Goal: Task Accomplishment & Management: Manage account settings

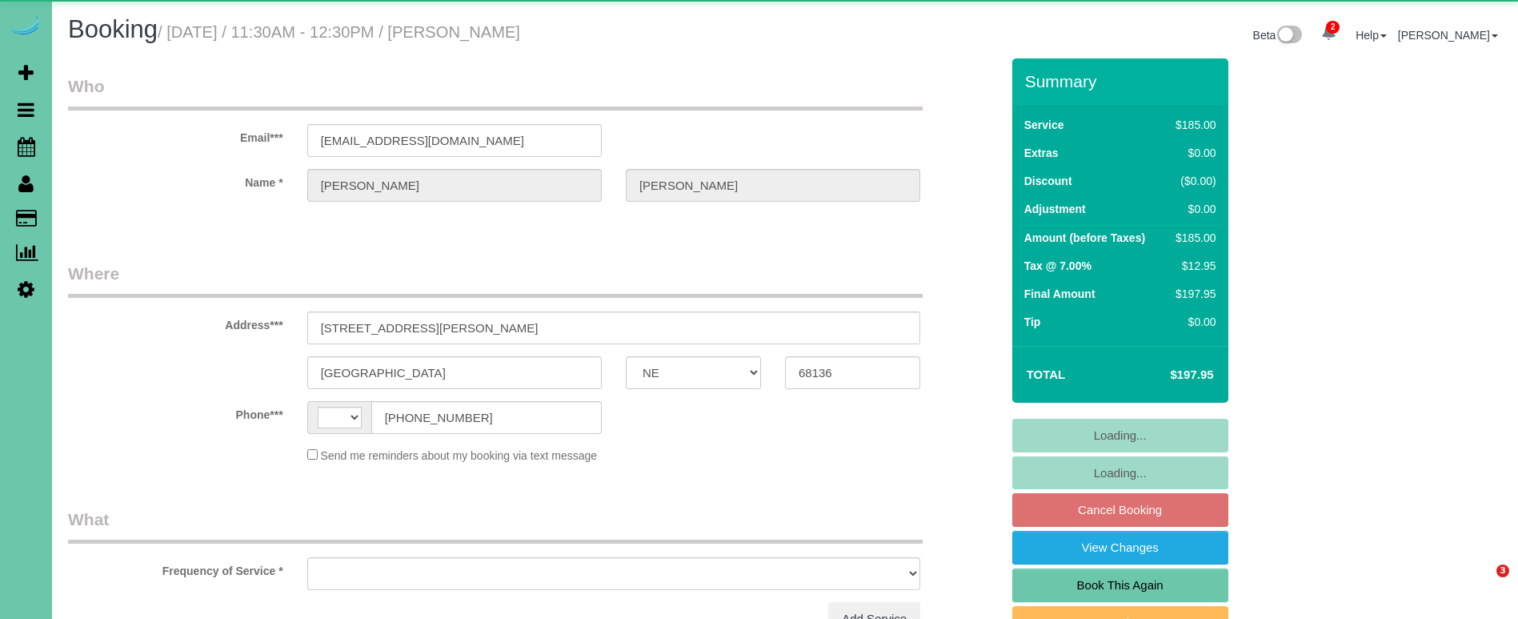
select select "NE"
select select "string:US"
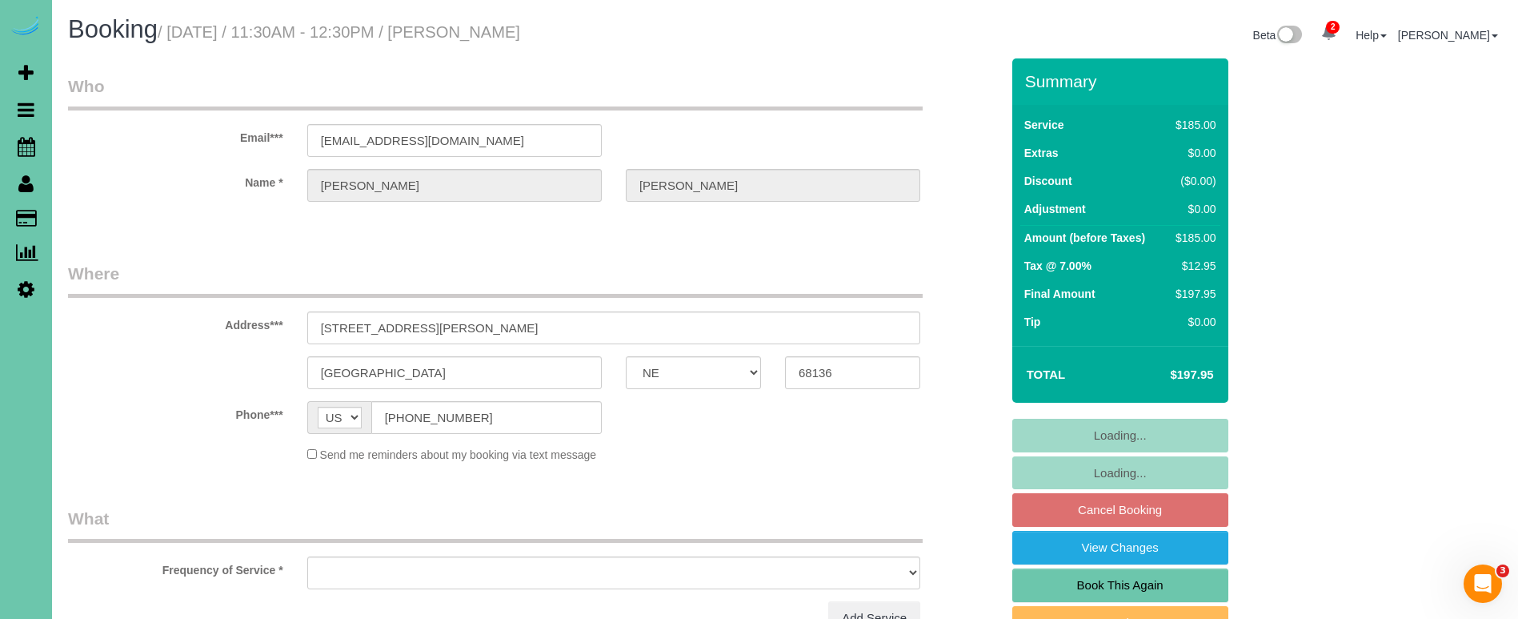
select select "object:654"
select select "string:fspay-6457fe27-e40f-4fb2-9287-81dfe746dffb"
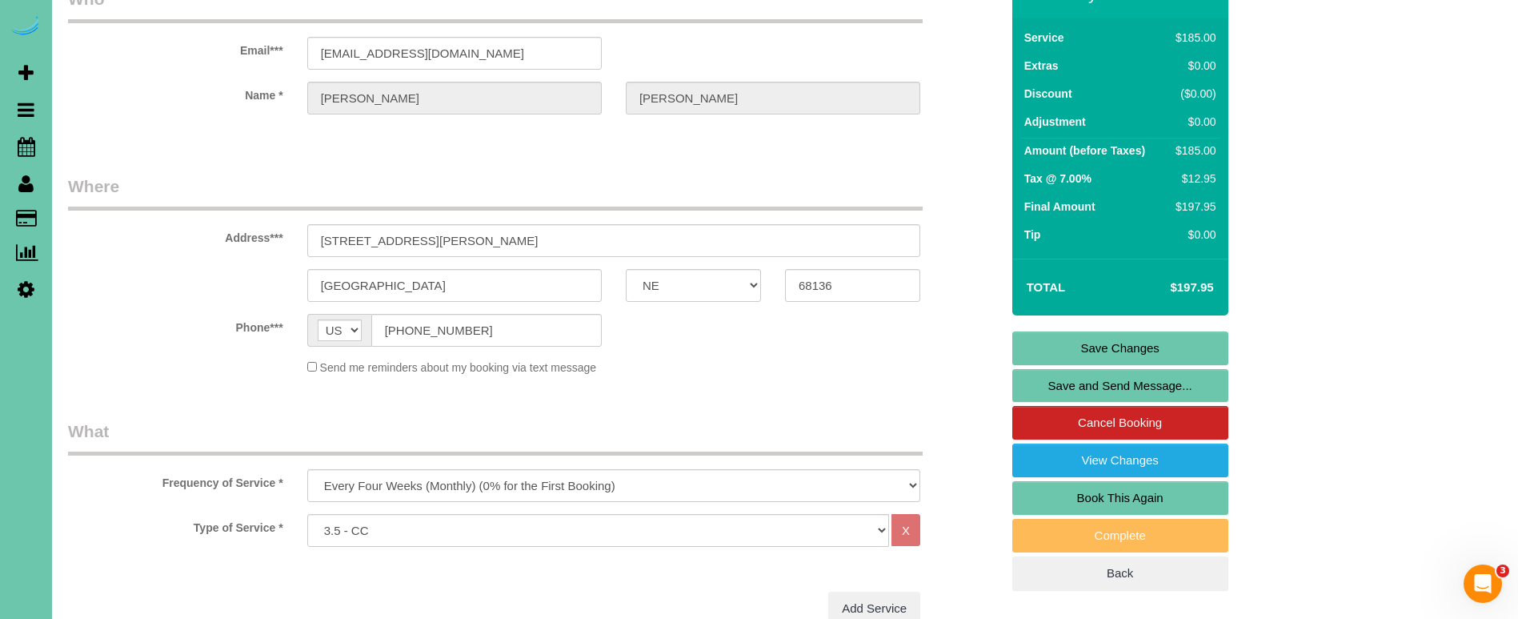
scroll to position [91, 0]
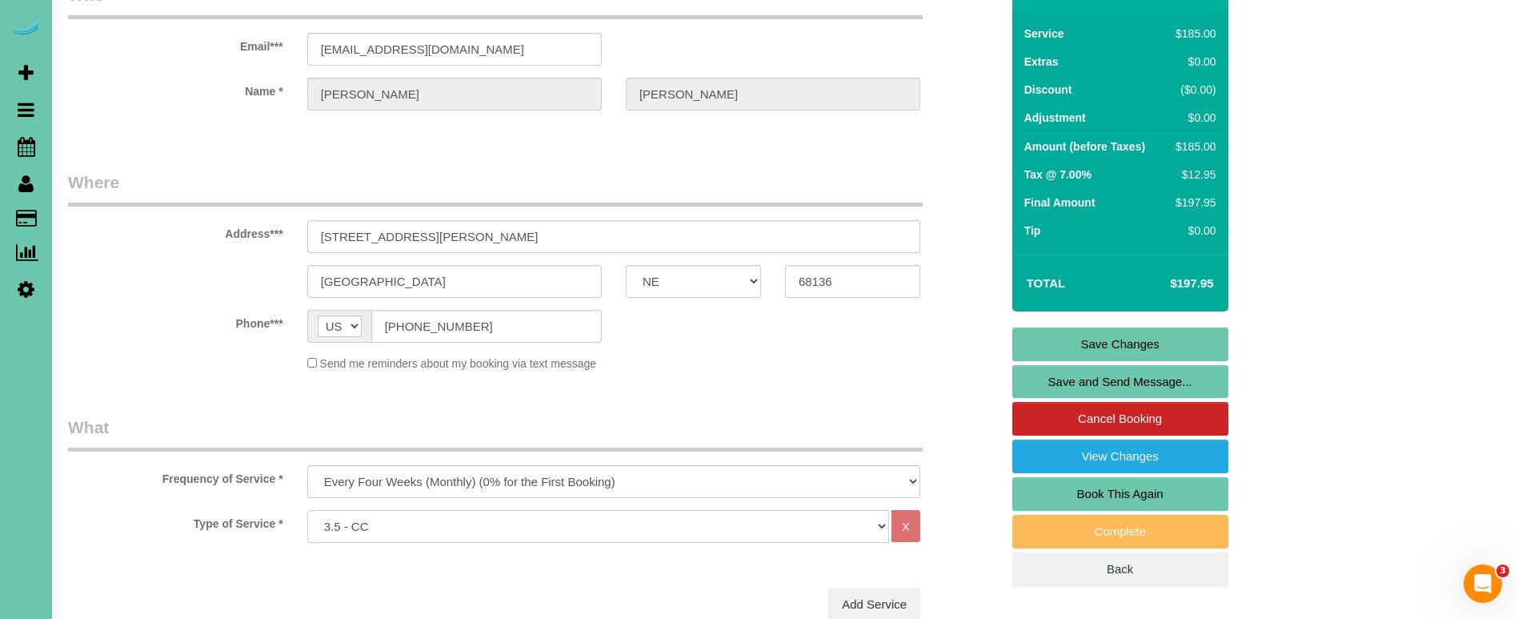
select select "159"
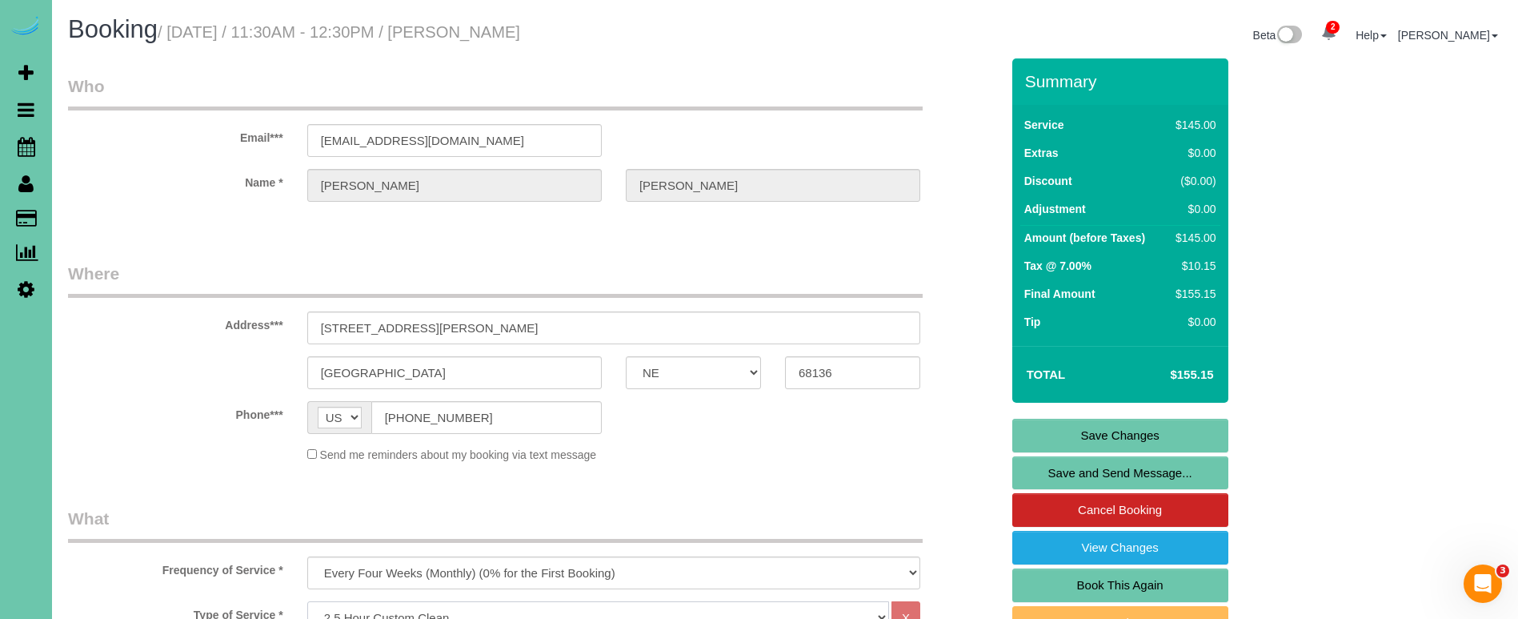
scroll to position [0, 0]
click at [1082, 429] on link "Save Changes" at bounding box center [1120, 435] width 216 height 34
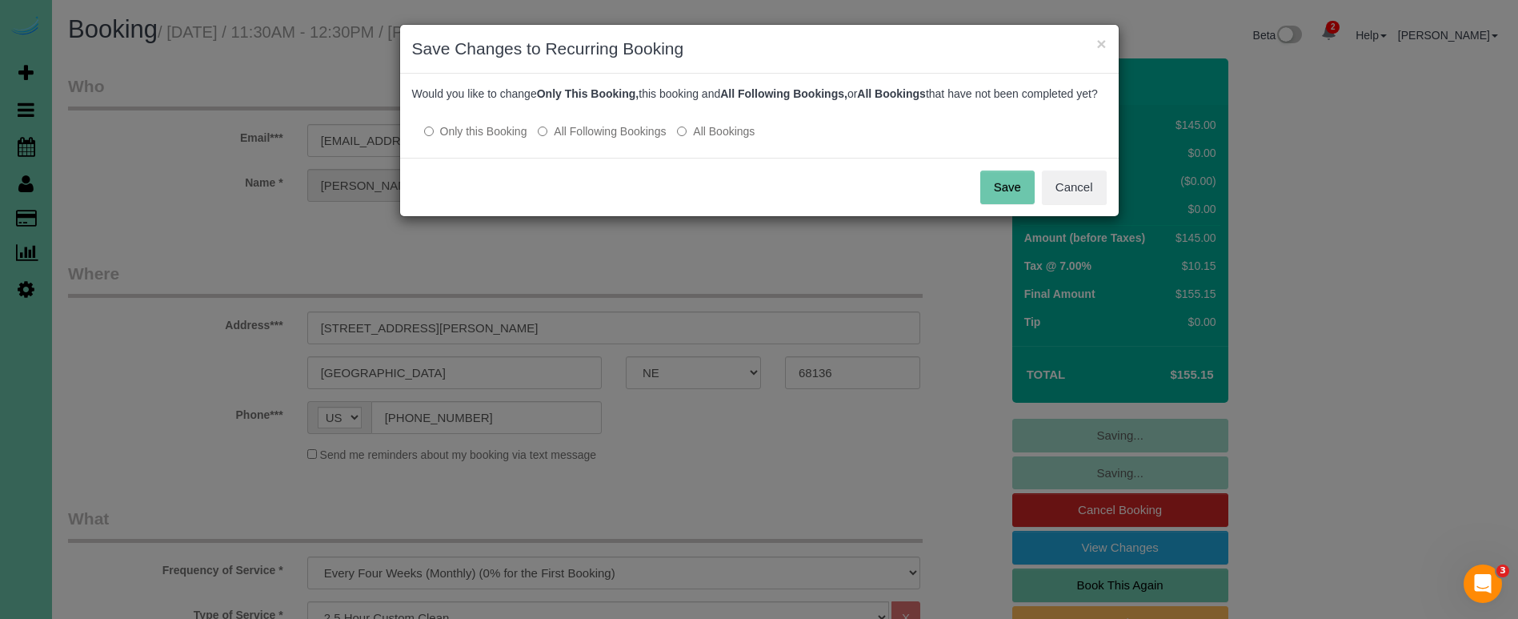
click at [621, 139] on label "All Following Bookings" at bounding box center [602, 131] width 128 height 16
drag, startPoint x: 1069, startPoint y: 204, endPoint x: 1034, endPoint y: 211, distance: 35.9
click at [1059, 204] on button "Cancel" at bounding box center [1074, 187] width 65 height 34
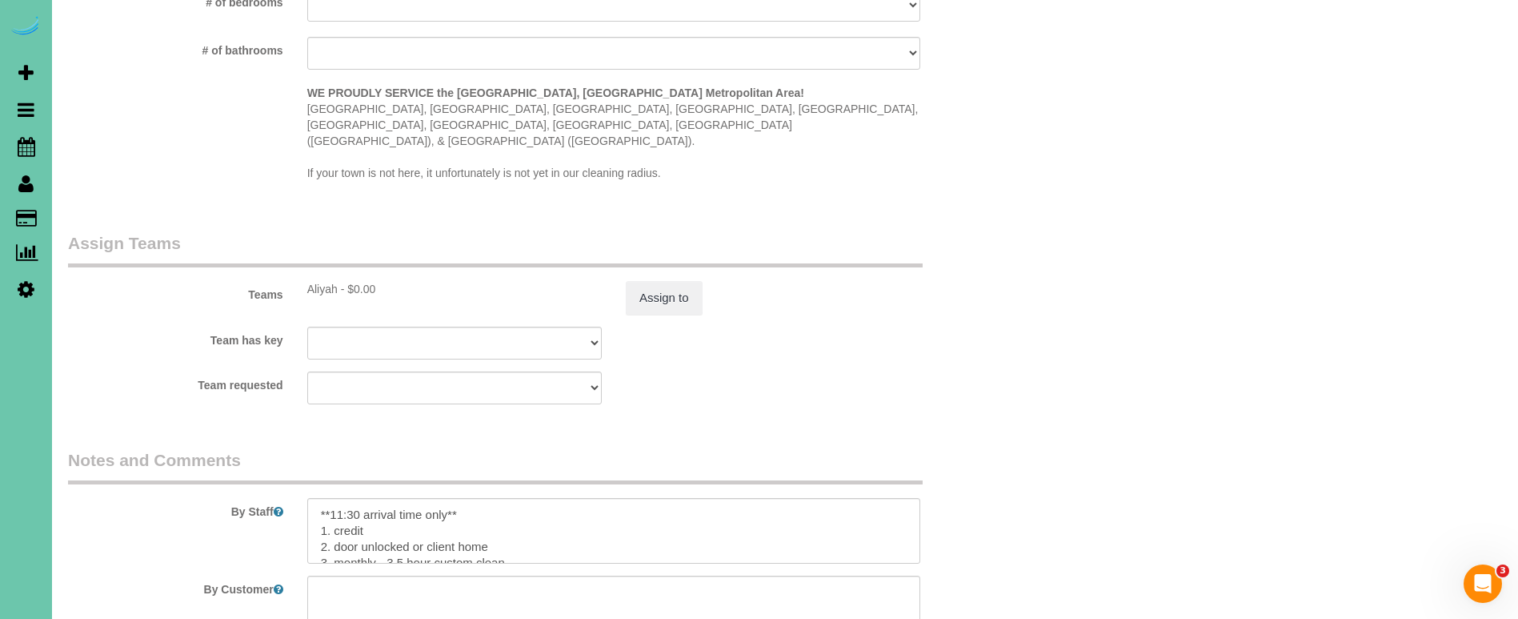
scroll to position [1492, 0]
click at [690, 279] on button "Assign to" at bounding box center [664, 296] width 77 height 34
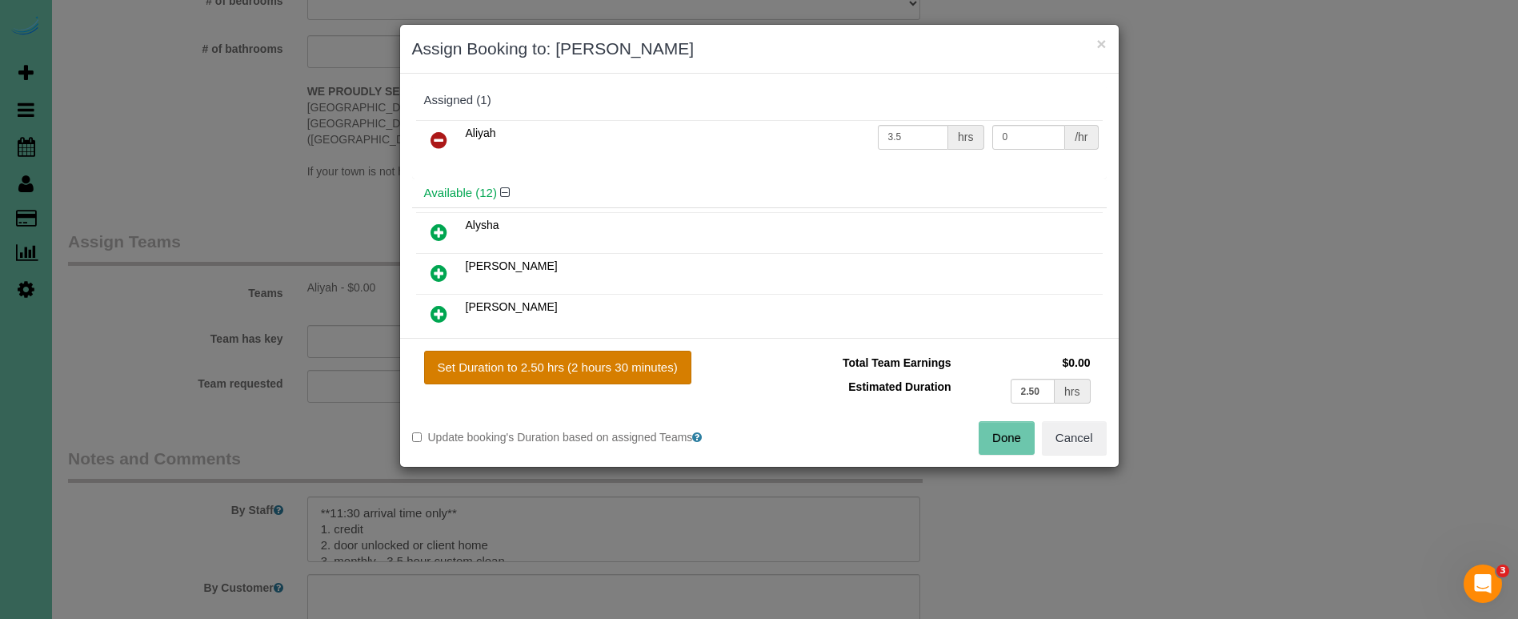
click at [573, 353] on button "Set Duration to 2.50 hrs (2 hours 30 minutes)" at bounding box center [557, 367] width 267 height 34
type input "2.50"
click at [1035, 438] on div "Done Cancel" at bounding box center [938, 438] width 359 height 34
click at [1022, 436] on button "Done" at bounding box center [1007, 438] width 56 height 34
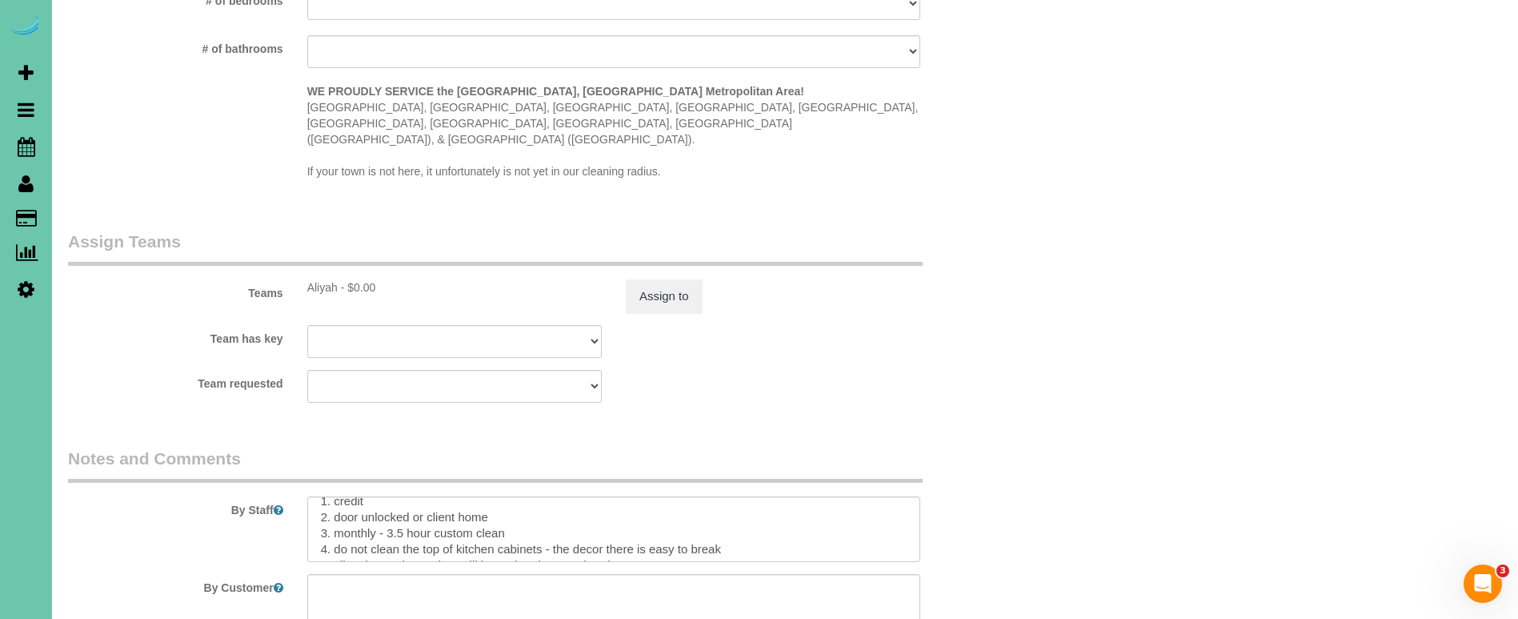
scroll to position [31, 0]
click at [390, 496] on textarea at bounding box center [613, 529] width 613 height 66
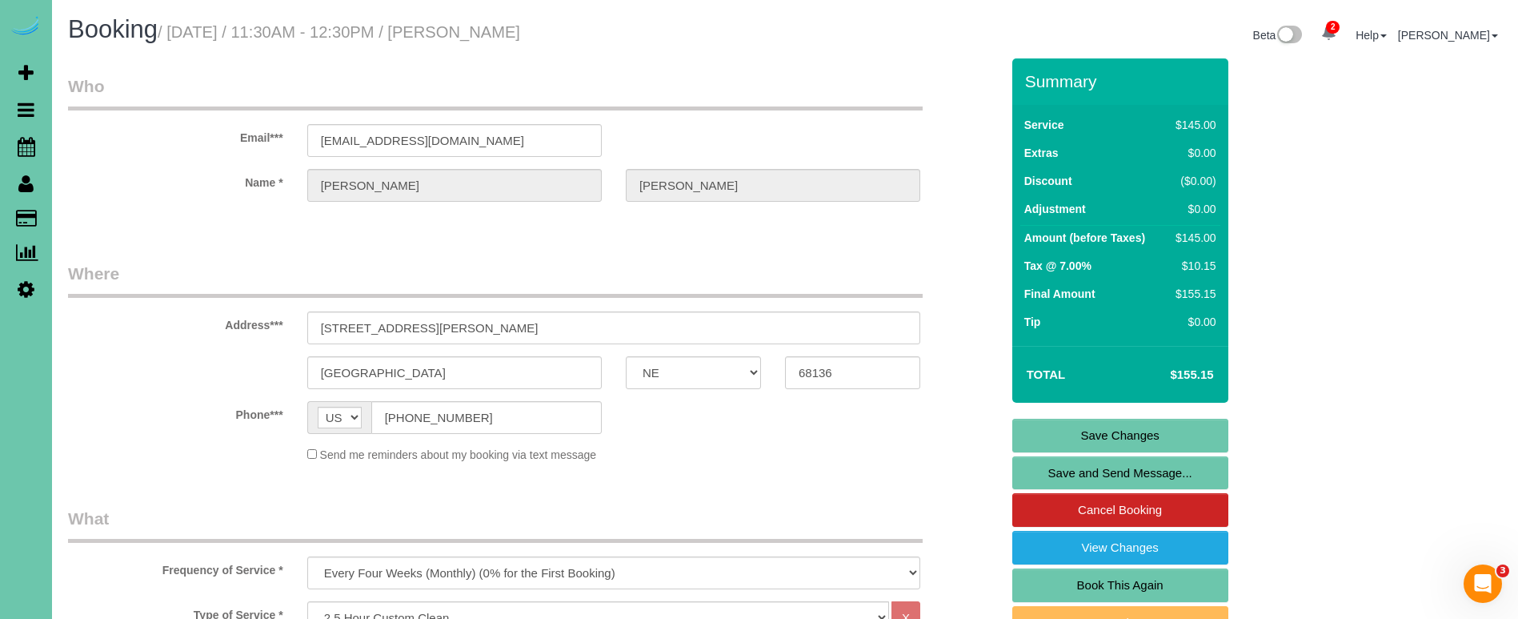
scroll to position [0, 0]
type textarea "**11:30 arrival time only** 1. credit 2. door unlocked or client home 3. monthl…"
click at [1037, 423] on link "Save Changes" at bounding box center [1120, 435] width 216 height 34
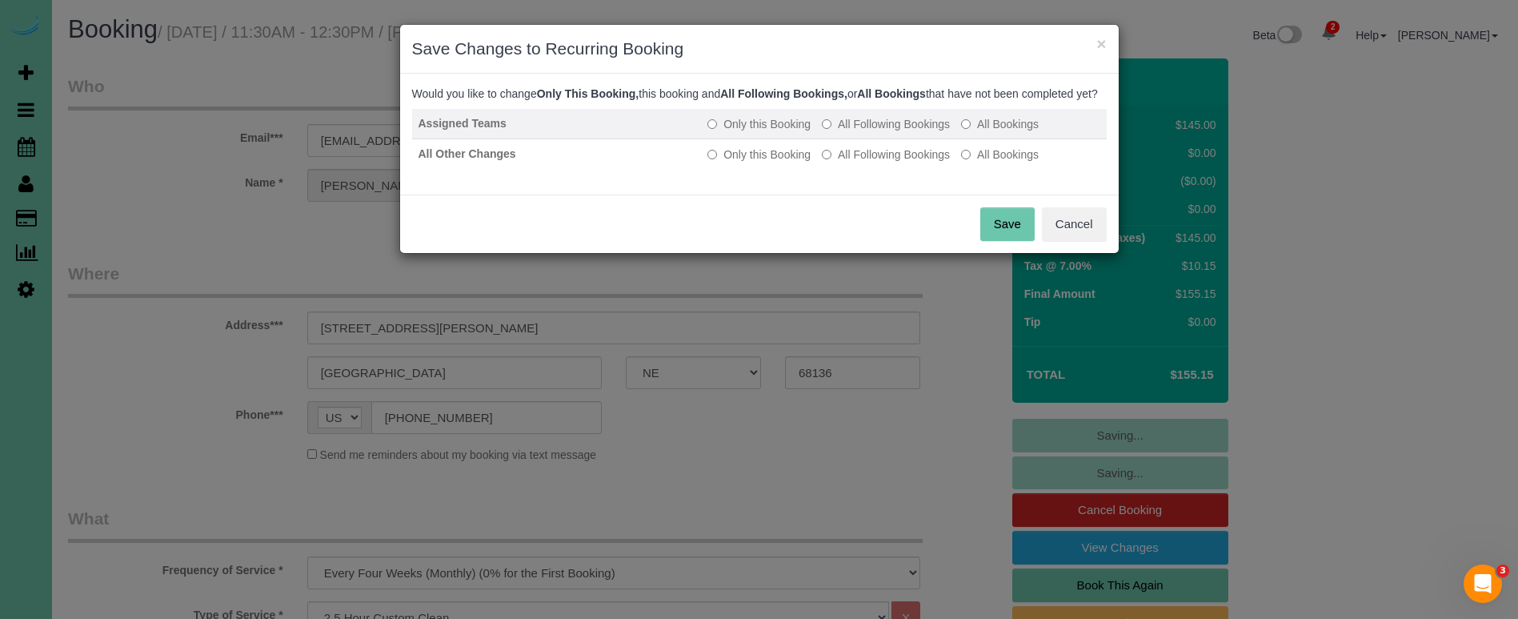
click at [840, 132] on label "All Following Bookings" at bounding box center [886, 124] width 128 height 16
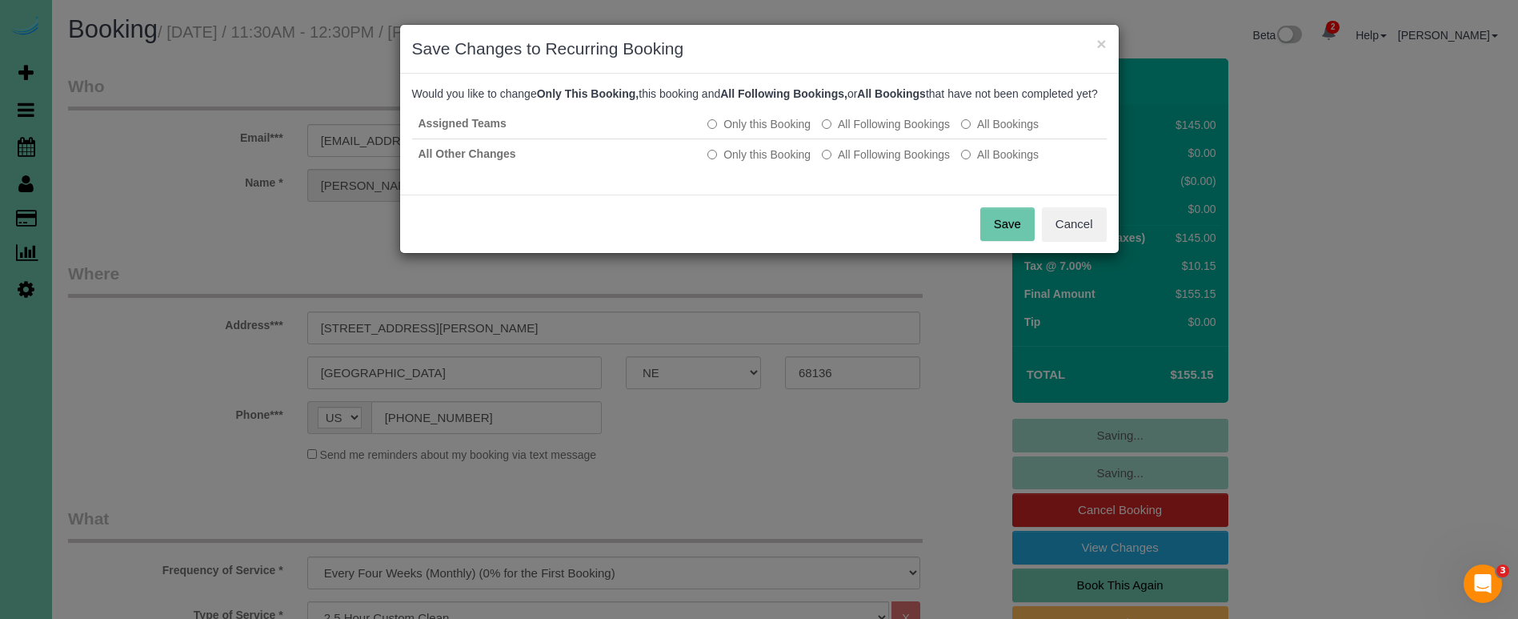
drag, startPoint x: 842, startPoint y: 174, endPoint x: 879, endPoint y: 193, distance: 42.2
click at [843, 162] on label "All Following Bookings" at bounding box center [886, 154] width 128 height 16
click at [991, 238] on button "Save" at bounding box center [1007, 224] width 54 height 34
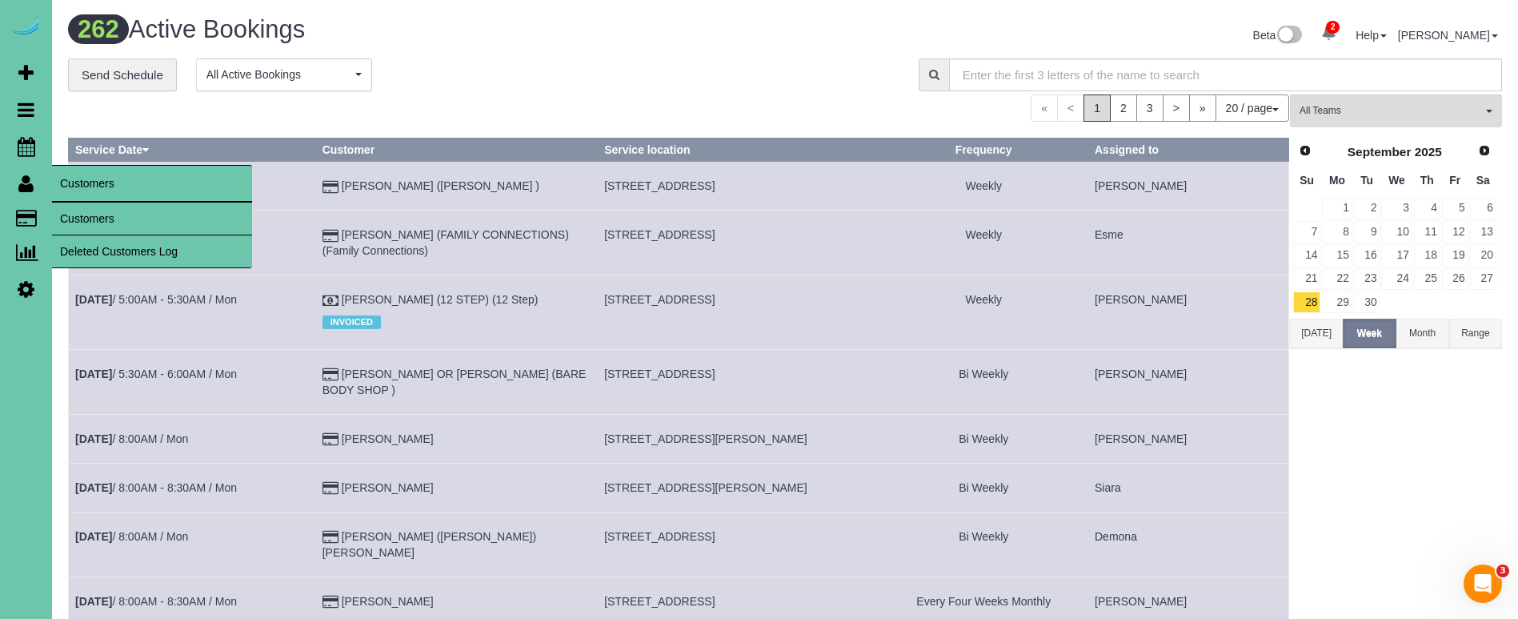
click at [65, 207] on link "Customers" at bounding box center [152, 218] width 200 height 32
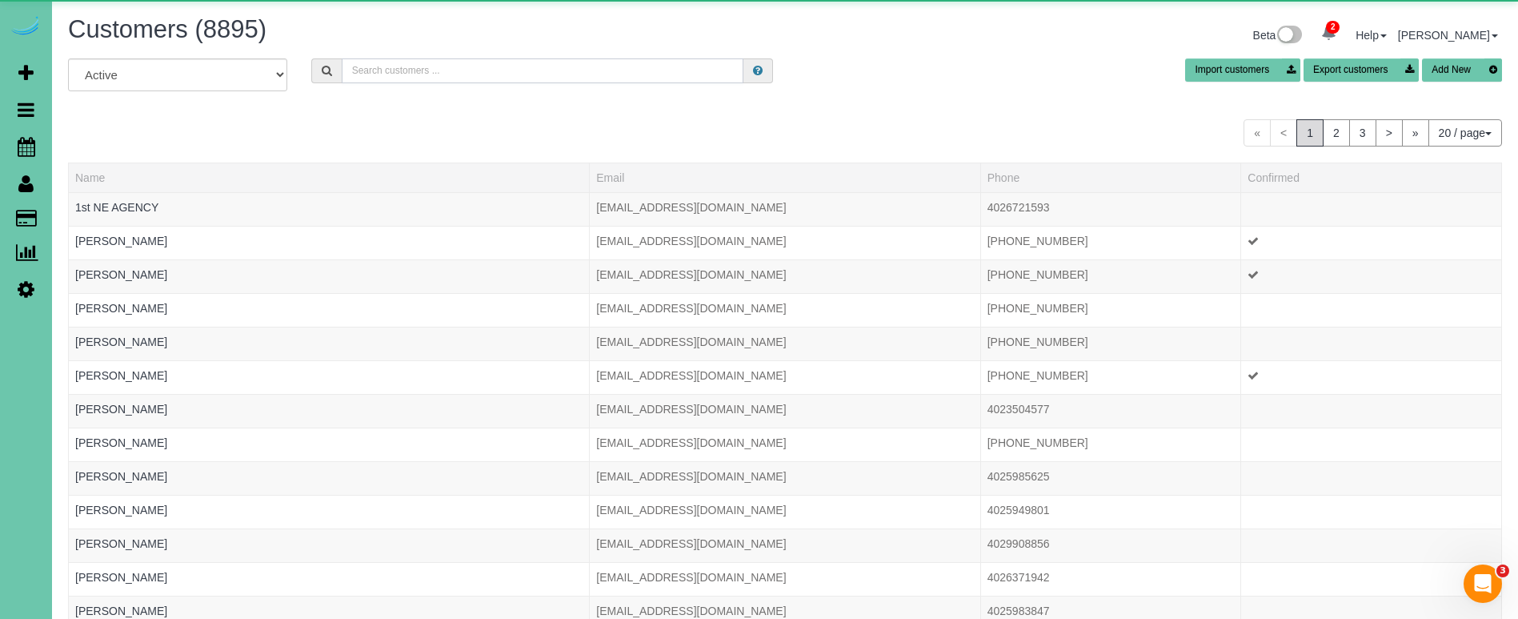
click at [432, 69] on input "text" at bounding box center [543, 70] width 402 height 25
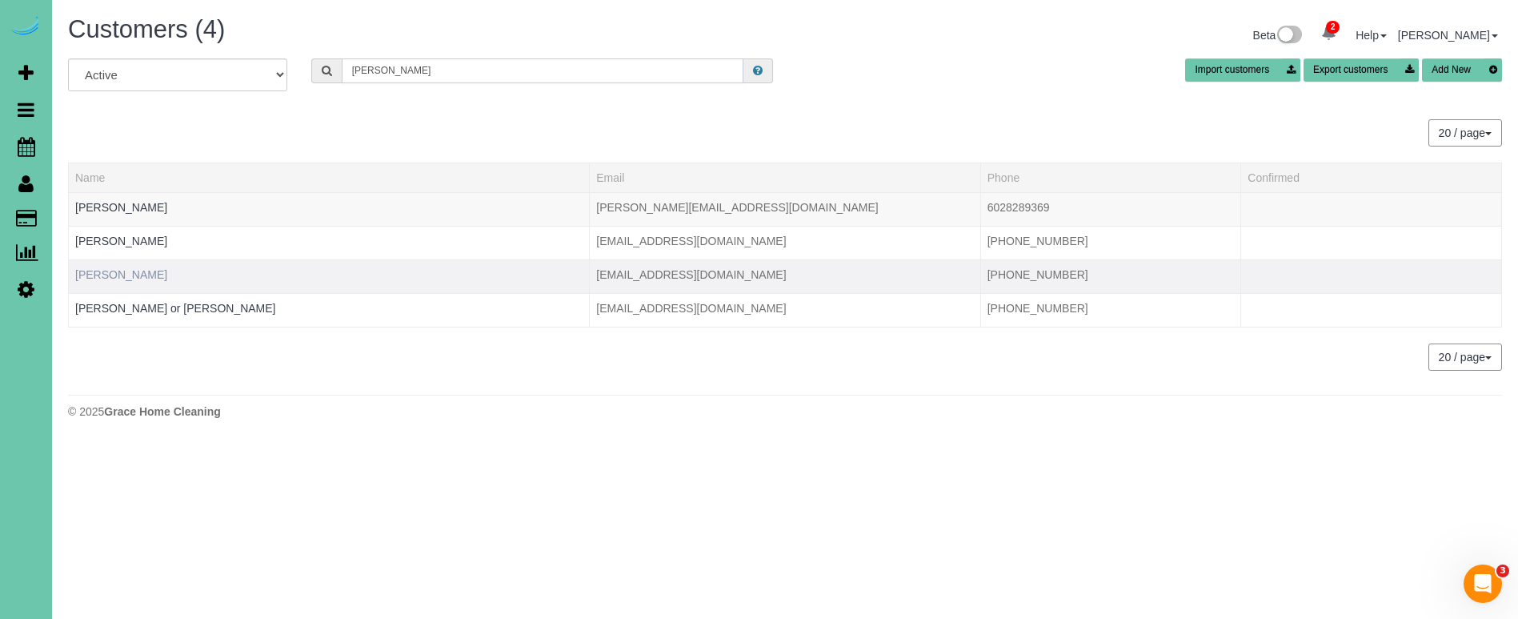
type input "keegan"
click at [104, 275] on link "Keegan Grant" at bounding box center [121, 274] width 92 height 13
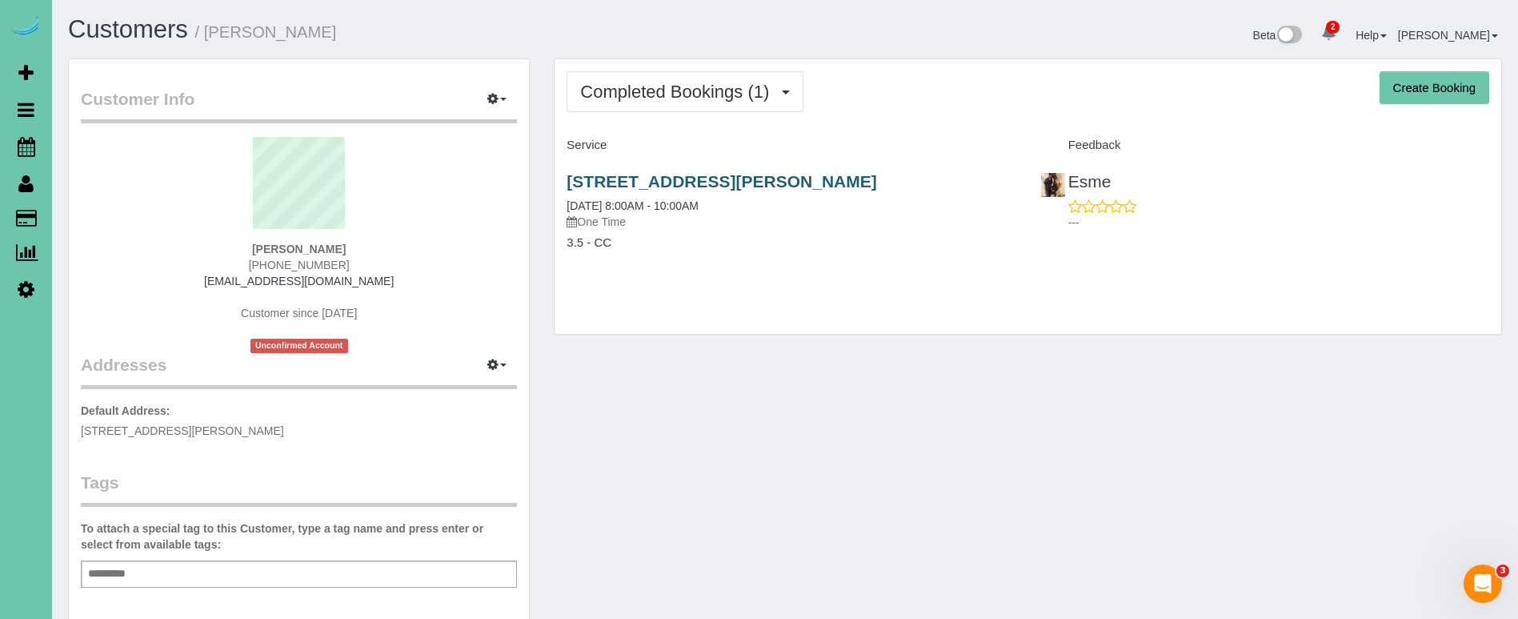
click at [826, 177] on link "7009 S Harrison Hill Dr, #201, La Vista, NE 68128" at bounding box center [722, 181] width 310 height 18
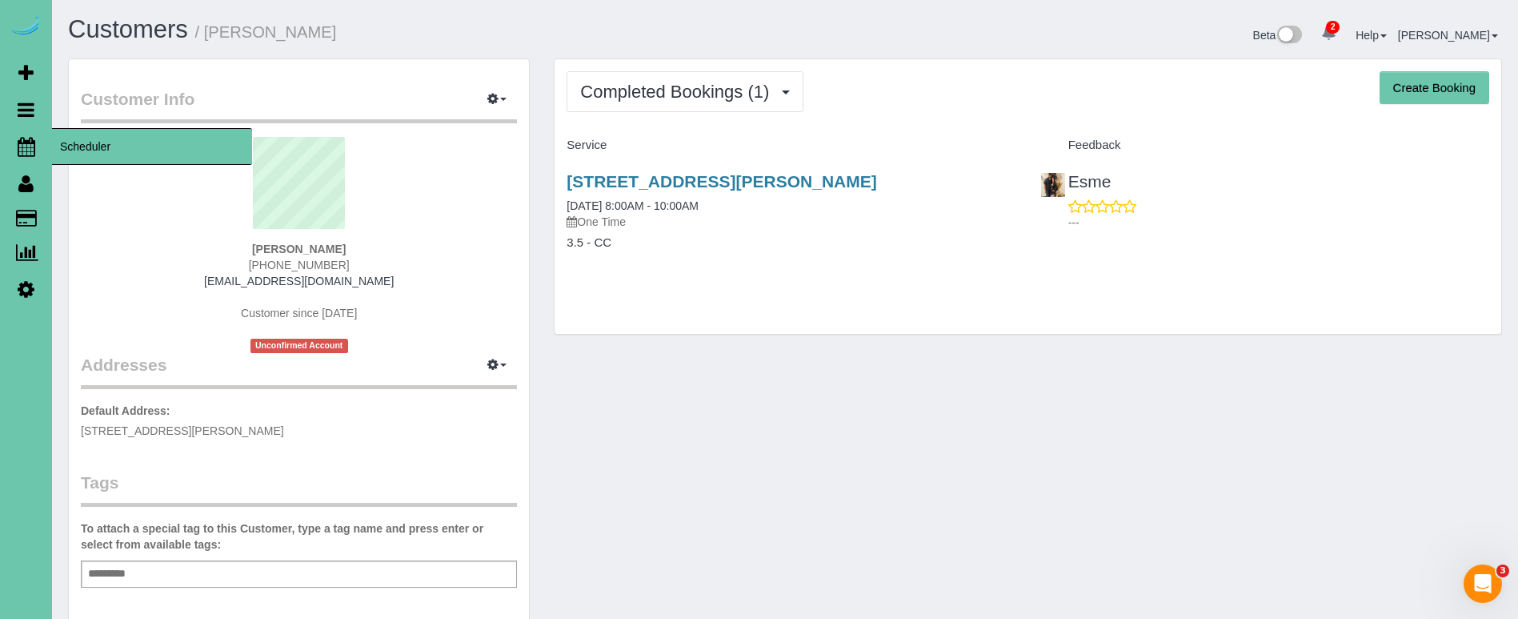
click at [37, 145] on link "Scheduler" at bounding box center [26, 146] width 52 height 37
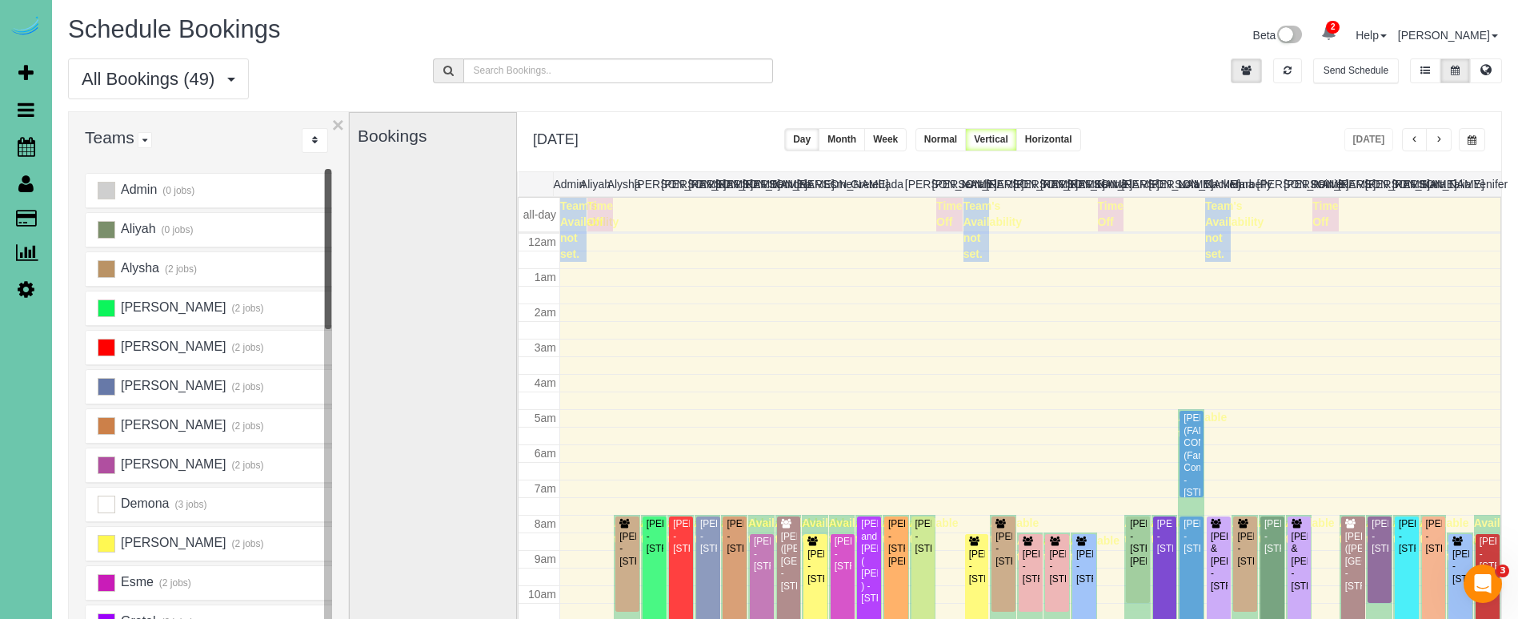
scroll to position [212, 0]
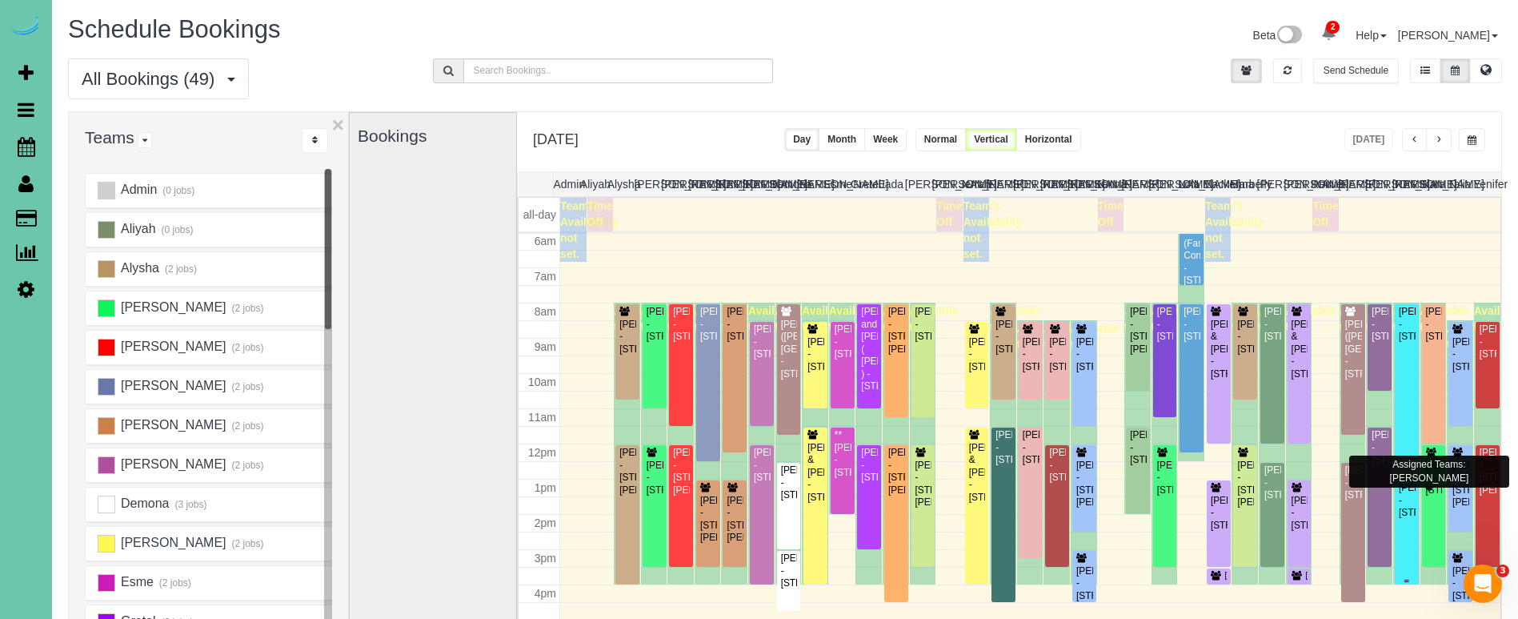
click at [1409, 513] on div "Robert Barnhardt - 726 N 91st Plaza, Apt#402, Omaha, NE 68114" at bounding box center [1407, 500] width 18 height 37
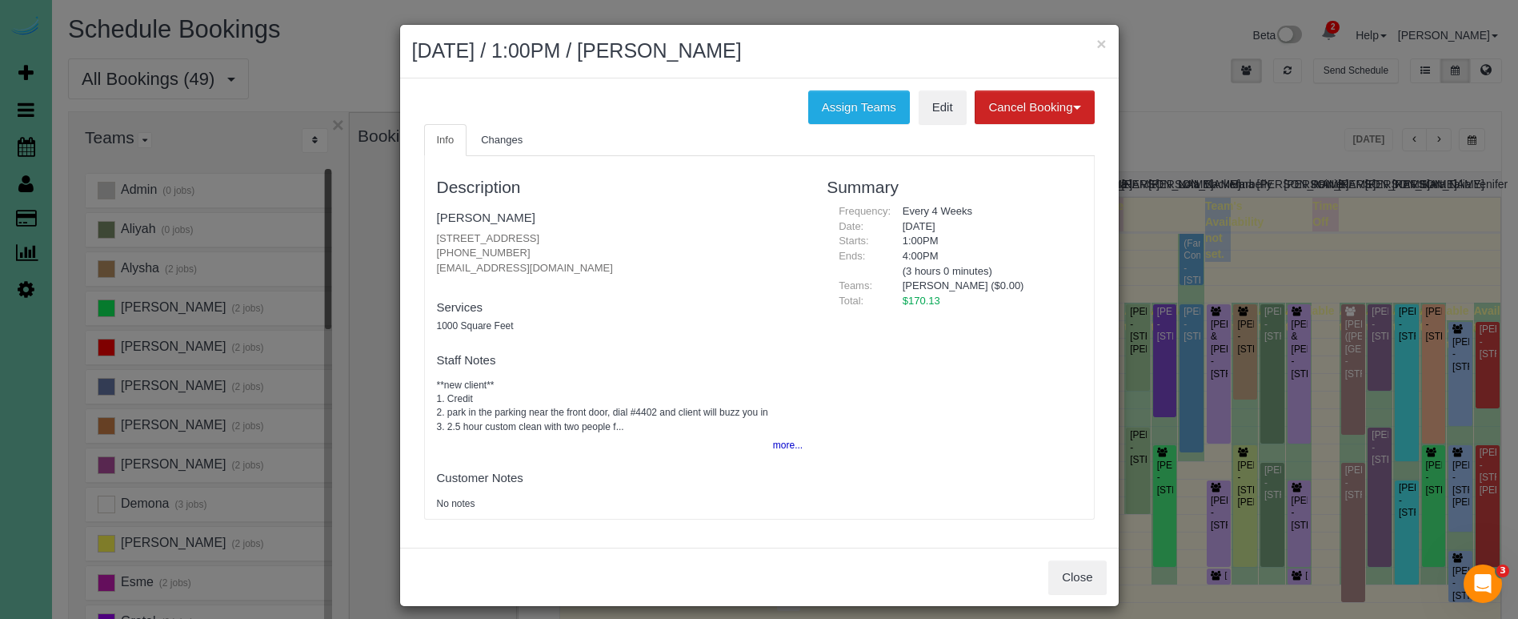
click at [799, 444] on button "more..." at bounding box center [782, 445] width 39 height 23
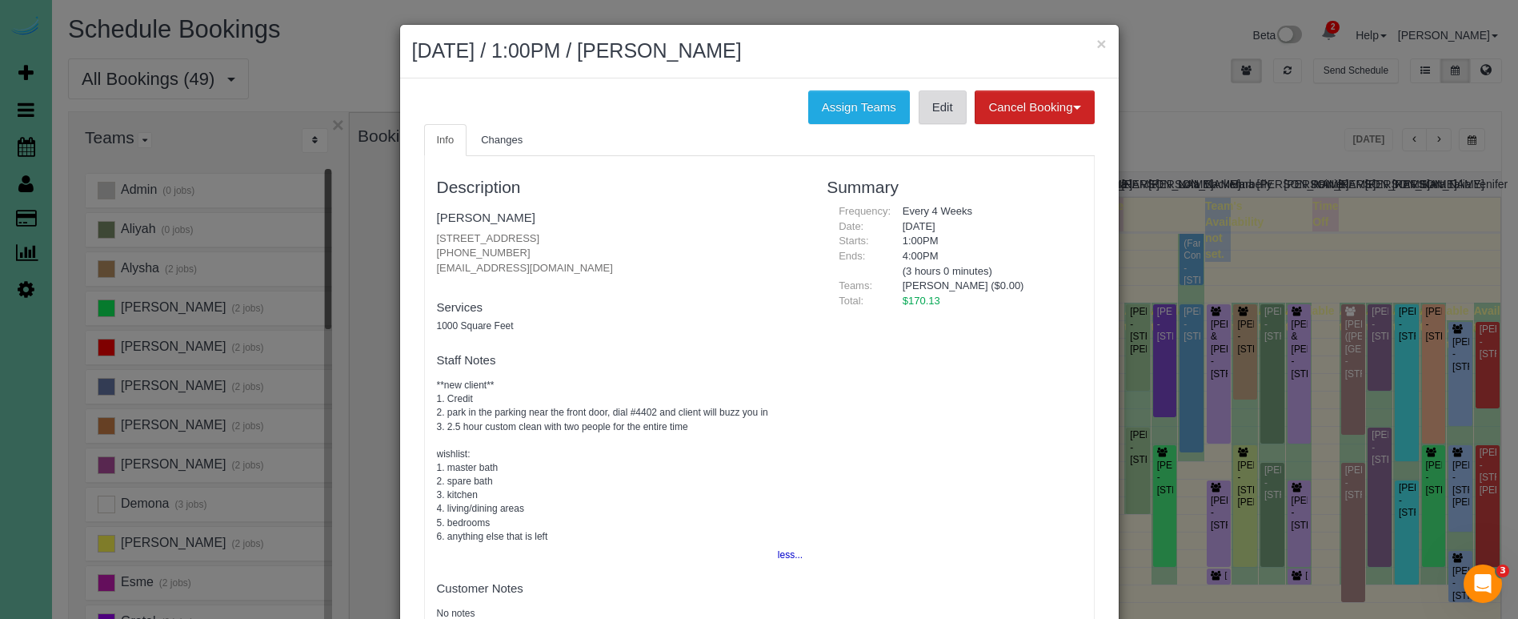
click at [935, 98] on link "Edit" at bounding box center [943, 107] width 48 height 34
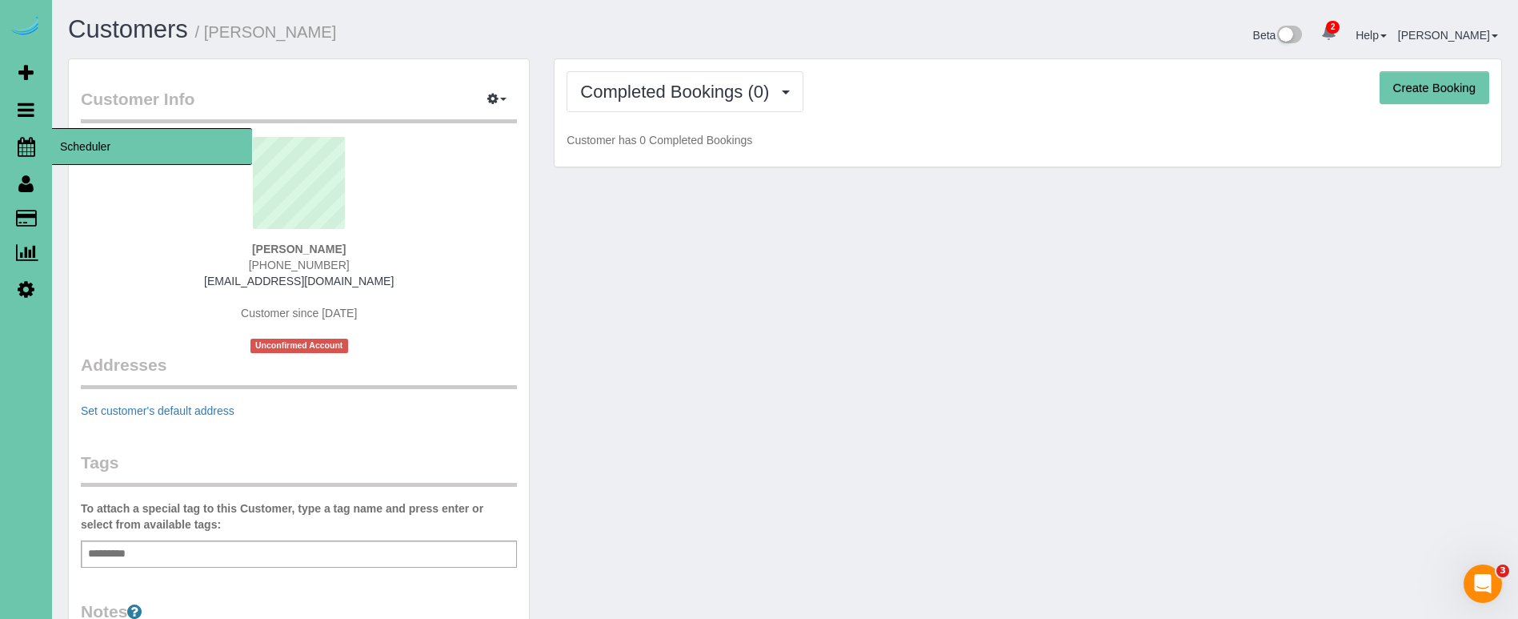
drag, startPoint x: 25, startPoint y: 145, endPoint x: 52, endPoint y: 144, distance: 27.2
click at [25, 145] on icon at bounding box center [27, 146] width 18 height 19
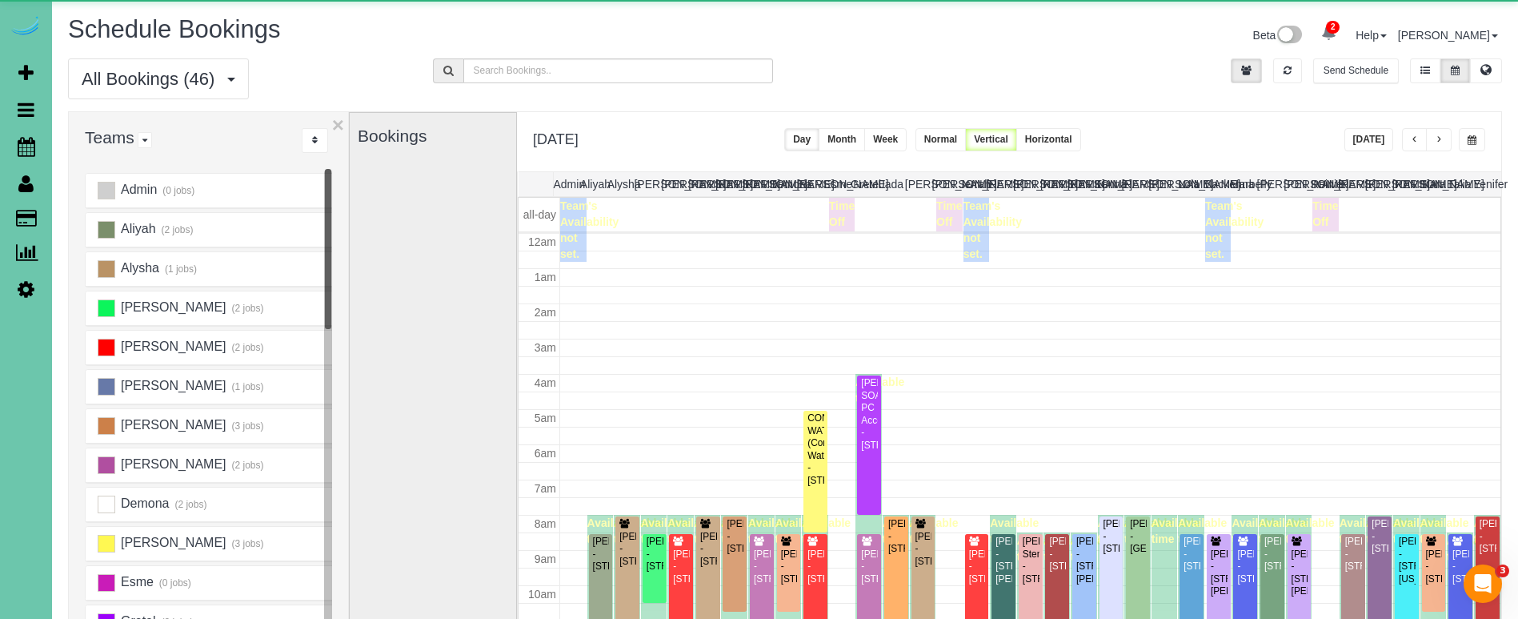
scroll to position [212, 0]
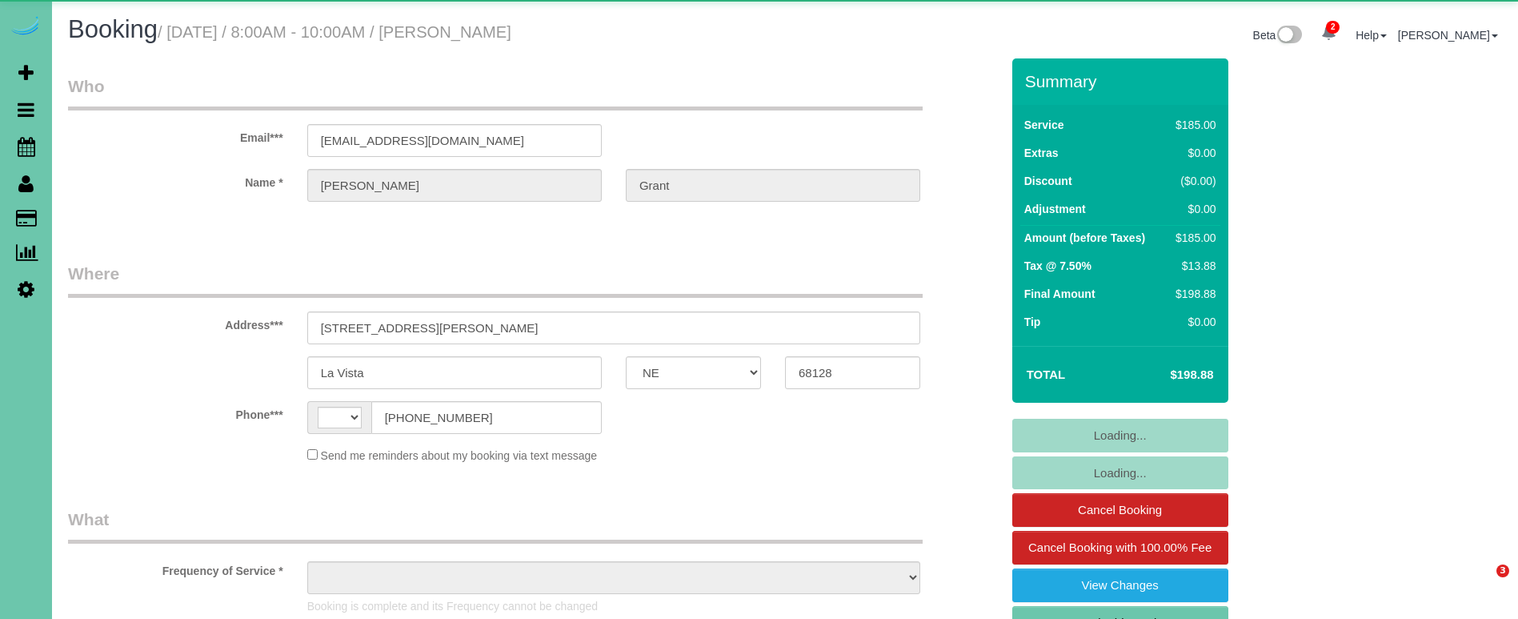
select select "NE"
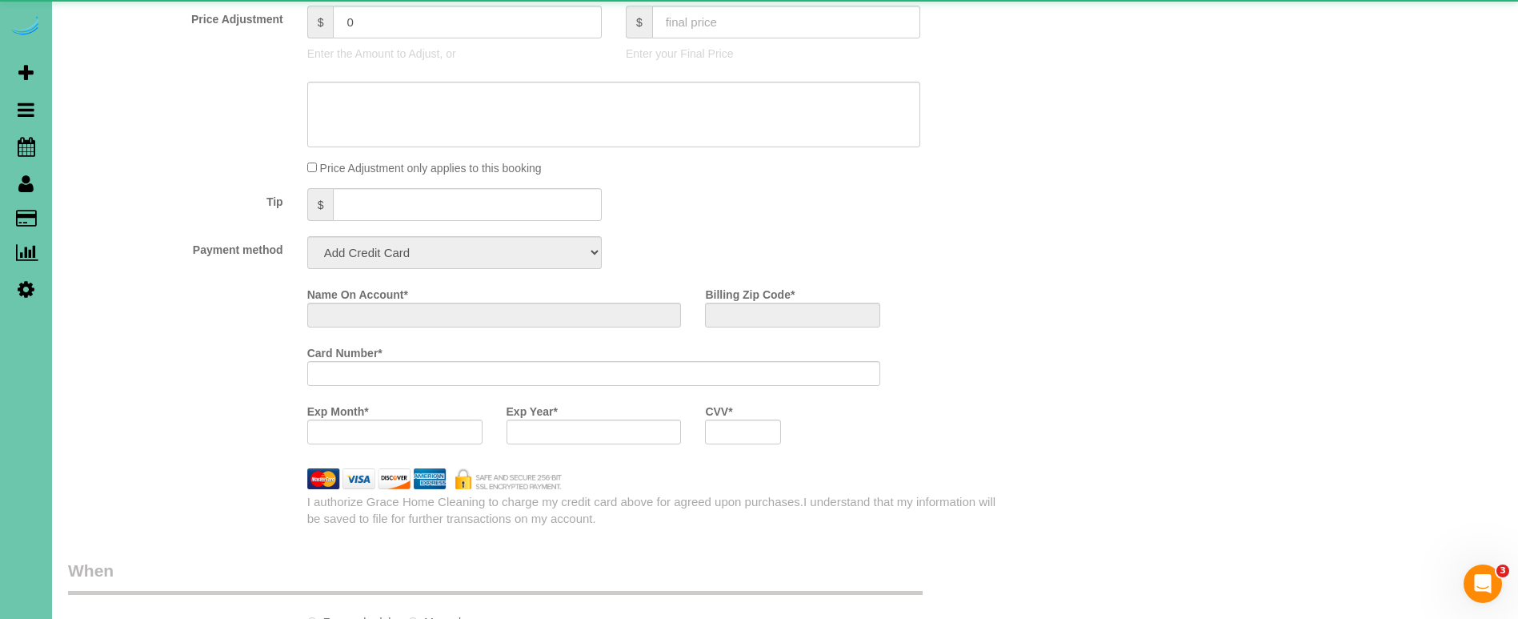
select select "string:US"
select select "object:648"
select select "string:fspay-4d3101f7-f9a1-4475-bbb3-30230b27e7c0"
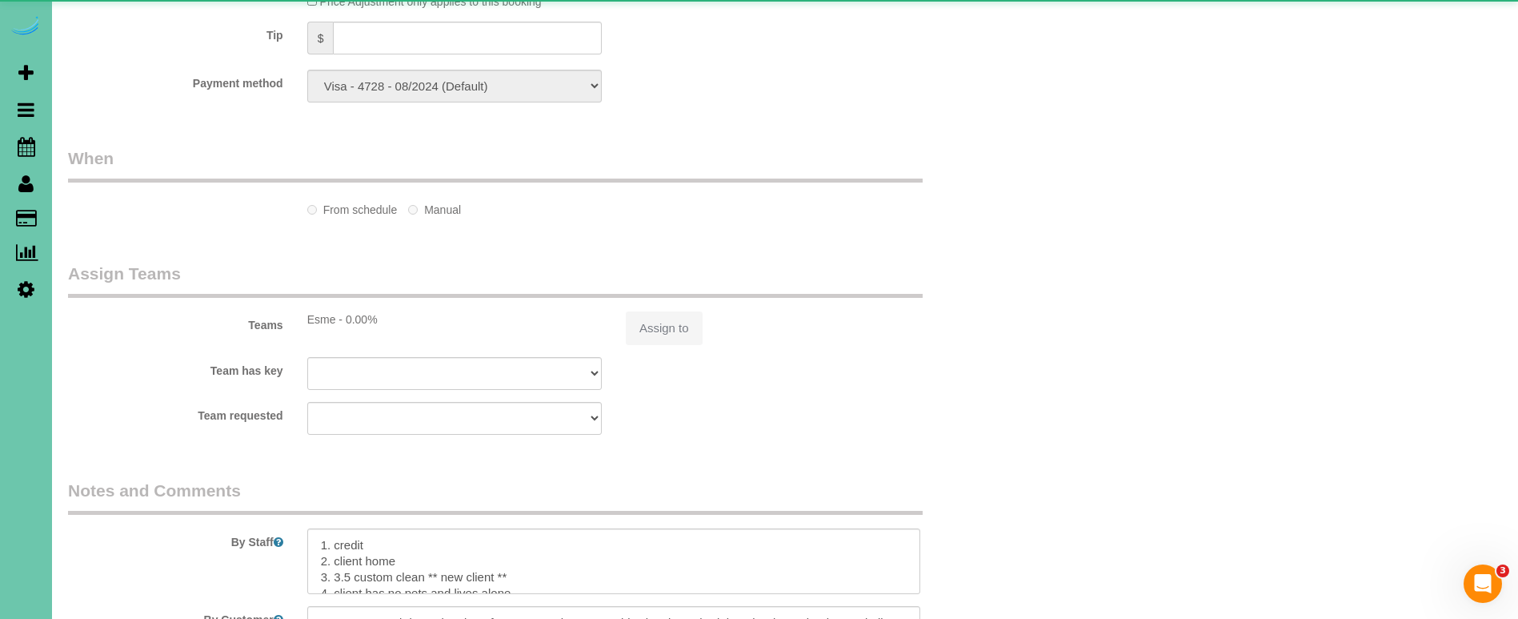
select select "spot1"
select select "number:35"
select select "number:41"
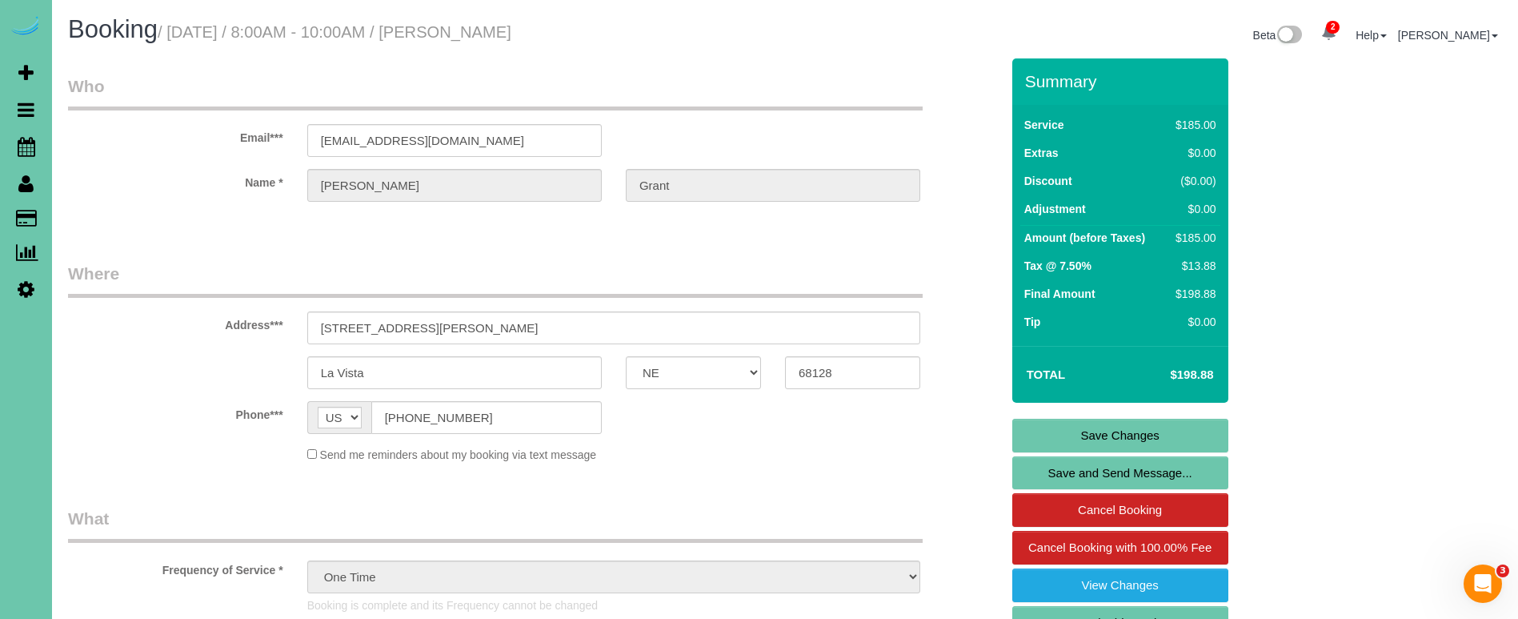
click at [1059, 610] on link "Book This Again" at bounding box center [1120, 623] width 216 height 34
select select "NE"
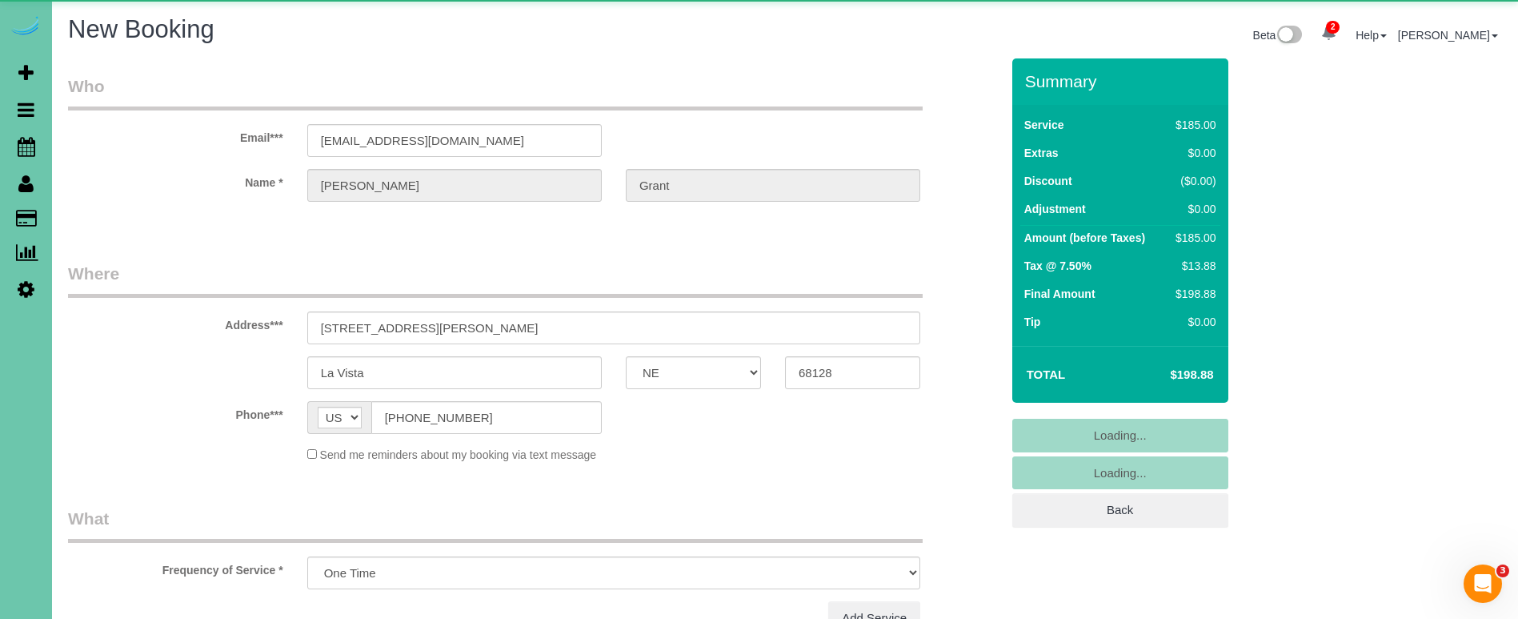
select select "object:1613"
select select "number:35"
select select "number:41"
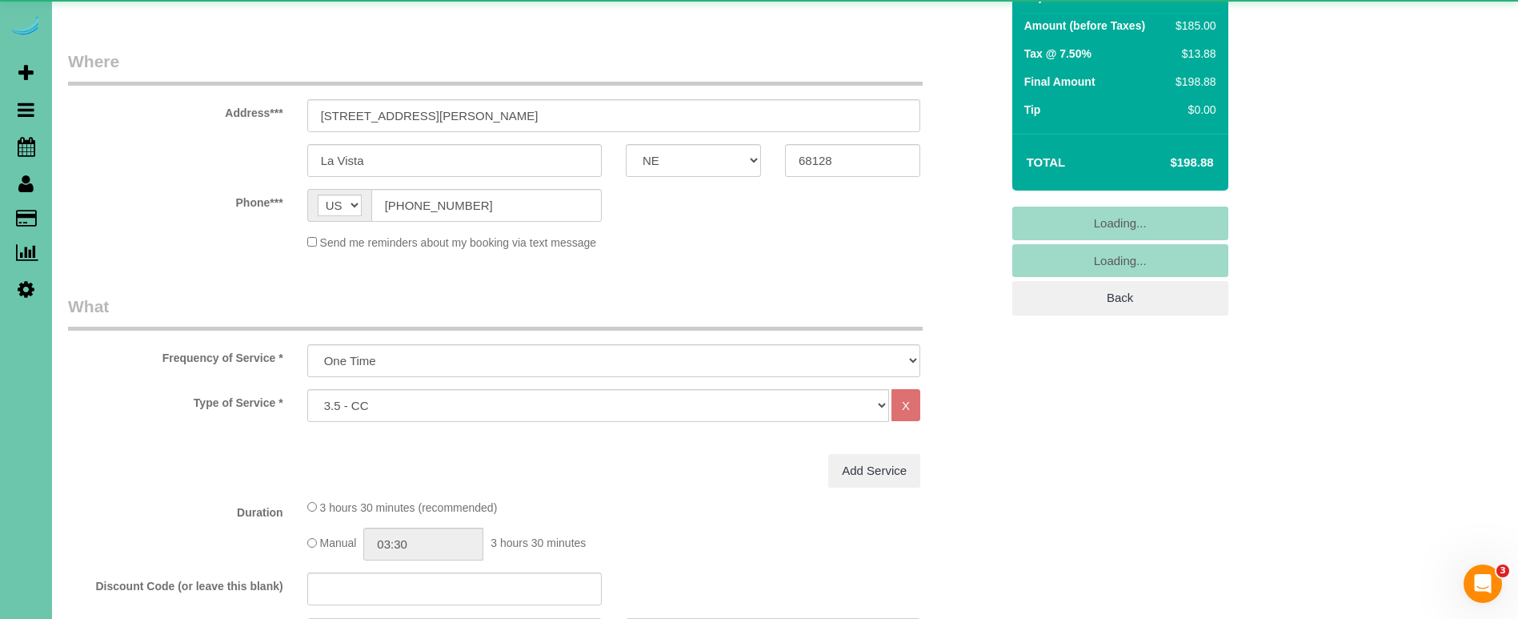
select select "object:1622"
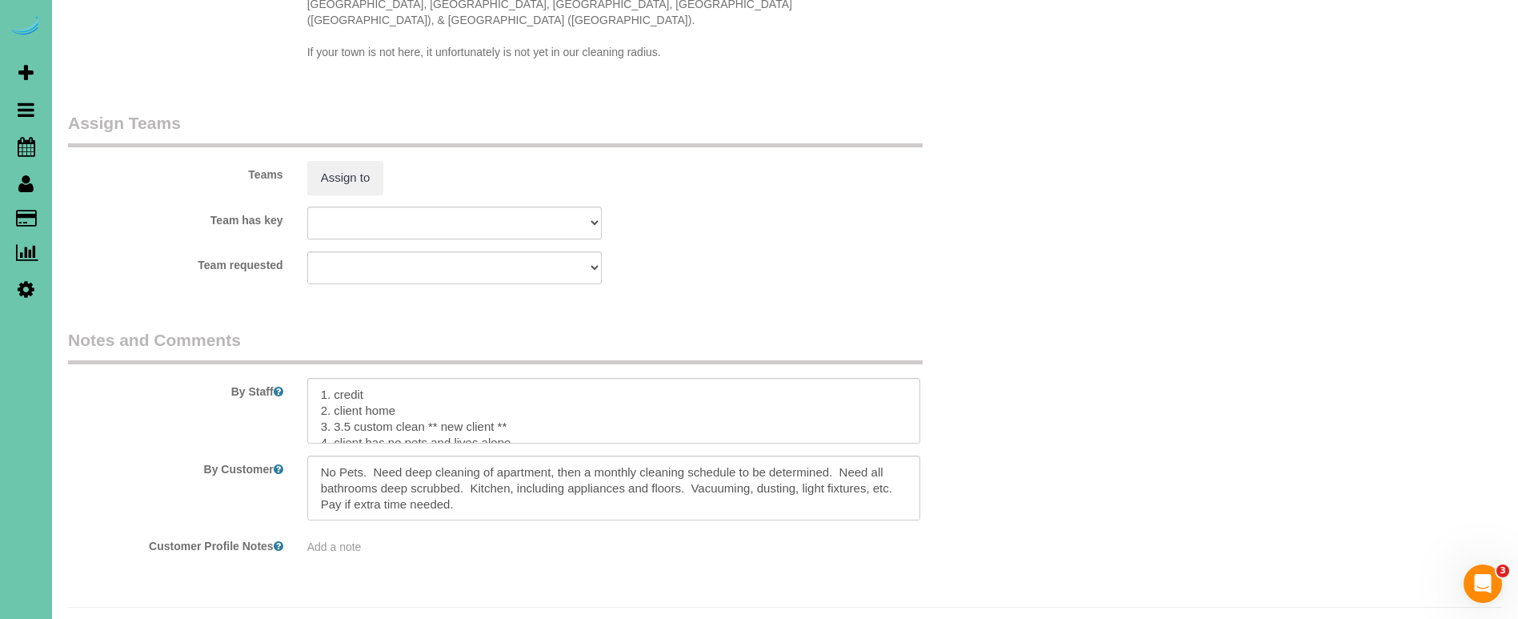
scroll to position [2, 0]
drag, startPoint x: 515, startPoint y: 384, endPoint x: 434, endPoint y: 382, distance: 80.9
click at [430, 382] on textarea at bounding box center [613, 411] width 613 height 66
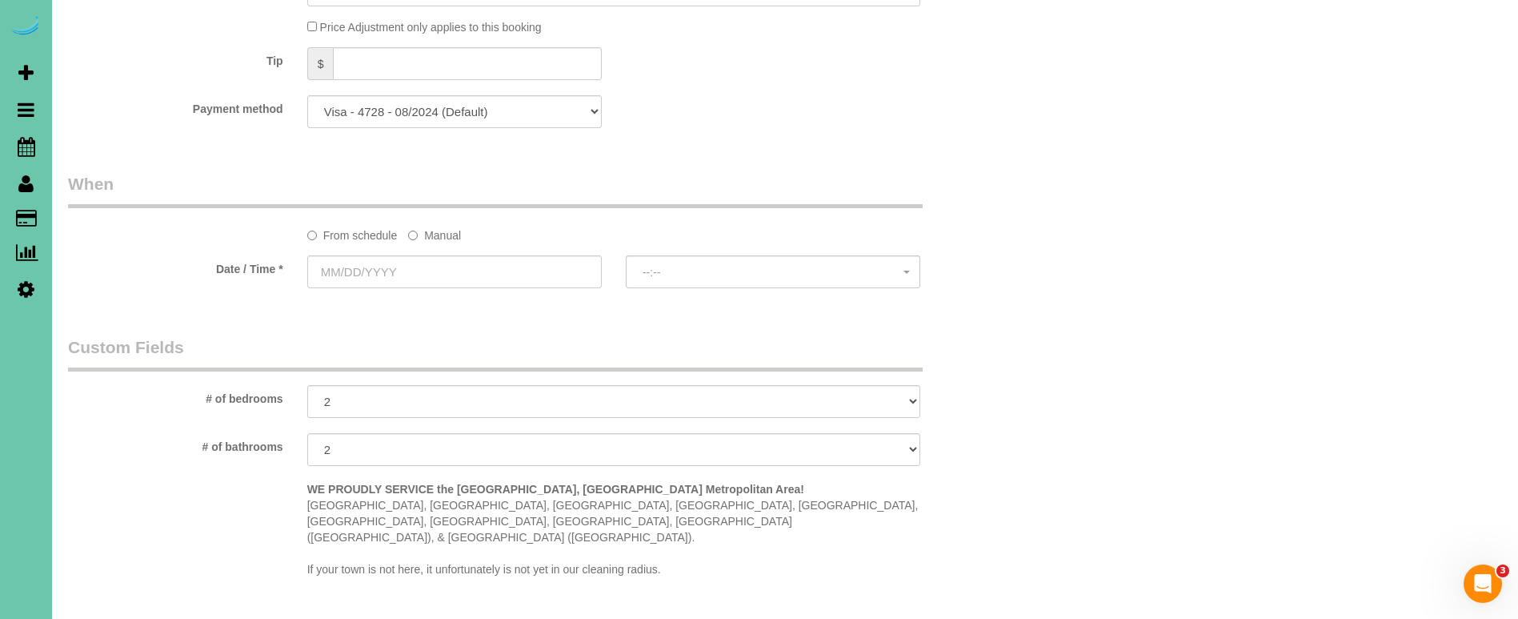
scroll to position [950, 0]
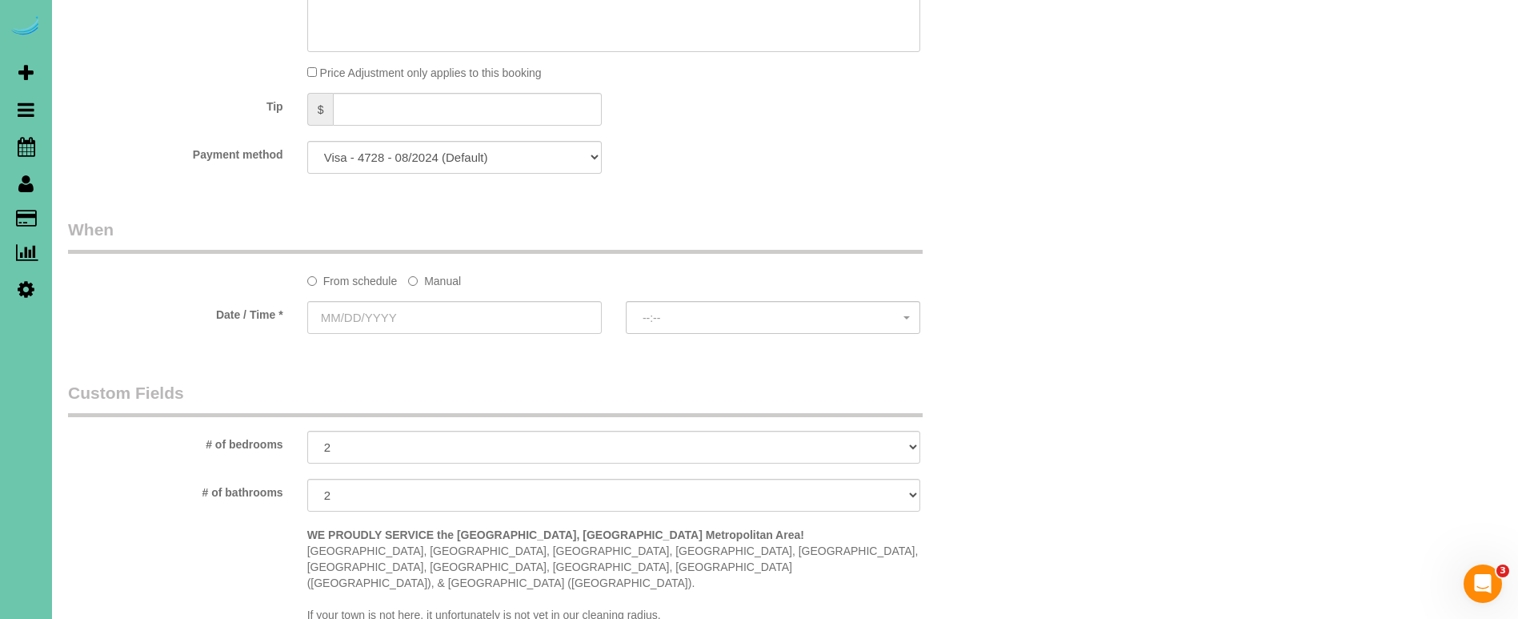
type textarea "1. credit 2. client home 3. 3.5 custom clean 4. client has no pets and lives al…"
click at [430, 277] on label "Manual" at bounding box center [434, 278] width 53 height 22
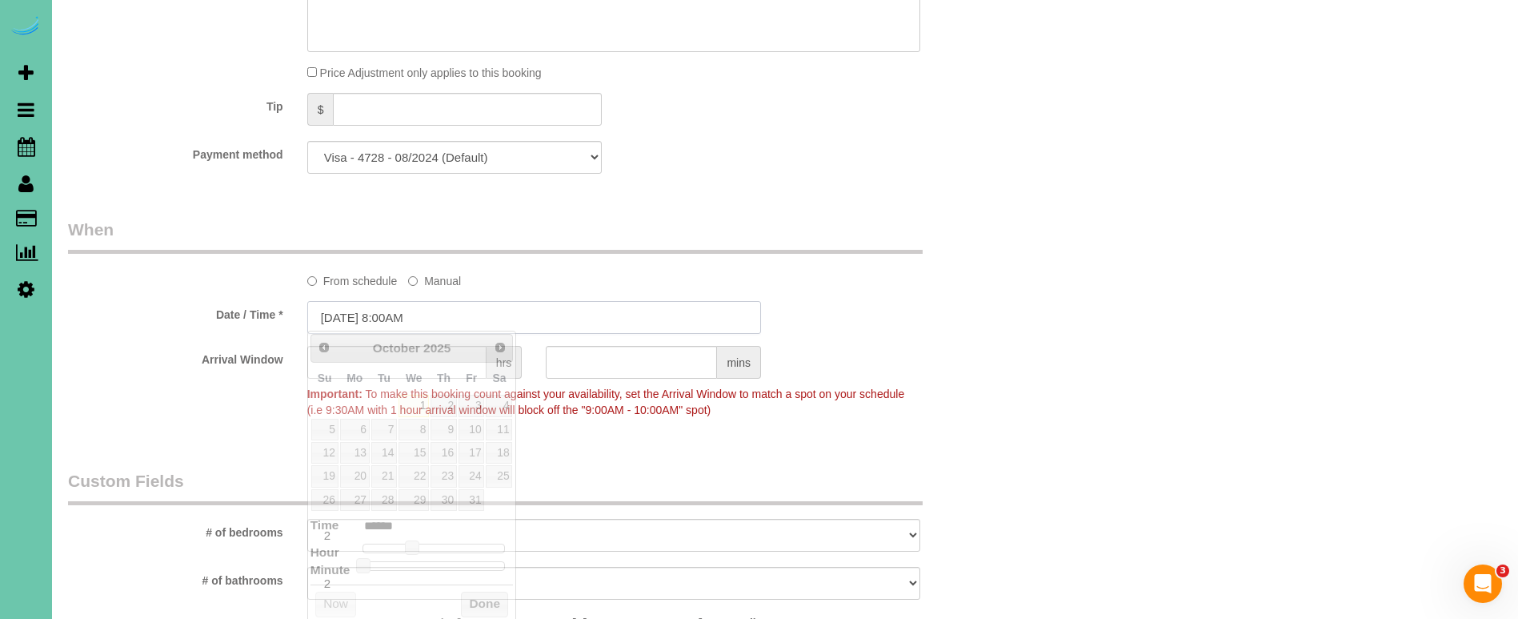
click at [459, 322] on input "10/01/2025 8:00AM" at bounding box center [534, 317] width 454 height 33
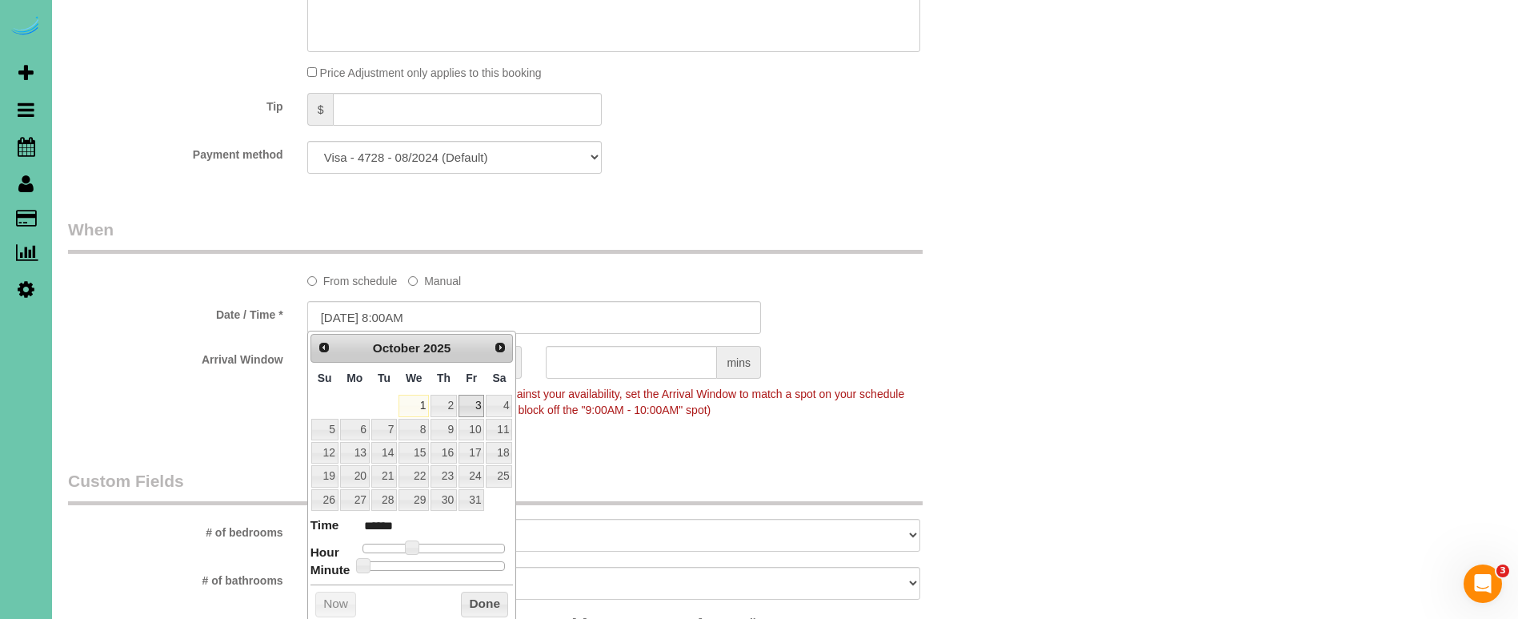
click at [474, 410] on link "3" at bounding box center [472, 405] width 26 height 22
click at [603, 471] on legend "Custom Fields" at bounding box center [495, 487] width 855 height 36
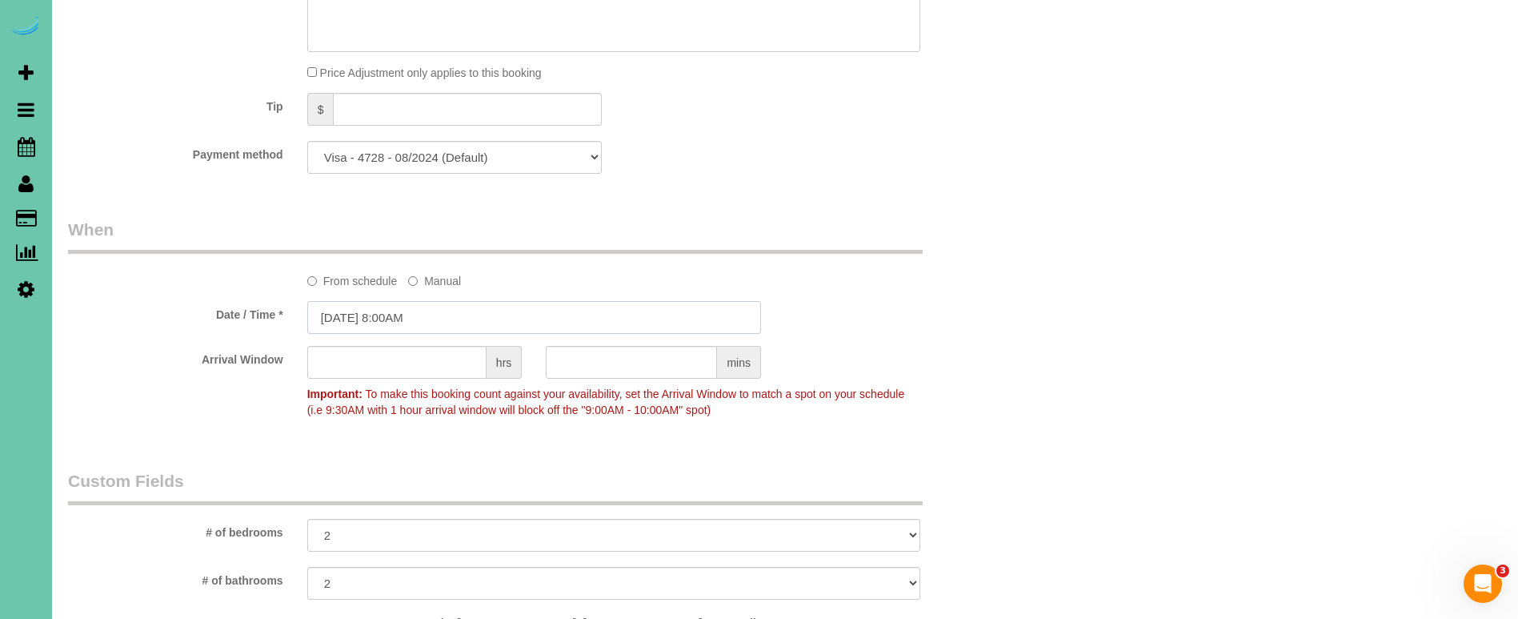
click at [400, 317] on input "10/03/2025 8:00AM" at bounding box center [534, 317] width 454 height 33
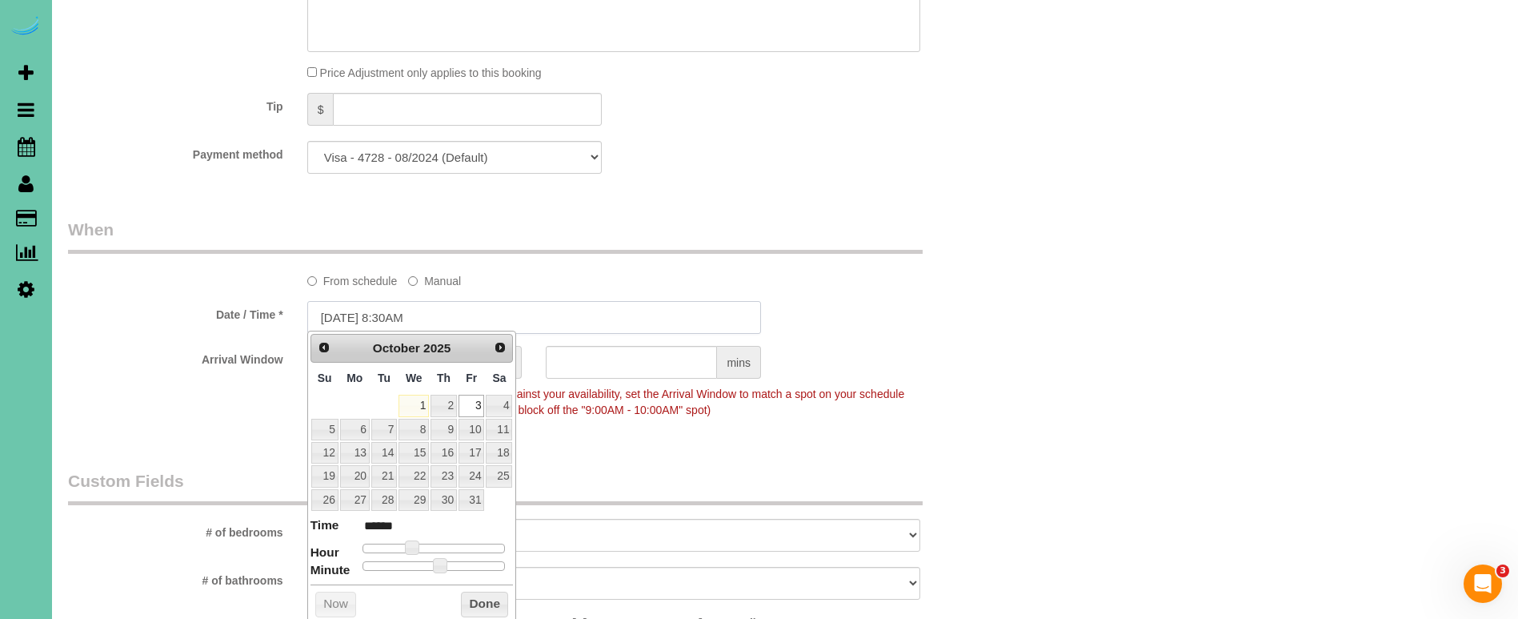
type input "[DATE] 8:30AM"
click at [957, 195] on div "Who Email*** coal63@yahoo.com Name * Keegan Grant Where Address*** 7009 S Harri…" at bounding box center [534, 179] width 956 height 2140
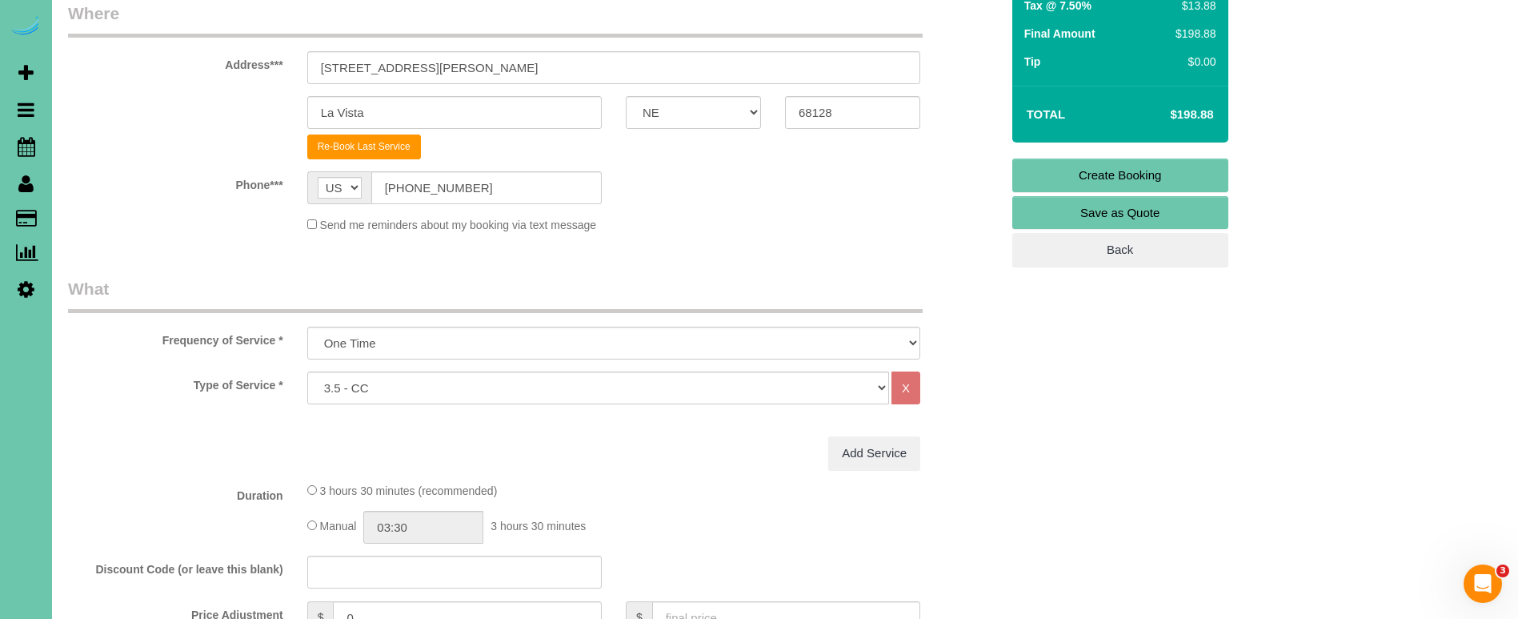
scroll to position [270, 0]
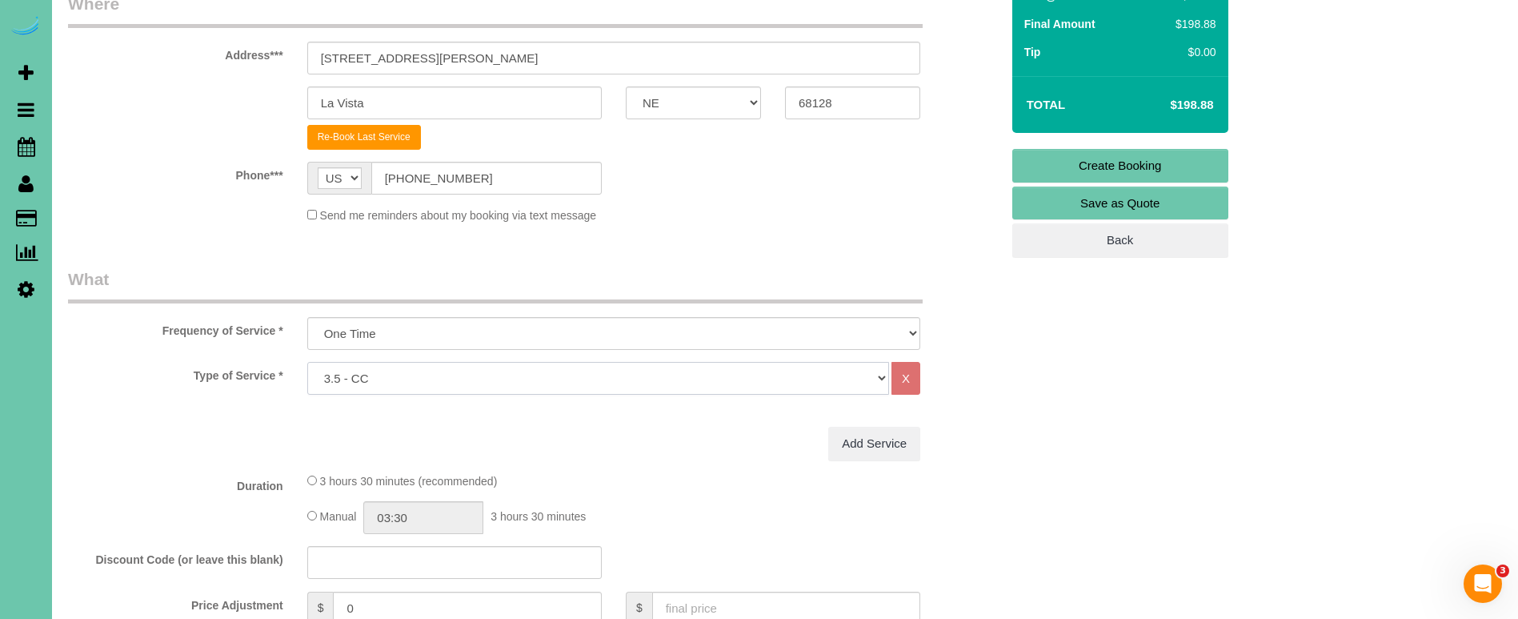
select select "160"
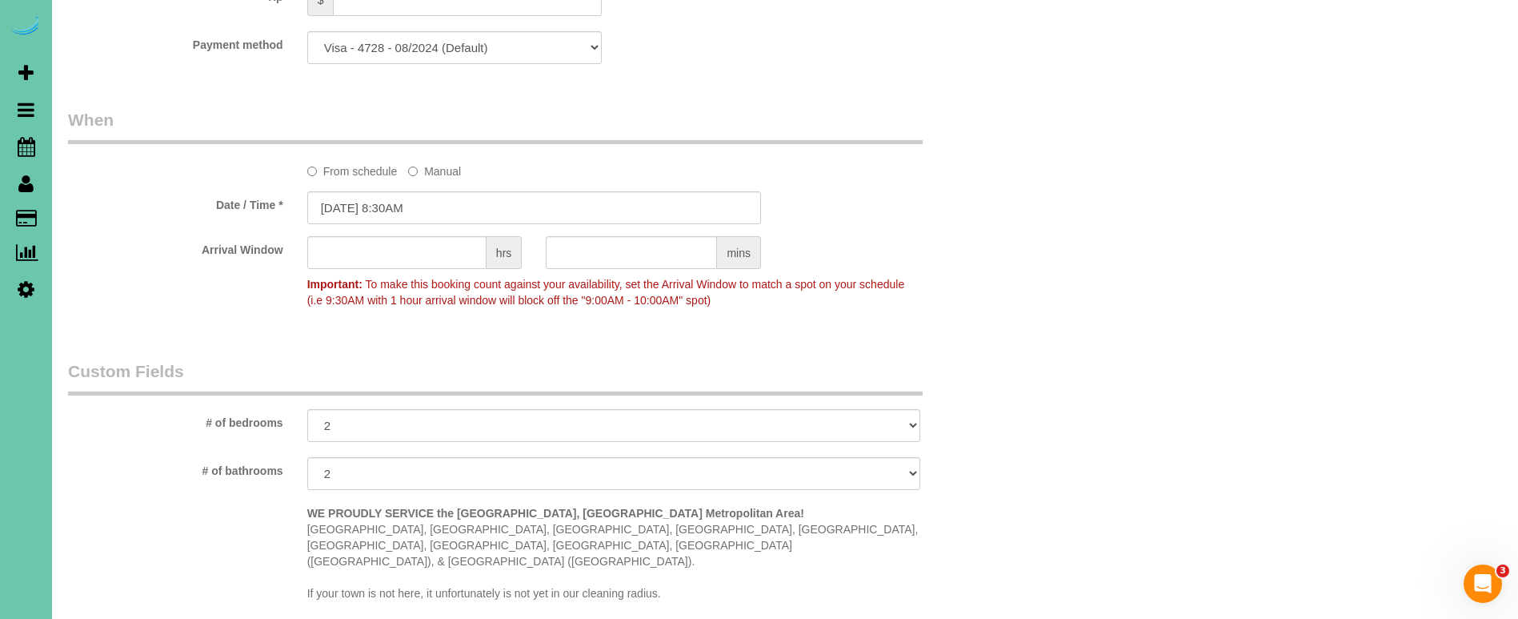
scroll to position [1073, 0]
select select "string:fspay"
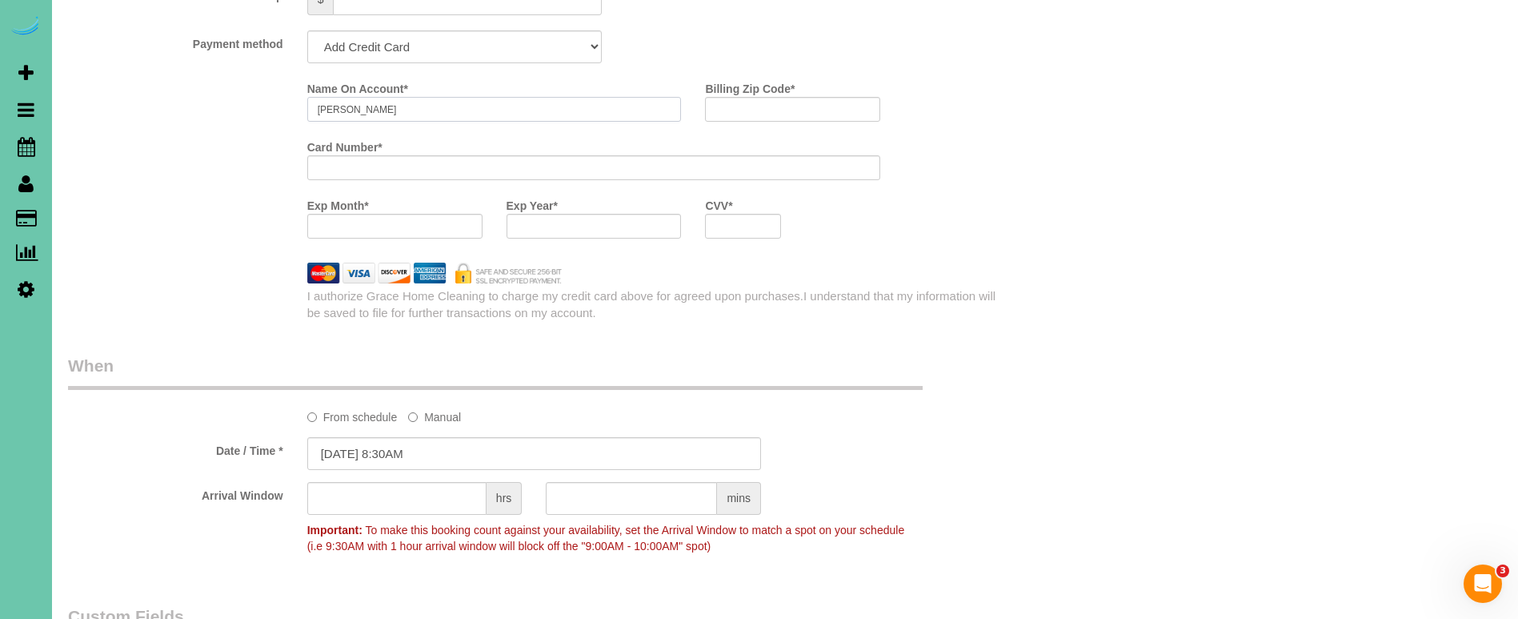
type input "Keegan Grant"
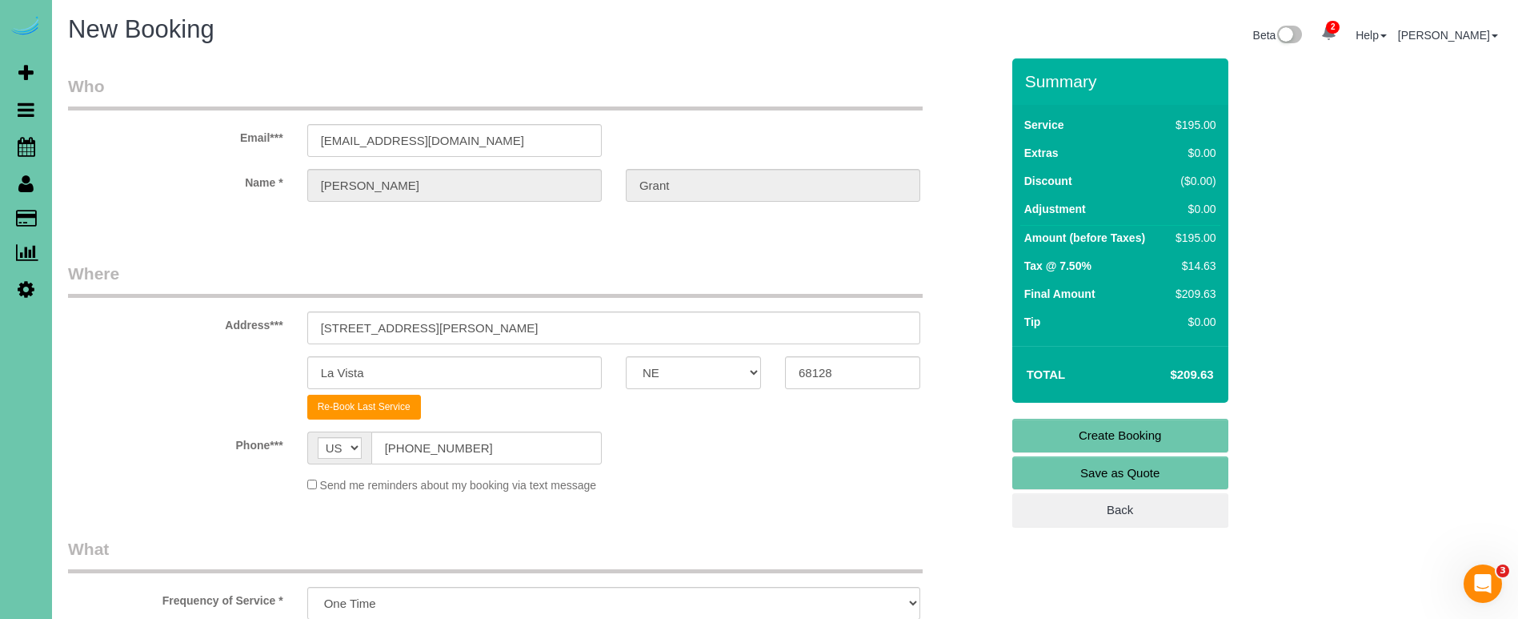
scroll to position [870, 0]
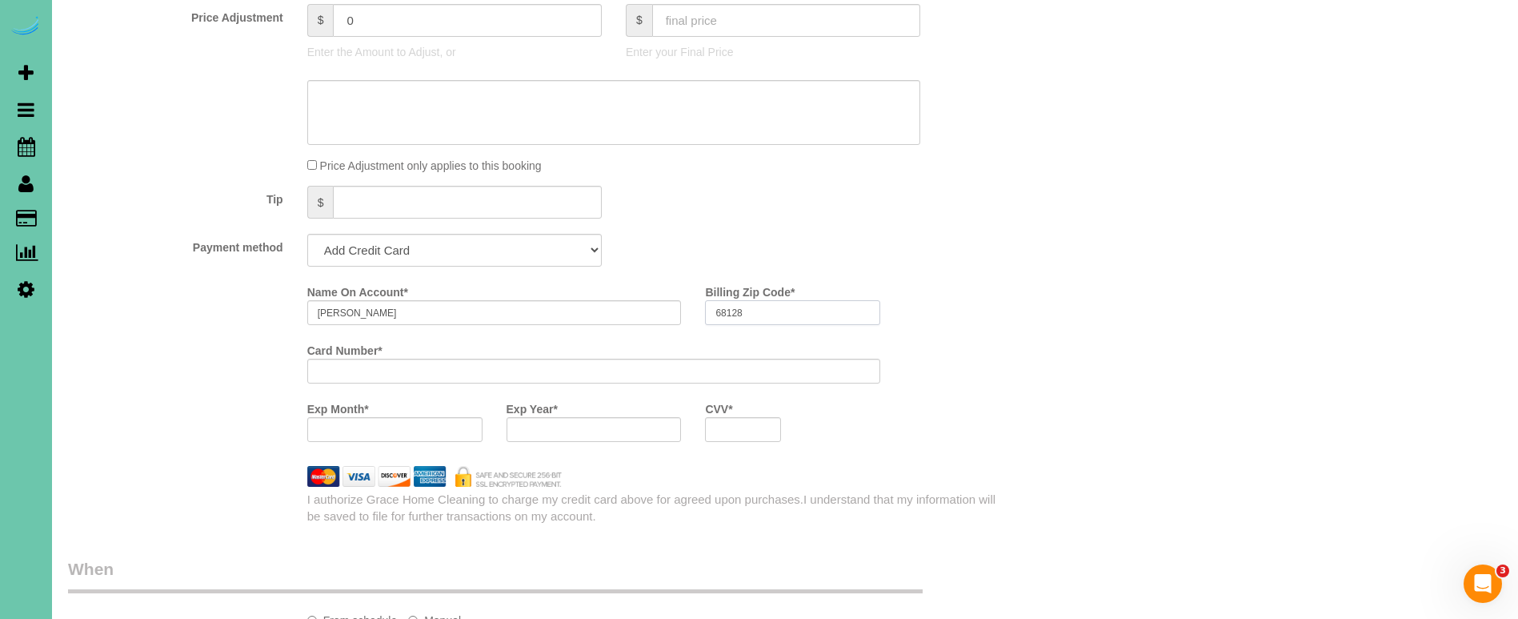
type input "68128"
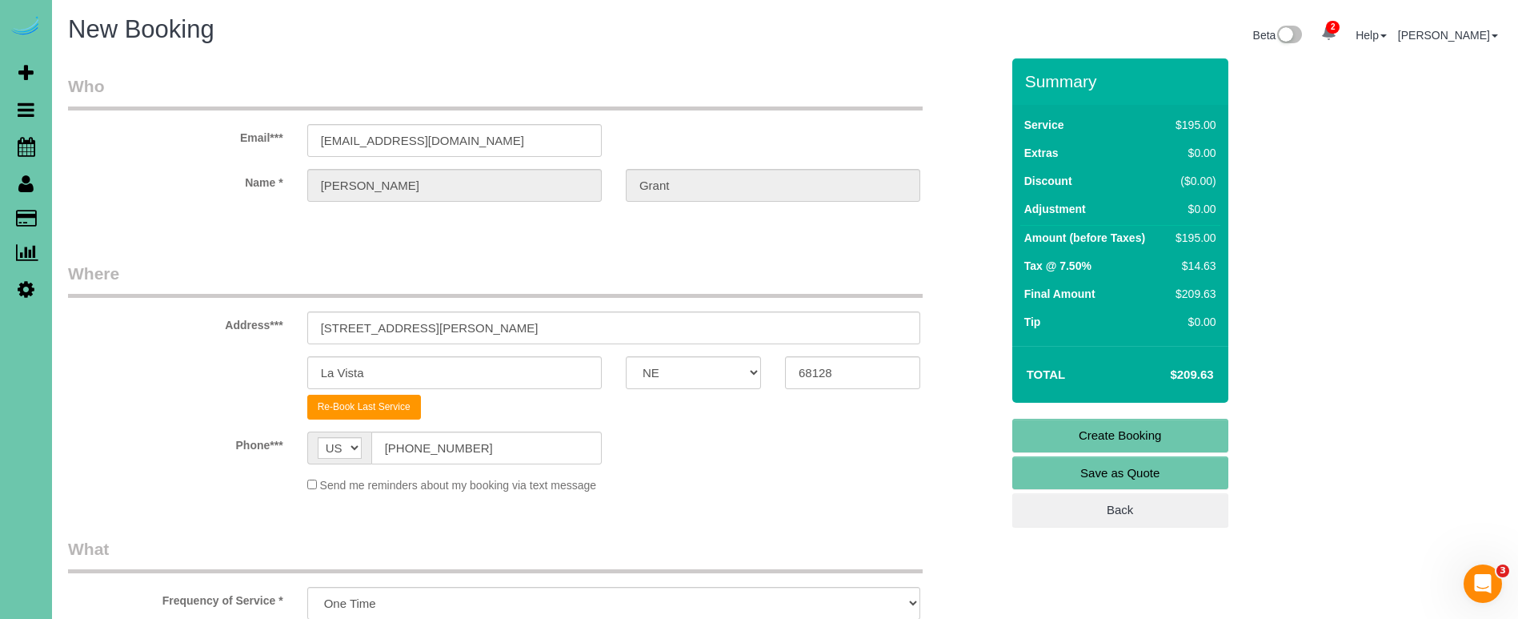
scroll to position [0, 0]
drag, startPoint x: 1034, startPoint y: 435, endPoint x: 728, endPoint y: 377, distance: 311.2
click at [1033, 435] on link "Create Booking" at bounding box center [1120, 435] width 216 height 34
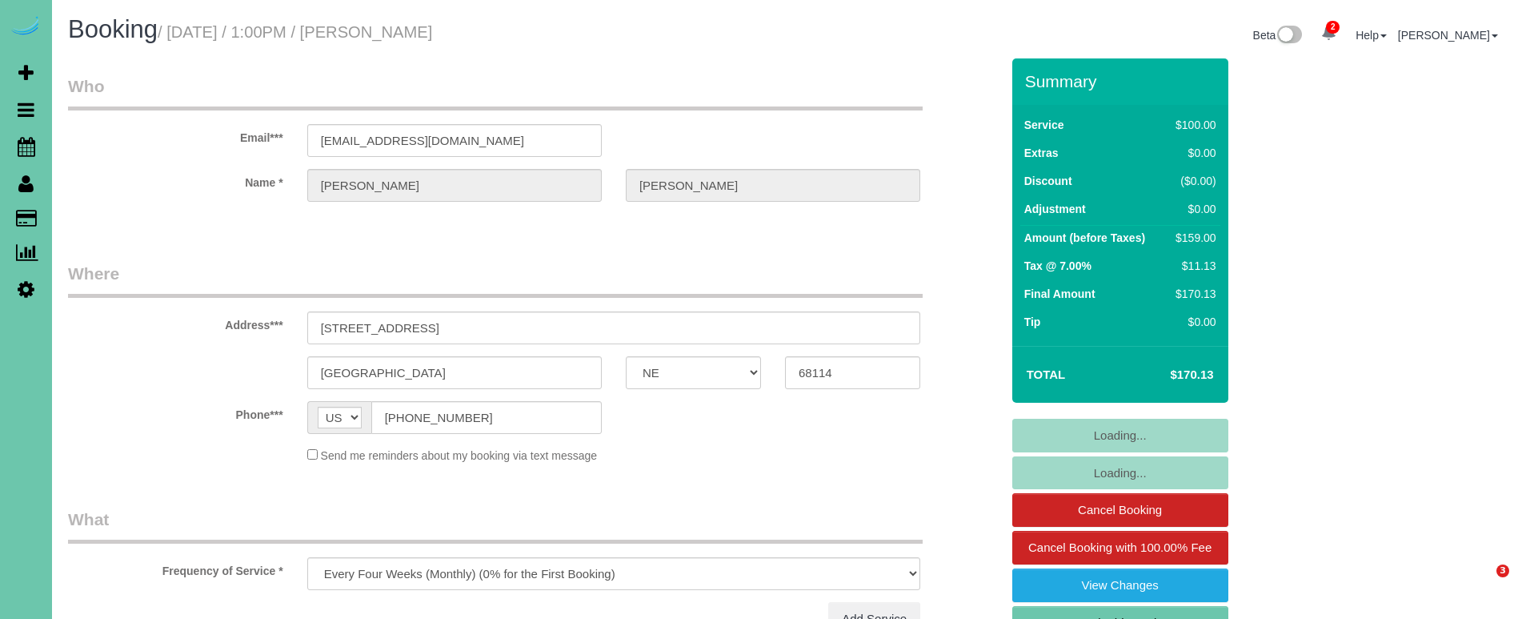
select select "NE"
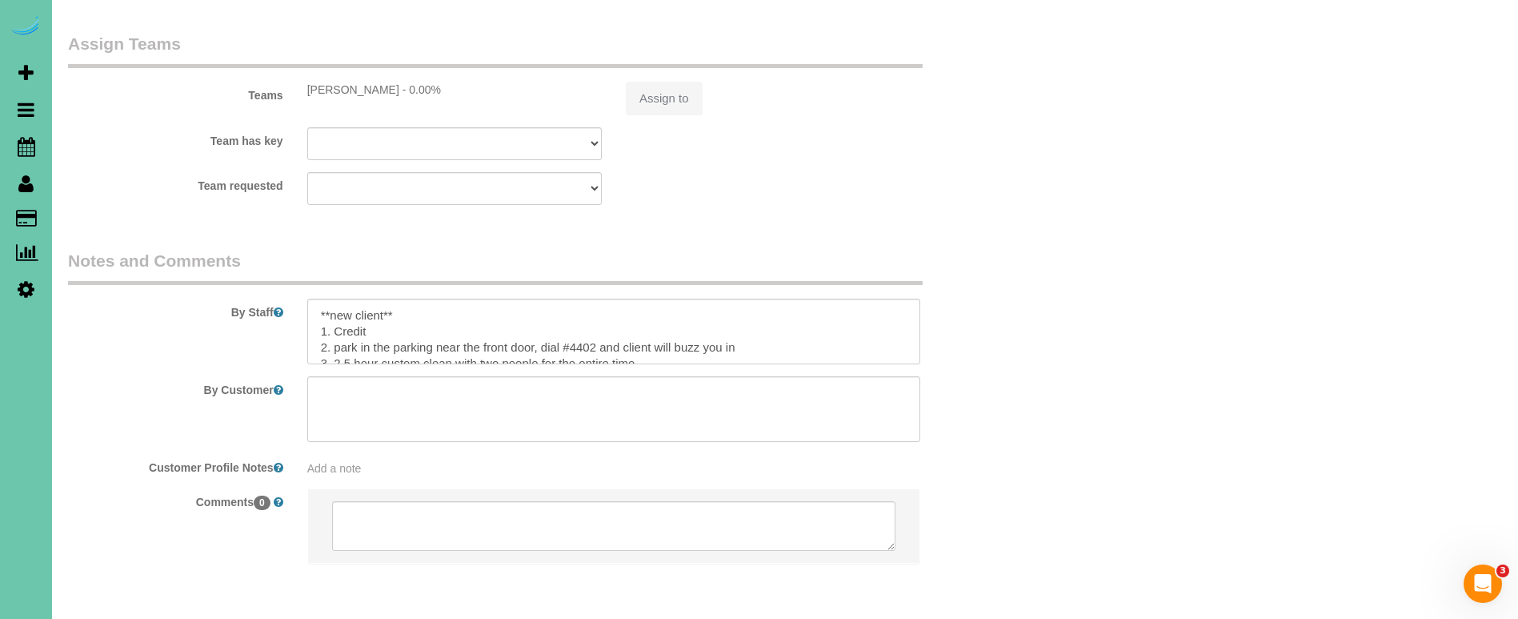
select select "string:fspay-5afaced7-843e-47b3-a894-2a16fcd85271"
select select "number:35"
select select "number:41"
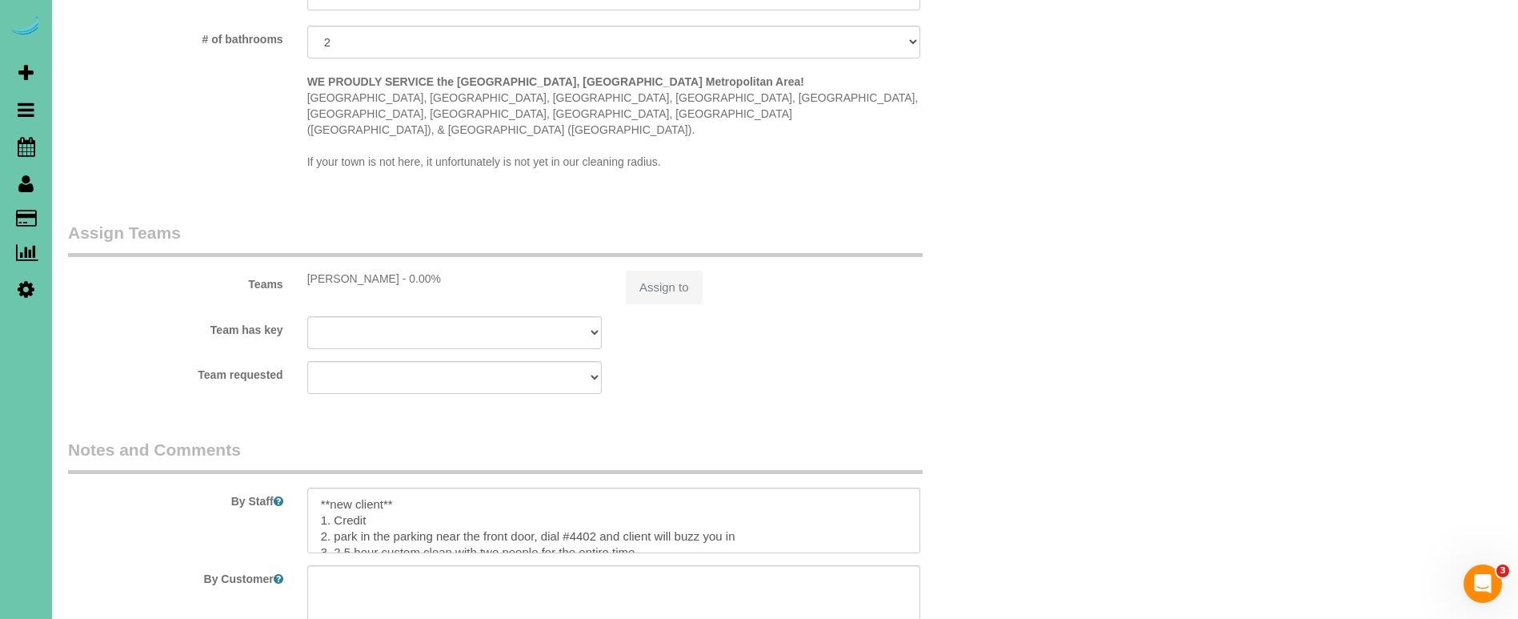
select select "object:909"
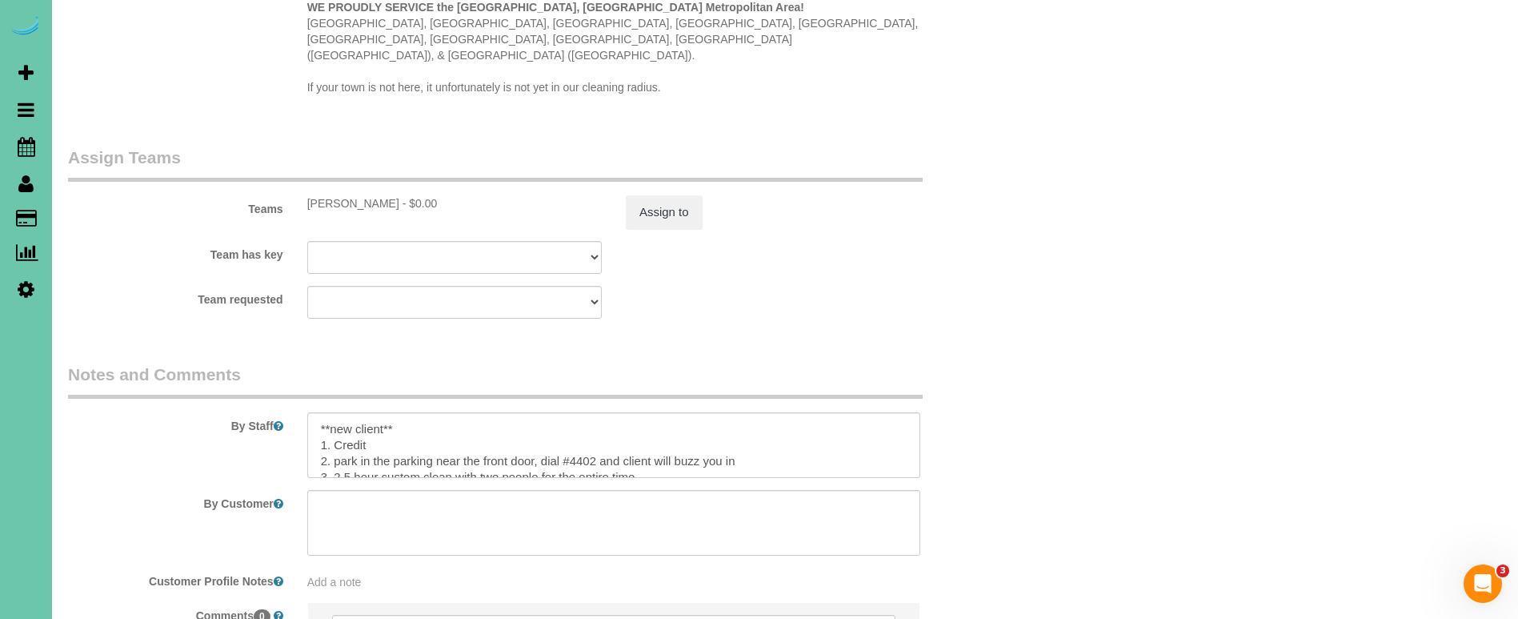
scroll to position [1641, 0]
drag, startPoint x: 376, startPoint y: 385, endPoint x: 229, endPoint y: 376, distance: 147.5
click at [229, 376] on div "By Staff" at bounding box center [534, 420] width 956 height 115
drag, startPoint x: 583, startPoint y: 418, endPoint x: 334, endPoint y: 421, distance: 248.1
click at [334, 421] on textarea at bounding box center [613, 446] width 613 height 66
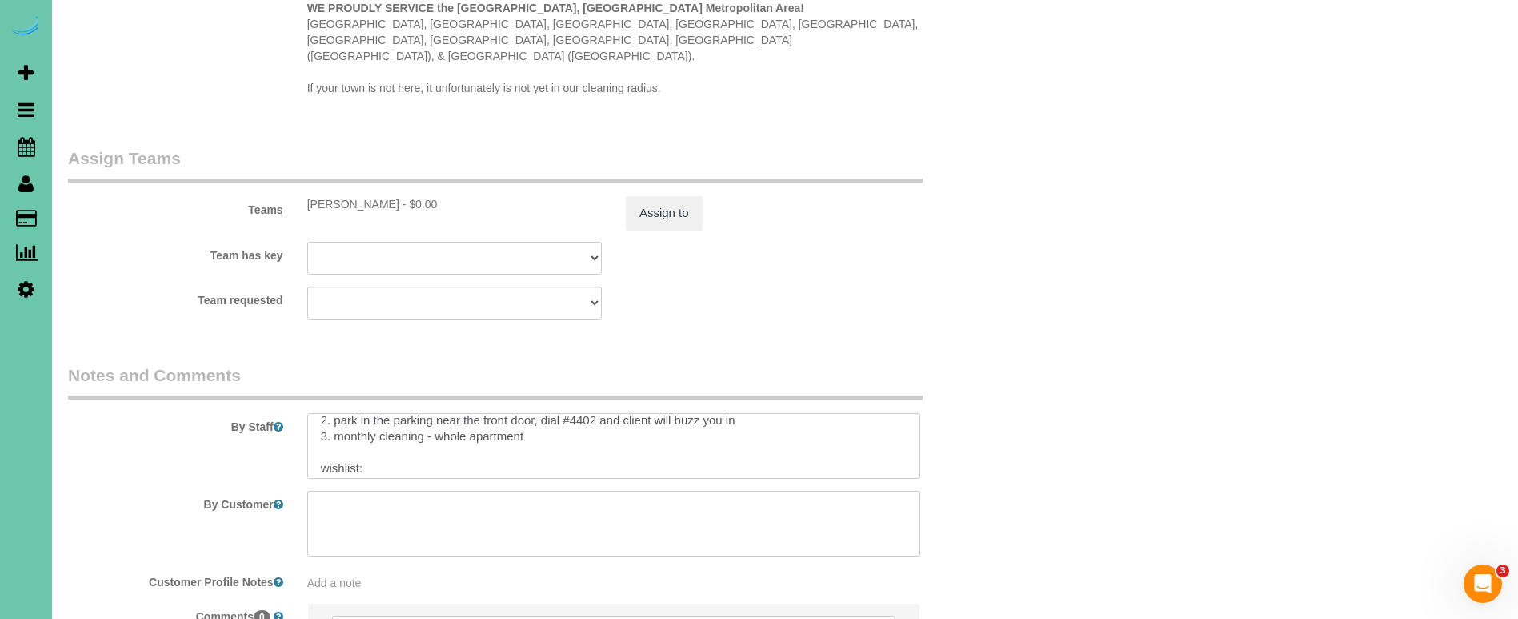
scroll to position [119, 0]
drag, startPoint x: 320, startPoint y: 421, endPoint x: 379, endPoint y: 553, distance: 144.7
click at [379, 553] on sui-booking-comments "By Staff By Customer Customer Profile Notes Add a note Comments 0" at bounding box center [534, 528] width 932 height 330
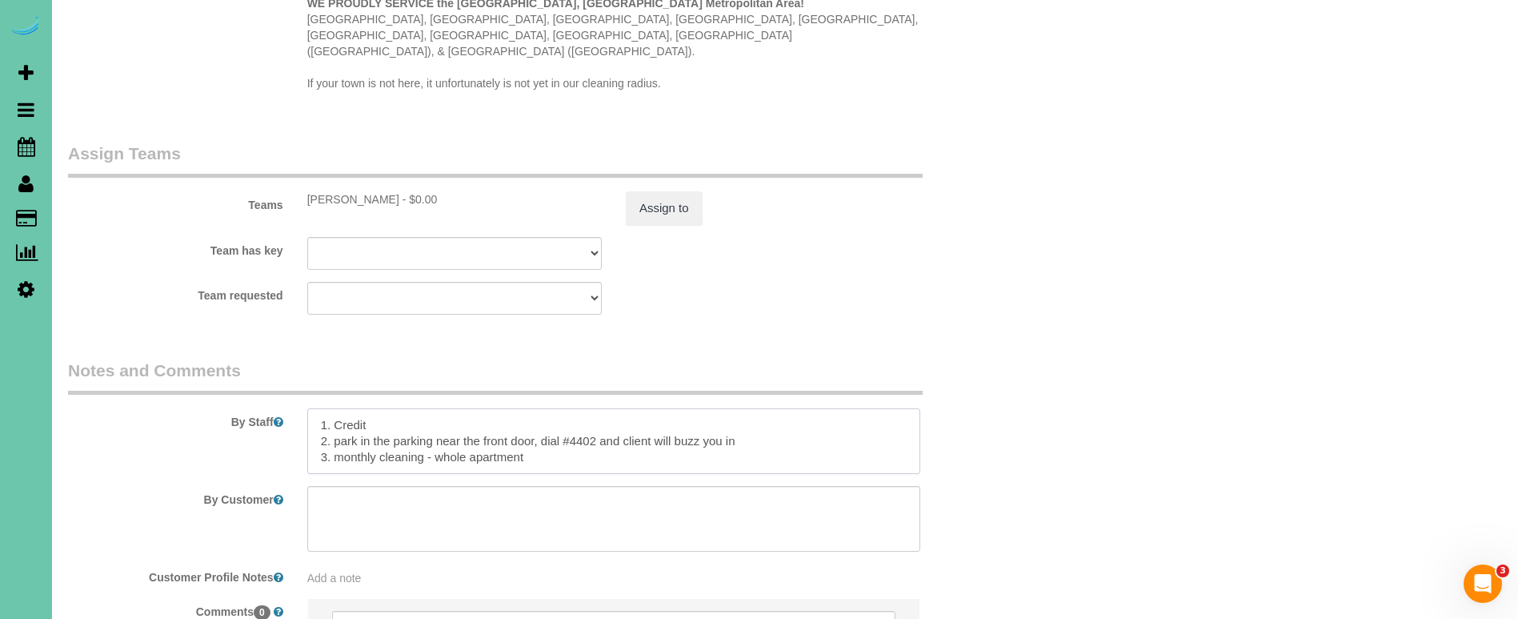
scroll to position [13, 0]
type textarea "1. Credit 2. park in the parking near the front door, dial #4402 and client wil…"
click at [675, 191] on button "Assign to" at bounding box center [664, 208] width 77 height 34
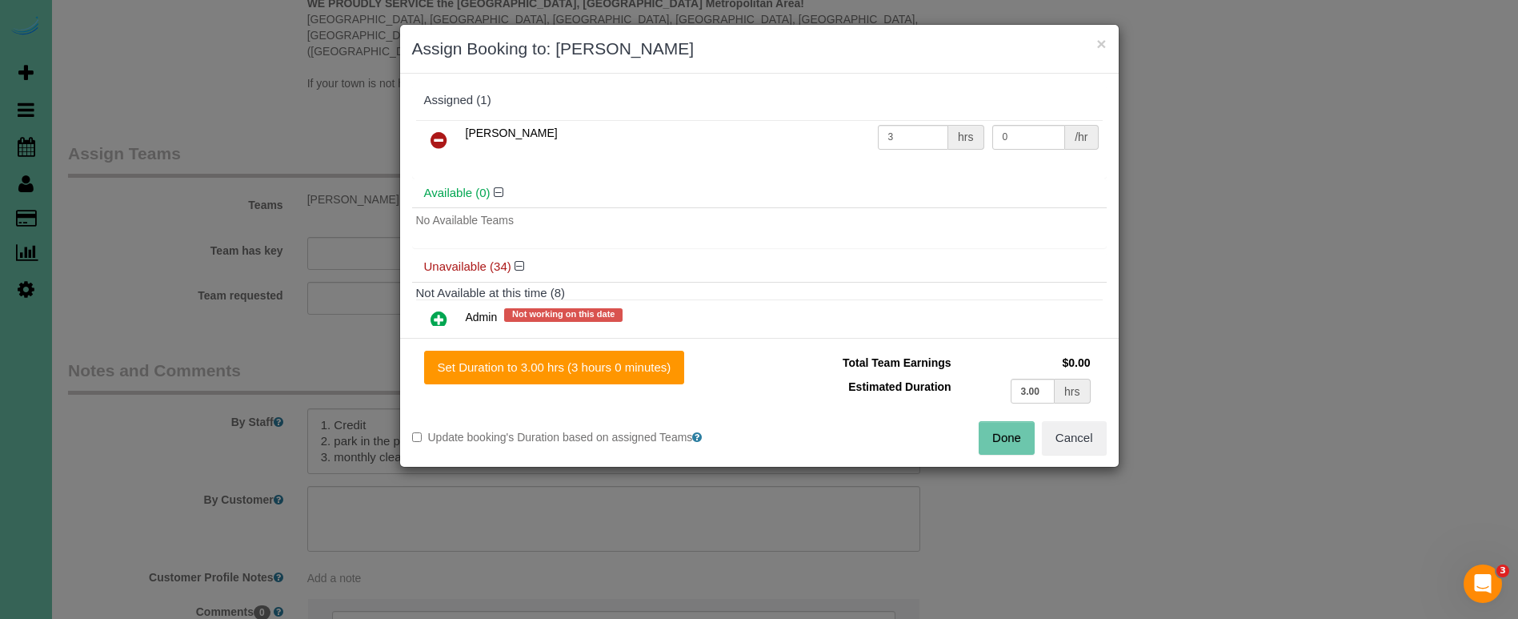
drag, startPoint x: 999, startPoint y: 430, endPoint x: 938, endPoint y: 399, distance: 69.1
click at [999, 430] on button "Done" at bounding box center [1007, 438] width 56 height 34
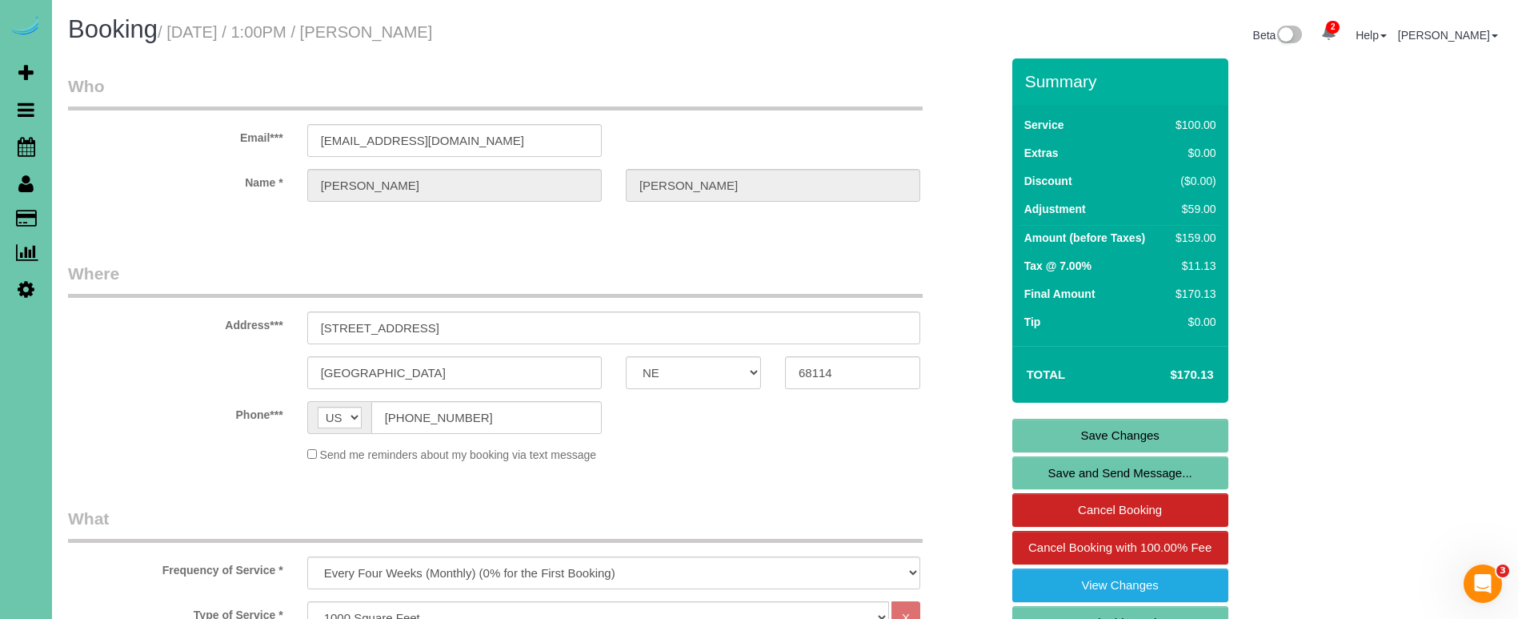
scroll to position [0, 0]
click at [1088, 421] on link "Save Changes" at bounding box center [1120, 435] width 216 height 34
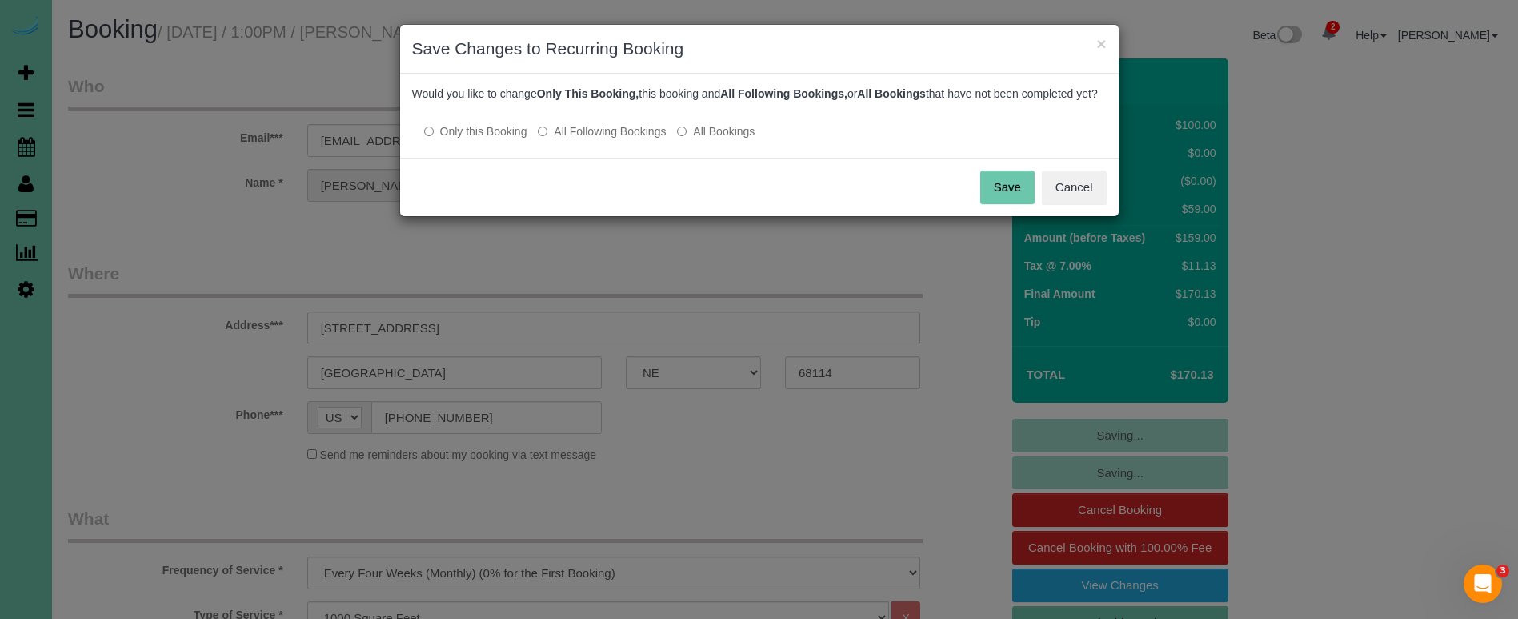
click at [644, 138] on p "Only this Booking All Following Bookings All Bookings" at bounding box center [759, 130] width 695 height 17
click at [631, 139] on label "All Following Bookings" at bounding box center [602, 131] width 128 height 16
drag, startPoint x: 998, startPoint y: 199, endPoint x: 987, endPoint y: 198, distance: 10.4
click at [997, 199] on button "Save" at bounding box center [1007, 187] width 54 height 34
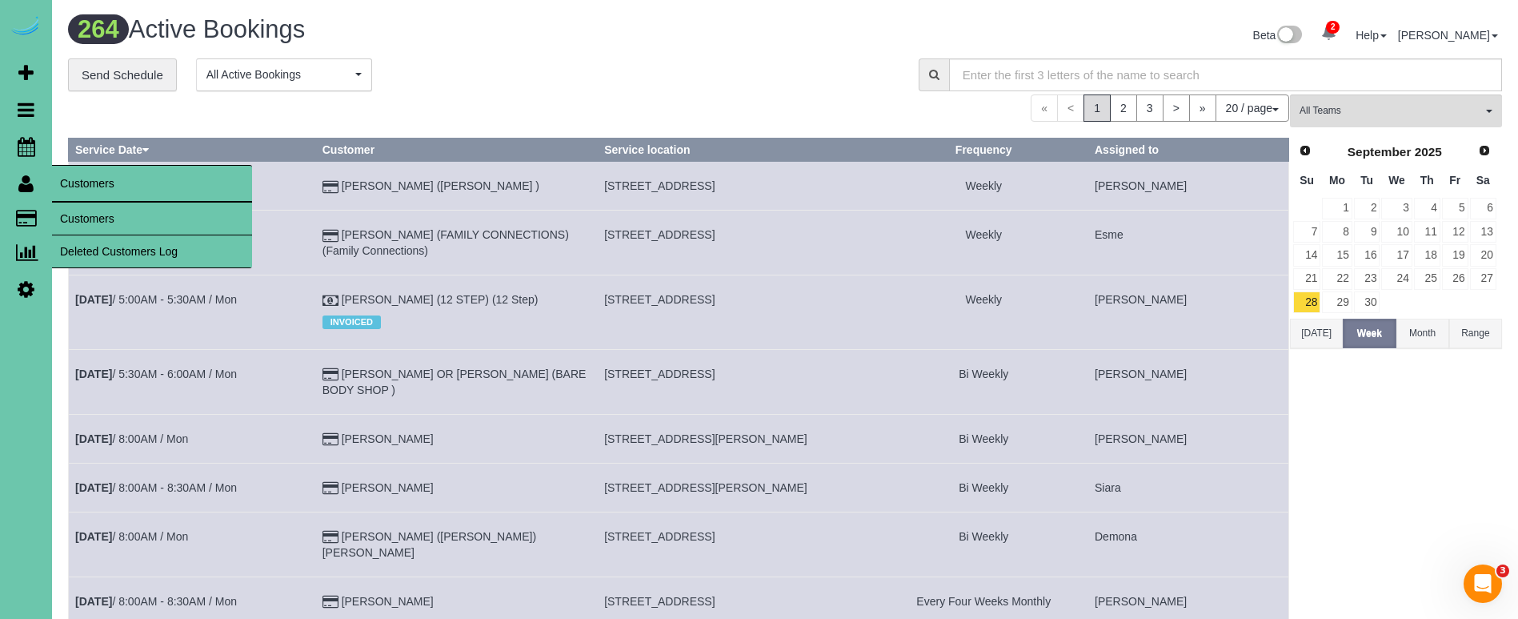
click at [84, 213] on link "Customers" at bounding box center [152, 218] width 200 height 32
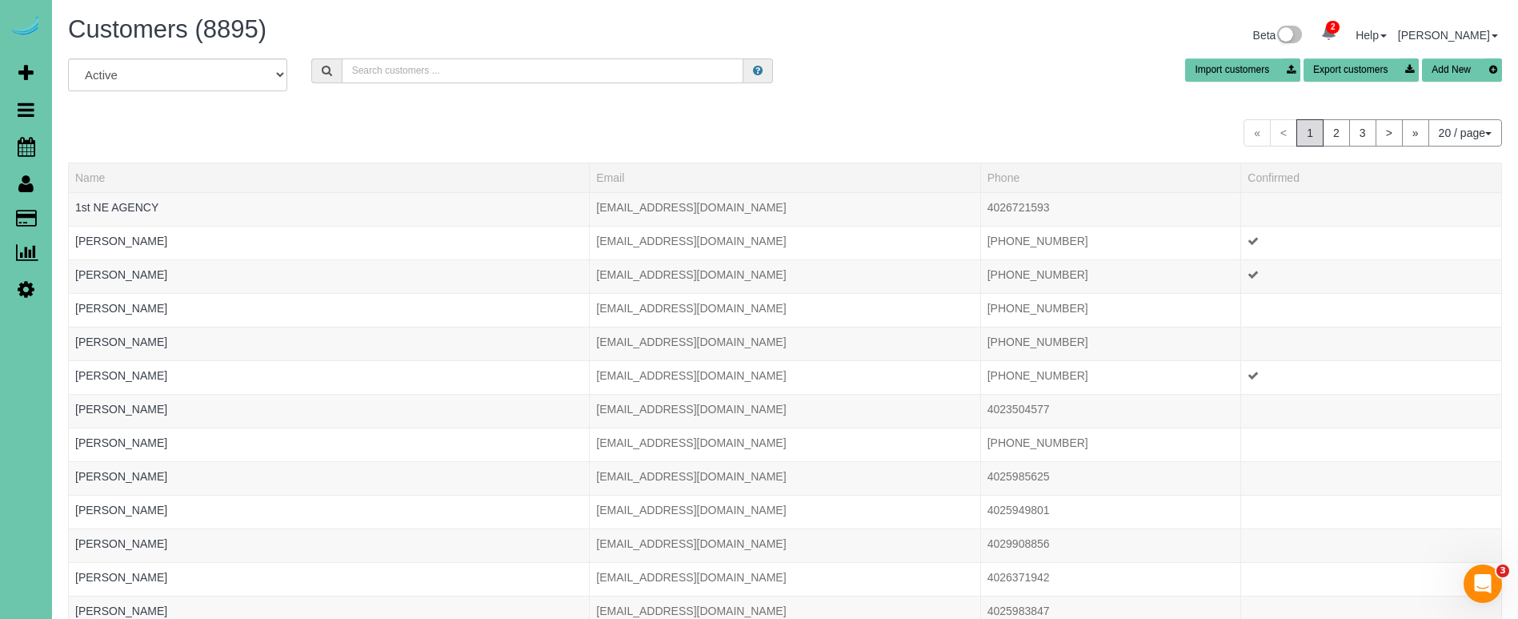
click at [369, 77] on input "text" at bounding box center [543, 70] width 402 height 25
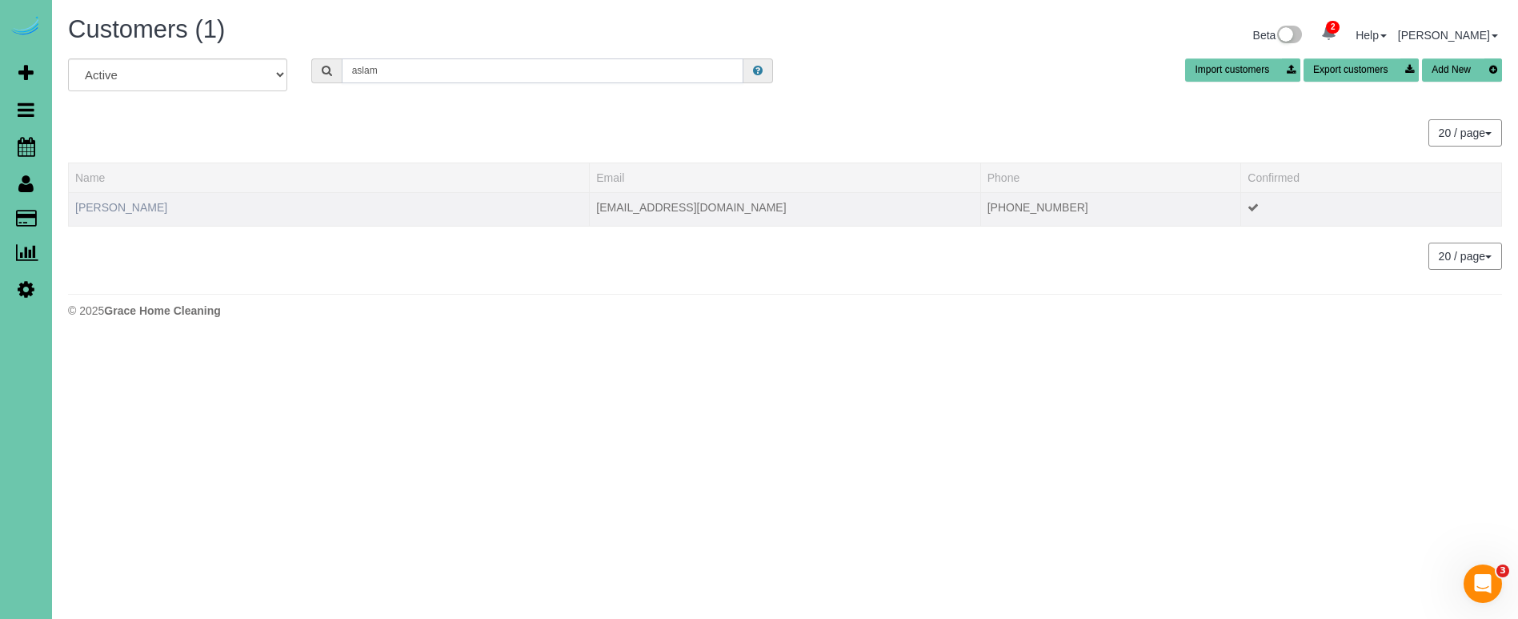
type input "aslam"
click at [120, 204] on link "Sherri Aslam" at bounding box center [121, 207] width 92 height 13
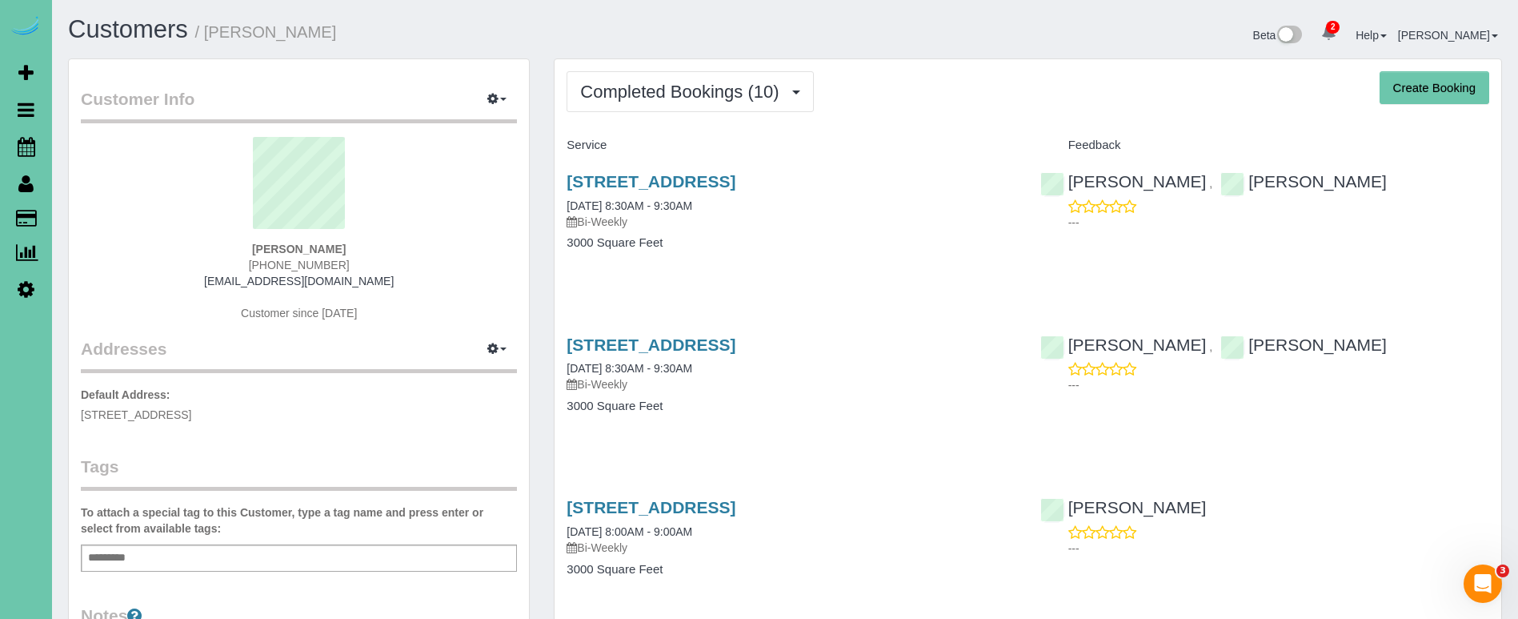
drag, startPoint x: 376, startPoint y: 282, endPoint x: 210, endPoint y: 280, distance: 165.6
click at [219, 279] on div "Sherri Aslam (443) 240-2013 scheherzade91@gmail.com Customer since 2025" at bounding box center [299, 237] width 436 height 200
copy link "scheherzade91@gmail.com"
click at [587, 90] on span "Completed Bookings (10)" at bounding box center [683, 92] width 206 height 20
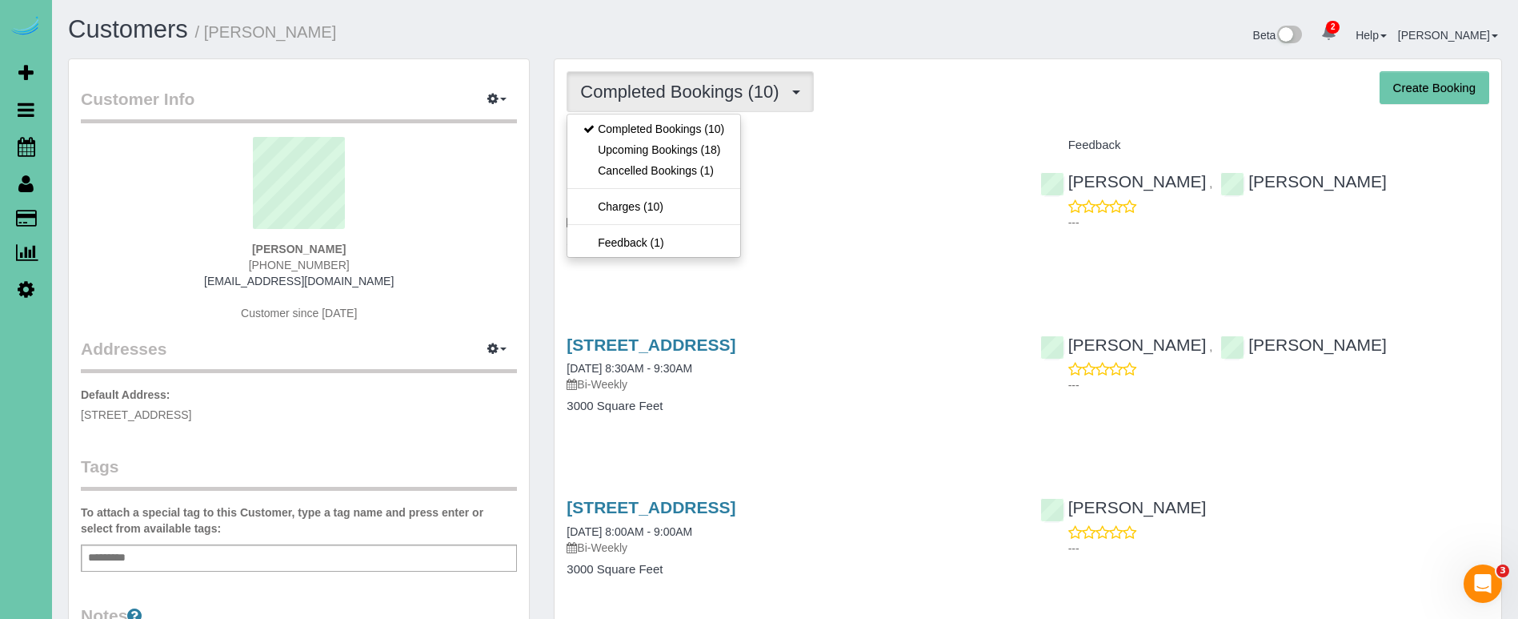
drag, startPoint x: 575, startPoint y: 142, endPoint x: 187, endPoint y: 175, distance: 389.5
click at [575, 142] on link "Upcoming Bookings (18)" at bounding box center [653, 149] width 173 height 21
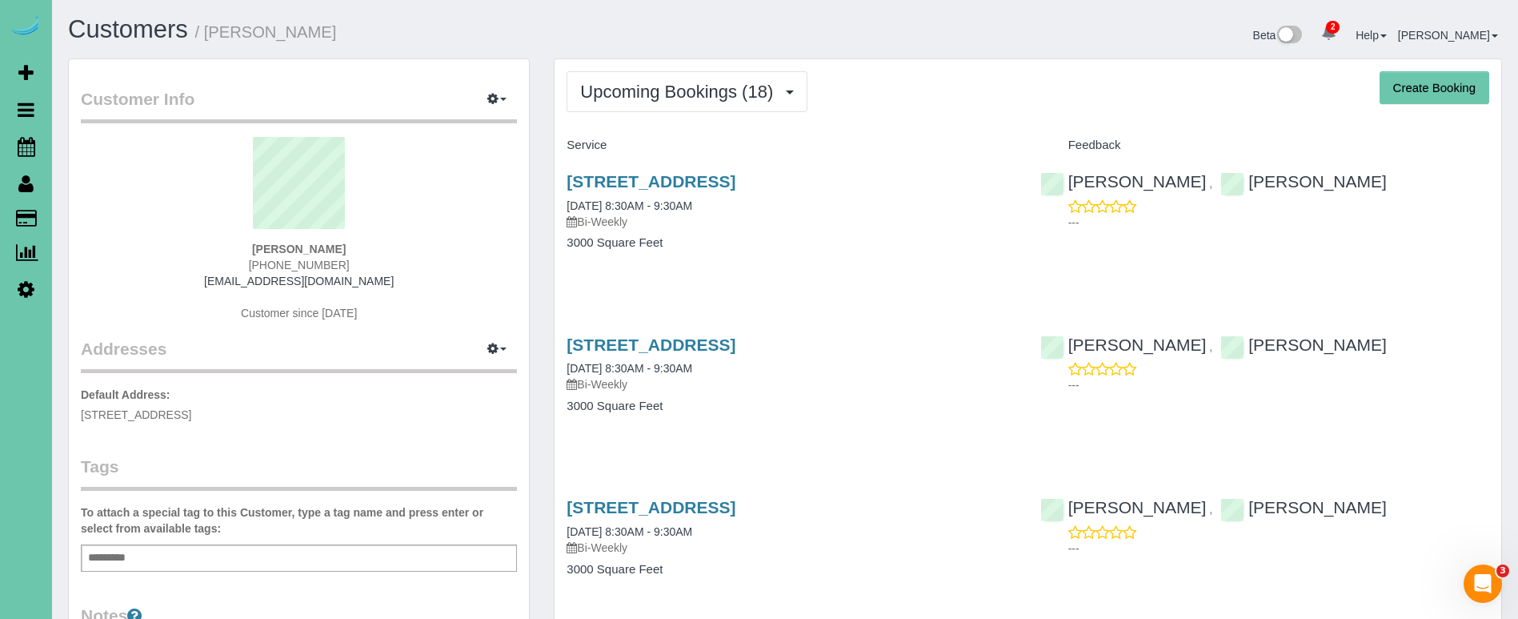
drag, startPoint x: 626, startPoint y: 186, endPoint x: 591, endPoint y: 194, distance: 35.5
click at [626, 186] on link "18407 Lake St, Elkhorn, NE 68022" at bounding box center [651, 181] width 169 height 18
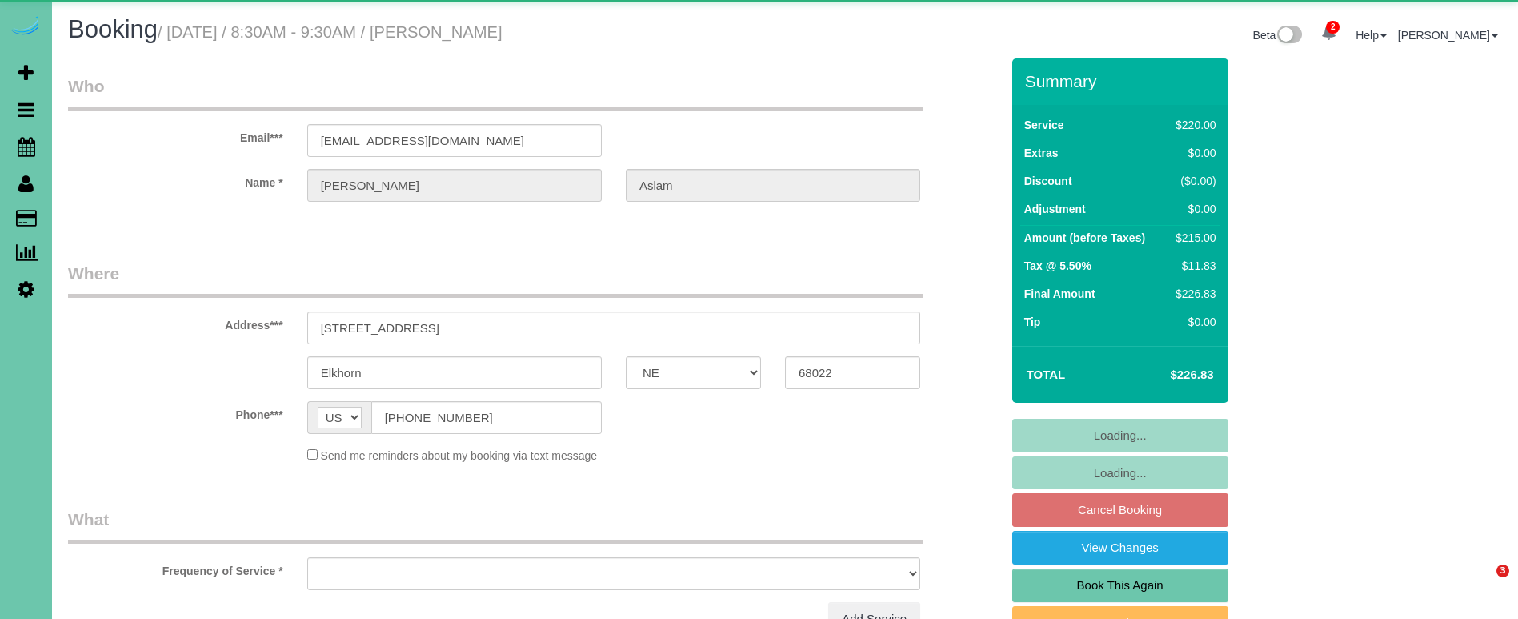
select select "NE"
select select "object:672"
select select "string:fspay-d8764939-ecc7-4084-ac6d-6f55f3bf2d48"
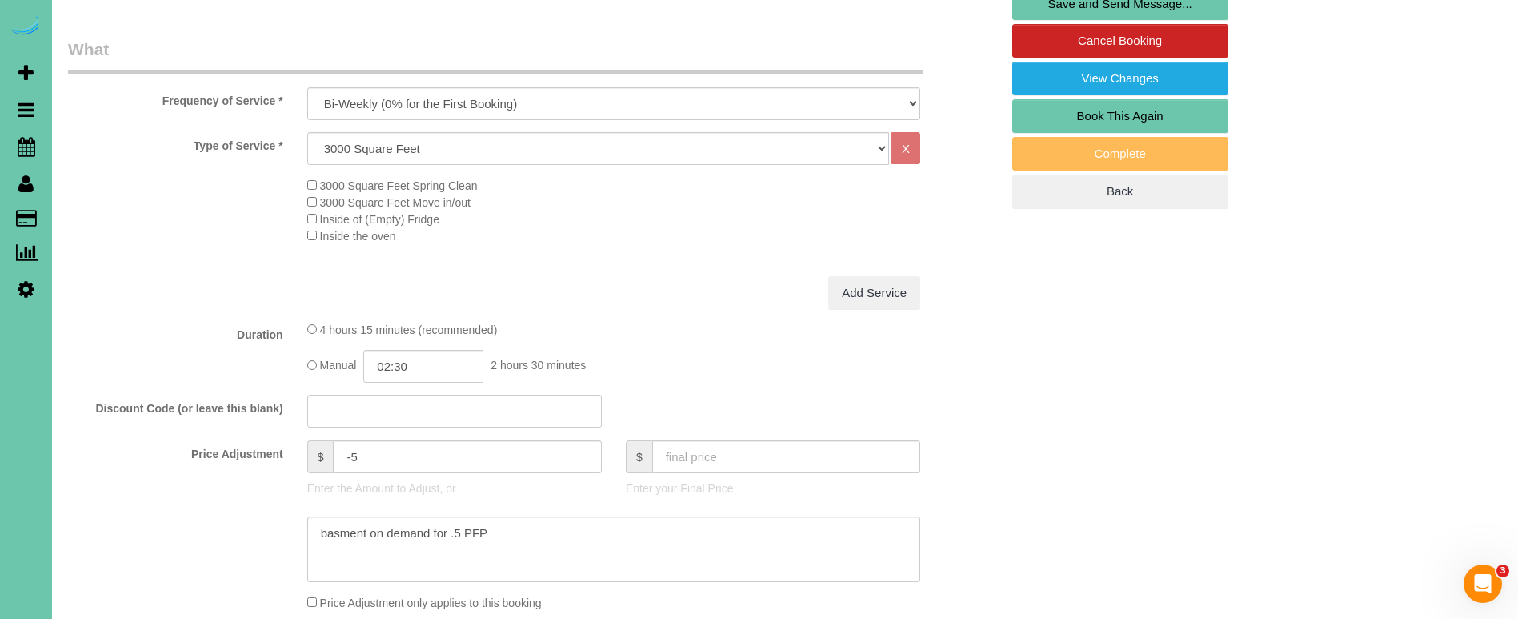
scroll to position [470, 0]
drag, startPoint x: 309, startPoint y: 455, endPoint x: 288, endPoint y: 451, distance: 21.2
click at [288, 451] on div "Price Adjustment $ -5 Enter the Amount to Adjust, or $ Enter your Final Price" at bounding box center [534, 471] width 956 height 64
type input "45"
click at [320, 529] on textarea at bounding box center [613, 548] width 613 height 66
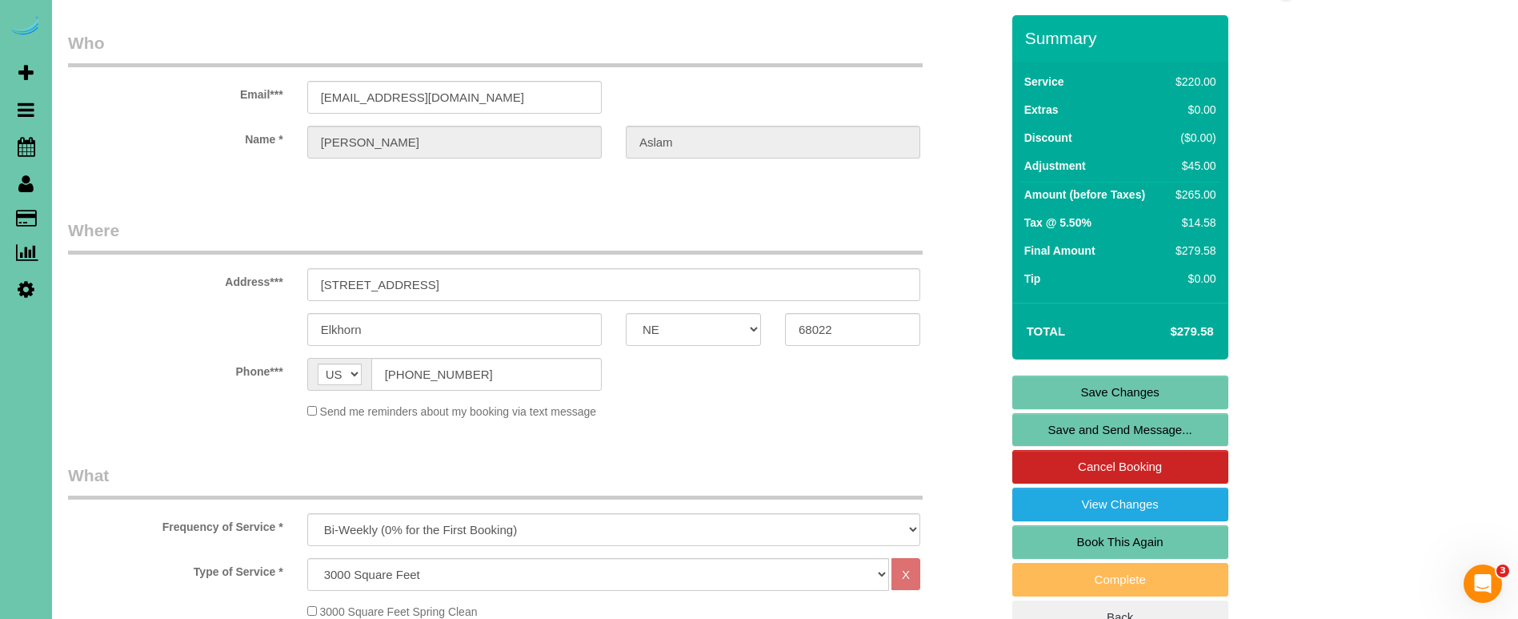
scroll to position [39, 0]
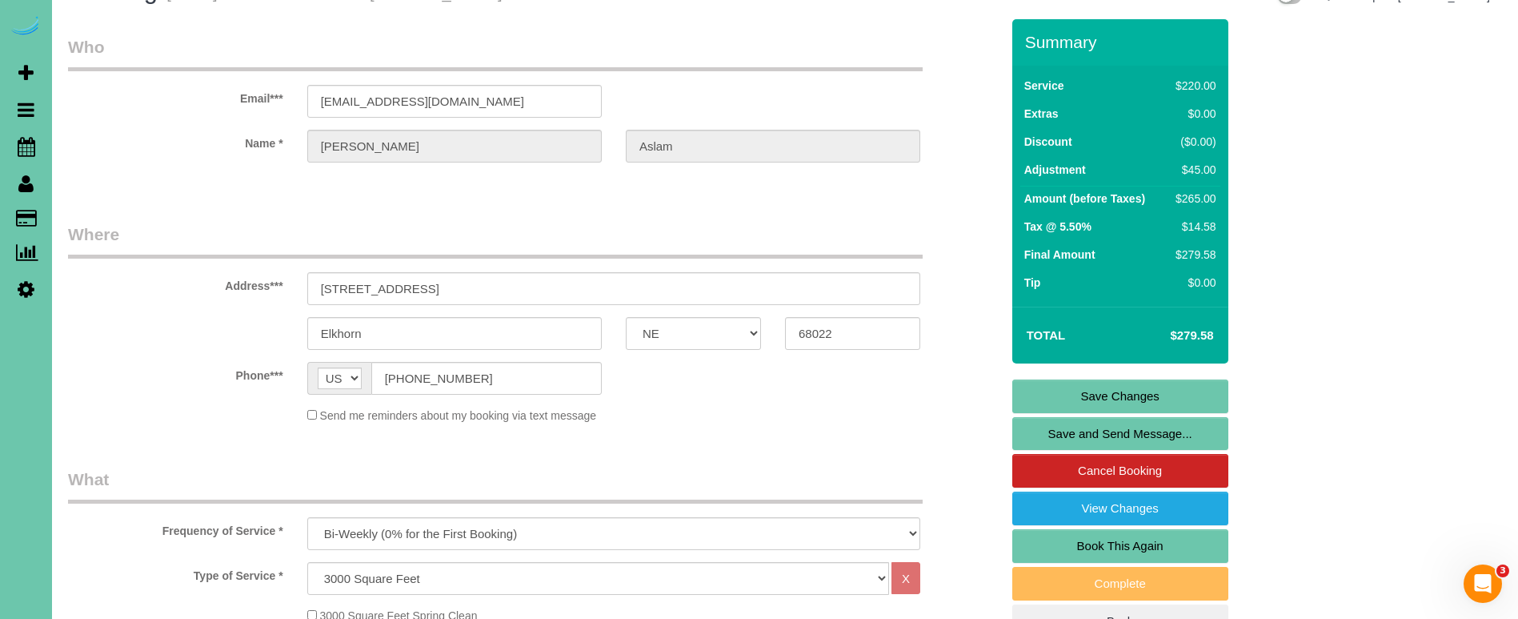
type textarea "new rate - [DATE] basment on demand for .5 PFP"
click at [1052, 398] on link "Save Changes" at bounding box center [1120, 396] width 216 height 34
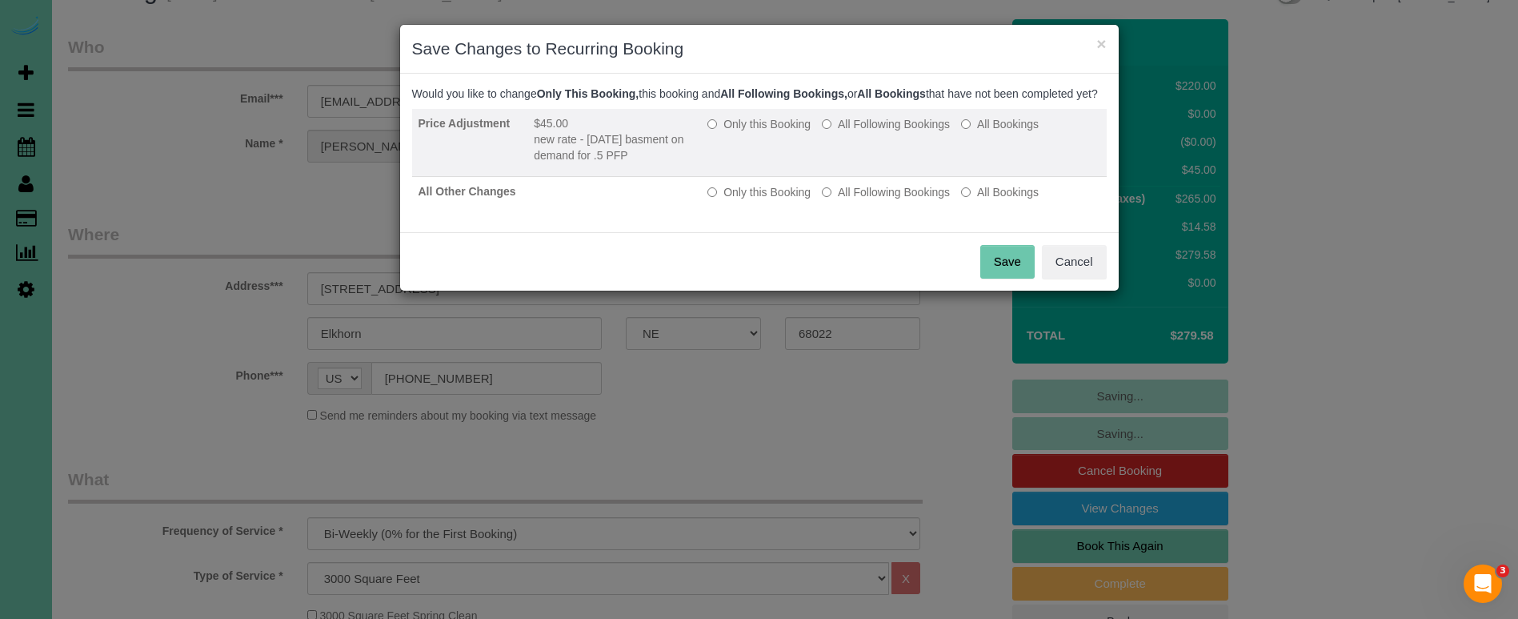
click at [862, 132] on label "All Following Bookings" at bounding box center [886, 124] width 128 height 16
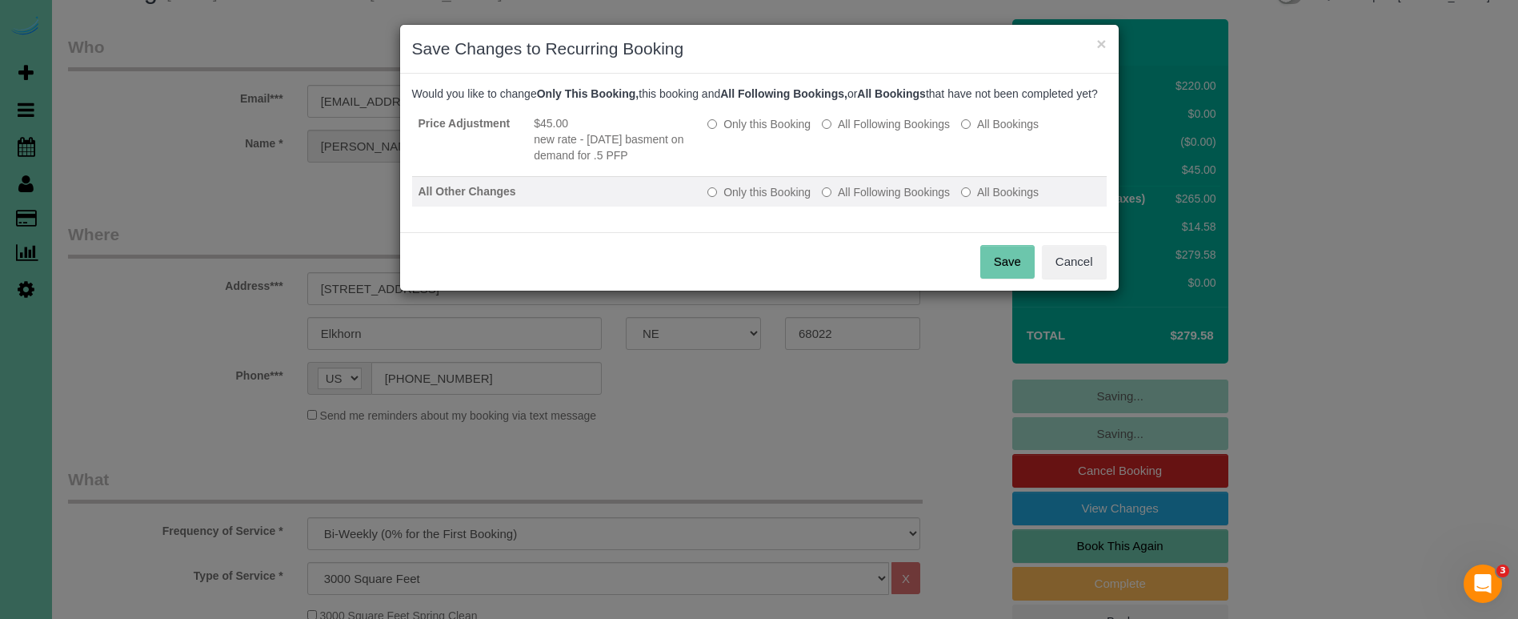
drag, startPoint x: 877, startPoint y: 213, endPoint x: 900, endPoint y: 222, distance: 25.1
click at [877, 200] on label "All Following Bookings" at bounding box center [886, 192] width 128 height 16
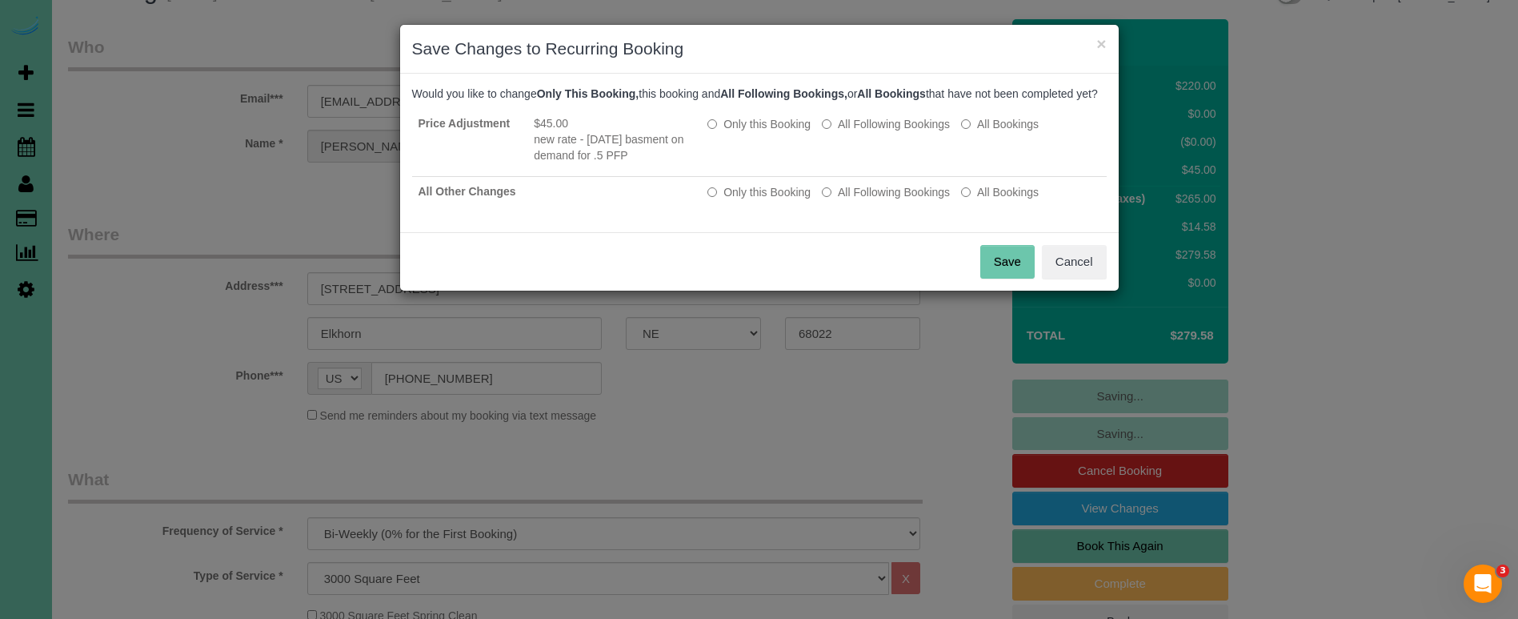
drag, startPoint x: 995, startPoint y: 278, endPoint x: 987, endPoint y: 279, distance: 8.9
click at [995, 278] on button "Save" at bounding box center [1007, 262] width 54 height 34
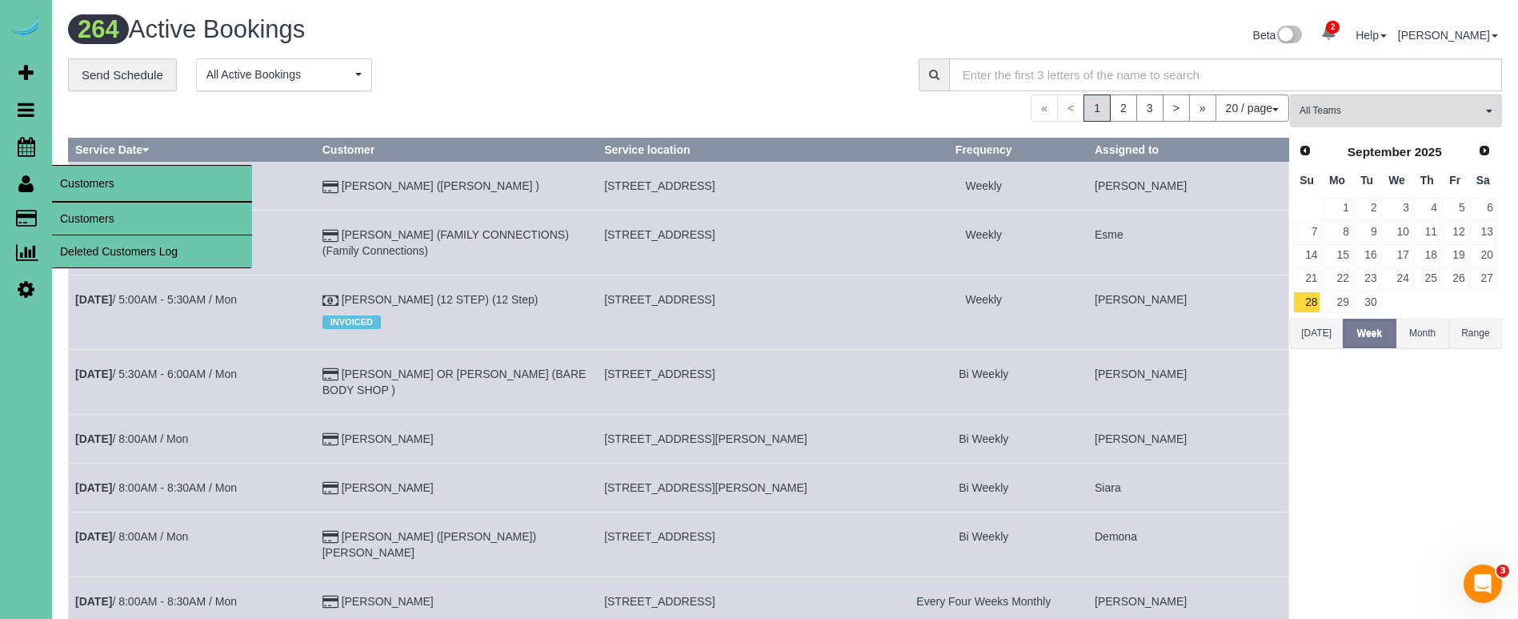
click at [123, 224] on link "Customers" at bounding box center [152, 218] width 200 height 32
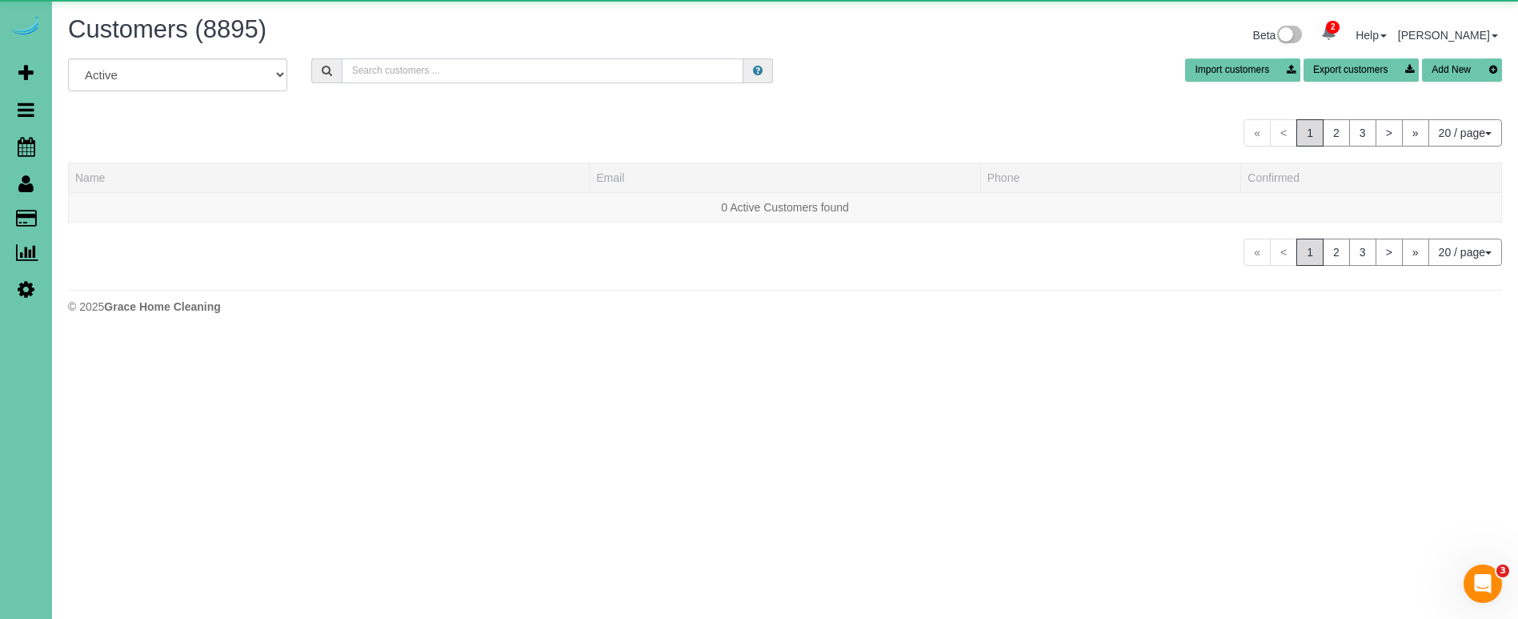
click at [431, 67] on input "text" at bounding box center [543, 70] width 402 height 25
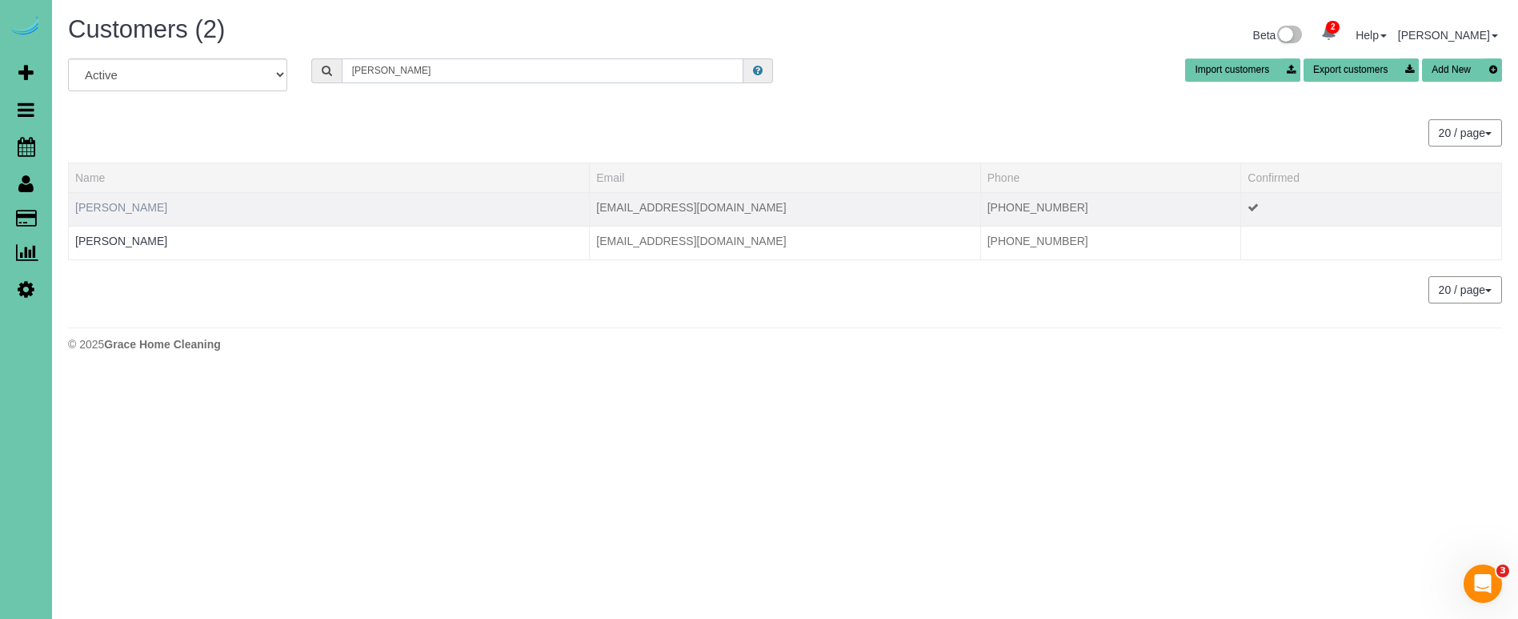
type input "becht"
drag, startPoint x: 127, startPoint y: 206, endPoint x: 138, endPoint y: 206, distance: 11.2
click at [127, 206] on link "JoAnn Bechtold" at bounding box center [121, 207] width 92 height 13
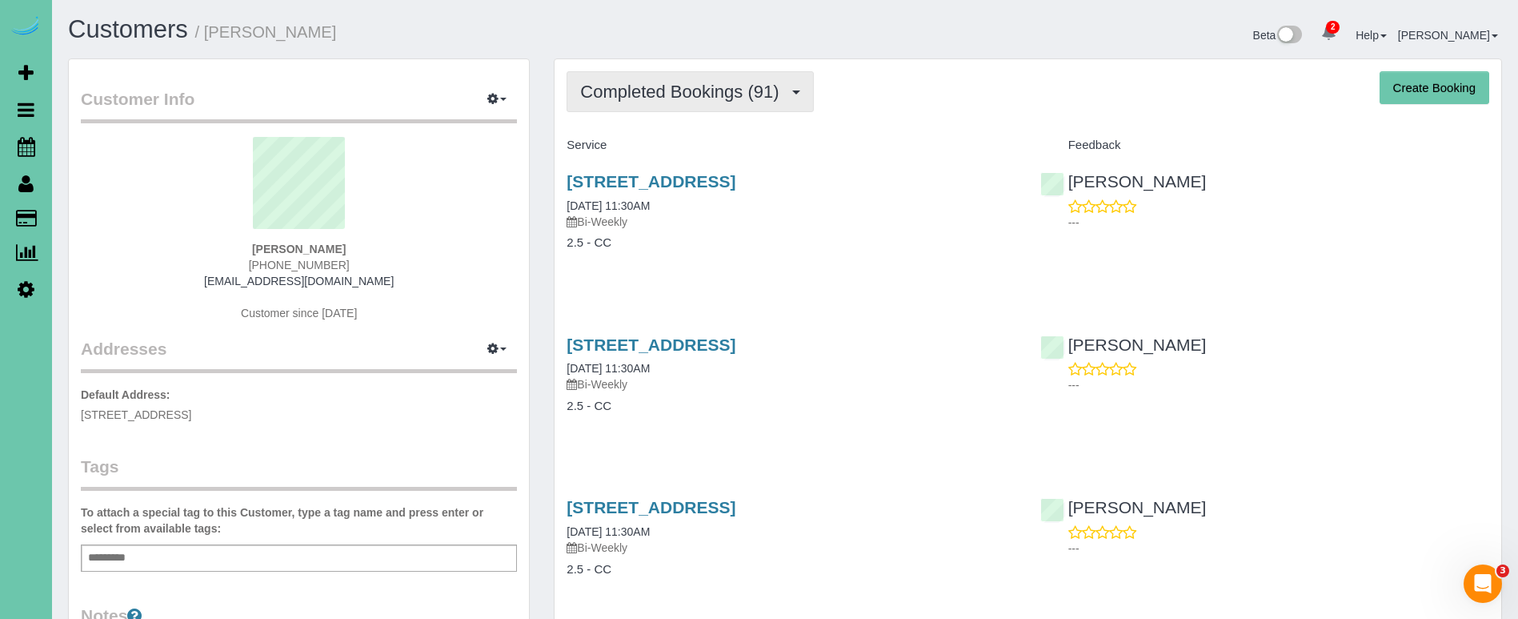
click at [723, 91] on span "Completed Bookings (91)" at bounding box center [683, 92] width 206 height 20
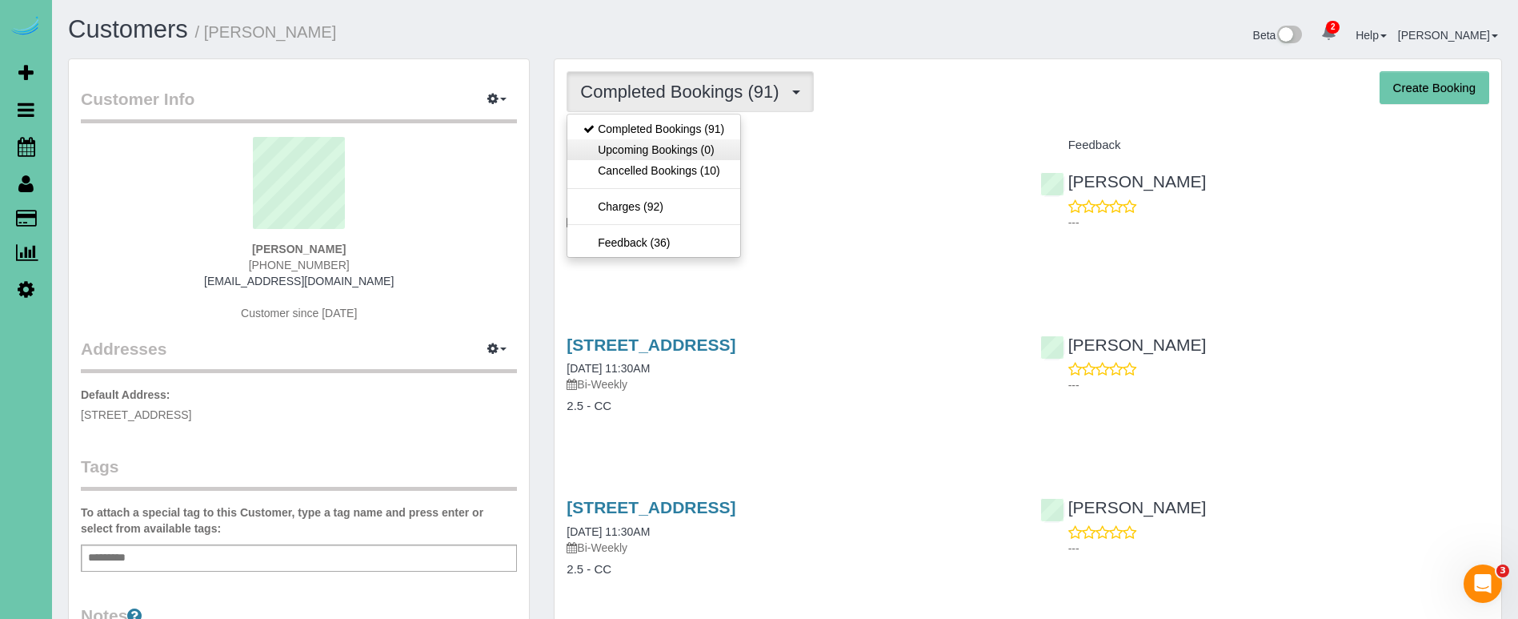
click at [679, 143] on link "Upcoming Bookings (0)" at bounding box center [653, 149] width 173 height 21
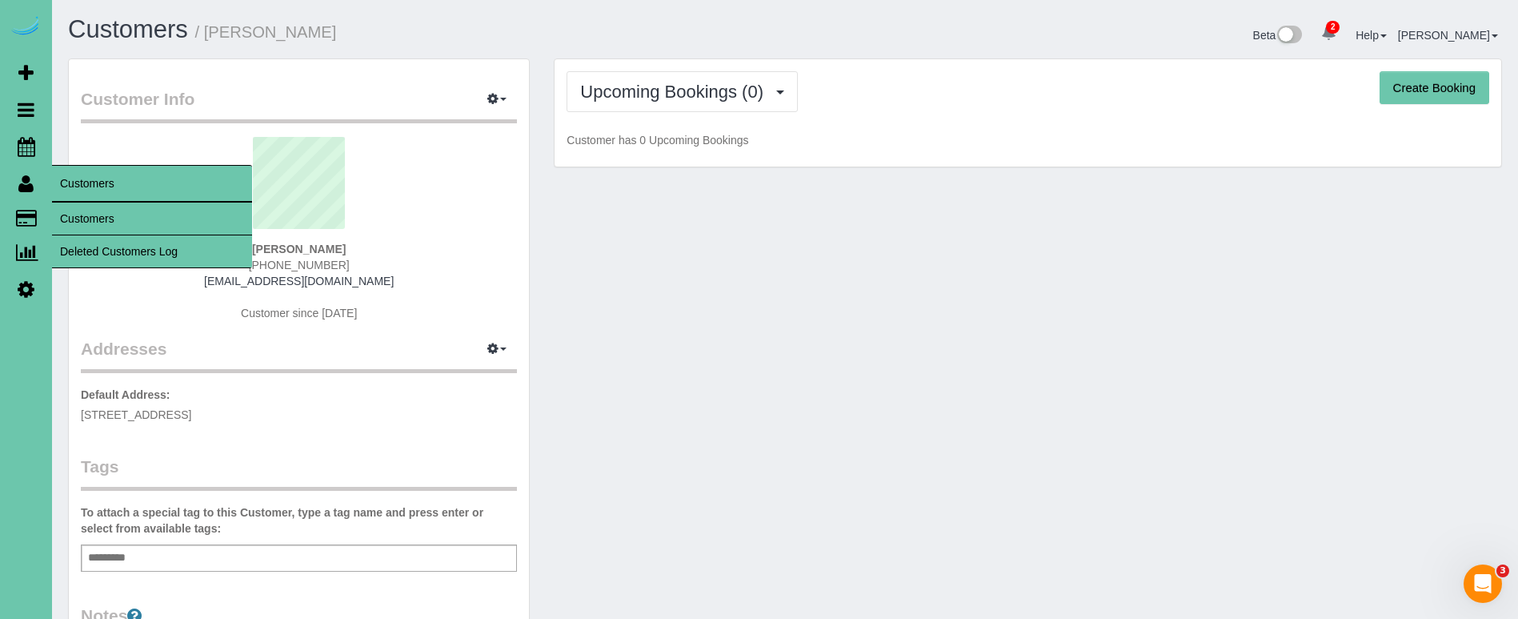
drag, startPoint x: 81, startPoint y: 209, endPoint x: 69, endPoint y: 199, distance: 15.4
click at [81, 209] on link "Customers" at bounding box center [152, 218] width 200 height 32
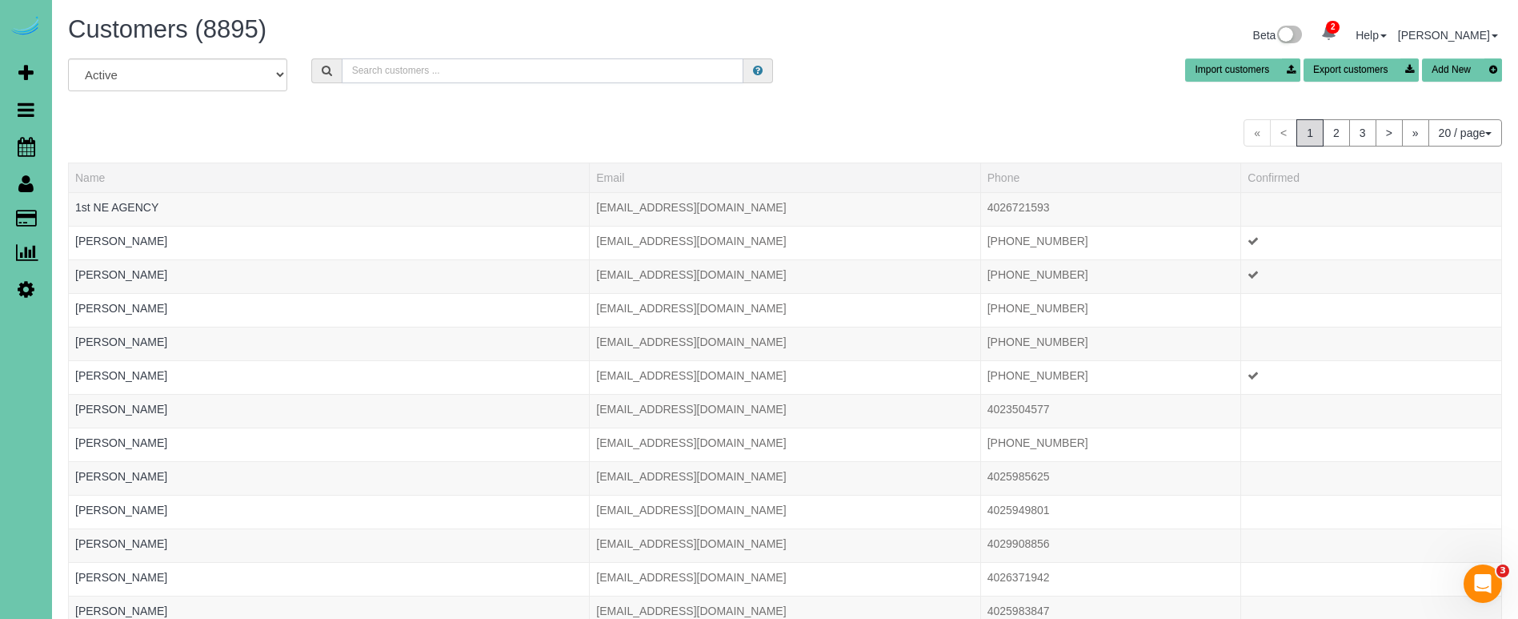
click at [458, 69] on input "text" at bounding box center [543, 70] width 402 height 25
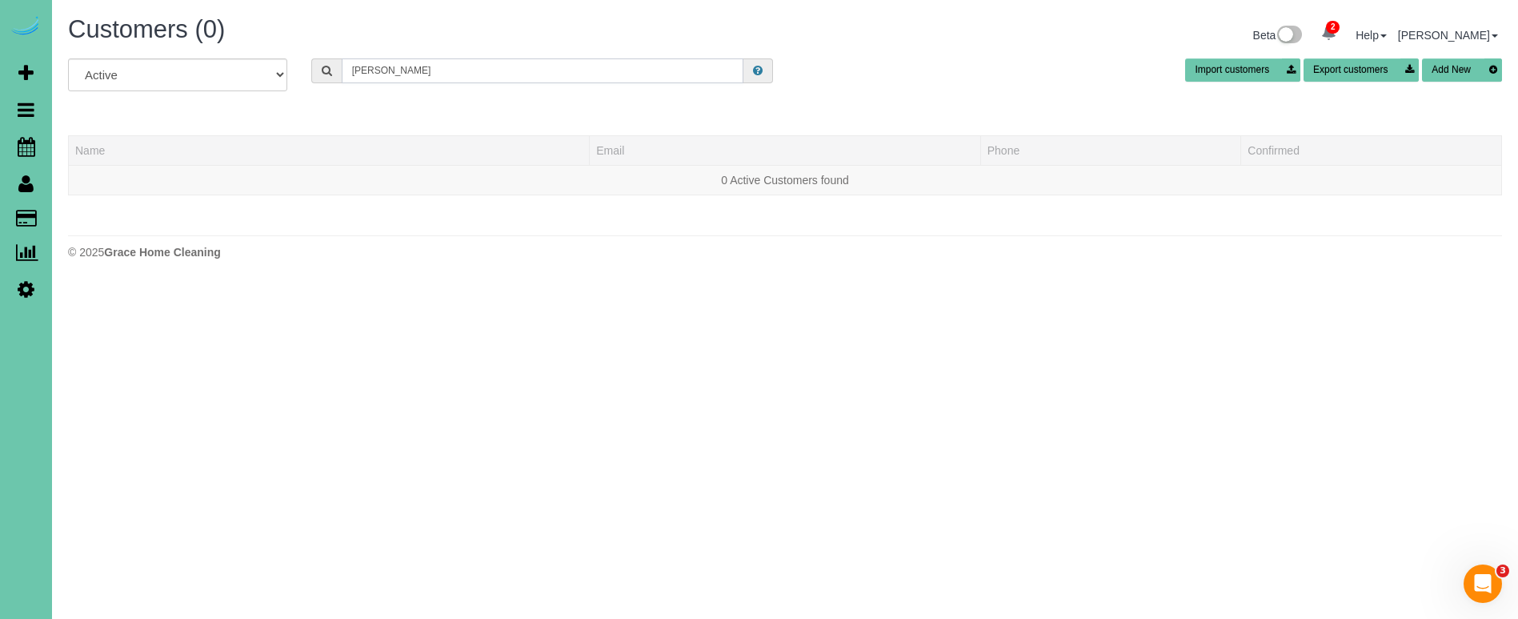
drag, startPoint x: 426, startPoint y: 68, endPoint x: 208, endPoint y: 43, distance: 219.1
click at [208, 43] on div "Customers (0) Beta 2 Your Notifications You have 0 alerts × You have 5 to charg…" at bounding box center [785, 141] width 1466 height 283
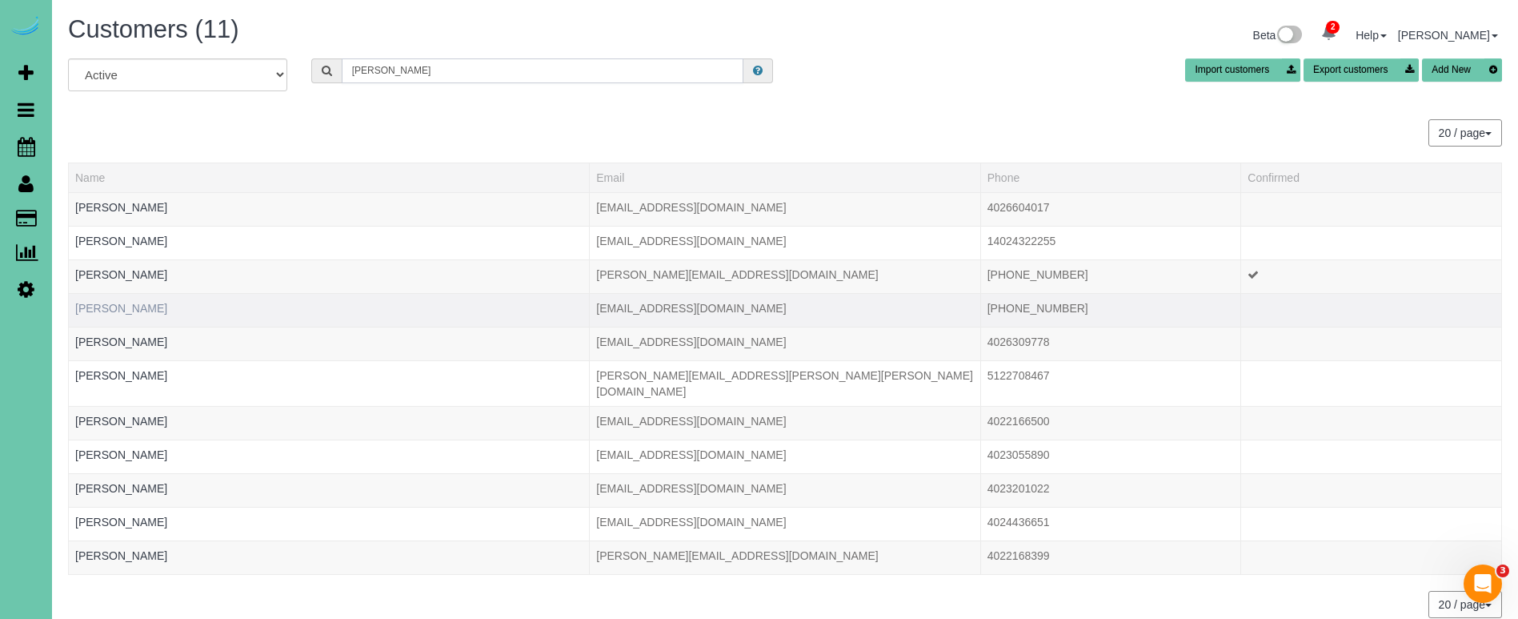
type input "Jessica b"
click at [112, 308] on link "Jessica Blaylock" at bounding box center [121, 308] width 92 height 13
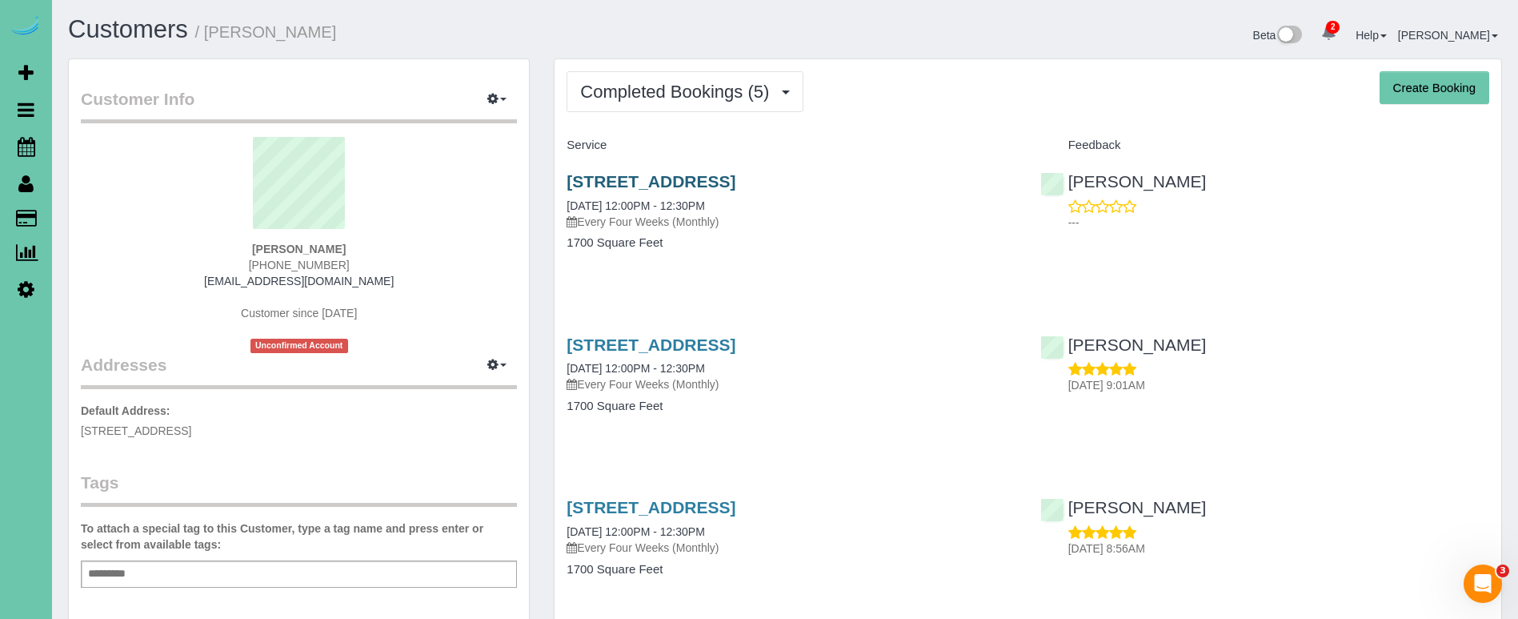
click at [626, 174] on link "2025 S 80th Ave, Omaha, NE 68124" at bounding box center [651, 181] width 169 height 18
click at [614, 98] on span "Completed Bookings (5)" at bounding box center [678, 92] width 197 height 20
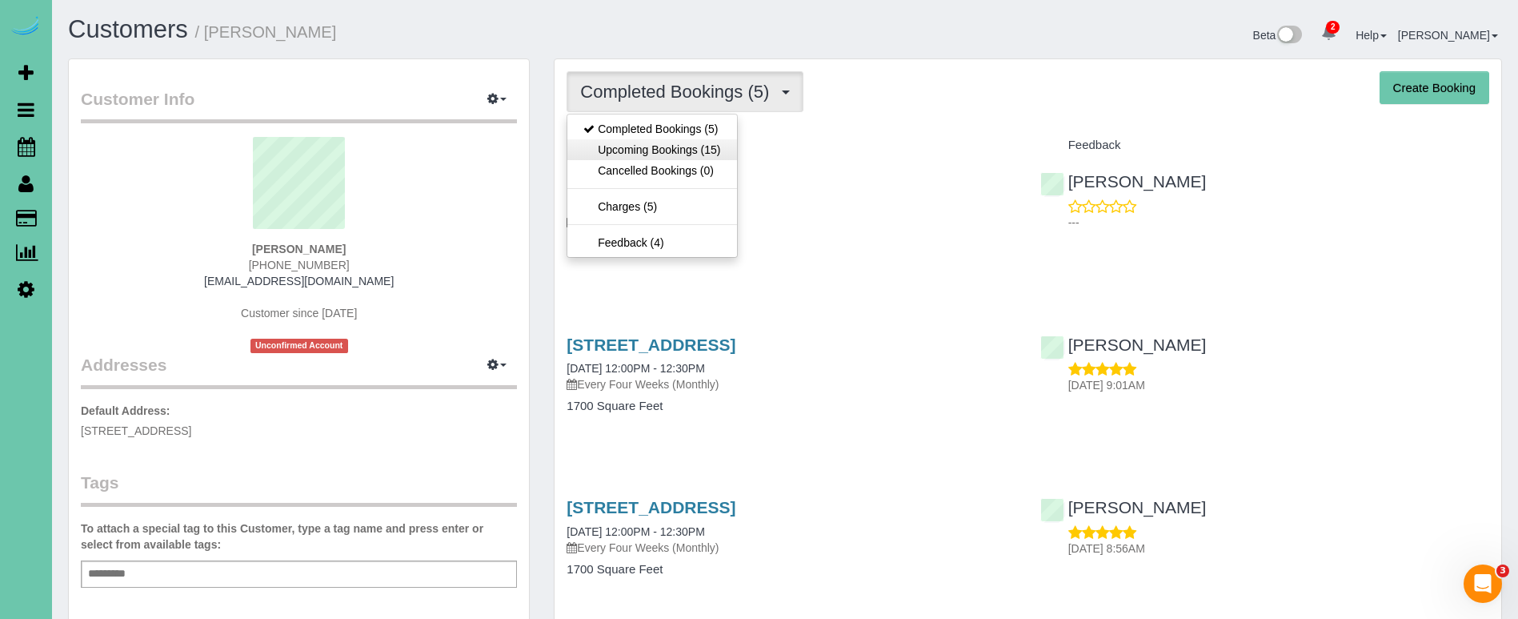
click at [619, 150] on link "Upcoming Bookings (15)" at bounding box center [651, 149] width 169 height 21
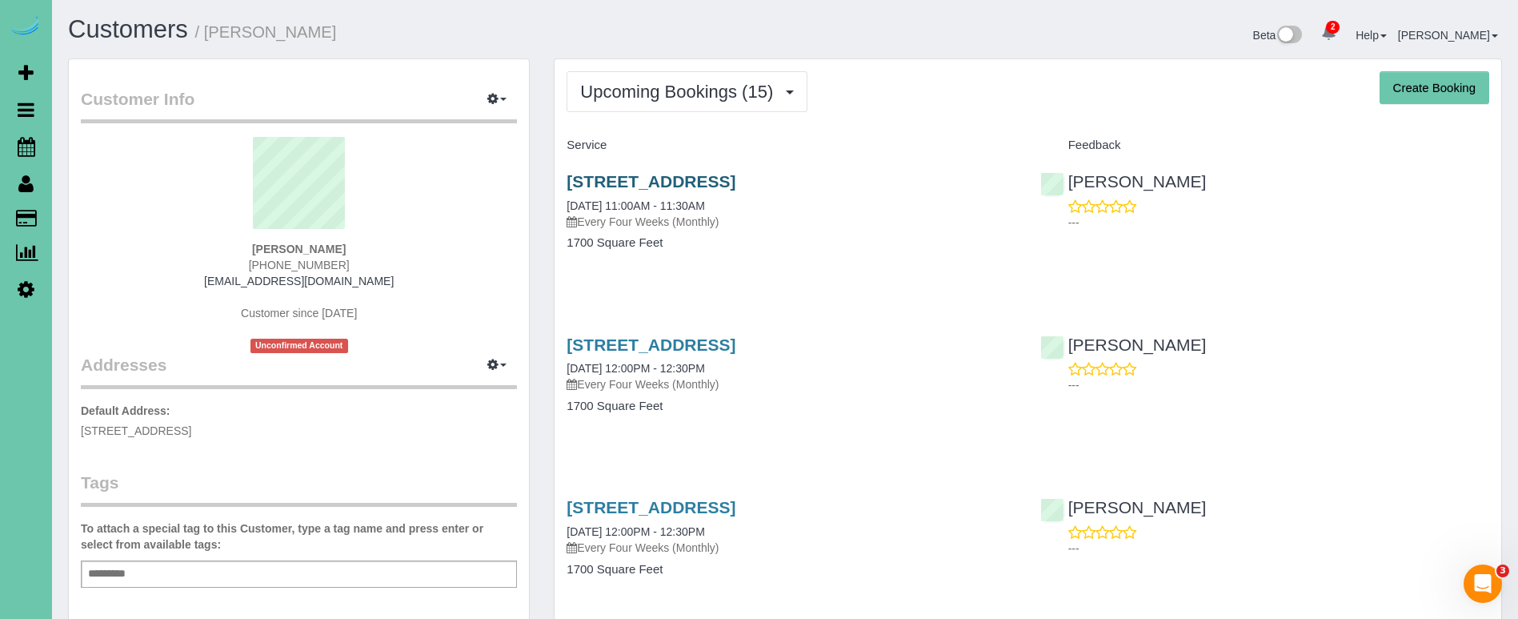
click at [660, 186] on link "2025 S 80th Ave, Omaha, NE 68124" at bounding box center [651, 181] width 169 height 18
click at [648, 84] on span "Upcoming Bookings (15)" at bounding box center [680, 92] width 201 height 20
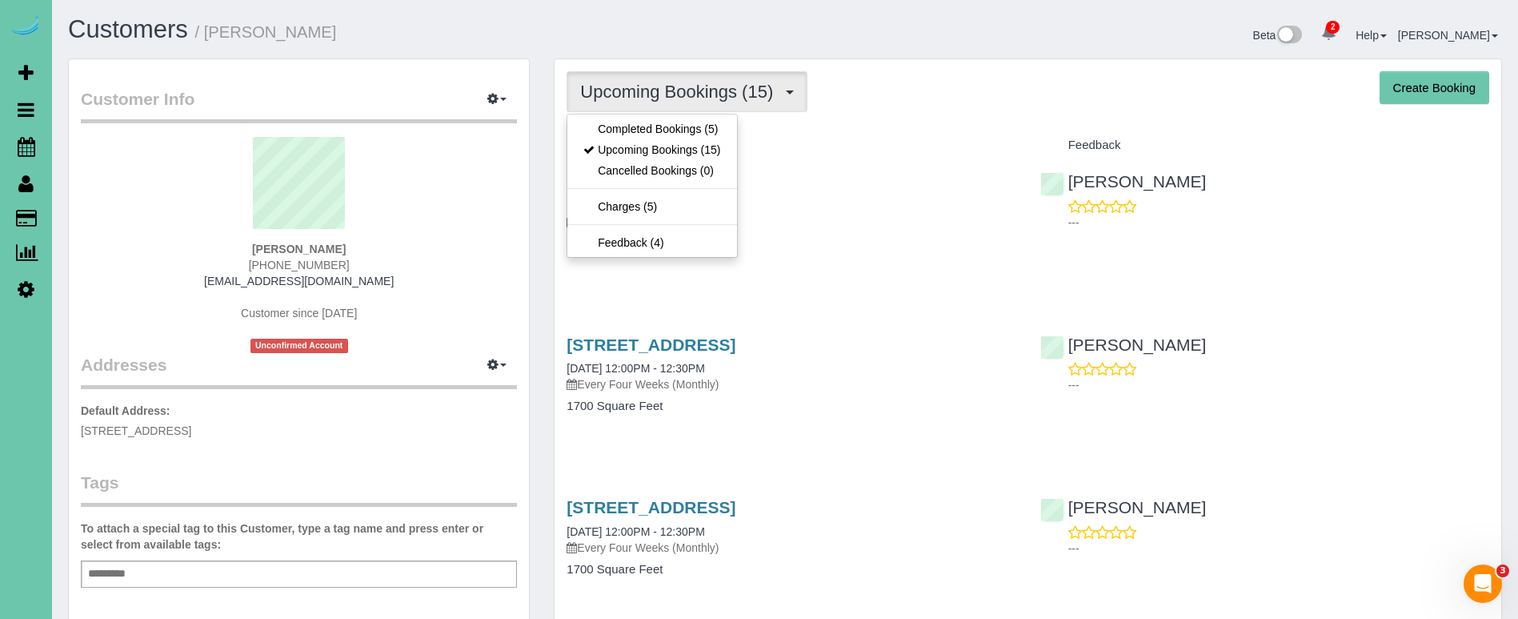
click at [628, 126] on link "Completed Bookings (5)" at bounding box center [651, 128] width 169 height 21
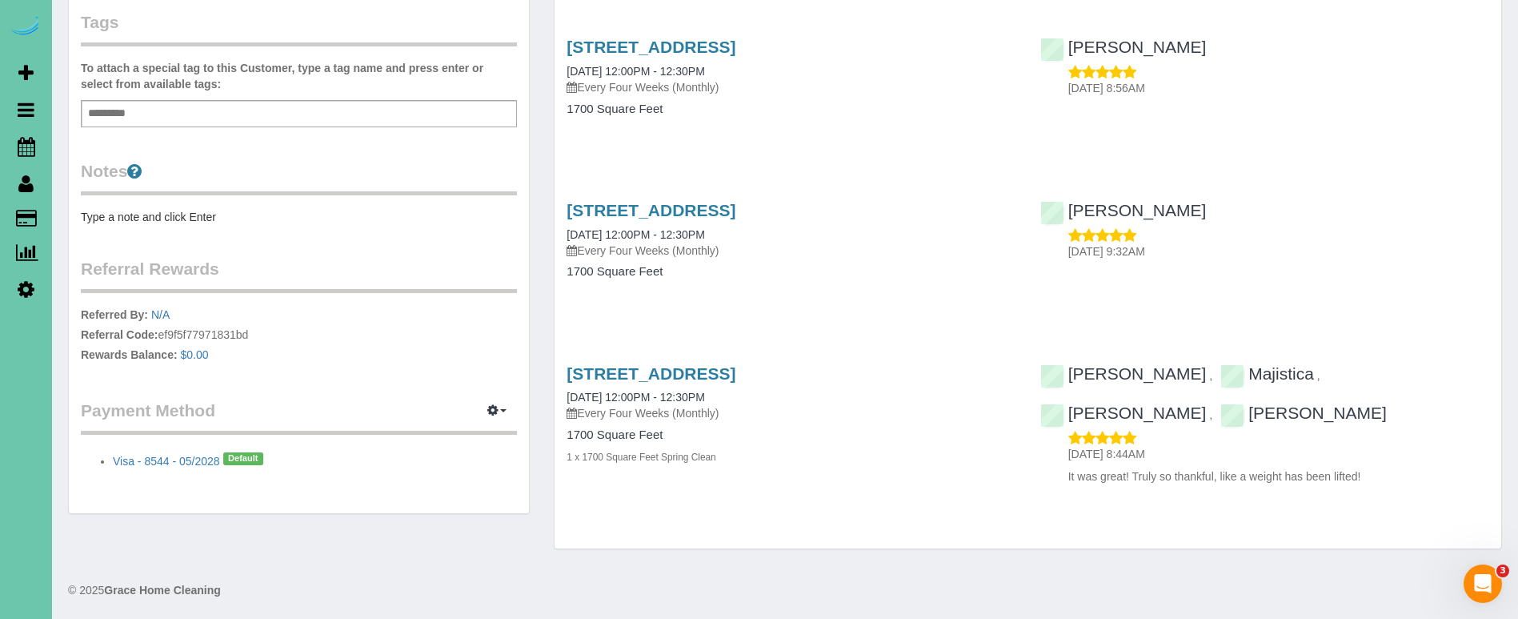
scroll to position [459, 0]
click at [624, 195] on div "2025 S 80th Ave, Omaha, NE 68124 06/17/2025 12:00PM - 12:30PM Every Four Weeks …" at bounding box center [791, 249] width 473 height 123
click at [622, 202] on link "2025 S 80th Ave, Omaha, NE 68124" at bounding box center [651, 211] width 169 height 18
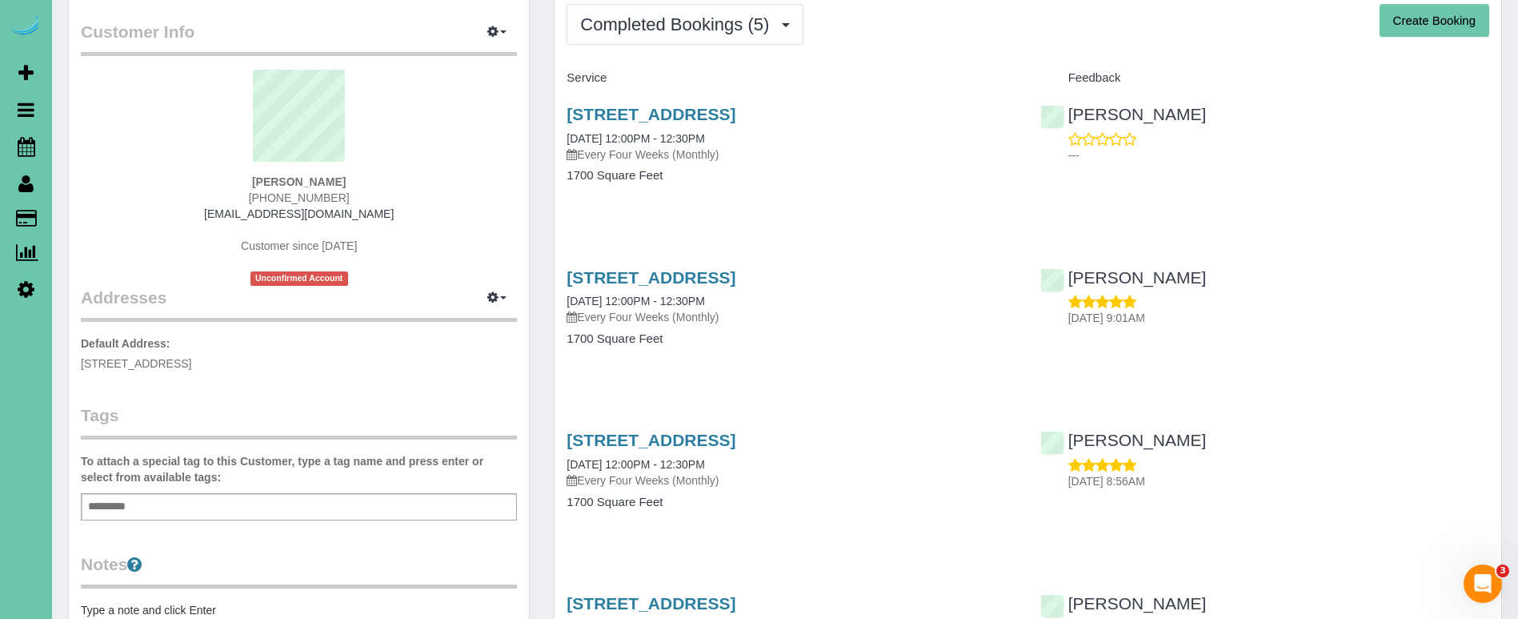
scroll to position [70, 0]
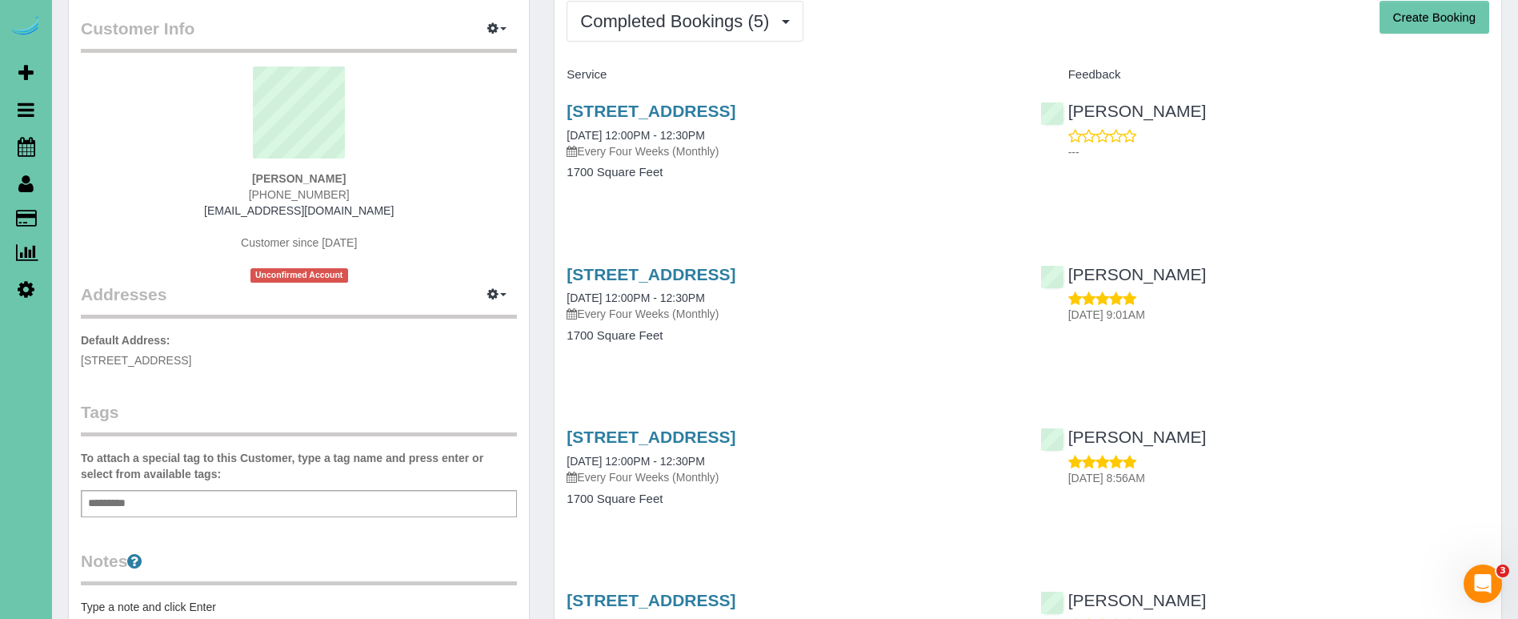
click at [747, 98] on div "2025 S 80th Ave, Omaha, NE 68124 09/16/2025 12:00PM - 12:30PM Every Four Weeks …" at bounding box center [791, 149] width 473 height 123
click at [735, 106] on link "2025 S 80th Ave, Omaha, NE 68124" at bounding box center [651, 111] width 169 height 18
click at [631, 278] on link "2025 S 80th Ave, Omaha, NE 68124" at bounding box center [651, 274] width 169 height 18
click at [649, 29] on span "Completed Bookings (5)" at bounding box center [678, 21] width 197 height 20
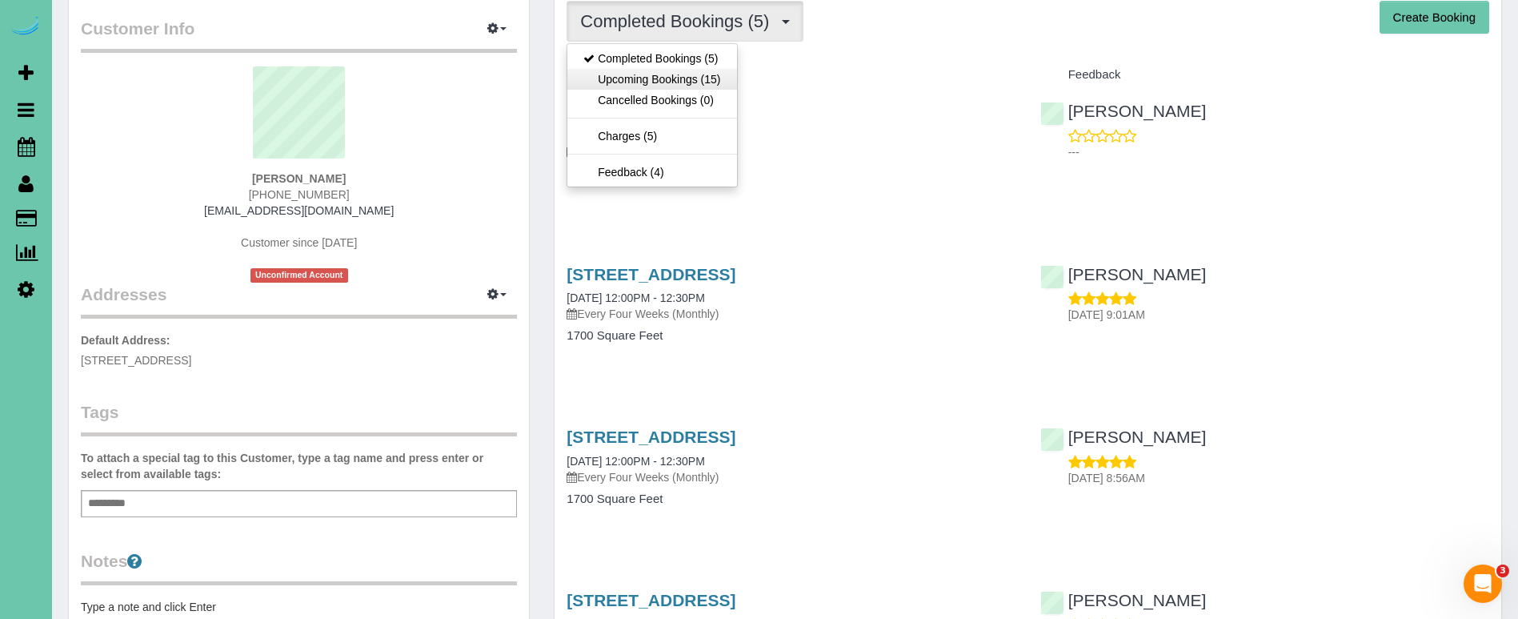
click at [611, 85] on link "Upcoming Bookings (15)" at bounding box center [651, 79] width 169 height 21
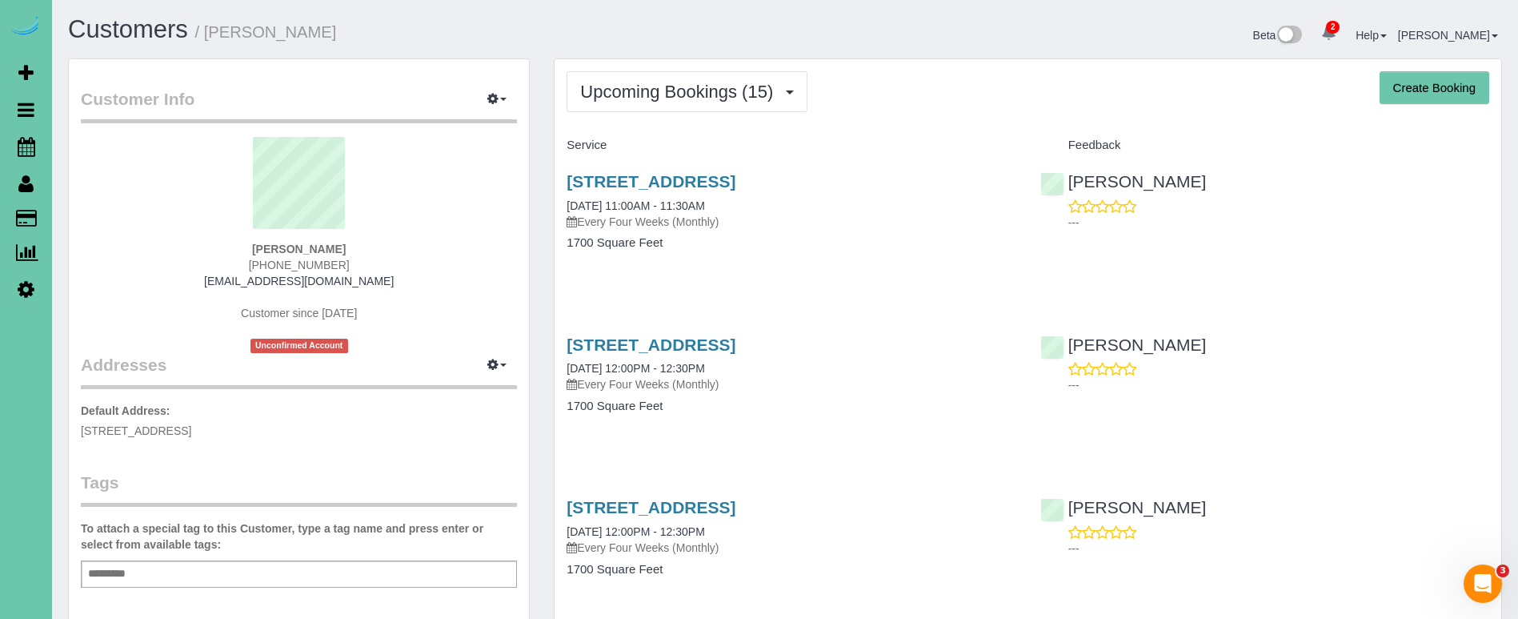
scroll to position [0, 0]
click at [616, 95] on span "Upcoming Bookings (15)" at bounding box center [680, 92] width 201 height 20
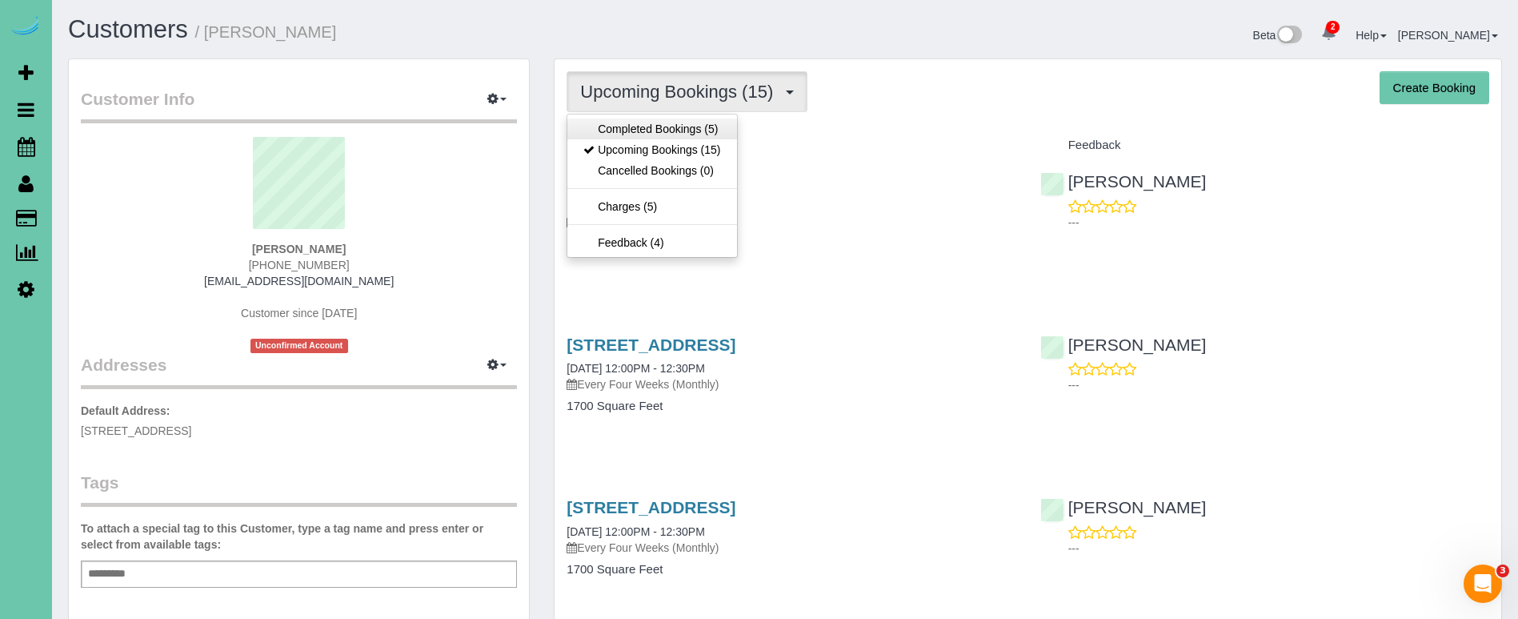
click at [597, 125] on link "Completed Bookings (5)" at bounding box center [651, 128] width 169 height 21
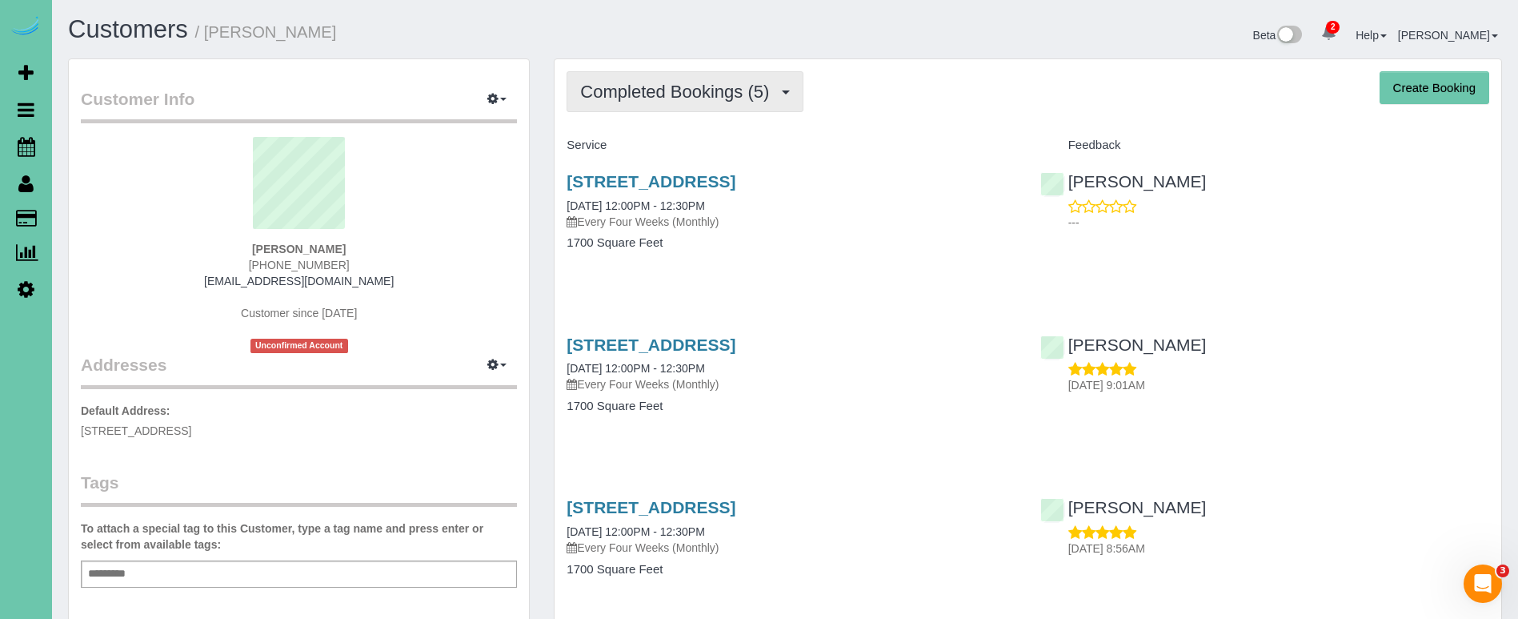
click at [631, 98] on span "Completed Bookings (5)" at bounding box center [678, 92] width 197 height 20
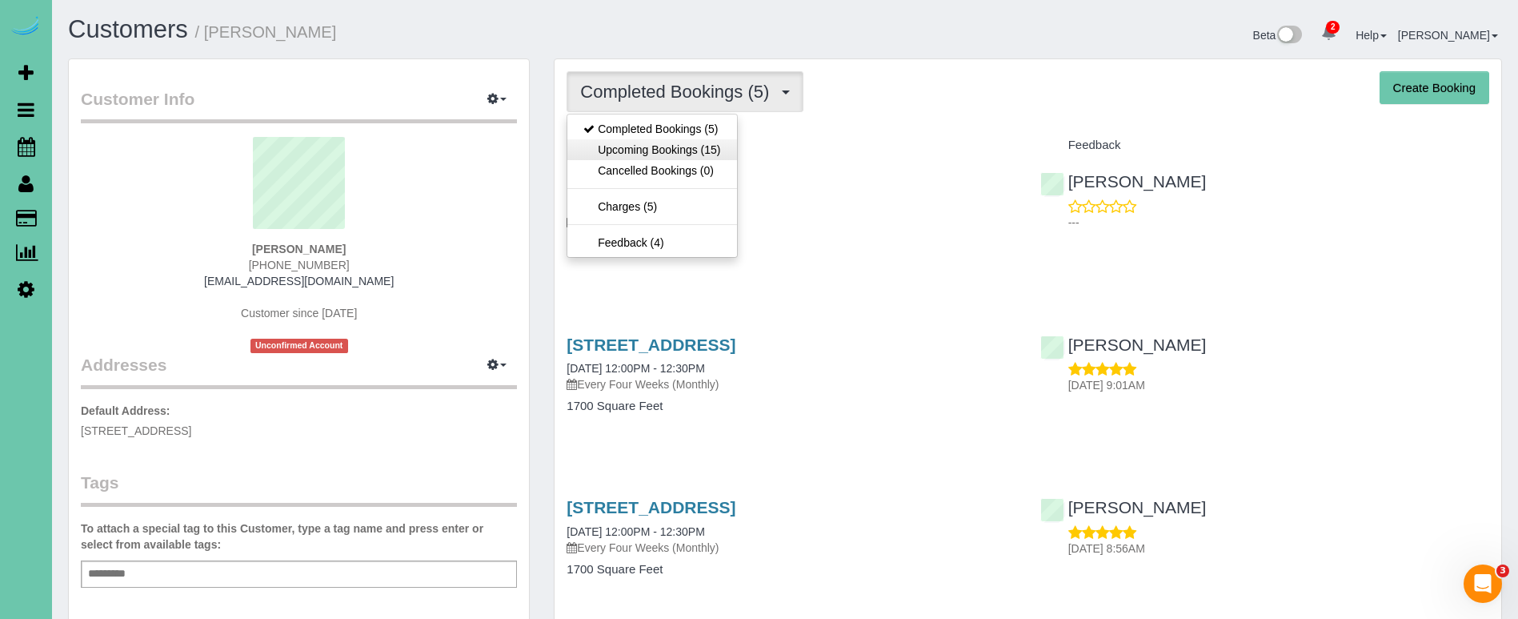
click at [631, 139] on link "Upcoming Bookings (15)" at bounding box center [651, 149] width 169 height 21
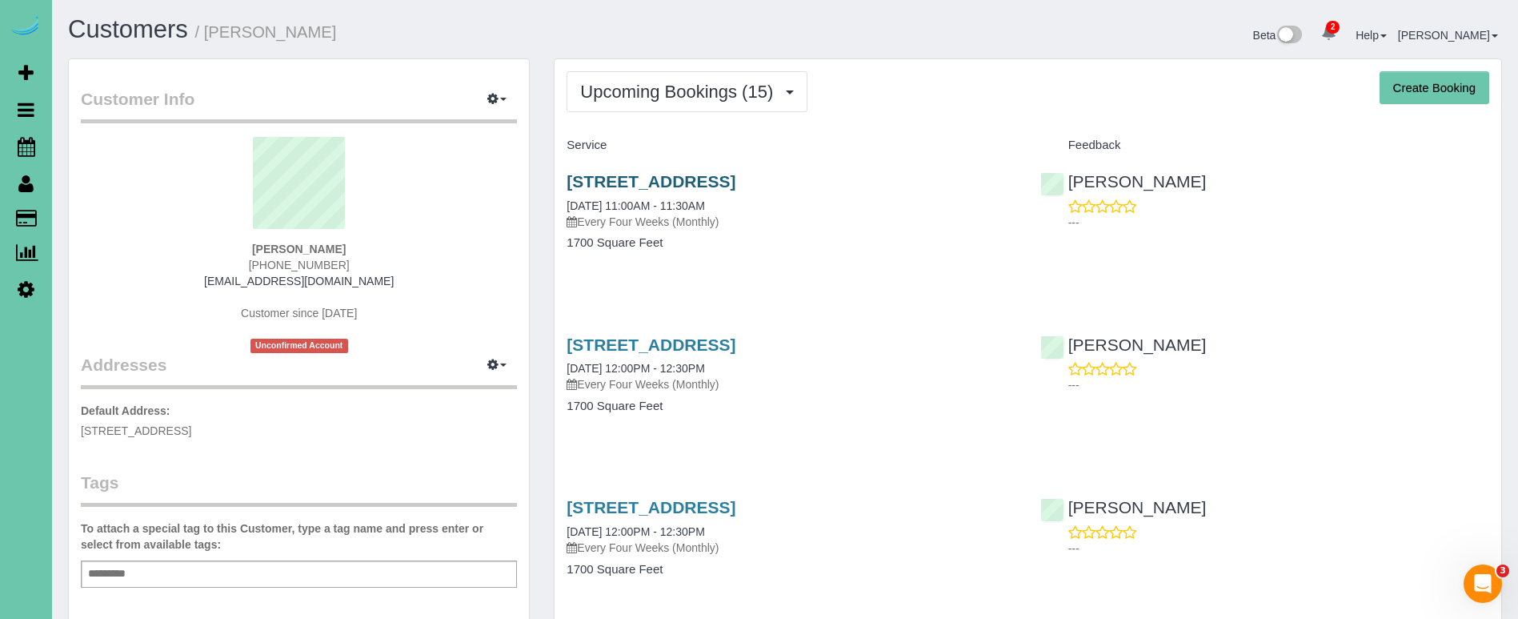
click at [599, 181] on link "2025 S 80th Ave, Omaha, NE 68124" at bounding box center [651, 181] width 169 height 18
click at [736, 108] on button "Upcoming Bookings (15)" at bounding box center [687, 91] width 241 height 41
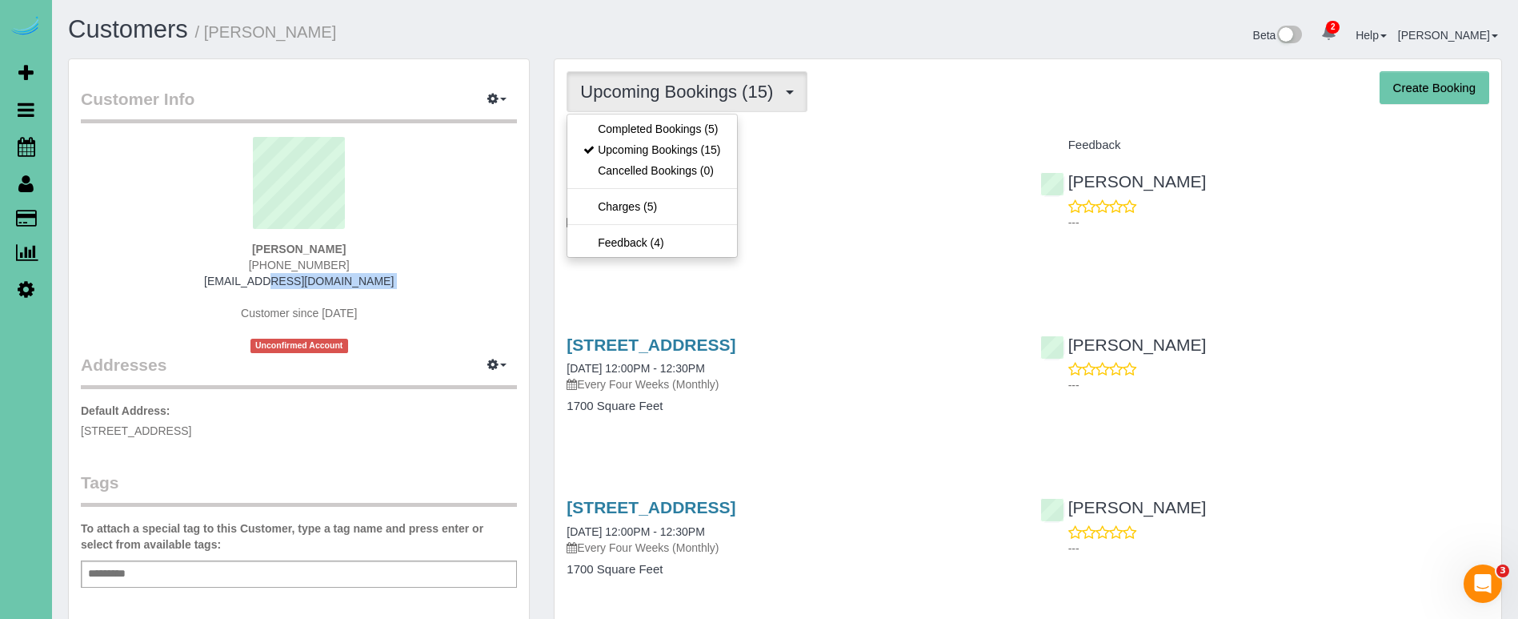
drag, startPoint x: 323, startPoint y: 290, endPoint x: 210, endPoint y: 283, distance: 113.8
click at [236, 286] on div "Jessica Blaylock (402) 415-5179 jwyscarver@hotmail.com Customer since 2024 Unco…" at bounding box center [299, 245] width 436 height 216
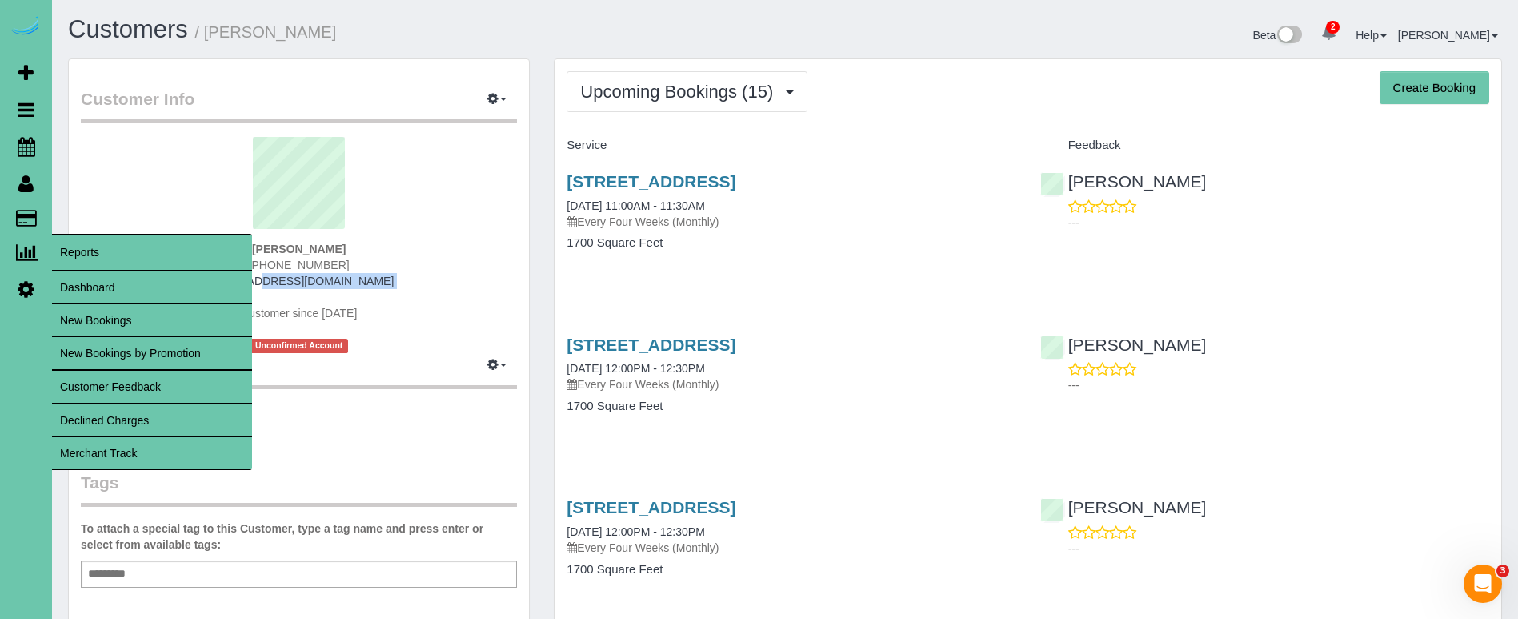
copy div "jwyscarver@hotmail.com"
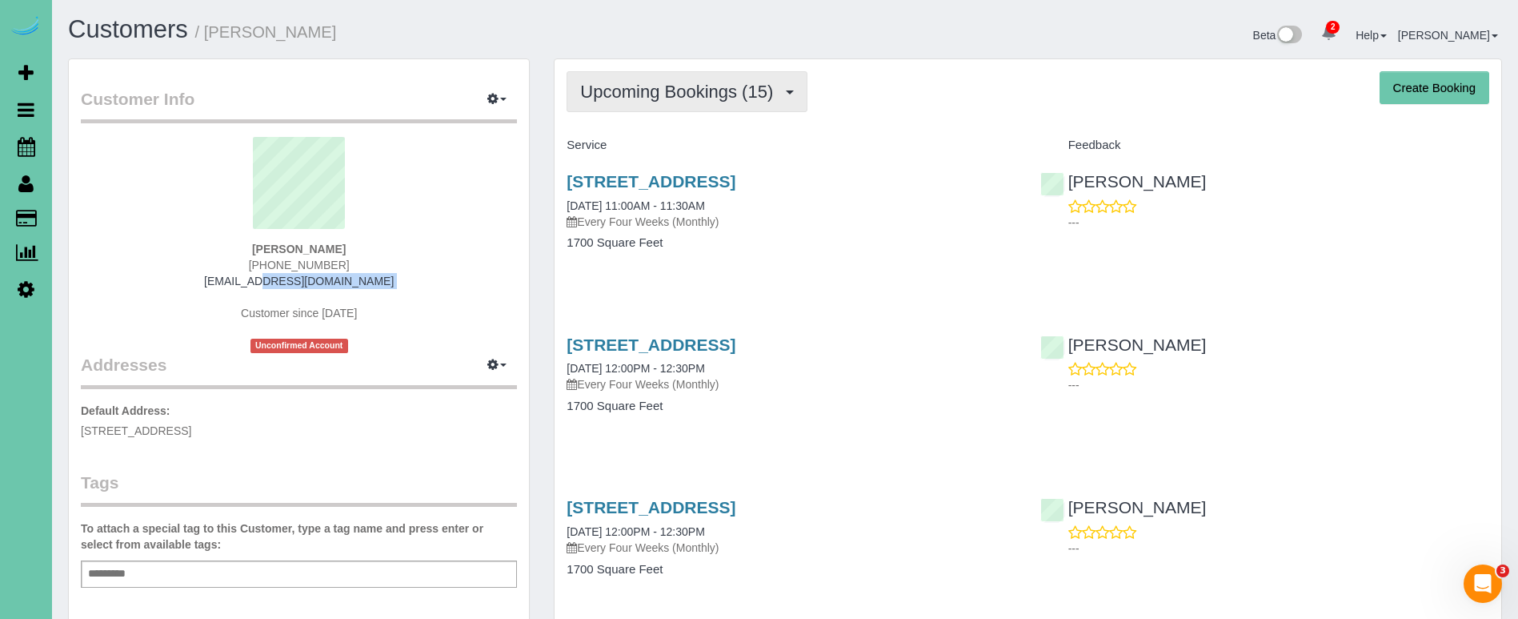
click at [611, 88] on span "Upcoming Bookings (15)" at bounding box center [680, 92] width 201 height 20
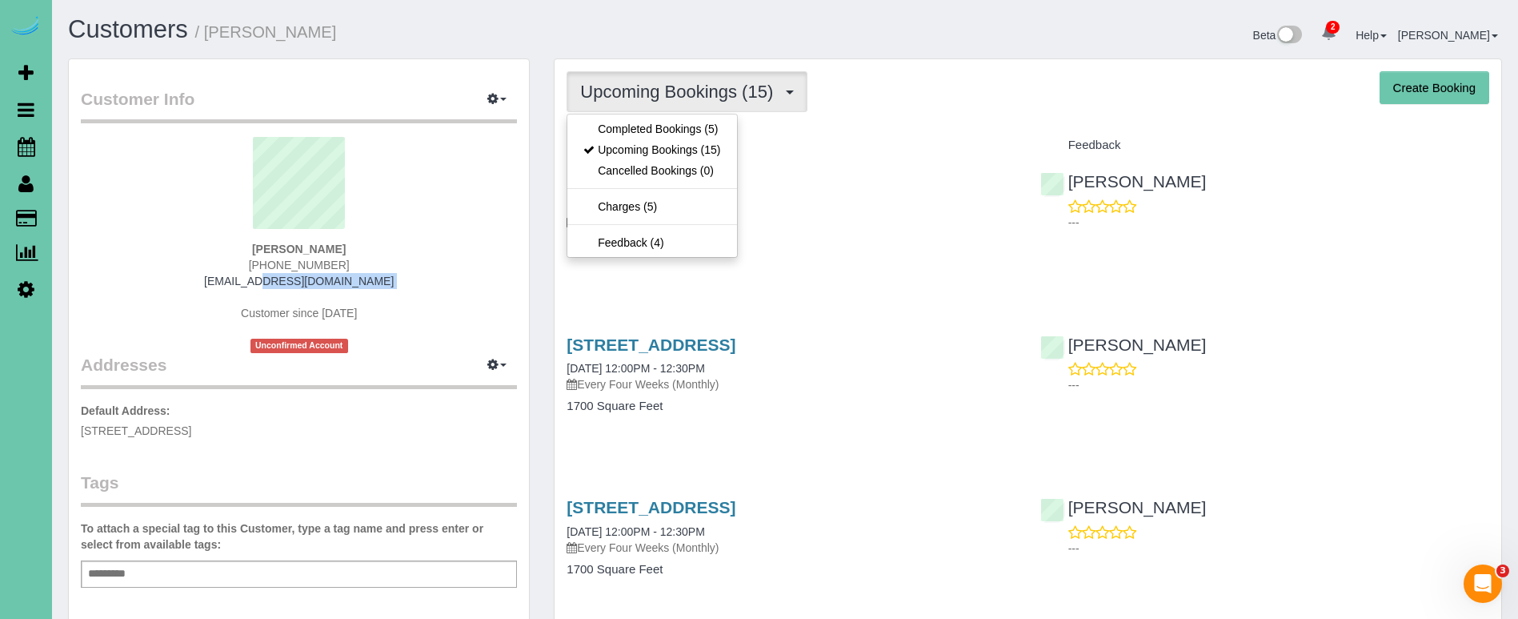
drag, startPoint x: 648, startPoint y: 146, endPoint x: 667, endPoint y: 150, distance: 19.8
click at [648, 146] on link "Upcoming Bookings (15)" at bounding box center [651, 149] width 169 height 21
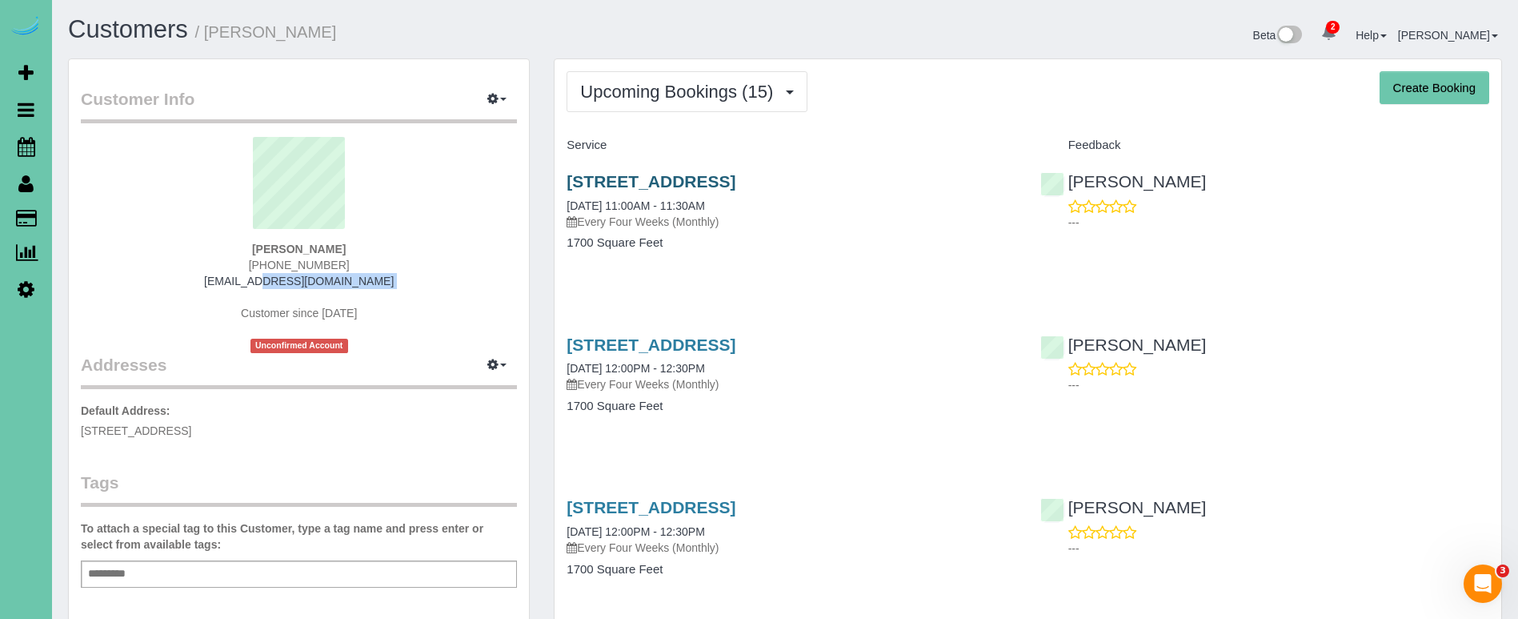
drag, startPoint x: 675, startPoint y: 186, endPoint x: 665, endPoint y: 187, distance: 9.7
click at [674, 186] on link "2025 S 80th Ave, Omaha, NE 68124" at bounding box center [651, 181] width 169 height 18
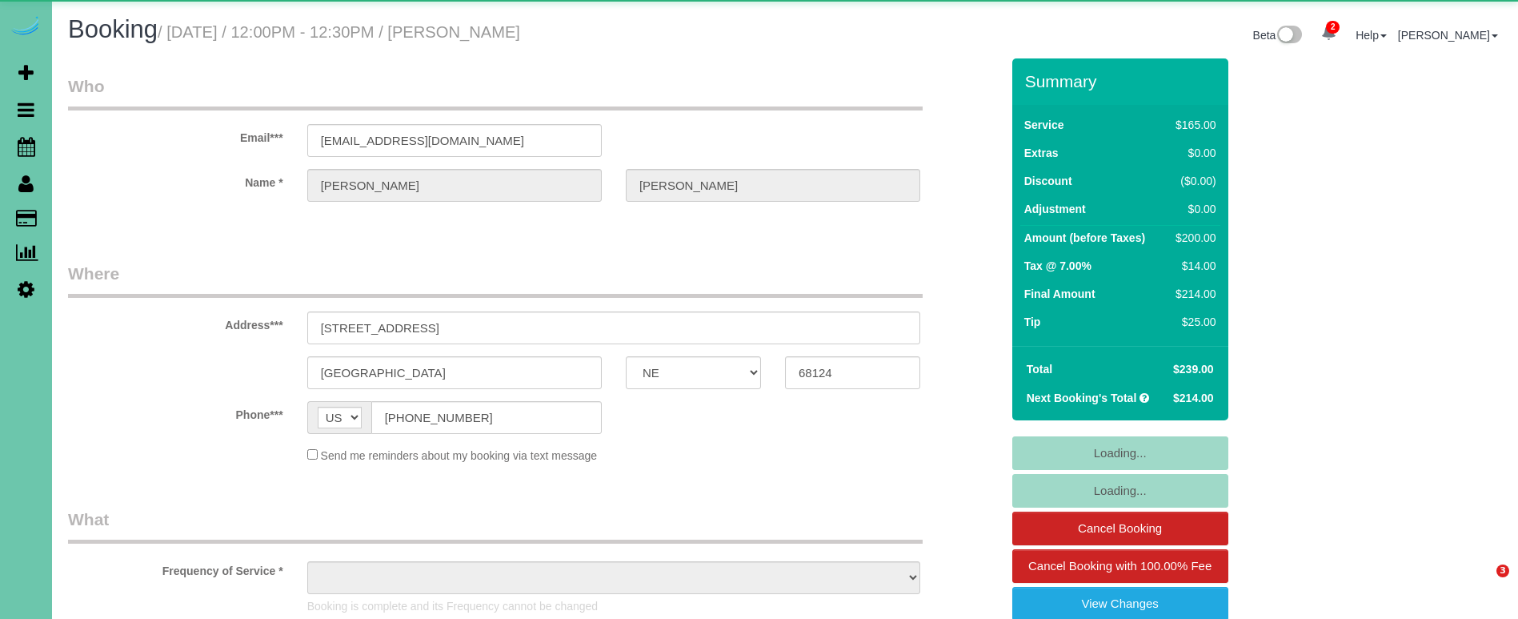
select select "NE"
select select "object:649"
select select "string:fspay-b6a52dc7-fca4-40de-8d07-a68965007467"
select select "object:935"
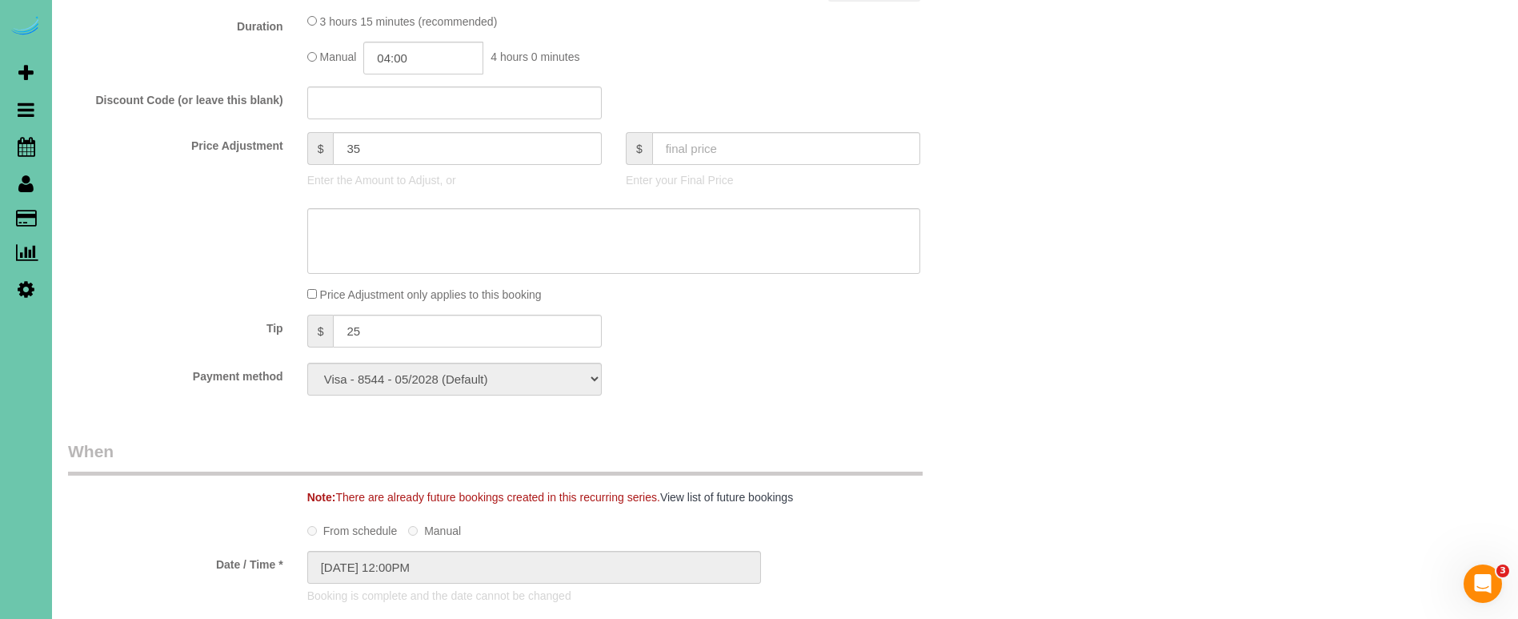
scroll to position [862, 0]
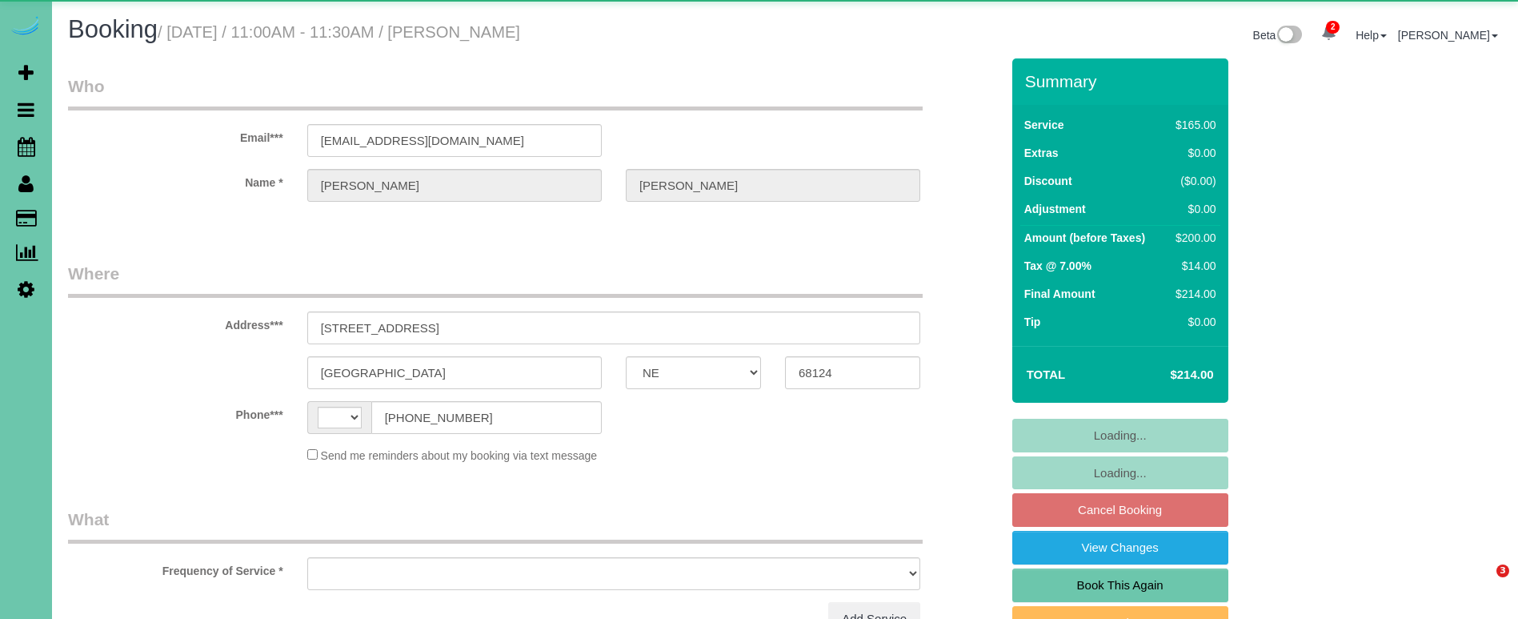
select select "NE"
select select "string:[GEOGRAPHIC_DATA]"
select select "object:635"
select select "string:fspay-b6a52dc7-fca4-40de-8d07-a68965007467"
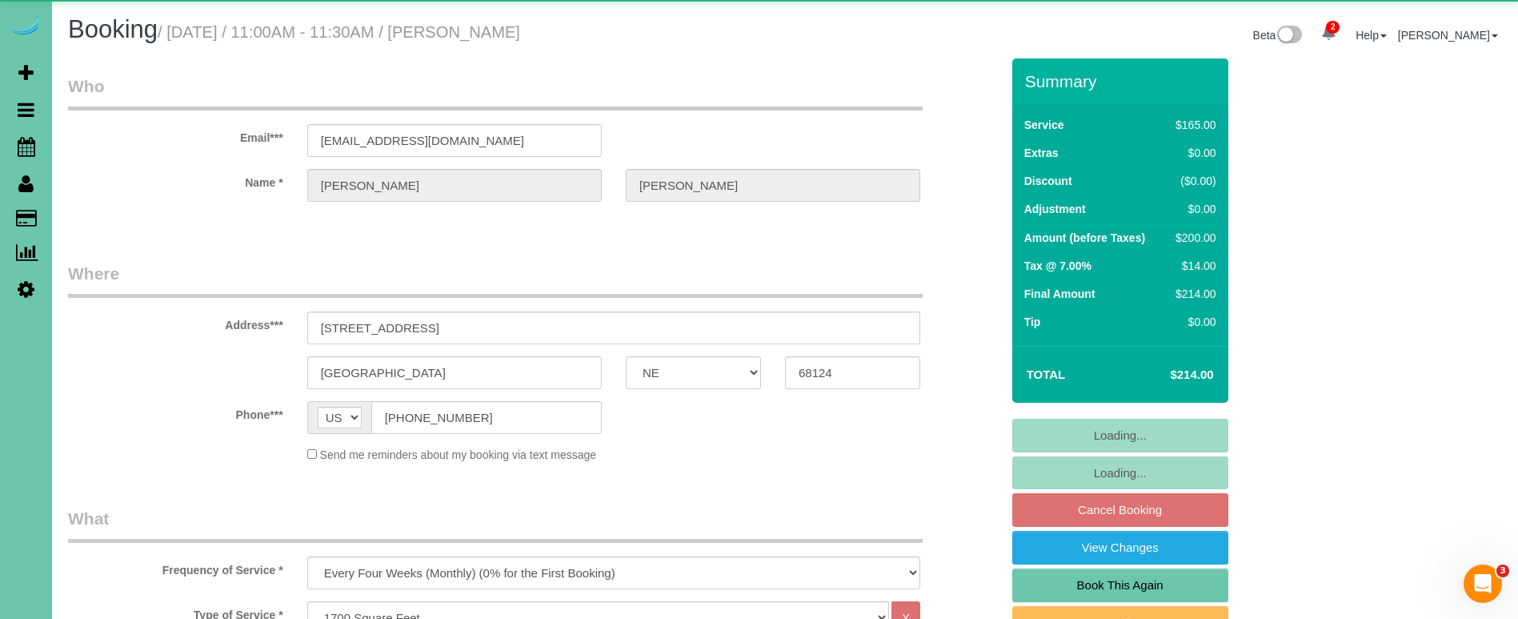
select select "object:736"
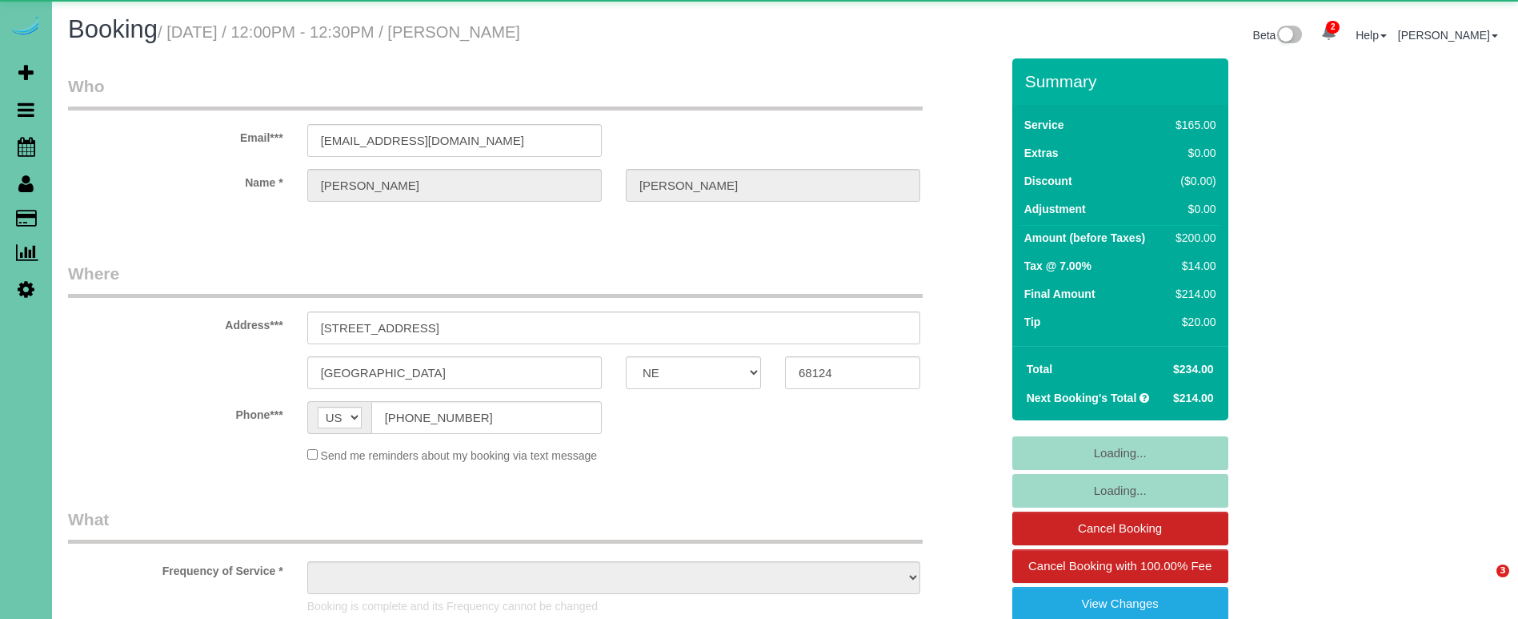
select select "NE"
select select "object:649"
select select "string:fspay-b6a52dc7-fca4-40de-8d07-a68965007467"
select select "object:935"
select select "NE"
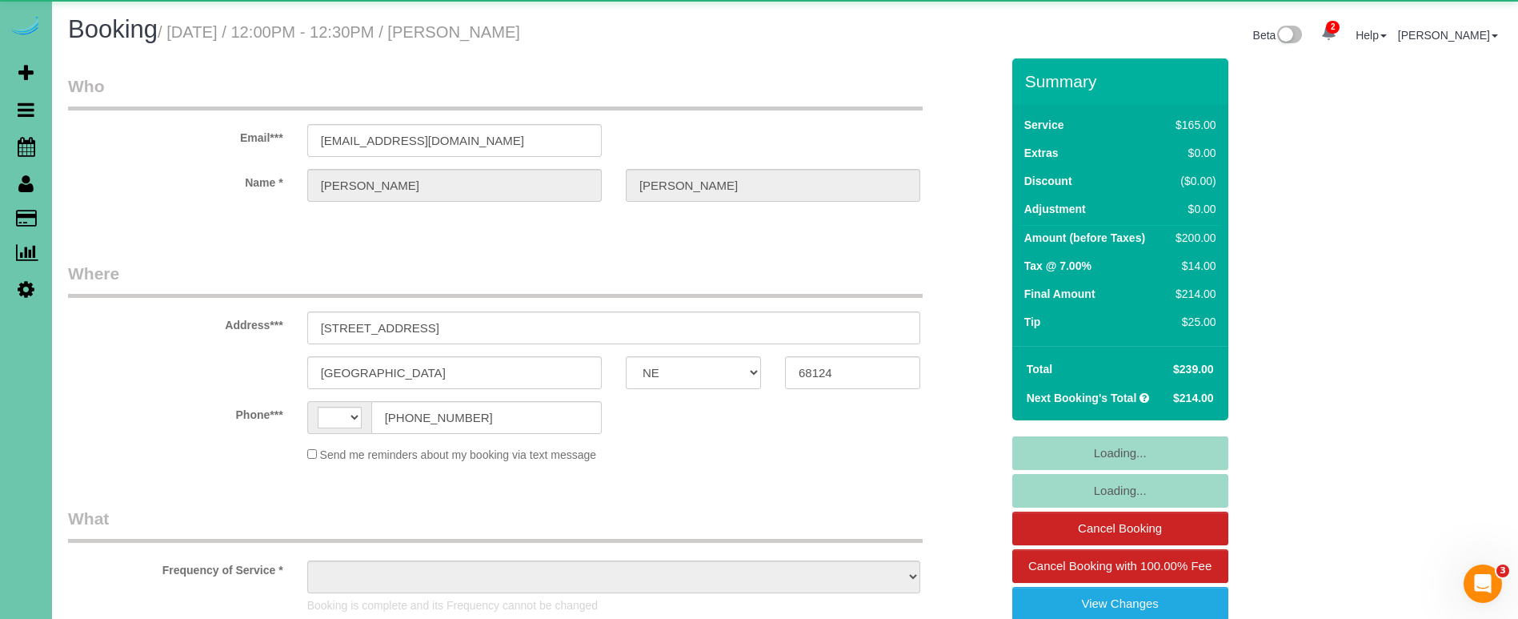
select select "string:[GEOGRAPHIC_DATA]"
select select "object:938"
select select "NE"
select select "object:678"
select select "string:fspay-b6a52dc7-fca4-40de-8d07-a68965007467"
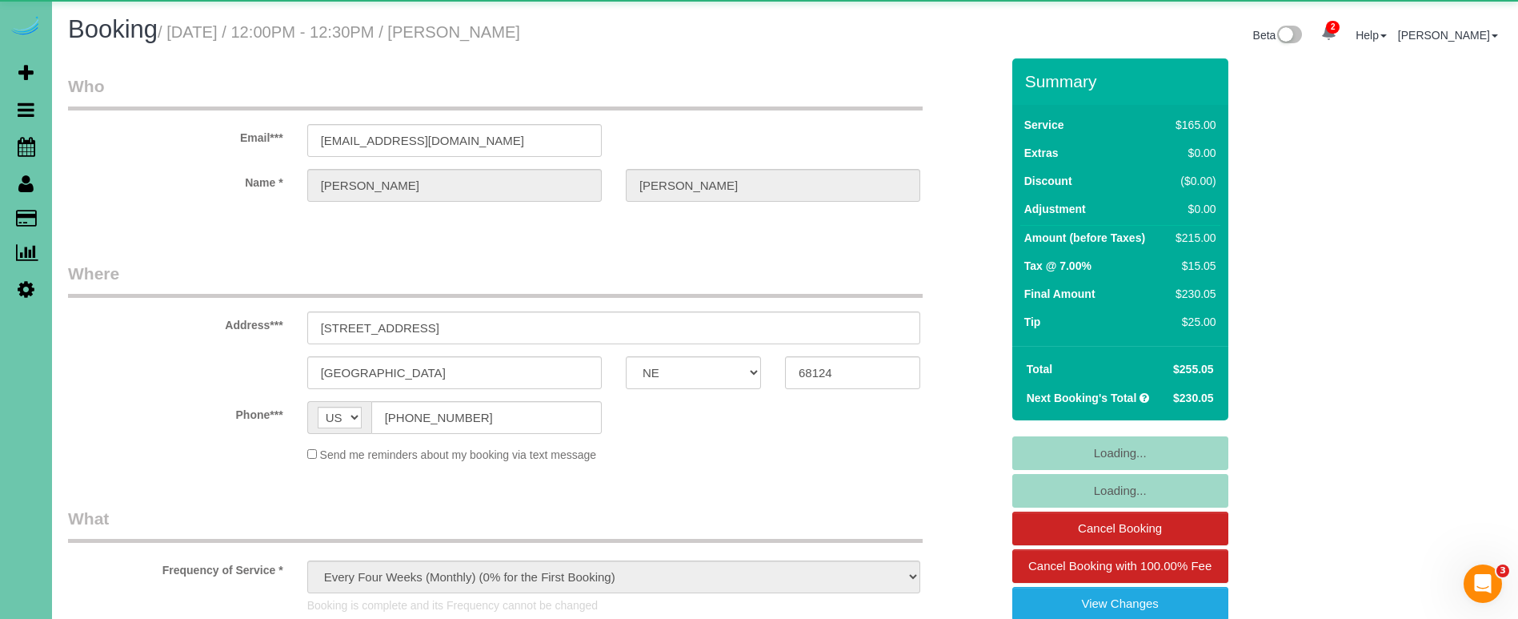
select select "object:938"
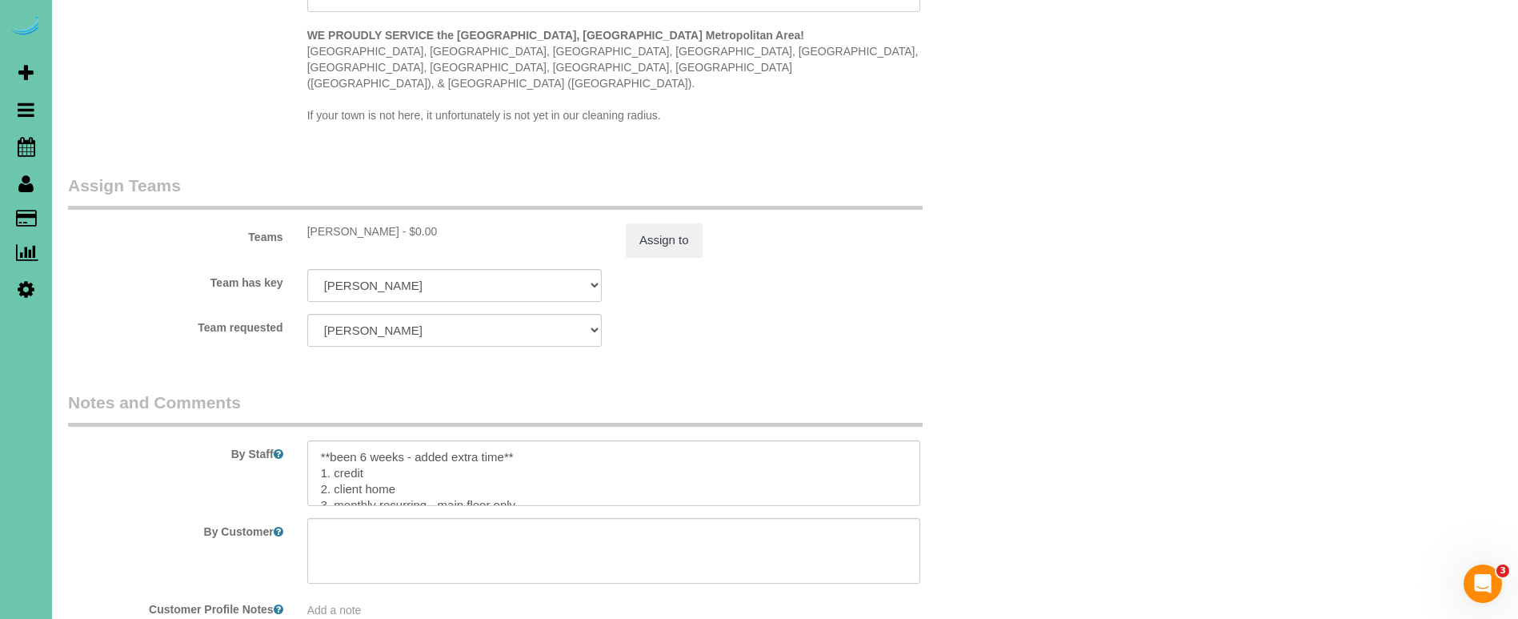
scroll to position [1681, 0]
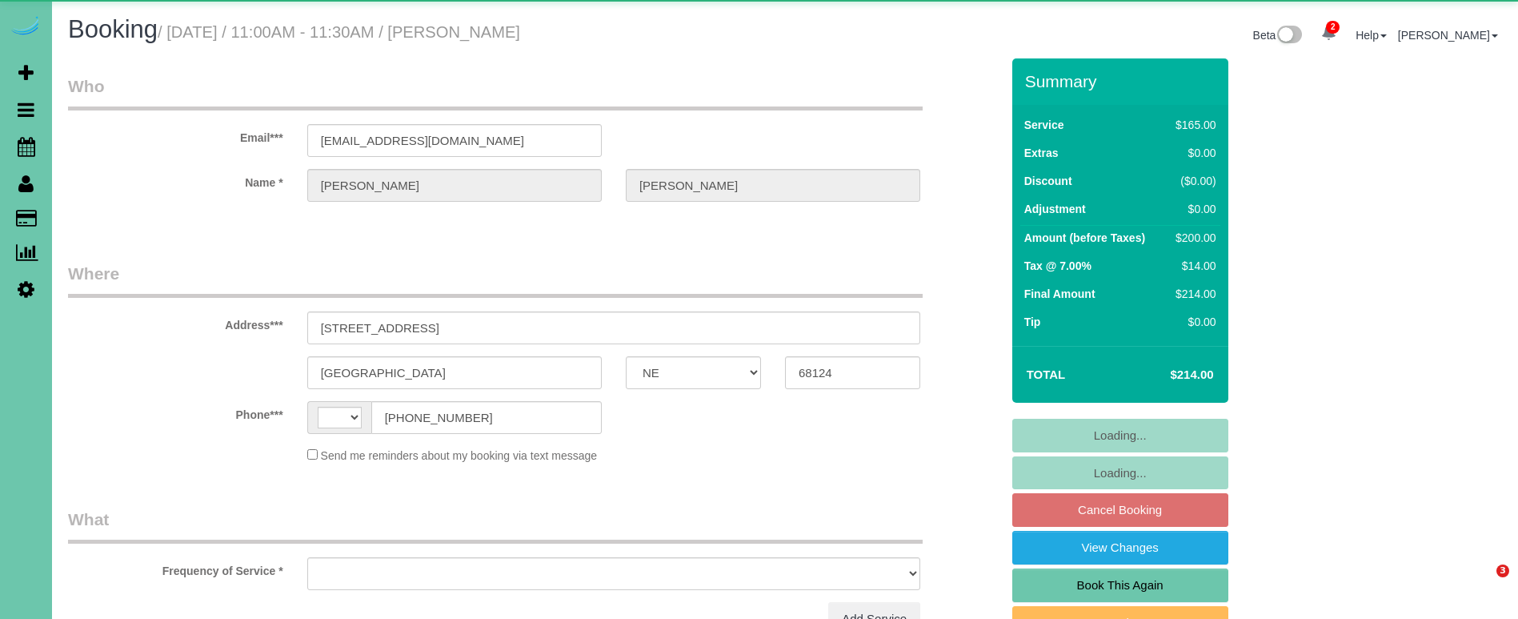
select select "NE"
select select "string:[GEOGRAPHIC_DATA]"
select select "object:851"
select select "string:fspay-b6a52dc7-fca4-40de-8d07-a68965007467"
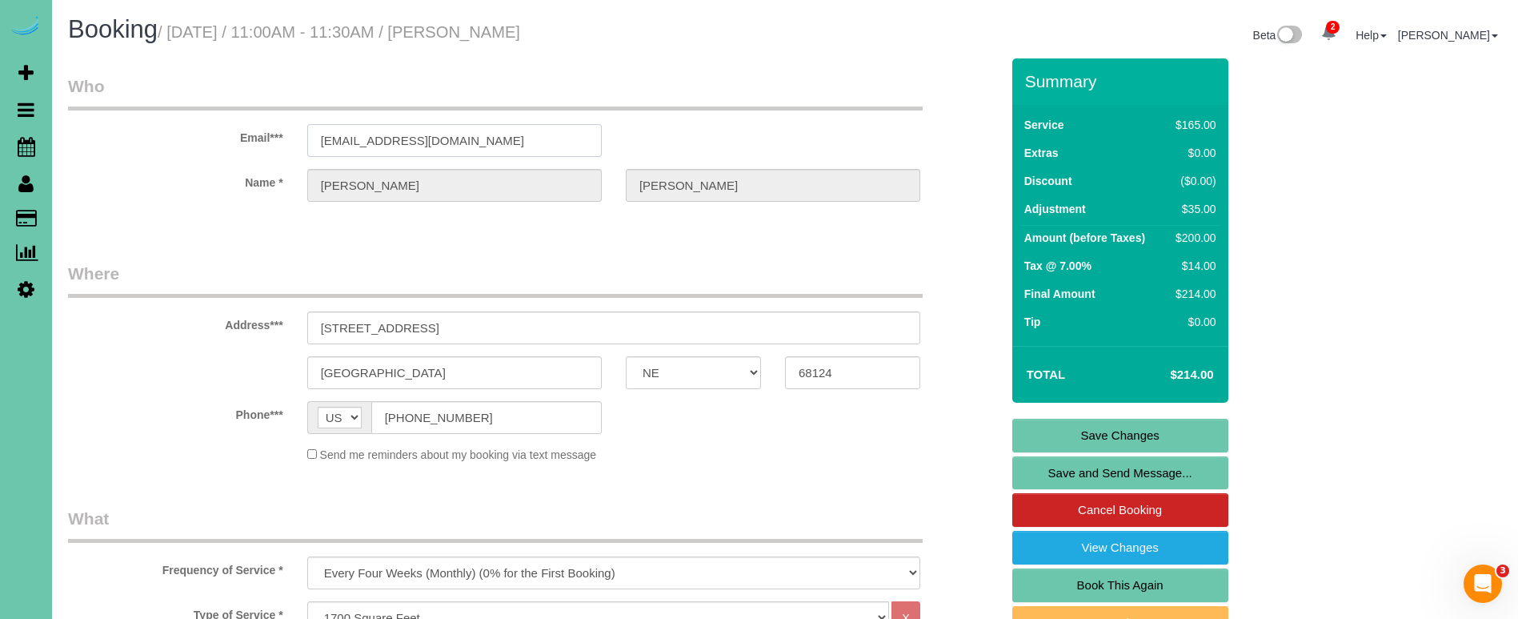
drag, startPoint x: 471, startPoint y: 134, endPoint x: 256, endPoint y: 123, distance: 215.5
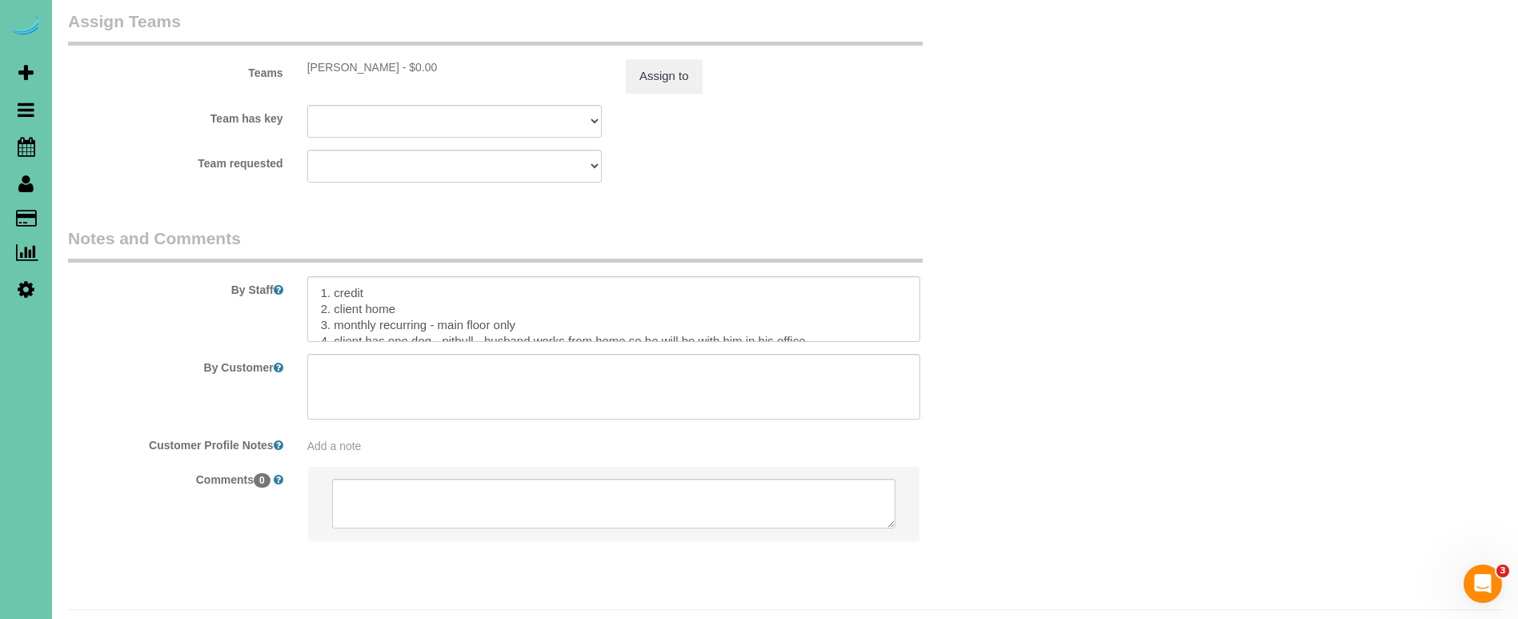
scroll to position [1777, 0]
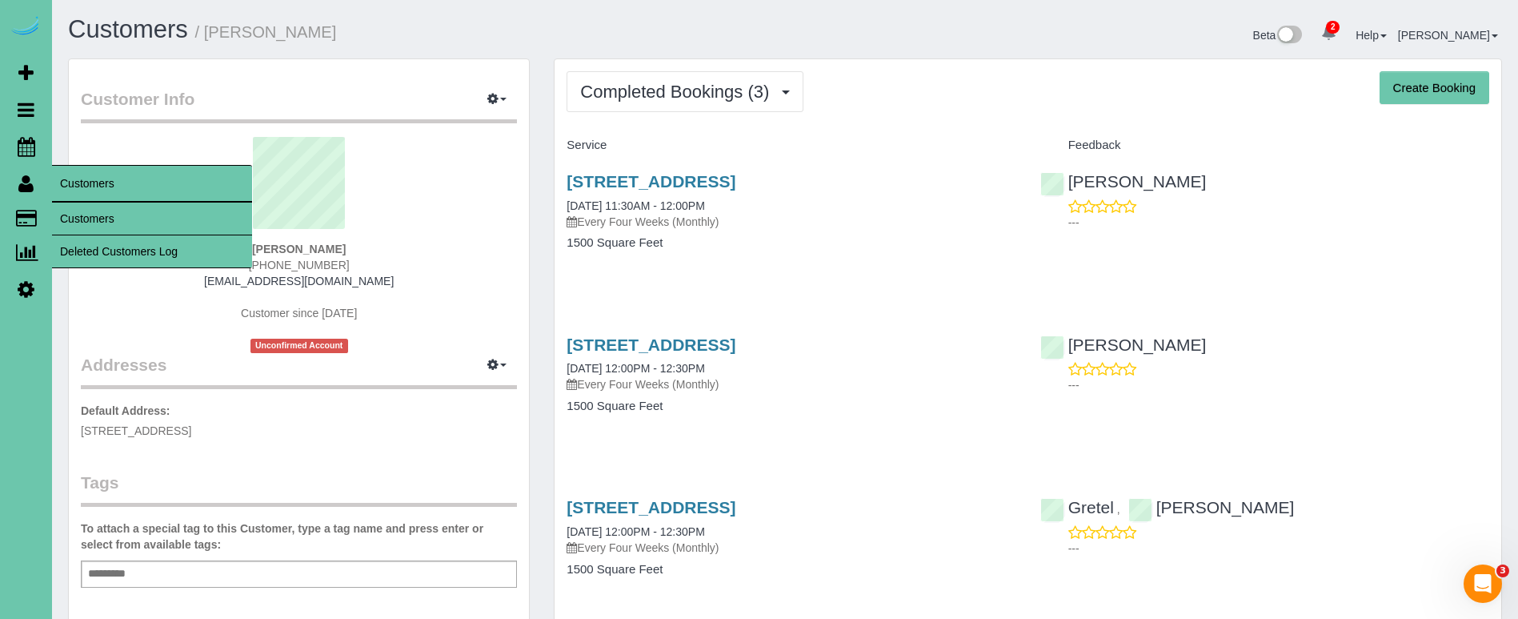
click at [75, 212] on link "Customers" at bounding box center [152, 218] width 200 height 32
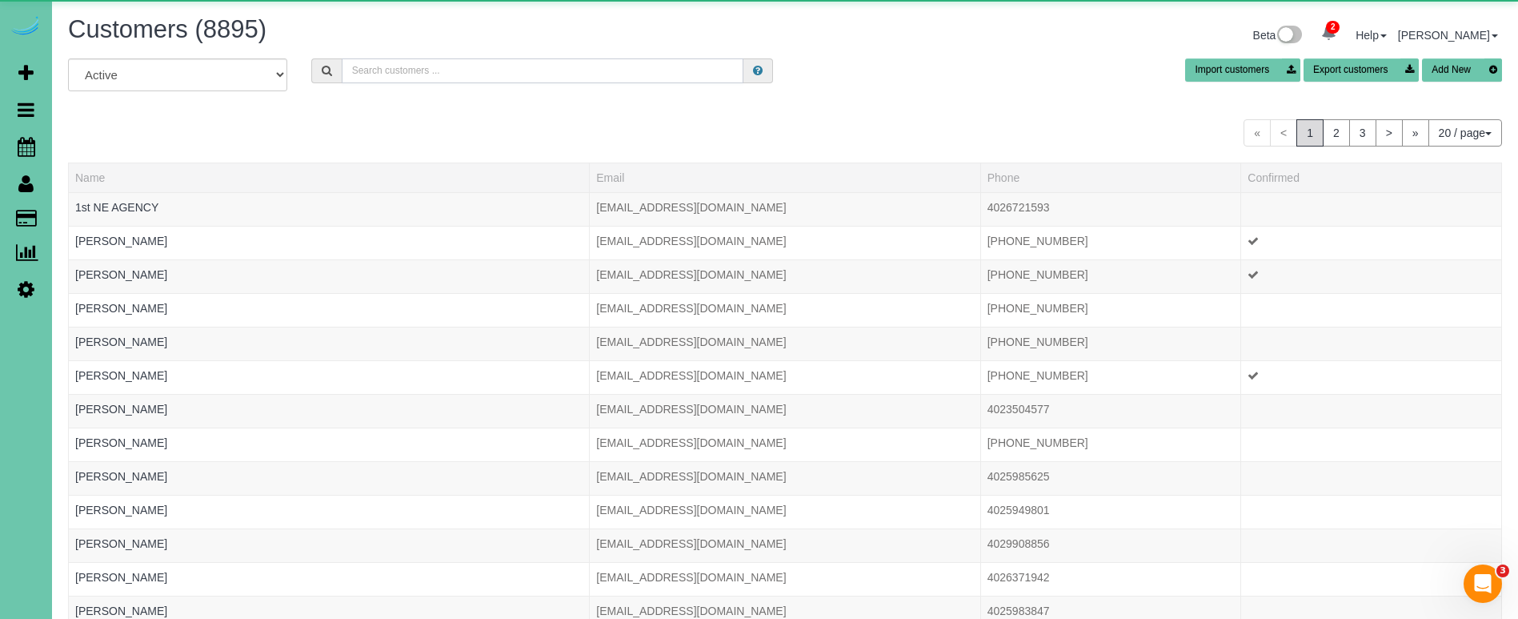
click at [415, 81] on input "text" at bounding box center [543, 70] width 402 height 25
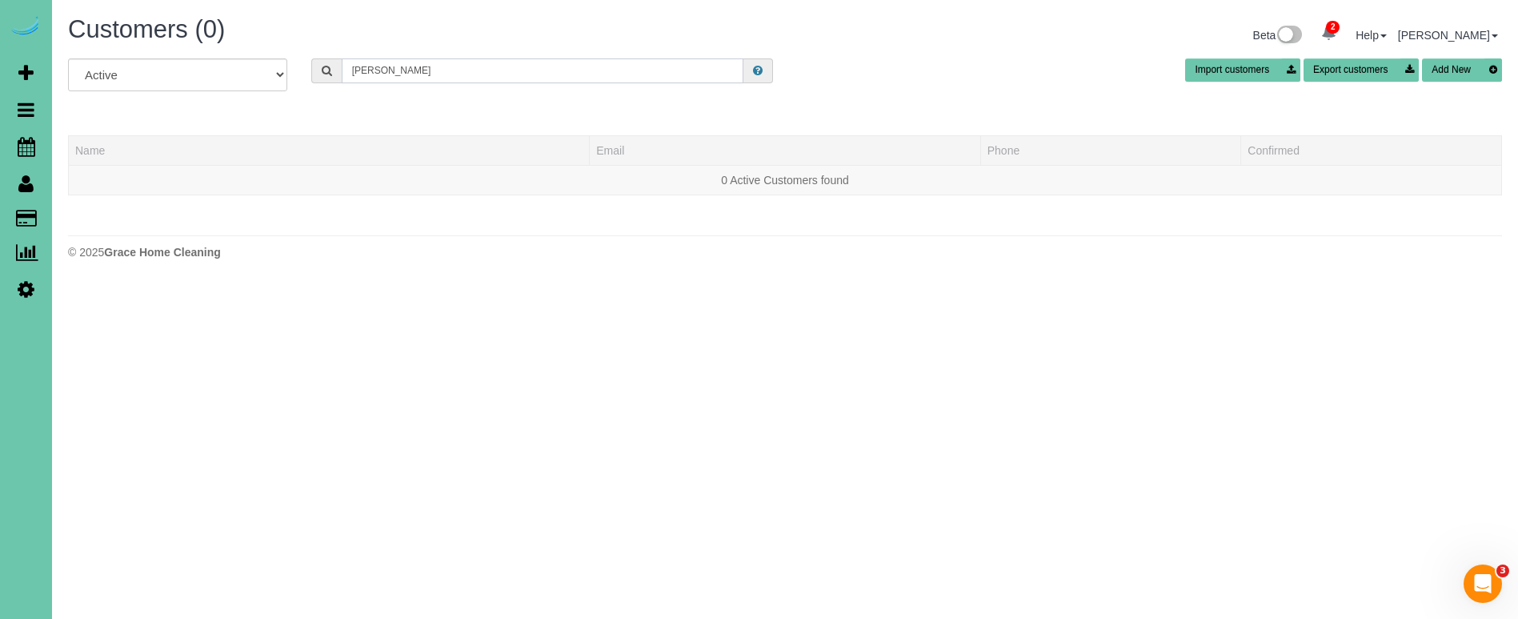
drag, startPoint x: 414, startPoint y: 69, endPoint x: 254, endPoint y: 58, distance: 161.2
click at [254, 58] on div "All Active Archived Marty c Import customers Export customers Add New" at bounding box center [785, 80] width 1458 height 45
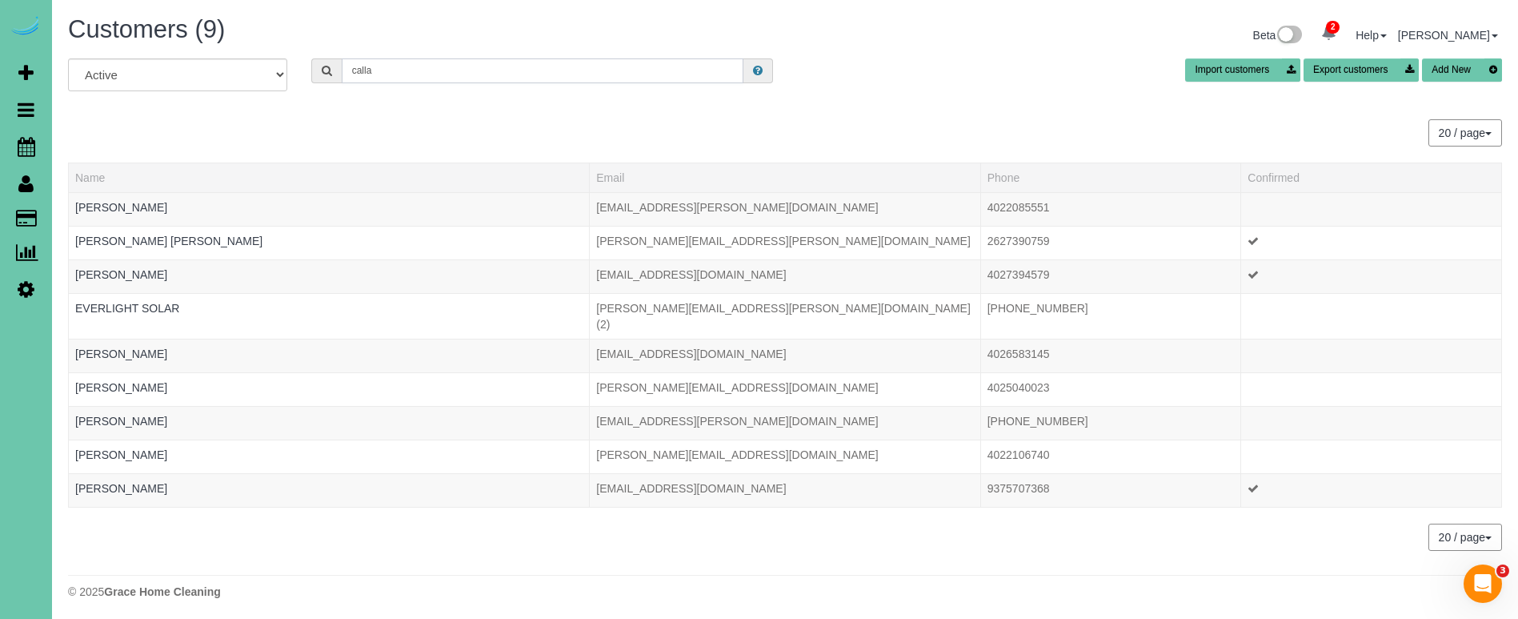
drag, startPoint x: 386, startPoint y: 74, endPoint x: 238, endPoint y: 62, distance: 147.7
click at [238, 62] on div "All Active Archived calla Import customers Export customers Add New" at bounding box center [785, 80] width 1458 height 45
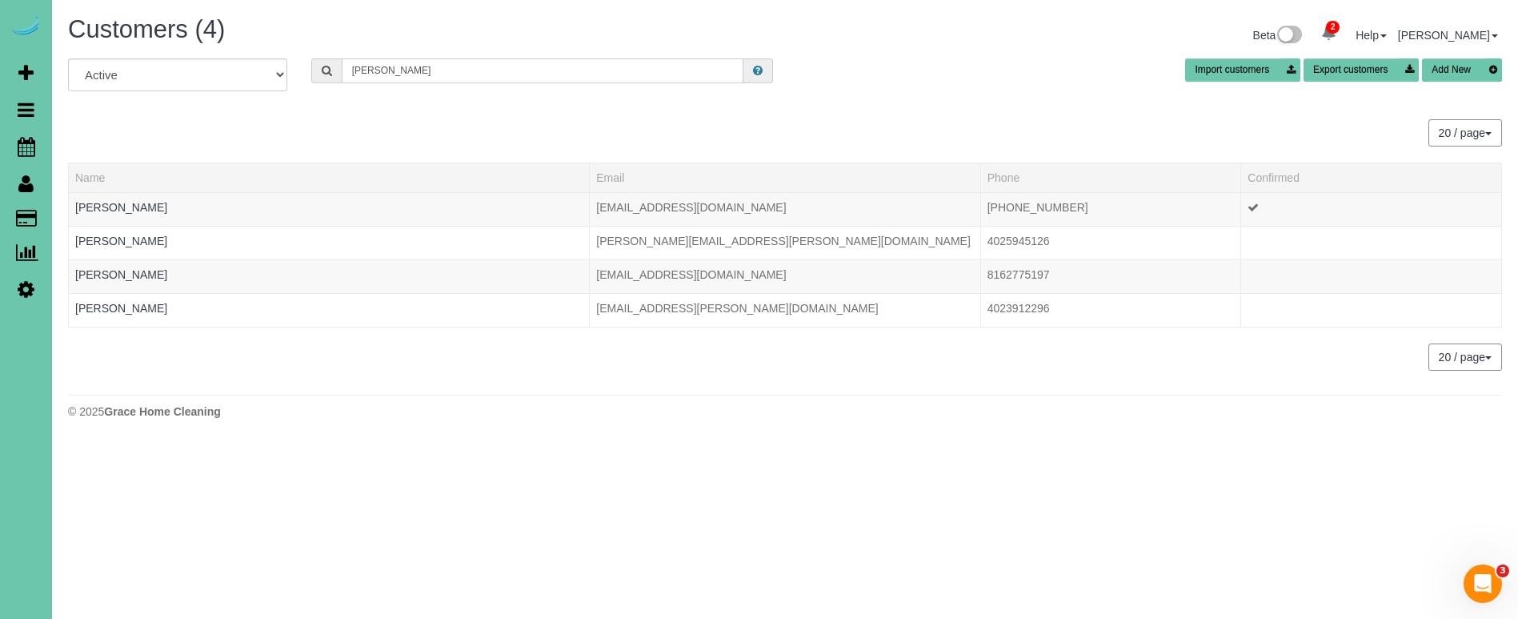
click at [407, 70] on input "marty" at bounding box center [543, 70] width 402 height 25
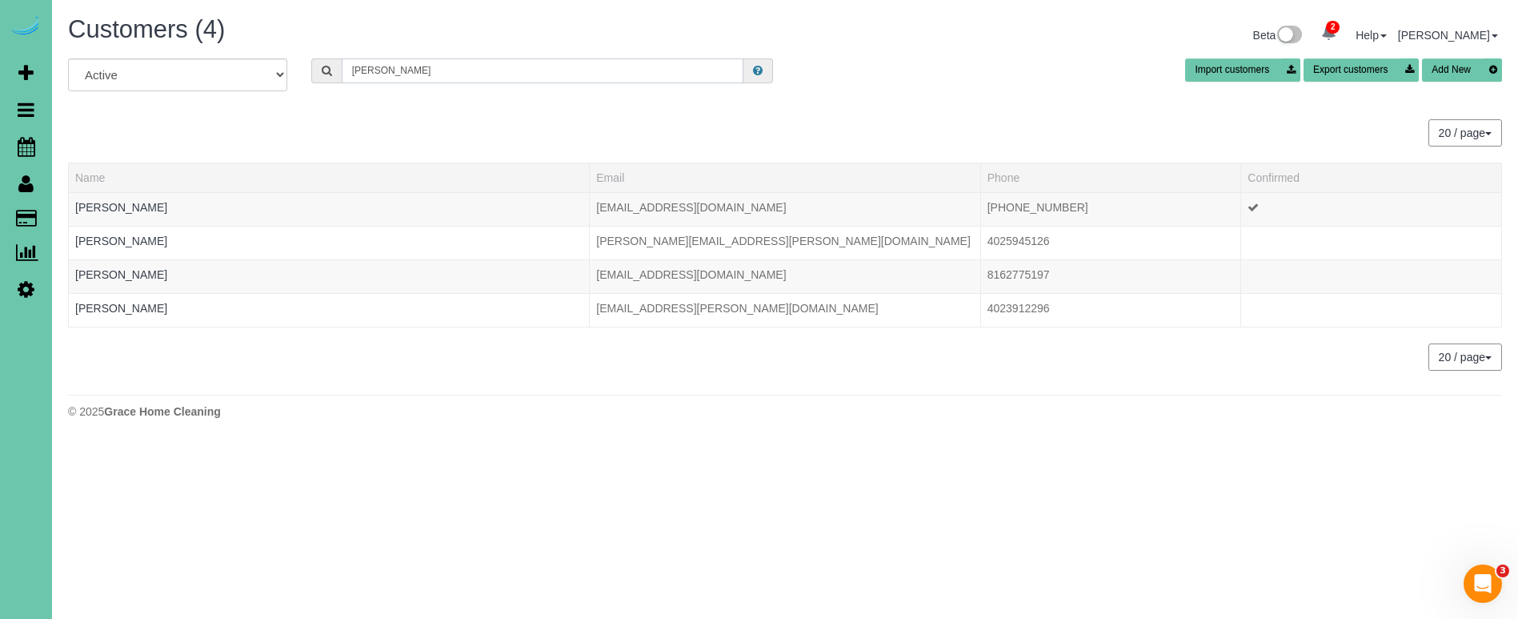
paste input "callaghan_64@hotmail.com"
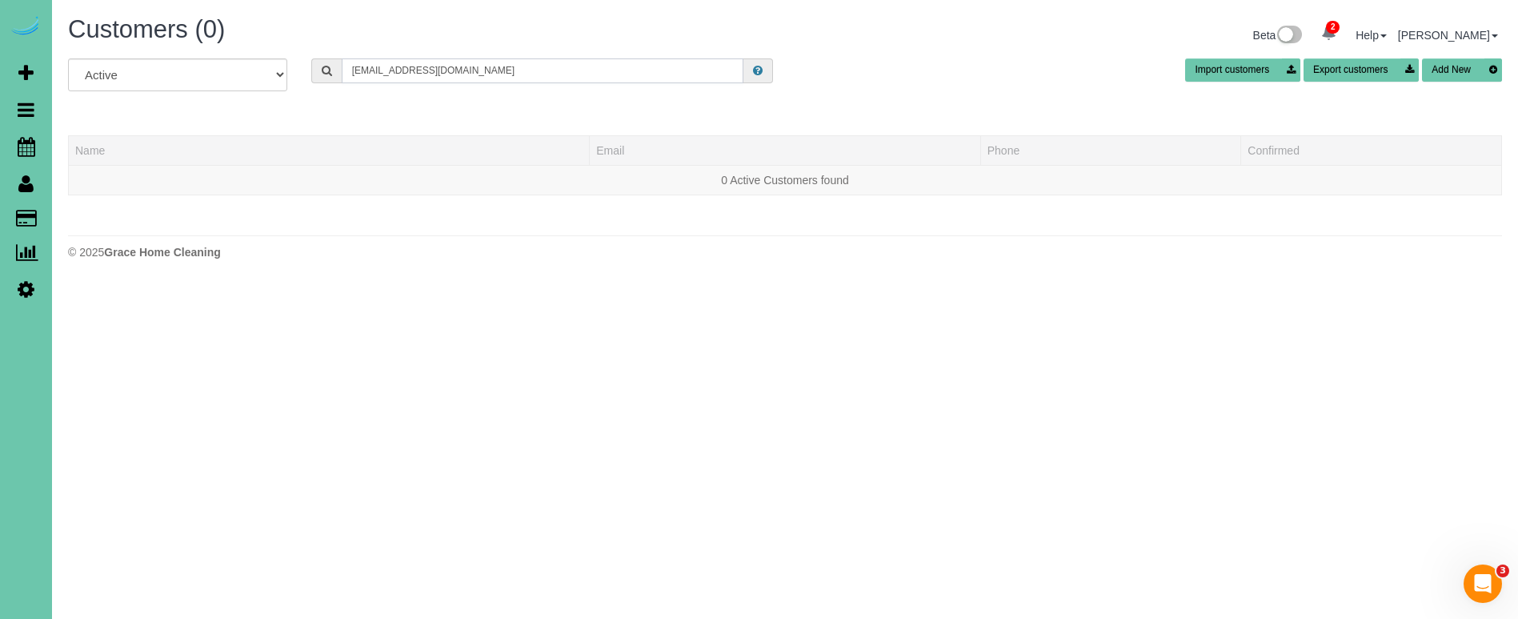
click at [523, 75] on input "callaghan_64@hotmail.com" at bounding box center [543, 70] width 402 height 25
paste input "1507 S 174th Cir"
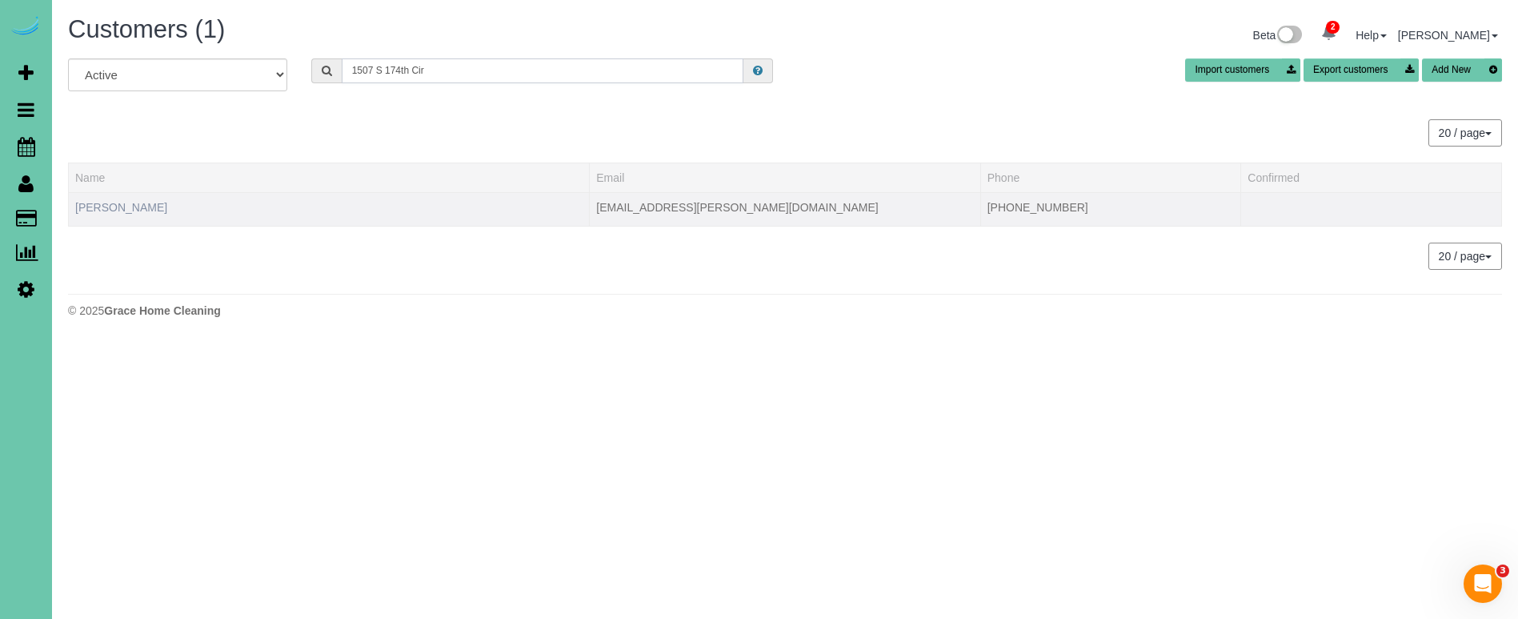
type input "1507 S 174th Cir"
click at [133, 206] on link "Karen Callaghan" at bounding box center [121, 207] width 92 height 13
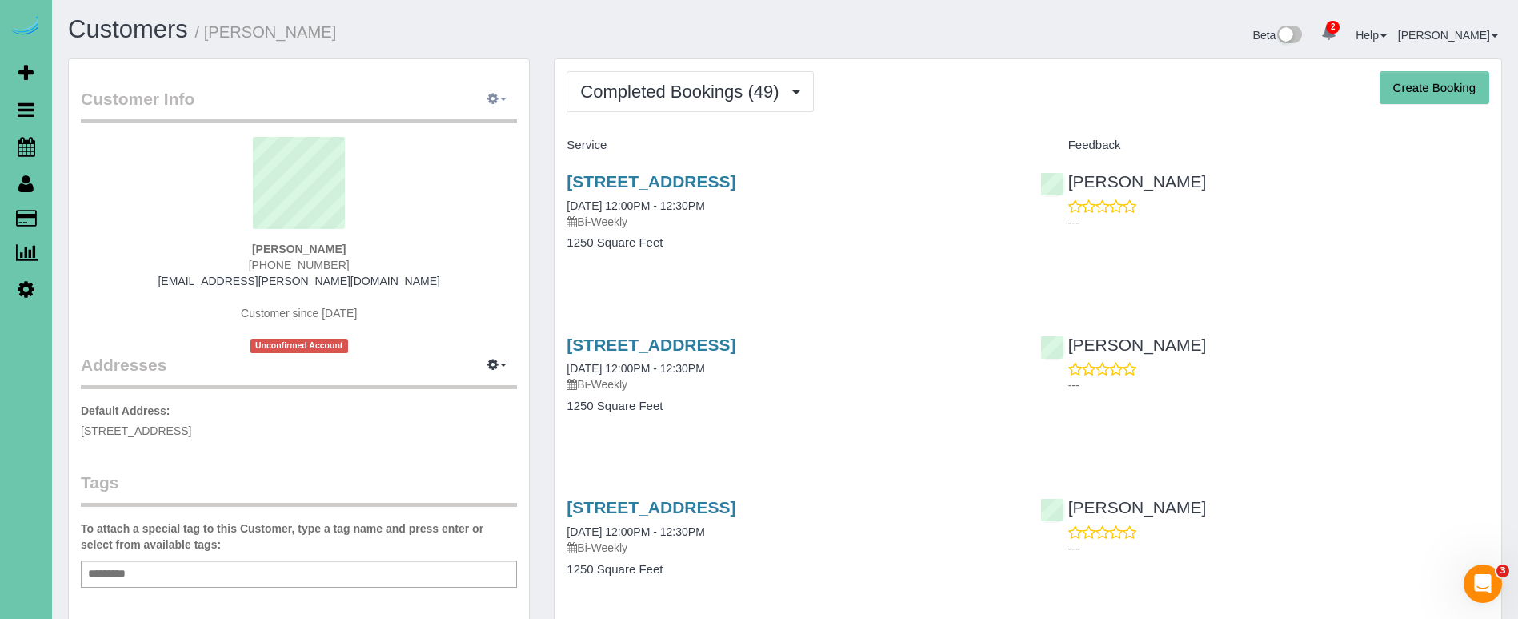
click at [500, 98] on span "button" at bounding box center [503, 99] width 6 height 3
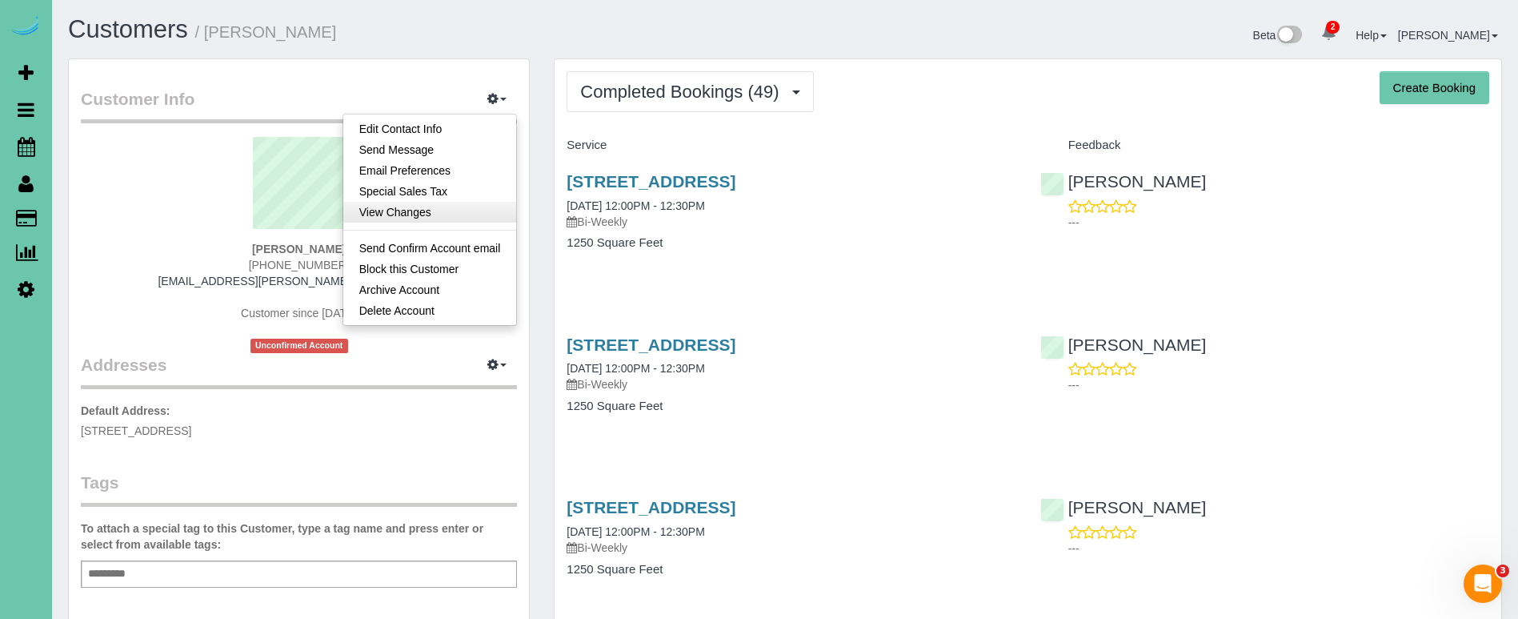
click at [436, 215] on link "View Changes" at bounding box center [430, 212] width 174 height 21
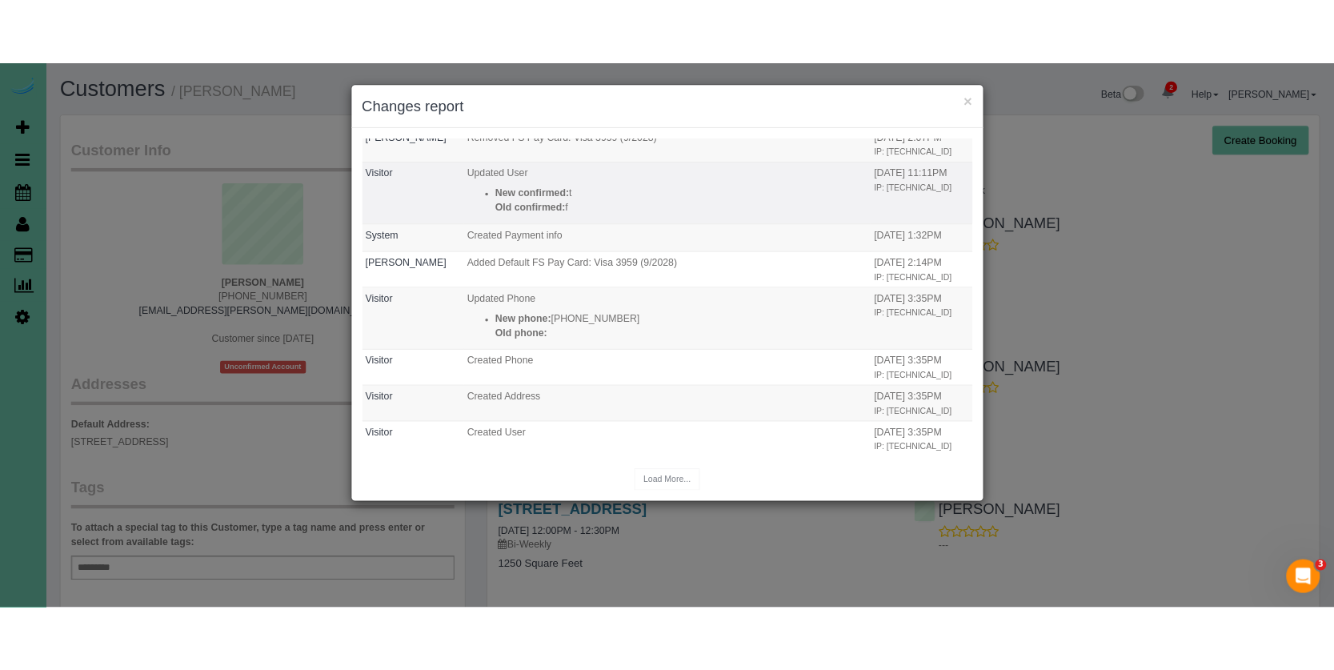
scroll to position [1663, 0]
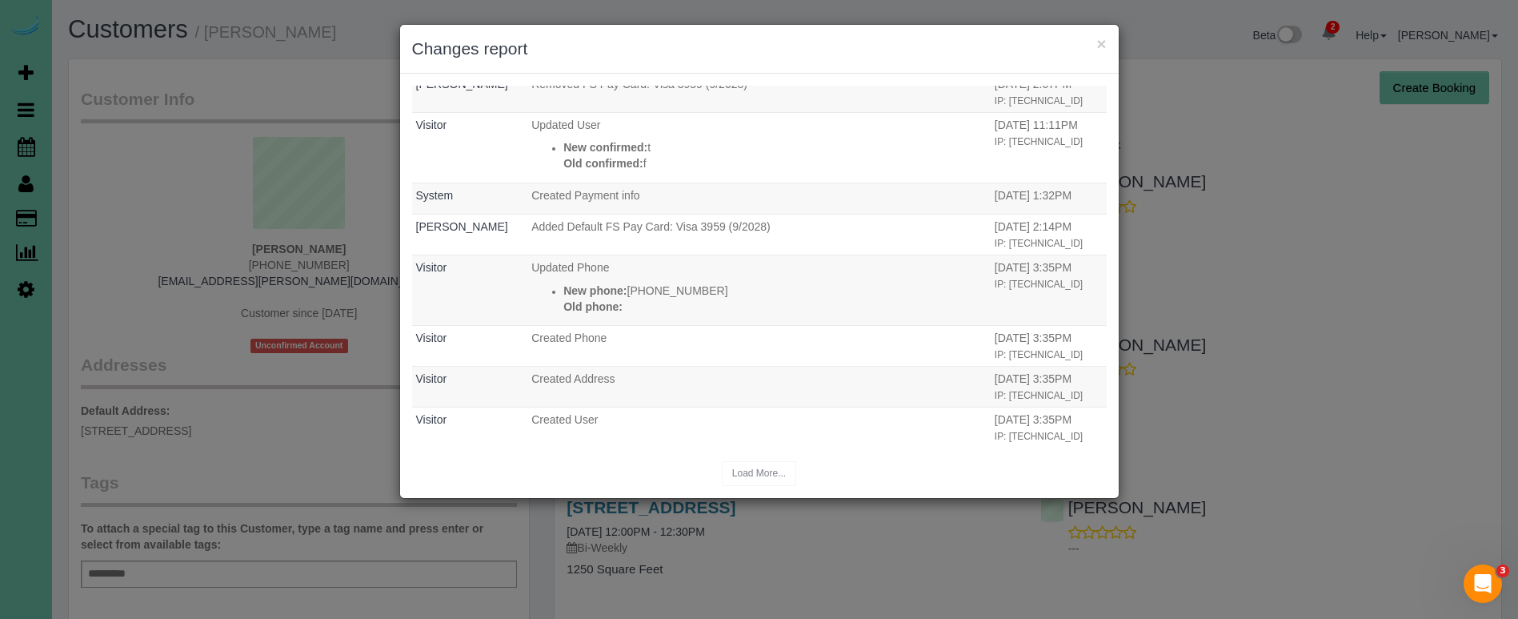
click at [1107, 39] on div "× Changes report" at bounding box center [759, 49] width 719 height 49
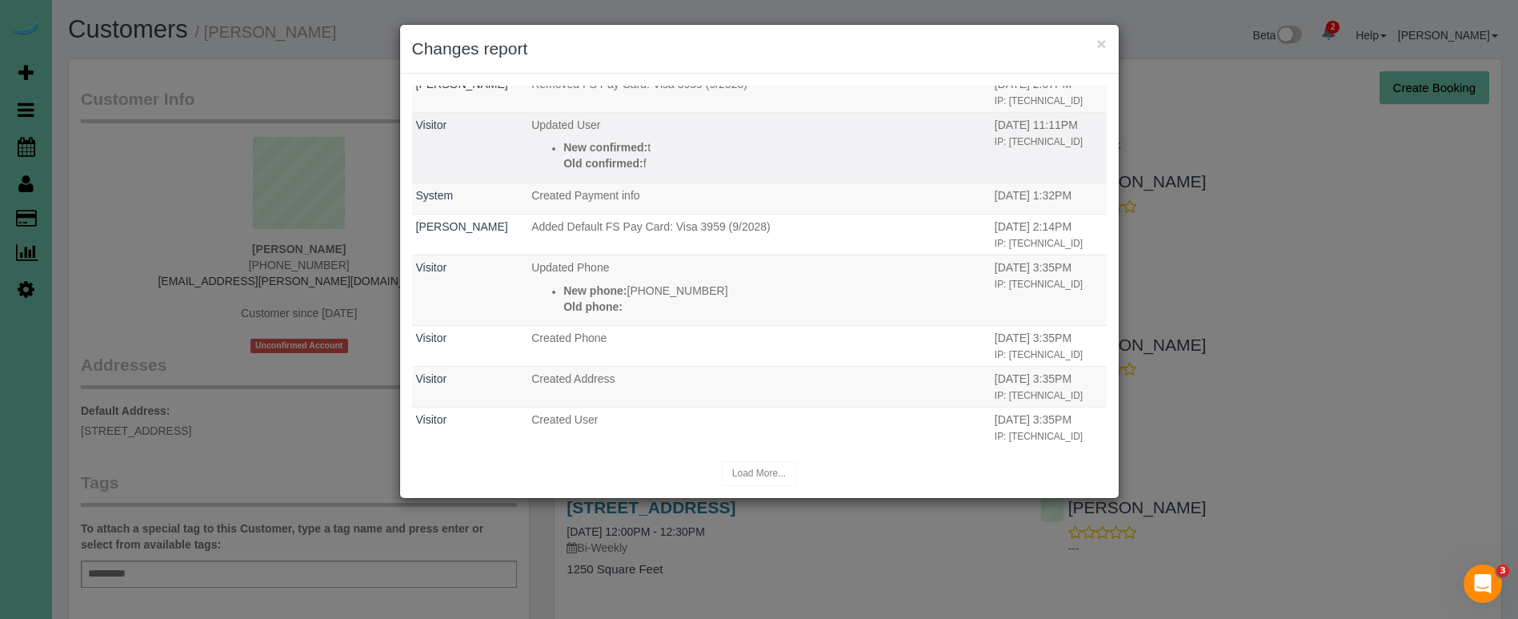
click at [1102, 41] on button "×" at bounding box center [1101, 43] width 10 height 17
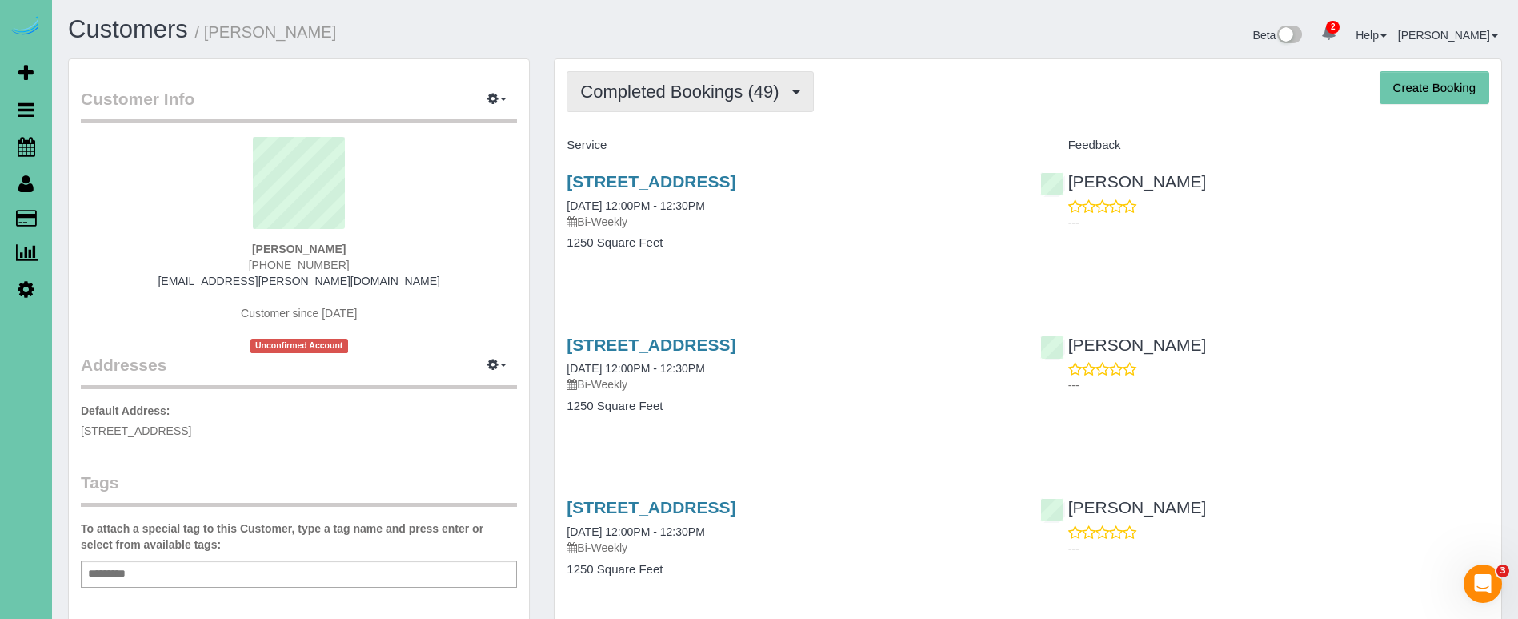
click at [702, 88] on span "Completed Bookings (49)" at bounding box center [683, 92] width 206 height 20
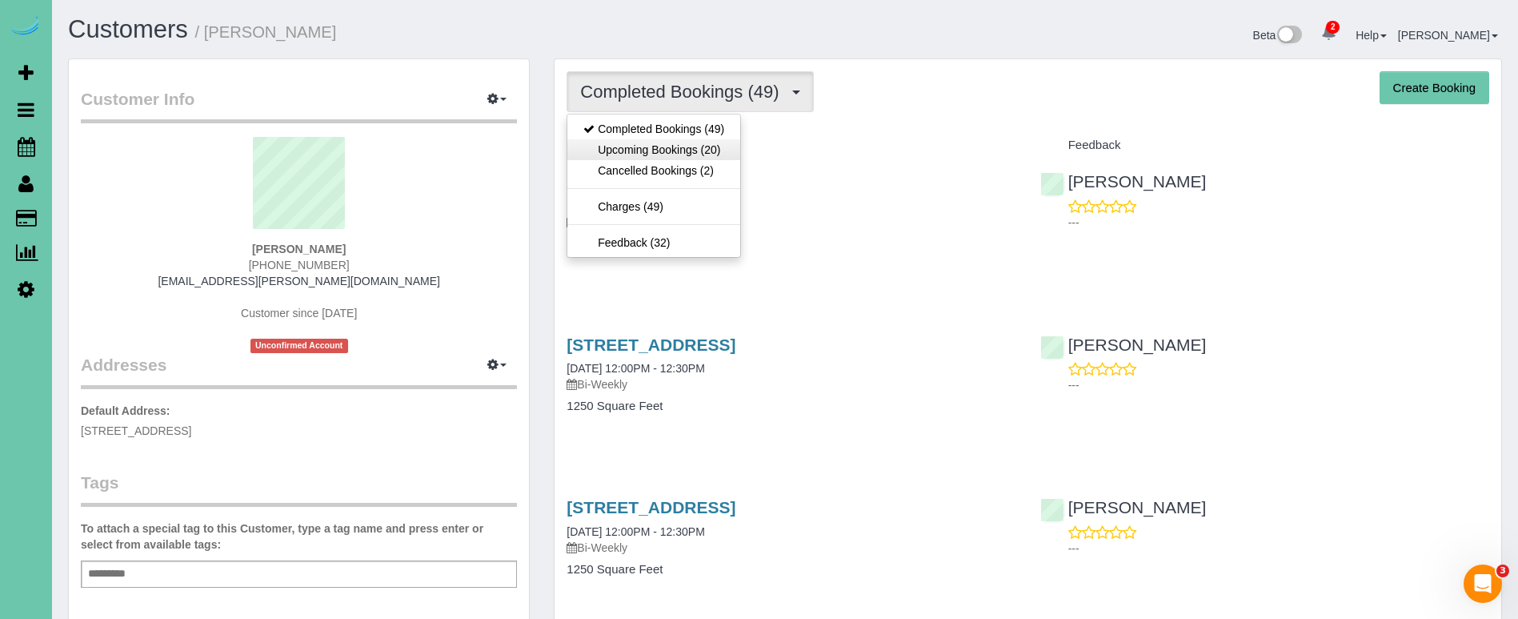
click at [699, 150] on link "Upcoming Bookings (20)" at bounding box center [653, 149] width 173 height 21
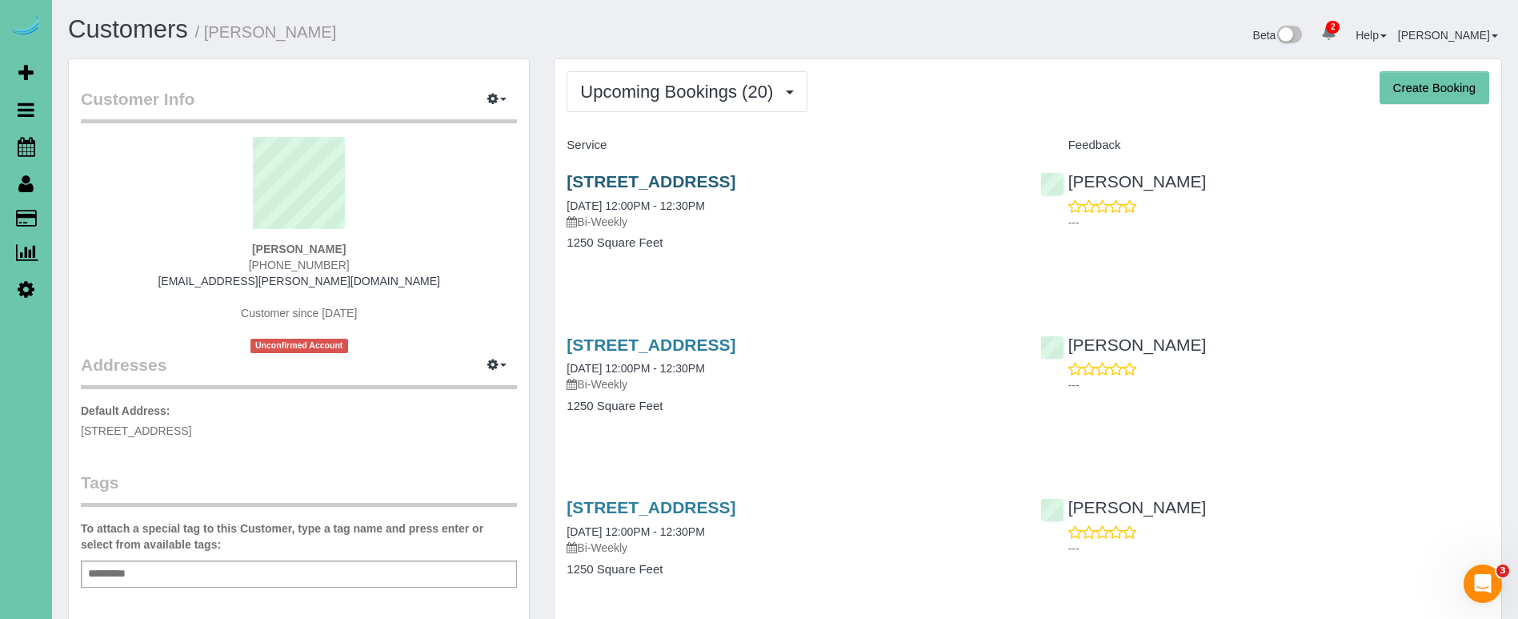
click at [683, 176] on link "1507 S 174th Cir, Omaha, NE 68130" at bounding box center [651, 181] width 169 height 18
click at [735, 349] on link "1507 S 174th Cir, Omaha, NE 68130" at bounding box center [651, 344] width 169 height 18
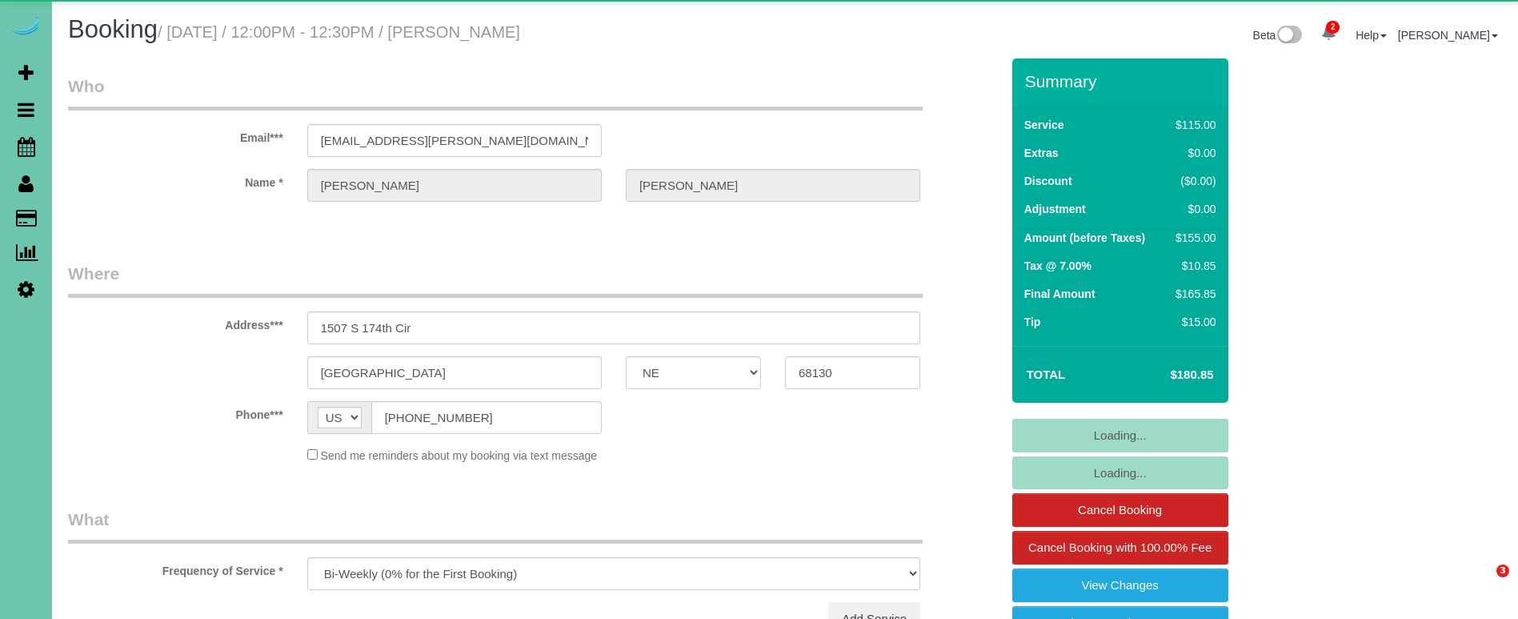
select select "NE"
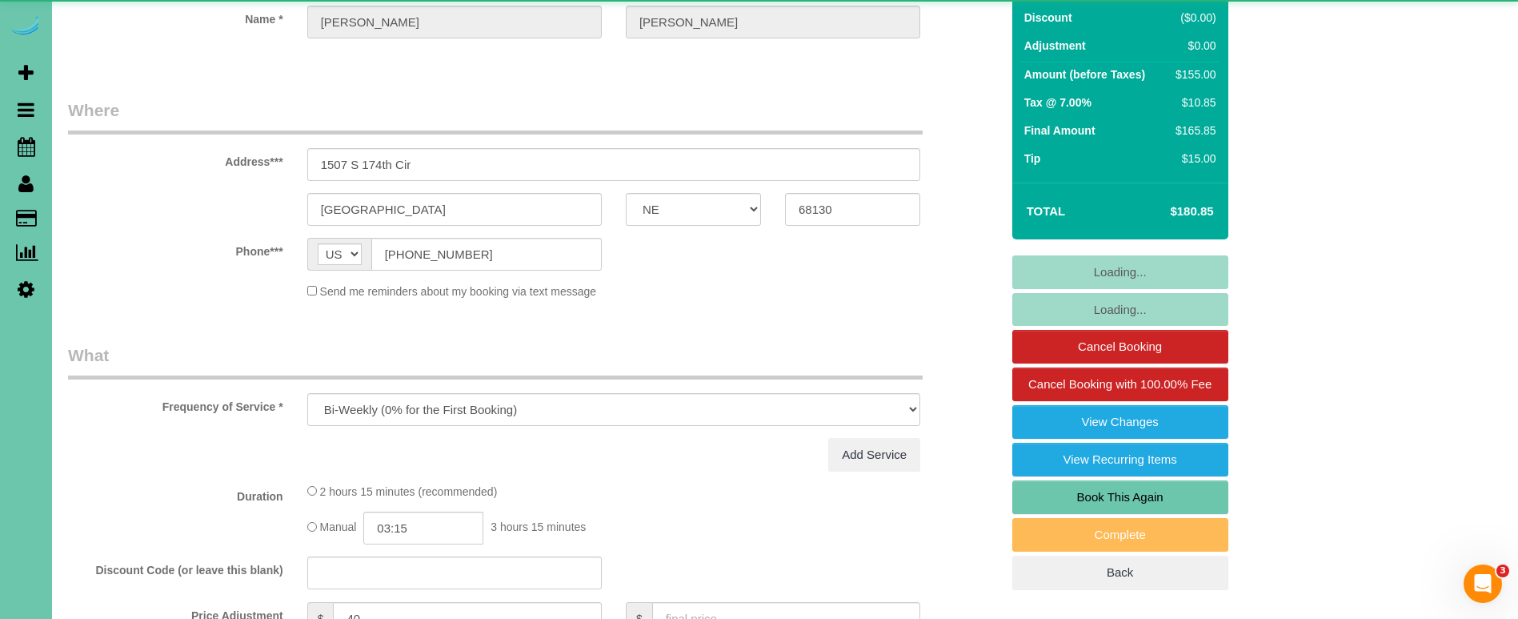
select select "number:36"
select select "number:41"
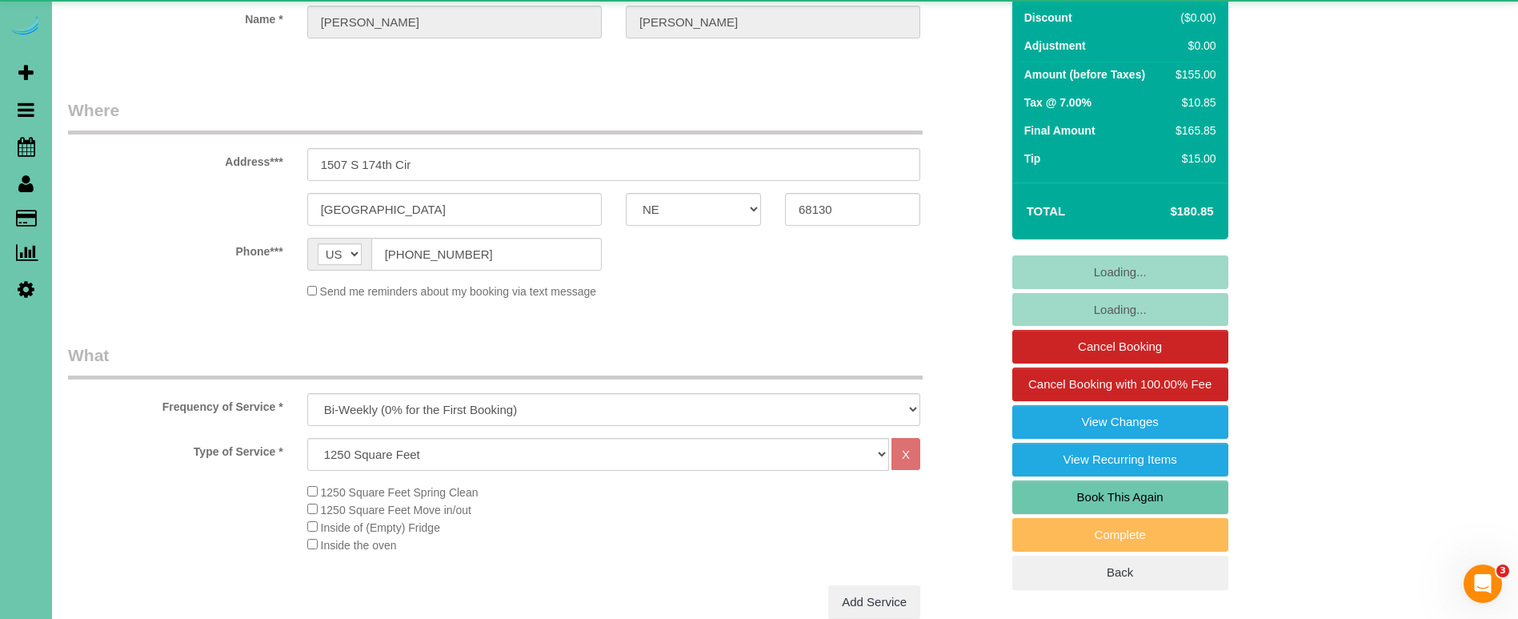
select select "object:925"
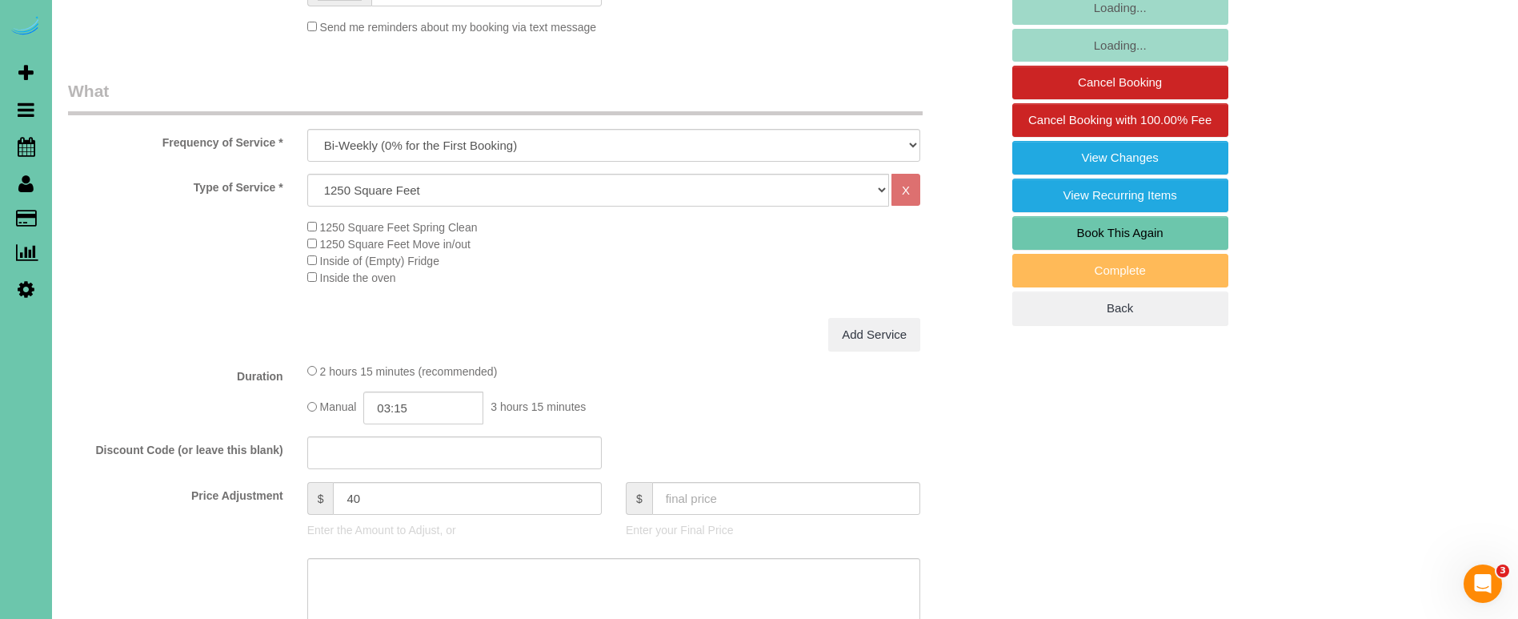
scroll to position [438, 0]
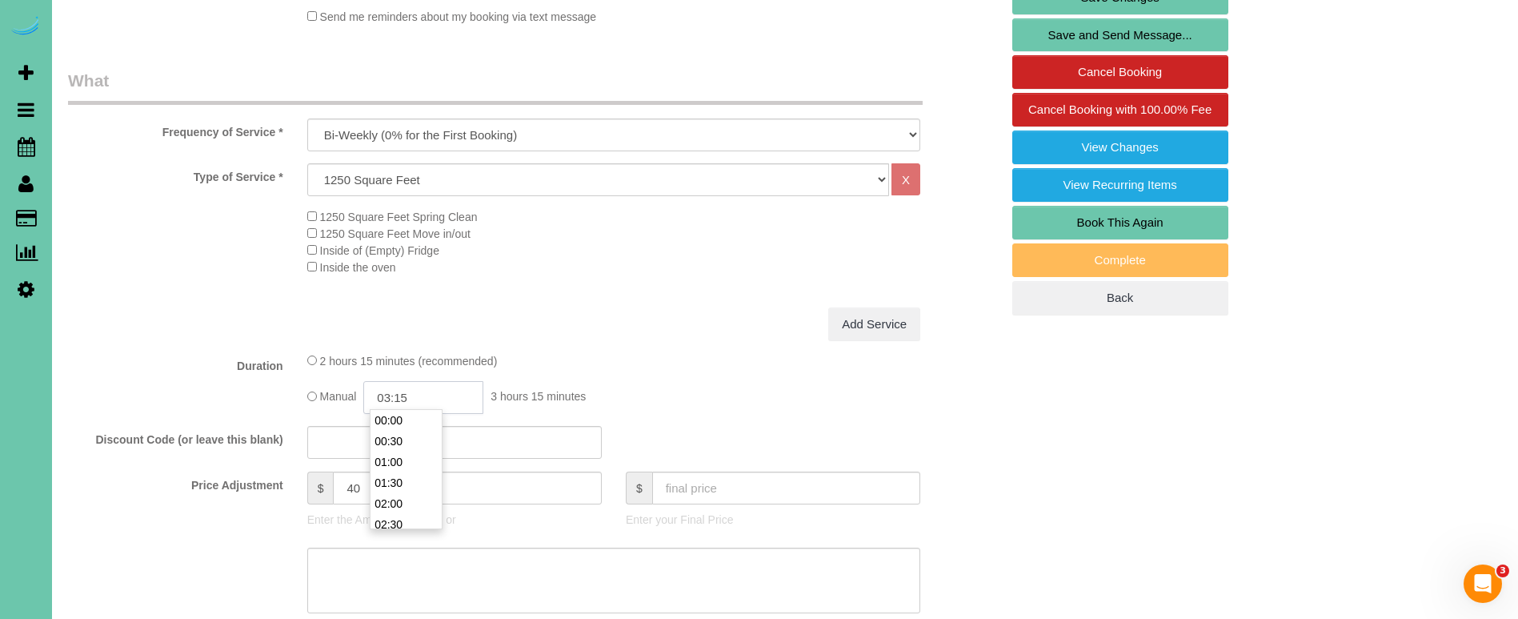
click at [422, 393] on input "03:15" at bounding box center [423, 397] width 120 height 33
type input "03:45"
click at [683, 292] on div "Type of Service * Hourly 2.5 Hour Custom Clean 3.5 Hour Custom Clean commercial…" at bounding box center [534, 234] width 932 height 144
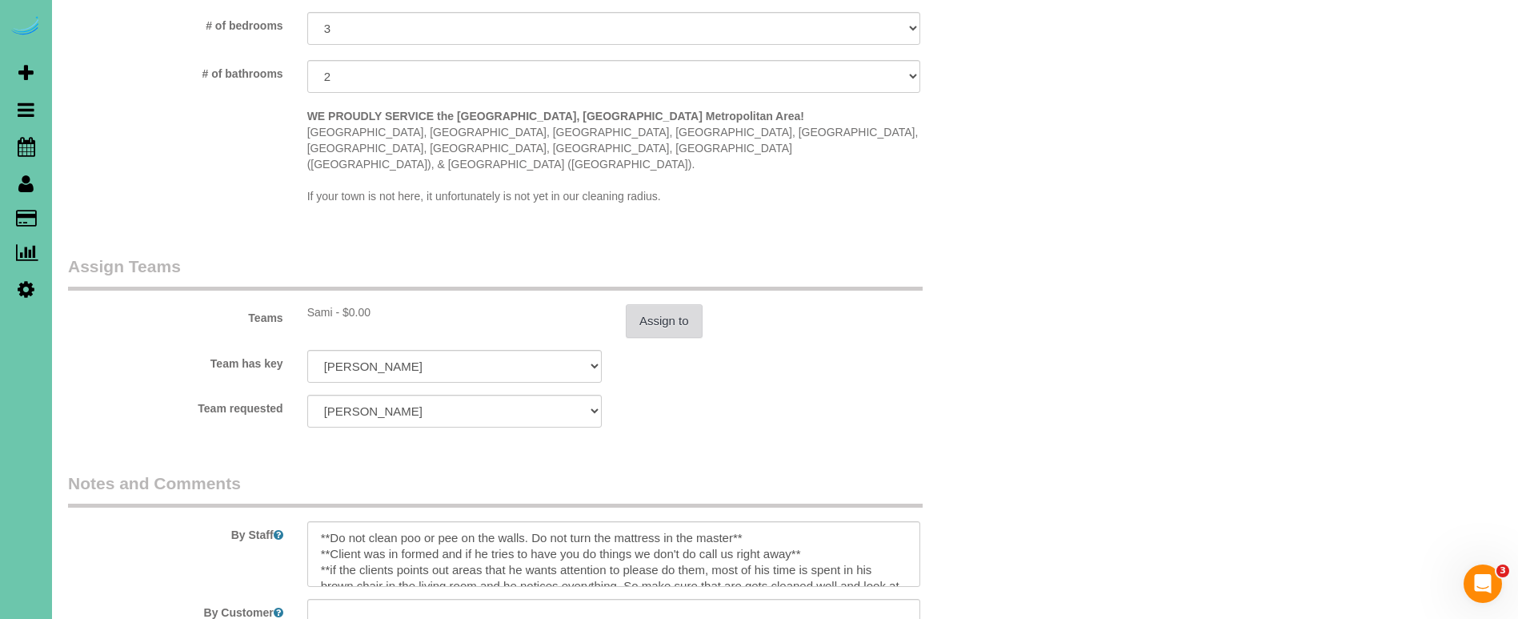
click at [677, 304] on button "Assign to" at bounding box center [664, 321] width 77 height 34
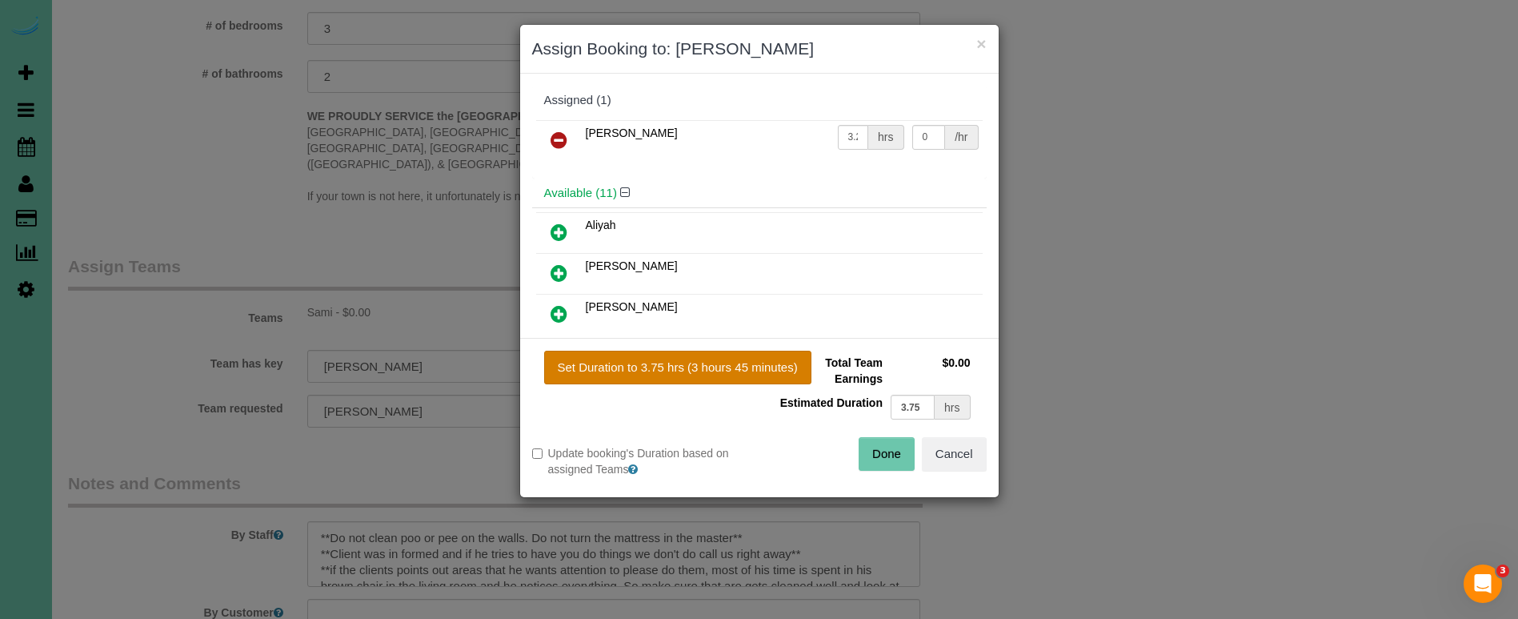
scroll to position [1526, 0]
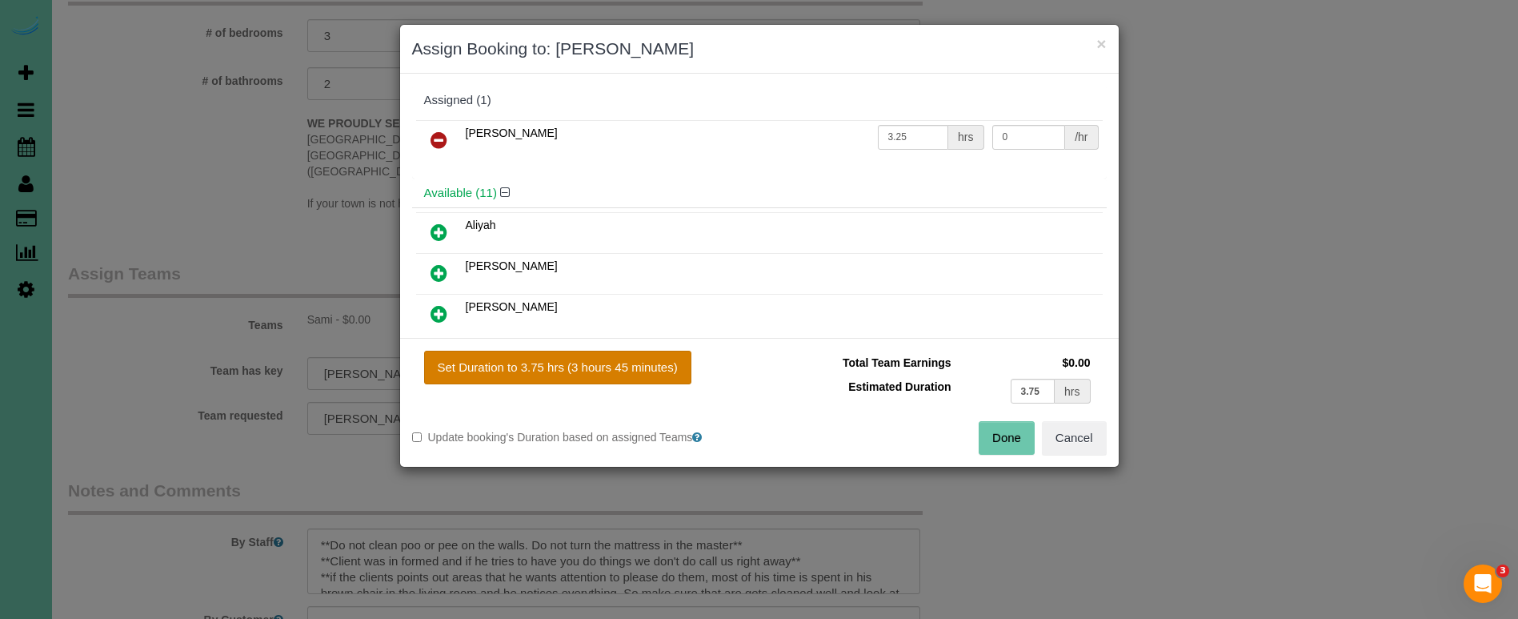
click at [583, 353] on button "Set Duration to 3.75 hrs (3 hours 45 minutes)" at bounding box center [557, 367] width 267 height 34
type input "3.75"
drag, startPoint x: 996, startPoint y: 430, endPoint x: 928, endPoint y: 432, distance: 68.1
click at [995, 430] on button "Done" at bounding box center [1007, 438] width 56 height 34
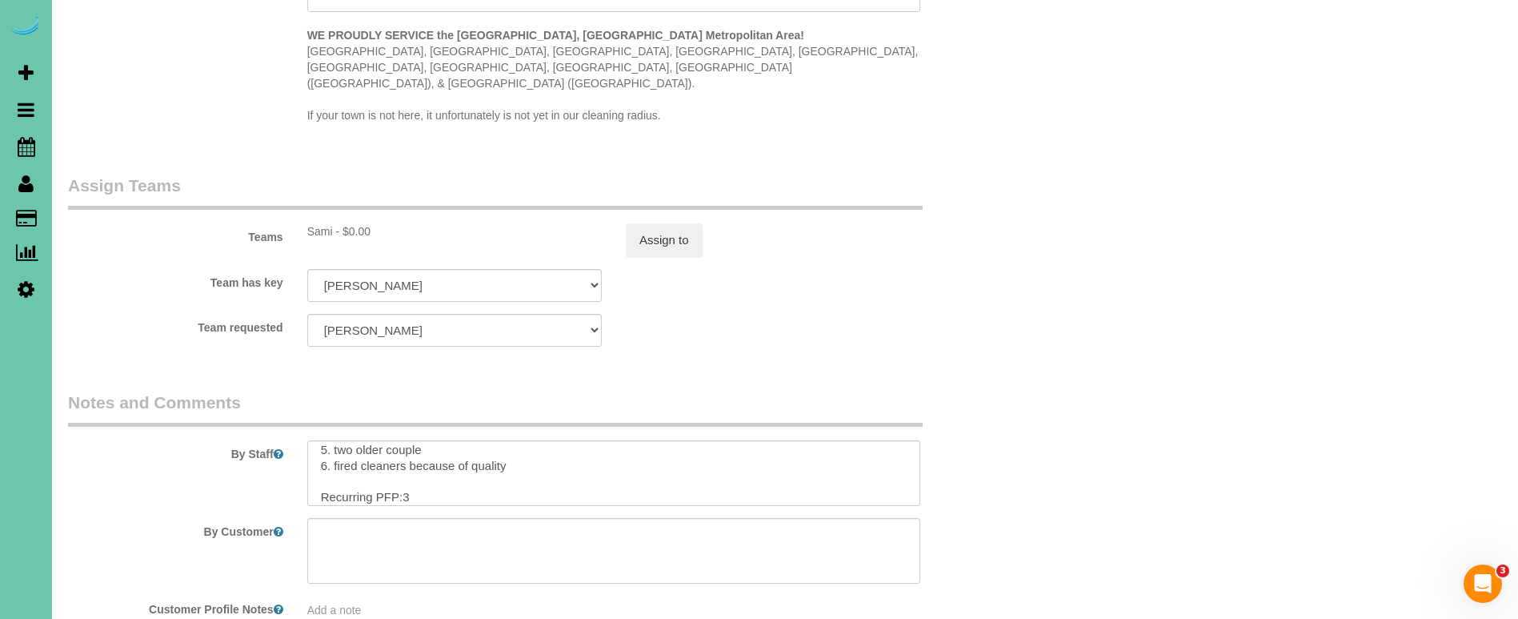
scroll to position [150, 0]
click at [422, 454] on textarea at bounding box center [613, 473] width 613 height 66
type textarea "**Do not clean poo or pee on the walls. Do not turn the mattress in the master*…"
click at [684, 223] on button "Assign to" at bounding box center [664, 240] width 77 height 34
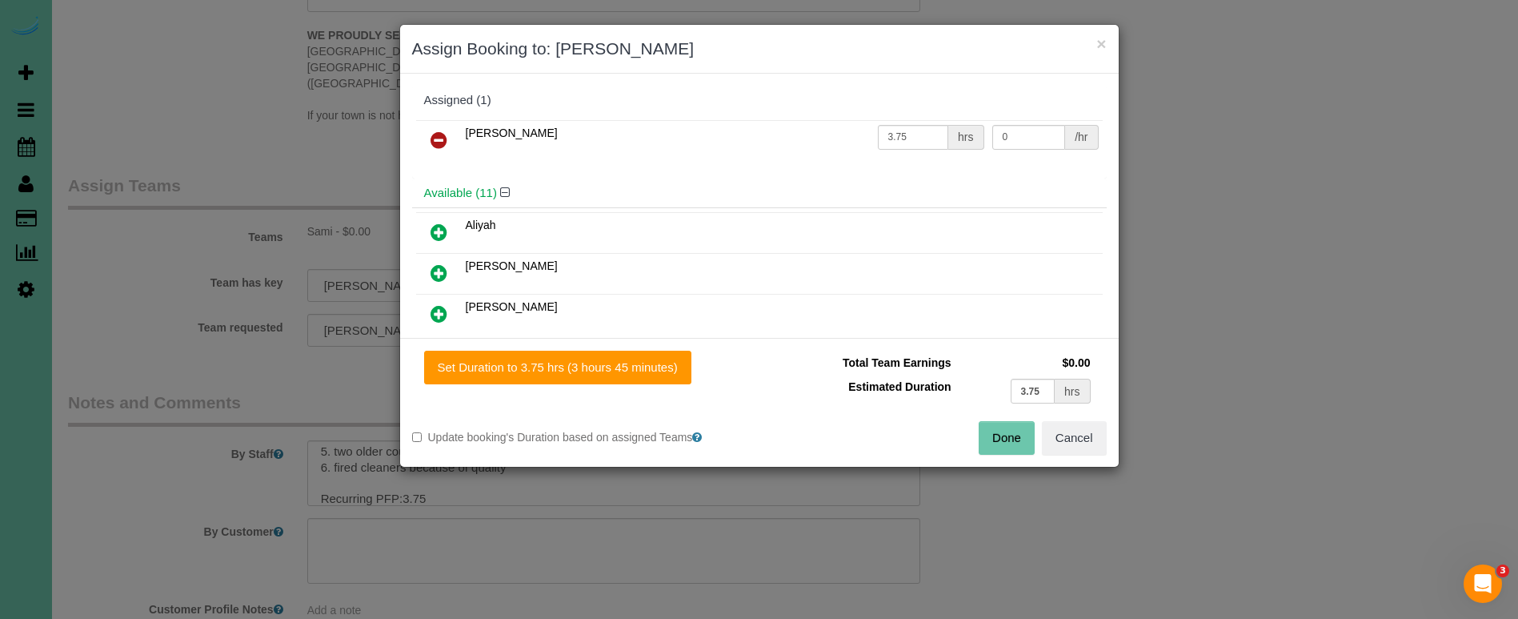
click at [659, 348] on div "Set Duration to 3.75 hrs (3 hours 45 minutes) Total Team Earnings $0.00 Estimat…" at bounding box center [759, 402] width 719 height 129
drag, startPoint x: 1000, startPoint y: 432, endPoint x: 991, endPoint y: 390, distance: 43.5
click at [1000, 432] on button "Done" at bounding box center [1007, 438] width 56 height 34
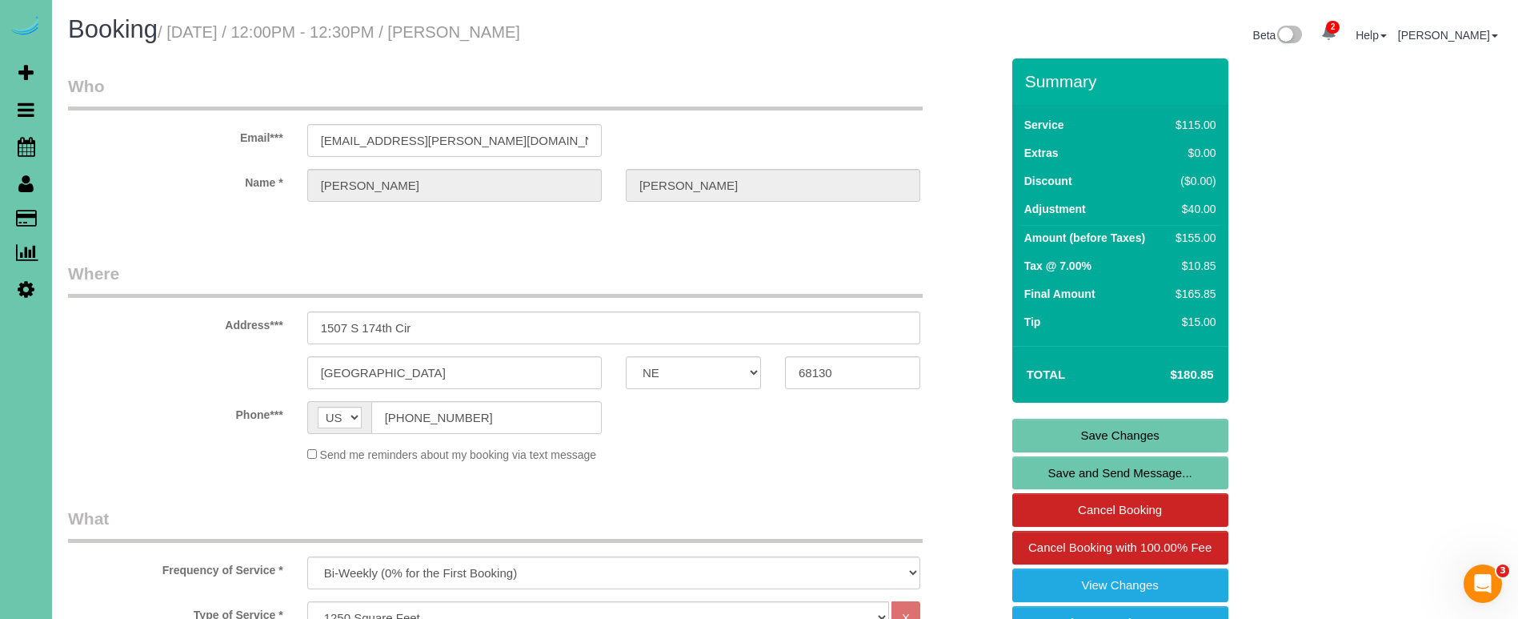
scroll to position [0, 0]
click at [1070, 426] on link "Save Changes" at bounding box center [1120, 435] width 216 height 34
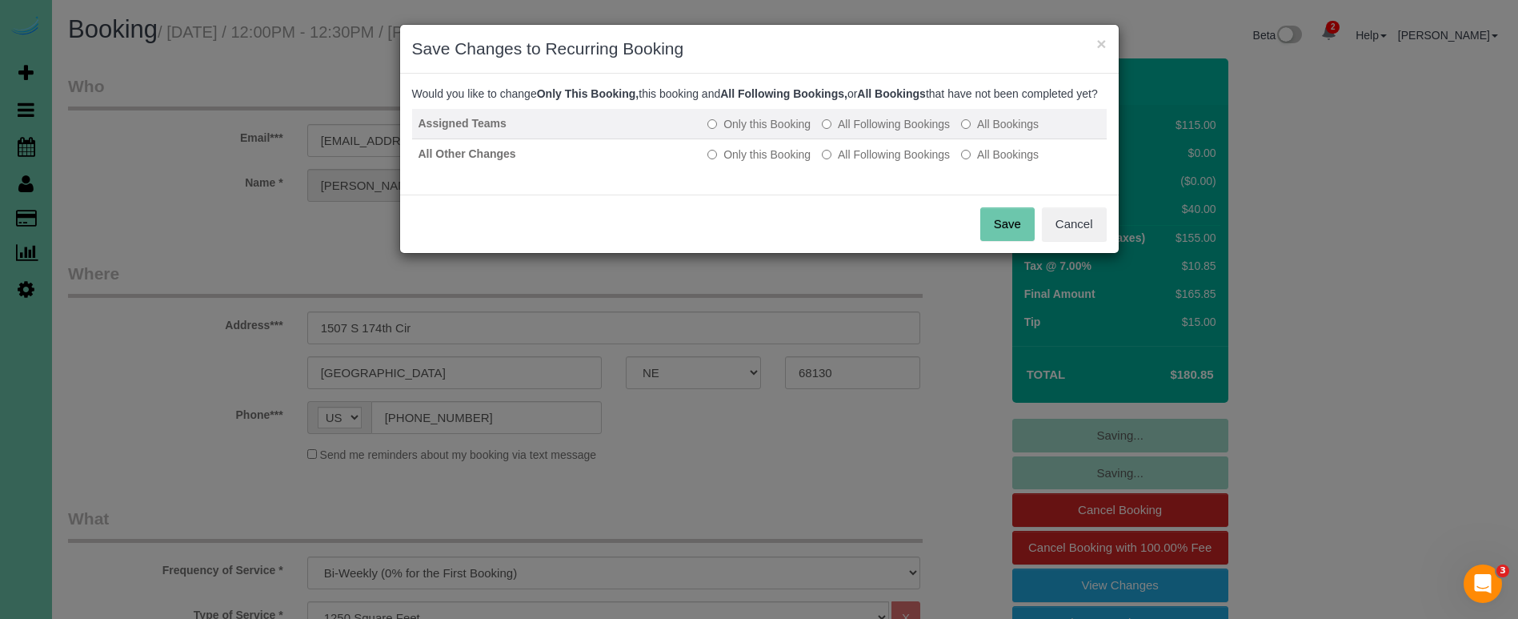
click at [891, 132] on label "All Following Bookings" at bounding box center [886, 124] width 128 height 16
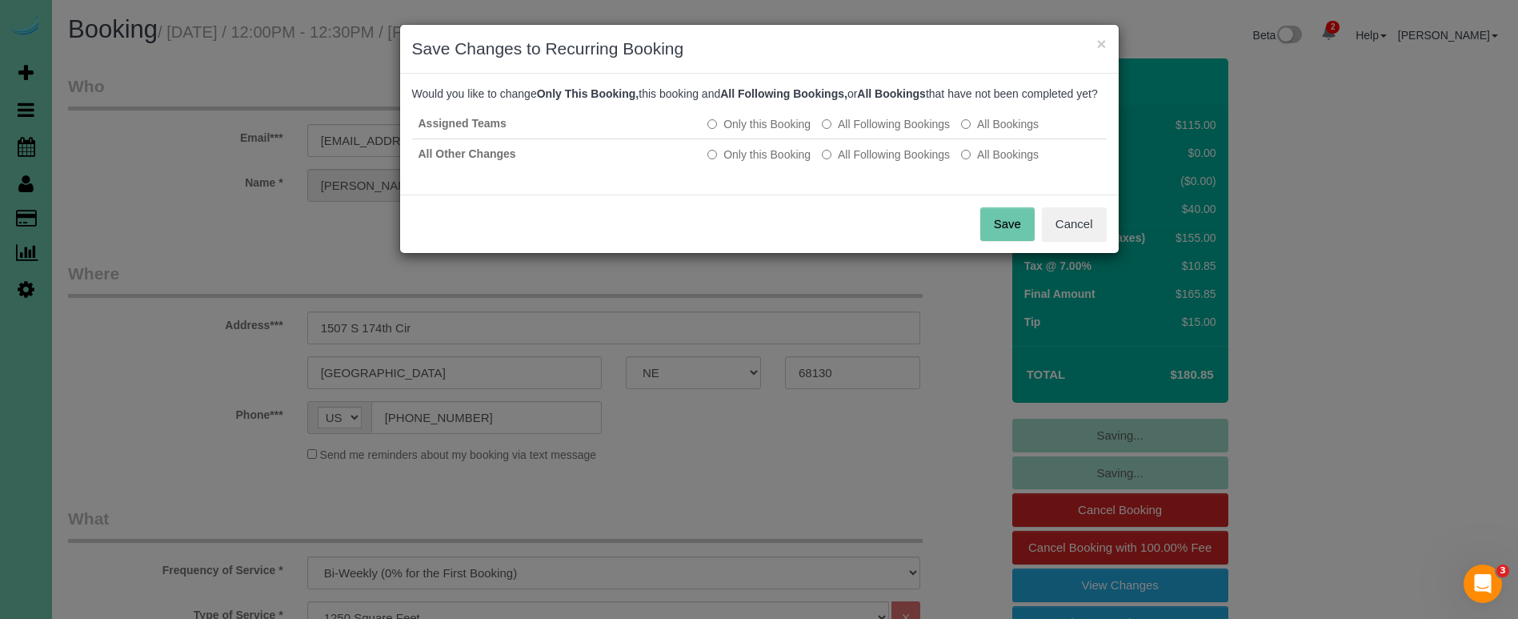
drag, startPoint x: 891, startPoint y: 168, endPoint x: 951, endPoint y: 217, distance: 77.4
click at [890, 162] on label "All Following Bookings" at bounding box center [886, 154] width 128 height 16
click at [997, 234] on button "Save" at bounding box center [1007, 224] width 54 height 34
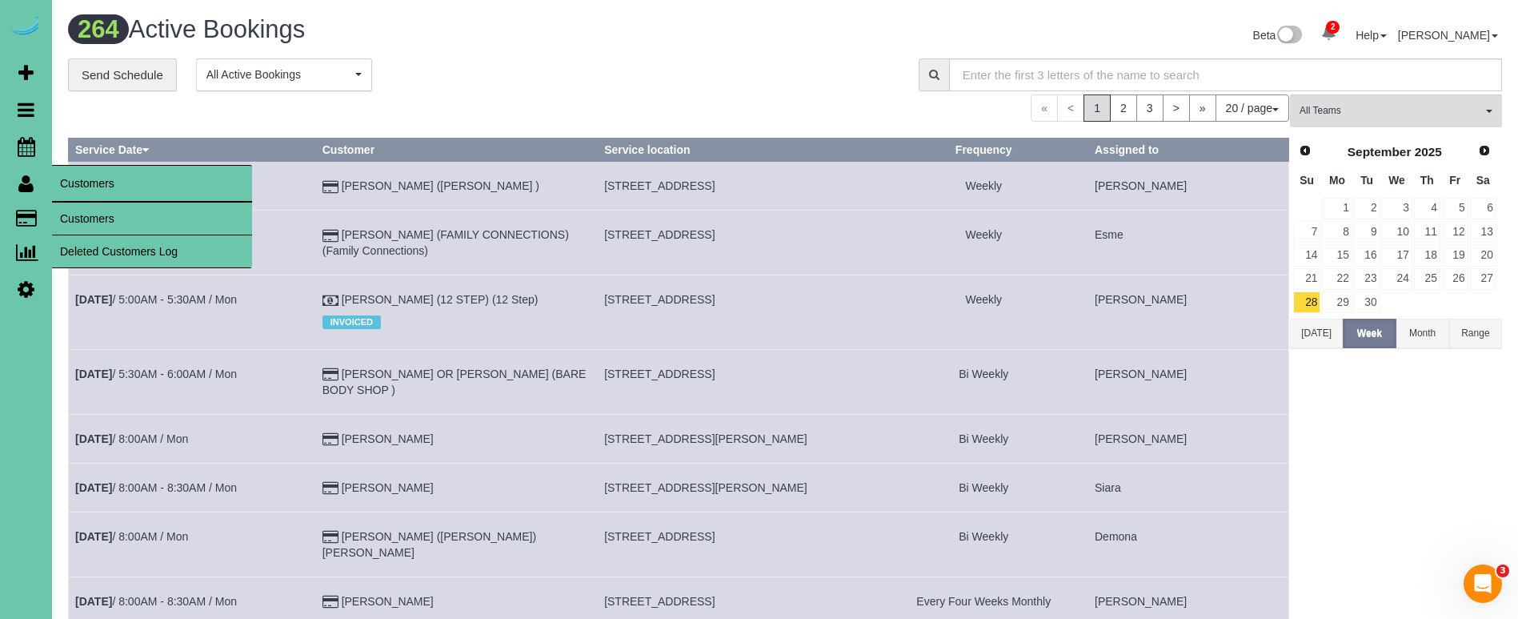
click at [109, 231] on link "Customers" at bounding box center [152, 218] width 200 height 32
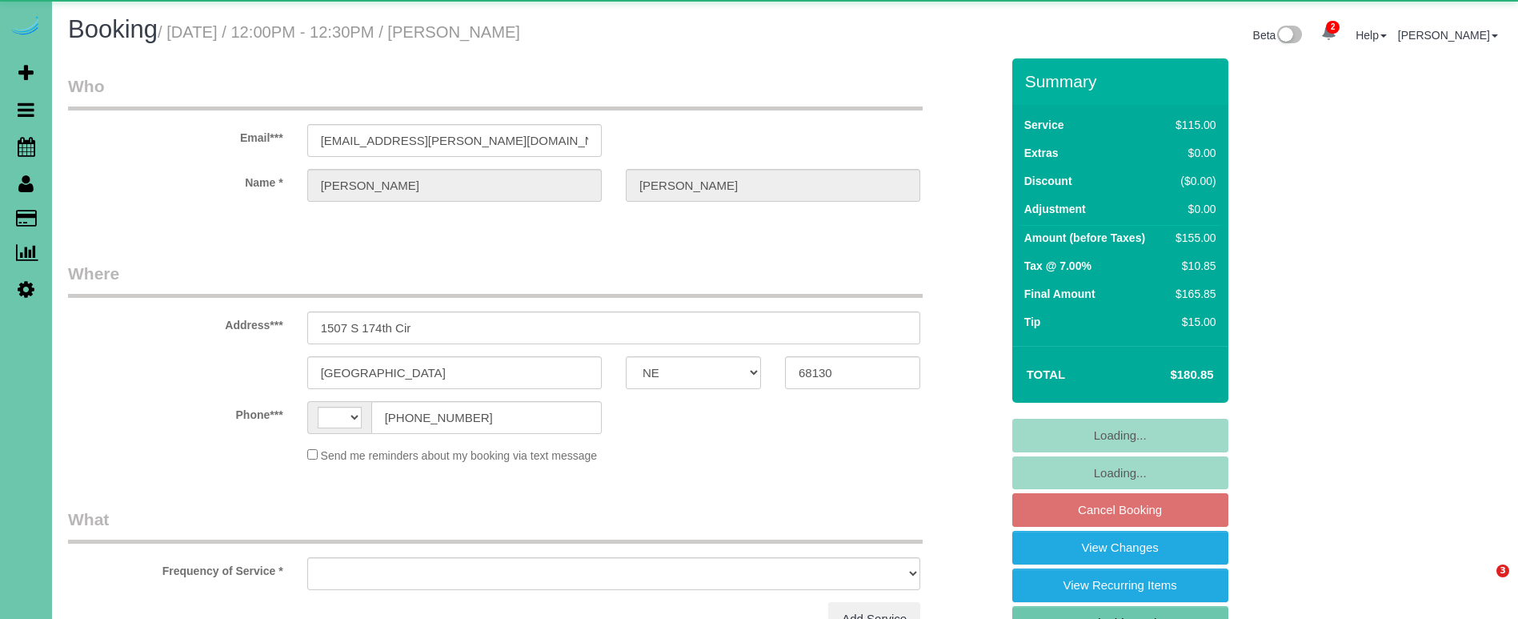
select select "NE"
select select "string:[GEOGRAPHIC_DATA]"
select select "object:637"
select select "string:fspay-021bdd38-17a3-44a7-9bc7-569c0ecfd44e"
select select "number:36"
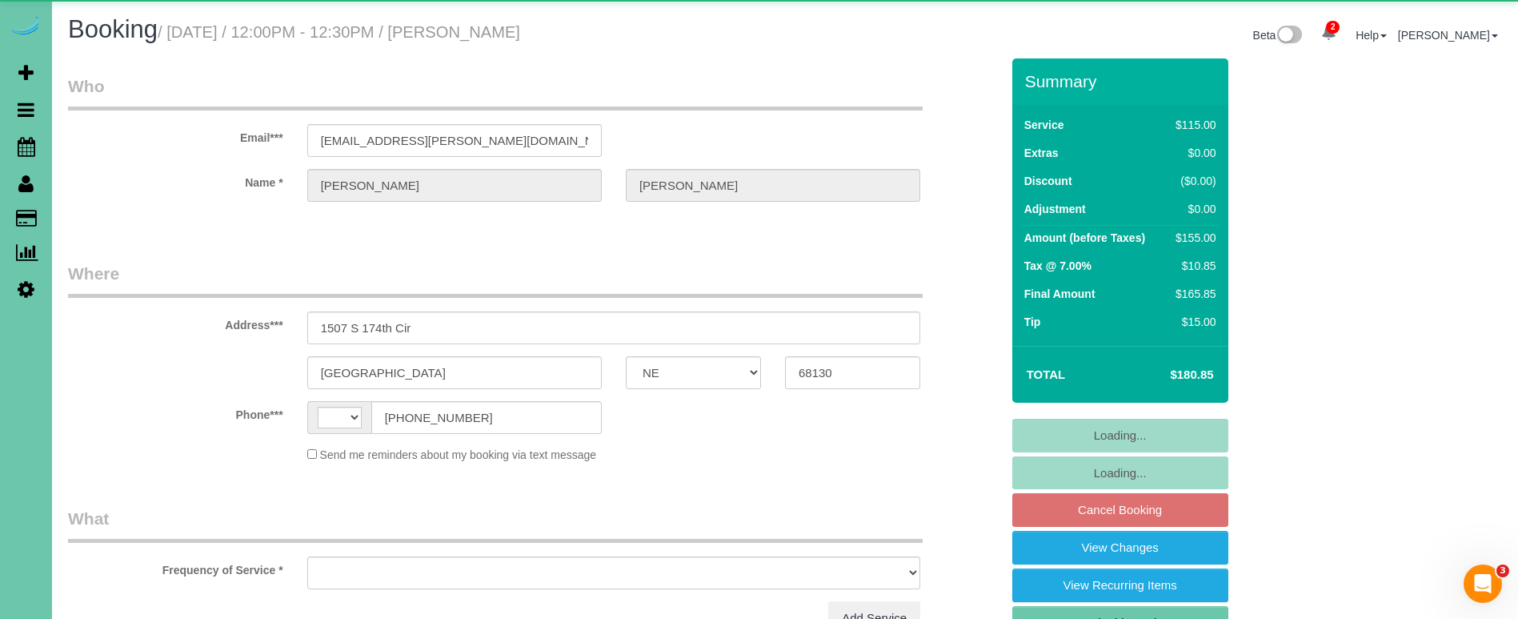
select select "number:41"
select select "object:921"
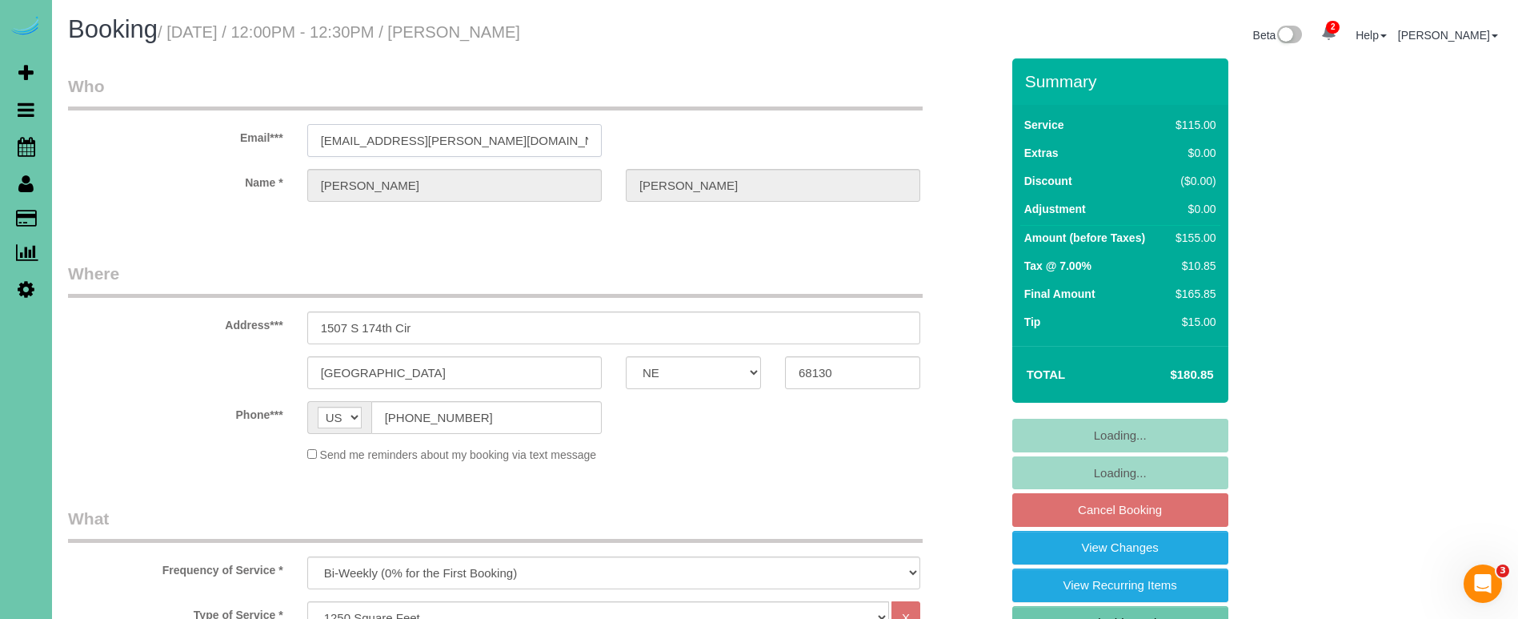
drag, startPoint x: 319, startPoint y: 126, endPoint x: 275, endPoint y: 124, distance: 44.0
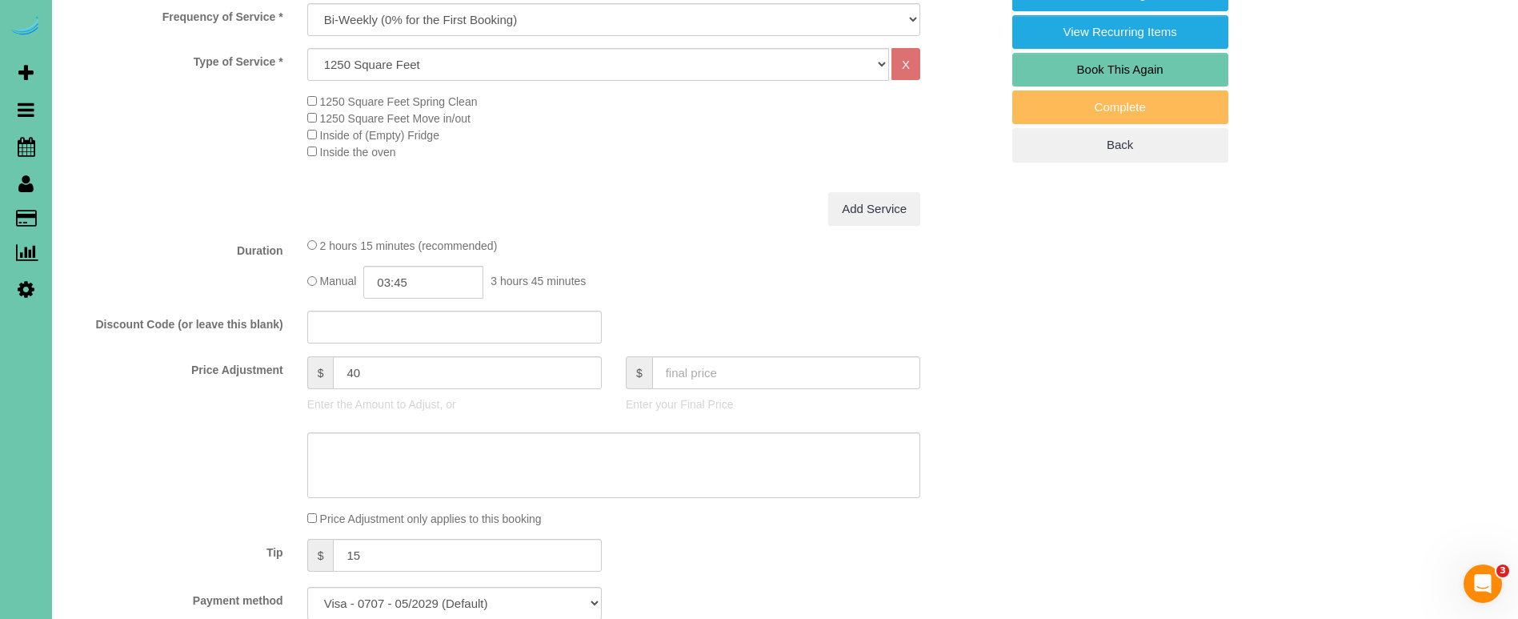
scroll to position [551, 0]
click at [351, 370] on input "40" at bounding box center [467, 374] width 268 height 33
type input "70"
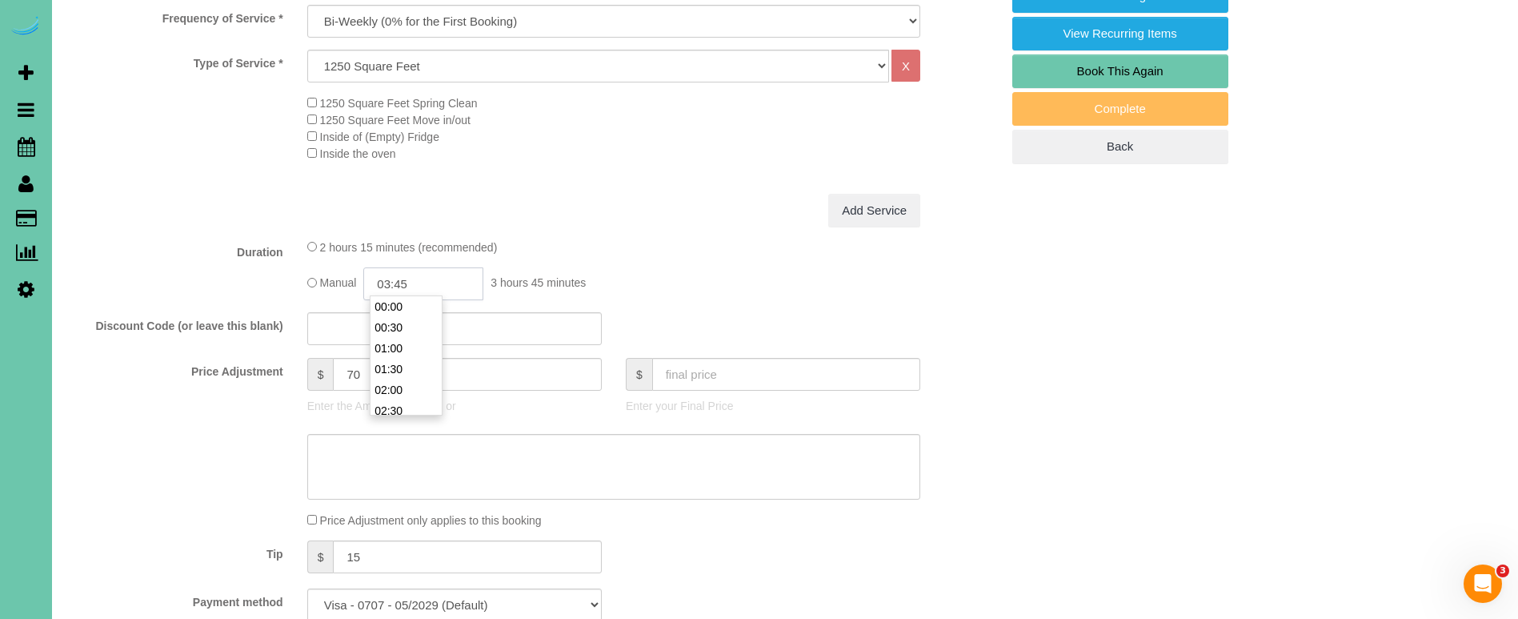
click at [421, 280] on input "03:45" at bounding box center [423, 283] width 120 height 33
type input "03:30"
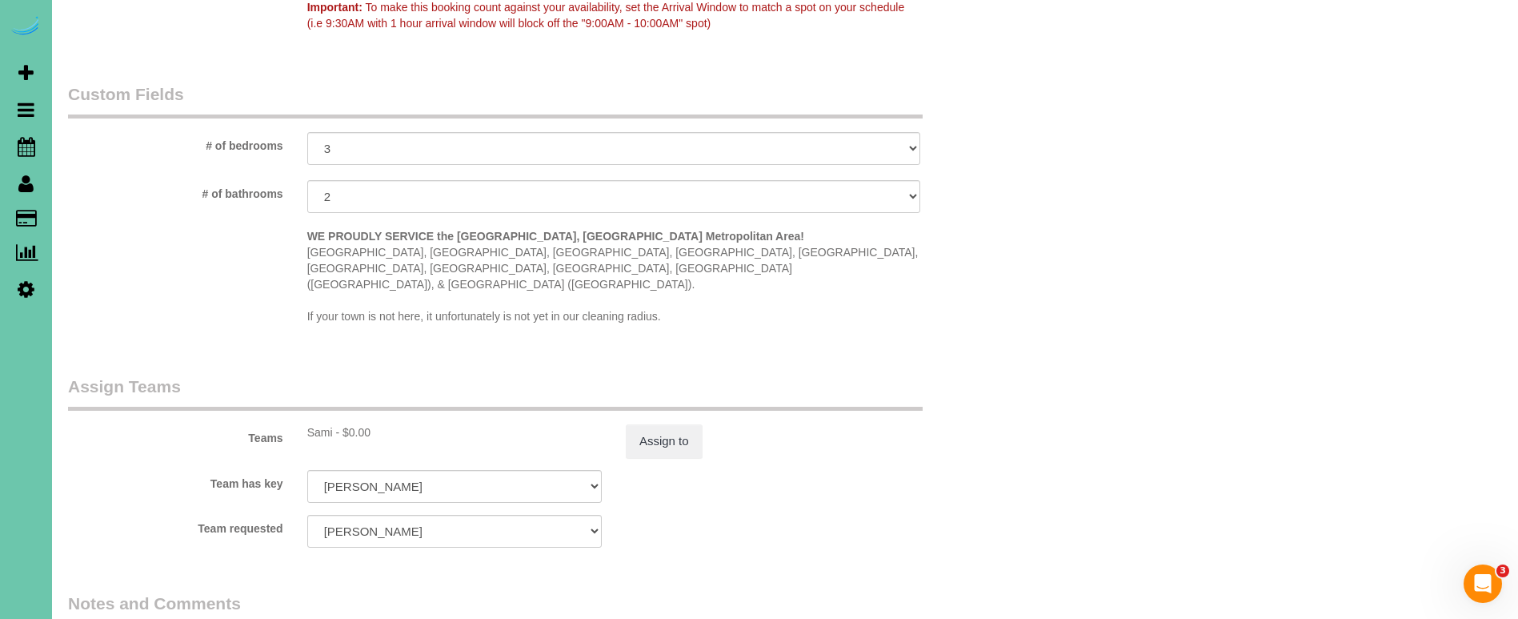
scroll to position [1413, 0]
type textarea "new rate - 10/17/25"
click at [695, 424] on button "Assign to" at bounding box center [664, 441] width 77 height 34
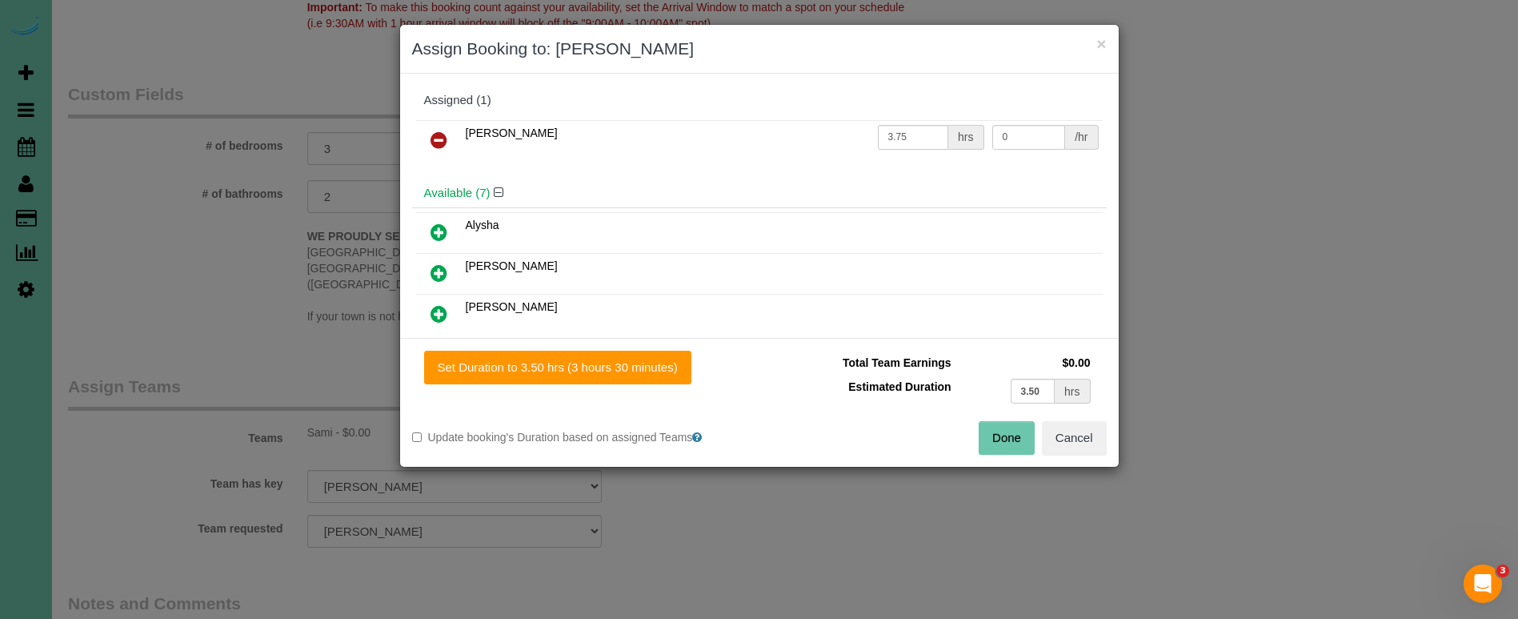
drag, startPoint x: 666, startPoint y: 376, endPoint x: 686, endPoint y: 384, distance: 21.5
click at [667, 377] on button "Set Duration to 3.50 hrs (3 hours 30 minutes)" at bounding box center [557, 367] width 267 height 34
type input "3.50"
click at [995, 437] on button "Done" at bounding box center [1007, 438] width 56 height 34
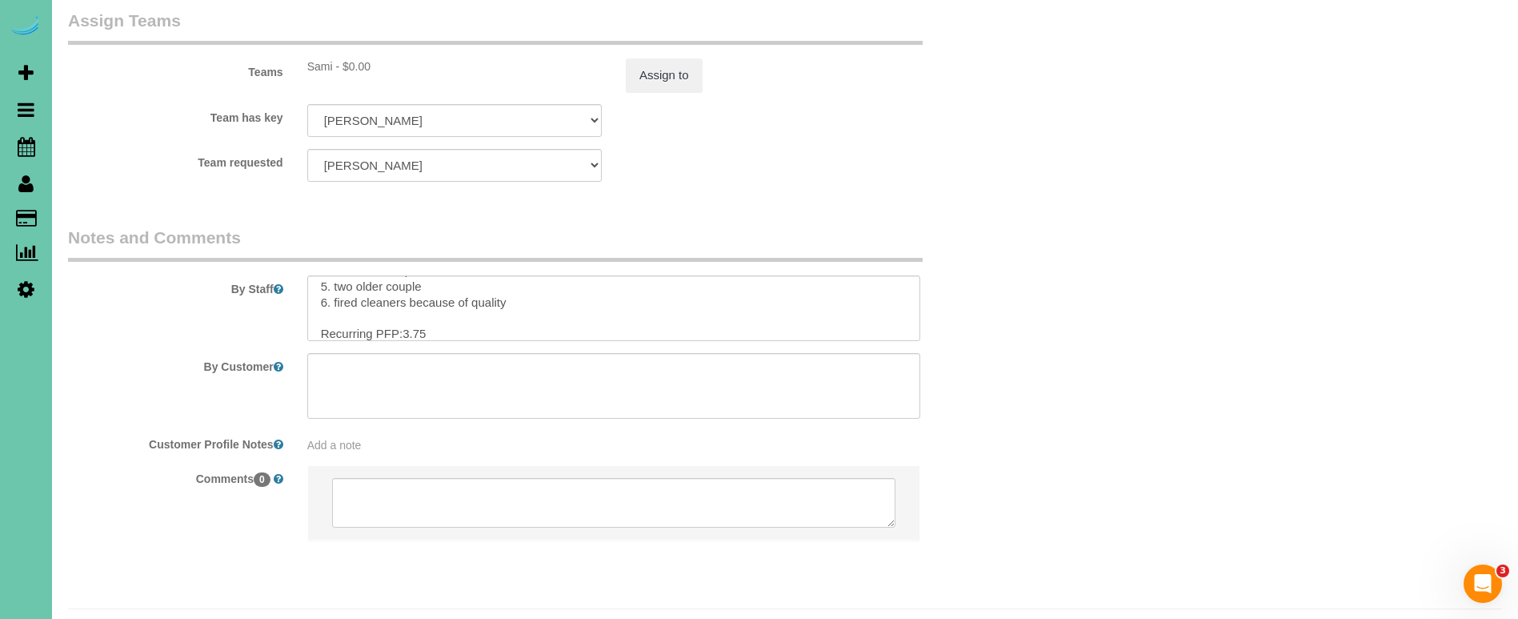
scroll to position [1777, 0]
click at [420, 291] on textarea at bounding box center [613, 310] width 613 height 66
click at [402, 285] on textarea at bounding box center [613, 310] width 613 height 66
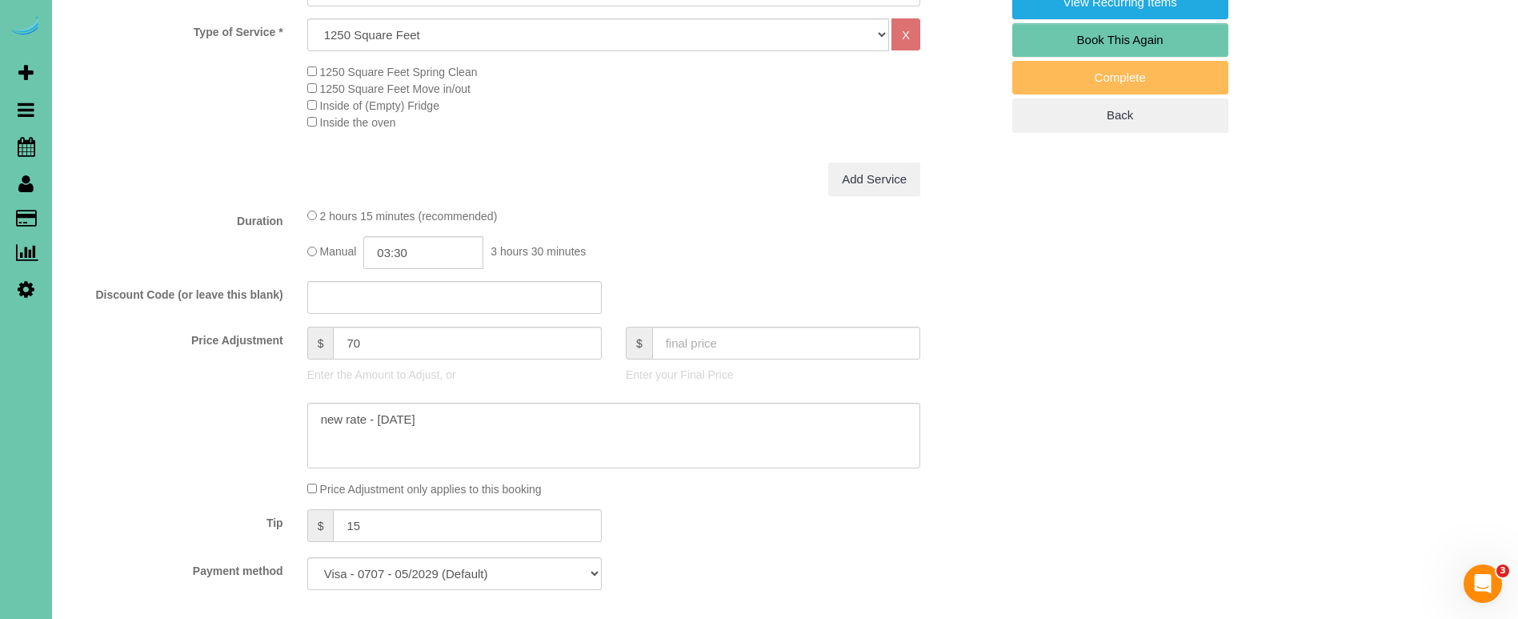
scroll to position [587, 0]
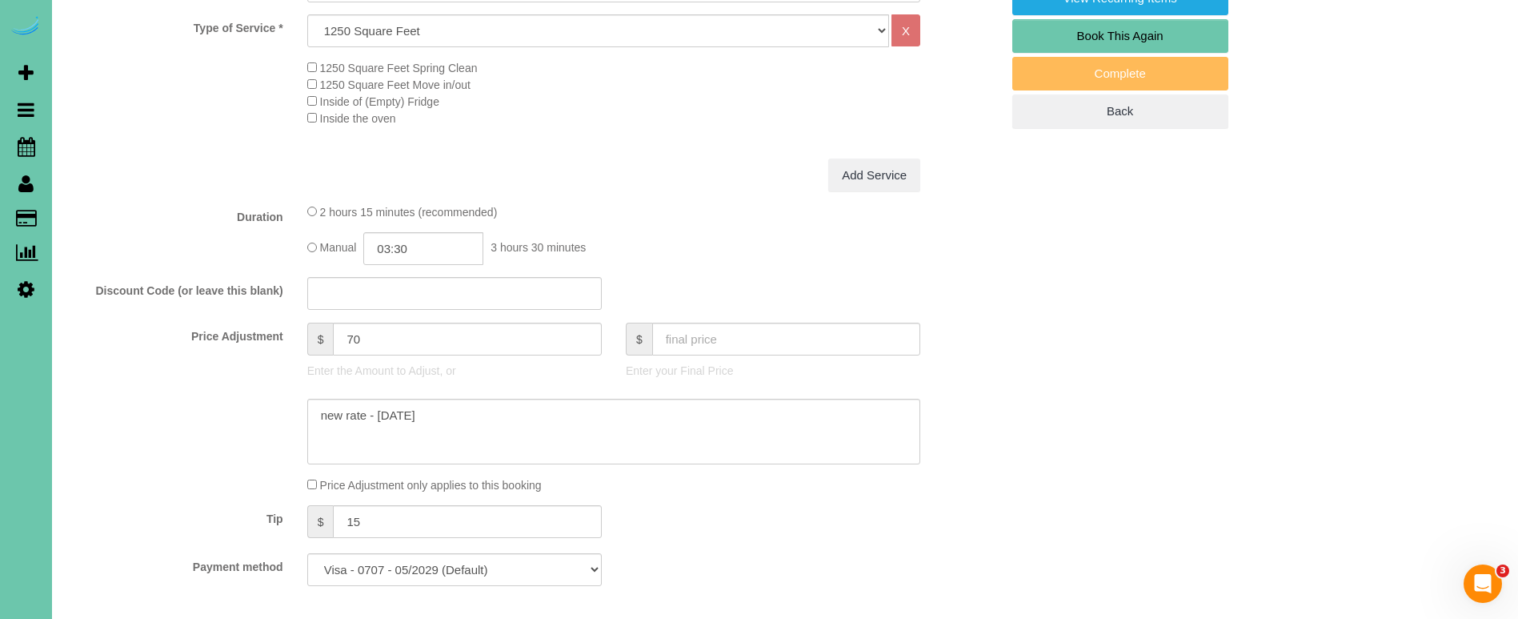
type textarea "**Do not clean poo or pee on the walls. Do not turn the mattress in the master*…"
click at [446, 247] on input "03:30" at bounding box center [423, 248] width 120 height 33
type input "03:45"
click at [191, 301] on div "Discount Code (or leave this blank)" at bounding box center [534, 294] width 956 height 34
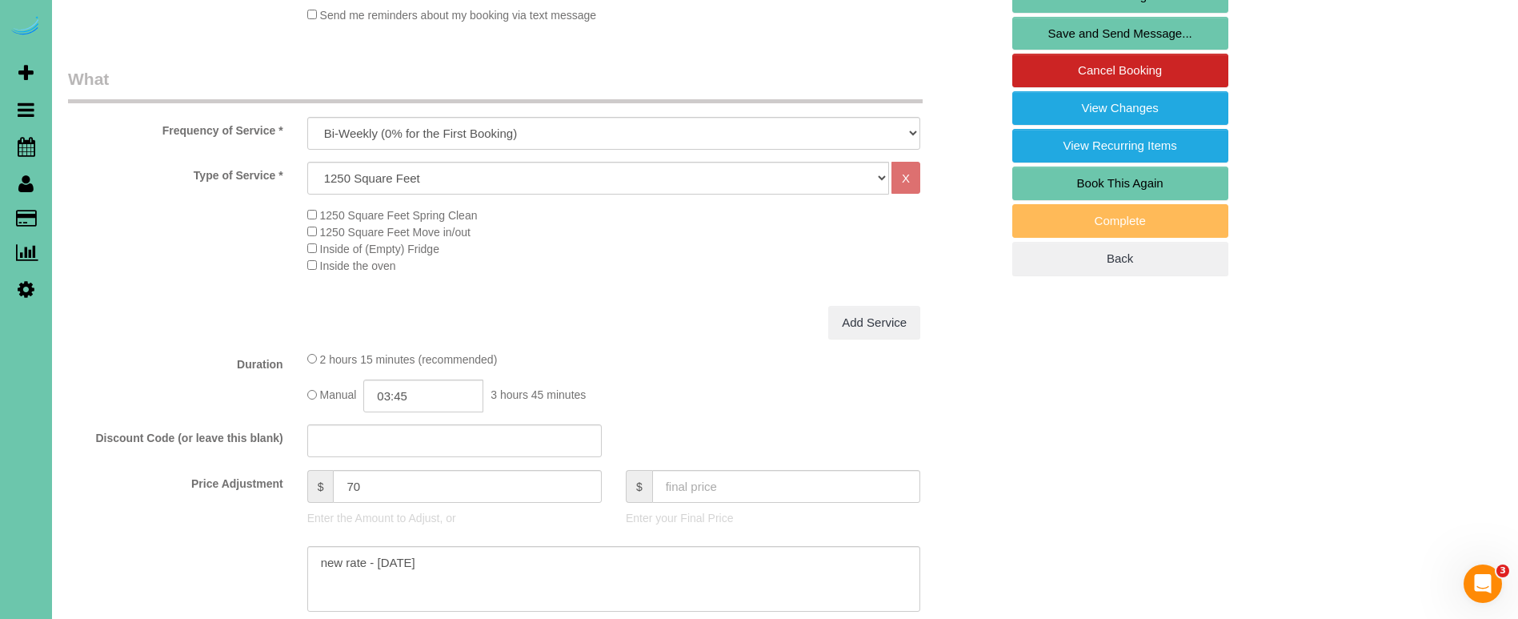
scroll to position [440, 0]
drag, startPoint x: 356, startPoint y: 480, endPoint x: 338, endPoint y: 480, distance: 17.6
click at [340, 481] on input "70" at bounding box center [467, 485] width 268 height 33
type input "80"
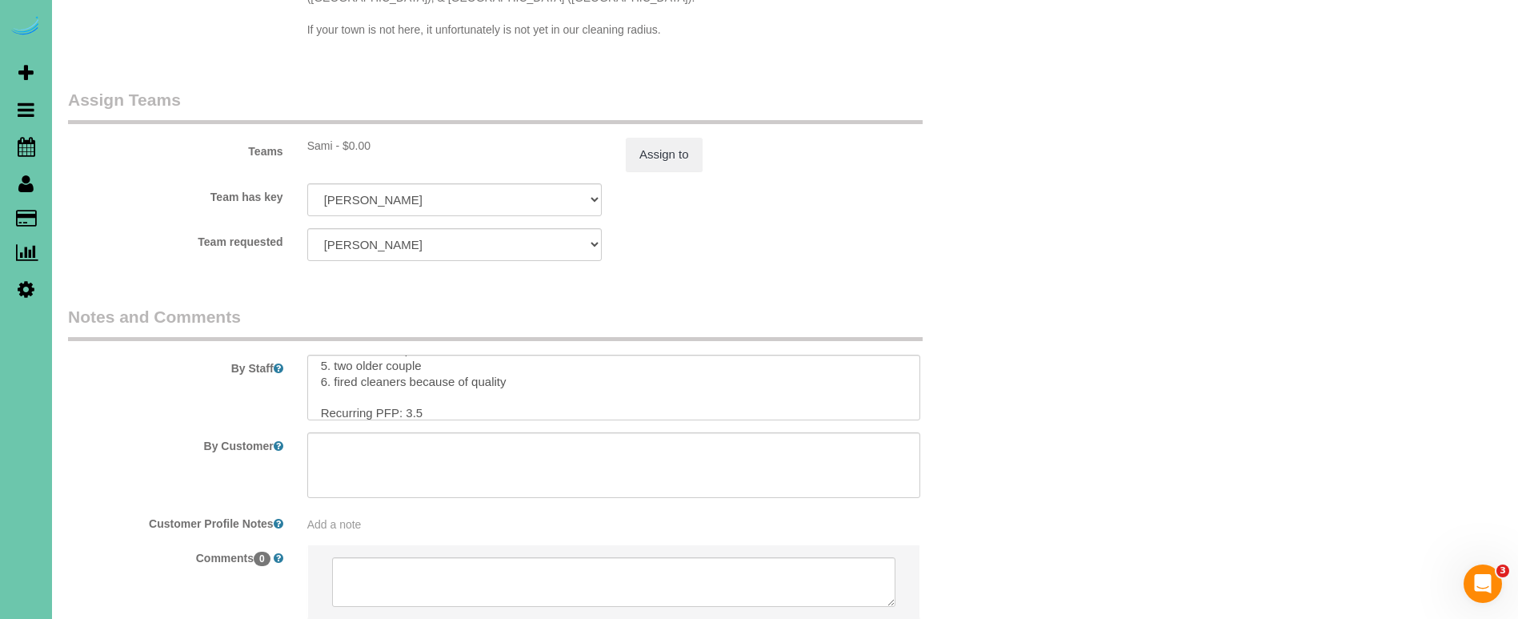
scroll to position [1701, 0]
drag, startPoint x: 415, startPoint y: 362, endPoint x: 505, endPoint y: 370, distance: 89.9
click at [415, 362] on textarea at bounding box center [613, 386] width 613 height 66
type textarea "**Do not clean poo or pee on the walls. Do not turn the mattress in the master*…"
click at [671, 136] on button "Assign to" at bounding box center [664, 153] width 77 height 34
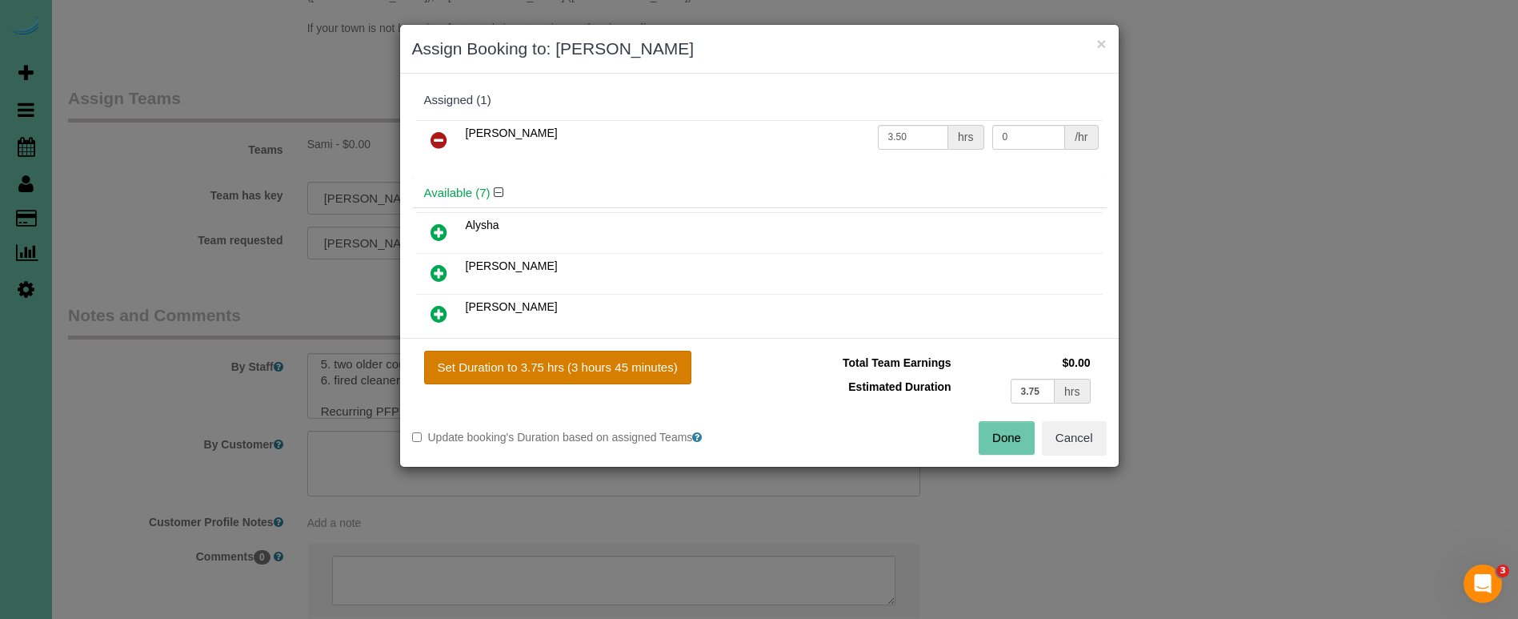
click at [591, 354] on button "Set Duration to 3.75 hrs (3 hours 45 minutes)" at bounding box center [557, 367] width 267 height 34
type input "3.75"
click at [1005, 433] on button "Done" at bounding box center [1007, 438] width 56 height 34
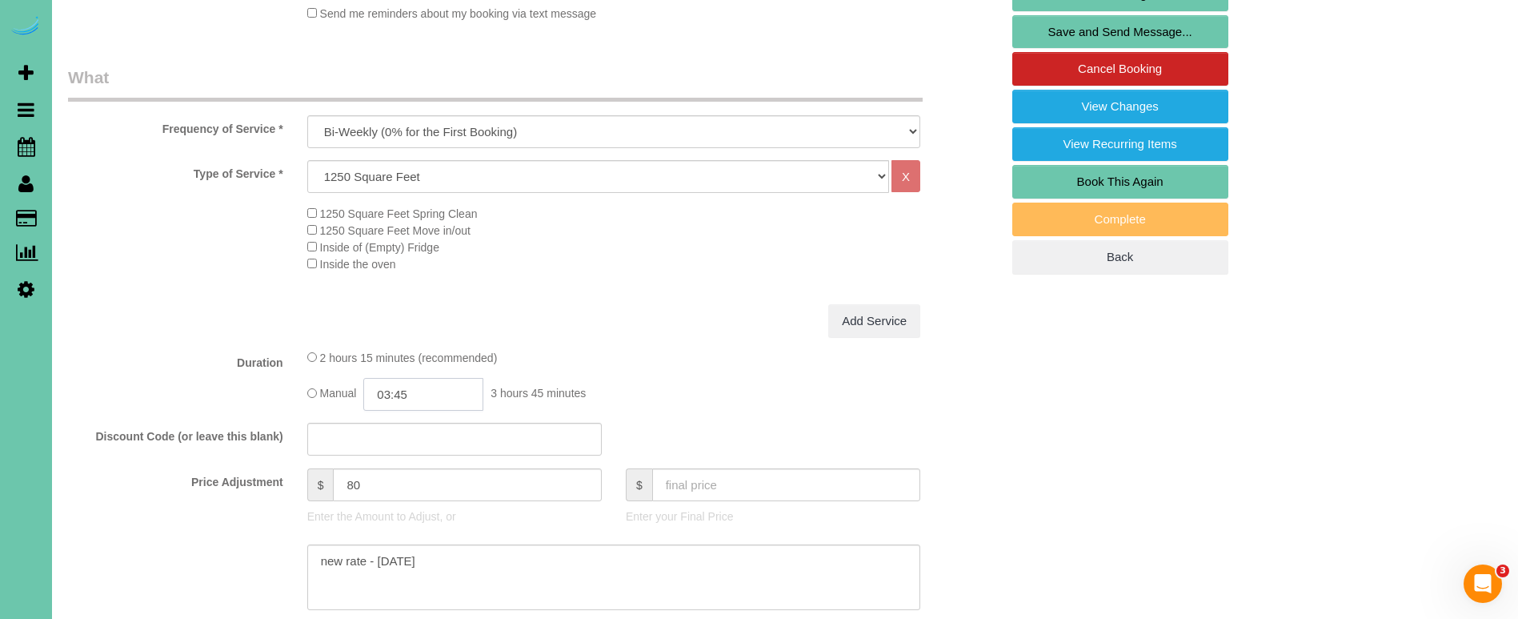
scroll to position [0, 0]
click at [407, 391] on input "03:45" at bounding box center [423, 394] width 120 height 33
type input "03:30"
drag, startPoint x: 241, startPoint y: 481, endPoint x: 275, endPoint y: 482, distance: 34.4
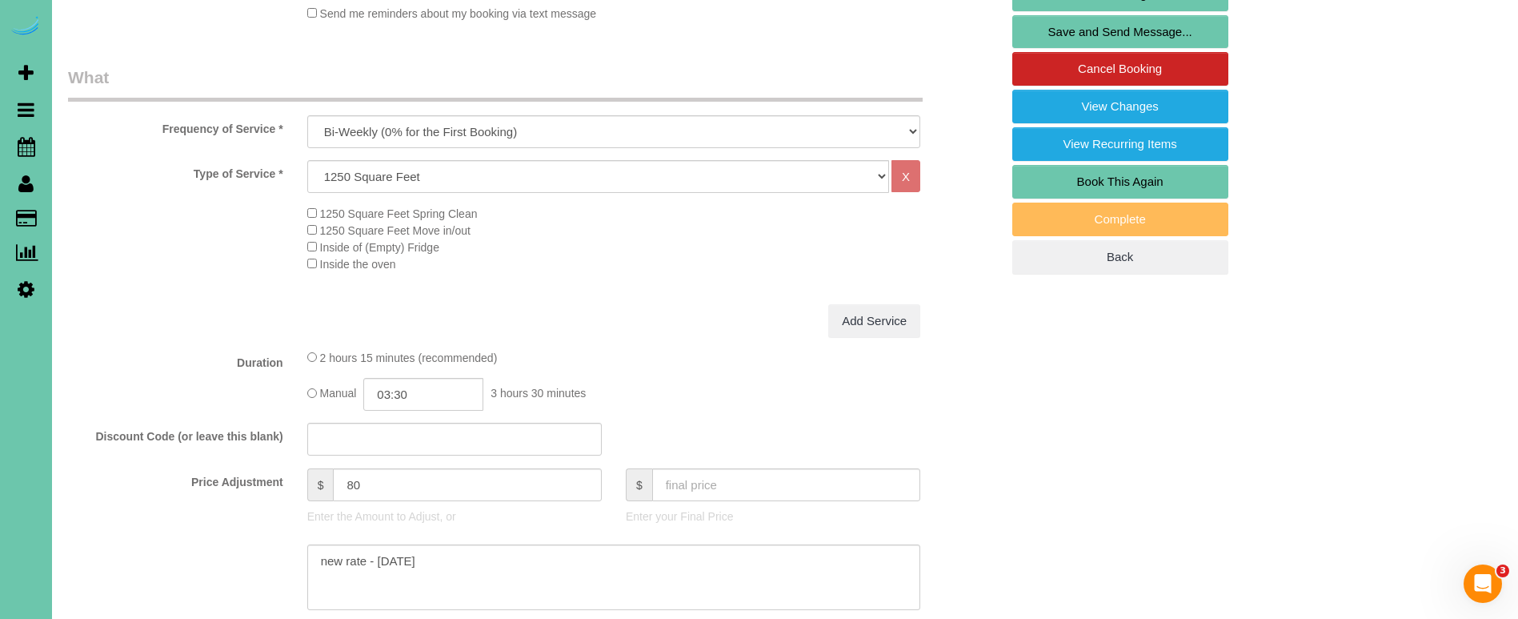
click at [242, 481] on label "Price Adjustment" at bounding box center [175, 479] width 239 height 22
click at [352, 479] on input "80" at bounding box center [467, 484] width 268 height 33
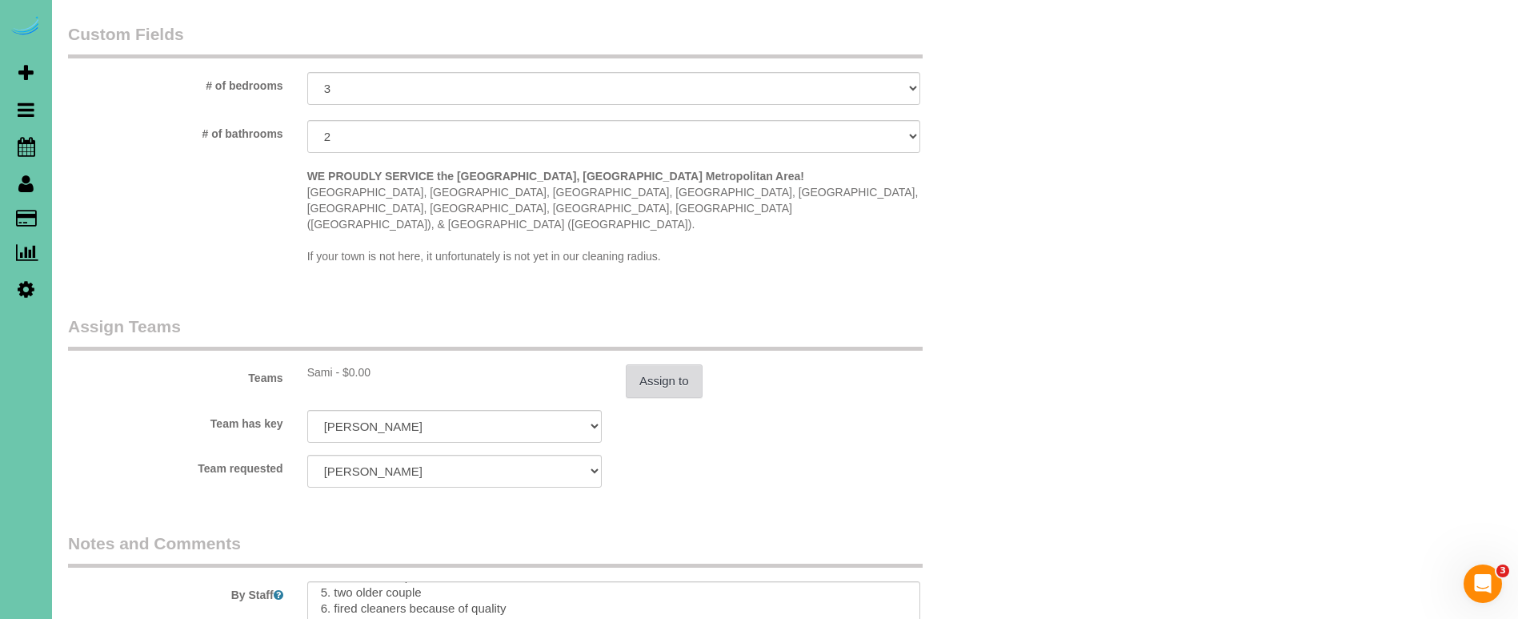
type input "70"
click at [643, 364] on button "Assign to" at bounding box center [664, 381] width 77 height 34
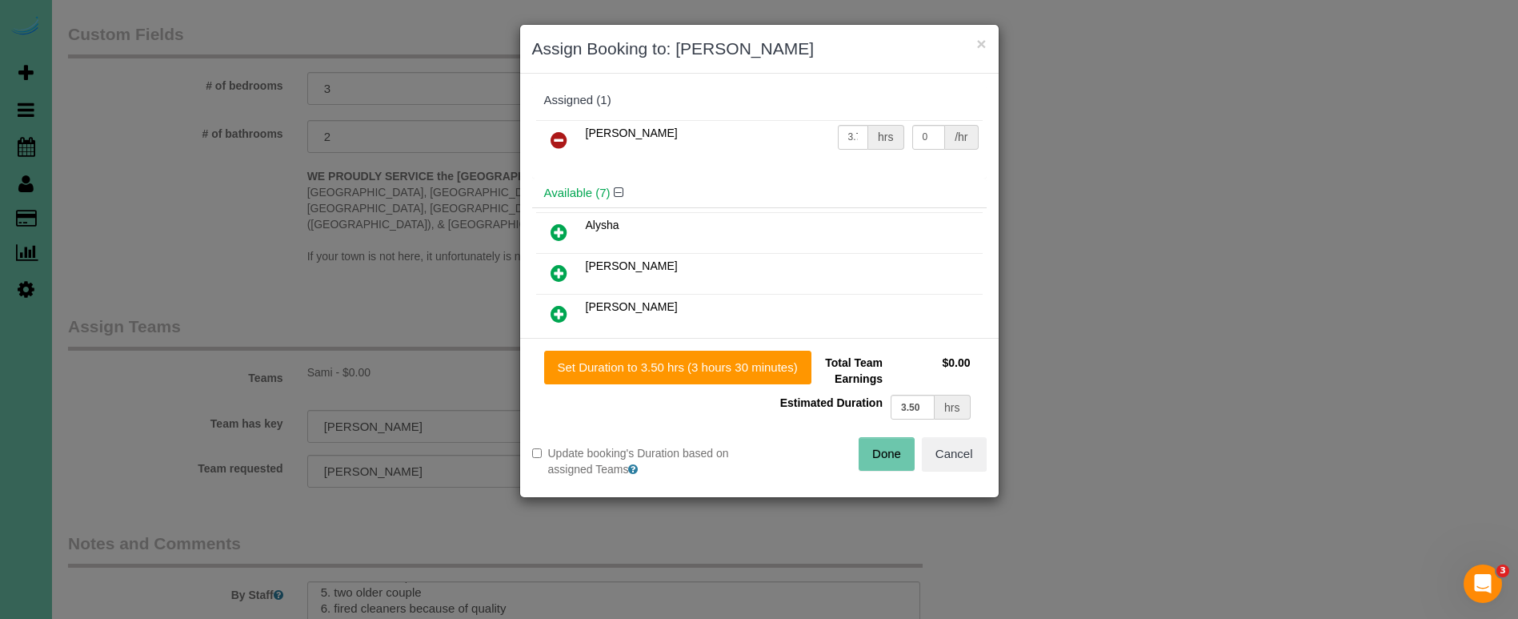
scroll to position [1471, 0]
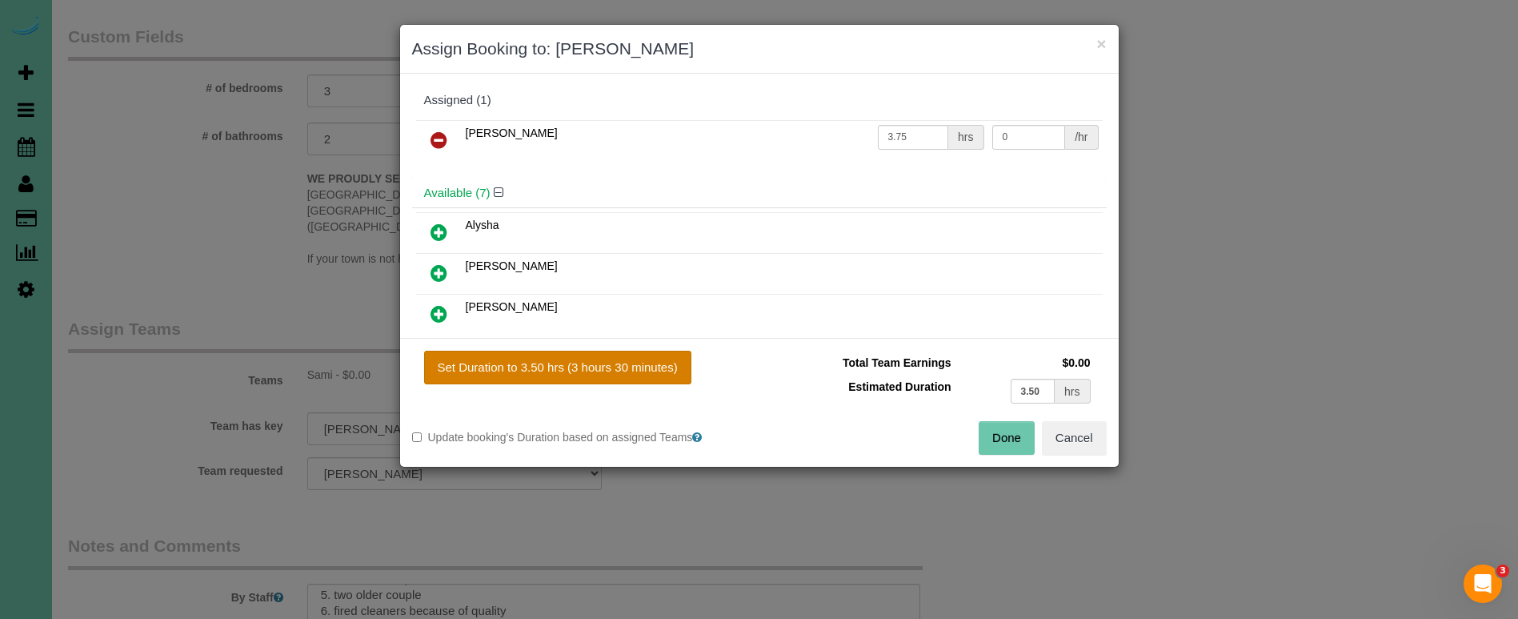
drag, startPoint x: 613, startPoint y: 361, endPoint x: 623, endPoint y: 362, distance: 10.5
click at [615, 361] on button "Set Duration to 3.50 hrs (3 hours 30 minutes)" at bounding box center [557, 367] width 267 height 34
type input "3.50"
drag, startPoint x: 992, startPoint y: 430, endPoint x: 839, endPoint y: 447, distance: 154.6
click at [991, 430] on button "Done" at bounding box center [1007, 438] width 56 height 34
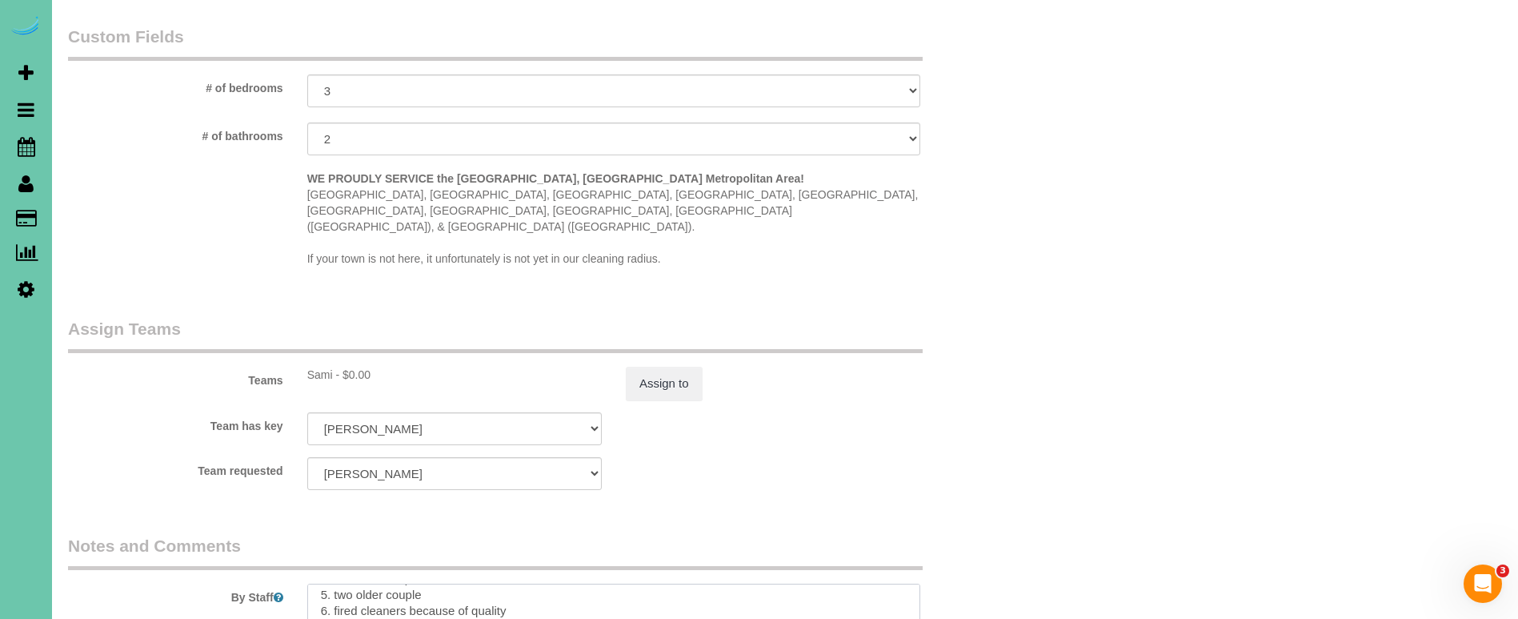
click at [426, 595] on textarea at bounding box center [613, 616] width 613 height 66
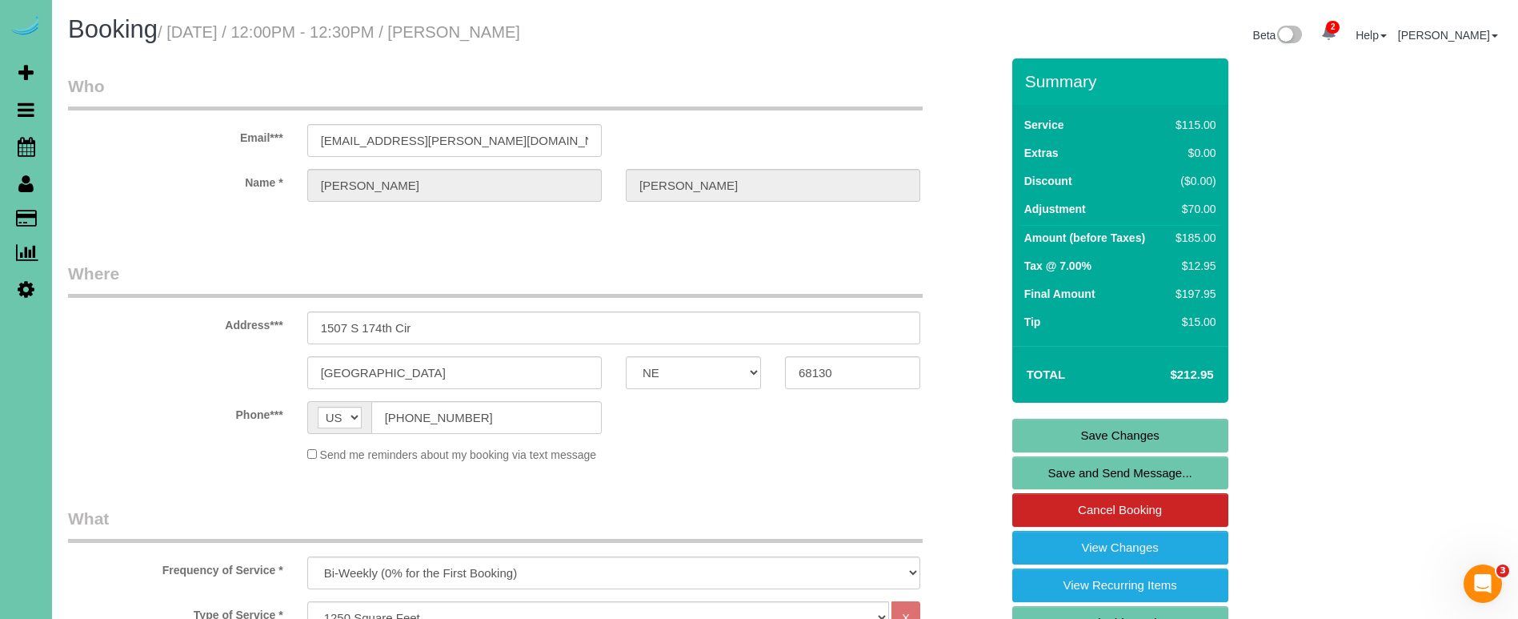
scroll to position [0, 0]
type textarea "**Do not clean poo or pee on the walls. Do not turn the mattress in the master*…"
click at [1088, 434] on link "Save Changes" at bounding box center [1120, 435] width 216 height 34
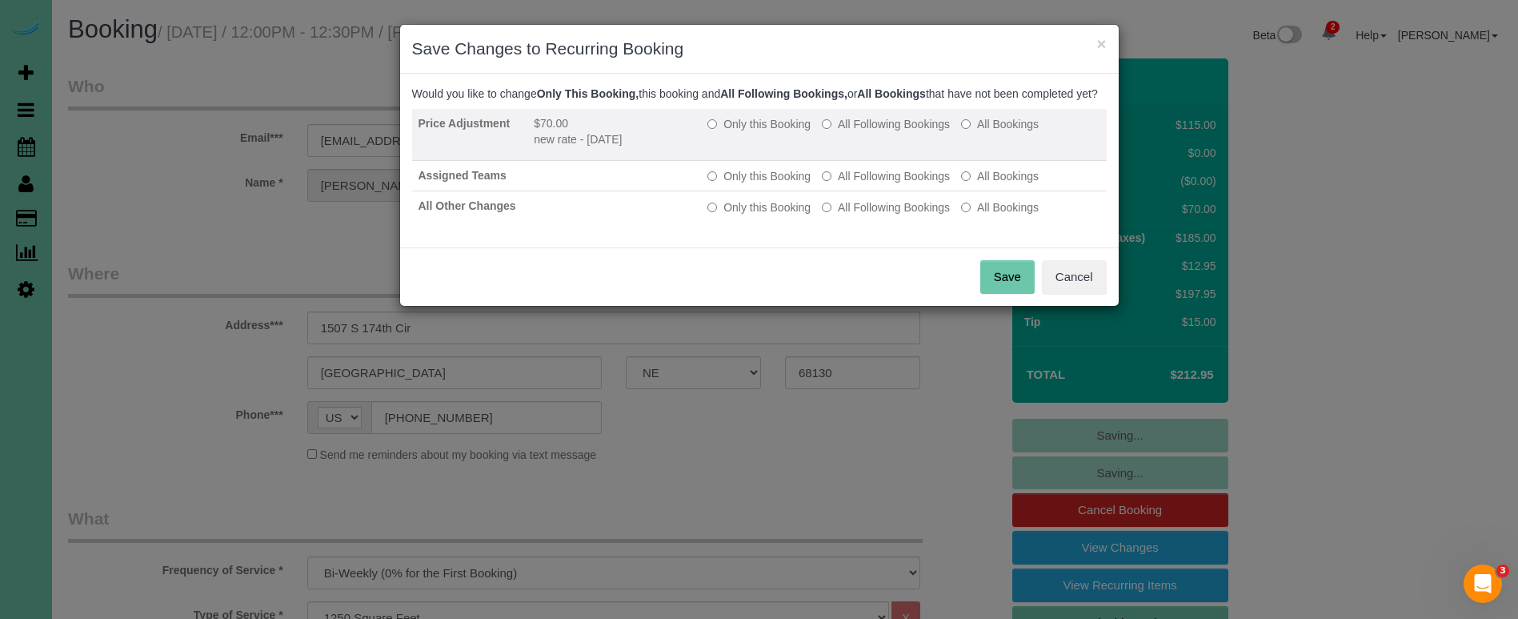
click at [872, 132] on label "All Following Bookings" at bounding box center [886, 124] width 128 height 16
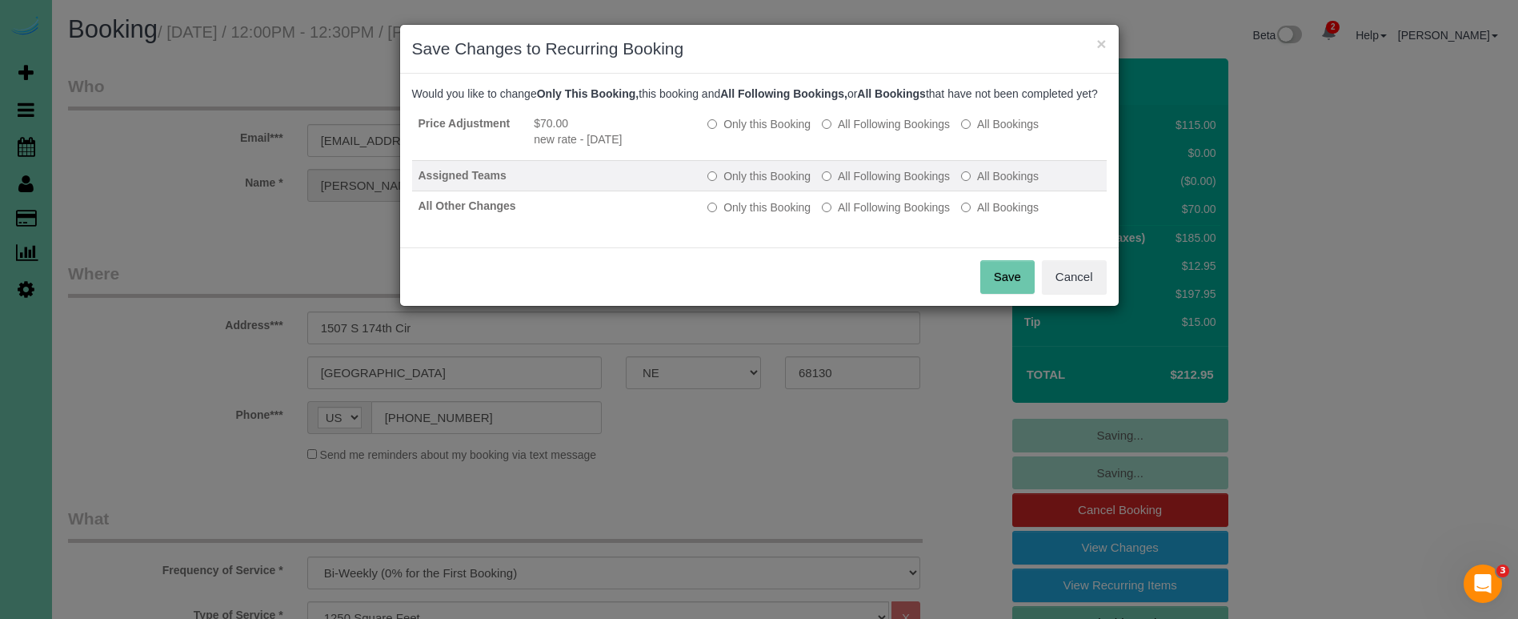
click at [866, 183] on td "Only this Booking All Following Bookings All Bookings" at bounding box center [903, 176] width 405 height 30
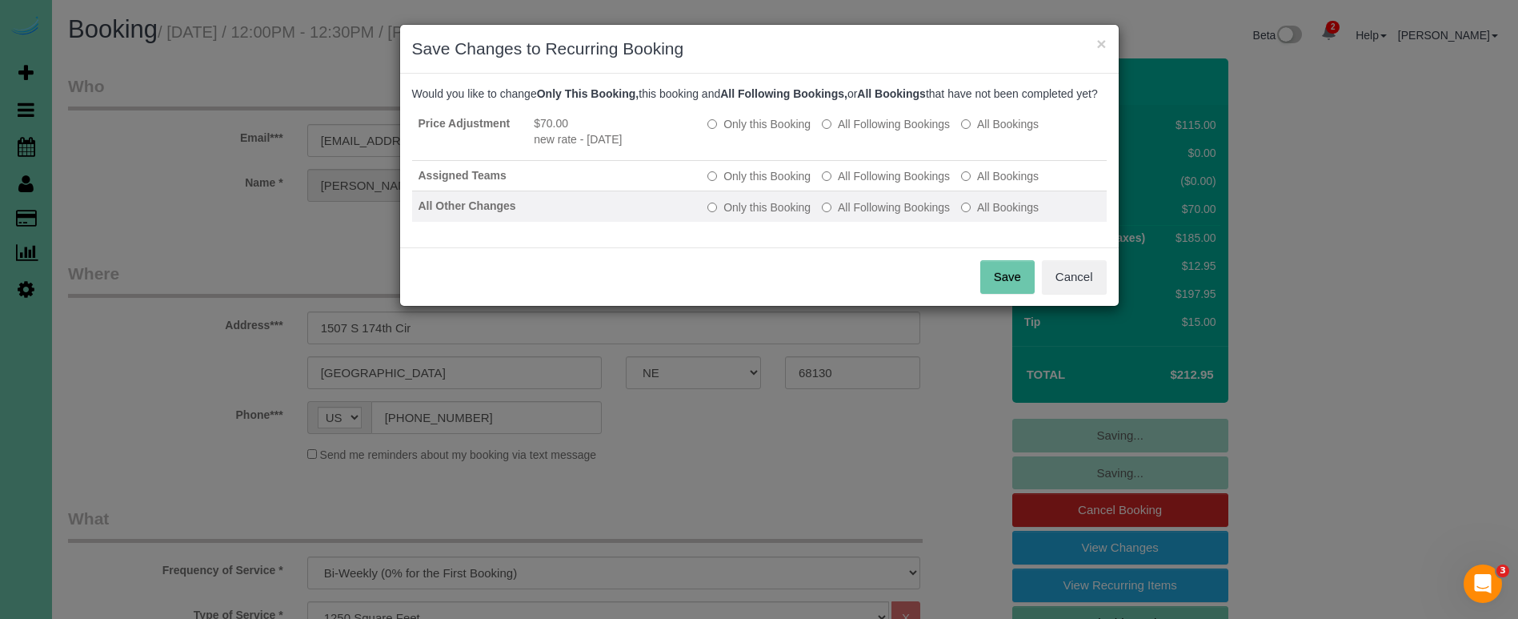
drag, startPoint x: 866, startPoint y: 189, endPoint x: 875, endPoint y: 217, distance: 29.4
click at [865, 184] on label "All Following Bookings" at bounding box center [886, 176] width 128 height 16
click at [879, 215] on label "All Following Bookings" at bounding box center [886, 207] width 128 height 16
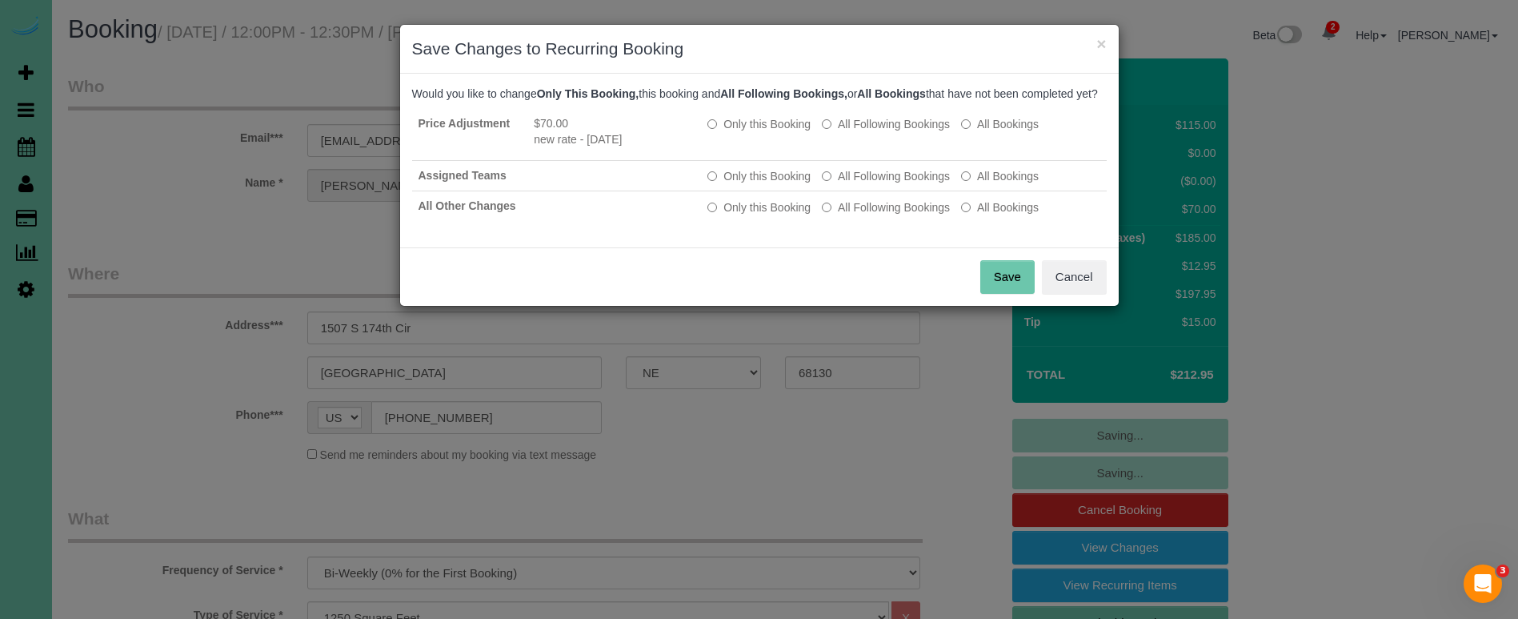
click at [1036, 303] on div "Save Cancel" at bounding box center [759, 276] width 719 height 58
click at [1021, 294] on button "Save" at bounding box center [1007, 277] width 54 height 34
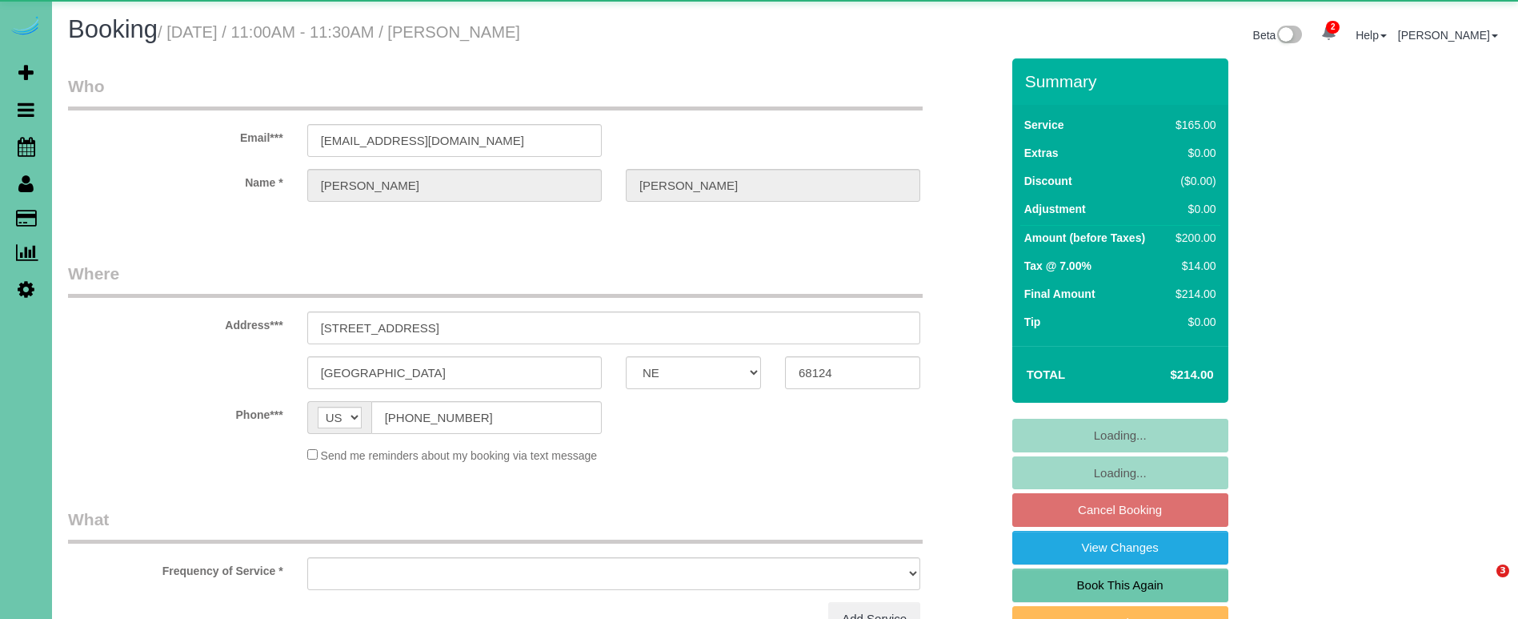
select select "NE"
select select "object:639"
select select "string:fspay-b6a52dc7-fca4-40de-8d07-a68965007467"
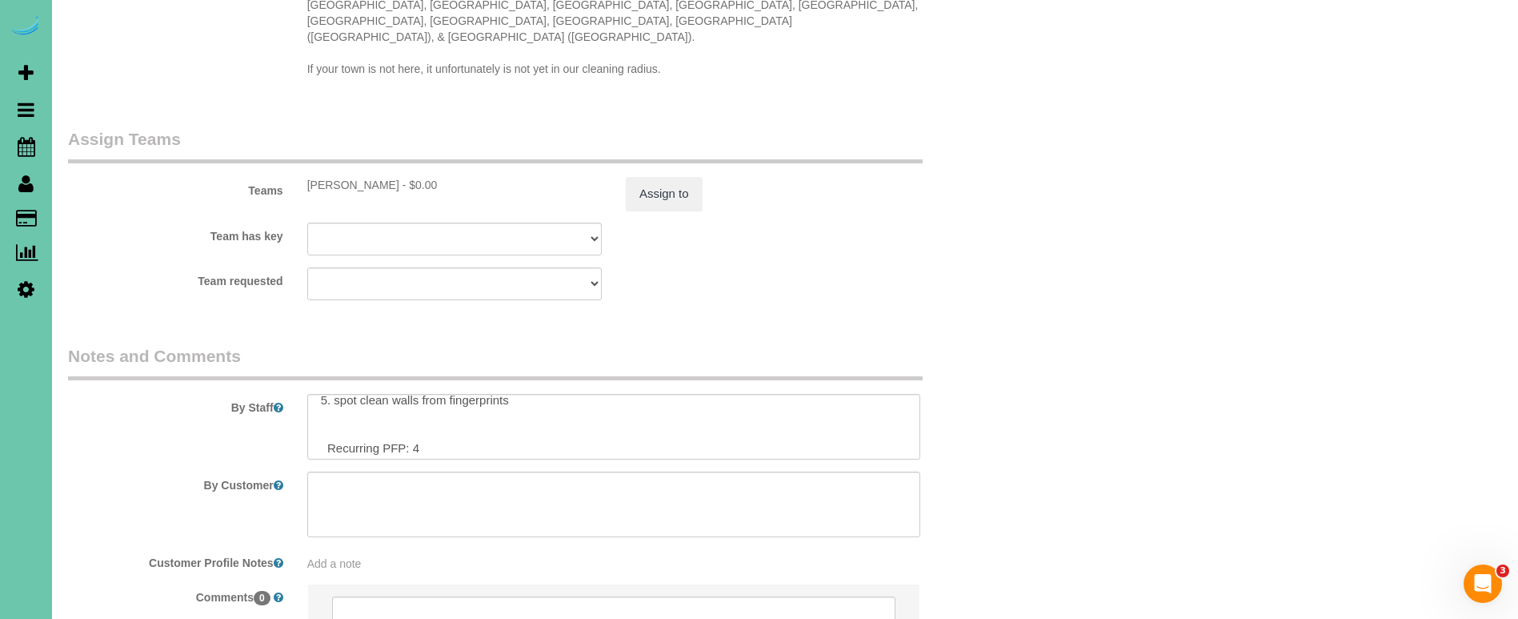
scroll to position [74, 0]
click at [460, 406] on textarea at bounding box center [613, 427] width 613 height 66
type textarea "1. credit 2. client home 3. monthly recurring - main floor only 4. client has o…"
click at [667, 177] on button "Assign to" at bounding box center [664, 194] width 77 height 34
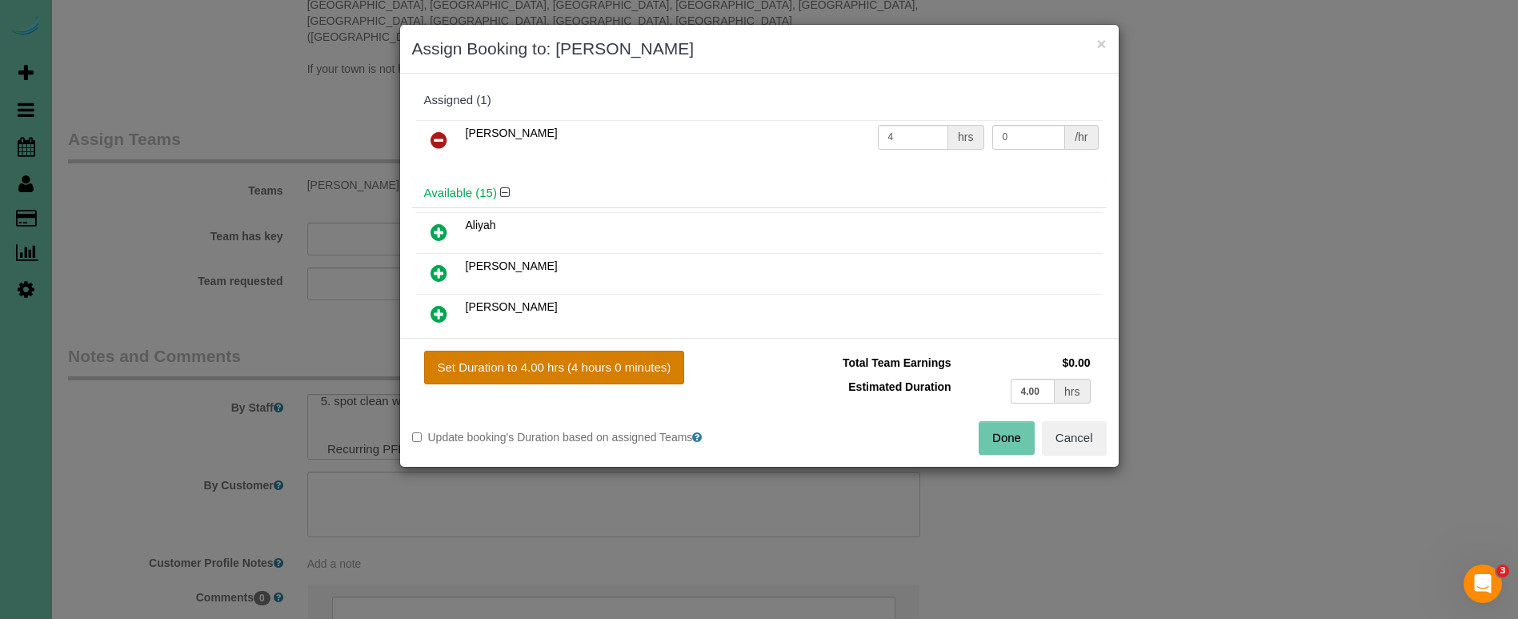
click at [619, 370] on button "Set Duration to 4.00 hrs (4 hours 0 minutes)" at bounding box center [554, 367] width 261 height 34
type input "4.00"
drag, startPoint x: 1037, startPoint y: 397, endPoint x: 1049, endPoint y: 397, distance: 12.0
click at [1039, 397] on input "4.00" at bounding box center [1033, 390] width 45 height 25
type input "4.5"
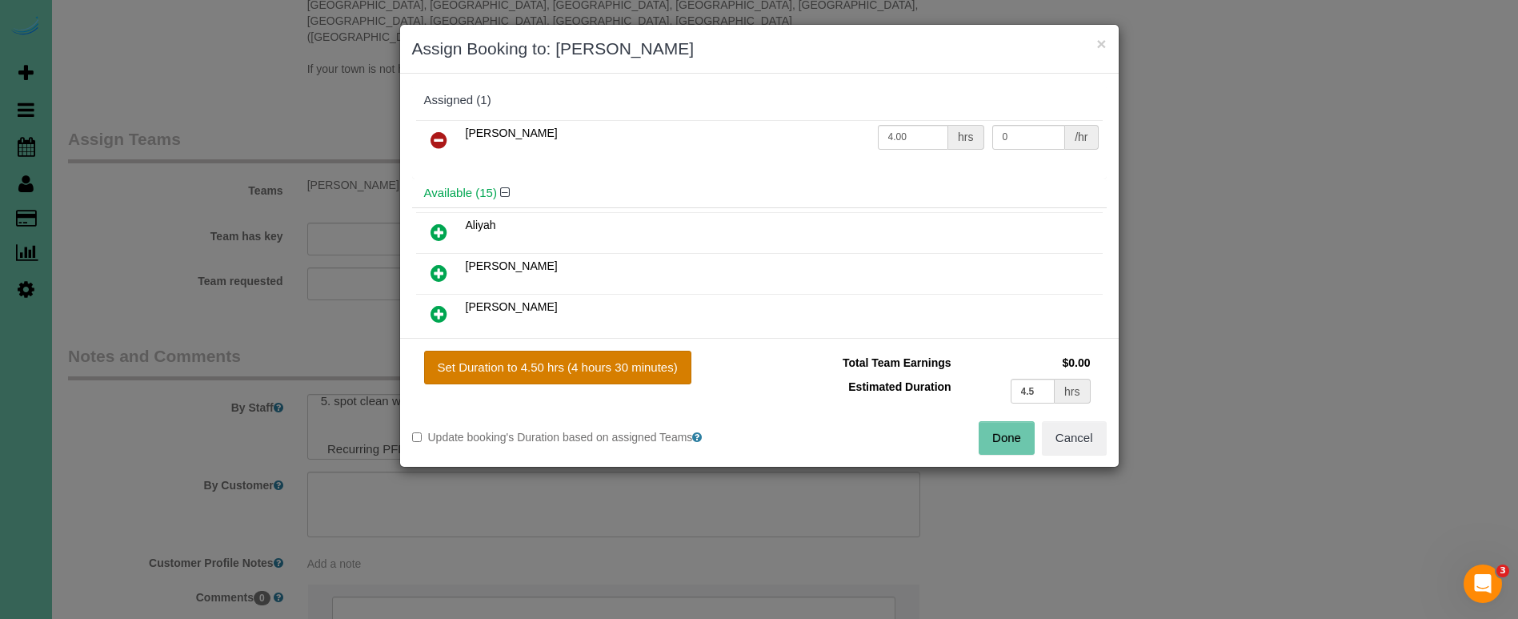
click at [625, 374] on button "Set Duration to 4.50 hrs (4 hours 30 minutes)" at bounding box center [557, 367] width 267 height 34
type input "4.50"
click at [1015, 445] on button "Done" at bounding box center [1007, 438] width 56 height 34
type input "04:30"
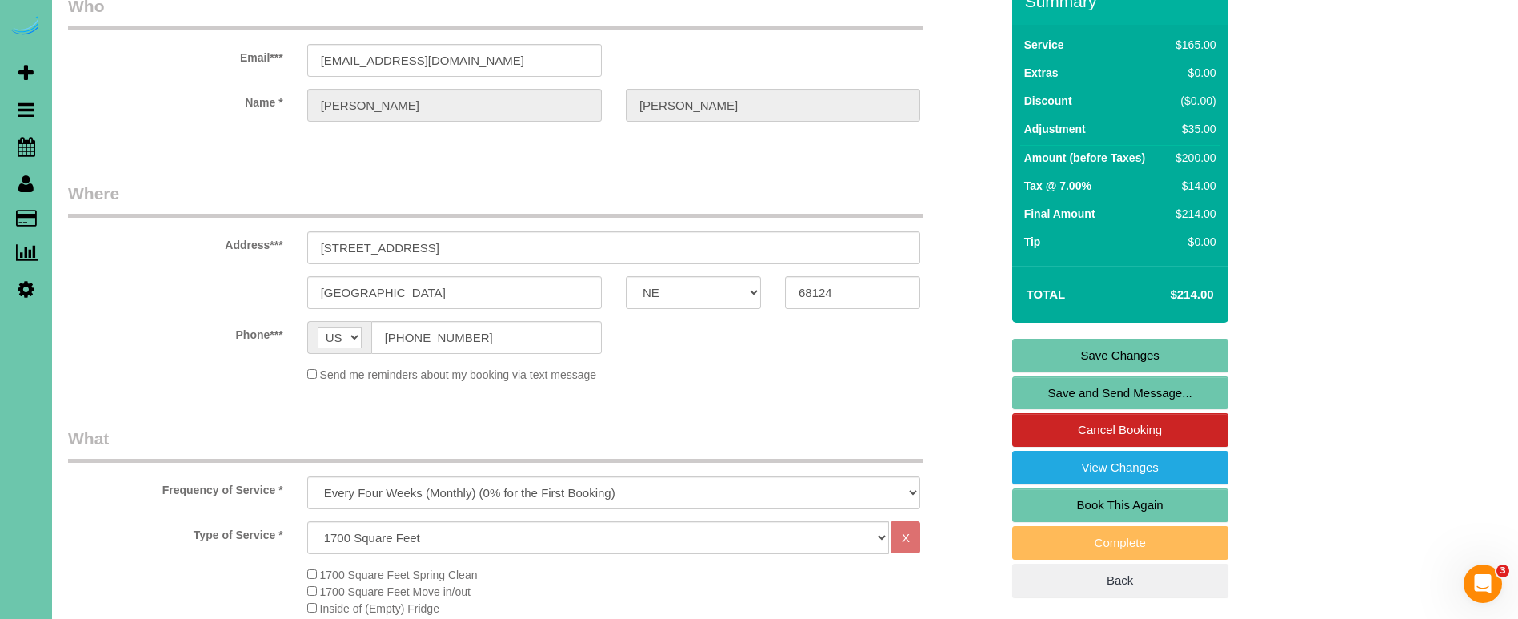
scroll to position [79, 0]
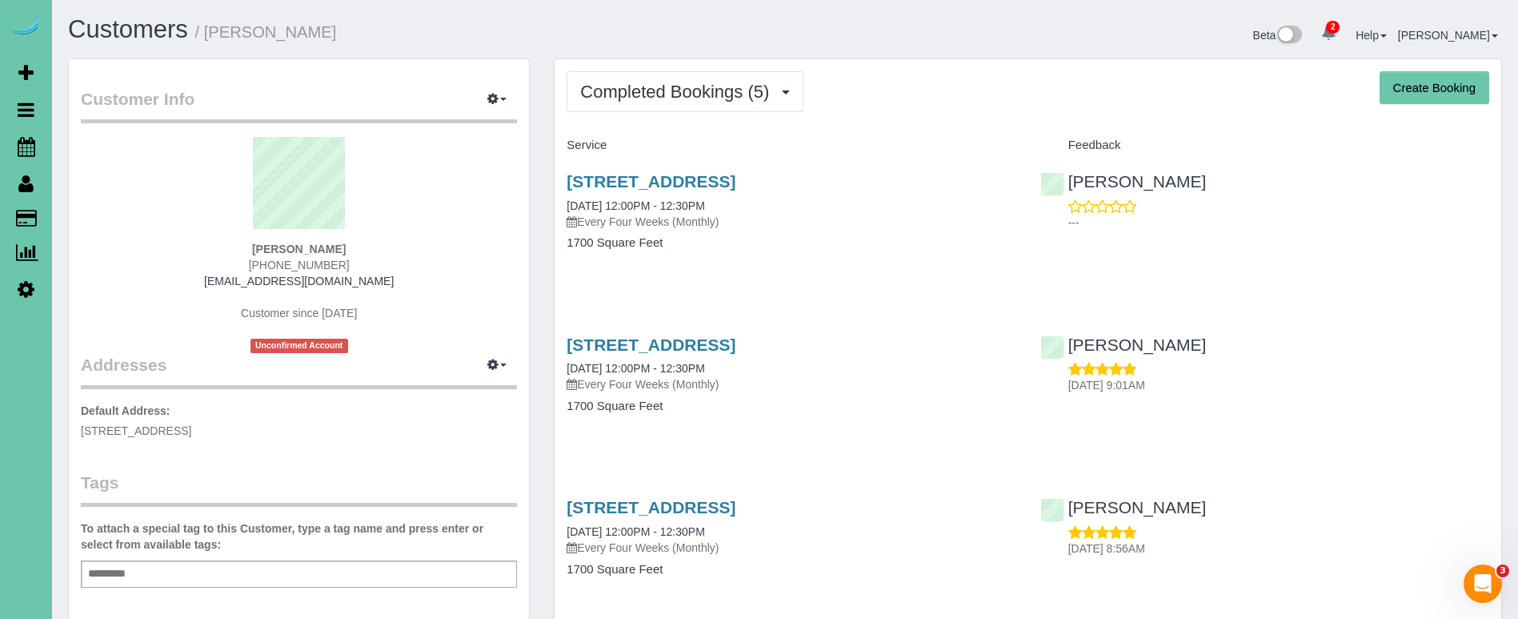
drag, startPoint x: 274, startPoint y: 436, endPoint x: 78, endPoint y: 425, distance: 196.4
click at [78, 426] on div "Customer Info Edit Contact Info Send Message Email Preferences Special Sales Ta…" at bounding box center [299, 516] width 460 height 914
copy span "[STREET_ADDRESS]"
drag, startPoint x: 721, startPoint y: 80, endPoint x: 720, endPoint y: 122, distance: 41.6
click at [721, 82] on span "Completed Bookings (5)" at bounding box center [678, 92] width 197 height 20
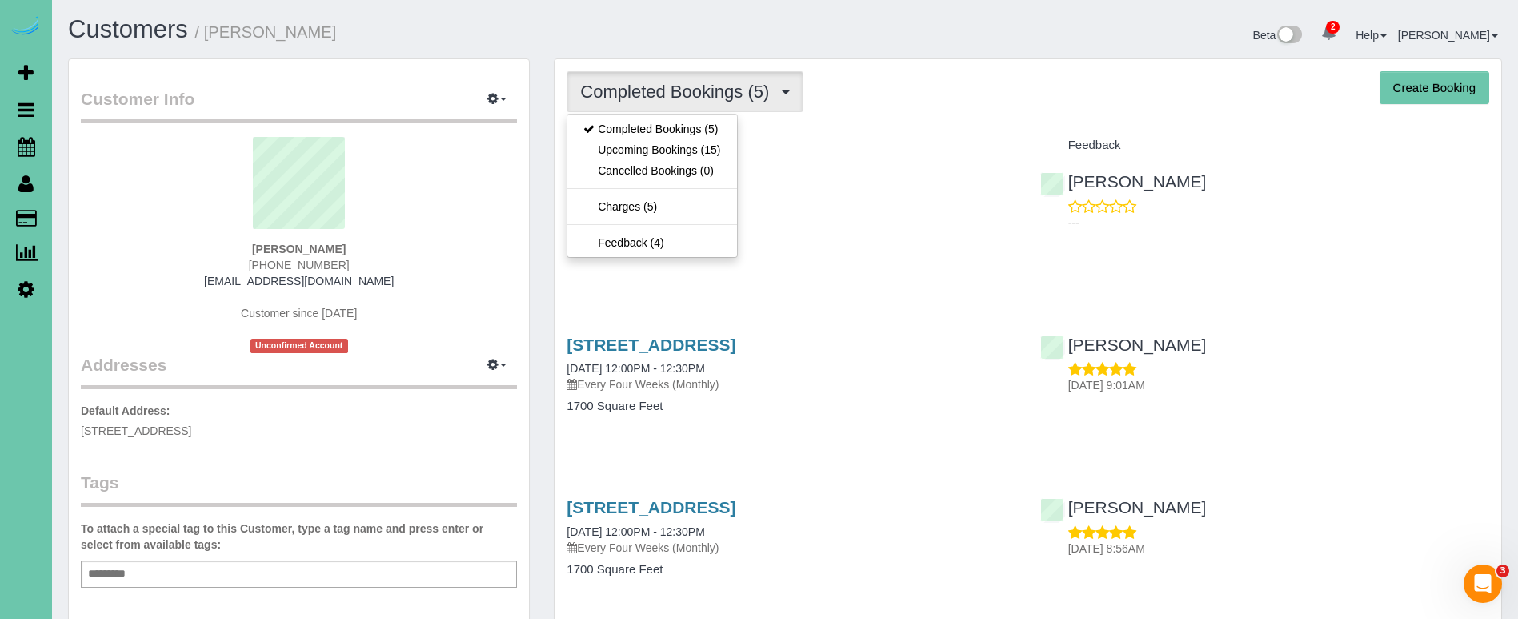
click at [710, 148] on link "Upcoming Bookings (15)" at bounding box center [651, 149] width 169 height 21
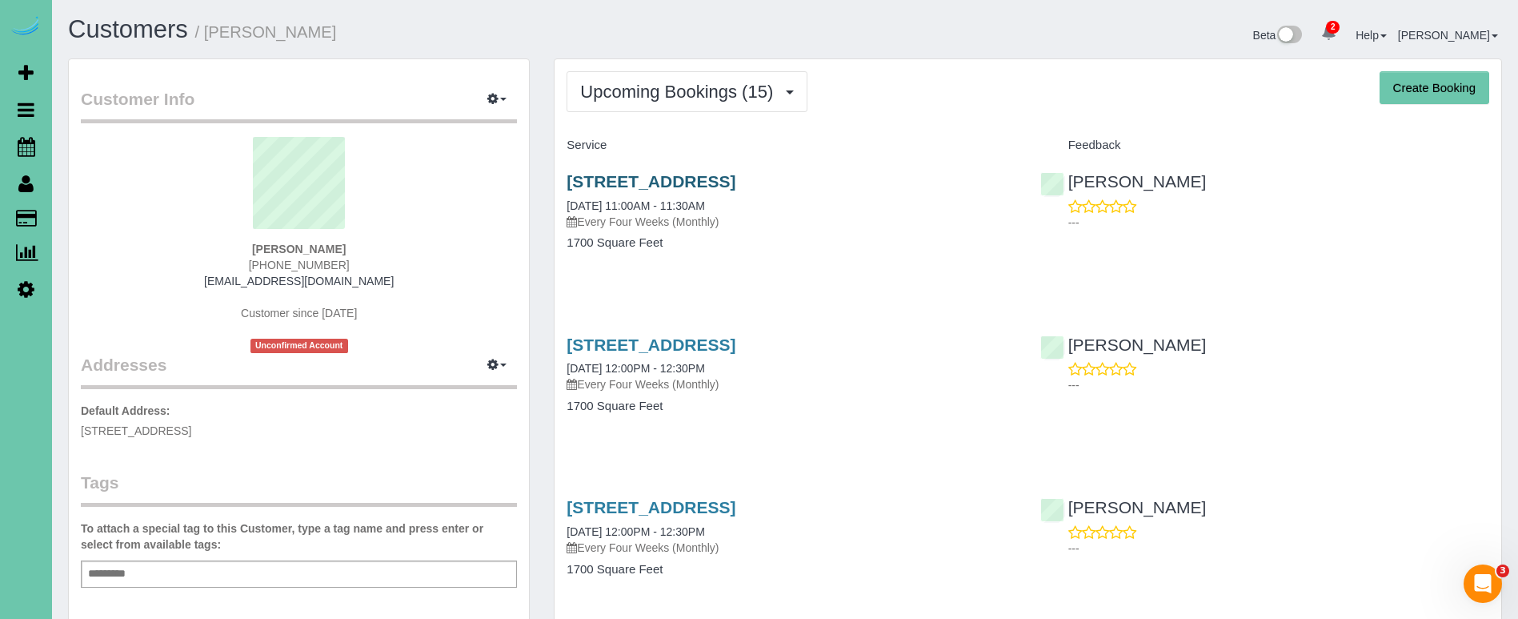
click at [672, 180] on link "[STREET_ADDRESS]" at bounding box center [651, 181] width 169 height 18
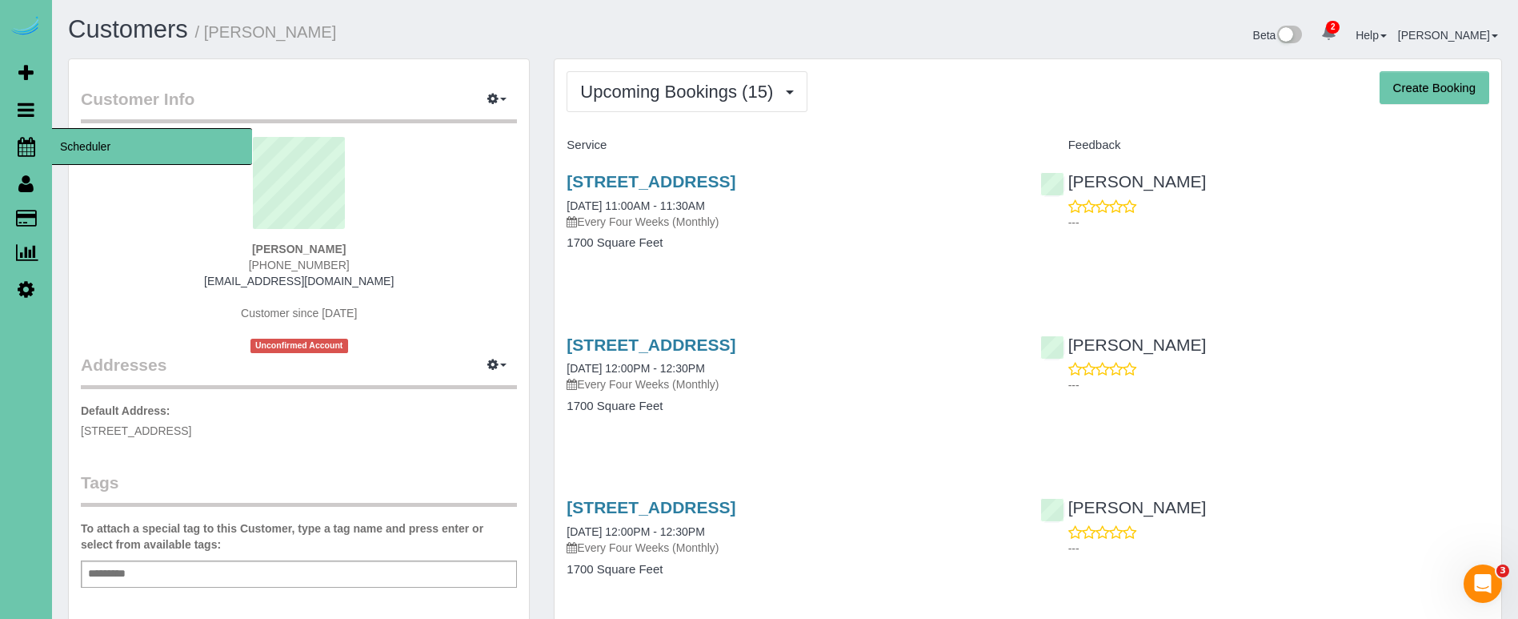
click at [26, 156] on link "Scheduler" at bounding box center [26, 146] width 52 height 37
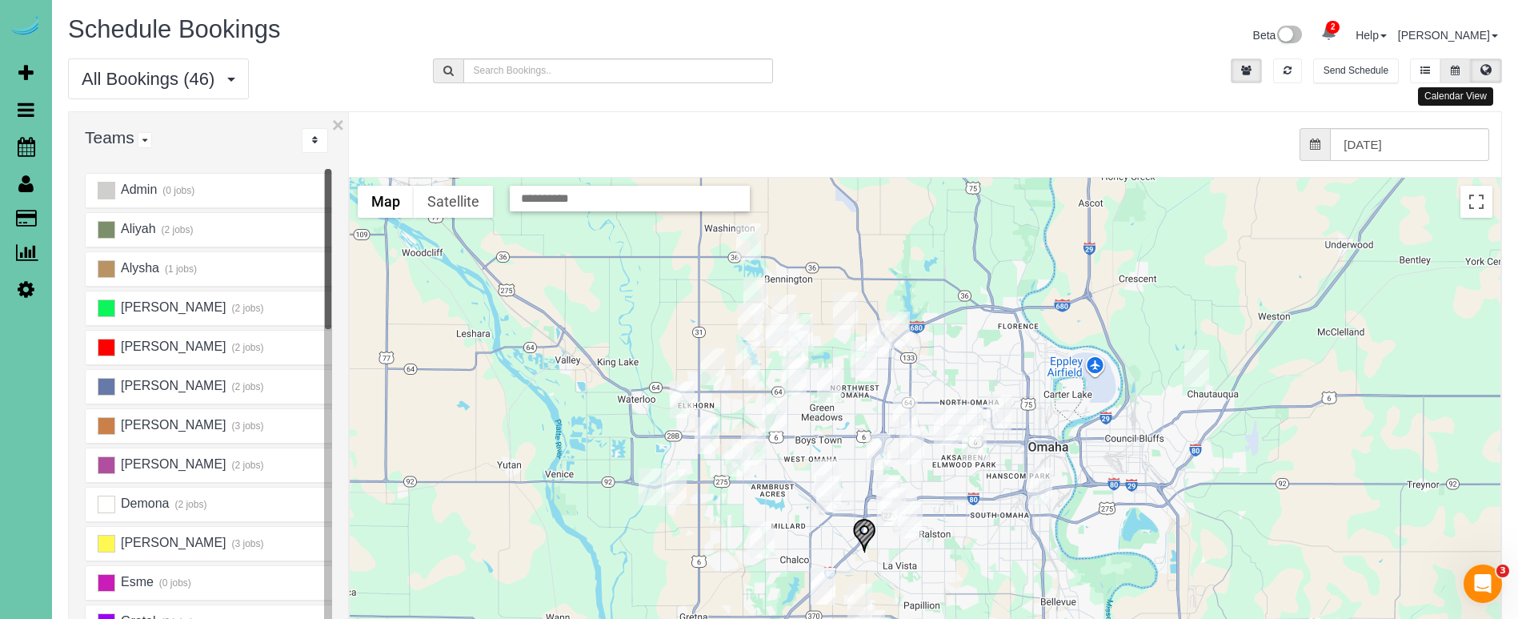
click at [1457, 58] on button at bounding box center [1455, 70] width 30 height 25
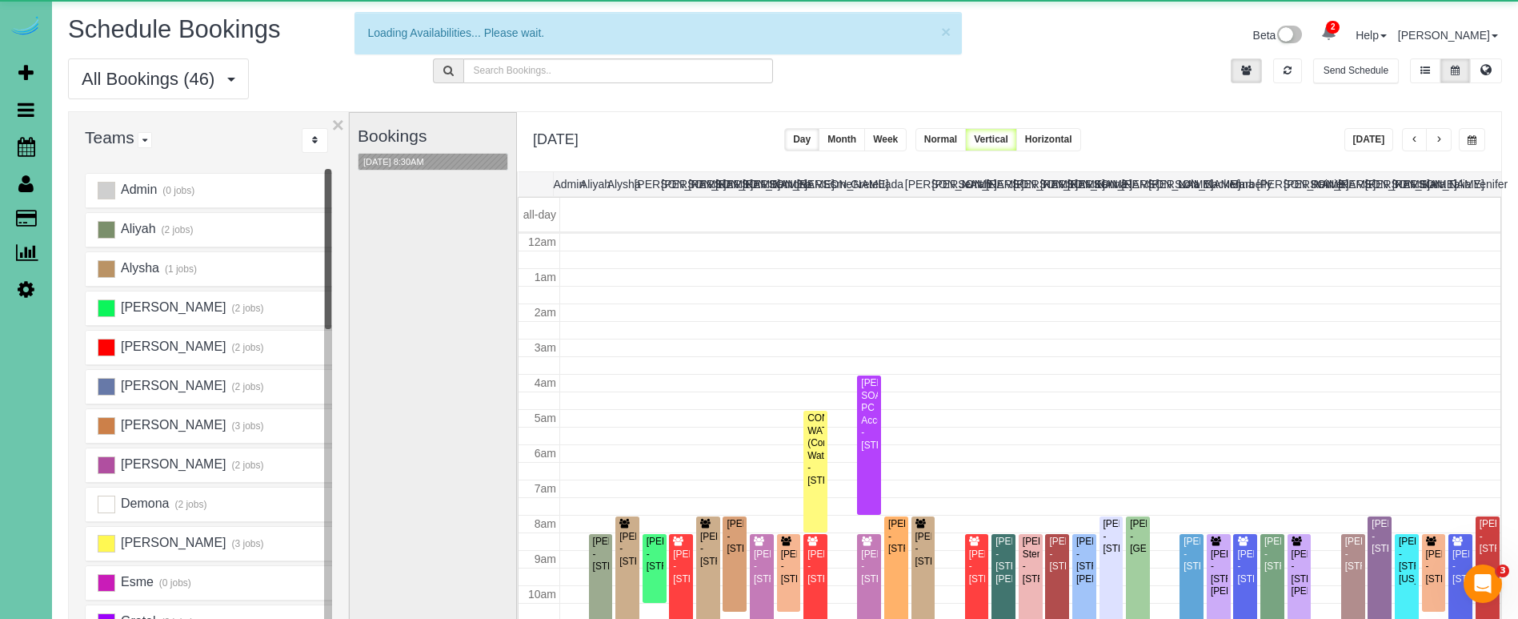
scroll to position [212, 0]
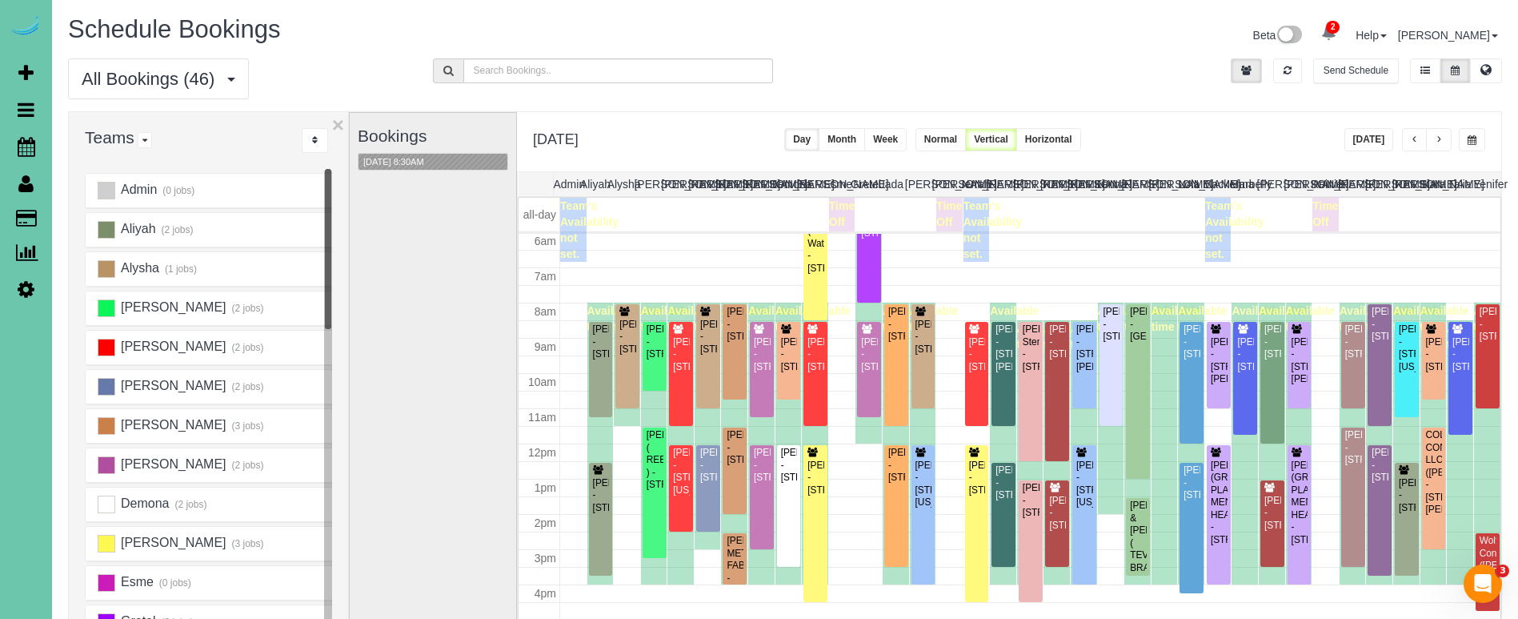
click at [1466, 142] on button "button" at bounding box center [1472, 139] width 26 height 23
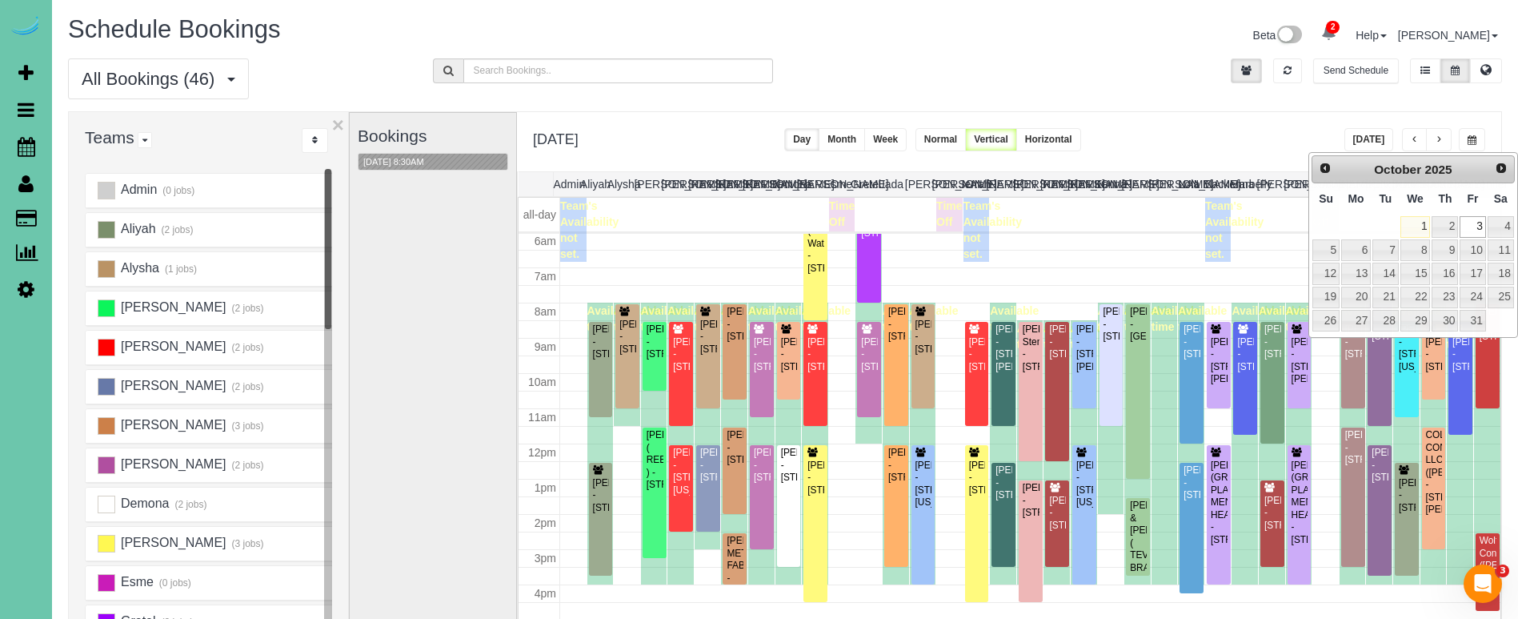
click at [1145, 74] on div "All Bookings (46) All Bookings Unassigned Bookings Recurring Bookings New Custo…" at bounding box center [785, 84] width 1458 height 53
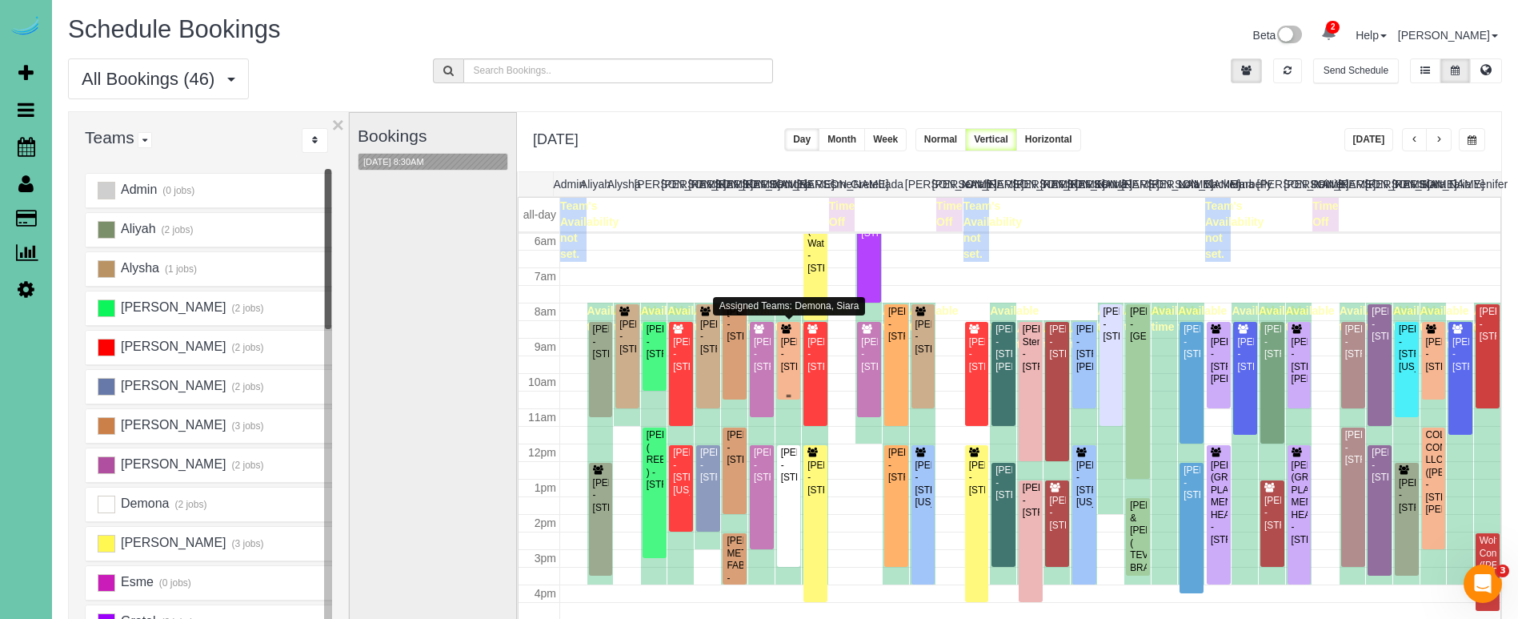
click at [791, 343] on div "[PERSON_NAME] - [STREET_ADDRESS]" at bounding box center [789, 354] width 18 height 37
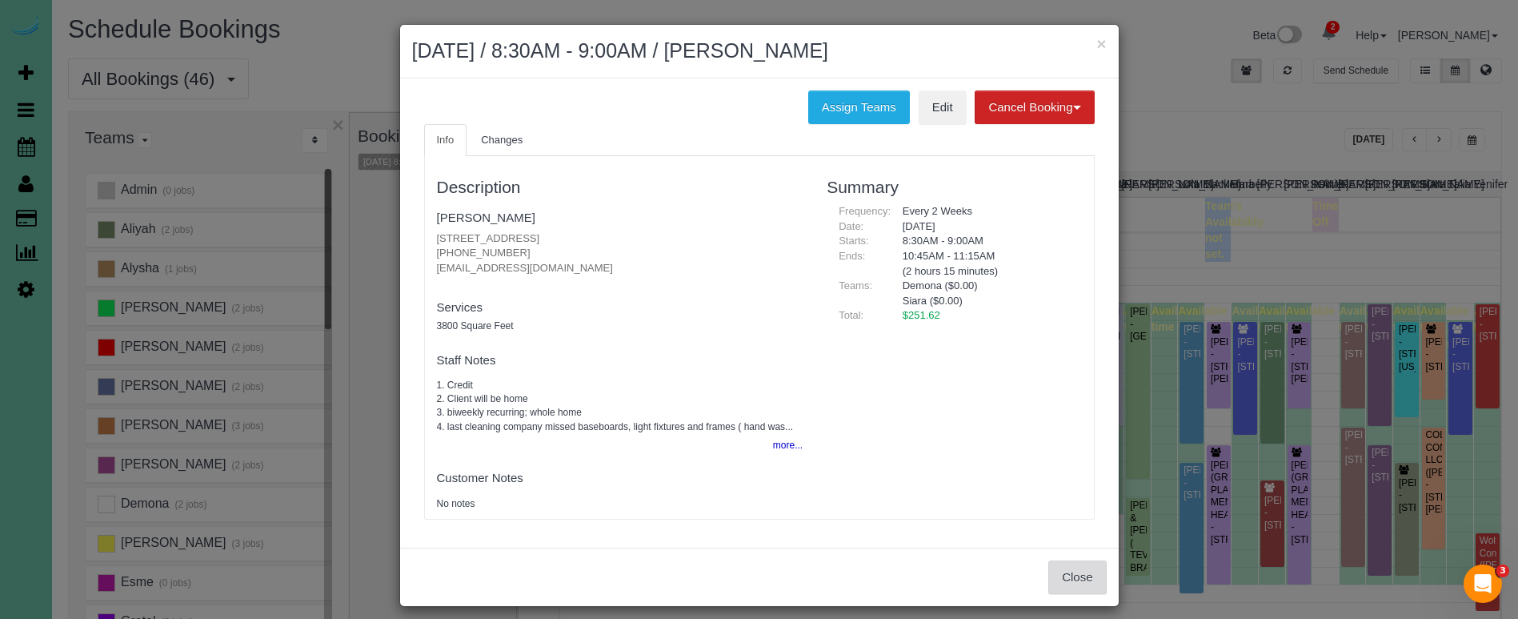
click at [1067, 575] on button "Close" at bounding box center [1077, 577] width 58 height 34
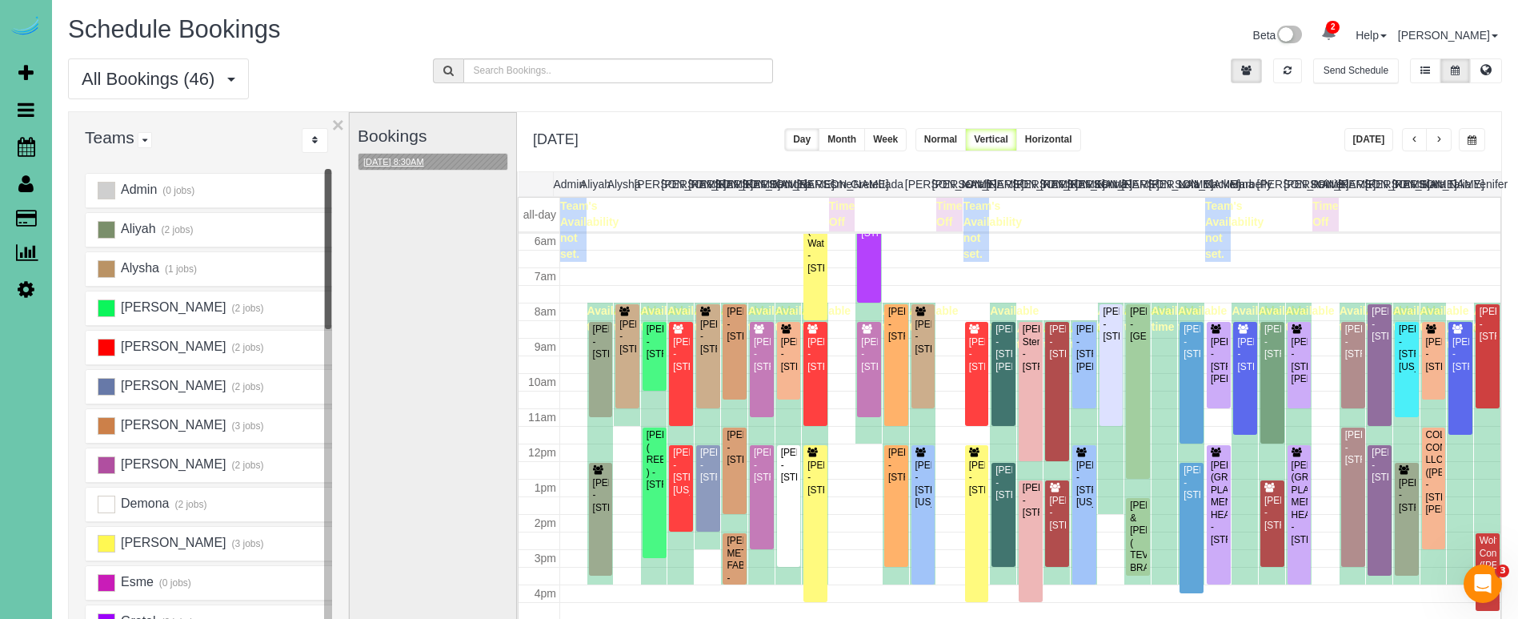
click at [429, 163] on button "[DATE] 8:30AM" at bounding box center [393, 162] width 70 height 17
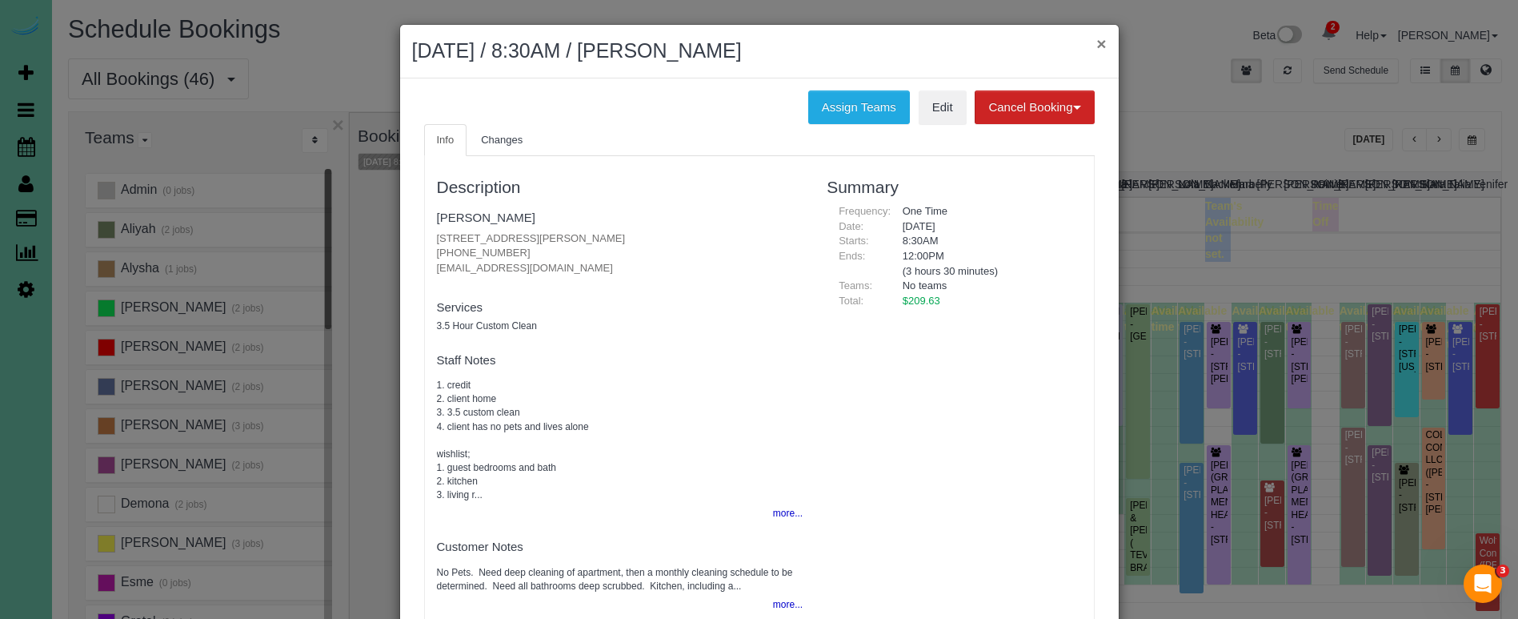
click at [1105, 42] on button "×" at bounding box center [1101, 43] width 10 height 17
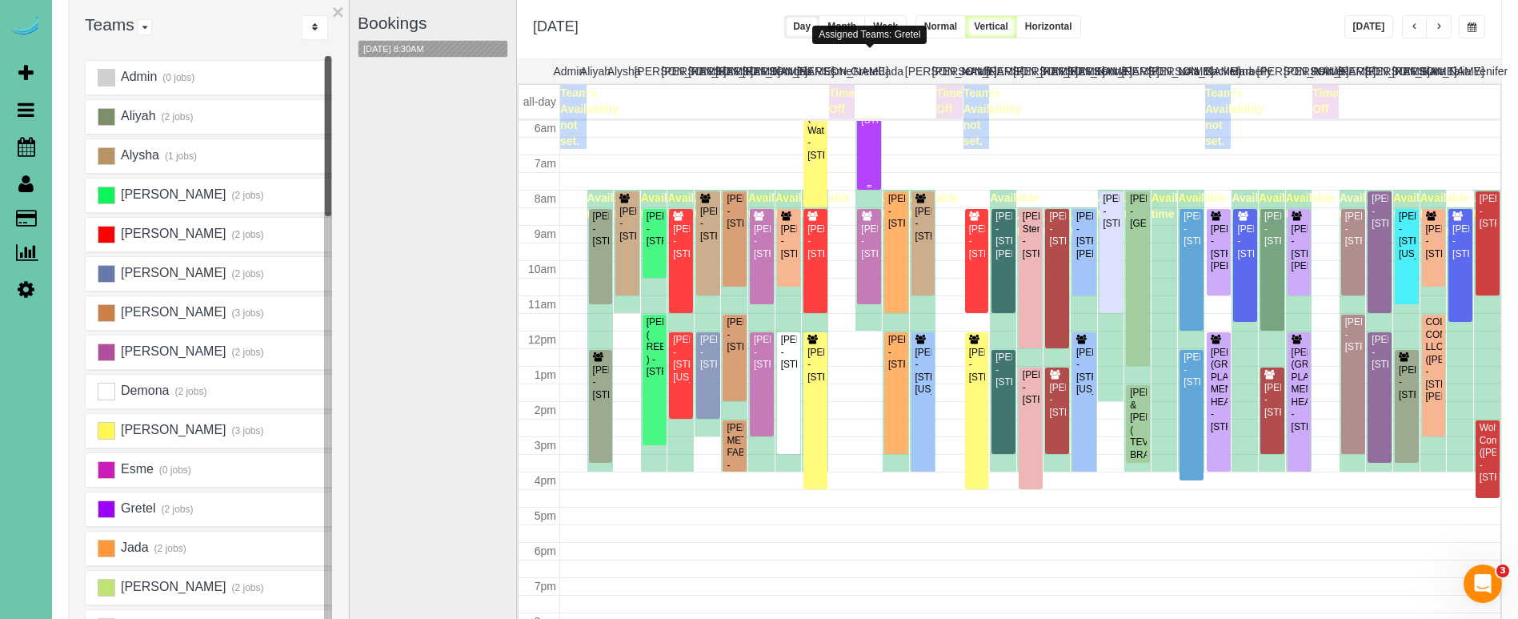
click at [865, 126] on div "[PERSON_NAME] SOA PC Accountants - [STREET_ADDRESS]" at bounding box center [869, 89] width 18 height 74
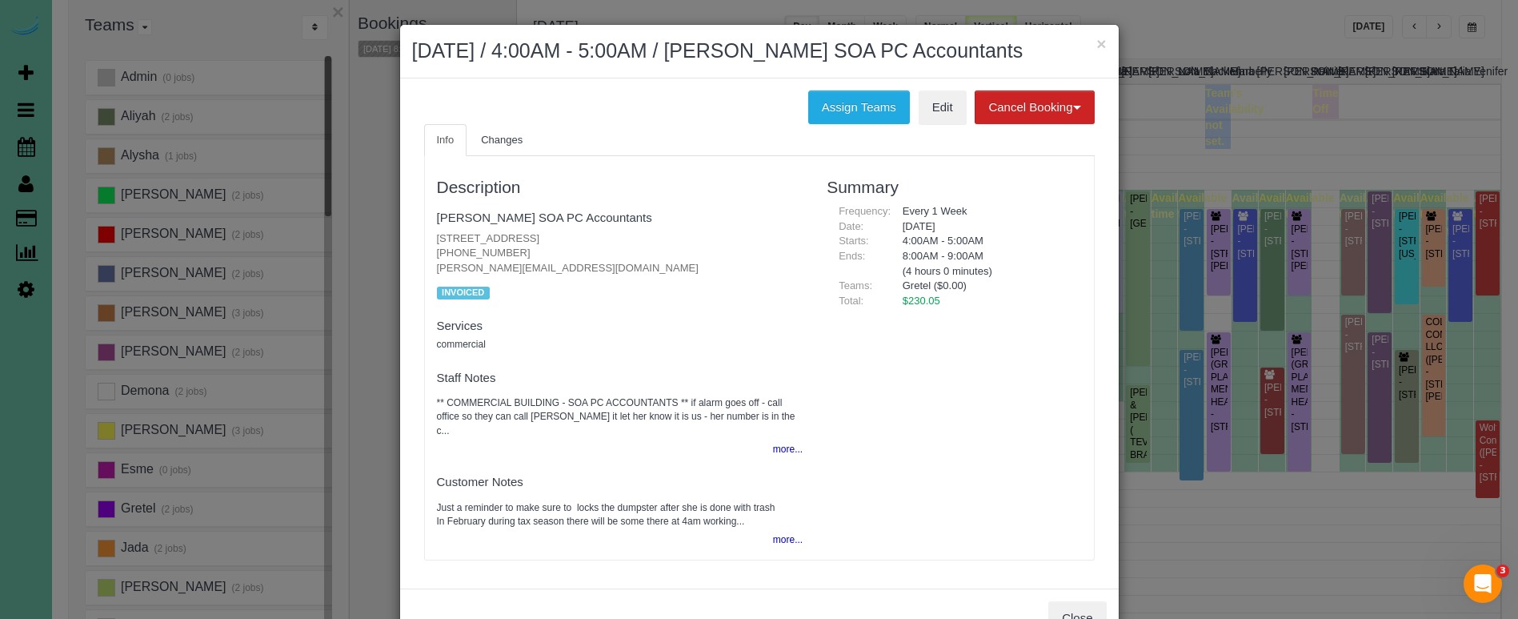
drag, startPoint x: 1103, startPoint y: 44, endPoint x: 1078, endPoint y: 55, distance: 27.9
click at [1103, 44] on button "×" at bounding box center [1101, 43] width 10 height 17
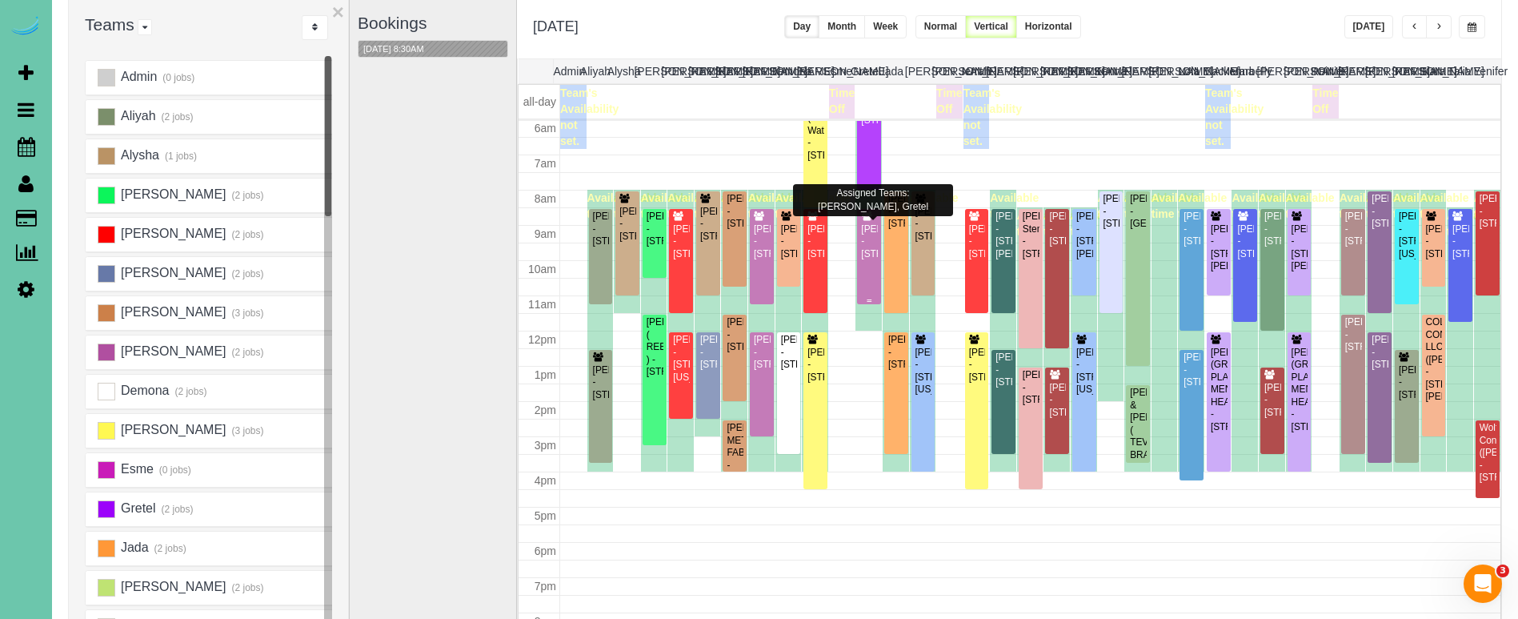
click at [867, 246] on div "[PERSON_NAME] - [STREET_ADDRESS]" at bounding box center [869, 241] width 18 height 37
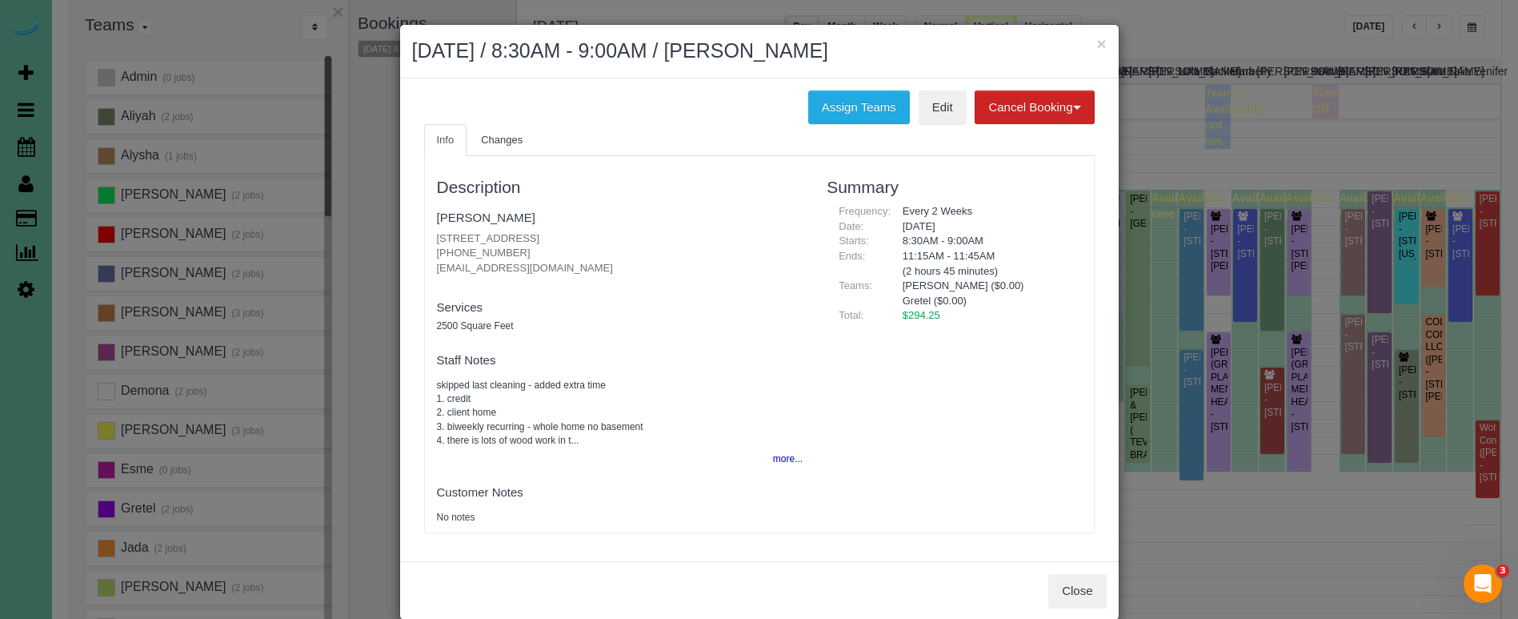
drag, startPoint x: 847, startPoint y: 110, endPoint x: 698, endPoint y: 136, distance: 151.2
click at [847, 110] on button "Assign Teams" at bounding box center [859, 107] width 102 height 34
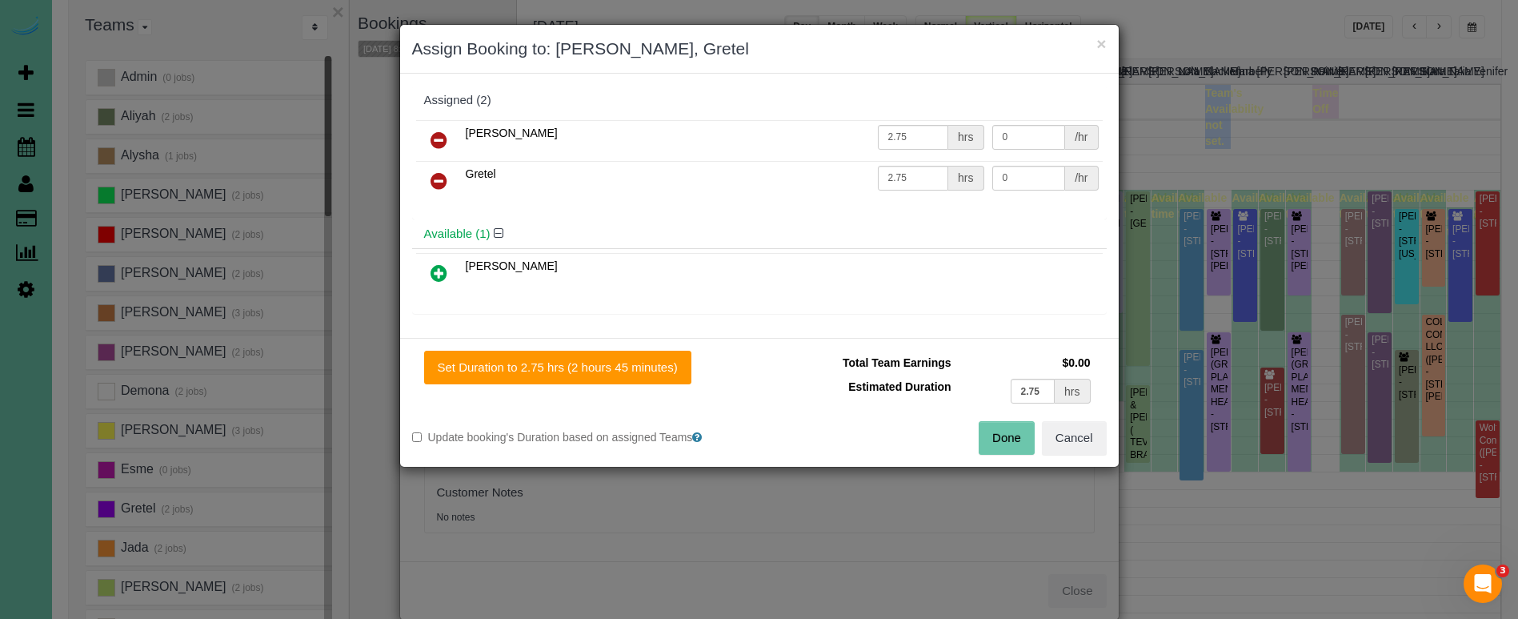
drag, startPoint x: 438, startPoint y: 178, endPoint x: 433, endPoint y: 194, distance: 16.7
click at [437, 178] on icon at bounding box center [438, 180] width 17 height 19
drag, startPoint x: 439, startPoint y: 274, endPoint x: 473, endPoint y: 303, distance: 44.8
click at [438, 274] on icon at bounding box center [438, 272] width 17 height 19
drag, startPoint x: 610, startPoint y: 379, endPoint x: 718, endPoint y: 383, distance: 108.1
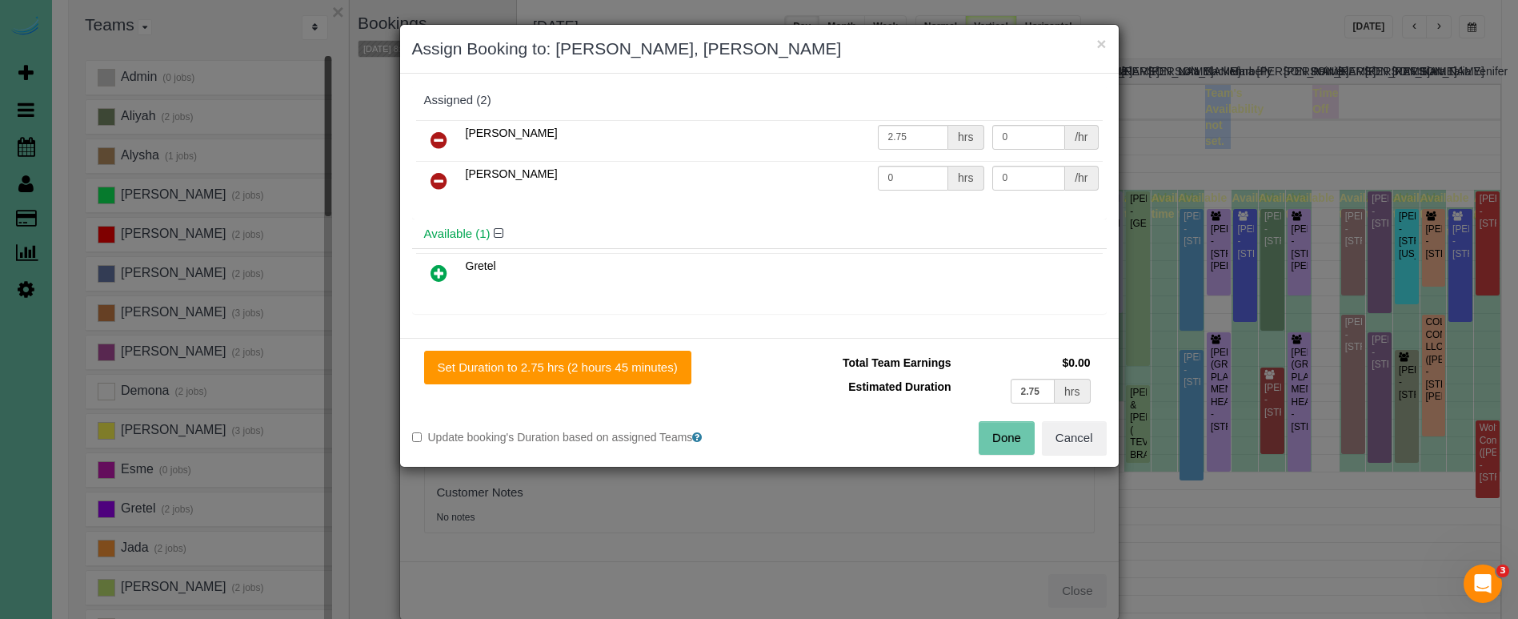
click at [610, 379] on button "Set Duration to 2.75 hrs (2 hours 45 minutes)" at bounding box center [557, 367] width 267 height 34
type input "2.75"
drag, startPoint x: 980, startPoint y: 428, endPoint x: 961, endPoint y: 418, distance: 21.8
click at [980, 428] on button "Done" at bounding box center [1007, 438] width 56 height 34
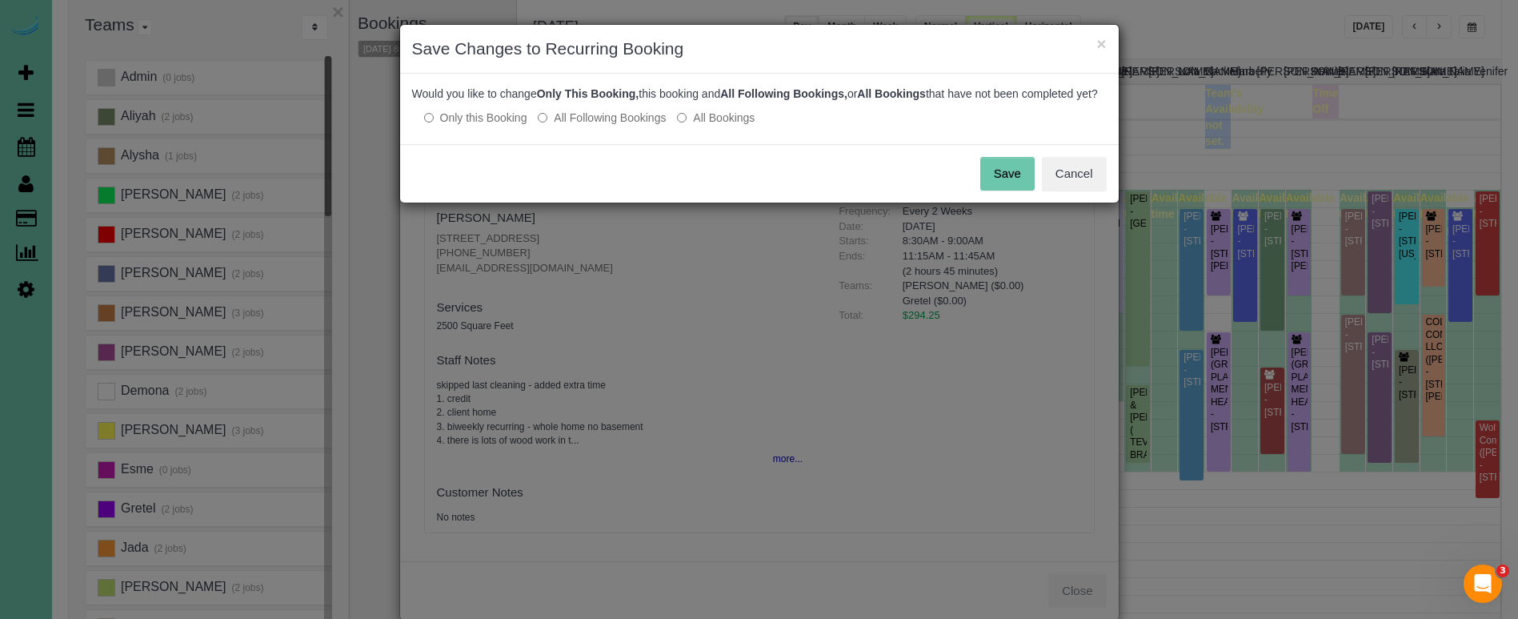
drag, startPoint x: 1007, startPoint y: 188, endPoint x: 1049, endPoint y: 99, distance: 98.1
click at [1007, 187] on button "Save" at bounding box center [1007, 174] width 54 height 34
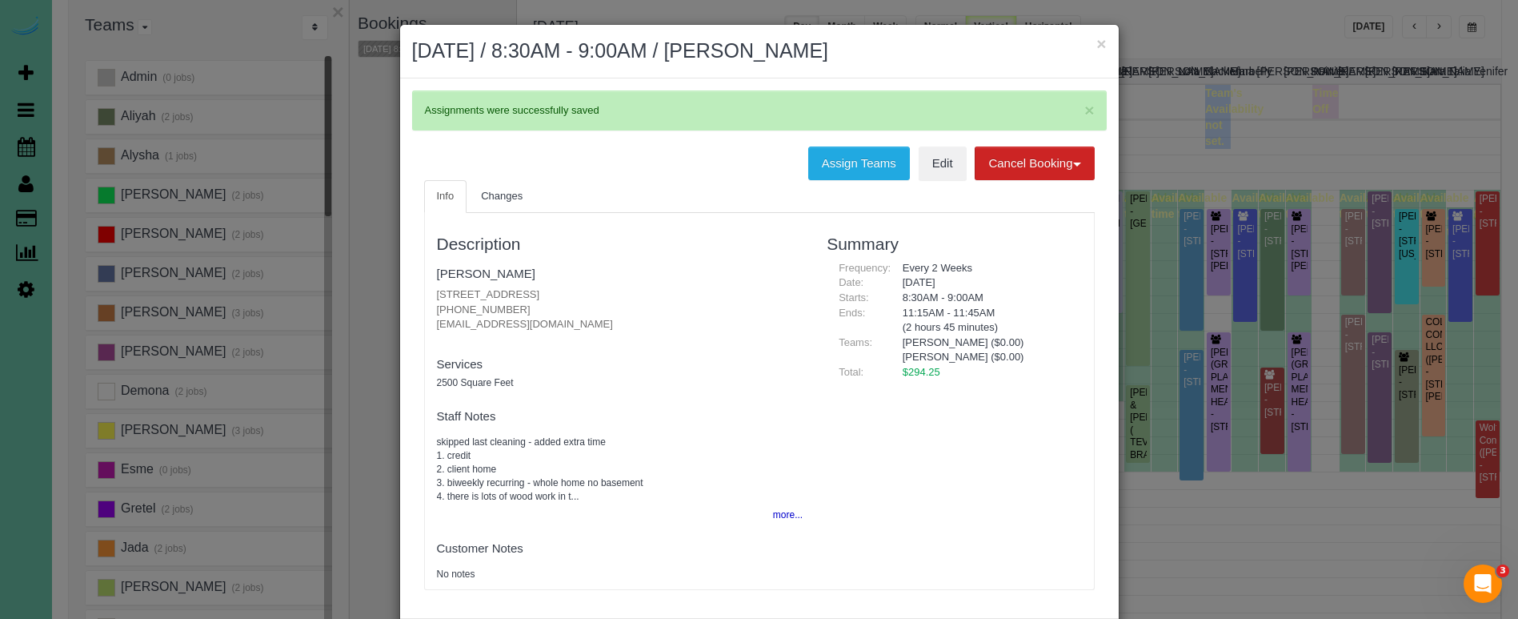
drag, startPoint x: 1103, startPoint y: 41, endPoint x: 987, endPoint y: 41, distance: 116.8
click at [1103, 41] on button "×" at bounding box center [1101, 43] width 10 height 17
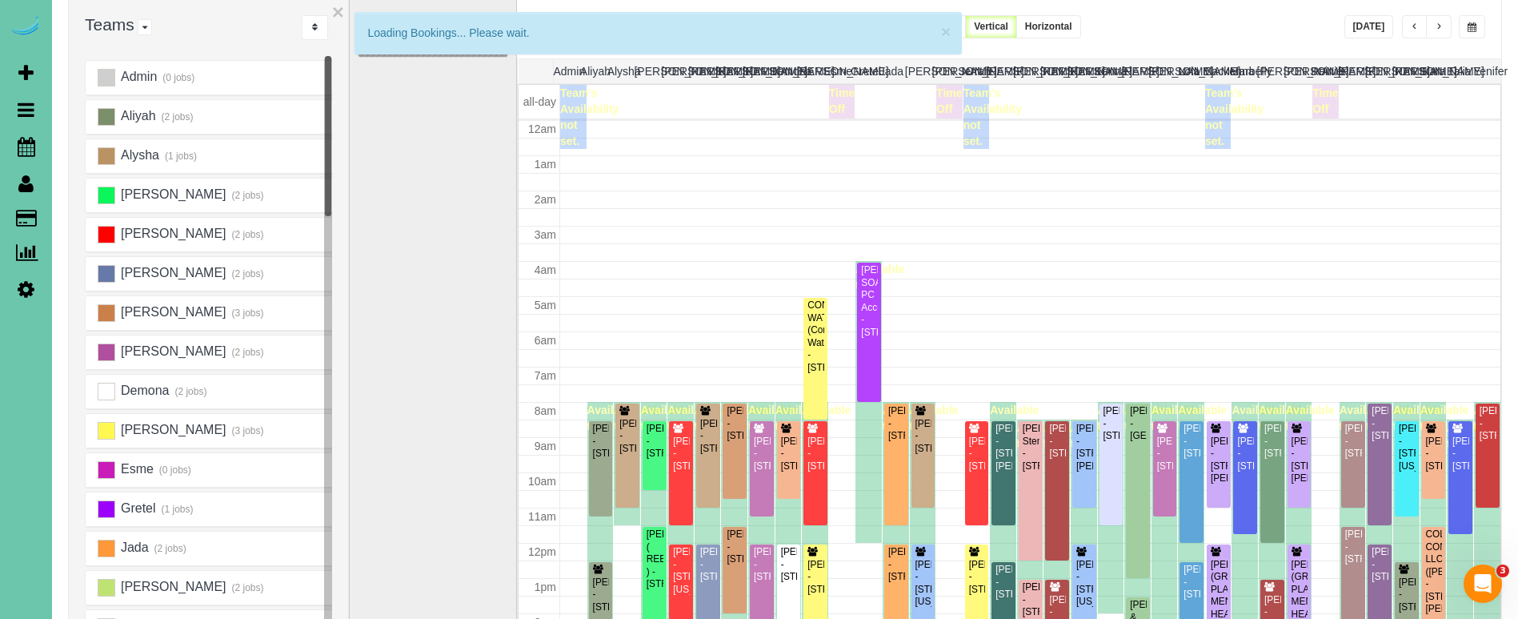
scroll to position [212, 0]
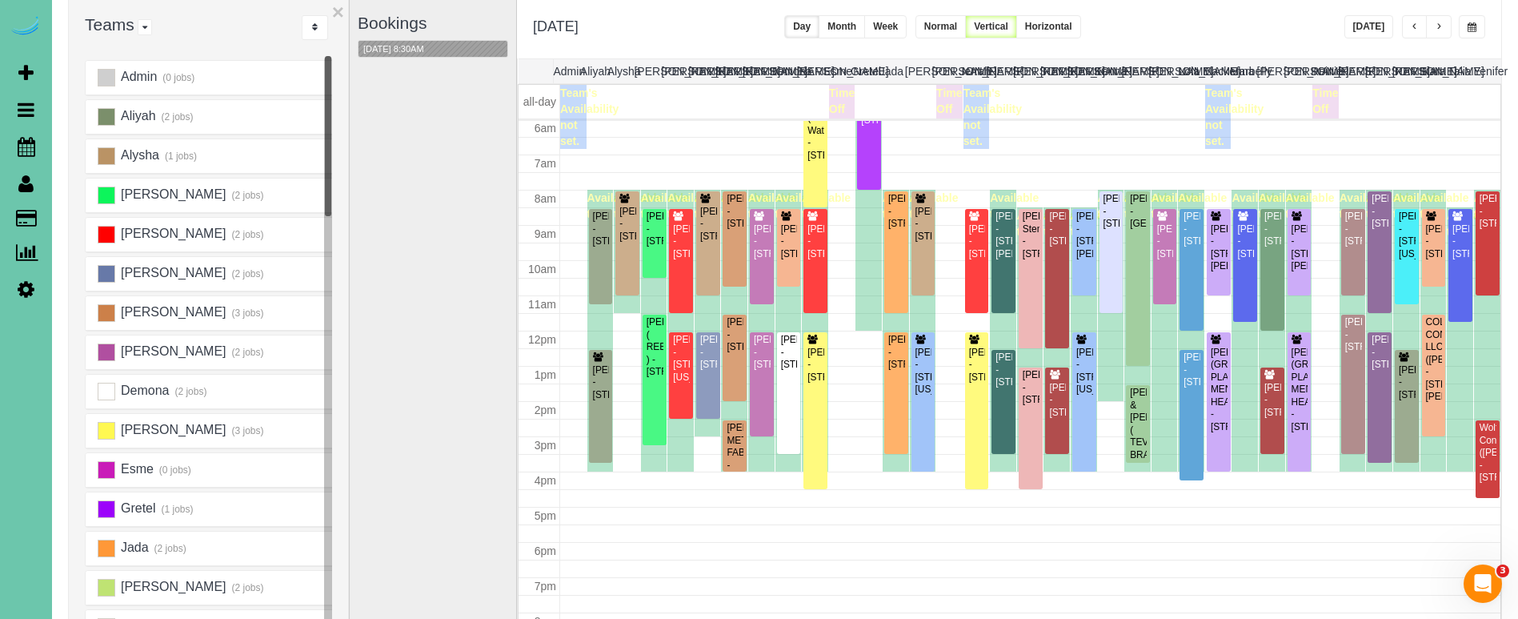
click at [423, 42] on div "× Loading Bookings... Please wait." at bounding box center [657, 33] width 607 height 42
click at [384, 46] on button "[DATE] 8:30AM" at bounding box center [393, 49] width 70 height 17
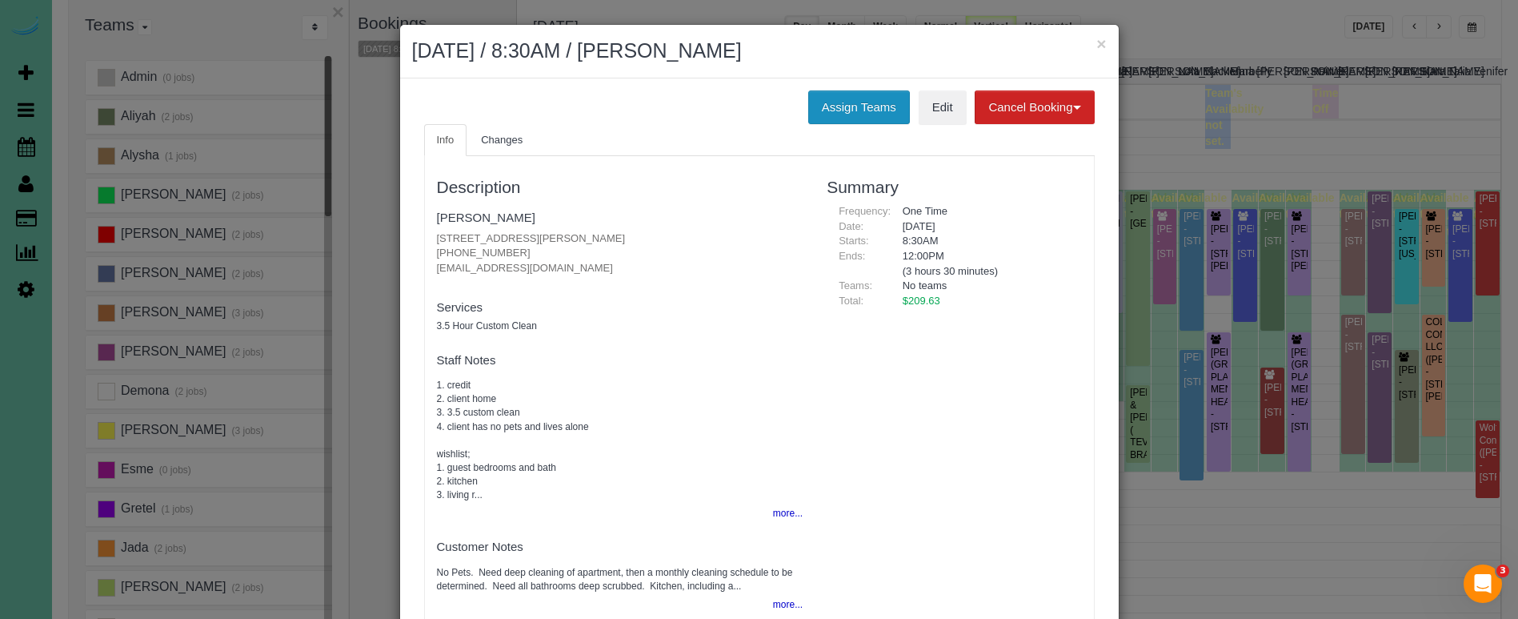
drag, startPoint x: 837, startPoint y: 97, endPoint x: 819, endPoint y: 97, distance: 17.6
click at [837, 97] on button "Assign Teams" at bounding box center [859, 107] width 102 height 34
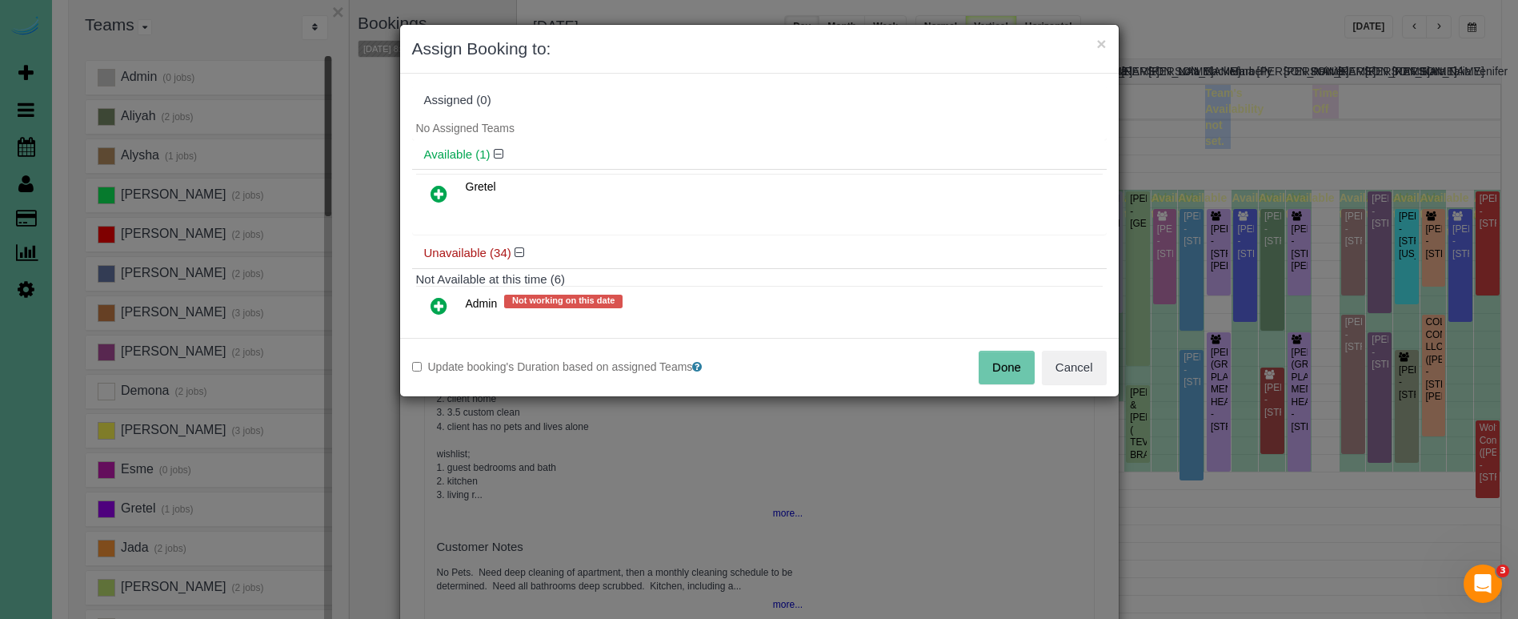
click at [433, 190] on icon at bounding box center [438, 193] width 17 height 19
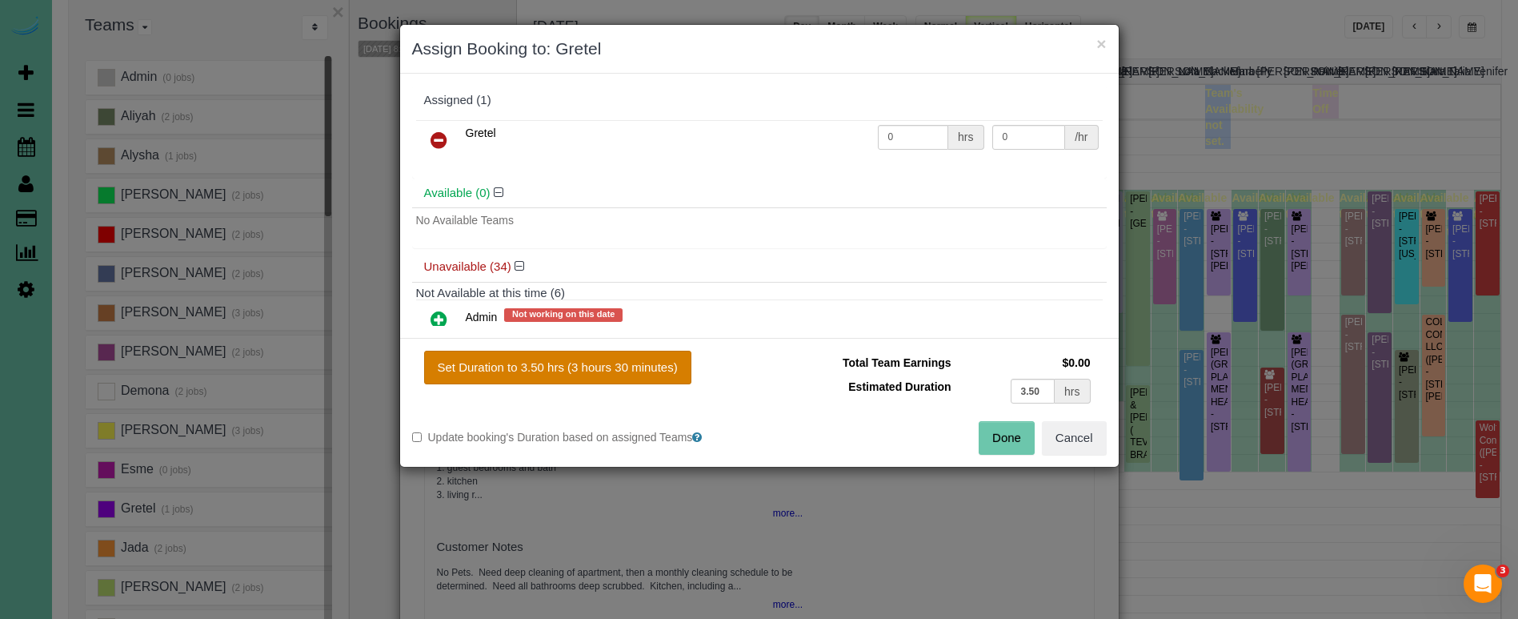
drag, startPoint x: 583, startPoint y: 357, endPoint x: 600, endPoint y: 358, distance: 17.7
click at [583, 357] on button "Set Duration to 3.50 hrs (3 hours 30 minutes)" at bounding box center [557, 367] width 267 height 34
type input "3.50"
click at [1005, 429] on button "Done" at bounding box center [1007, 438] width 56 height 34
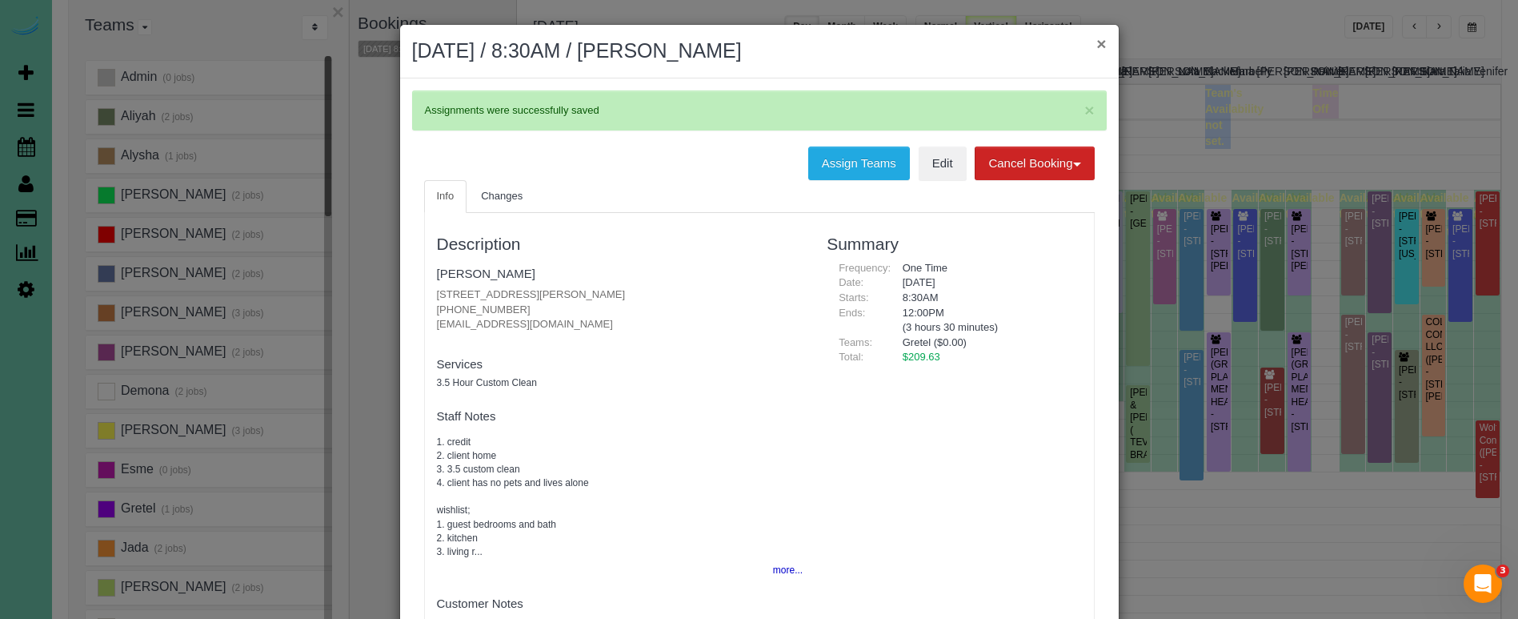
click at [1103, 44] on button "×" at bounding box center [1101, 43] width 10 height 17
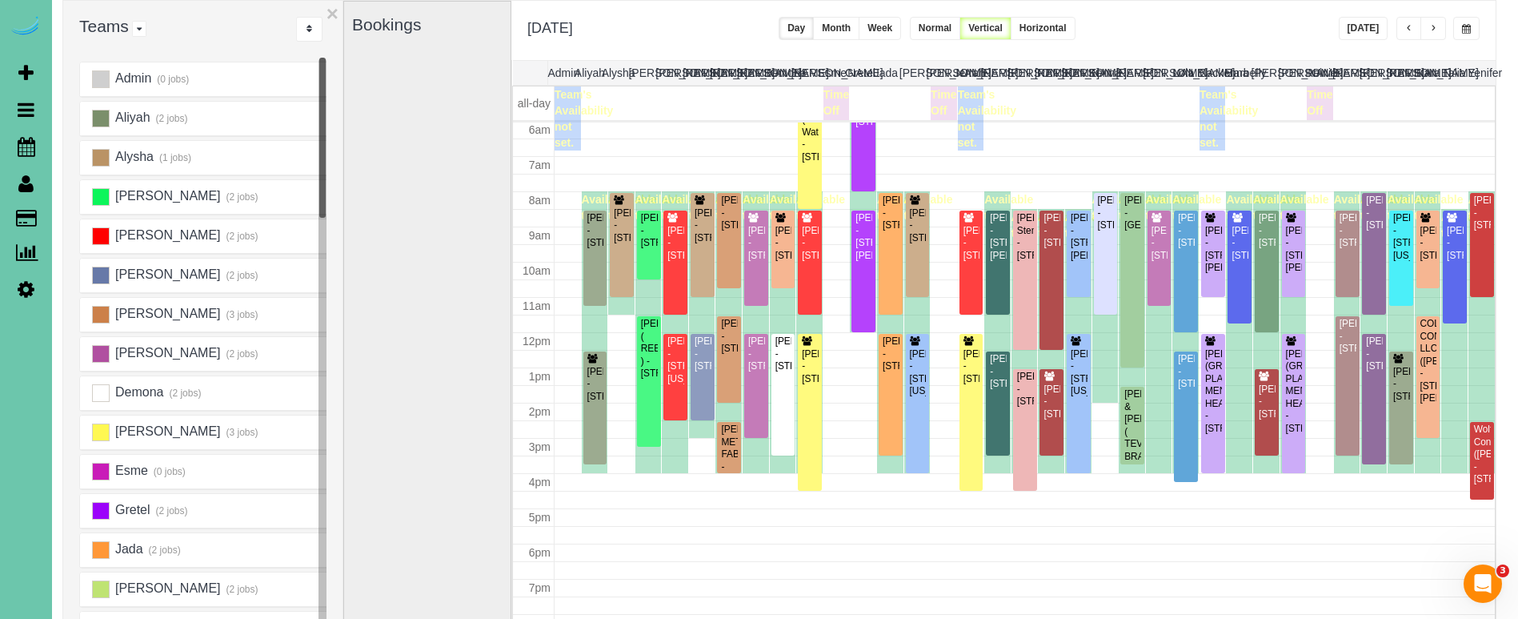
scroll to position [111, 2]
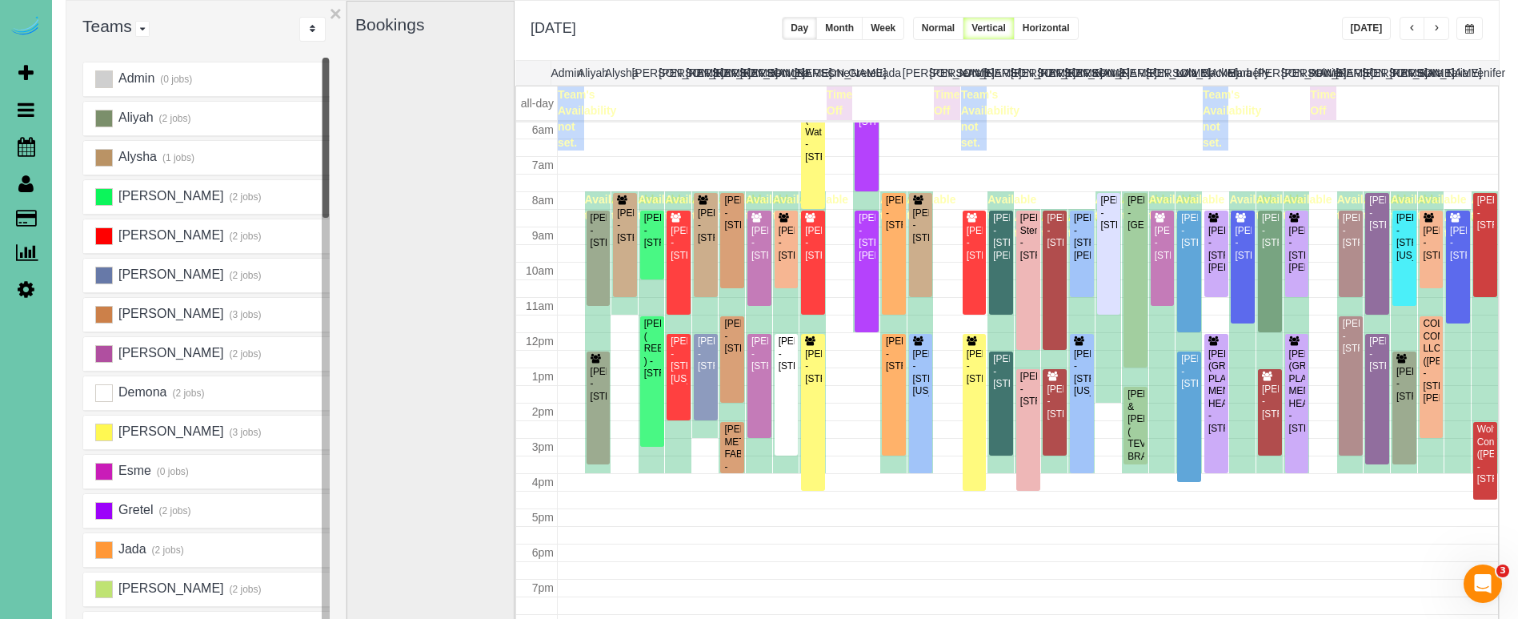
click at [1465, 29] on span "button" at bounding box center [1469, 29] width 9 height 10
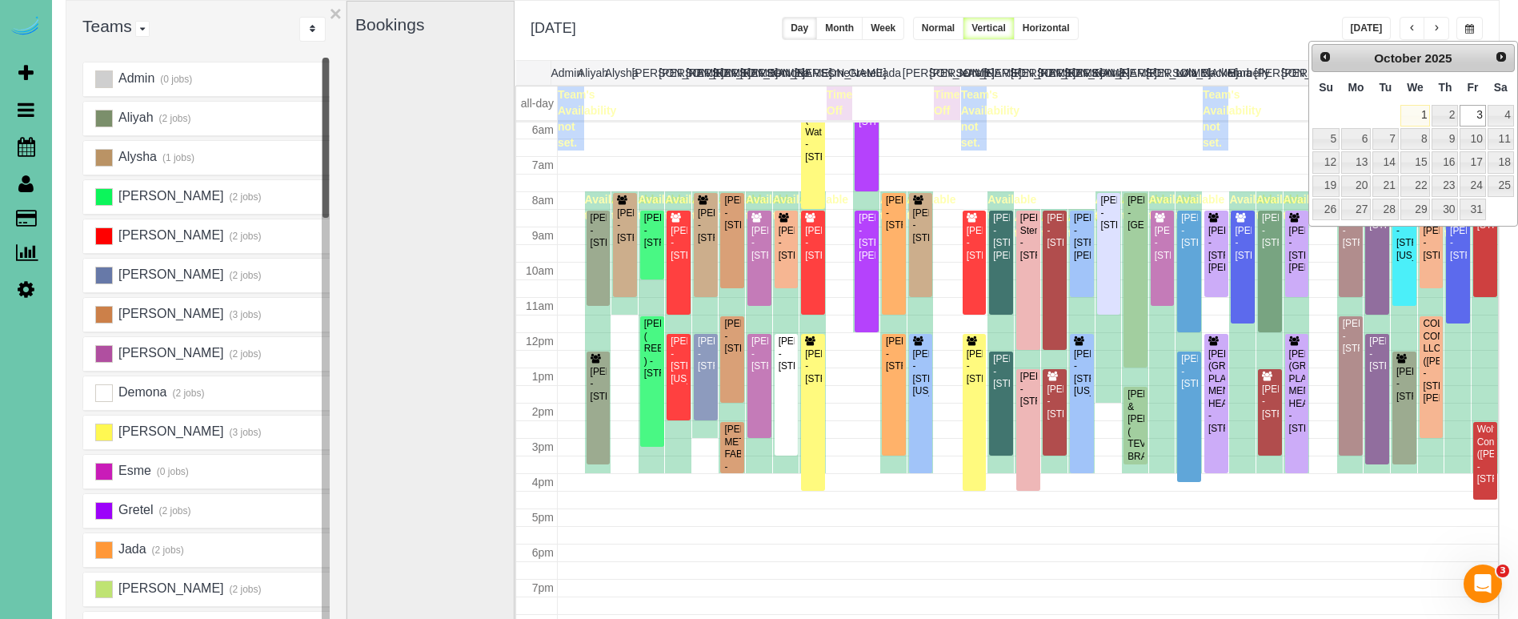
click at [509, 256] on div "Bookings" at bounding box center [430, 321] width 168 height 640
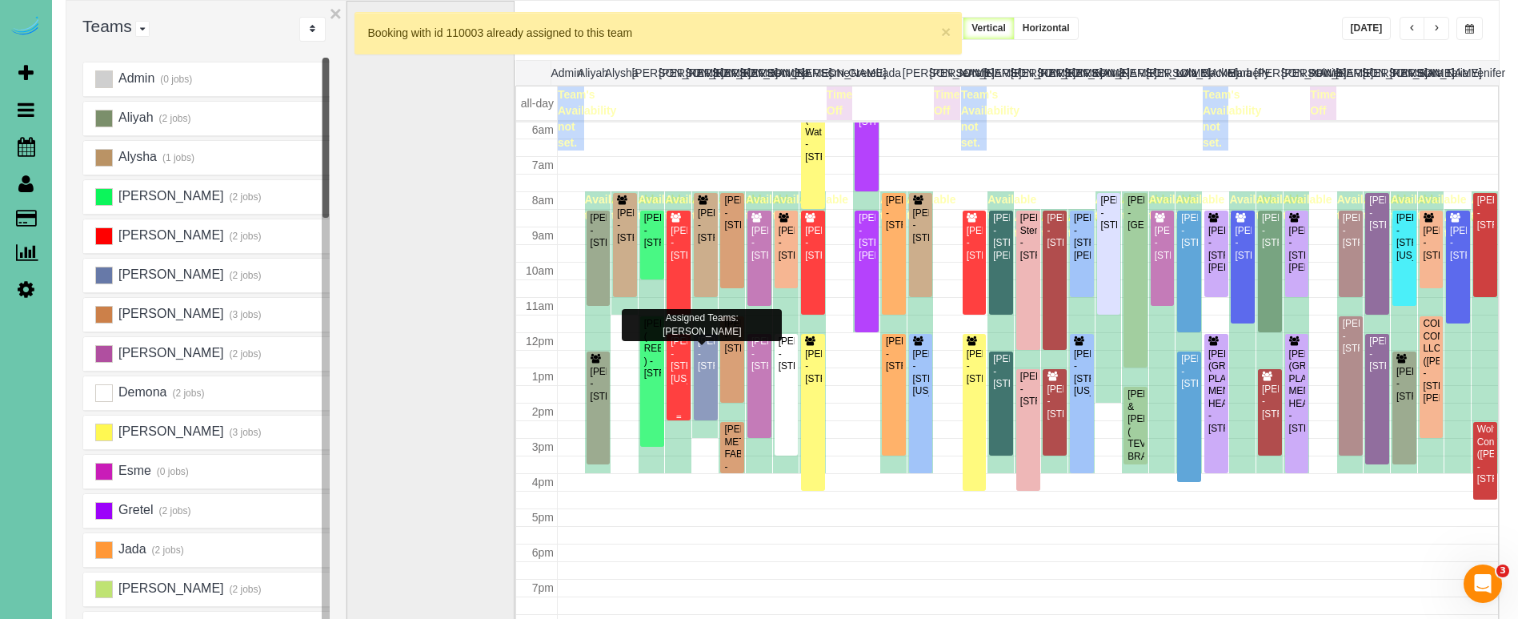
click at [678, 363] on div "Mike Olesen - 9212 California Plaza #405, Omaha, NE 68114" at bounding box center [679, 360] width 18 height 50
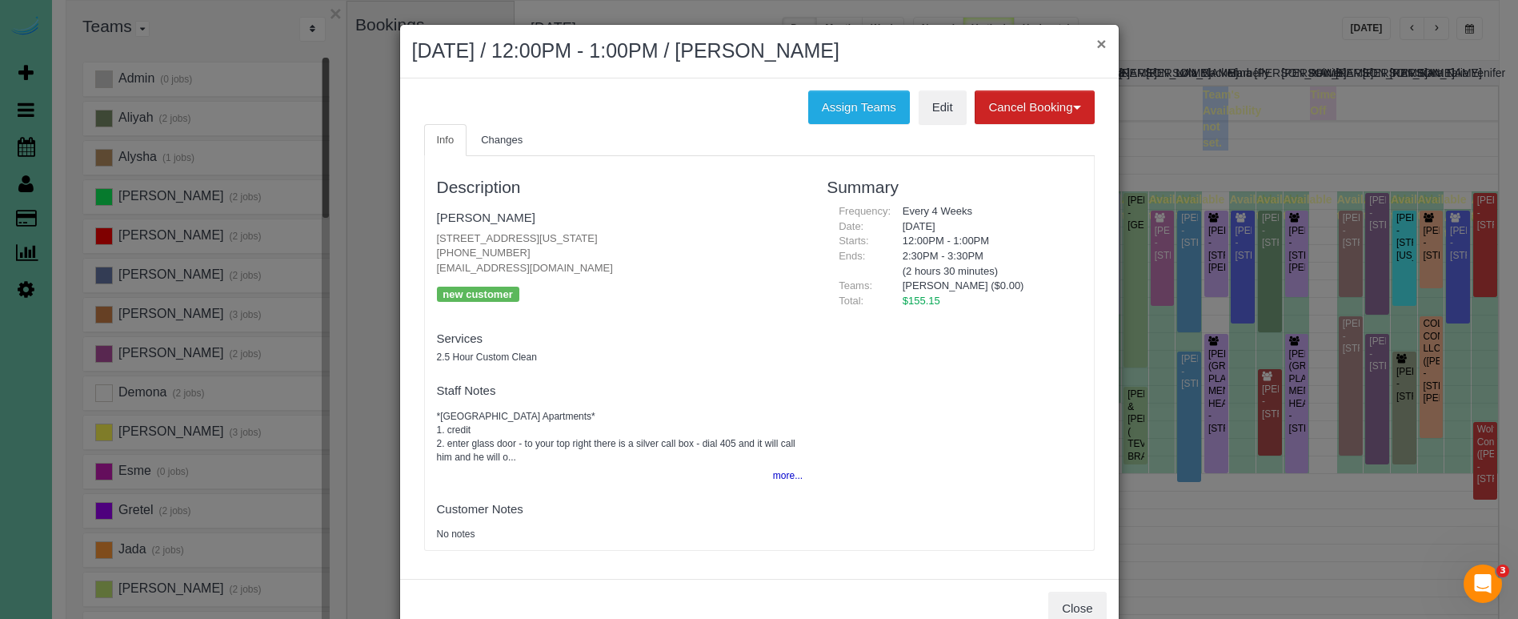
click at [1100, 44] on button "×" at bounding box center [1101, 43] width 10 height 17
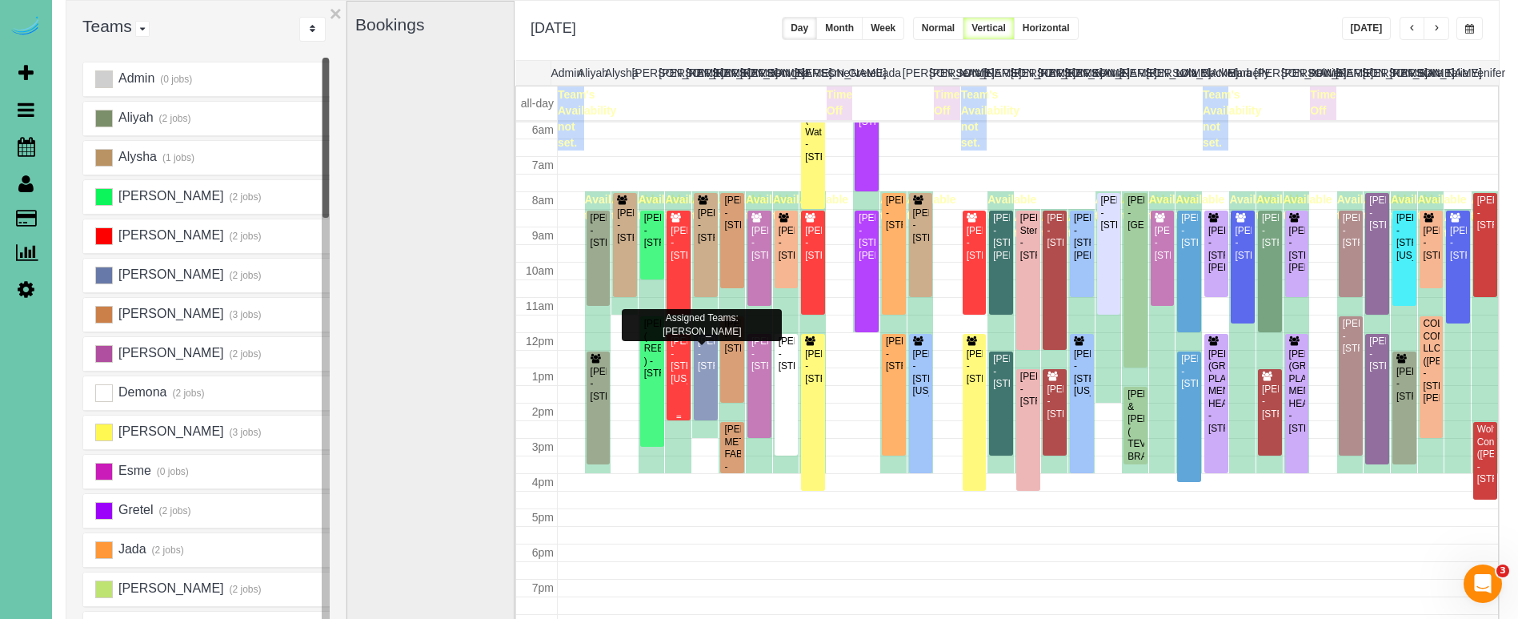
click at [678, 358] on div "Mike Olesen - 9212 California Plaza #405, Omaha, NE 68114" at bounding box center [679, 360] width 18 height 50
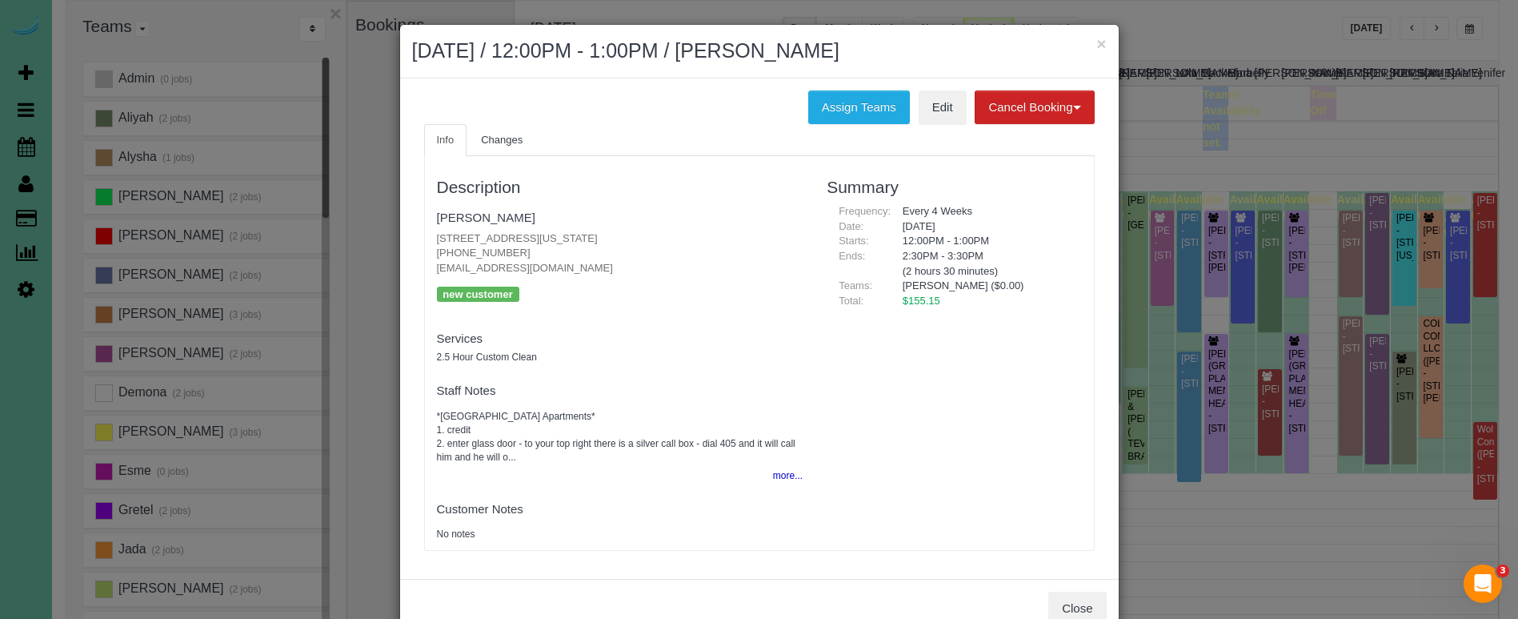
drag, startPoint x: 820, startPoint y: 112, endPoint x: 680, endPoint y: 123, distance: 140.5
click at [819, 112] on button "Assign Teams" at bounding box center [859, 107] width 102 height 34
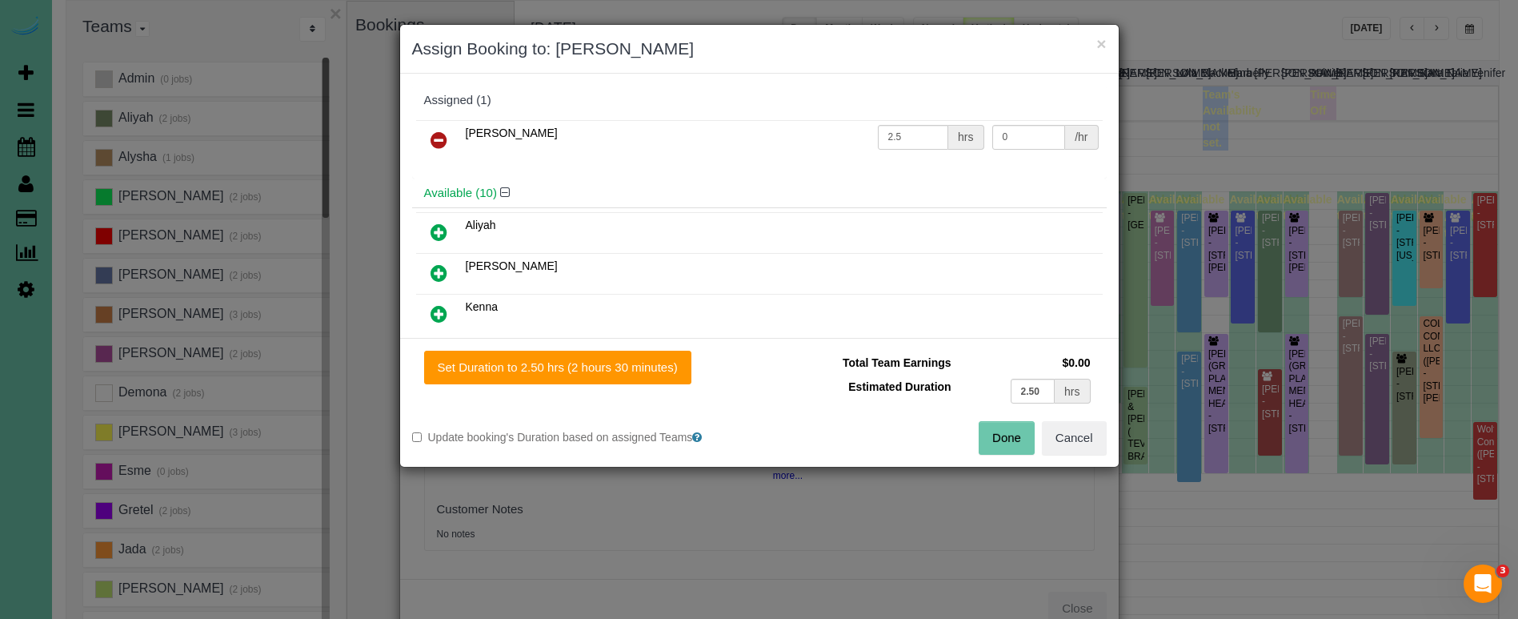
drag, startPoint x: 437, startPoint y: 134, endPoint x: 426, endPoint y: 202, distance: 69.6
click at [437, 134] on icon at bounding box center [438, 139] width 17 height 19
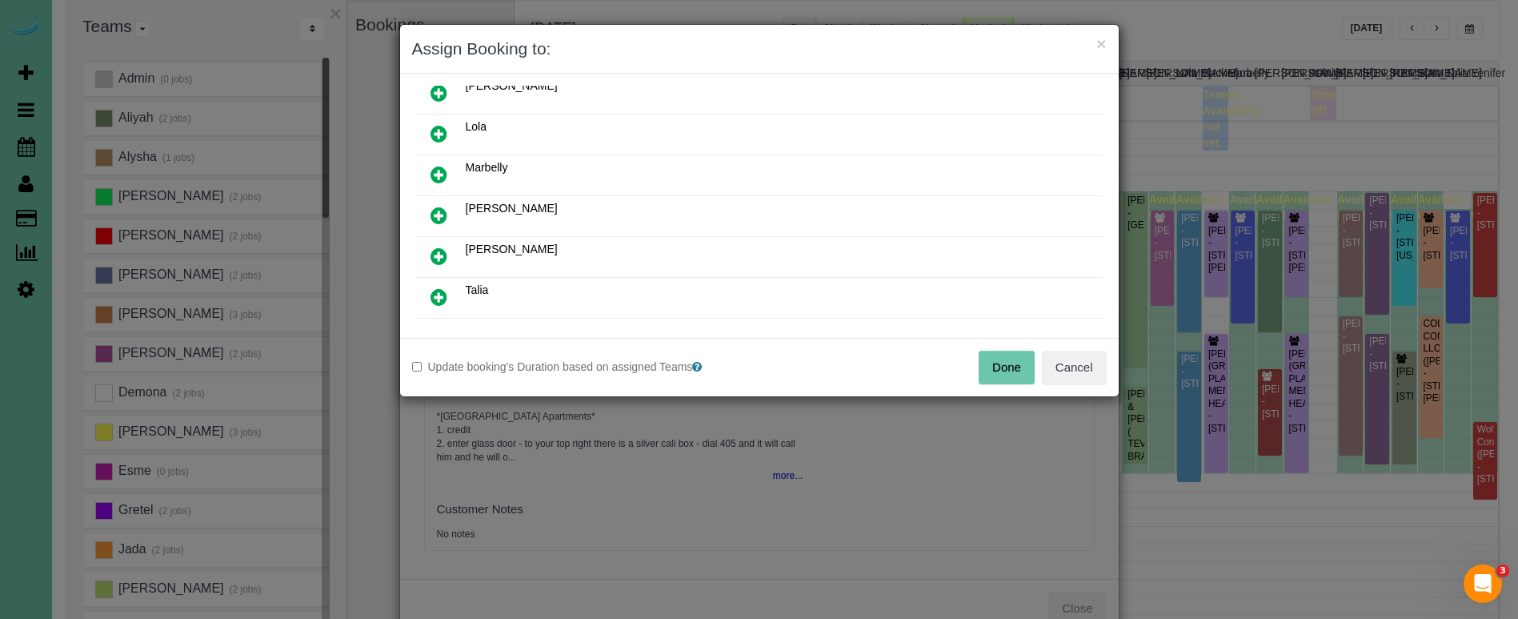
scroll to position [268, 0]
click at [434, 296] on icon at bounding box center [438, 293] width 17 height 19
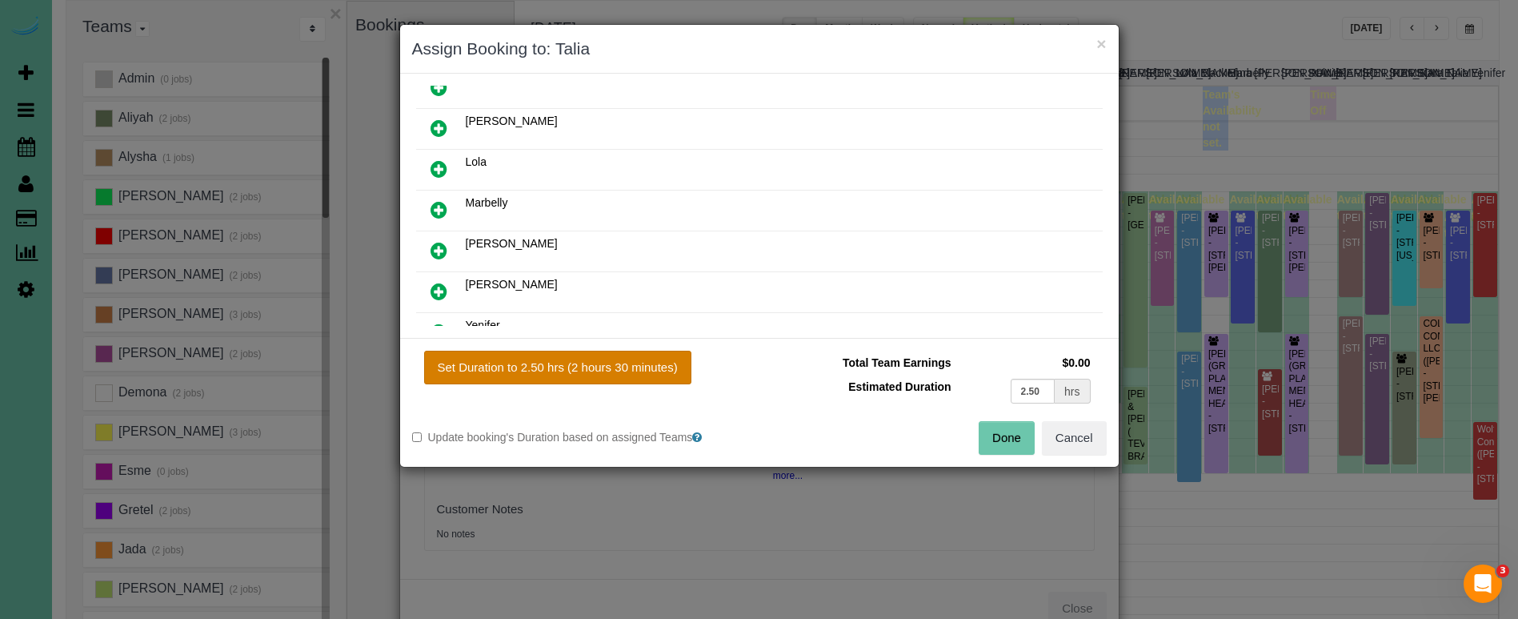
click at [535, 369] on button "Set Duration to 2.50 hrs (2 hours 30 minutes)" at bounding box center [557, 367] width 267 height 34
type input "2.50"
drag, startPoint x: 996, startPoint y: 436, endPoint x: 937, endPoint y: 402, distance: 68.5
click at [996, 436] on button "Done" at bounding box center [1007, 438] width 56 height 34
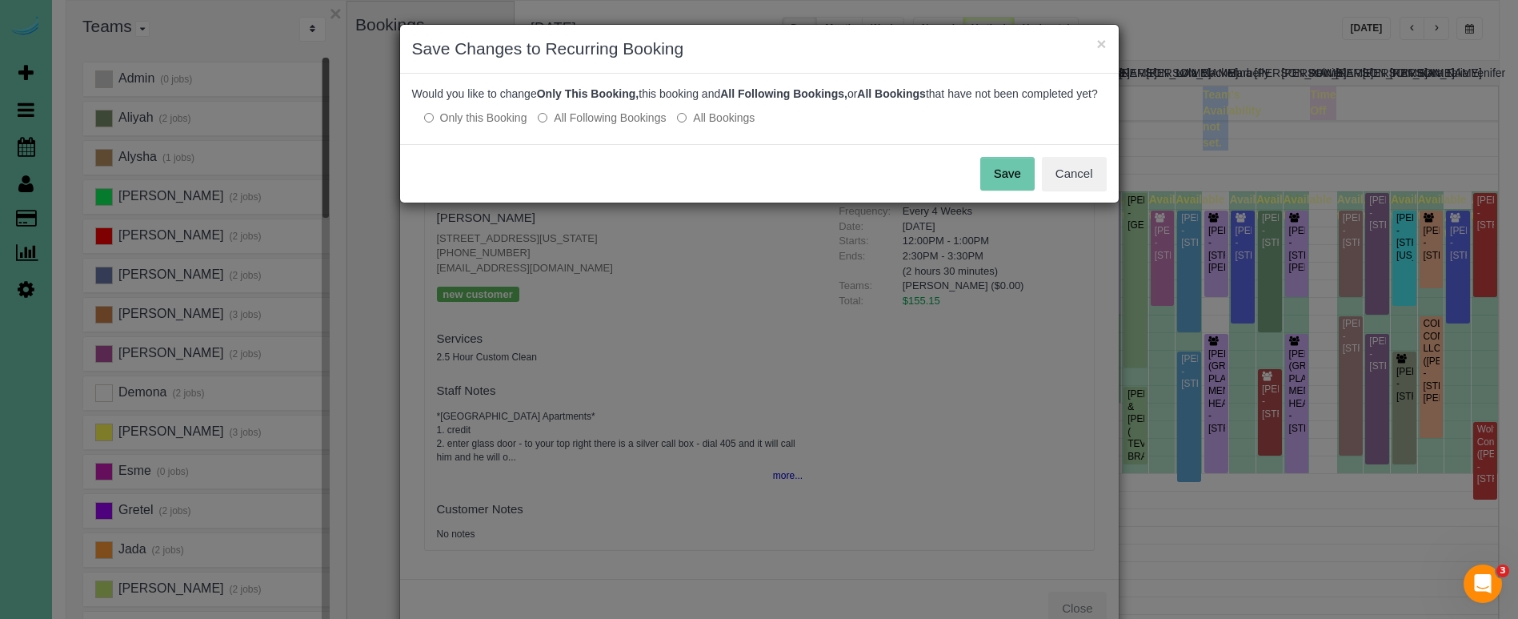
drag, startPoint x: 562, startPoint y: 121, endPoint x: 569, endPoint y: 126, distance: 9.1
click at [562, 122] on div "Would you like to change Only This Booking, this booking and All Following Book…" at bounding box center [759, 109] width 719 height 70
click at [569, 126] on label "All Following Bookings" at bounding box center [602, 118] width 128 height 16
click at [1005, 183] on button "Save" at bounding box center [1007, 174] width 54 height 34
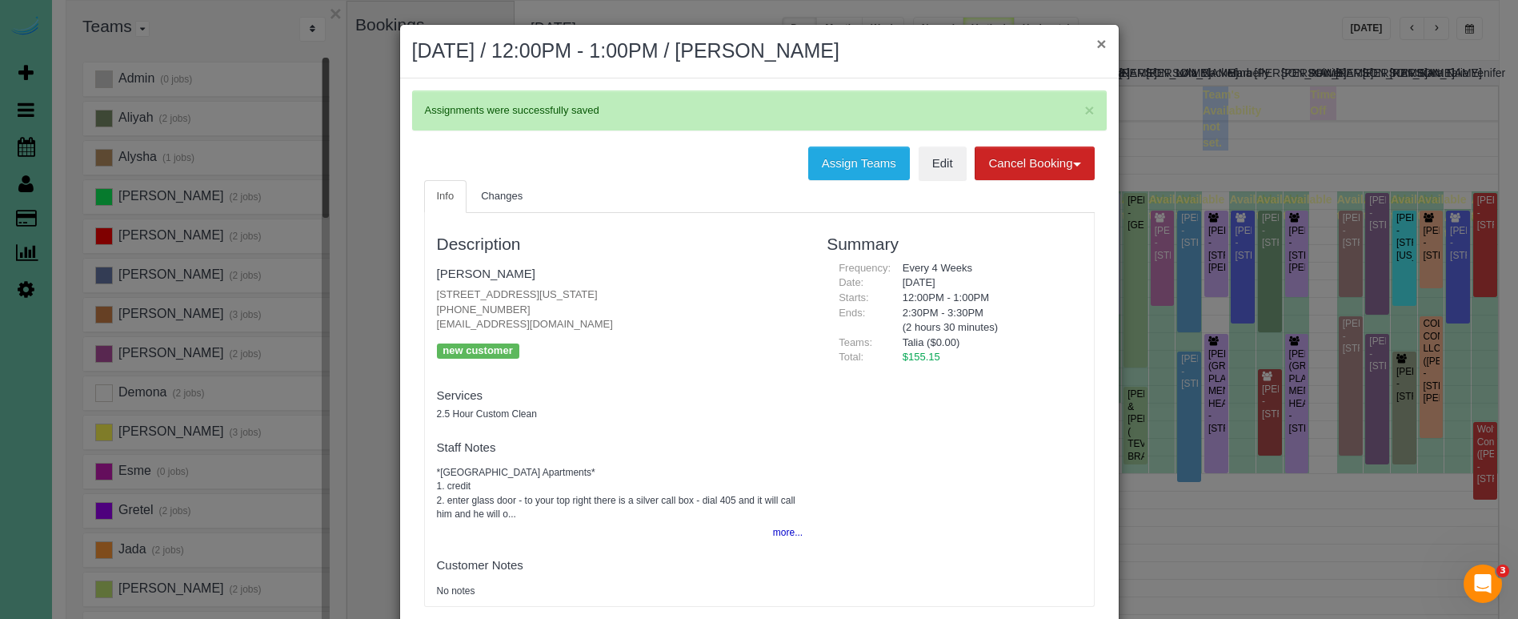
click at [1103, 44] on button "×" at bounding box center [1101, 43] width 10 height 17
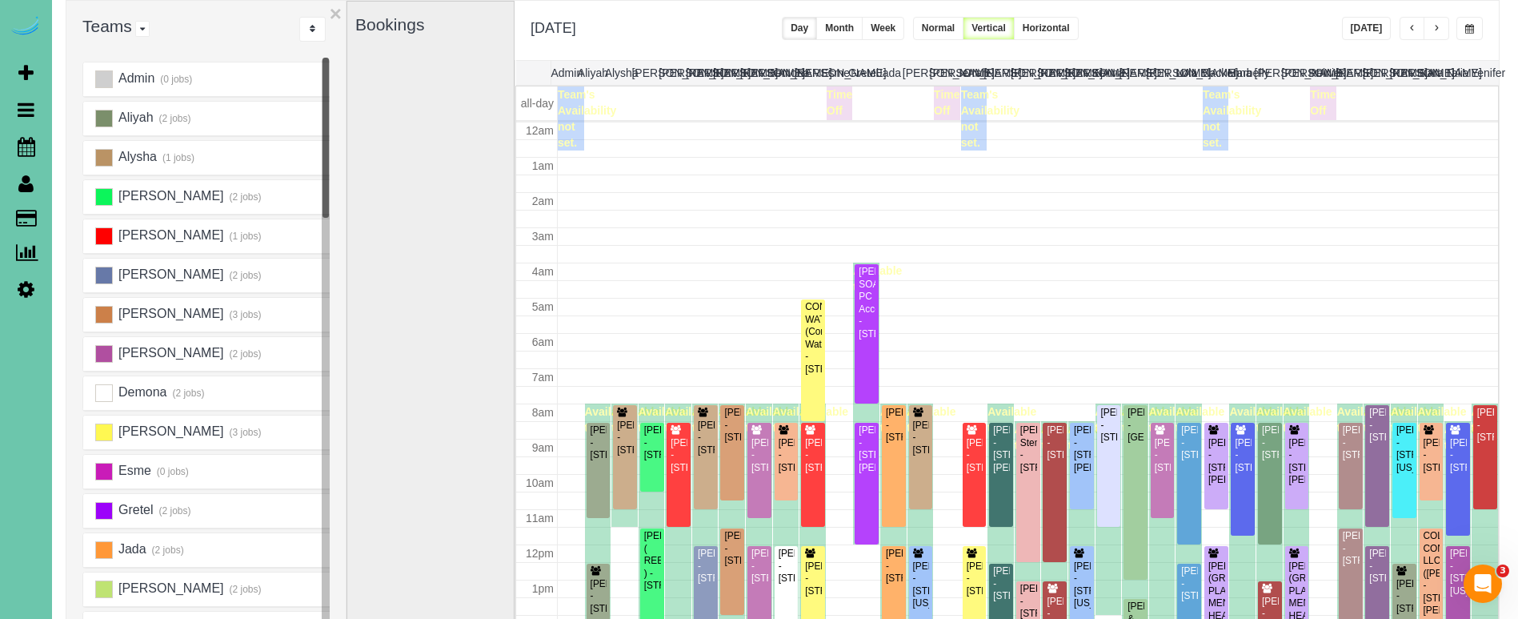
scroll to position [212, 0]
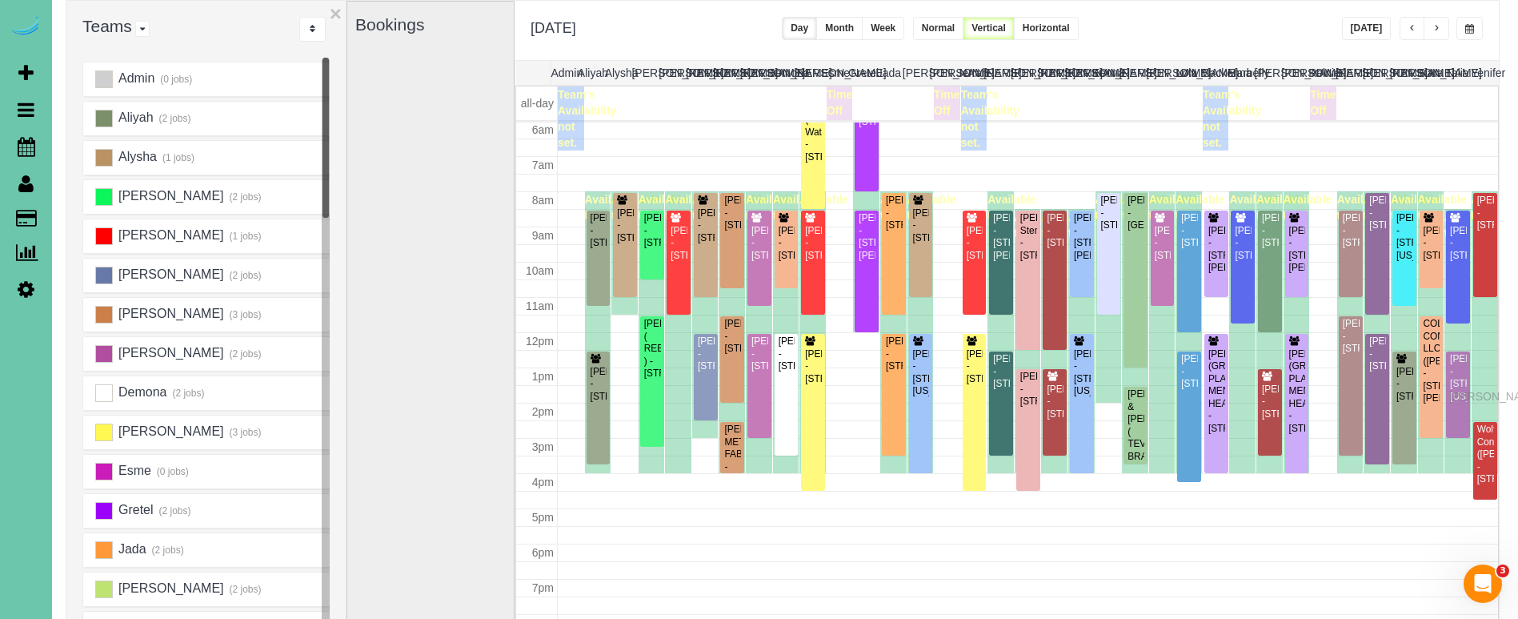
drag, startPoint x: 1456, startPoint y: 381, endPoint x: 1453, endPoint y: 394, distance: 13.2
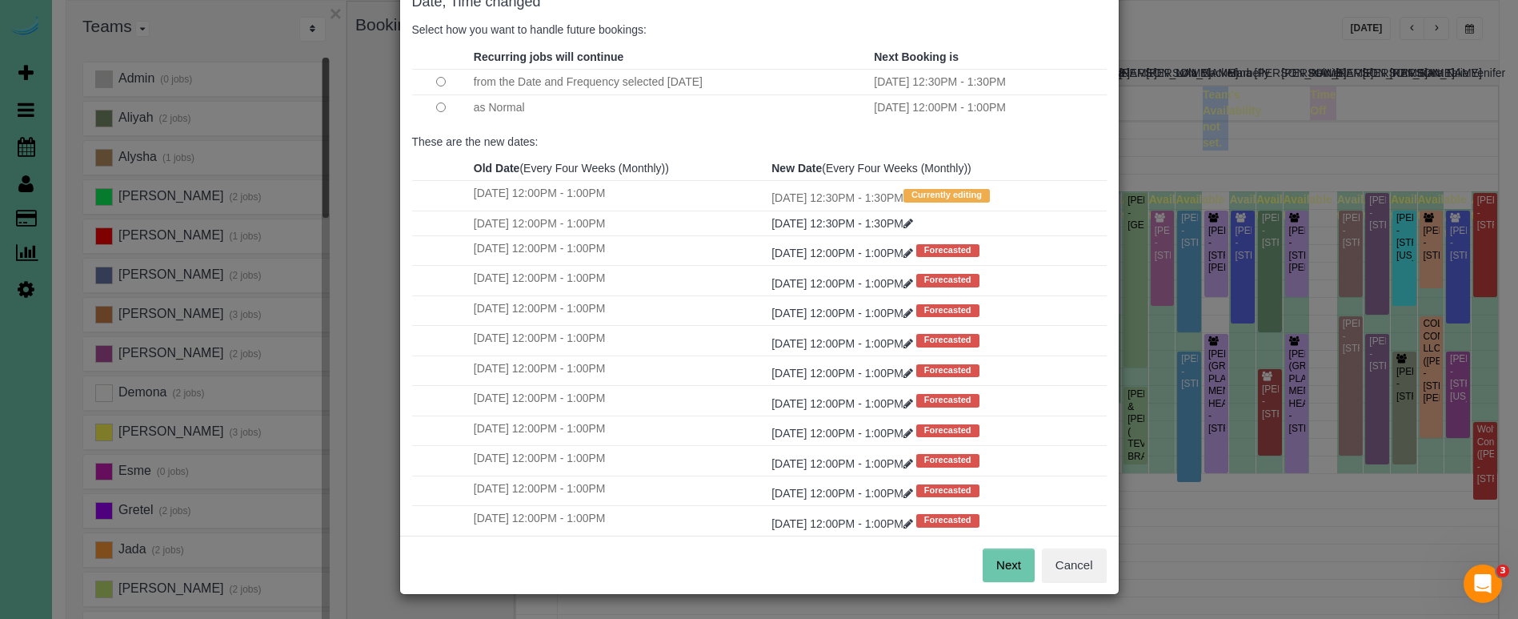
scroll to position [98, 0]
drag, startPoint x: 999, startPoint y: 566, endPoint x: 968, endPoint y: 541, distance: 39.2
click at [999, 565] on button "Next" at bounding box center [1009, 566] width 52 height 34
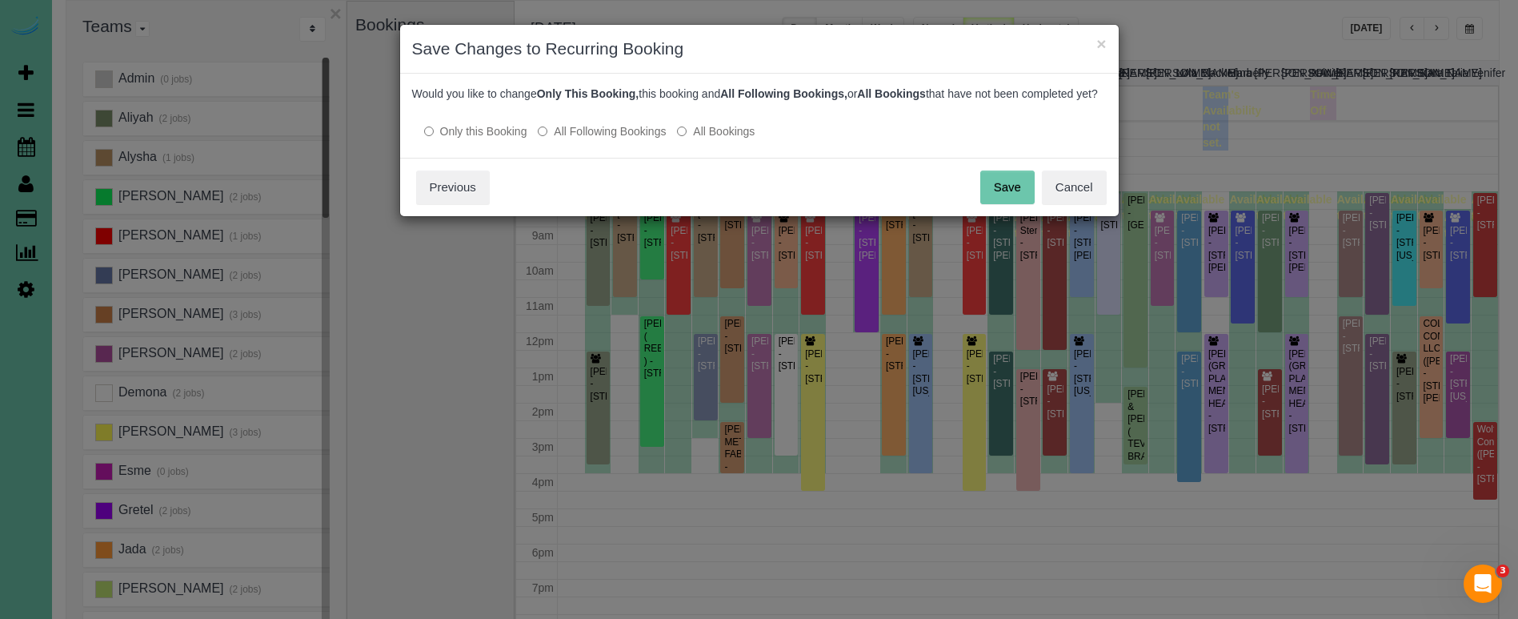
scroll to position [0, 0]
click at [607, 139] on label "All Following Bookings" at bounding box center [602, 131] width 128 height 16
click at [1019, 194] on button "Save" at bounding box center [1007, 187] width 54 height 34
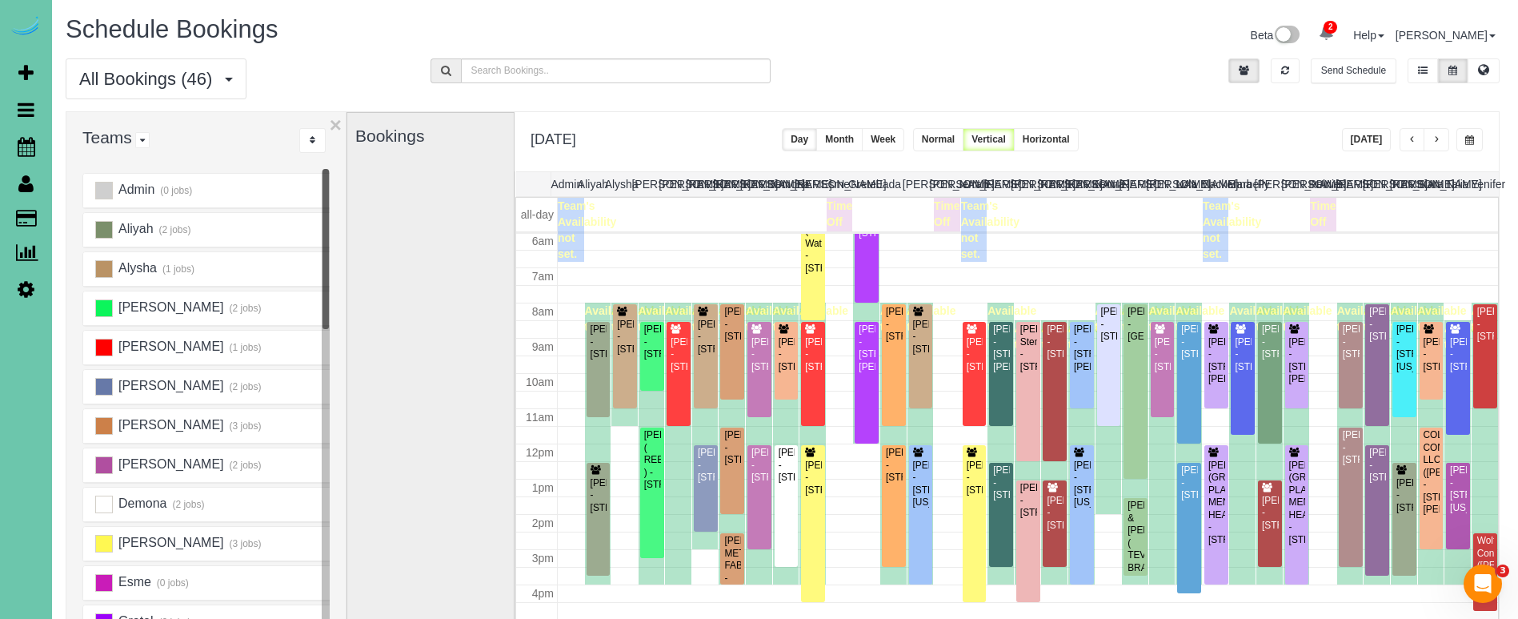
scroll to position [0, 2]
click at [1352, 145] on button "[DATE]" at bounding box center [1367, 139] width 50 height 23
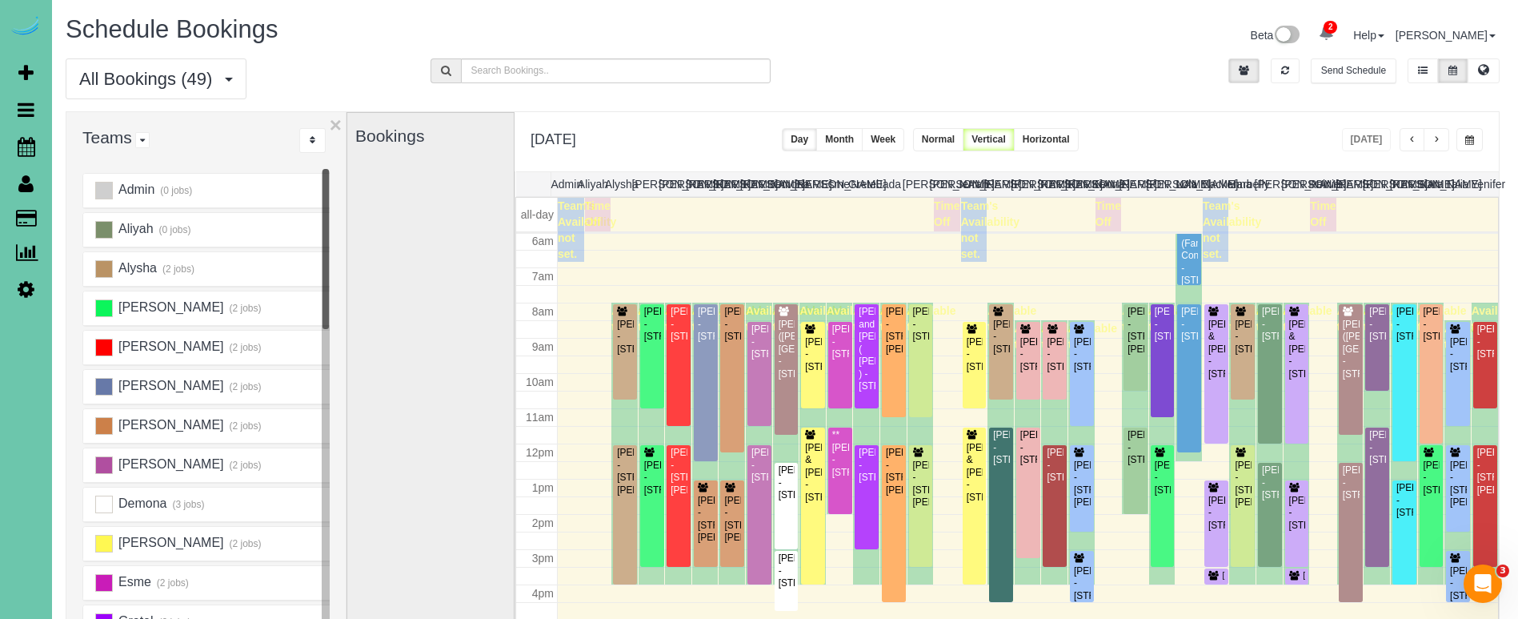
scroll to position [0, 14]
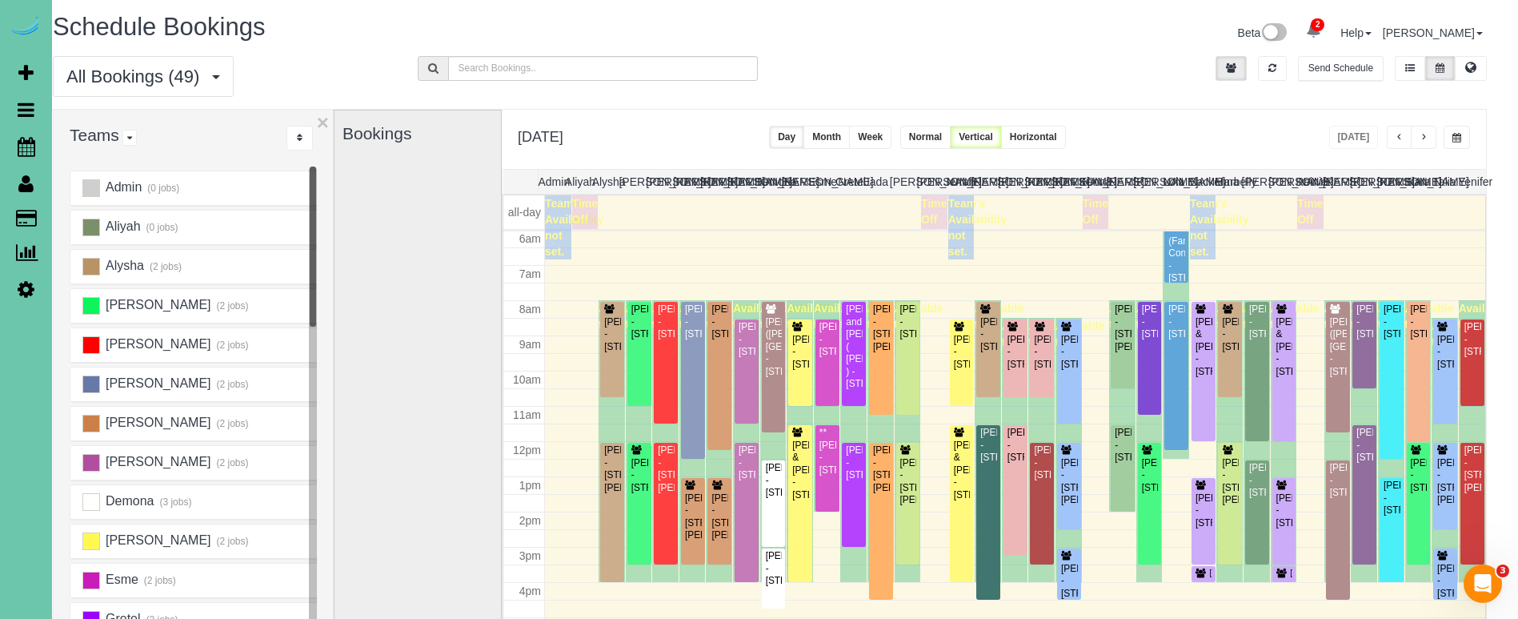
click at [1444, 138] on button "button" at bounding box center [1457, 137] width 26 height 23
type input "**********"
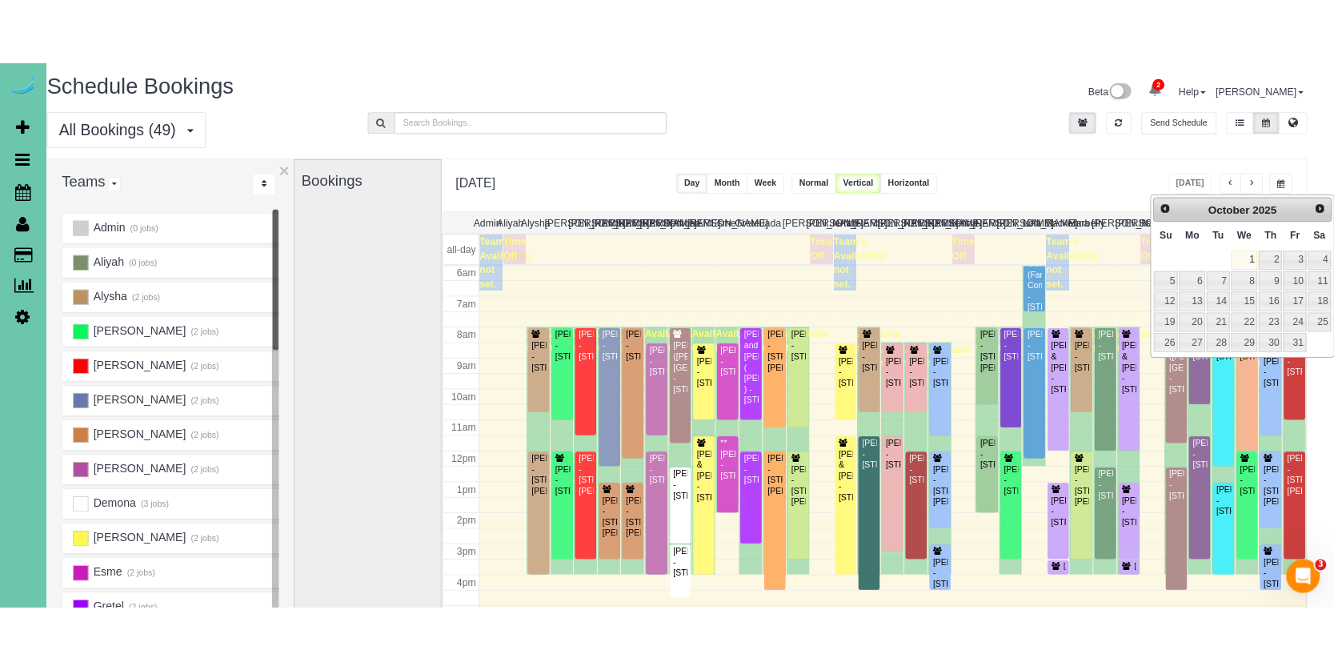
scroll to position [3, 15]
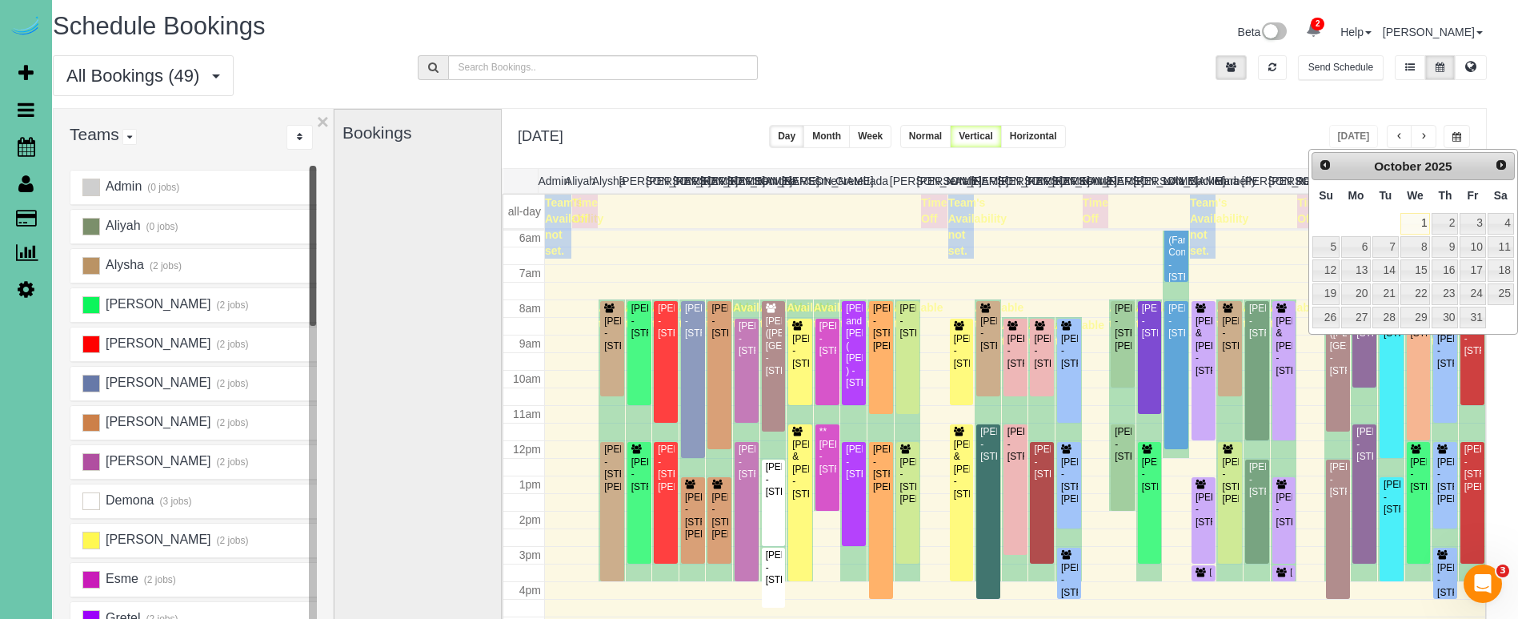
click at [1200, 116] on div "**********" at bounding box center [994, 138] width 984 height 59
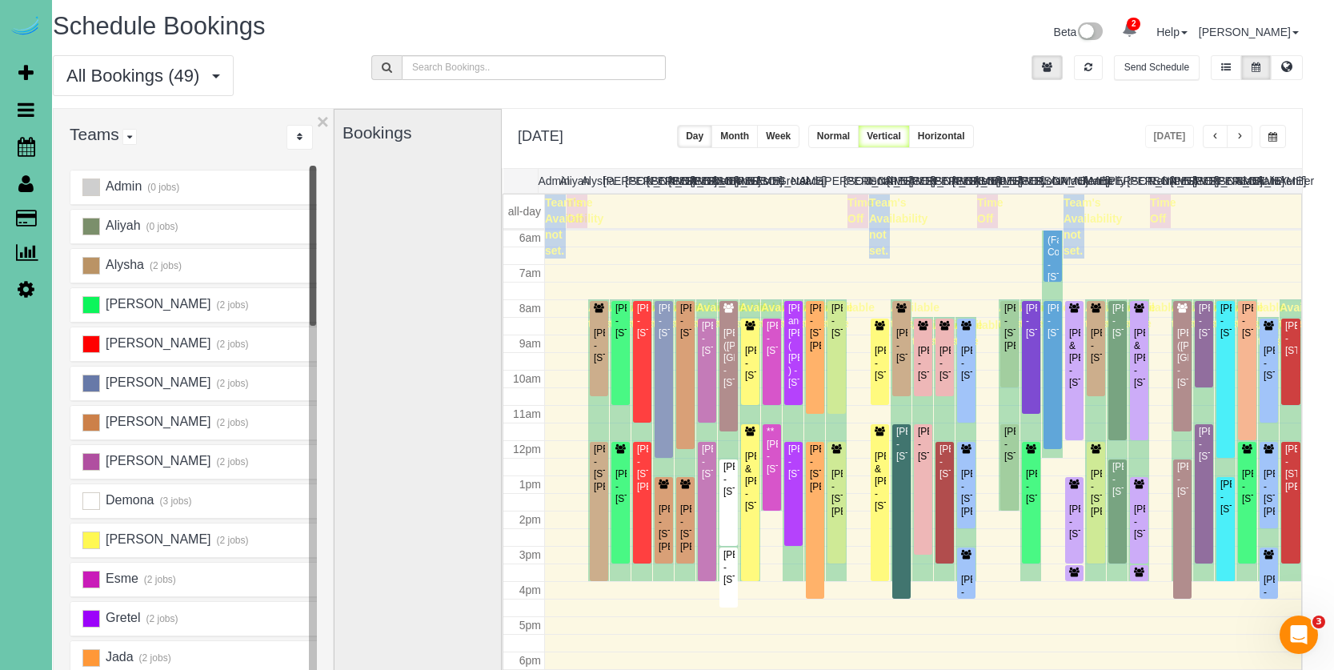
scroll to position [212, 0]
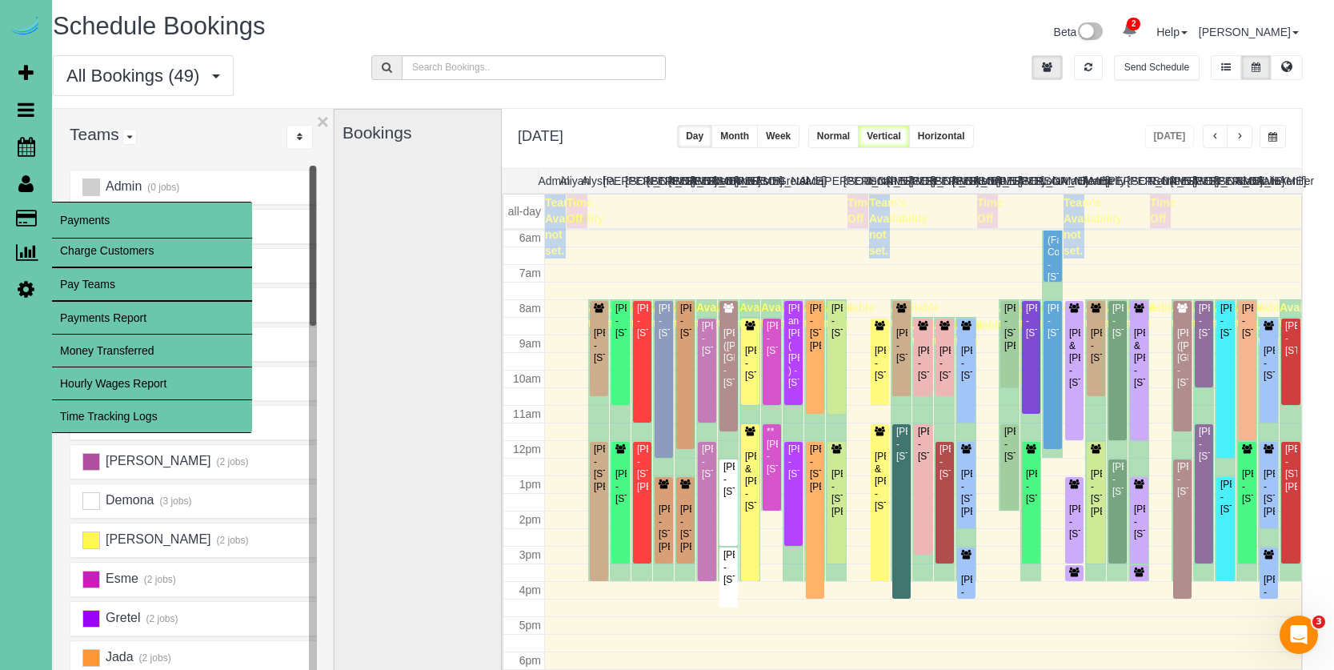
click at [166, 418] on link "Time Tracking Logs" at bounding box center [152, 416] width 200 height 32
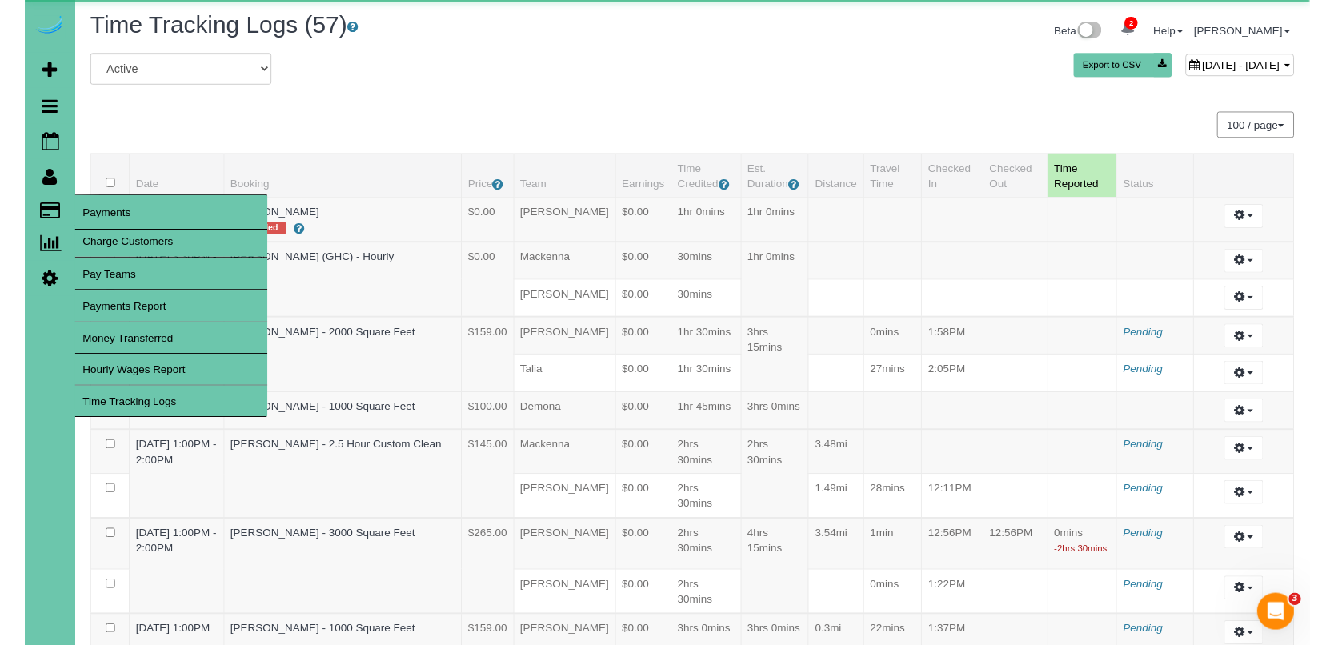
scroll to position [3, 0]
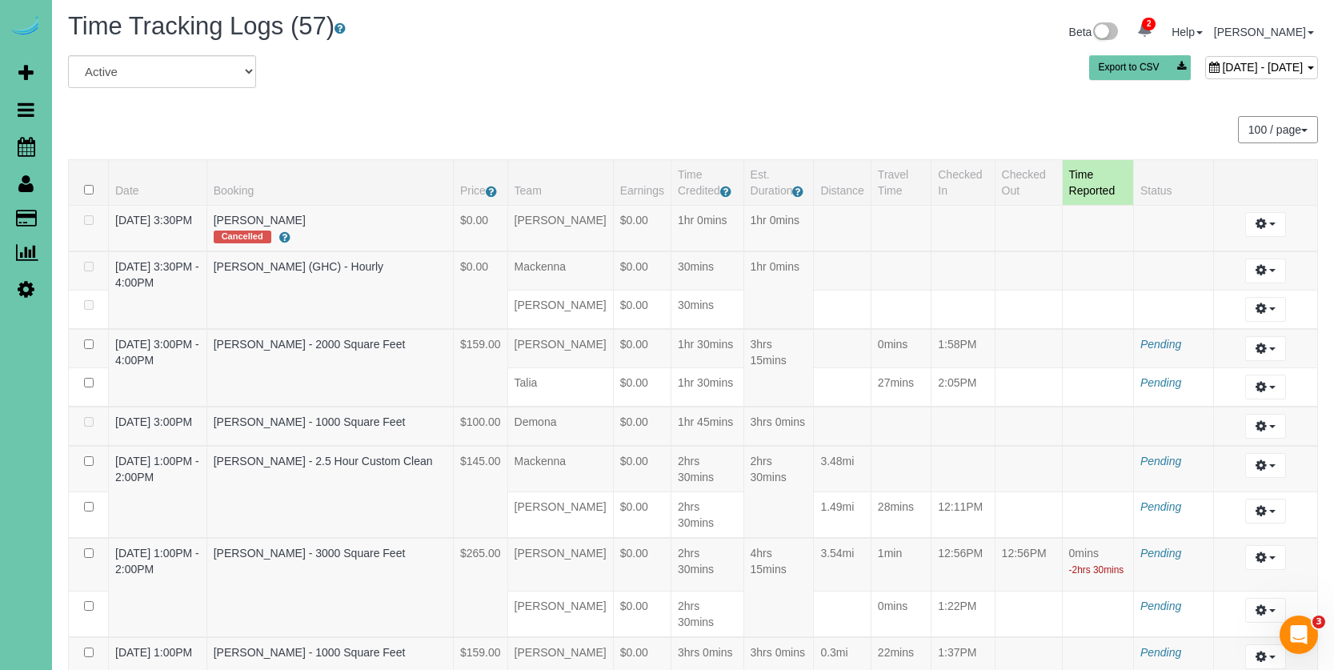
drag, startPoint x: 1242, startPoint y: 62, endPoint x: 1230, endPoint y: 63, distance: 12.1
click at [1242, 62] on span "October 01, 2025 - October 01, 2025" at bounding box center [1262, 67] width 81 height 13
type input "**********"
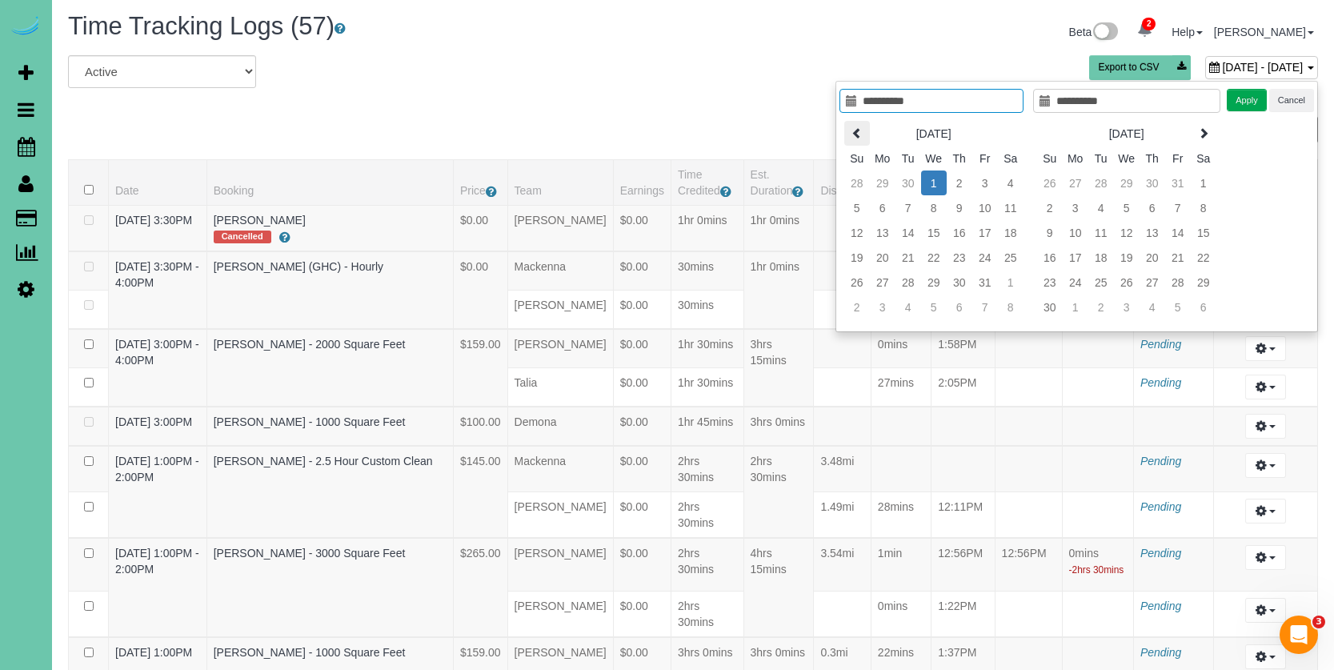
click at [857, 132] on icon at bounding box center [856, 132] width 11 height 11
type input "**********"
click at [907, 230] on td "16" at bounding box center [908, 232] width 26 height 25
type input "**********"
click at [907, 230] on td "16" at bounding box center [908, 232] width 26 height 25
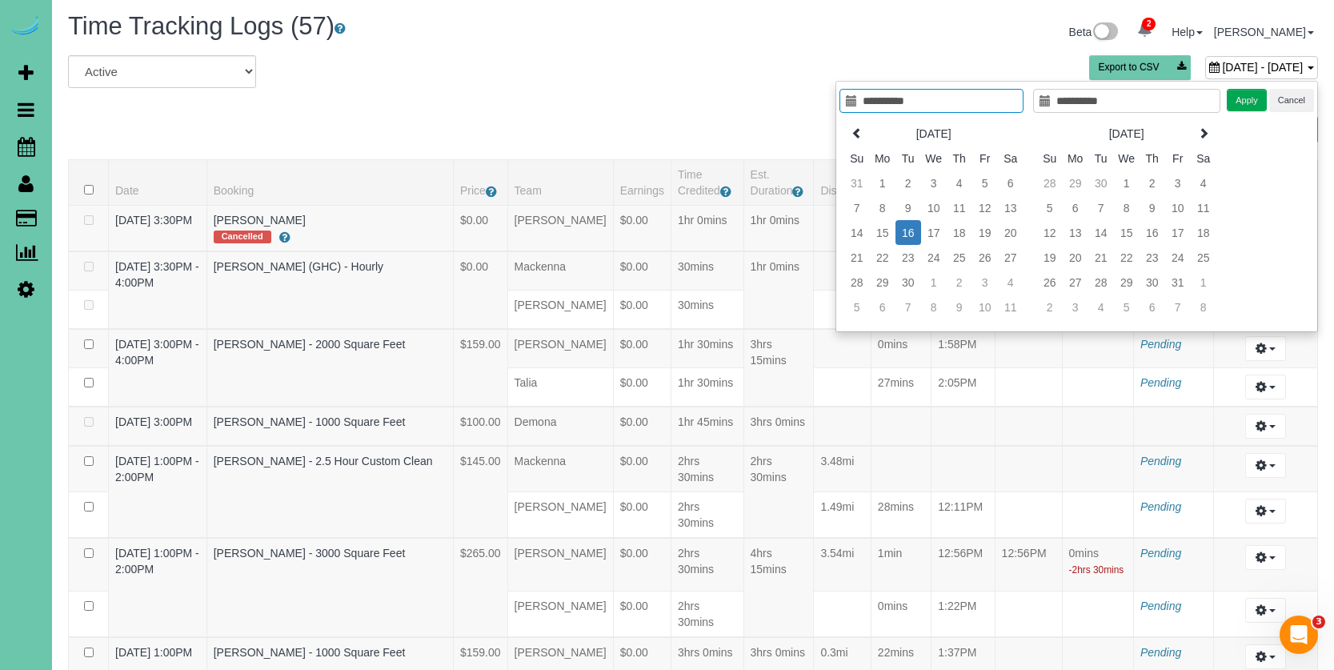
click at [1255, 99] on button "Apply" at bounding box center [1247, 100] width 40 height 23
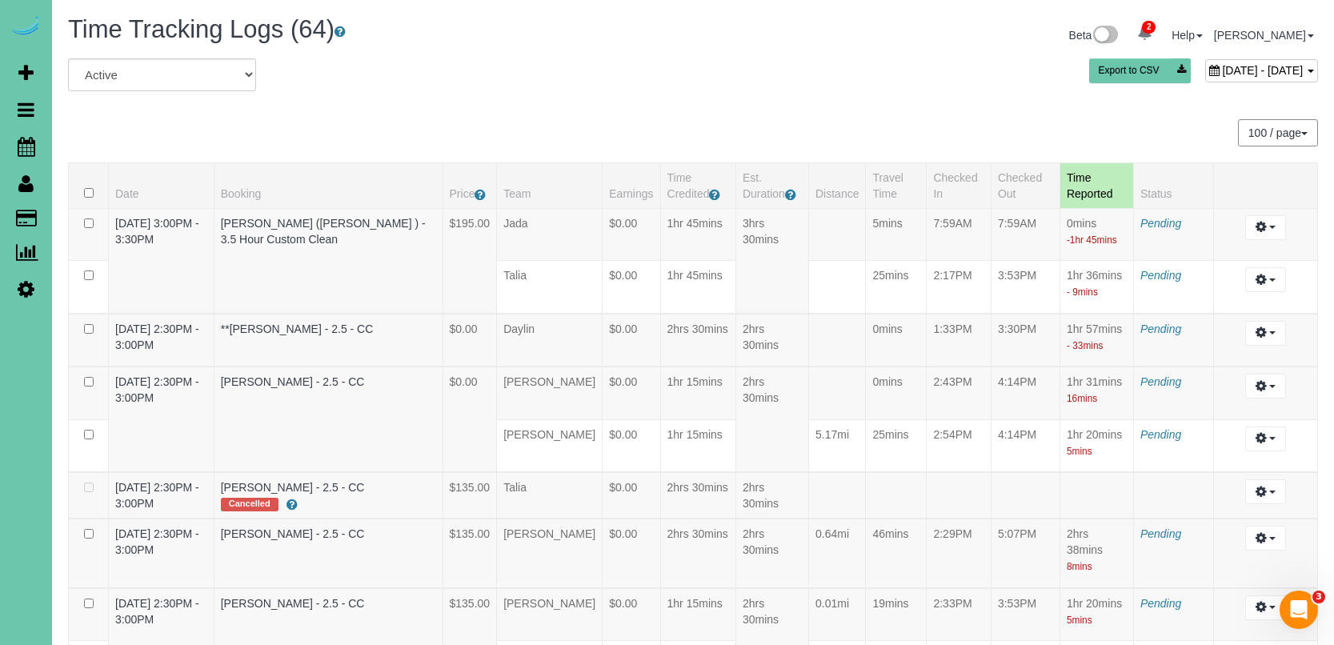
scroll to position [0, 0]
click at [1238, 55] on div "Beta 2 Your Notifications You have 0 alerts × You have 5 to charge for 09/30/20…" at bounding box center [1011, 37] width 637 height 42
drag, startPoint x: 1219, startPoint y: 66, endPoint x: 1205, endPoint y: 68, distance: 14.5
click at [1222, 66] on span "September 16, 2025 - September 16, 2025" at bounding box center [1262, 70] width 81 height 13
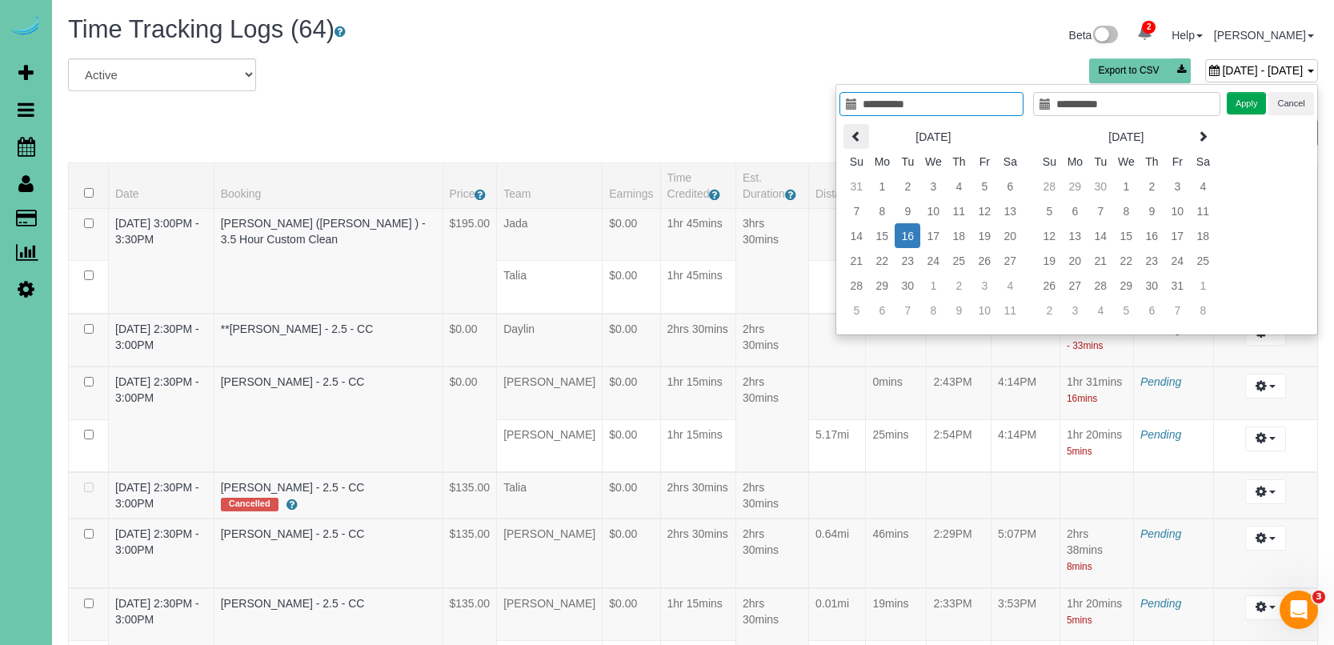
click at [854, 130] on icon at bounding box center [856, 135] width 11 height 11
type input "**********"
click at [905, 258] on td "19" at bounding box center [908, 260] width 26 height 25
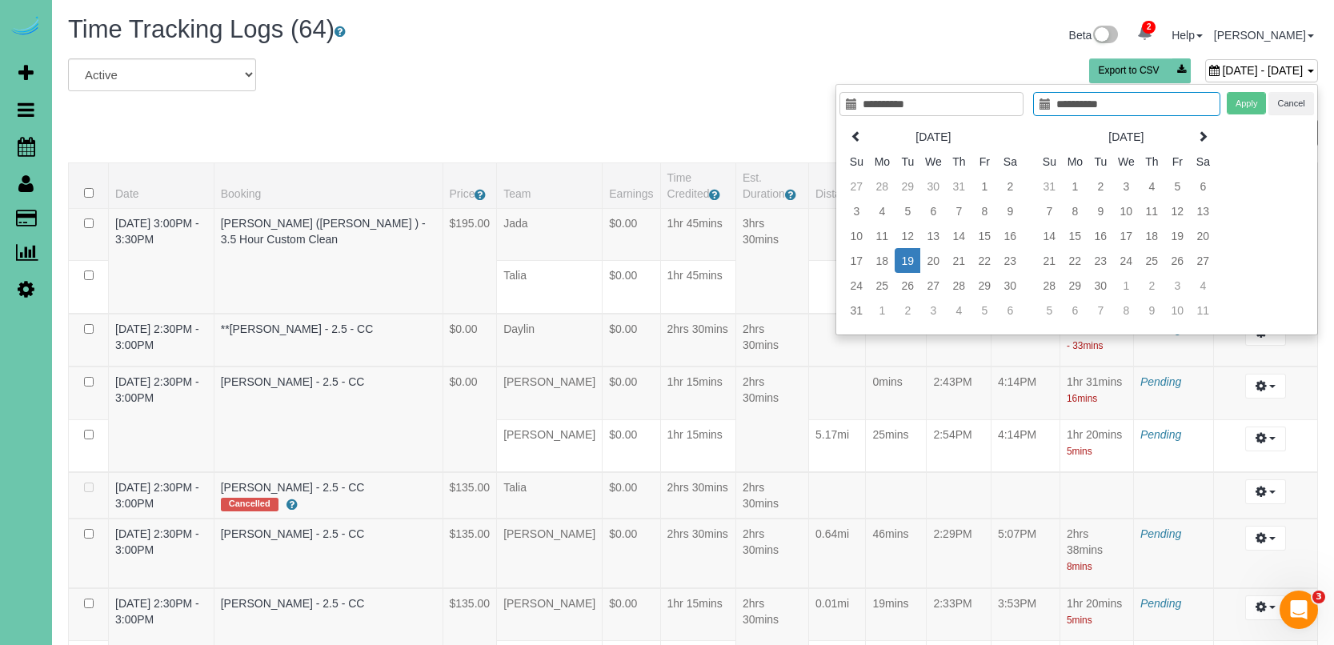
type input "**********"
click at [905, 258] on td "19" at bounding box center [908, 260] width 26 height 25
click at [1258, 104] on button "Apply" at bounding box center [1247, 103] width 40 height 23
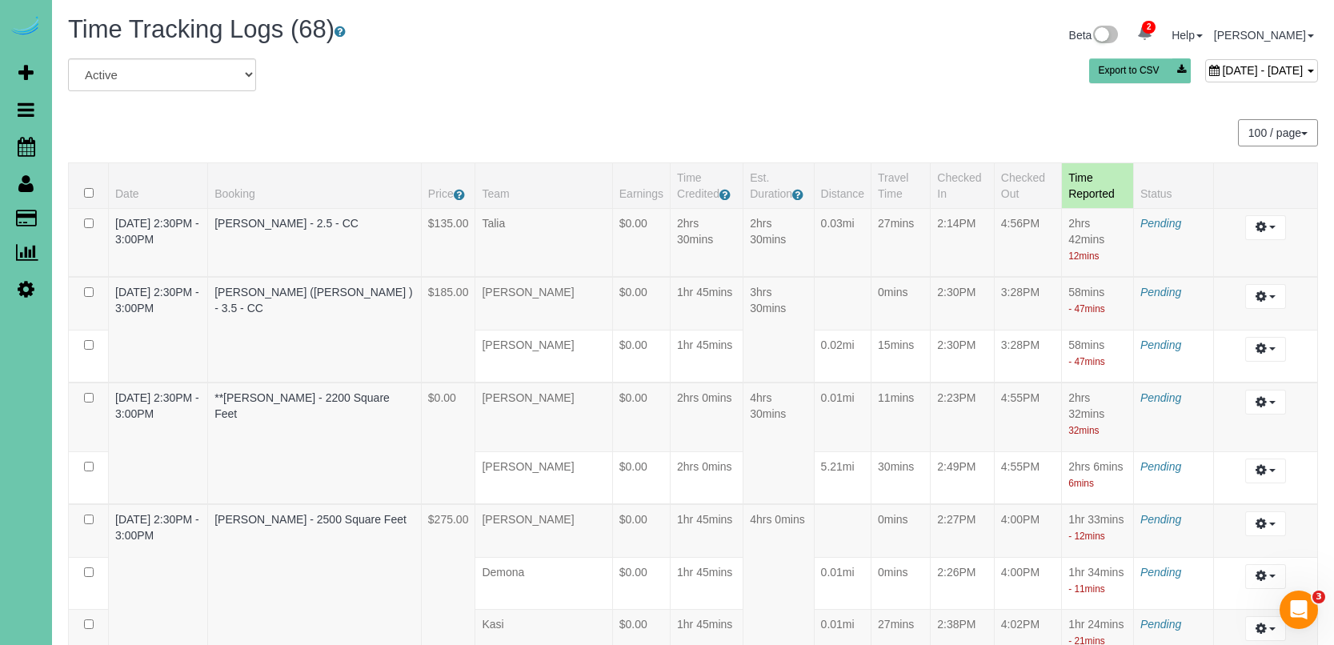
scroll to position [1596, 0]
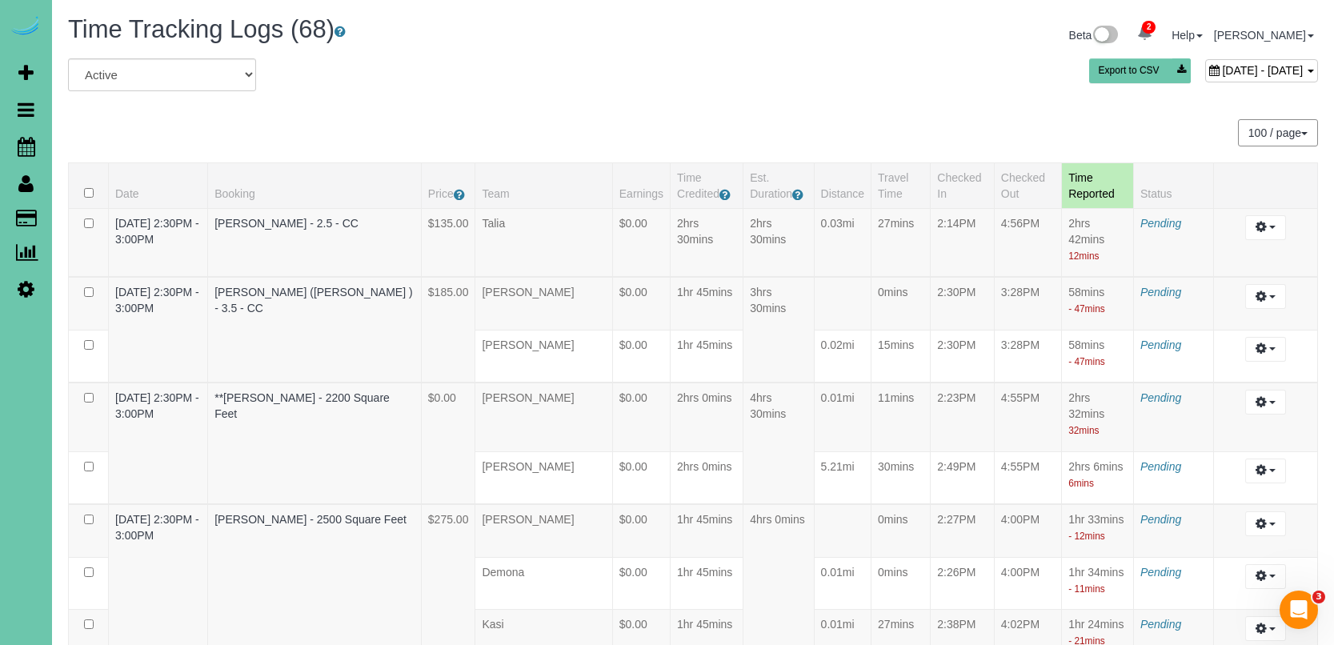
scroll to position [0, 0]
click at [1222, 70] on span "August 19, 2025 - August 19, 2025" at bounding box center [1262, 70] width 81 height 13
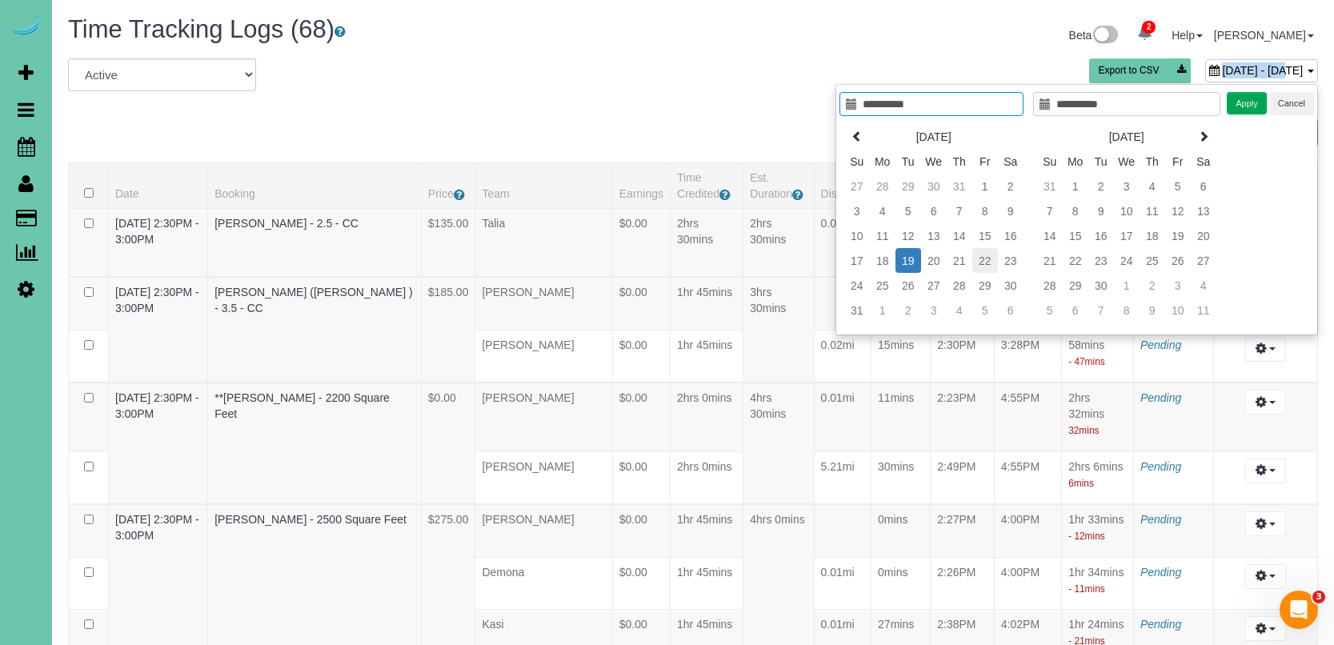
type input "**********"
click at [990, 257] on td "22" at bounding box center [985, 260] width 26 height 25
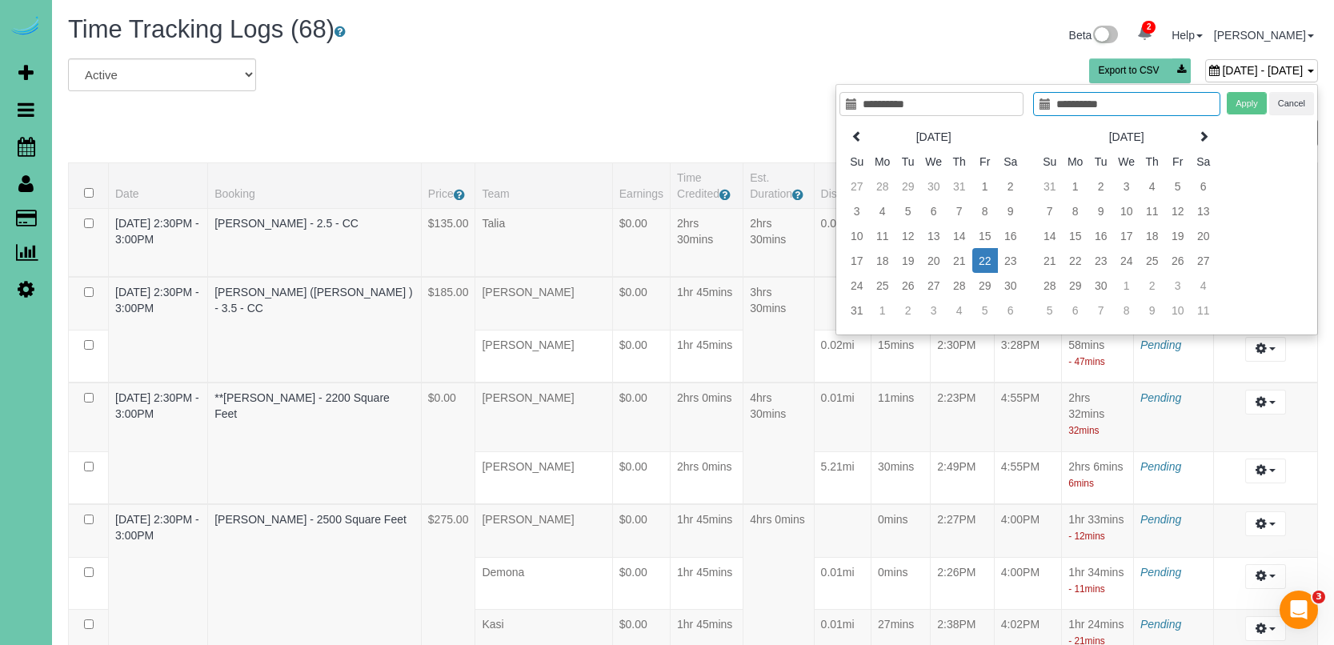
type input "**********"
click at [990, 257] on td "22" at bounding box center [985, 260] width 26 height 25
click at [1240, 102] on button "Apply" at bounding box center [1247, 103] width 40 height 23
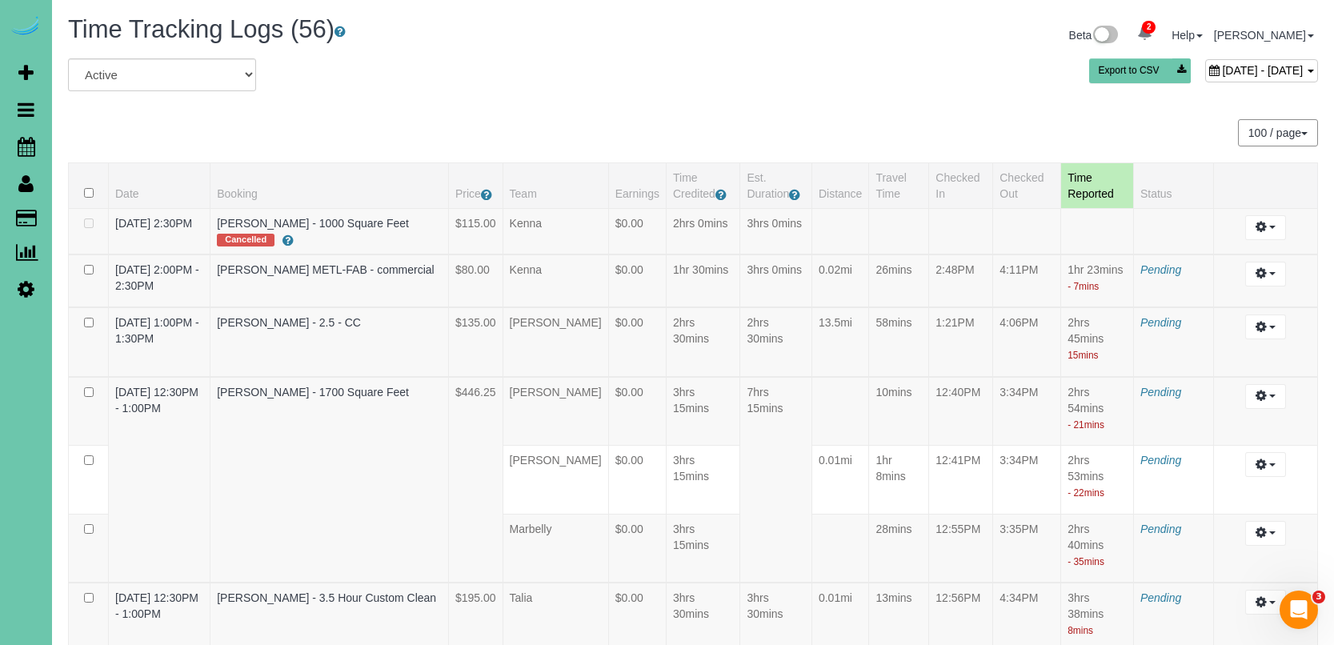
click at [1222, 65] on span "August 22, 2025 - August 22, 2025" at bounding box center [1262, 70] width 81 height 13
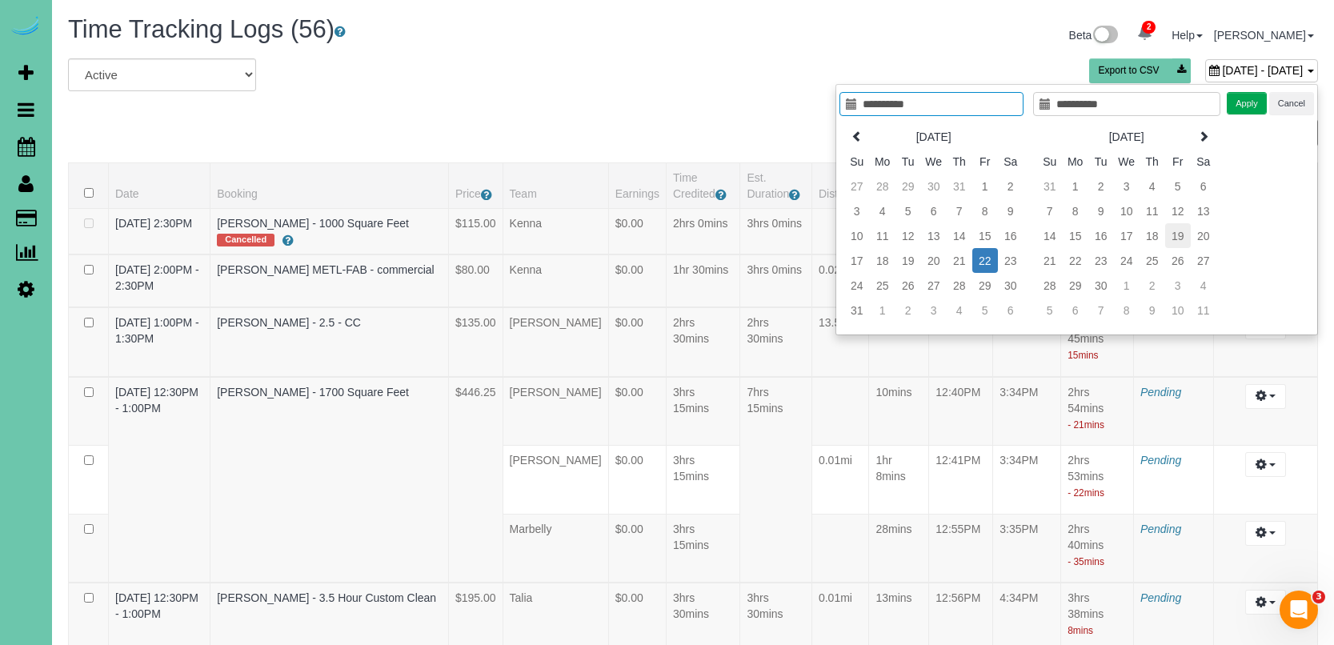
type input "**********"
click at [1183, 232] on td "19" at bounding box center [1178, 235] width 26 height 25
type input "**********"
click at [1247, 104] on button "Apply" at bounding box center [1247, 103] width 40 height 23
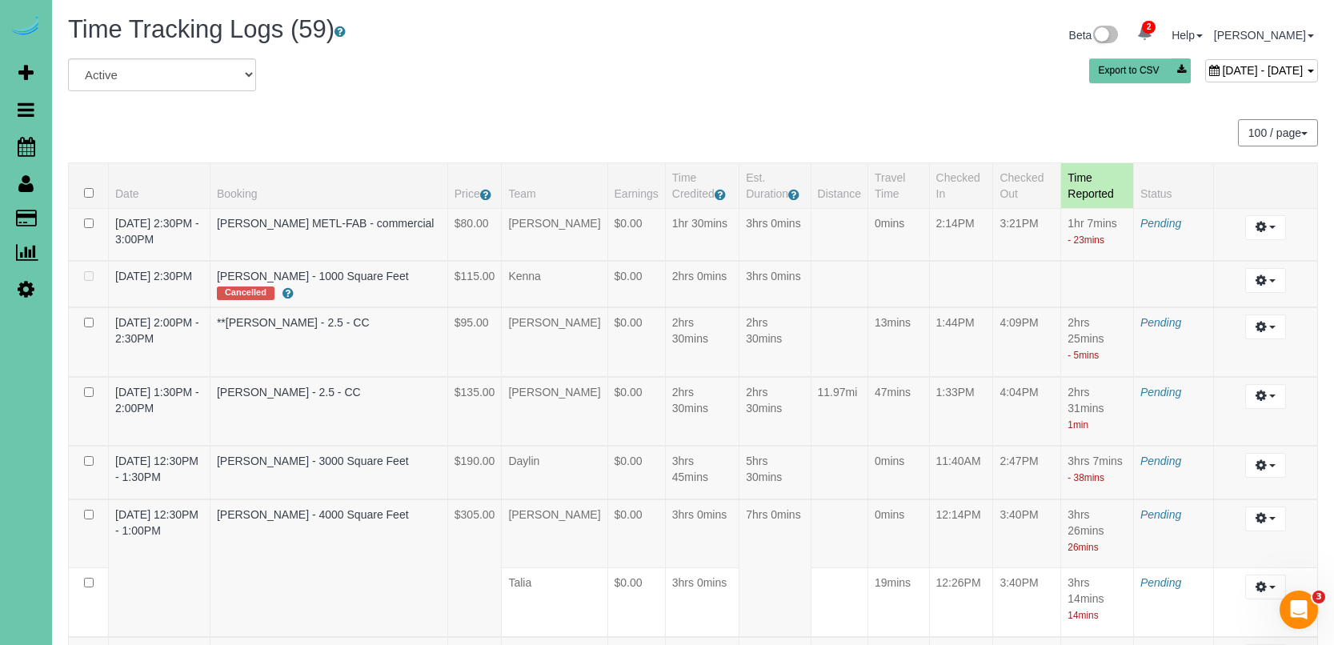
click at [1222, 71] on span "September 19, 2025 - September 19, 2025" at bounding box center [1262, 70] width 81 height 13
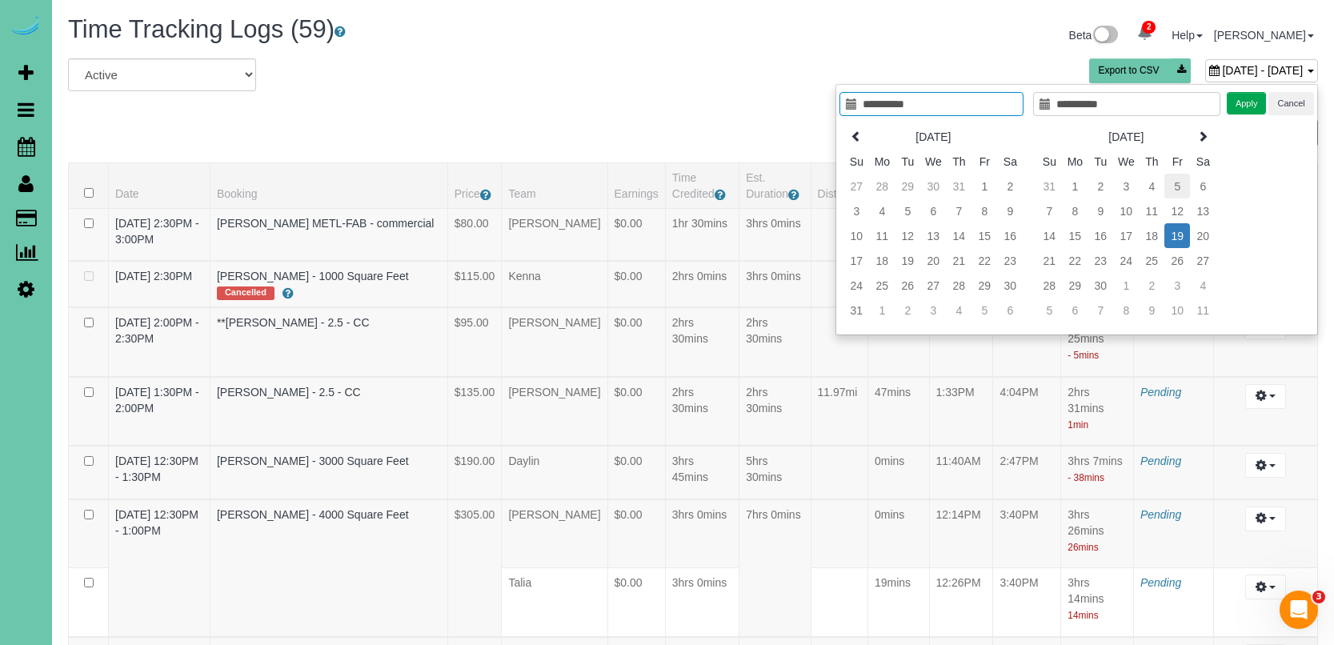
type input "**********"
click at [1181, 183] on td "5" at bounding box center [1177, 186] width 26 height 25
type input "**********"
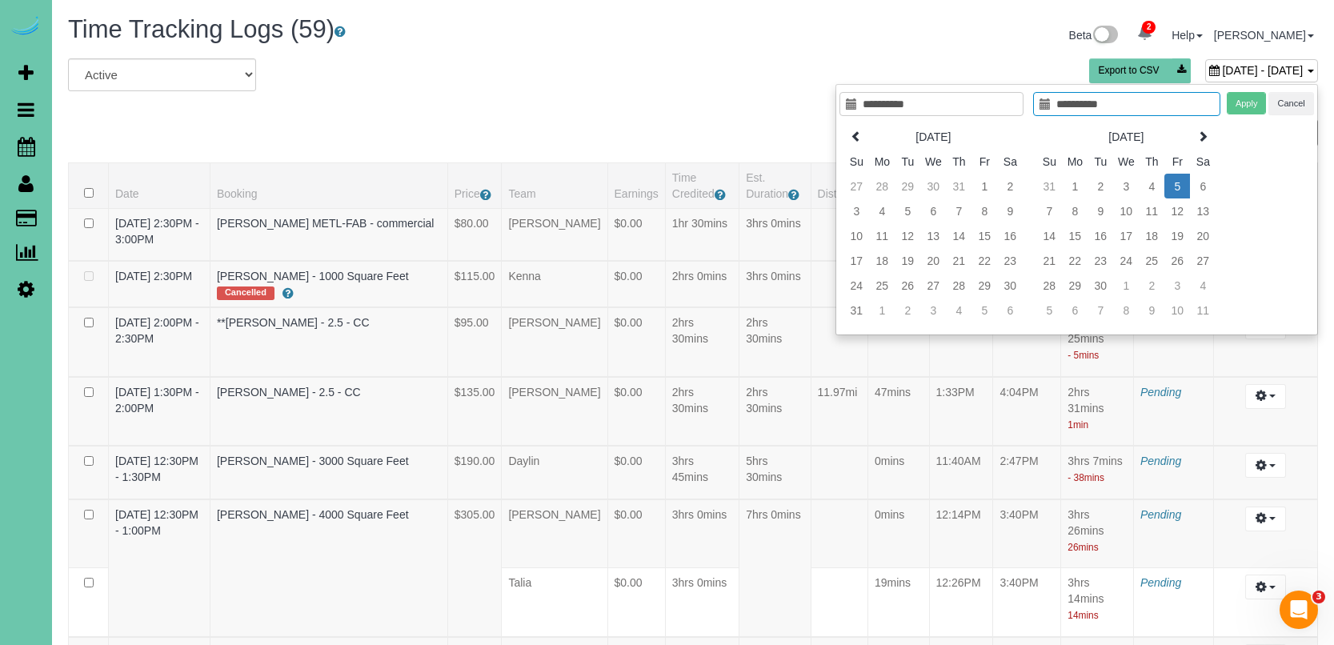
click at [1181, 183] on td "5" at bounding box center [1177, 186] width 26 height 25
click at [1235, 106] on button "Apply" at bounding box center [1247, 103] width 40 height 23
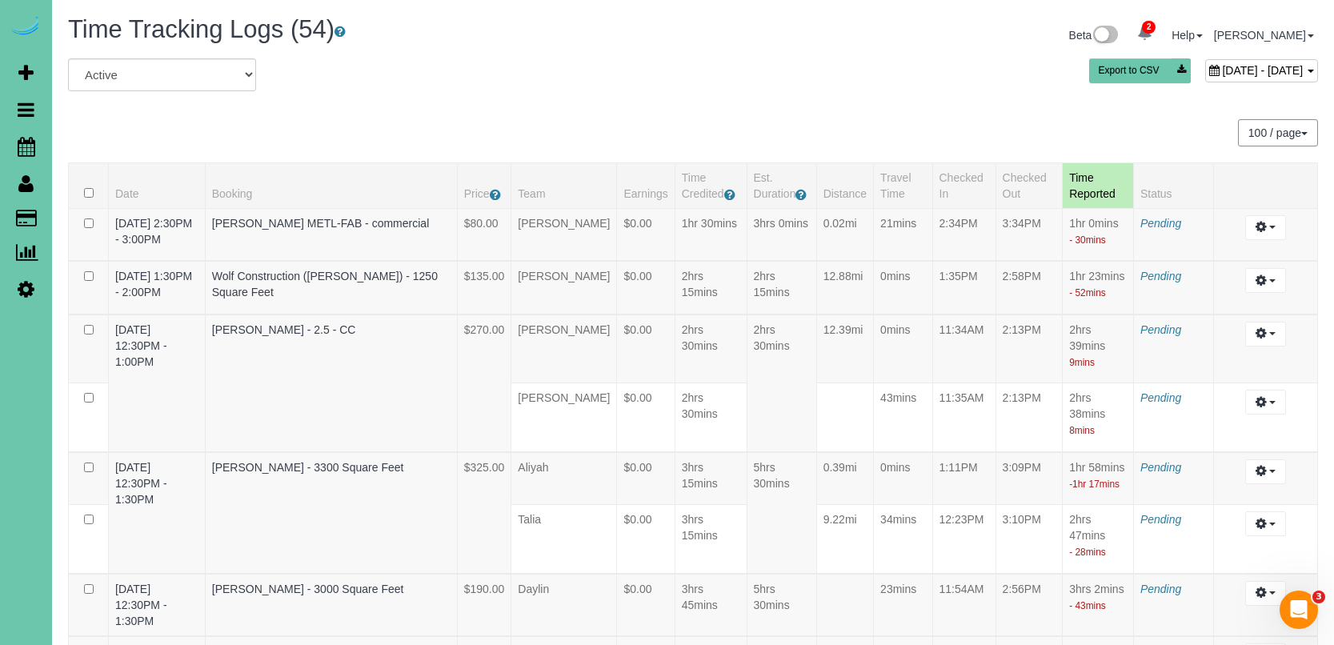
scroll to position [3597, 0]
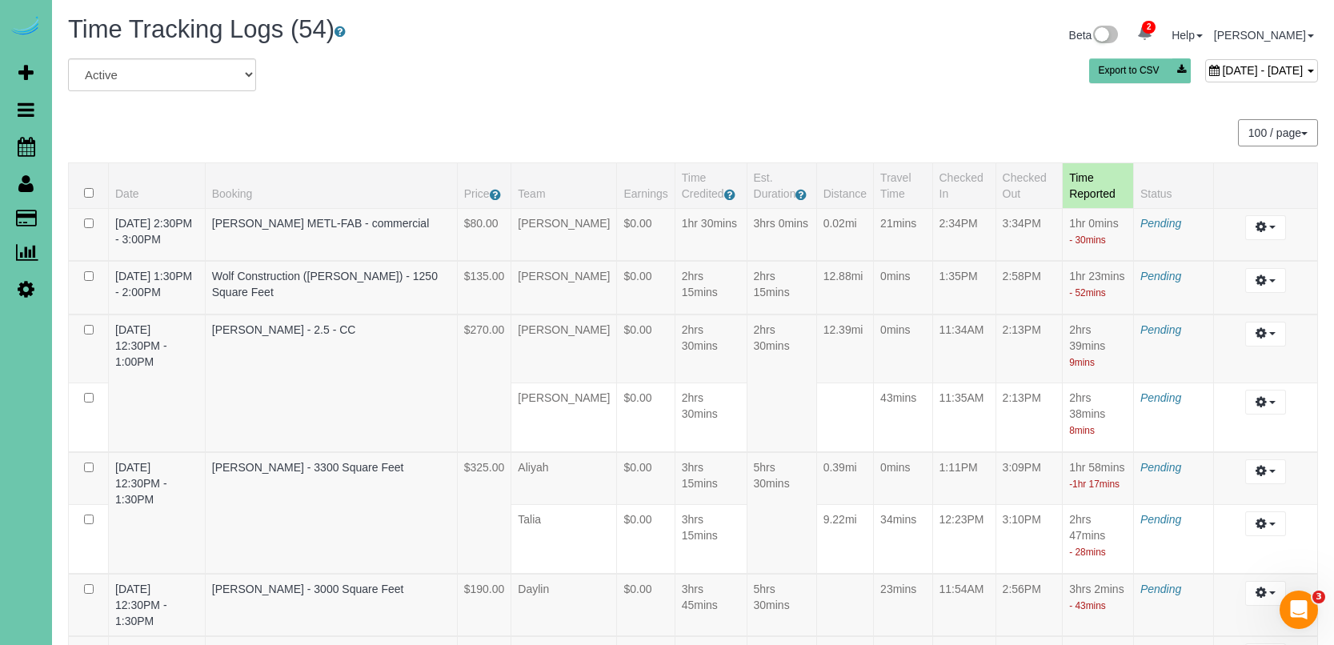
scroll to position [0, 0]
click at [1222, 75] on span "September 05, 2025 - September 05, 2025" at bounding box center [1262, 70] width 81 height 13
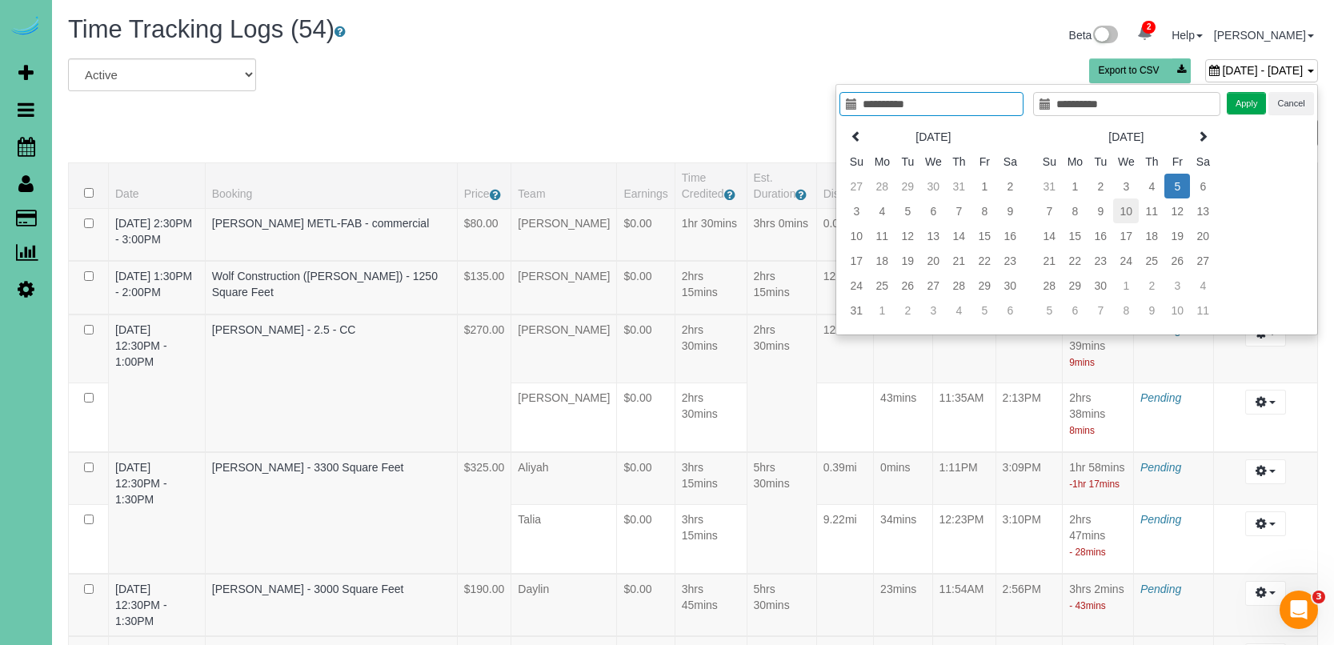
scroll to position [1, 0]
type input "**********"
click at [1175, 214] on td "12" at bounding box center [1177, 210] width 26 height 25
type input "**********"
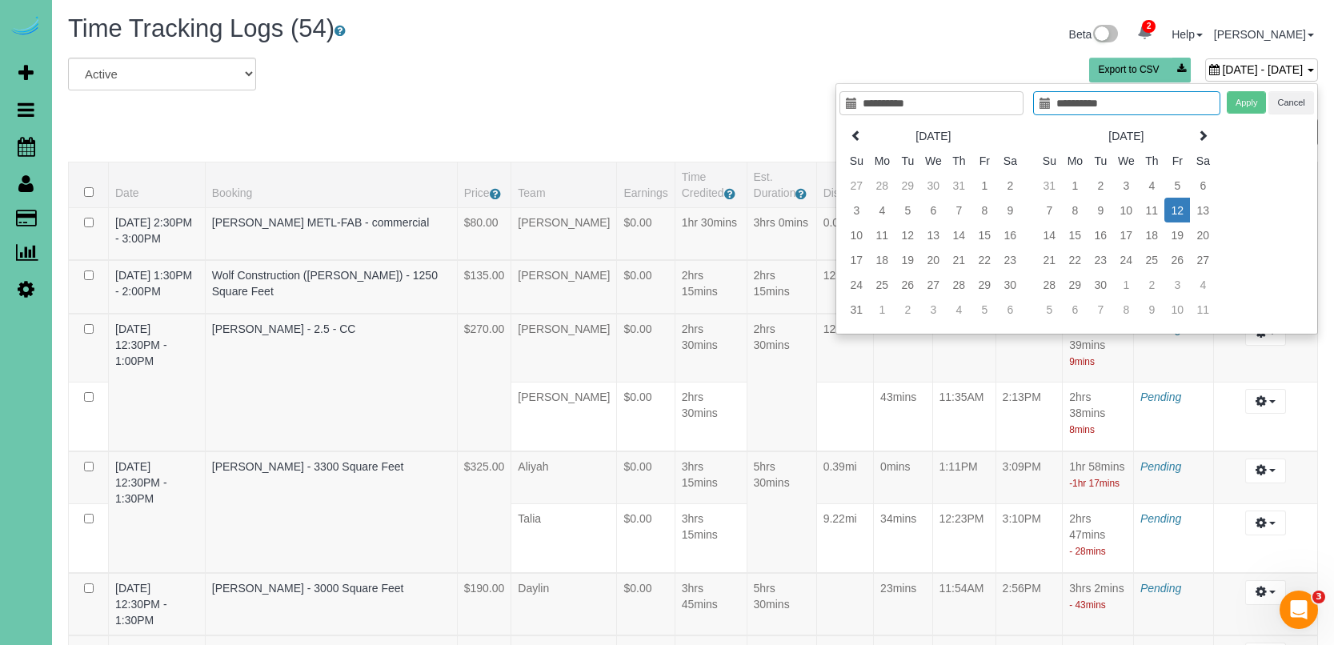
click at [1175, 214] on td "12" at bounding box center [1177, 210] width 26 height 25
click at [1241, 102] on button "Apply" at bounding box center [1247, 102] width 40 height 23
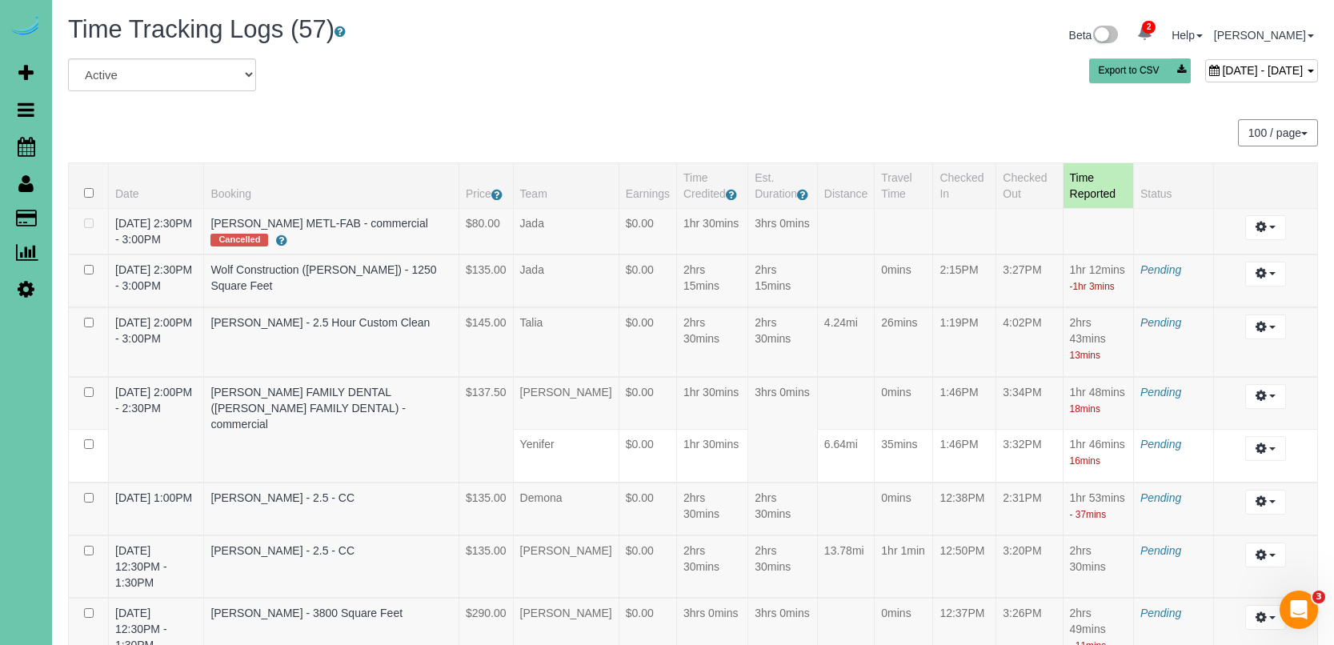
scroll to position [0, 0]
click at [1222, 66] on span "September 12, 2025 - September 12, 2025" at bounding box center [1262, 70] width 81 height 13
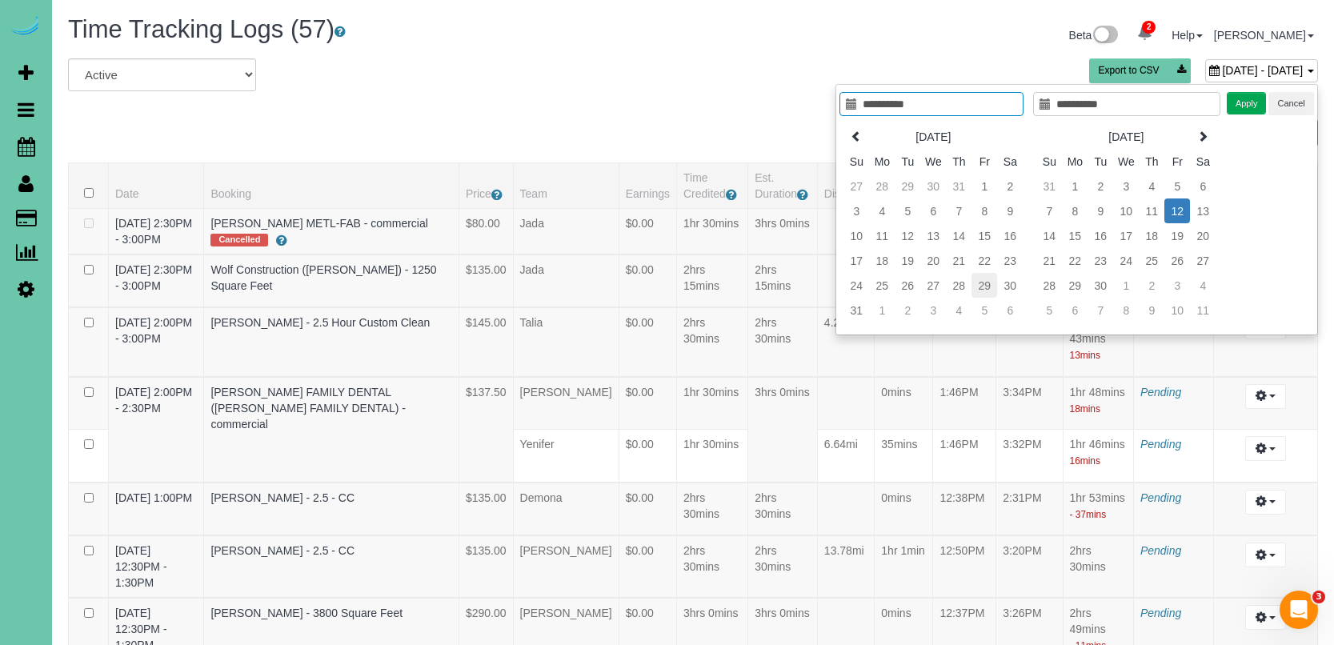
type input "**********"
click at [979, 289] on td "29" at bounding box center [984, 285] width 26 height 25
type input "**********"
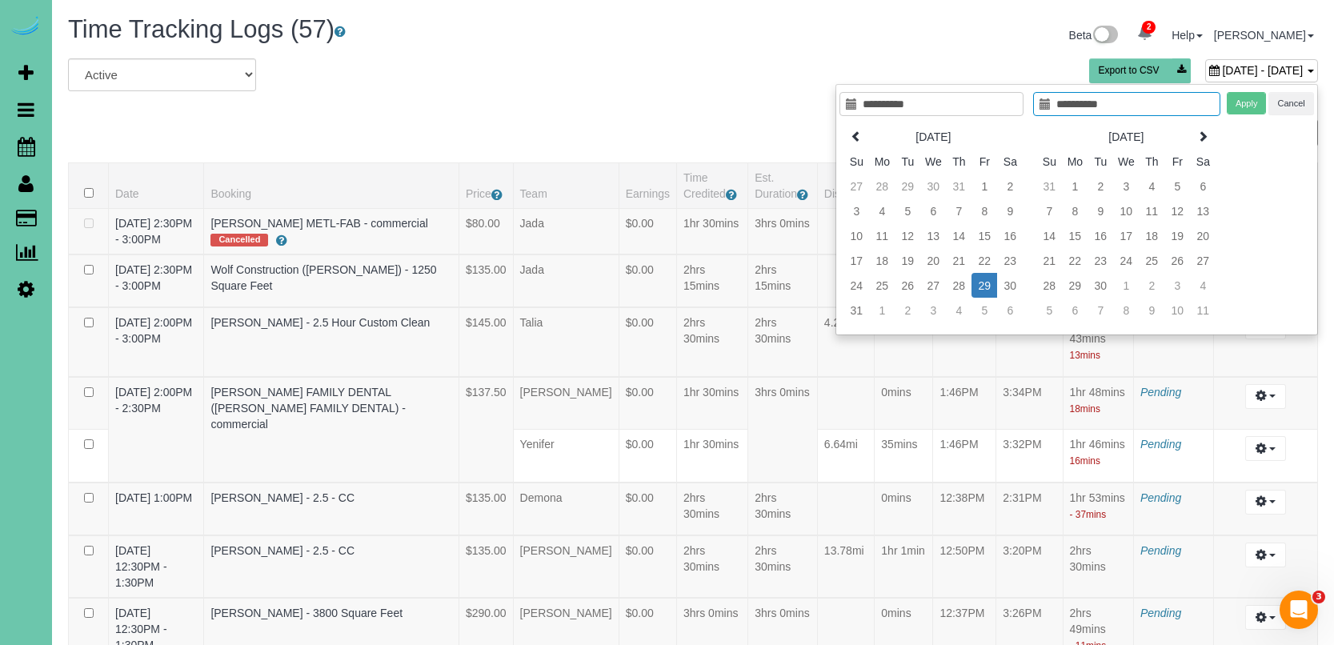
click at [979, 289] on td "29" at bounding box center [984, 285] width 26 height 25
click at [1243, 100] on button "Apply" at bounding box center [1247, 103] width 40 height 23
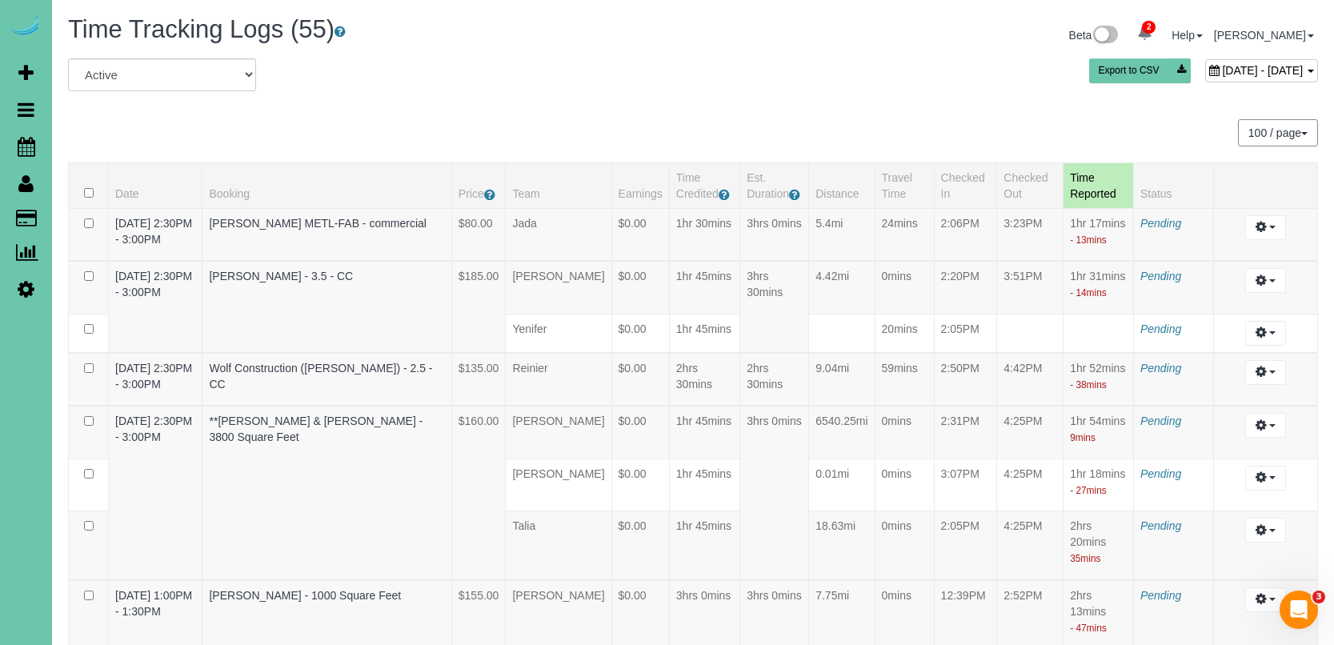
click at [1222, 68] on span "August 29, 2025 - August 29, 2025" at bounding box center [1262, 70] width 81 height 13
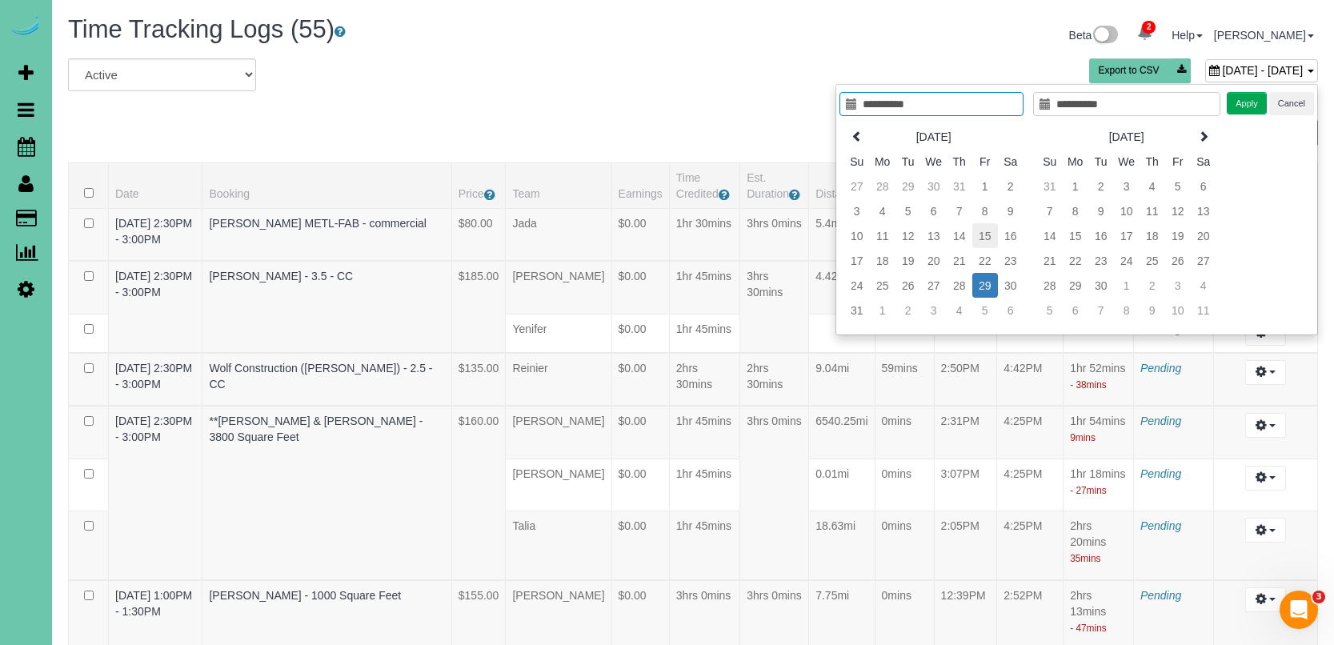
type input "**********"
click at [980, 234] on td "15" at bounding box center [985, 235] width 26 height 25
type input "**********"
click at [1255, 101] on button "Apply" at bounding box center [1247, 103] width 40 height 23
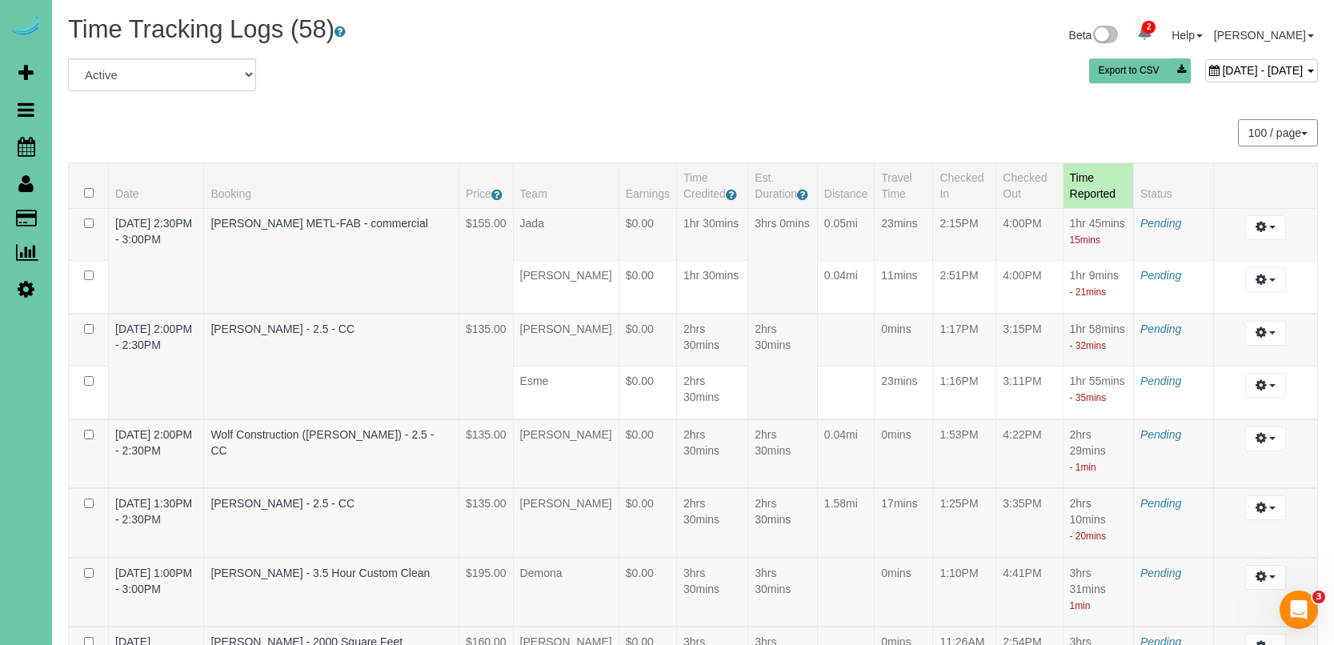
scroll to position [-2, 0]
click at [1171, 98] on div "All Active Archived August 15, 2025 - August 15, 2025 Export to CSV" at bounding box center [693, 80] width 1274 height 45
click at [1222, 76] on span "August 15, 2025 - August 15, 2025" at bounding box center [1262, 70] width 81 height 13
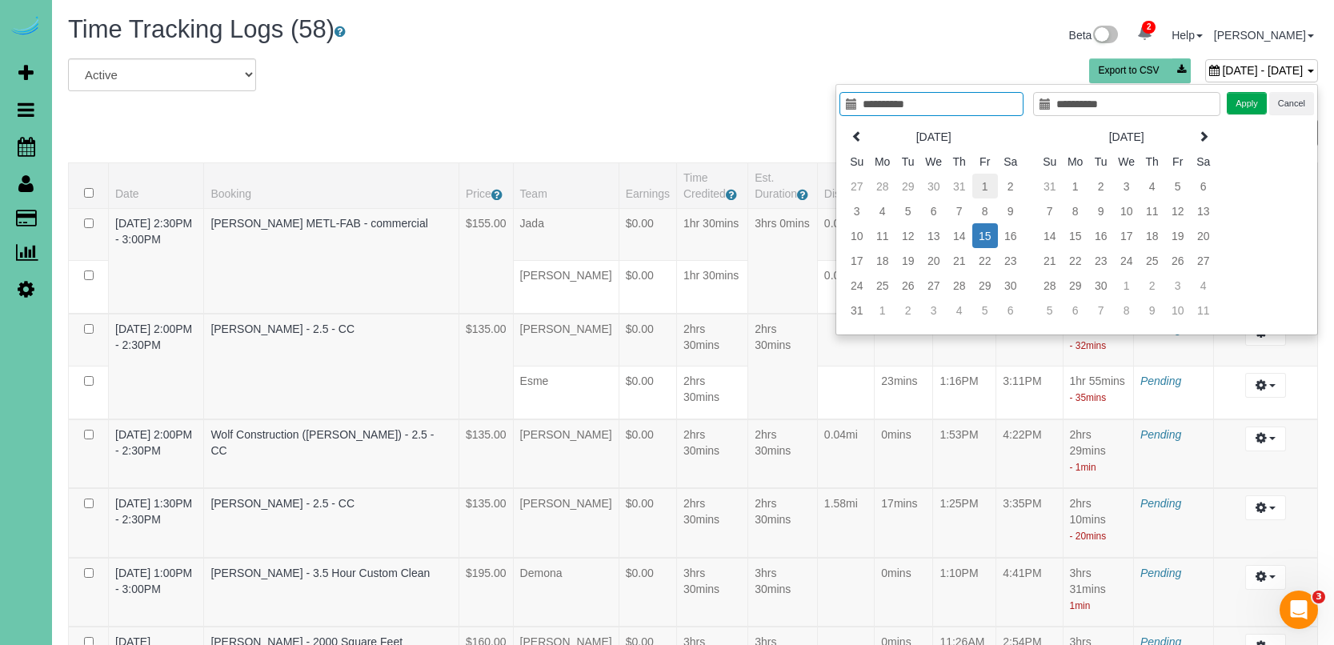
type input "**********"
click at [980, 185] on td "1" at bounding box center [985, 186] width 26 height 25
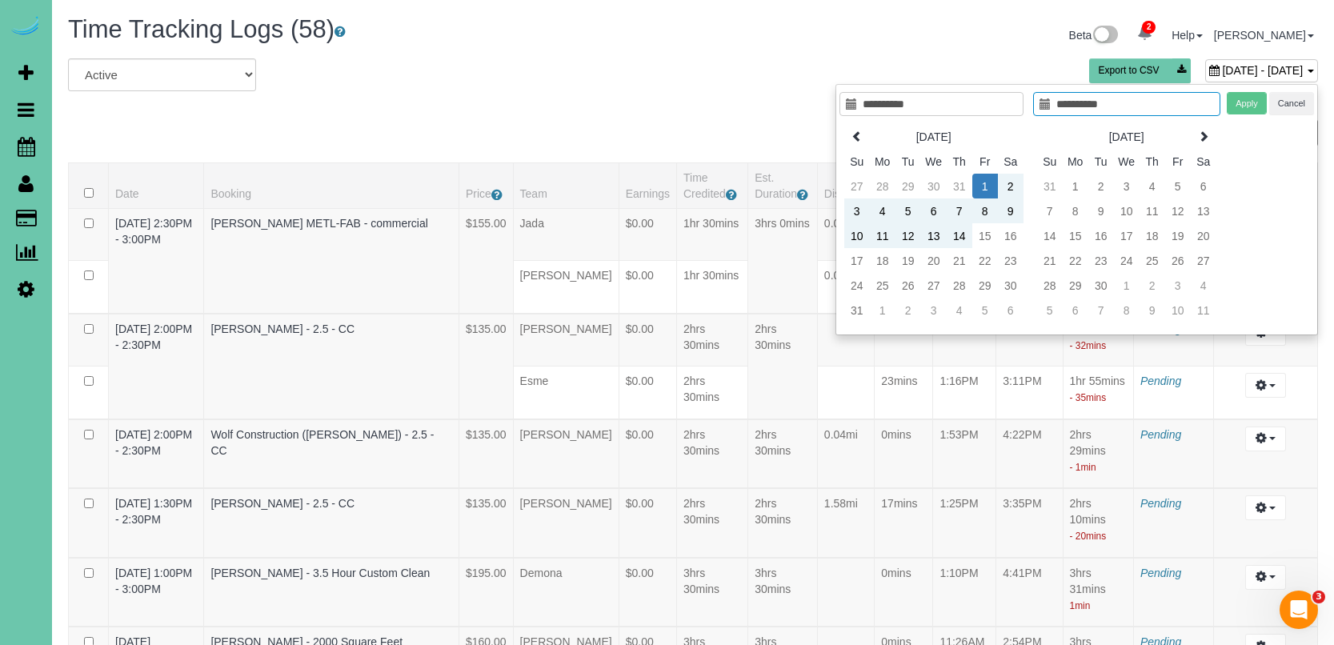
type input "**********"
drag, startPoint x: 979, startPoint y: 176, endPoint x: 1033, endPoint y: 150, distance: 59.8
click at [979, 176] on td "1" at bounding box center [985, 186] width 26 height 25
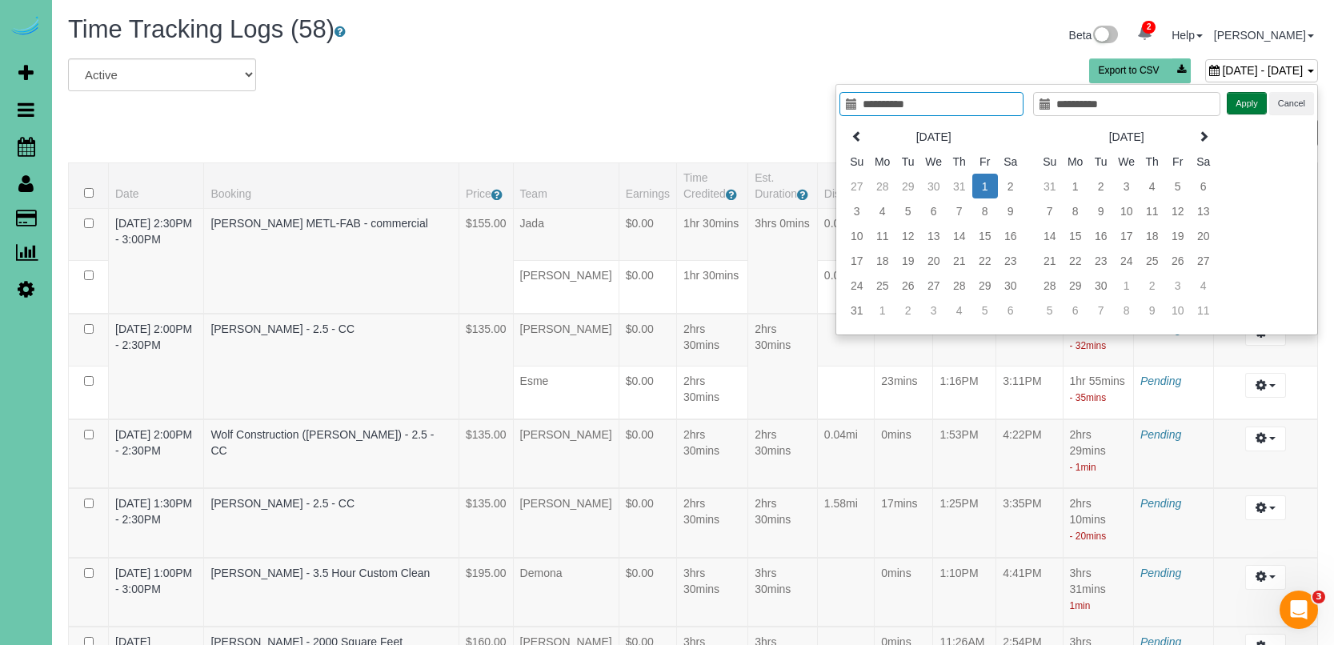
click at [1243, 100] on button "Apply" at bounding box center [1247, 103] width 40 height 23
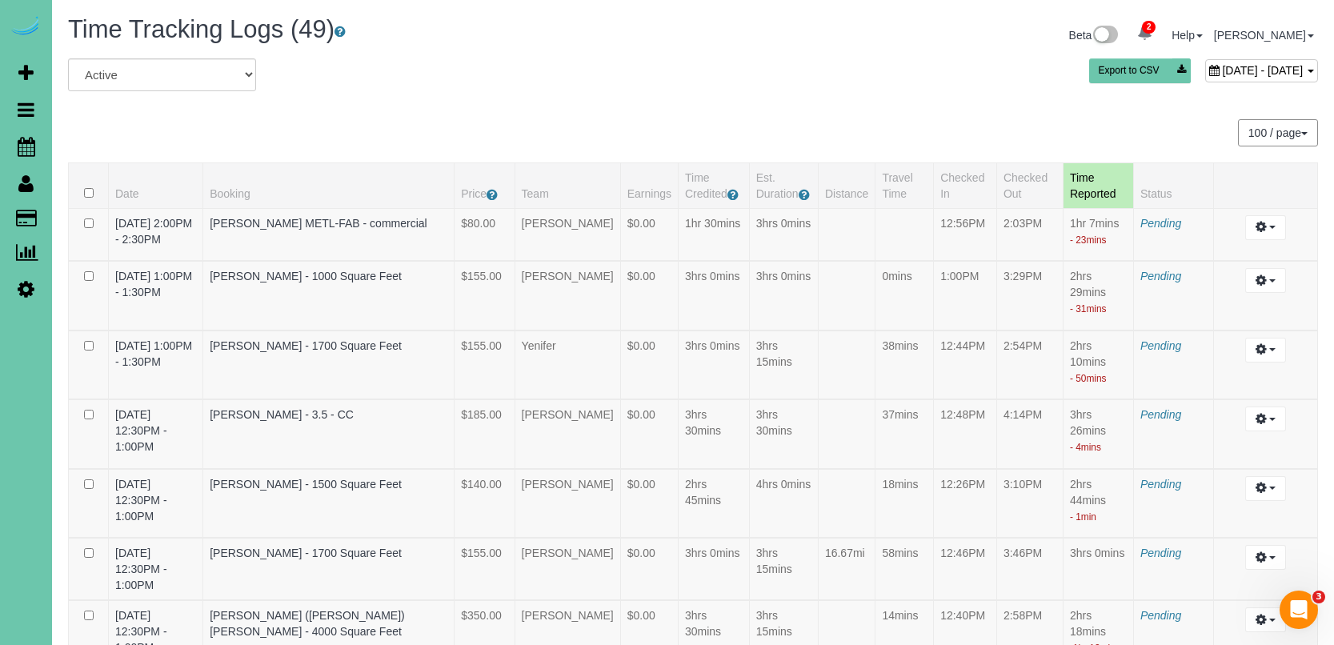
click at [1222, 70] on span "August 01, 2025 - August 01, 2025" at bounding box center [1262, 70] width 81 height 13
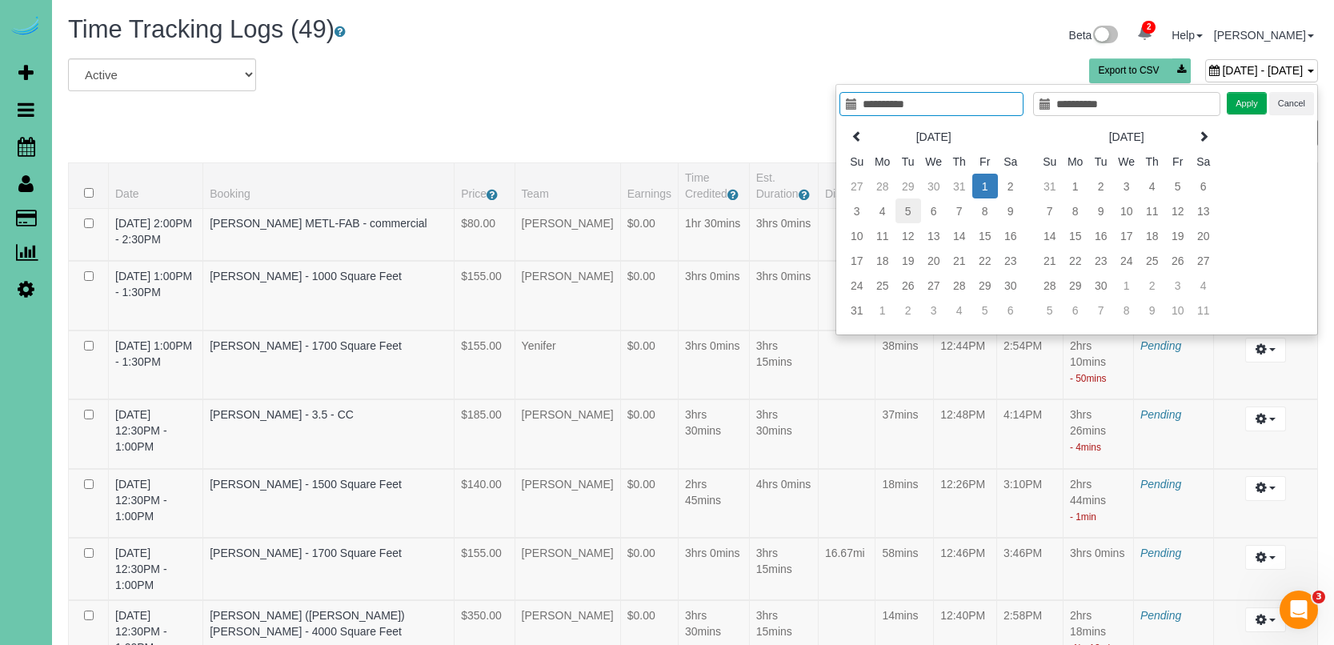
type input "**********"
click at [900, 210] on td "5" at bounding box center [908, 210] width 26 height 25
type input "**********"
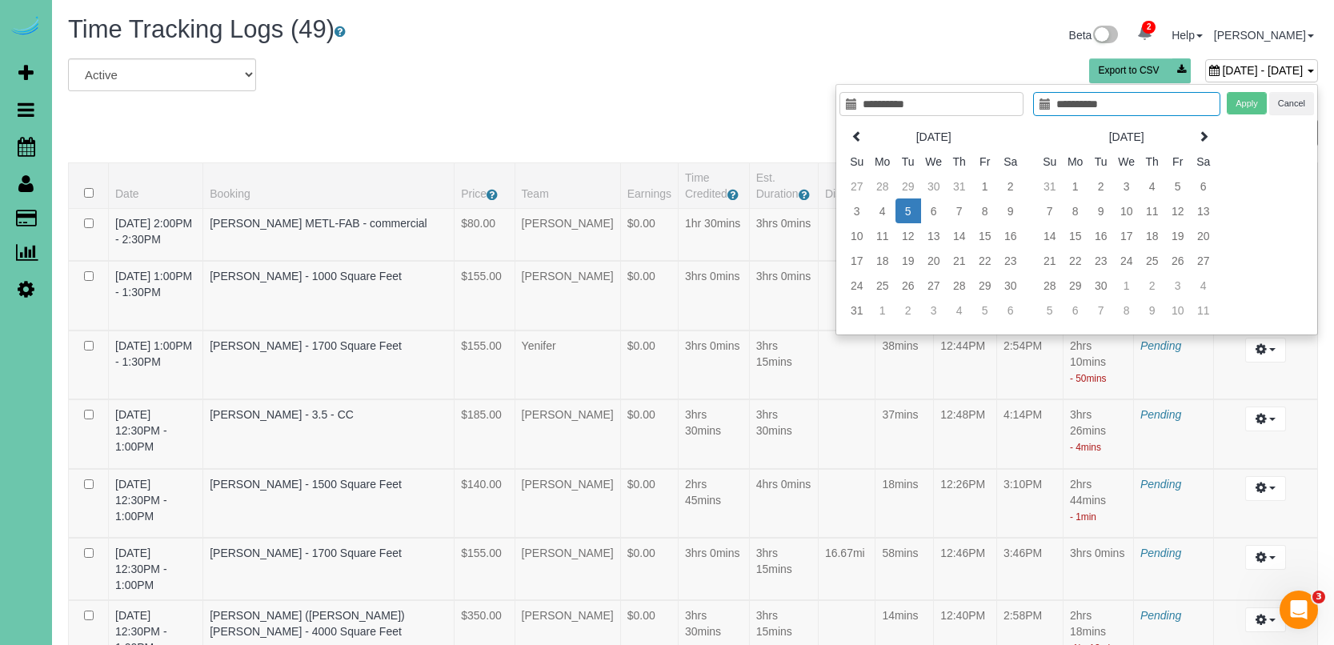
click at [900, 210] on td "5" at bounding box center [908, 210] width 26 height 25
drag, startPoint x: 1248, startPoint y: 96, endPoint x: 1188, endPoint y: 67, distance: 66.6
click at [1248, 96] on button "Apply" at bounding box center [1247, 103] width 40 height 23
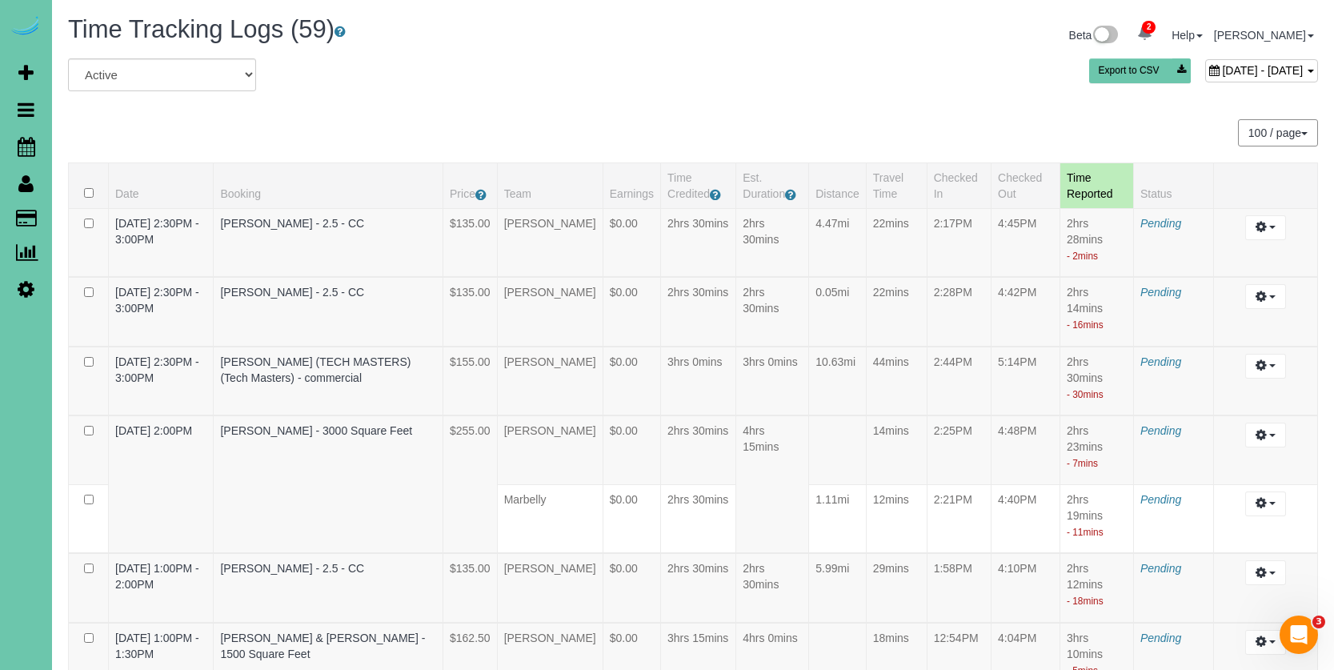
click at [1222, 70] on span "August 05, 2025 - August 05, 2025" at bounding box center [1262, 70] width 81 height 13
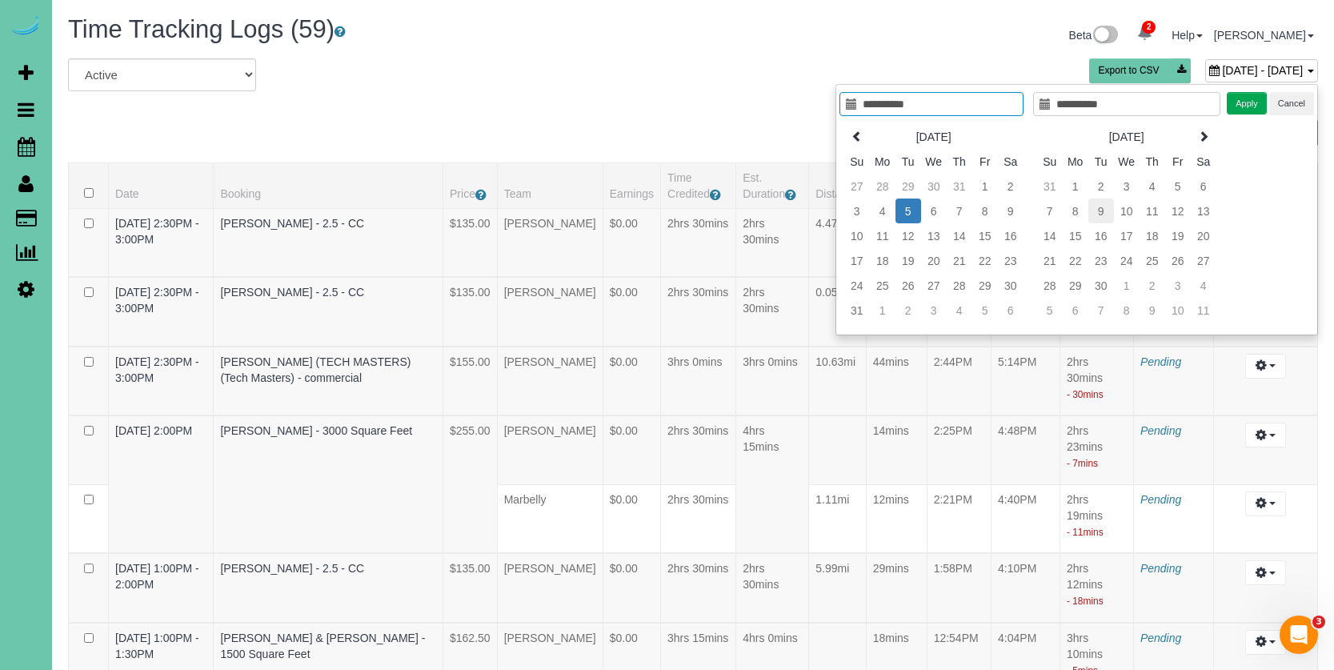
type input "**********"
click at [1079, 214] on td "8" at bounding box center [1076, 210] width 26 height 25
type input "**********"
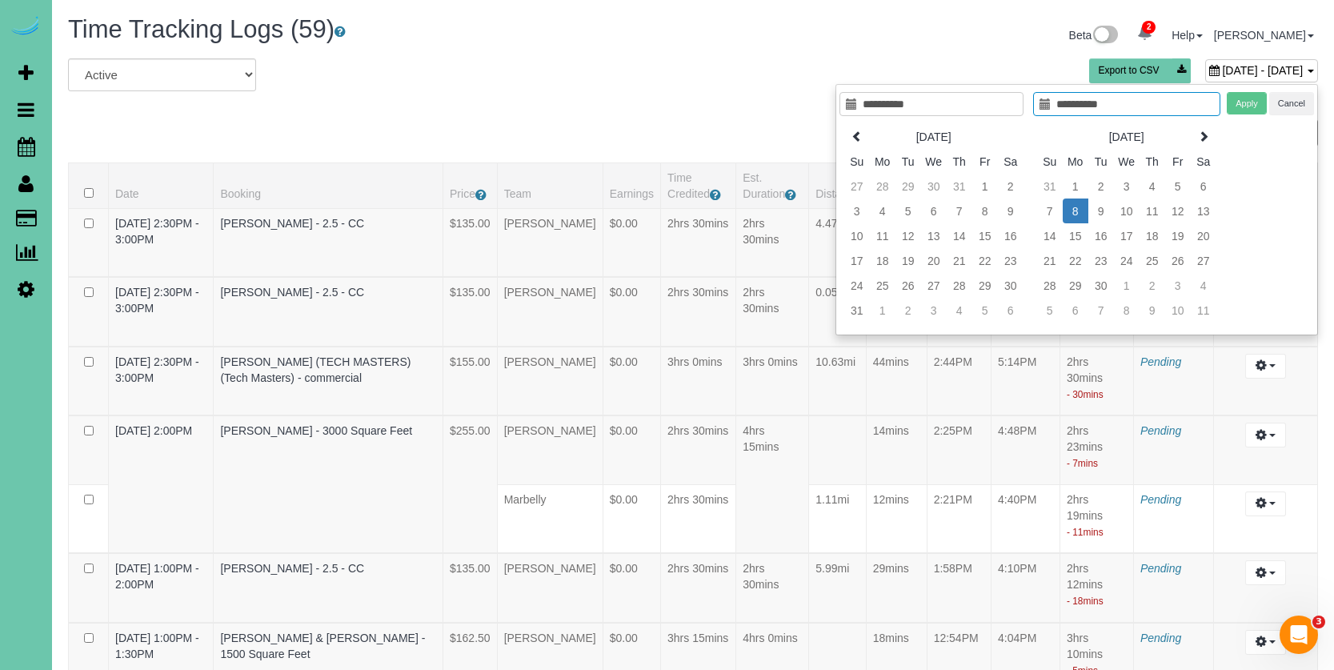
click at [1079, 214] on td "8" at bounding box center [1076, 210] width 26 height 25
click at [1250, 101] on button "Apply" at bounding box center [1247, 103] width 40 height 23
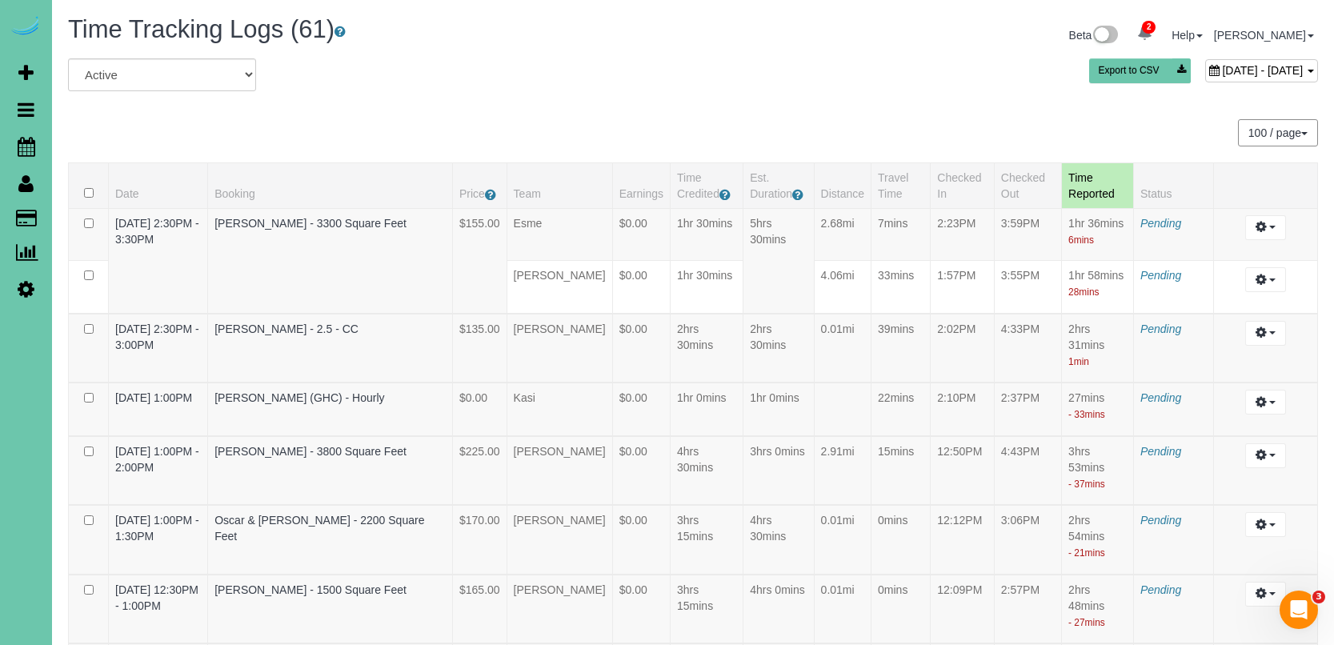
click at [1116, 51] on div "Beta 2 Your Notifications You have 0 alerts × You have 5 to charge for 09/30/20…" at bounding box center [1011, 37] width 637 height 42
click at [1222, 66] on span "September 08, 2025 - September 08, 2025" at bounding box center [1262, 70] width 81 height 13
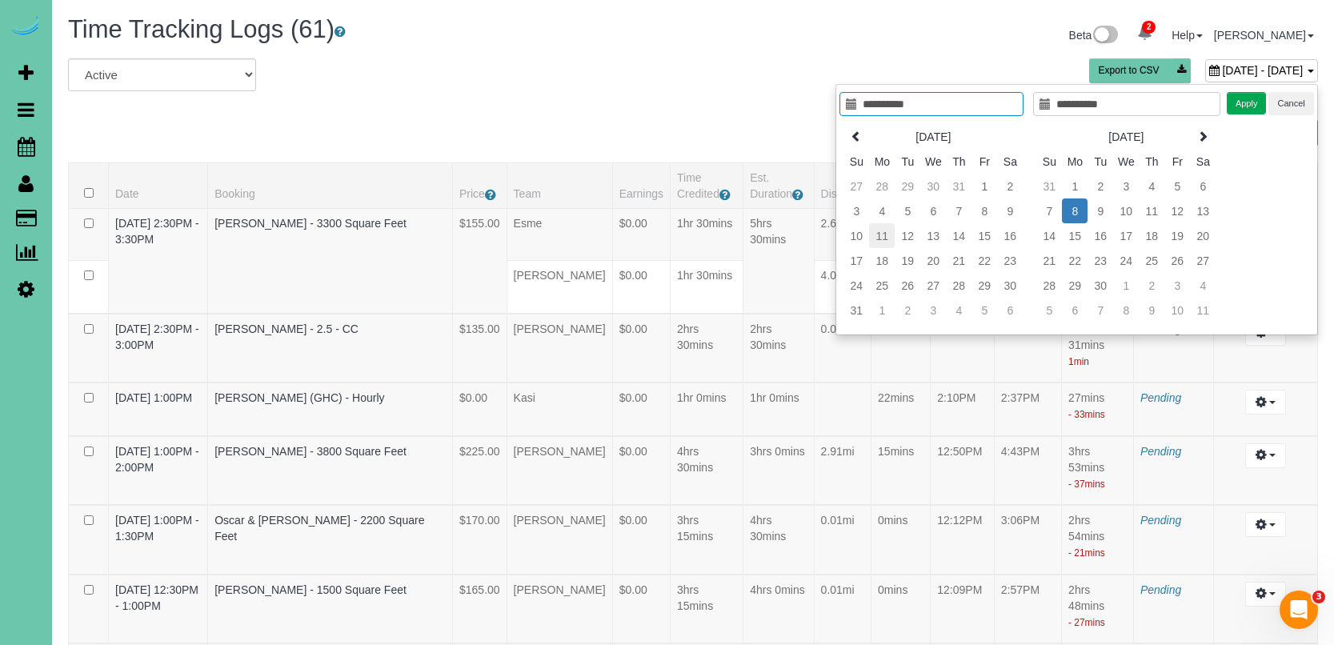
type input "**********"
click at [883, 242] on td "11" at bounding box center [882, 235] width 26 height 25
type input "**********"
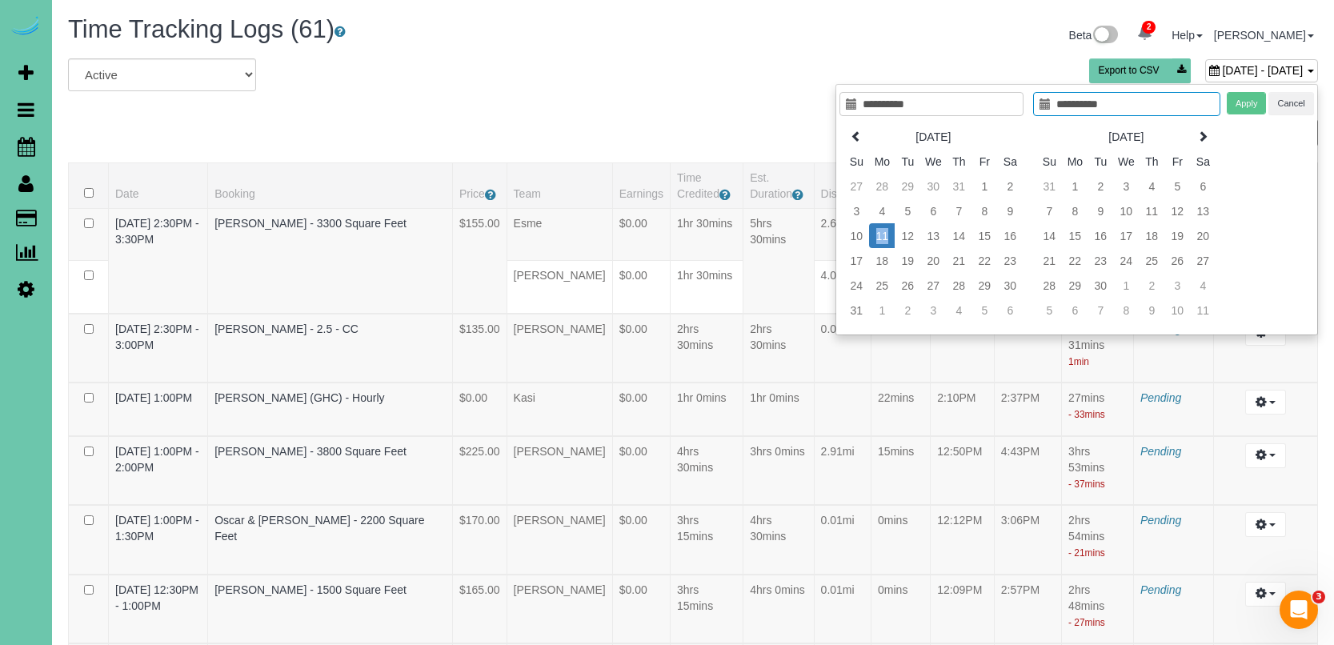
click at [883, 242] on td "11" at bounding box center [882, 235] width 26 height 25
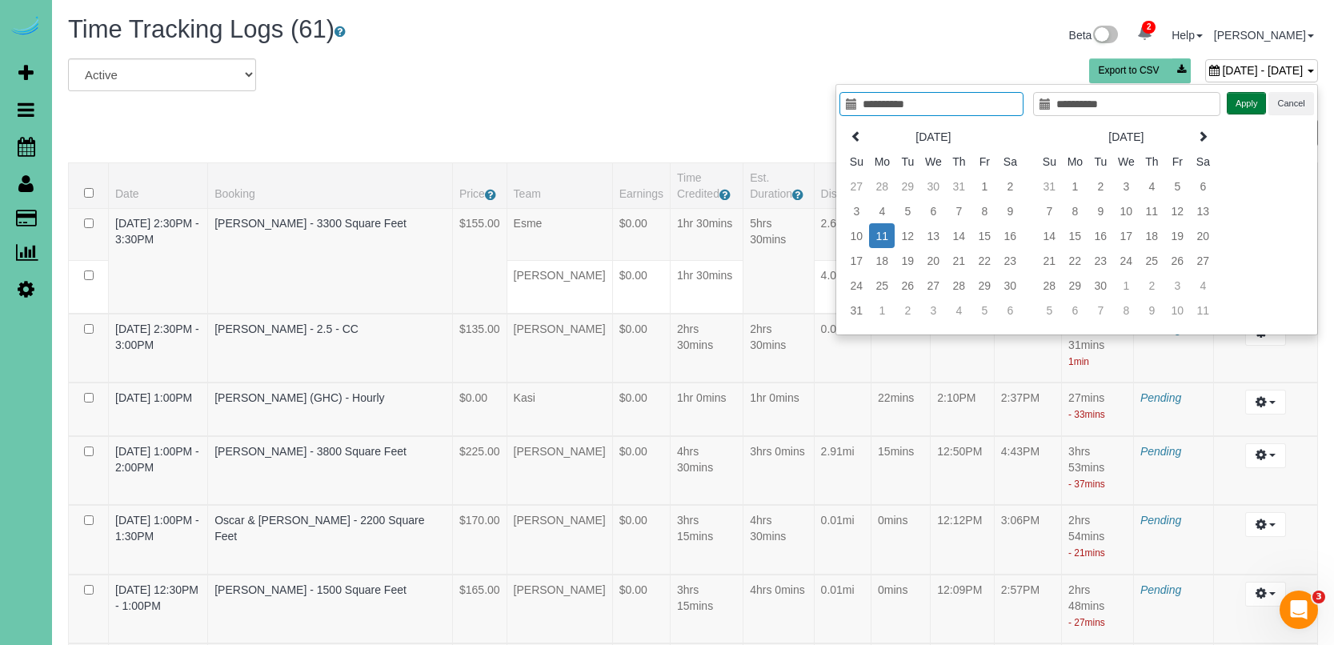
click at [1258, 102] on button "Apply" at bounding box center [1247, 103] width 40 height 23
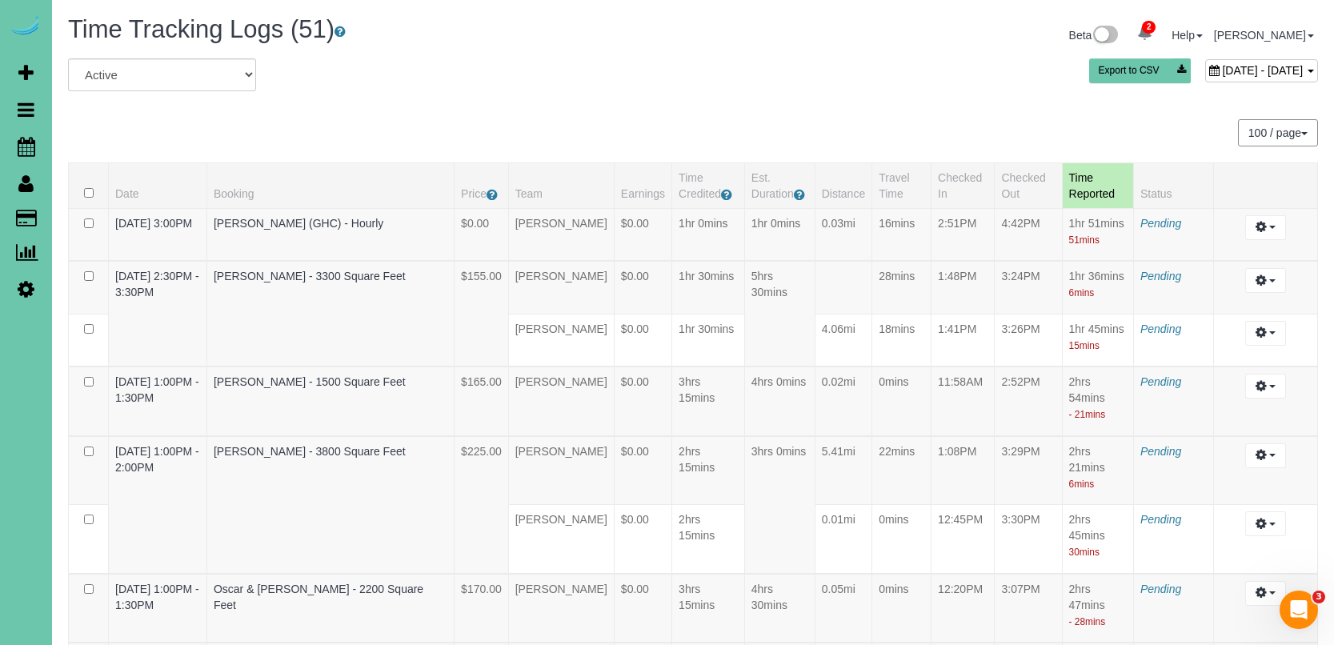
click at [1222, 68] on span "August 11, 2025 - August 11, 2025" at bounding box center [1262, 70] width 81 height 13
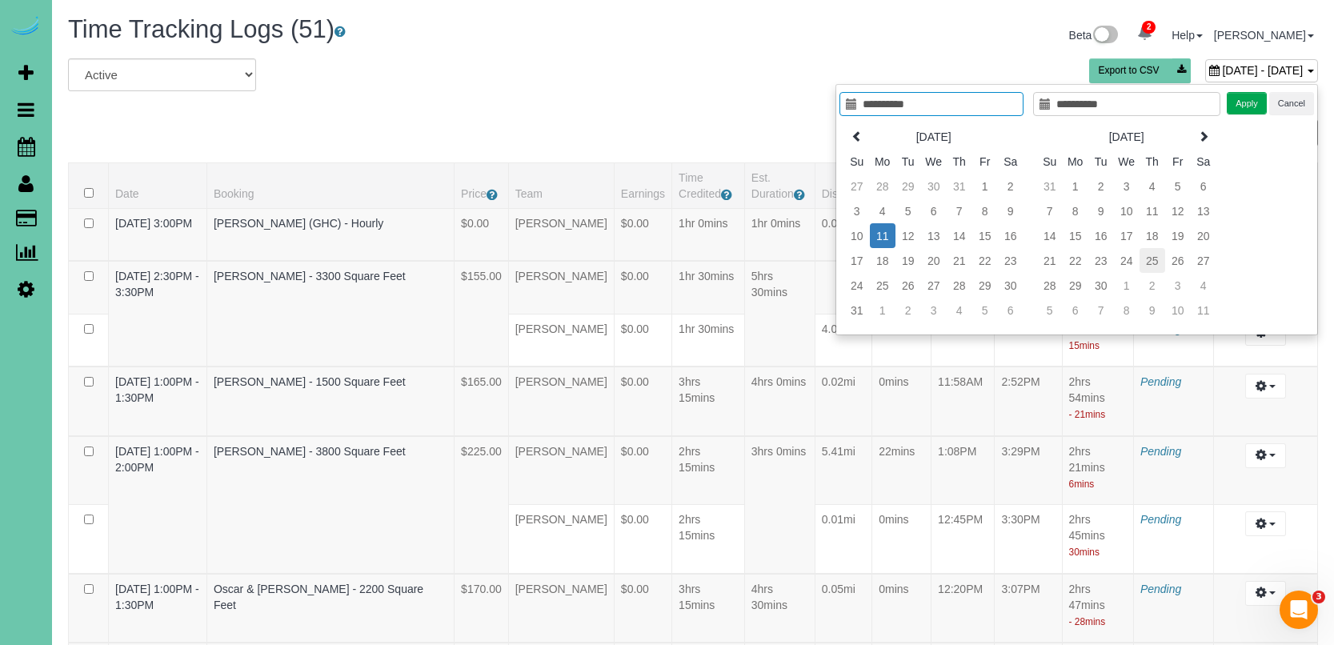
type input "**********"
click at [1155, 256] on td "25" at bounding box center [1152, 260] width 26 height 25
type input "**********"
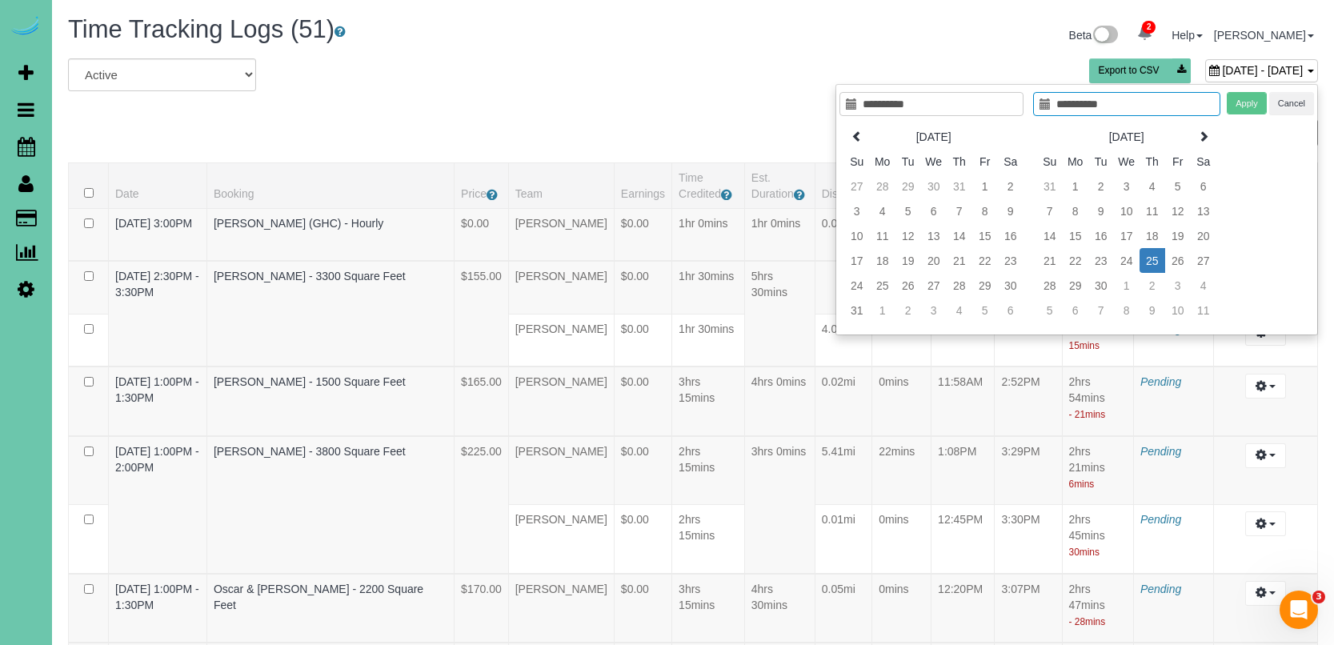
click at [1155, 256] on td "25" at bounding box center [1152, 260] width 26 height 25
type input "**********"
click at [1240, 102] on button "Apply" at bounding box center [1247, 103] width 40 height 23
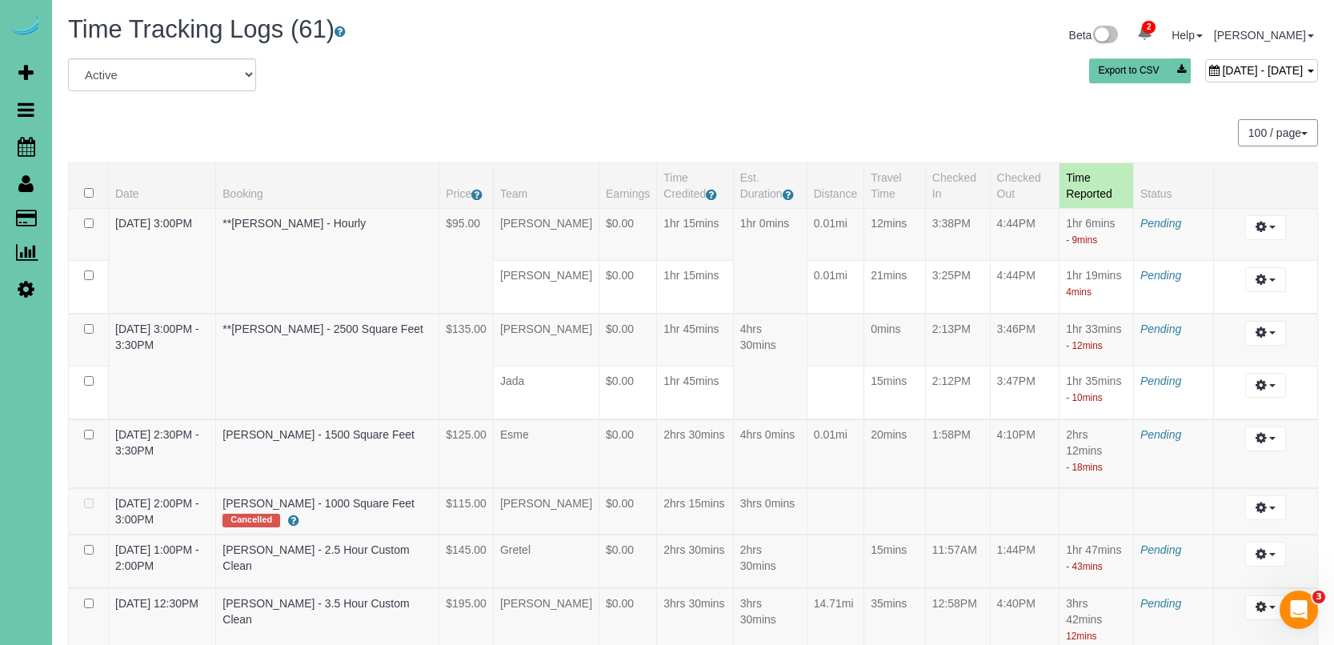
scroll to position [3120, 0]
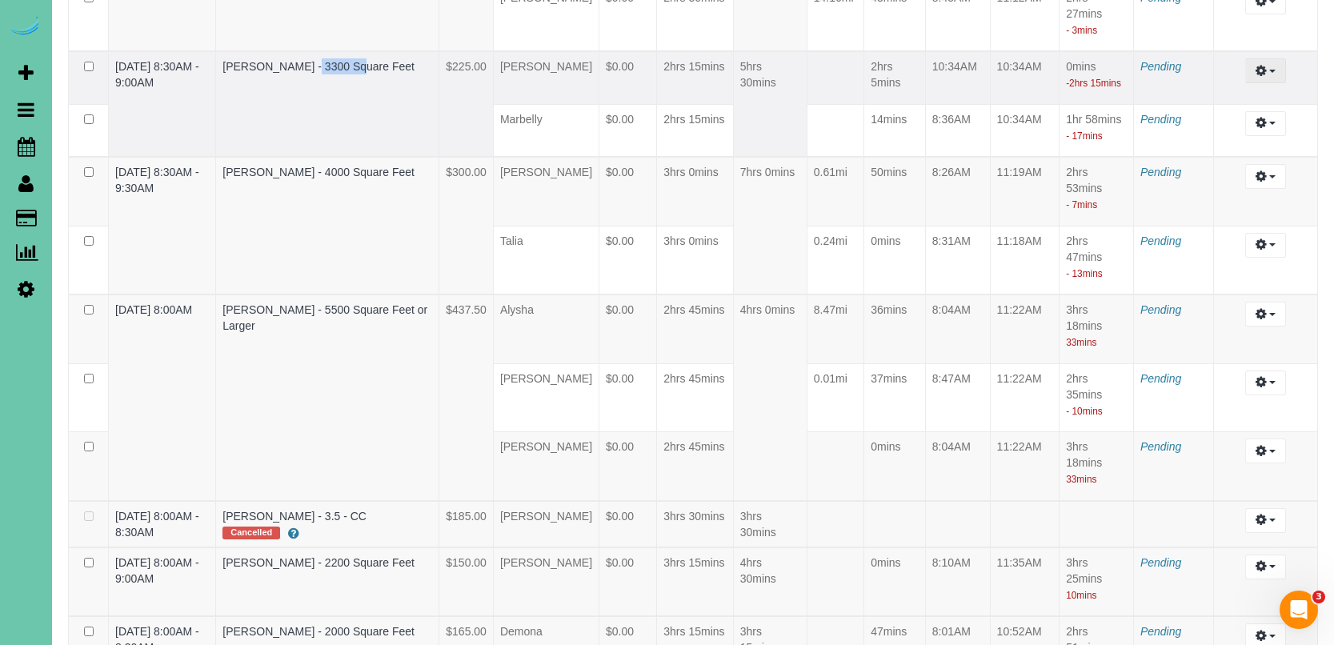
click at [1257, 75] on icon "button" at bounding box center [1260, 71] width 11 height 10
click at [1235, 110] on link "Edit" at bounding box center [1222, 100] width 126 height 21
select select "draft"
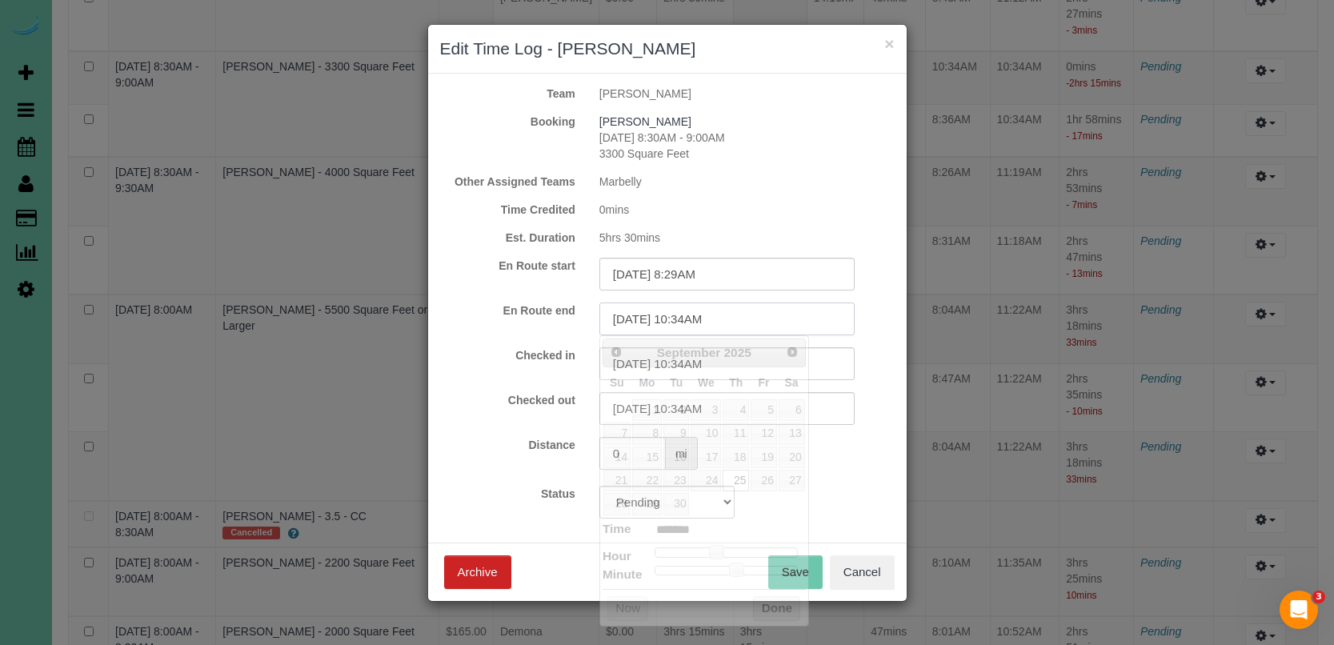
click at [712, 318] on input "09/25/2025 10:34AM" at bounding box center [726, 318] width 255 height 33
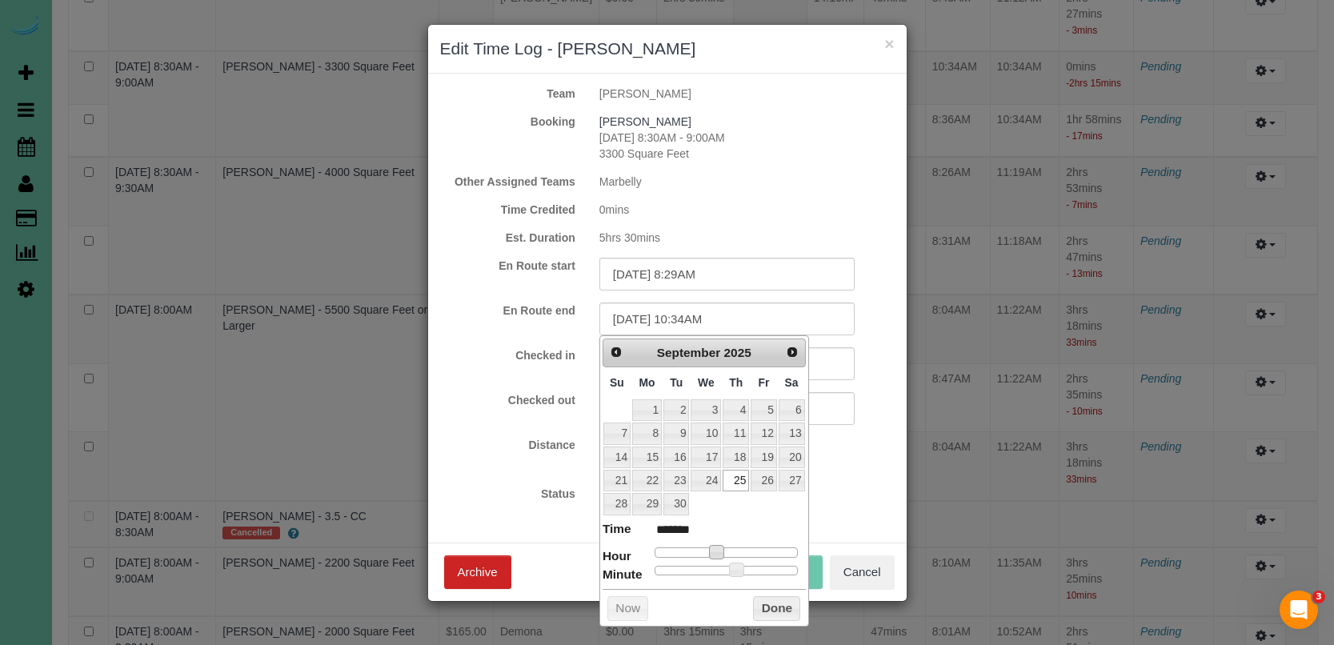
type input "09/25/2025 9:34AM"
type input "******"
type input "09/25/2025 8:34AM"
type input "******"
drag, startPoint x: 718, startPoint y: 549, endPoint x: 704, endPoint y: 547, distance: 13.8
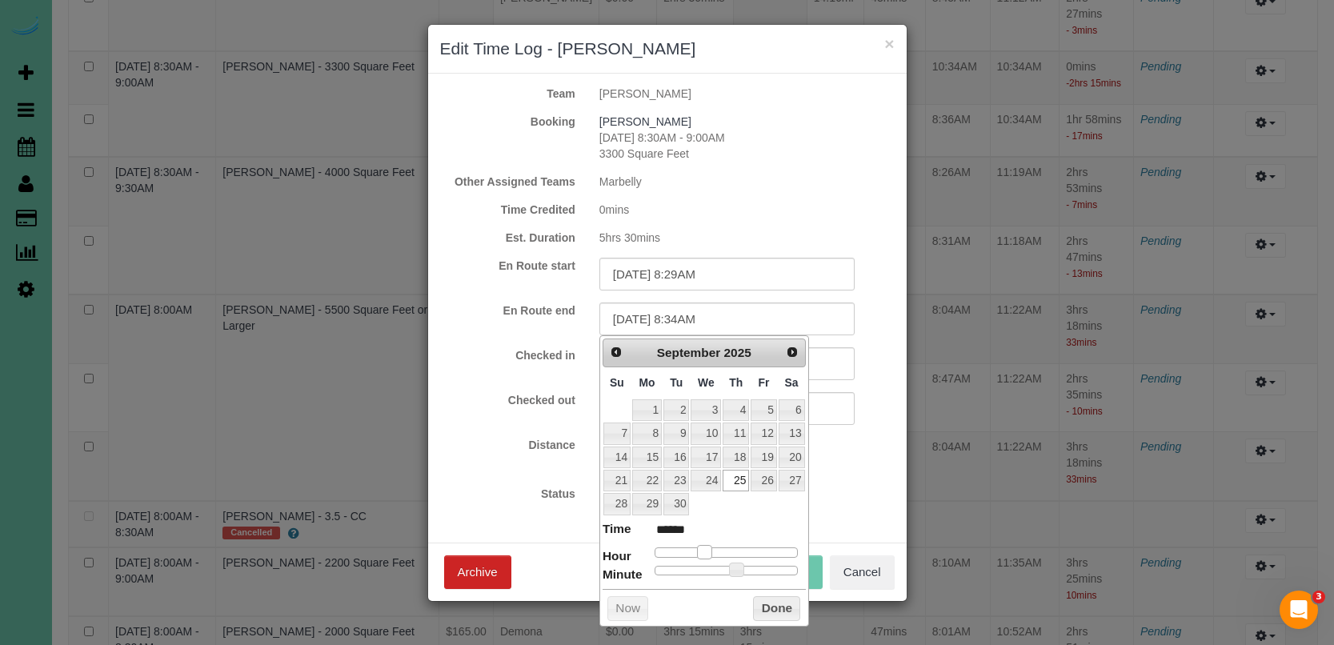
click at [704, 547] on span at bounding box center [704, 552] width 14 height 14
drag, startPoint x: 807, startPoint y: 515, endPoint x: 803, endPoint y: 472, distance: 42.5
click at [807, 514] on div "Prev Next September 2025 Su Mo Tu We Th Fr Sa 1 2 3 4 5 6 7 8 9 10 11 12 13 14 …" at bounding box center [704, 480] width 210 height 291
drag, startPoint x: 888, startPoint y: 499, endPoint x: 832, endPoint y: 449, distance: 74.8
click at [885, 497] on div "Status Approved Approved + Update team with Time Reported Approved + Update tea…" at bounding box center [667, 502] width 479 height 33
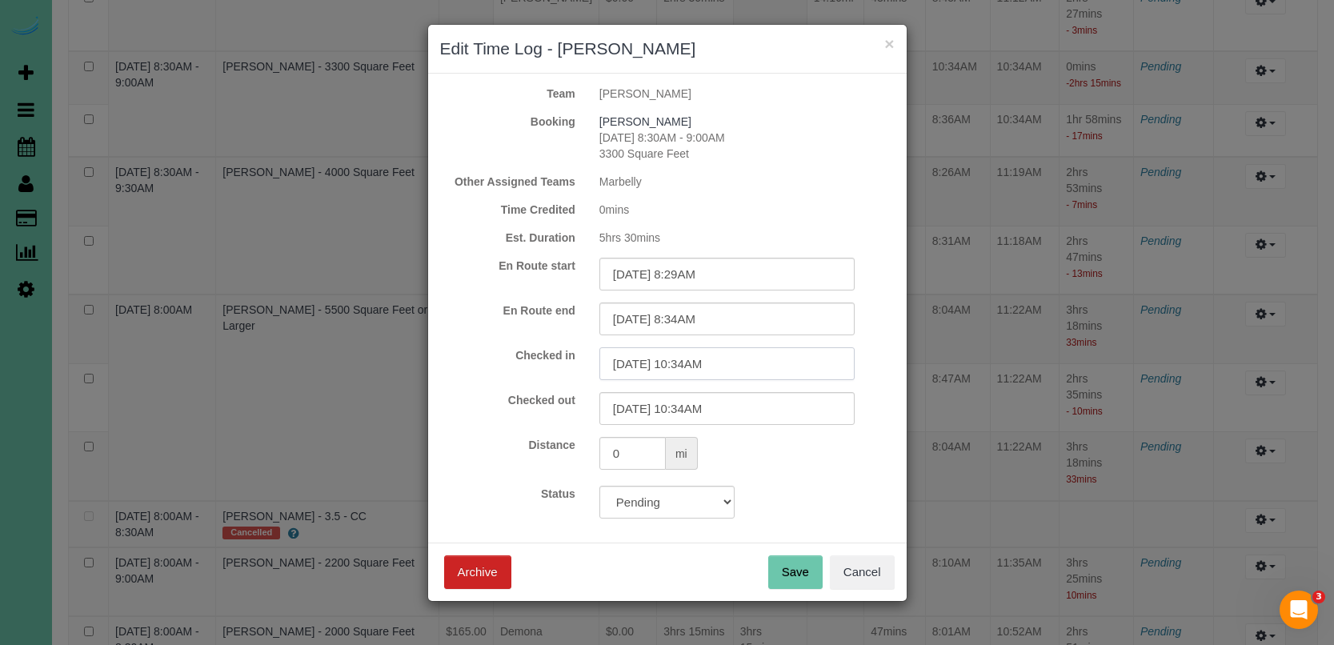
click at [781, 372] on input "09/25/2025 10:34AM" at bounding box center [726, 363] width 255 height 33
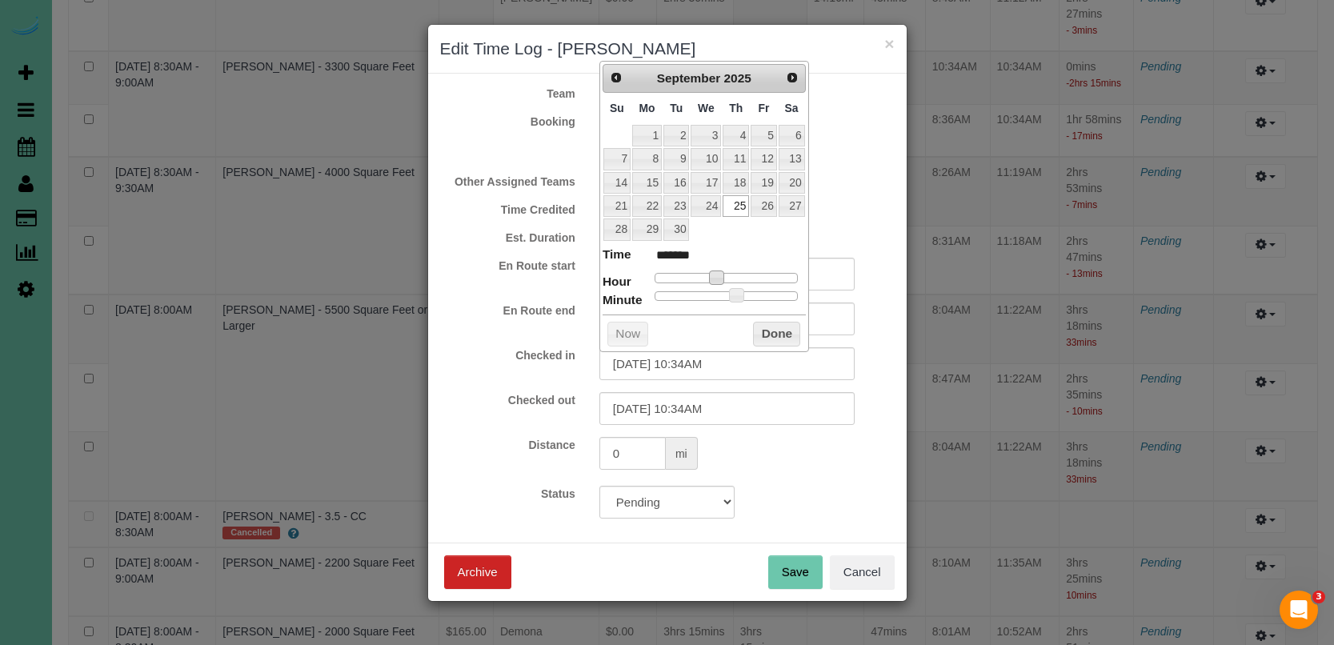
type input "09/25/2025 9:34AM"
type input "******"
type input "09/25/2025 8:34AM"
type input "******"
drag, startPoint x: 717, startPoint y: 275, endPoint x: 707, endPoint y: 274, distance: 9.6
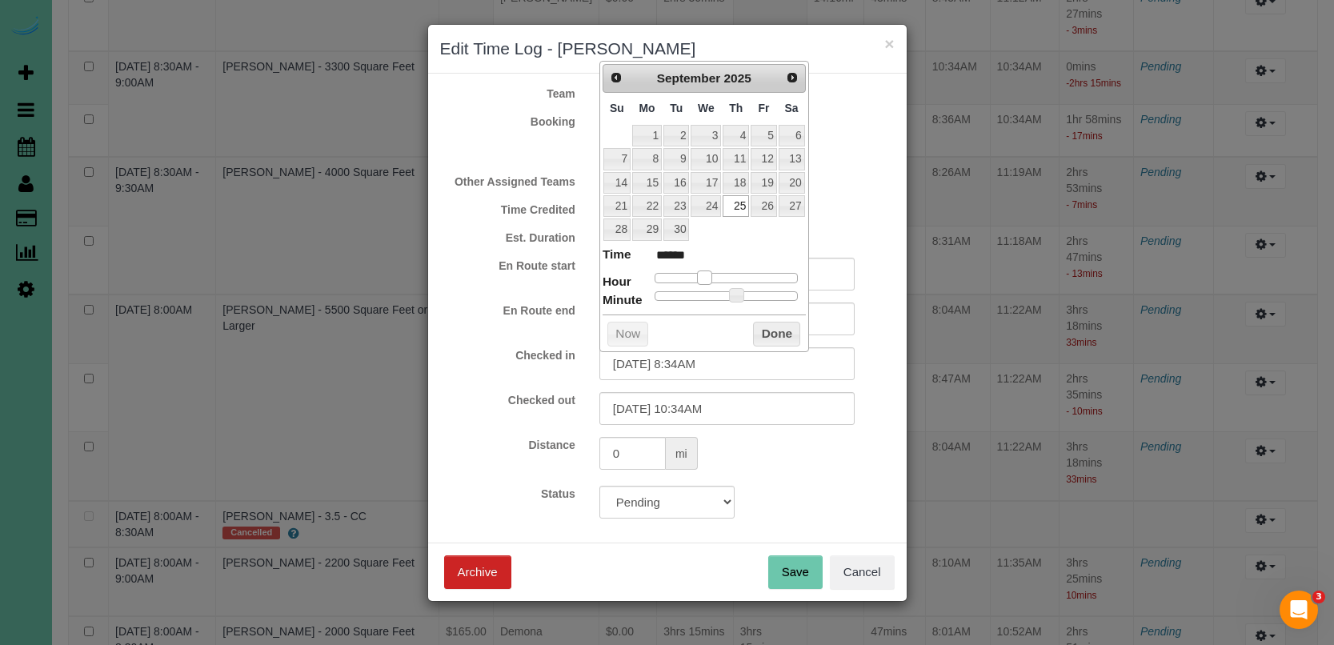
click at [707, 274] on span at bounding box center [704, 277] width 14 height 14
click at [773, 329] on button "Done" at bounding box center [776, 335] width 47 height 26
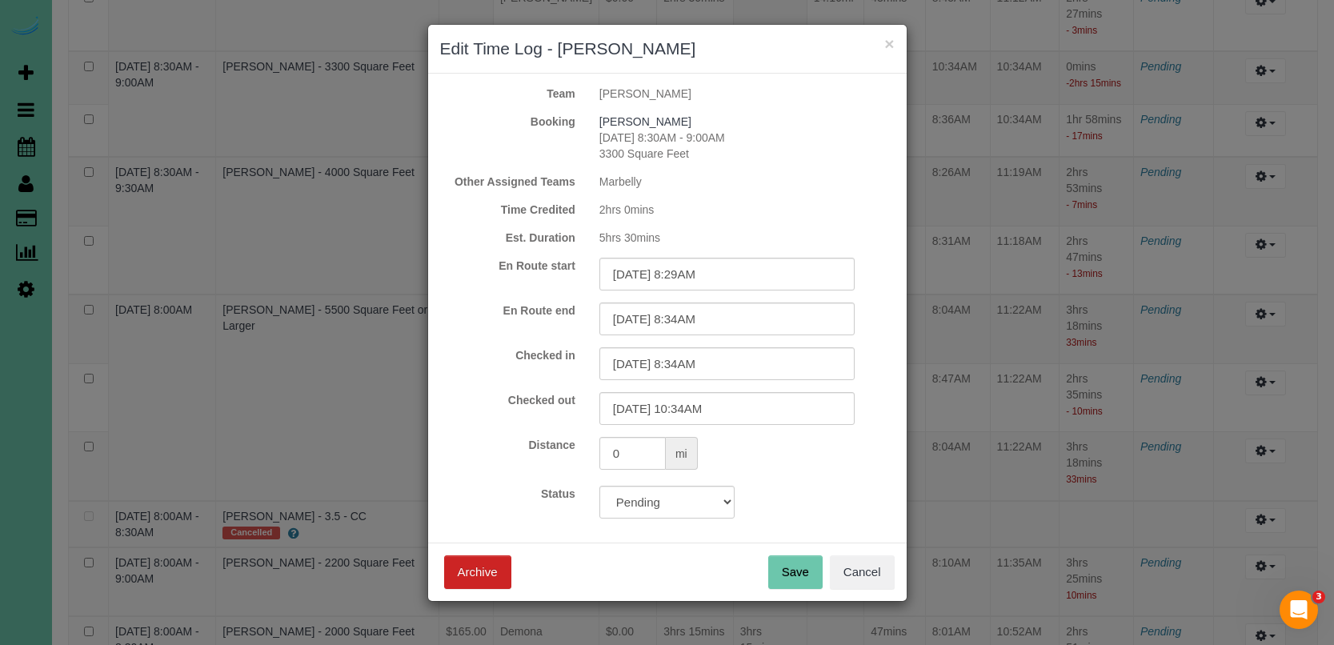
click at [790, 554] on div "Save Archive Cancel" at bounding box center [667, 572] width 479 height 58
drag, startPoint x: 791, startPoint y: 563, endPoint x: 784, endPoint y: 556, distance: 9.1
click at [791, 563] on button "Save" at bounding box center [795, 572] width 54 height 34
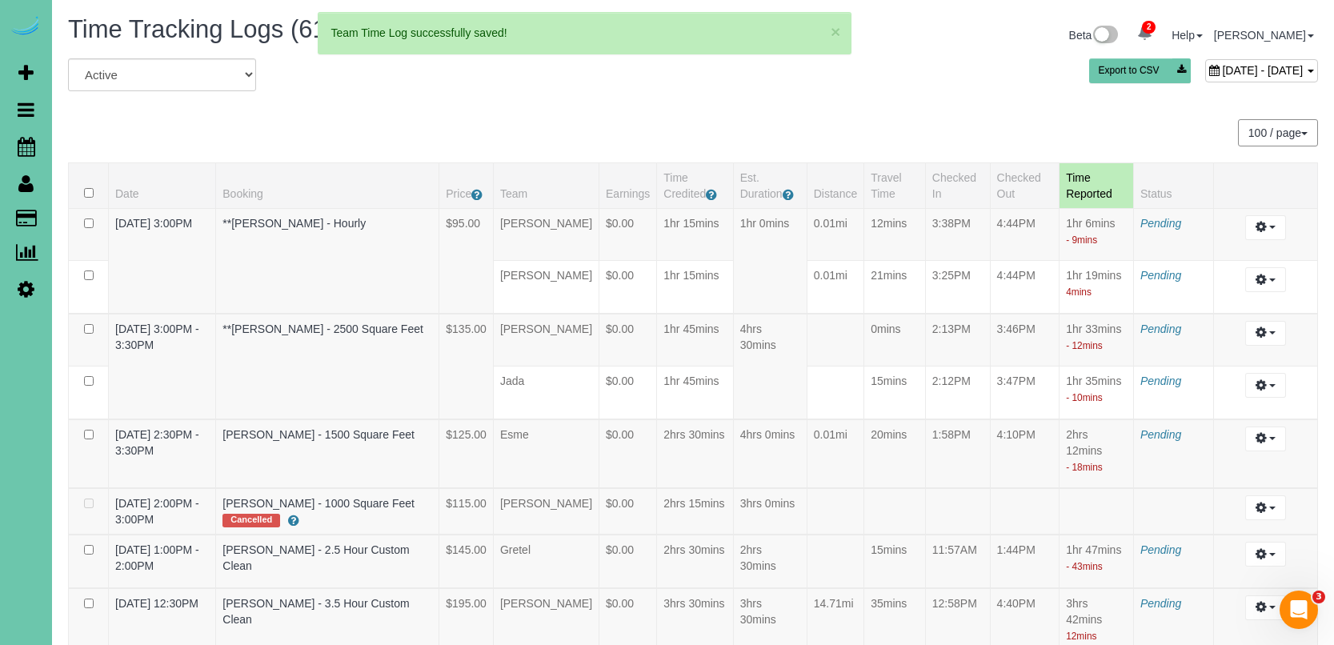
scroll to position [0, 0]
click at [1194, 52] on div "Beta 2 Your Notifications You have 0 alerts × You have 5 to charge for 09/30/20…" at bounding box center [1011, 37] width 637 height 42
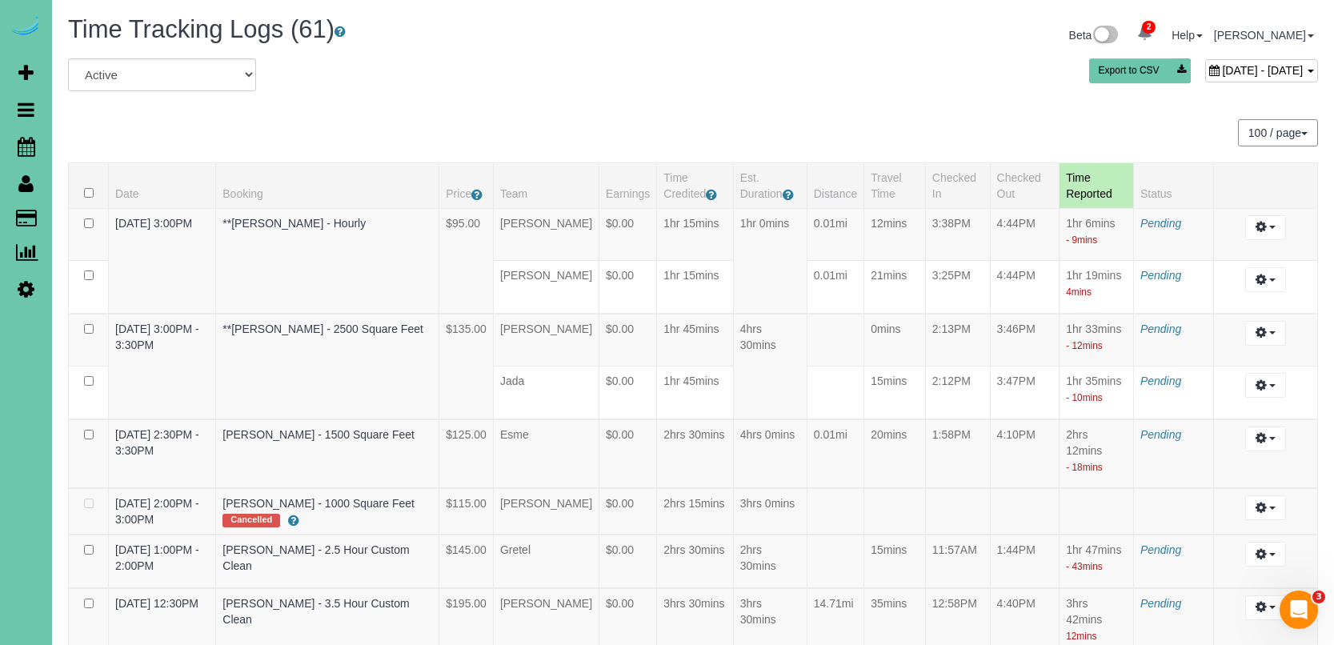
drag, startPoint x: 1179, startPoint y: 65, endPoint x: 1169, endPoint y: 70, distance: 11.1
click at [1222, 65] on span "September 25, 2025 - September 25, 2025" at bounding box center [1262, 70] width 81 height 13
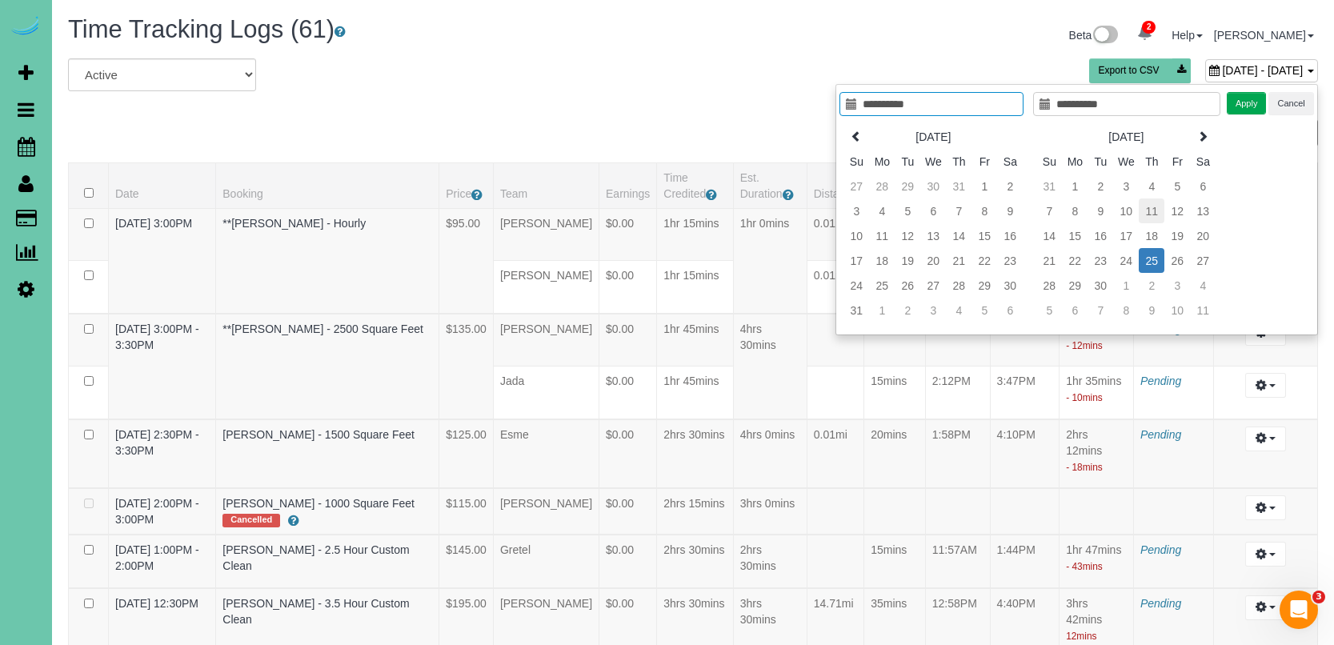
type input "**********"
click at [1146, 212] on td "11" at bounding box center [1152, 210] width 26 height 25
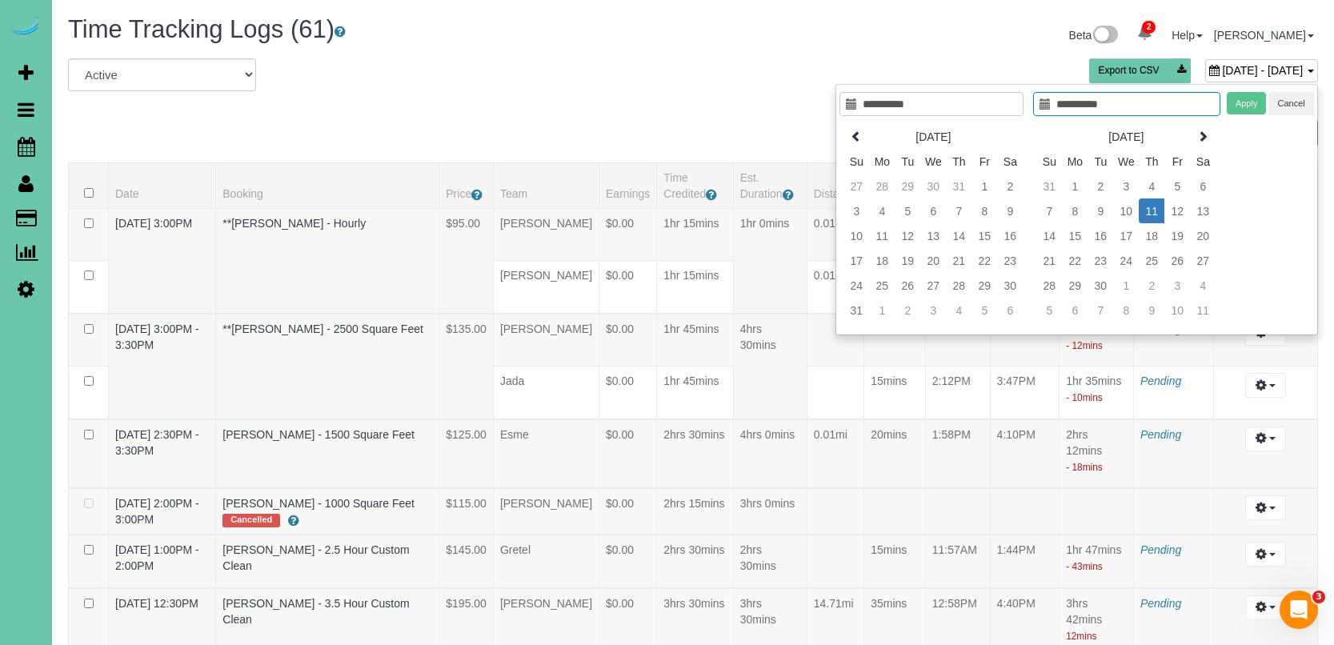
type input "**********"
click at [1146, 212] on td "11" at bounding box center [1152, 210] width 26 height 25
click at [1231, 107] on button "Apply" at bounding box center [1247, 103] width 40 height 23
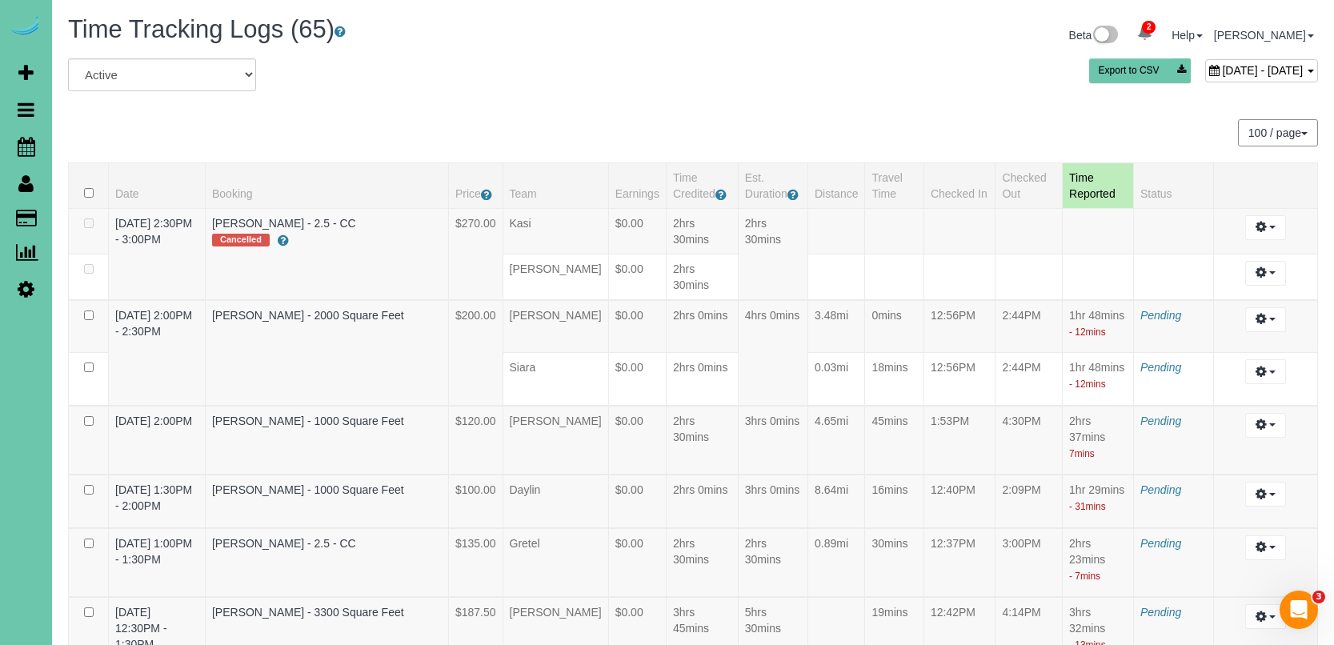
scroll to position [-1, 0]
click at [1205, 62] on div "September 11, 2025 - September 11, 2025" at bounding box center [1261, 70] width 113 height 23
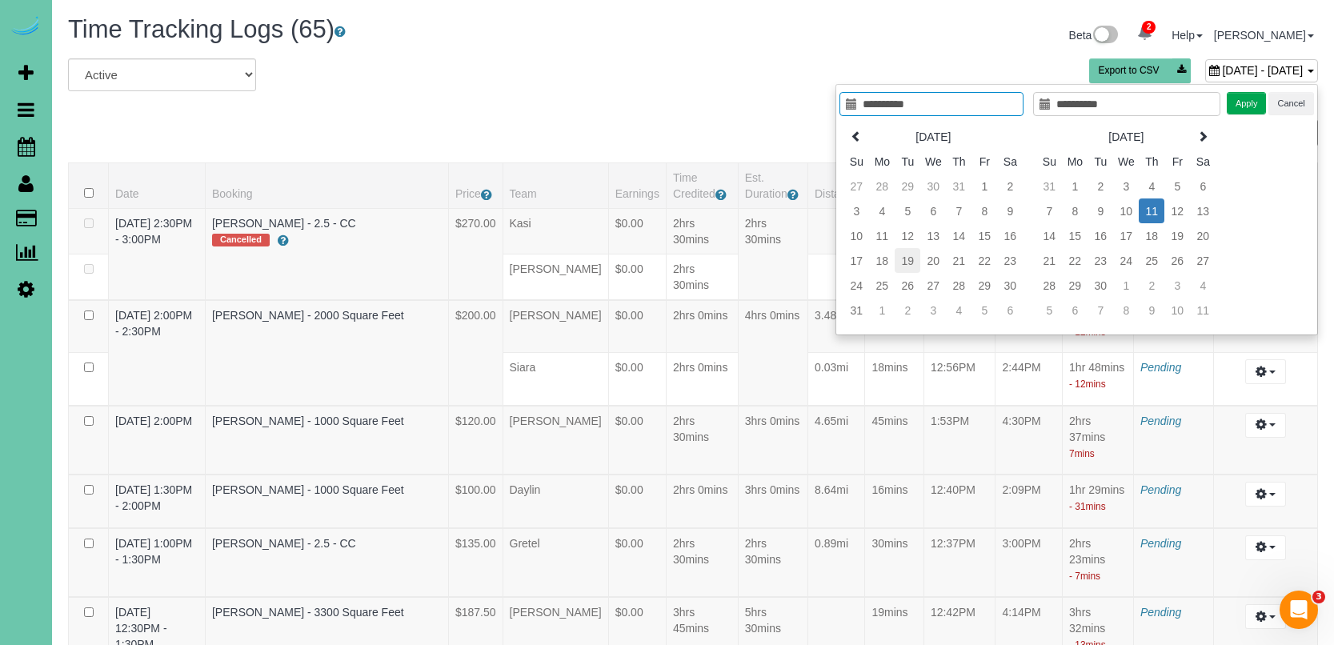
type input "**********"
click at [909, 261] on td "19" at bounding box center [908, 260] width 26 height 25
type input "**********"
click at [1249, 104] on button "Apply" at bounding box center [1247, 103] width 40 height 23
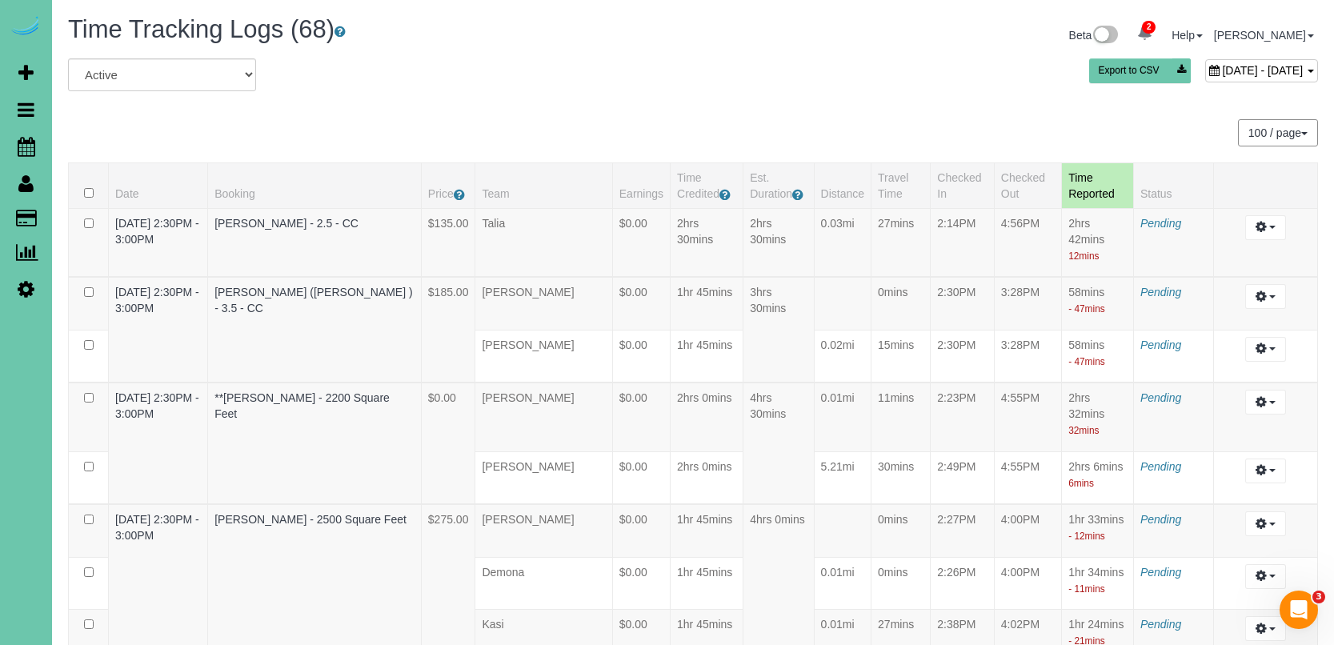
click at [1222, 68] on span "August 19, 2025 - August 19, 2025" at bounding box center [1262, 70] width 81 height 13
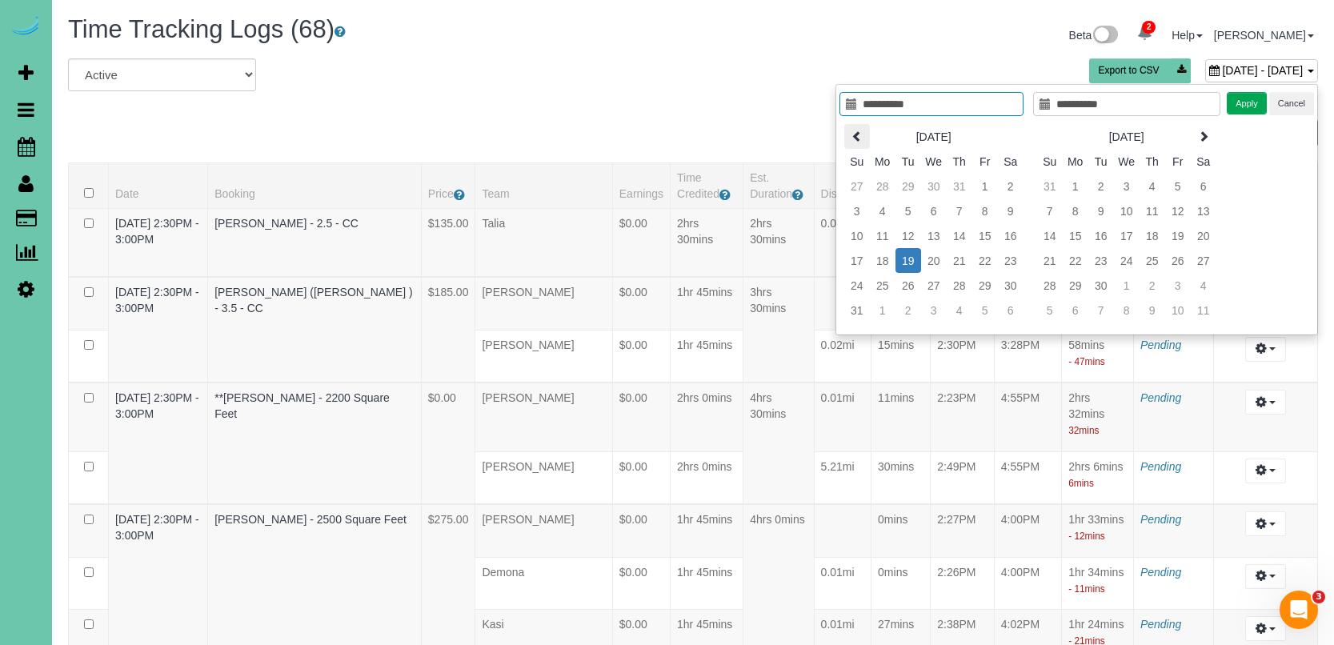
click at [856, 130] on icon at bounding box center [856, 135] width 11 height 11
type input "**********"
click at [907, 258] on td "22" at bounding box center [908, 260] width 26 height 25
type input "**********"
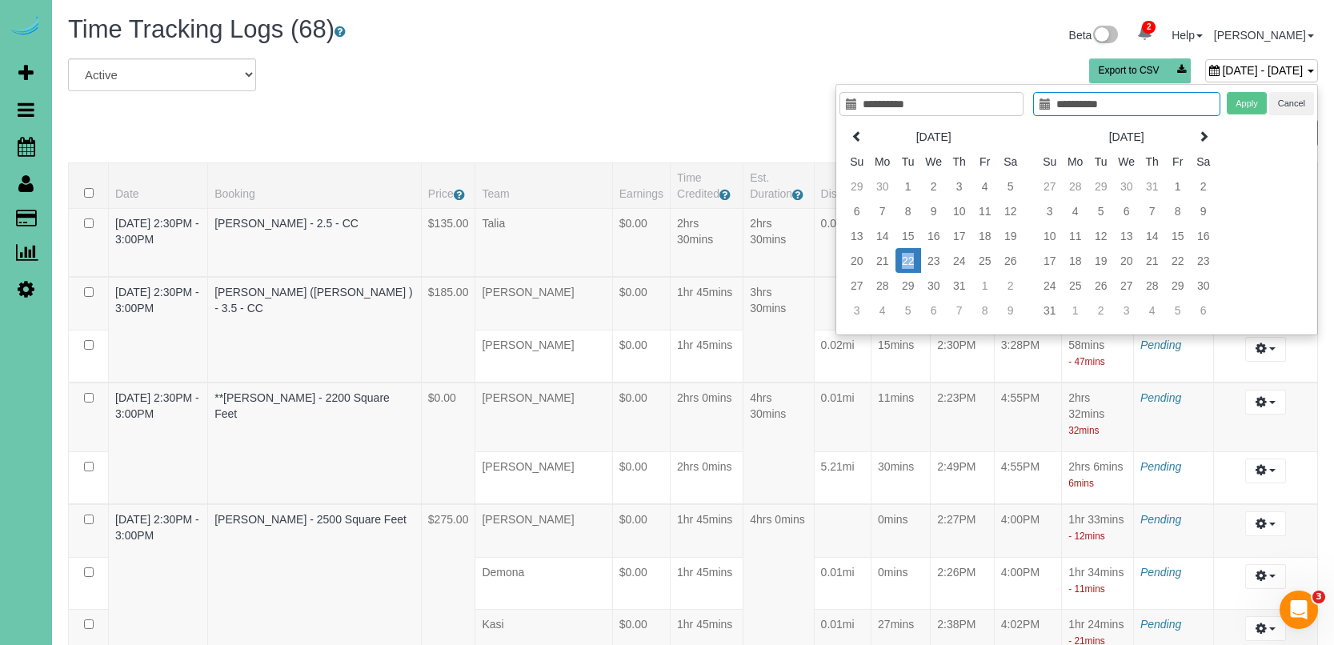
click at [907, 258] on td "22" at bounding box center [908, 260] width 26 height 25
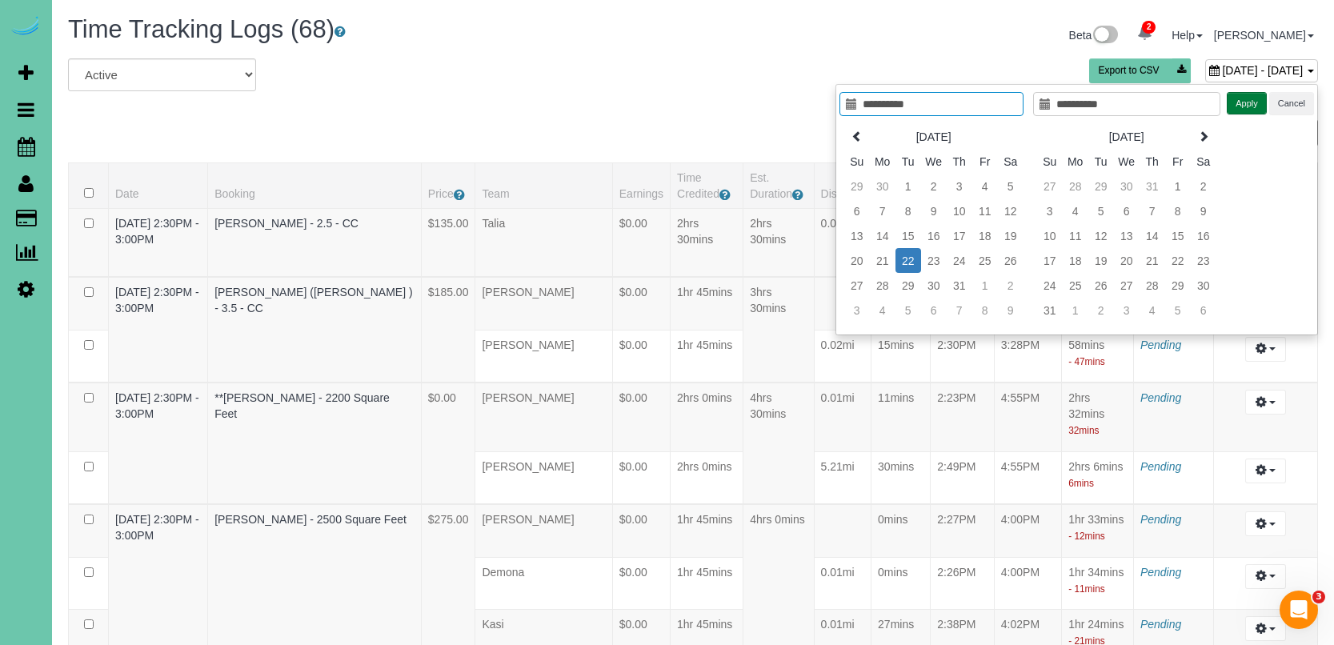
click at [1250, 98] on button "Apply" at bounding box center [1247, 103] width 40 height 23
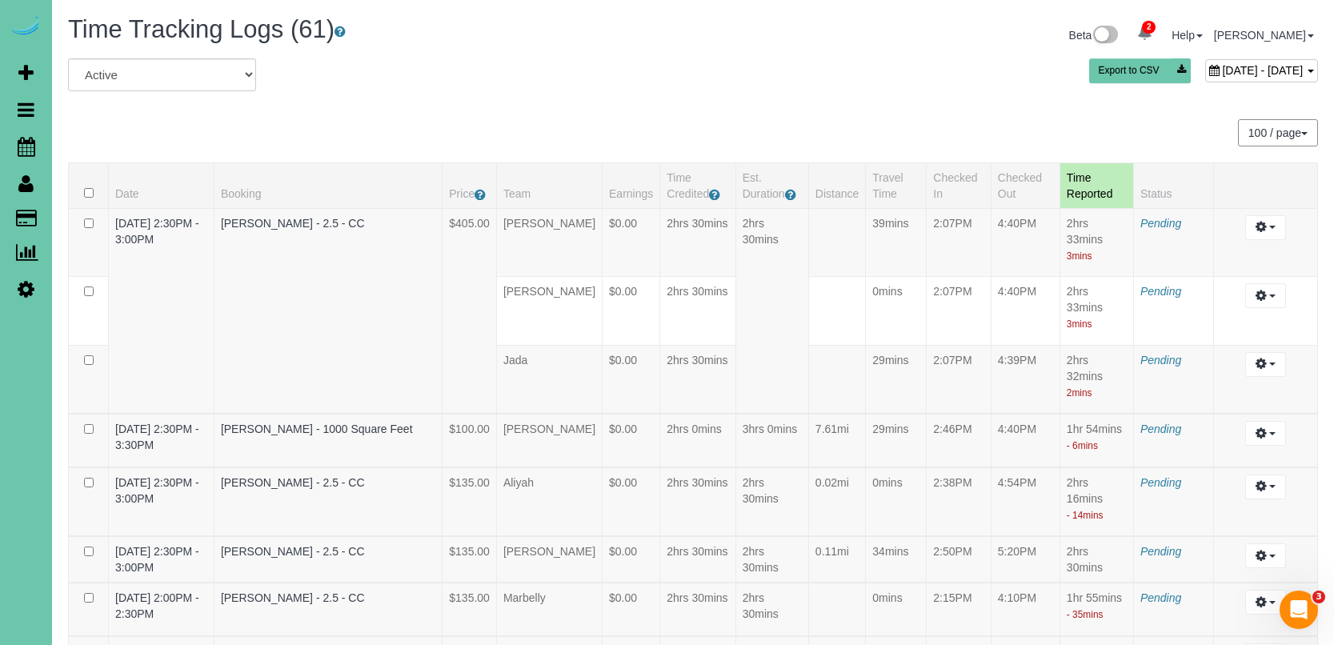
click at [1222, 68] on span "July 22, 2025 - July 22, 2025" at bounding box center [1262, 70] width 81 height 13
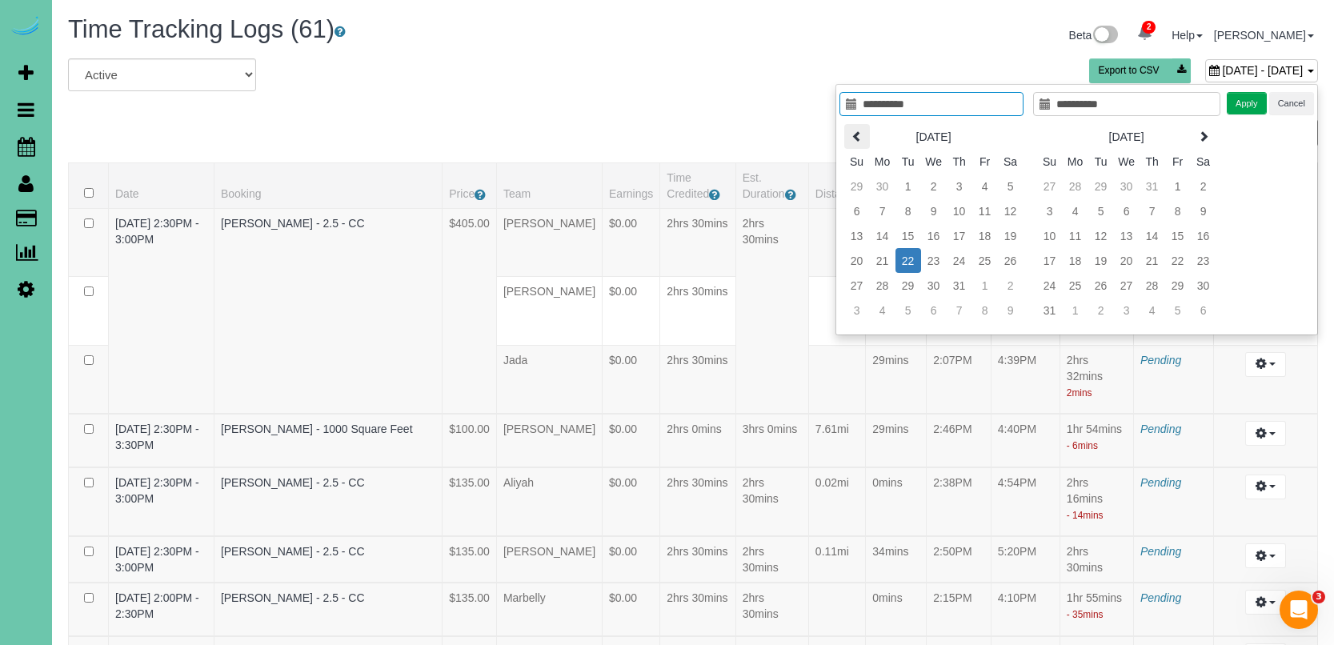
click at [857, 134] on icon at bounding box center [856, 135] width 11 height 11
type input "**********"
click at [911, 286] on td "24" at bounding box center [908, 285] width 26 height 25
type input "**********"
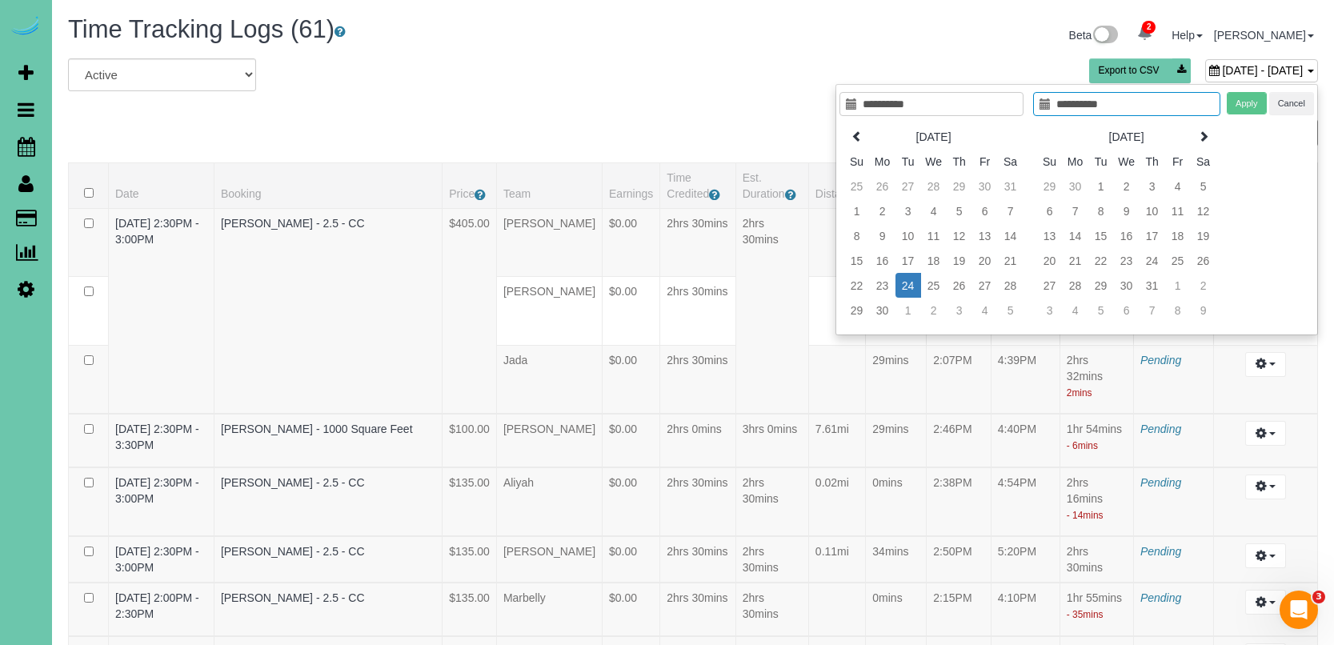
click at [911, 286] on td "24" at bounding box center [908, 285] width 26 height 25
click at [1243, 110] on button "Apply" at bounding box center [1247, 103] width 40 height 23
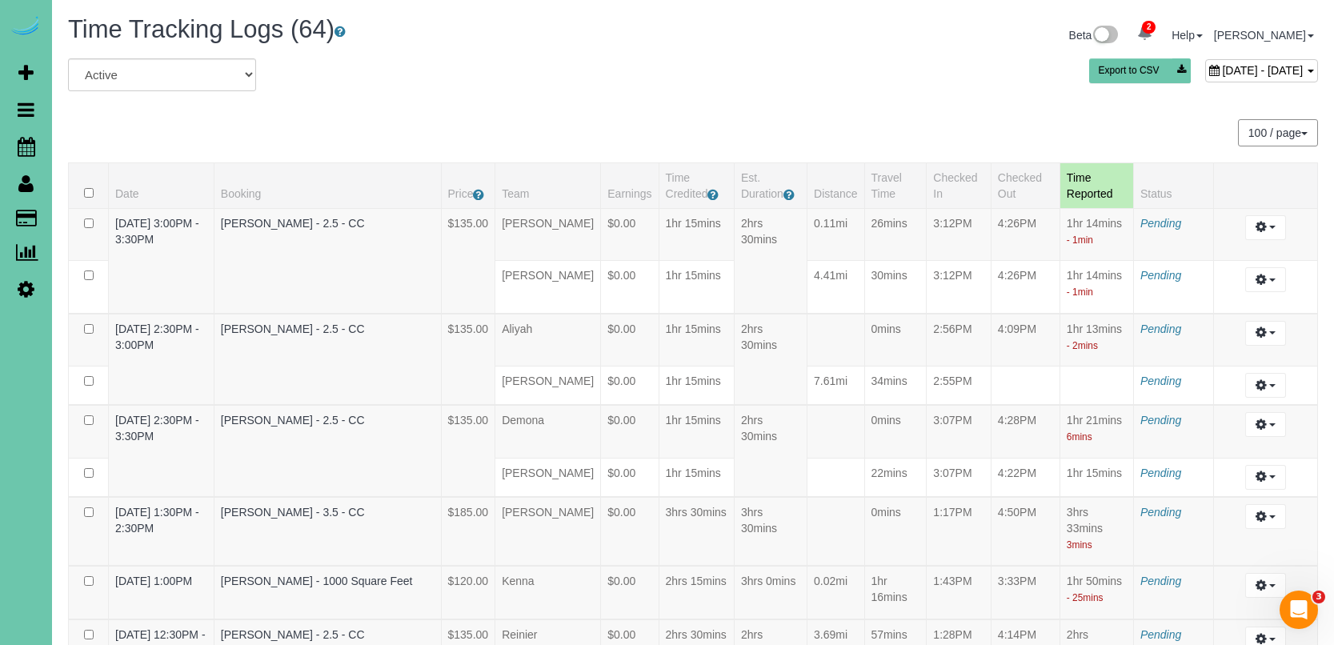
drag, startPoint x: 892, startPoint y: 113, endPoint x: 931, endPoint y: 104, distance: 40.2
click at [1175, 54] on div "Beta 2 Your Notifications You have 0 alerts × You have 5 to charge for 09/30/20…" at bounding box center [1011, 37] width 637 height 42
click at [1222, 69] on span "June 24, 2025 - June 24, 2025" at bounding box center [1262, 70] width 81 height 13
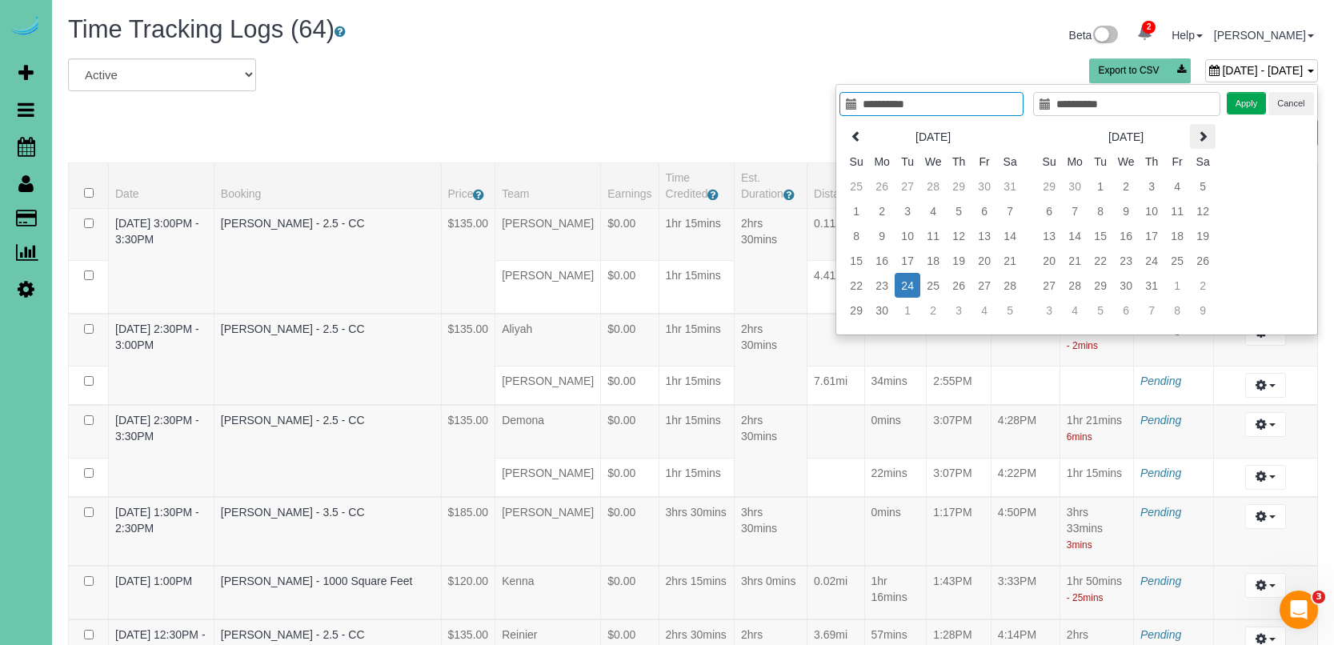
click at [1204, 134] on icon at bounding box center [1202, 135] width 11 height 11
type input "**********"
click at [1173, 234] on td "19" at bounding box center [1177, 235] width 26 height 25
type input "**********"
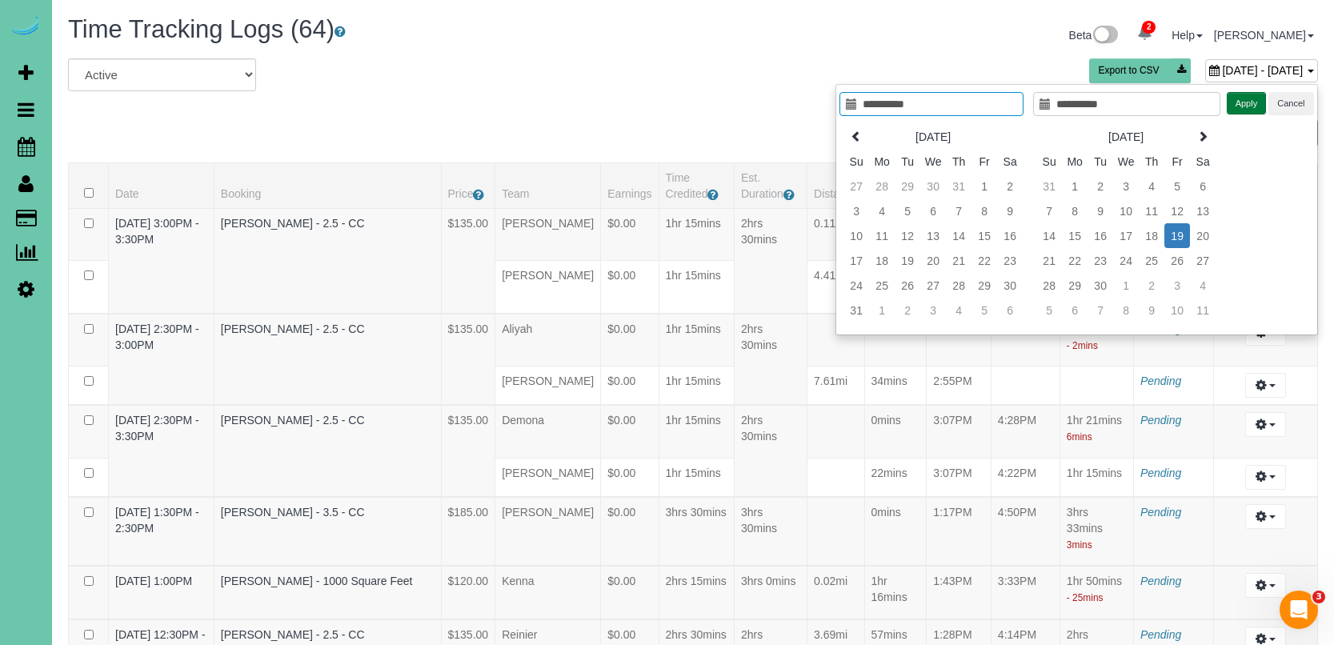
click at [1229, 102] on button "Apply" at bounding box center [1247, 103] width 40 height 23
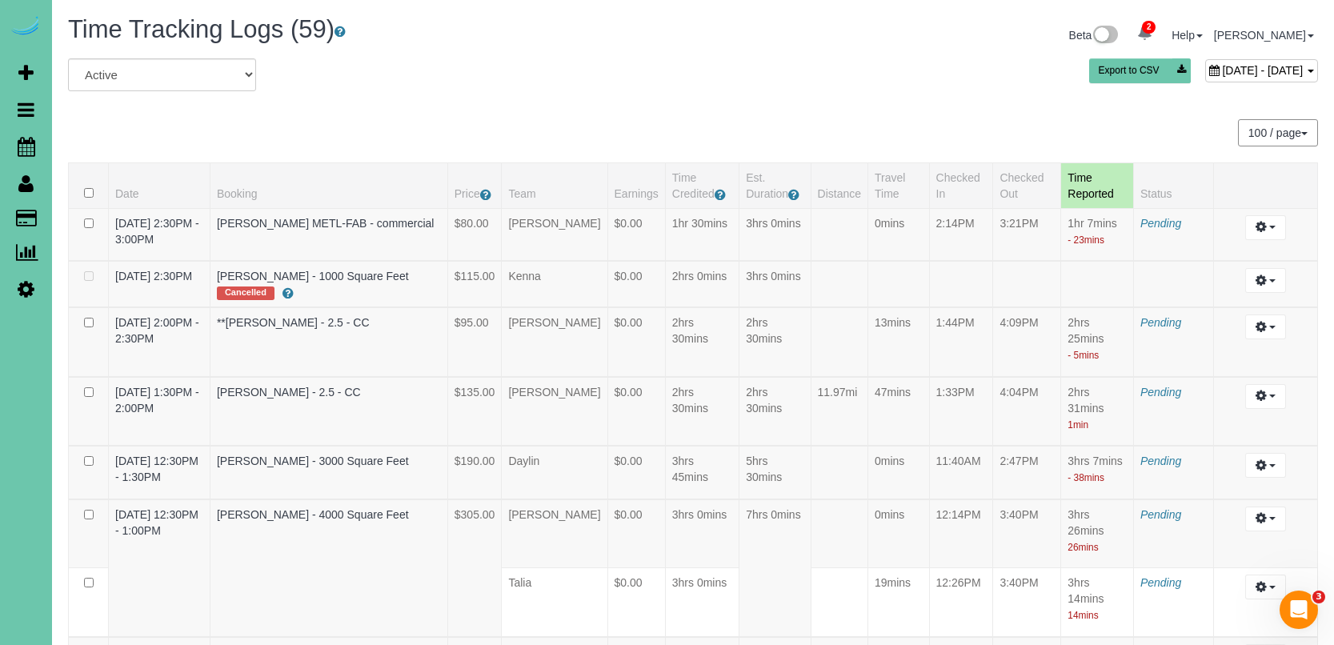
click at [1187, 98] on div "All Active Archived September 19, 2025 - September 19, 2025 Export to CSV" at bounding box center [693, 80] width 1274 height 45
drag, startPoint x: 1198, startPoint y: 67, endPoint x: 1152, endPoint y: 83, distance: 48.3
click at [1222, 67] on span "September 19, 2025 - September 19, 2025" at bounding box center [1262, 70] width 81 height 13
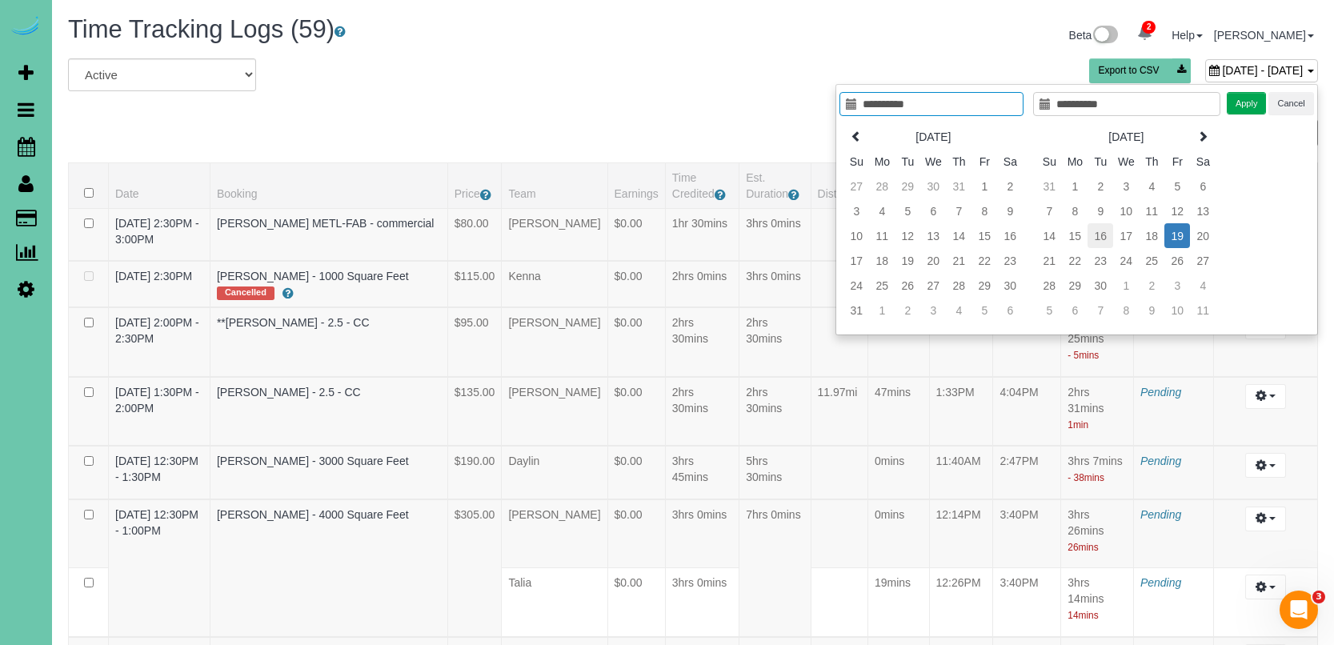
type input "**********"
click at [1095, 214] on td "9" at bounding box center [1100, 210] width 26 height 25
type input "**********"
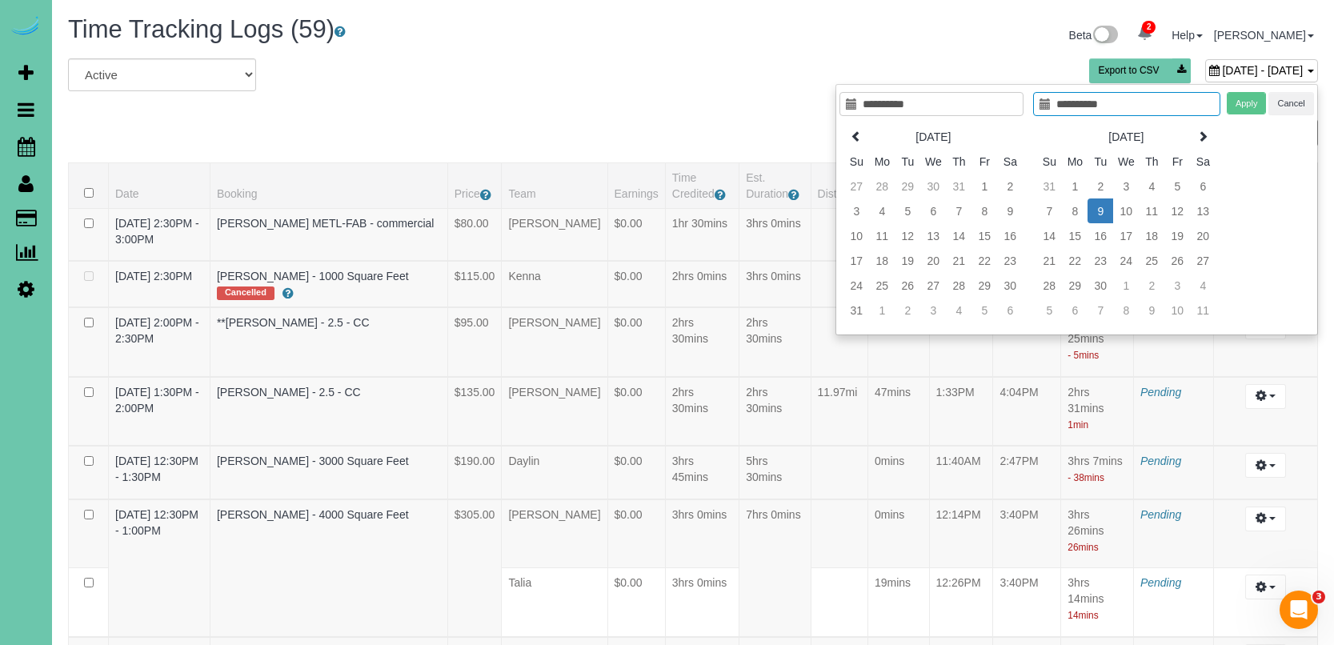
click at [1095, 214] on td "9" at bounding box center [1100, 210] width 26 height 25
click at [1237, 104] on button "Apply" at bounding box center [1247, 103] width 40 height 23
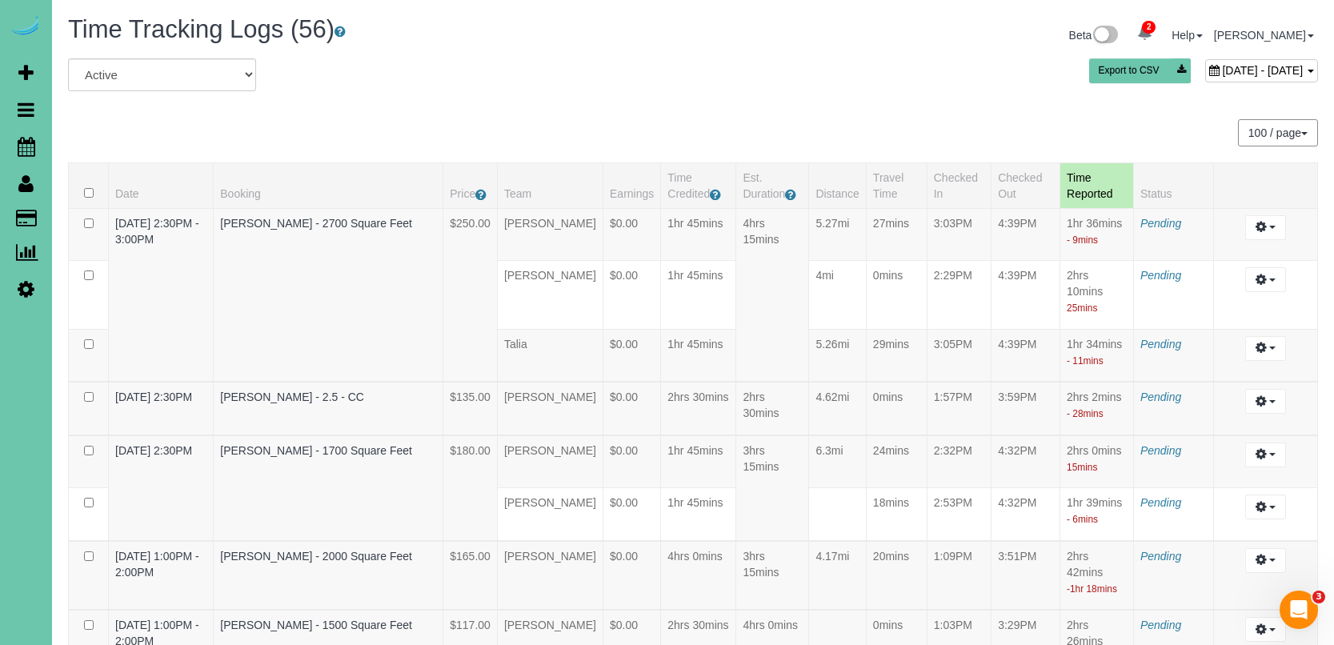
click at [1205, 59] on div "September 09, 2025 - September 09, 2025" at bounding box center [1261, 70] width 113 height 23
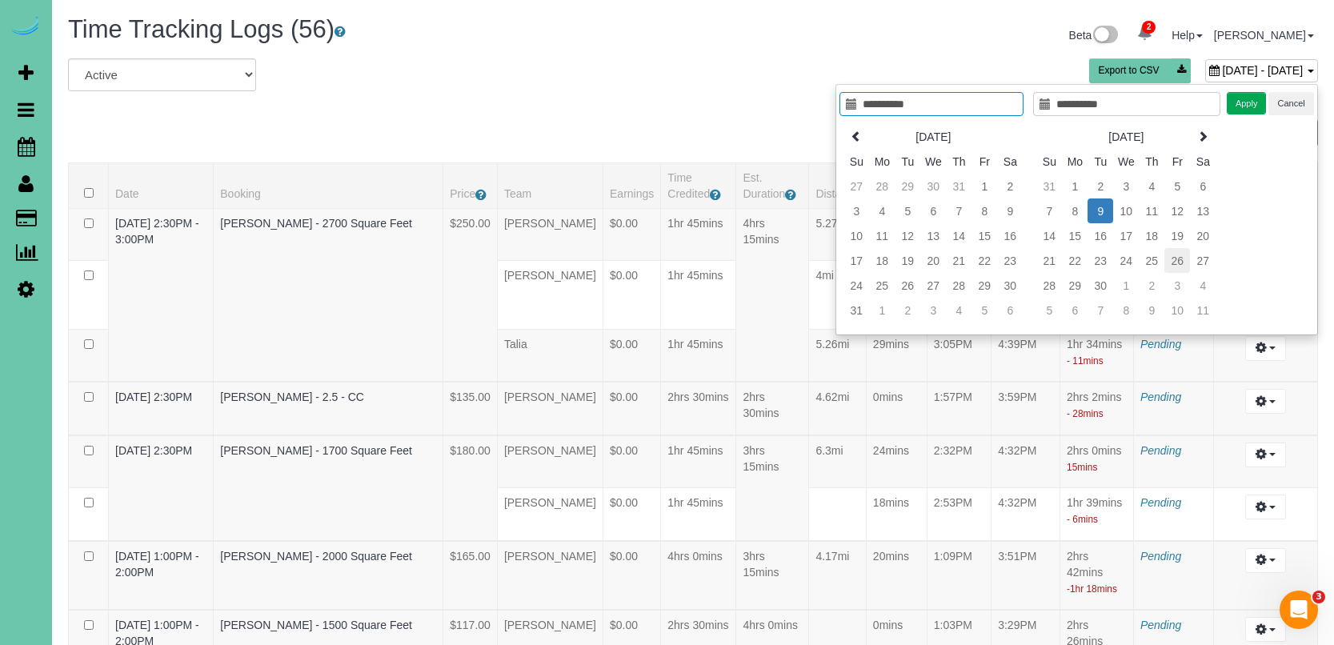
type input "**********"
click at [1171, 255] on td "26" at bounding box center [1177, 260] width 26 height 25
type input "**********"
click at [1243, 103] on button "Apply" at bounding box center [1247, 103] width 40 height 23
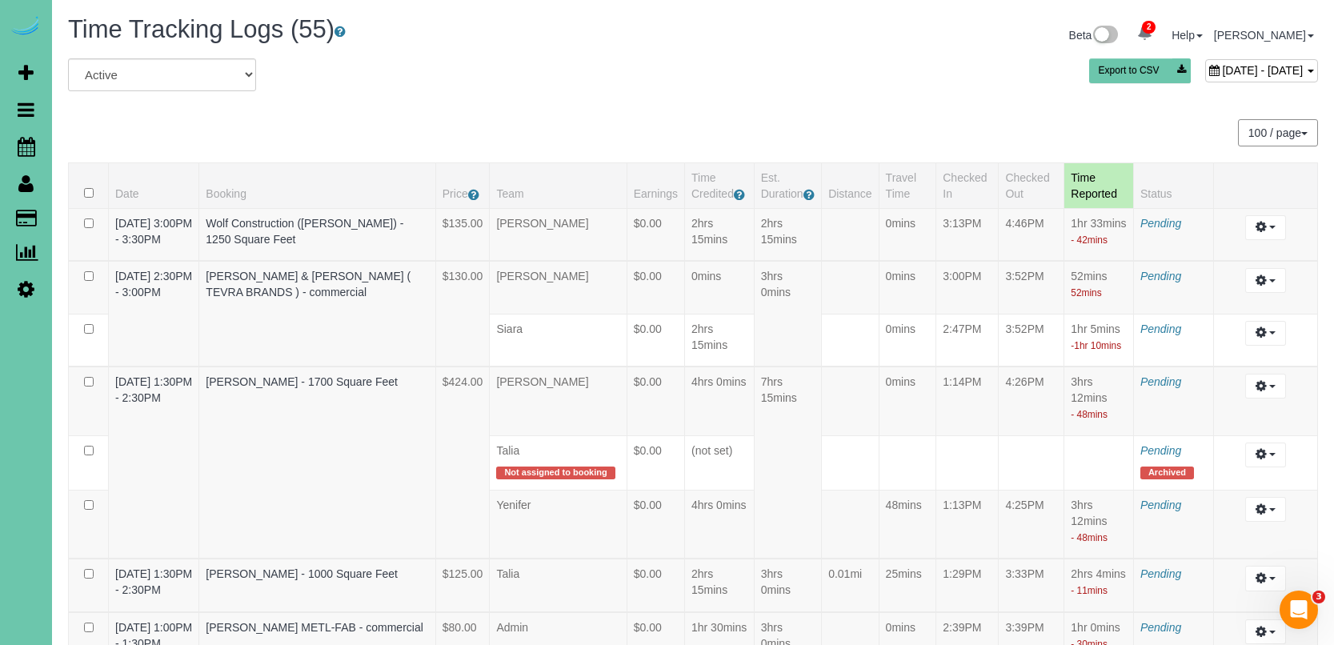
drag, startPoint x: 1184, startPoint y: 67, endPoint x: 1177, endPoint y: 74, distance: 9.6
click at [1222, 67] on span "September 26, 2025 - September 26, 2025" at bounding box center [1262, 70] width 81 height 13
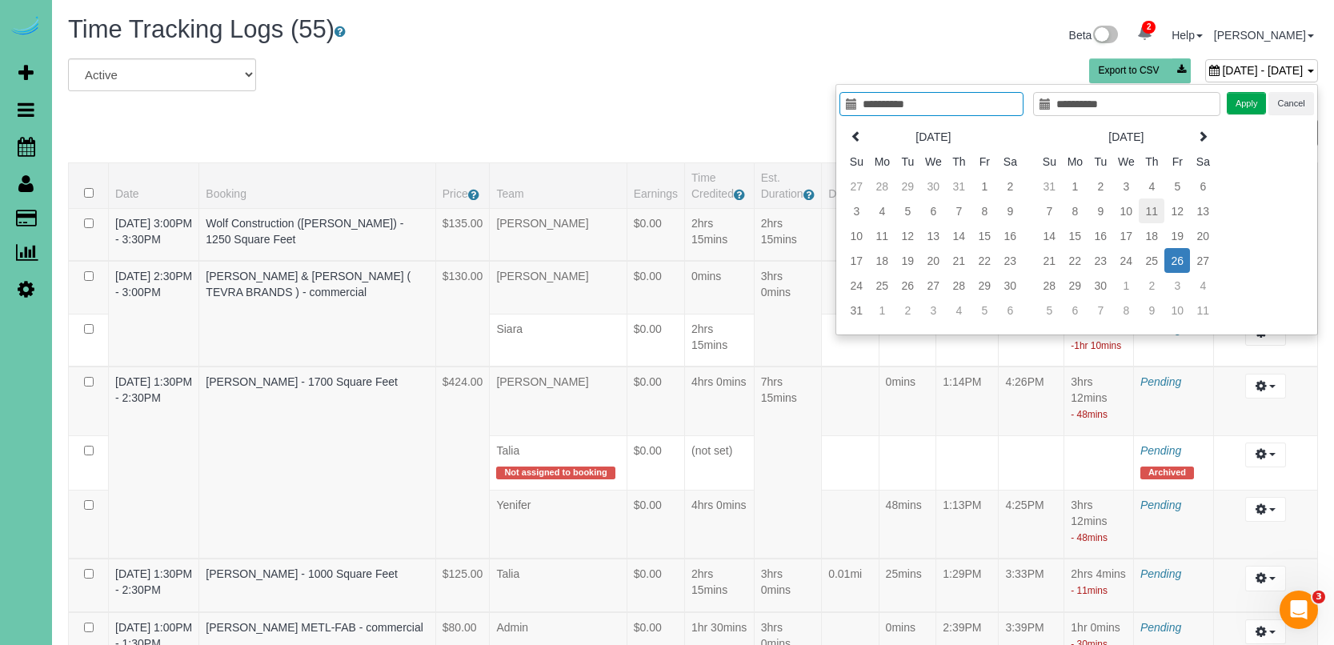
type input "**********"
click at [1172, 212] on td "12" at bounding box center [1177, 210] width 26 height 25
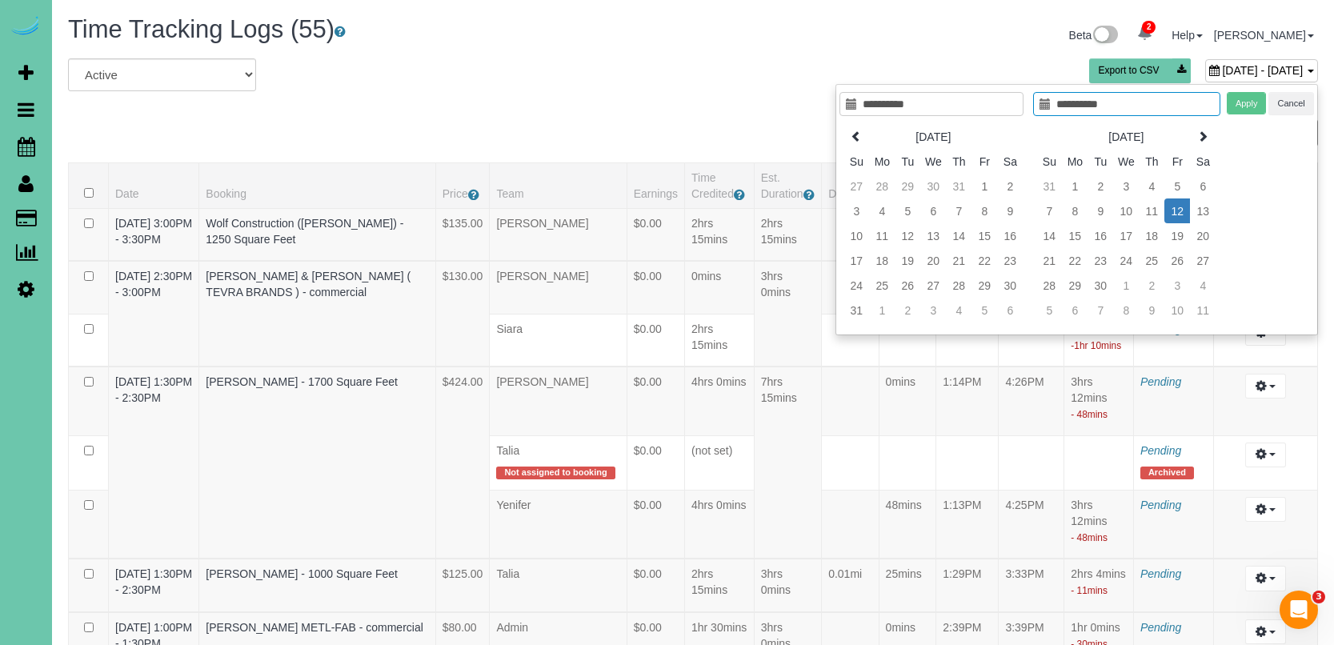
type input "**********"
click at [1172, 212] on td "12" at bounding box center [1177, 210] width 26 height 25
type input "**********"
click at [1255, 97] on button "Apply" at bounding box center [1247, 103] width 40 height 23
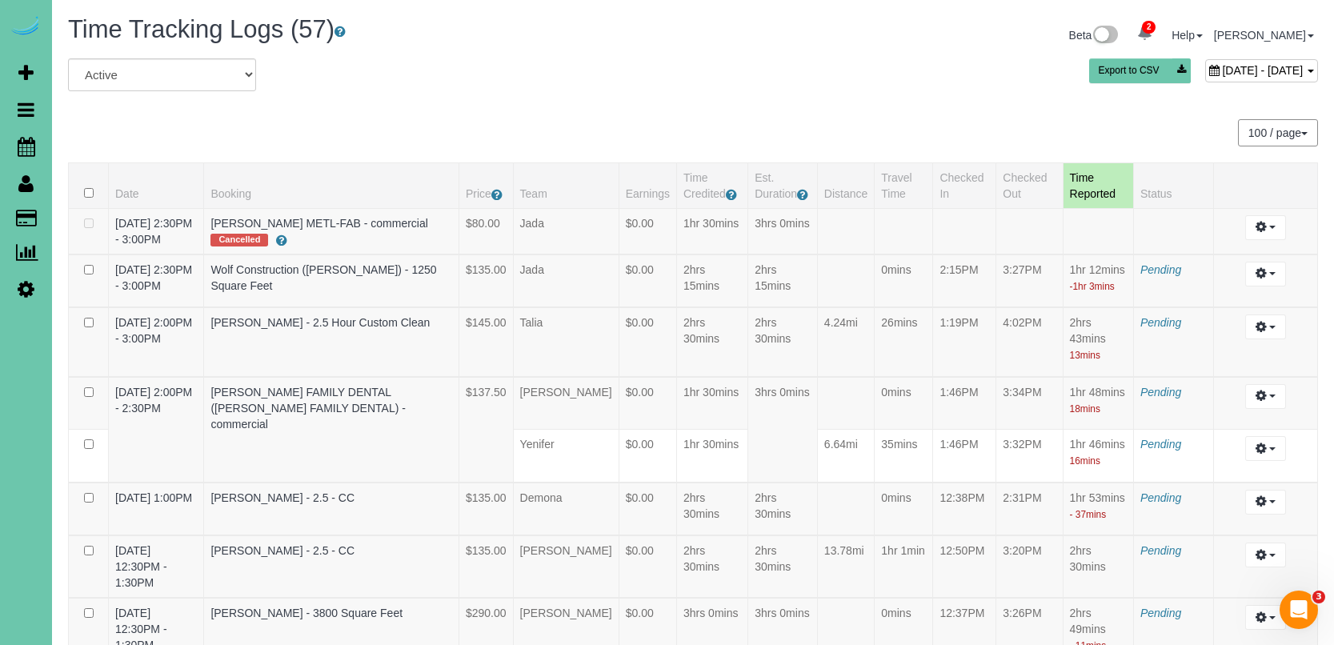
scroll to position [2827, 0]
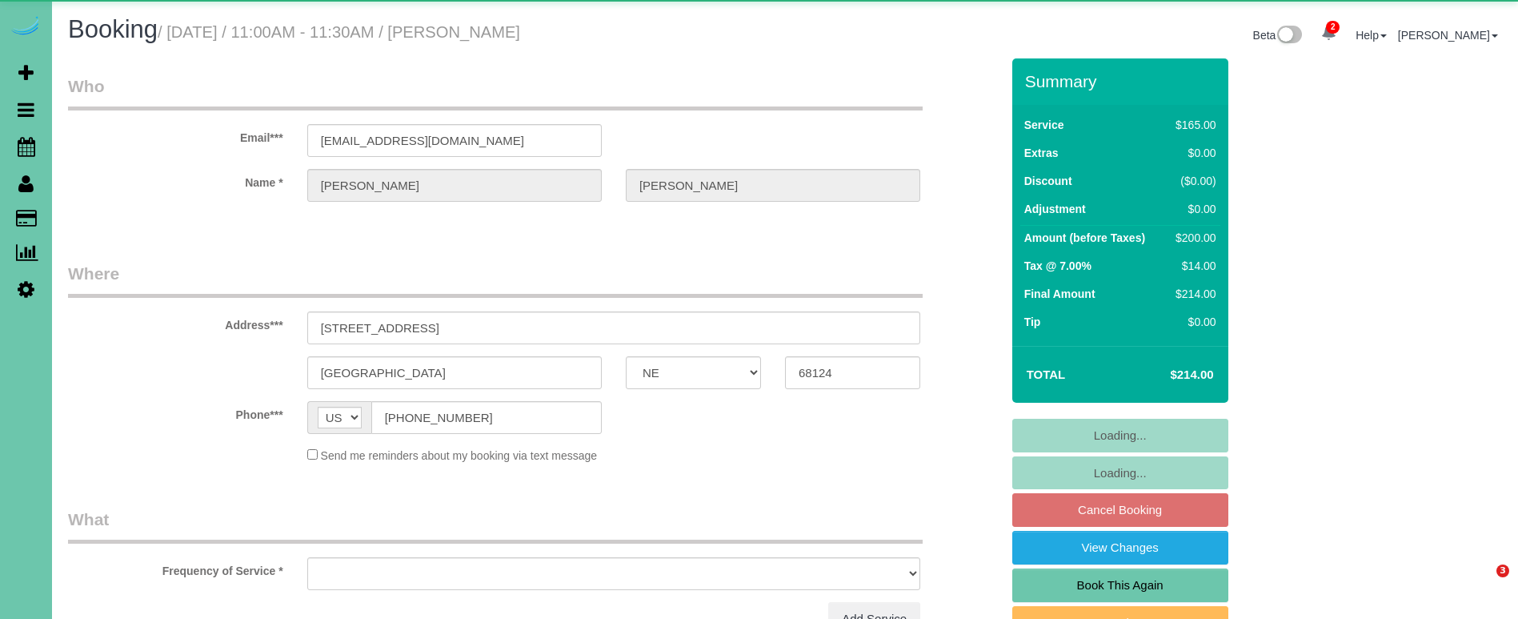
select select "NE"
select select "object:722"
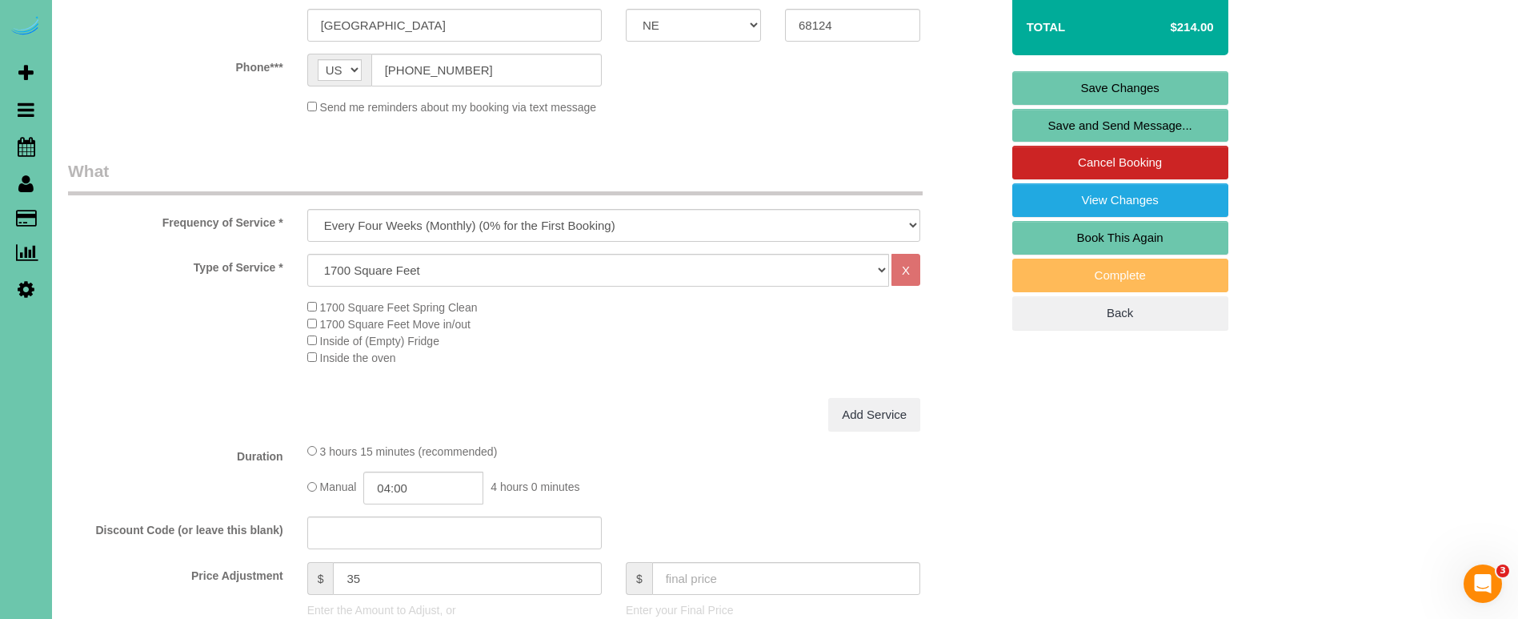
scroll to position [350, 0]
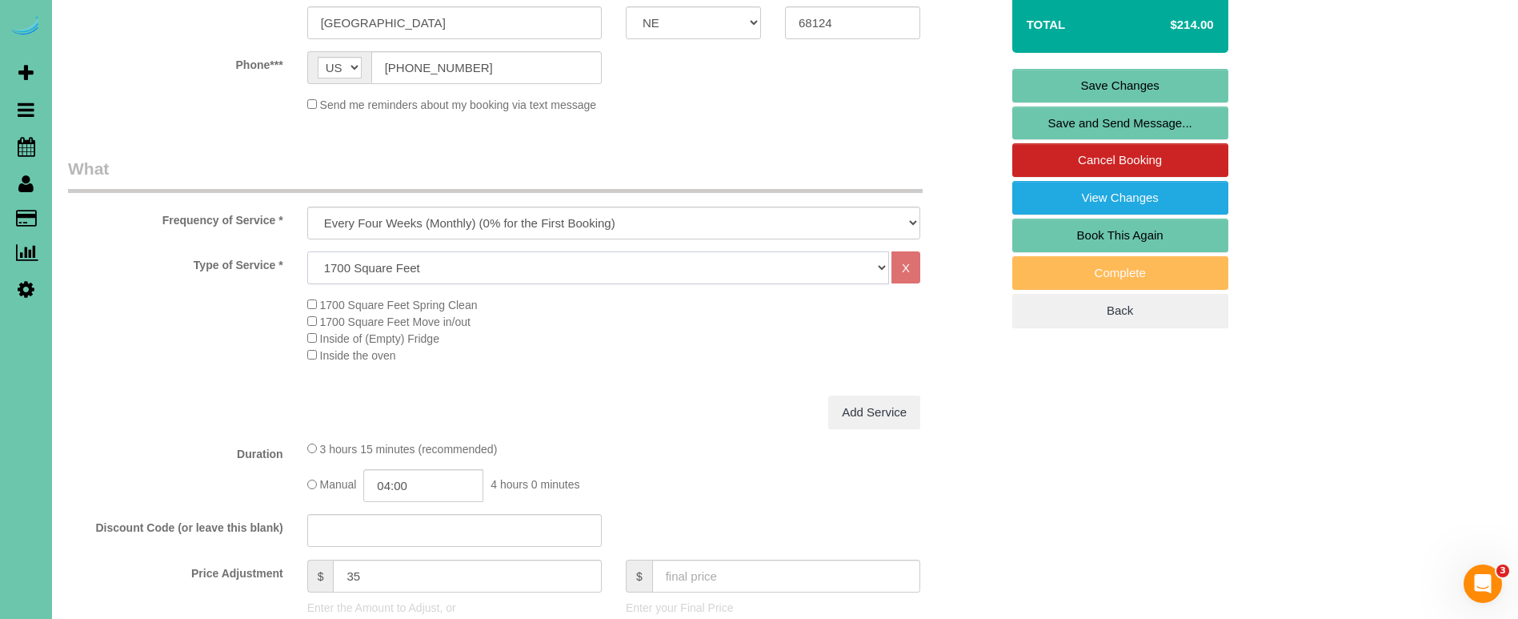
select select "68"
click at [433, 483] on input "04:00" at bounding box center [423, 485] width 120 height 33
type input "04:30"
click at [578, 434] on fieldset "What Frequency of Service * One Time Weekly (0% for the First Booking) Bi-Weekl…" at bounding box center [534, 496] width 932 height 679
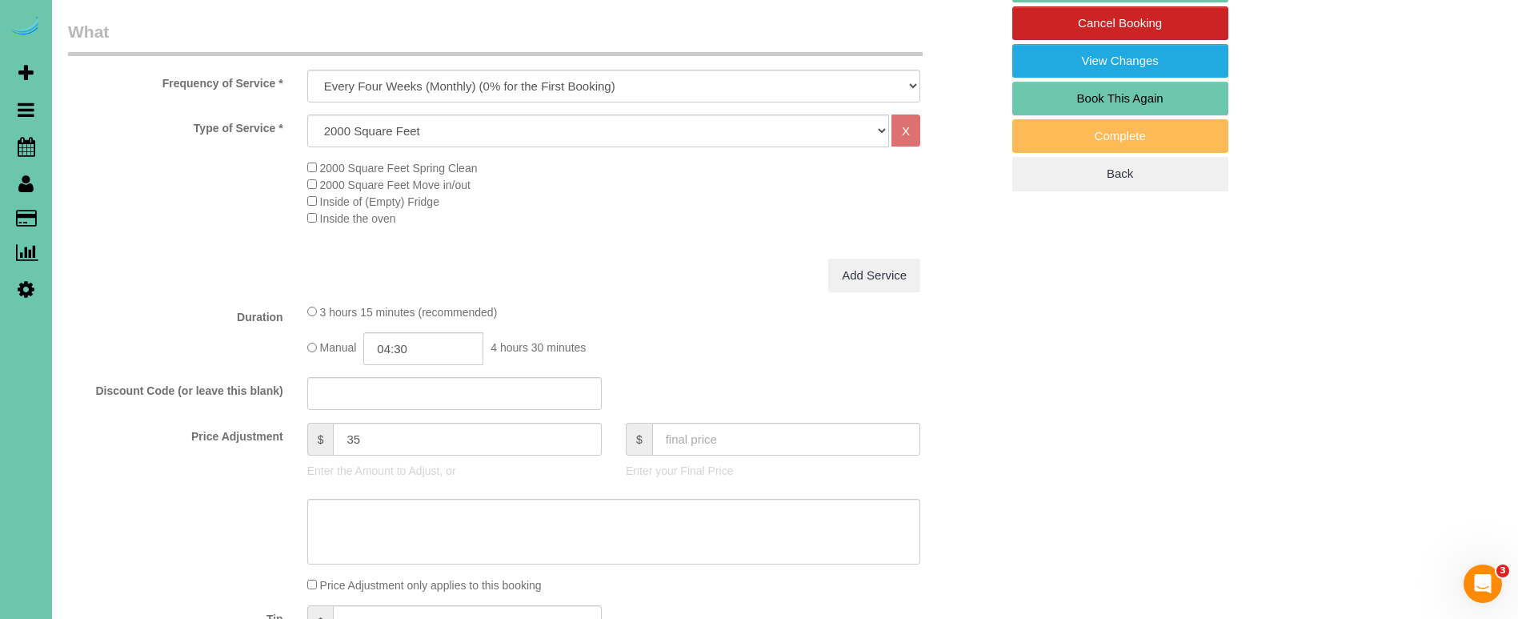
scroll to position [489, 0]
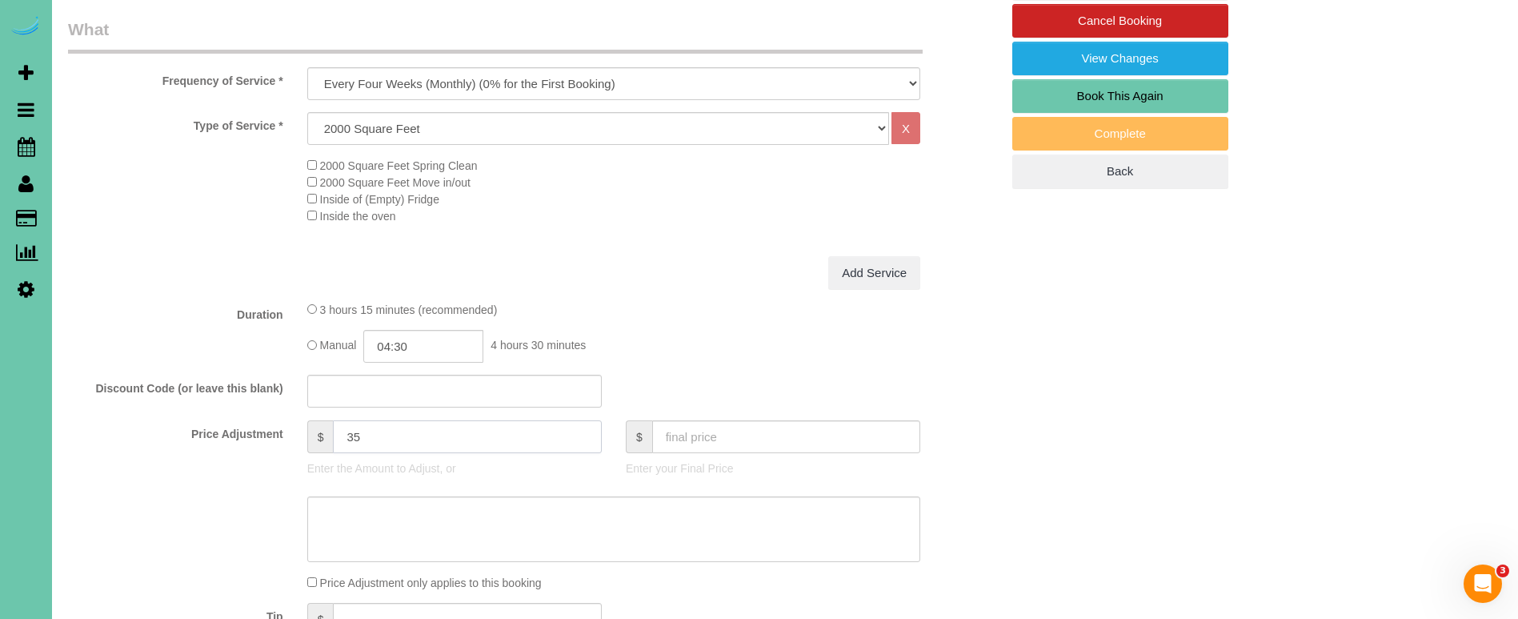
drag, startPoint x: 366, startPoint y: 438, endPoint x: 244, endPoint y: 418, distance: 123.3
click at [254, 420] on div "Price Adjustment $ 35 Enter the Amount to Adjust, or $ Enter your Final Price" at bounding box center [534, 452] width 956 height 64
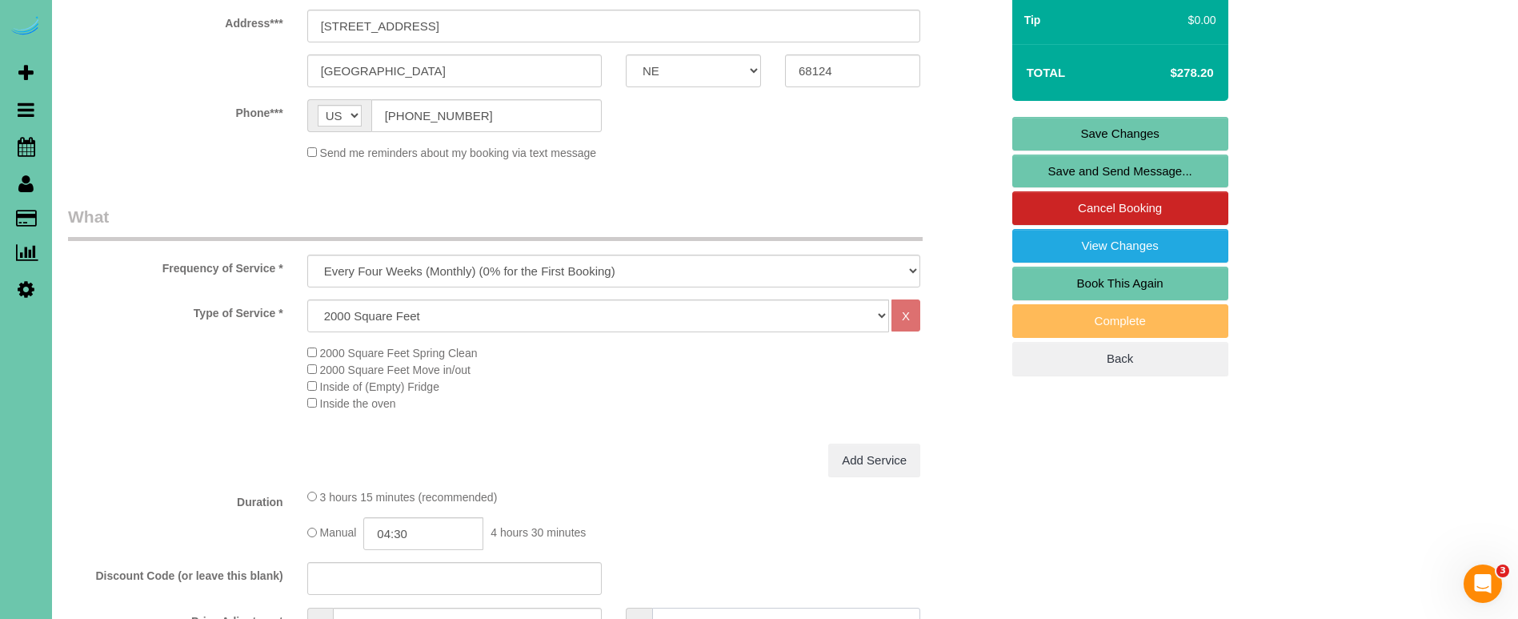
scroll to position [703, 0]
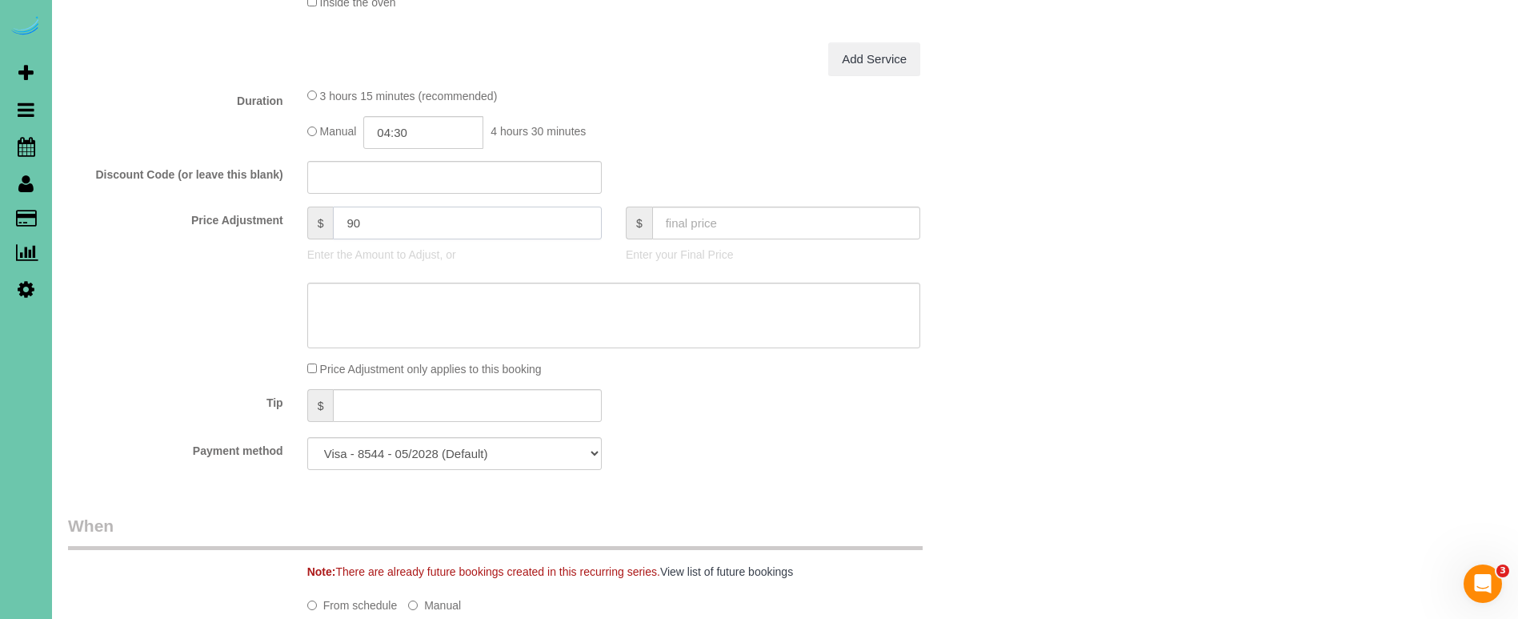
click at [355, 216] on input "90" at bounding box center [467, 222] width 268 height 33
type input "70"
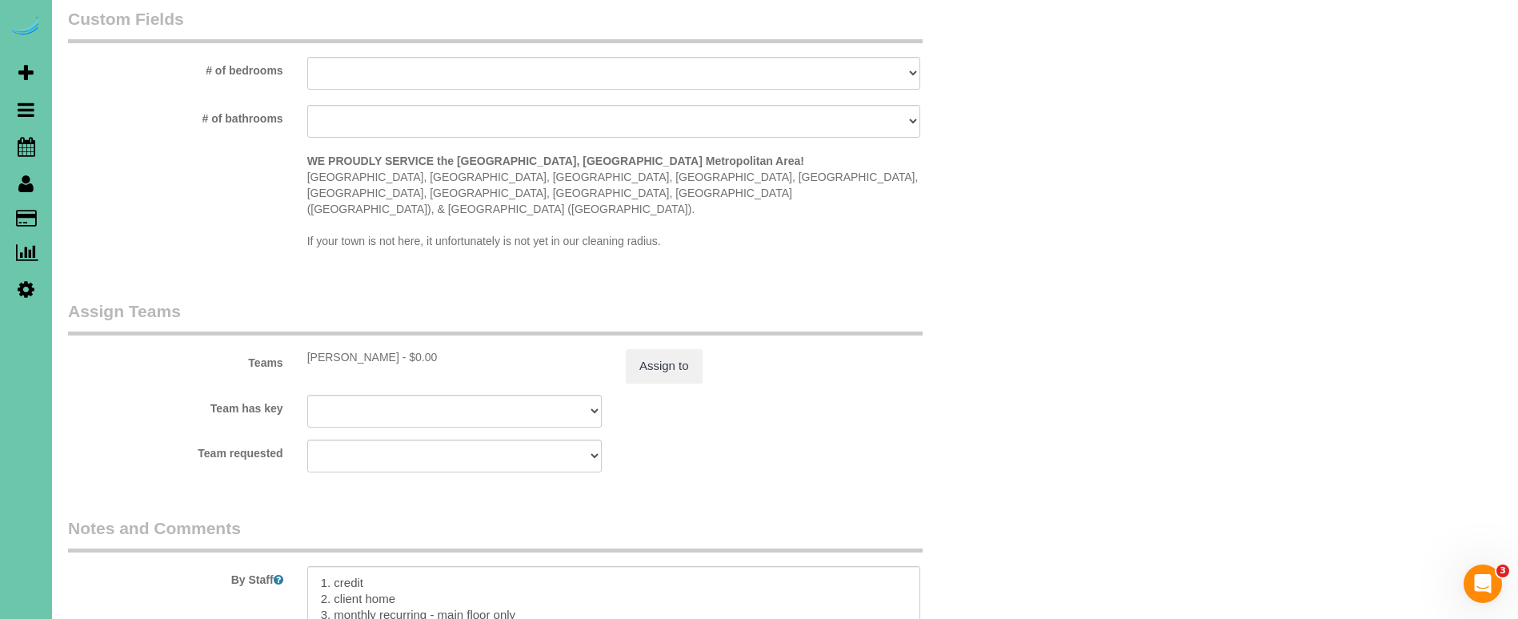
scroll to position [1484, 0]
type textarea "new rate - [DATE]"
click at [678, 353] on button "Assign to" at bounding box center [664, 370] width 77 height 34
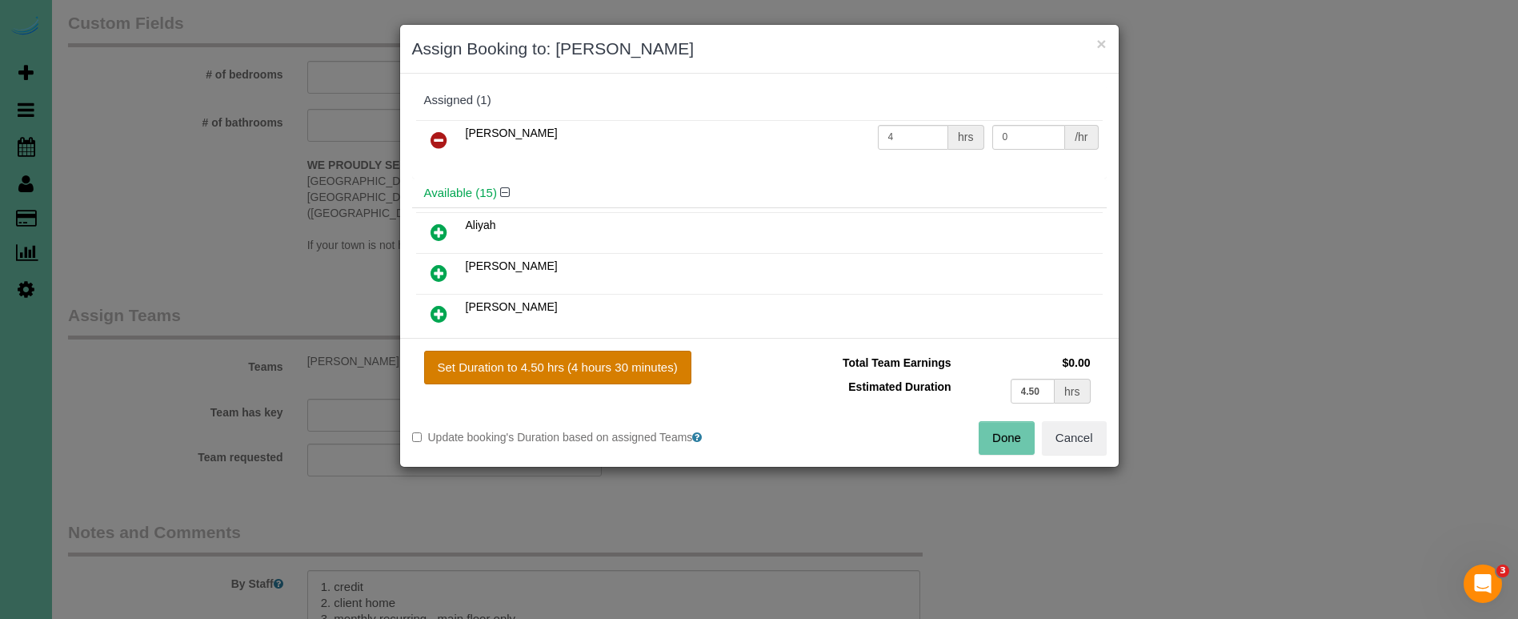
drag, startPoint x: 625, startPoint y: 345, endPoint x: 622, endPoint y: 360, distance: 15.5
click at [624, 345] on div "Set Duration to 4.50 hrs (4 hours 30 minutes) Total Team Earnings $0.00 Estimat…" at bounding box center [759, 402] width 719 height 129
drag, startPoint x: 620, startPoint y: 365, endPoint x: 655, endPoint y: 377, distance: 36.4
click at [620, 366] on button "Set Duration to 4.50 hrs (4 hours 30 minutes)" at bounding box center [557, 367] width 267 height 34
type input "4.50"
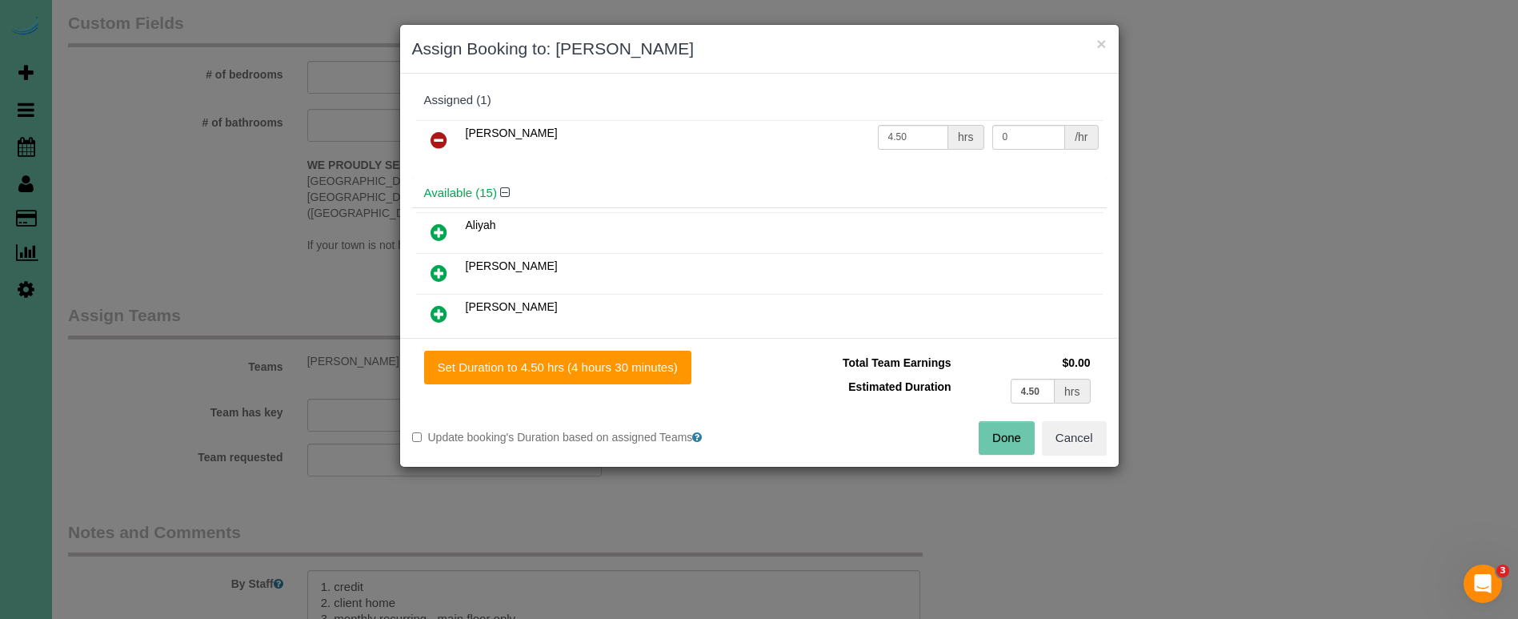
drag, startPoint x: 997, startPoint y: 434, endPoint x: 855, endPoint y: 419, distance: 142.4
click at [995, 434] on button "Done" at bounding box center [1007, 438] width 56 height 34
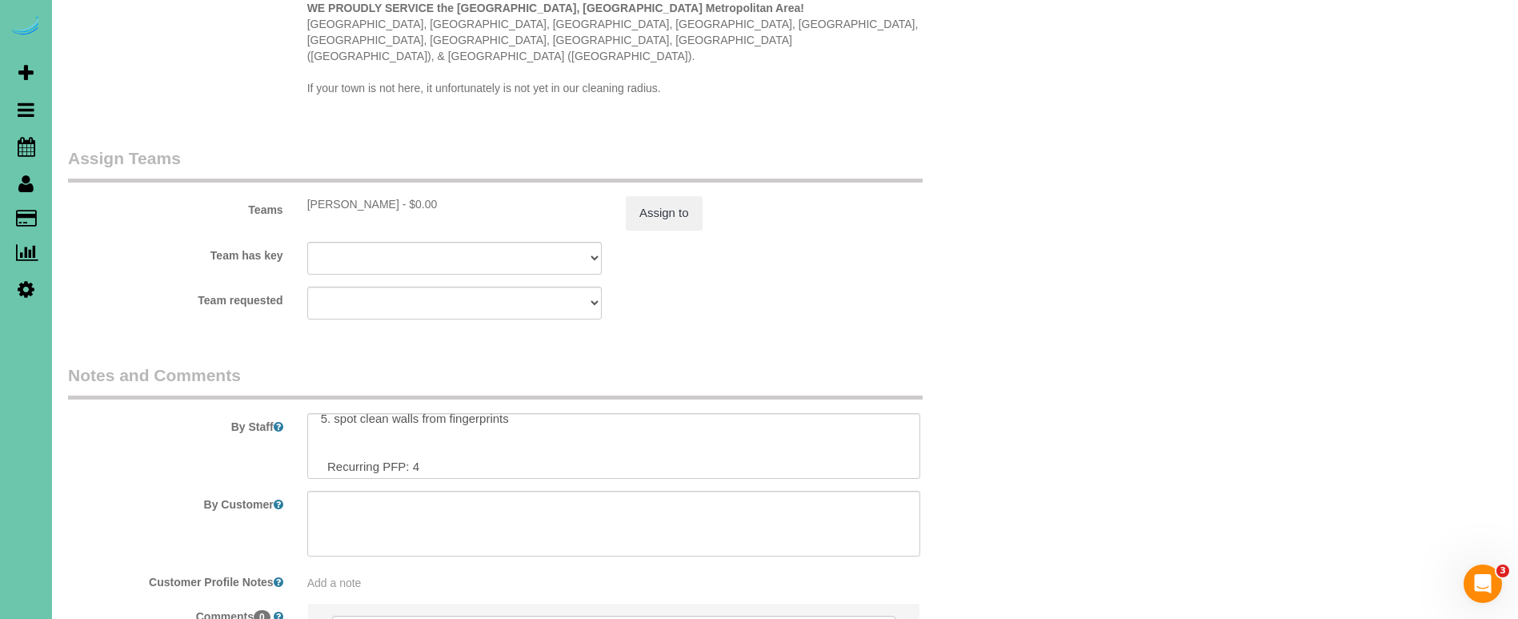
scroll to position [74, 0]
click at [480, 422] on textarea at bounding box center [613, 446] width 613 height 66
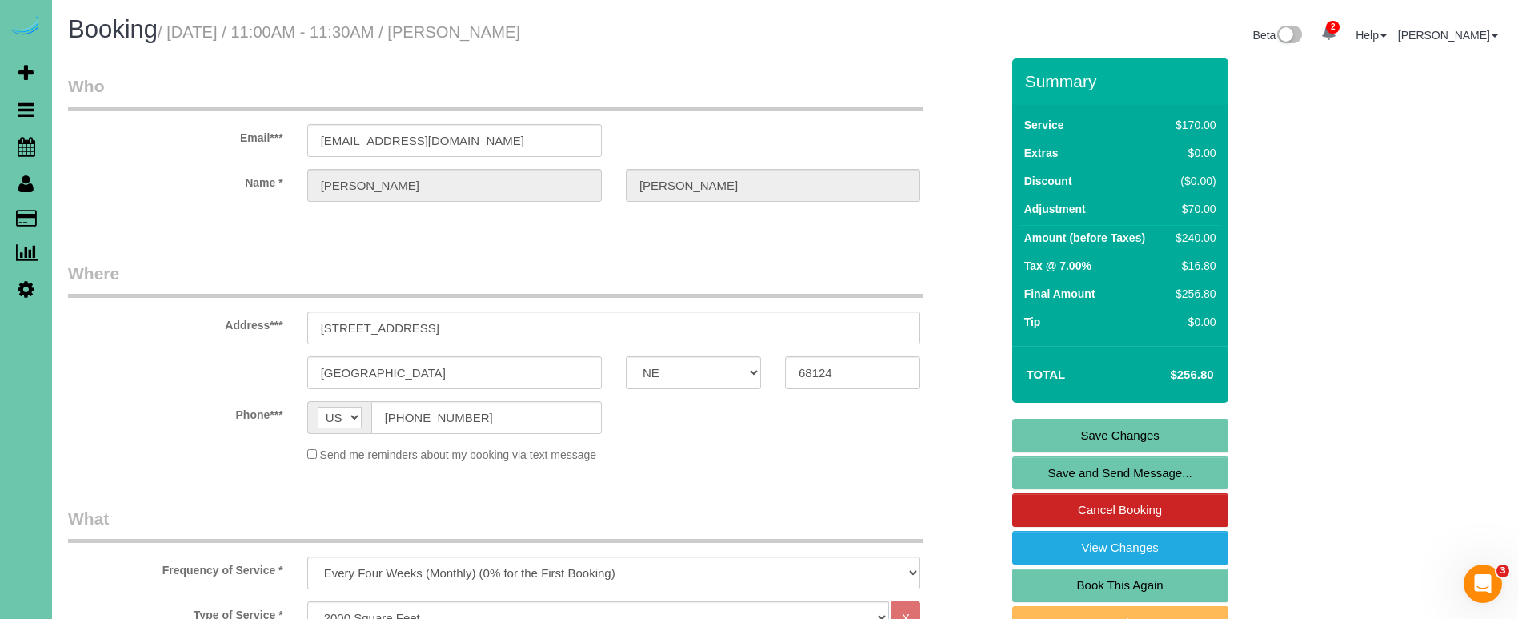
scroll to position [0, 0]
type textarea "1. credit 2. client home 3. monthly recurring - main floor only 4. client has o…"
click at [1063, 443] on link "Save Changes" at bounding box center [1120, 435] width 216 height 34
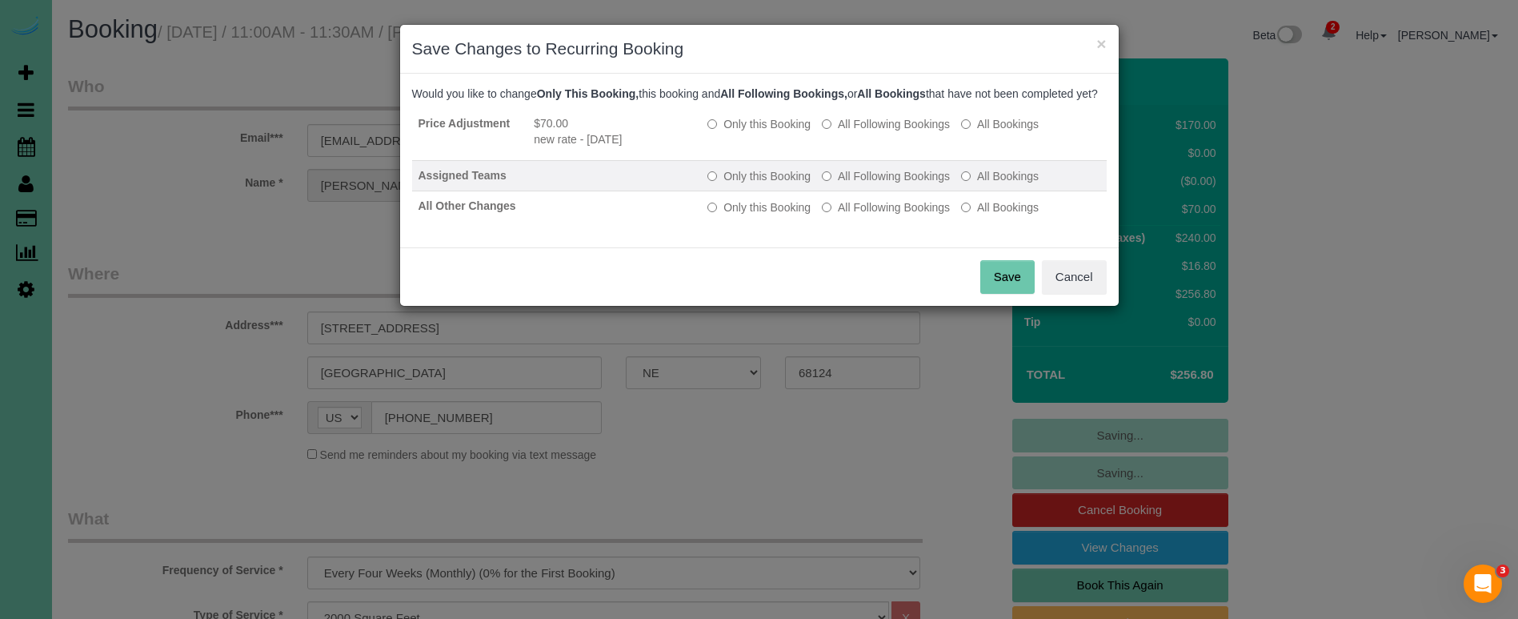
drag, startPoint x: 859, startPoint y: 138, endPoint x: 843, endPoint y: 185, distance: 49.1
click at [859, 132] on label "All Following Bookings" at bounding box center [886, 124] width 128 height 16
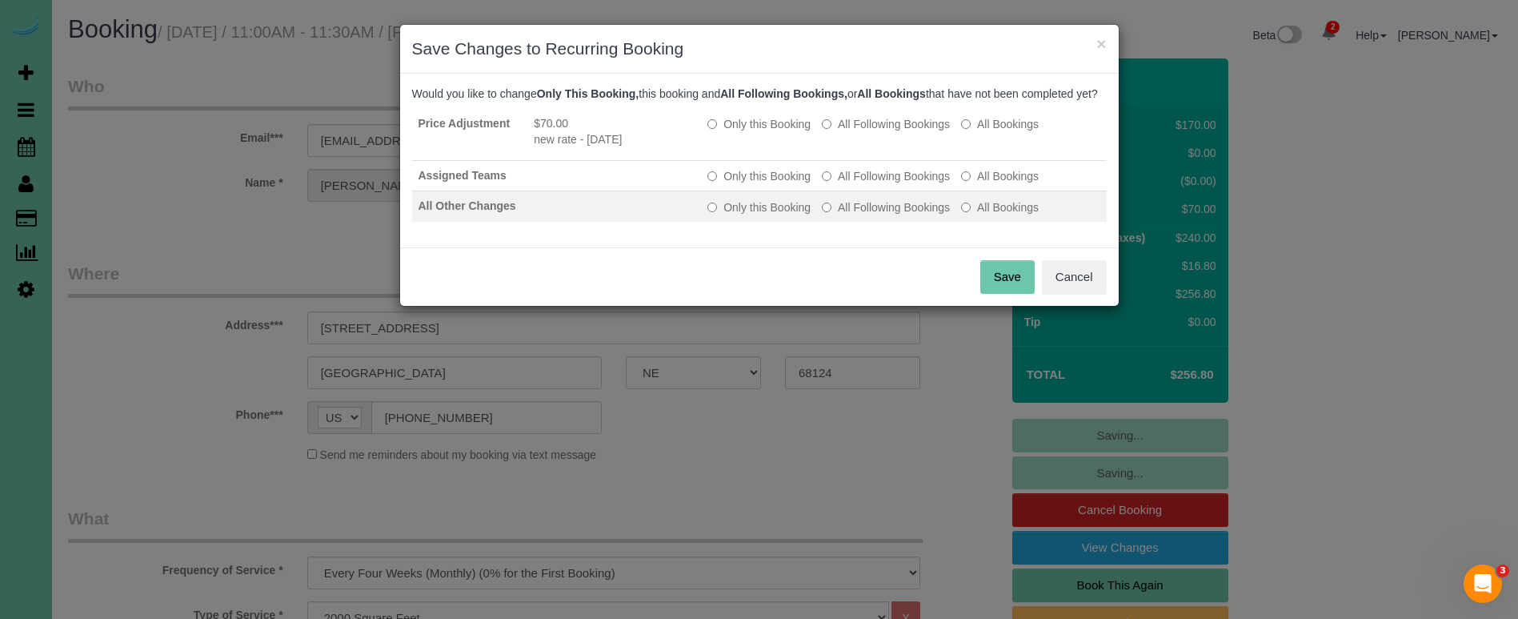
drag, startPoint x: 842, startPoint y: 190, endPoint x: 847, endPoint y: 219, distance: 30.1
click at [842, 184] on label "All Following Bookings" at bounding box center [886, 176] width 128 height 16
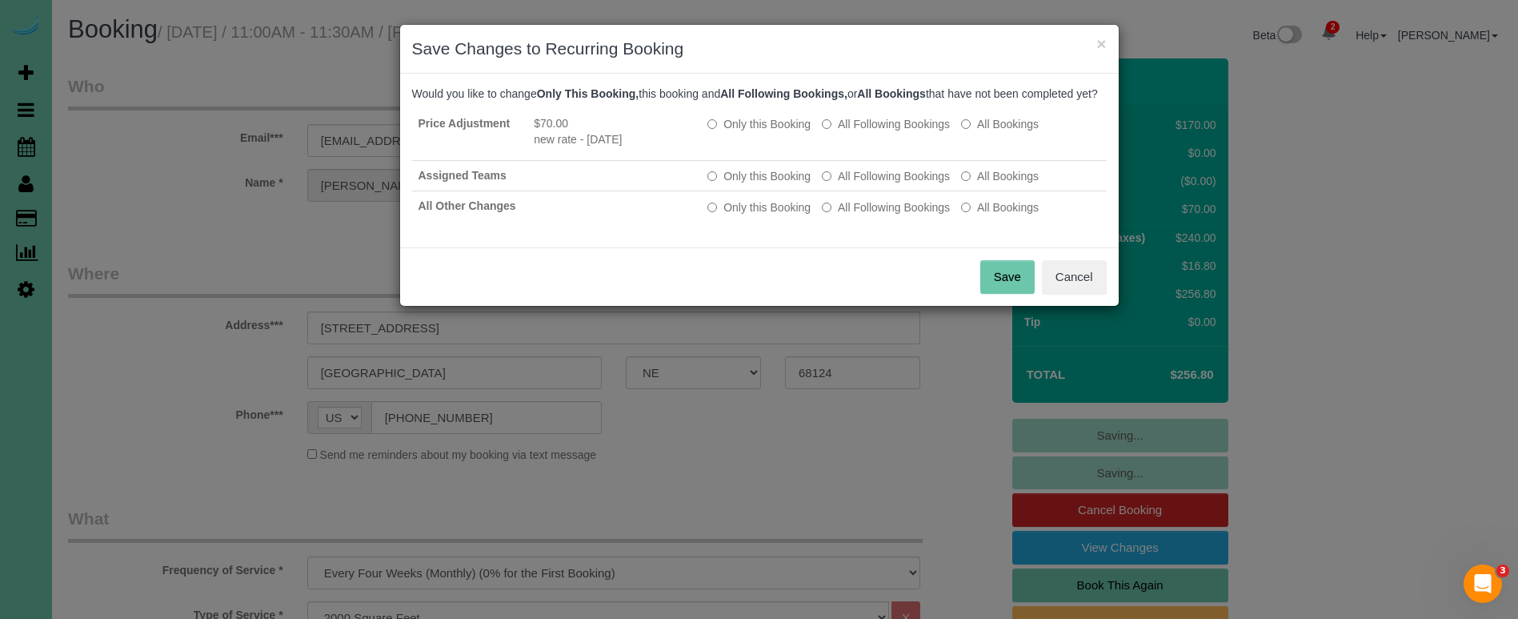
drag, startPoint x: 847, startPoint y: 219, endPoint x: 927, endPoint y: 255, distance: 87.7
click at [848, 215] on label "All Following Bookings" at bounding box center [886, 207] width 128 height 16
click at [984, 282] on button "Save" at bounding box center [1007, 277] width 54 height 34
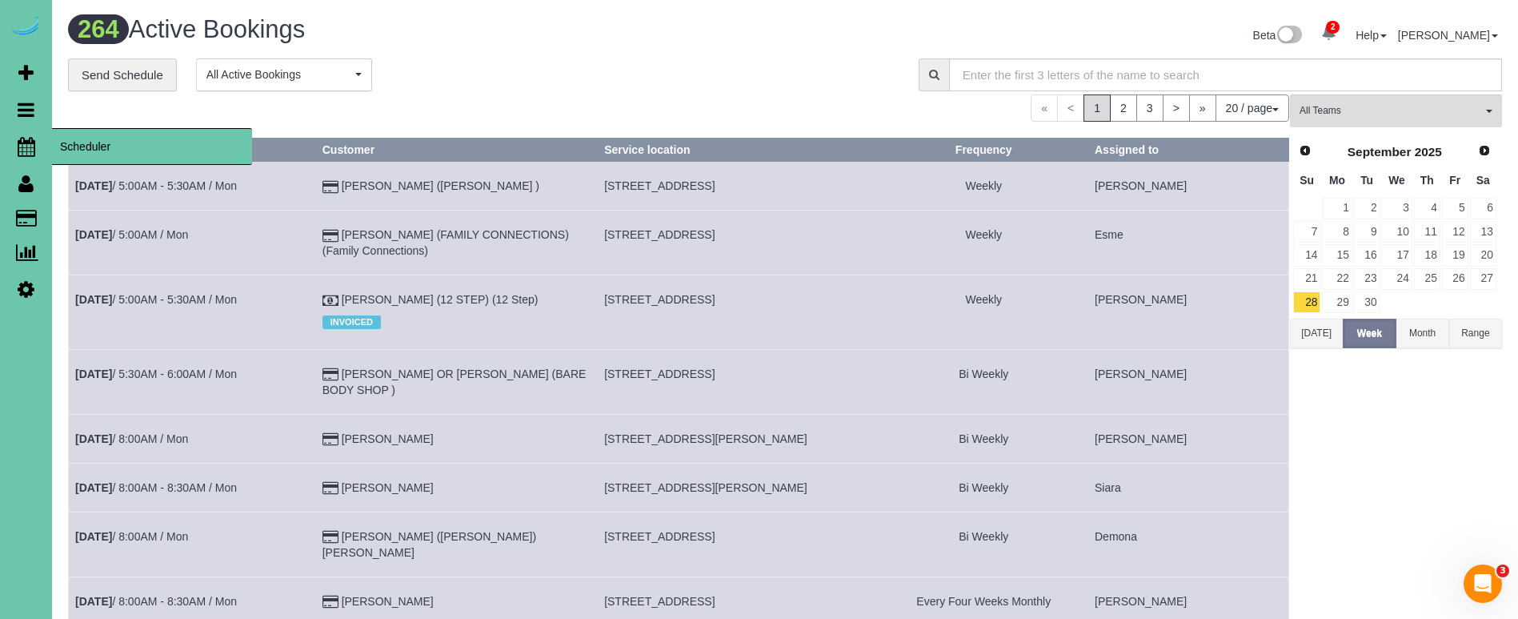
click at [23, 143] on icon at bounding box center [27, 146] width 18 height 19
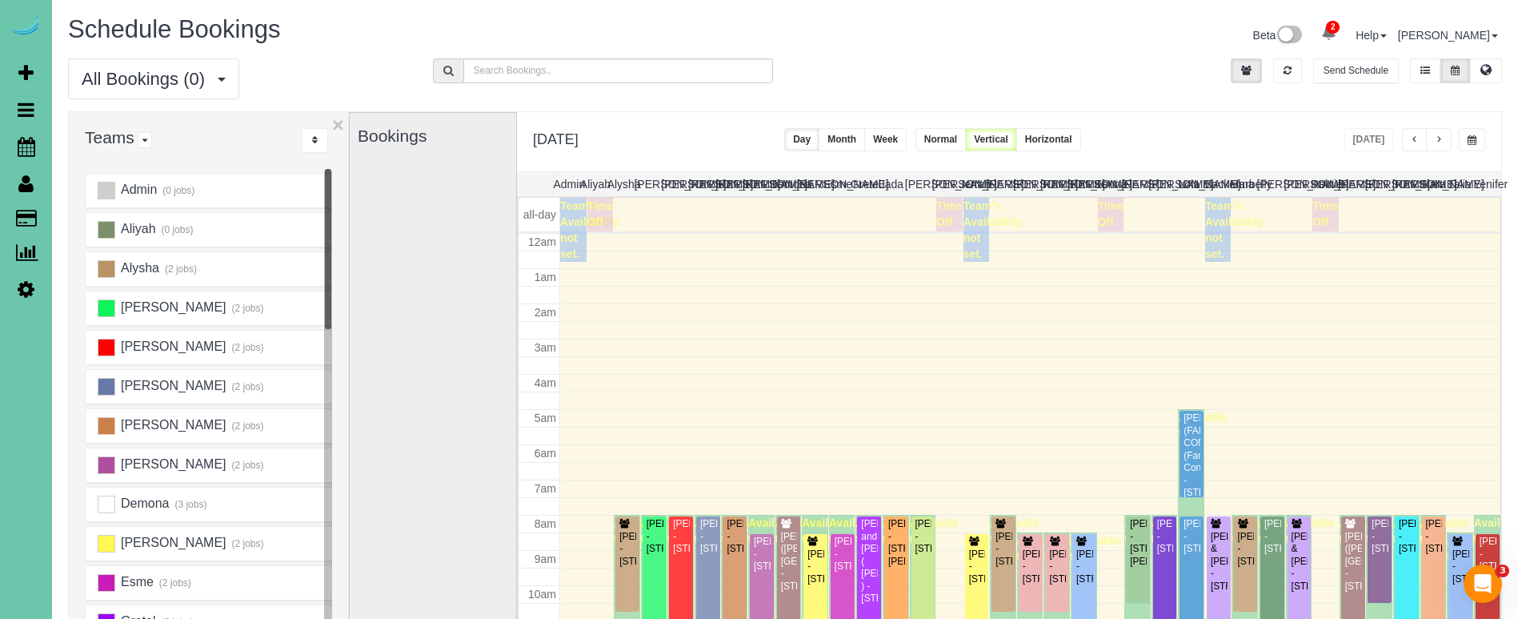
scroll to position [212, 0]
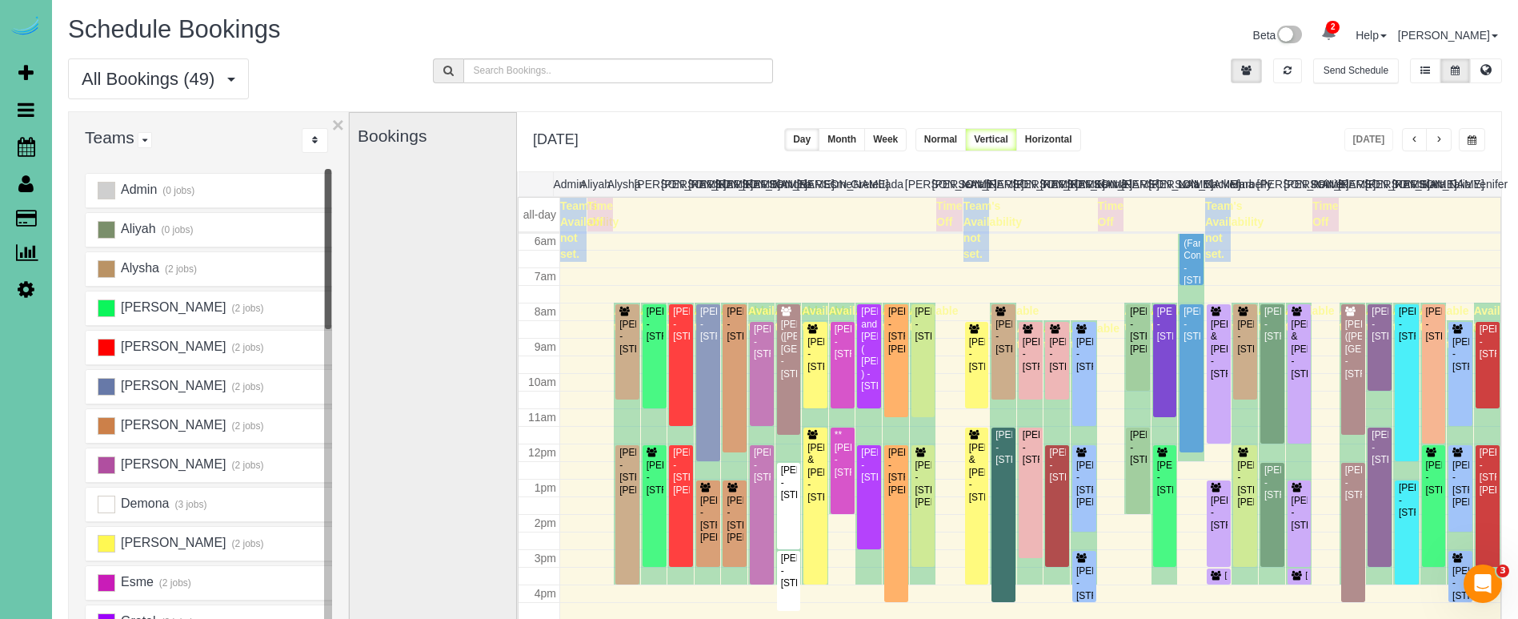
click at [1469, 137] on span "button" at bounding box center [1472, 140] width 9 height 10
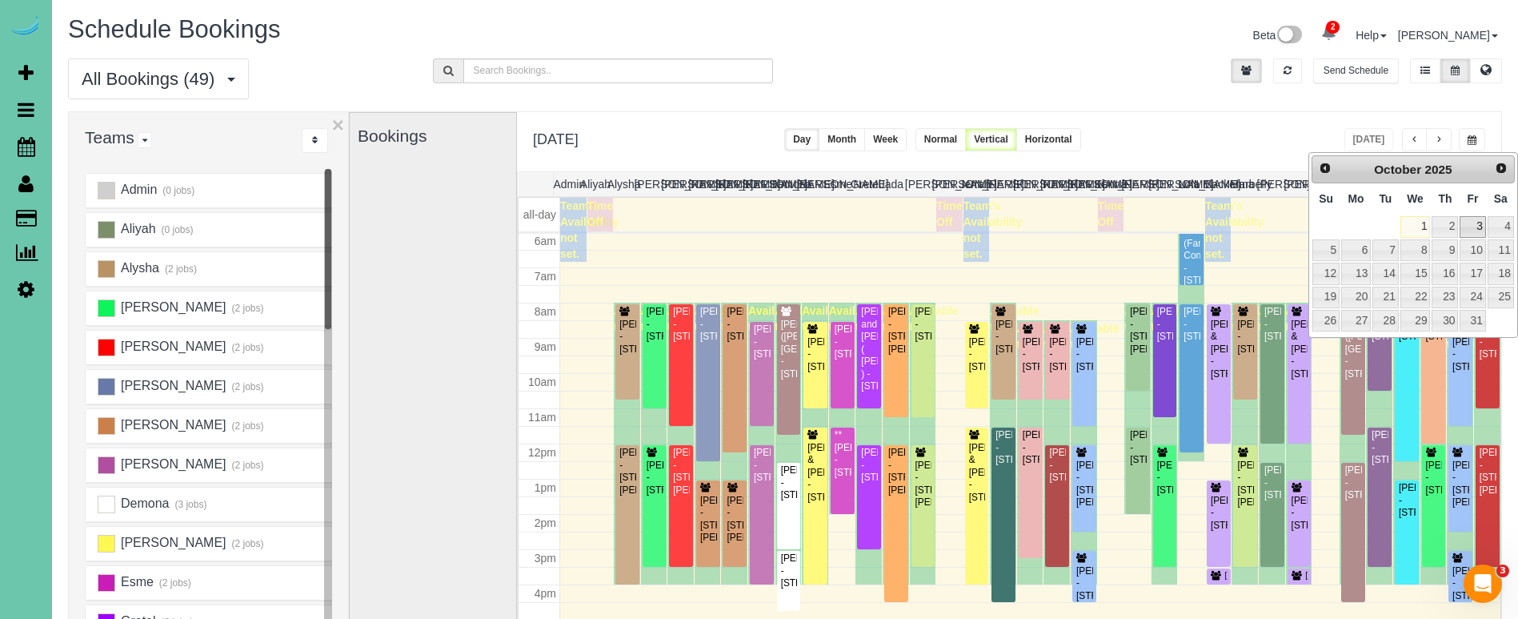
click at [1485, 229] on link "3" at bounding box center [1473, 227] width 26 height 22
type input "**********"
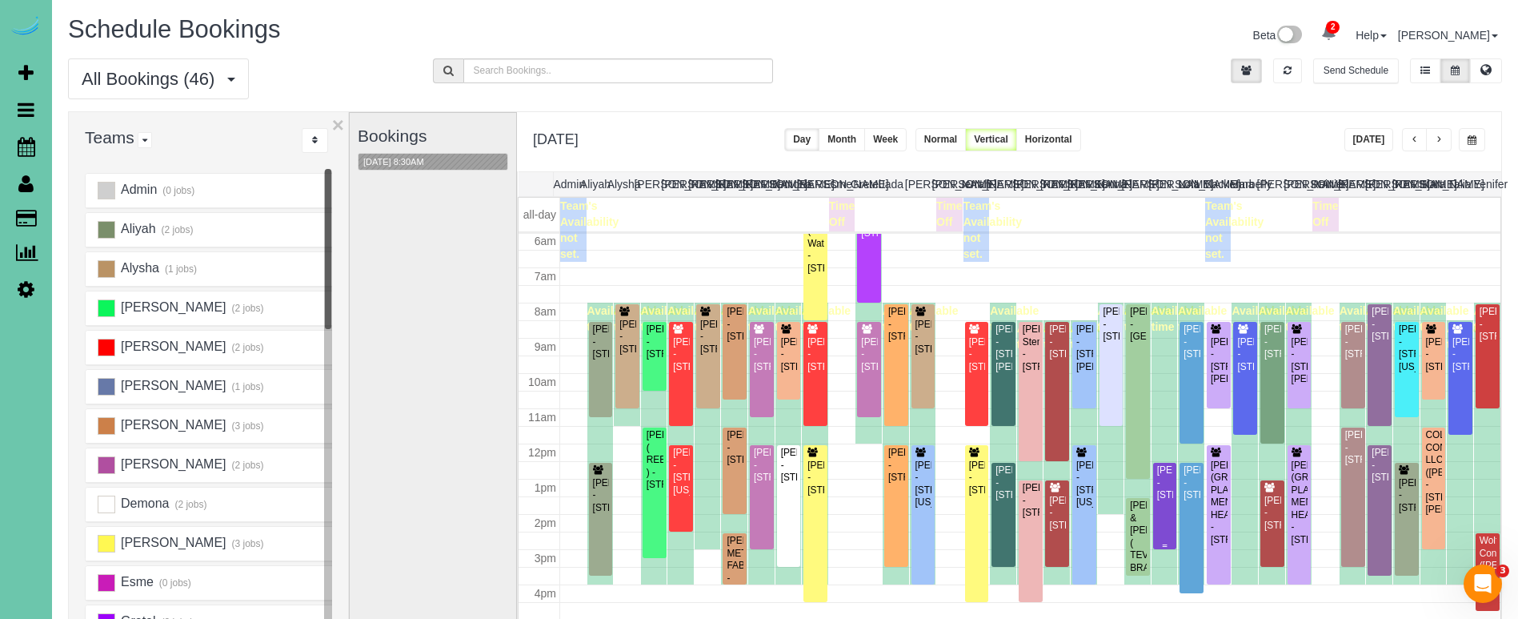
click at [1168, 476] on div "[PERSON_NAME] - [STREET_ADDRESS]" at bounding box center [1165, 482] width 18 height 37
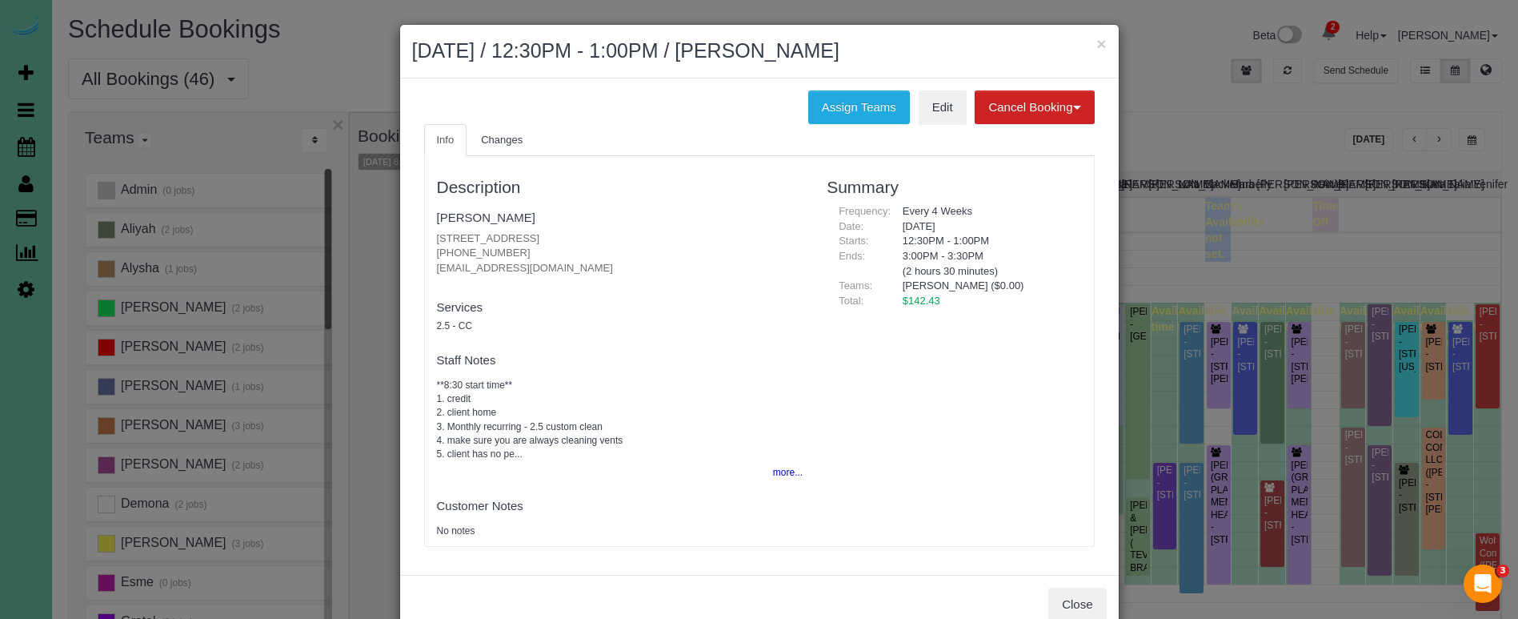
drag, startPoint x: 842, startPoint y: 103, endPoint x: 656, endPoint y: 107, distance: 185.7
click at [842, 103] on button "Assign Teams" at bounding box center [859, 107] width 102 height 34
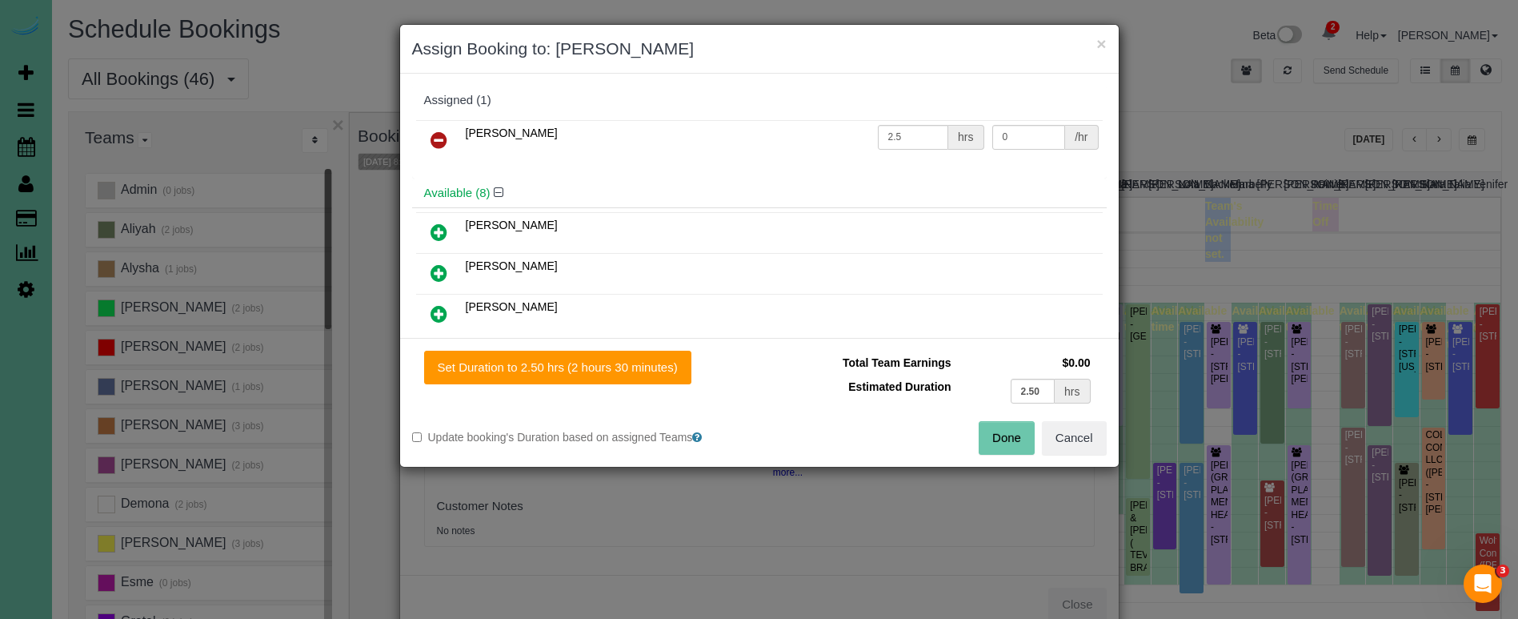
drag, startPoint x: 1067, startPoint y: 436, endPoint x: 999, endPoint y: 374, distance: 92.9
click at [1067, 436] on button "Cancel" at bounding box center [1074, 438] width 65 height 34
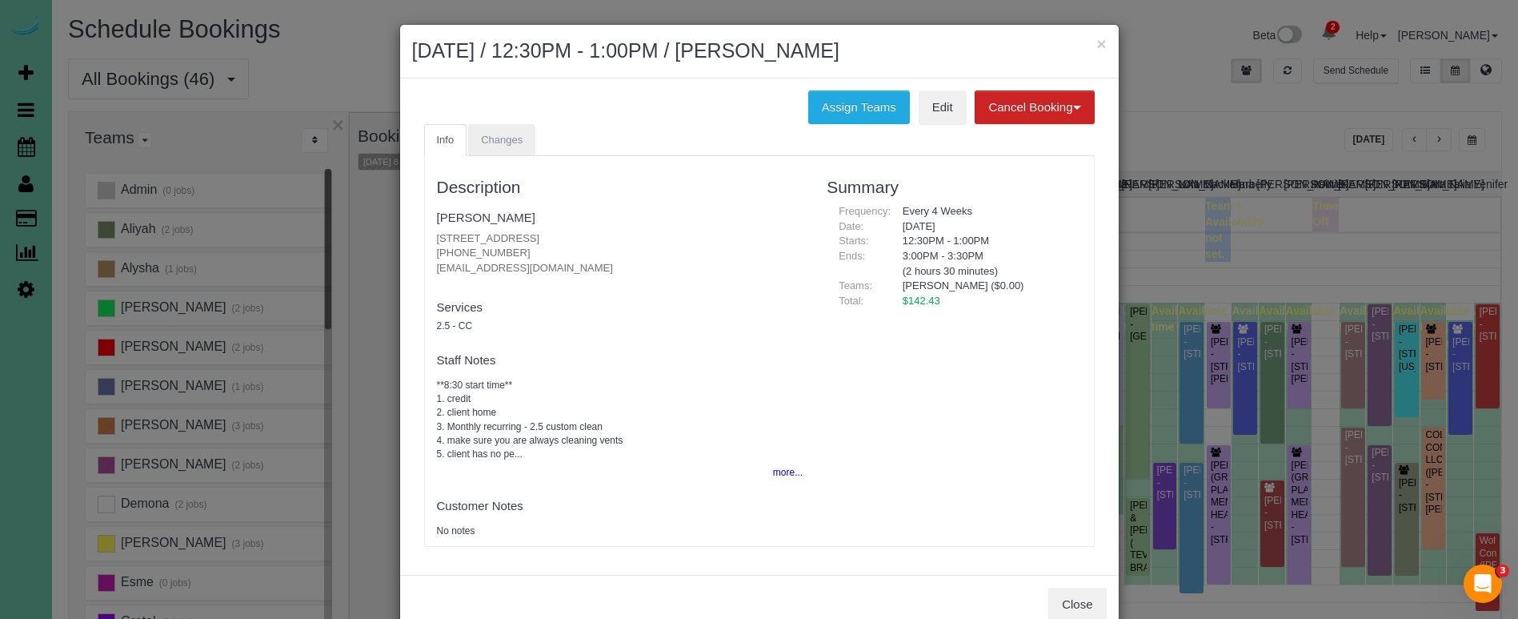
click at [483, 129] on link "Changes" at bounding box center [501, 140] width 67 height 33
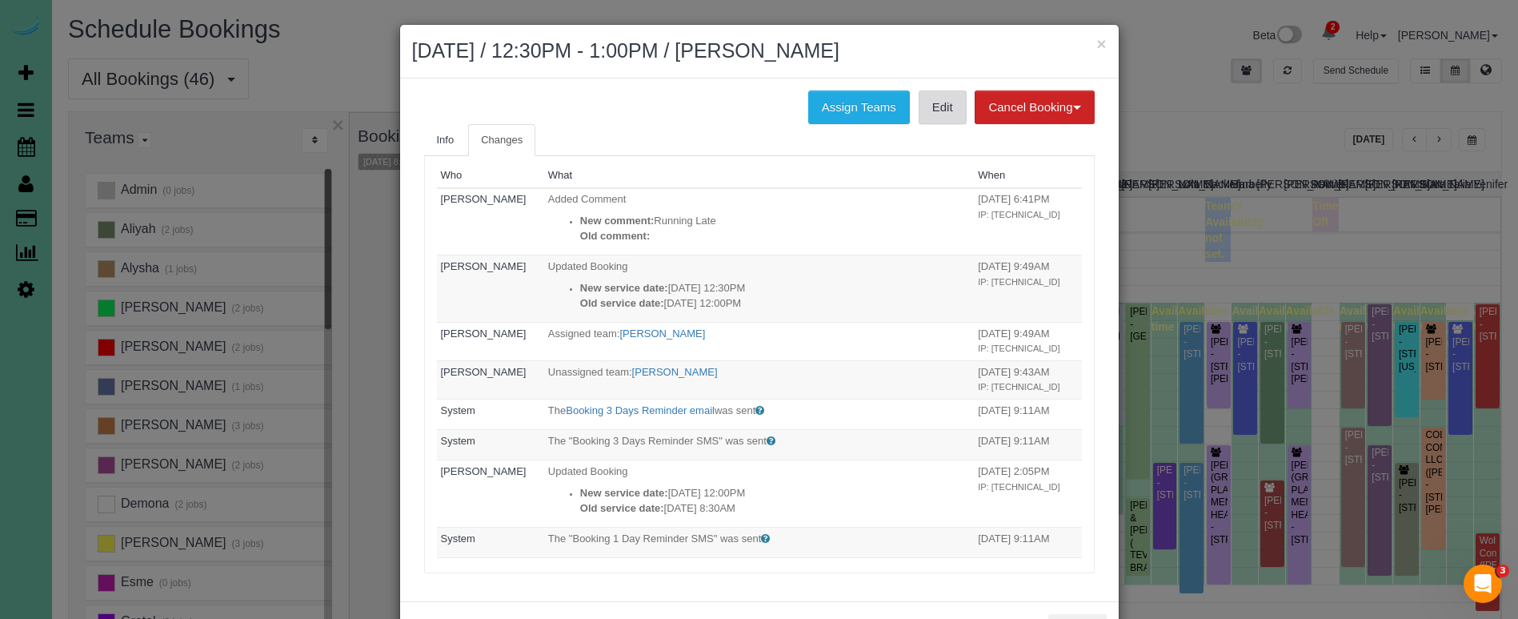
click at [923, 105] on link "Edit" at bounding box center [943, 107] width 48 height 34
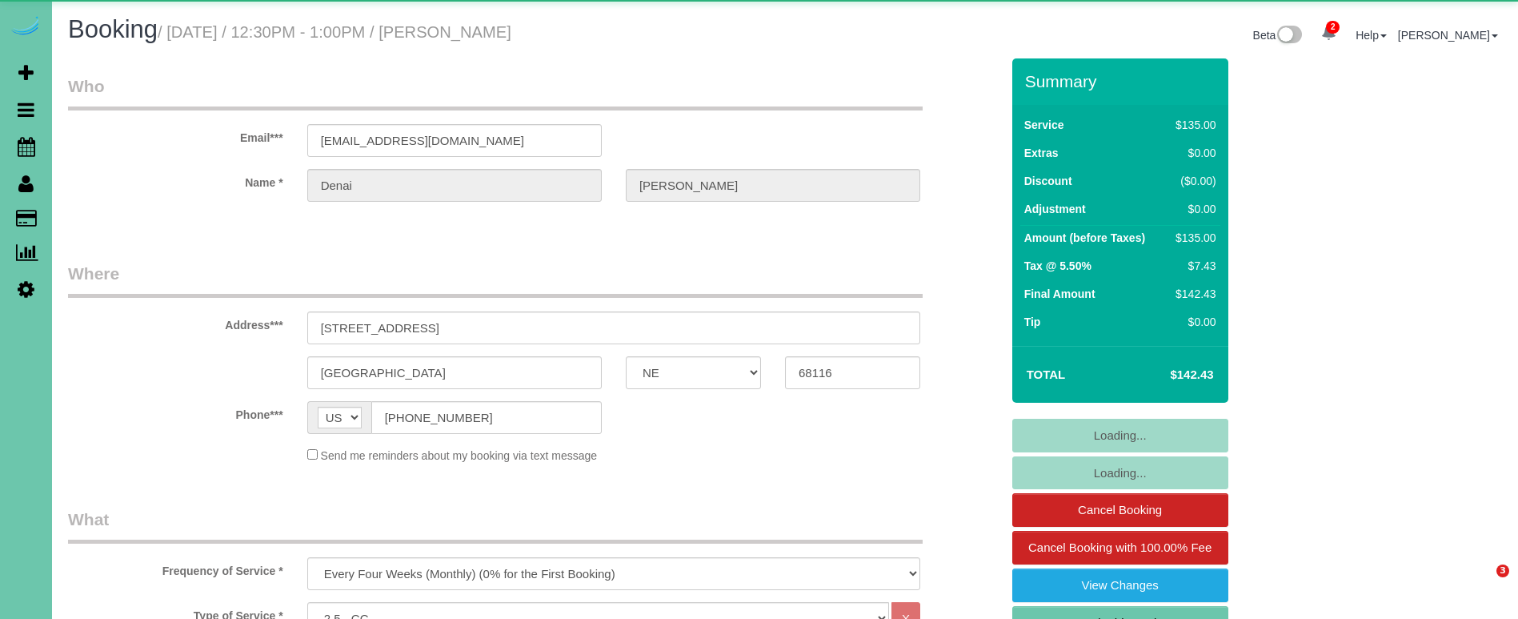
select select "NE"
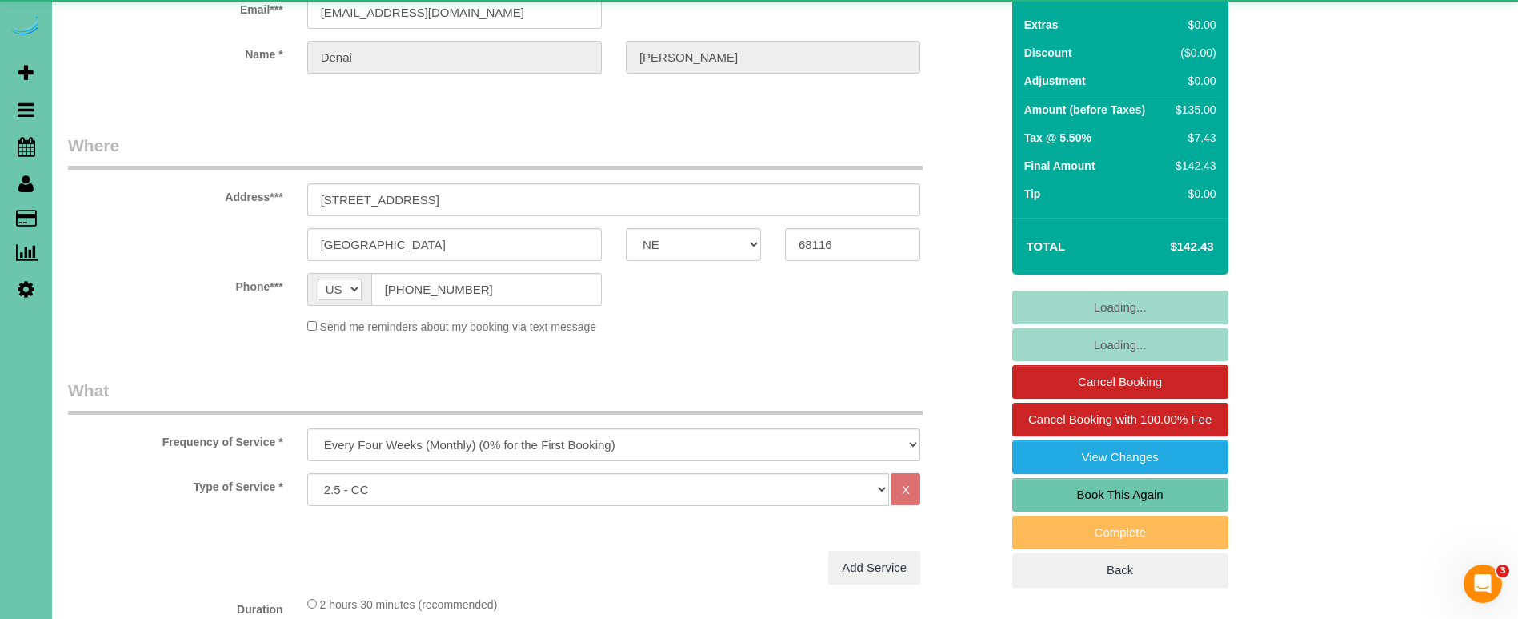
select select "object:935"
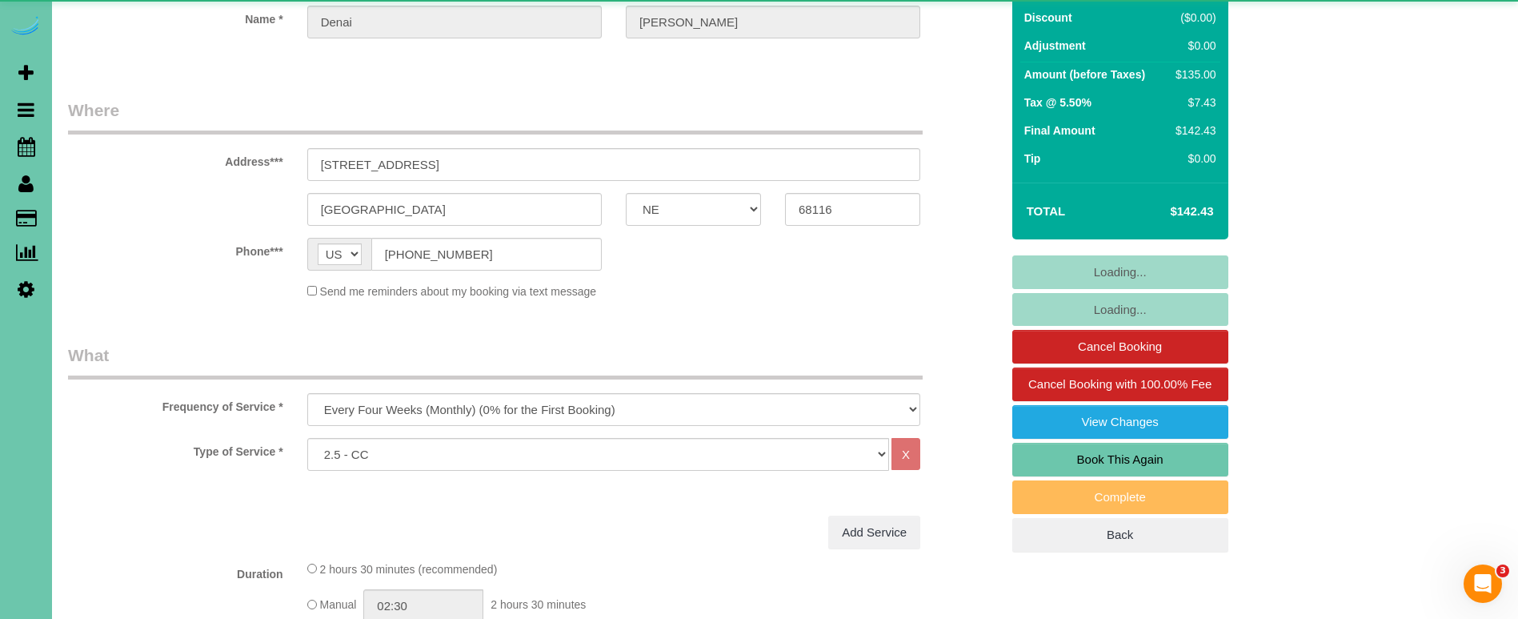
scroll to position [0, 0]
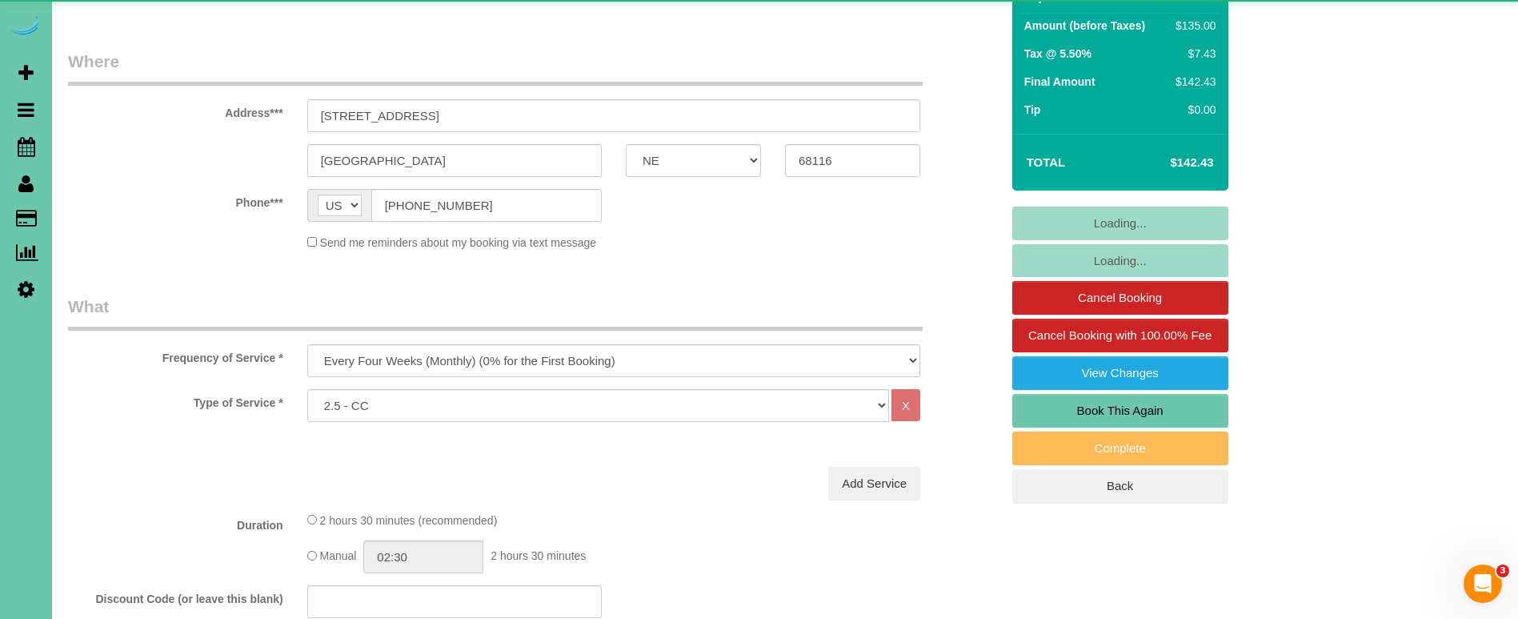
select select "number:37"
select select "number:42"
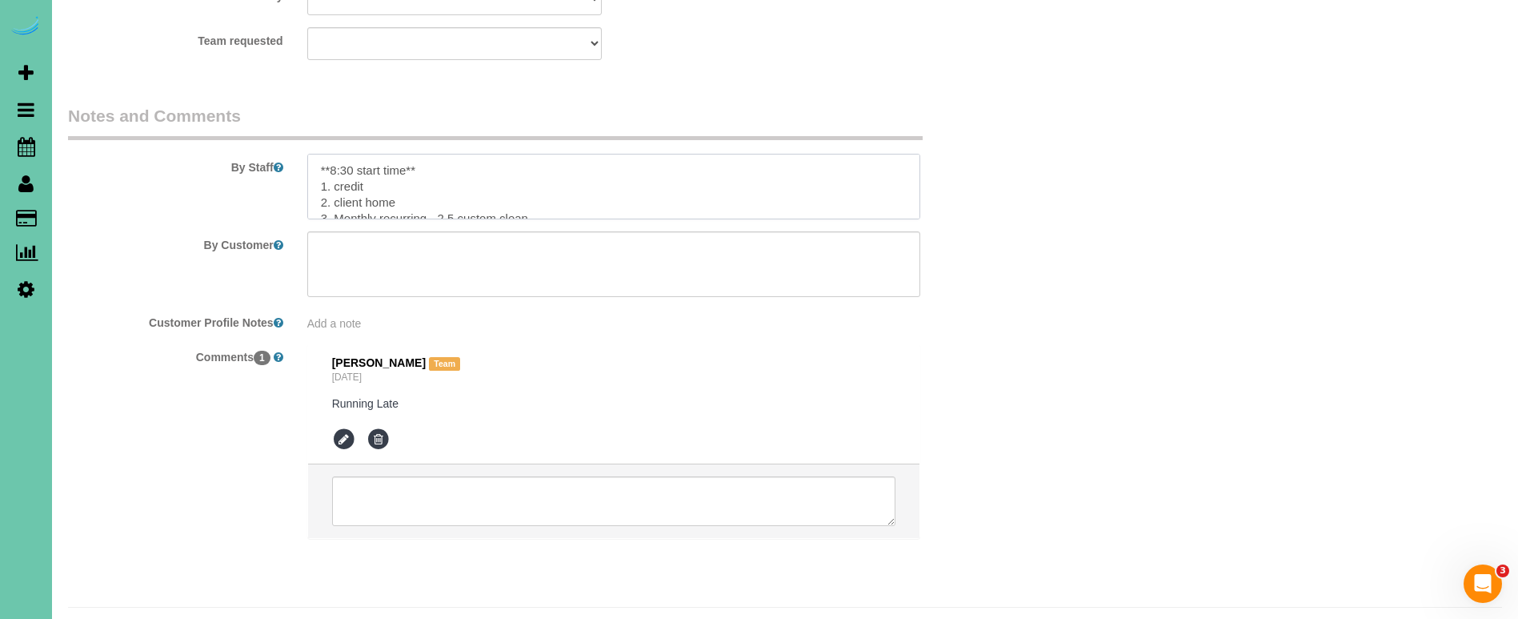
drag, startPoint x: 397, startPoint y: 126, endPoint x: 193, endPoint y: 97, distance: 206.2
click at [193, 104] on fieldset "Notes and Comments By Staff By Customer Customer Profile Notes Add a note Comme…" at bounding box center [534, 335] width 932 height 463
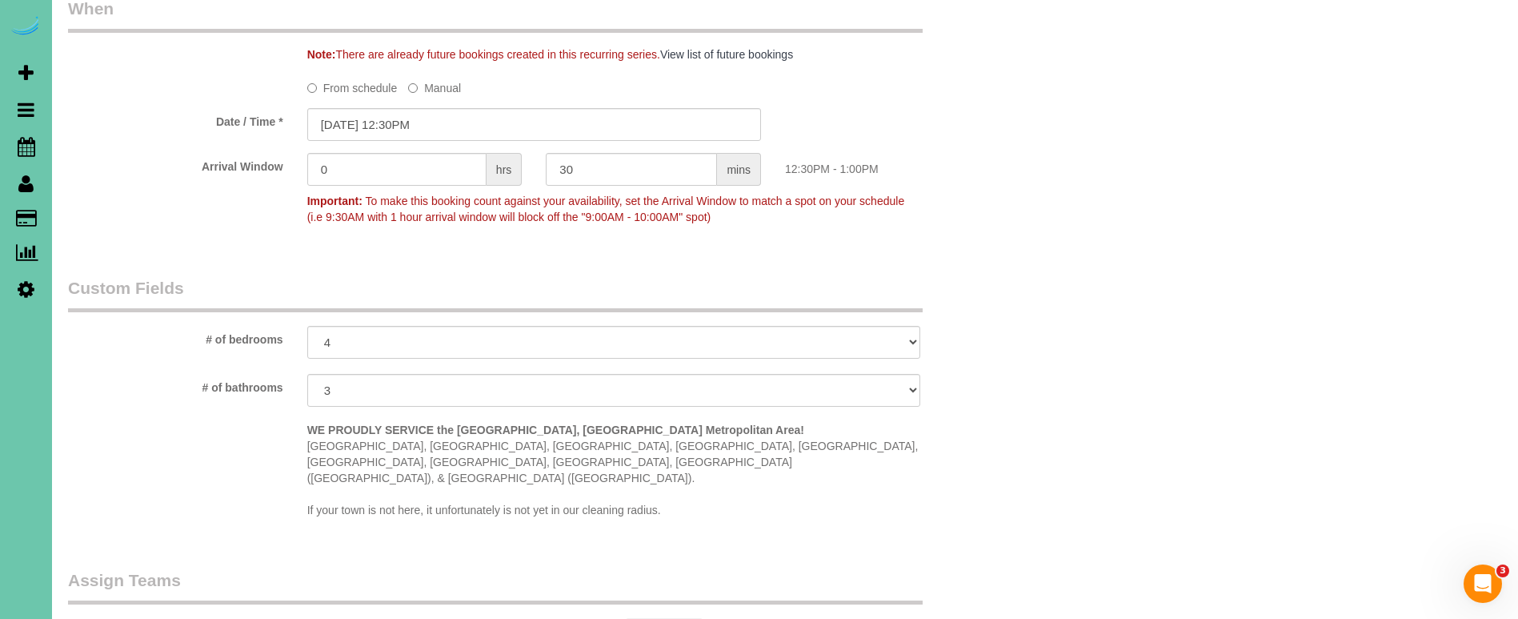
scroll to position [1150, 0]
type textarea "1. credit 2. client home 3. Monthly recurring - 2.5 custom clean 4. make sure y…"
drag, startPoint x: 390, startPoint y: 125, endPoint x: 412, endPoint y: 140, distance: 26.4
click at [390, 125] on input "10/03/2025 12:30PM" at bounding box center [534, 127] width 454 height 33
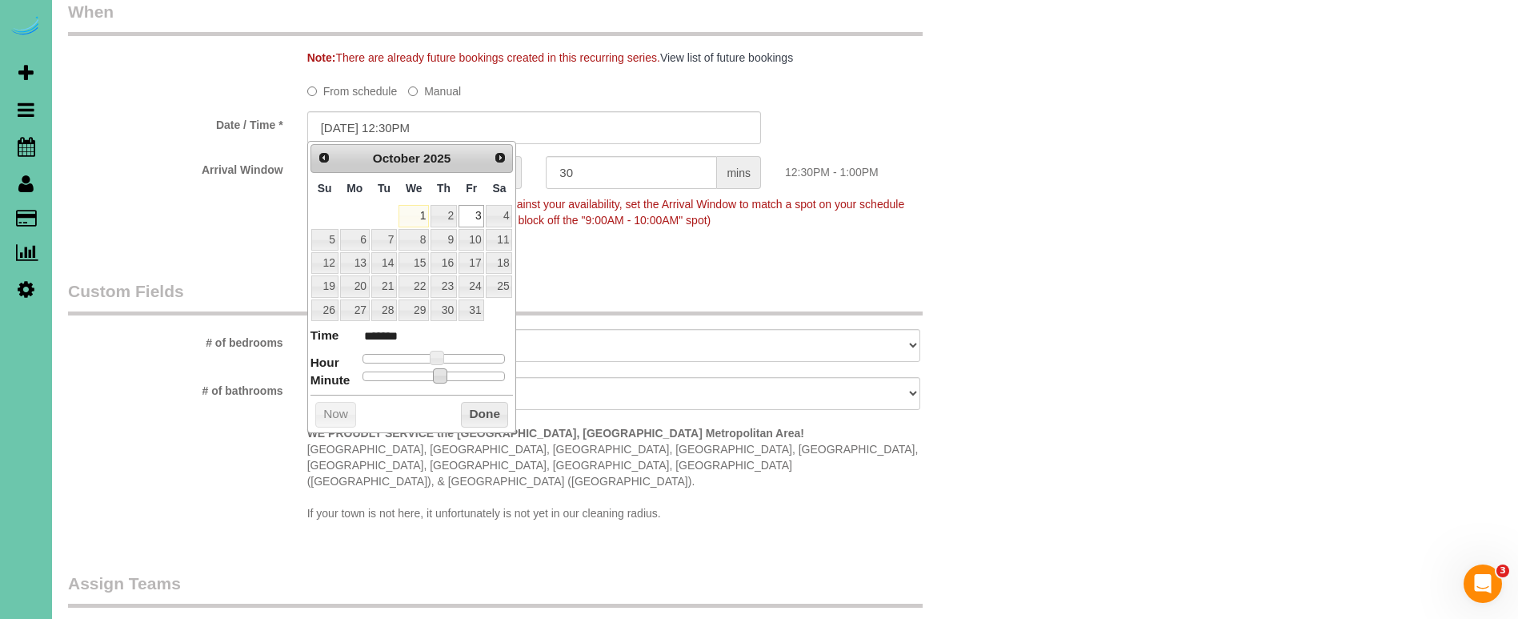
type input "10/03/2025 12:25PM"
type input "*******"
type input "10/03/2025 12:15PM"
type input "*******"
type input "10/03/2025 12:00PM"
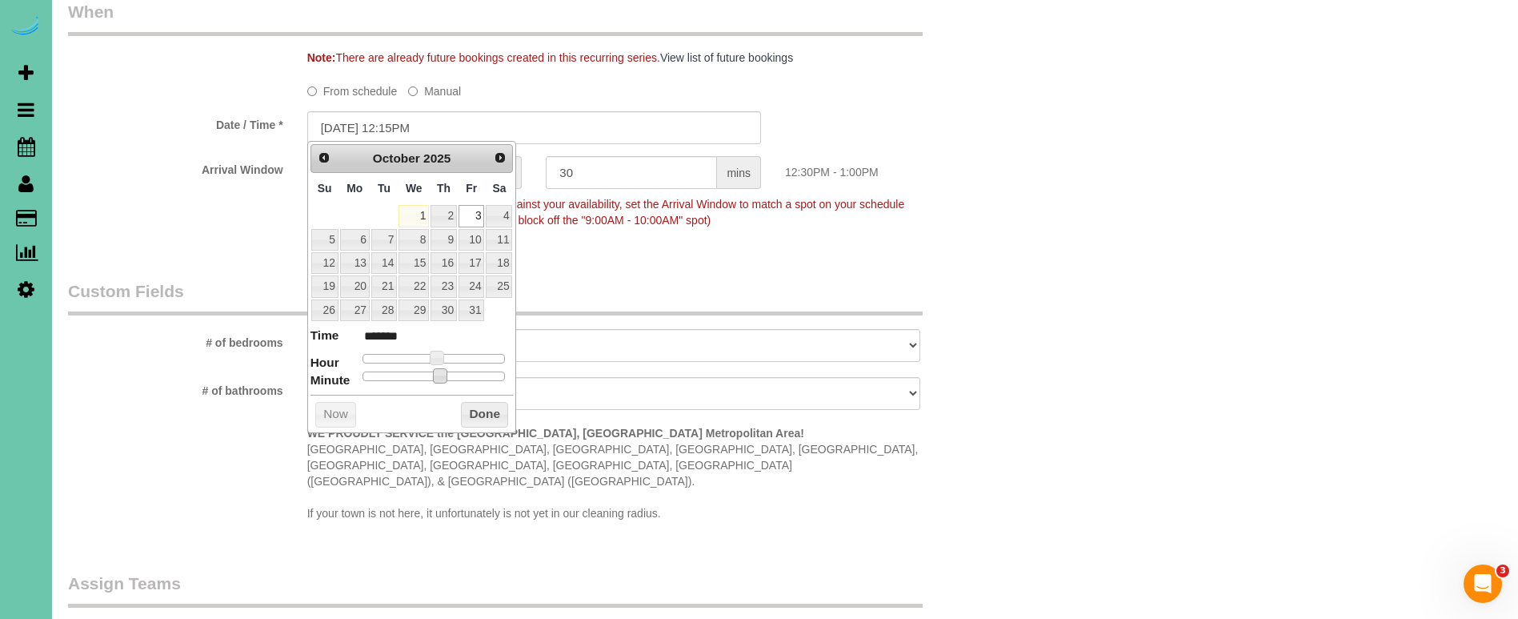
type input "*******"
drag, startPoint x: 428, startPoint y: 376, endPoint x: 313, endPoint y: 348, distance: 118.6
drag, startPoint x: 488, startPoint y: 410, endPoint x: 511, endPoint y: 418, distance: 24.1
click at [487, 411] on button "Done" at bounding box center [484, 415] width 47 height 26
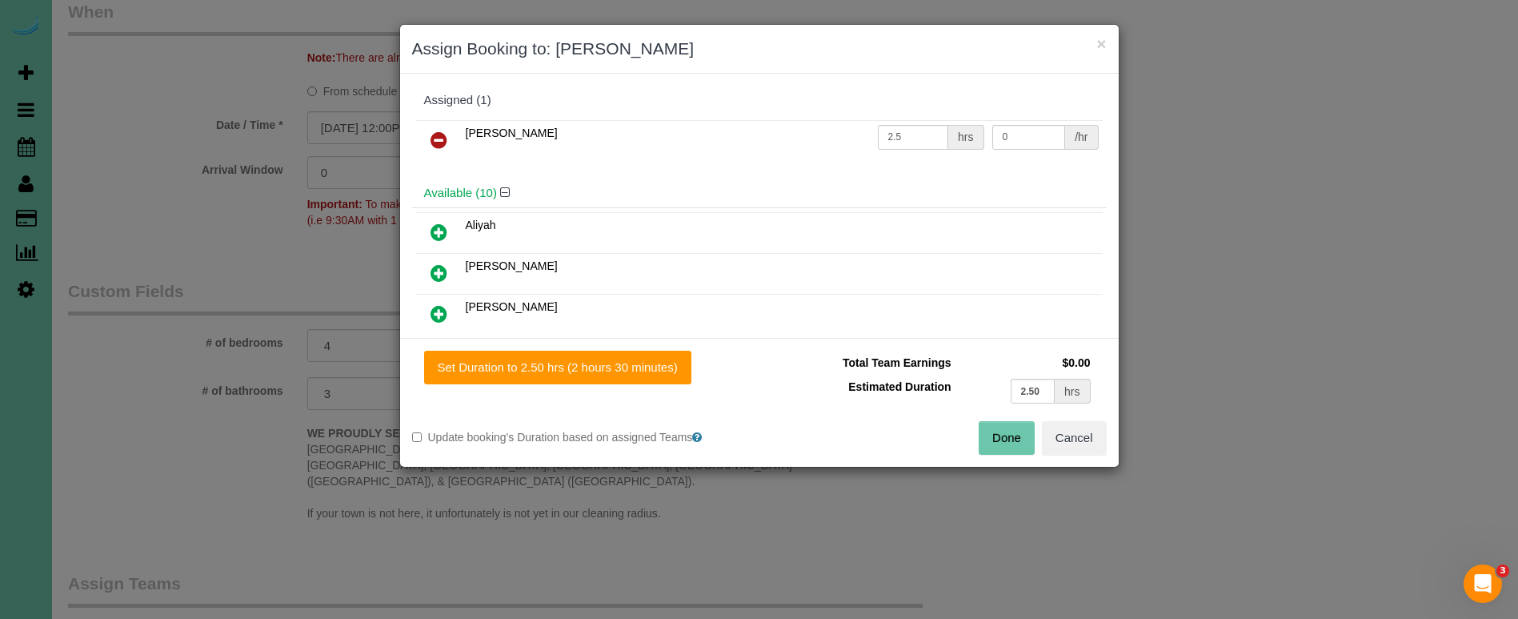
click at [431, 137] on icon at bounding box center [438, 139] width 17 height 19
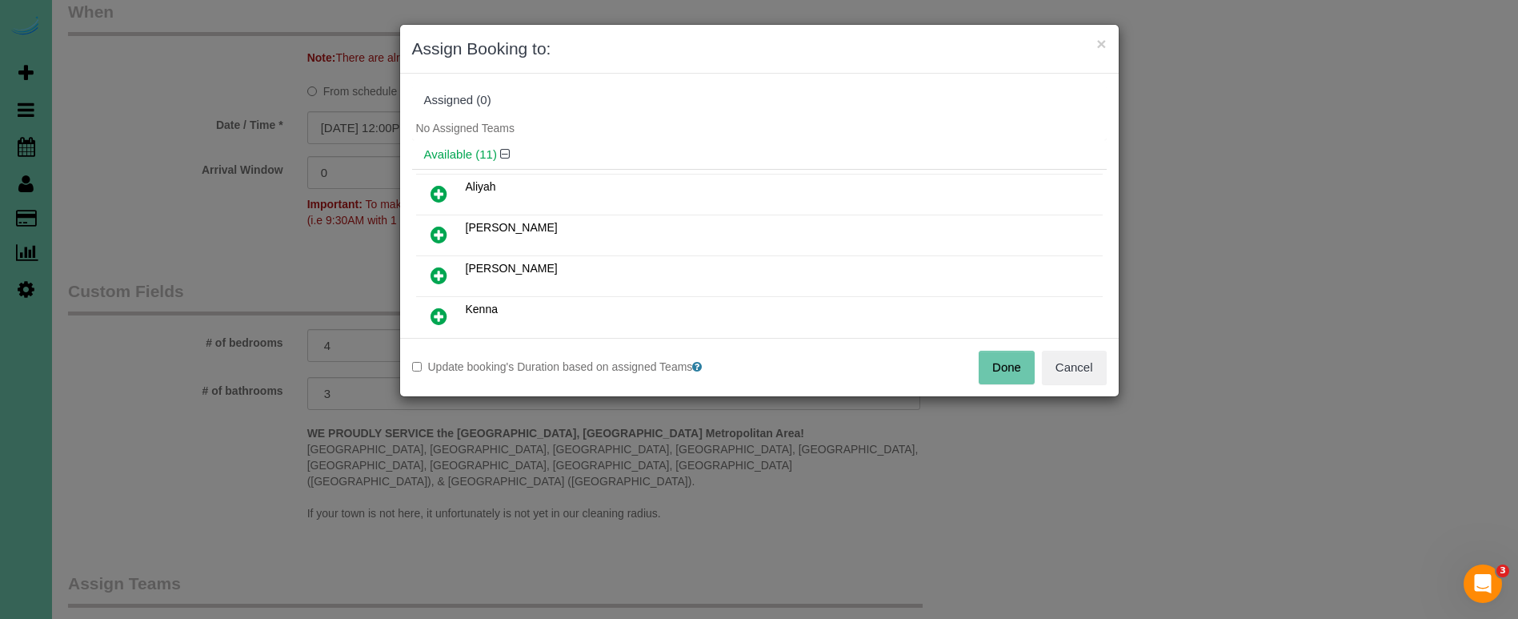
scroll to position [0, 0]
click at [432, 228] on icon at bounding box center [438, 234] width 17 height 19
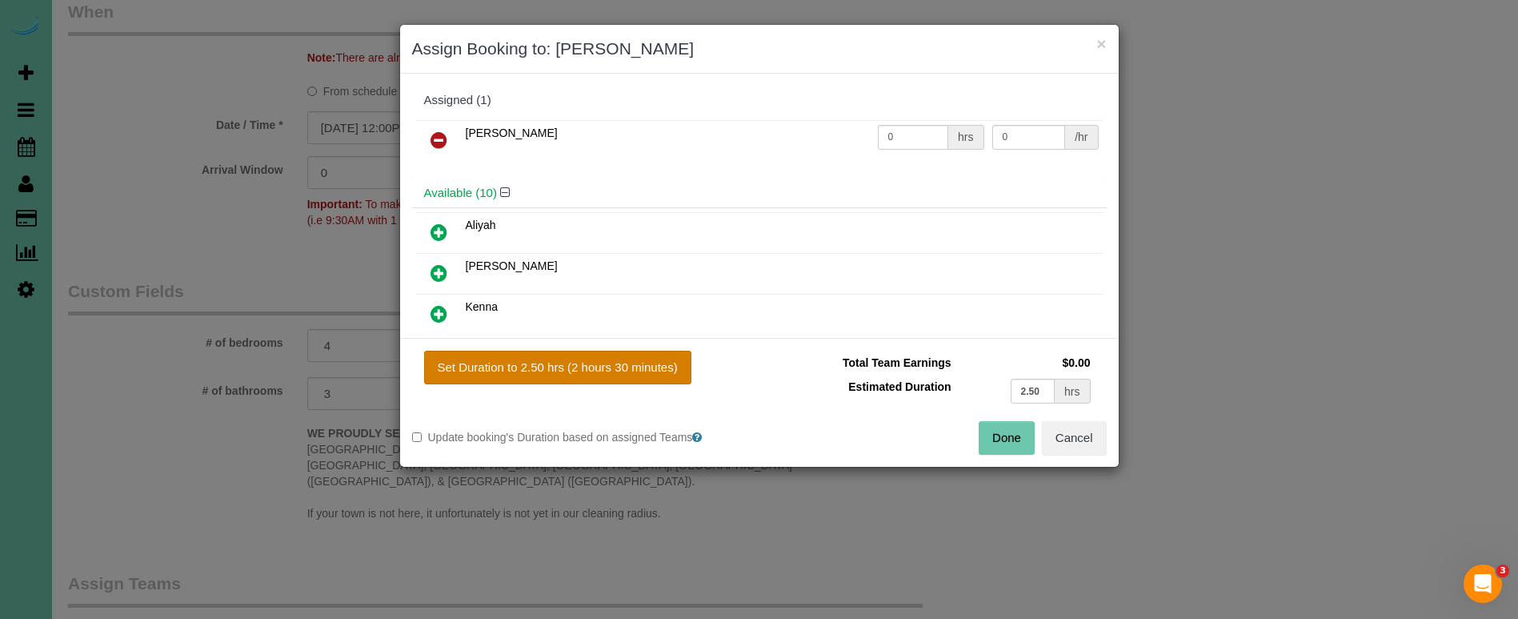
click at [561, 361] on button "Set Duration to 2.50 hrs (2 hours 30 minutes)" at bounding box center [557, 367] width 267 height 34
type input "2.50"
drag, startPoint x: 999, startPoint y: 436, endPoint x: 971, endPoint y: 413, distance: 36.4
click at [998, 435] on button "Done" at bounding box center [1007, 438] width 56 height 34
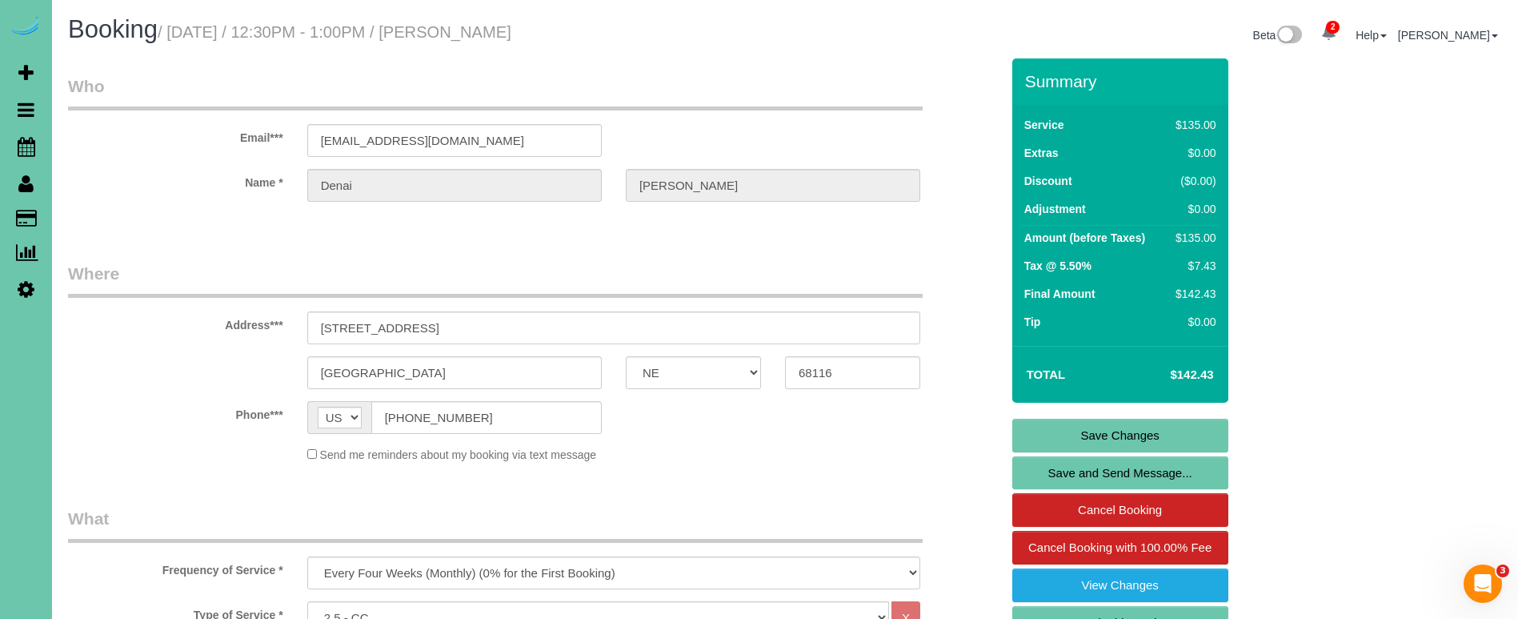
drag, startPoint x: 1085, startPoint y: 430, endPoint x: 1025, endPoint y: 396, distance: 69.2
click at [1084, 430] on link "Save Changes" at bounding box center [1120, 435] width 216 height 34
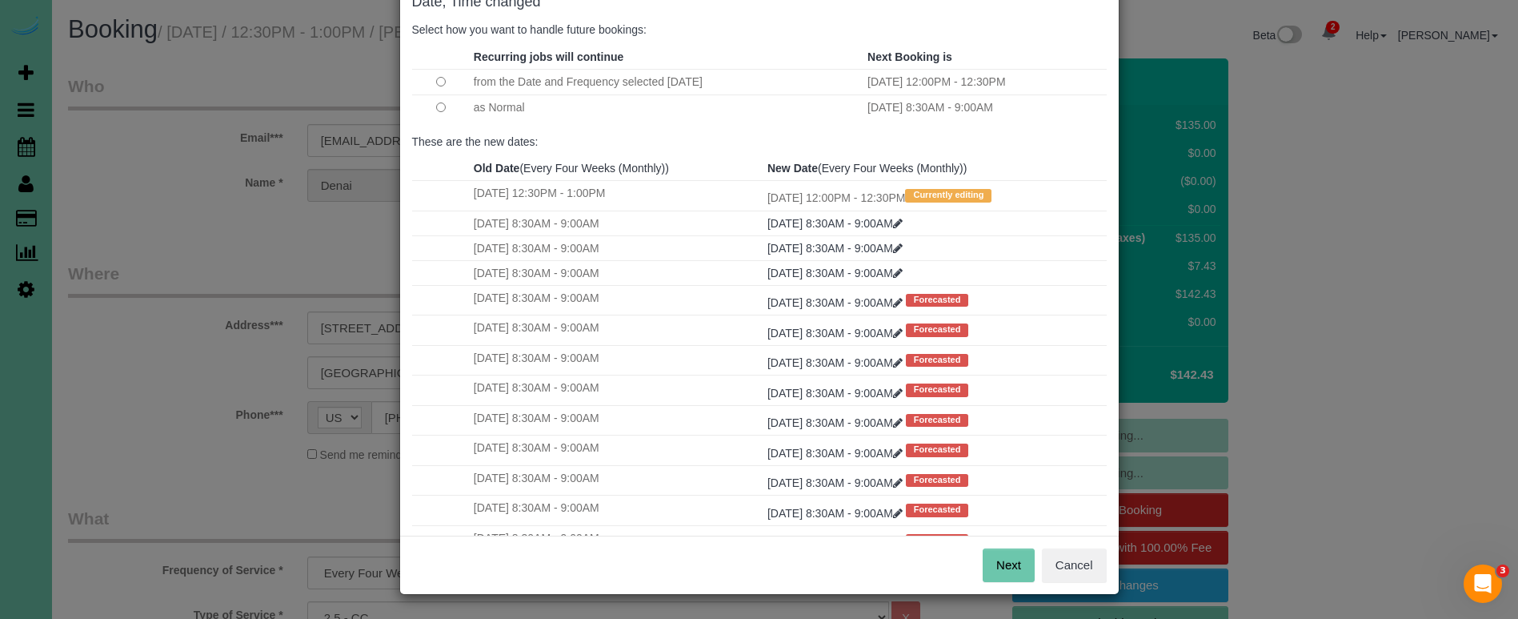
scroll to position [98, 0]
click at [1012, 564] on button "Next" at bounding box center [1009, 566] width 52 height 34
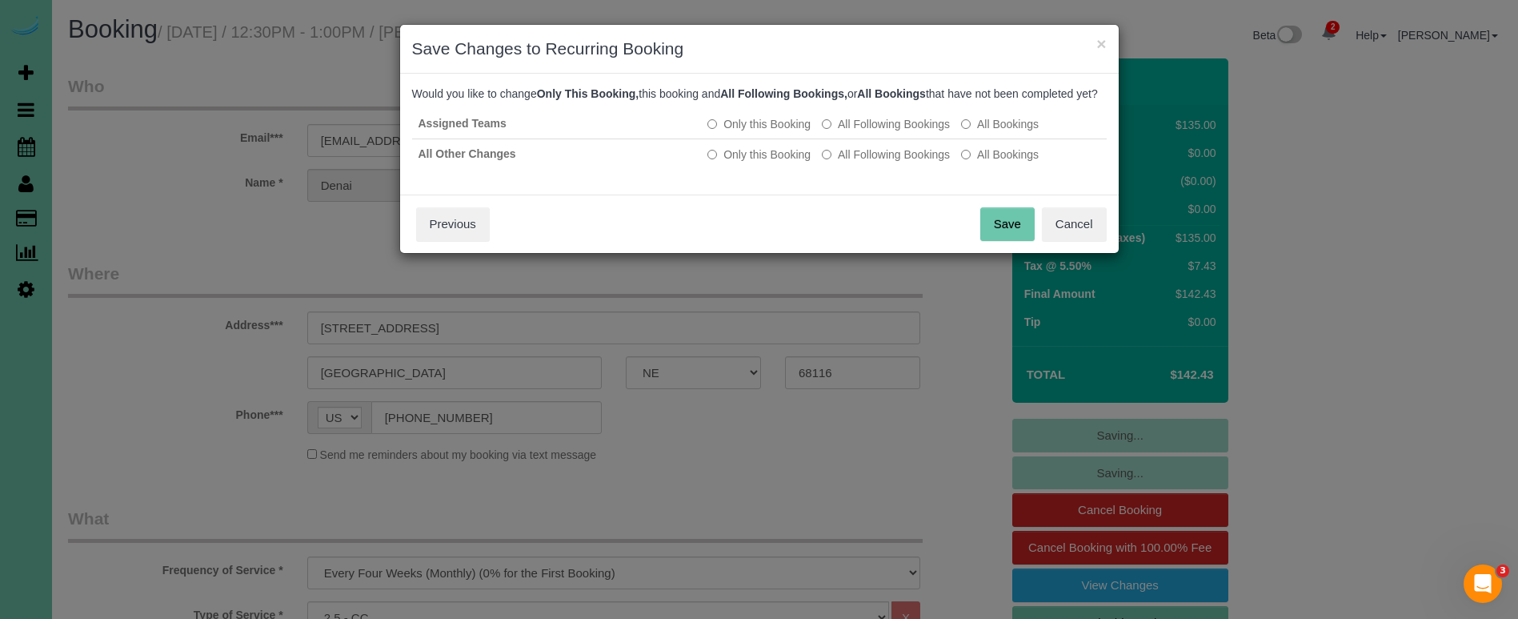
scroll to position [0, 0]
drag, startPoint x: 991, startPoint y: 227, endPoint x: 974, endPoint y: 215, distance: 20.7
click at [991, 227] on button "Save" at bounding box center [1007, 224] width 54 height 34
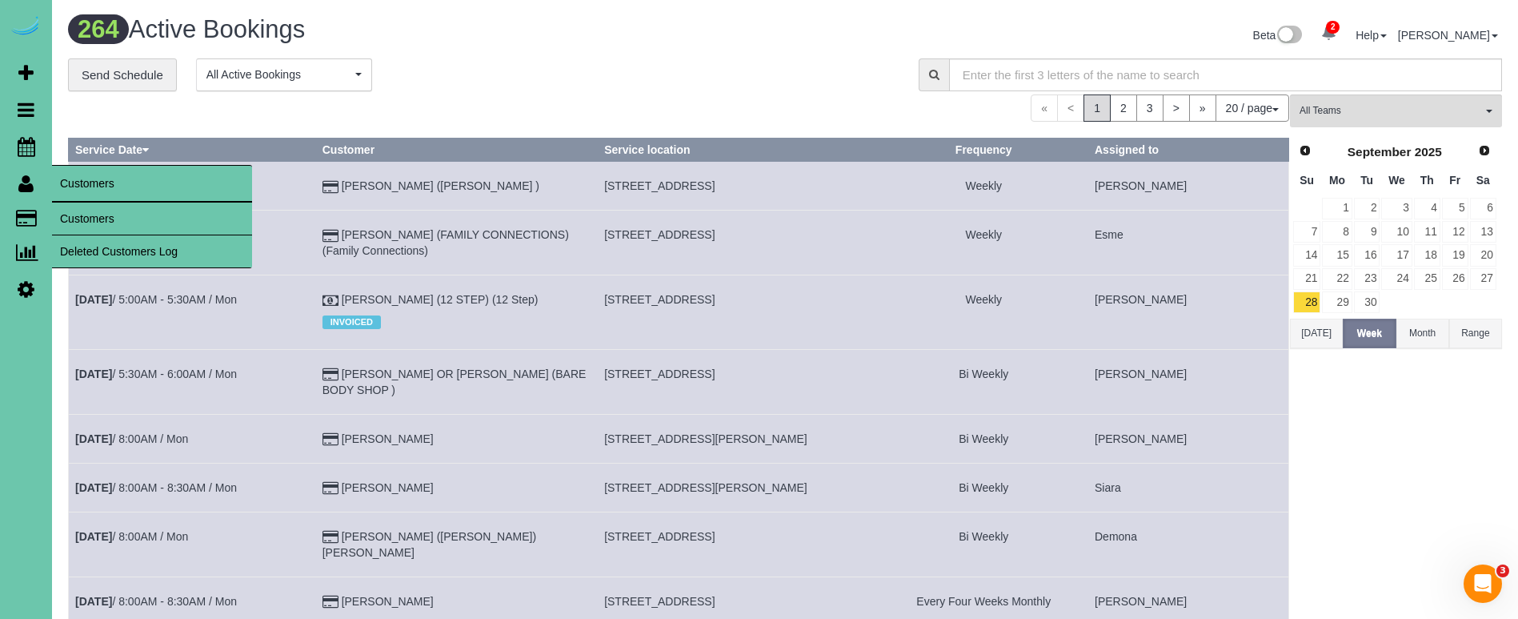
click at [112, 217] on link "Customers" at bounding box center [152, 218] width 200 height 32
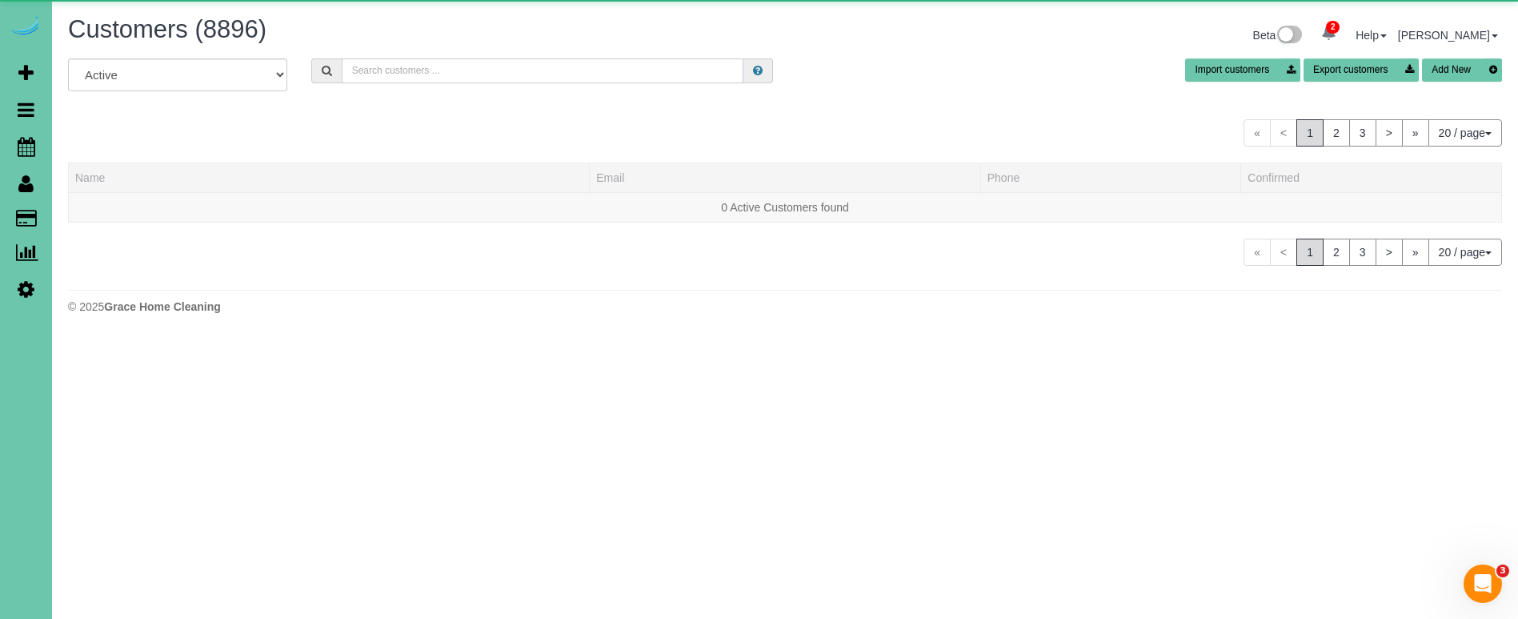
click at [460, 77] on input "text" at bounding box center [543, 70] width 402 height 25
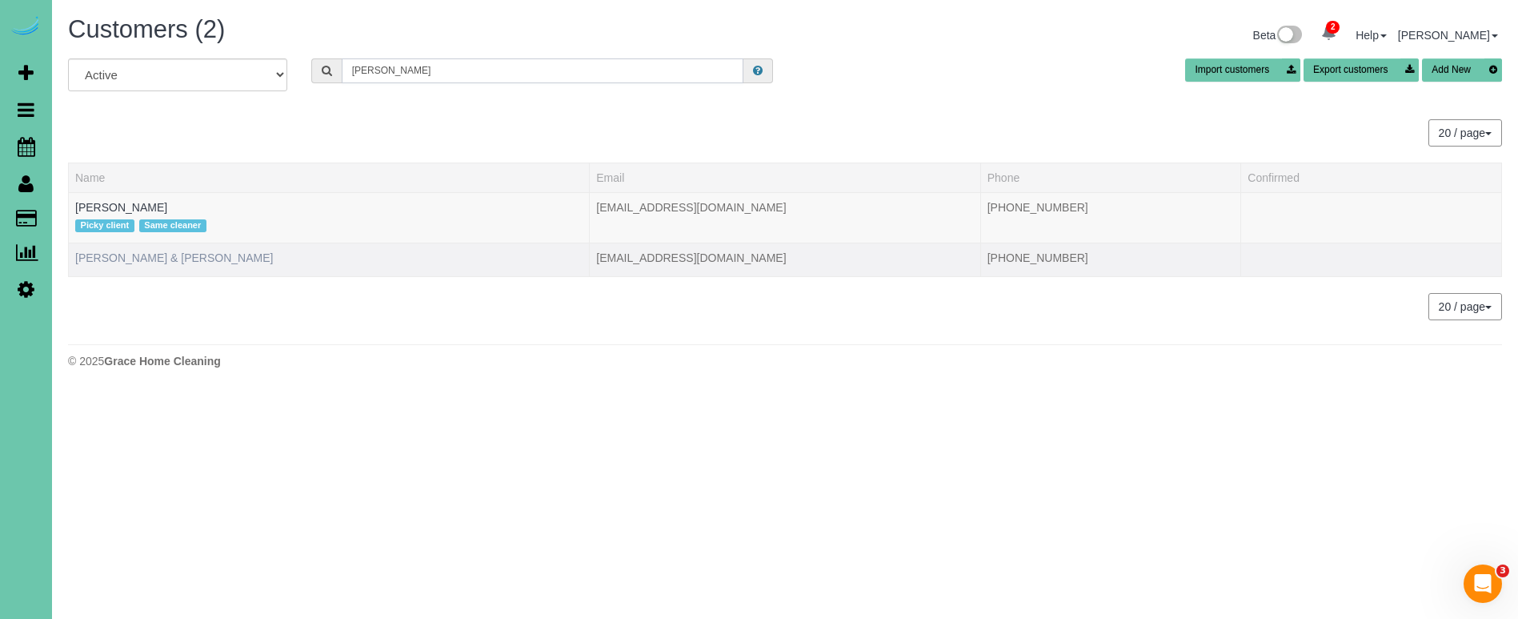
type input "caples"
click at [162, 262] on link "Joel & Barbara Caples" at bounding box center [174, 257] width 198 height 13
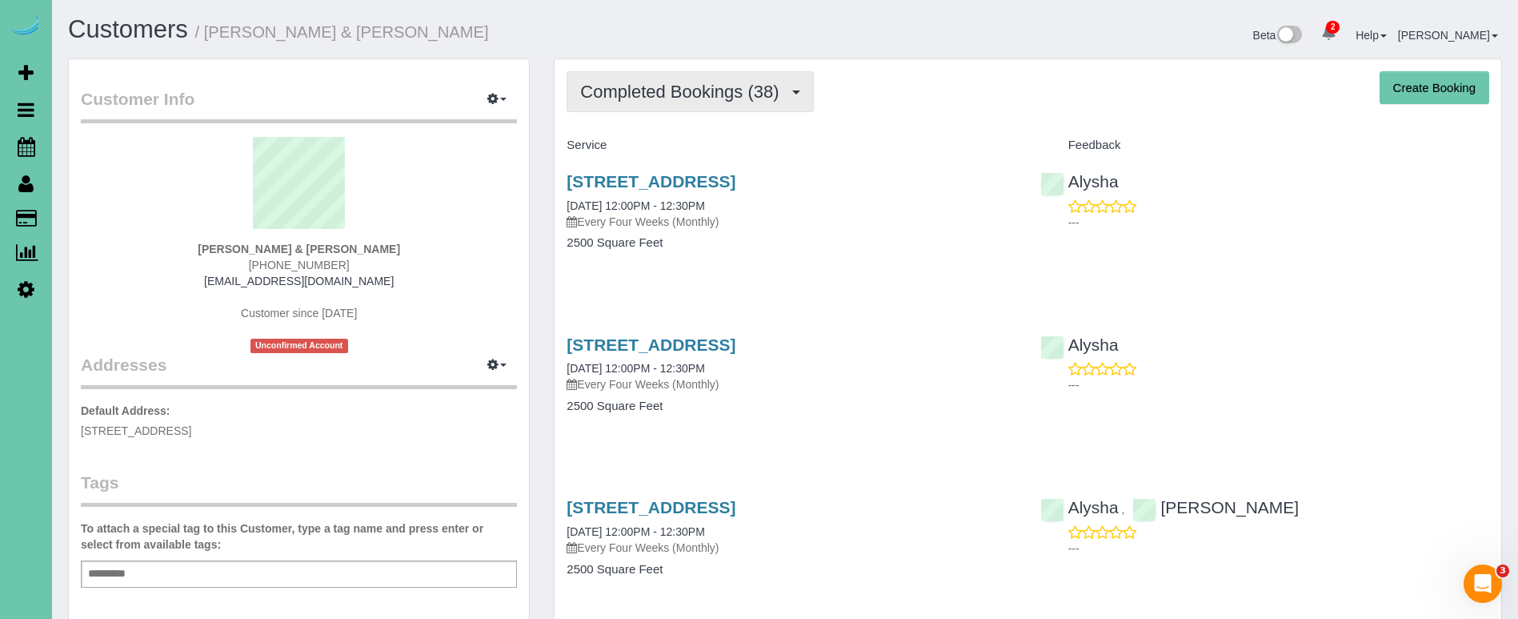
click at [676, 95] on span "Completed Bookings (38)" at bounding box center [683, 92] width 206 height 20
drag, startPoint x: 676, startPoint y: 95, endPoint x: 675, endPoint y: 106, distance: 10.5
click at [676, 95] on span "Completed Bookings (38)" at bounding box center [683, 92] width 206 height 20
click at [683, 101] on span "Completed Bookings (38)" at bounding box center [683, 92] width 206 height 20
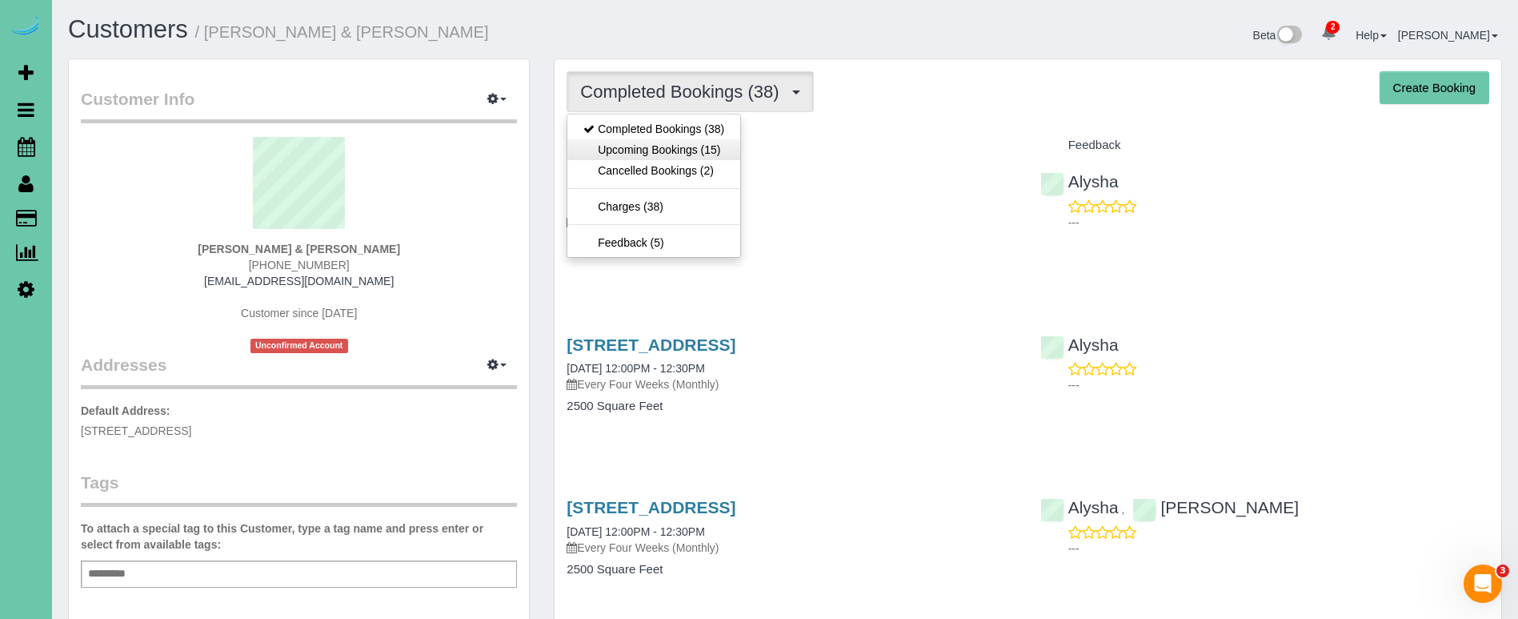
click at [671, 146] on link "Upcoming Bookings (15)" at bounding box center [653, 149] width 173 height 21
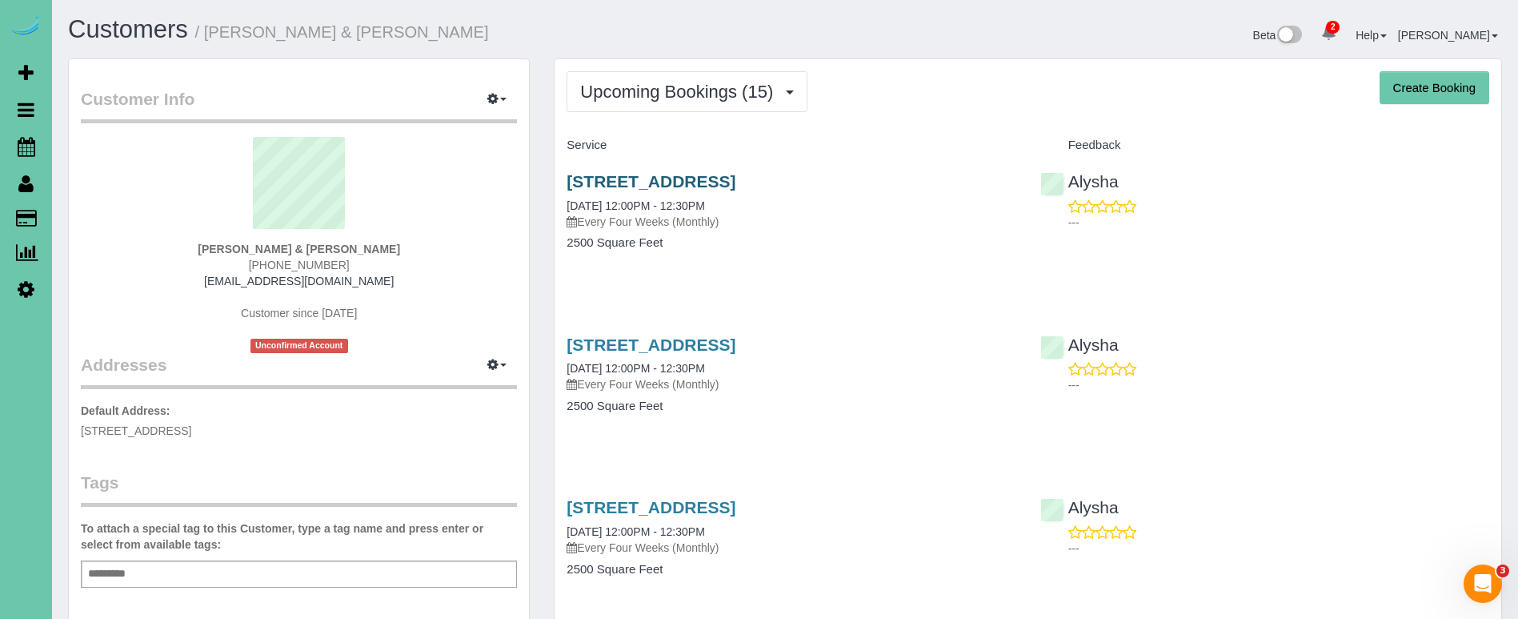
click at [653, 181] on link "3006 S 146th Street, Omaha, NE 68144" at bounding box center [651, 181] width 169 height 18
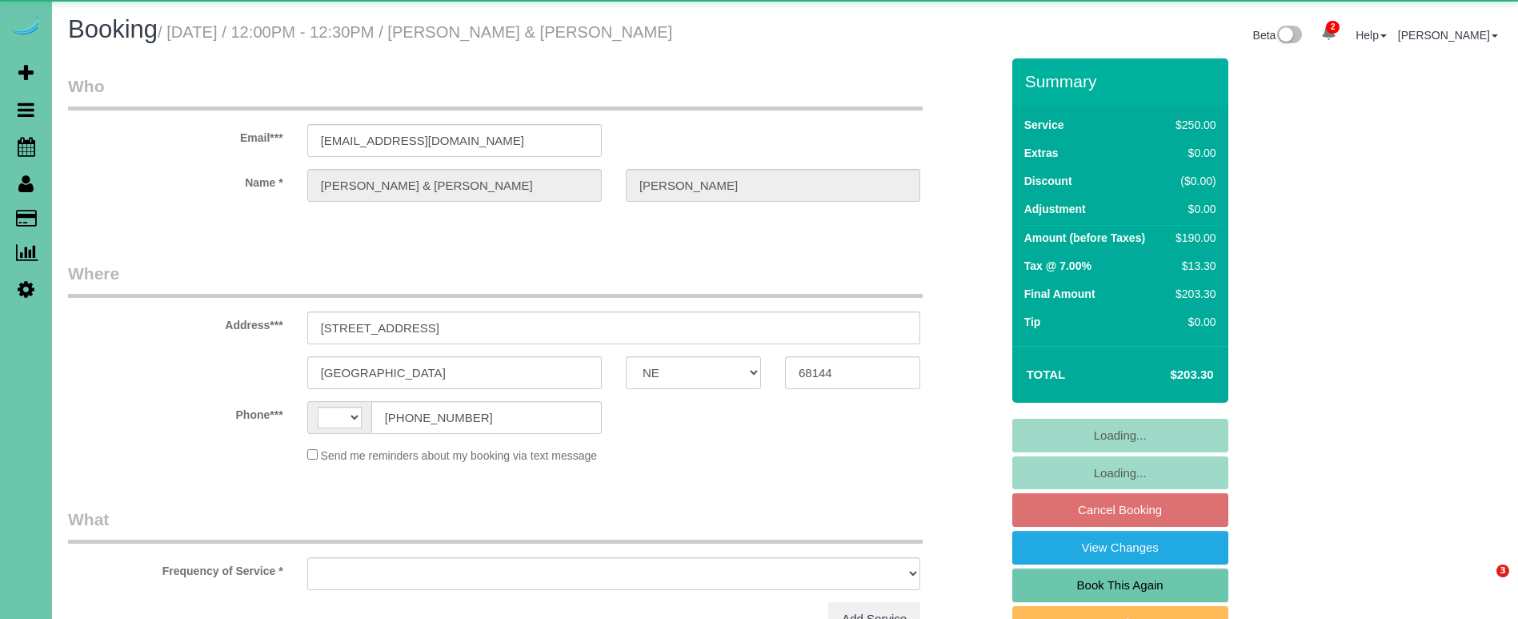
select select "NE"
select select "string:US"
select select "object:922"
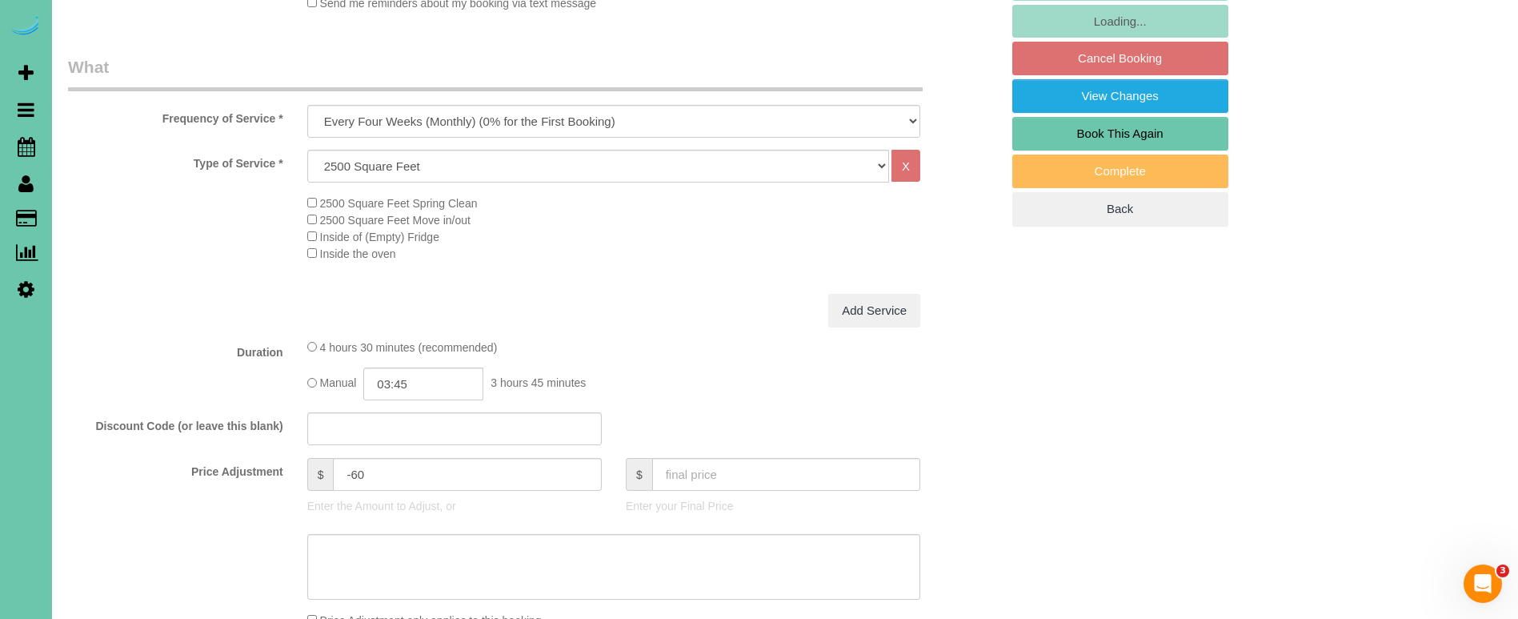
scroll to position [453, 0]
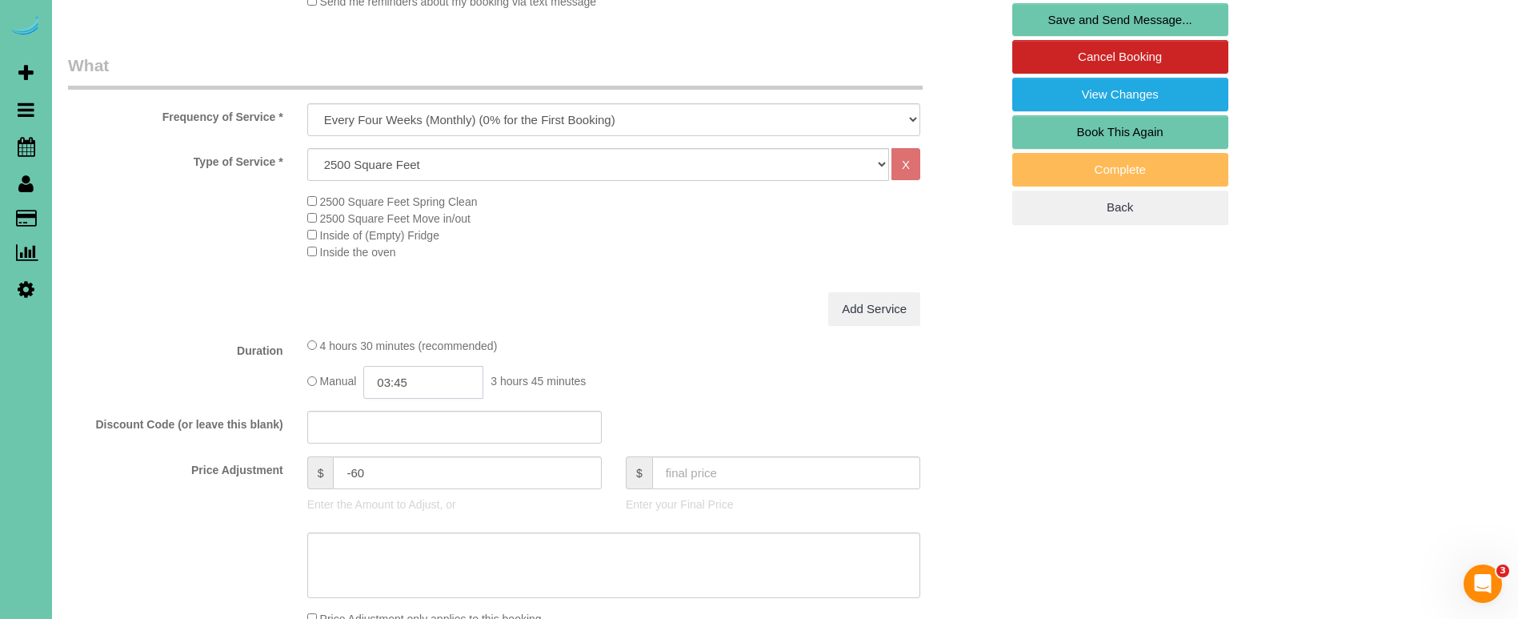
click at [421, 378] on input "03:45" at bounding box center [423, 382] width 120 height 33
type input "03:30"
click at [409, 487] on li "03:30" at bounding box center [405, 491] width 71 height 21
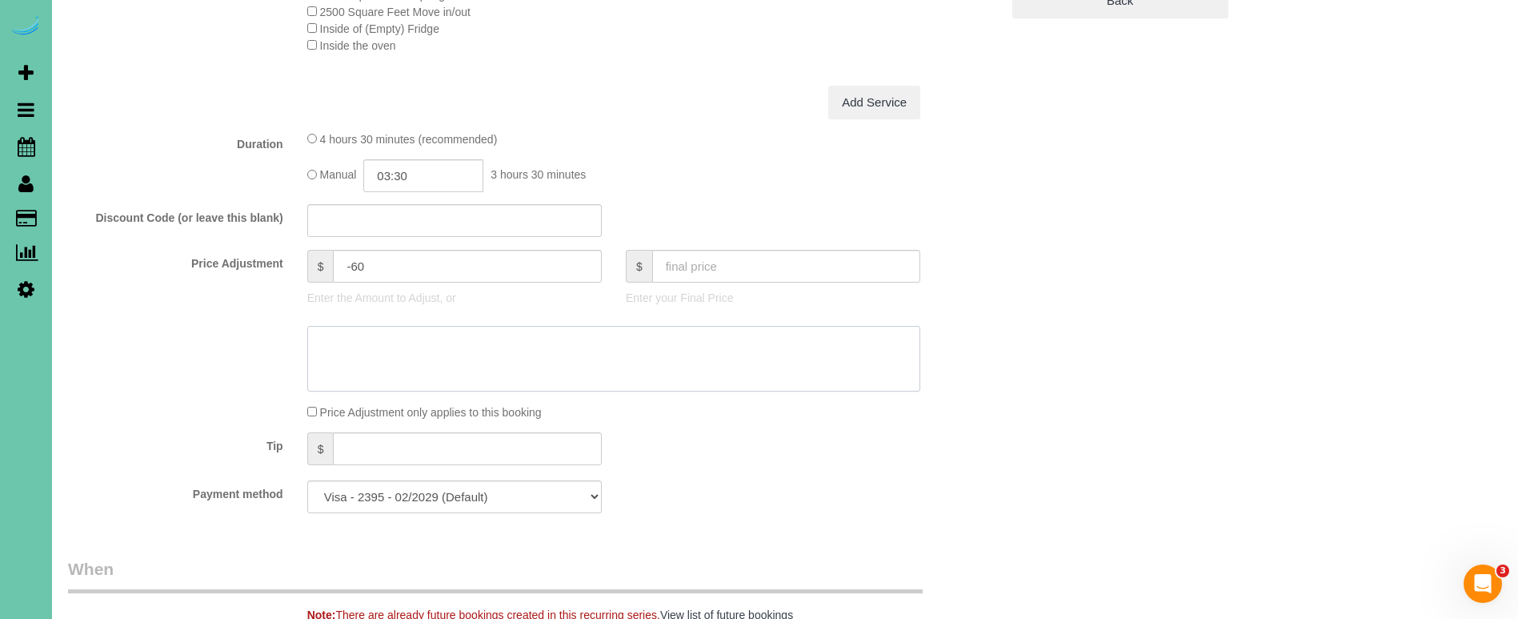
scroll to position [660, 0]
click at [375, 351] on textarea at bounding box center [613, 358] width 613 height 66
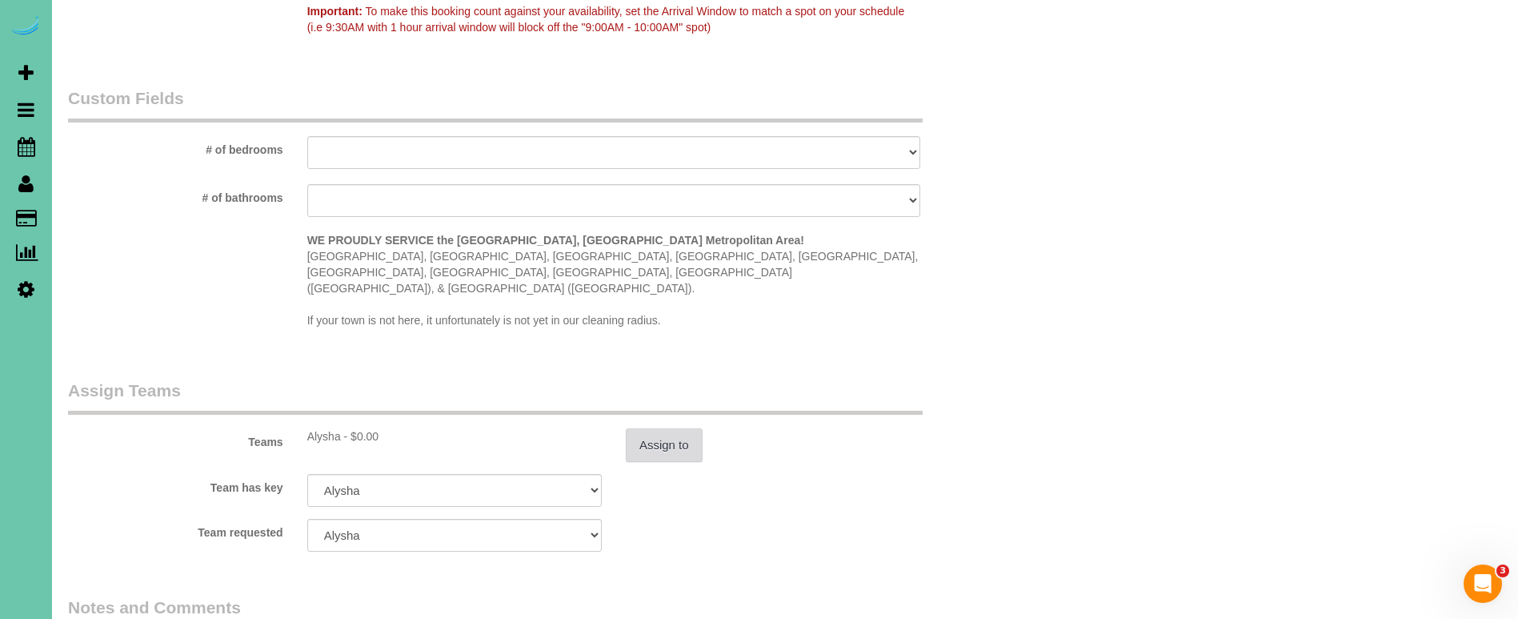
scroll to position [1412, 0]
type textarea "new rate - 10/14/25"
click at [648, 426] on button "Assign to" at bounding box center [664, 443] width 77 height 34
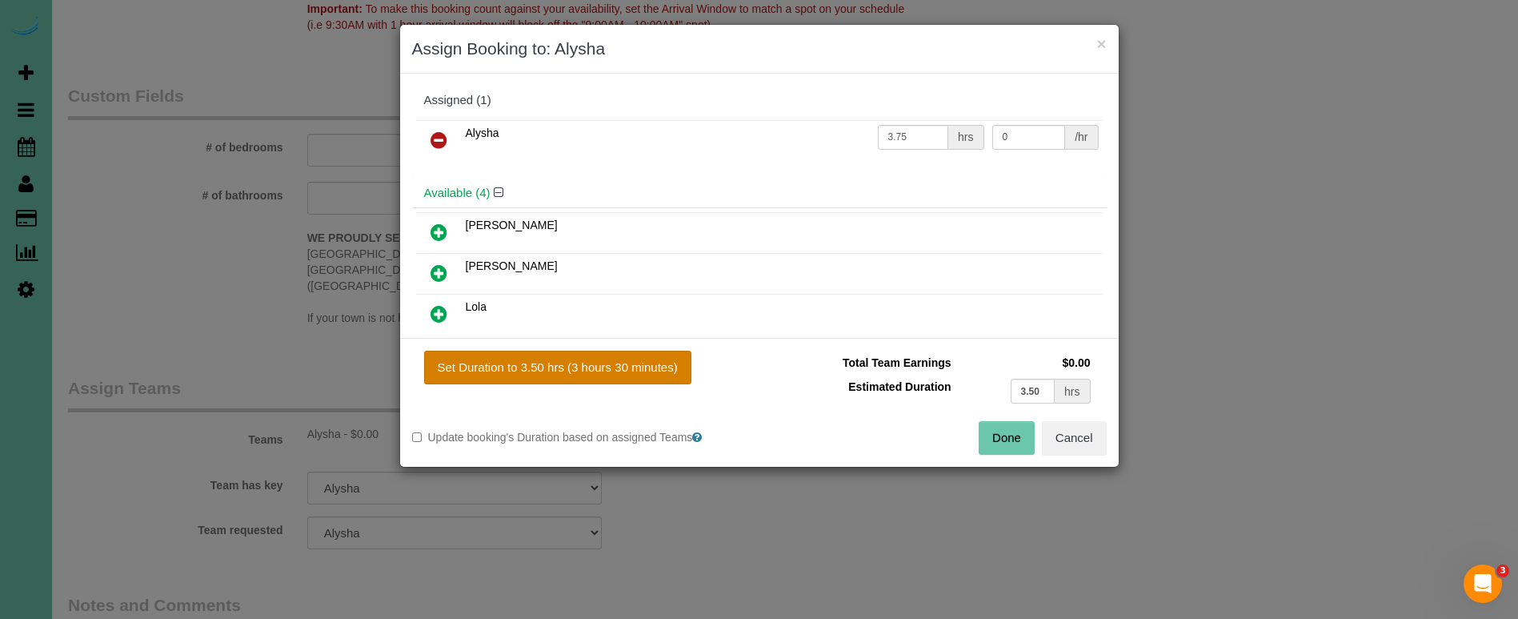
drag, startPoint x: 581, startPoint y: 358, endPoint x: 591, endPoint y: 362, distance: 10.9
click at [584, 360] on button "Set Duration to 3.50 hrs (3 hours 30 minutes)" at bounding box center [557, 367] width 267 height 34
type input "3.50"
click at [981, 433] on button "Done" at bounding box center [1007, 438] width 56 height 34
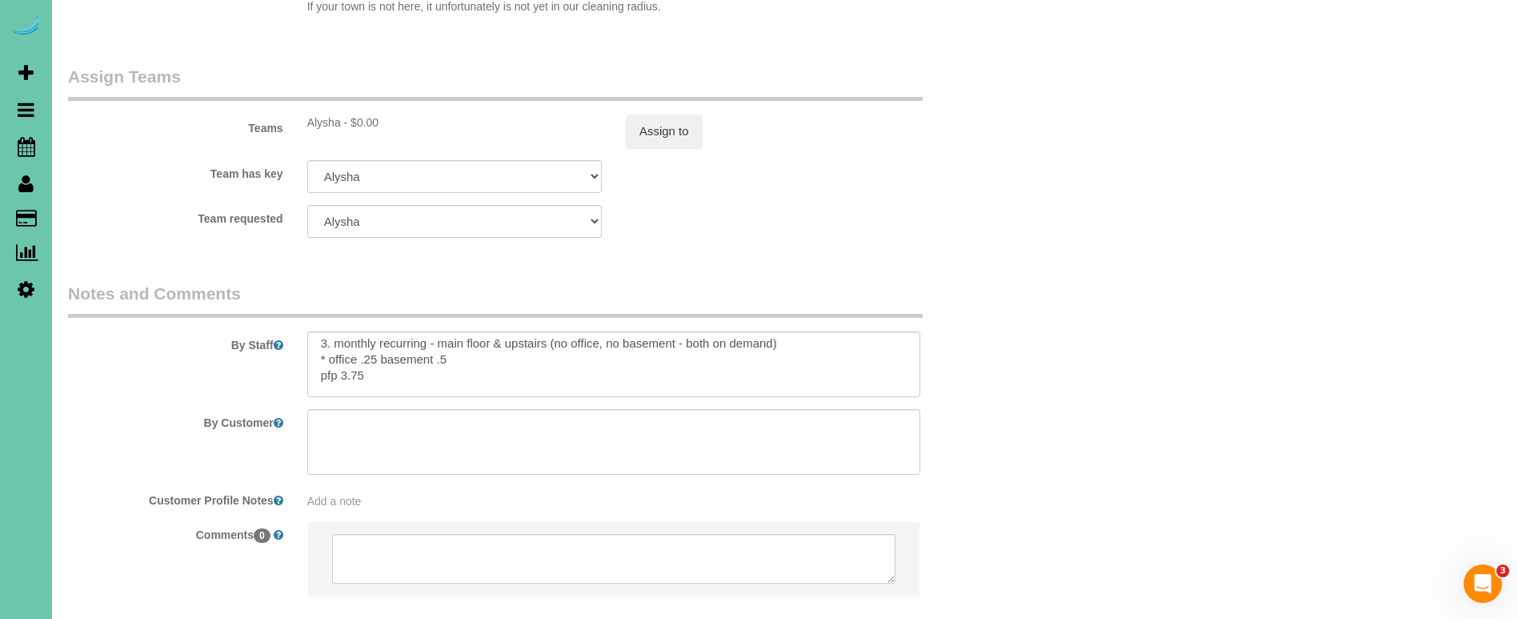
scroll to position [46, 0]
drag, startPoint x: 359, startPoint y: 326, endPoint x: 368, endPoint y: 326, distance: 8.8
click at [358, 331] on textarea at bounding box center [613, 364] width 613 height 66
click at [358, 347] on textarea at bounding box center [613, 364] width 613 height 66
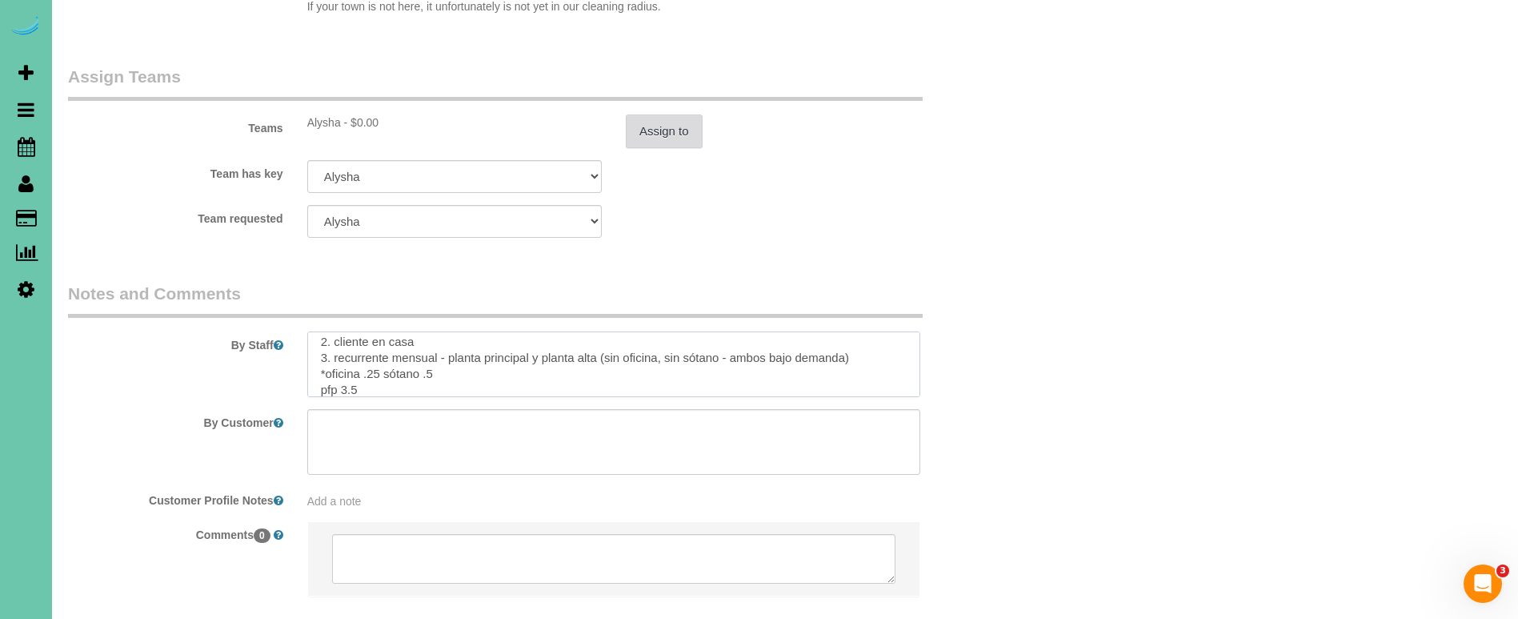
type textarea "1. credit 2. client home 3. monthly recurring - main floor & upstairs (no offic…"
click at [682, 114] on button "Assign to" at bounding box center [664, 131] width 77 height 34
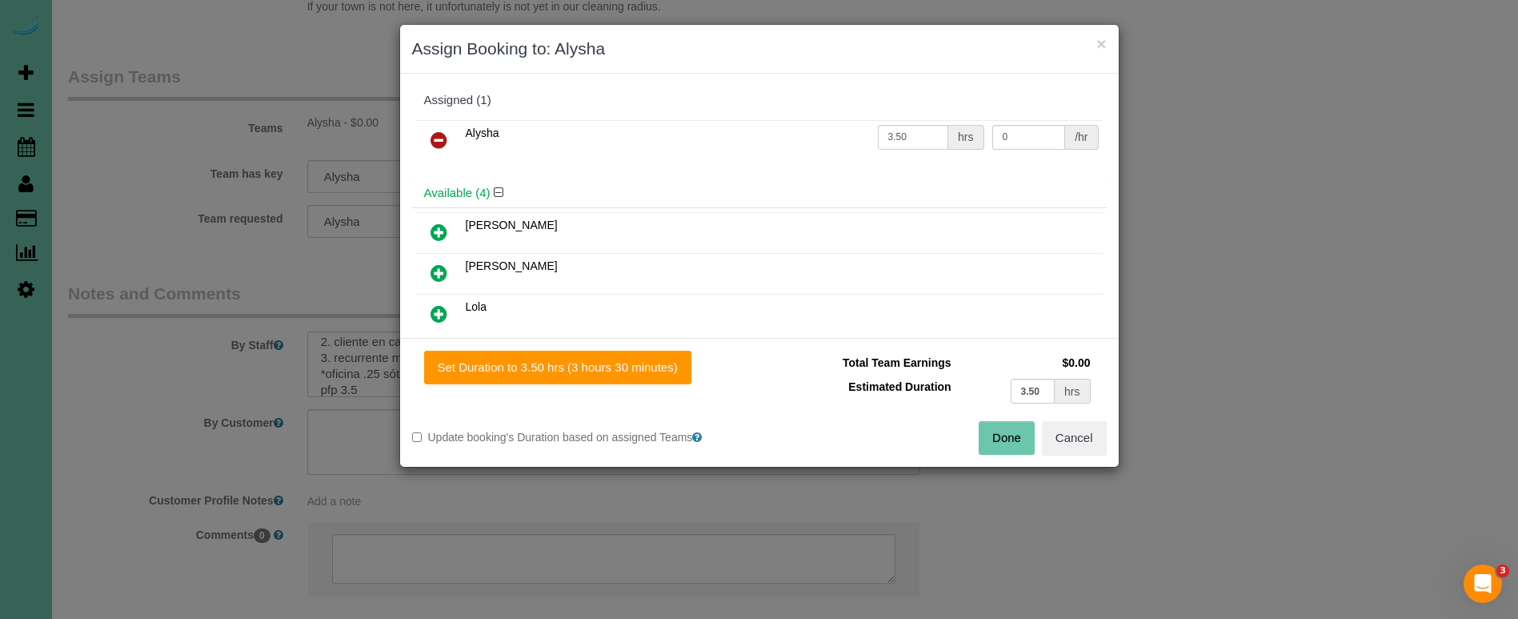
click at [1019, 443] on button "Done" at bounding box center [1007, 438] width 56 height 34
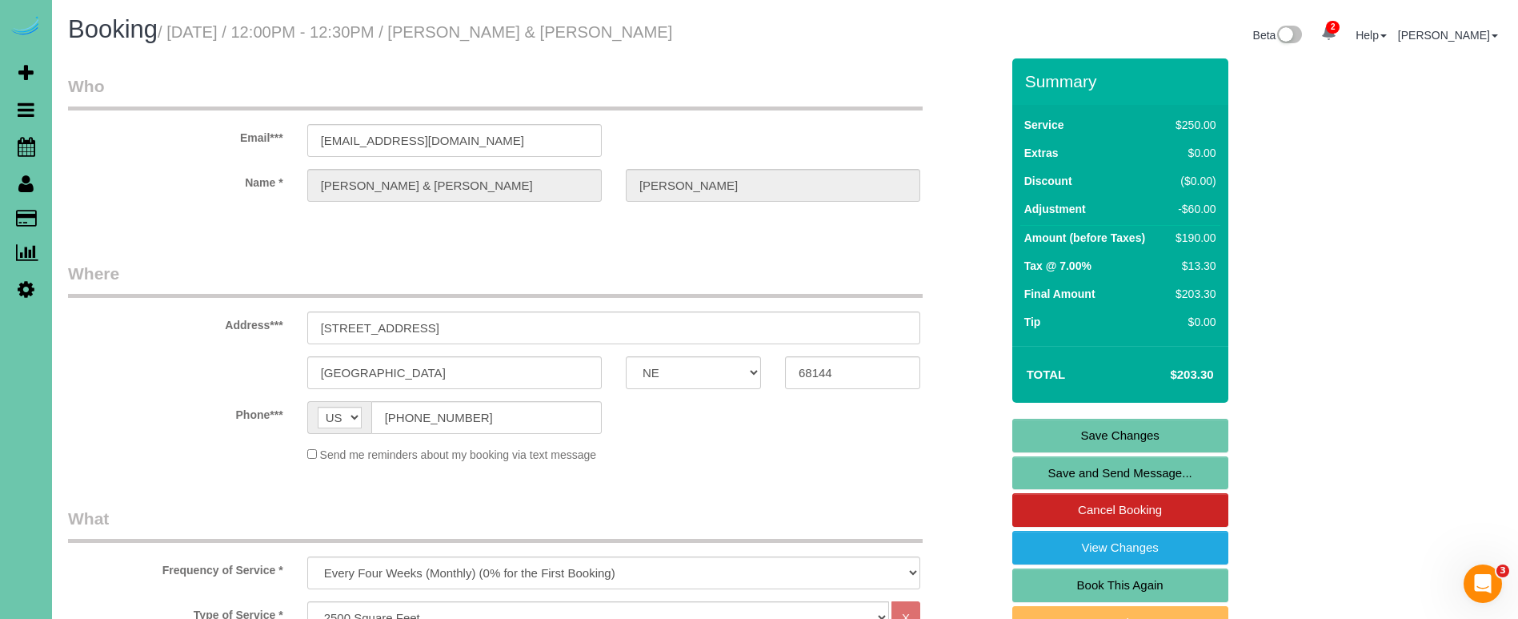
scroll to position [0, 0]
click at [1051, 424] on link "Save Changes" at bounding box center [1120, 435] width 216 height 34
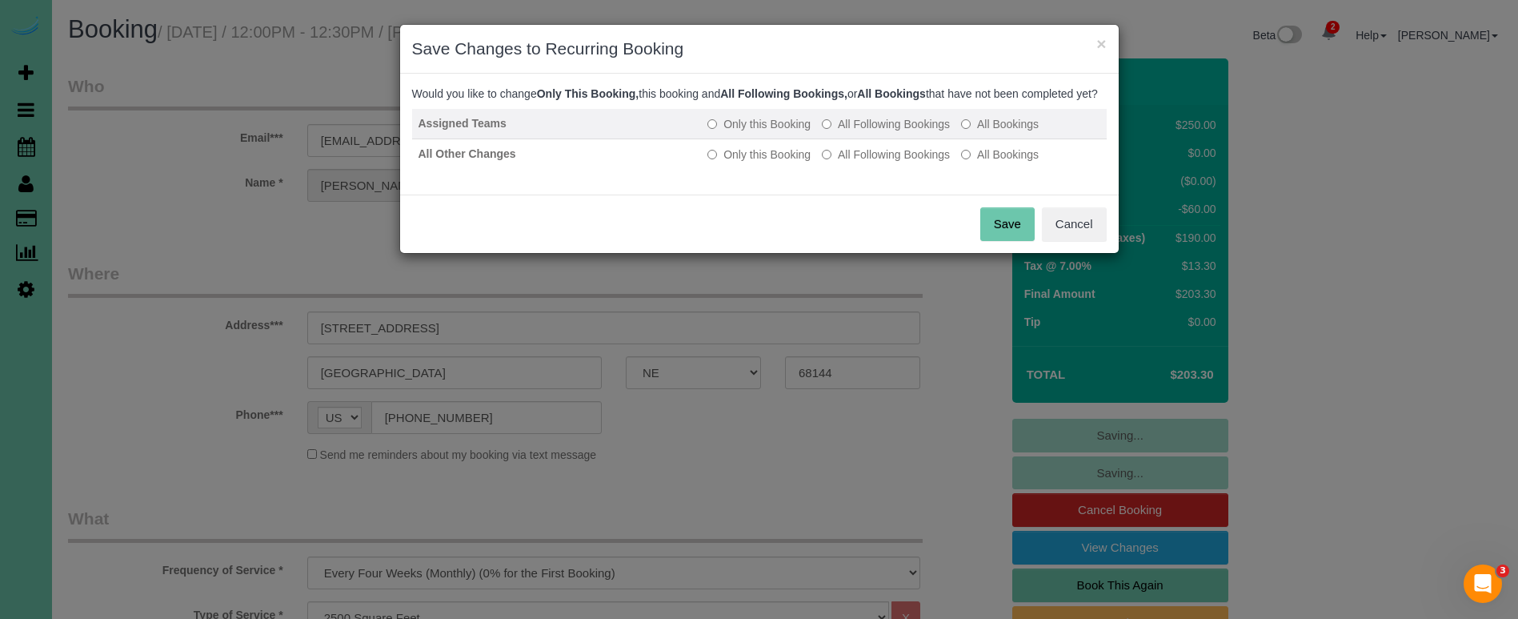
click at [887, 132] on label "All Following Bookings" at bounding box center [886, 124] width 128 height 16
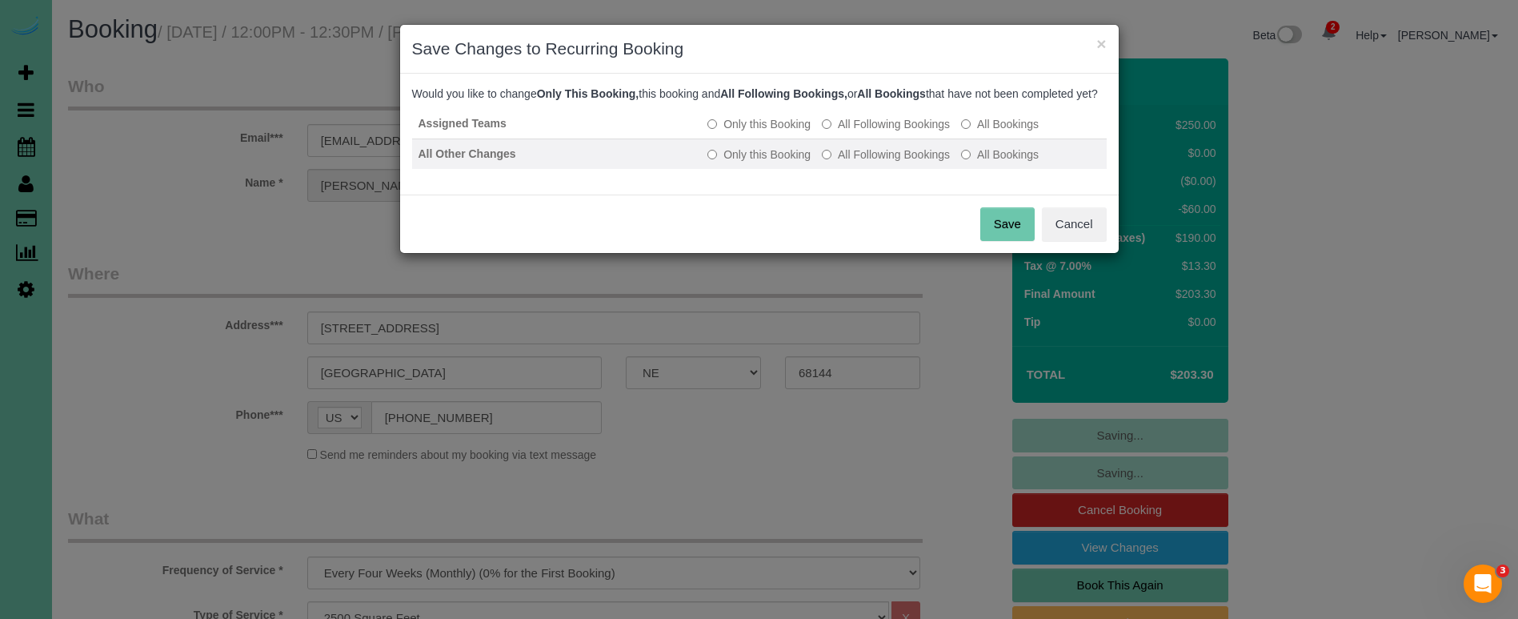
click at [882, 162] on label "All Following Bookings" at bounding box center [886, 154] width 128 height 16
click at [998, 241] on button "Save" at bounding box center [1007, 224] width 54 height 34
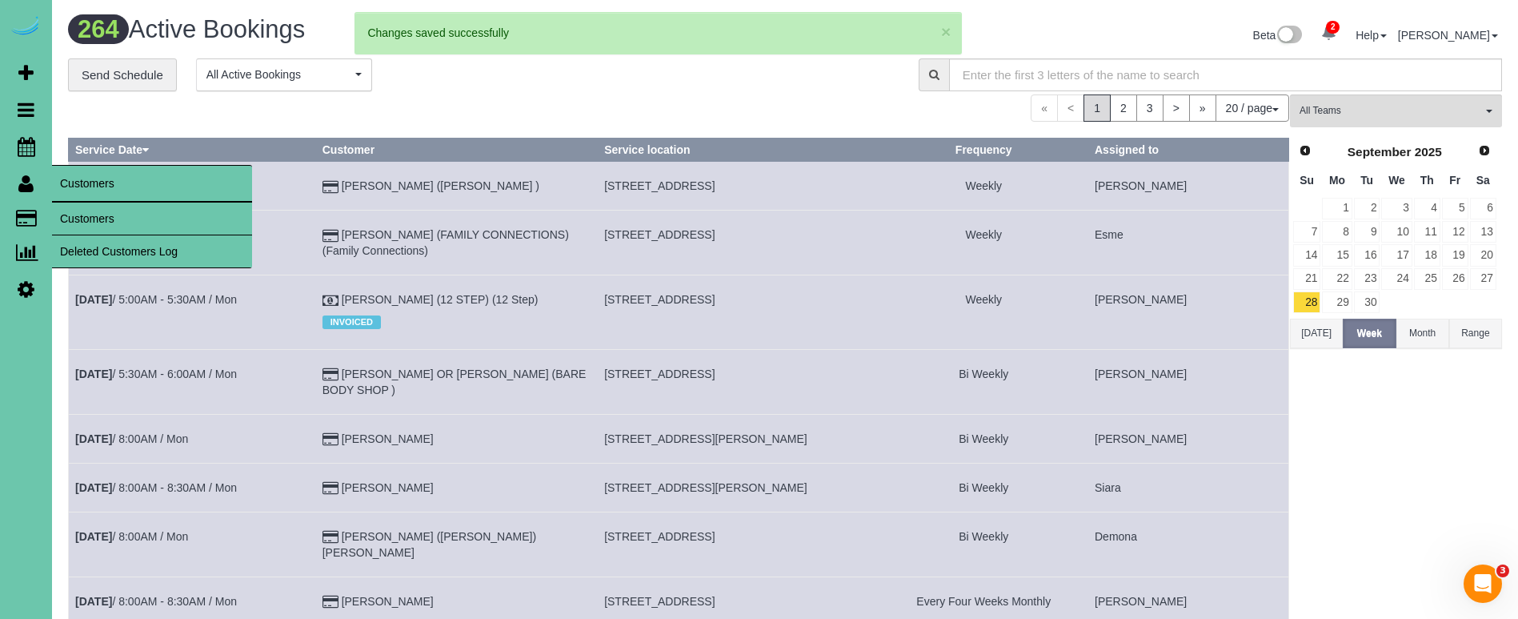
click at [89, 217] on link "Customers" at bounding box center [152, 218] width 200 height 32
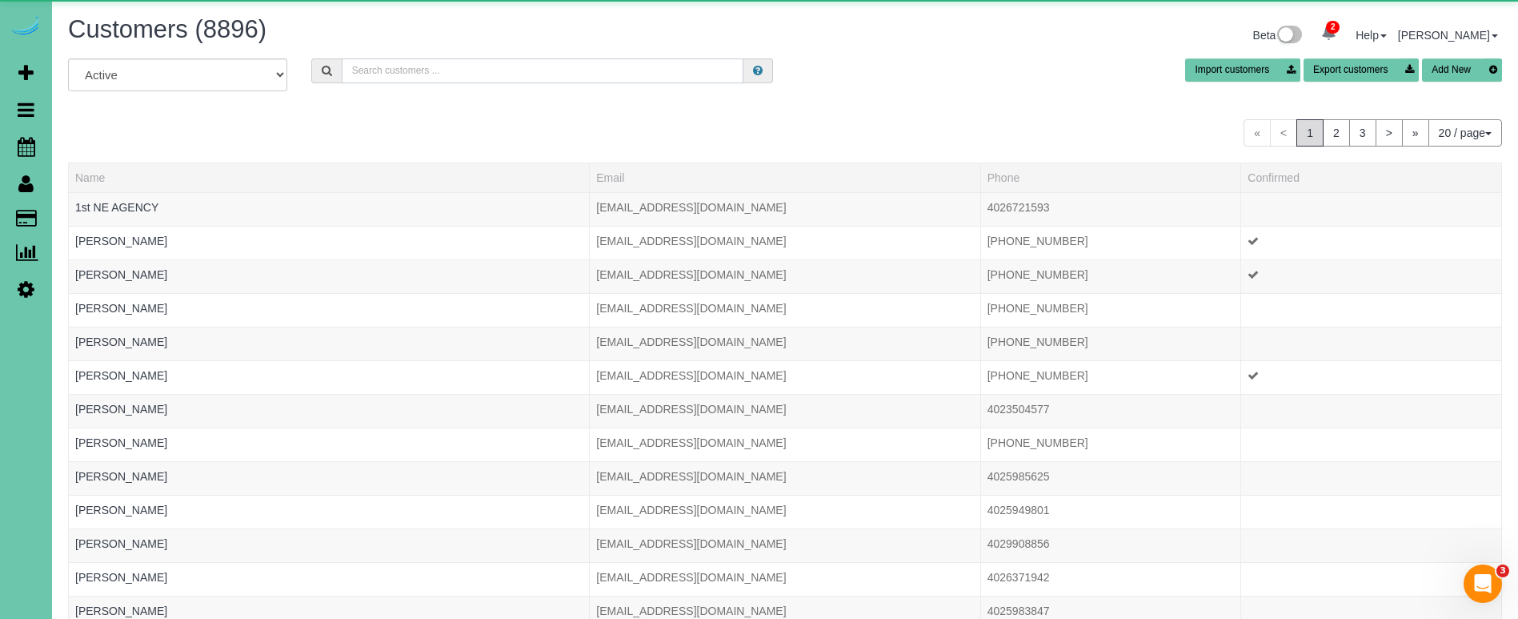
click at [409, 71] on input "text" at bounding box center [543, 70] width 402 height 25
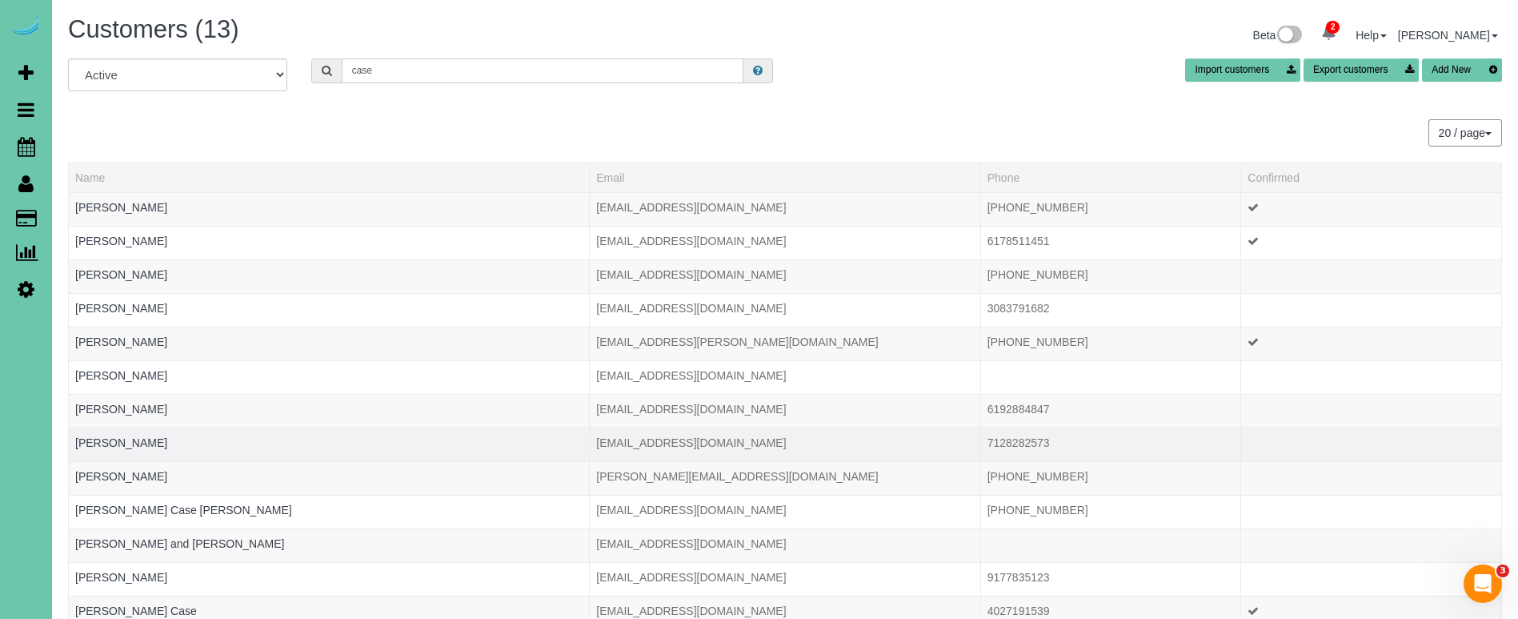
scroll to position [34, 0]
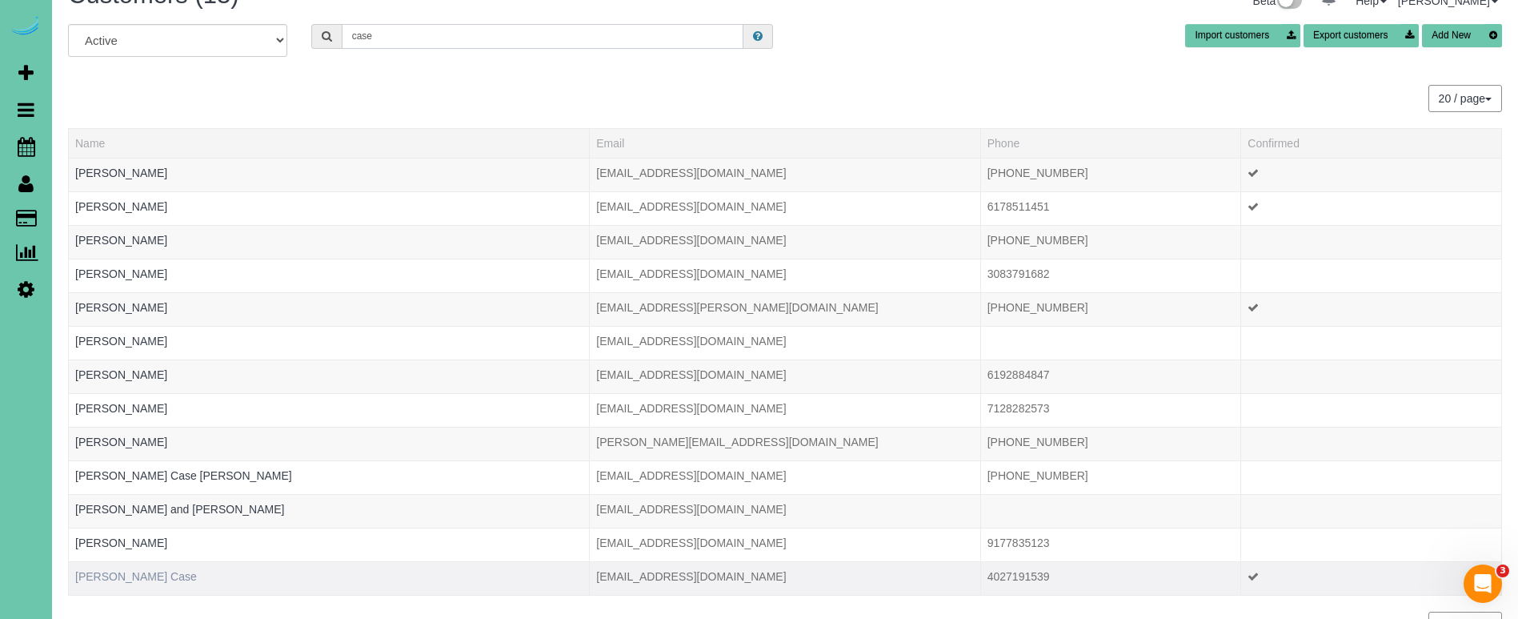
type input "case"
click at [115, 573] on link "Maegan Case" at bounding box center [136, 576] width 122 height 13
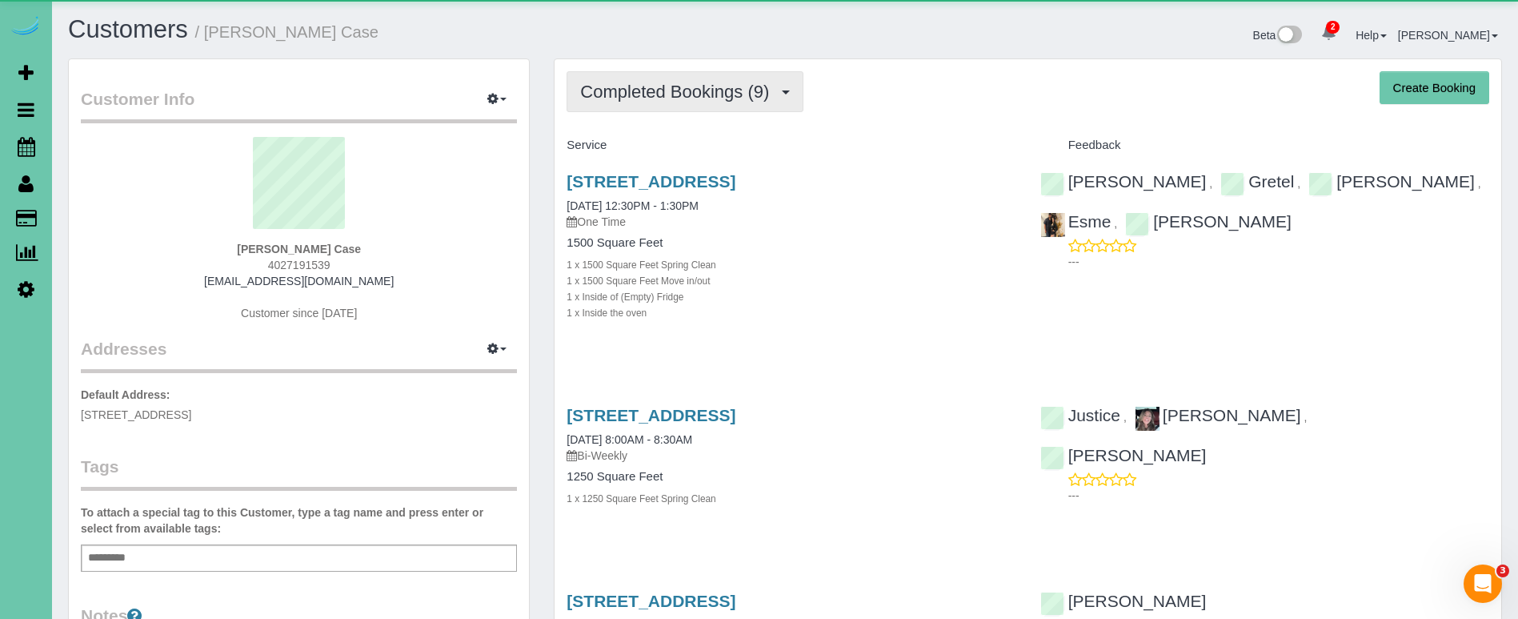
click at [723, 86] on span "Completed Bookings (9)" at bounding box center [678, 92] width 197 height 20
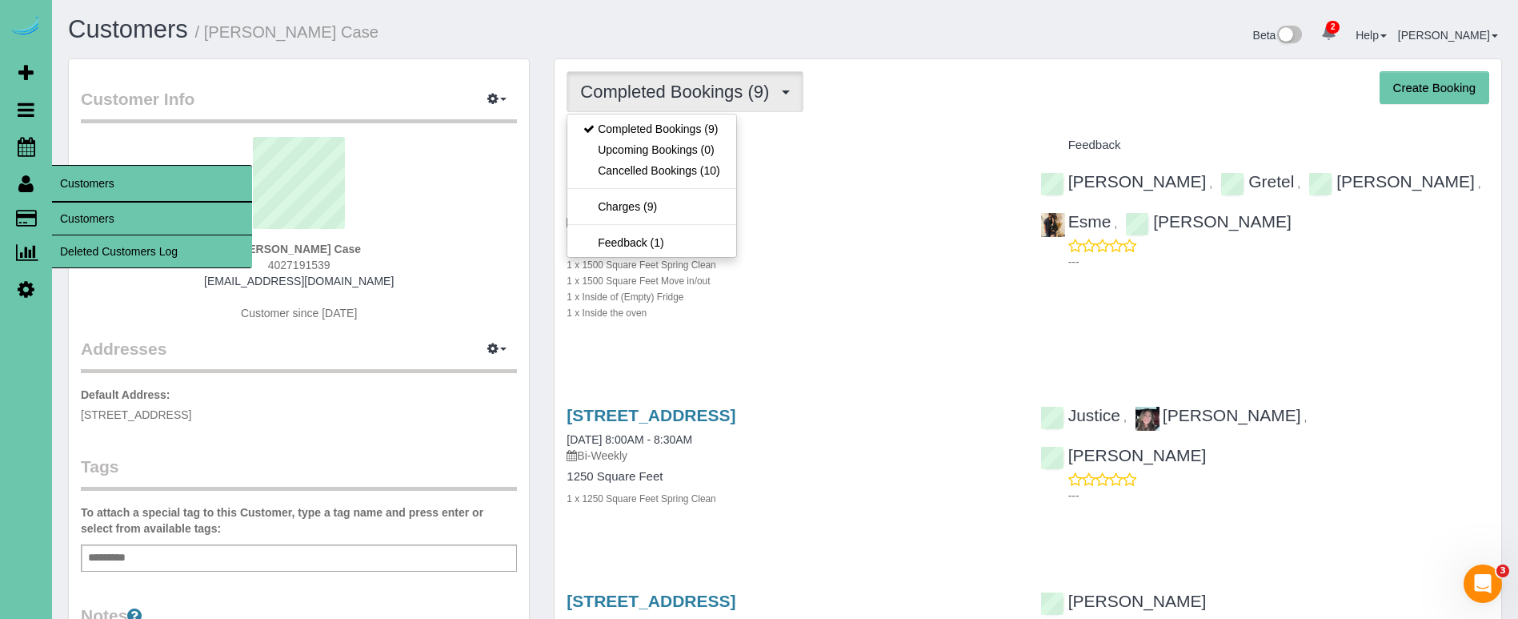
click at [95, 221] on link "Customers" at bounding box center [152, 218] width 200 height 32
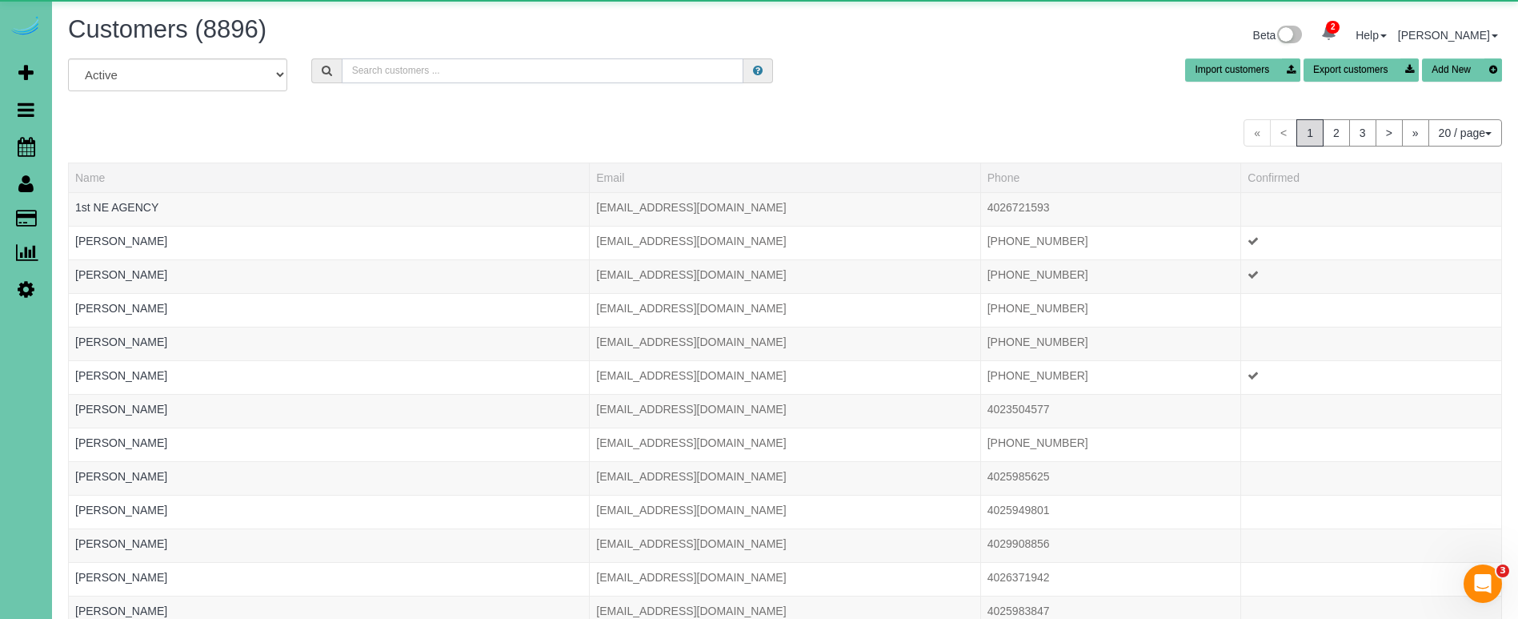
click at [380, 78] on input "text" at bounding box center [543, 70] width 402 height 25
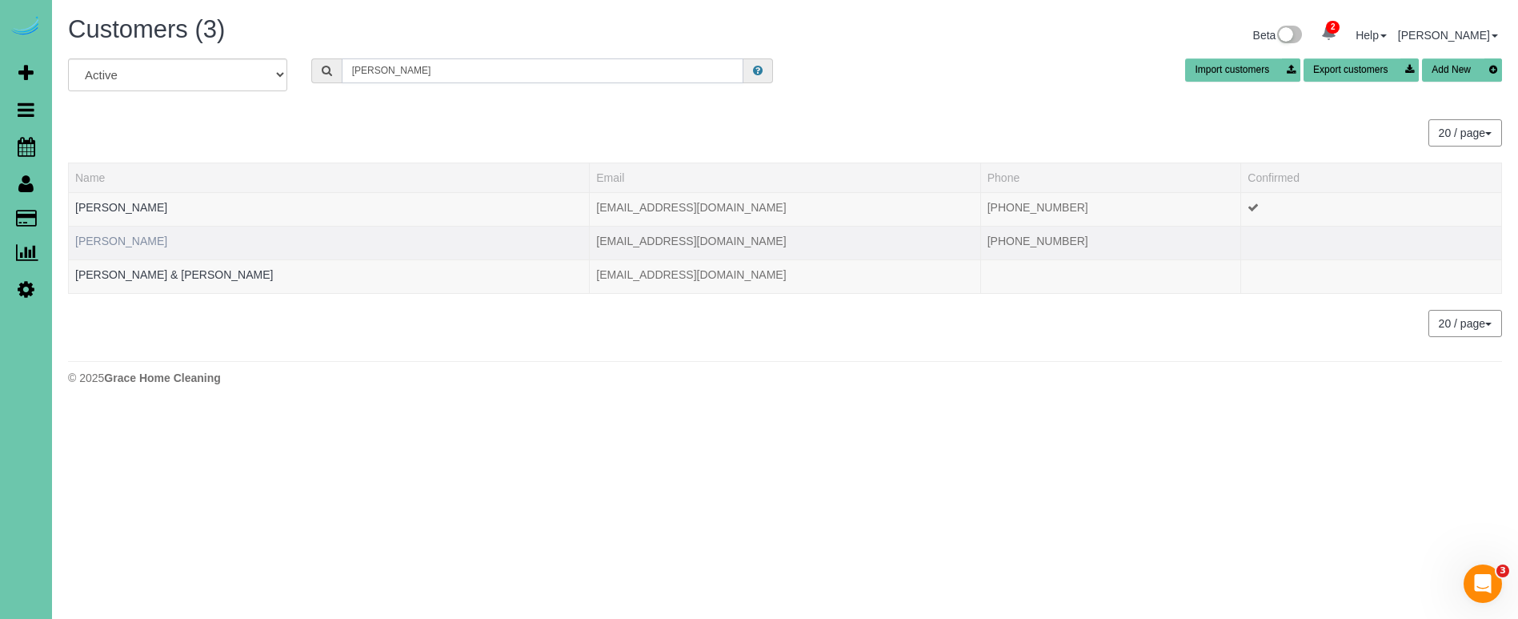
type input "patti b"
click at [112, 239] on link "Patti Brownlee" at bounding box center [121, 240] width 92 height 13
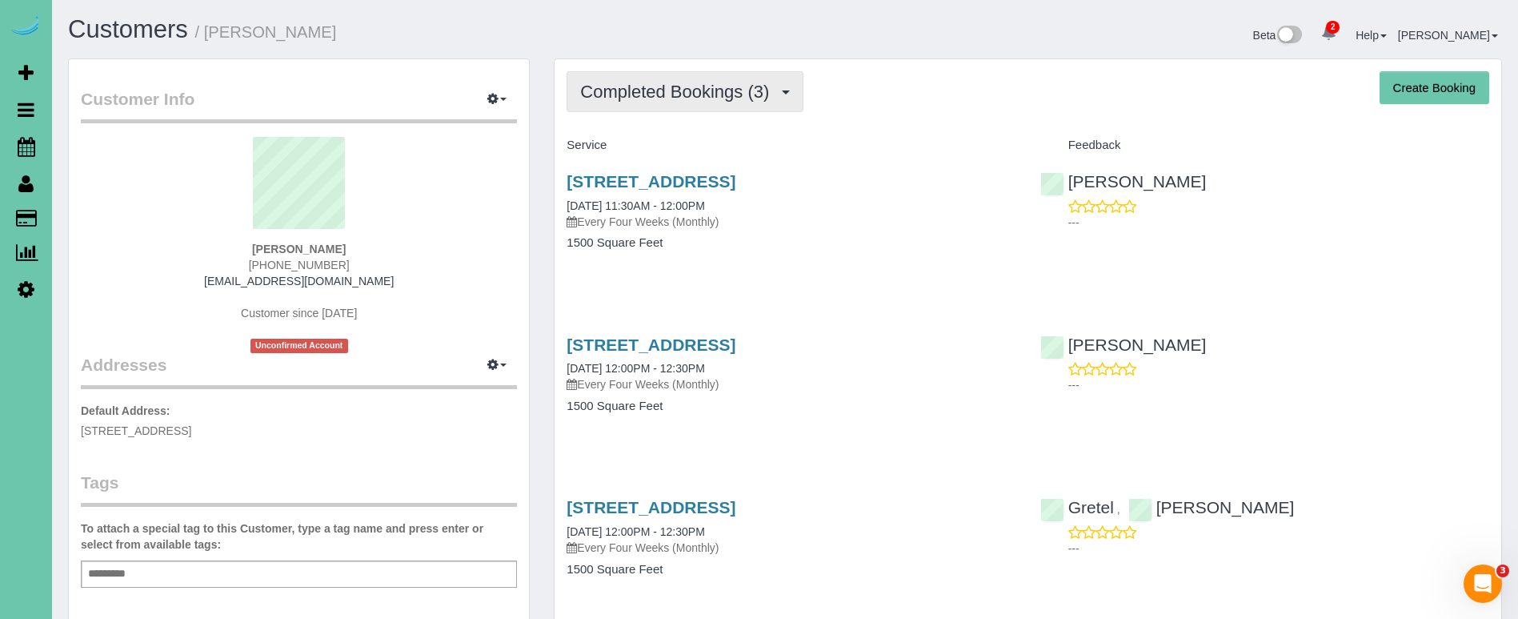
drag, startPoint x: 655, startPoint y: 91, endPoint x: 657, endPoint y: 102, distance: 11.3
click at [655, 91] on span "Completed Bookings (3)" at bounding box center [678, 92] width 197 height 20
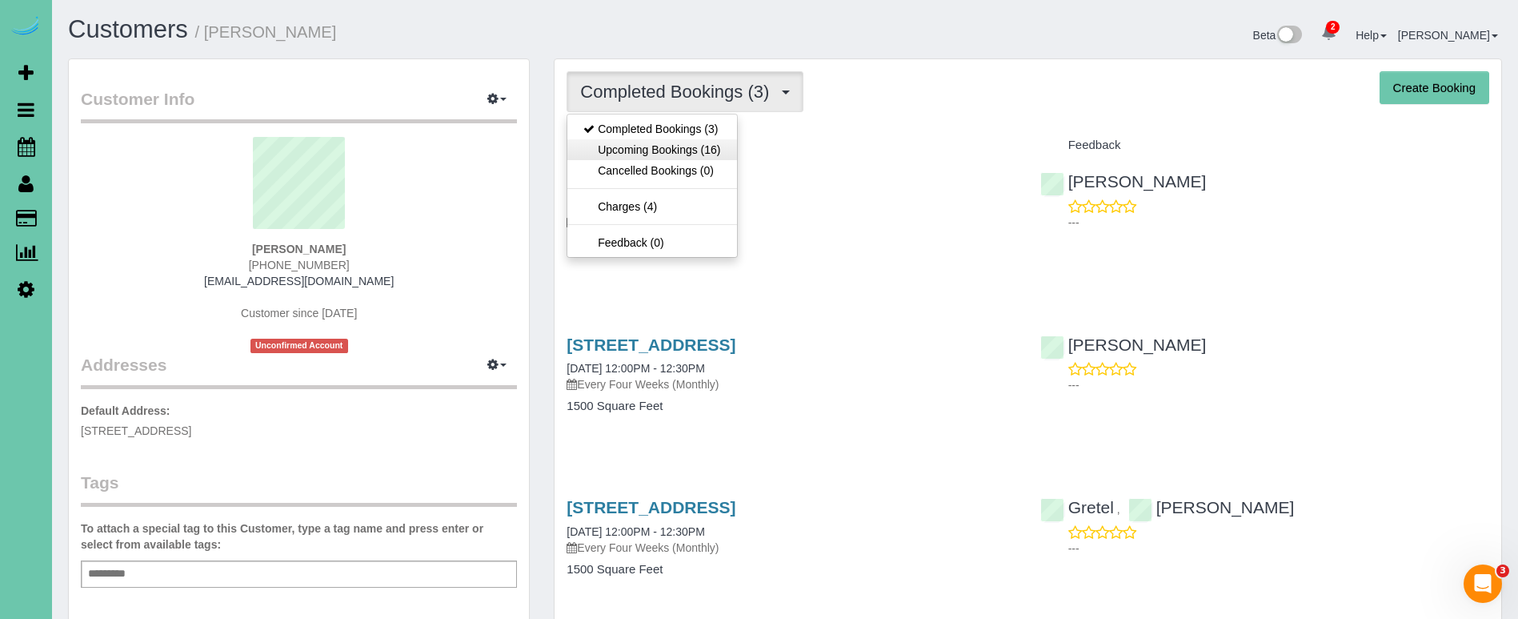
click at [655, 140] on link "Upcoming Bookings (16)" at bounding box center [651, 149] width 169 height 21
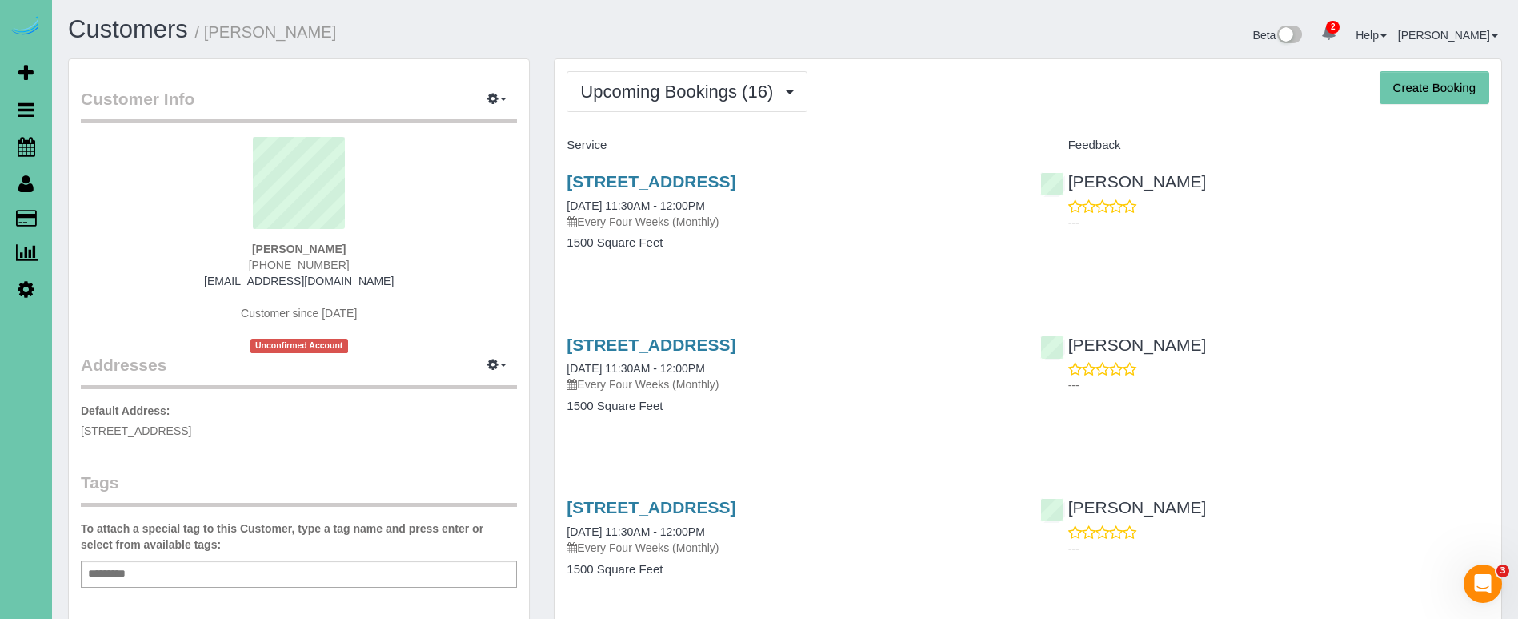
click at [668, 191] on div "5014 S 178th St, Omaha, NE 68135 10/01/2025 11:30AM - 12:00PM Every Four Weeks …" at bounding box center [791, 201] width 449 height 58
click at [668, 179] on link "5014 S 178th St, Omaha, NE 68135" at bounding box center [651, 181] width 169 height 18
click at [735, 348] on link "5014 S 178th St, Omaha, NE 68135" at bounding box center [651, 344] width 169 height 18
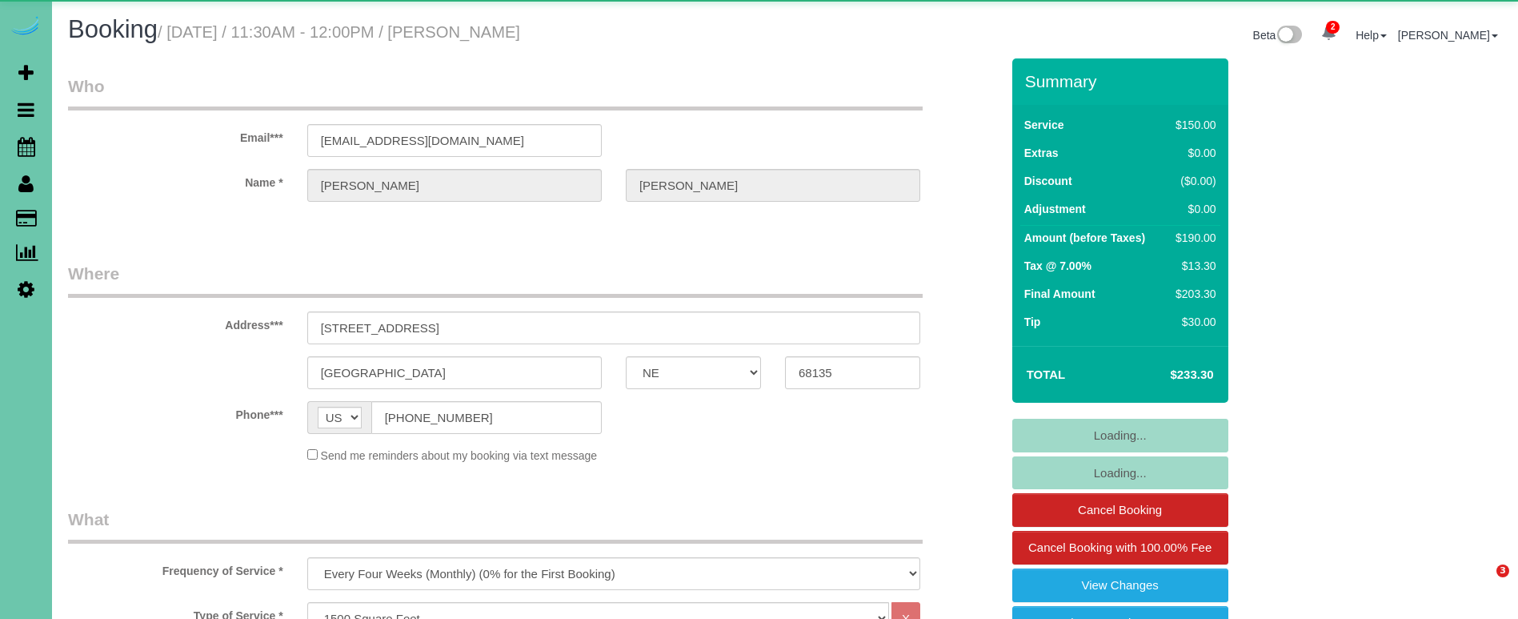
select select "NE"
select select "object:928"
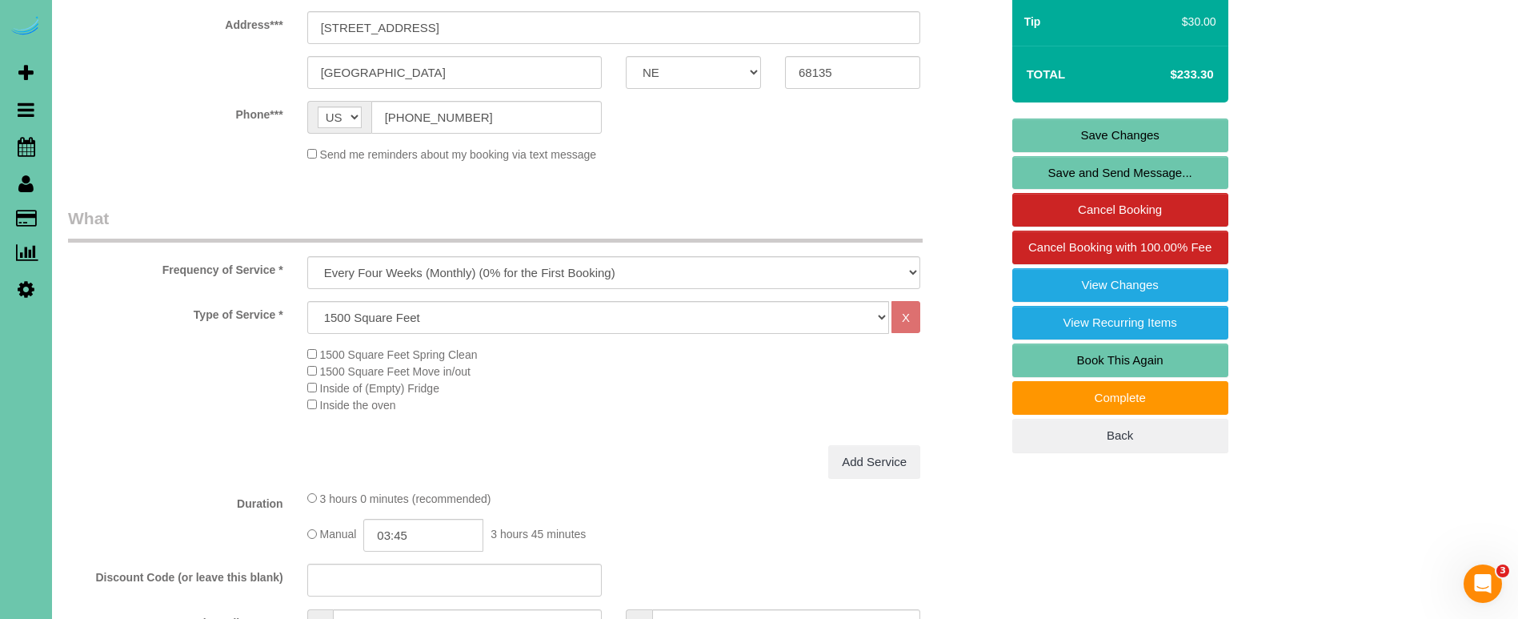
scroll to position [362, 0]
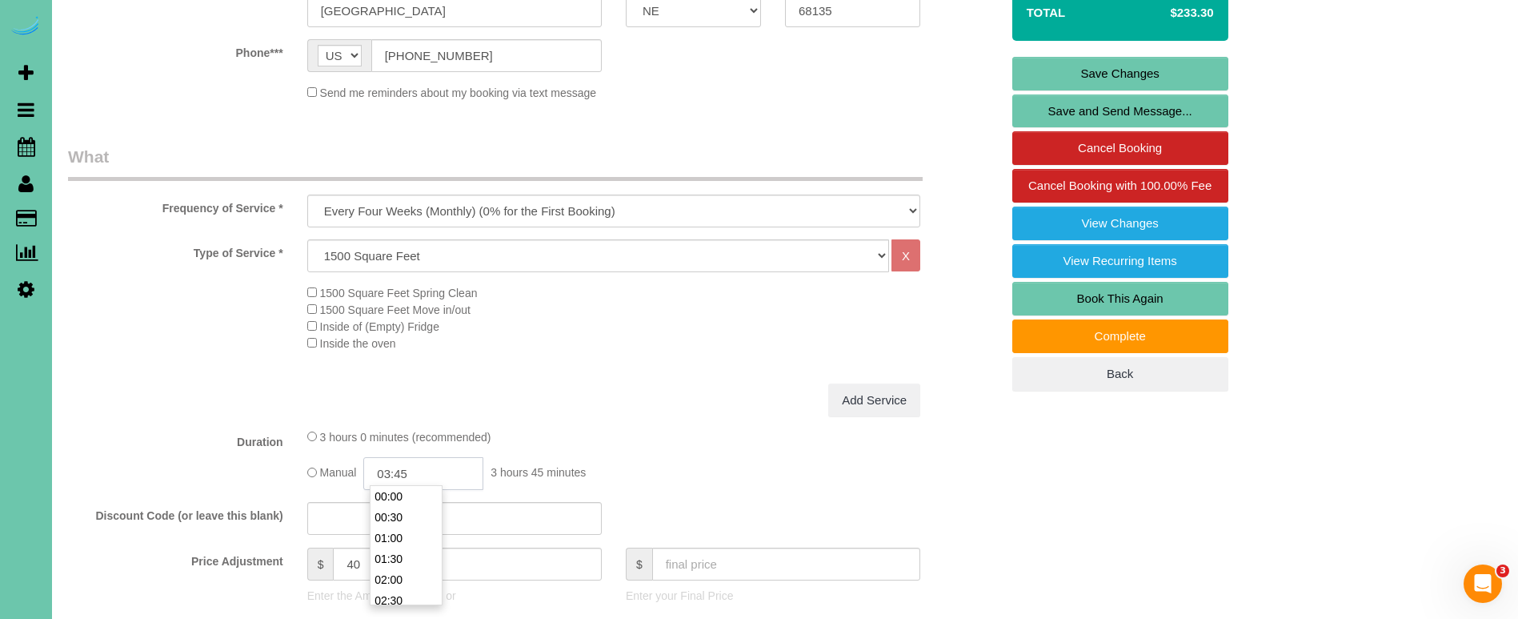
click at [403, 465] on input "03:45" at bounding box center [423, 473] width 120 height 33
type input "03:15"
click at [566, 446] on div "3 hours 0 minutes (recommended) Manual 03:15 3 hours 15 minutes" at bounding box center [613, 459] width 637 height 62
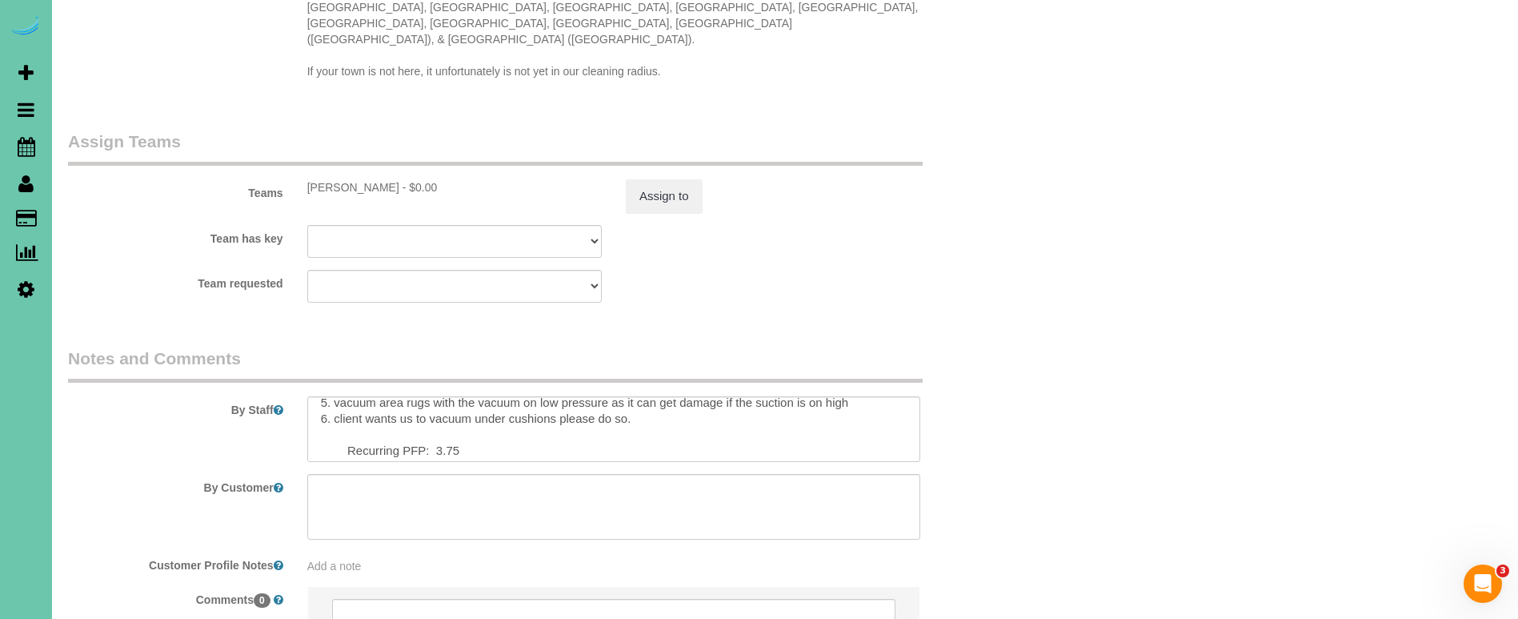
scroll to position [74, 0]
click at [449, 410] on textarea at bounding box center [613, 429] width 613 height 66
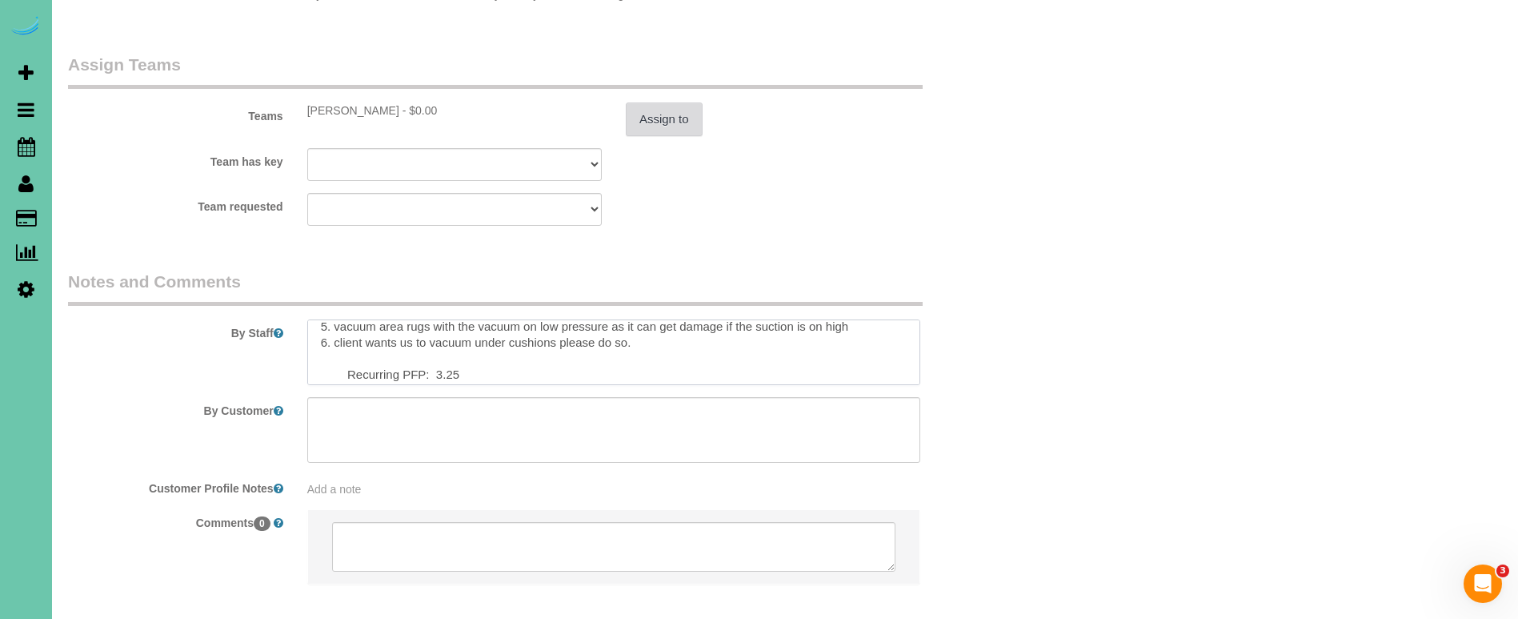
scroll to position [1740, 0]
type textarea "1. credit 2. client home - may give you a key to bring back 3. monthly recurrin…"
click at [643, 98] on button "Assign to" at bounding box center [664, 115] width 77 height 34
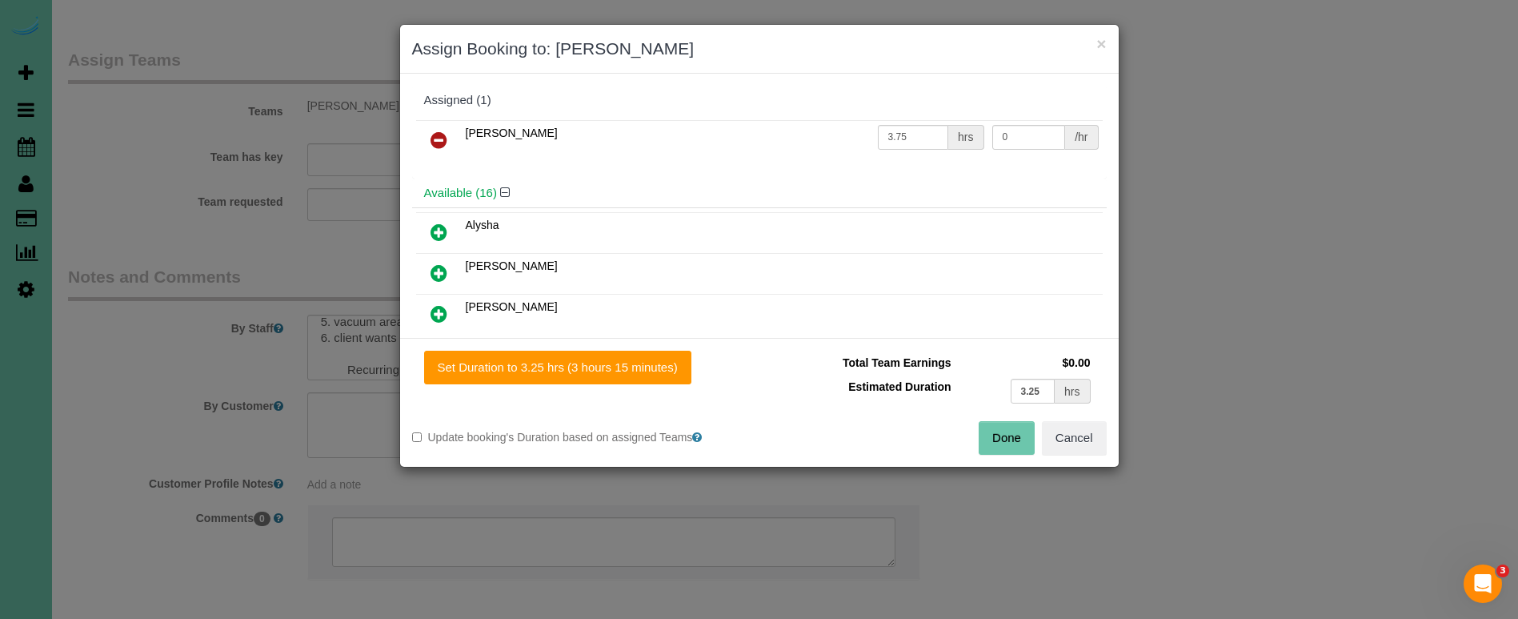
drag, startPoint x: 556, startPoint y: 371, endPoint x: 684, endPoint y: 387, distance: 129.0
click at [559, 372] on button "Set Duration to 3.25 hrs (3 hours 15 minutes)" at bounding box center [557, 367] width 267 height 34
type input "3.25"
drag, startPoint x: 998, startPoint y: 446, endPoint x: 982, endPoint y: 384, distance: 64.4
click at [997, 446] on button "Done" at bounding box center [1007, 438] width 56 height 34
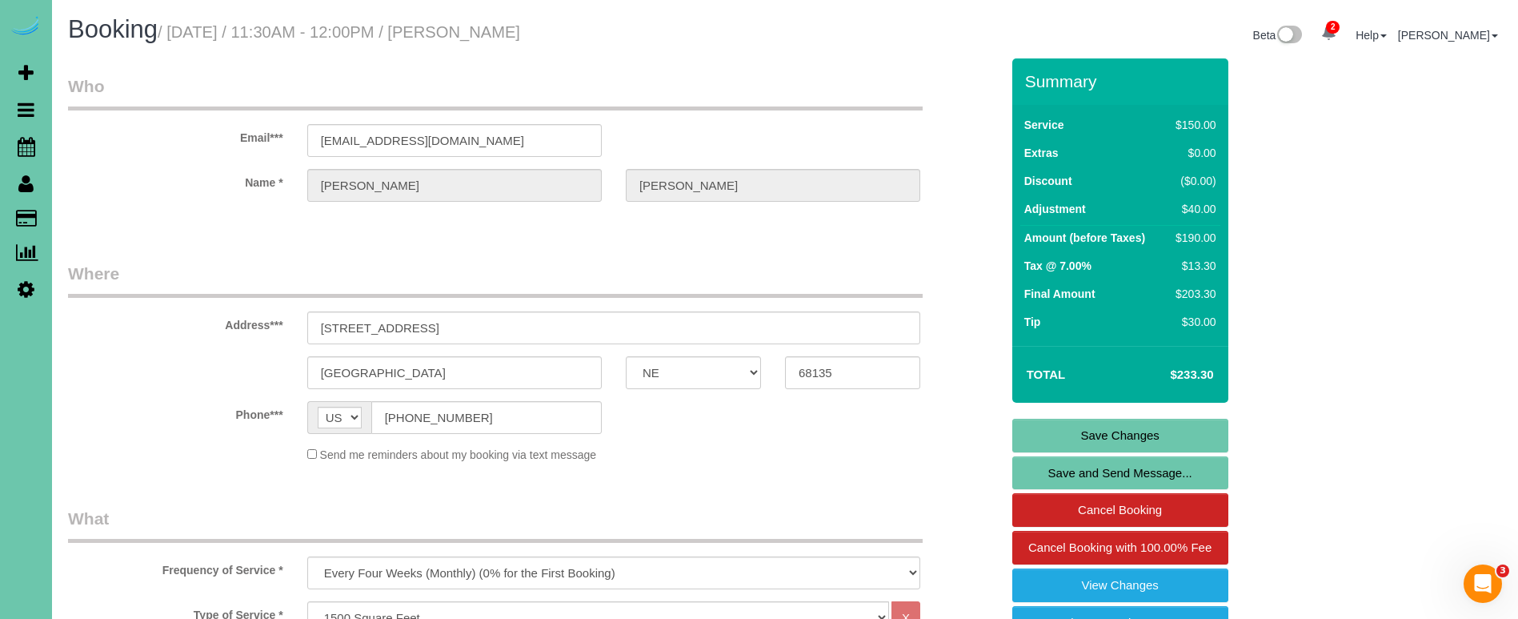
scroll to position [0, 0]
click at [1056, 432] on link "Save Changes" at bounding box center [1120, 435] width 216 height 34
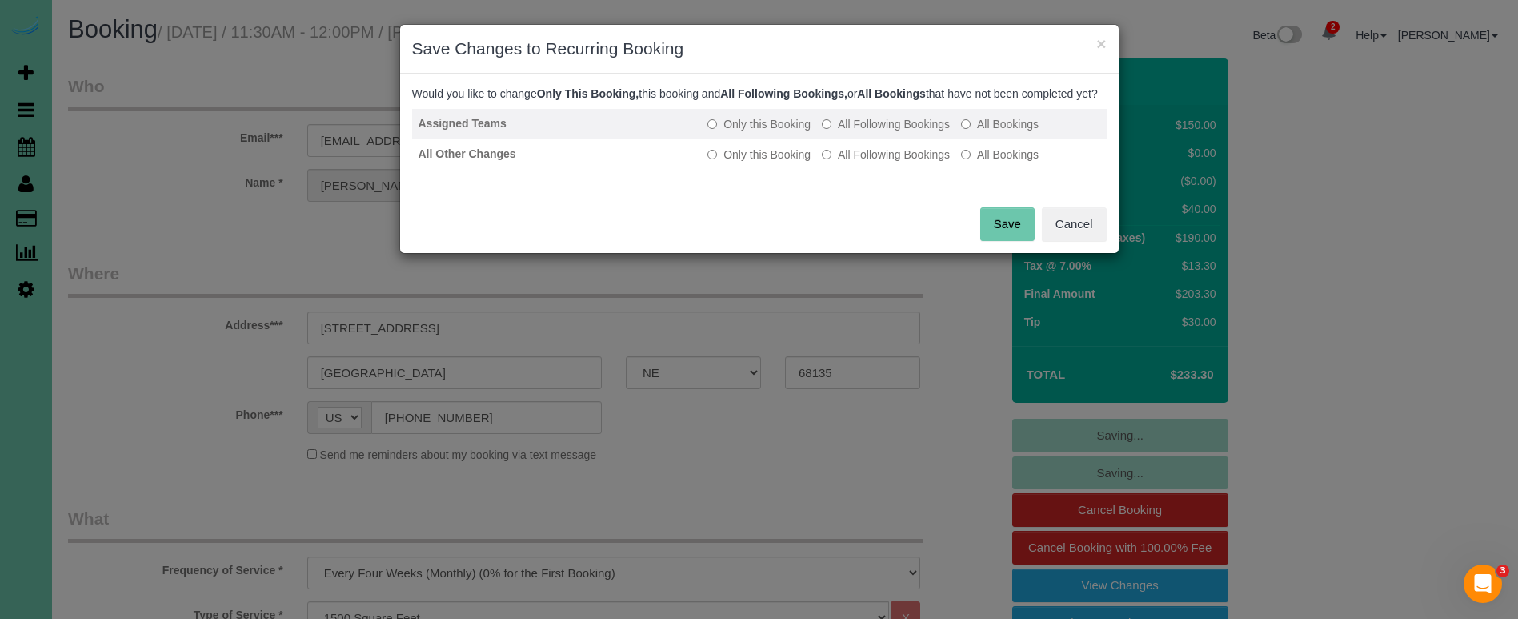
click at [873, 132] on label "All Following Bookings" at bounding box center [886, 124] width 128 height 16
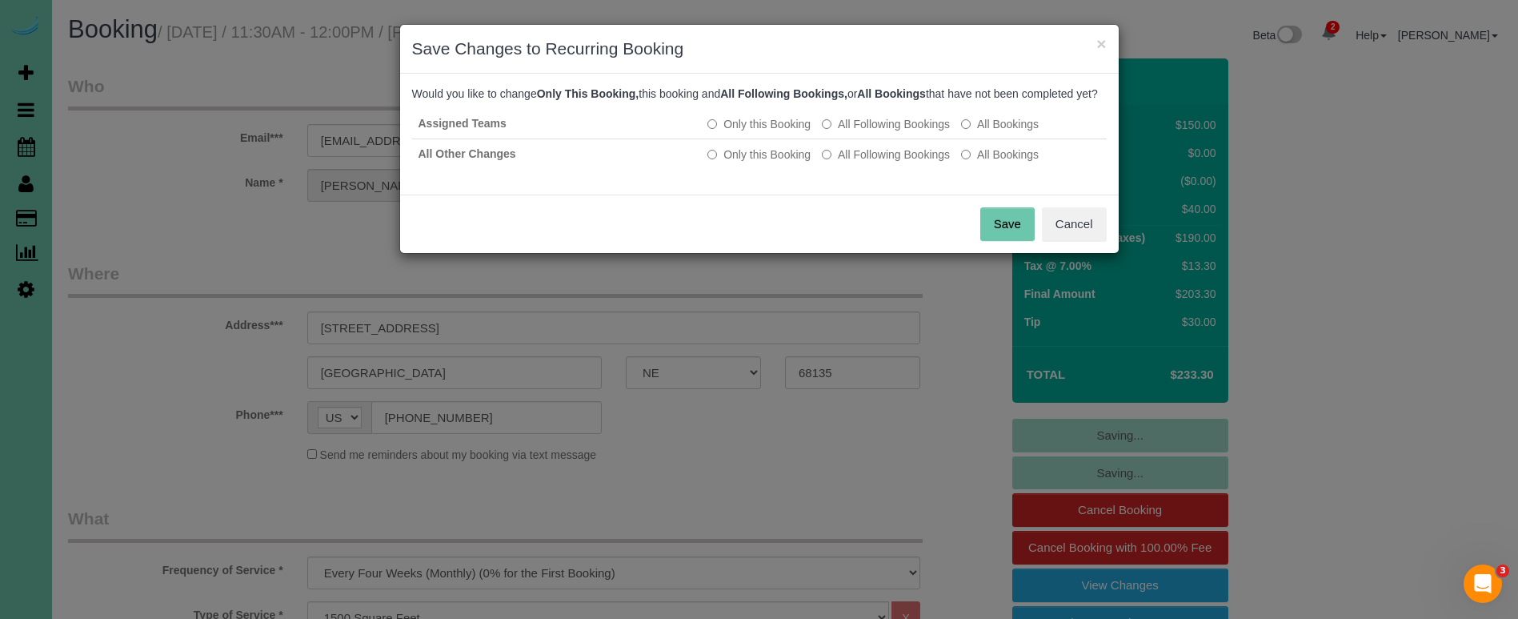
drag, startPoint x: 871, startPoint y: 172, endPoint x: 935, endPoint y: 210, distance: 74.2
click at [871, 162] on label "All Following Bookings" at bounding box center [886, 154] width 128 height 16
click at [979, 231] on div "Save Cancel" at bounding box center [759, 223] width 719 height 58
drag, startPoint x: 991, startPoint y: 236, endPoint x: 969, endPoint y: 226, distance: 24.4
click at [989, 235] on button "Save" at bounding box center [1007, 224] width 54 height 34
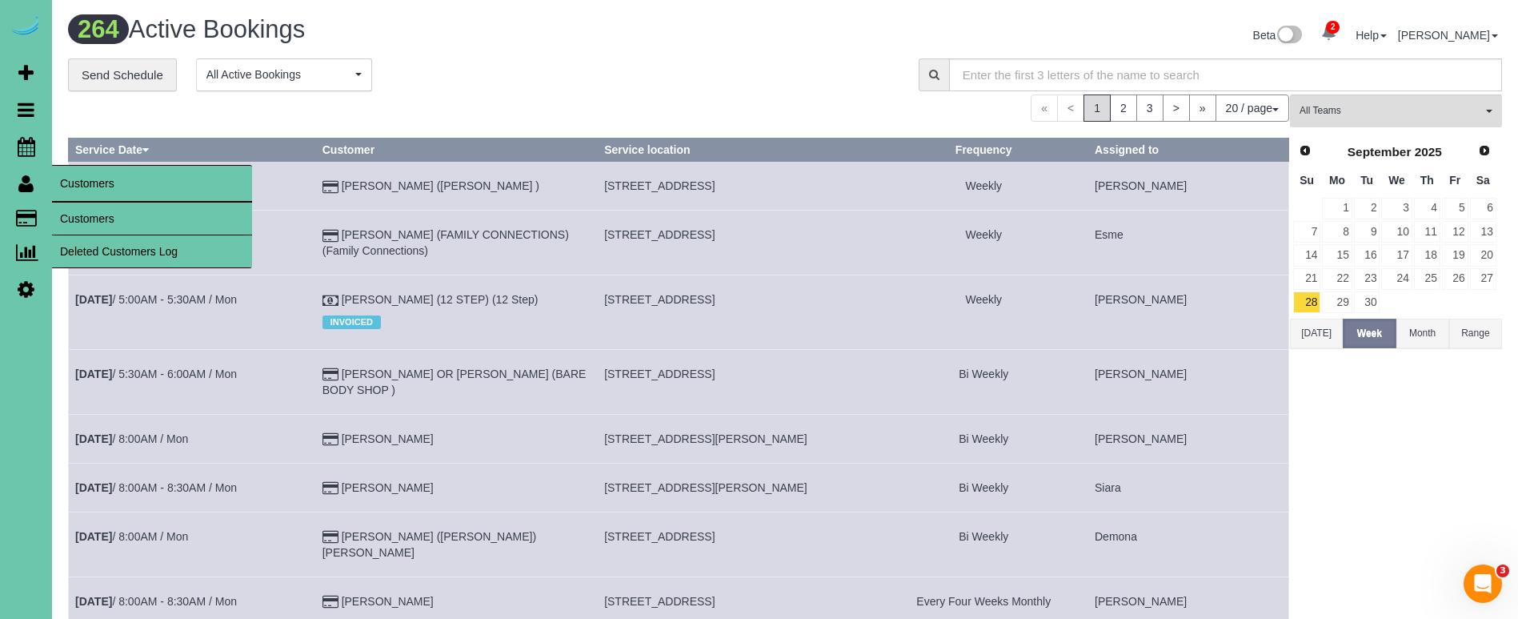
click at [117, 217] on link "Customers" at bounding box center [152, 218] width 200 height 32
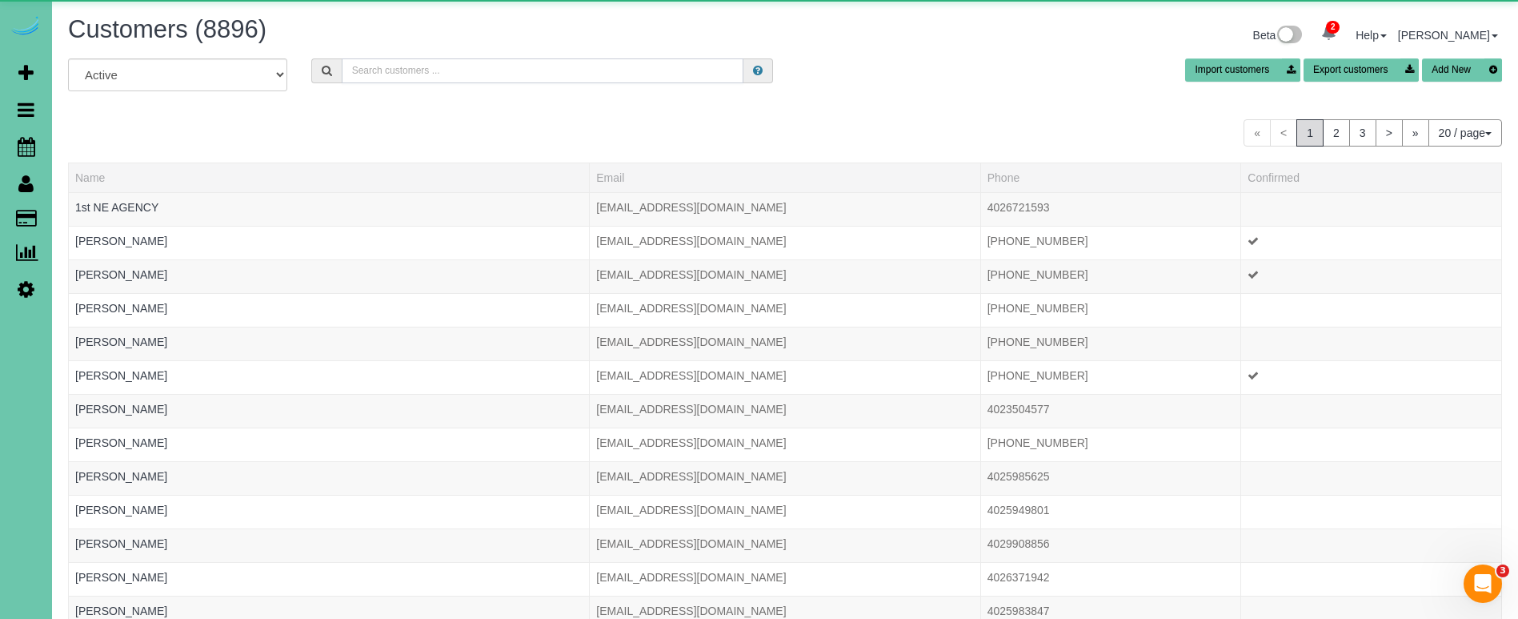
click at [395, 72] on input "text" at bounding box center [543, 70] width 402 height 25
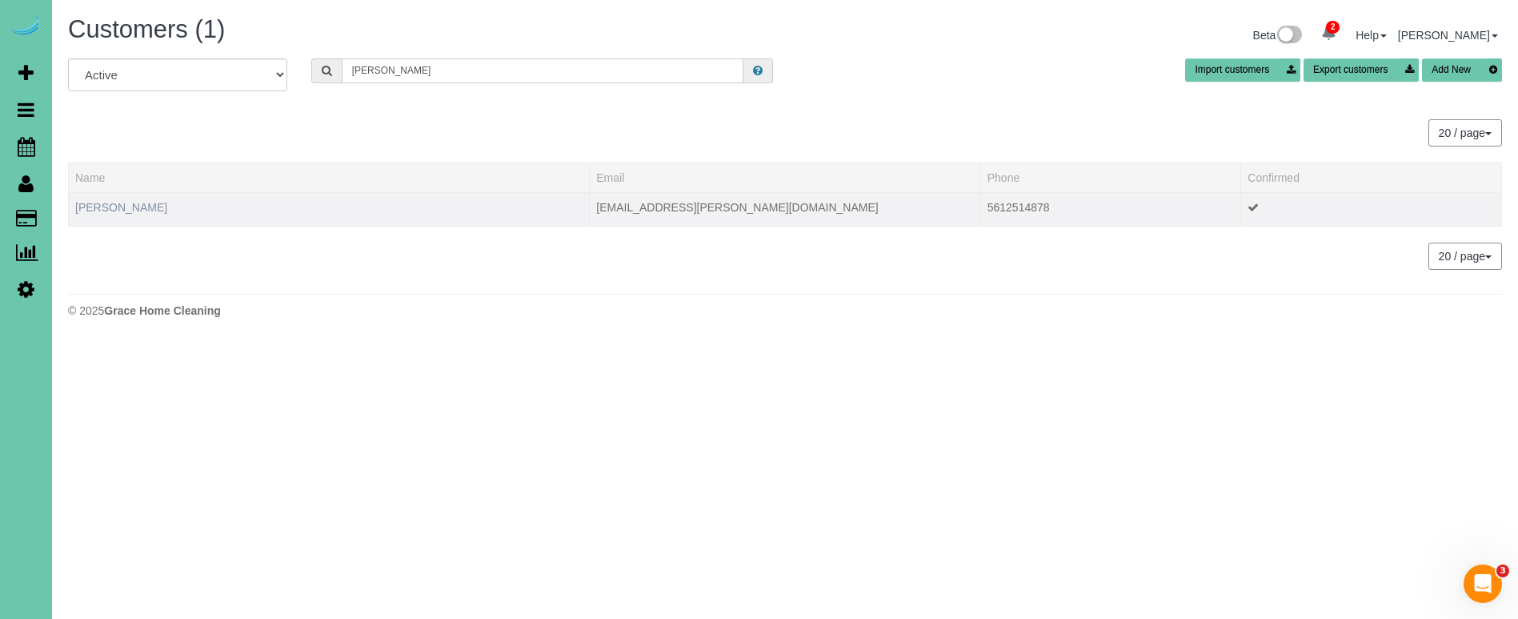
type input "buete"
click at [79, 208] on link "Brittany Buete" at bounding box center [121, 207] width 92 height 13
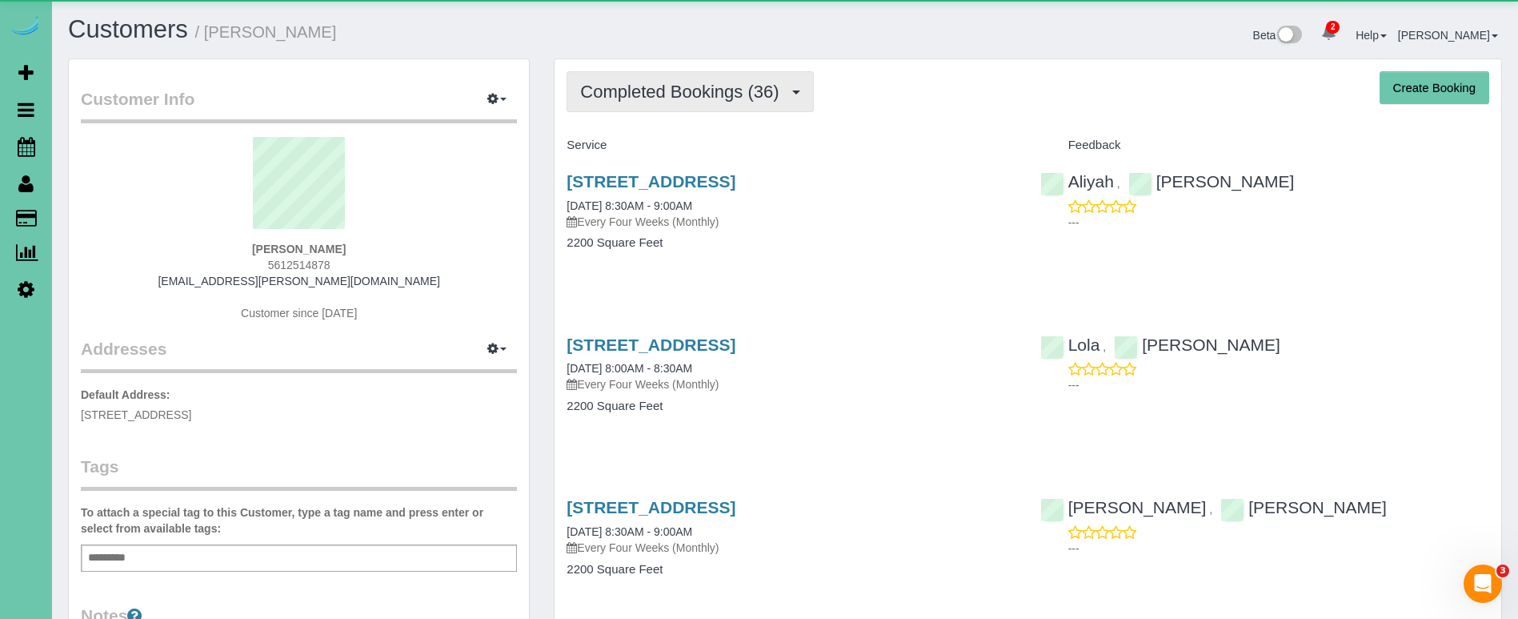
click at [722, 73] on button "Completed Bookings (36)" at bounding box center [690, 91] width 246 height 41
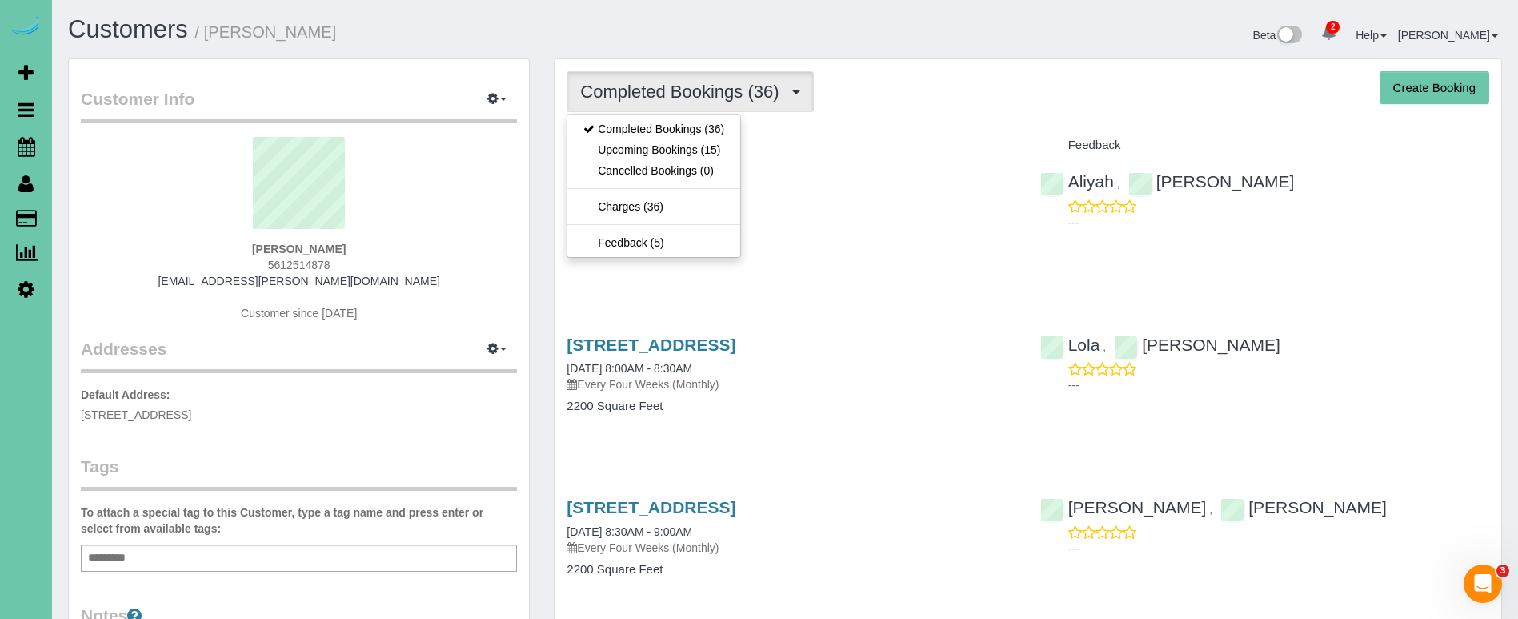
click at [693, 148] on link "Upcoming Bookings (15)" at bounding box center [653, 149] width 173 height 21
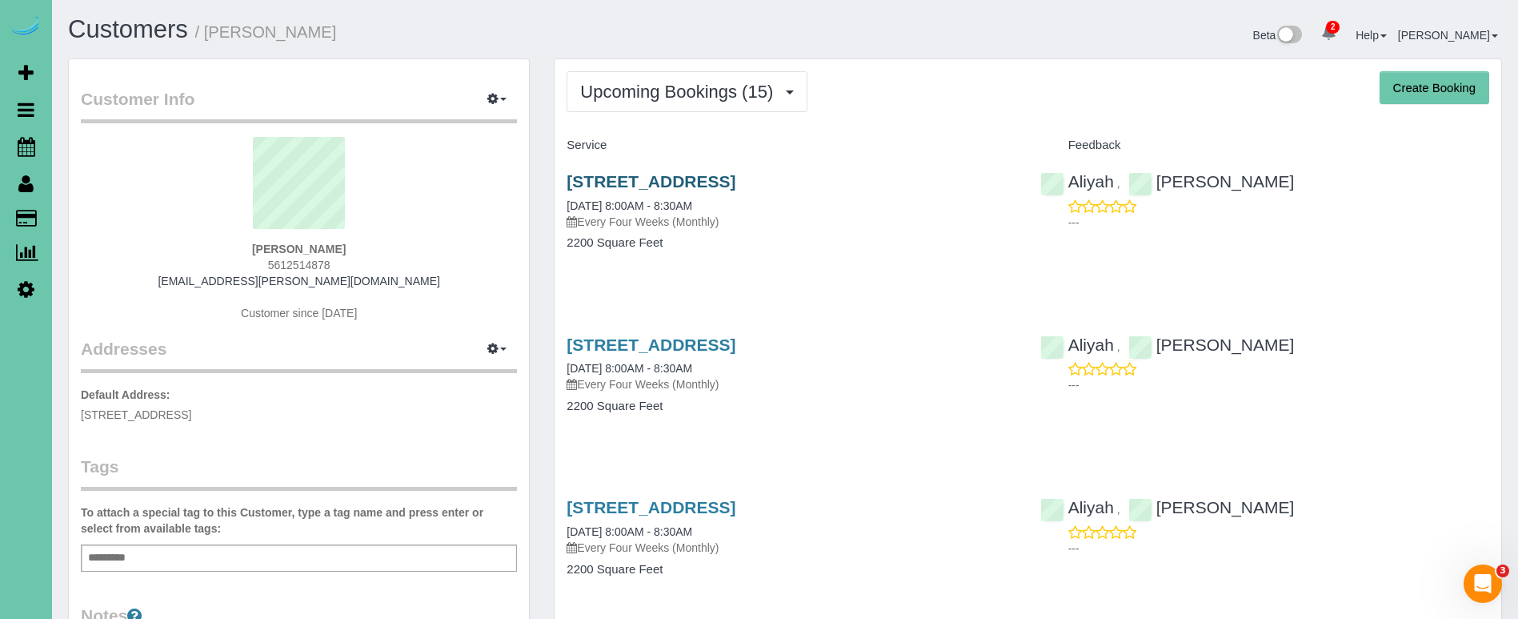
click at [691, 175] on link "15676 King St, Bennington, NE 68007" at bounding box center [651, 181] width 169 height 18
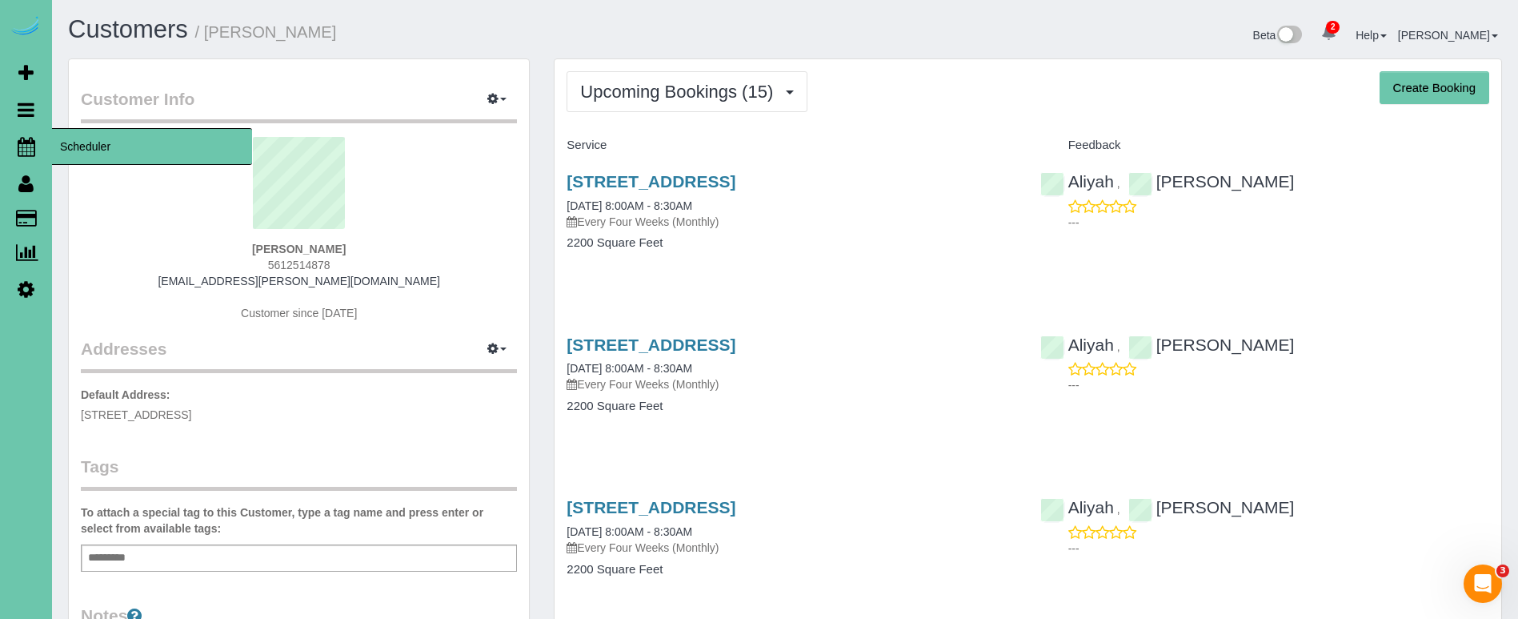
drag, startPoint x: 27, startPoint y: 140, endPoint x: 19, endPoint y: 138, distance: 8.2
click at [27, 140] on icon at bounding box center [27, 146] width 18 height 19
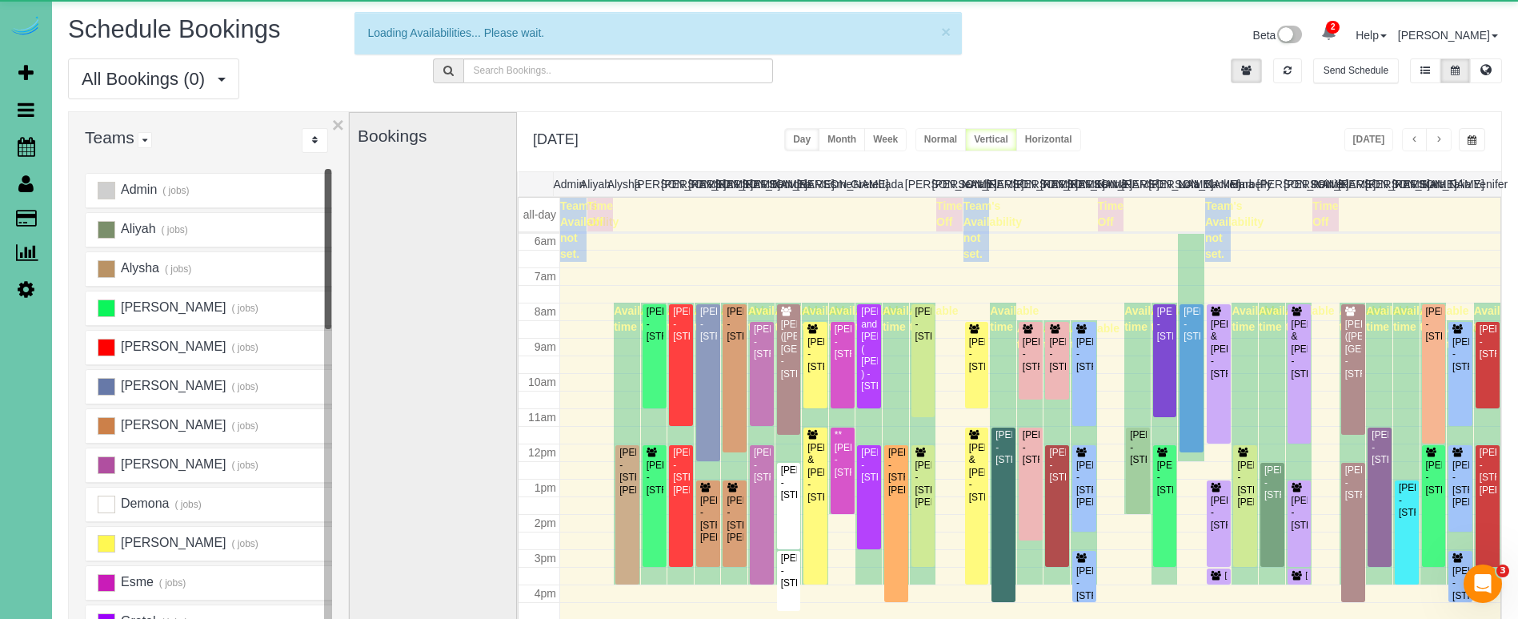
scroll to position [212, 0]
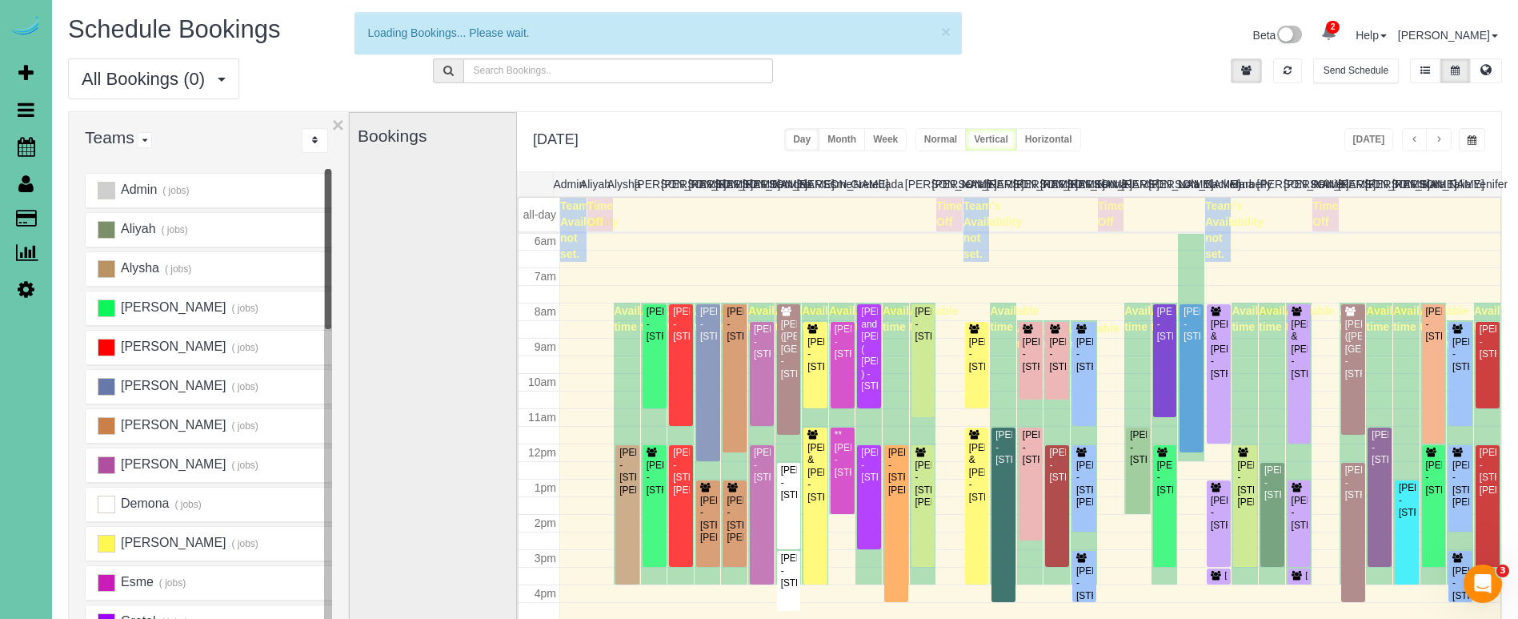
click at [1476, 130] on button "button" at bounding box center [1472, 139] width 26 height 23
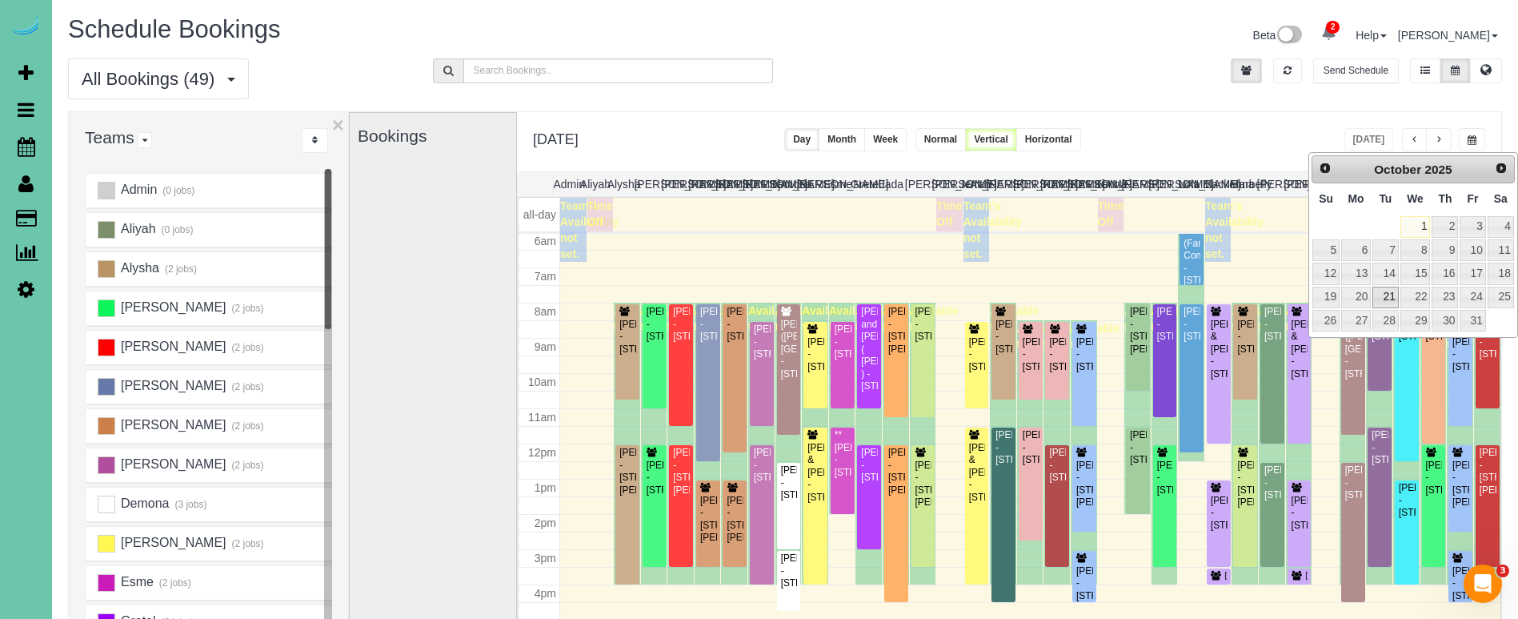
click at [1380, 287] on link "21" at bounding box center [1385, 297] width 26 height 22
type input "**********"
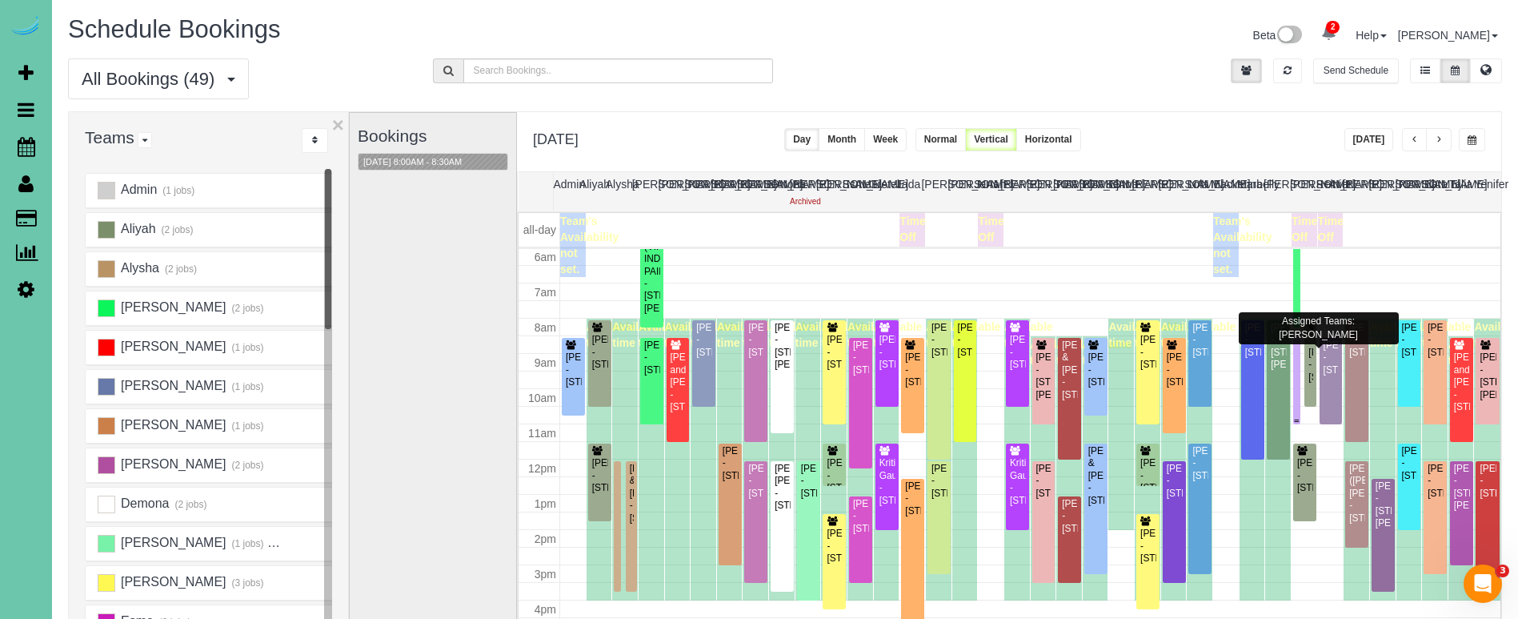
click at [1296, 370] on div "Annie Dolan - 6019 Hickory Street, Omaha, NE 68106" at bounding box center [1297, 357] width 2 height 37
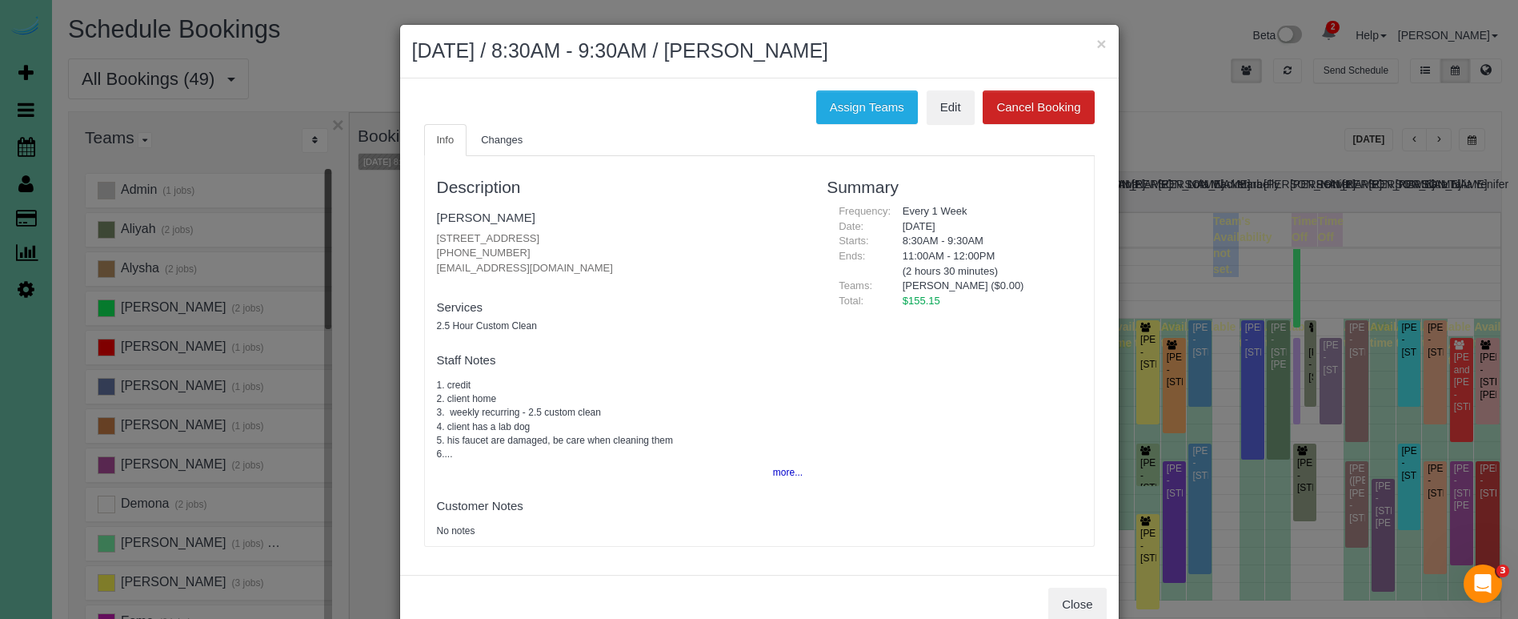
click at [1102, 587] on button "Close" at bounding box center [1077, 604] width 58 height 34
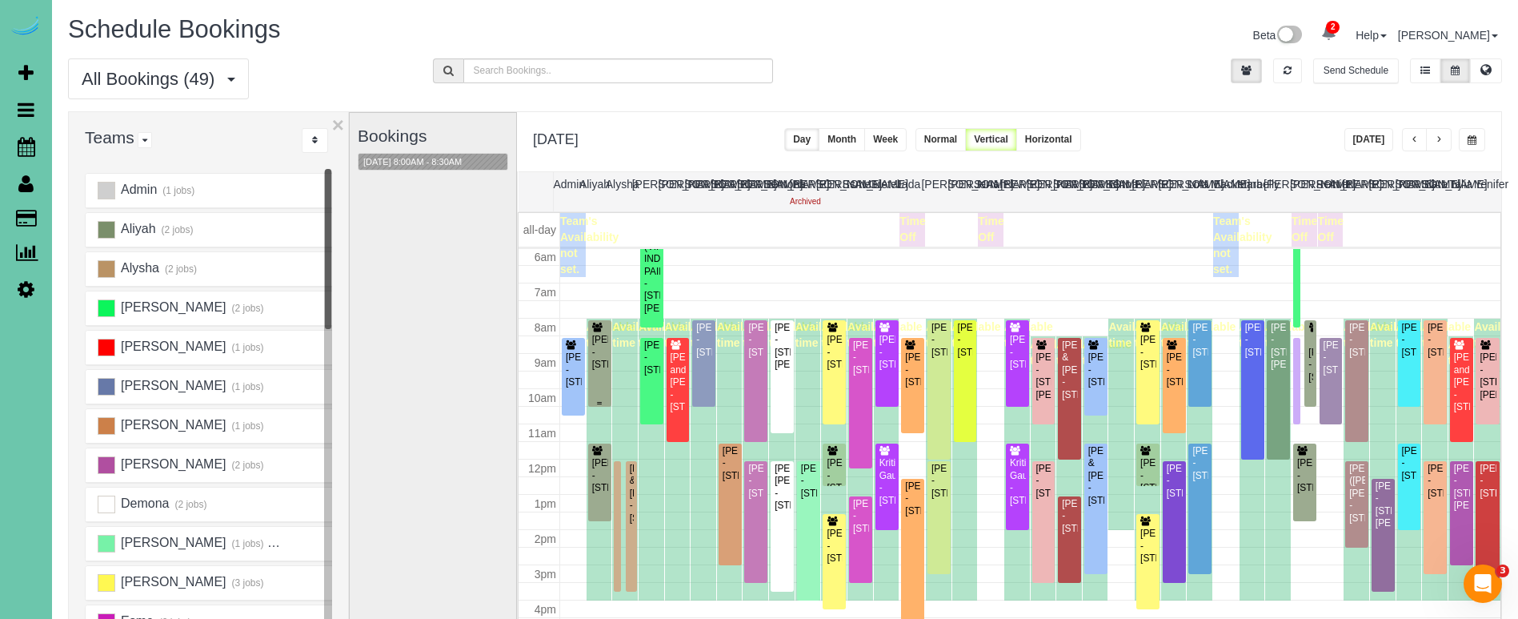
click at [594, 362] on div "Brittany Buete - 15676 King St, Bennington, NE 68007" at bounding box center [599, 352] width 17 height 37
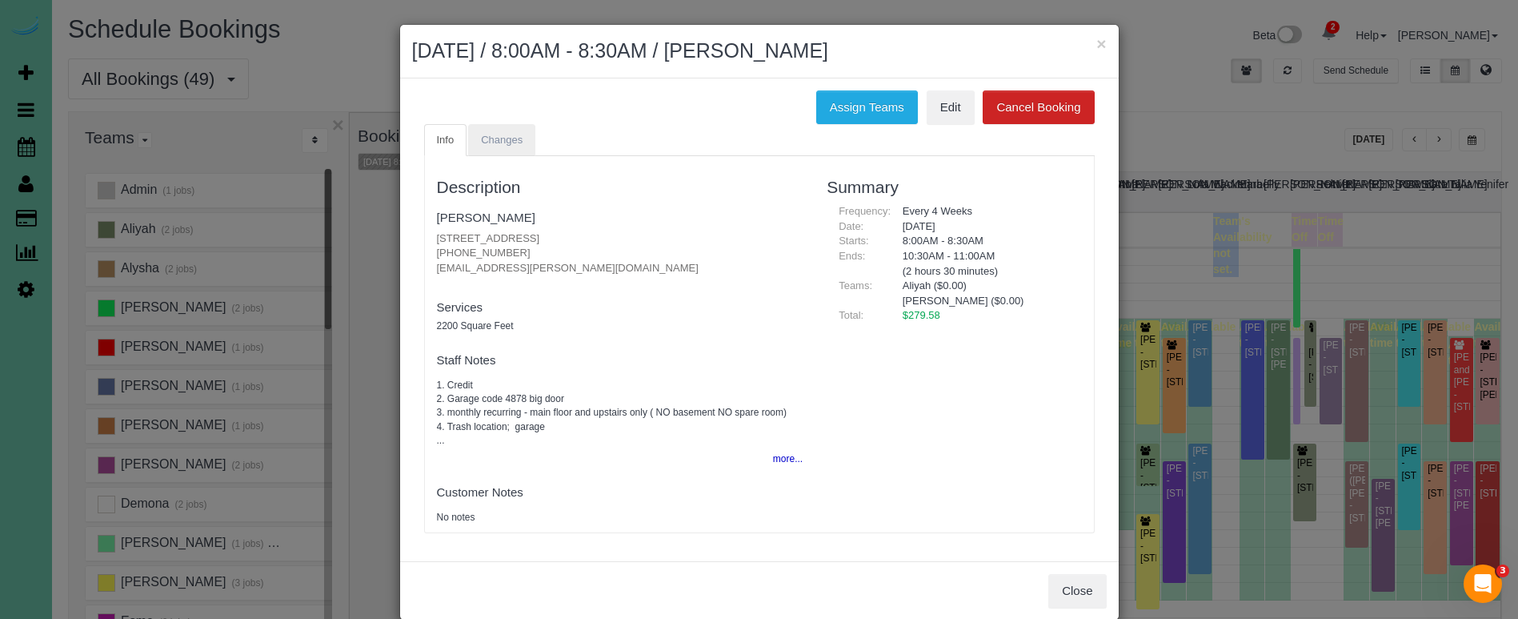
click at [484, 134] on span "Changes" at bounding box center [502, 140] width 42 height 12
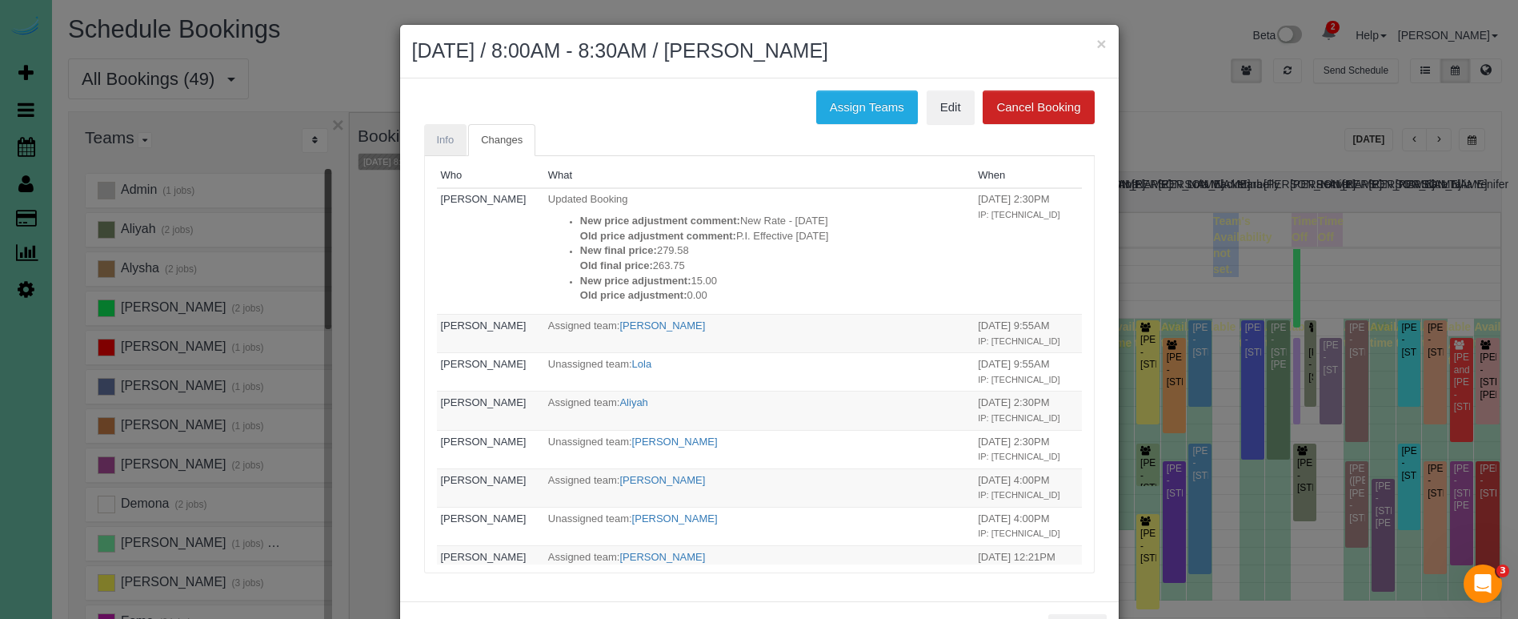
click at [442, 142] on span "Info" at bounding box center [446, 140] width 18 height 12
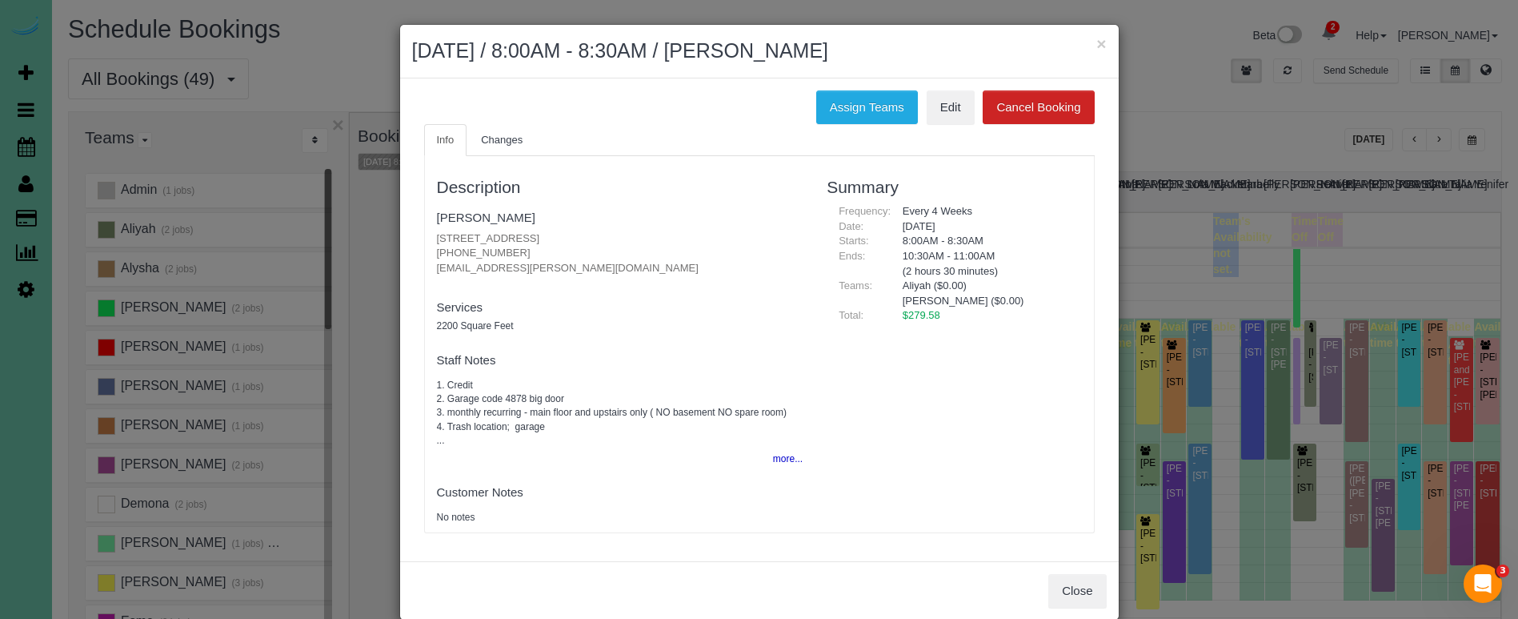
click at [1104, 44] on button "×" at bounding box center [1101, 43] width 10 height 17
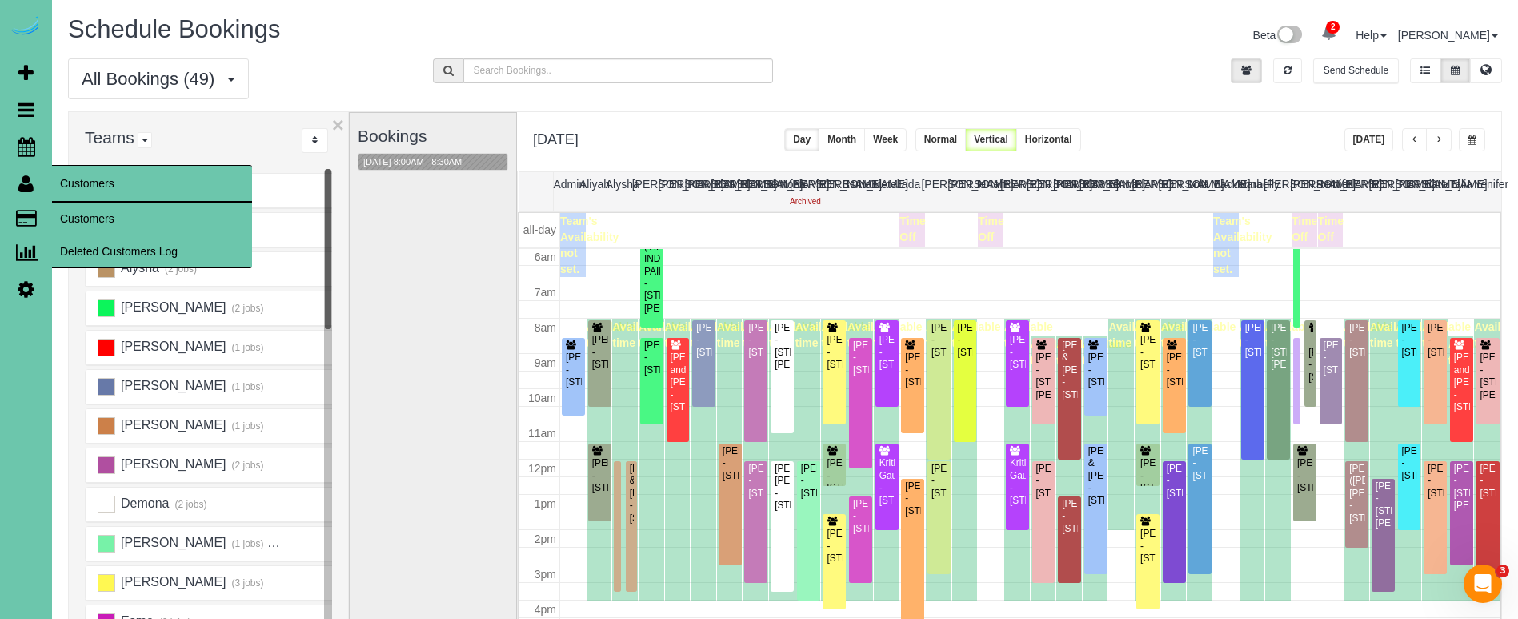
click at [96, 215] on link "Customers" at bounding box center [152, 218] width 200 height 32
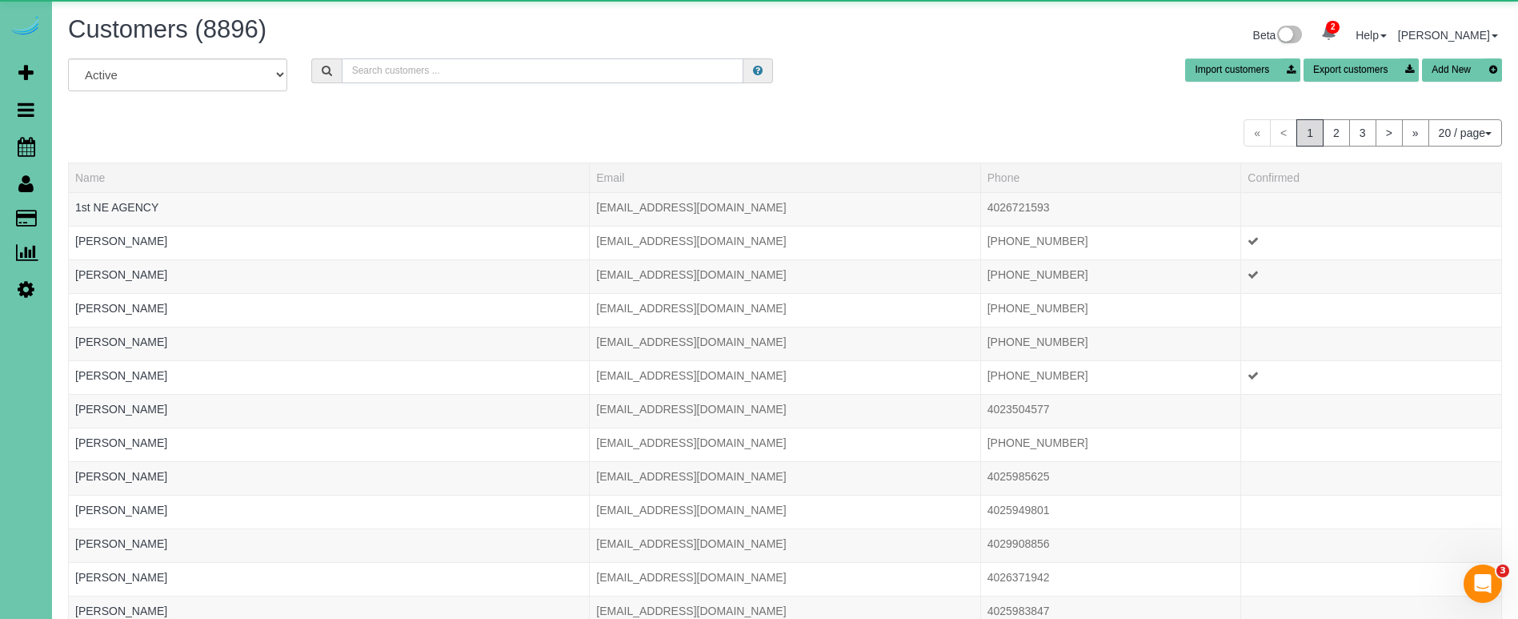
click at [383, 67] on input "text" at bounding box center [543, 70] width 402 height 25
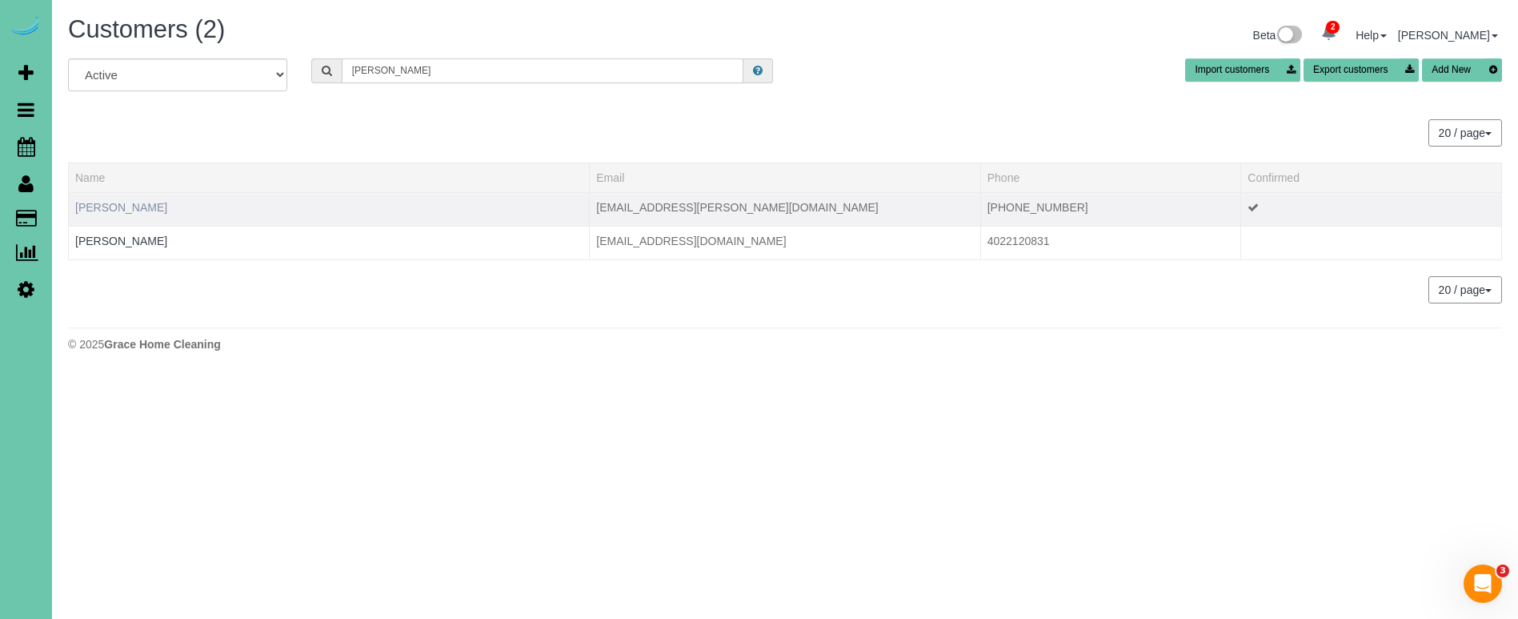
type input "Stefanie c"
click at [81, 210] on link "Stefanie Christensen" at bounding box center [121, 207] width 92 height 13
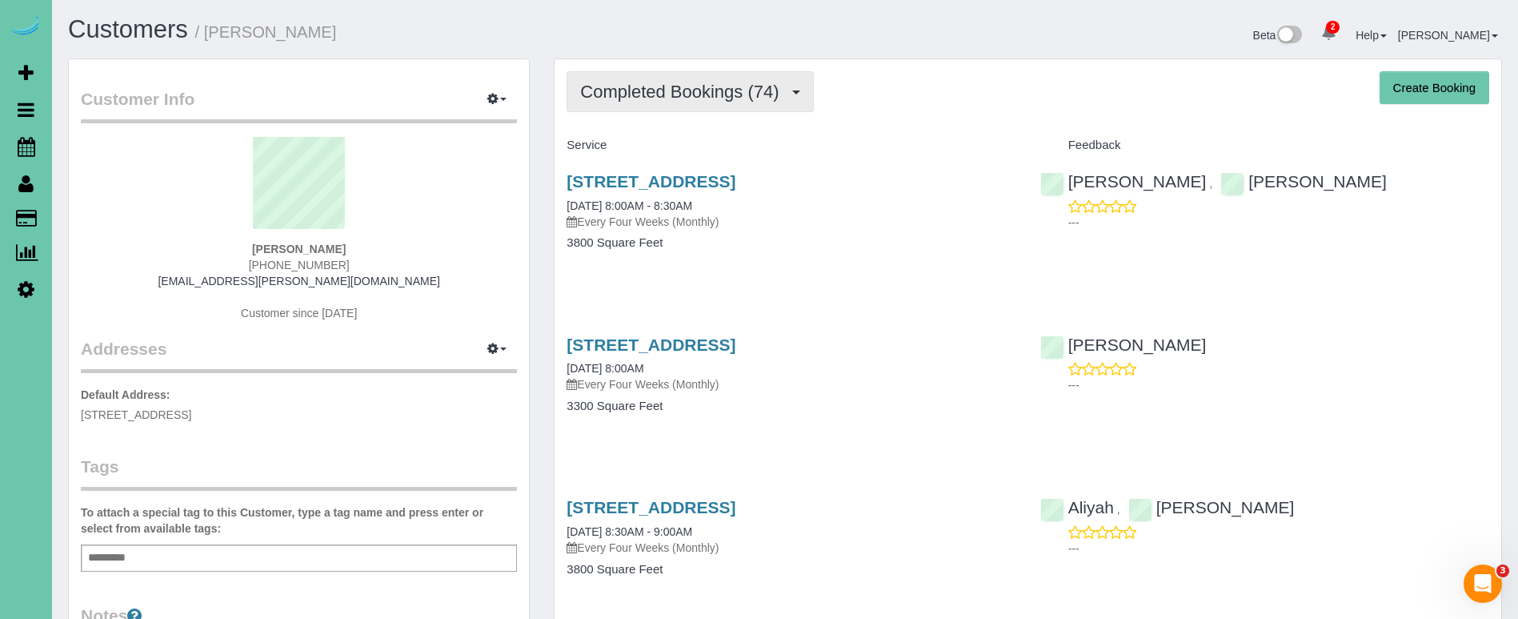
click at [701, 90] on span "Completed Bookings (74)" at bounding box center [683, 92] width 206 height 20
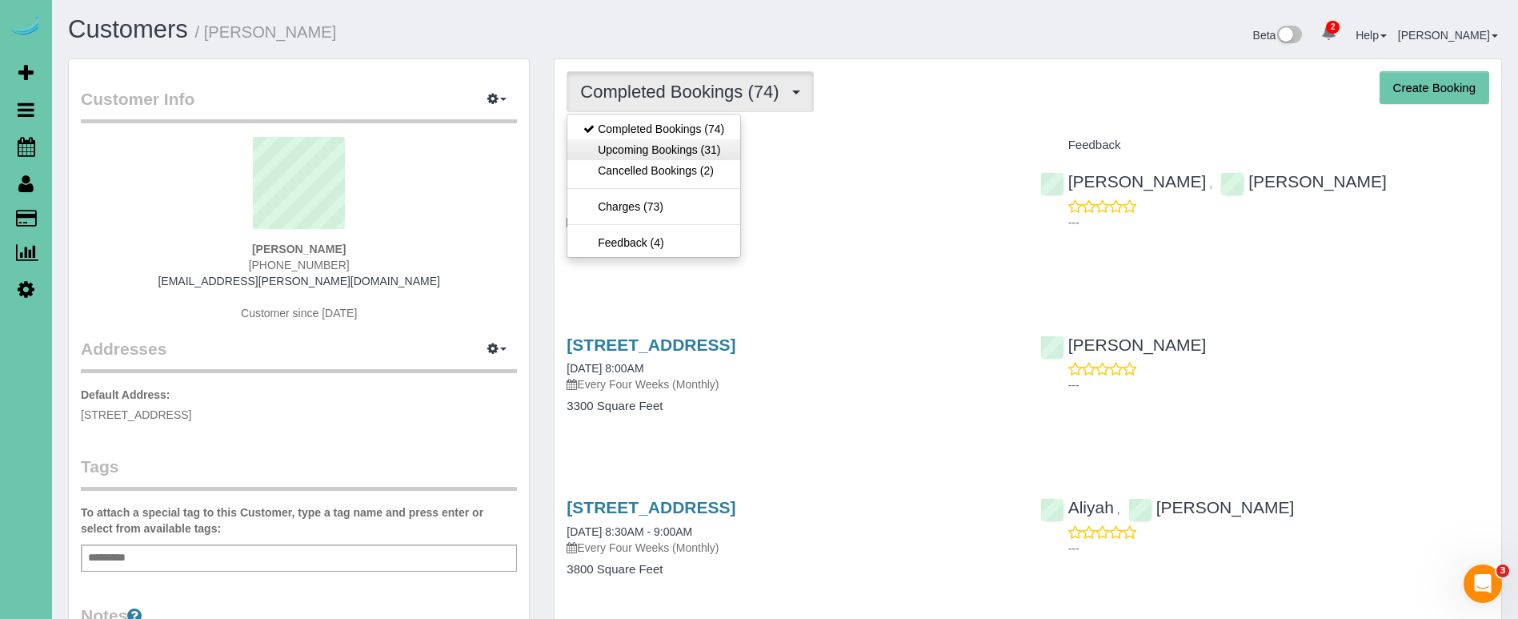
click at [660, 158] on link "Upcoming Bookings (31)" at bounding box center [653, 149] width 173 height 21
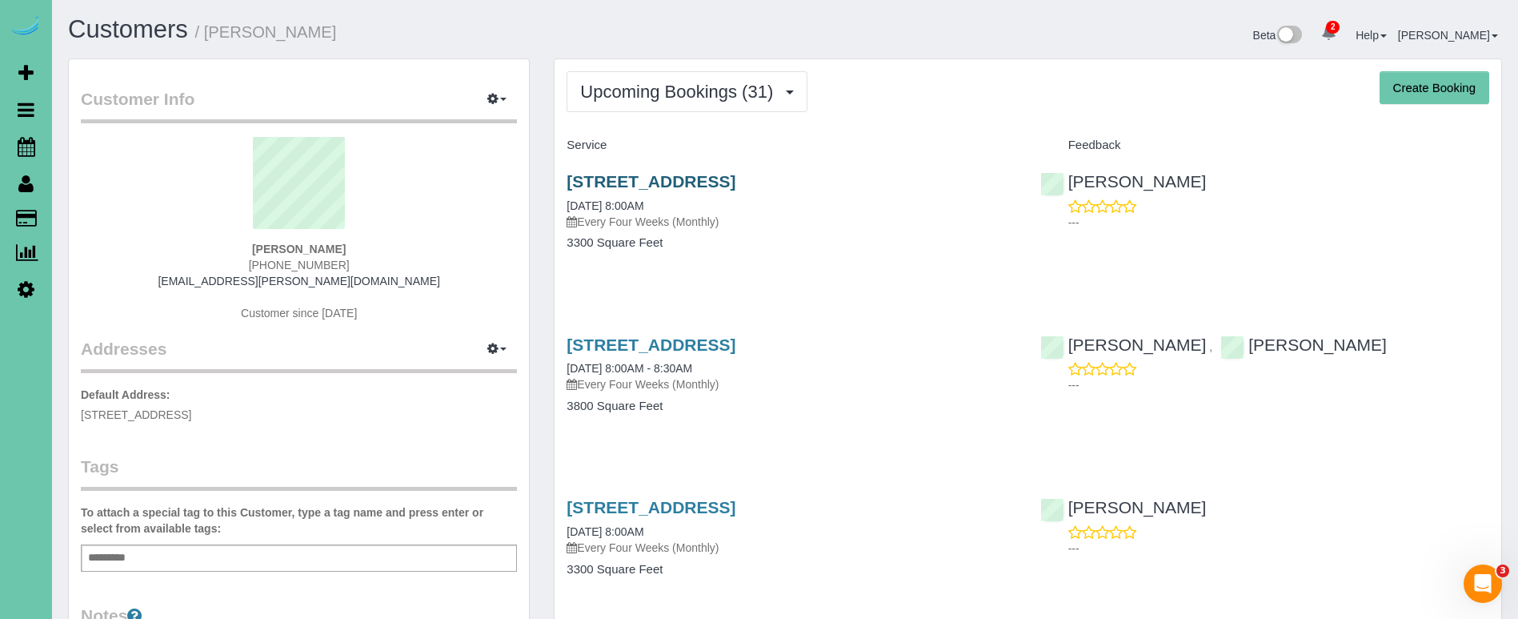
click at [583, 172] on link "22910 G Plaza, Elkhorn, NE 68022" at bounding box center [651, 181] width 169 height 18
click at [660, 340] on link "22910 G Plaza, Elkhorn, NE 68022" at bounding box center [651, 344] width 169 height 18
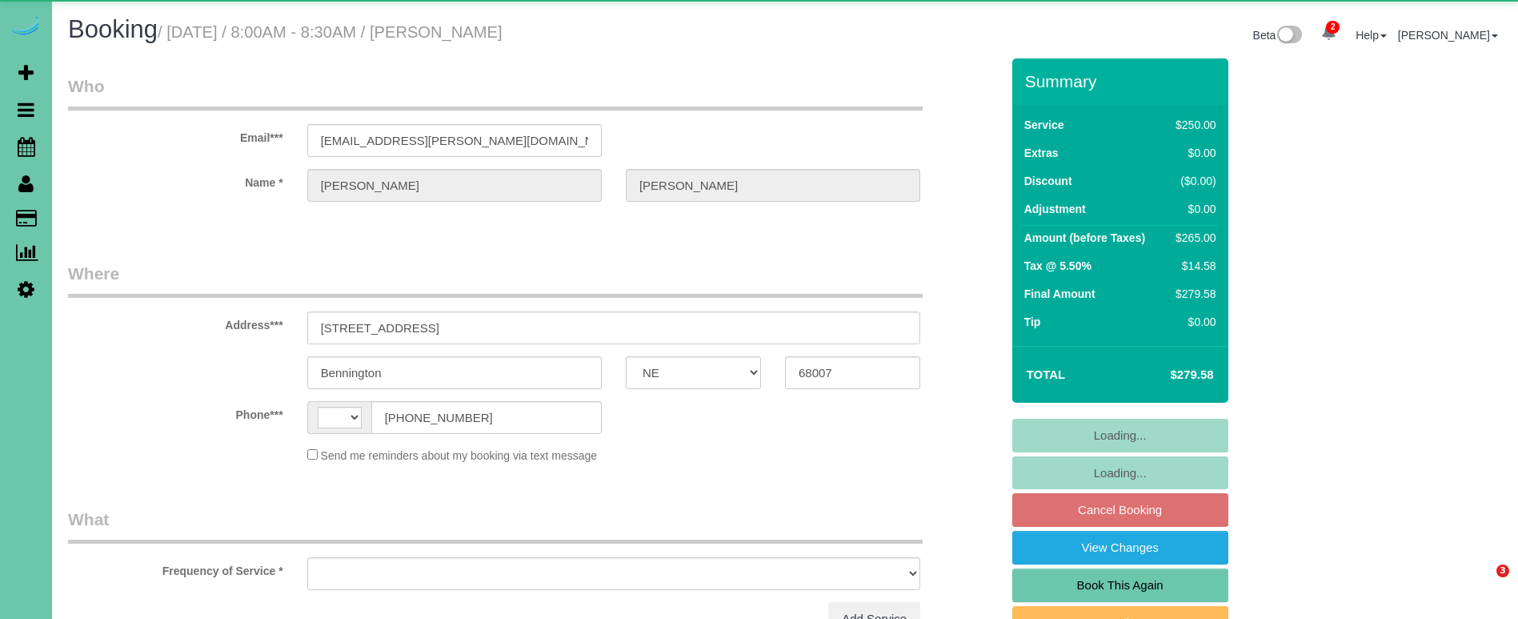
select select "NE"
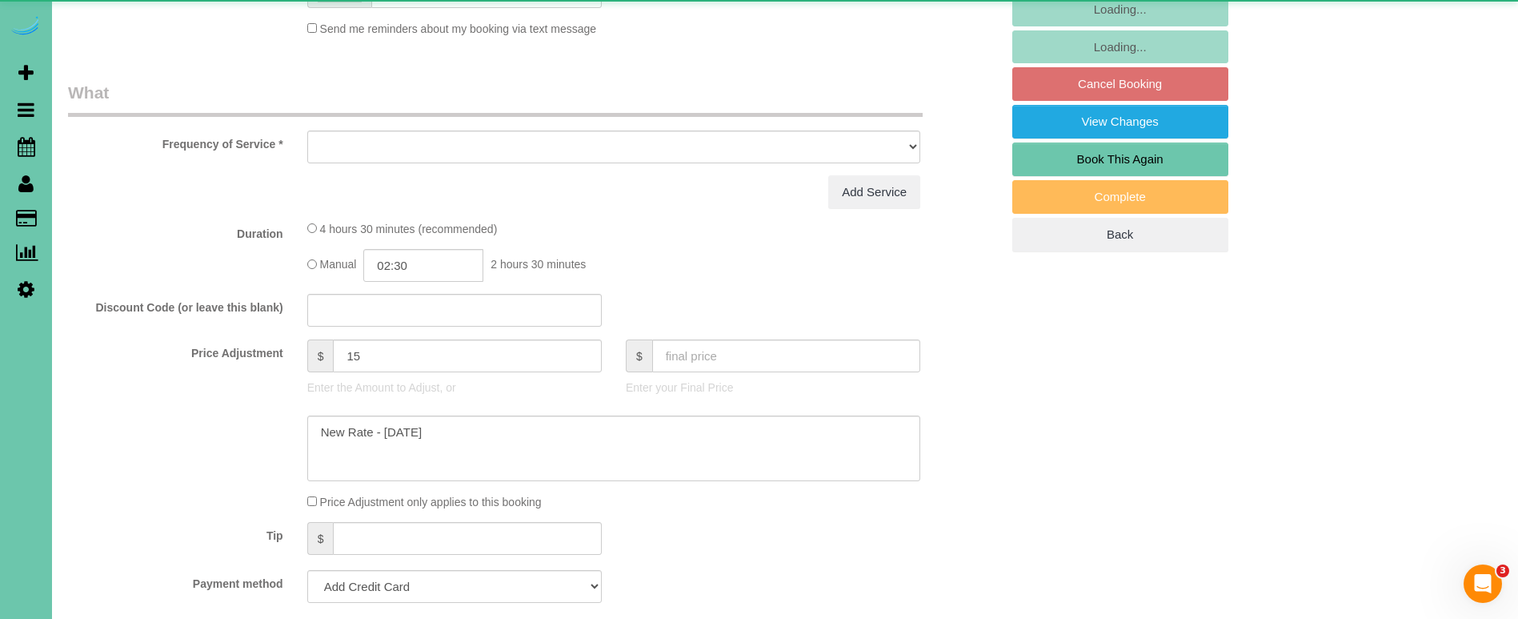
select select "string:[GEOGRAPHIC_DATA]"
select select "object:925"
select select "string:fspay-3043b580-d5fd-4667-b9b7-428bb0e9e9d4"
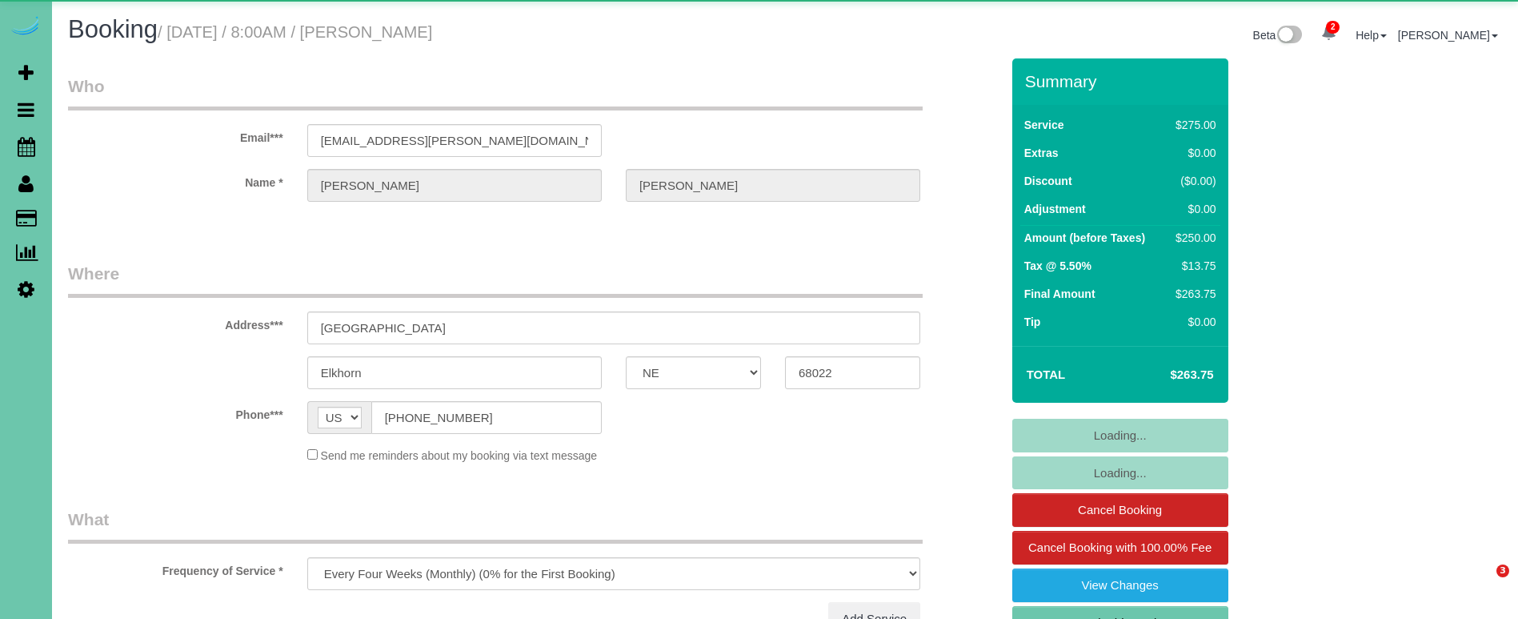
select select "NE"
select select "object:920"
select select "string:fspay-19d35e25-969b-4de1-b218-f6850792e7b7"
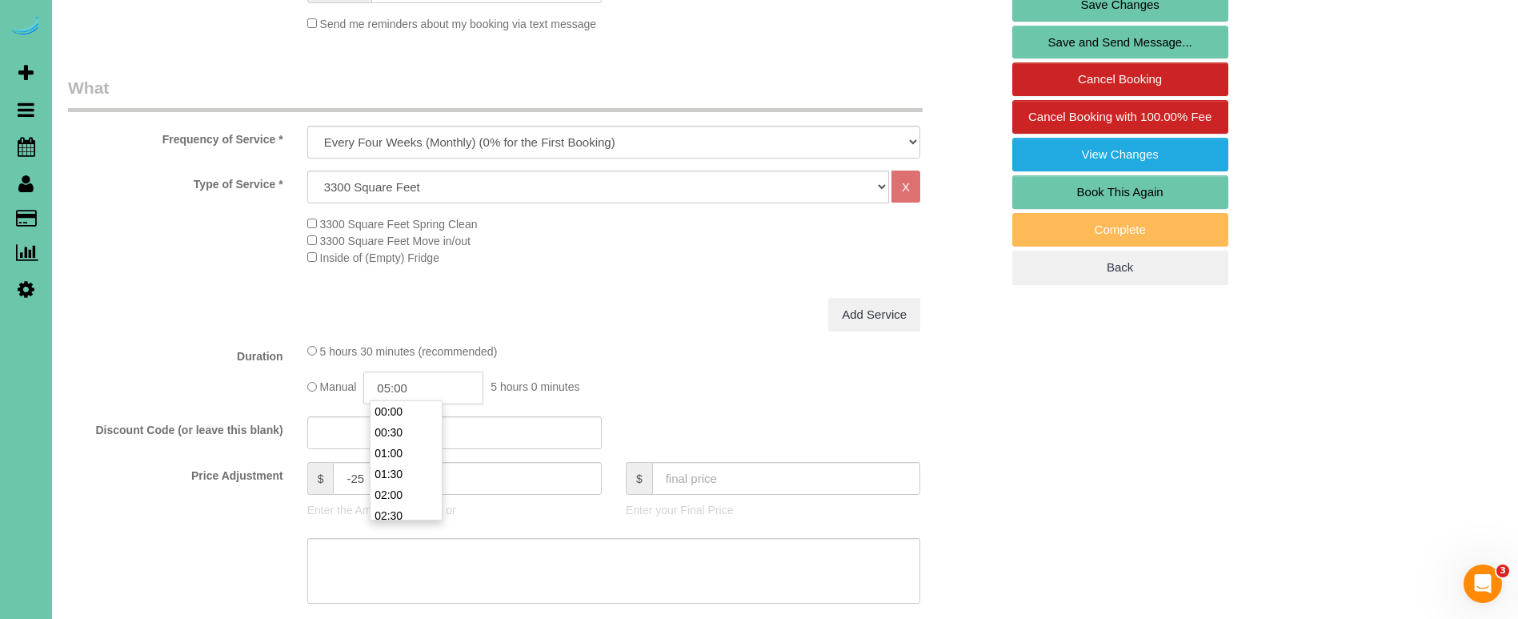
scroll to position [187, 0]
drag, startPoint x: 414, startPoint y: 386, endPoint x: 390, endPoint y: 386, distance: 24.0
click at [390, 386] on input "05:00" at bounding box center [423, 387] width 120 height 33
type input "04:30"
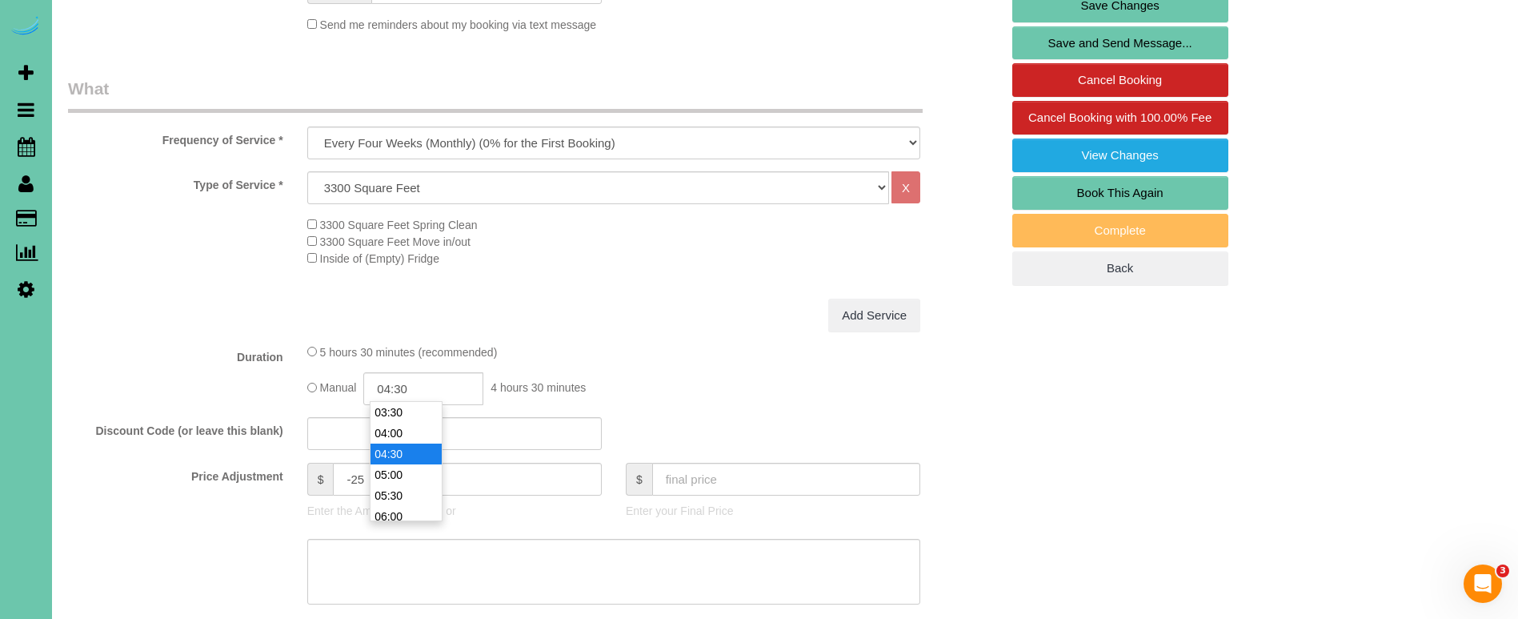
click at [629, 304] on div "Add Service" at bounding box center [613, 315] width 637 height 34
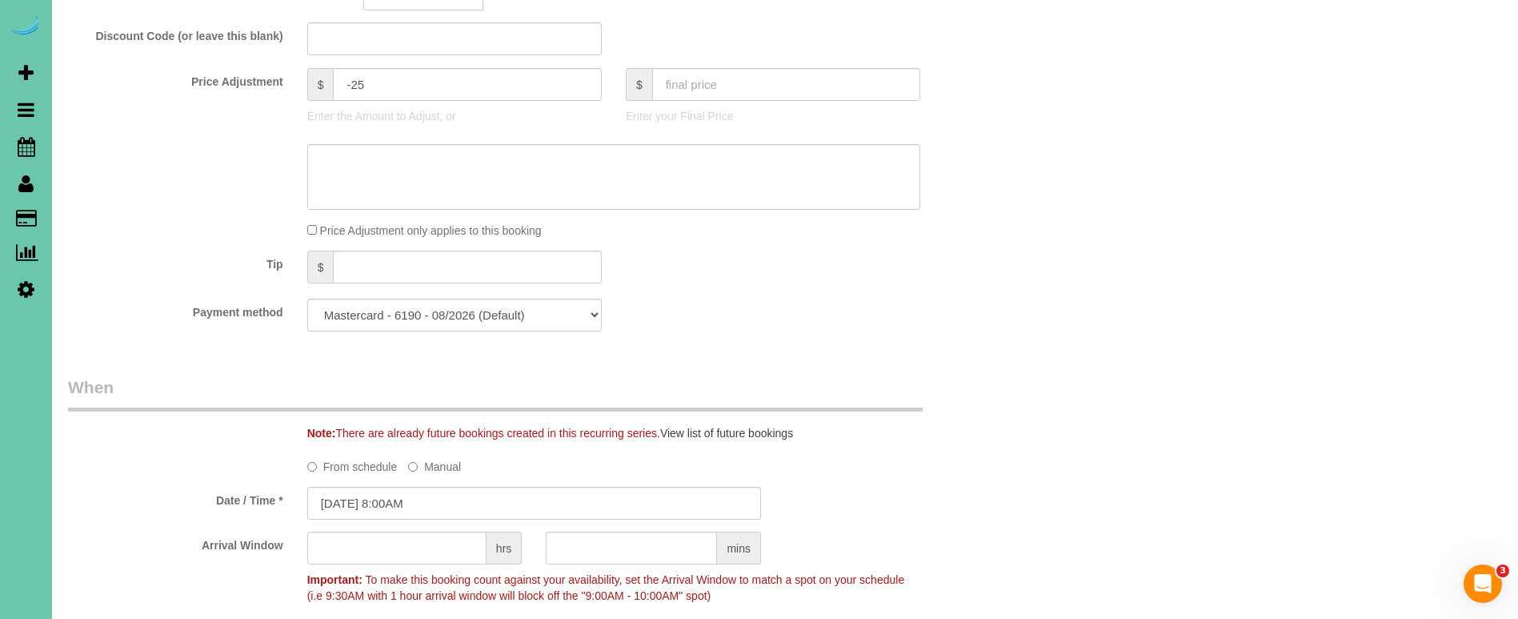
scroll to position [826, 0]
click at [382, 190] on textarea at bounding box center [613, 175] width 613 height 66
type textarea "new rate - [DATE]"
click at [238, 286] on fieldset "What Frequency of Service * One Time Weekly (0% for the First Booking) Bi-Weekl…" at bounding box center [534, 12] width 932 height 662
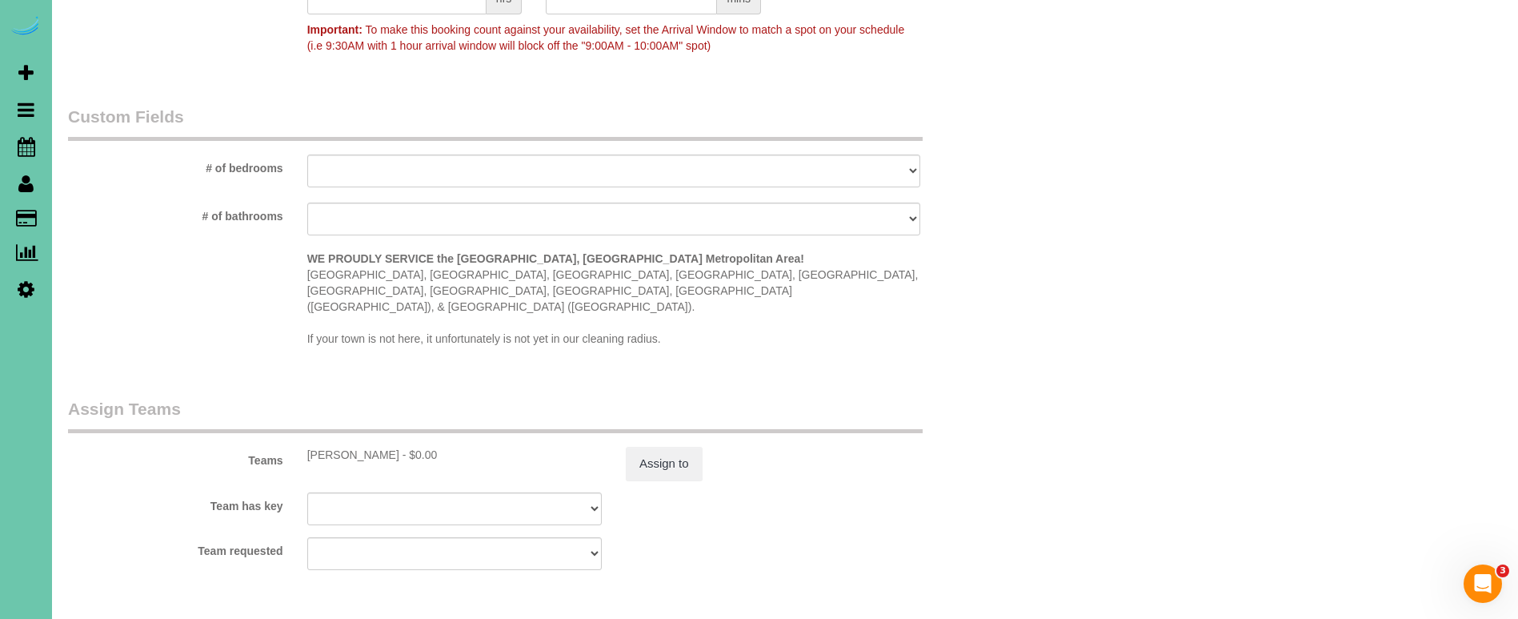
scroll to position [1408, 0]
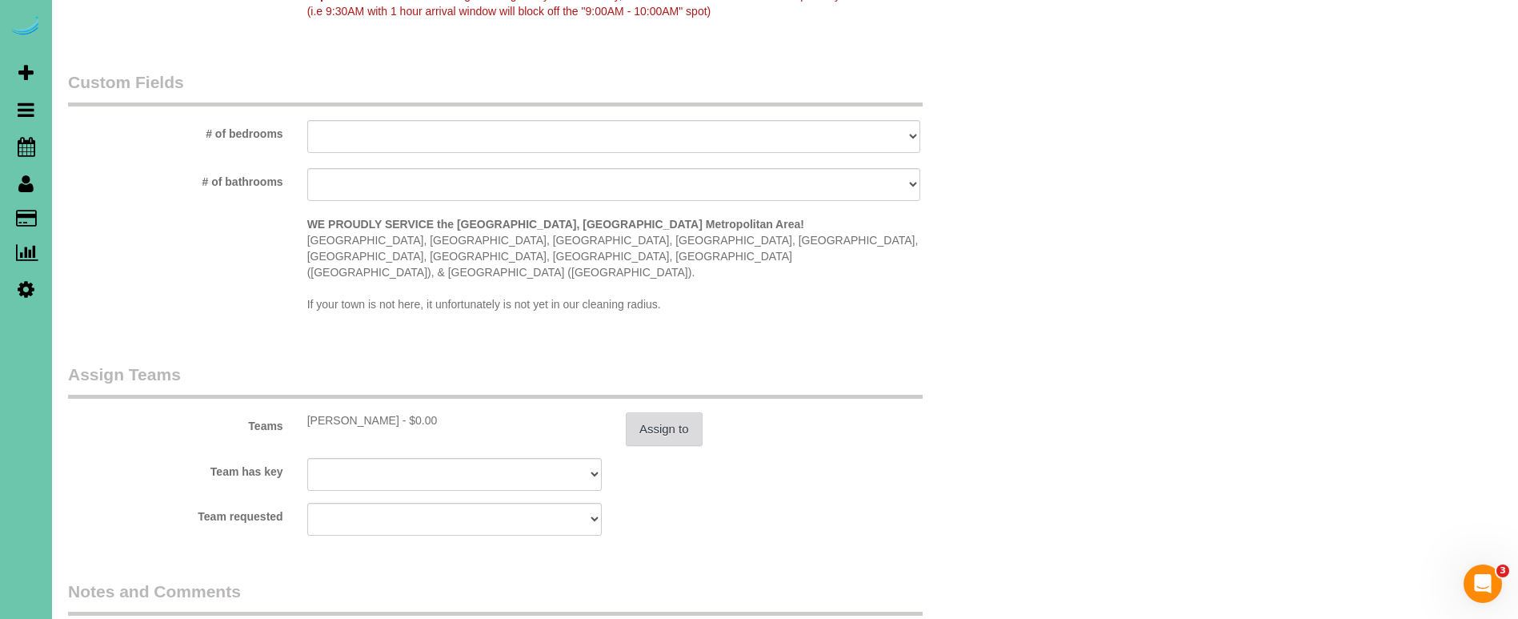
click at [639, 412] on button "Assign to" at bounding box center [664, 429] width 77 height 34
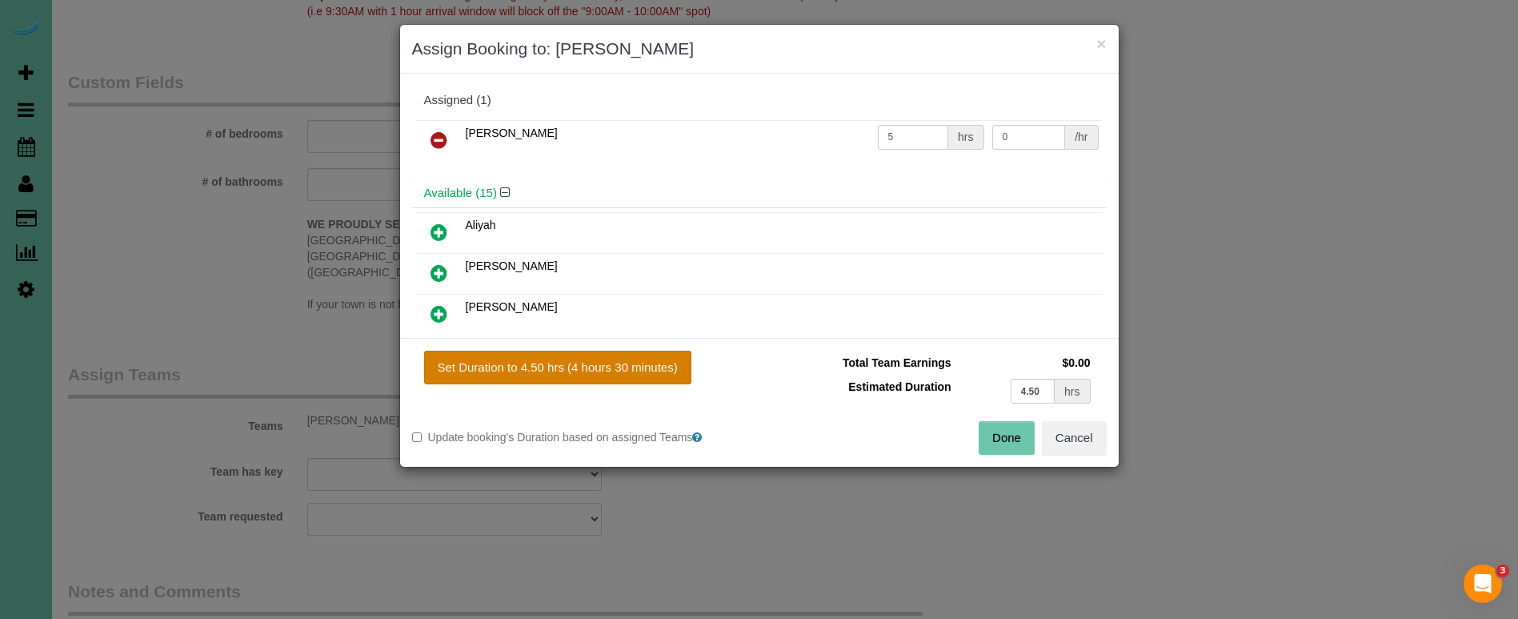
click at [560, 369] on button "Set Duration to 4.50 hrs (4 hours 30 minutes)" at bounding box center [557, 367] width 267 height 34
type input "4.50"
drag, startPoint x: 1008, startPoint y: 429, endPoint x: 967, endPoint y: 430, distance: 41.6
click at [1007, 429] on button "Done" at bounding box center [1007, 438] width 56 height 34
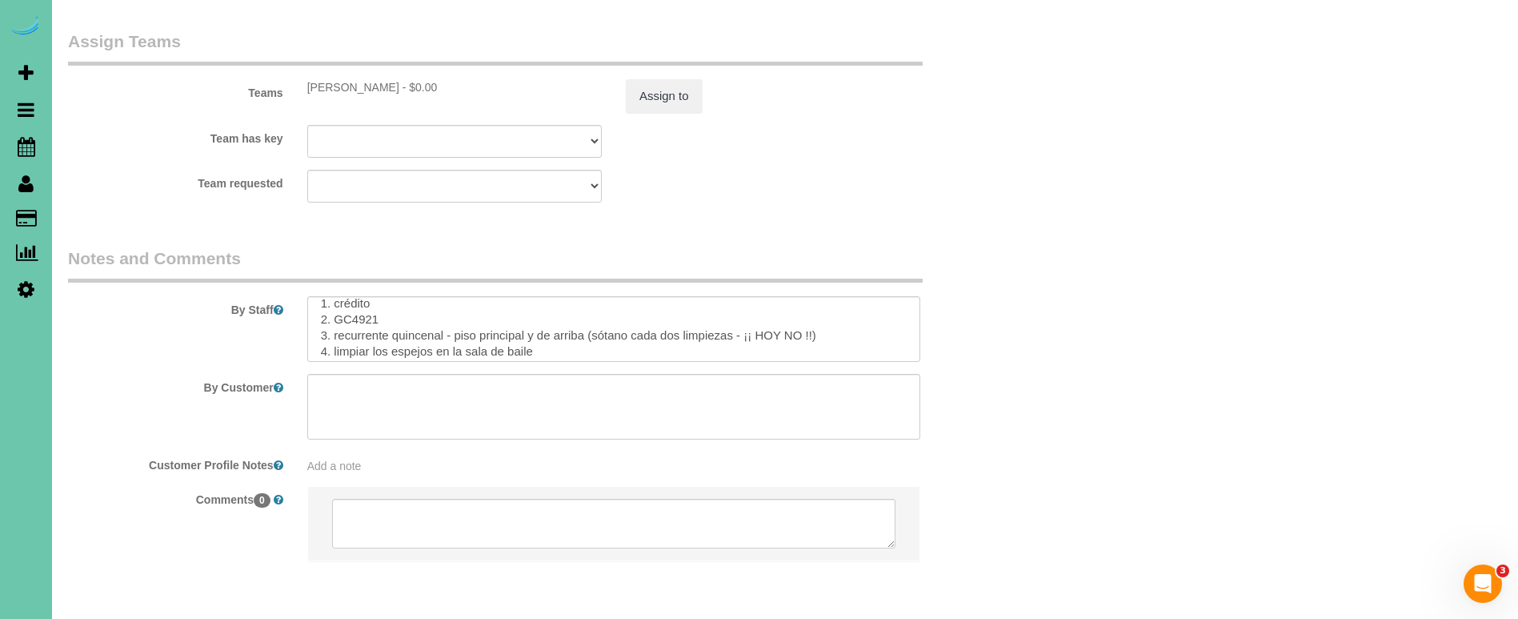
scroll to position [74, 0]
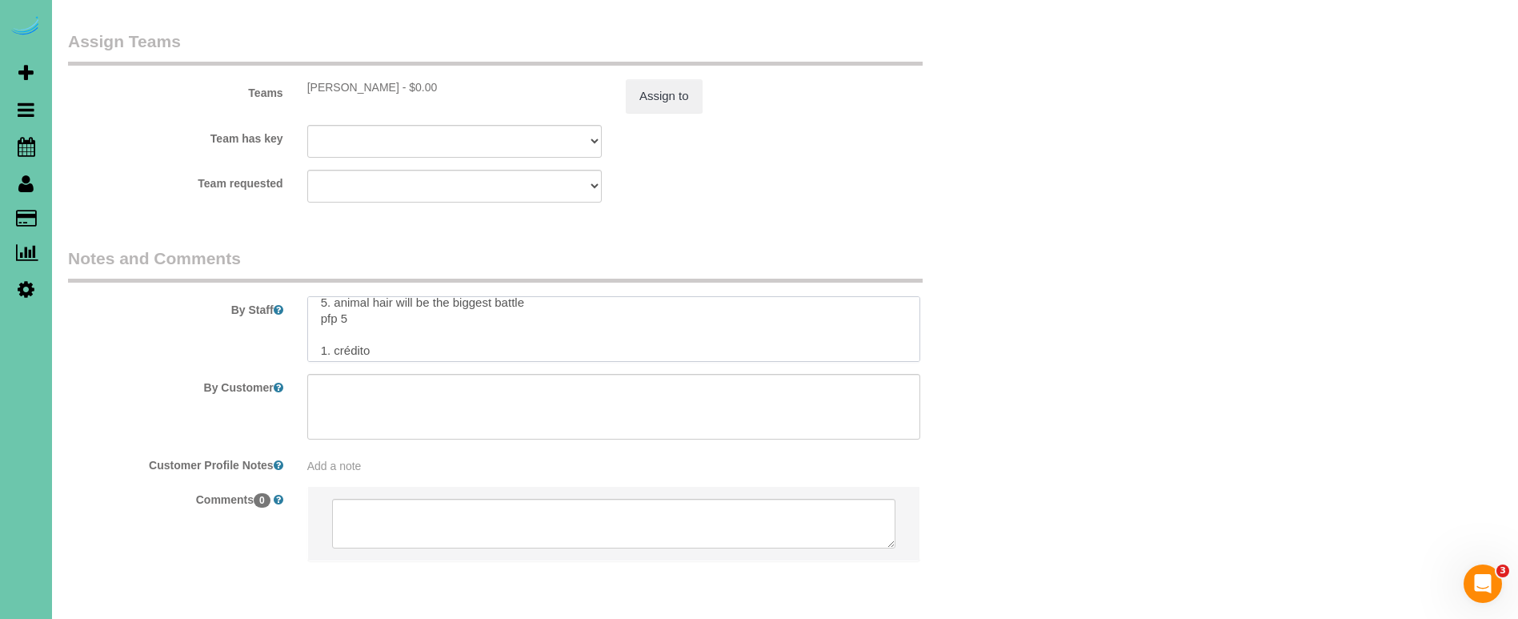
drag, startPoint x: 346, startPoint y: 278, endPoint x: 441, endPoint y: 285, distance: 95.4
click at [346, 296] on textarea at bounding box center [613, 329] width 613 height 66
click at [345, 309] on textarea at bounding box center [613, 329] width 613 height 66
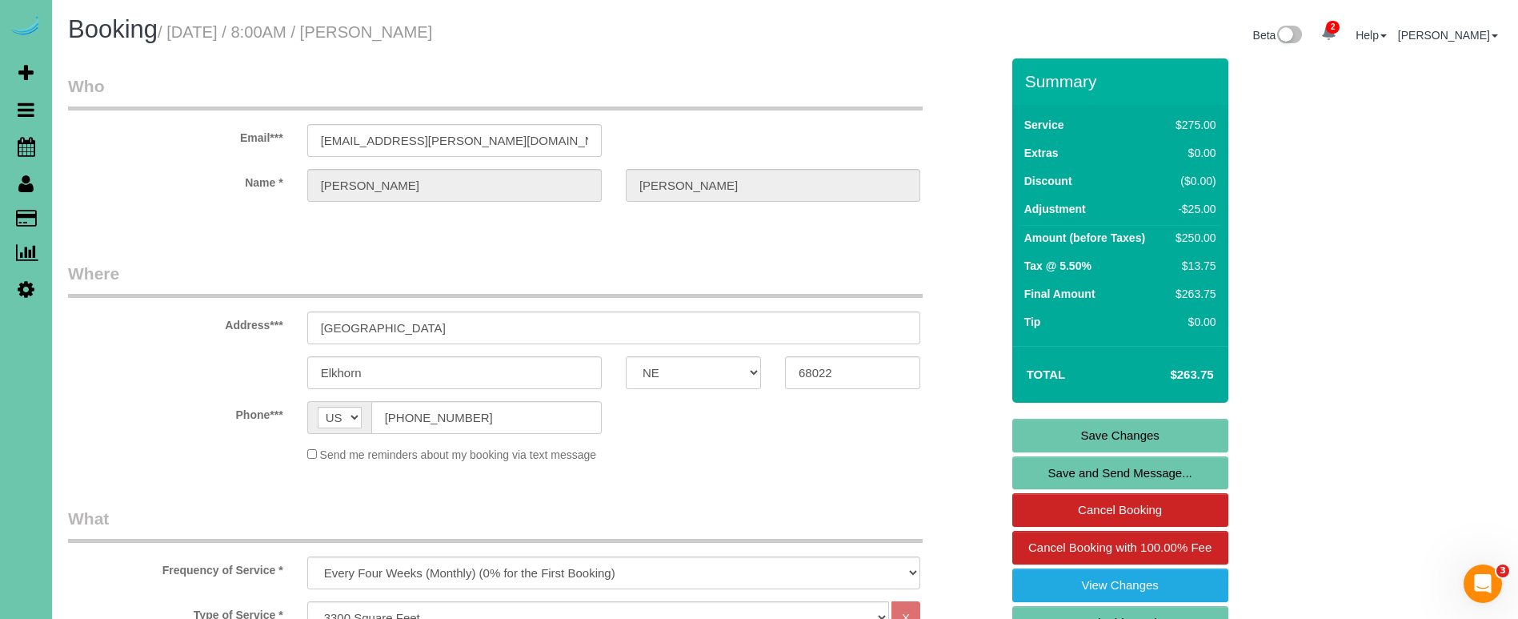
scroll to position [0, 0]
type textarea "1. credit 2. GC4921 3. biweekly recurring - main floor & upstairs (basement eve…"
click at [1089, 436] on link "Save Changes" at bounding box center [1120, 435] width 216 height 34
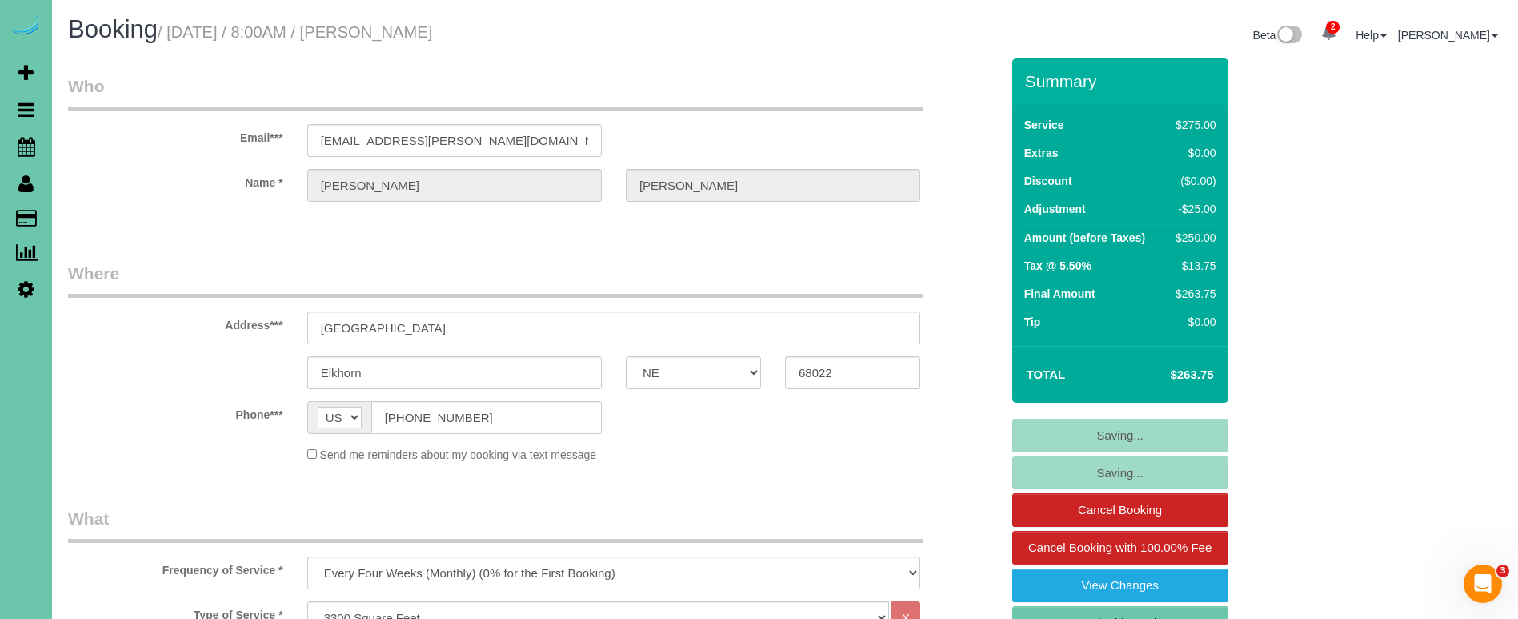
scroll to position [1, 0]
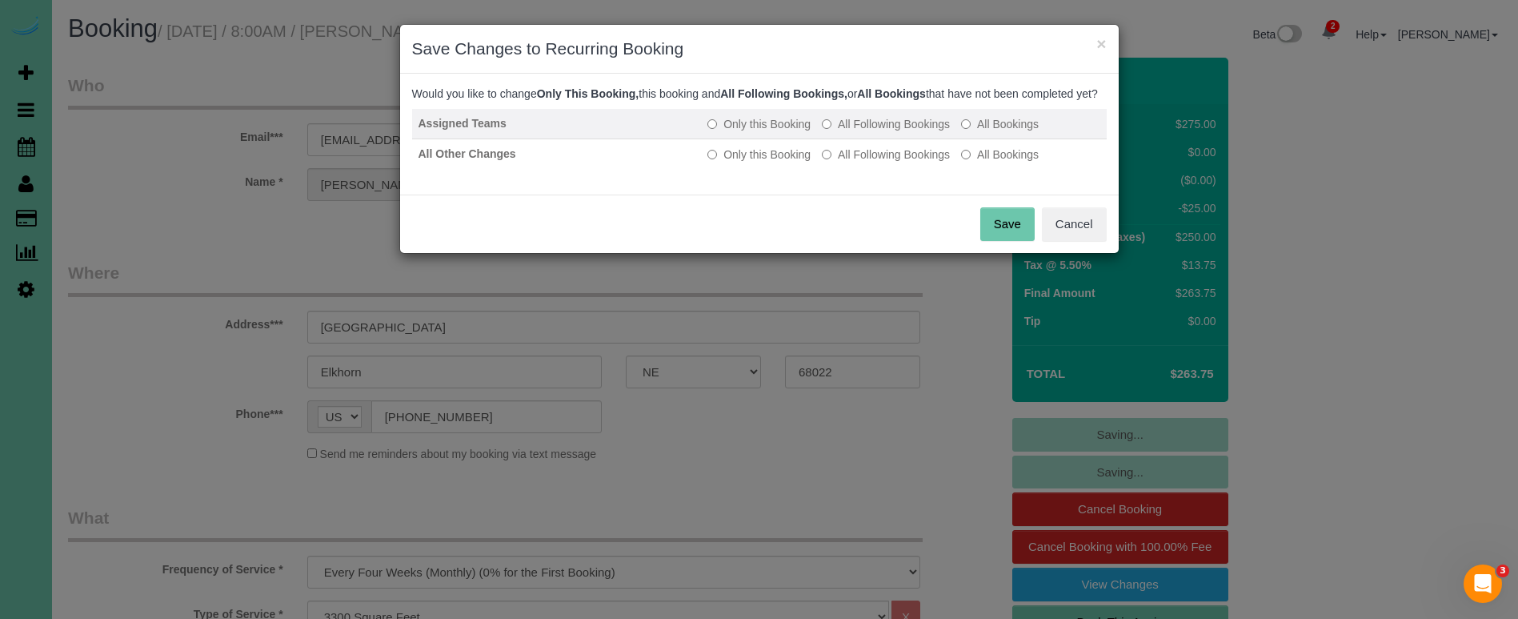
click at [854, 132] on label "All Following Bookings" at bounding box center [886, 124] width 128 height 16
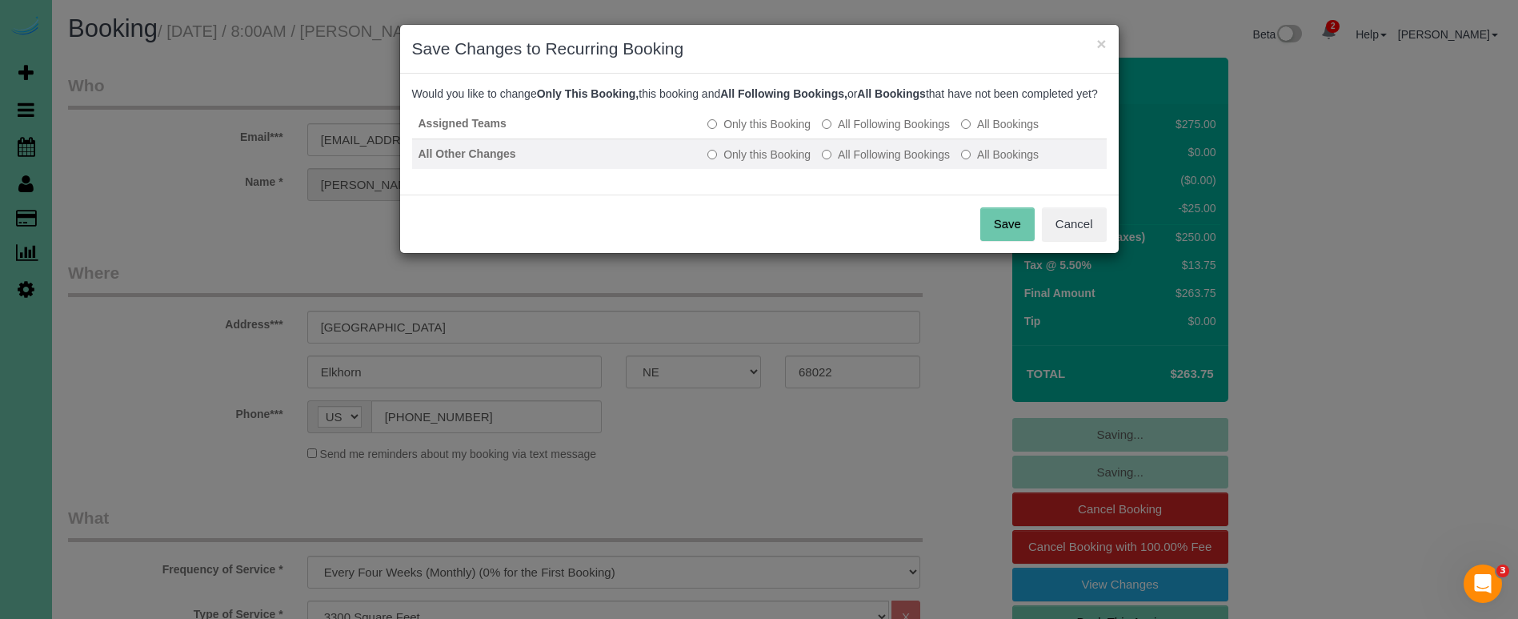
click at [855, 162] on label "All Following Bookings" at bounding box center [886, 154] width 128 height 16
click at [1008, 238] on button "Save" at bounding box center [1007, 224] width 54 height 34
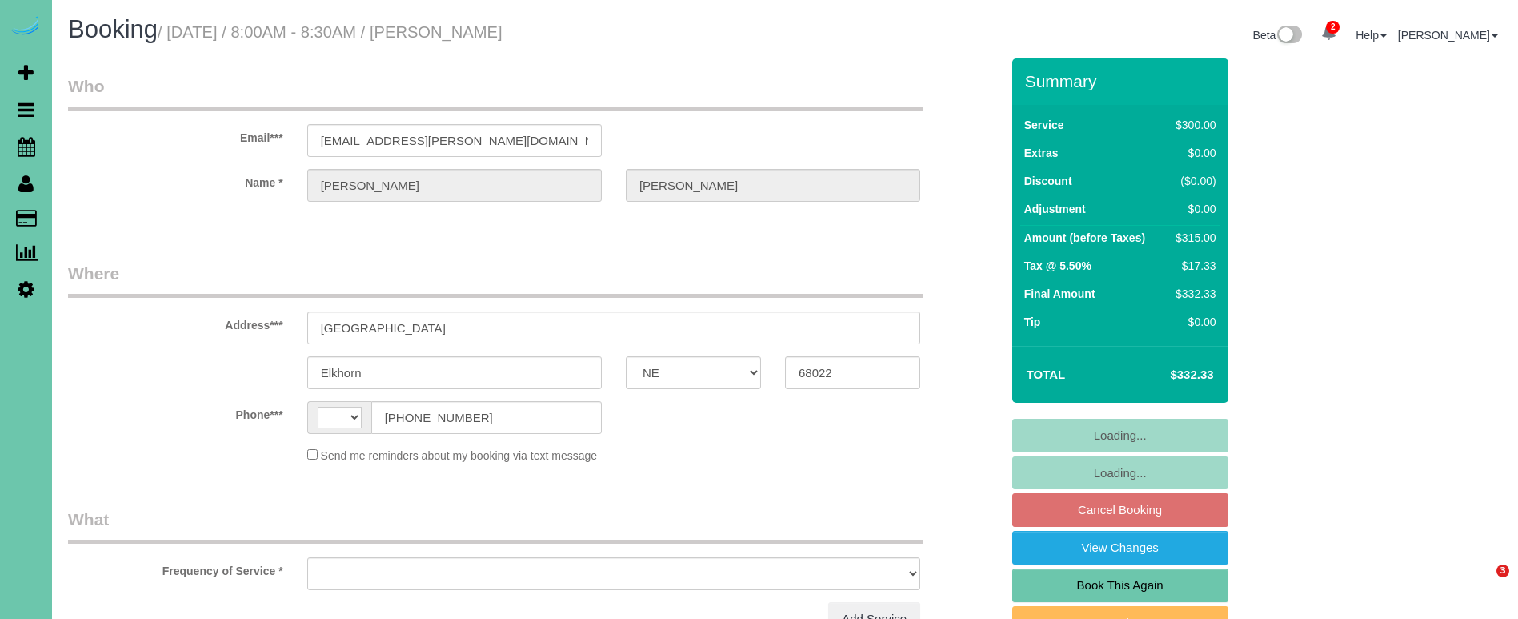
select select "NE"
select select "string:[GEOGRAPHIC_DATA]"
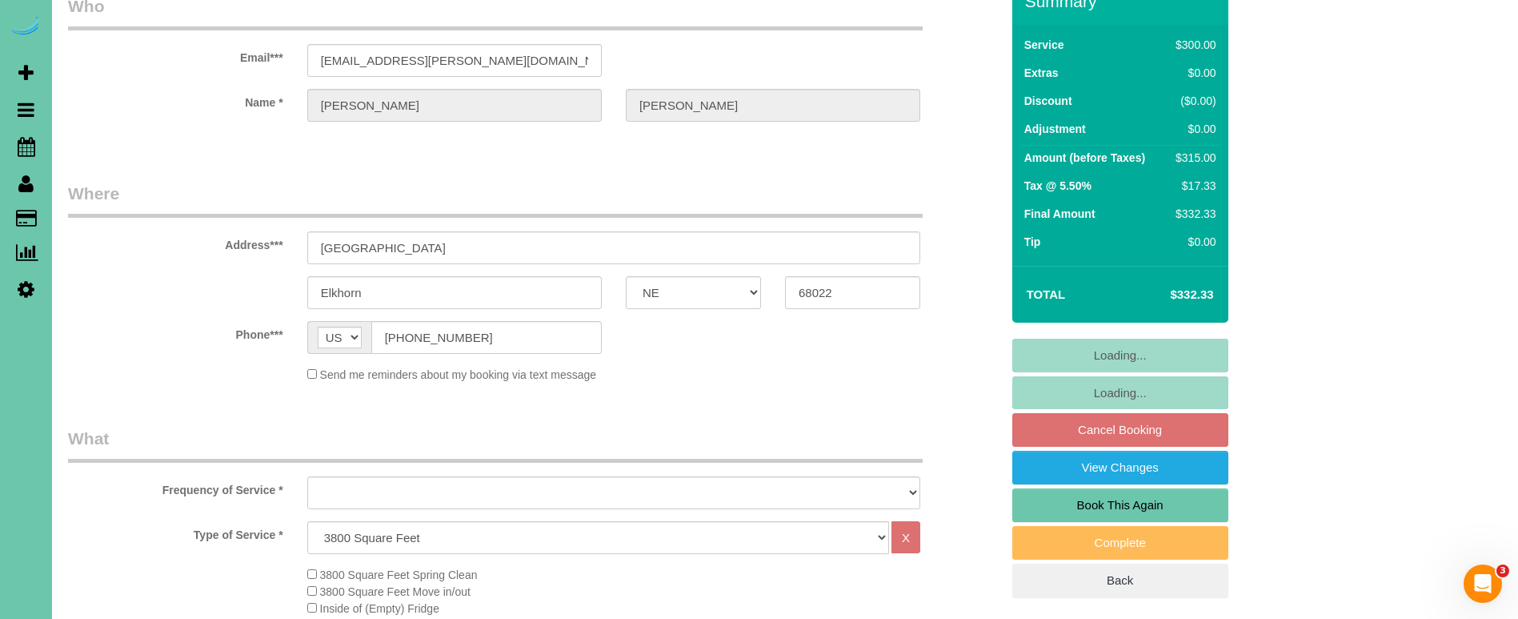
select select "object:672"
select select "string:fspay-19d35e25-969b-4de1-b218-f6850792e7b7"
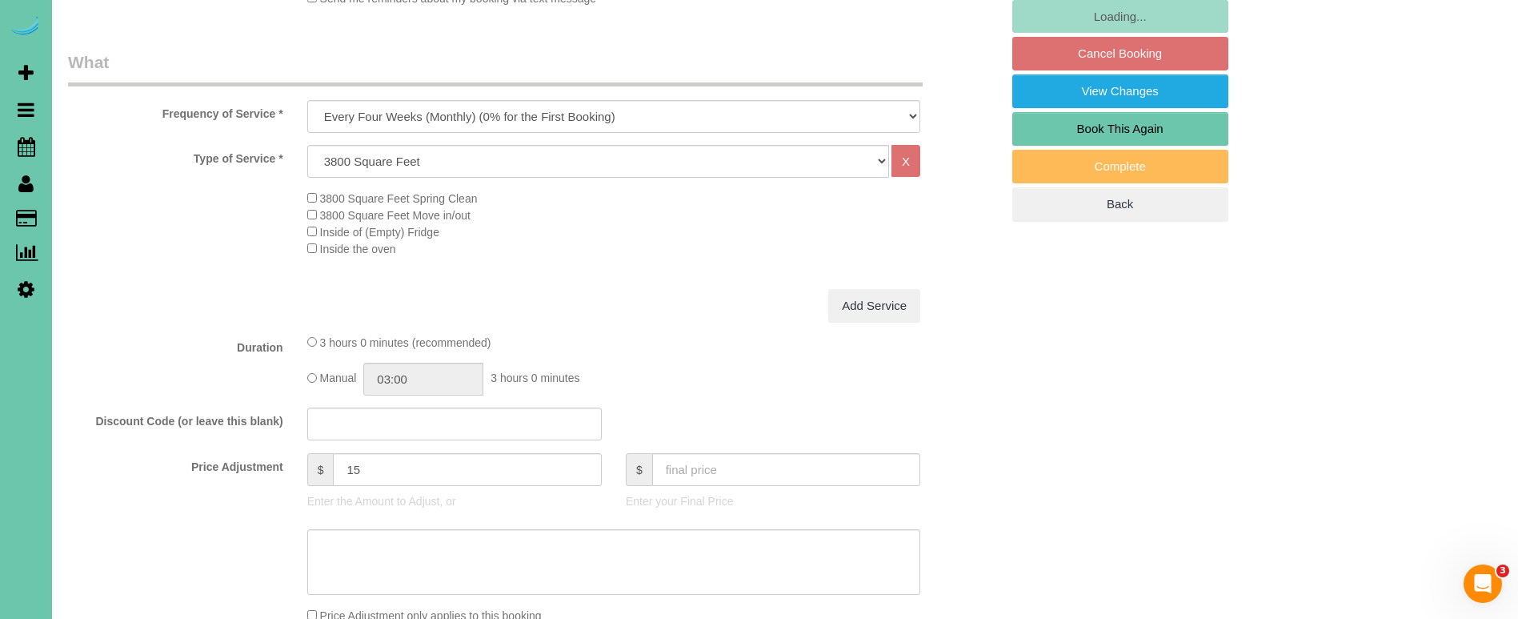
select select "object:928"
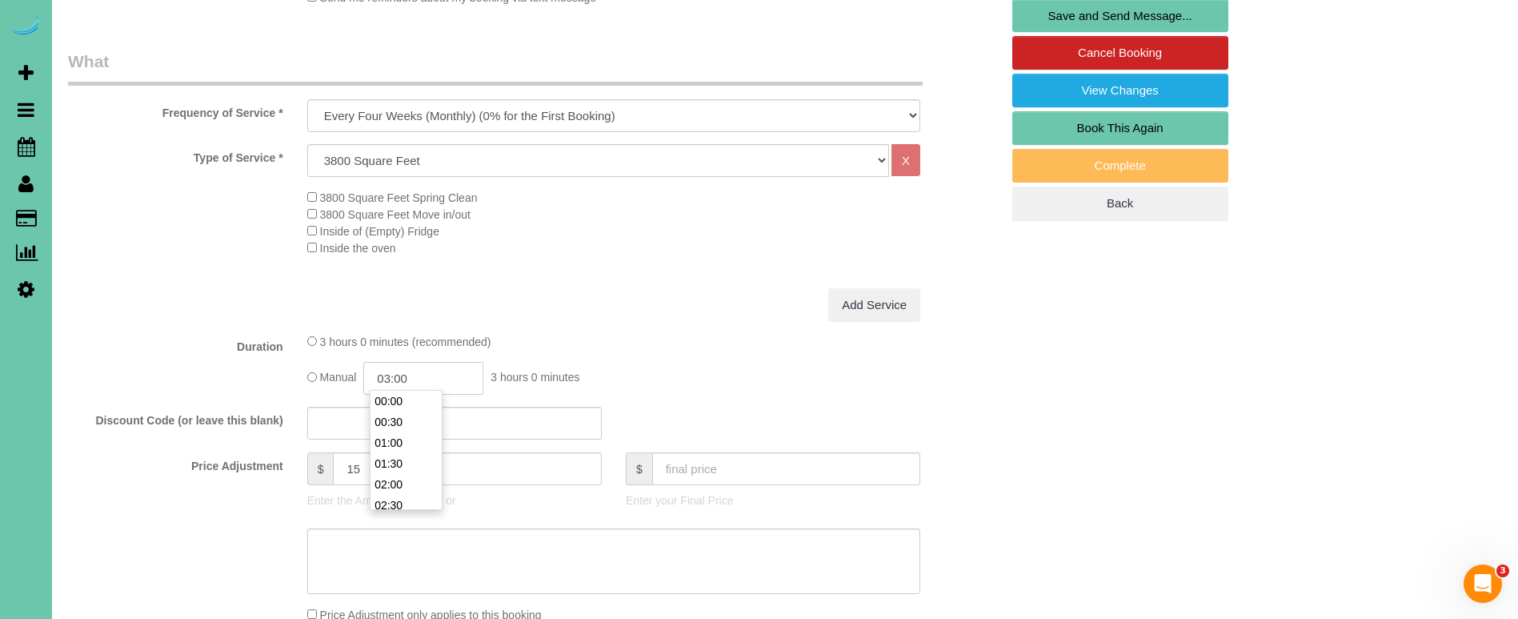
click at [422, 374] on input "03:00" at bounding box center [423, 378] width 120 height 33
drag, startPoint x: 414, startPoint y: 403, endPoint x: 424, endPoint y: 394, distance: 13.6
click at [415, 402] on li "02:30" at bounding box center [405, 401] width 71 height 21
click at [434, 376] on input "02:30" at bounding box center [423, 378] width 120 height 33
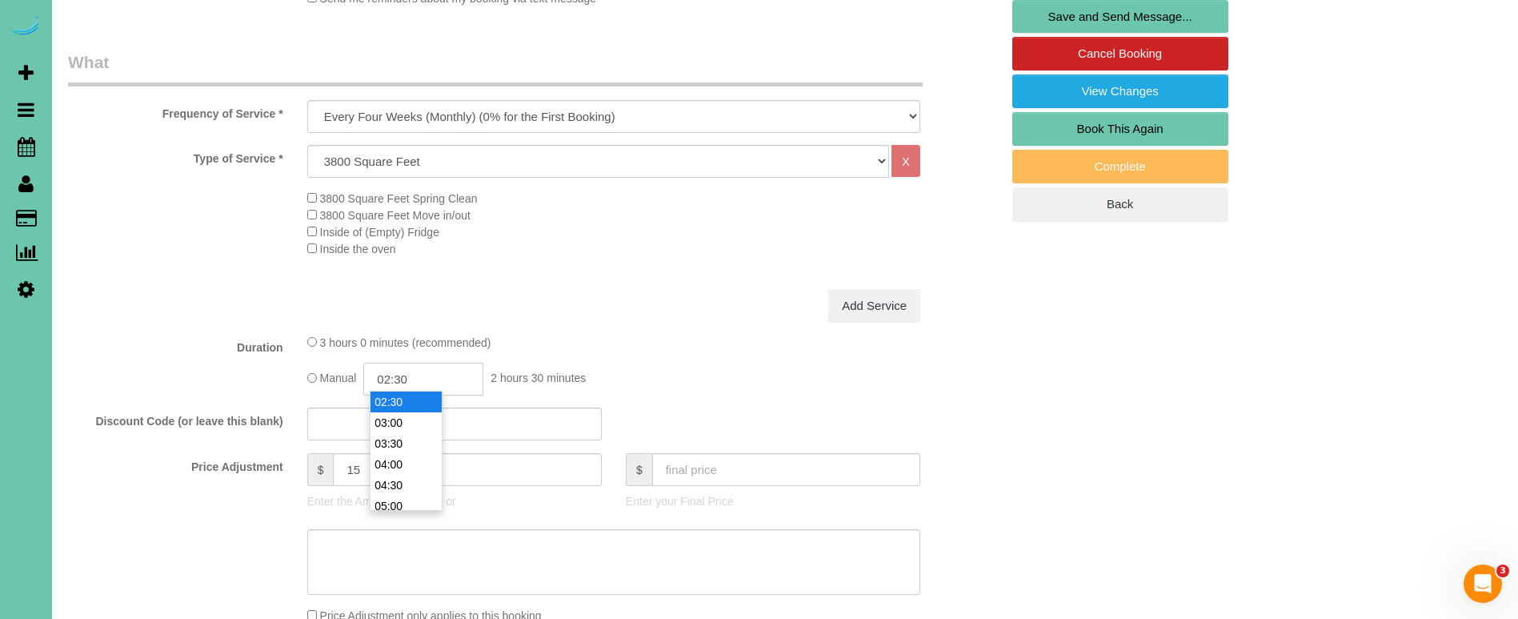
scroll to position [83, 0]
type input "02:45"
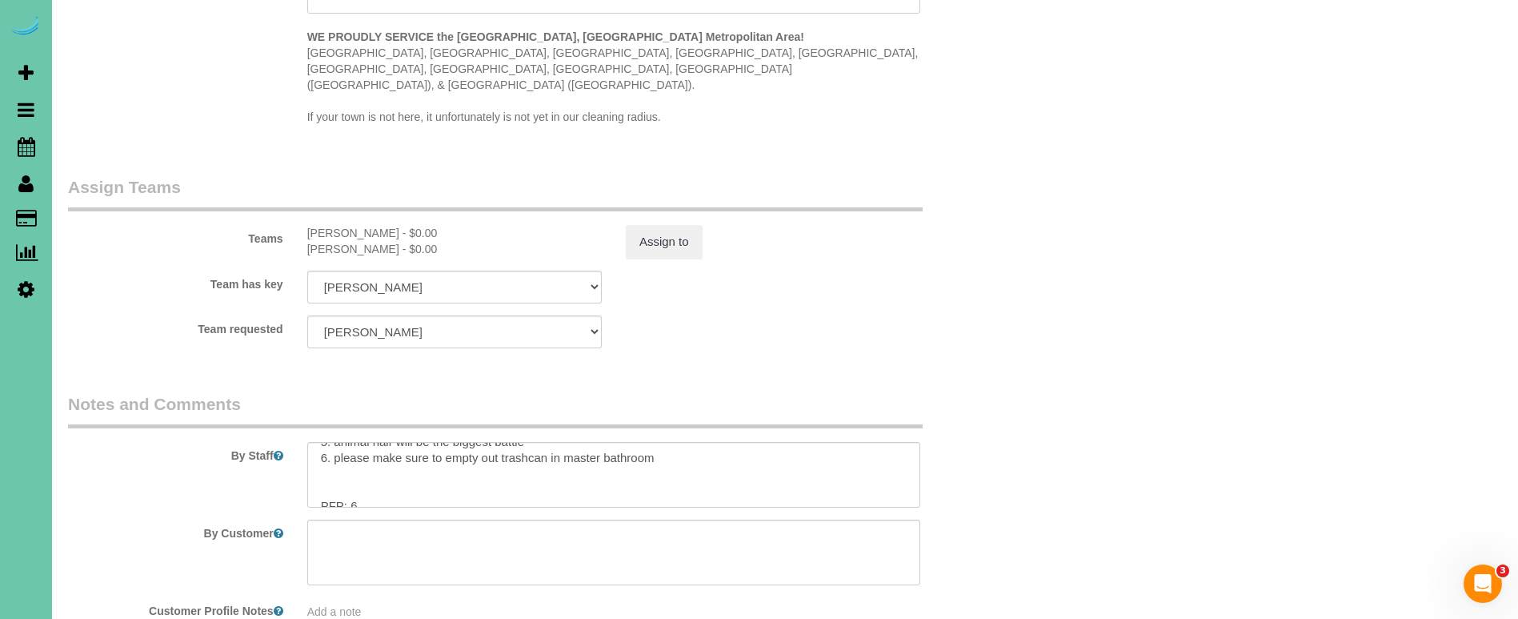
scroll to position [134, 0]
type textarea "new rate - 10/17/25"
click at [362, 451] on textarea at bounding box center [613, 475] width 613 height 66
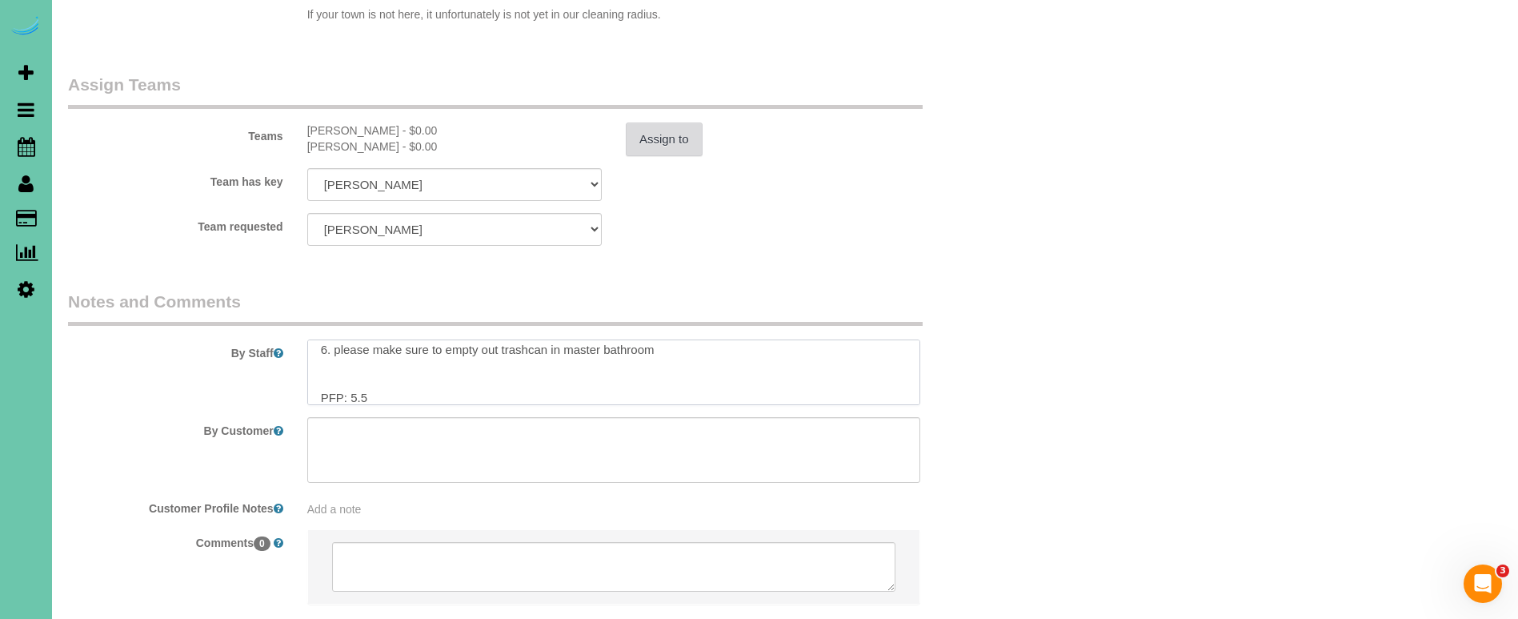
type textarea "**GPS will take you to the wrong house, not sure why, so when you enter the nei…"
click at [664, 122] on button "Assign to" at bounding box center [664, 139] width 77 height 34
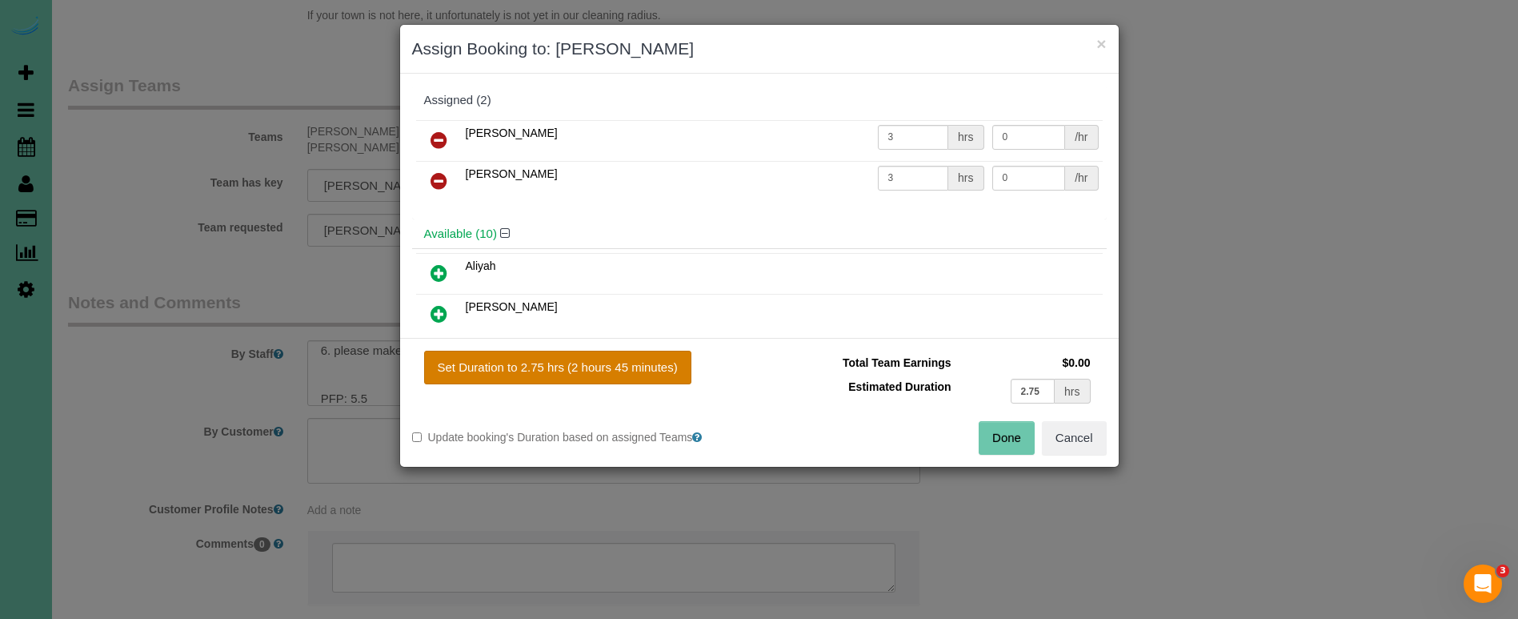
drag, startPoint x: 615, startPoint y: 362, endPoint x: 650, endPoint y: 365, distance: 35.3
click at [617, 363] on button "Set Duration to 2.75 hrs (2 hours 45 minutes)" at bounding box center [557, 367] width 267 height 34
type input "2.75"
drag, startPoint x: 1008, startPoint y: 430, endPoint x: 992, endPoint y: 395, distance: 38.7
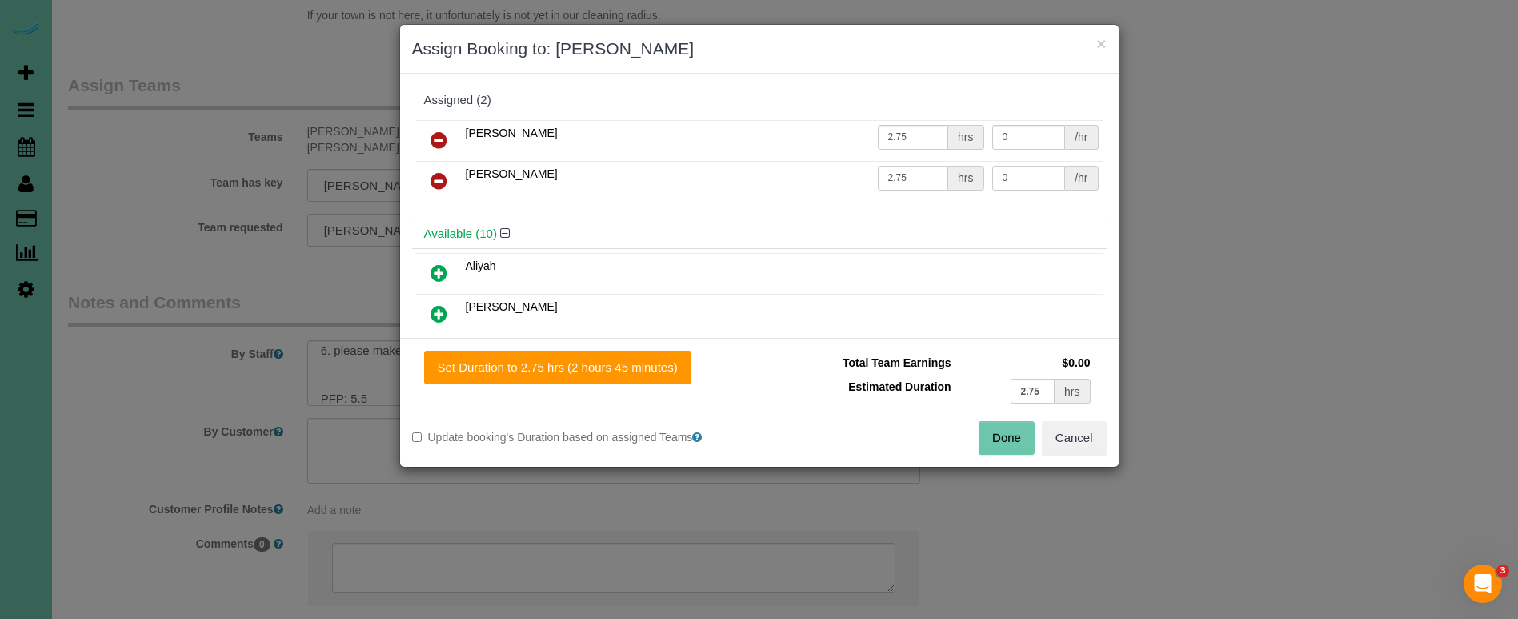
click at [1007, 430] on button "Done" at bounding box center [1007, 438] width 56 height 34
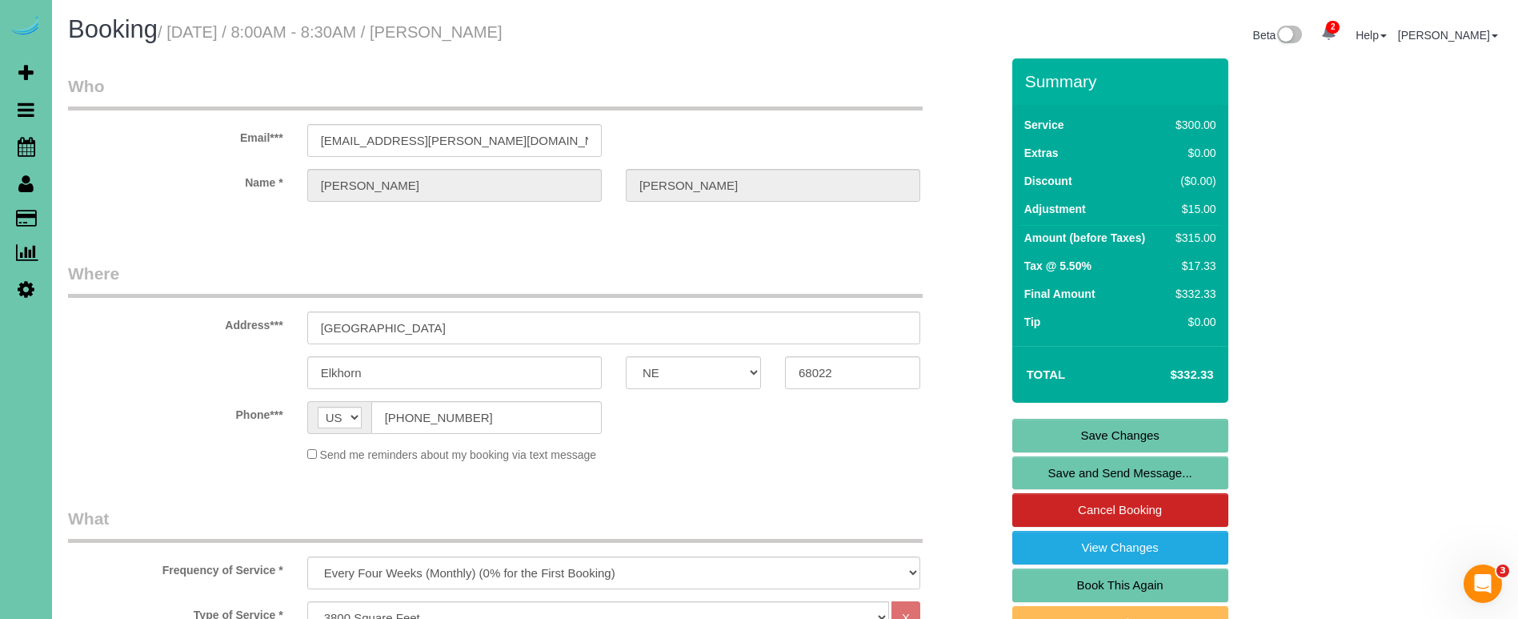
scroll to position [0, 0]
click at [1109, 431] on link "Save Changes" at bounding box center [1120, 435] width 216 height 34
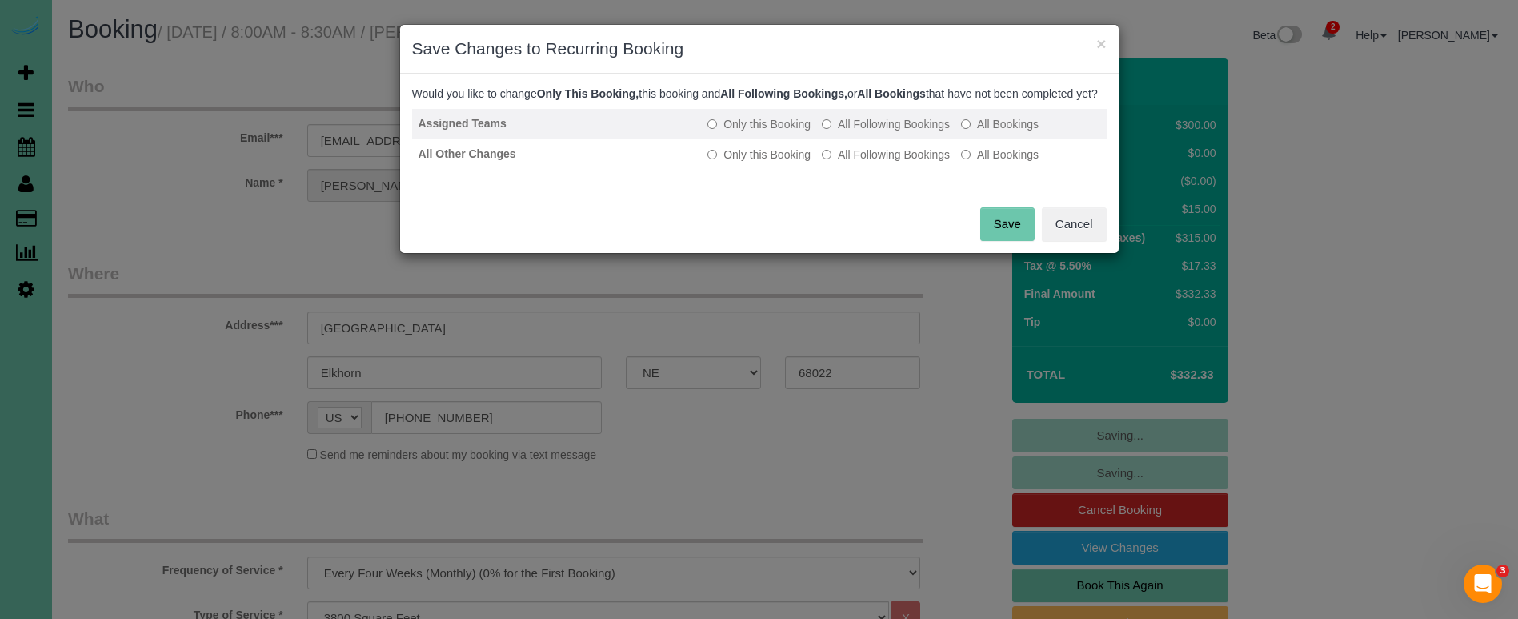
click at [895, 132] on label "All Following Bookings" at bounding box center [886, 124] width 128 height 16
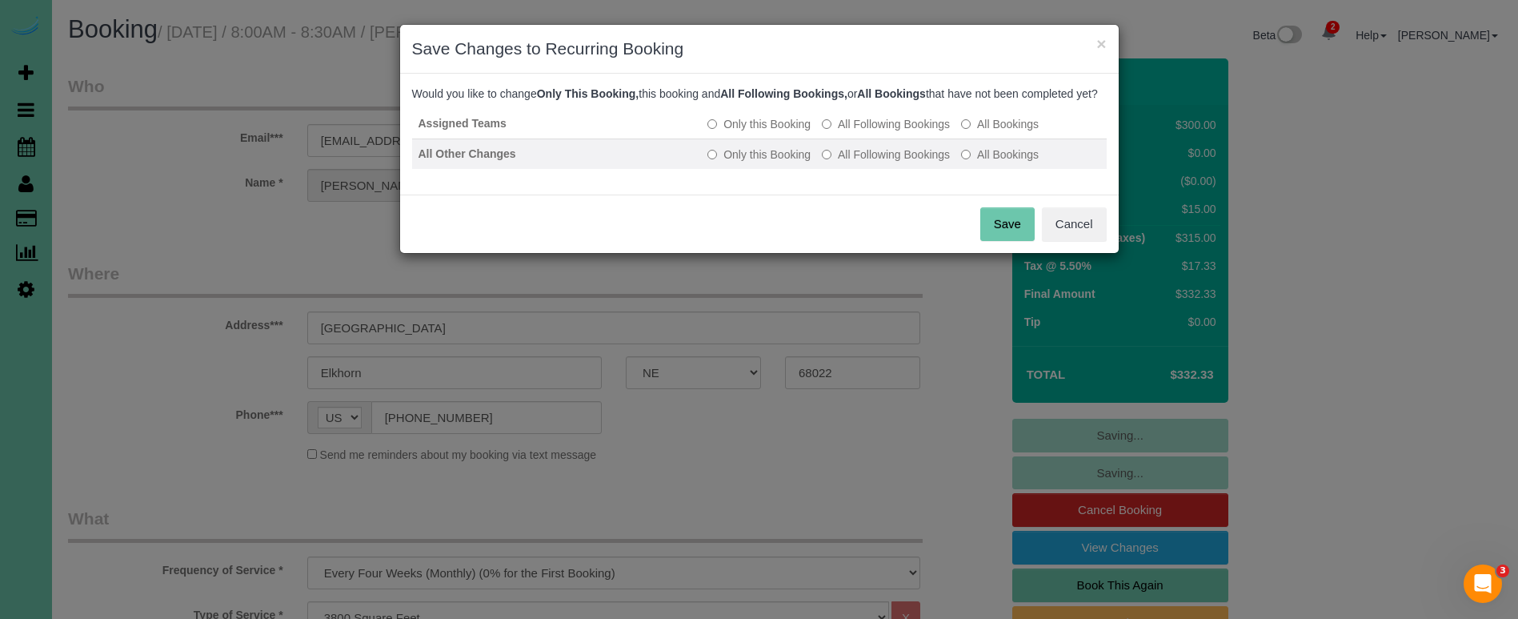
drag, startPoint x: 883, startPoint y: 172, endPoint x: 900, endPoint y: 181, distance: 19.0
click at [883, 162] on label "All Following Bookings" at bounding box center [886, 154] width 128 height 16
click at [1011, 238] on button "Save" at bounding box center [1007, 224] width 54 height 34
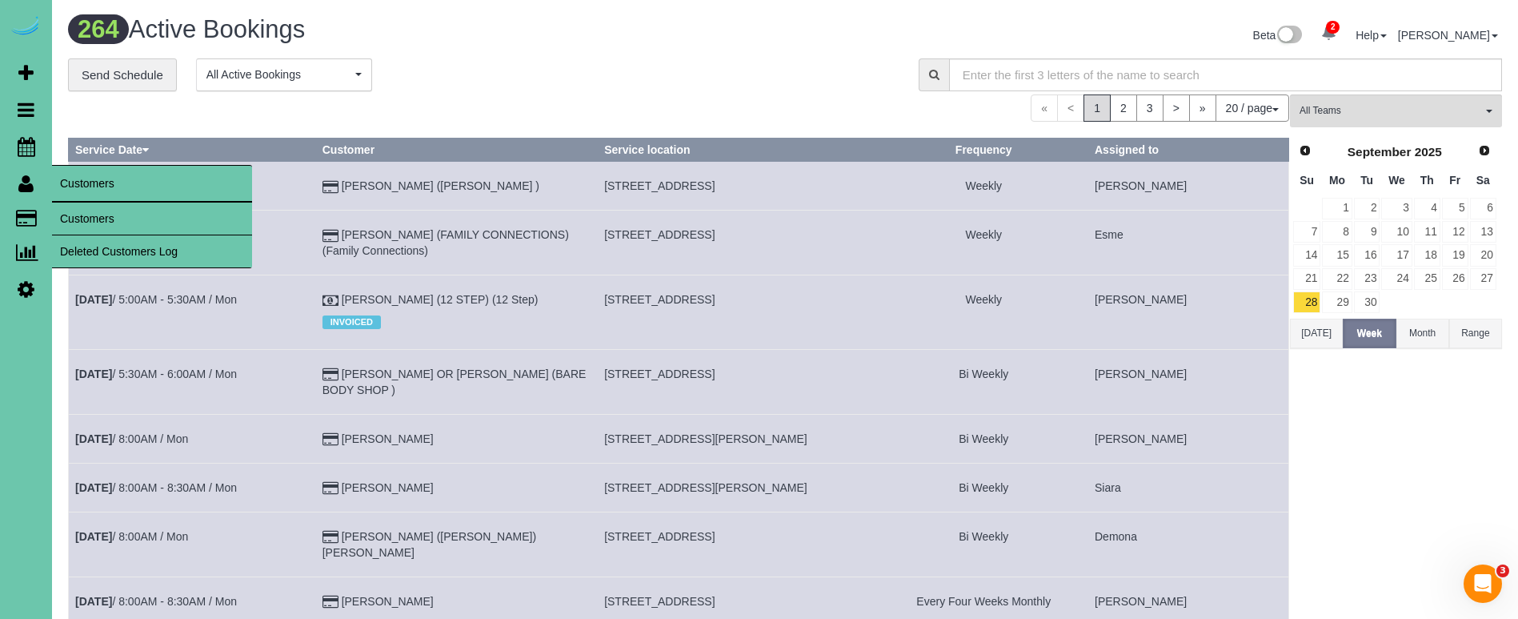
click at [118, 214] on link "Customers" at bounding box center [152, 218] width 200 height 32
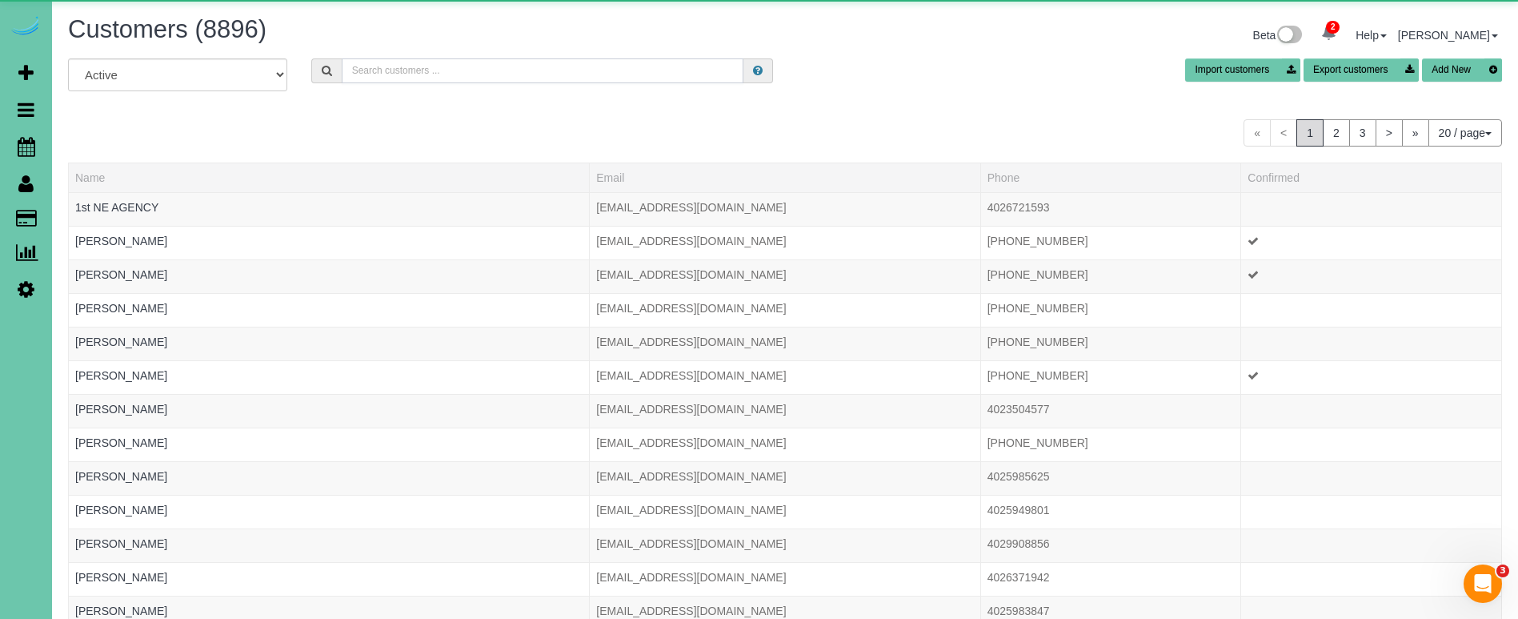
click at [380, 66] on input "text" at bounding box center [543, 70] width 402 height 25
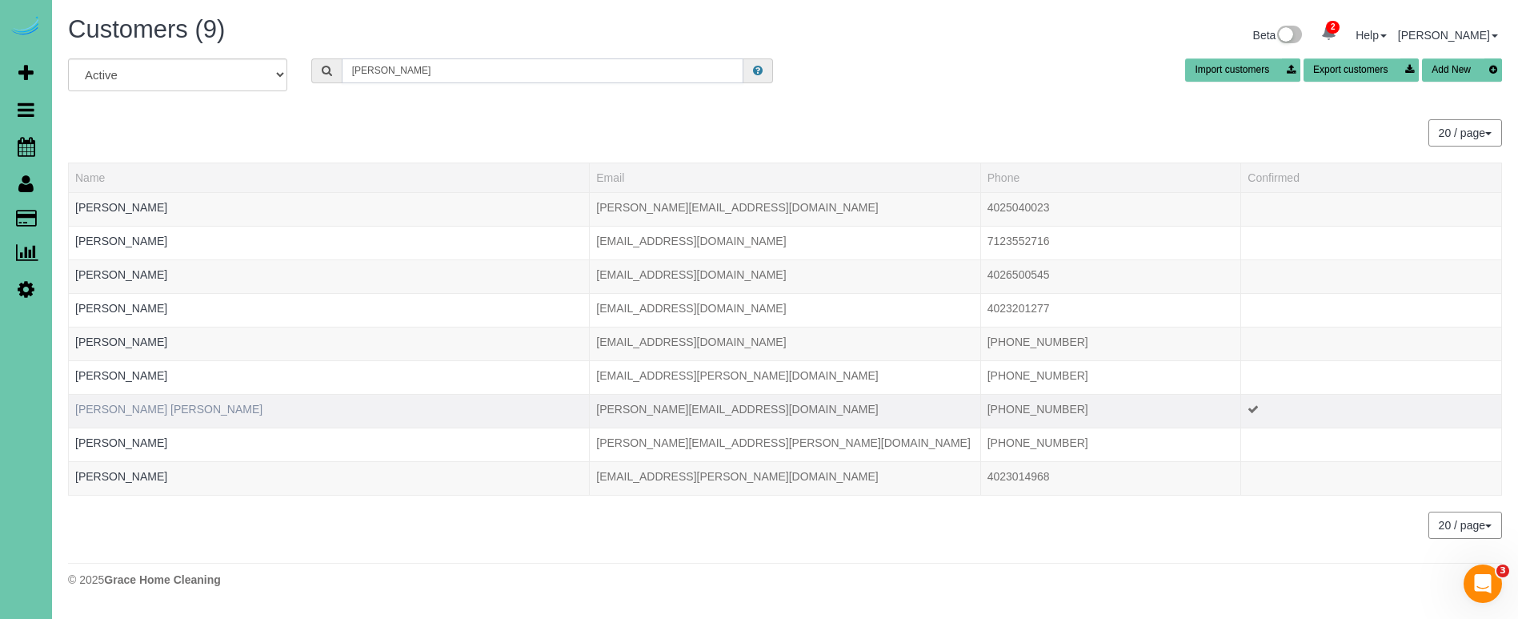
type input "Jennifer c"
click at [115, 413] on link "Jennifer Clements Dorothy" at bounding box center [168, 408] width 187 height 13
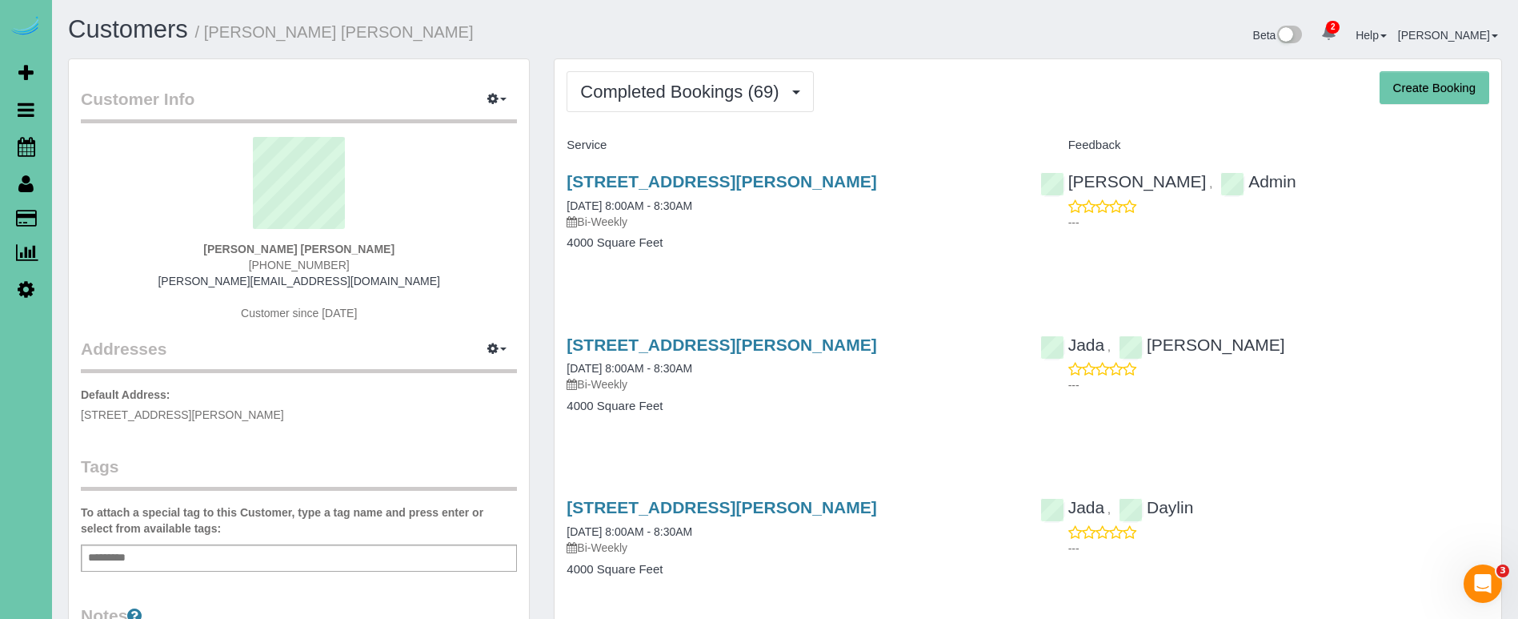
drag, startPoint x: 686, startPoint y: 96, endPoint x: 679, endPoint y: 124, distance: 28.7
click at [686, 97] on span "Completed Bookings (69)" at bounding box center [683, 92] width 206 height 20
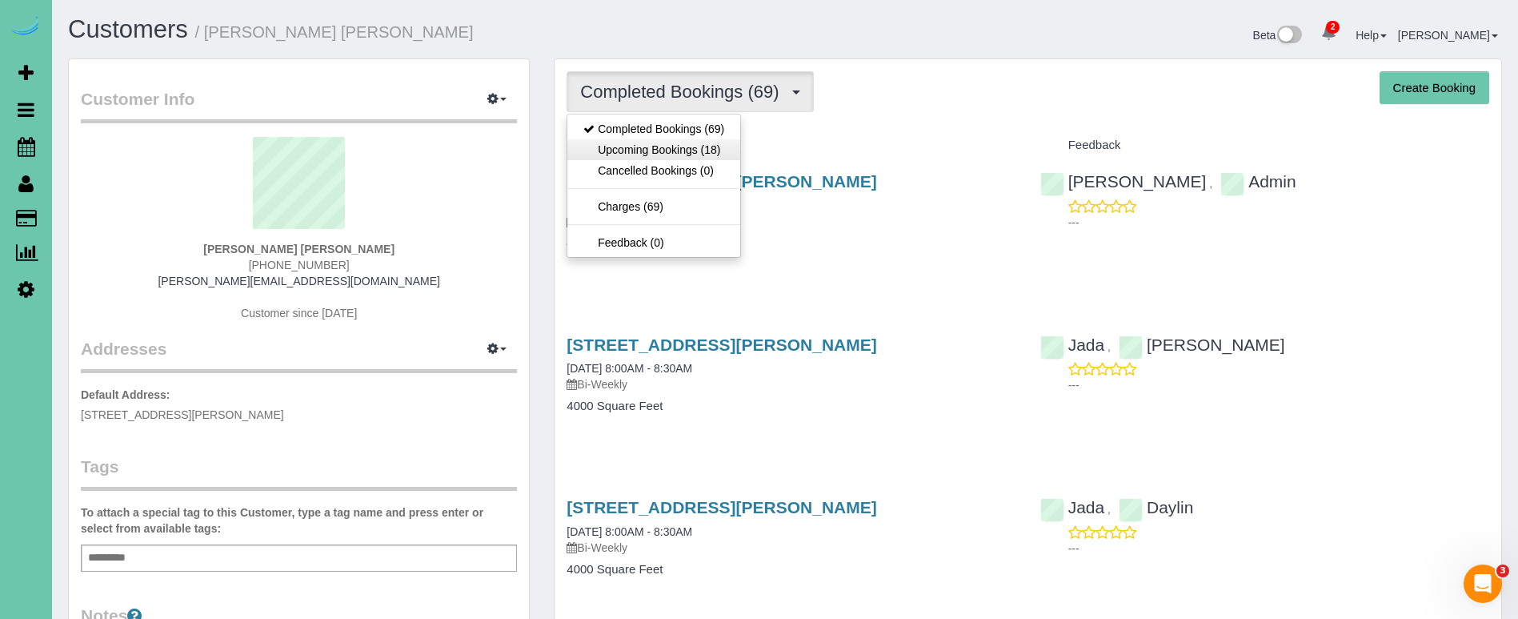
click at [676, 146] on link "Upcoming Bookings (18)" at bounding box center [653, 149] width 173 height 21
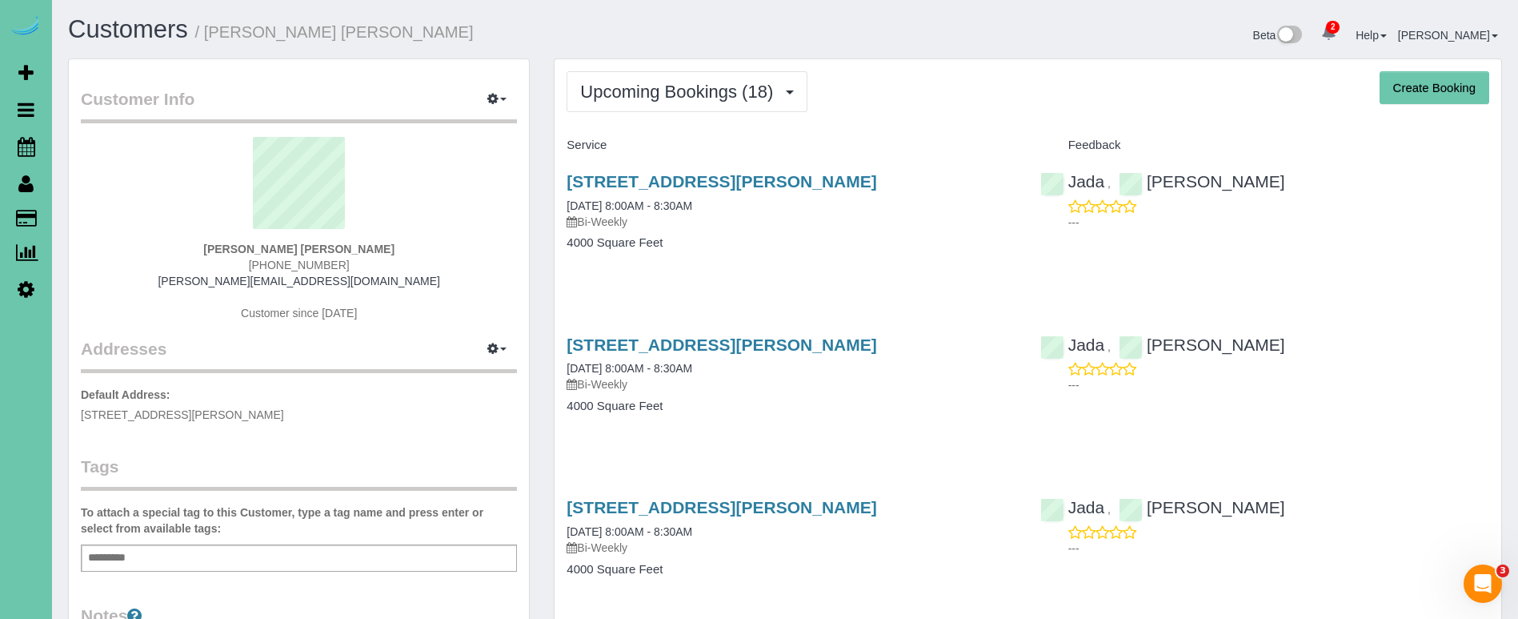
drag, startPoint x: 715, startPoint y: 106, endPoint x: 708, endPoint y: 131, distance: 26.6
click at [715, 106] on button "Upcoming Bookings (18)" at bounding box center [687, 91] width 241 height 41
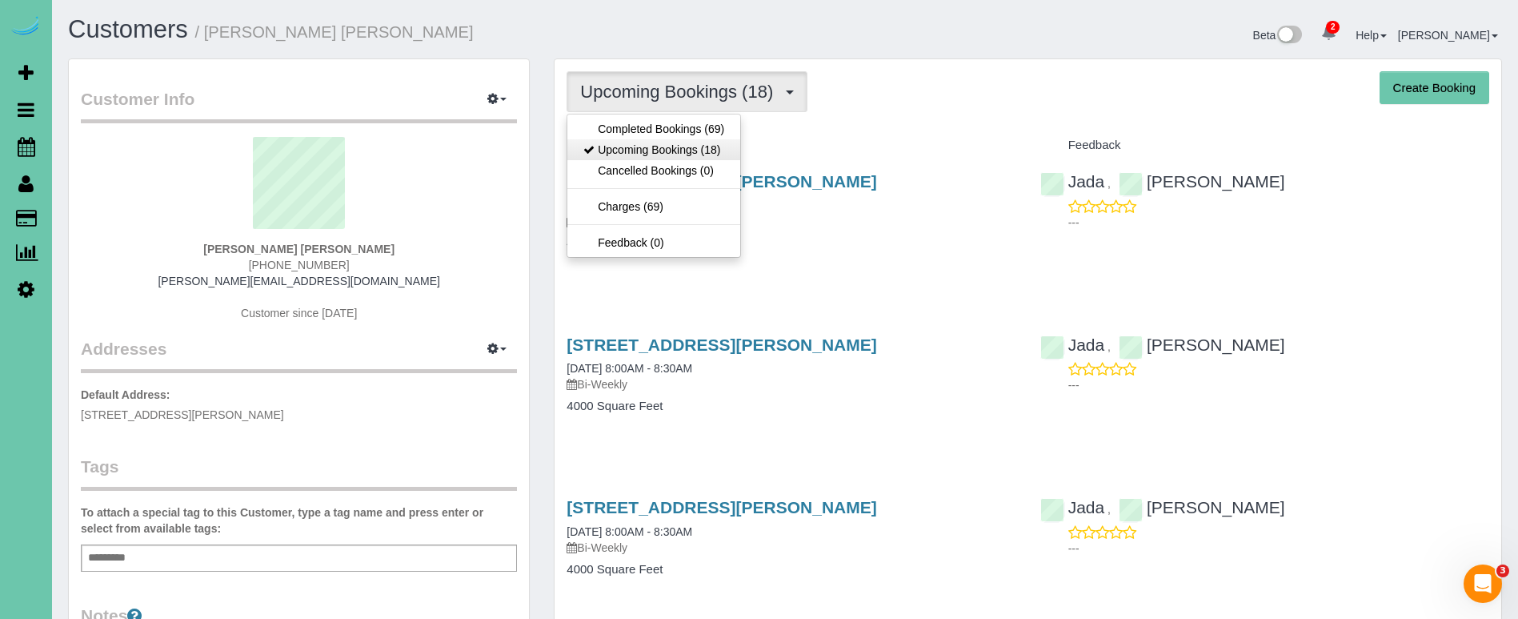
click at [707, 149] on link "Upcoming Bookings (18)" at bounding box center [653, 149] width 173 height 21
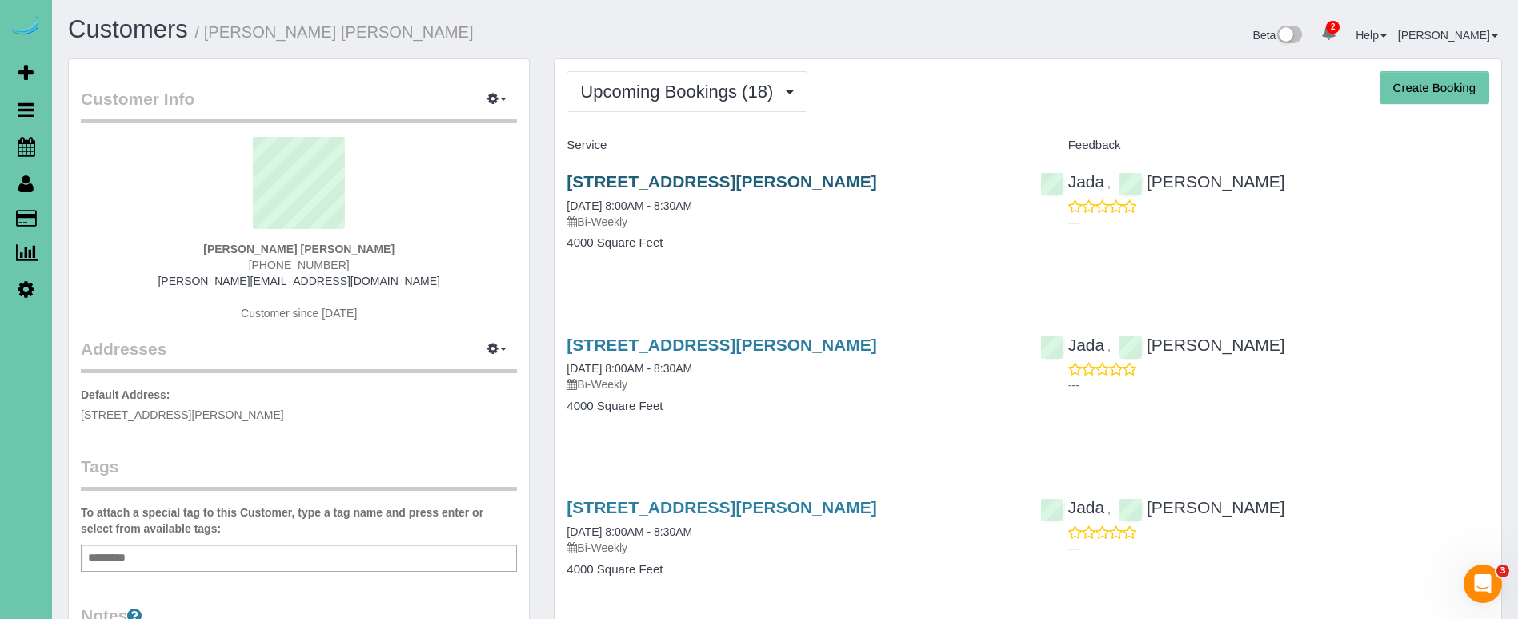
click at [688, 175] on link "15753 Burt Street, Omaha, NE 68118" at bounding box center [722, 181] width 310 height 18
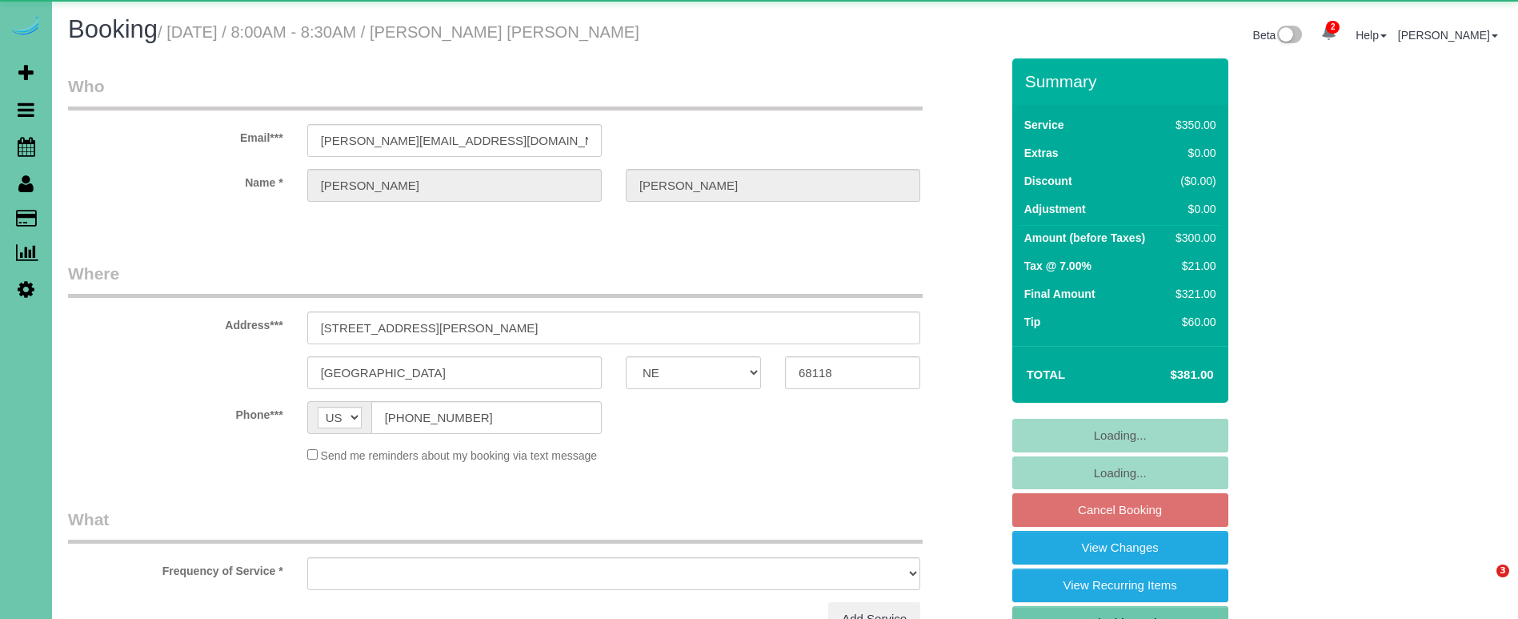
select select "NE"
select select "string:fspay-24b7c1c7-bf86-470f-9d44-a6419c75e10c"
select select "object:932"
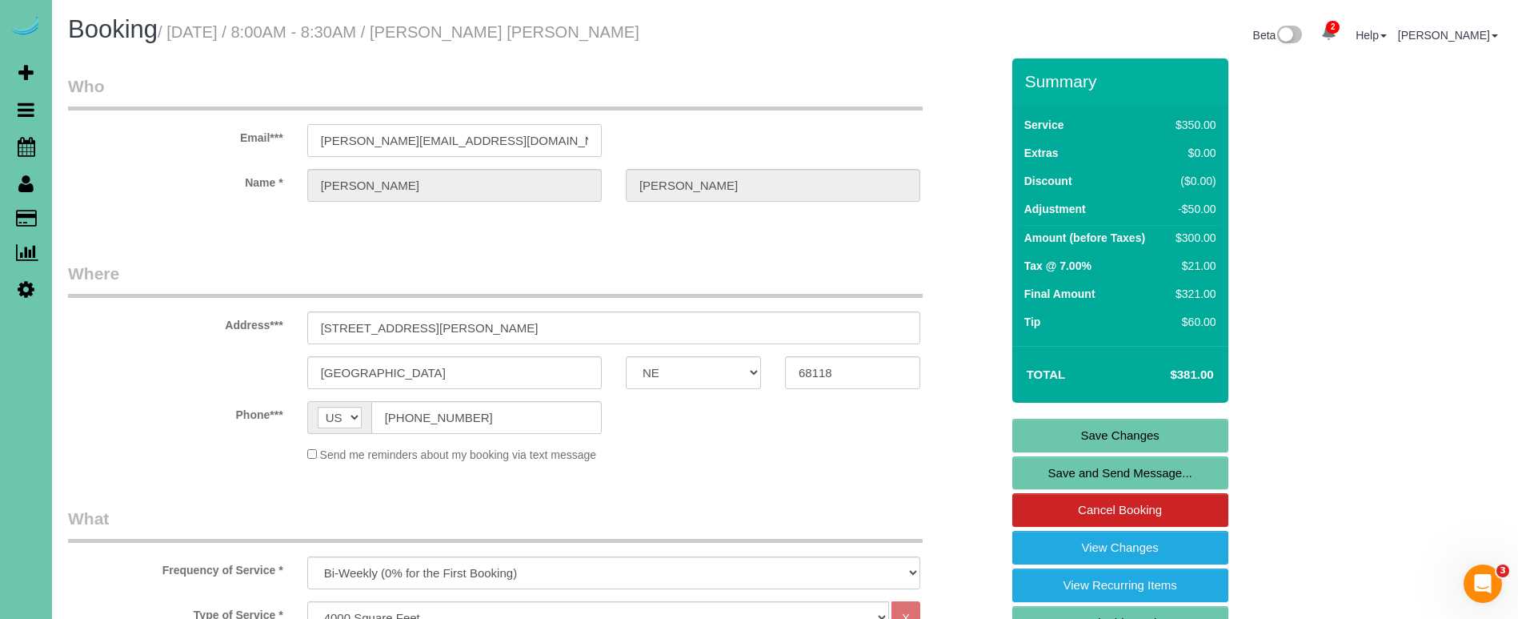
drag, startPoint x: 522, startPoint y: 138, endPoint x: 316, endPoint y: 132, distance: 205.7
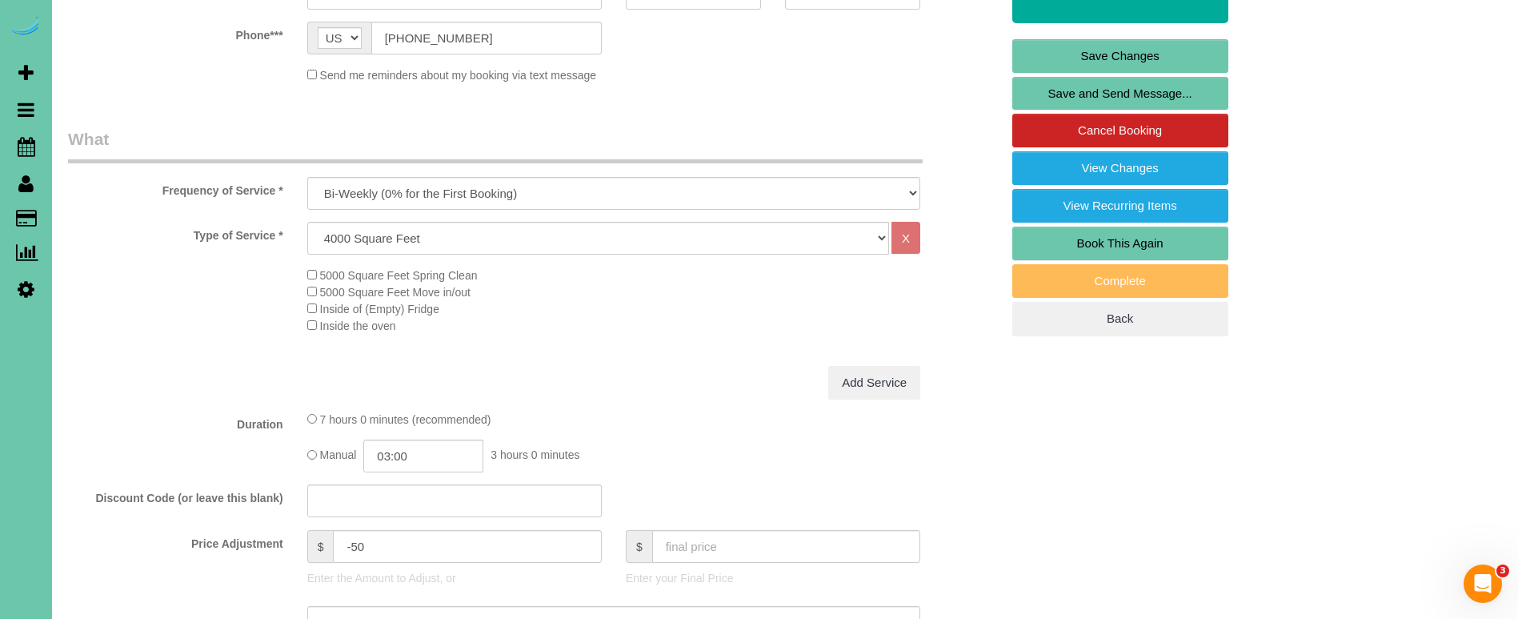
scroll to position [380, 0]
click at [394, 547] on input "-50" at bounding box center [467, 545] width 268 height 33
type input "-25"
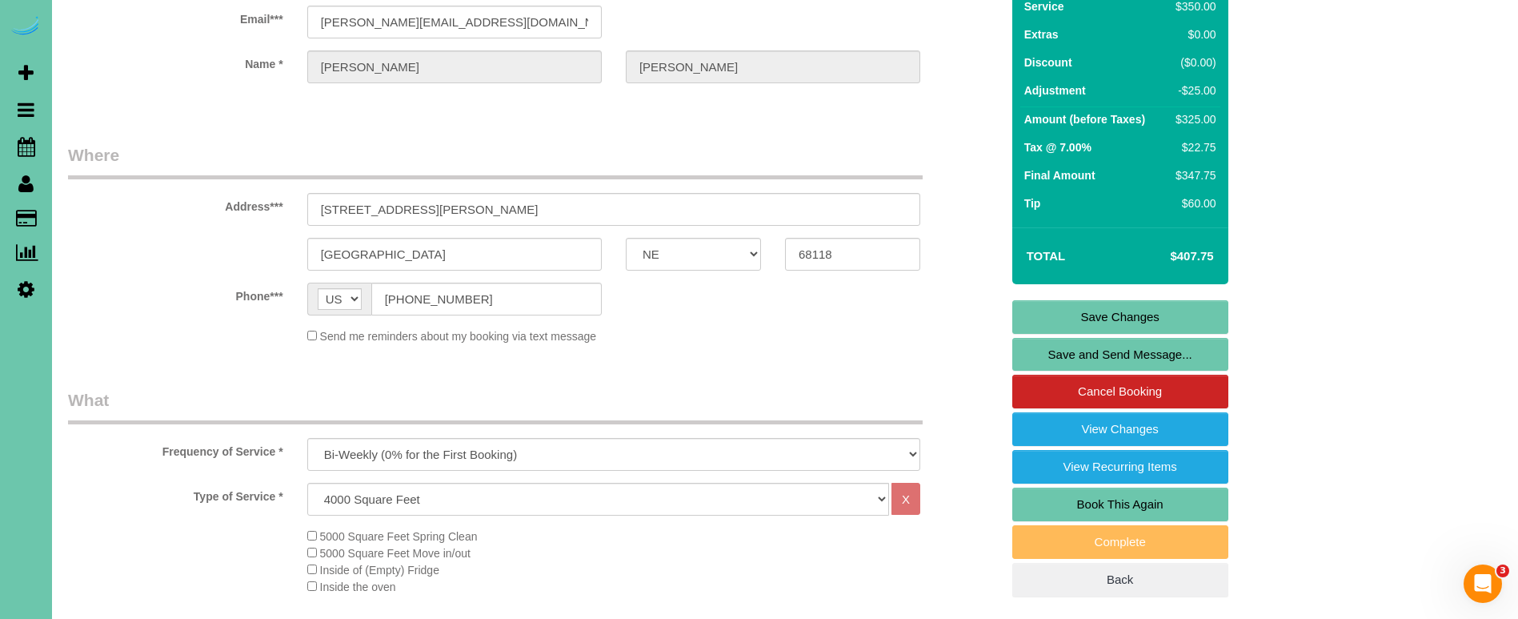
scroll to position [118, 0]
type textarea "new rate - [DATE]"
click at [1046, 314] on link "Save Changes" at bounding box center [1120, 318] width 216 height 34
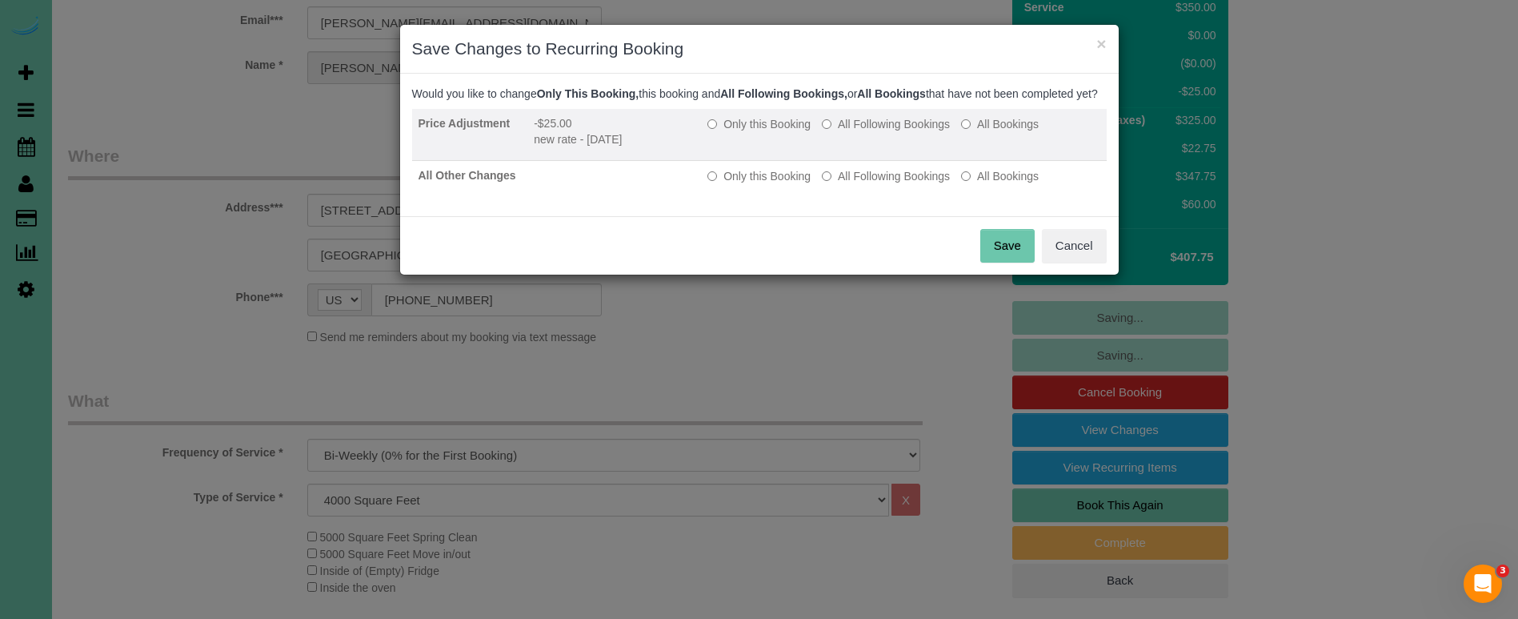
click at [890, 131] on label "All Following Bookings" at bounding box center [886, 124] width 128 height 16
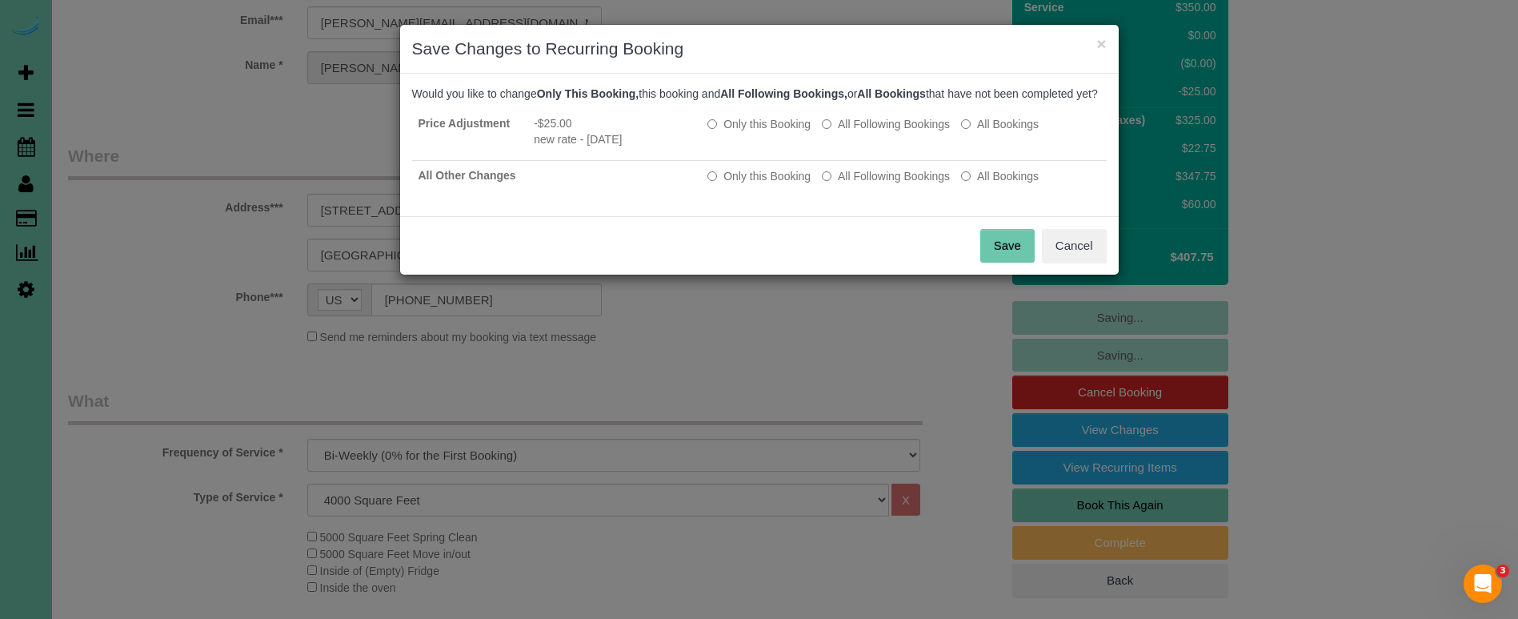
drag, startPoint x: 887, startPoint y: 191, endPoint x: 903, endPoint y: 210, distance: 25.5
click at [887, 184] on label "All Following Bookings" at bounding box center [886, 176] width 128 height 16
click at [977, 256] on div "Save Cancel" at bounding box center [759, 245] width 719 height 58
drag, startPoint x: 998, startPoint y: 260, endPoint x: 865, endPoint y: 251, distance: 133.1
click at [998, 260] on button "Save" at bounding box center [1007, 246] width 54 height 34
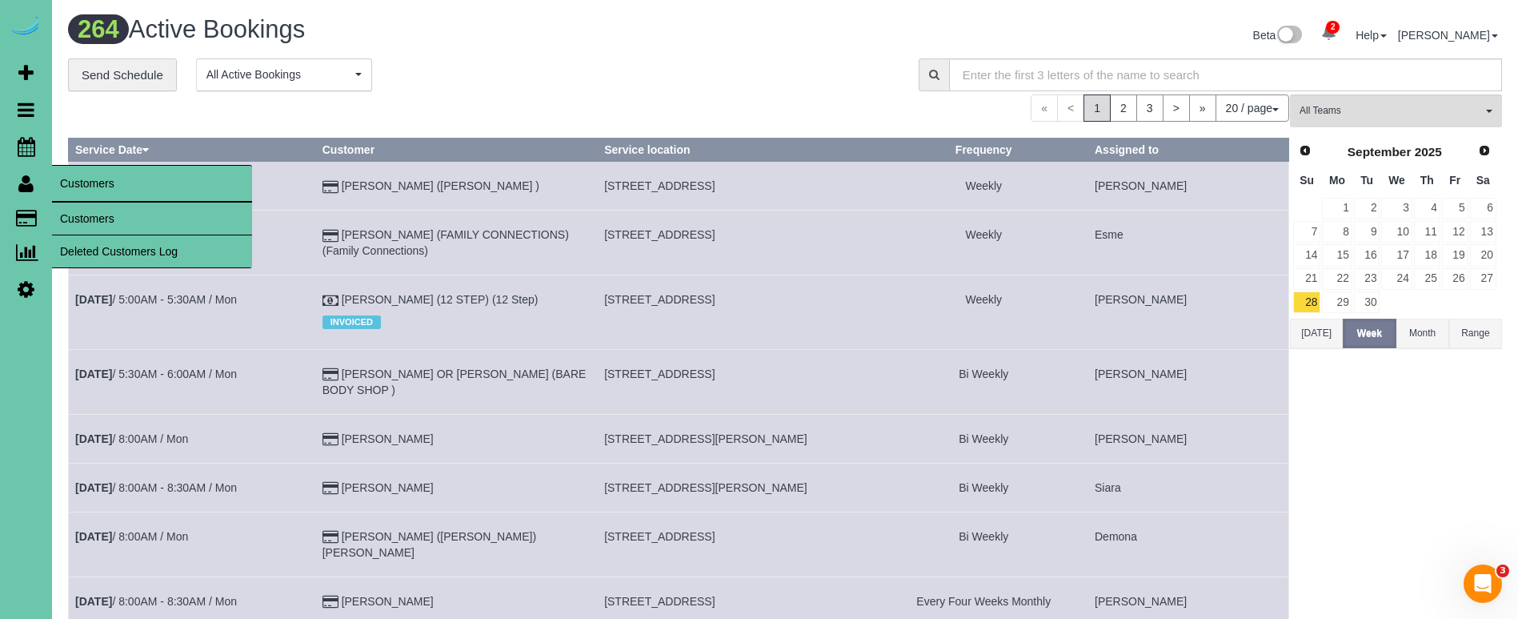
click at [89, 215] on link "Customers" at bounding box center [152, 218] width 200 height 32
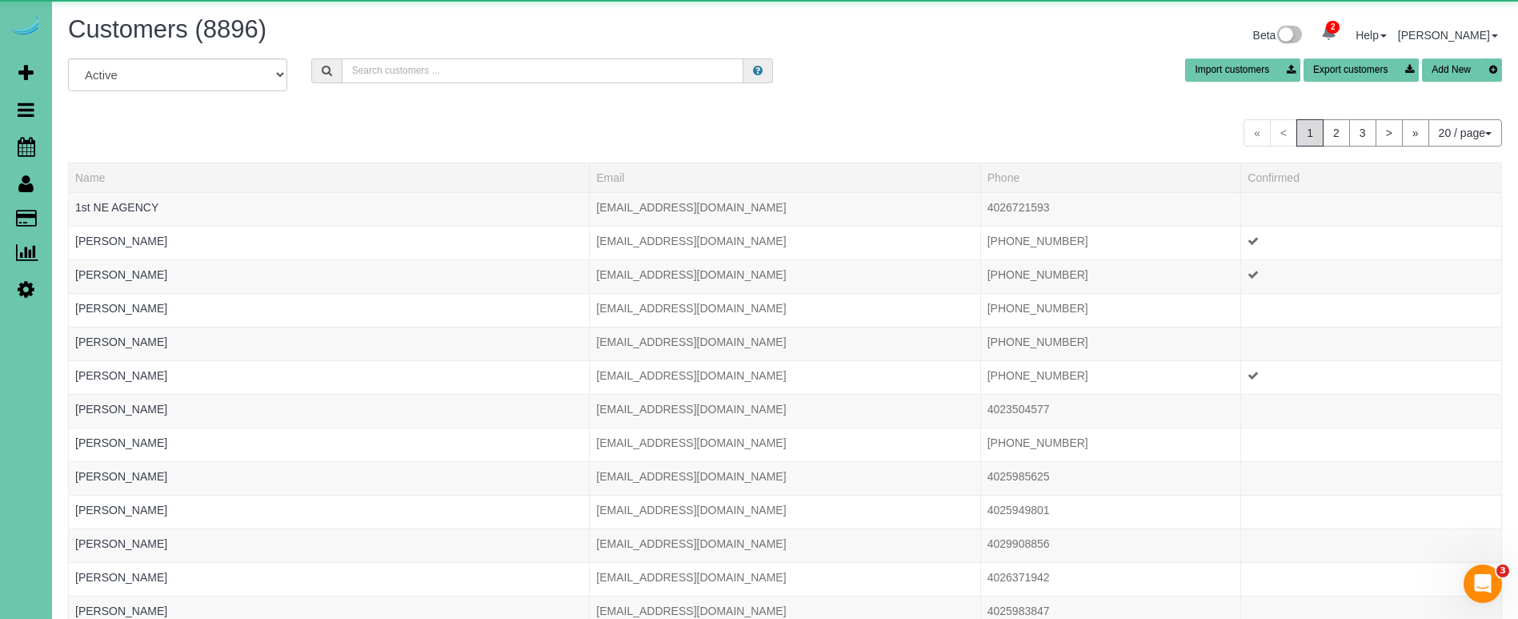
click at [422, 74] on input "text" at bounding box center [543, 70] width 402 height 25
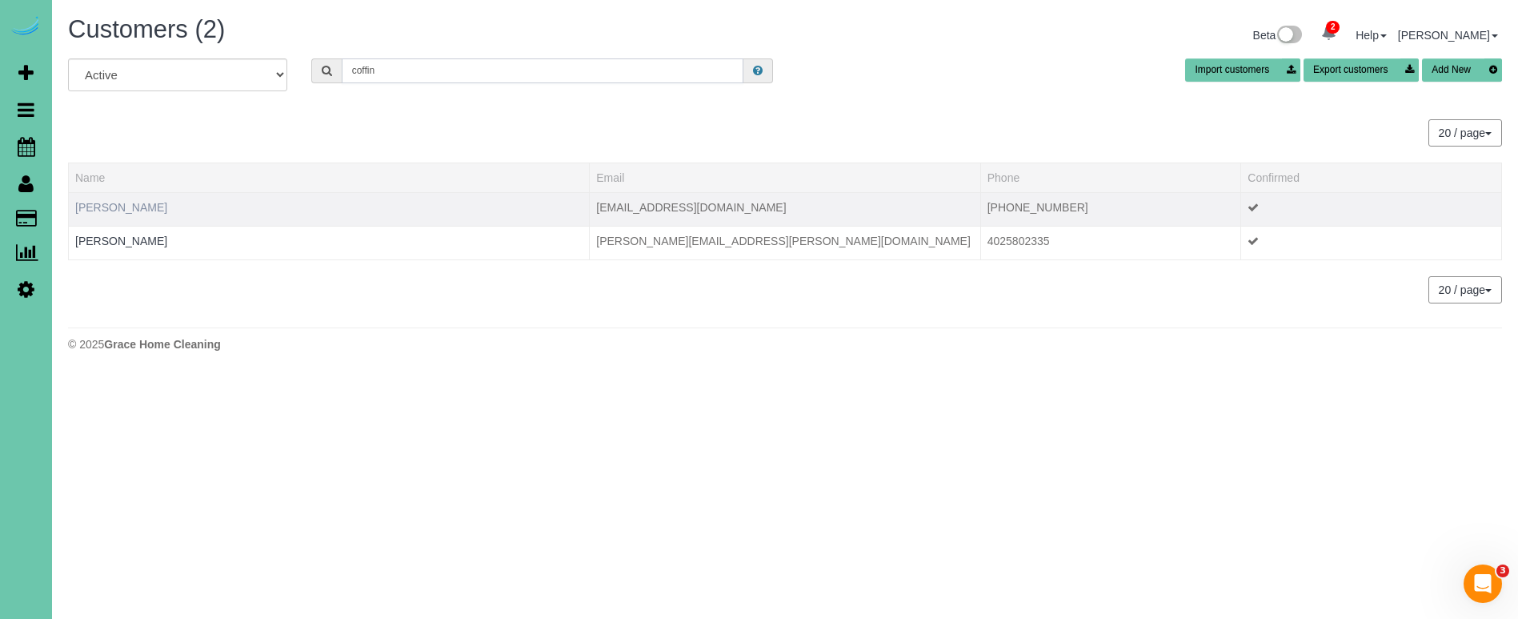
type input "coffin"
click at [118, 208] on link "[PERSON_NAME]" at bounding box center [121, 207] width 92 height 13
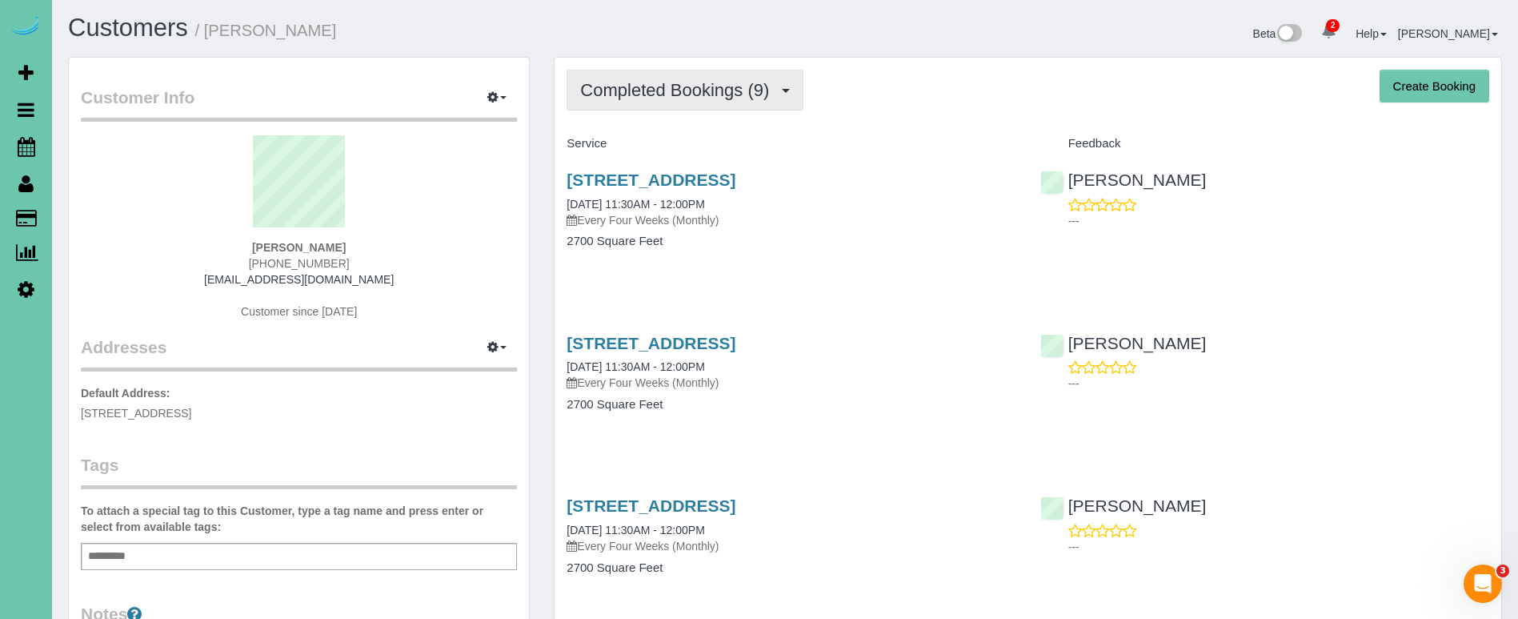
drag, startPoint x: 675, startPoint y: 93, endPoint x: 671, endPoint y: 111, distance: 18.7
click at [675, 93] on span "Completed Bookings (9)" at bounding box center [678, 90] width 197 height 20
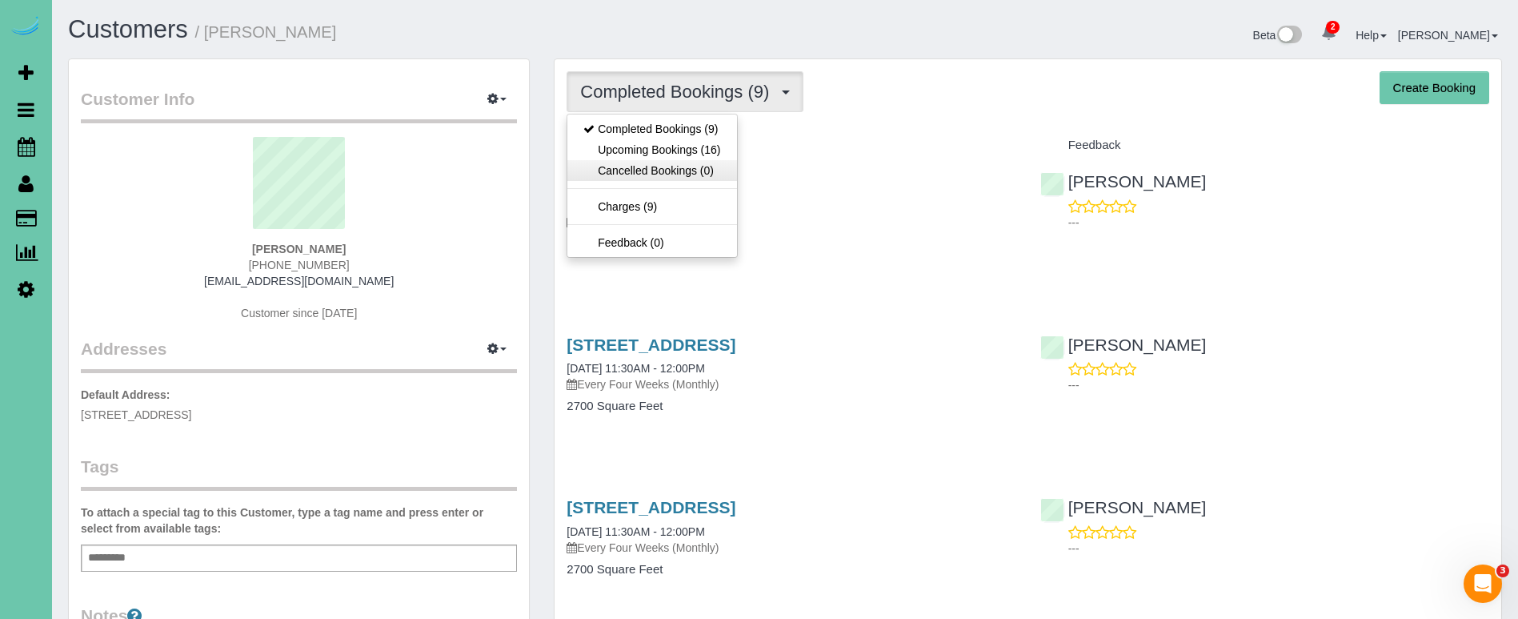
scroll to position [0, 1]
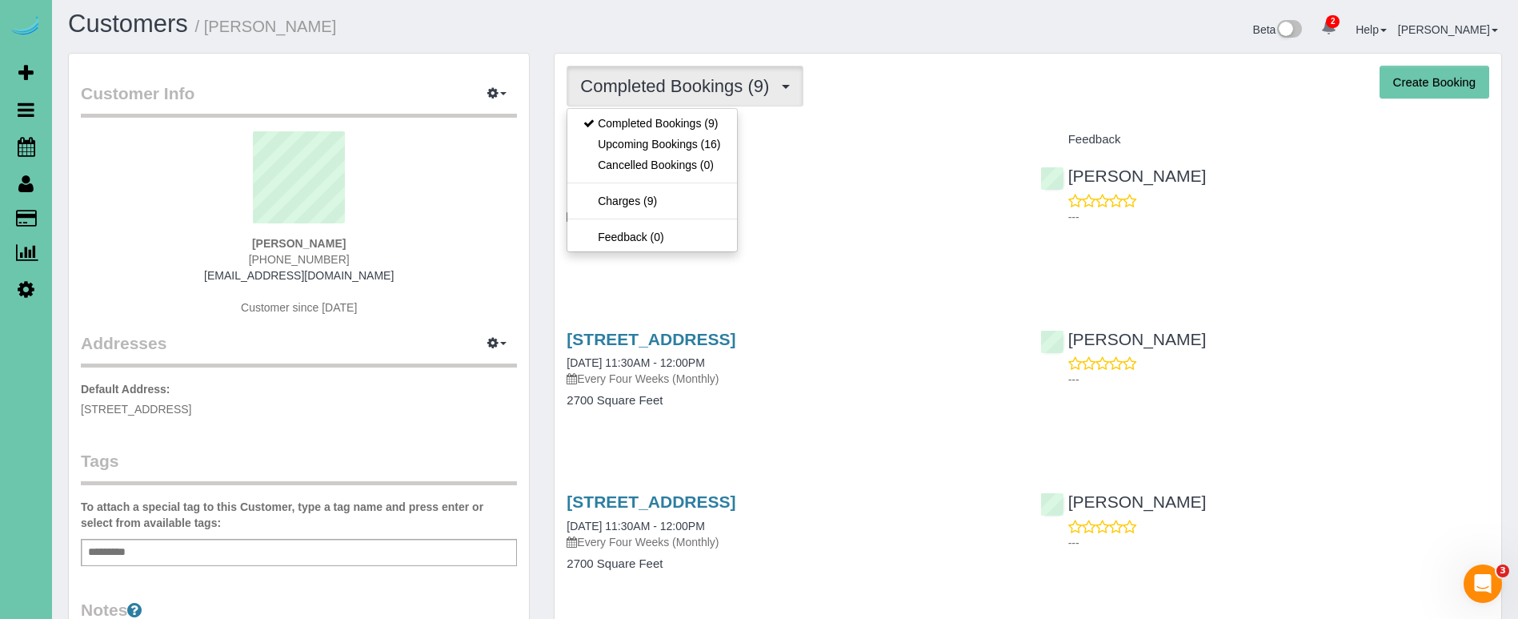
drag, startPoint x: 667, startPoint y: 160, endPoint x: 582, endPoint y: 34, distance: 152.0
click at [656, 150] on link "Upcoming Bookings (16)" at bounding box center [651, 145] width 169 height 21
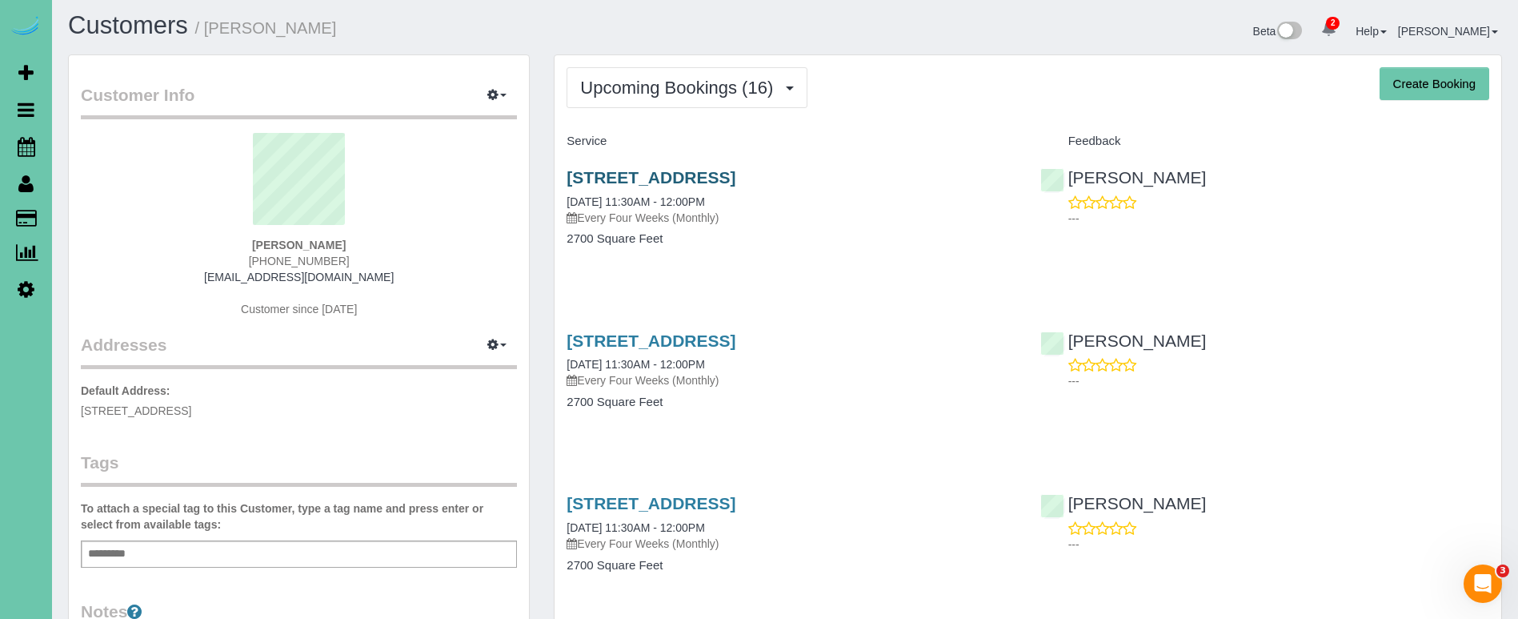
scroll to position [4, 0]
click at [692, 176] on link "[STREET_ADDRESS]" at bounding box center [651, 177] width 169 height 18
drag, startPoint x: 623, startPoint y: 89, endPoint x: 620, endPoint y: 100, distance: 11.7
click at [623, 89] on span "Upcoming Bookings (16)" at bounding box center [680, 88] width 201 height 20
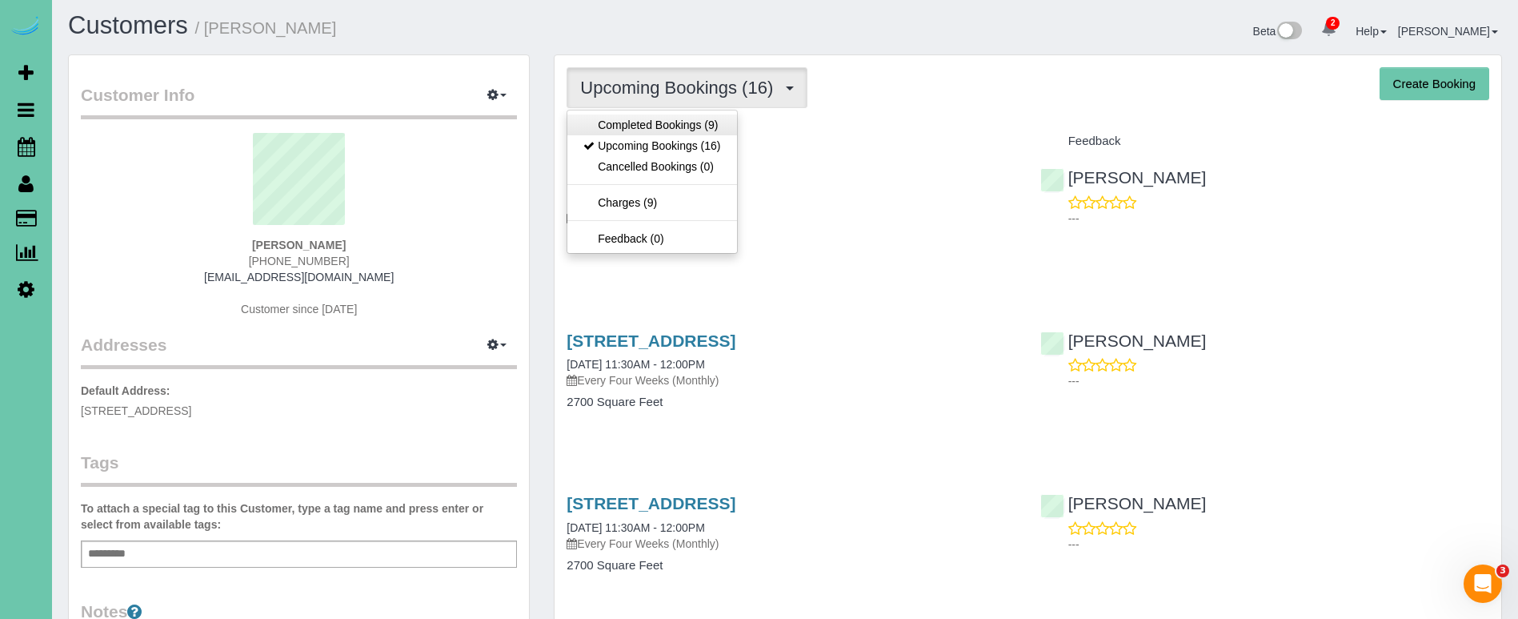
click at [618, 118] on link "Completed Bookings (9)" at bounding box center [651, 124] width 169 height 21
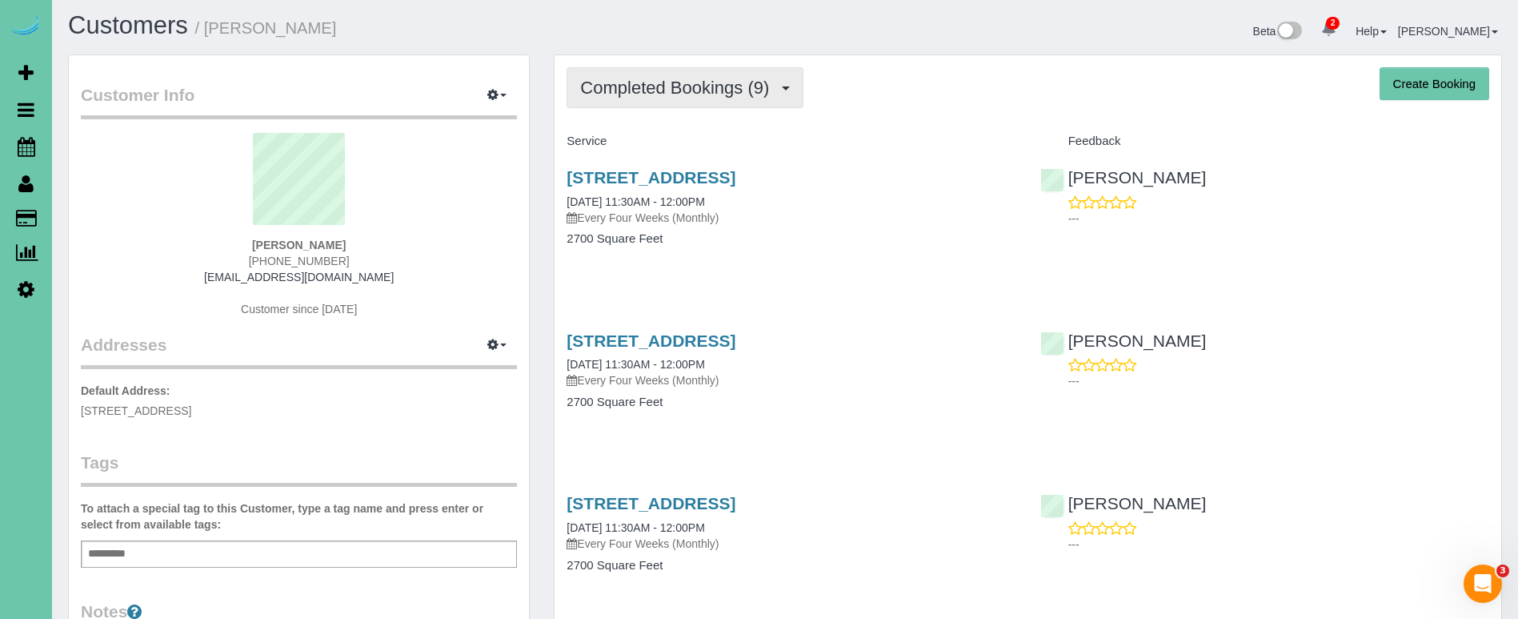
click at [652, 86] on span "Completed Bookings (9)" at bounding box center [678, 88] width 197 height 20
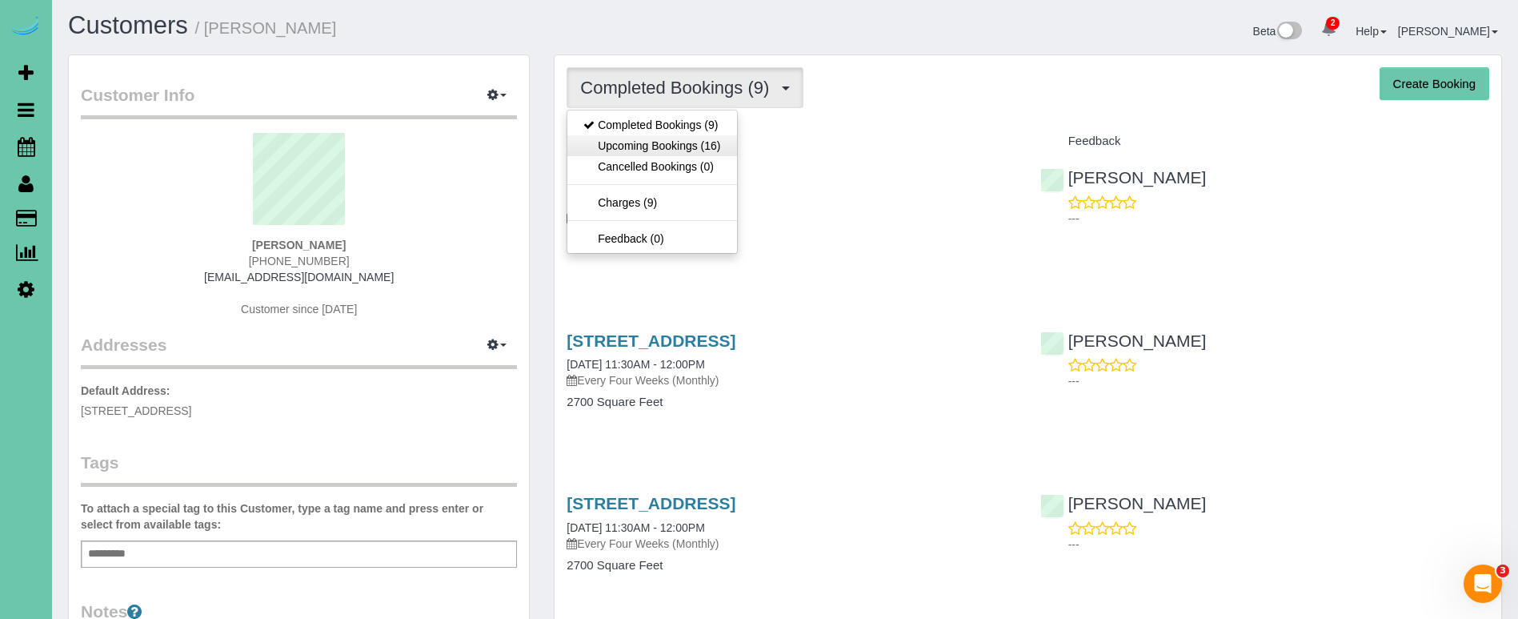
click at [649, 150] on link "Upcoming Bookings (16)" at bounding box center [651, 145] width 169 height 21
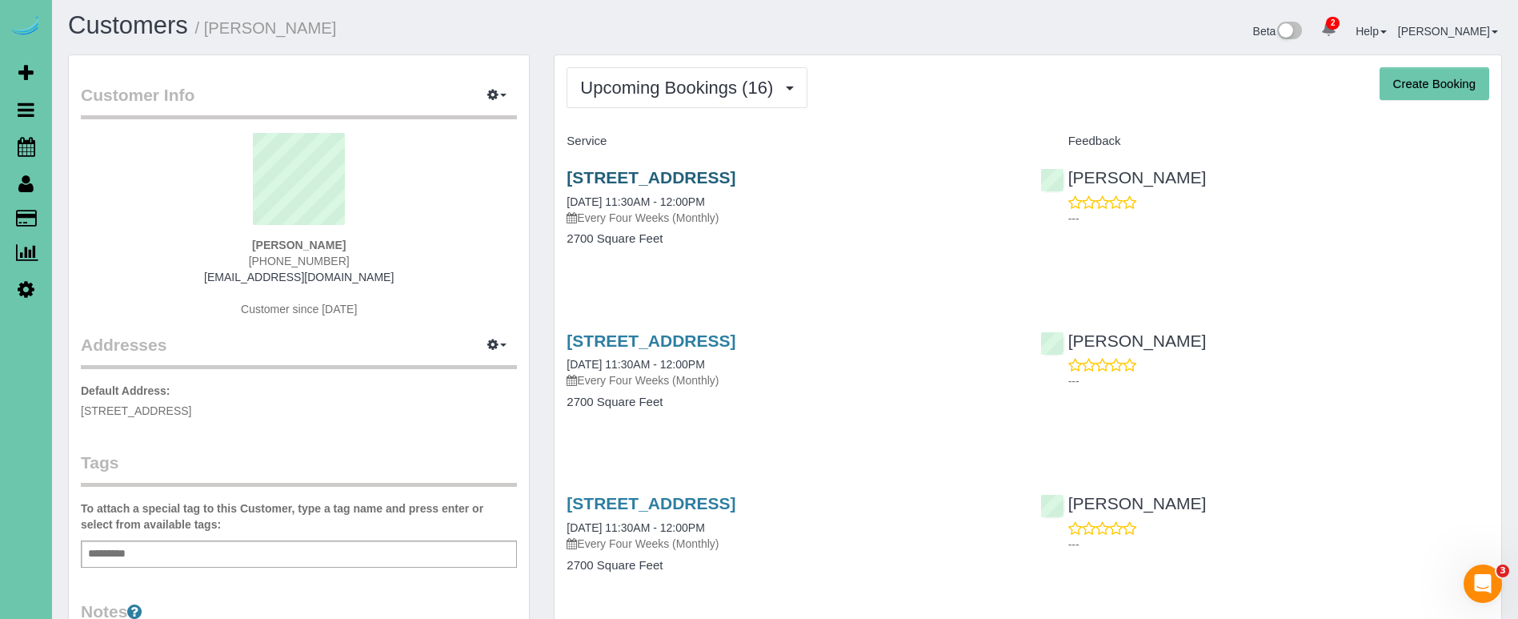
click at [657, 169] on link "[STREET_ADDRESS]" at bounding box center [651, 177] width 169 height 18
click at [648, 171] on link "[STREET_ADDRESS]" at bounding box center [651, 177] width 169 height 18
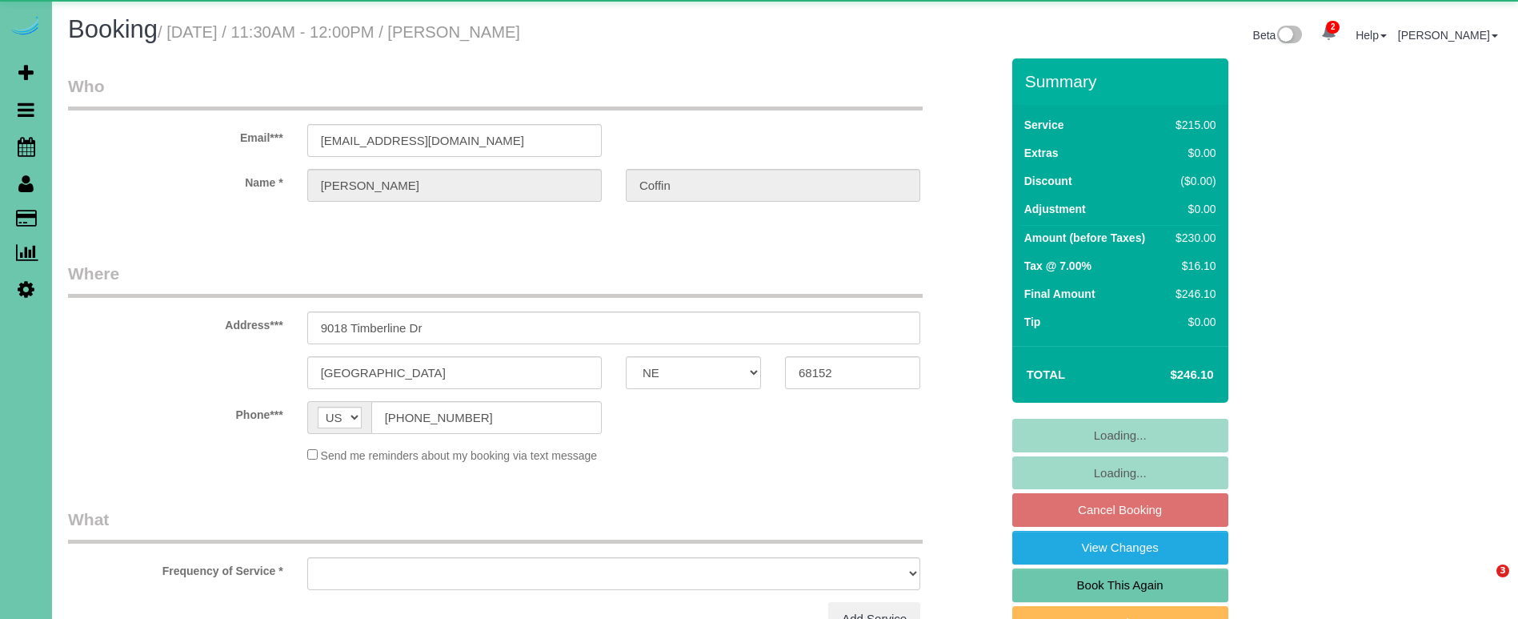
select select "NE"
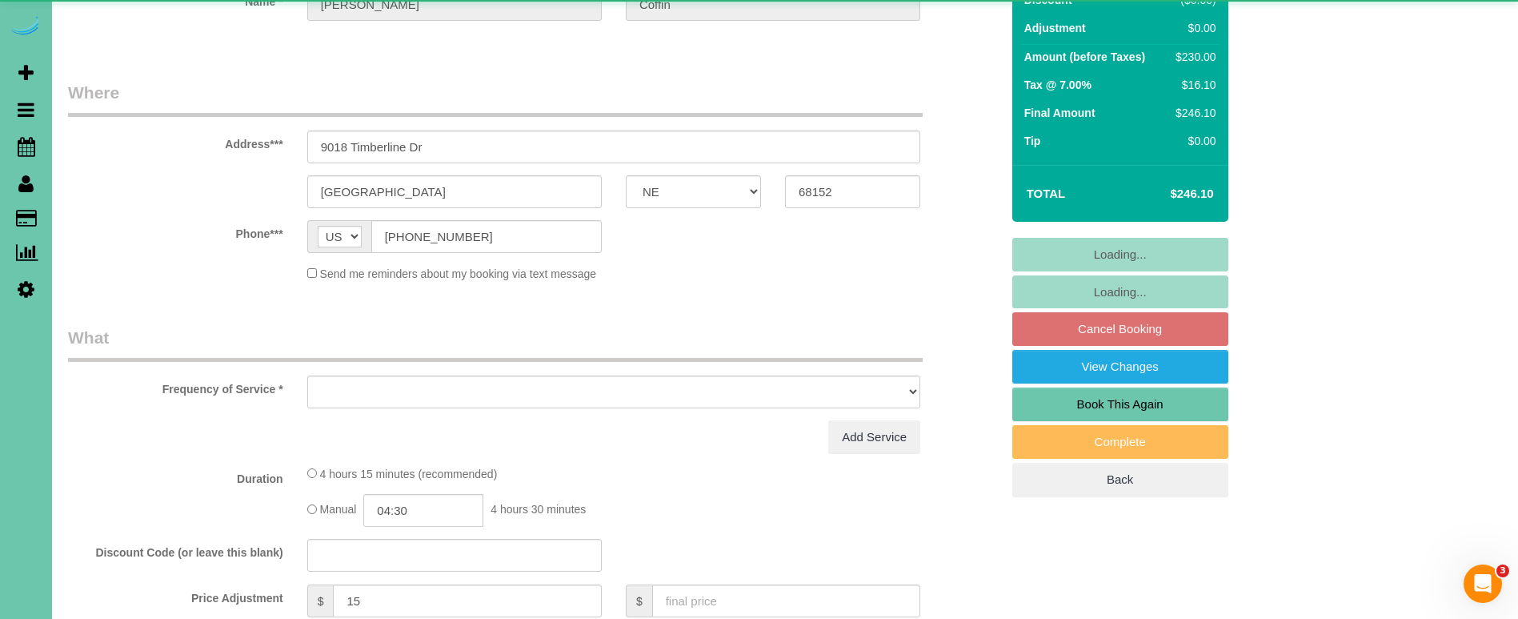
select select "object:639"
select select "string:fspay-7bfead54-e513-413d-8743-03fdc84e9ccd"
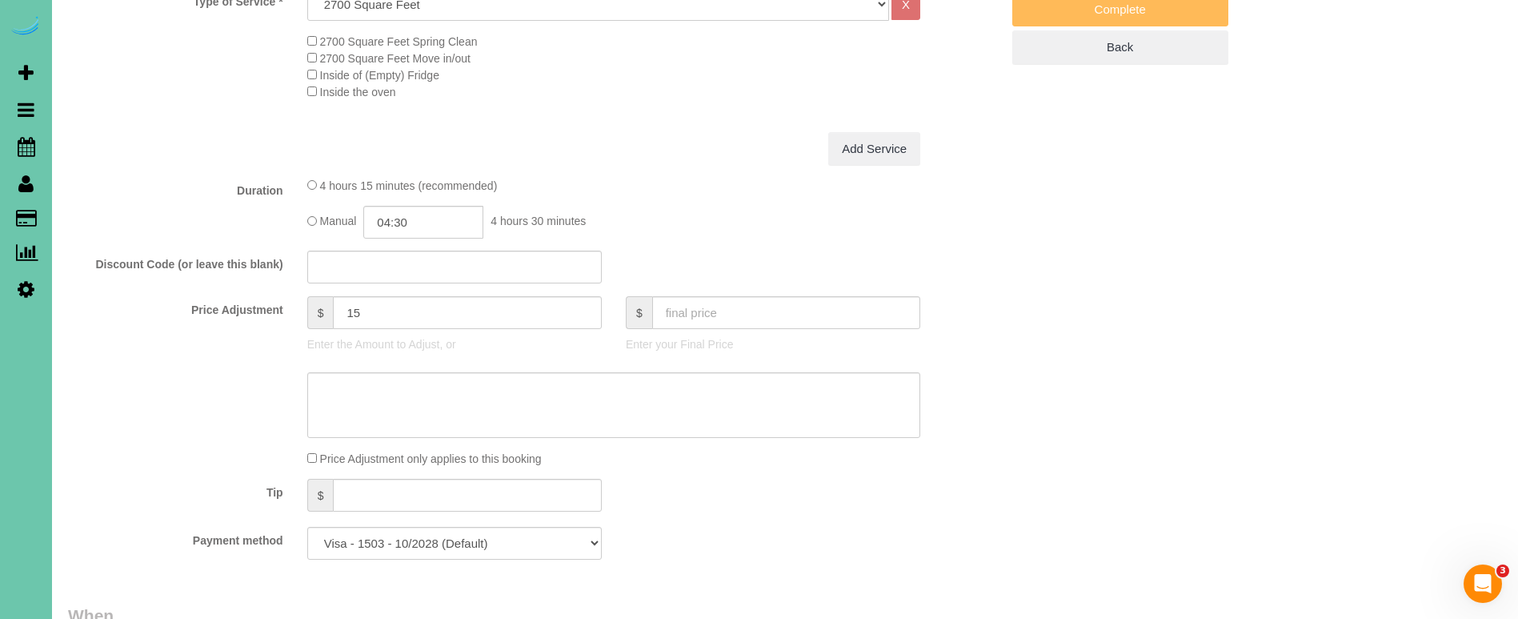
scroll to position [645, 0]
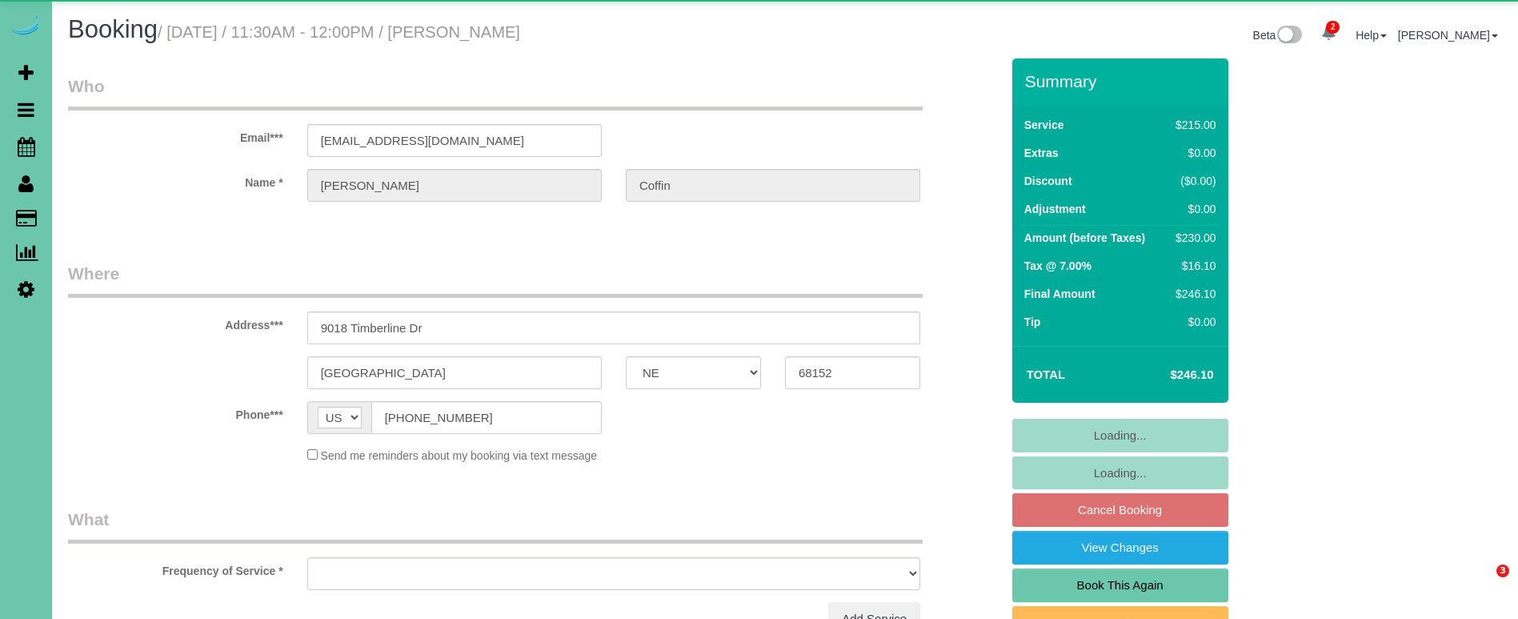
select select "NE"
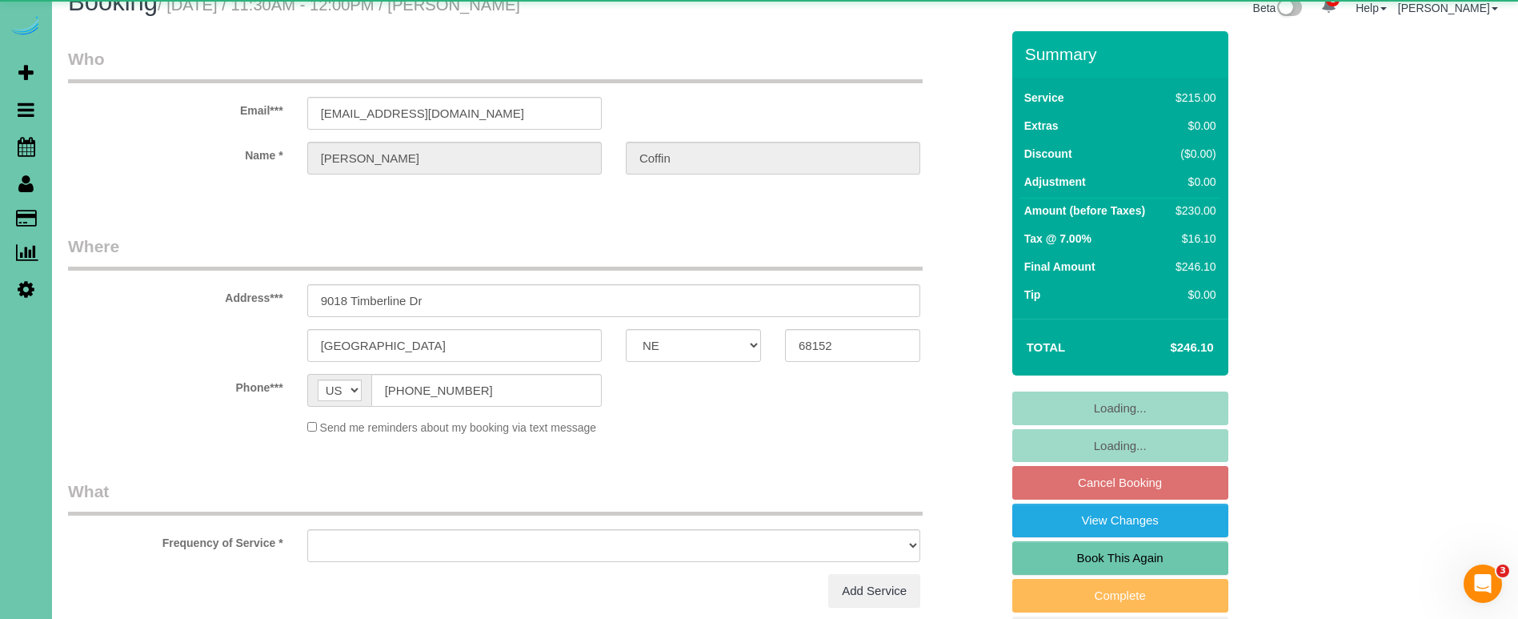
select select "object:664"
select select "string:fspay-7bfead54-e513-413d-8743-03fdc84e9ccd"
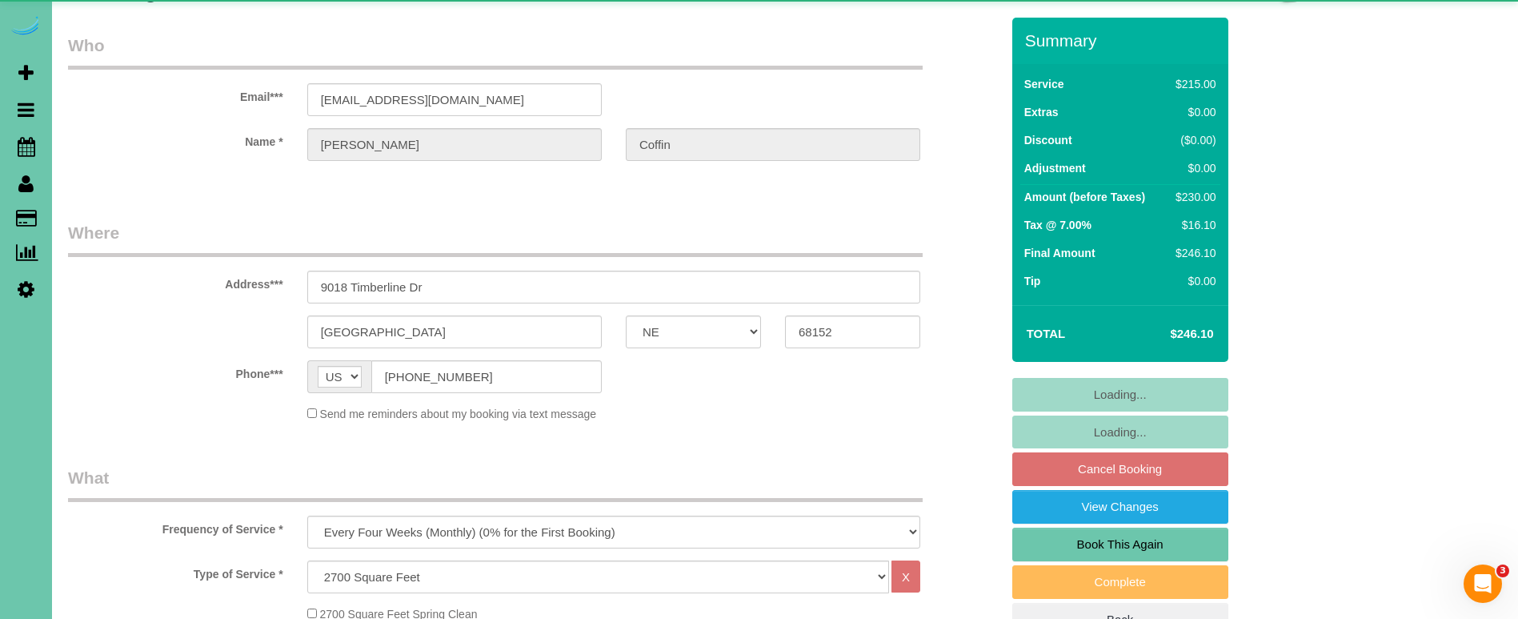
select select "object:922"
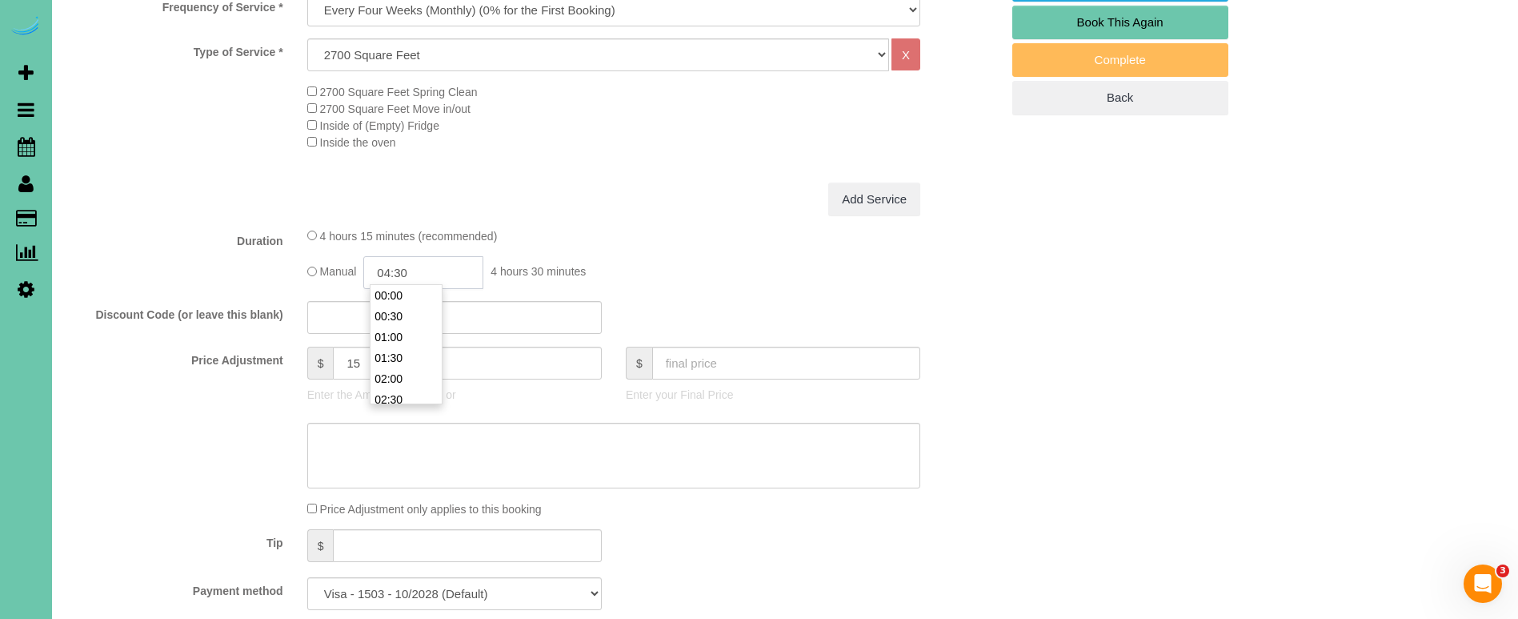
scroll to position [166, 0]
drag, startPoint x: 432, startPoint y: 266, endPoint x: 403, endPoint y: 265, distance: 28.8
click at [403, 265] on input "04:30" at bounding box center [423, 272] width 120 height 33
type input "04:15"
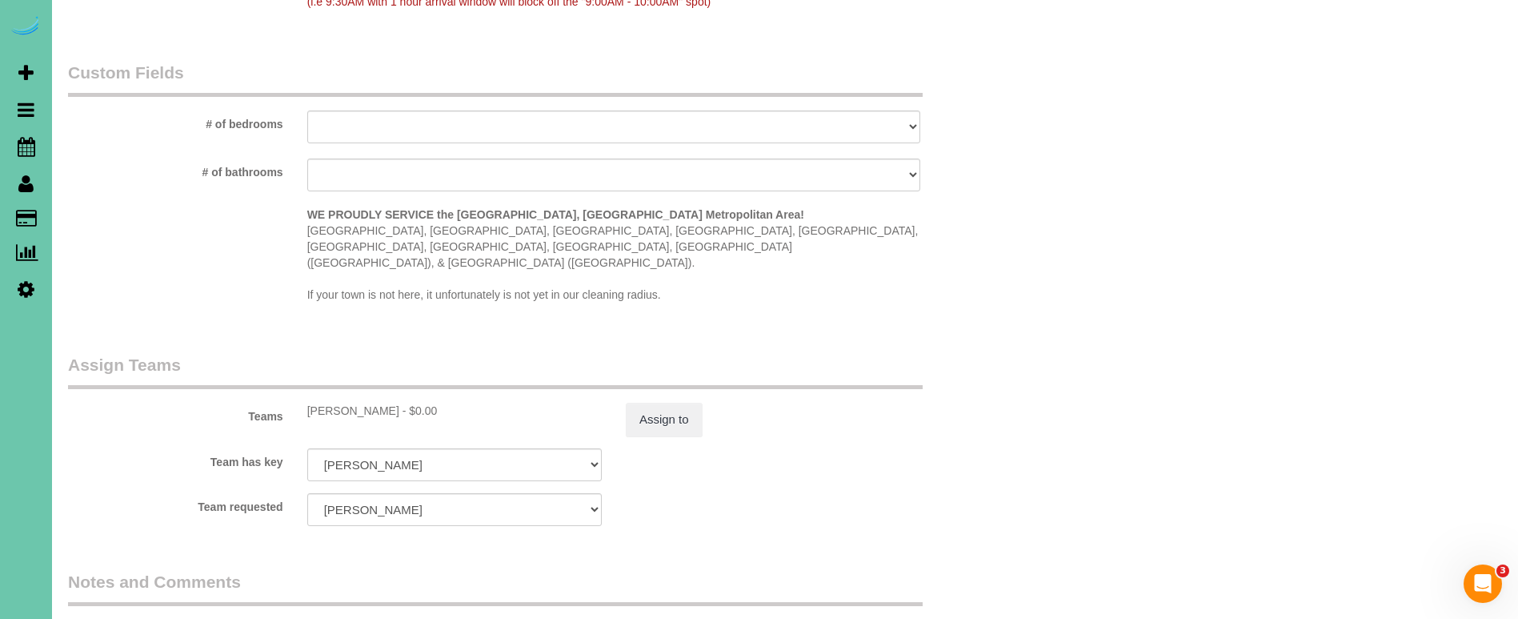
scroll to position [1433, 0]
type textarea "new rate - [DATE]"
click at [684, 404] on button "Assign to" at bounding box center [664, 421] width 77 height 34
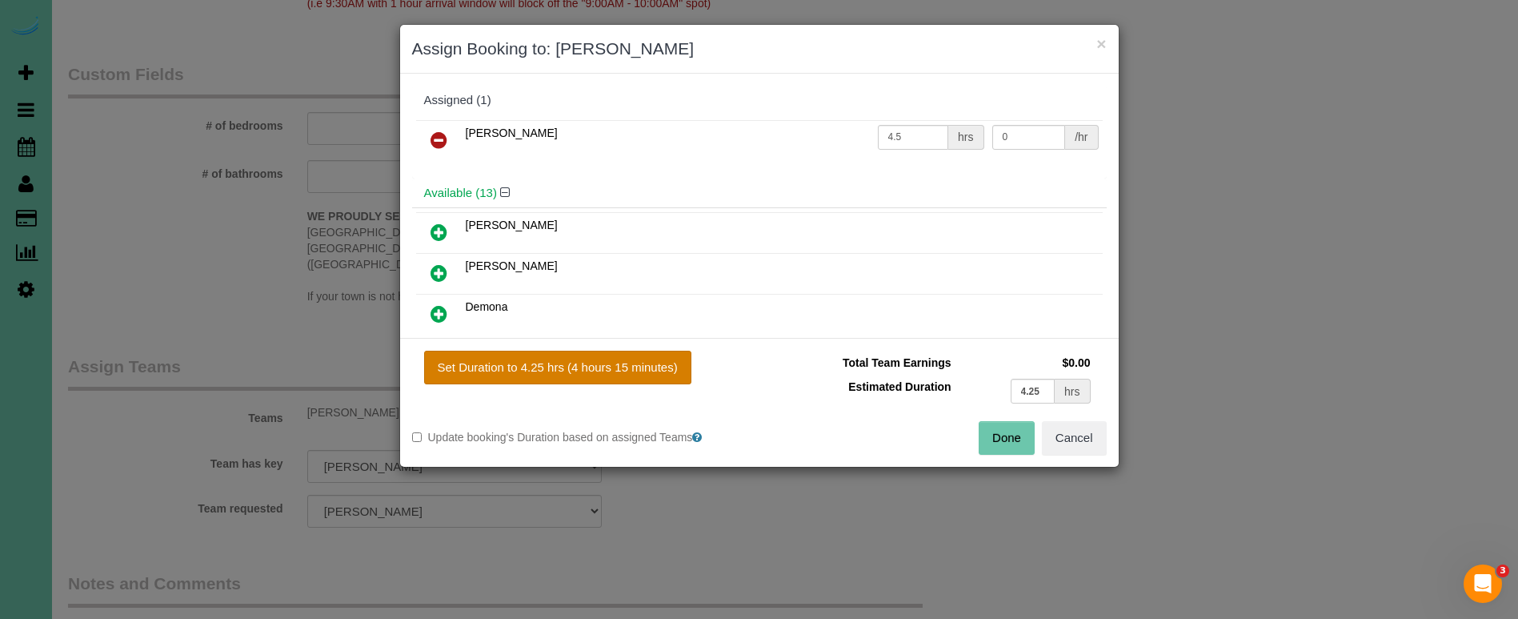
drag, startPoint x: 639, startPoint y: 361, endPoint x: 653, endPoint y: 360, distance: 14.4
click at [640, 361] on button "Set Duration to 4.25 hrs (4 hours 15 minutes)" at bounding box center [557, 367] width 267 height 34
type input "4.25"
drag, startPoint x: 1003, startPoint y: 436, endPoint x: 932, endPoint y: 432, distance: 71.3
click at [1003, 436] on button "Done" at bounding box center [1007, 438] width 56 height 34
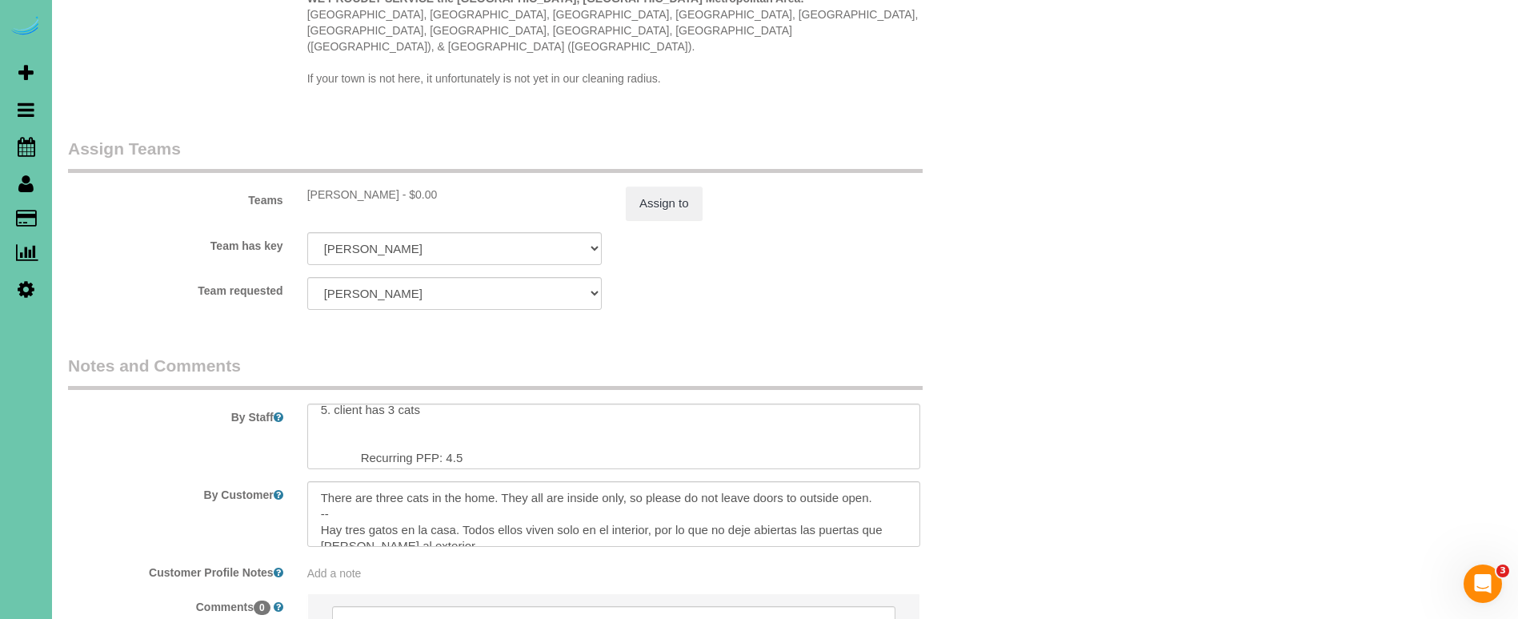
scroll to position [74, 0]
drag, startPoint x: 455, startPoint y: 416, endPoint x: 655, endPoint y: 430, distance: 199.8
click at [455, 416] on textarea at bounding box center [613, 436] width 613 height 66
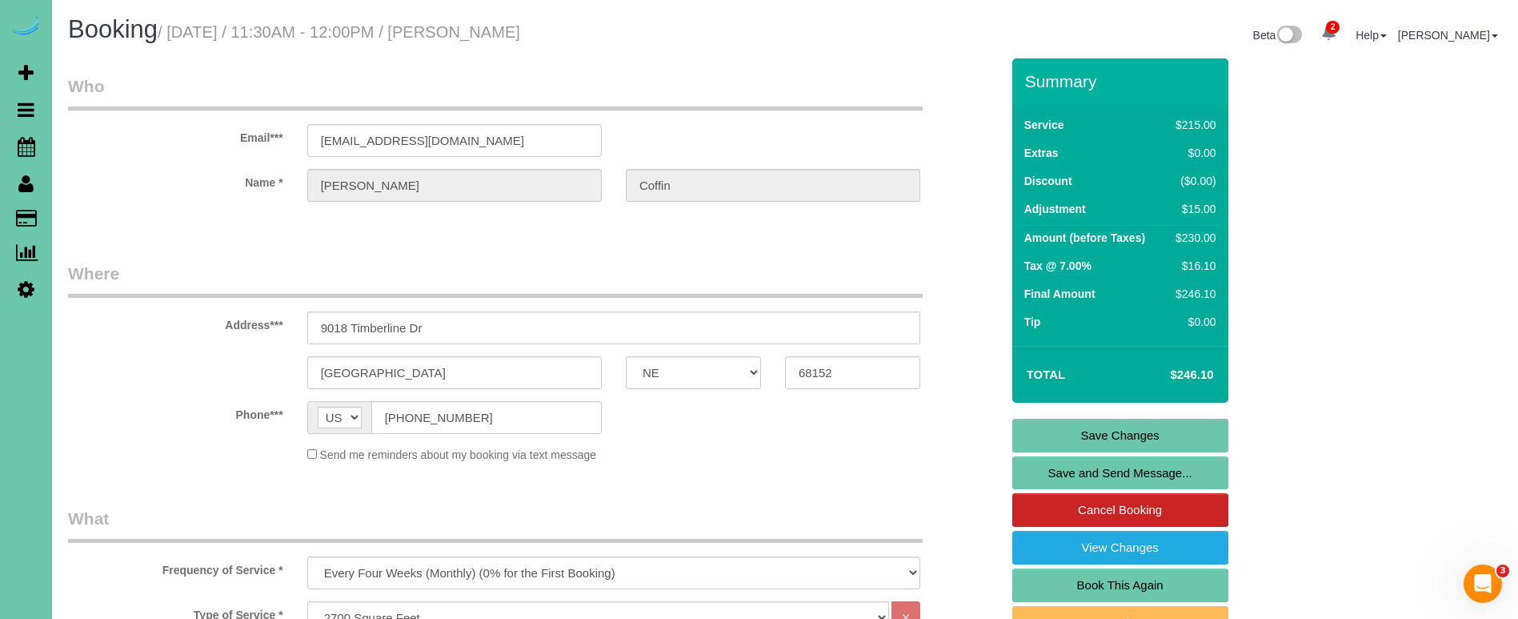
scroll to position [0, 0]
type textarea "1. credit 2. client home 3. Monthly recurring - main floor and upstairs 4. knoc…"
click at [1106, 427] on link "Save Changes" at bounding box center [1120, 435] width 216 height 34
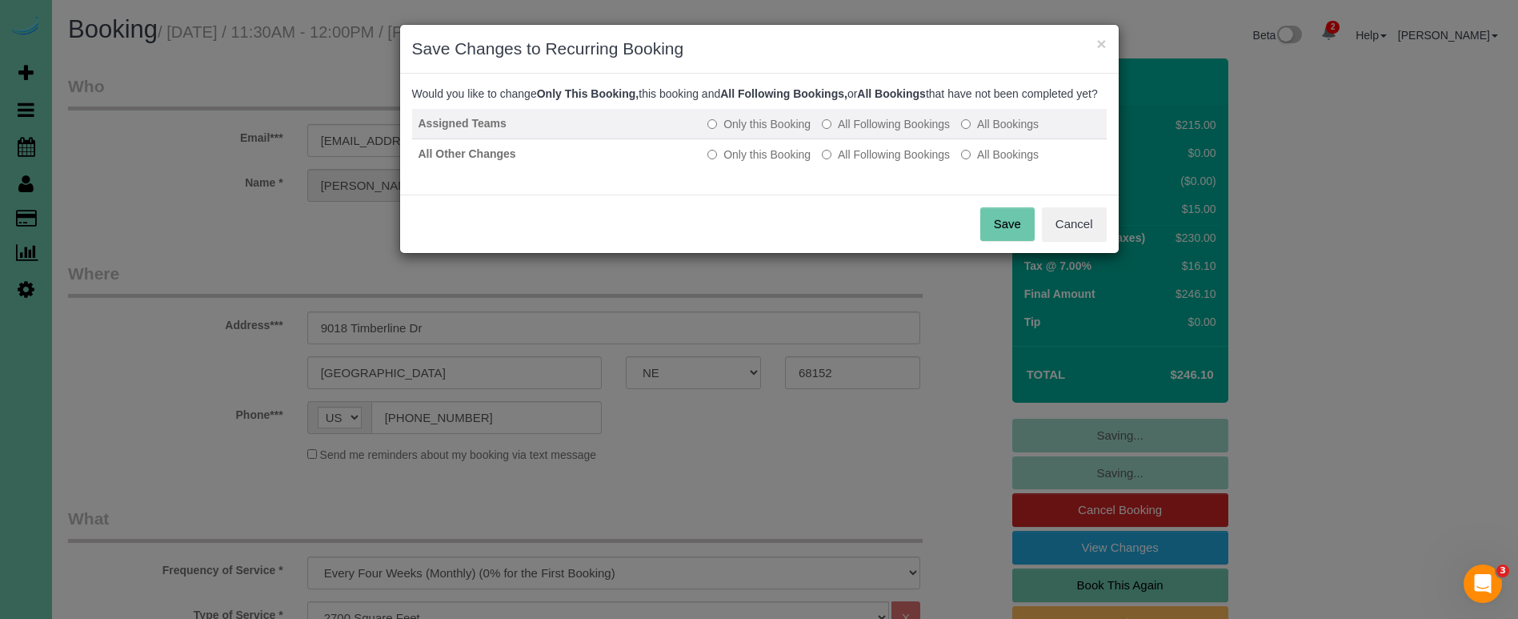
click at [887, 132] on label "All Following Bookings" at bounding box center [886, 124] width 128 height 16
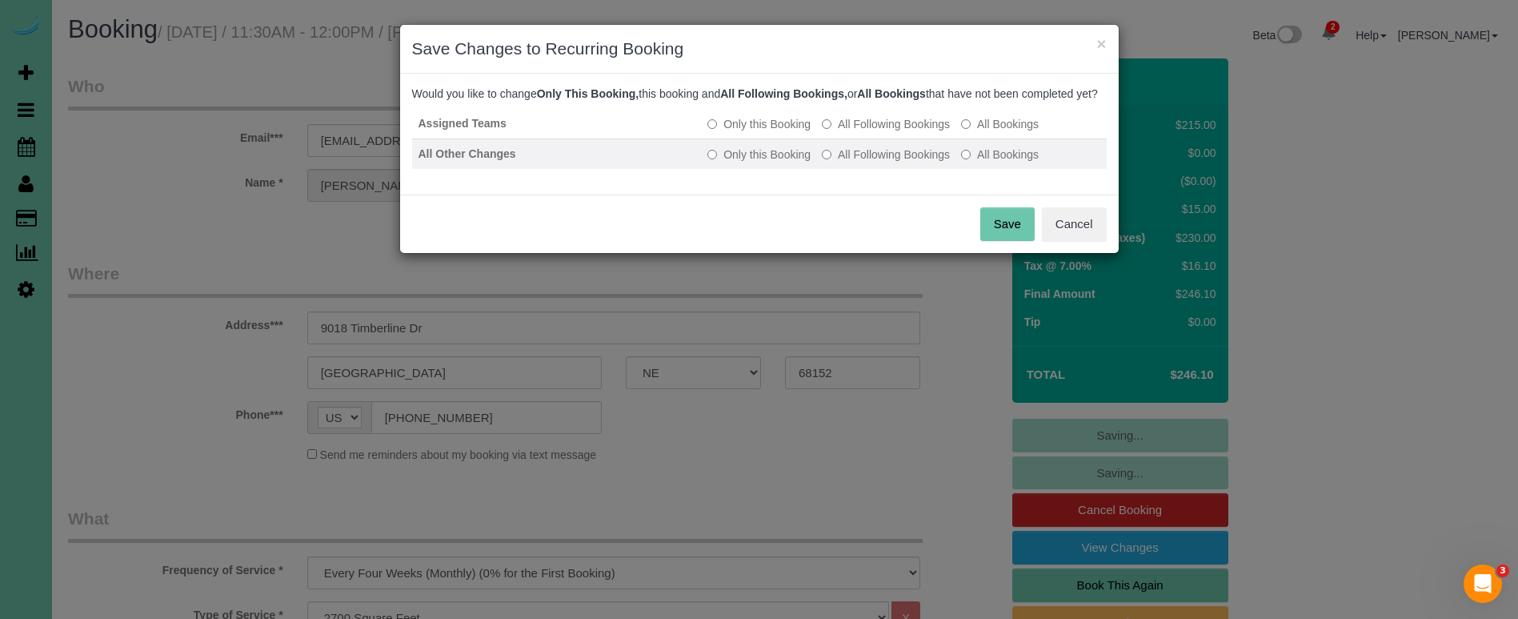
click at [884, 162] on label "All Following Bookings" at bounding box center [886, 154] width 128 height 16
click at [981, 230] on button "Save" at bounding box center [1007, 224] width 54 height 34
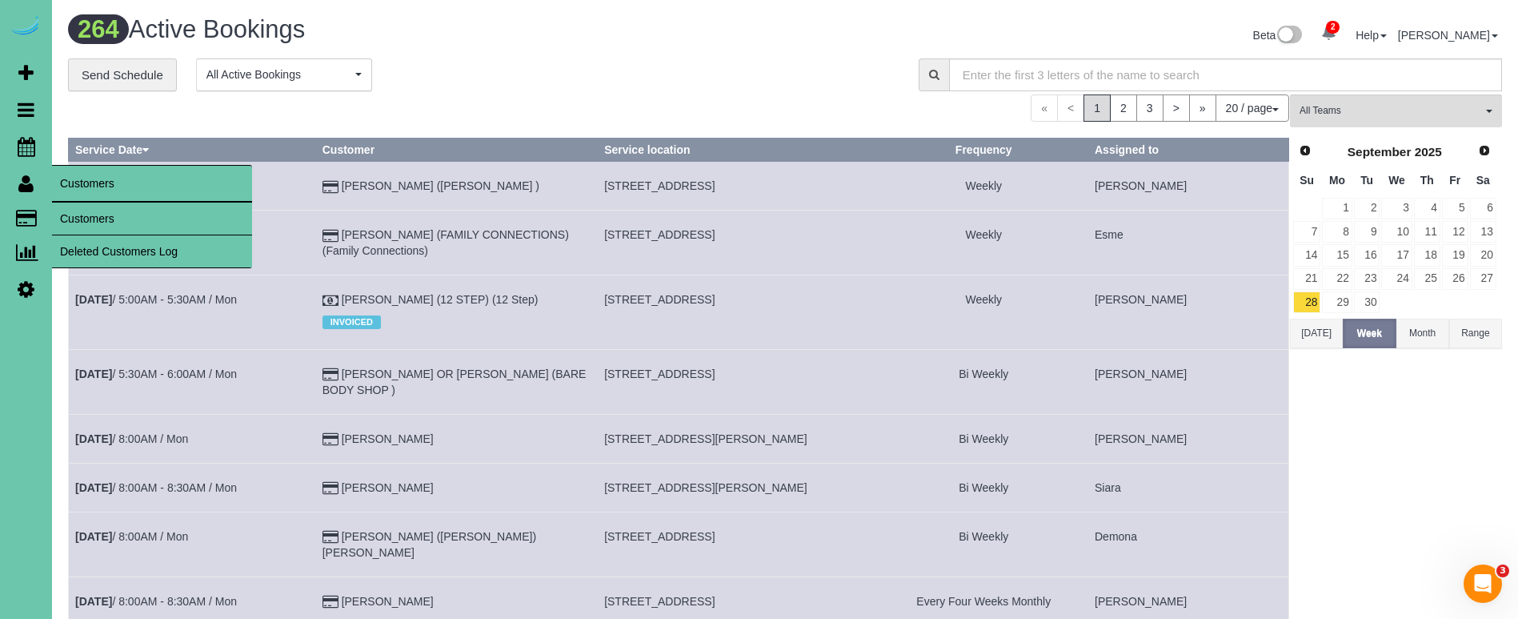
click at [105, 218] on link "Customers" at bounding box center [152, 218] width 200 height 32
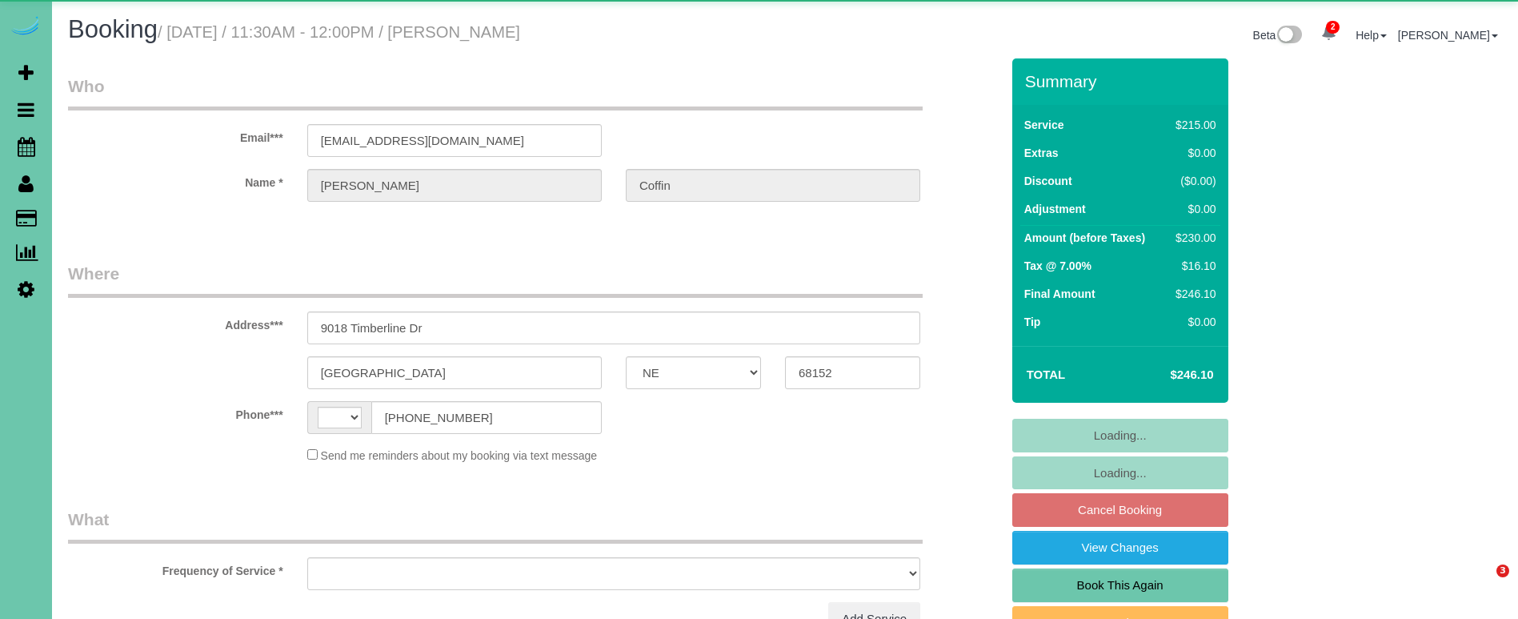
select select "NE"
select select "string:[GEOGRAPHIC_DATA]"
select select "object:388"
select select "string:fspay-7bfead54-e513-413d-8743-03fdc84e9ccd"
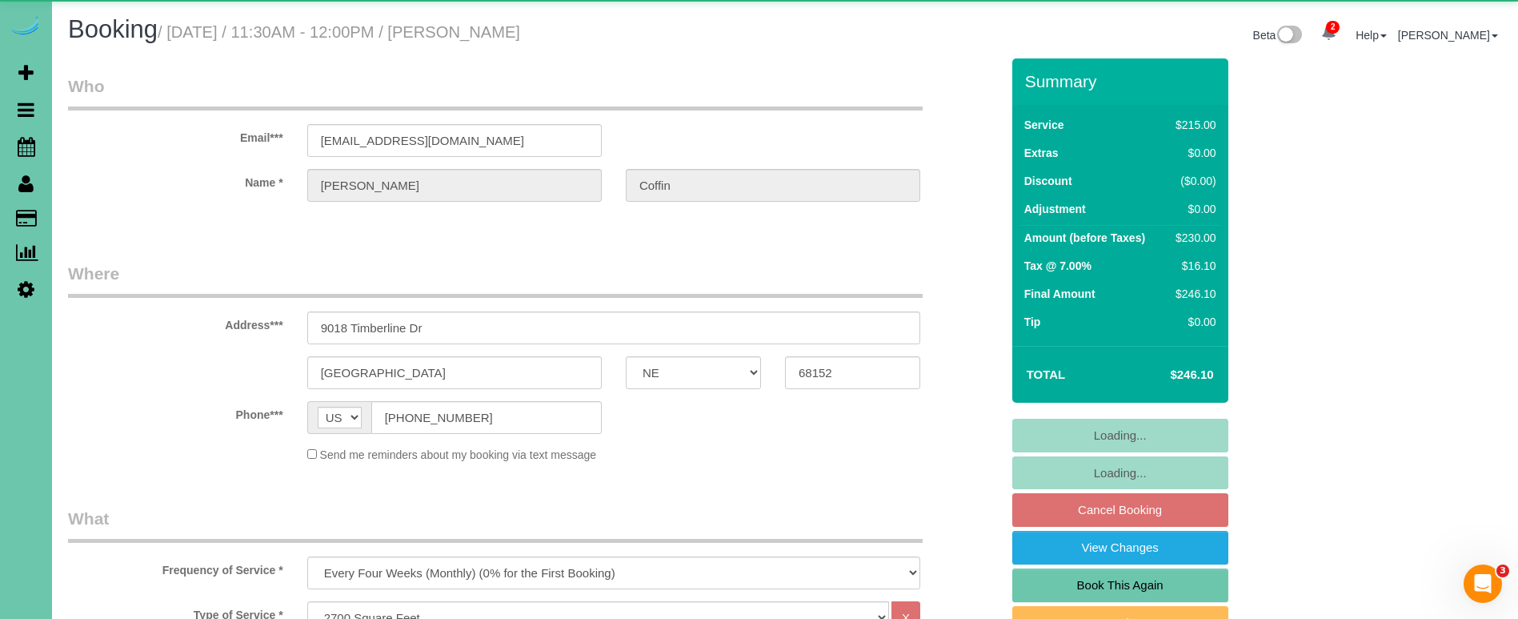
select select "object:668"
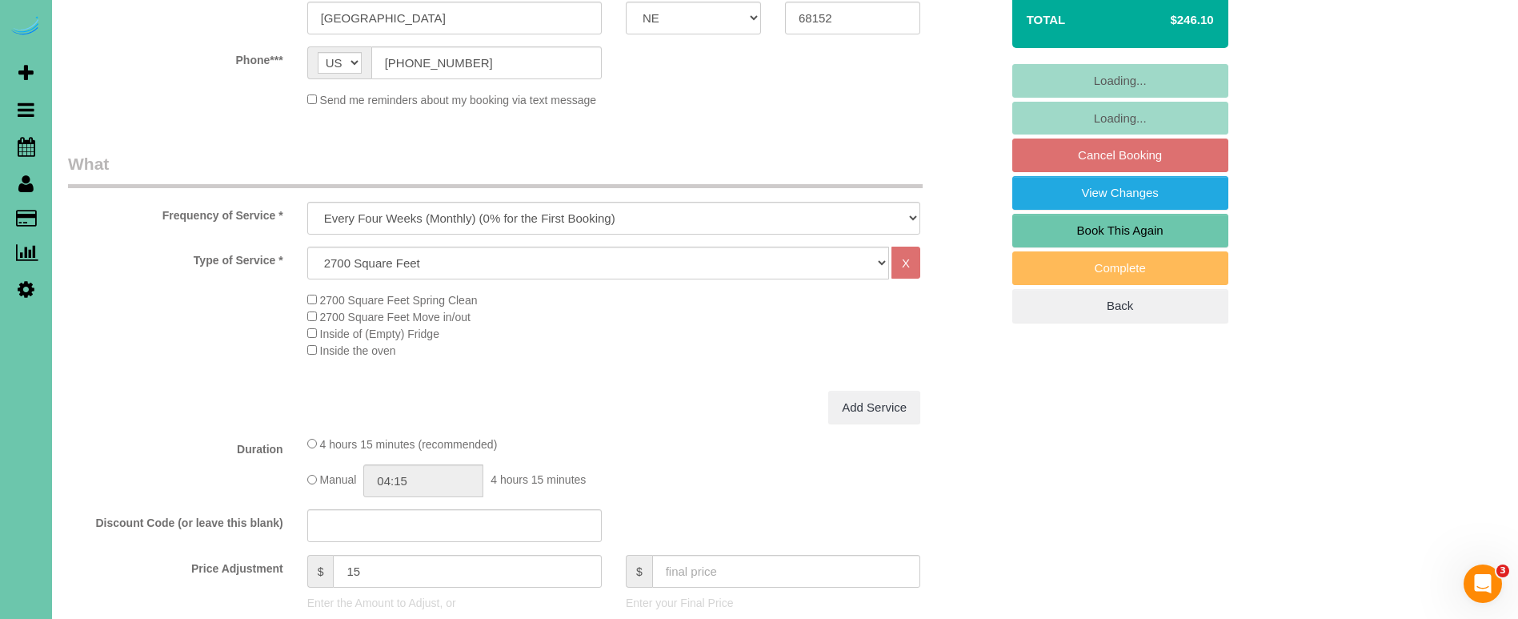
scroll to position [427, 0]
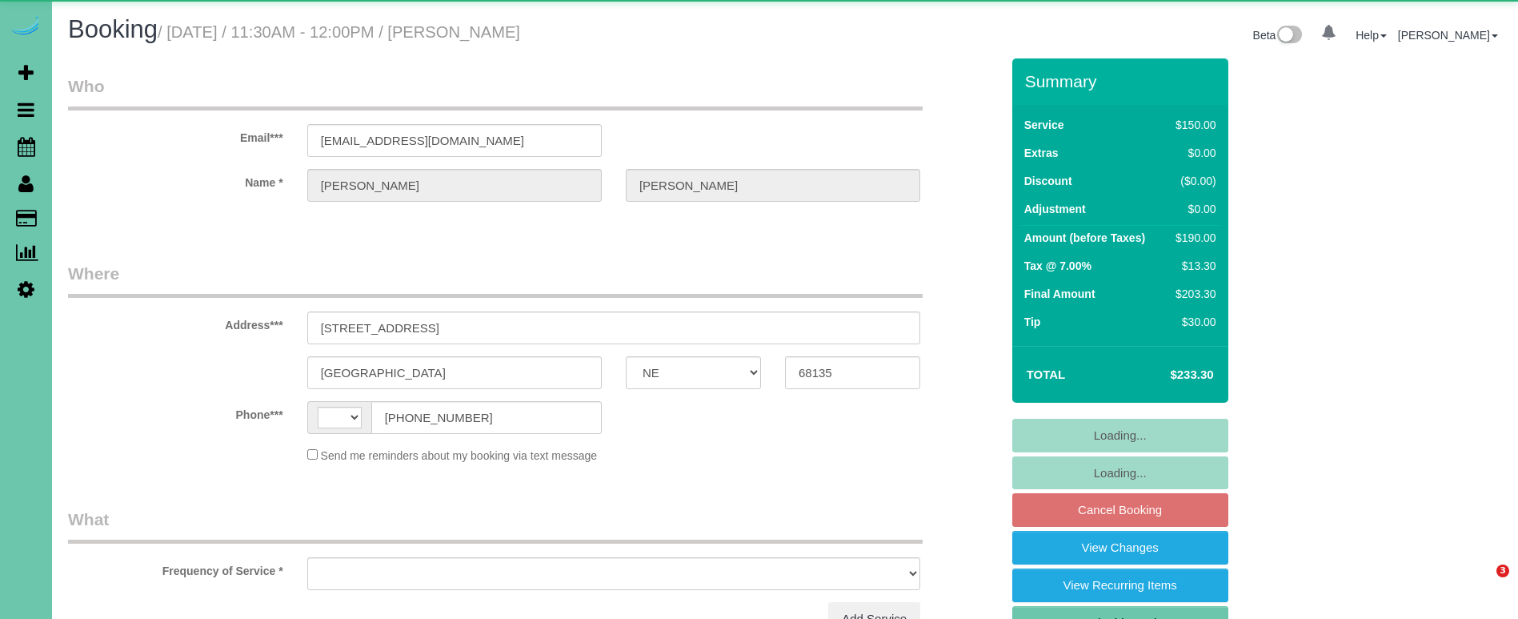
select select "NE"
select select "string:[GEOGRAPHIC_DATA]"
select select "object:637"
select select "string:fspay-a8e733f4-45ae-4cfb-88d7-692f54a36d6c"
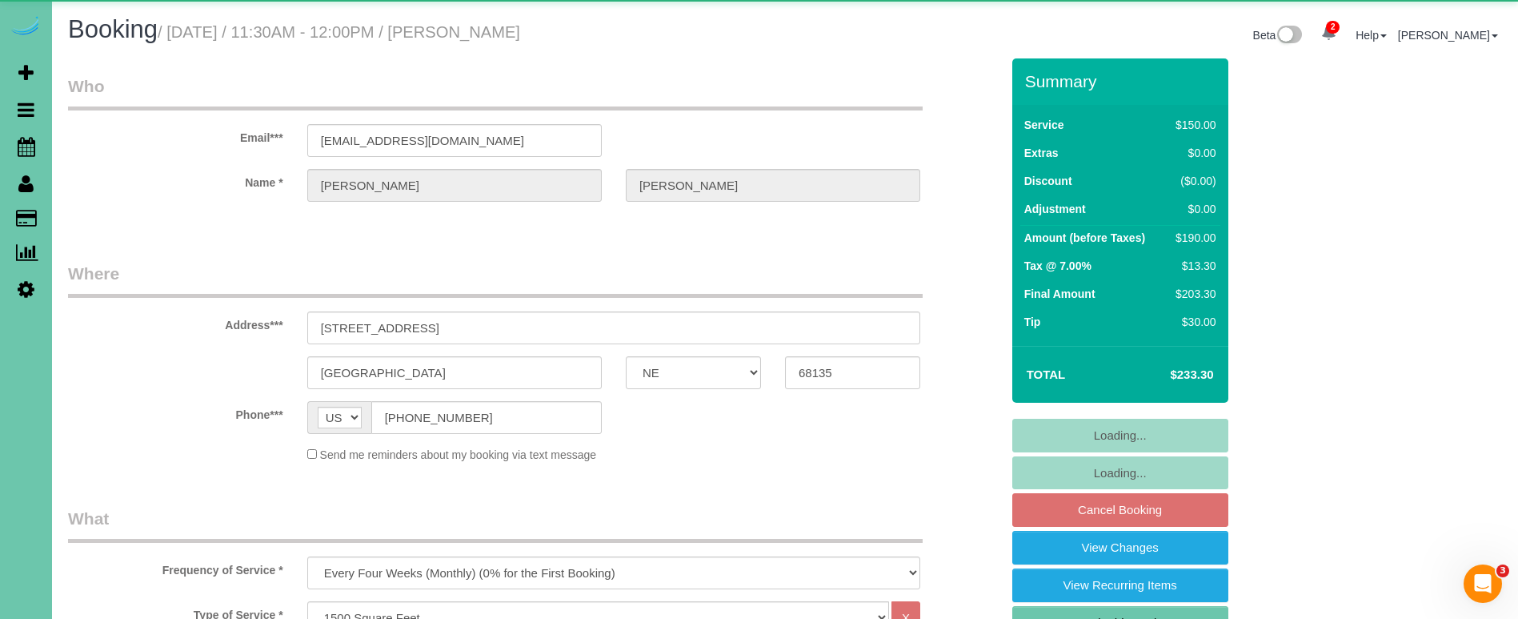
select select "object:921"
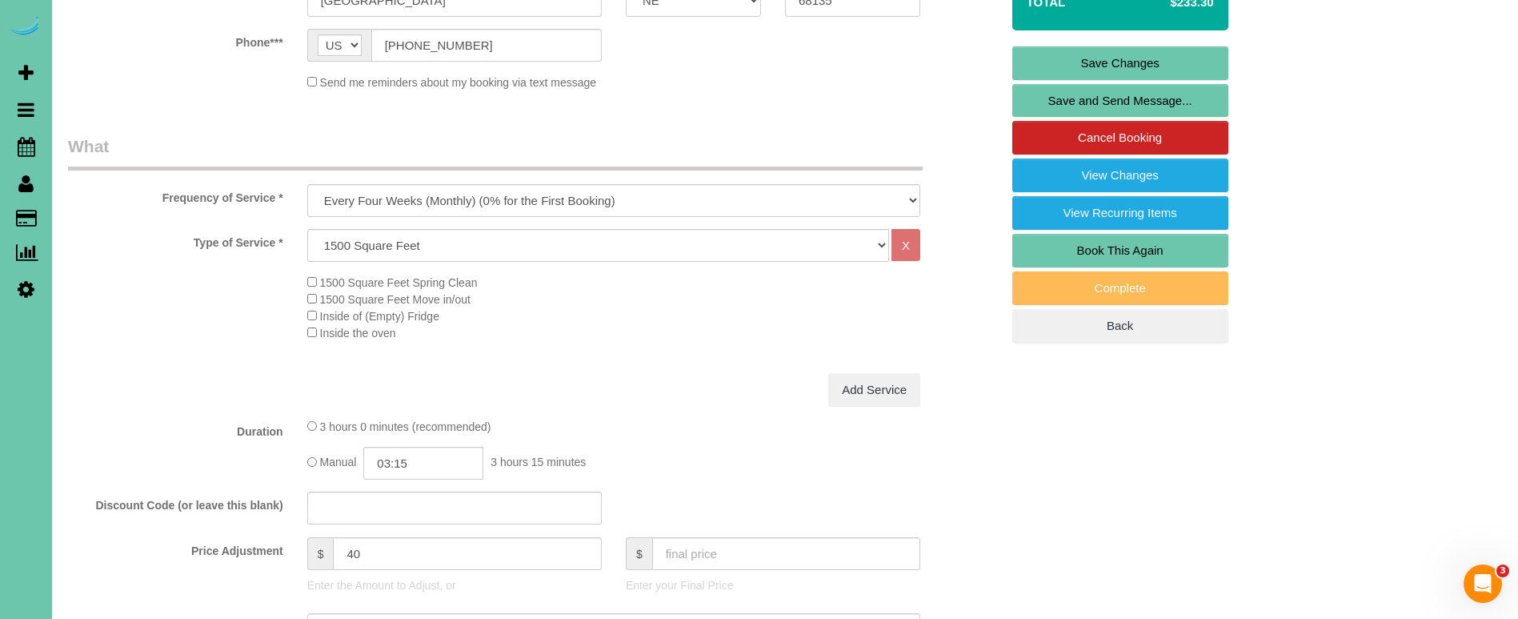
scroll to position [372, 0]
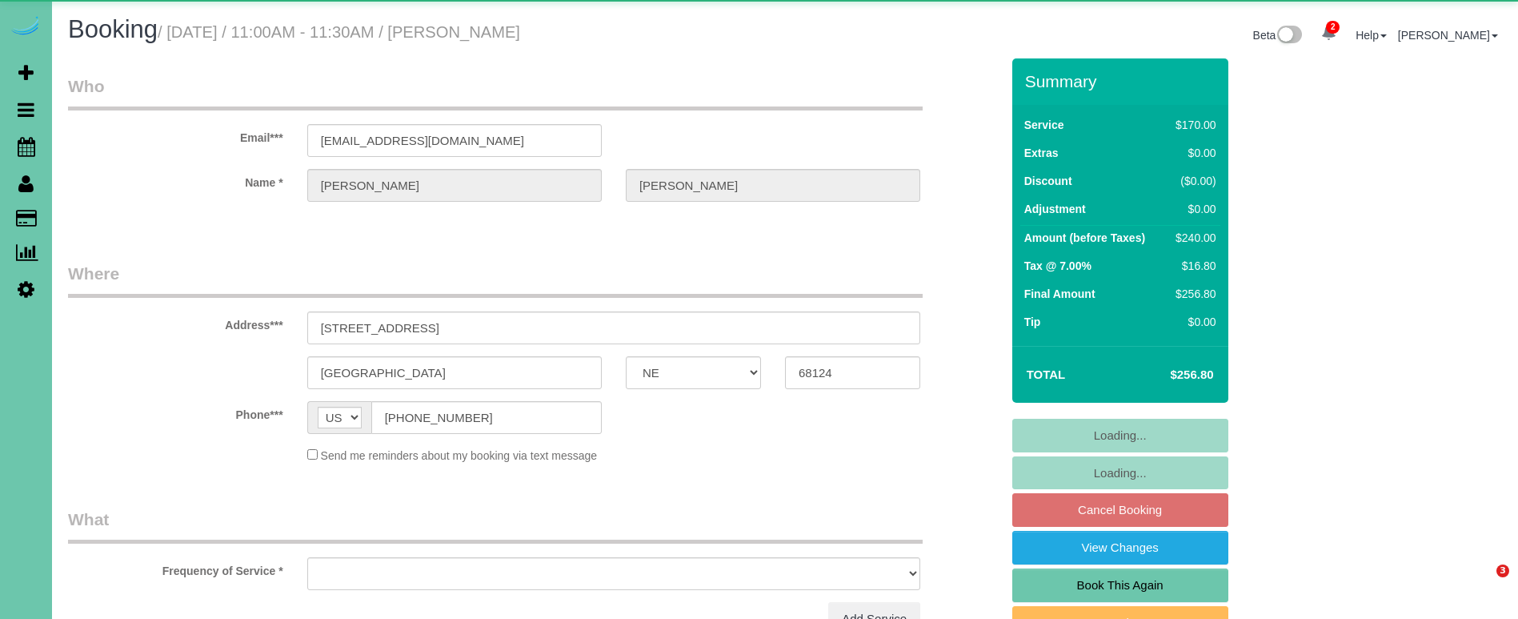
select select "NE"
select select "object:736"
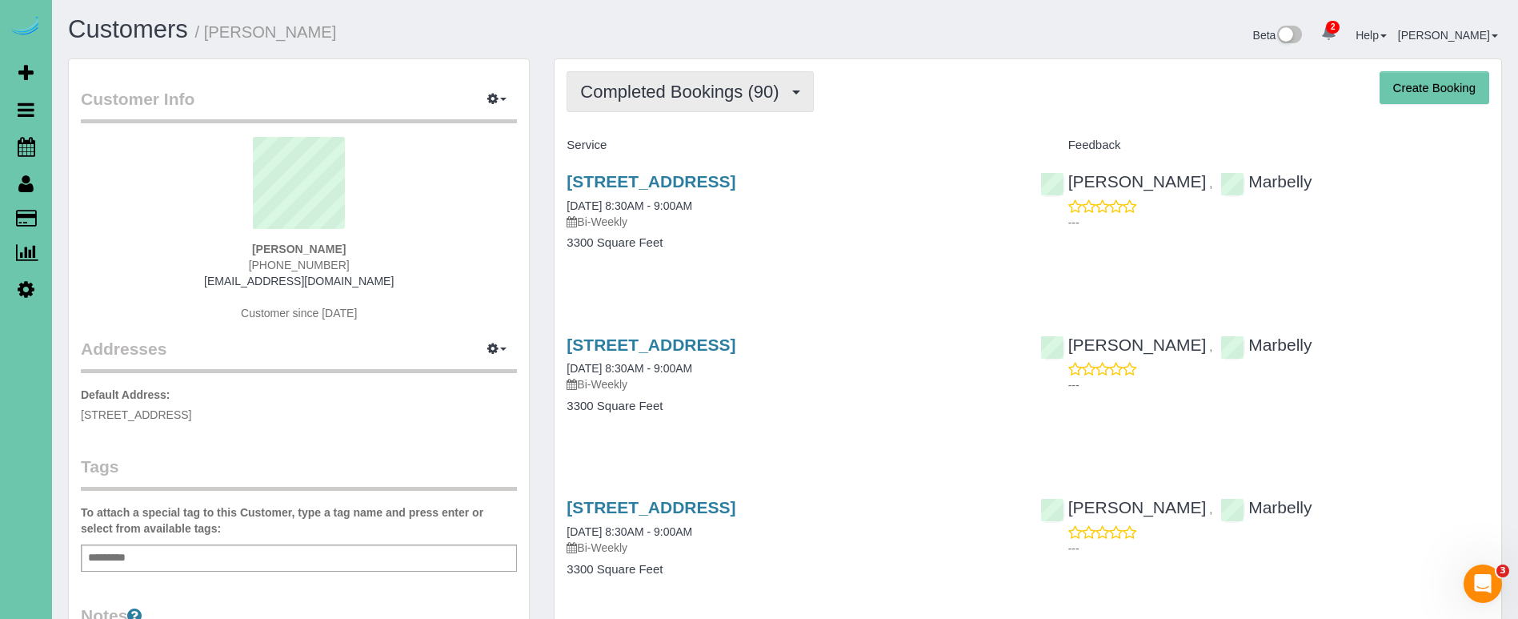
click at [617, 98] on span "Completed Bookings (90)" at bounding box center [683, 92] width 206 height 20
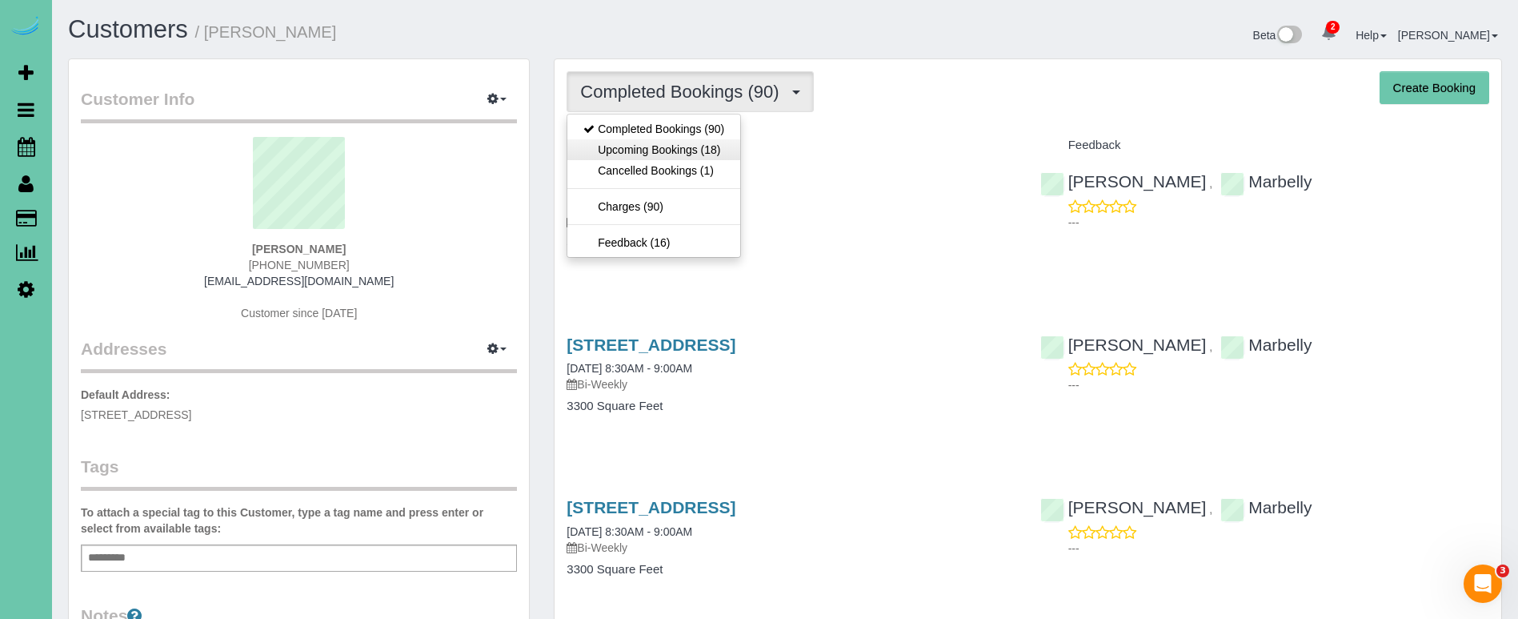
click at [623, 154] on link "Upcoming Bookings (18)" at bounding box center [653, 149] width 173 height 21
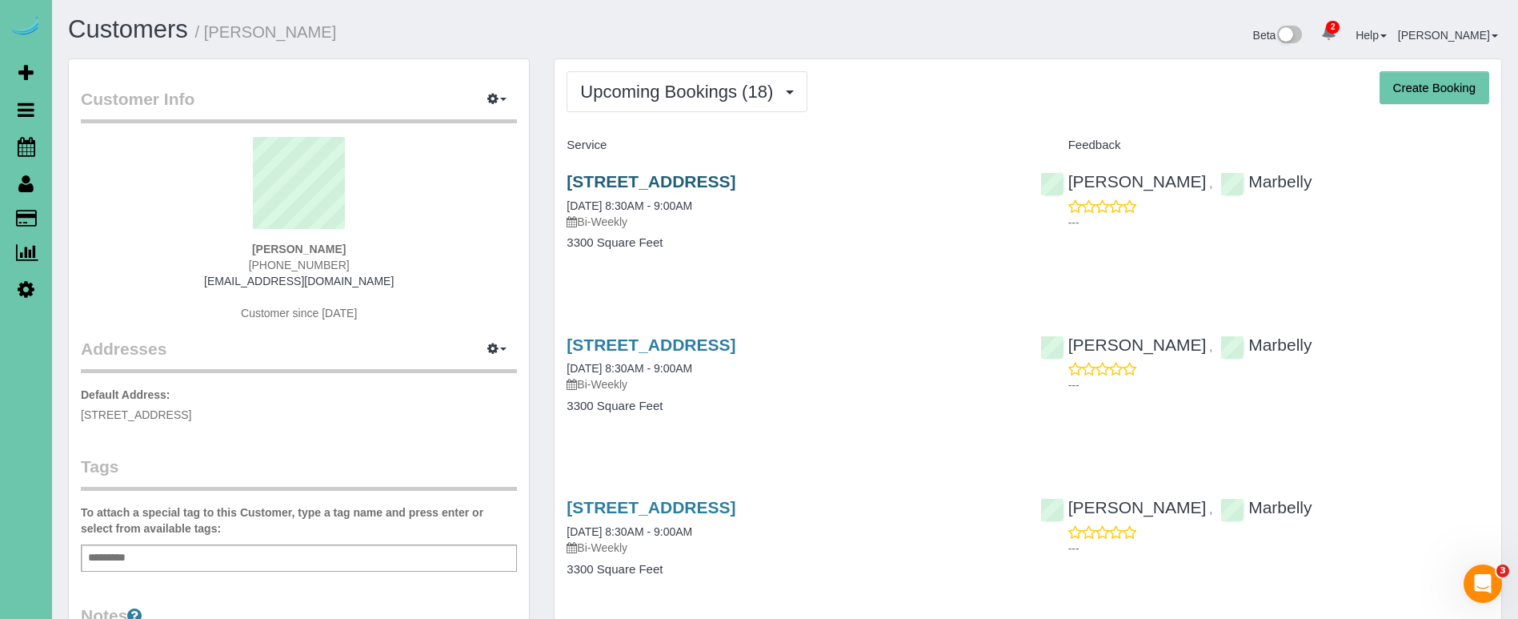
click at [581, 173] on link "2808 N 172nd Street, Omaha, NE 68116" at bounding box center [651, 181] width 169 height 18
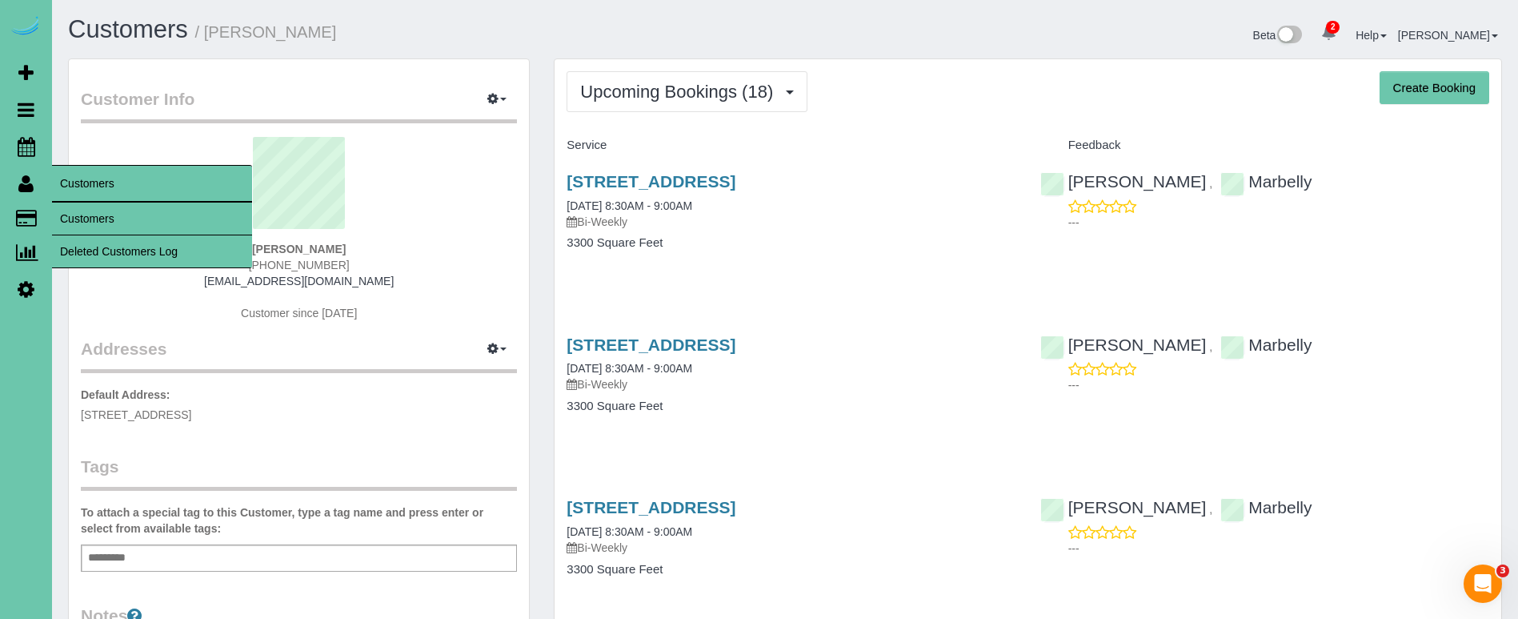
click at [89, 208] on link "Customers" at bounding box center [152, 218] width 200 height 32
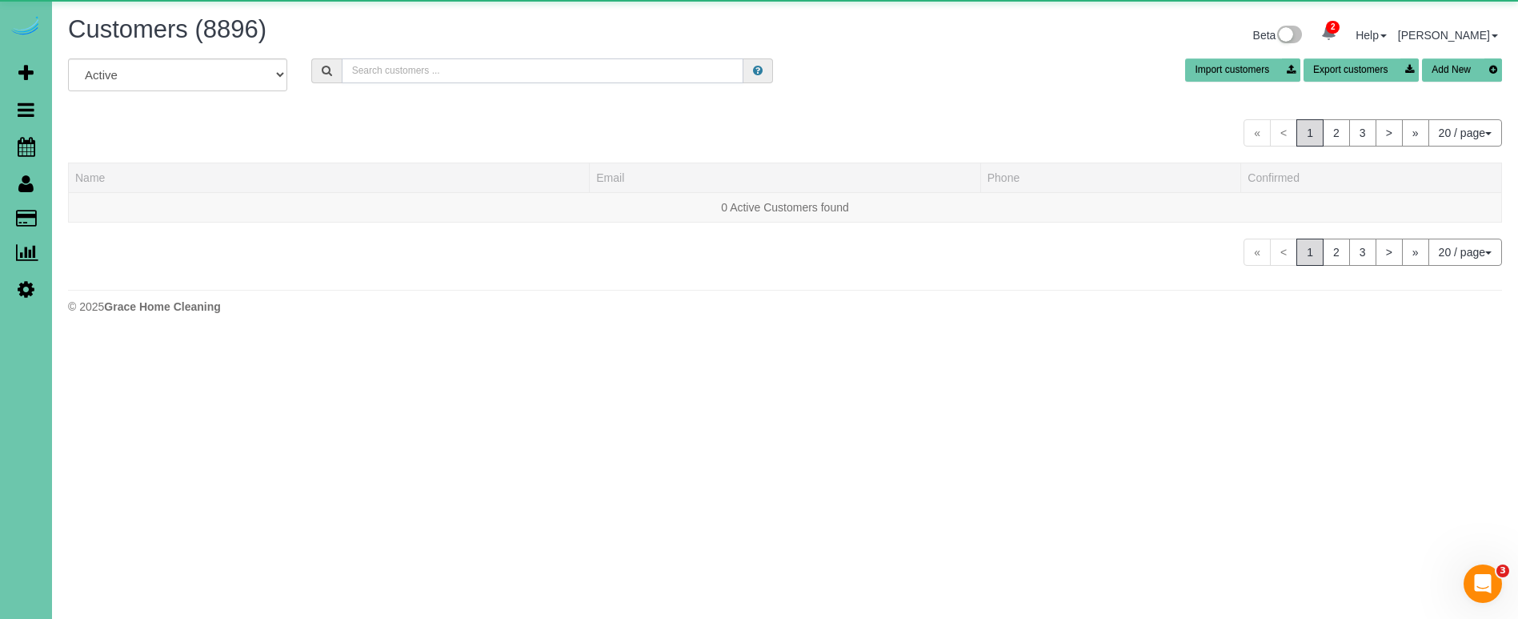
click at [367, 75] on input "text" at bounding box center [543, 70] width 402 height 25
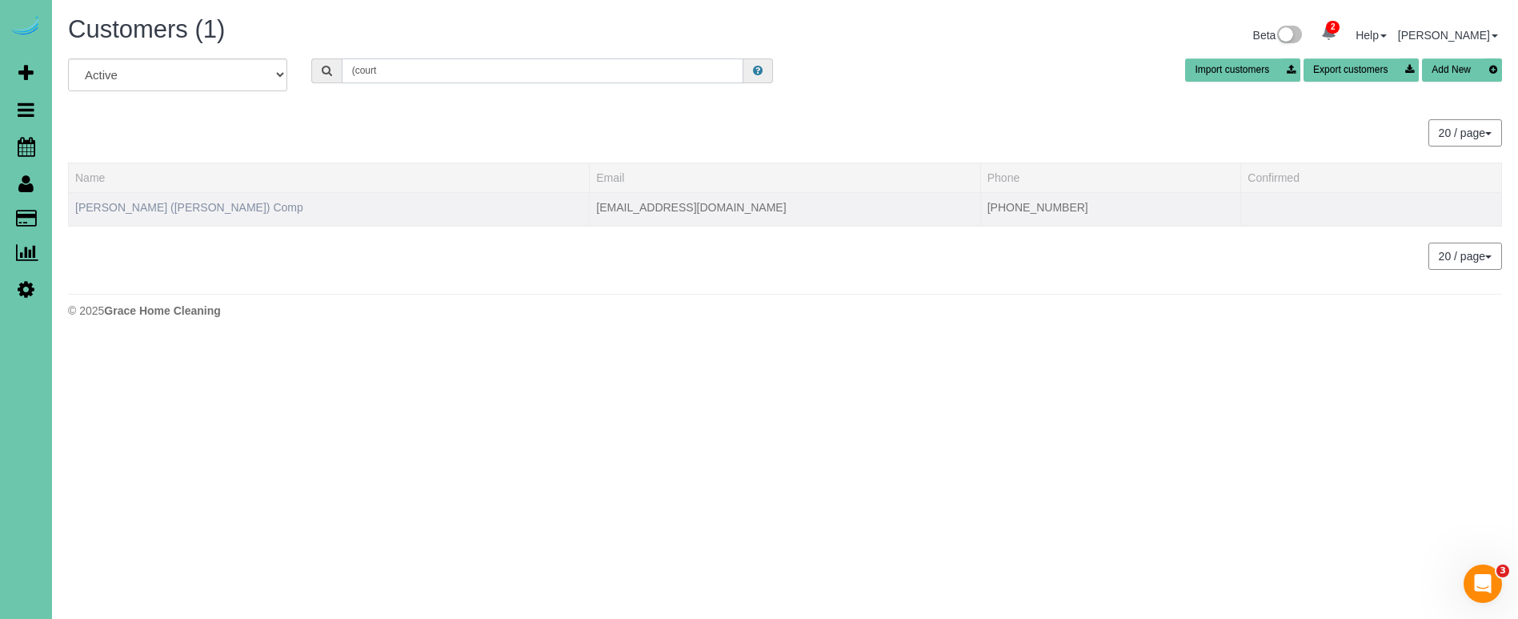
type input "(court"
click at [143, 203] on link "Anne (Courtney) Comp" at bounding box center [189, 207] width 228 height 13
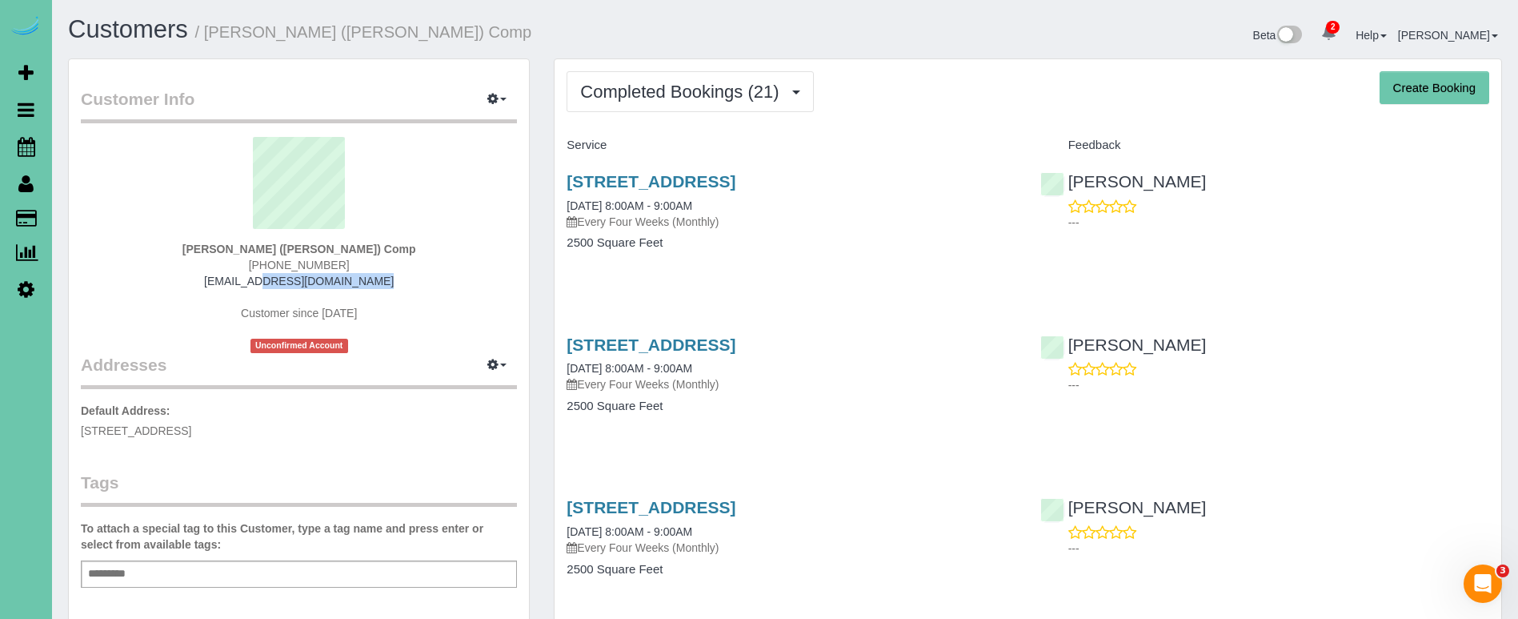
drag, startPoint x: 367, startPoint y: 274, endPoint x: 233, endPoint y: 278, distance: 134.5
click at [233, 278] on div "Anne (Courtney) Comp 605-521-5109 compannem@yahoo.com Customer since 2021 Uncon…" at bounding box center [299, 245] width 436 height 216
copy link "compannem@yahoo.com"
click at [706, 90] on span "Completed Bookings (21)" at bounding box center [683, 92] width 206 height 20
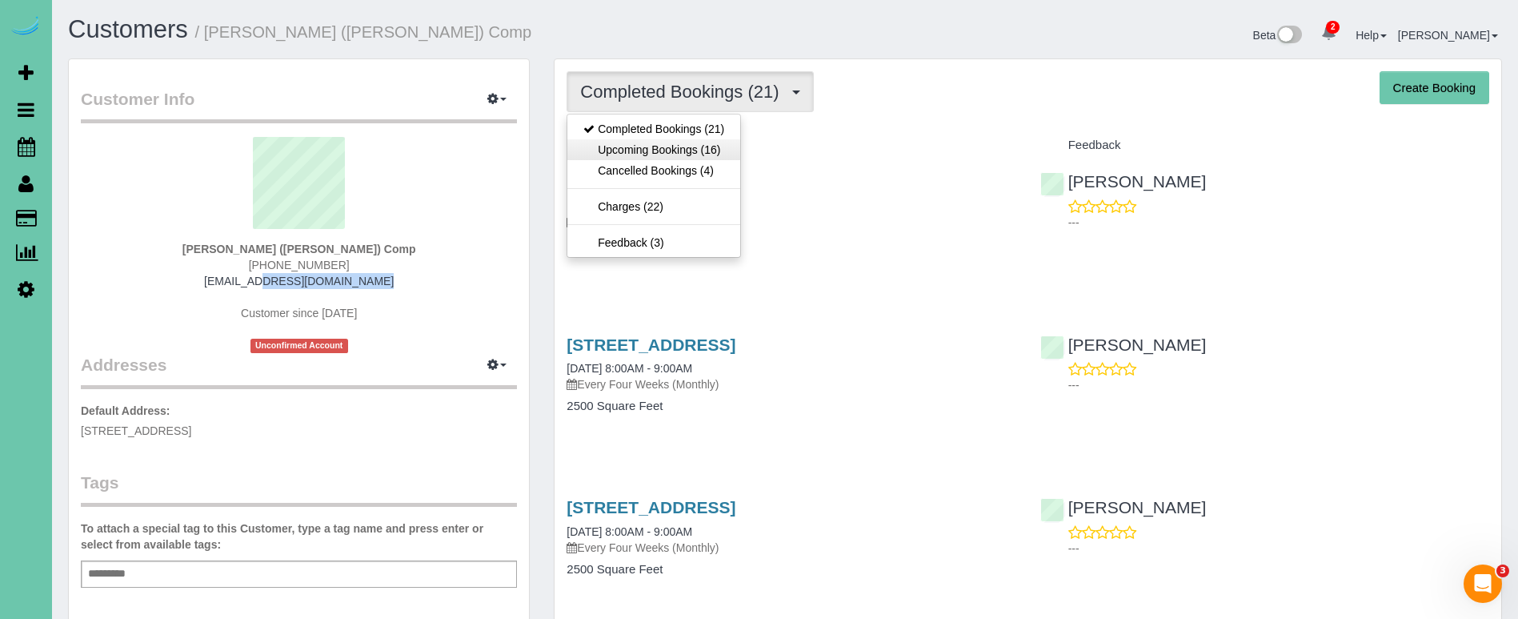
click at [691, 146] on link "Upcoming Bookings (16)" at bounding box center [653, 149] width 173 height 21
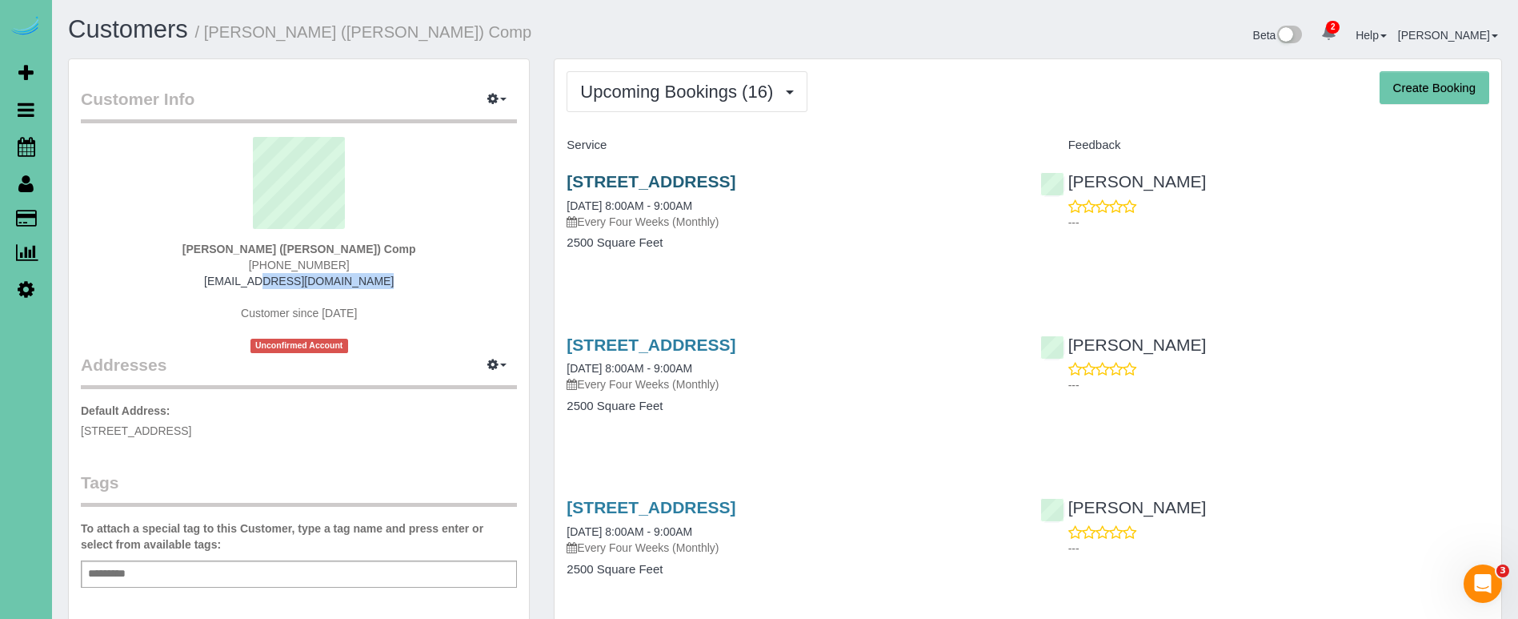
click at [660, 176] on link "2329 N 104th Circle, Omaha, NE 68134" at bounding box center [651, 181] width 169 height 18
click at [681, 346] on link "2329 N 104th Circle, Omaha, NE 68134" at bounding box center [651, 344] width 169 height 18
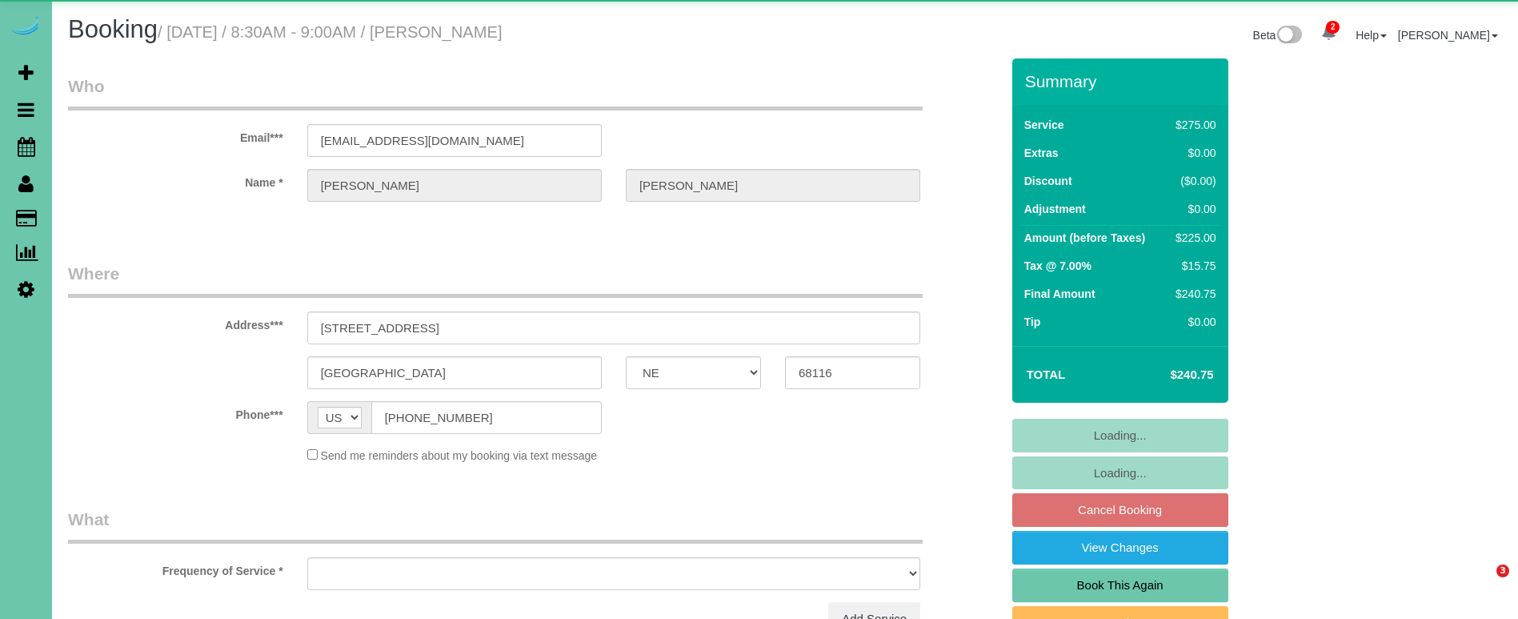
select select "NE"
select select "object:665"
select select "string:fspay-04d9c254-8c6a-4639-abf9-155c53fc54cb"
select select "object:908"
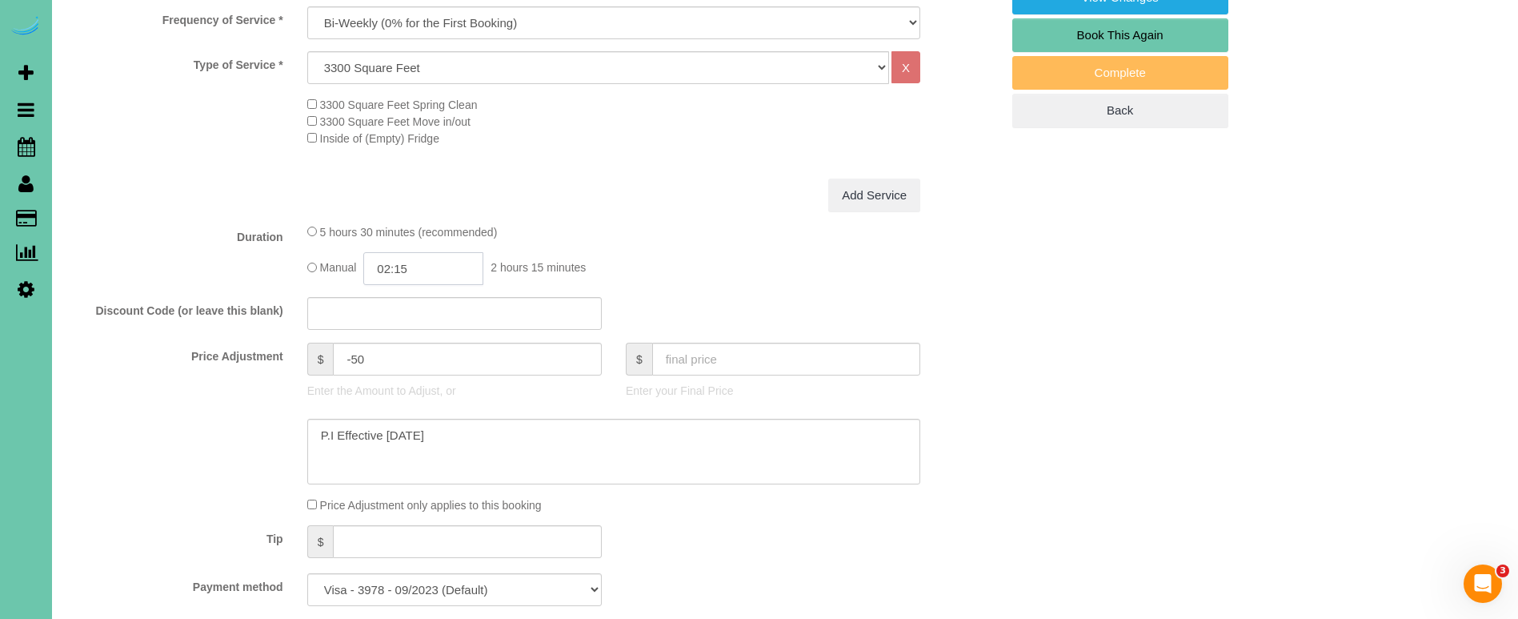
click at [432, 268] on input "02:15" at bounding box center [423, 268] width 120 height 33
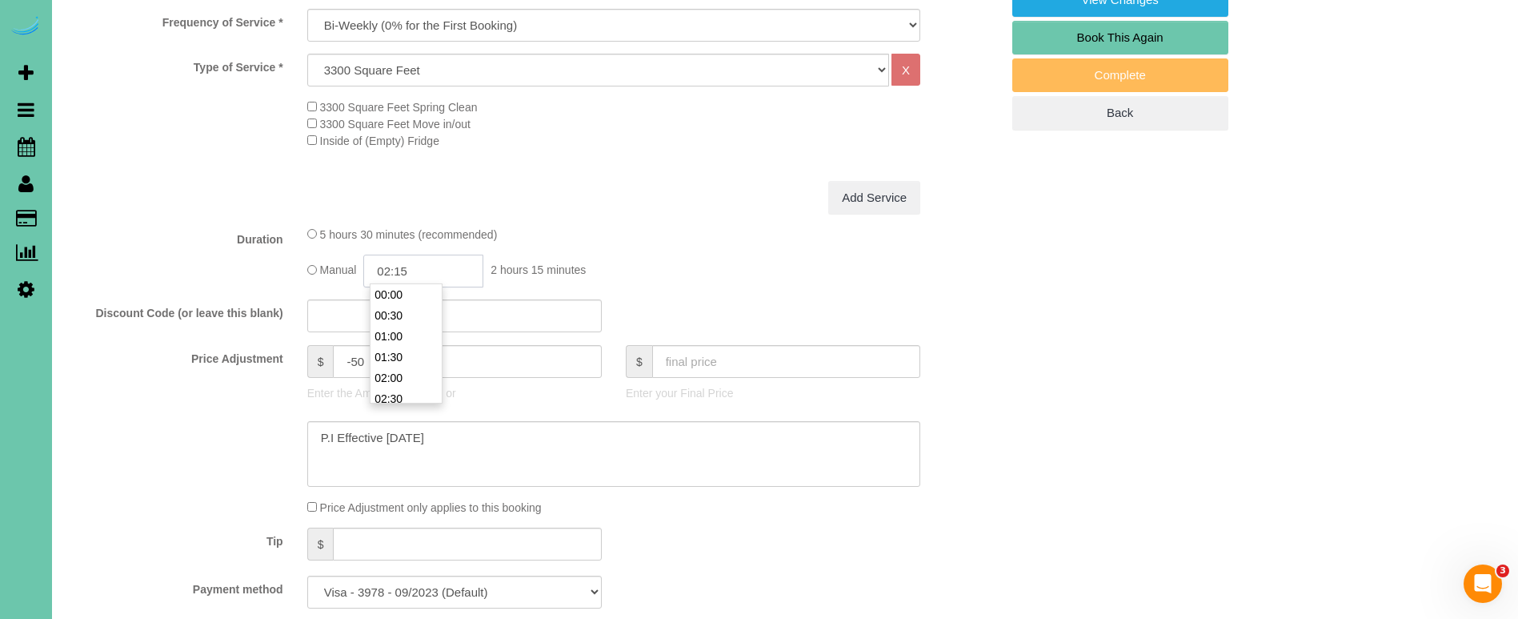
scroll to position [544, 0]
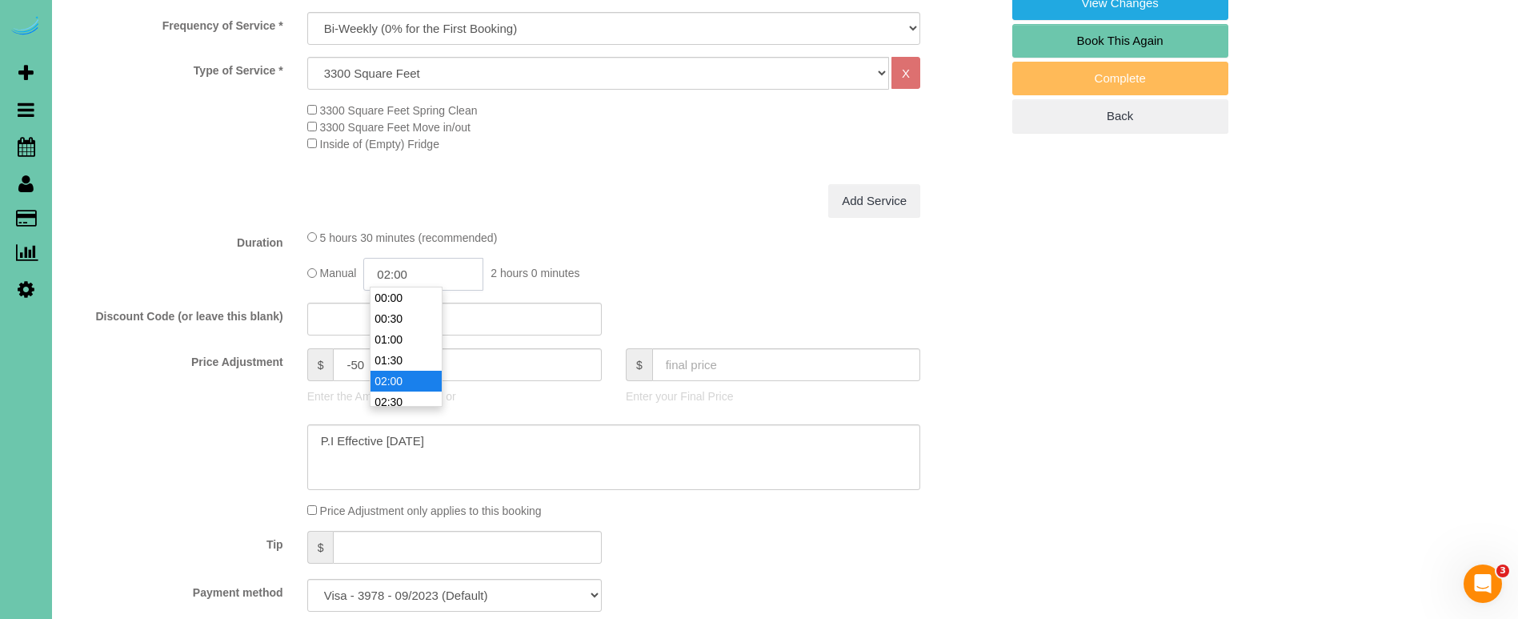
type input "02:00"
drag, startPoint x: 330, startPoint y: 426, endPoint x: 195, endPoint y: 408, distance: 135.6
click at [195, 408] on sui-booking-price-adjustment "Price Adjustment $ -50 Enter the Amount to Adjust, or $ Enter your Final Price …" at bounding box center [534, 433] width 932 height 170
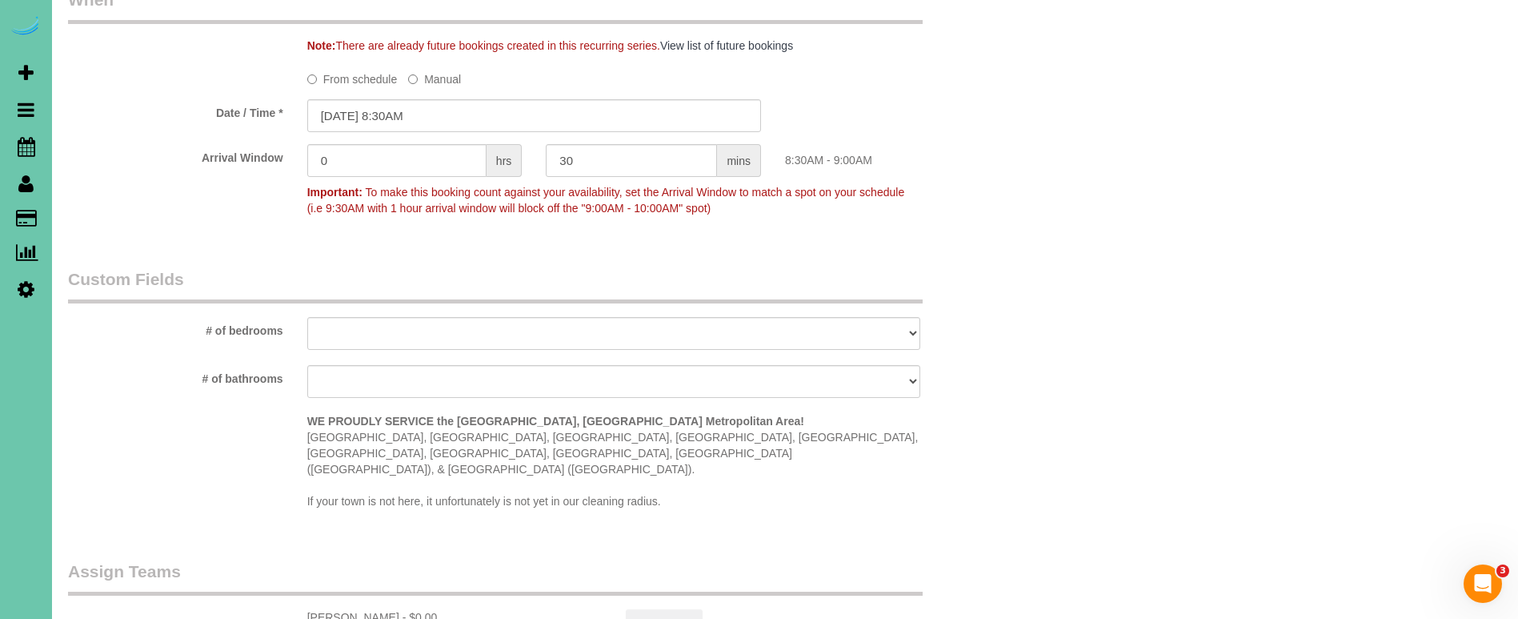
scroll to position [1343, 0]
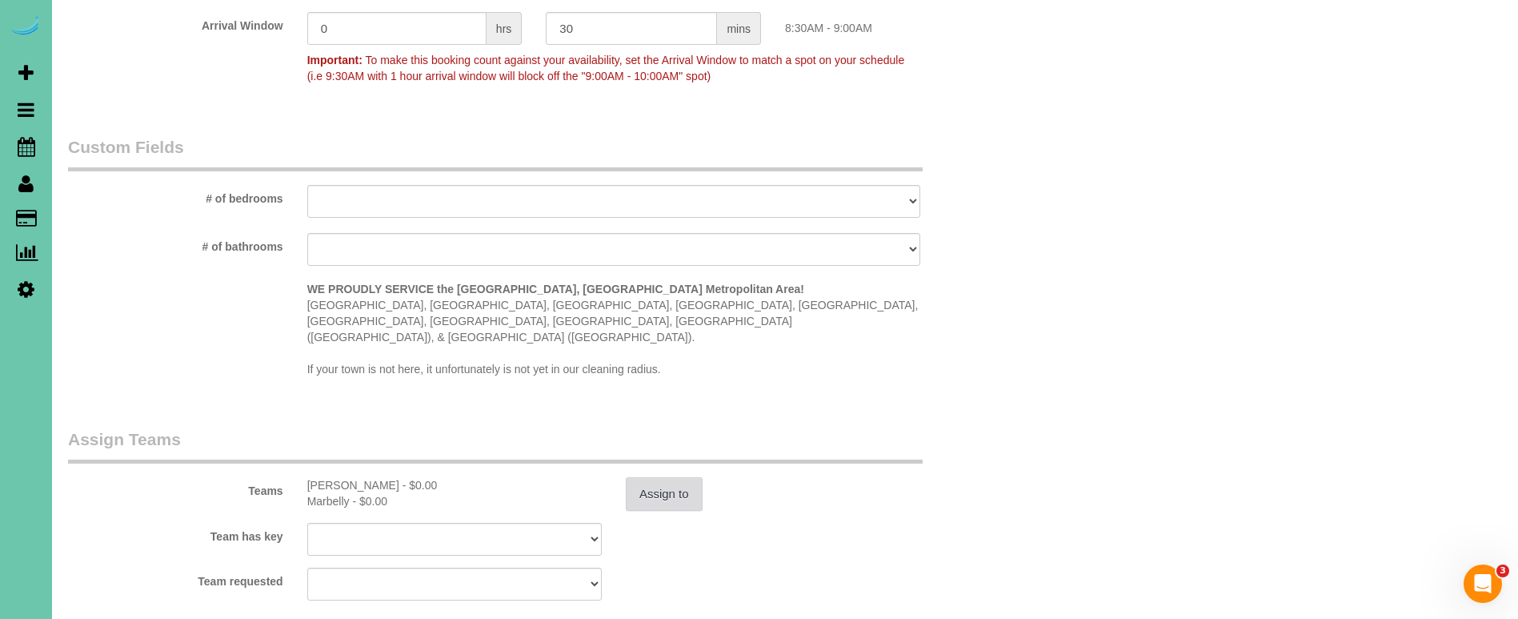
type textarea "new rate - [DATE]"
click at [626, 477] on button "Assign to" at bounding box center [664, 494] width 77 height 34
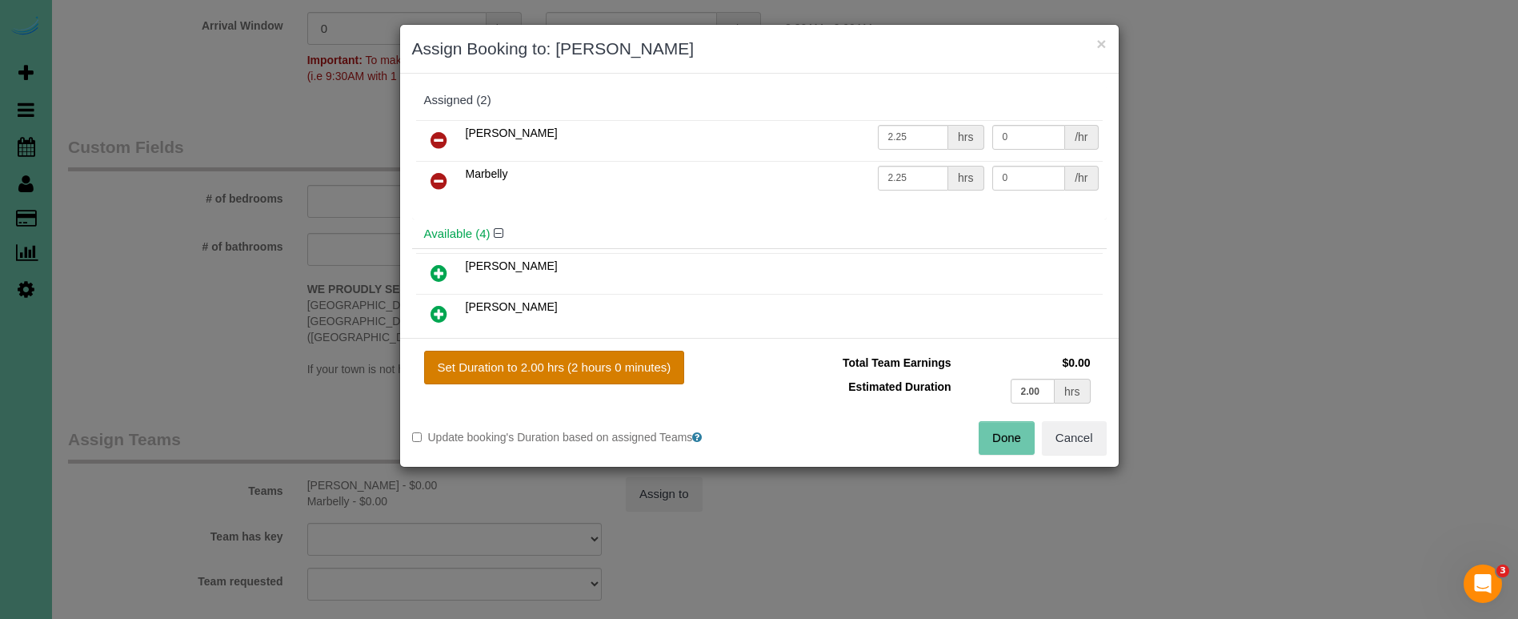
click at [548, 374] on button "Set Duration to 2.00 hrs (2 hours 0 minutes)" at bounding box center [554, 367] width 261 height 34
type input "2.00"
drag, startPoint x: 996, startPoint y: 432, endPoint x: 772, endPoint y: 426, distance: 224.1
click at [992, 432] on button "Done" at bounding box center [1007, 438] width 56 height 34
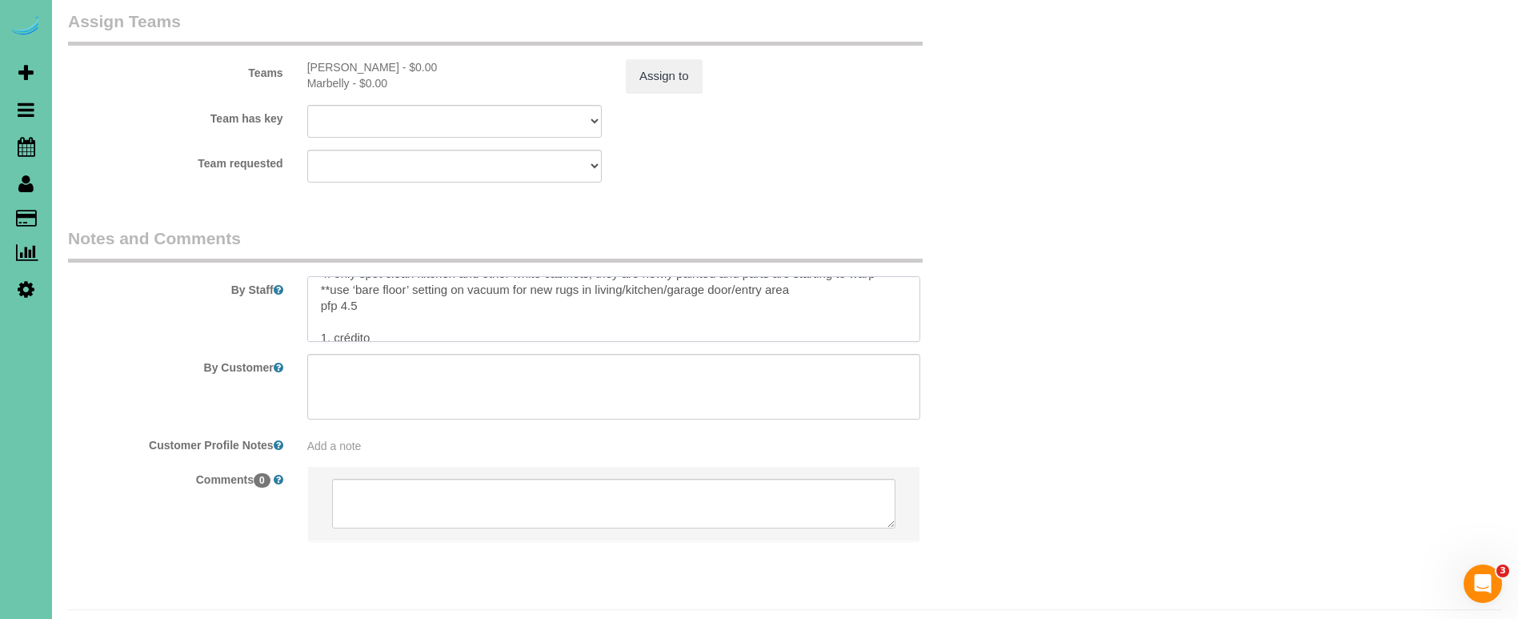
scroll to position [71, 0]
click at [370, 276] on textarea at bounding box center [613, 309] width 613 height 66
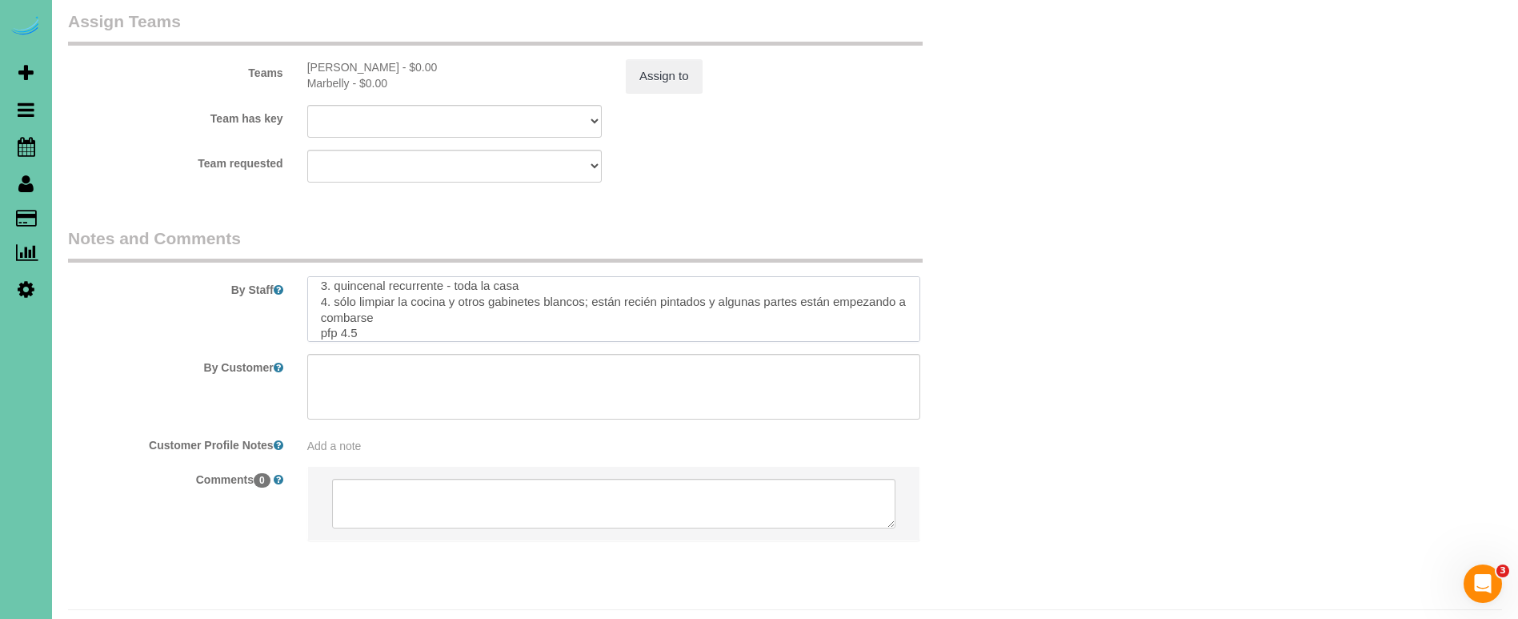
scroll to position [150, 0]
click at [379, 289] on textarea at bounding box center [613, 309] width 613 height 66
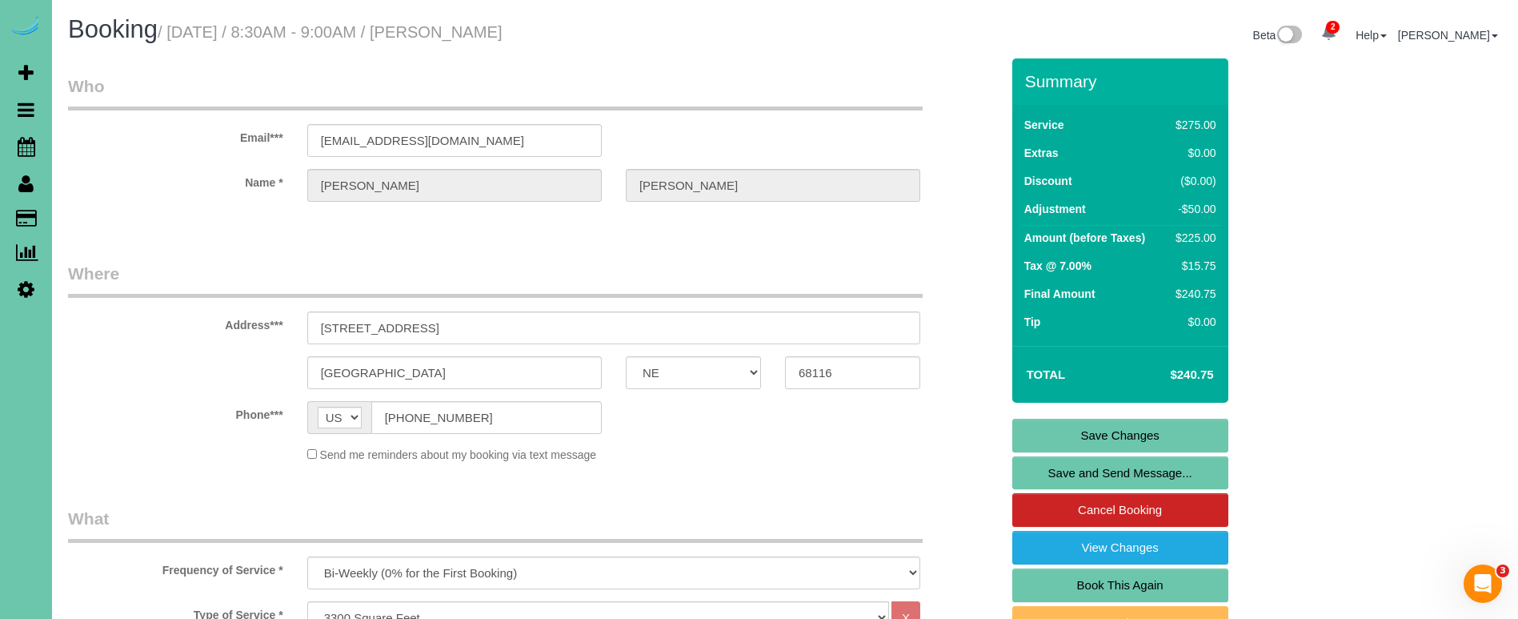
scroll to position [0, 0]
type textarea "1. credit 2. Door Code: 0774; GC 0626 3. biweekly recurring - whole home 4. onl…"
click at [1043, 425] on link "Save Changes" at bounding box center [1120, 435] width 216 height 34
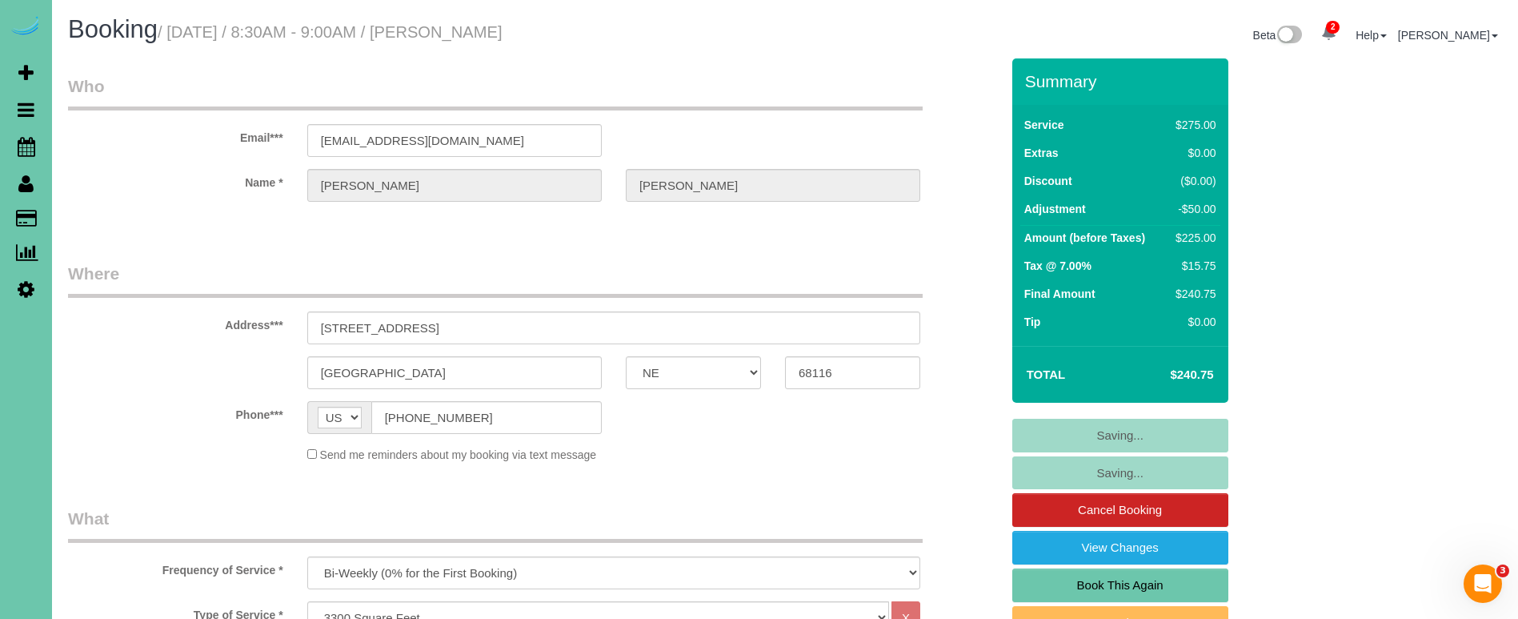
scroll to position [3, 0]
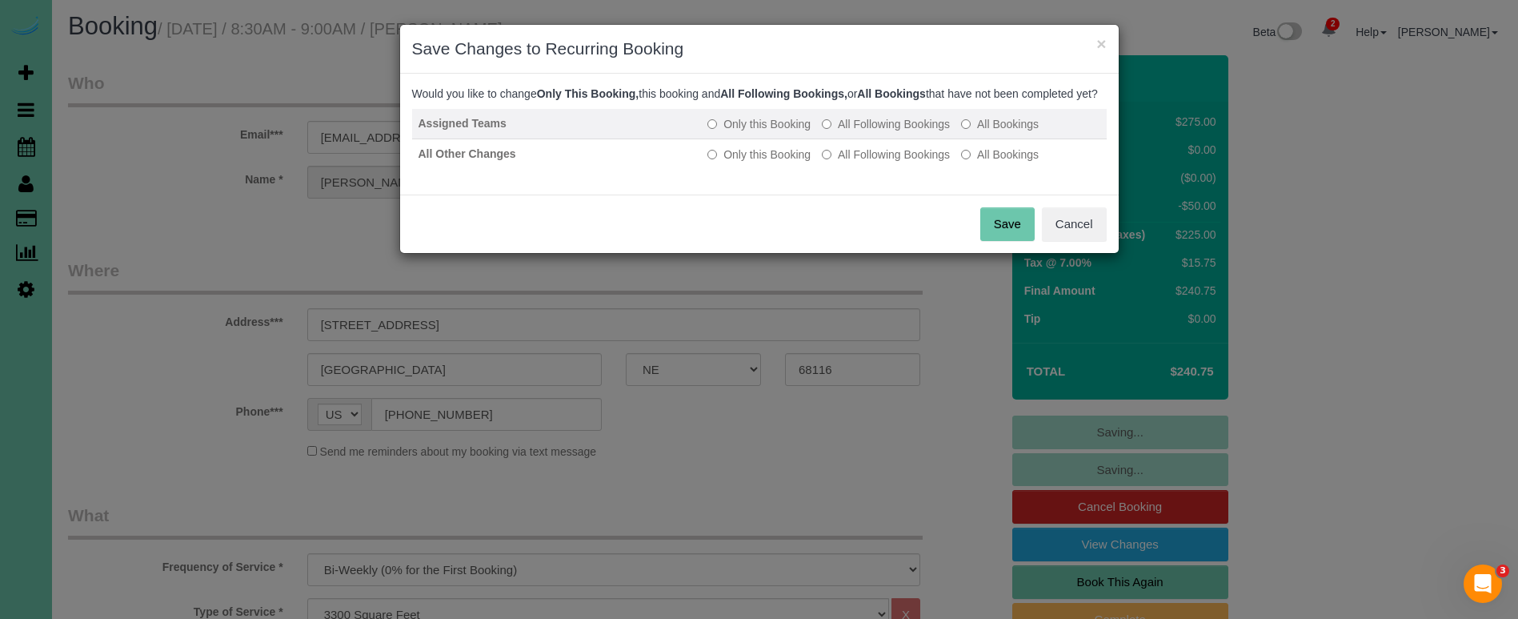
click at [839, 132] on label "All Following Bookings" at bounding box center [886, 124] width 128 height 16
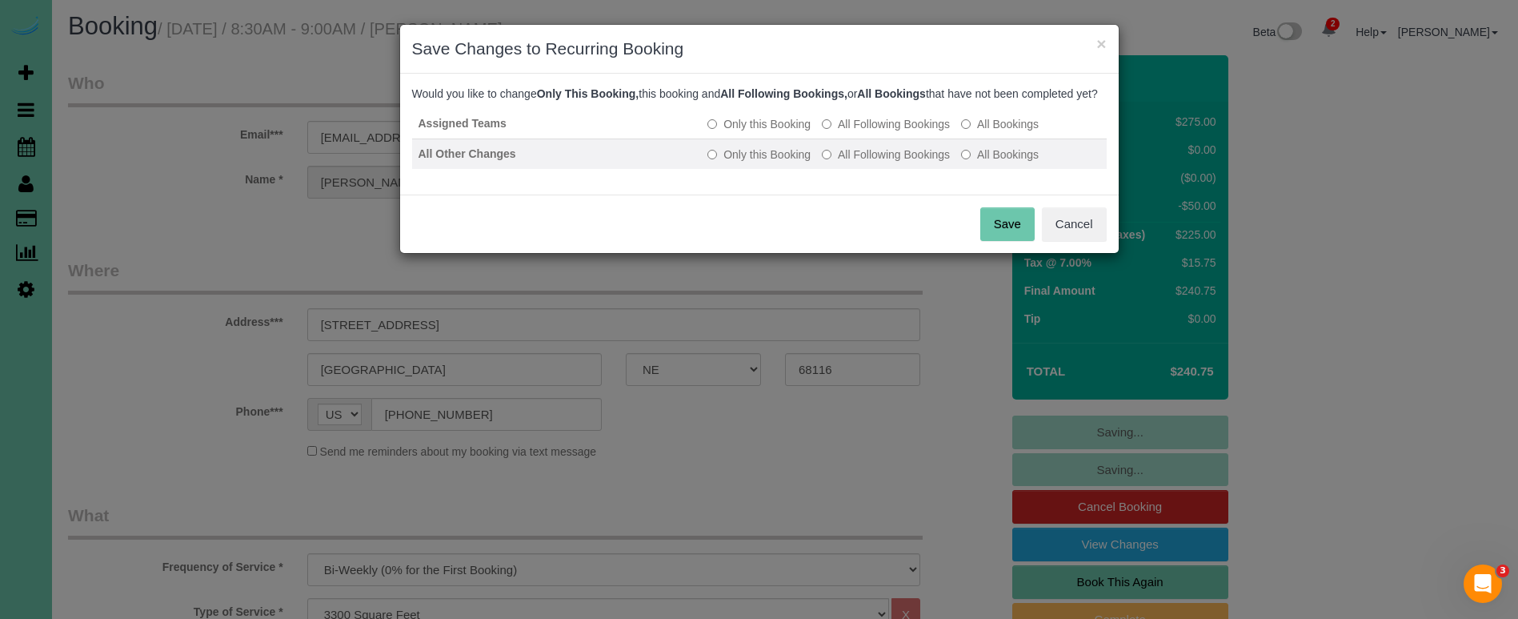
click at [836, 162] on label "All Following Bookings" at bounding box center [886, 154] width 128 height 16
drag, startPoint x: 997, startPoint y: 234, endPoint x: 955, endPoint y: 226, distance: 42.4
click at [996, 233] on button "Save" at bounding box center [1007, 224] width 54 height 34
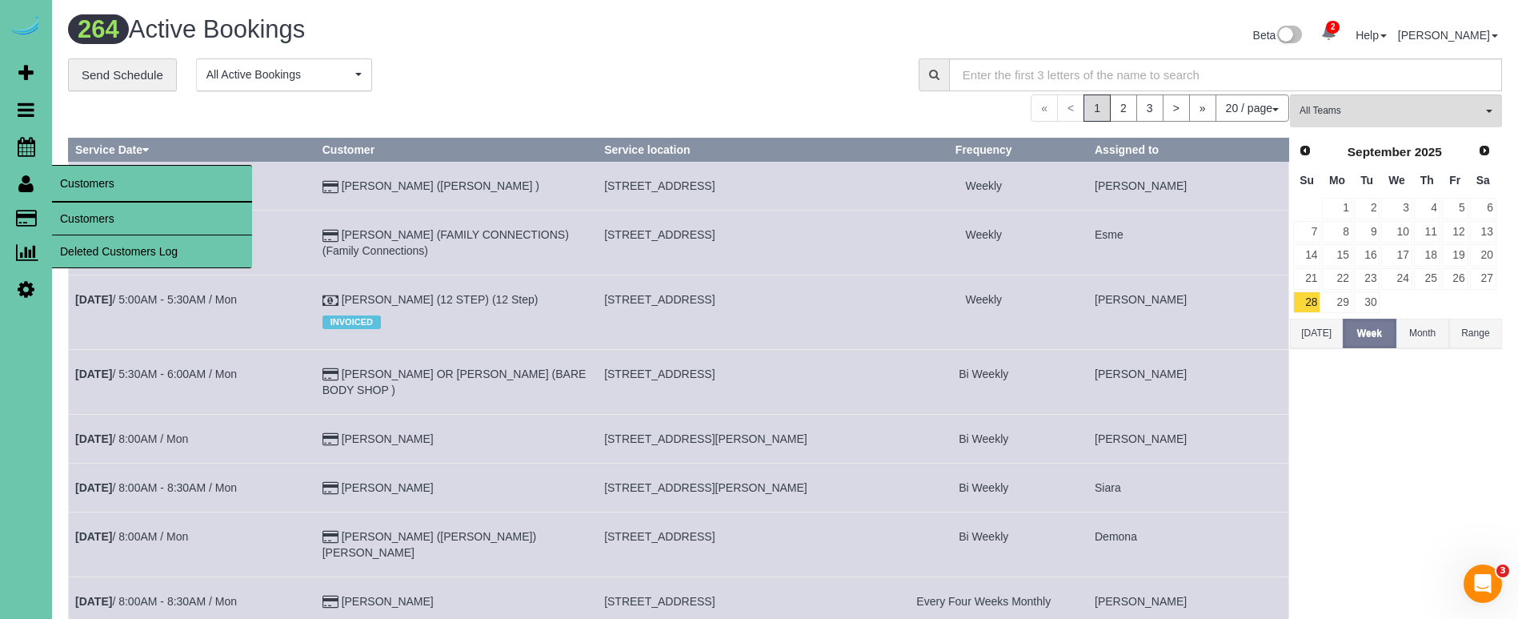
drag, startPoint x: 86, startPoint y: 211, endPoint x: 69, endPoint y: 214, distance: 17.0
click at [85, 211] on link "Customers" at bounding box center [152, 218] width 200 height 32
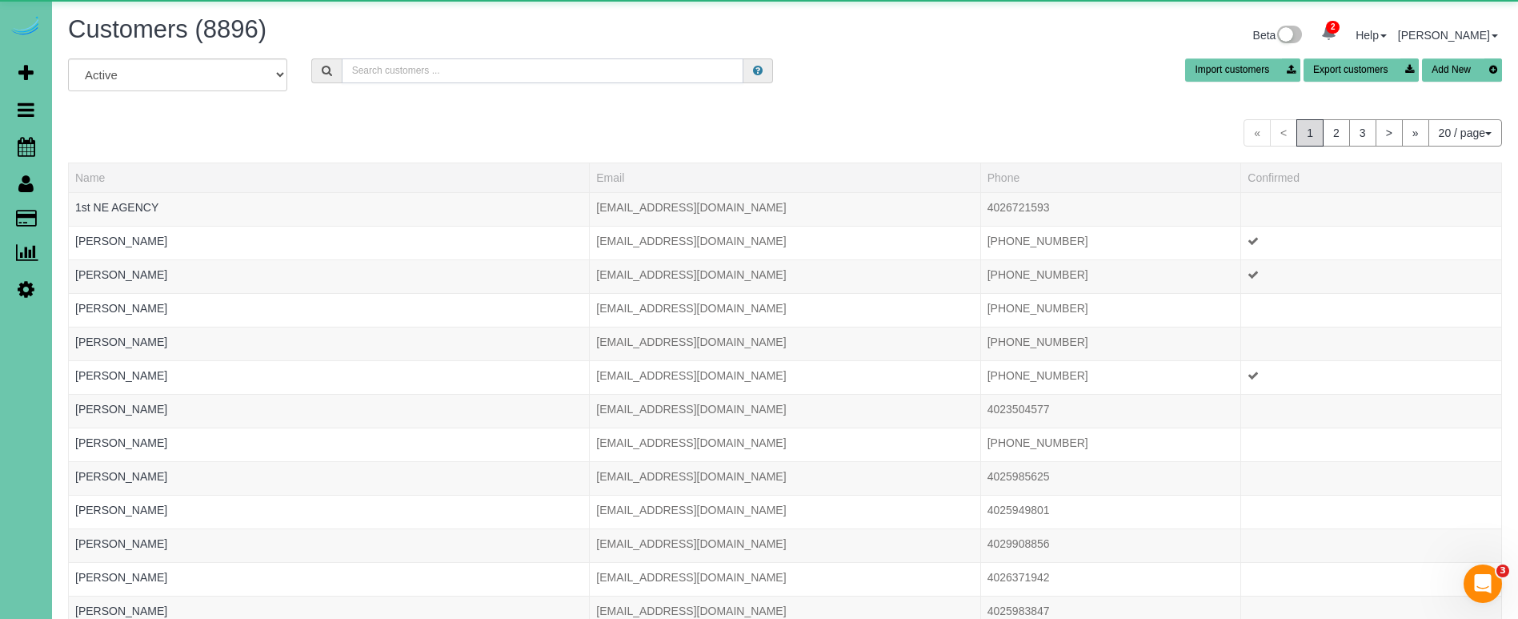
click at [435, 72] on input "text" at bounding box center [543, 70] width 402 height 25
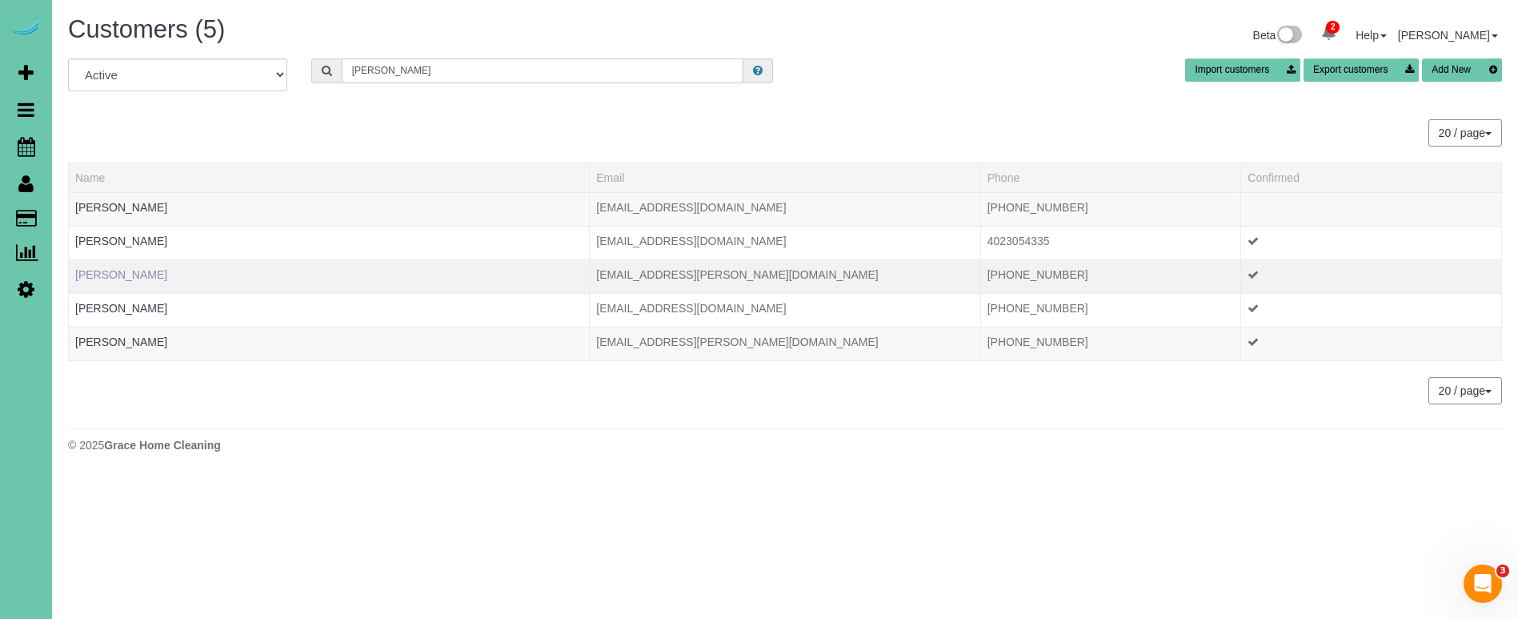
type input "susan c"
click at [129, 268] on link "Susan Coghill" at bounding box center [121, 274] width 92 height 13
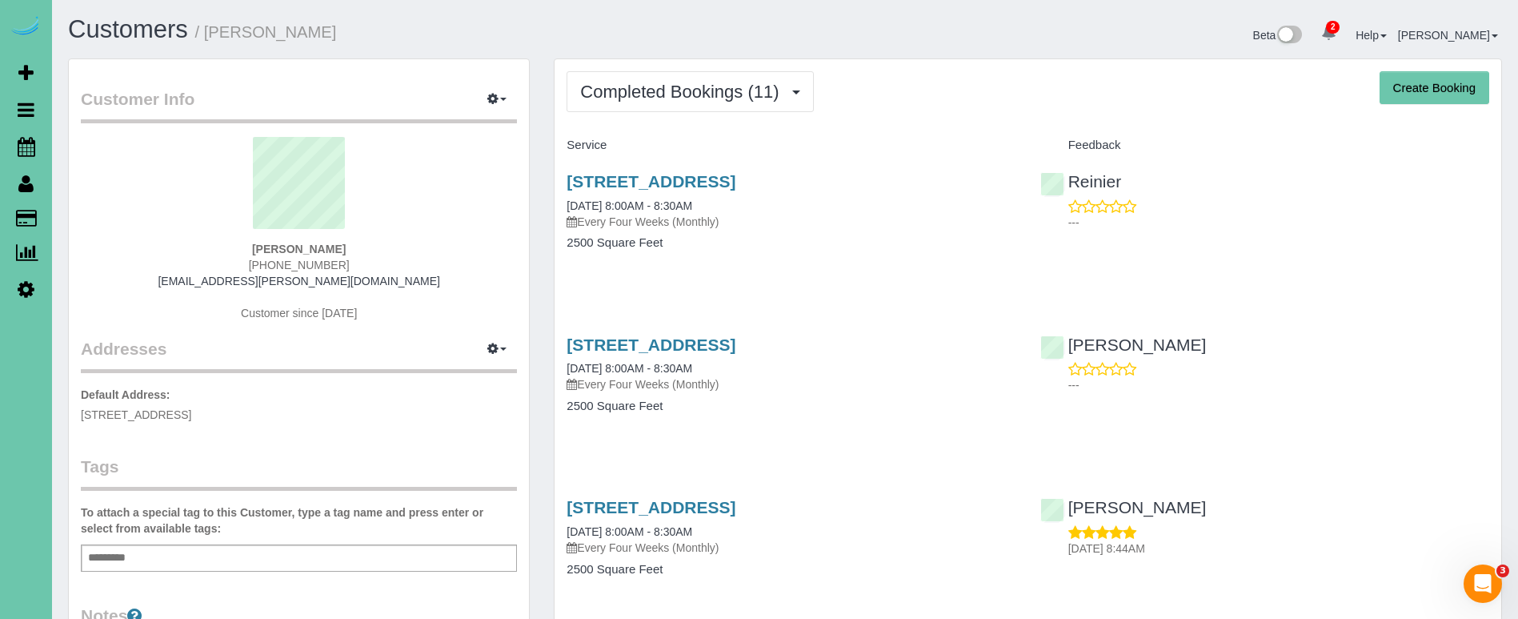
click at [350, 434] on div "Customer Info Edit Contact Info Send Message Email Preferences Special Sales Ta…" at bounding box center [299, 508] width 460 height 898
click at [712, 106] on button "Completed Bookings (11)" at bounding box center [690, 91] width 246 height 41
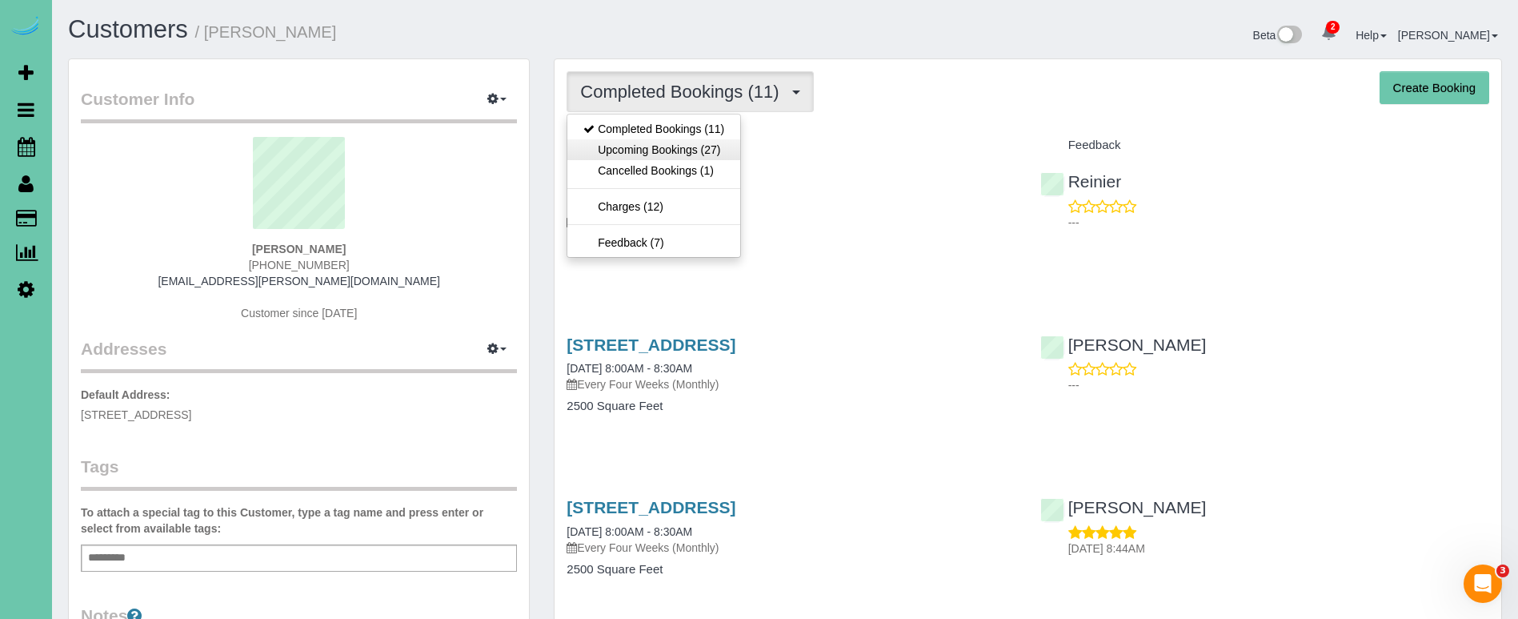
click at [712, 151] on link "Upcoming Bookings (27)" at bounding box center [653, 149] width 173 height 21
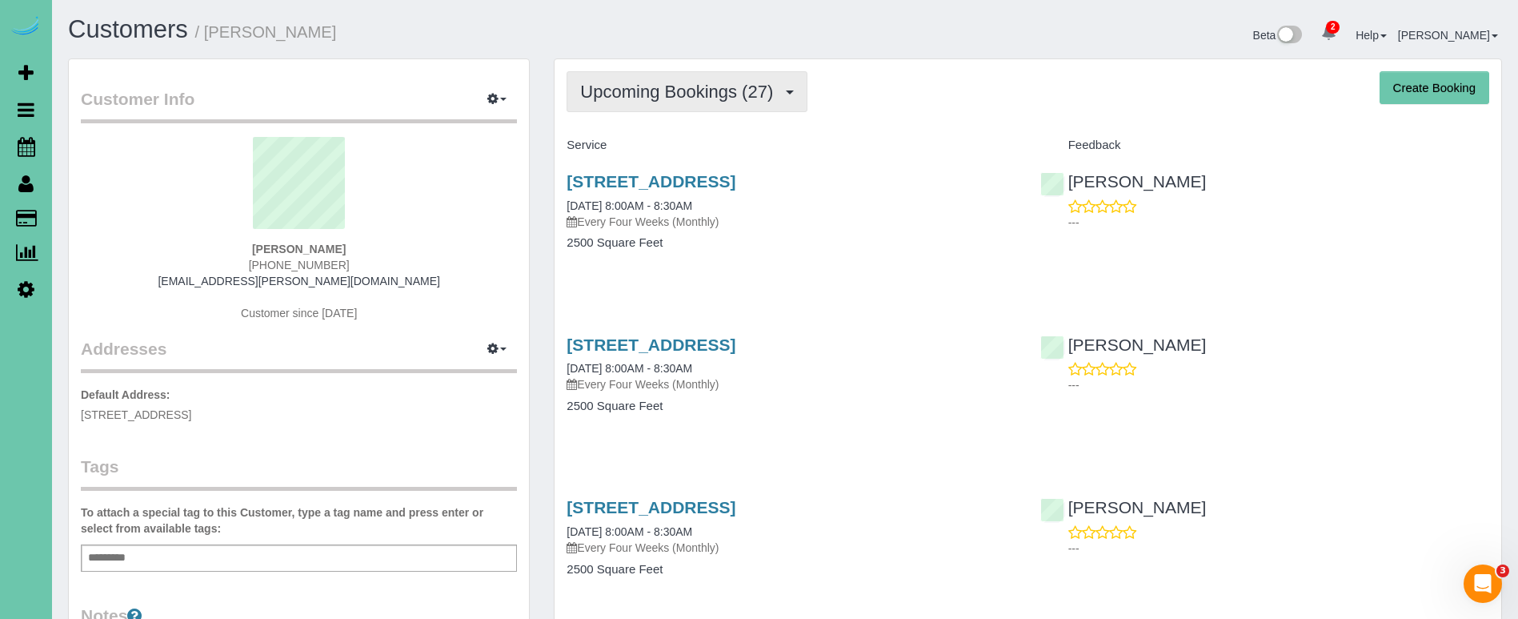
click at [602, 82] on span "Upcoming Bookings (27)" at bounding box center [680, 92] width 201 height 20
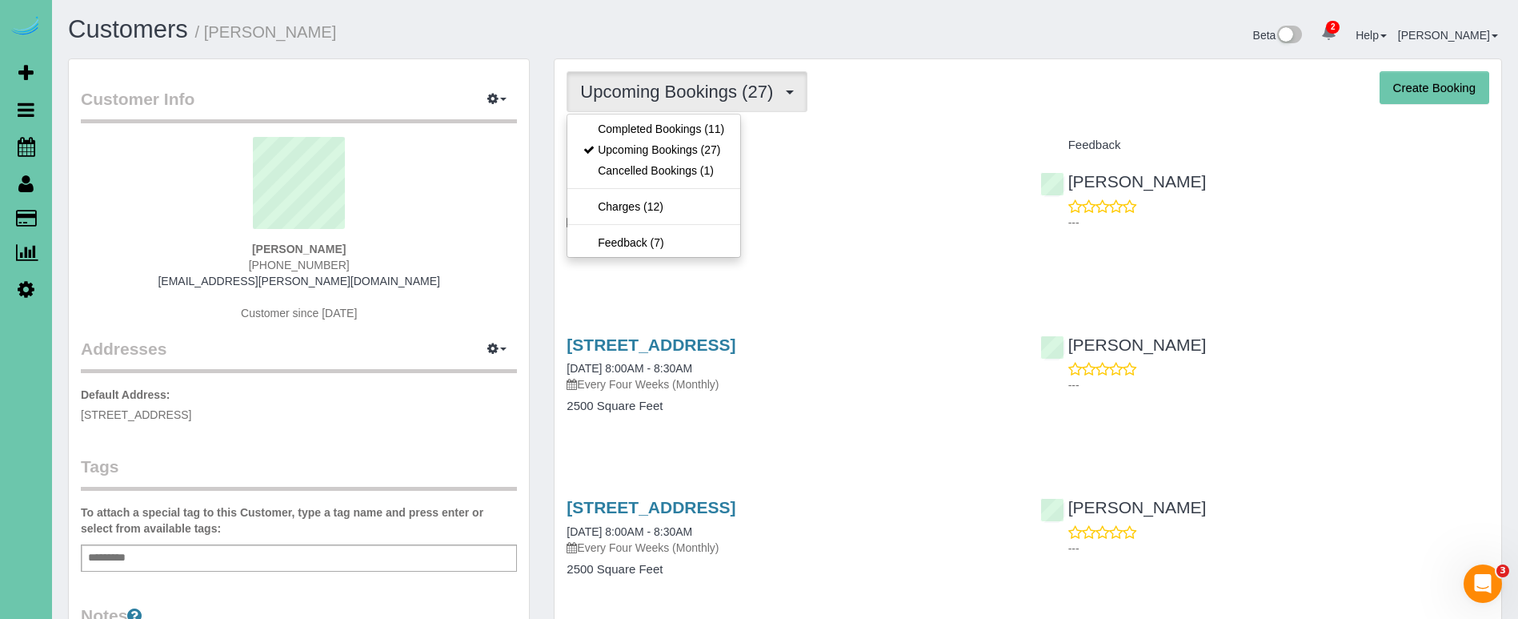
click at [602, 164] on link "Cancelled Bookings (1)" at bounding box center [653, 170] width 173 height 21
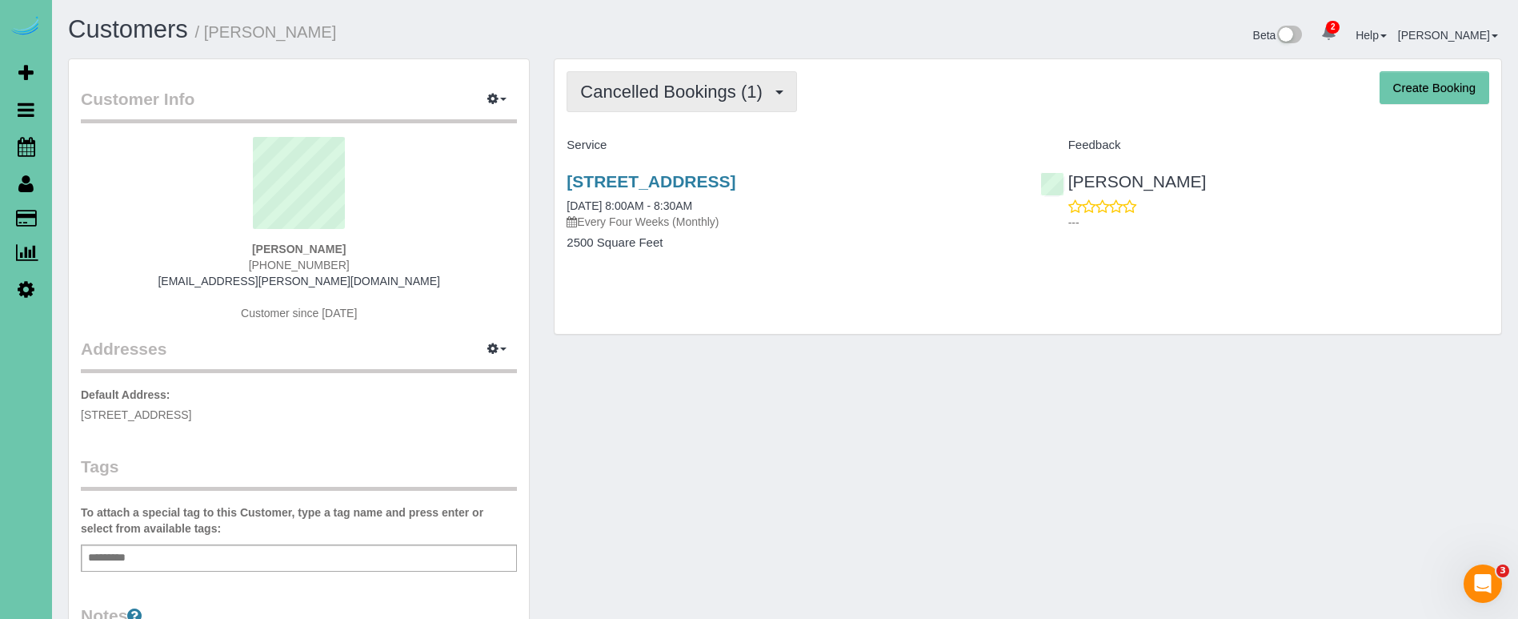
click at [631, 107] on button "Cancelled Bookings (1)" at bounding box center [682, 91] width 230 height 41
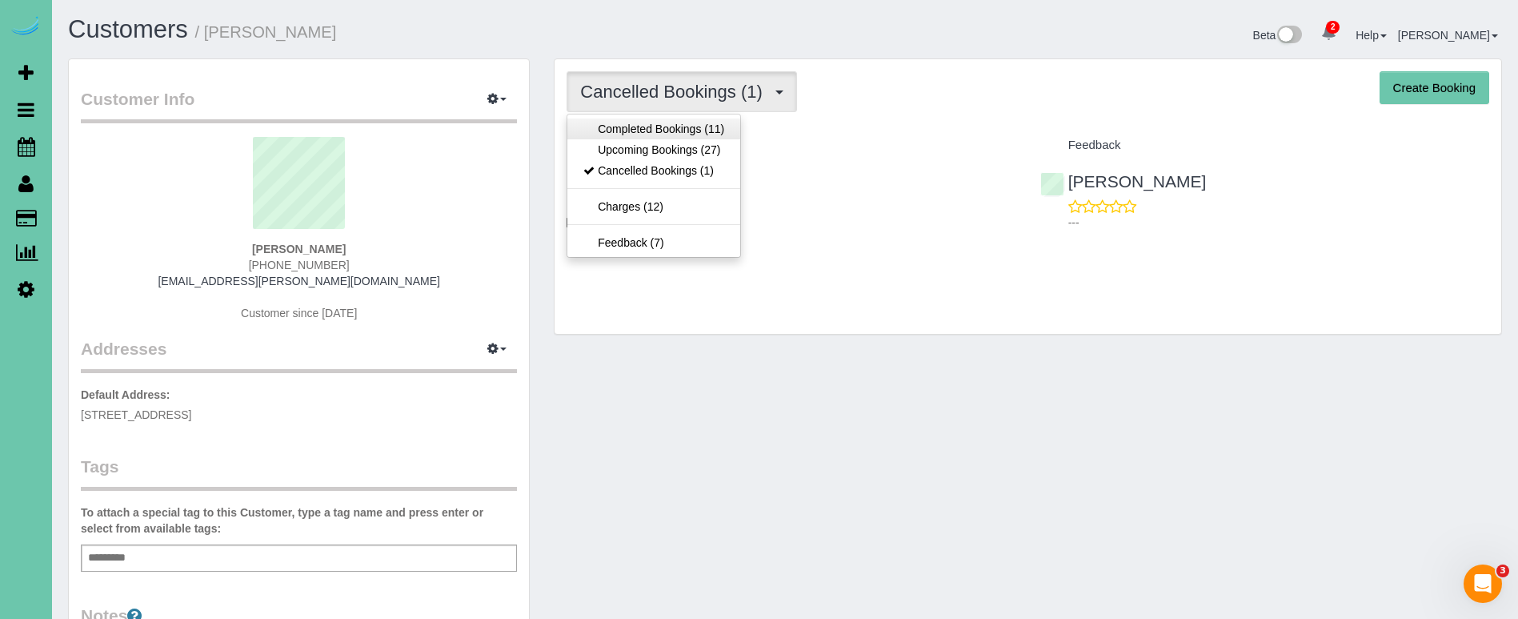
click at [622, 138] on link "Completed Bookings (11)" at bounding box center [653, 128] width 173 height 21
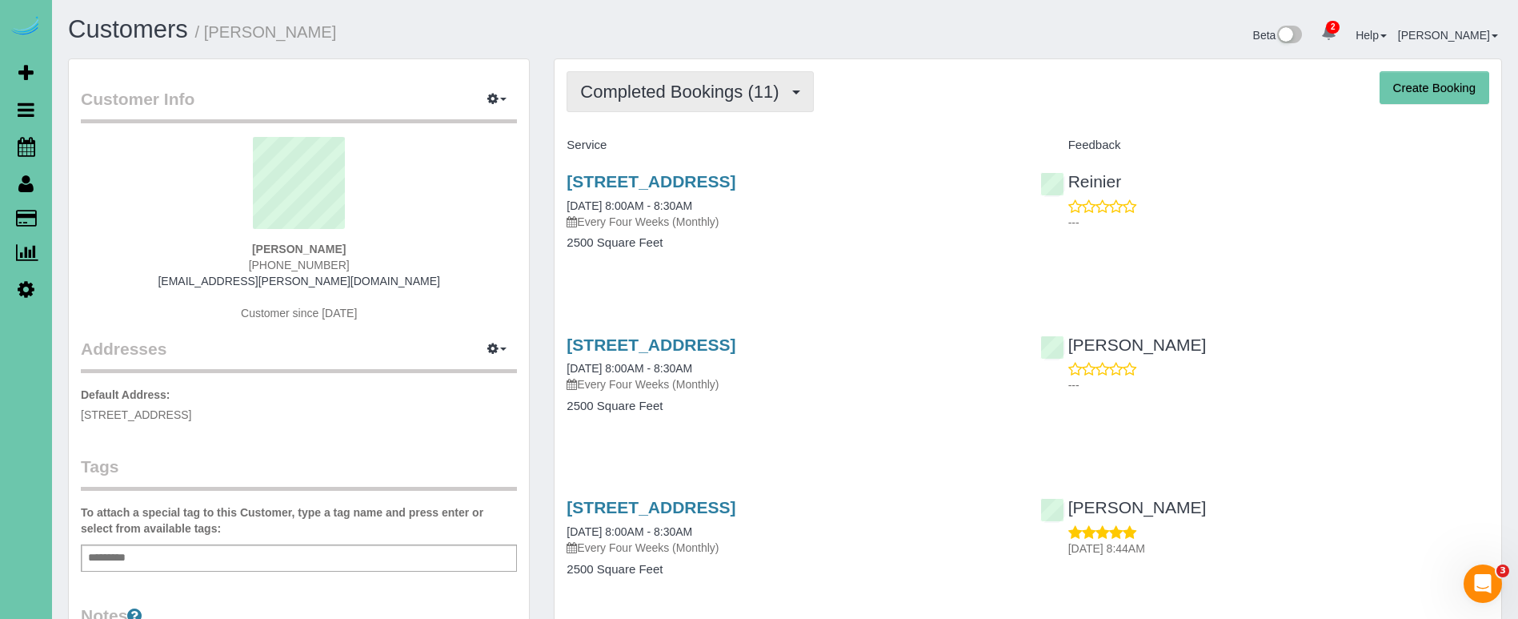
click at [623, 93] on span "Completed Bookings (11)" at bounding box center [683, 92] width 206 height 20
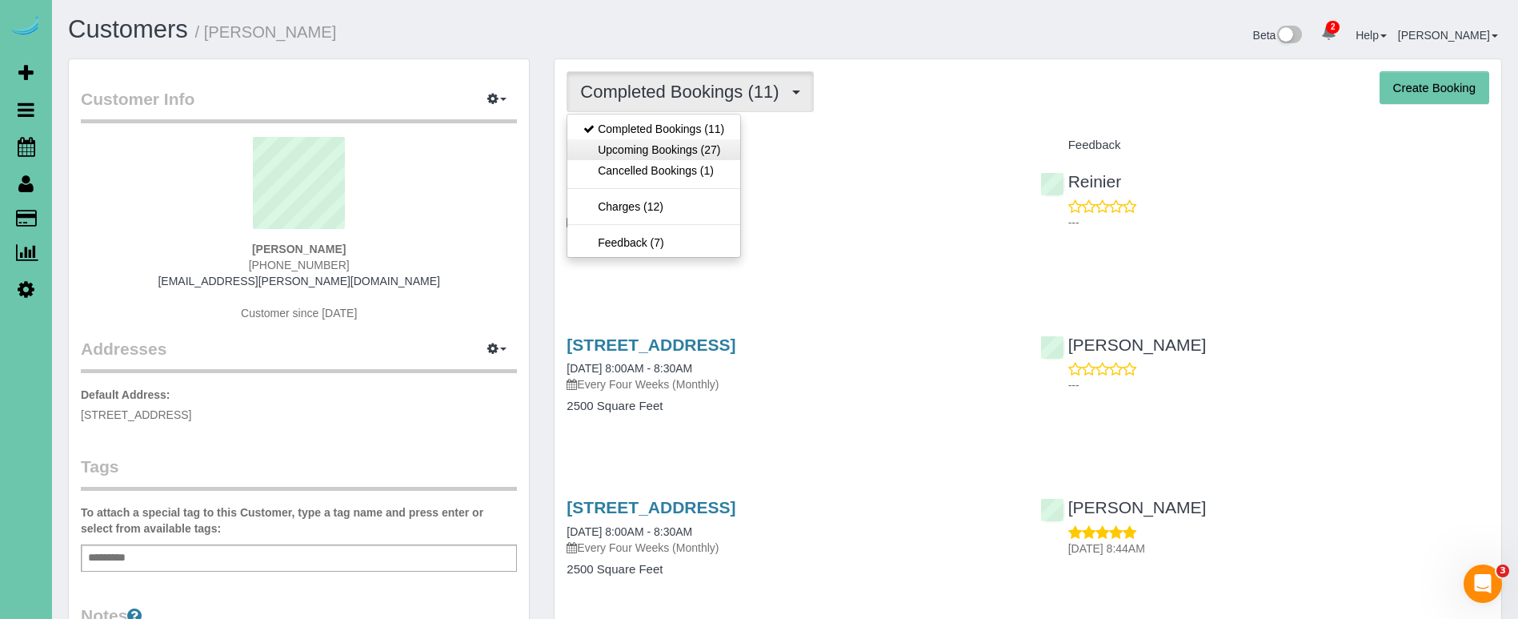
click at [617, 145] on link "Upcoming Bookings (27)" at bounding box center [653, 149] width 173 height 21
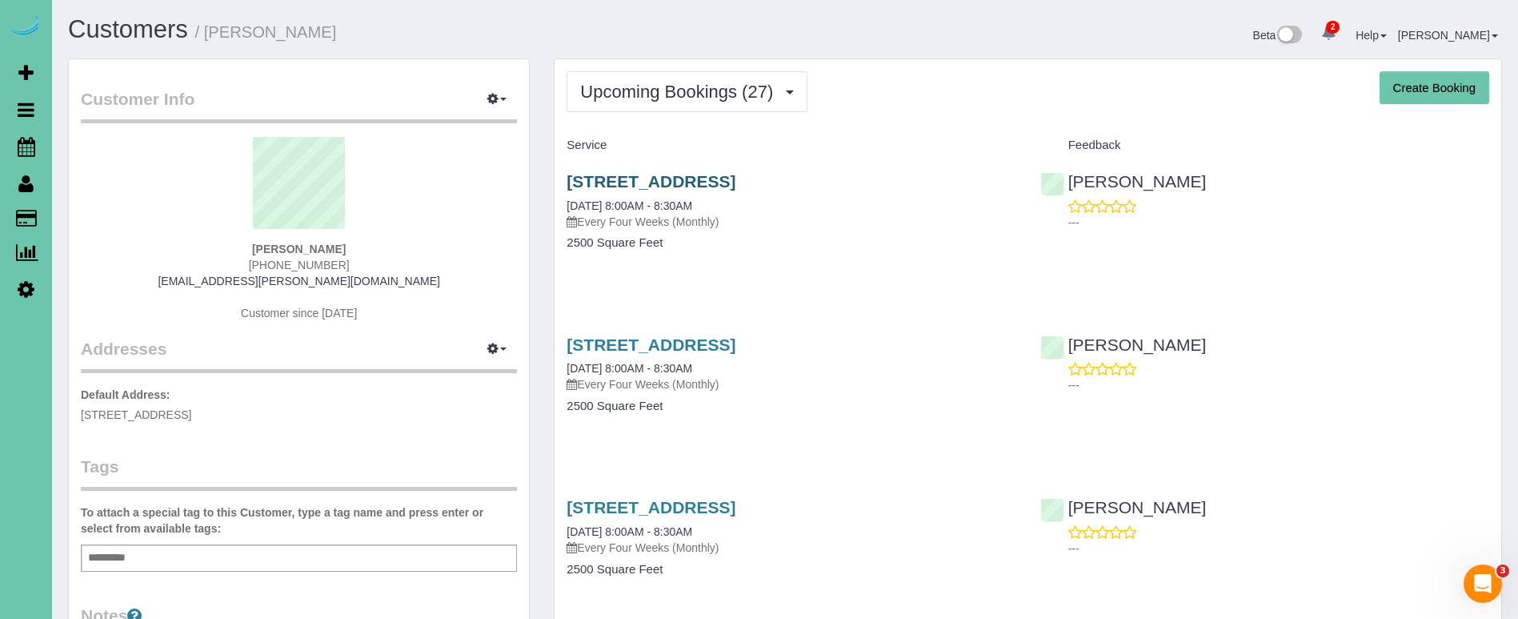
click at [603, 184] on link "15452 Laurel Circle, Omaha, NE 68116" at bounding box center [651, 181] width 169 height 18
click at [636, 101] on span "Upcoming Bookings (27)" at bounding box center [680, 92] width 201 height 20
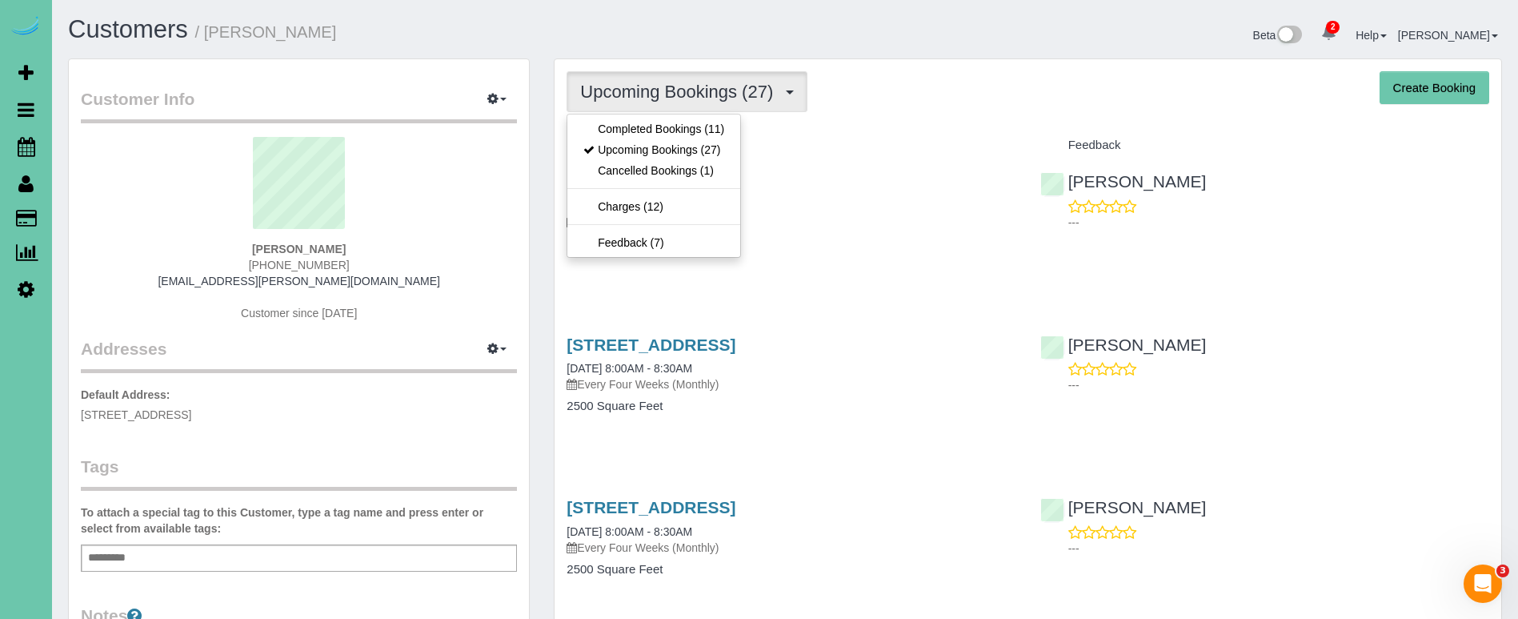
drag, startPoint x: 629, startPoint y: 129, endPoint x: 619, endPoint y: 127, distance: 9.7
click at [629, 129] on link "Completed Bookings (11)" at bounding box center [653, 128] width 173 height 21
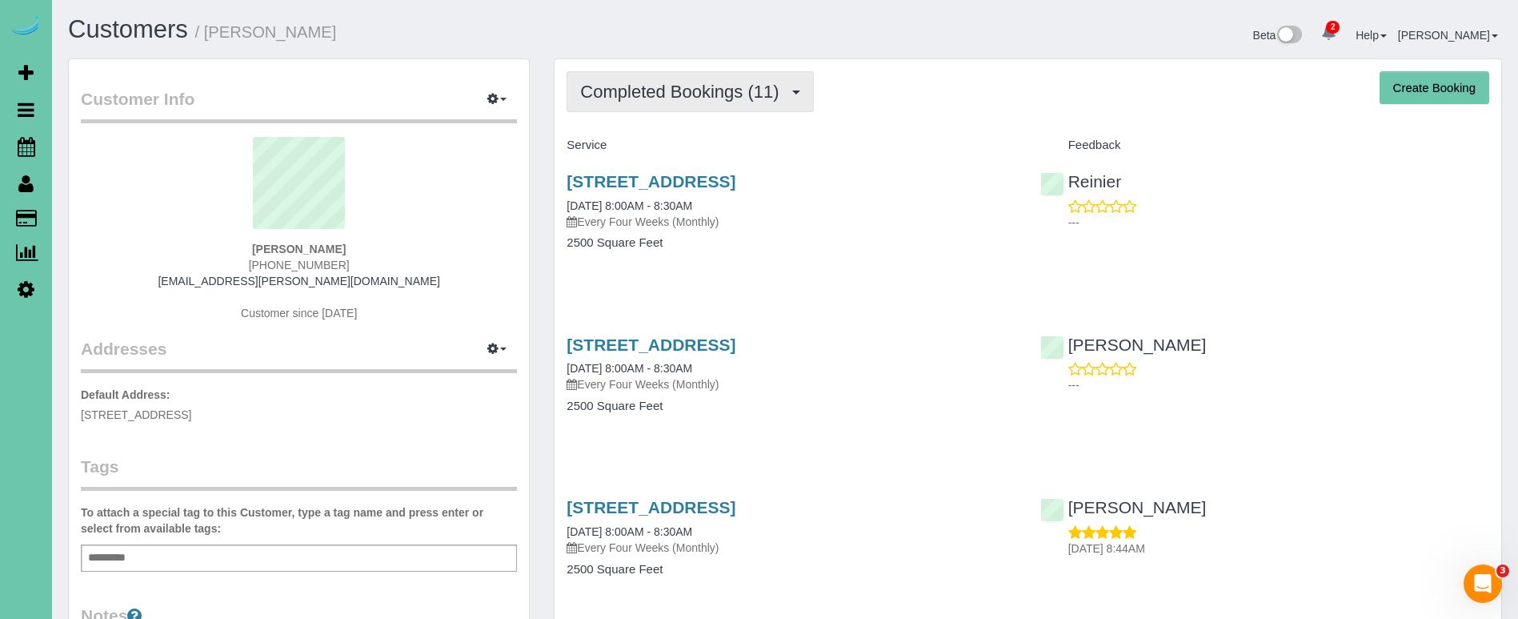
click at [669, 88] on span "Completed Bookings (11)" at bounding box center [683, 92] width 206 height 20
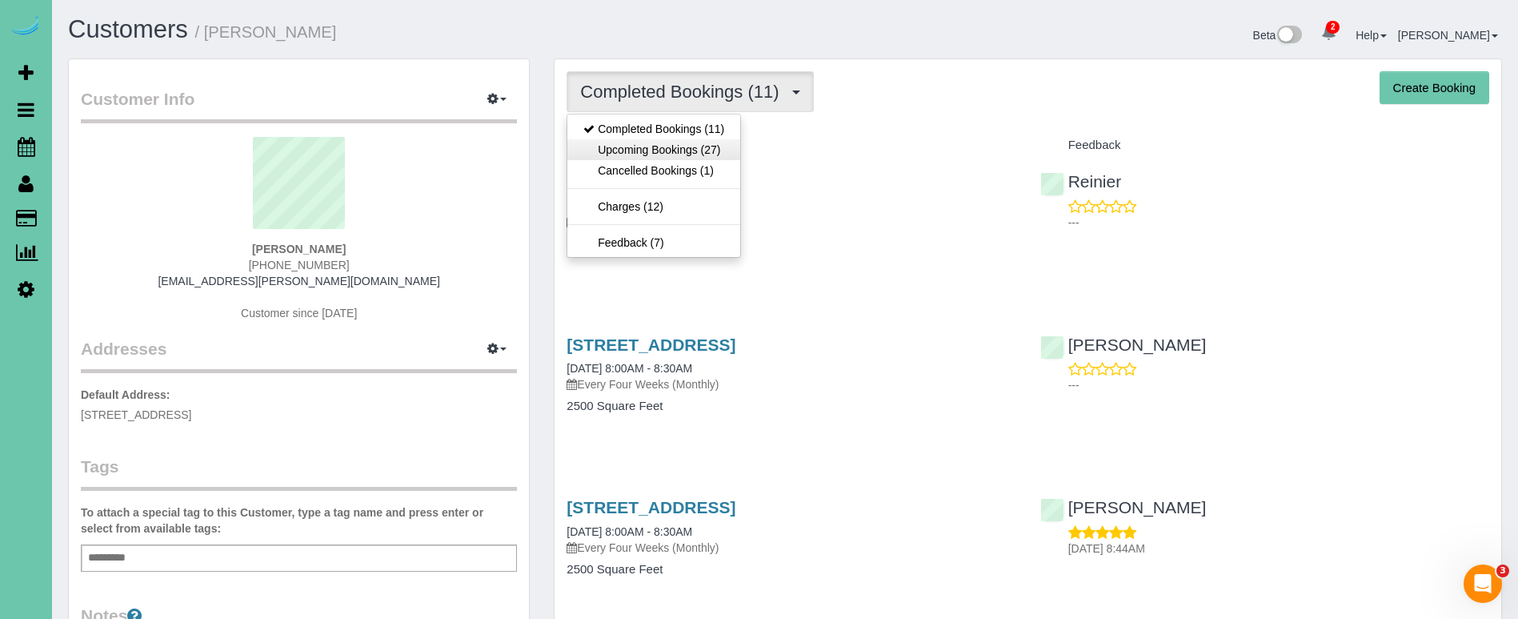
click at [641, 149] on link "Upcoming Bookings (27)" at bounding box center [653, 149] width 173 height 21
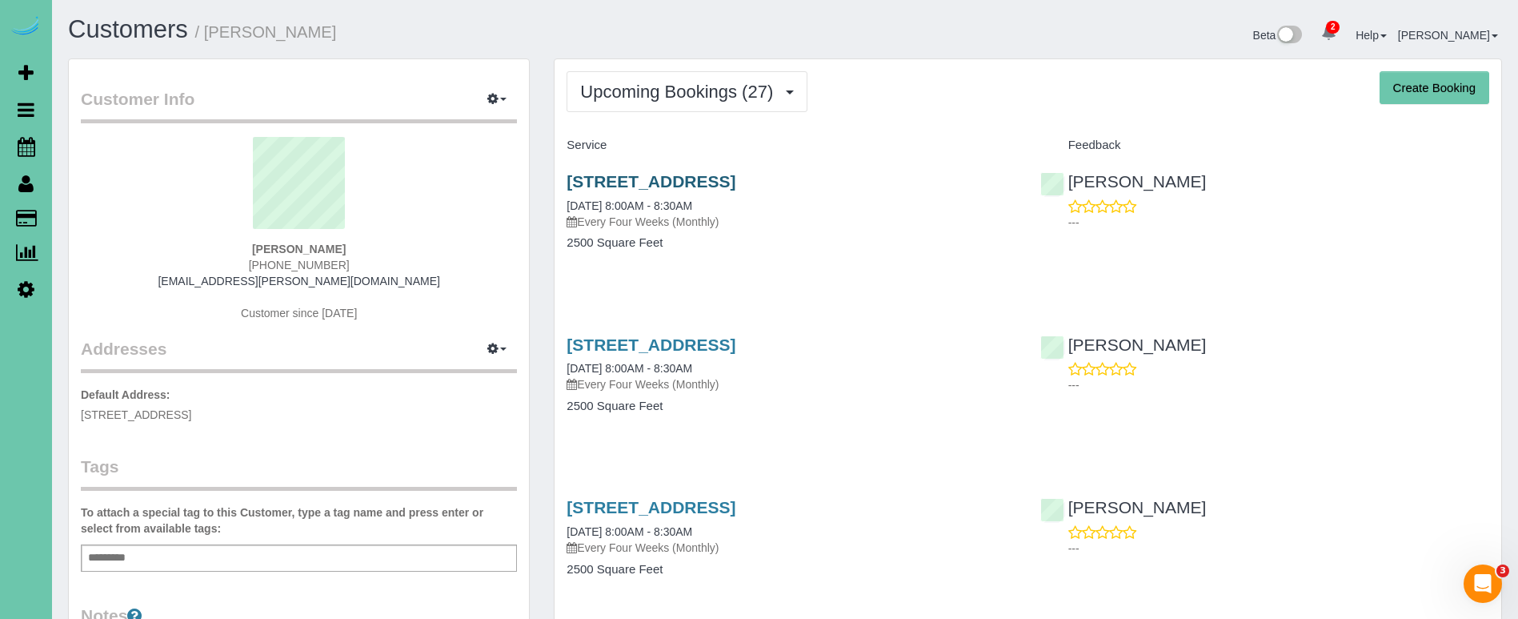
click at [600, 178] on link "15452 Laurel Circle, Omaha, NE 68116" at bounding box center [651, 181] width 169 height 18
click at [661, 100] on span "Upcoming Bookings (27)" at bounding box center [680, 92] width 201 height 20
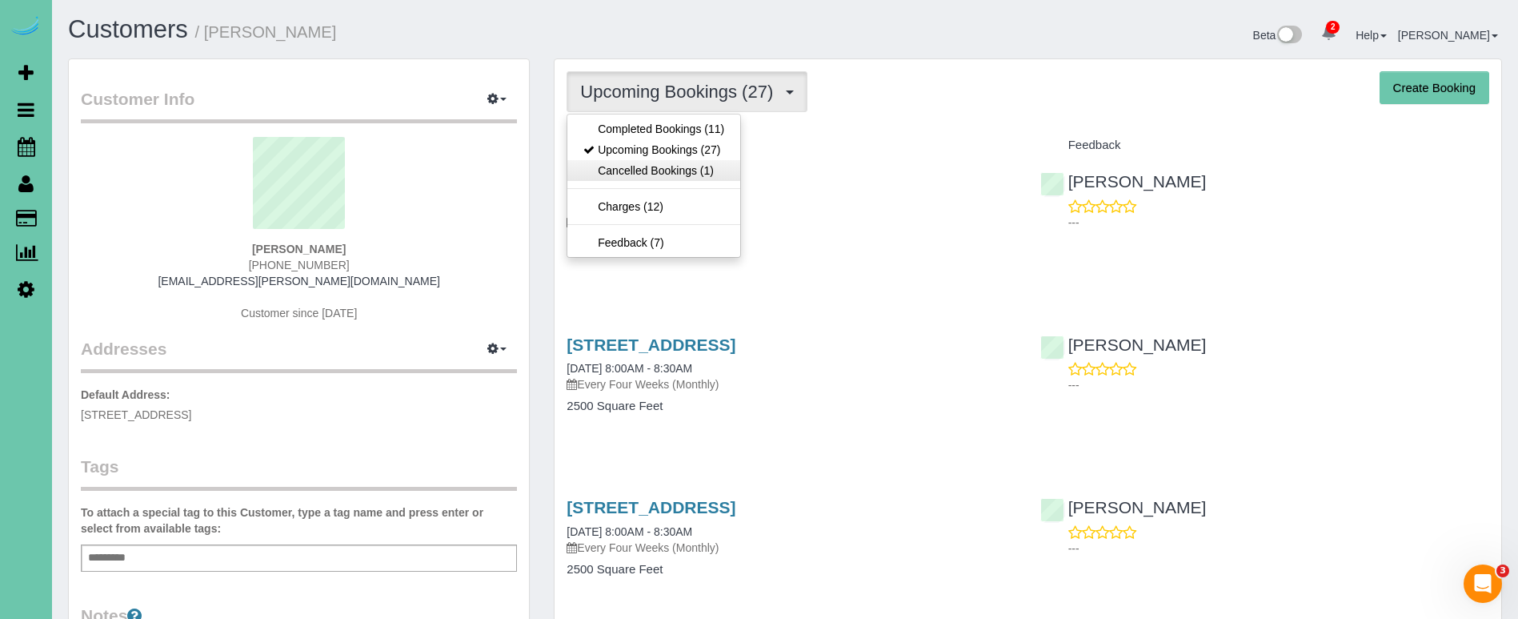
click at [649, 170] on link "Cancelled Bookings (1)" at bounding box center [653, 170] width 173 height 21
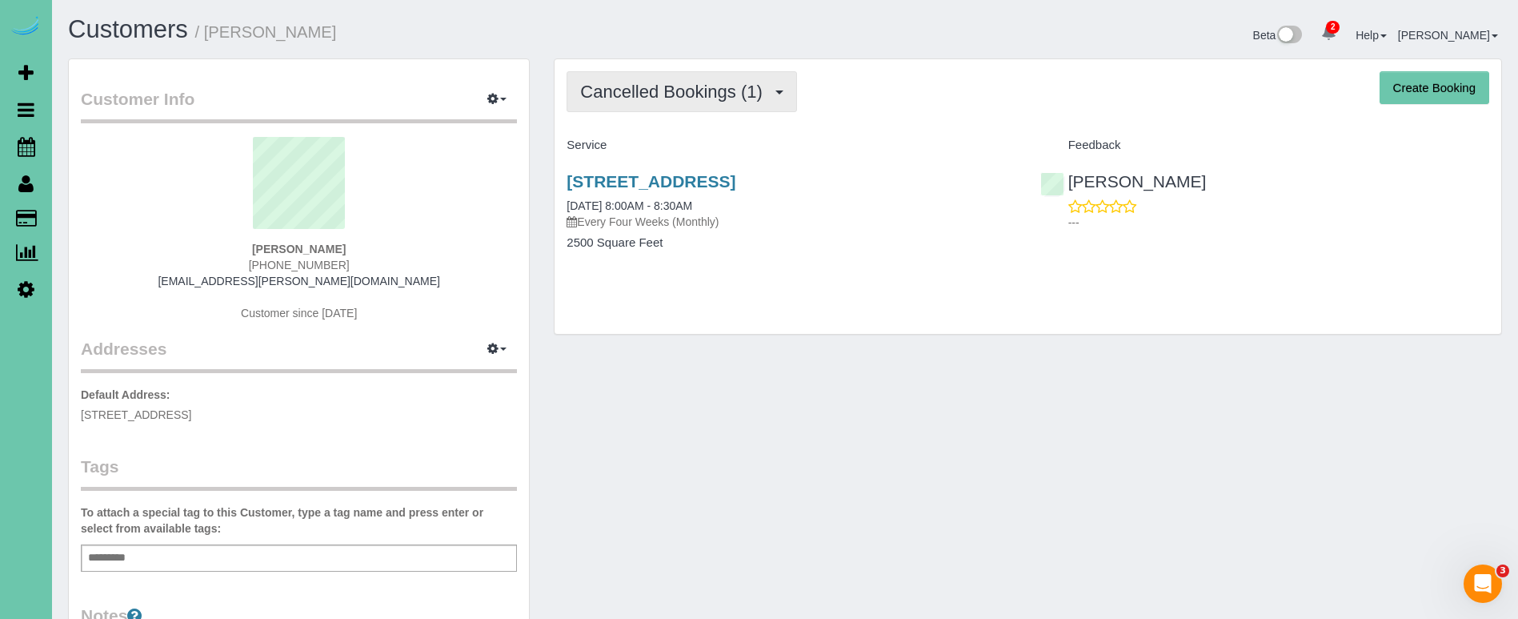
click at [643, 82] on span "Cancelled Bookings (1)" at bounding box center [675, 92] width 190 height 20
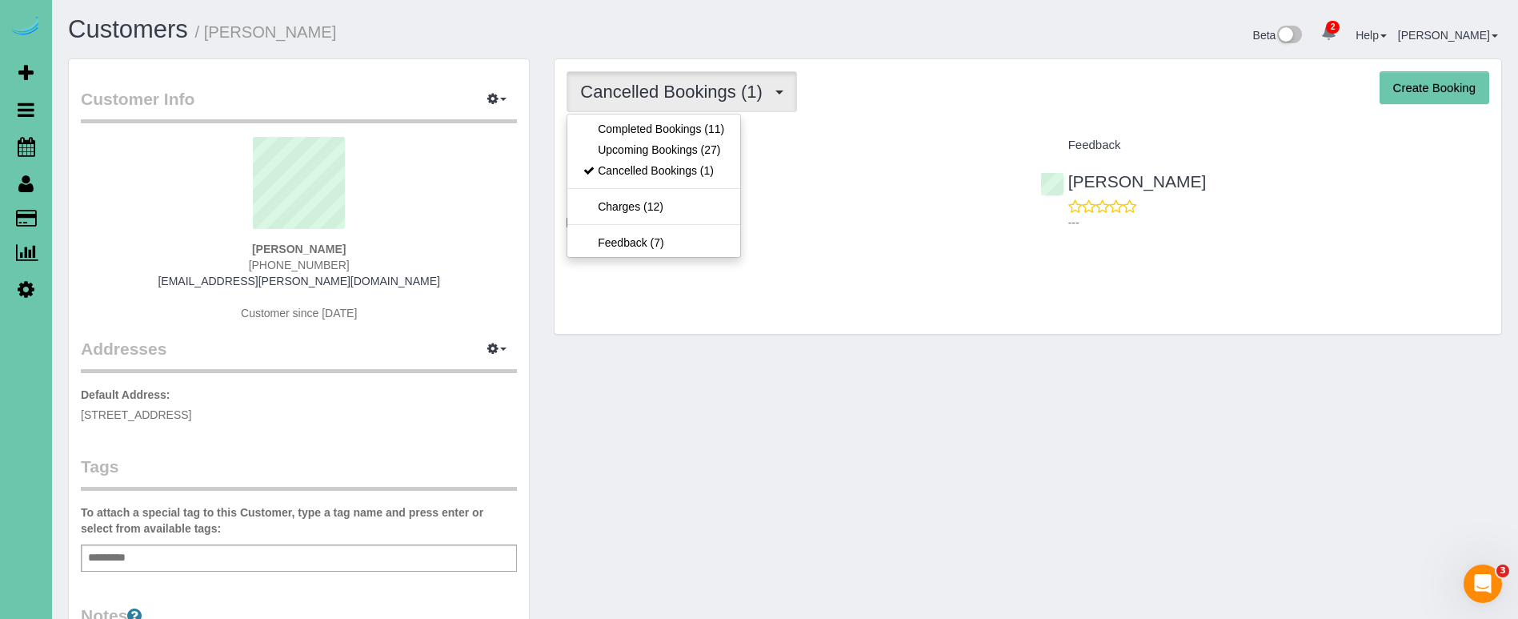
click at [643, 150] on link "Upcoming Bookings (27)" at bounding box center [653, 149] width 173 height 21
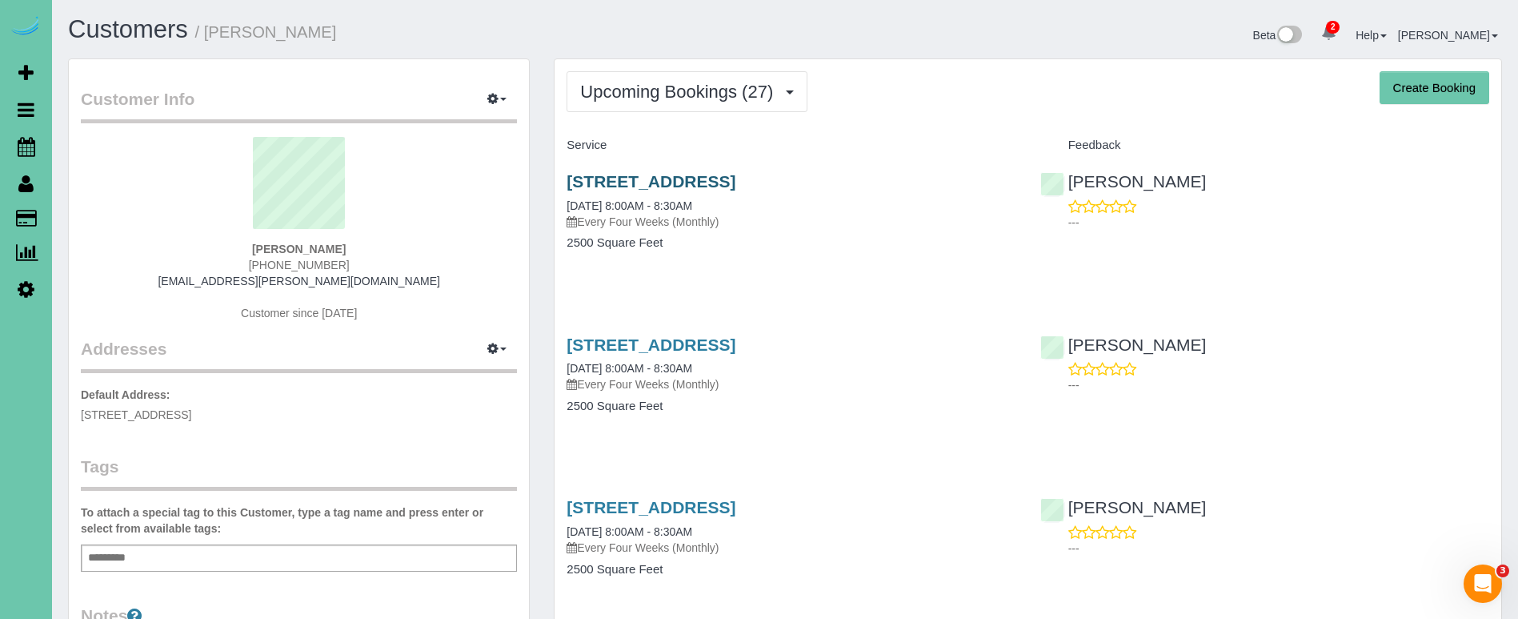
click at [645, 179] on link "15452 Laurel Circle, Omaha, NE 68116" at bounding box center [651, 181] width 169 height 18
drag, startPoint x: 748, startPoint y: 82, endPoint x: 737, endPoint y: 131, distance: 50.9
click at [748, 82] on span "Upcoming Bookings (27)" at bounding box center [680, 92] width 201 height 20
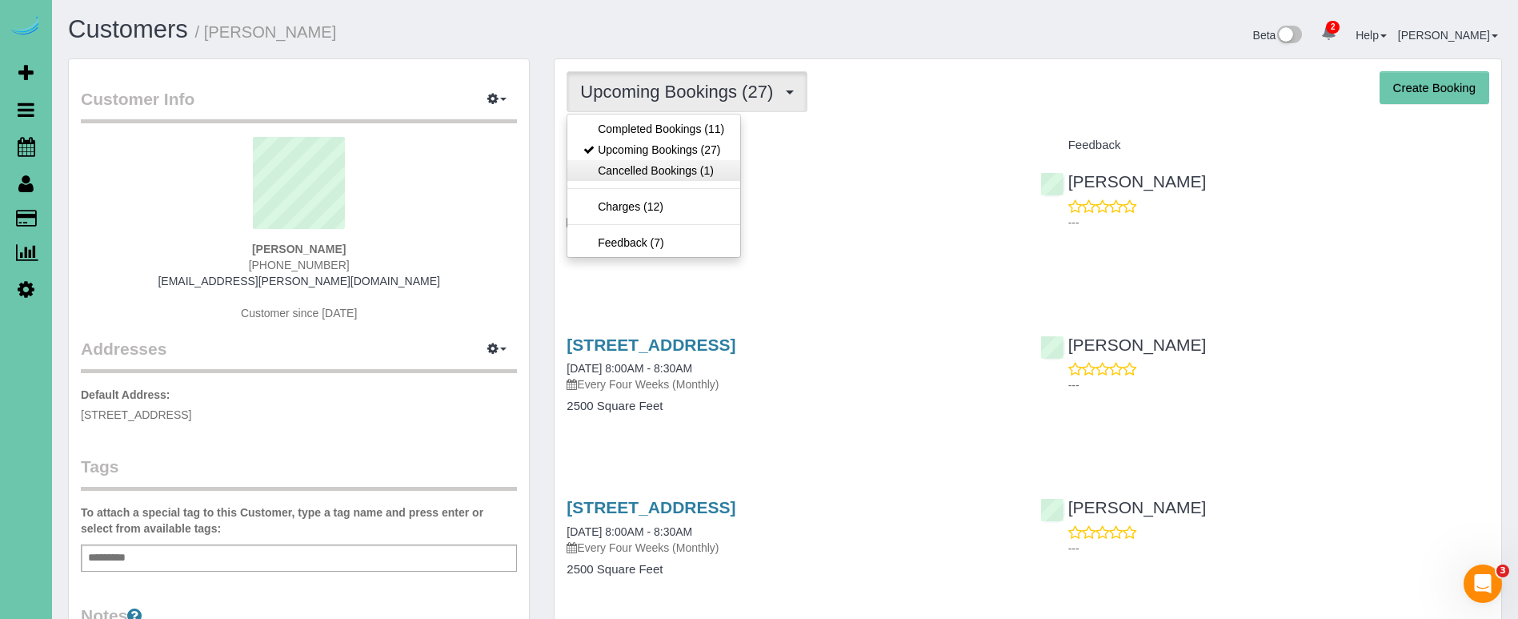
click at [718, 166] on link "Cancelled Bookings (1)" at bounding box center [653, 170] width 173 height 21
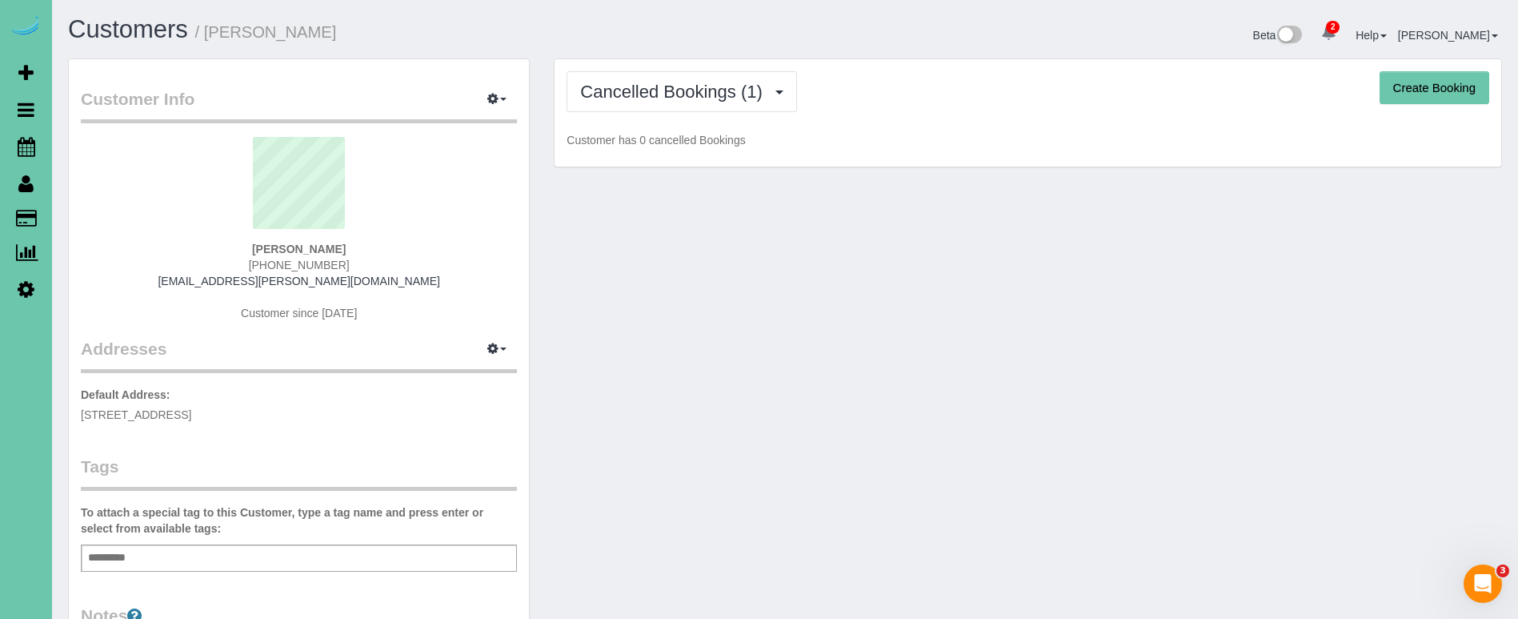
scroll to position [2, 0]
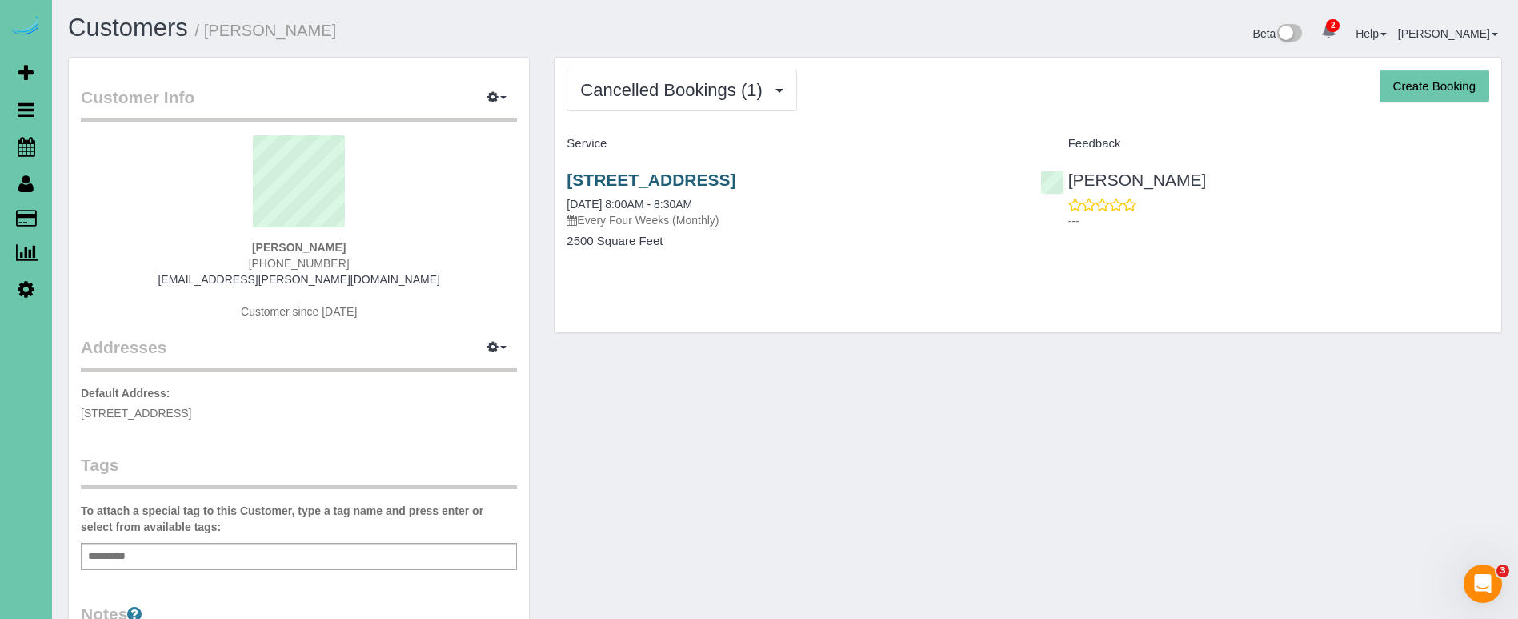
click at [710, 178] on link "15452 Laurel Circle, Omaha, NE 68116" at bounding box center [651, 179] width 169 height 18
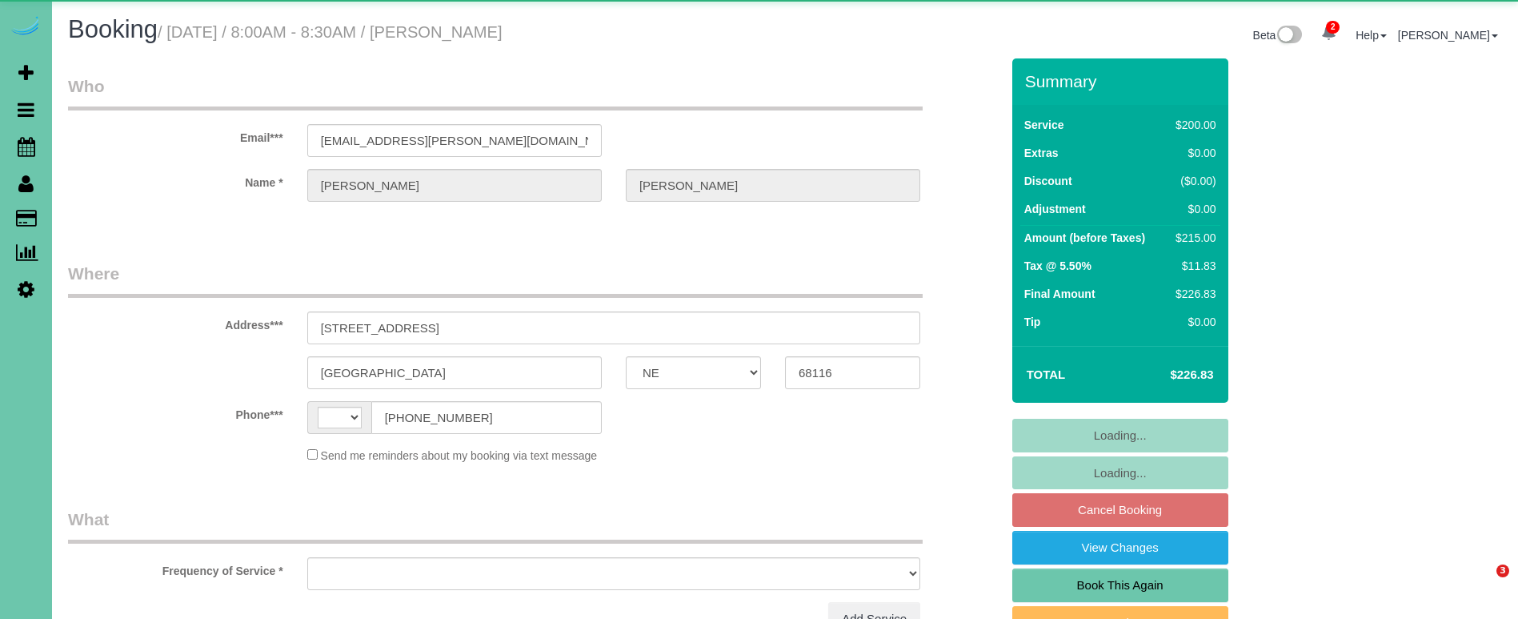
select select "NE"
select select "string:[GEOGRAPHIC_DATA]"
select select "object:635"
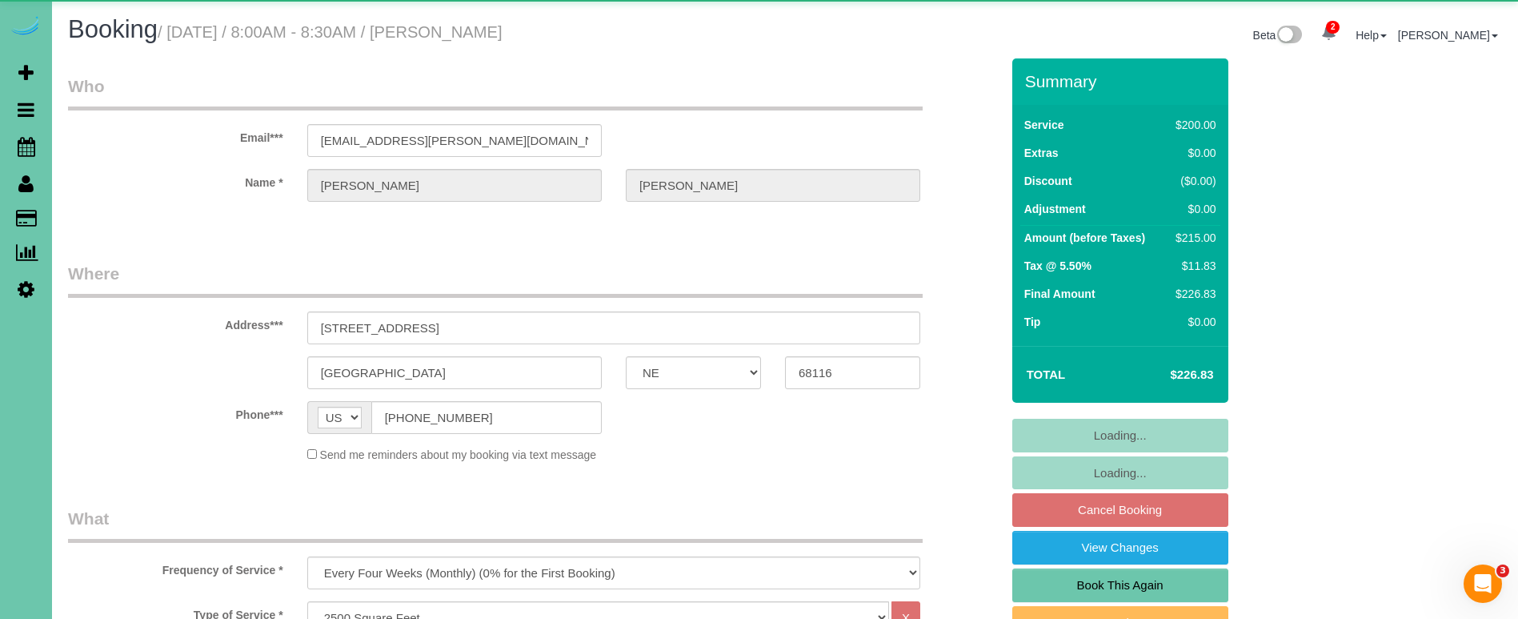
select select "number:37"
select select "number:42"
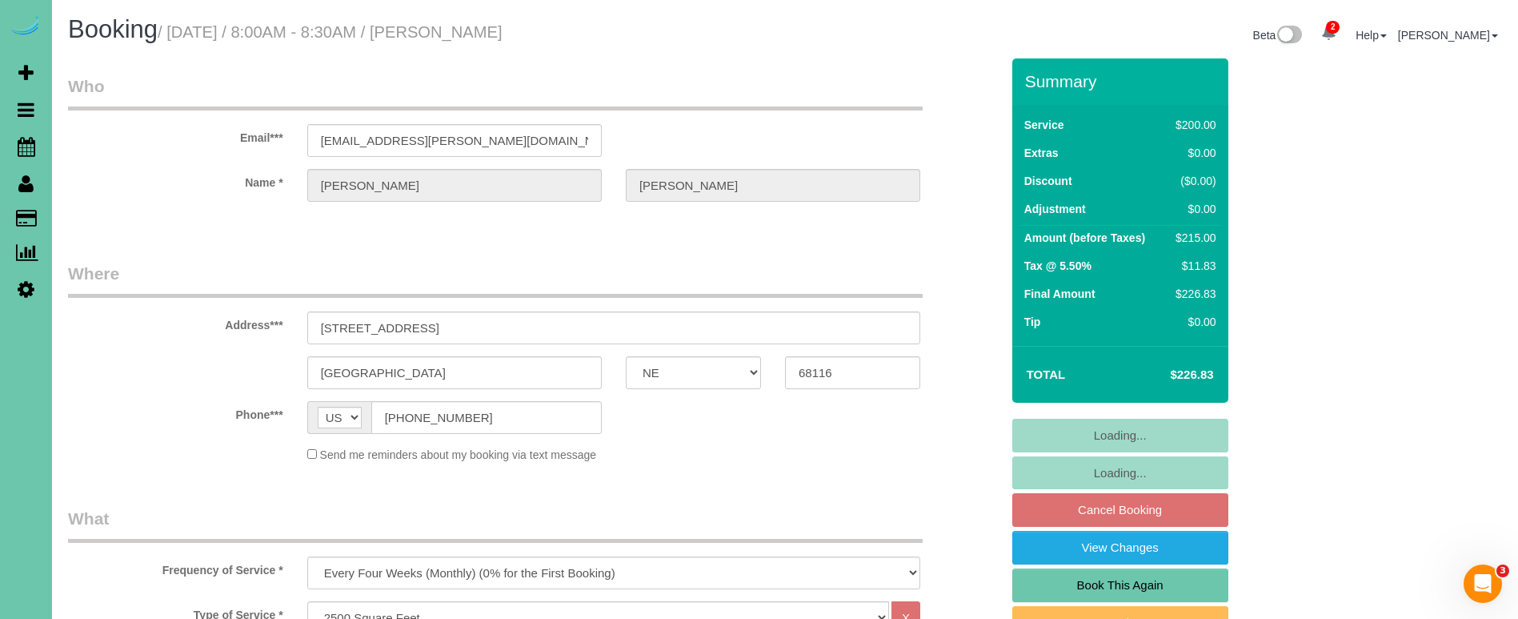
select select "object:922"
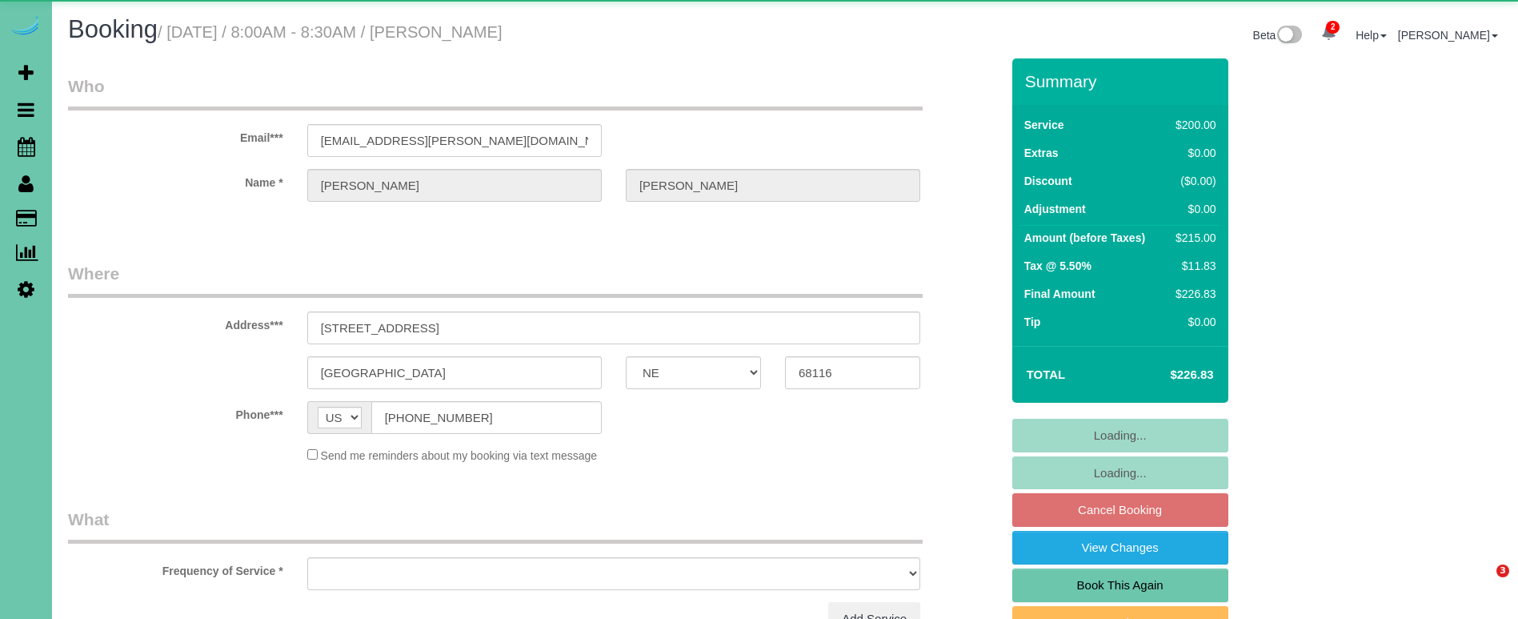
select select "NE"
select select "object:664"
select select "string:fspay-45f67b37-1041-4112-b5c0-cc7da7b87b7e"
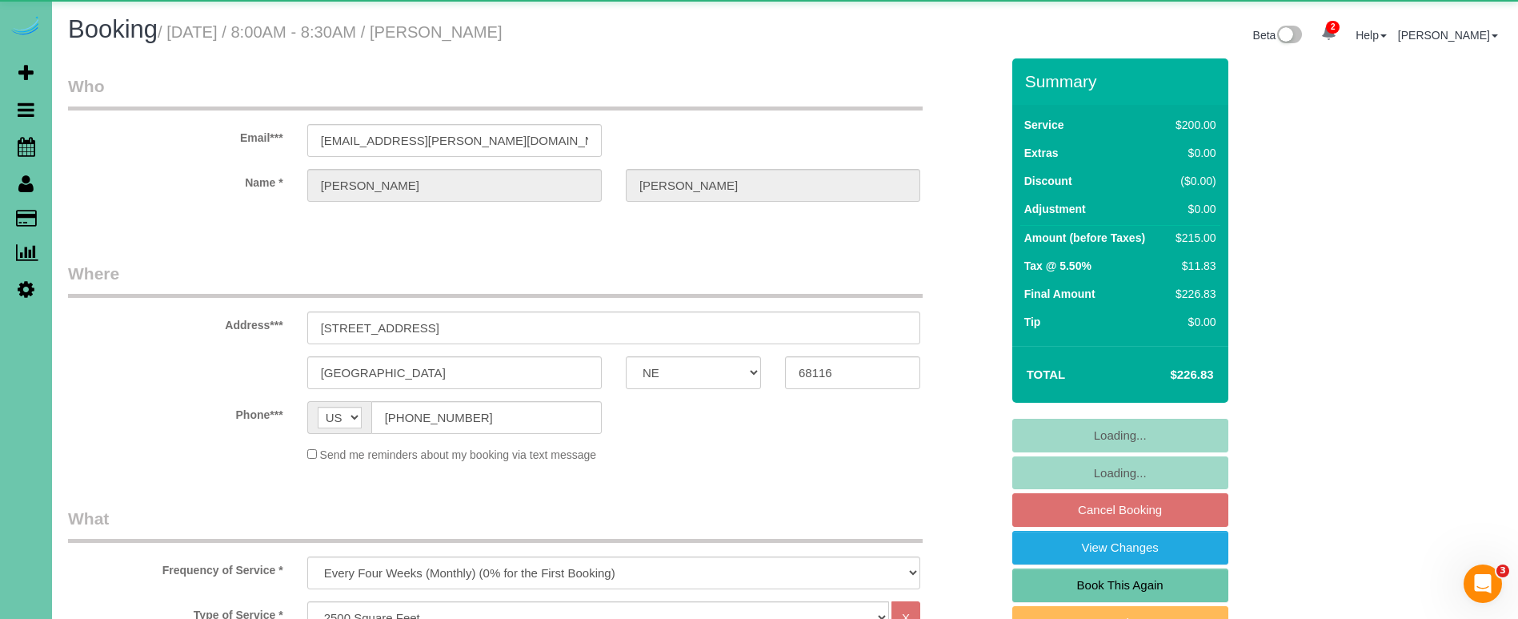
select select "object:919"
select select "number:37"
select select "number:42"
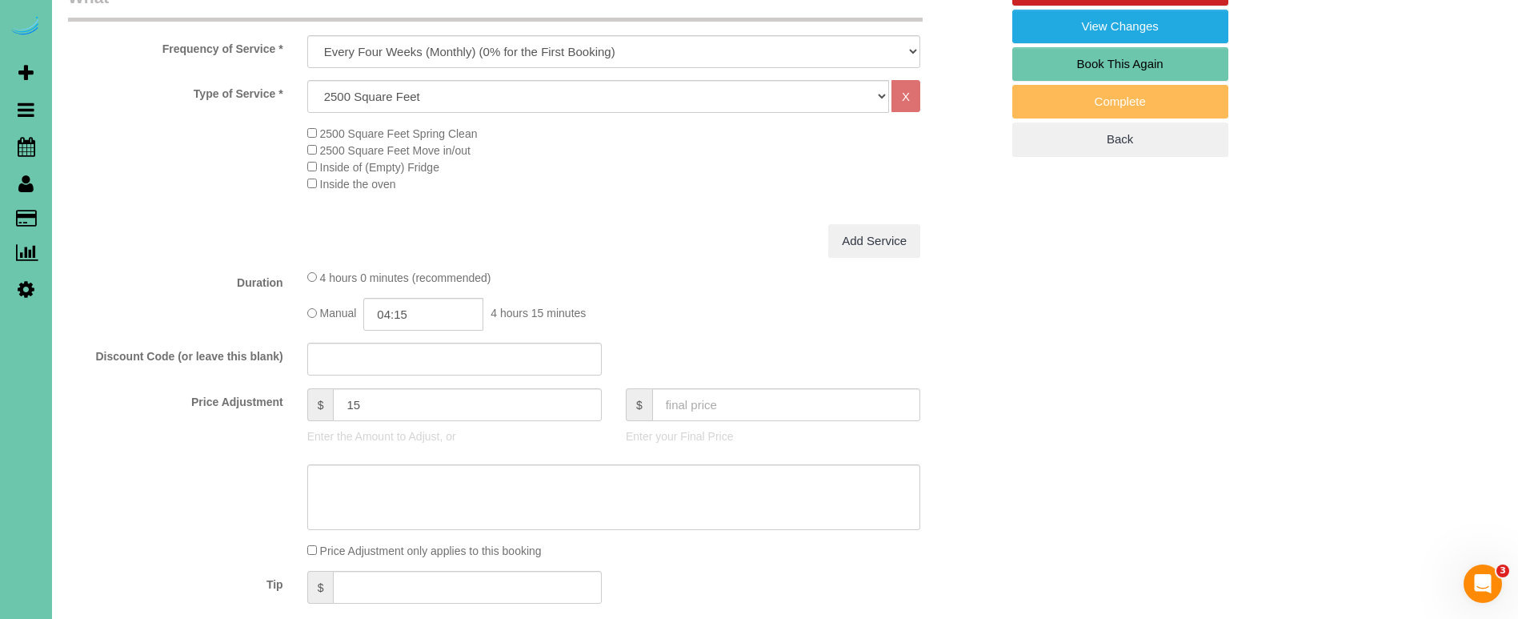
scroll to position [520, 0]
click at [435, 310] on input "04:15" at bounding box center [423, 314] width 120 height 33
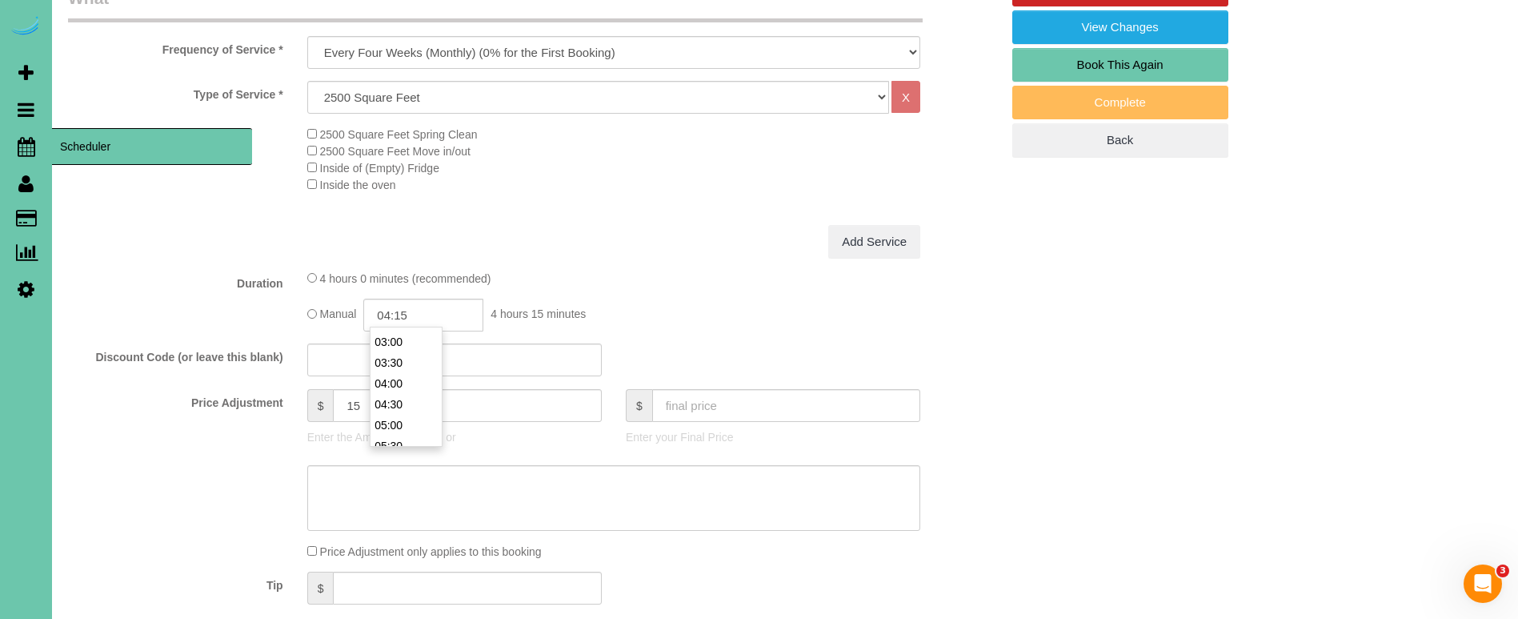
scroll to position [126, 0]
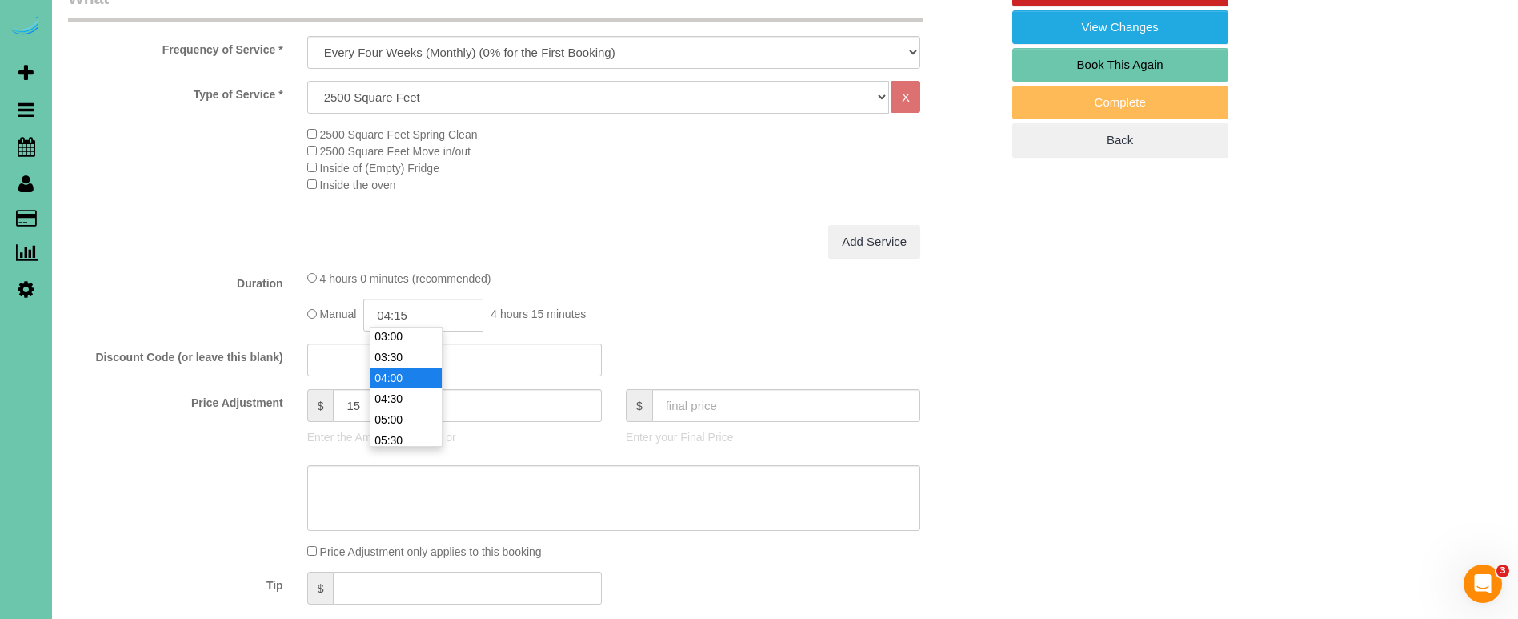
type input "04:00"
drag, startPoint x: 397, startPoint y: 378, endPoint x: 386, endPoint y: 398, distance: 22.5
click at [396, 378] on li "04:00" at bounding box center [405, 377] width 71 height 21
click at [422, 483] on textarea at bounding box center [613, 498] width 613 height 66
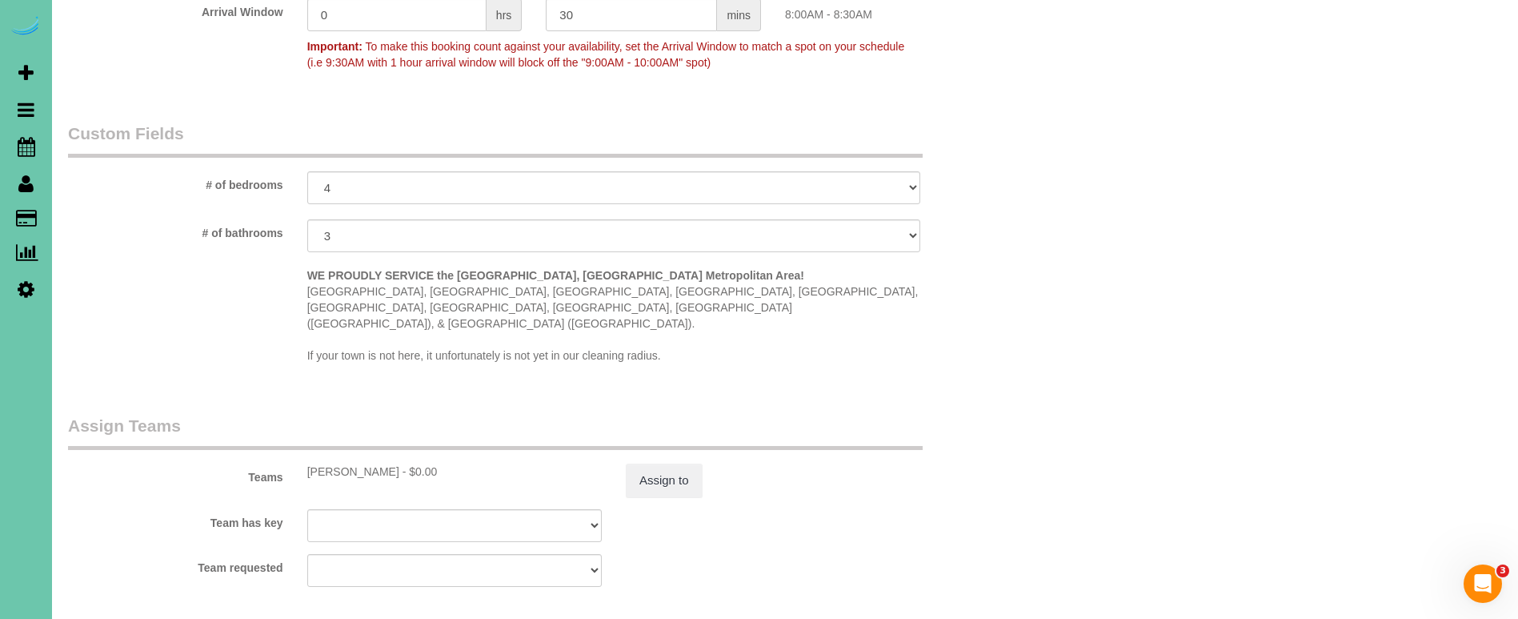
scroll to position [1388, 0]
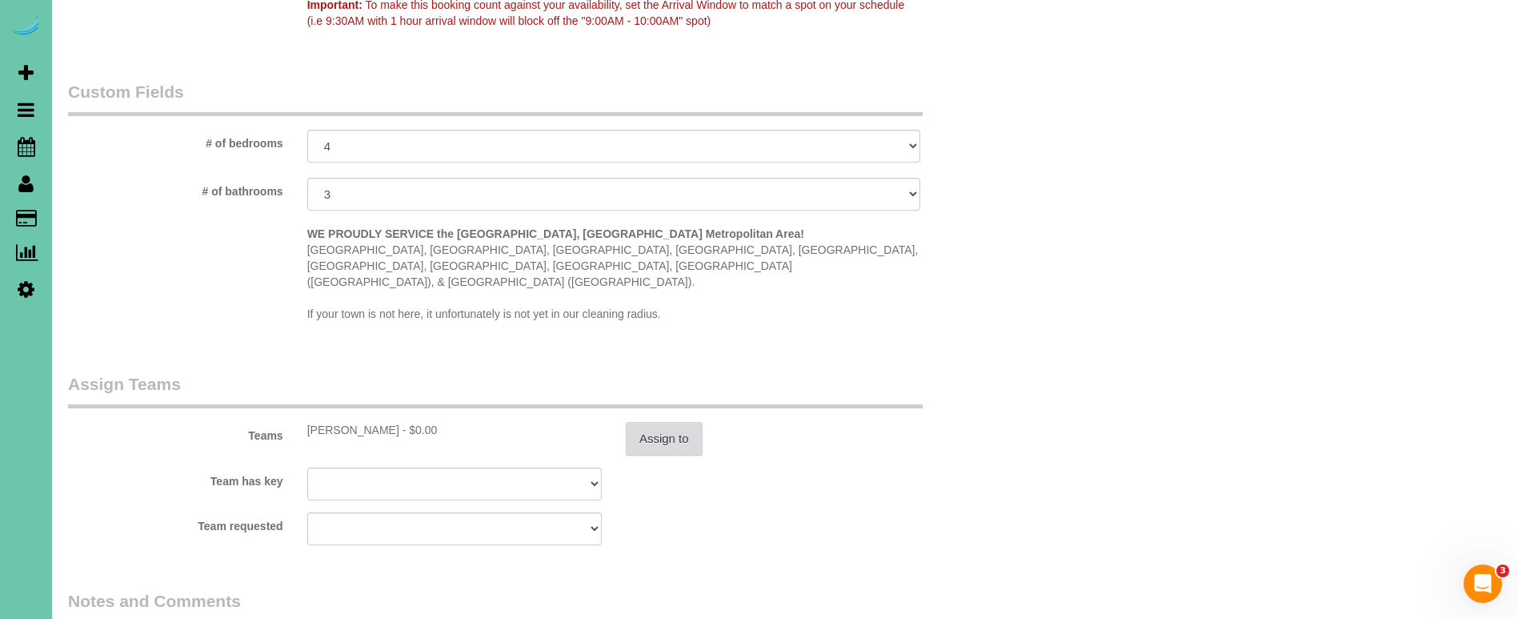
type textarea "new rate - [DATE]"
click at [677, 422] on button "Assign to" at bounding box center [664, 439] width 77 height 34
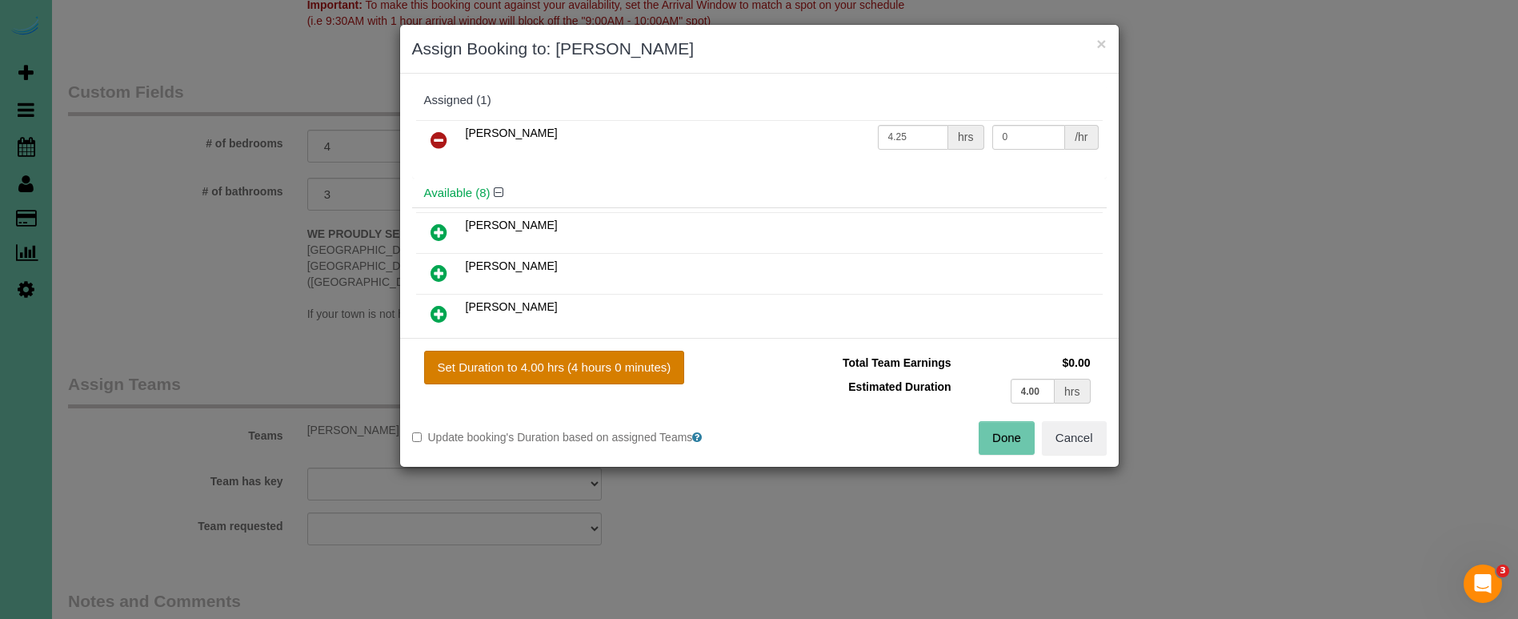
drag, startPoint x: 586, startPoint y: 364, endPoint x: 604, endPoint y: 365, distance: 18.4
click at [586, 364] on button "Set Duration to 4.00 hrs (4 hours 0 minutes)" at bounding box center [554, 367] width 261 height 34
type input "4.00"
drag, startPoint x: 983, startPoint y: 444, endPoint x: 938, endPoint y: 445, distance: 45.6
click at [983, 444] on button "Done" at bounding box center [1007, 438] width 56 height 34
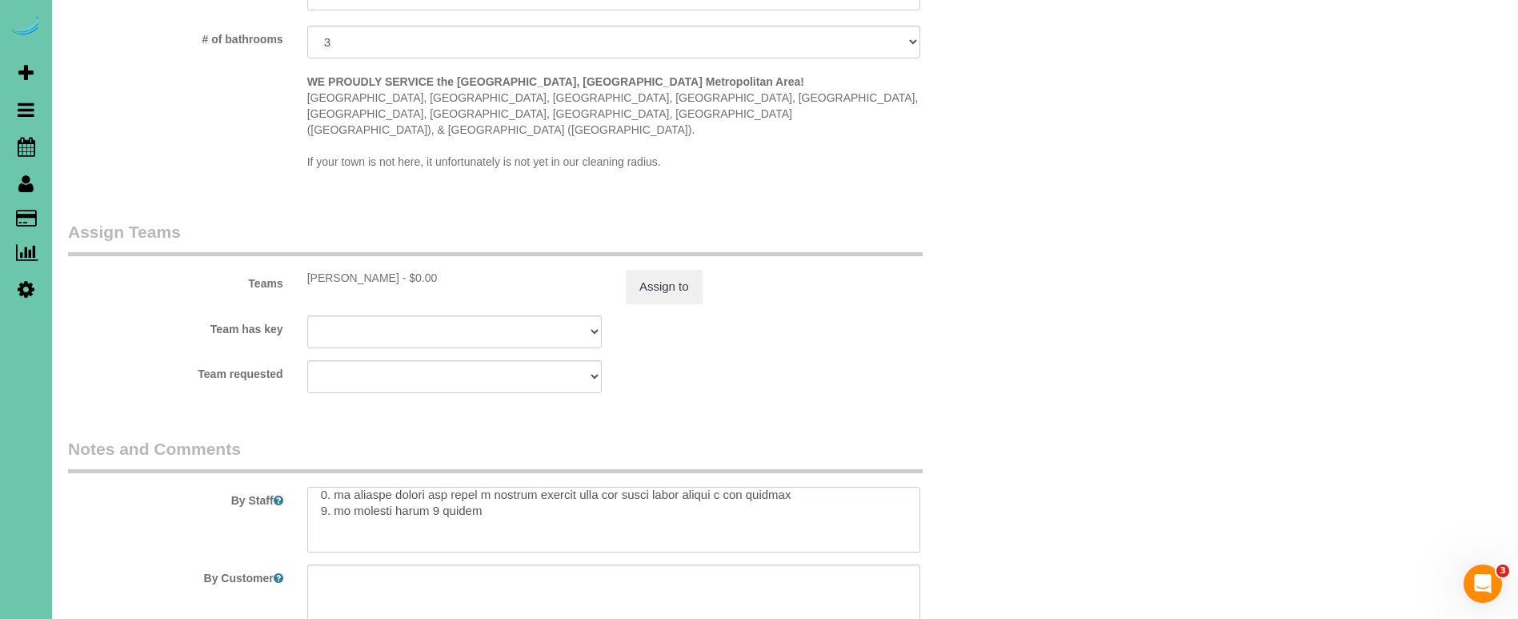
scroll to position [423, 0]
click at [374, 494] on textarea at bounding box center [613, 520] width 613 height 66
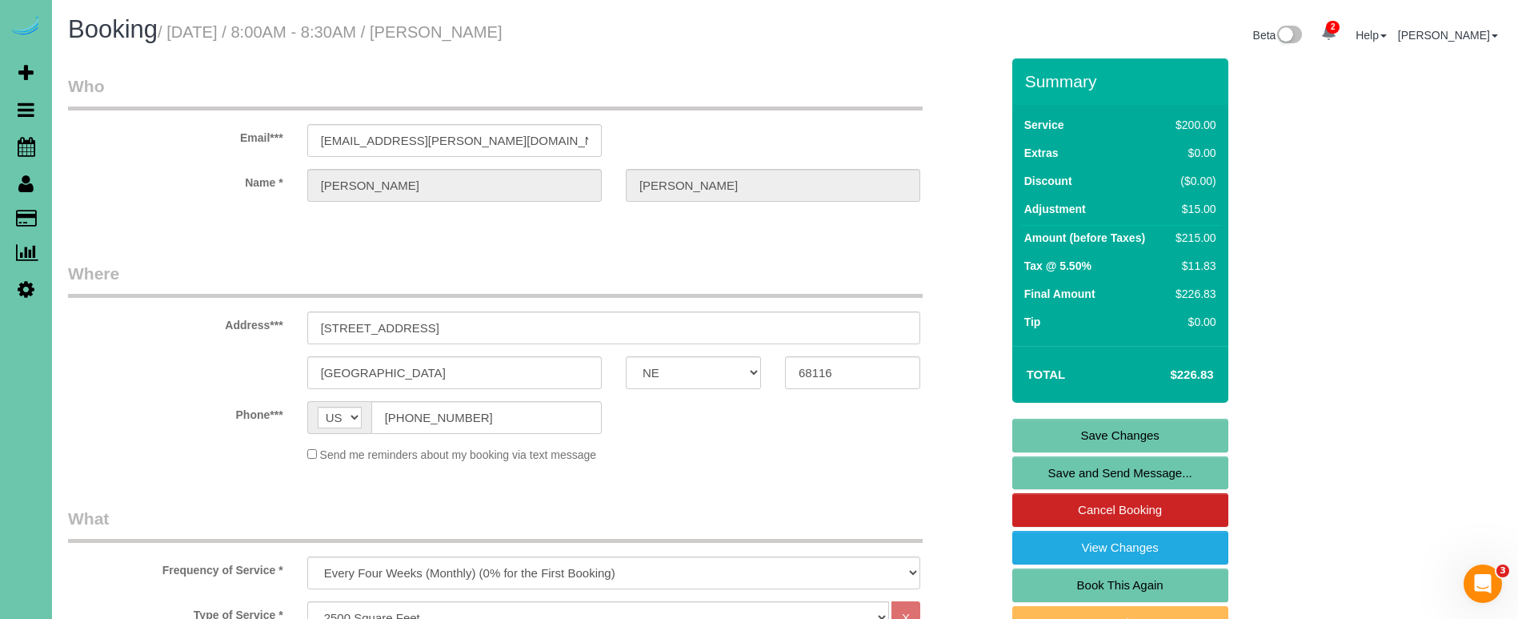
scroll to position [0, 0]
type textarea "** lore ipsu do sit ame con adipis el sedd eiu tem incidid utlabore - etd magna…"
click at [1073, 435] on link "Save Changes" at bounding box center [1120, 435] width 216 height 34
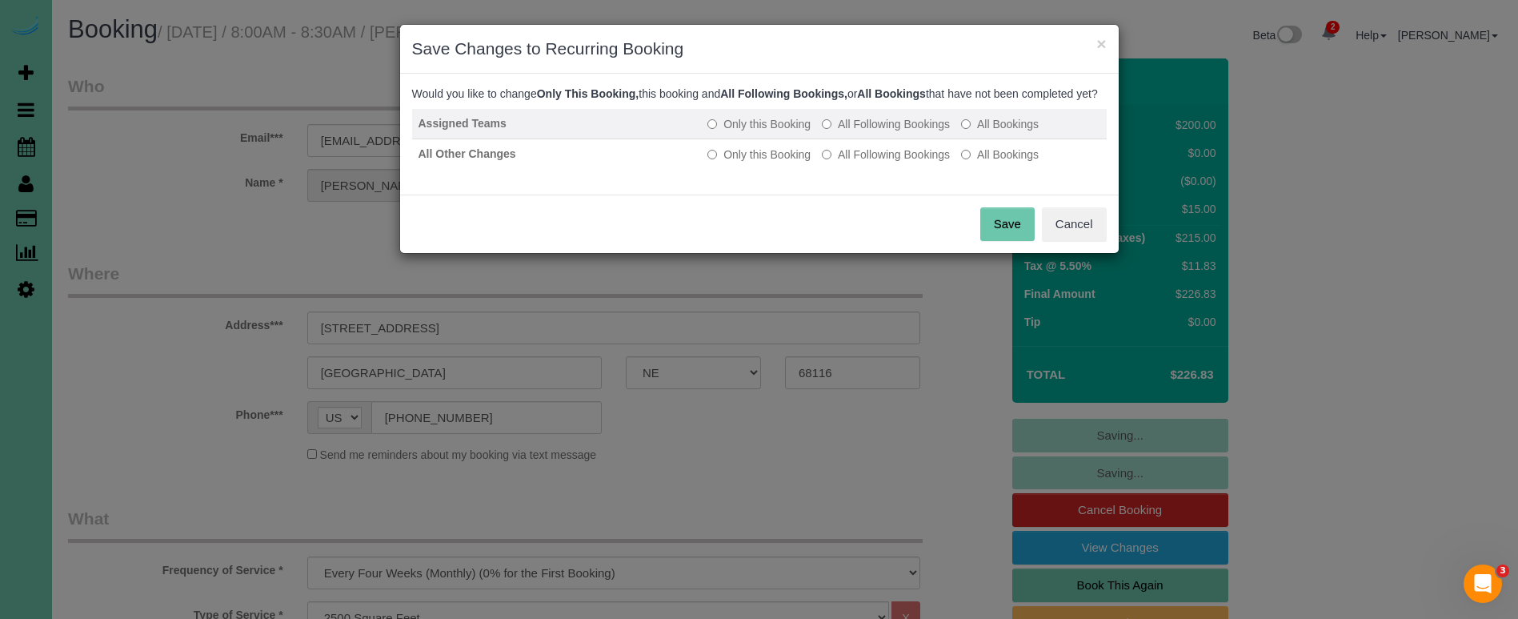
click at [847, 132] on label "All Following Bookings" at bounding box center [886, 124] width 128 height 16
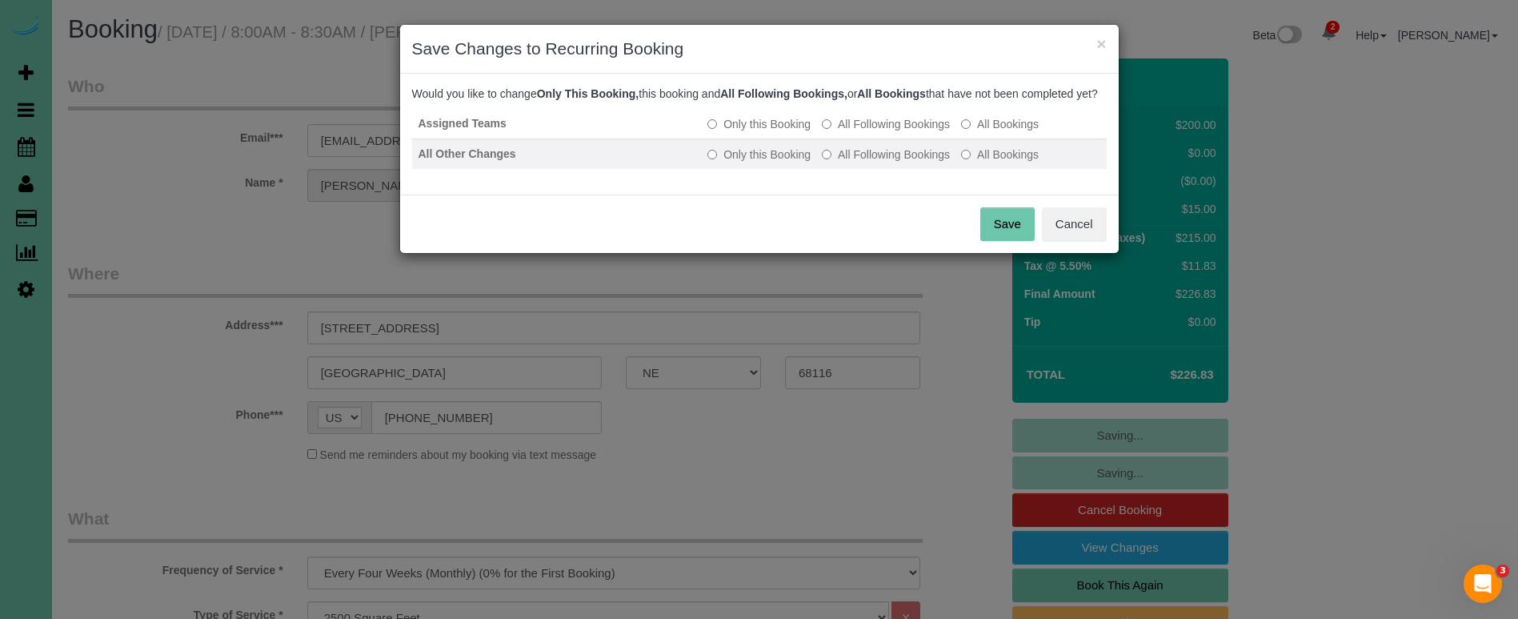
drag, startPoint x: 852, startPoint y: 163, endPoint x: 861, endPoint y: 174, distance: 13.6
click at [852, 162] on label "All Following Bookings" at bounding box center [886, 154] width 128 height 16
click at [1005, 241] on button "Save" at bounding box center [1007, 224] width 54 height 34
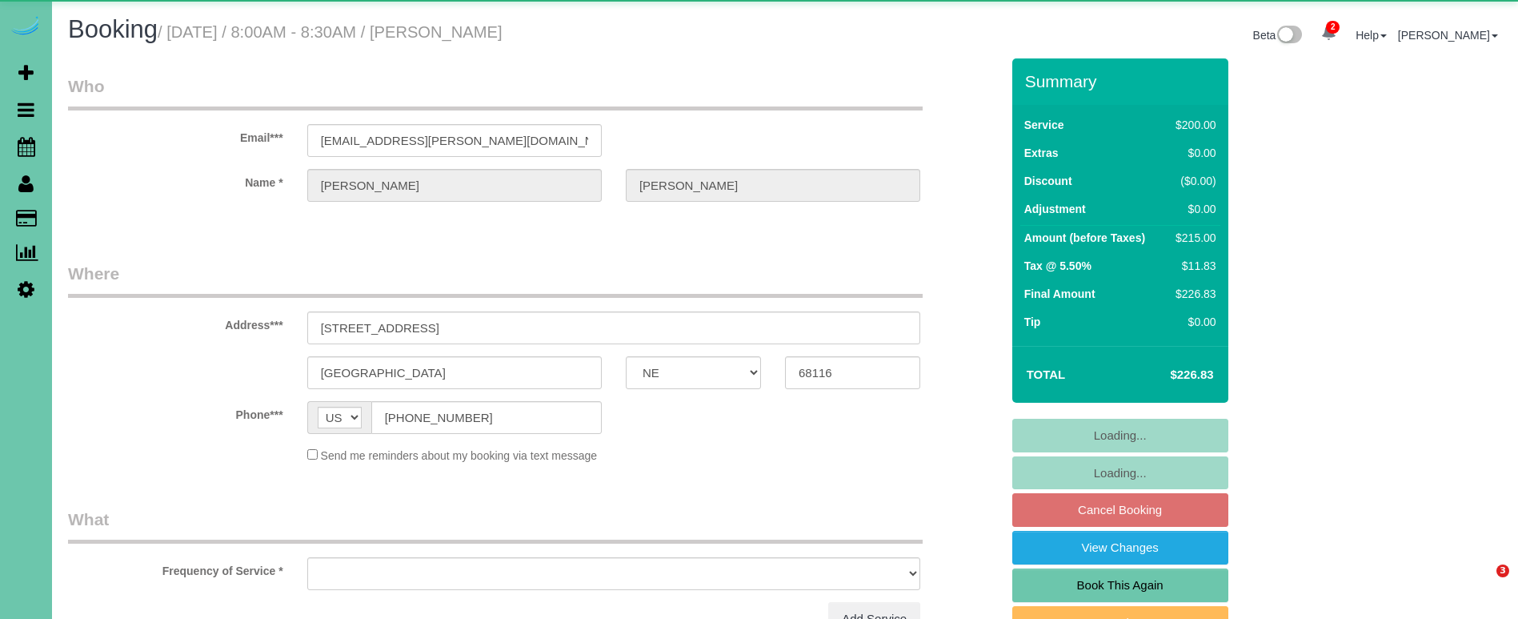
select select "NE"
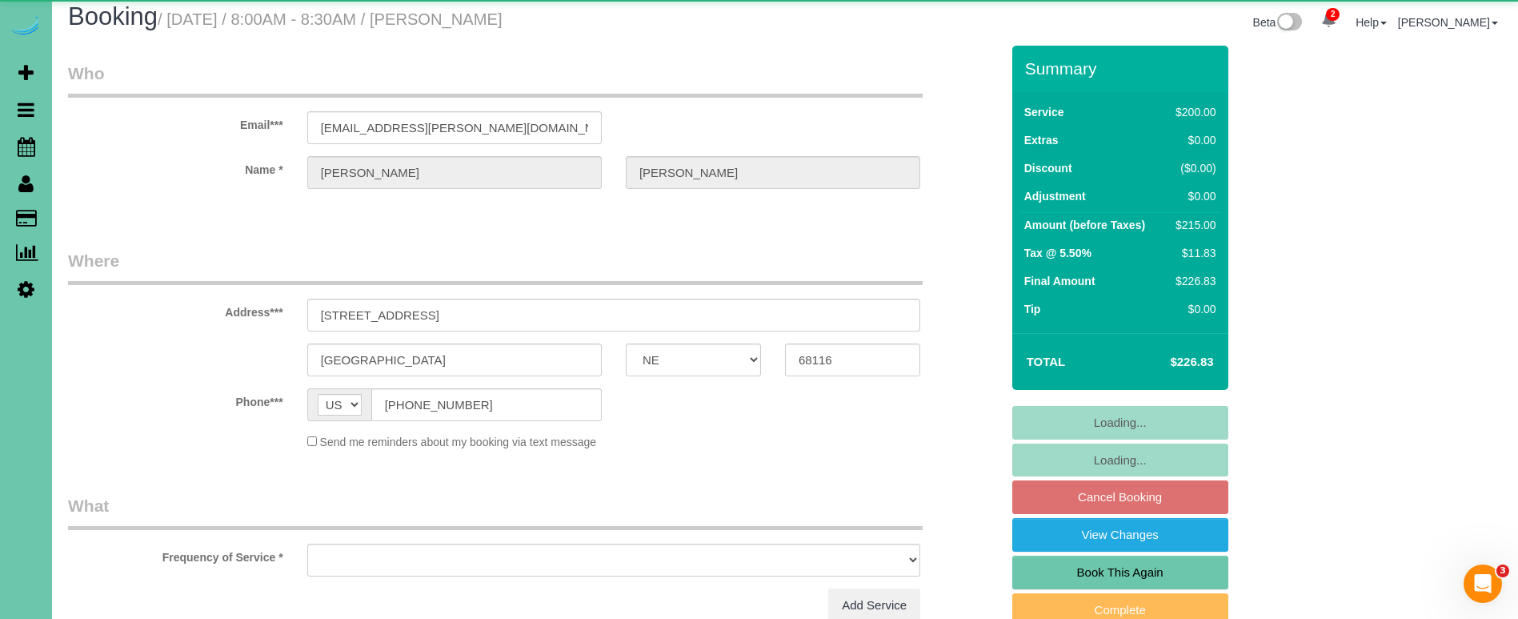
select select "object:664"
select select "number:37"
select select "number:42"
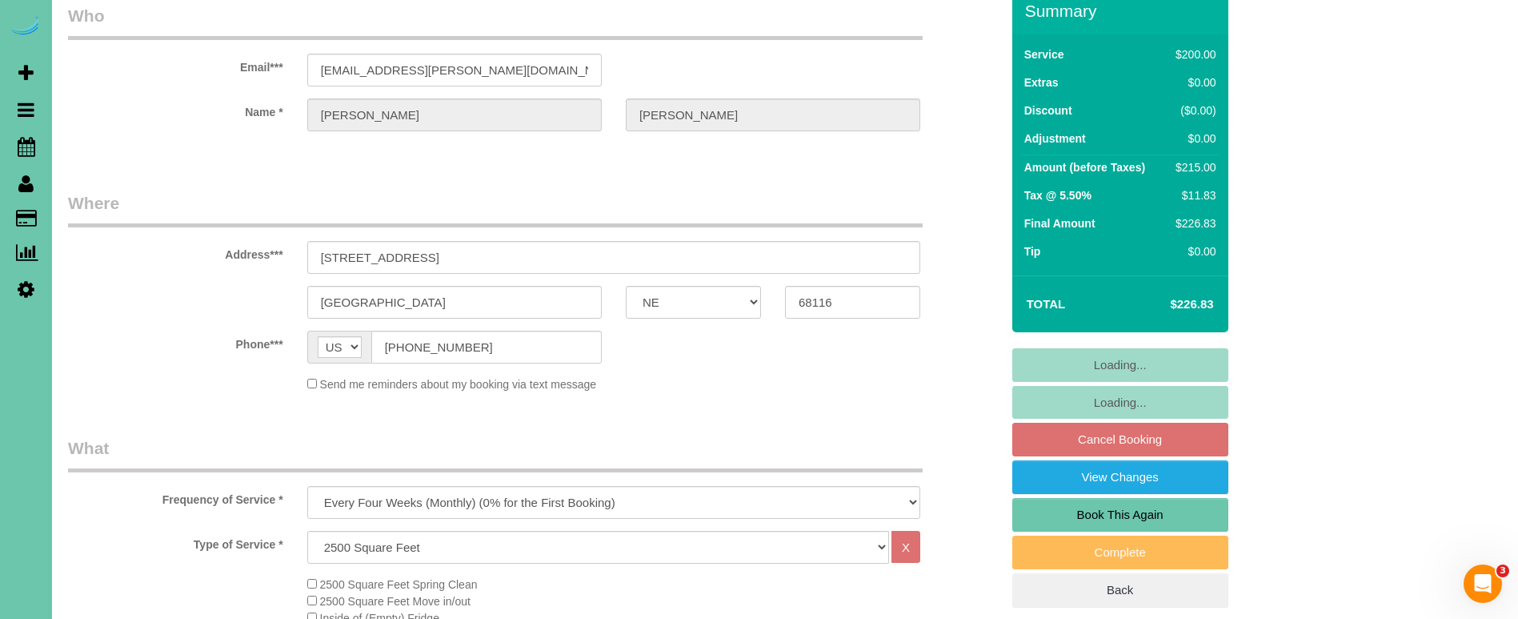
select select "object:922"
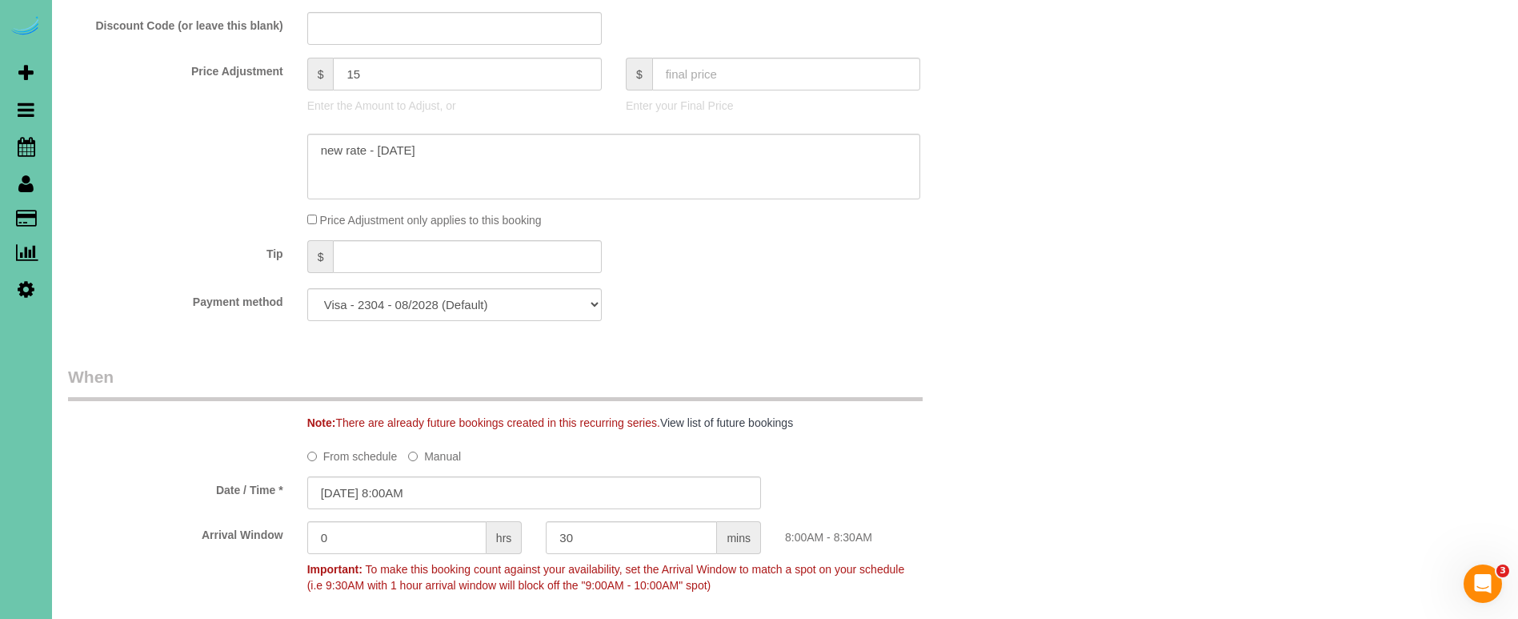
scroll to position [852, 0]
drag, startPoint x: 366, startPoint y: 69, endPoint x: 272, endPoint y: 62, distance: 93.9
click at [272, 62] on div "Price Adjustment $ 15 Enter the Amount to Adjust, or $ Enter your Final Price" at bounding box center [534, 89] width 956 height 64
type input "30"
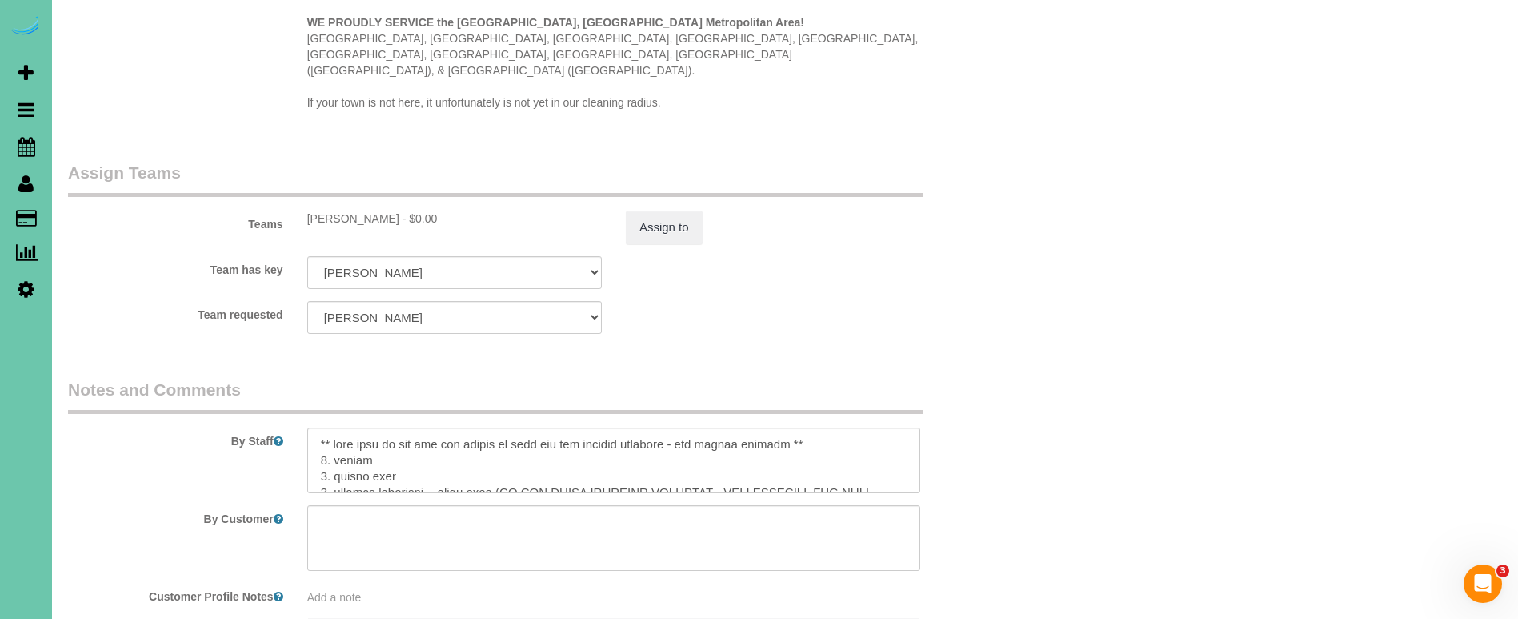
scroll to position [0, 0]
type textarea "**skipped last cleaning - added extra time** new rate - 10/14/25"
click at [314, 427] on textarea at bounding box center [613, 460] width 613 height 66
paste textarea "jennifer@crechemanhattan.com"
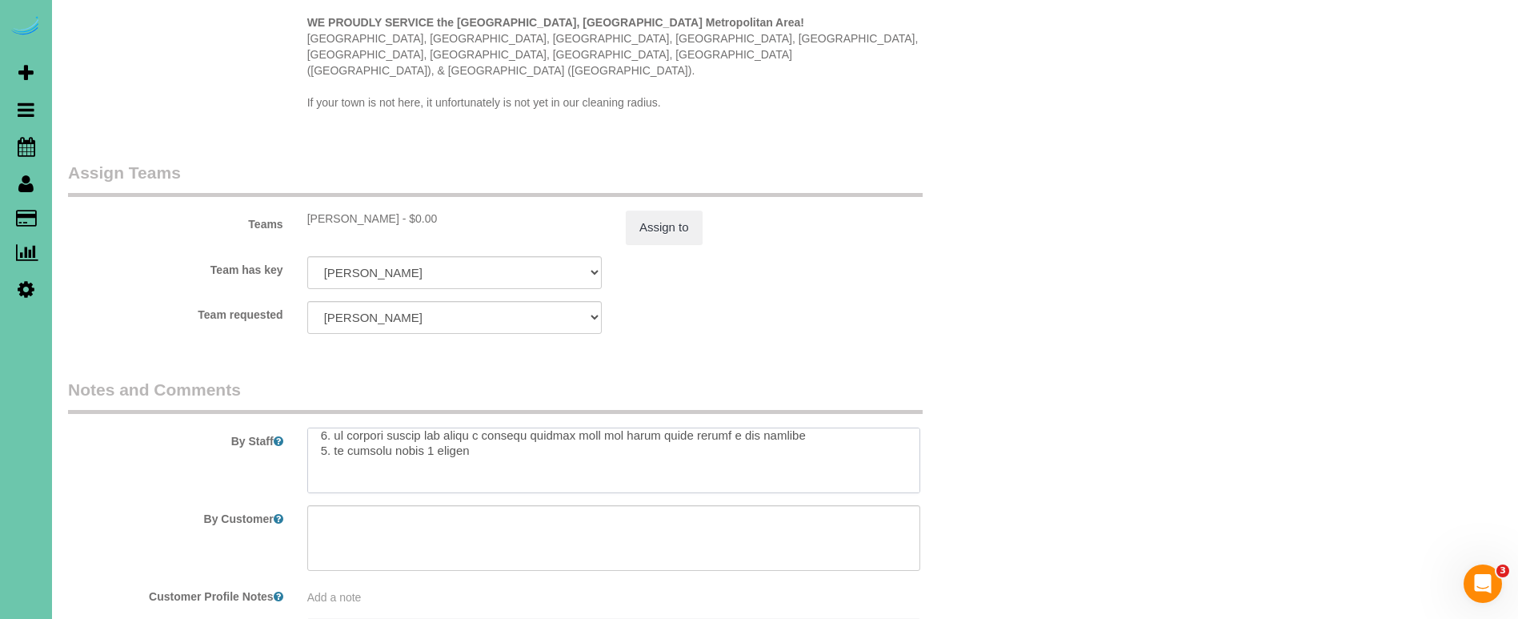
scroll to position [438, 0]
click at [366, 440] on textarea at bounding box center [613, 460] width 613 height 66
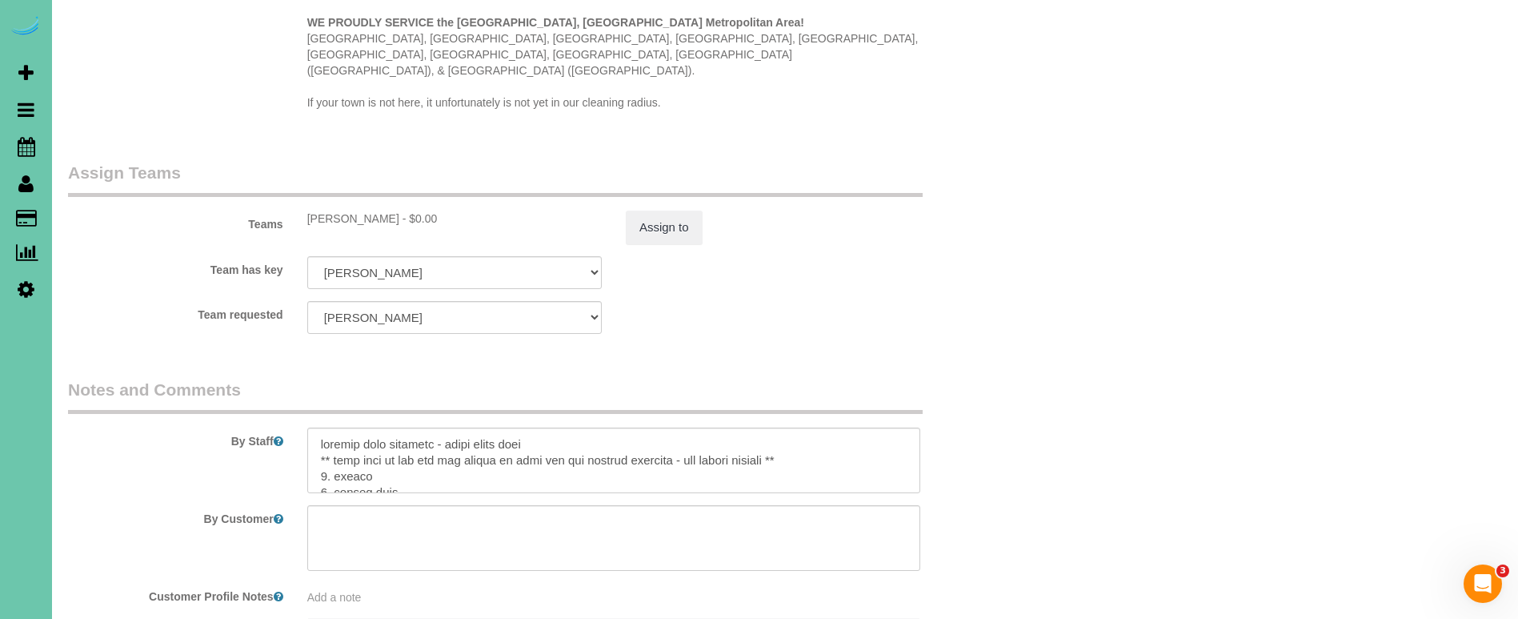
scroll to position [0, 0]
type textarea "skipped last cleaning - added extra time ** make sure to wet mop all floors as …"
click at [651, 210] on button "Assign to" at bounding box center [664, 227] width 77 height 34
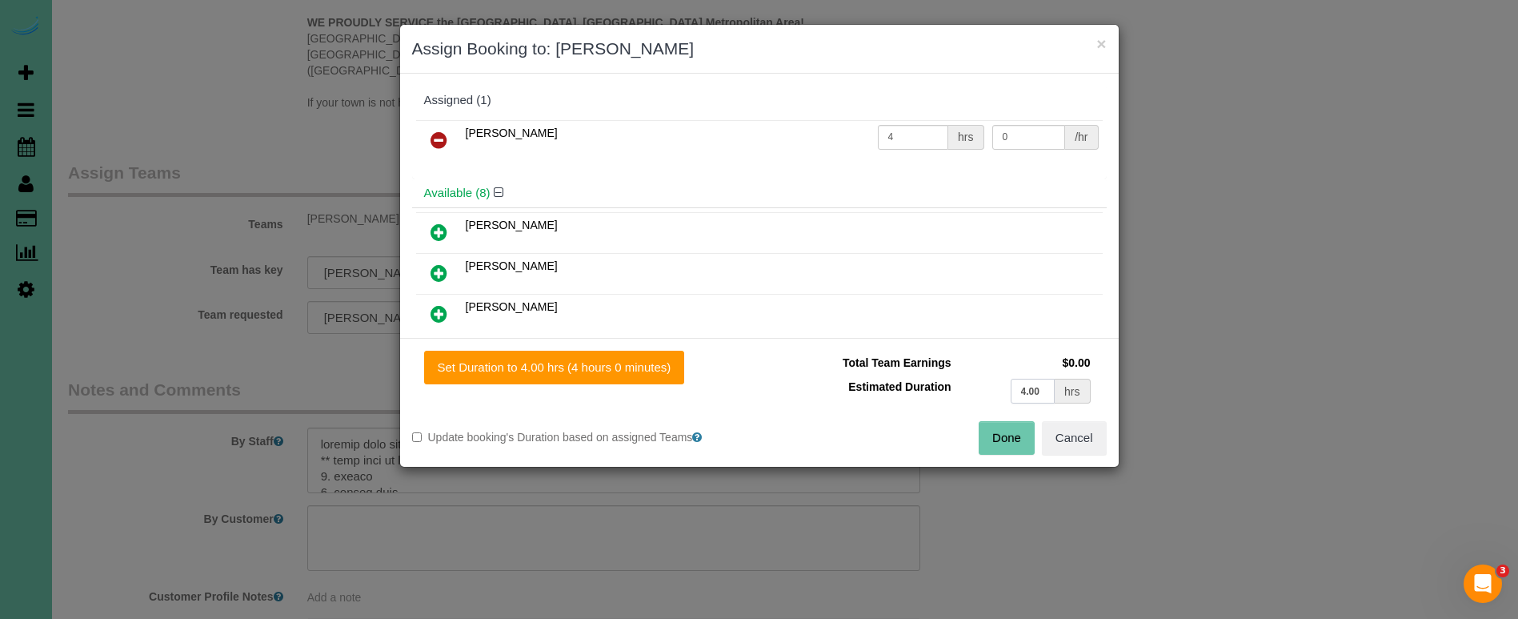
click at [1043, 394] on input "4.00" at bounding box center [1033, 390] width 45 height 25
type input "4.25"
drag, startPoint x: 663, startPoint y: 370, endPoint x: 732, endPoint y: 381, distance: 69.7
click at [663, 370] on button "Set Duration to 4.25 hrs (4 hours 15 minutes)" at bounding box center [557, 367] width 267 height 34
type input "4.25"
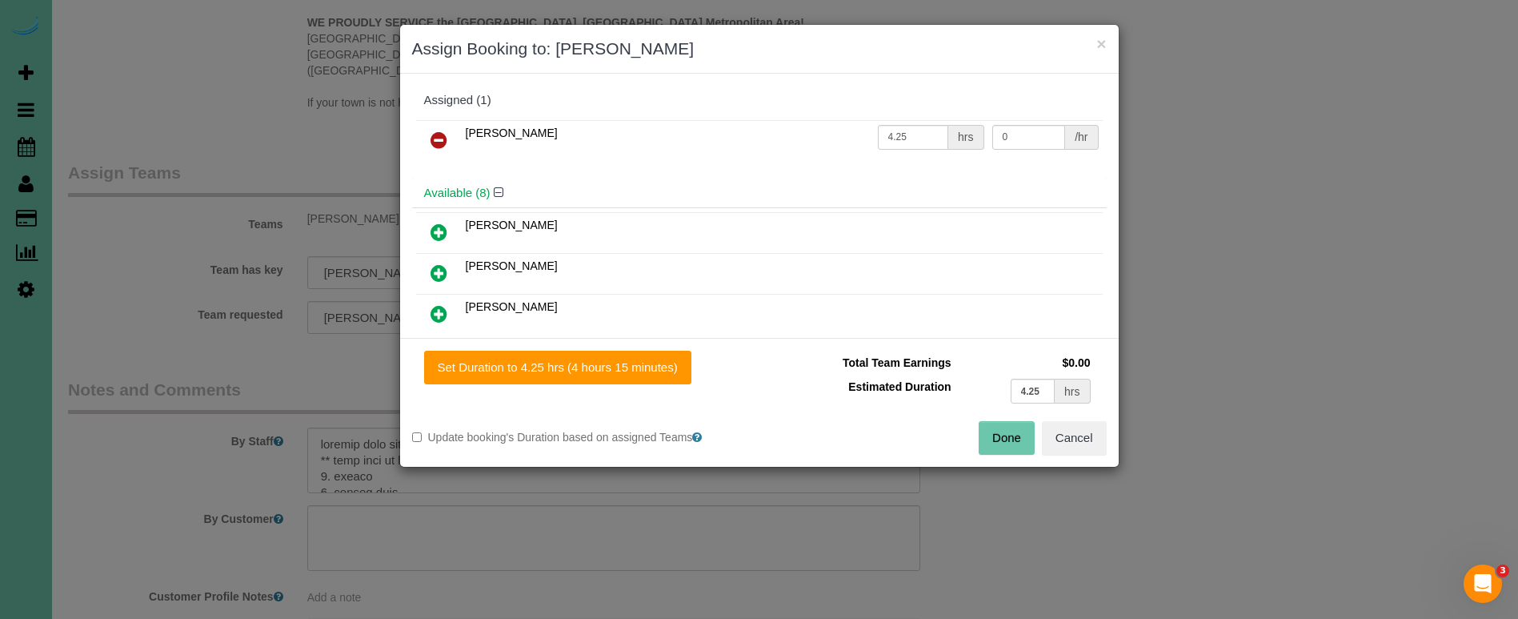
click at [1006, 433] on button "Done" at bounding box center [1007, 438] width 56 height 34
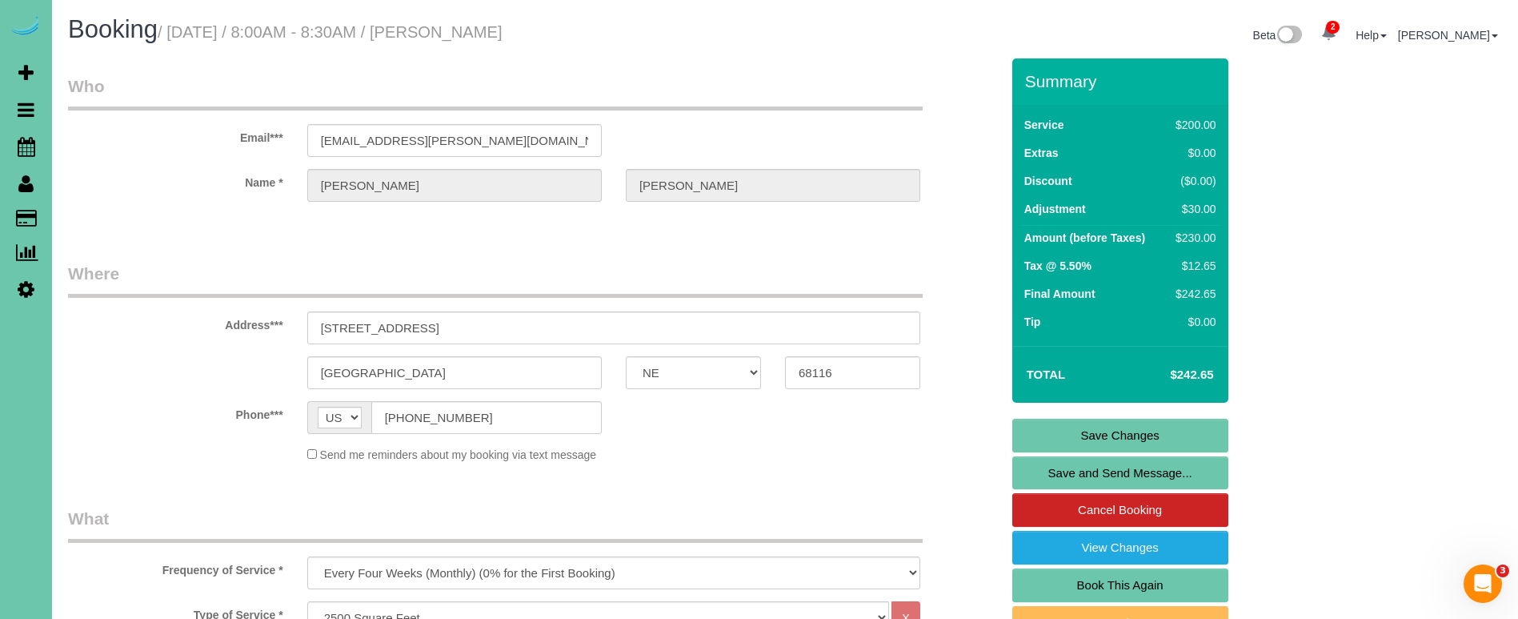
click at [1063, 439] on link "Save Changes" at bounding box center [1120, 435] width 216 height 34
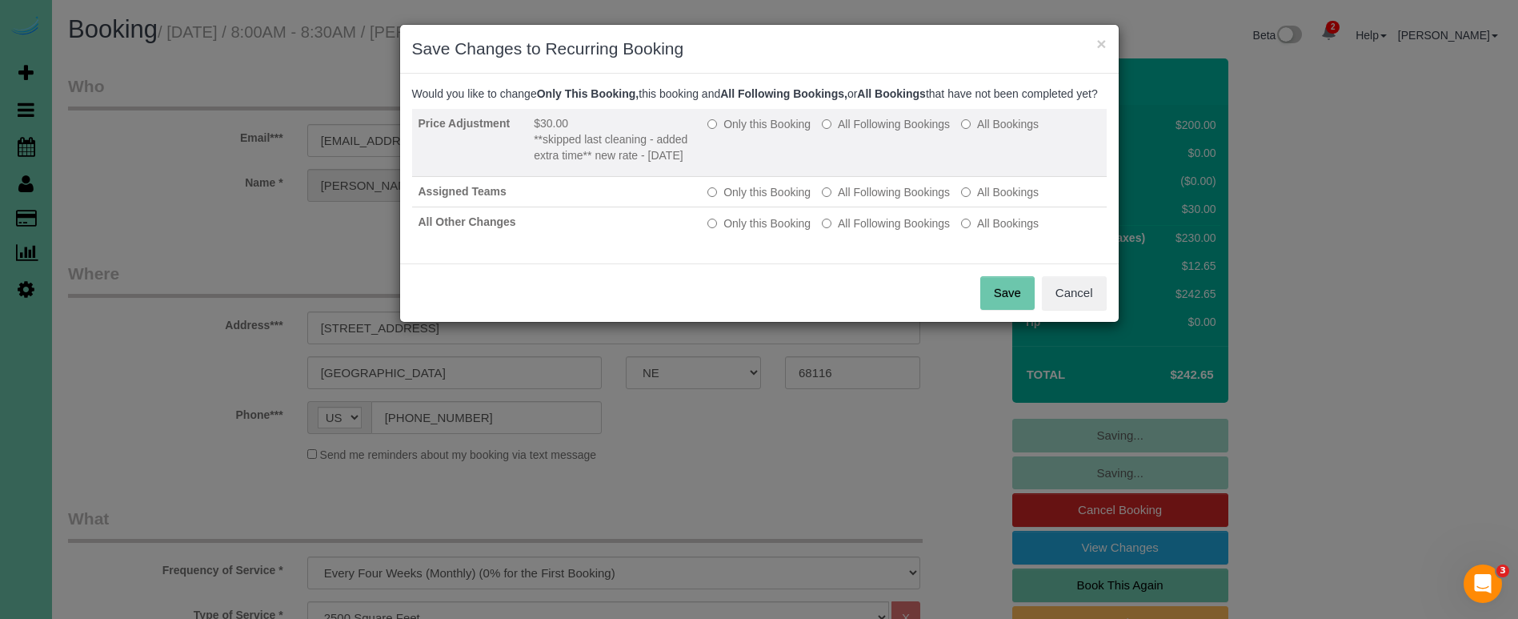
click at [752, 132] on label "Only this Booking" at bounding box center [758, 124] width 103 height 16
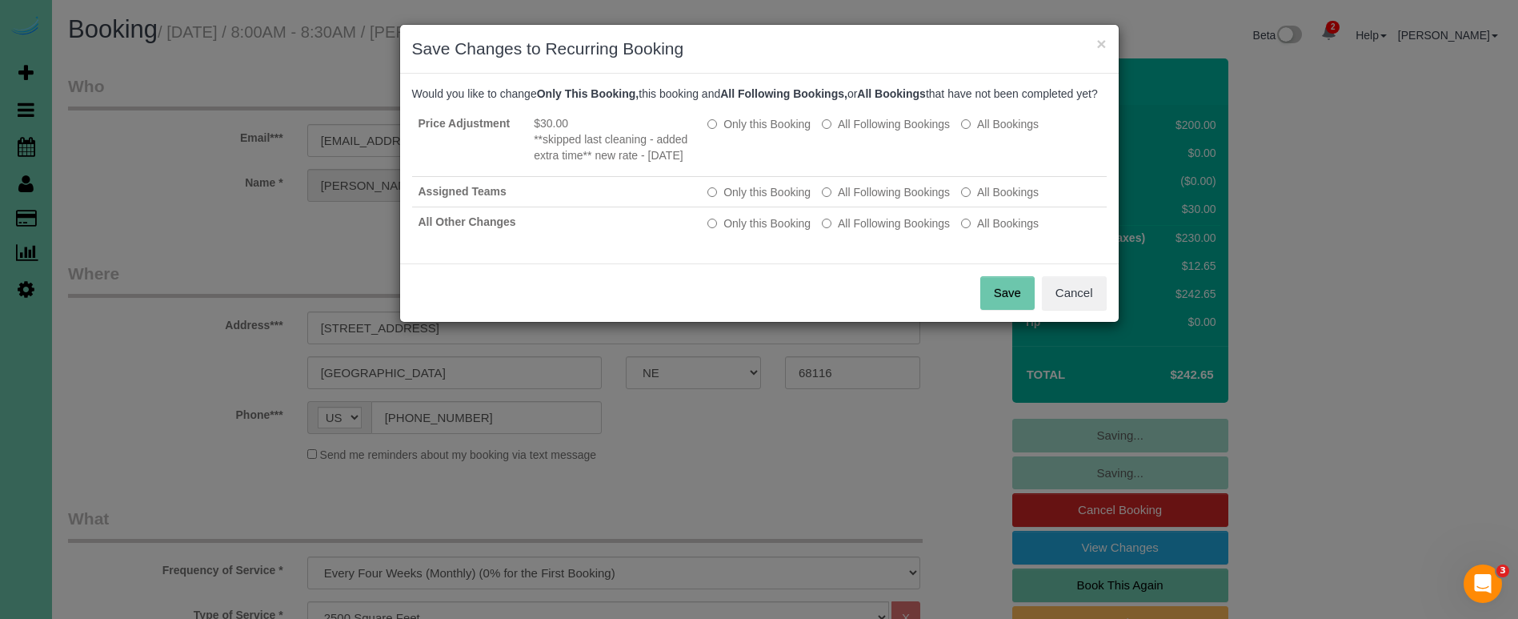
click at [1008, 307] on button "Save" at bounding box center [1007, 293] width 54 height 34
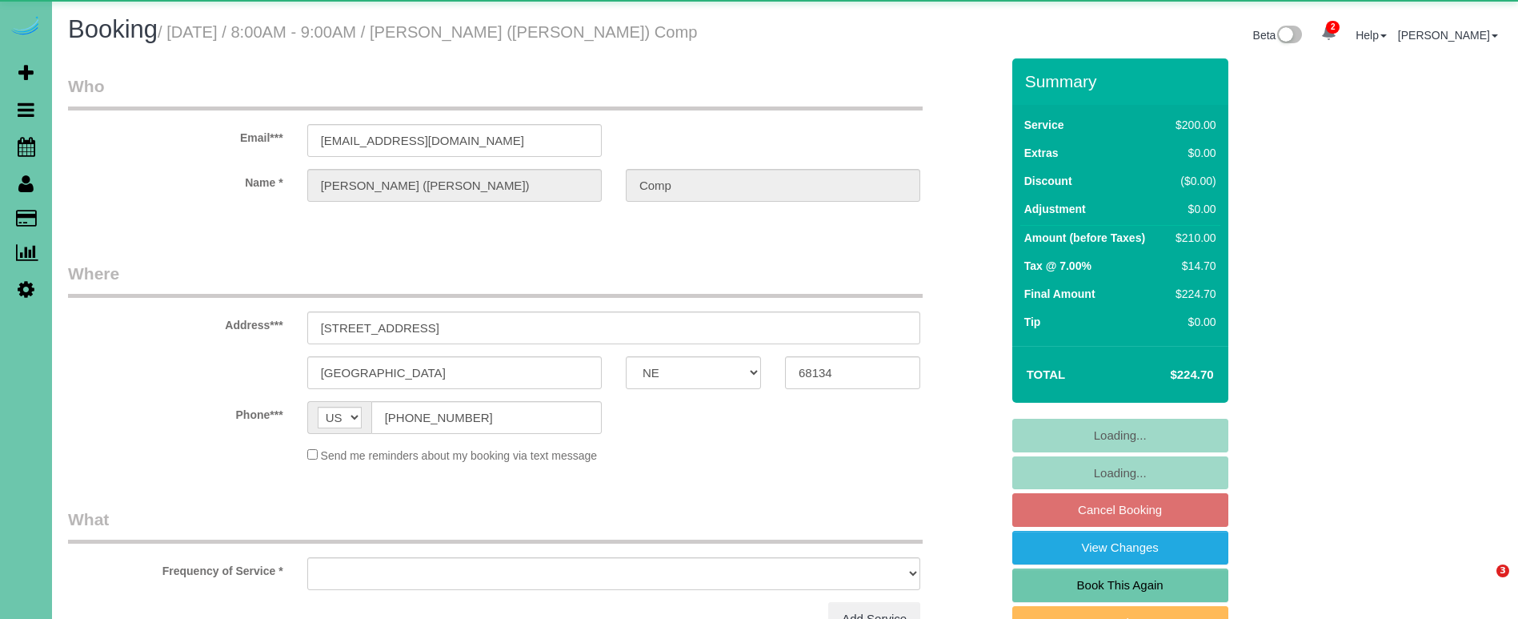
select select "NE"
select select "object:919"
select select "string:fspay-690abf57-f637-4c03-9254-963757797852"
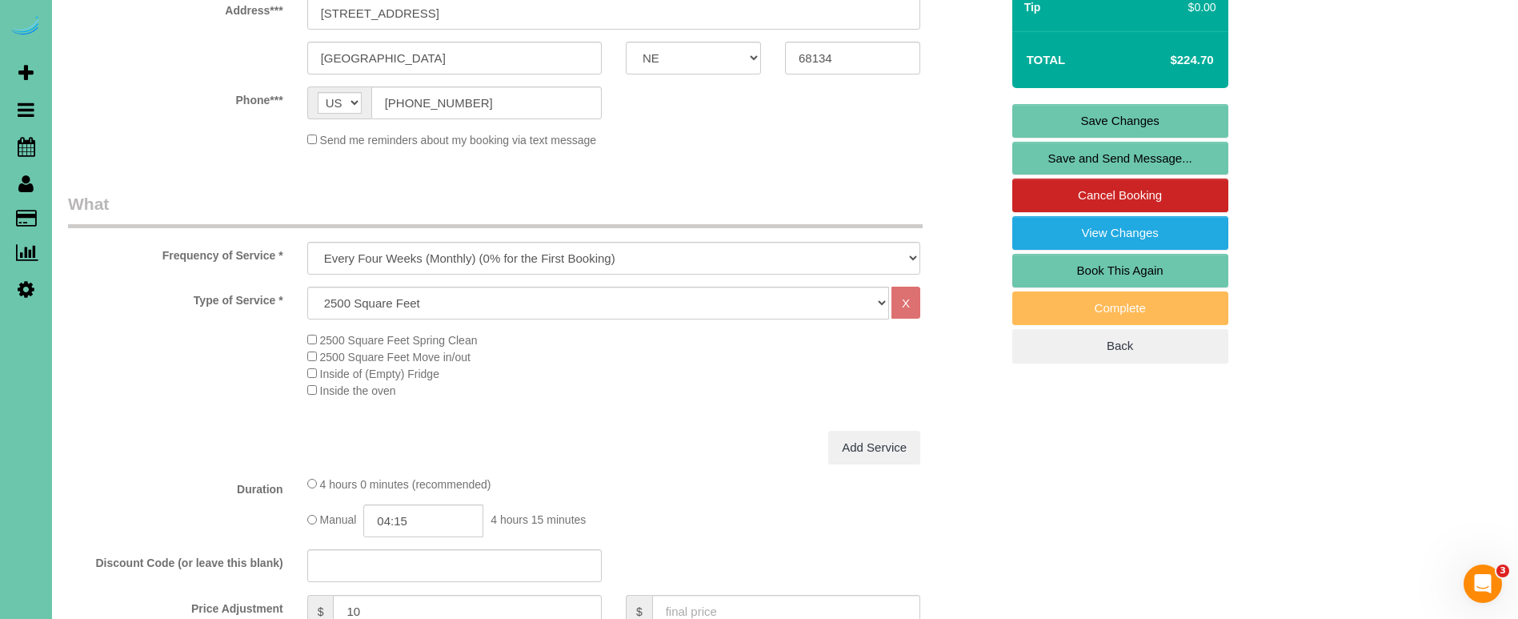
scroll to position [466, 0]
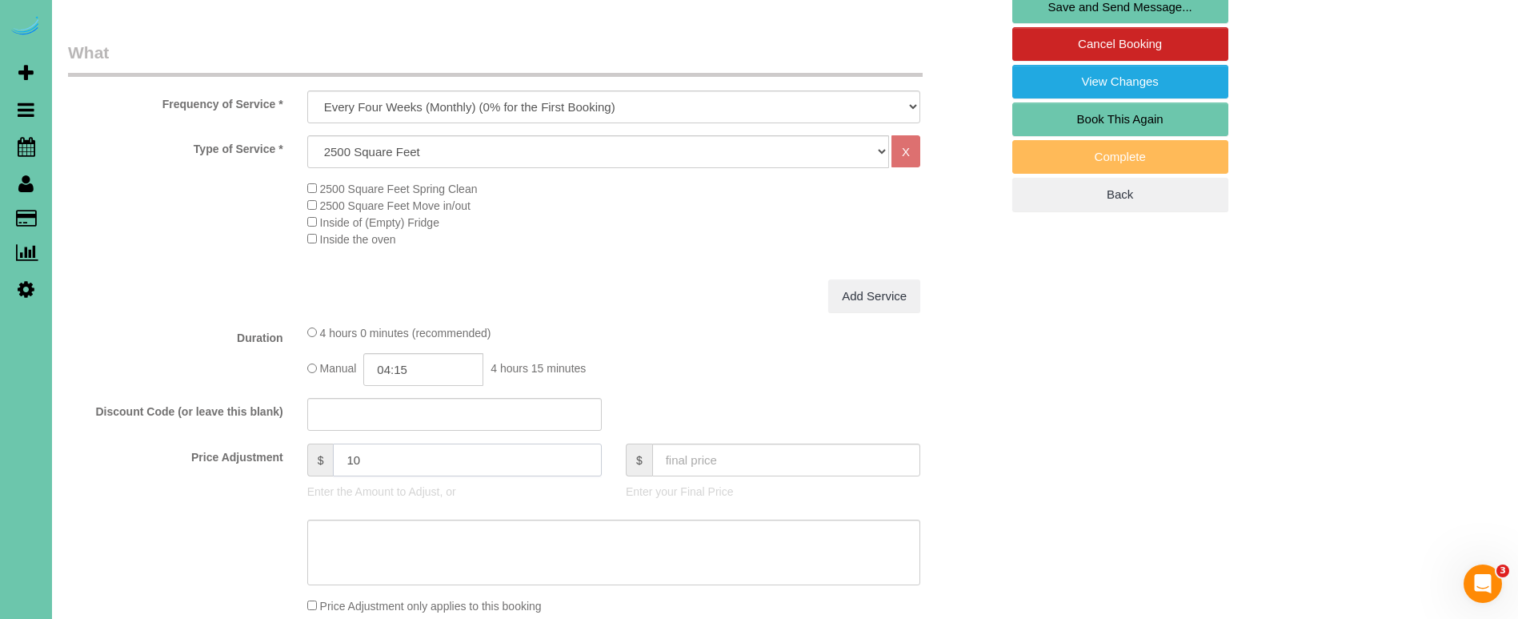
drag, startPoint x: 394, startPoint y: 455, endPoint x: 181, endPoint y: 427, distance: 215.4
click at [181, 427] on fieldset "What Frequency of Service * One Time Weekly (0% for the First Booking) Bi-Weekl…" at bounding box center [534, 380] width 932 height 679
type input "15.25"
type textarea "new rate -"
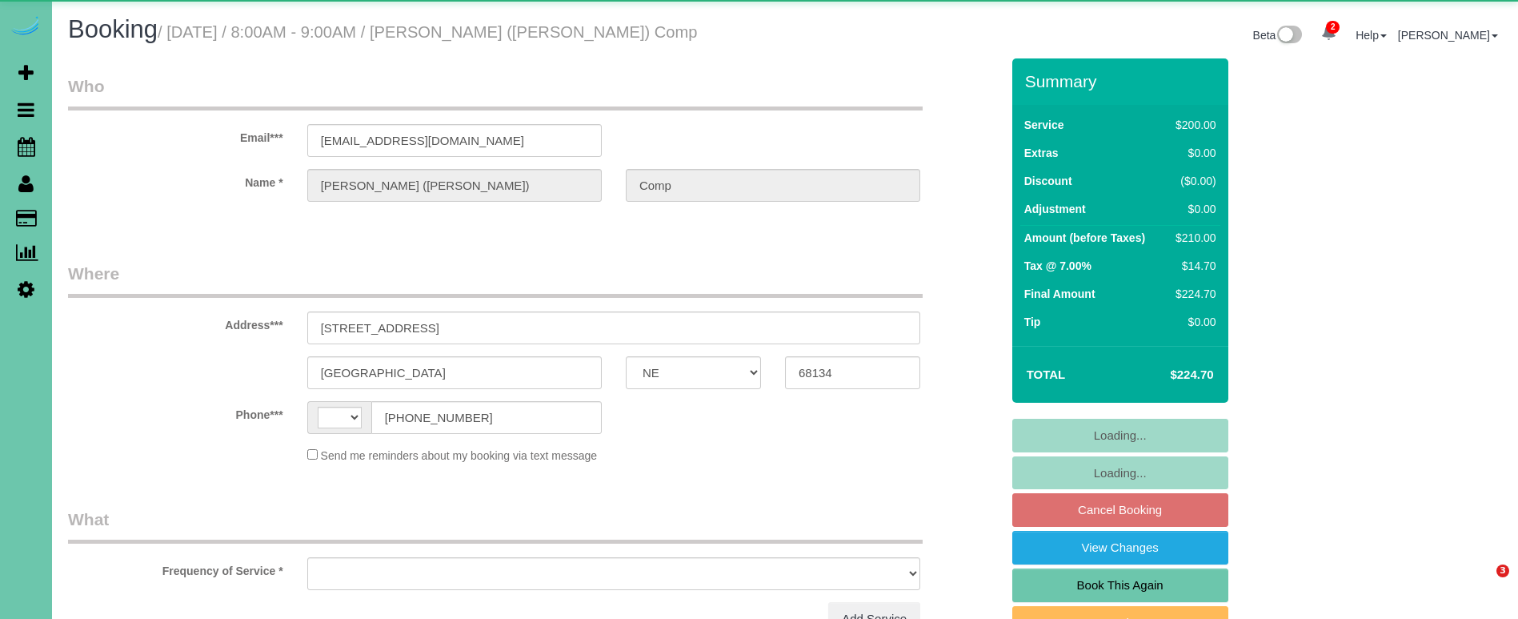
select select "NE"
select select "string:[GEOGRAPHIC_DATA]"
select select "object:693"
select select "string:fspay-690abf57-f637-4c03-9254-963757797852"
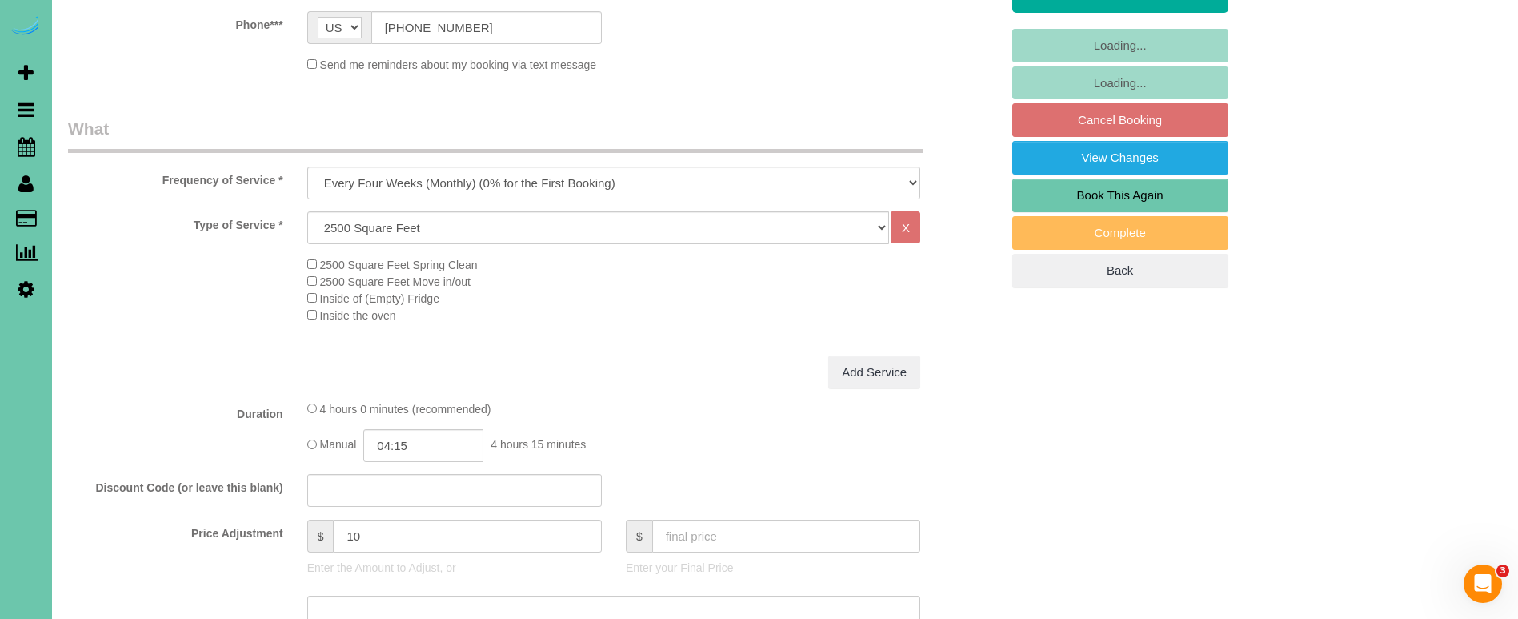
scroll to position [530, 0]
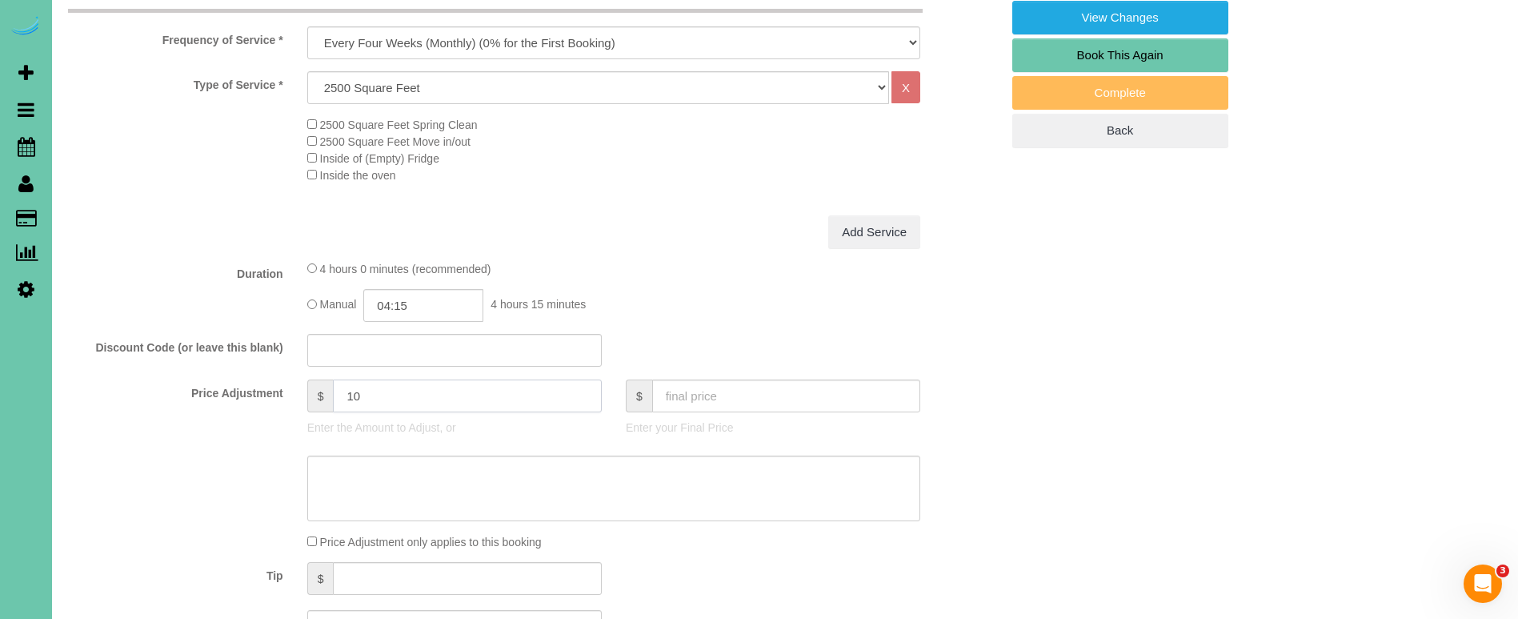
drag, startPoint x: 359, startPoint y: 393, endPoint x: 285, endPoint y: 374, distance: 76.9
click at [293, 379] on div "Price Adjustment $ 10 Enter the Amount to Adjust, or $ Enter your Final Price" at bounding box center [534, 411] width 956 height 64
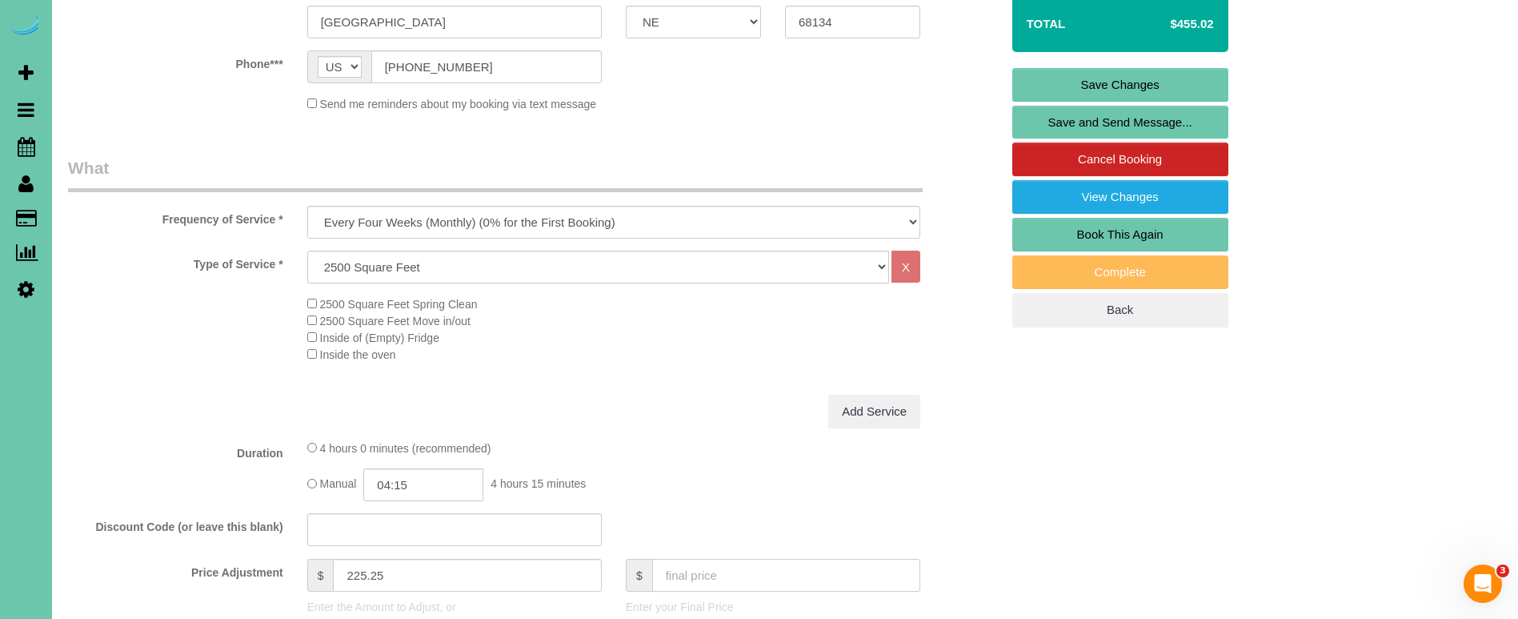
scroll to position [359, 0]
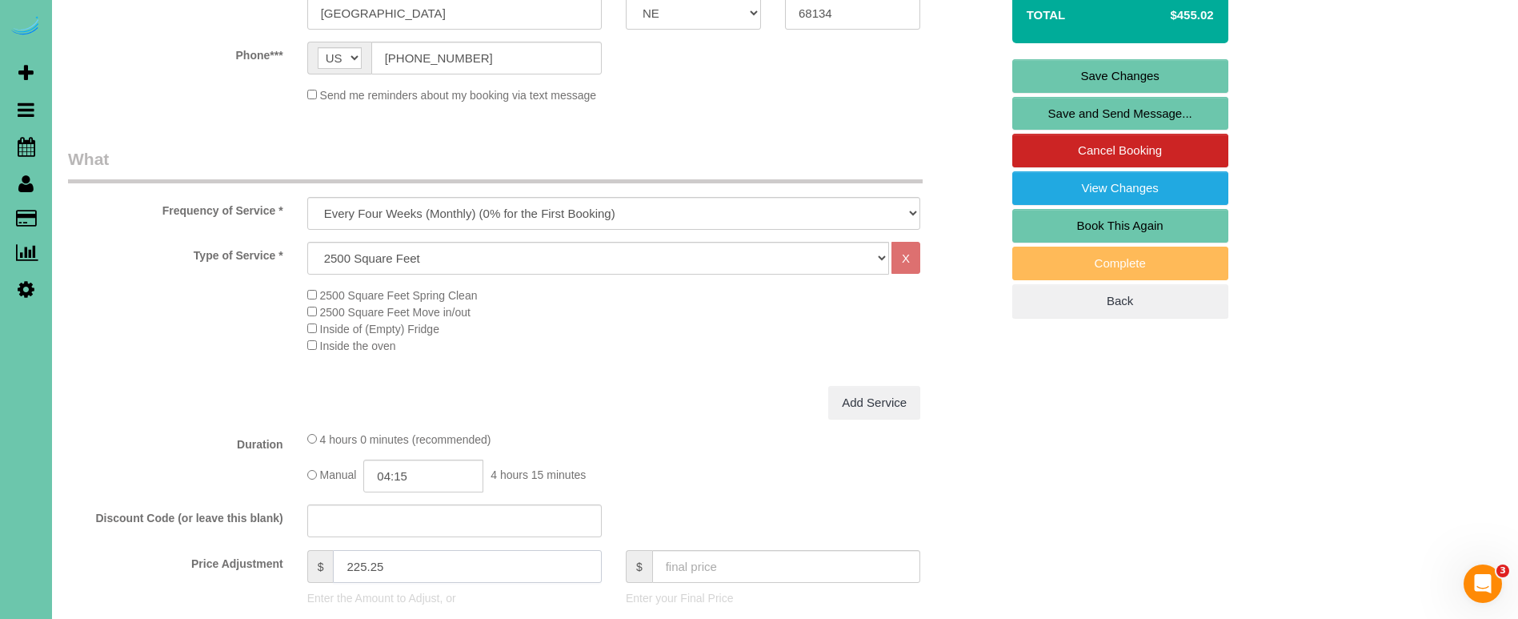
drag, startPoint x: 353, startPoint y: 568, endPoint x: 293, endPoint y: 548, distance: 63.3
click at [293, 550] on div "Price Adjustment $ 225.25 Enter the Amount to Adjust, or $ Enter your Final Pri…" at bounding box center [534, 582] width 956 height 64
click at [350, 563] on input "225.25" at bounding box center [467, 566] width 268 height 33
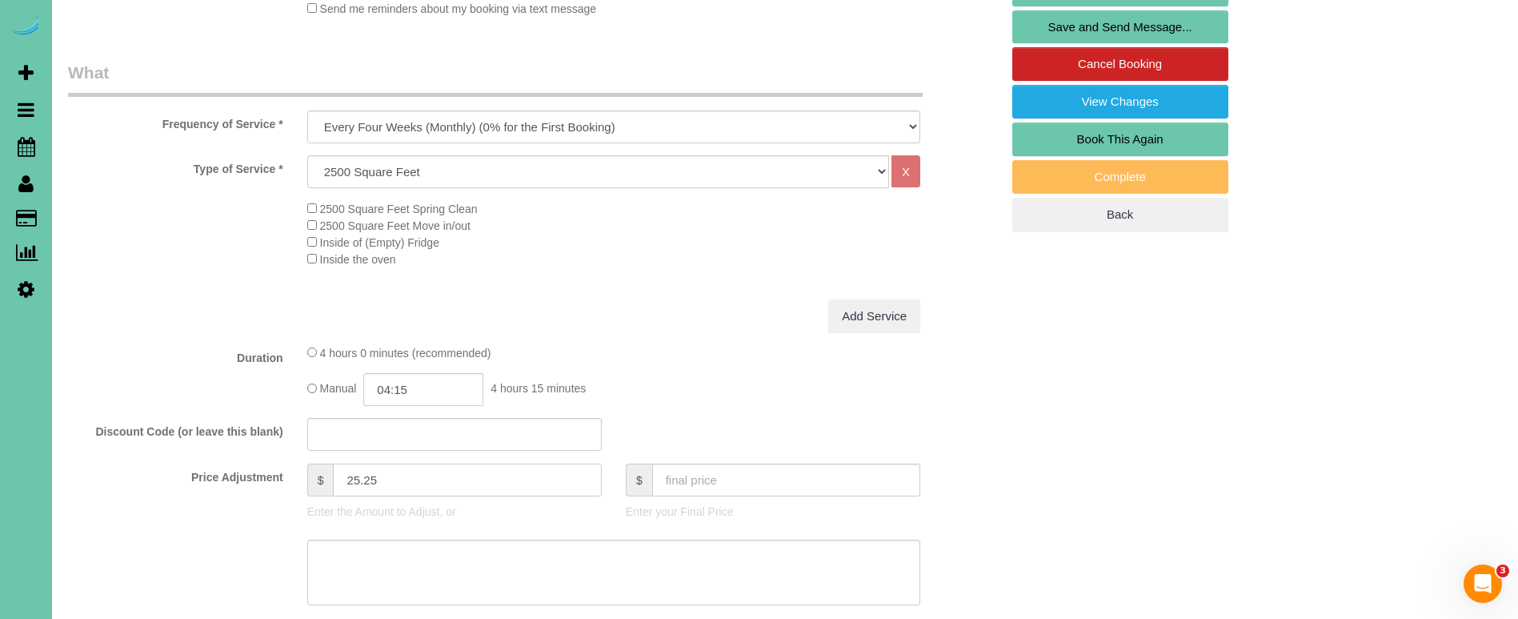
scroll to position [503, 0]
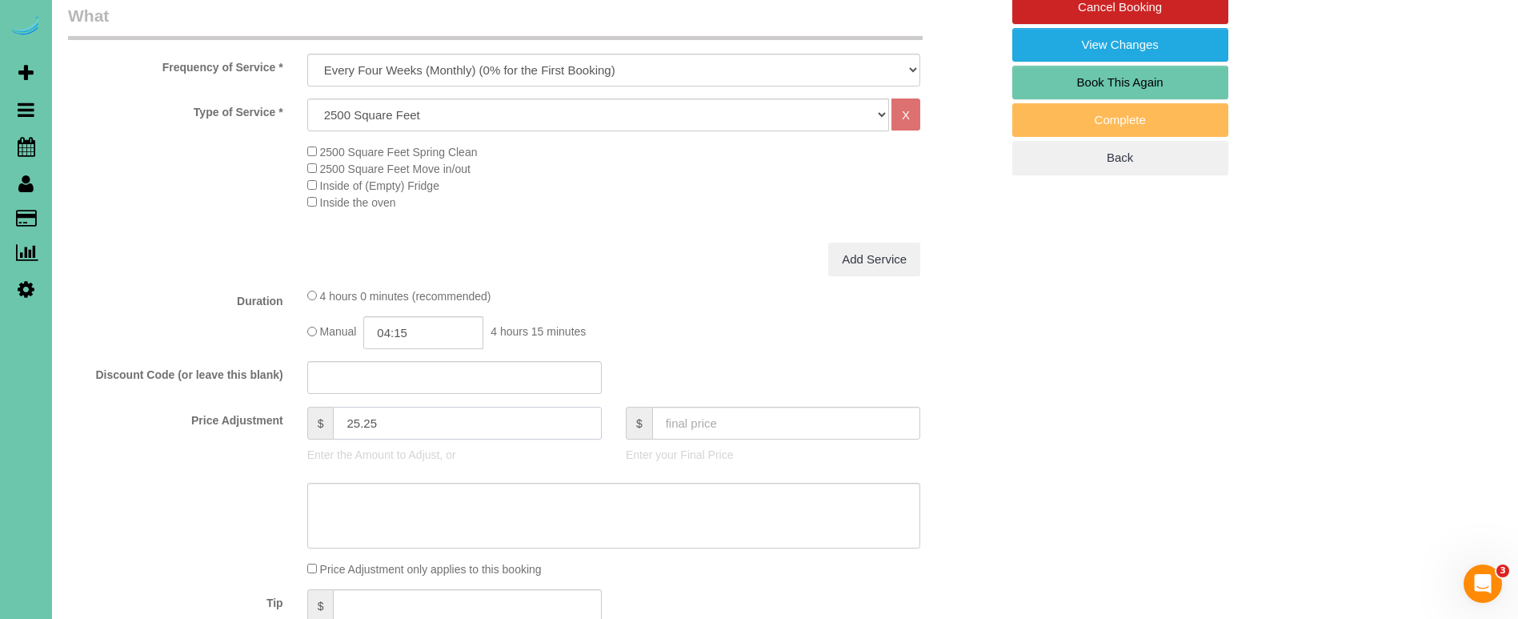
type input "25.25"
click at [467, 491] on textarea at bounding box center [613, 516] width 613 height 66
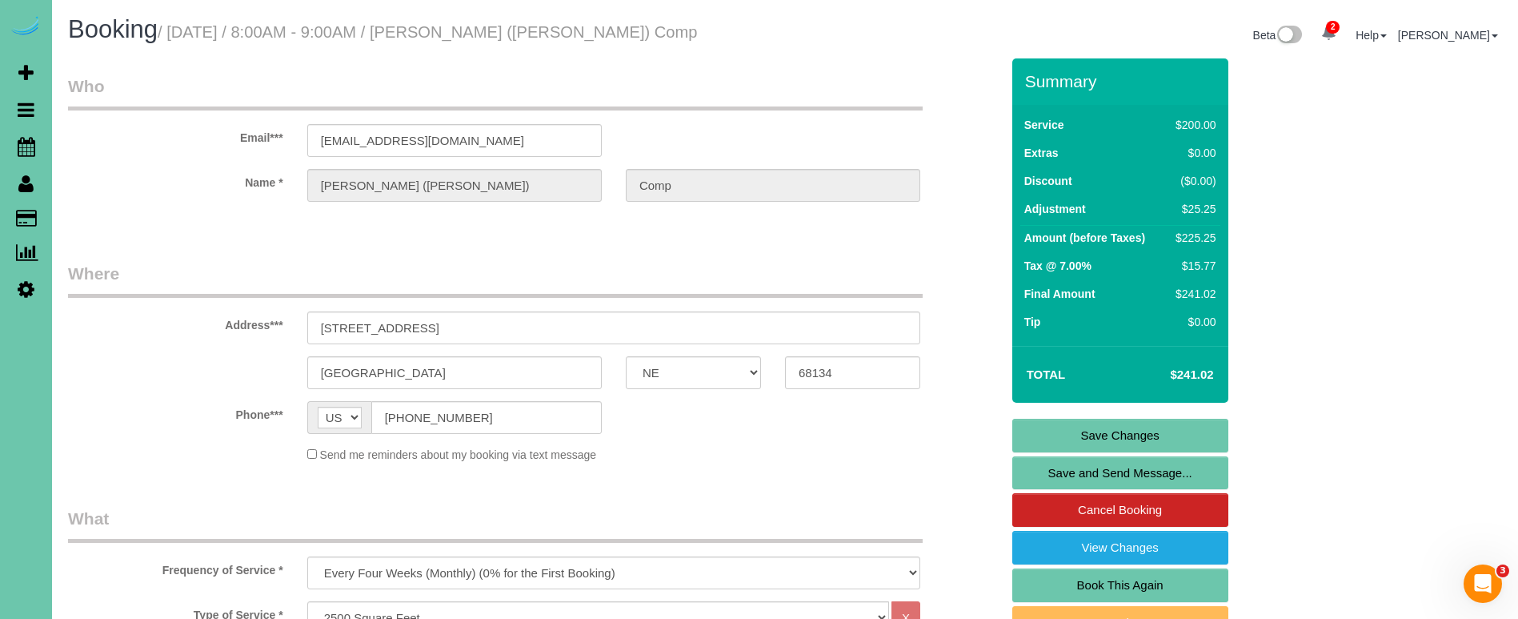
scroll to position [0, 0]
type textarea "new rate - [DATE]"
click at [921, 434] on sui-booking-location "Phone*** AF AL DZ AD AO AI AQ AG AR AM AW AU AT AZ BS BH BD BB BY BE BZ BJ BM B…" at bounding box center [534, 432] width 932 height 62
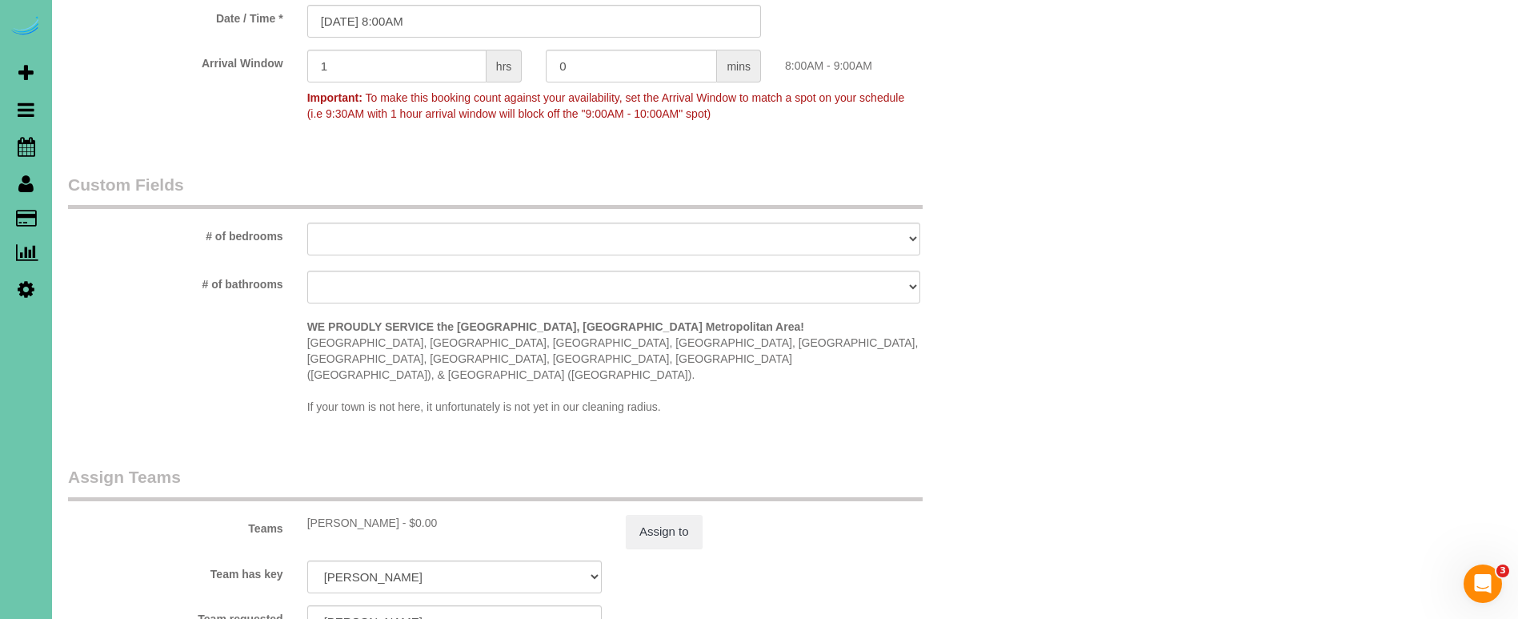
scroll to position [1332, 0]
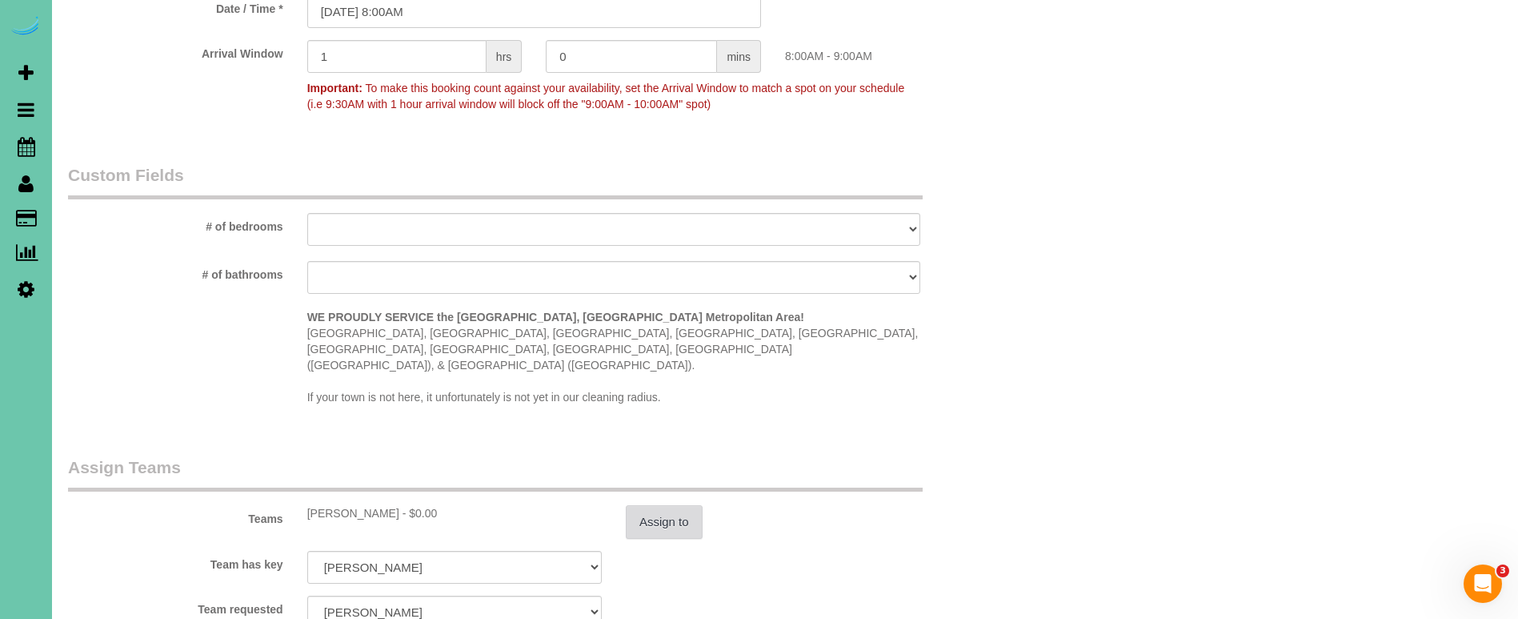
click at [683, 505] on button "Assign to" at bounding box center [664, 522] width 77 height 34
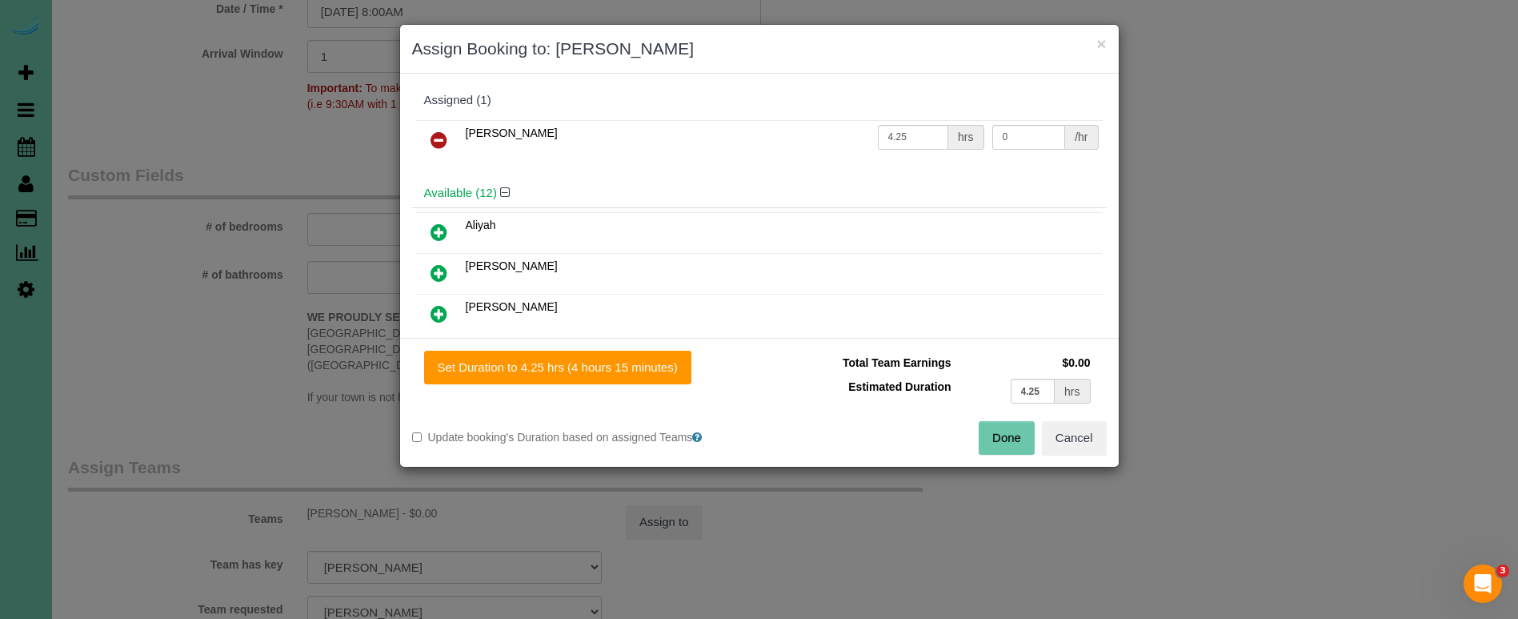
drag, startPoint x: 623, startPoint y: 354, endPoint x: 716, endPoint y: 372, distance: 95.4
click at [623, 354] on button "Set Duration to 4.25 hrs (4 hours 15 minutes)" at bounding box center [557, 367] width 267 height 34
click at [999, 435] on button "Done" at bounding box center [1007, 438] width 56 height 34
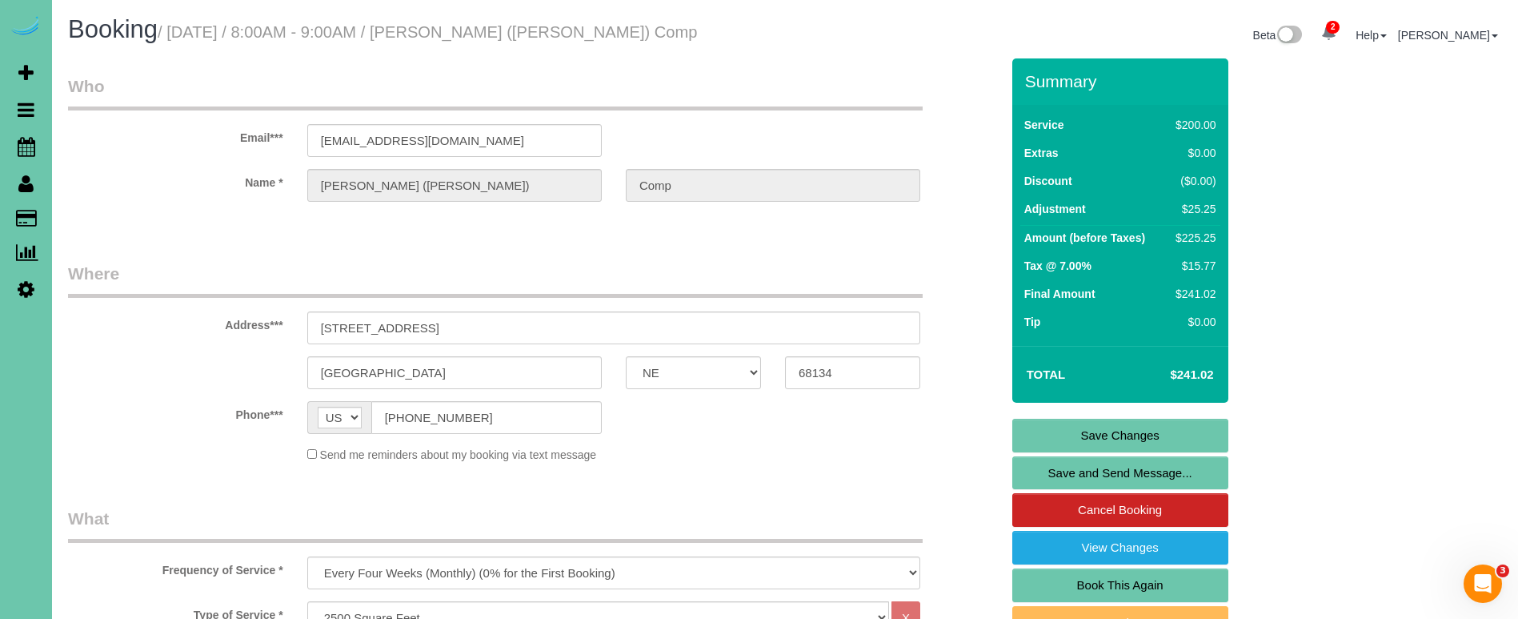
scroll to position [0, 0]
click at [1070, 438] on link "Save Changes" at bounding box center [1120, 435] width 216 height 34
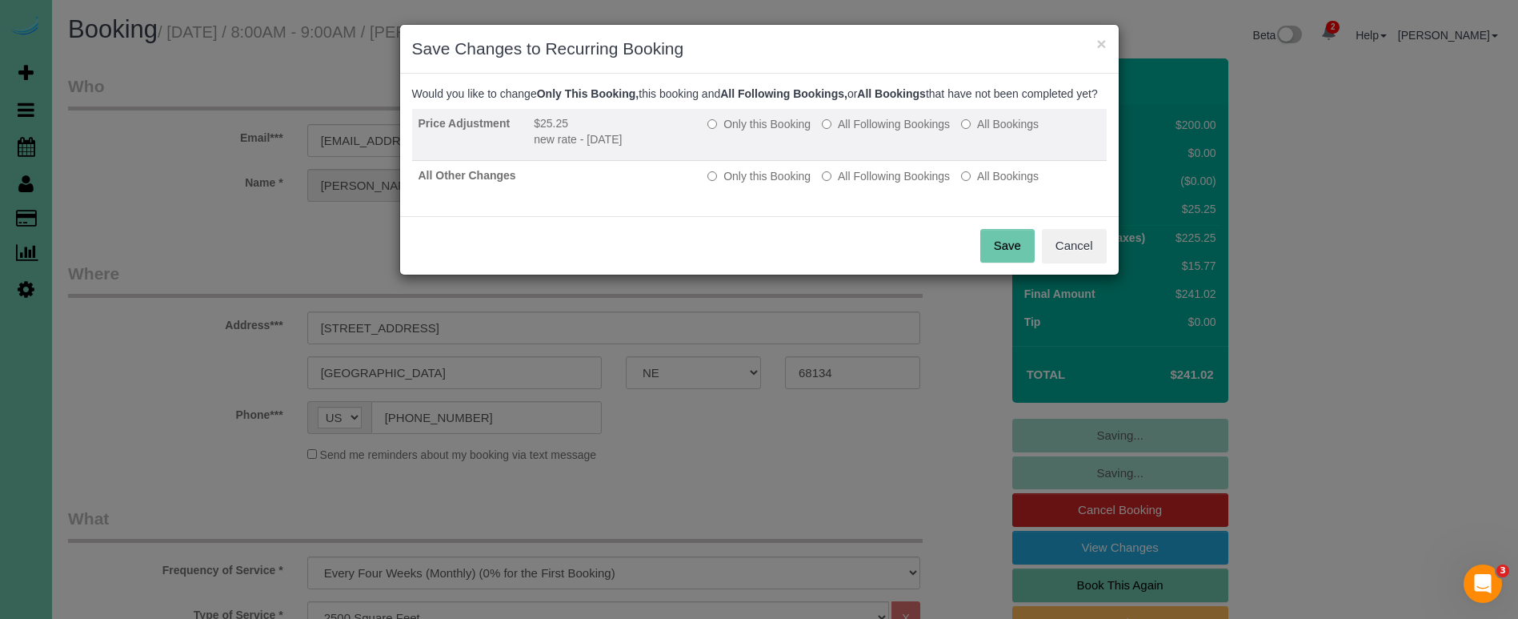
click at [855, 132] on label "All Following Bookings" at bounding box center [886, 124] width 128 height 16
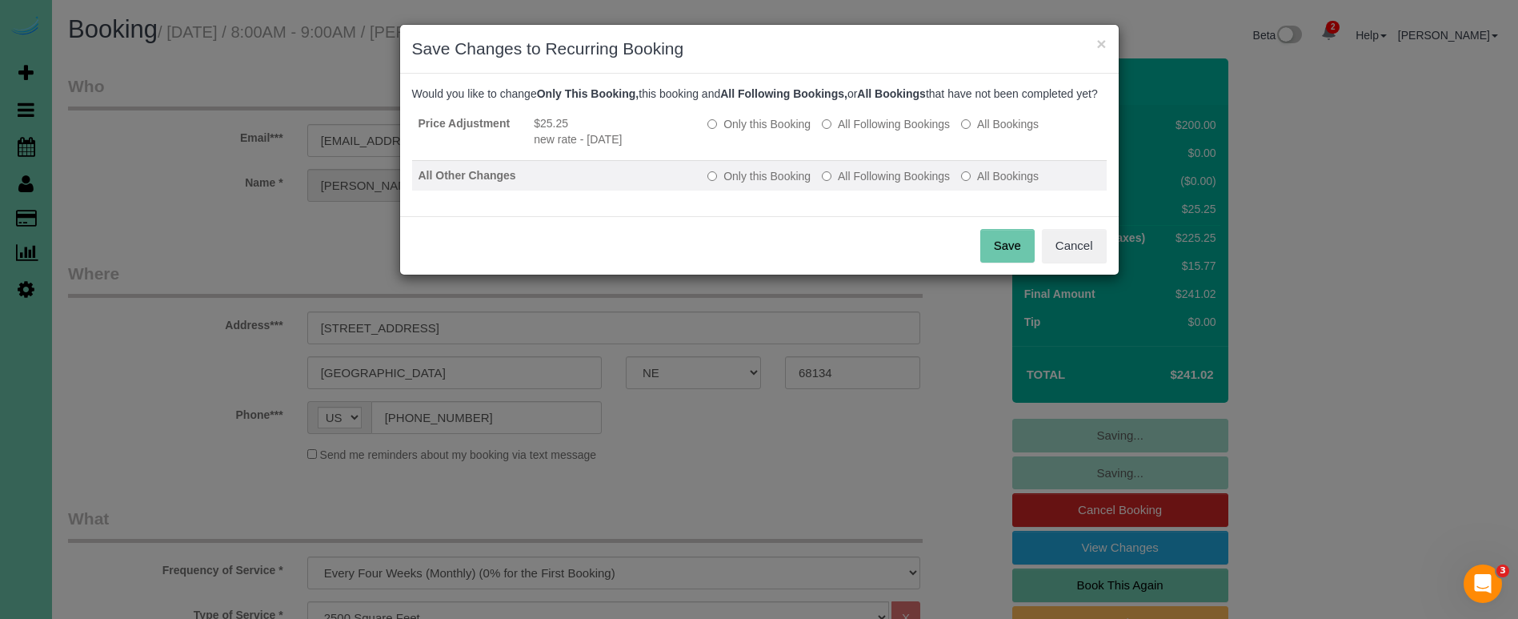
click at [846, 184] on label "All Following Bookings" at bounding box center [886, 176] width 128 height 16
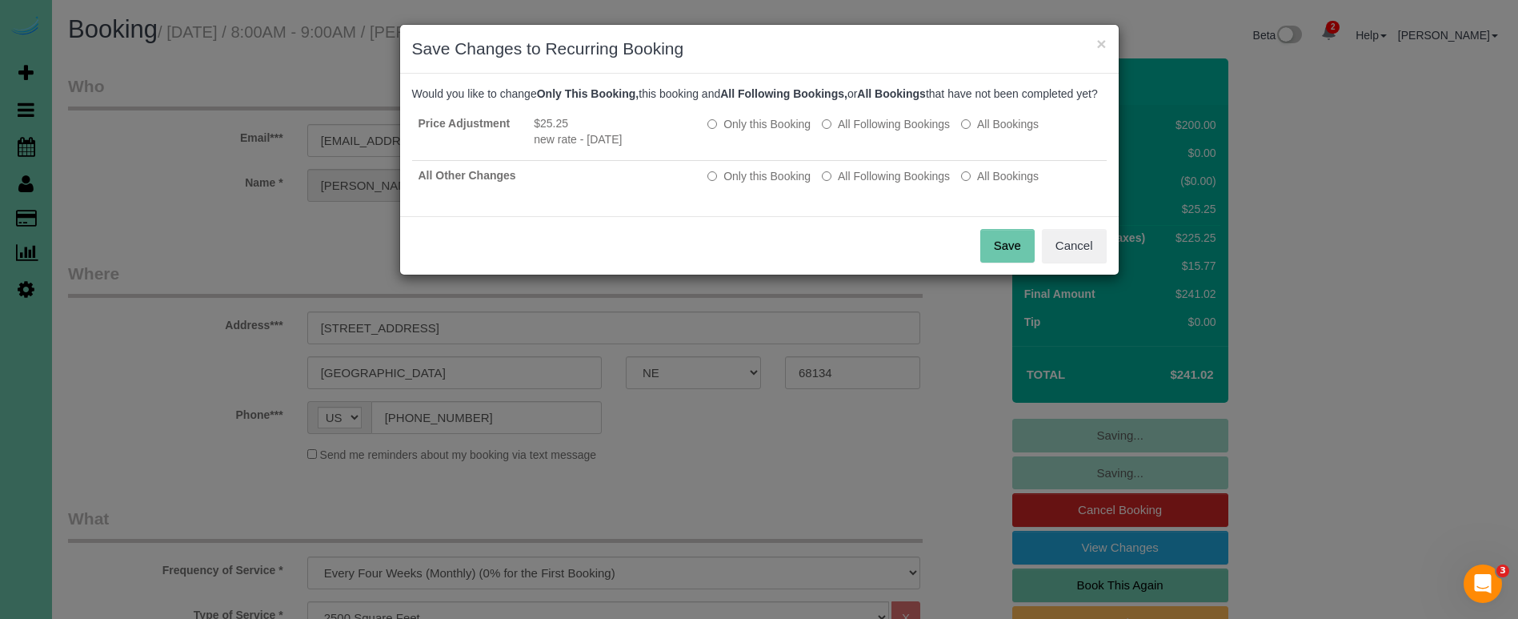
click at [997, 258] on button "Save" at bounding box center [1007, 246] width 54 height 34
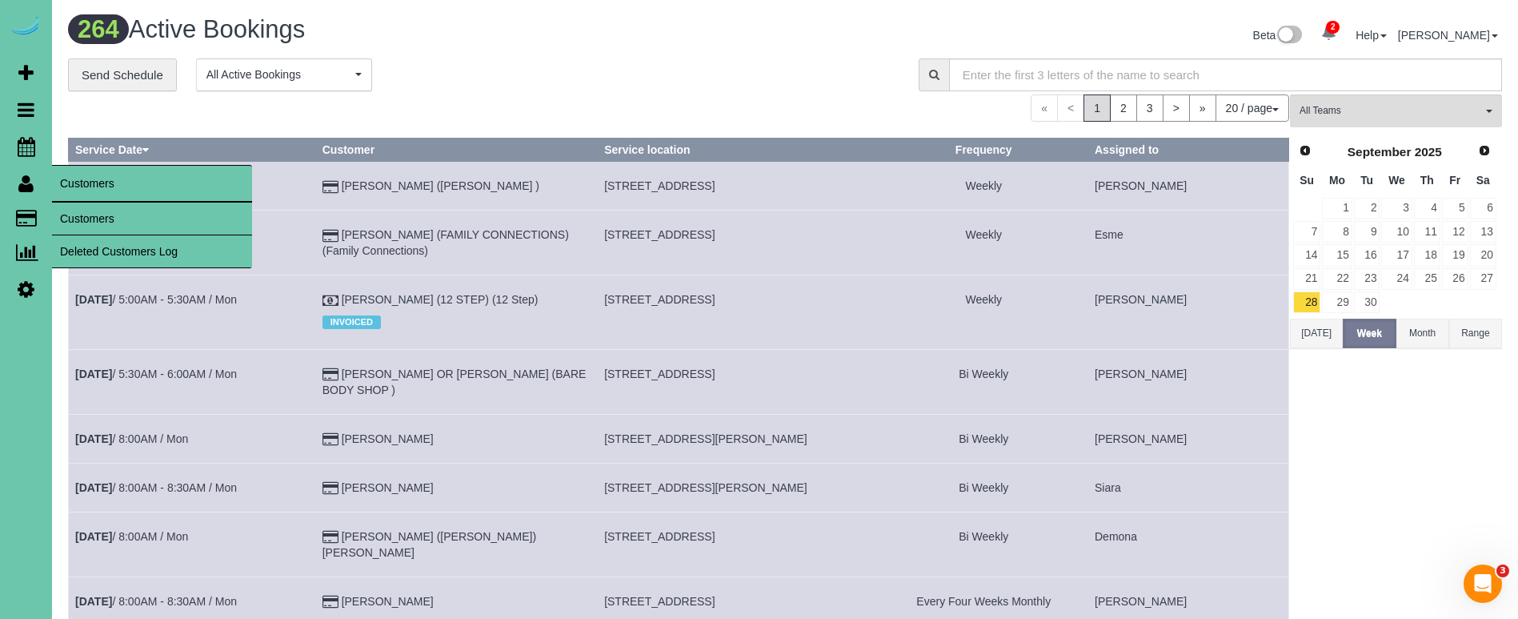
click at [66, 210] on link "Customers" at bounding box center [152, 218] width 200 height 32
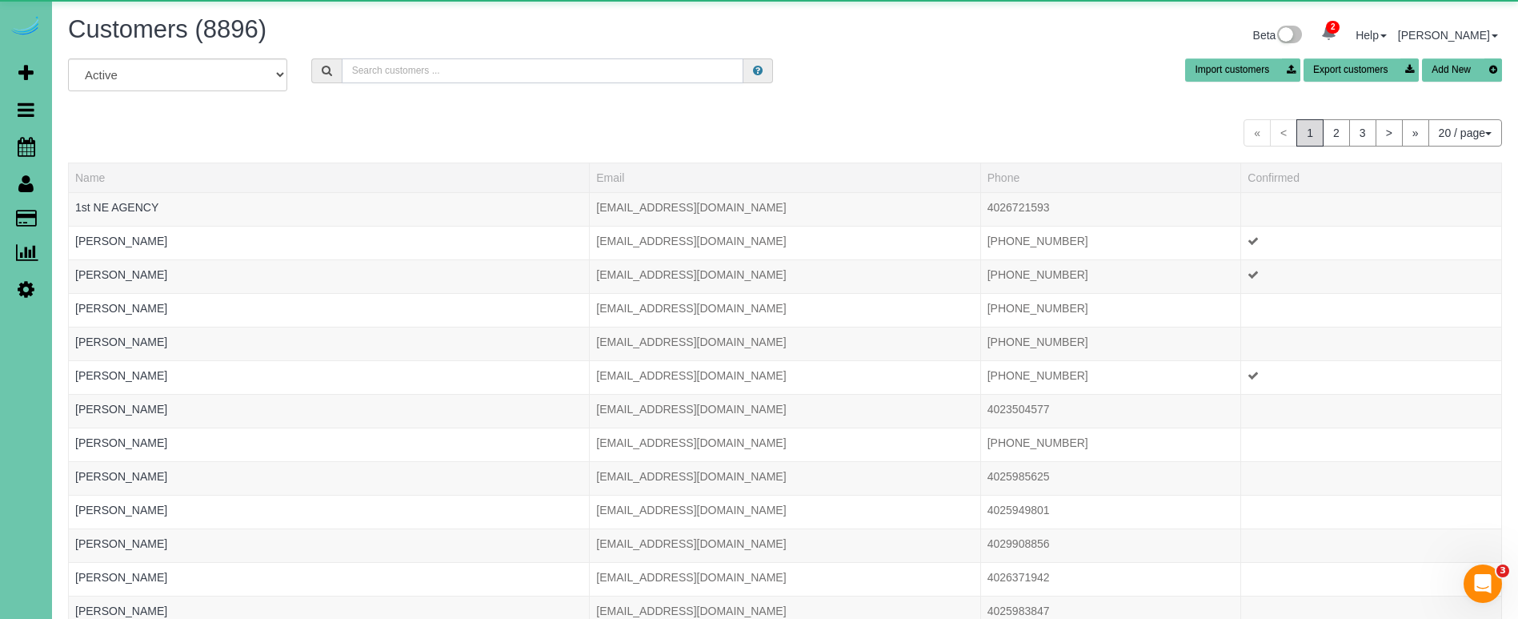
click at [427, 74] on input "text" at bounding box center [543, 70] width 402 height 25
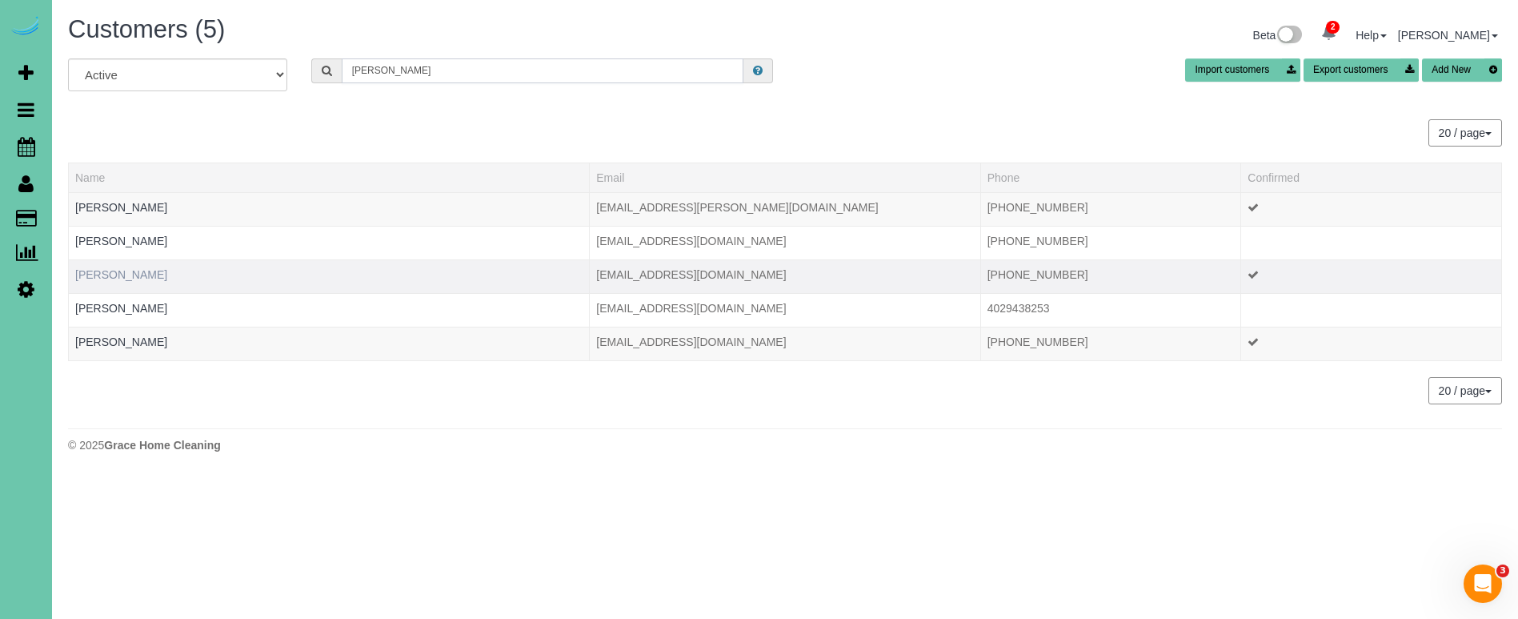
type input "carol g"
click at [119, 275] on link "Carol Garrett" at bounding box center [121, 274] width 92 height 13
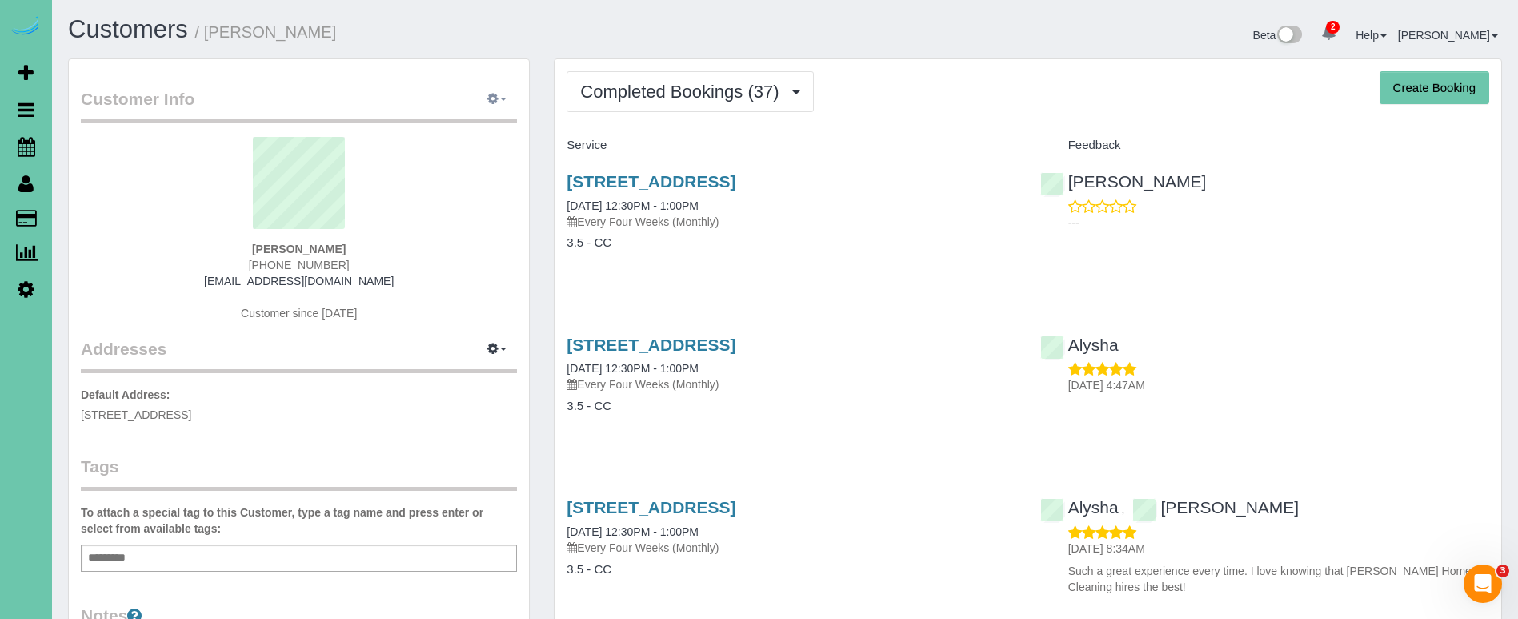
click at [499, 97] on icon "button" at bounding box center [492, 99] width 11 height 10
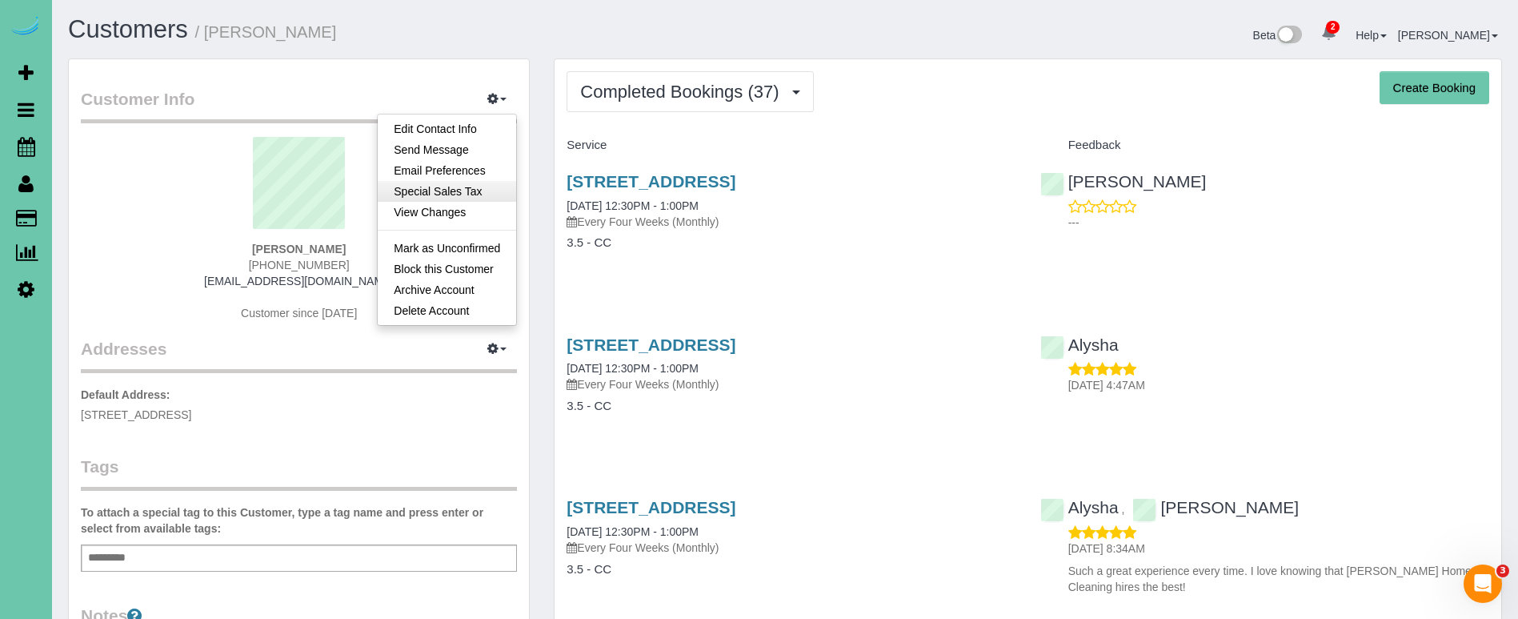
click at [465, 183] on link "Special Sales Tax" at bounding box center [447, 191] width 138 height 21
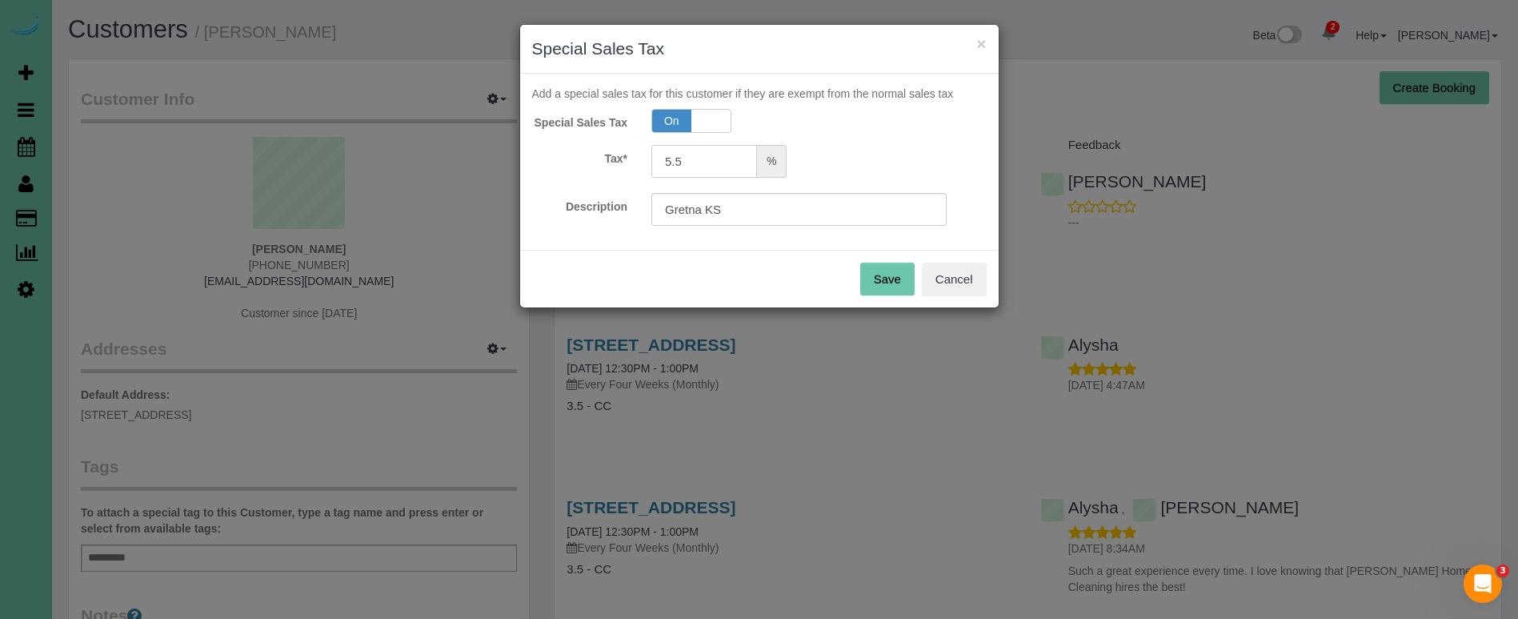
drag, startPoint x: 700, startPoint y: 162, endPoint x: 604, endPoint y: 150, distance: 96.8
click at [608, 151] on div "Tax* 5.5 %" at bounding box center [759, 163] width 479 height 36
type input "7.5"
click at [906, 278] on button "Save" at bounding box center [887, 279] width 54 height 34
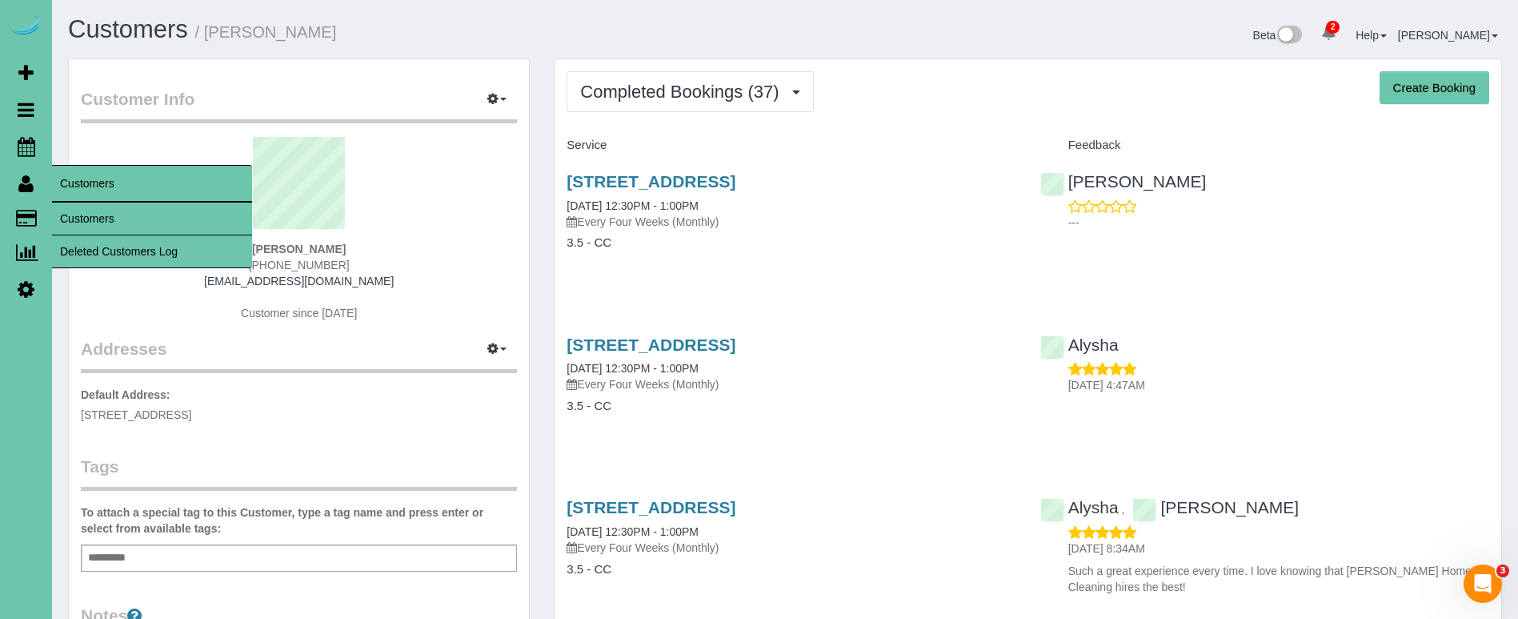
click at [95, 218] on link "Customers" at bounding box center [152, 218] width 200 height 32
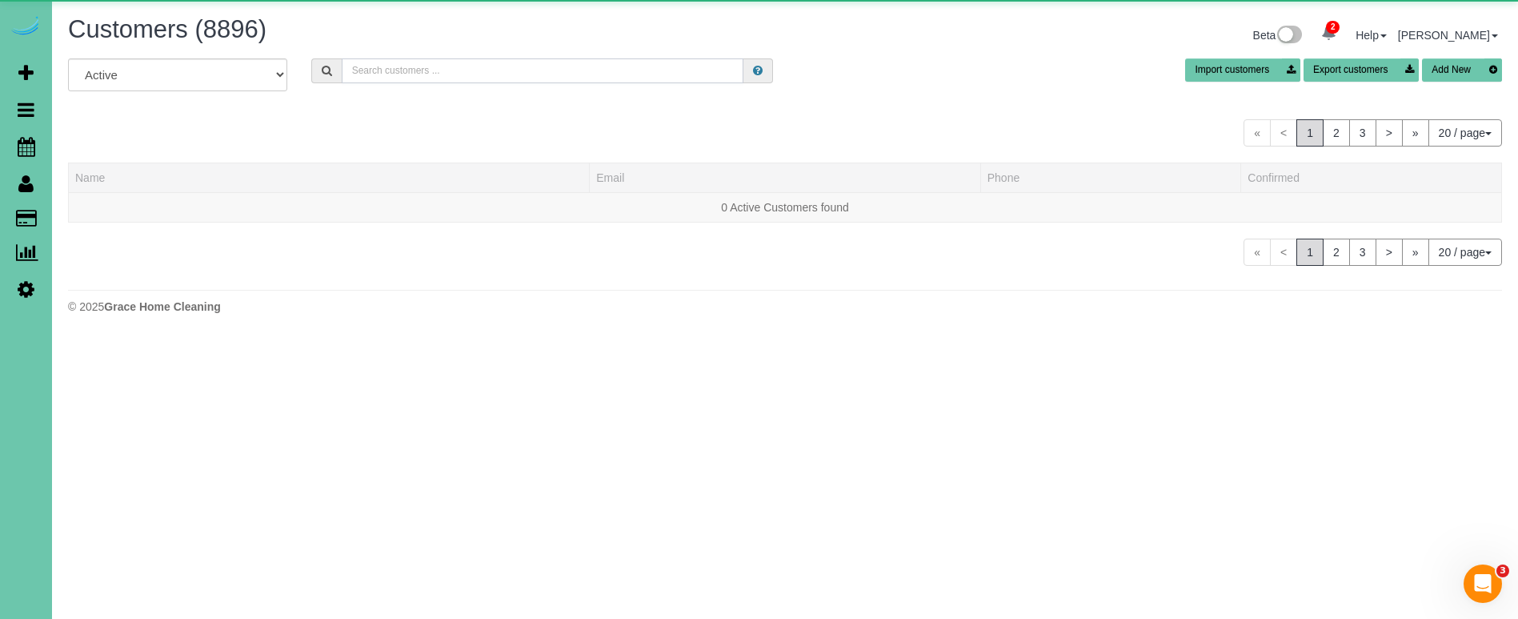
click at [432, 69] on input "text" at bounding box center [543, 70] width 402 height 25
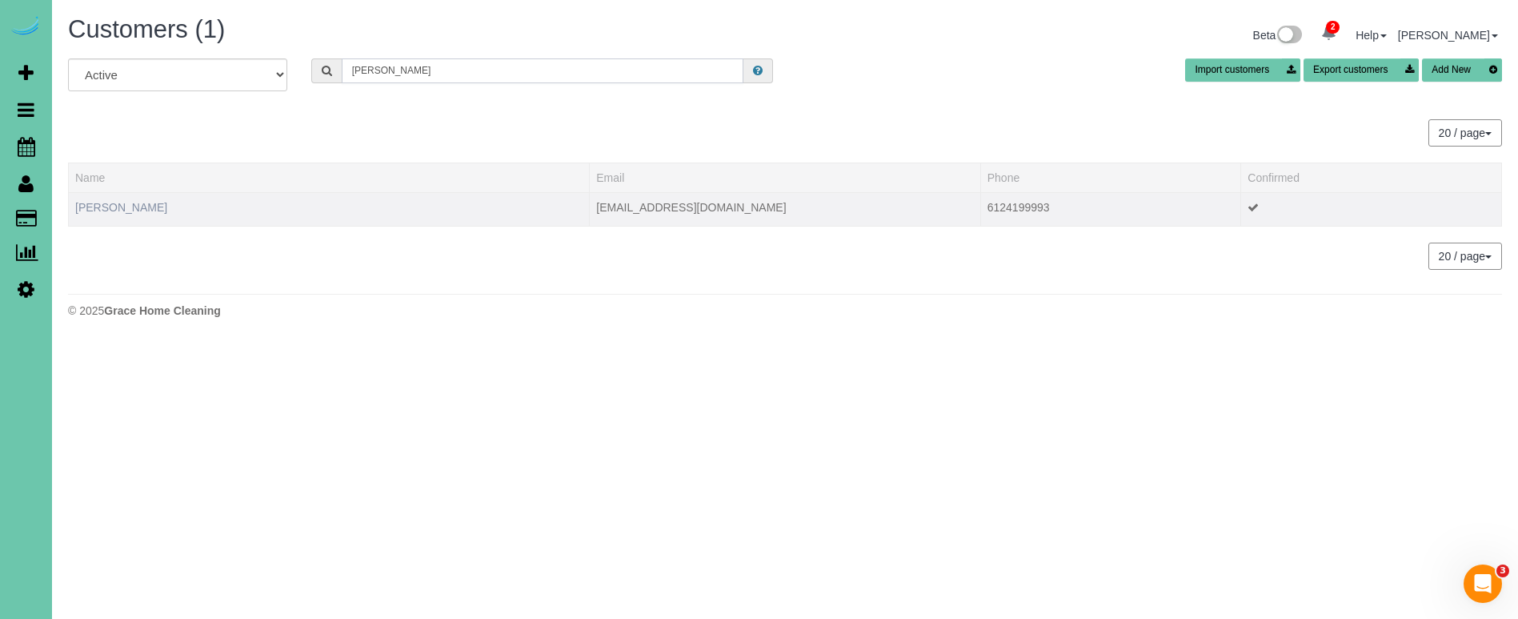
type input "ellen c"
click at [102, 211] on link "Ellen Cook" at bounding box center [121, 207] width 92 height 13
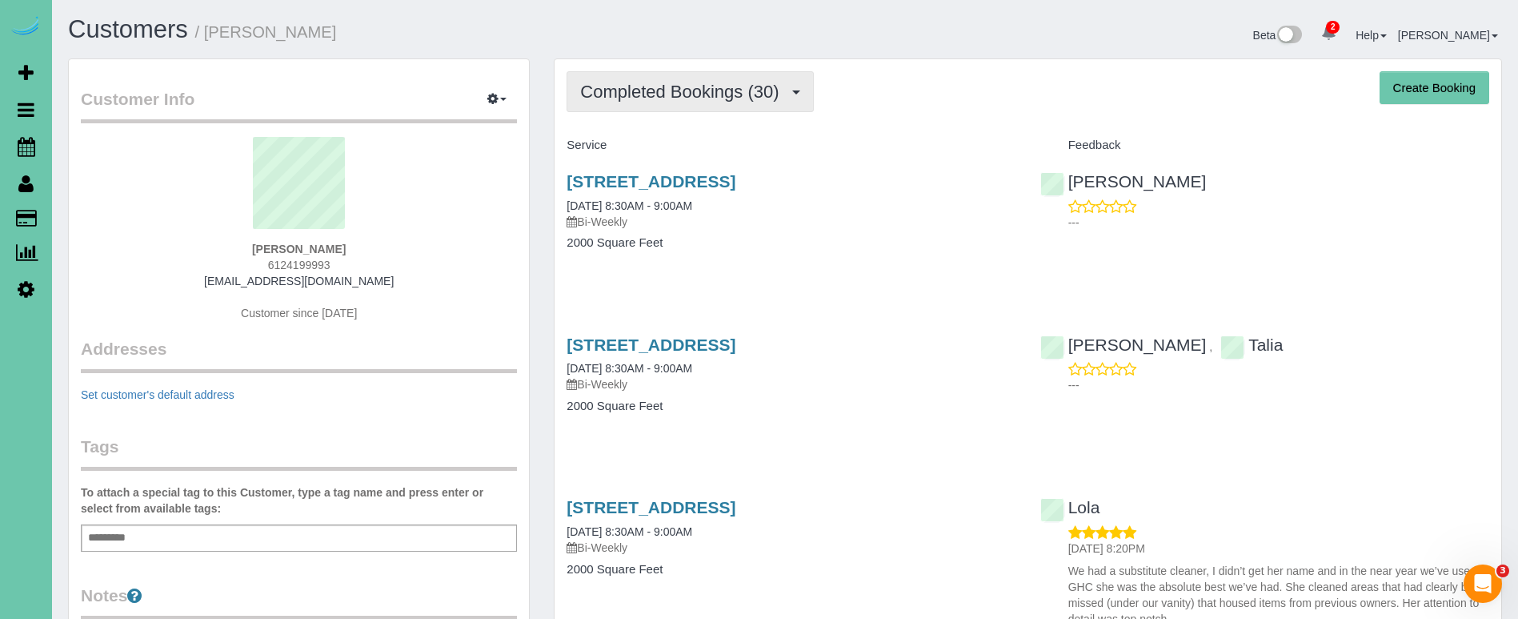
click at [678, 94] on span "Completed Bookings (30)" at bounding box center [683, 92] width 206 height 20
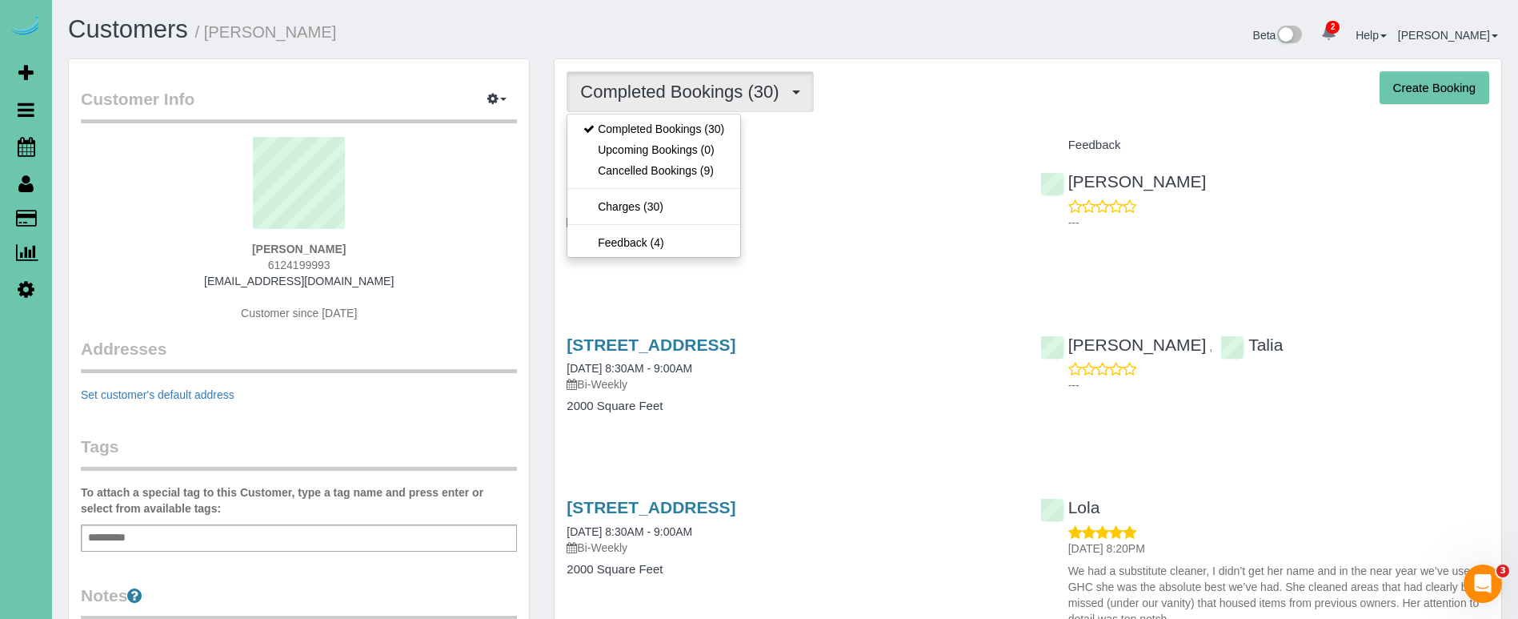
click at [678, 94] on span "Completed Bookings (30)" at bounding box center [683, 92] width 206 height 20
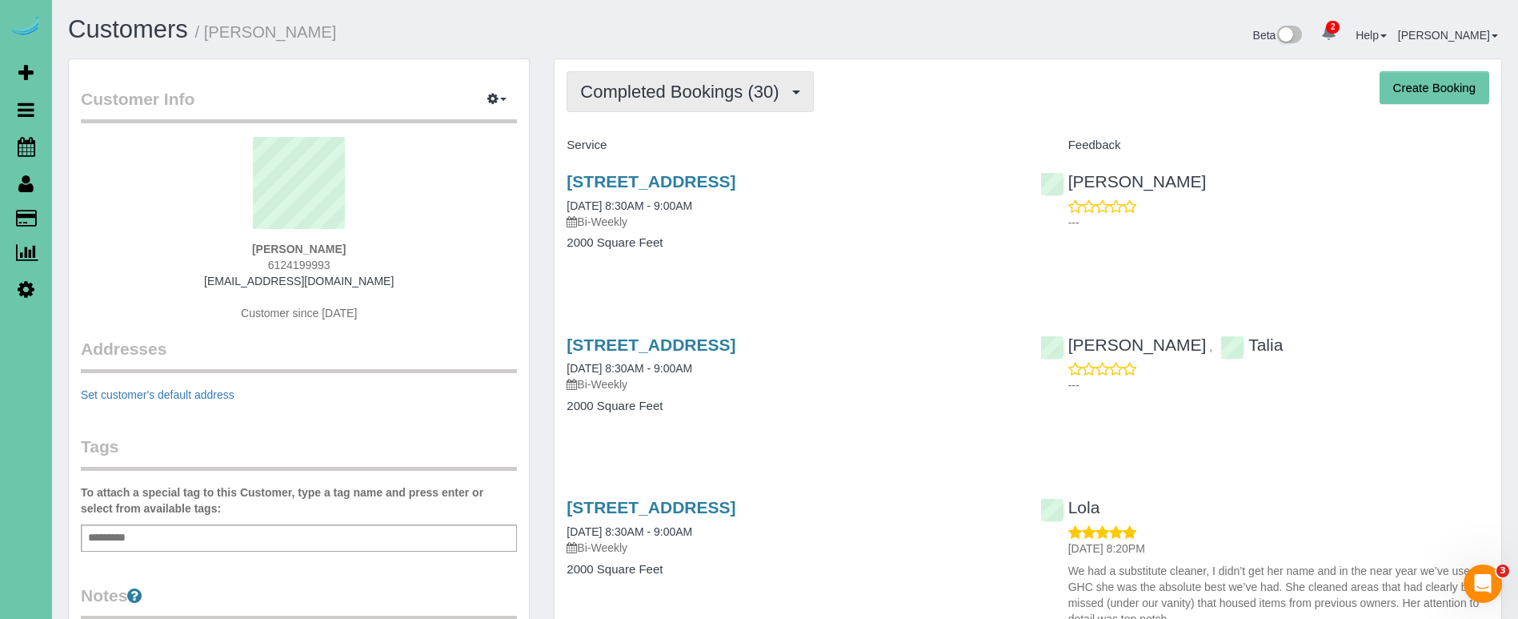
click at [678, 94] on span "Completed Bookings (30)" at bounding box center [683, 92] width 206 height 20
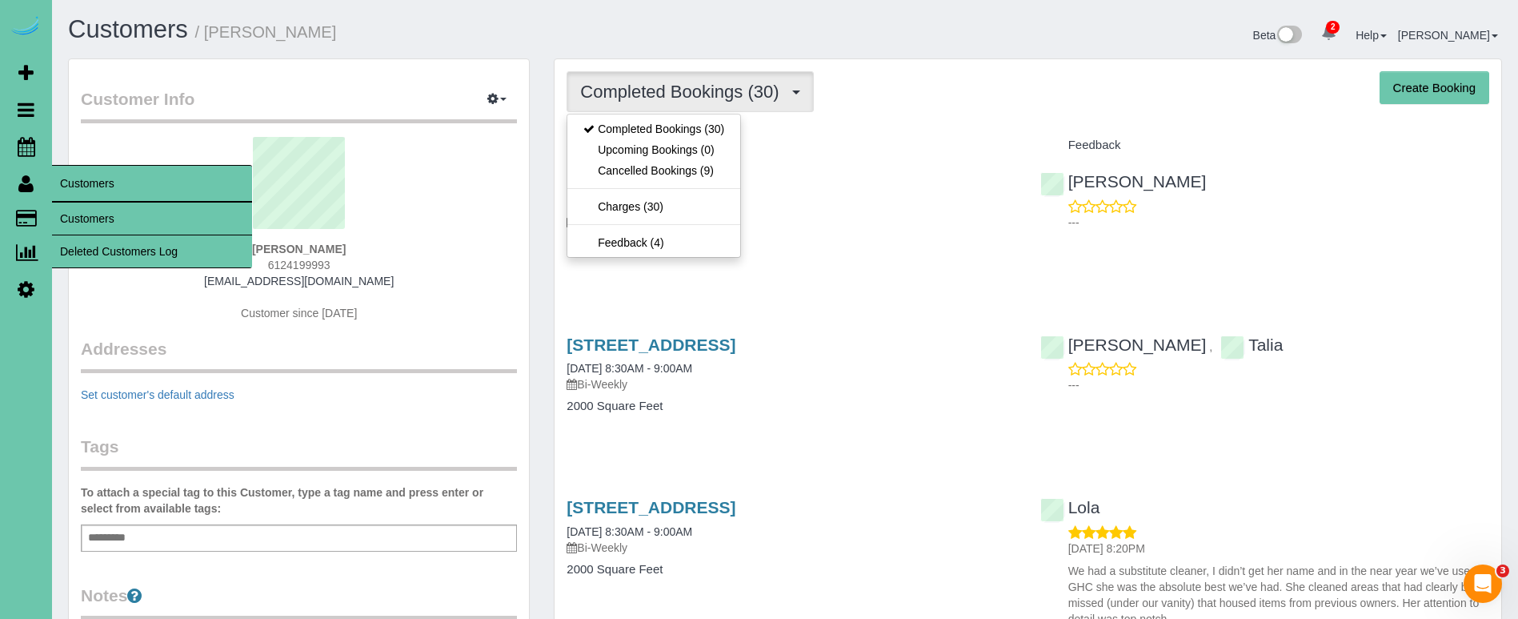
click at [91, 216] on link "Customers" at bounding box center [152, 218] width 200 height 32
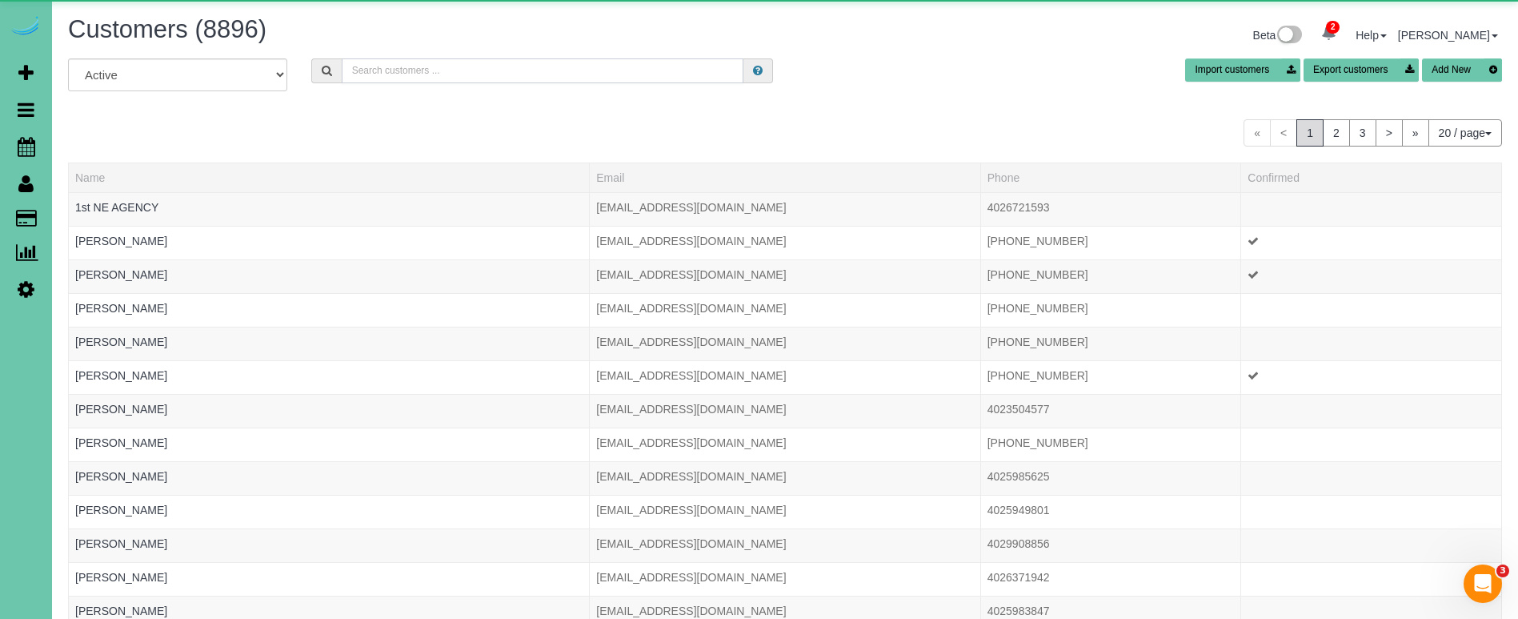
click at [375, 62] on input "text" at bounding box center [543, 70] width 402 height 25
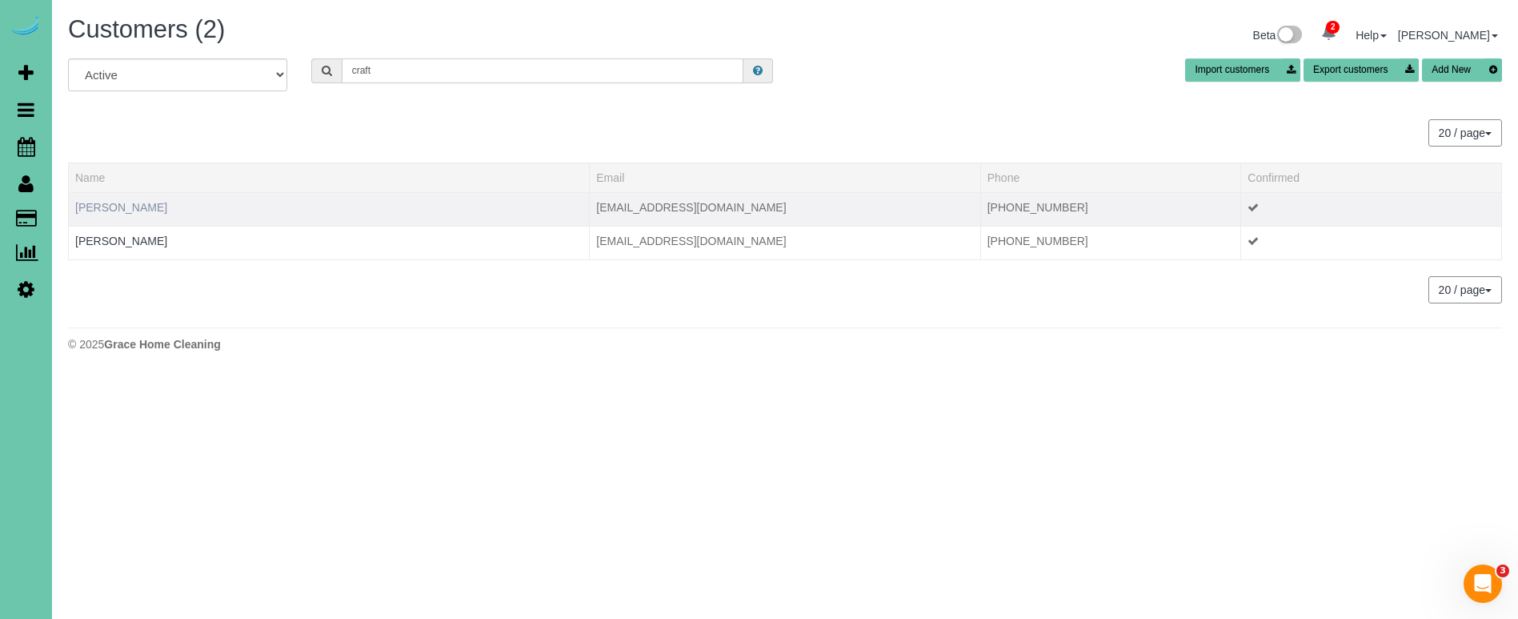
type input "craft"
click at [108, 201] on link "Christina Craft" at bounding box center [121, 207] width 92 height 13
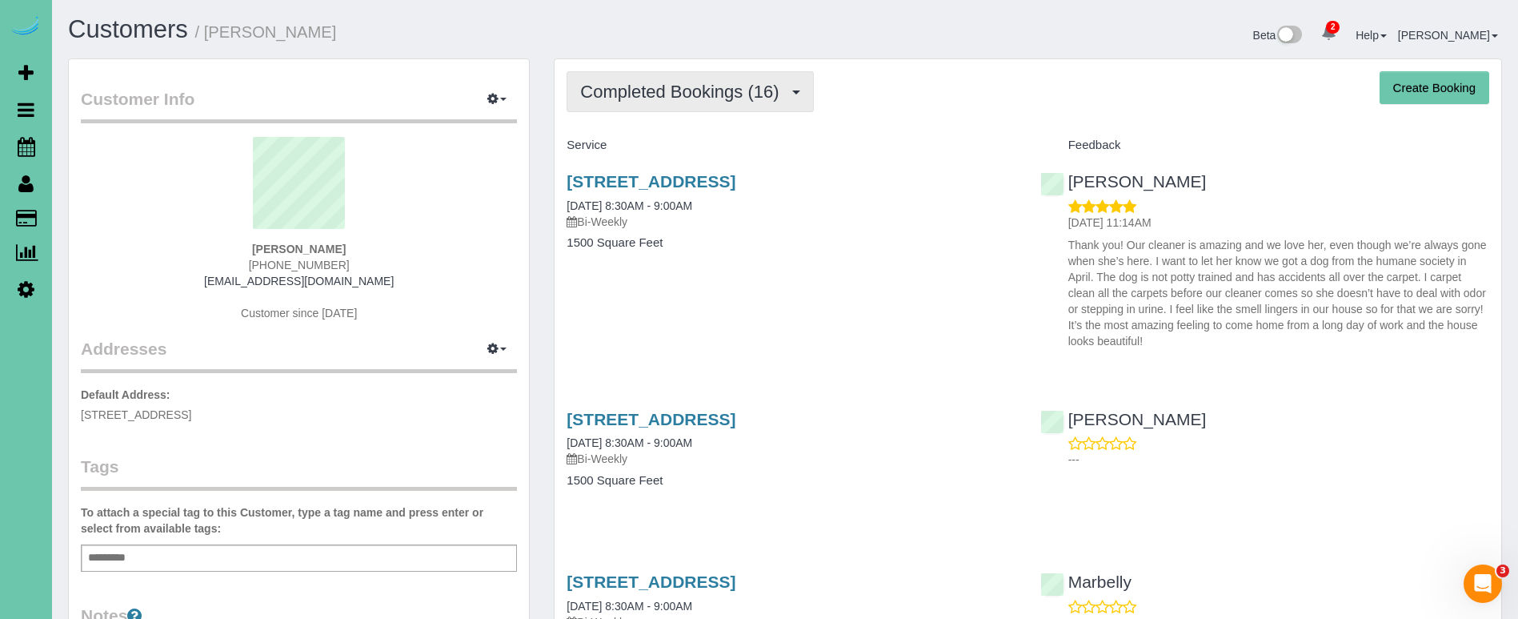
click at [653, 100] on span "Completed Bookings (16)" at bounding box center [683, 92] width 206 height 20
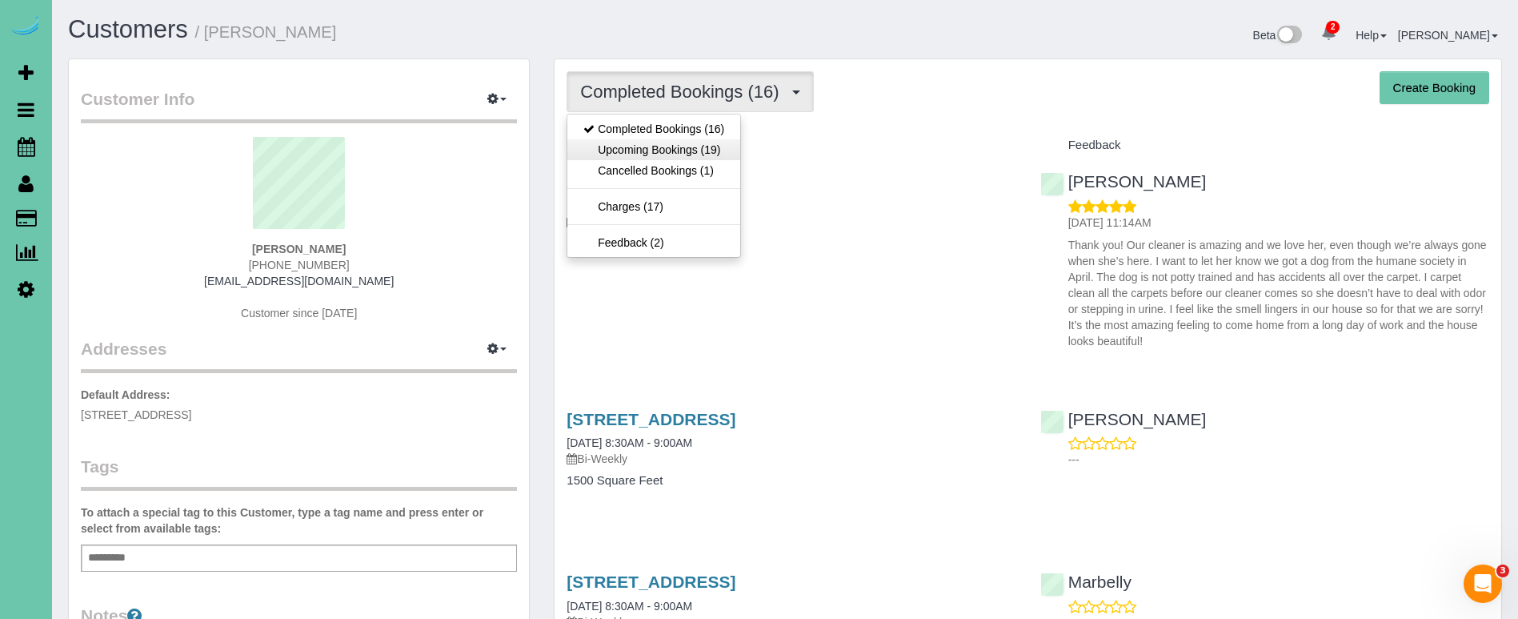
click at [667, 152] on link "Upcoming Bookings (19)" at bounding box center [653, 149] width 173 height 21
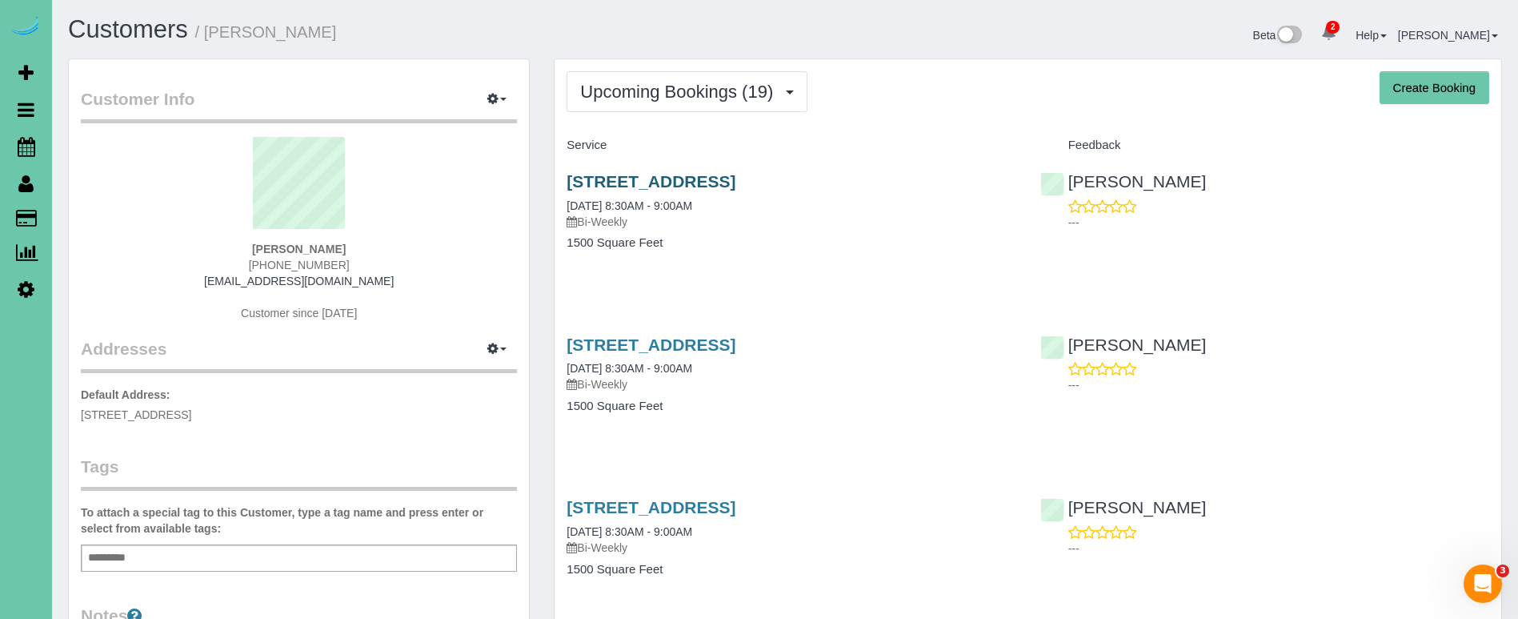
click at [627, 180] on link "7522 N 75th Street, Omaha, NE 68122" at bounding box center [651, 181] width 169 height 18
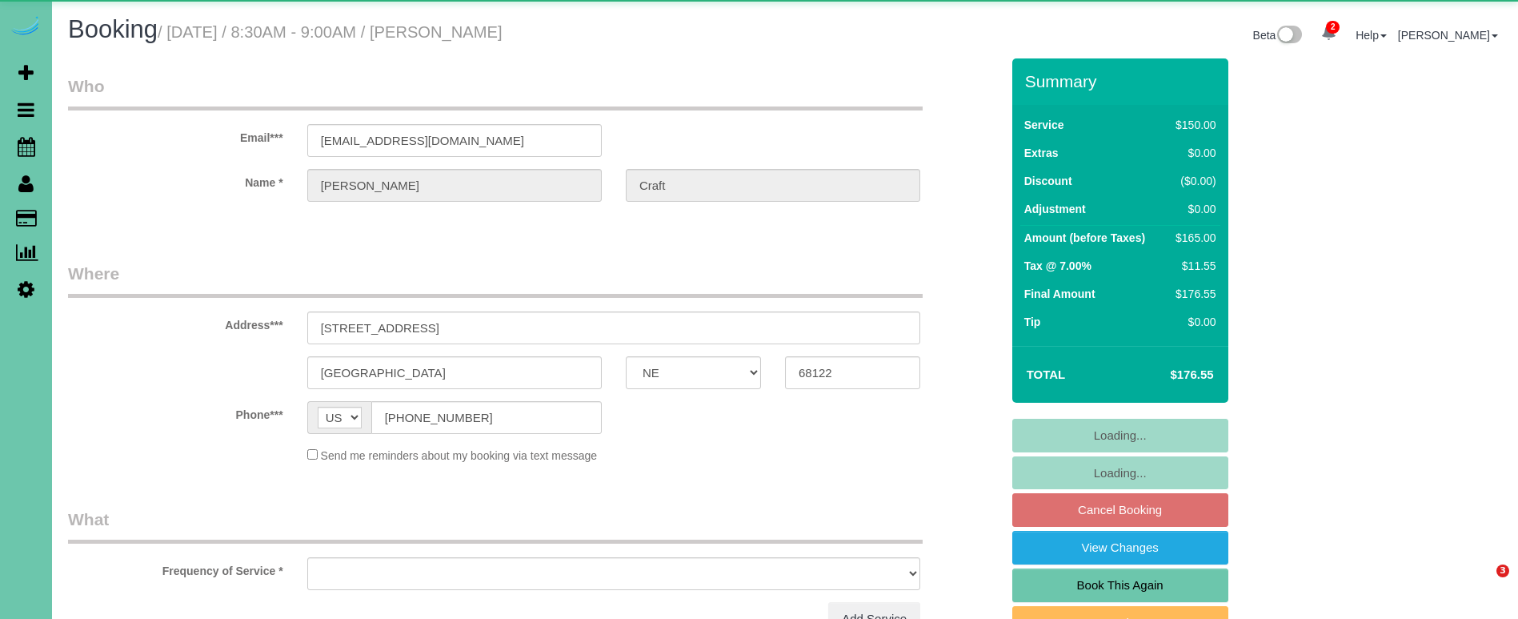
select select "NE"
select select "object:922"
select select "string:fspay-c6e33539-0366-41bc-9a11-0ea4c952c2ca"
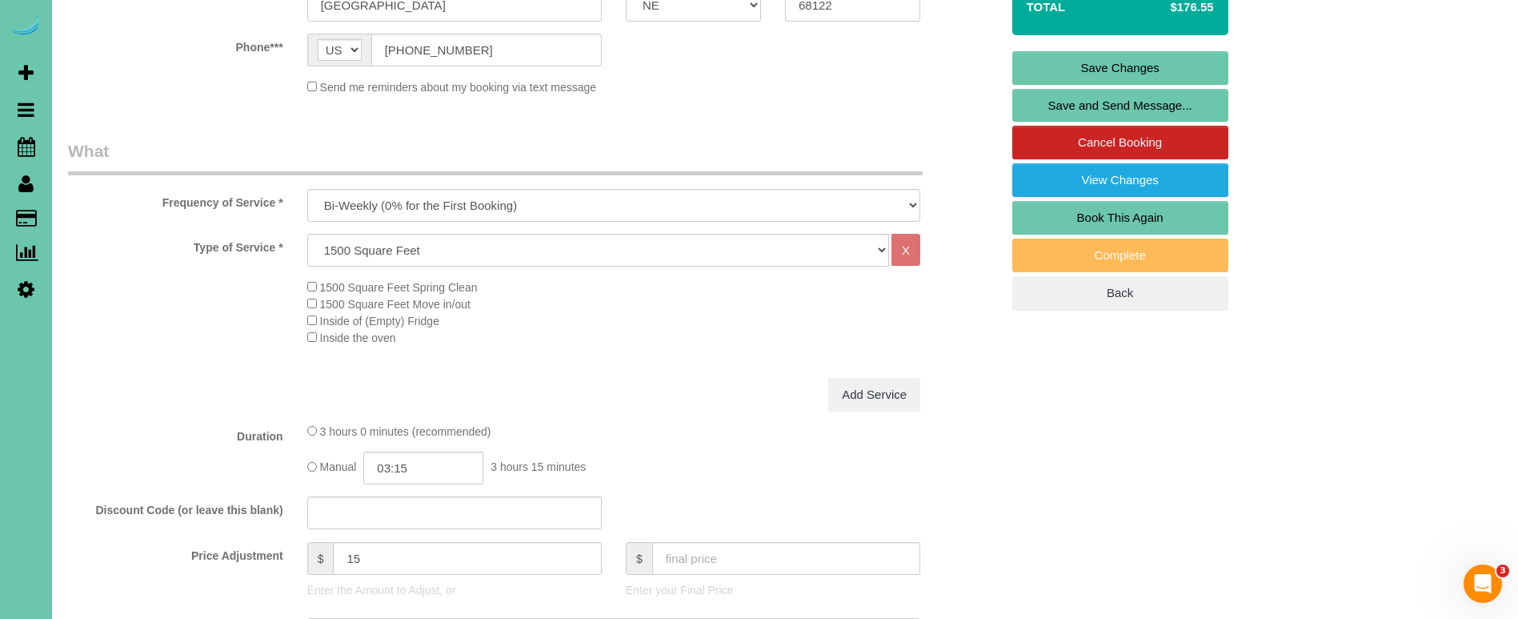
scroll to position [365, 0]
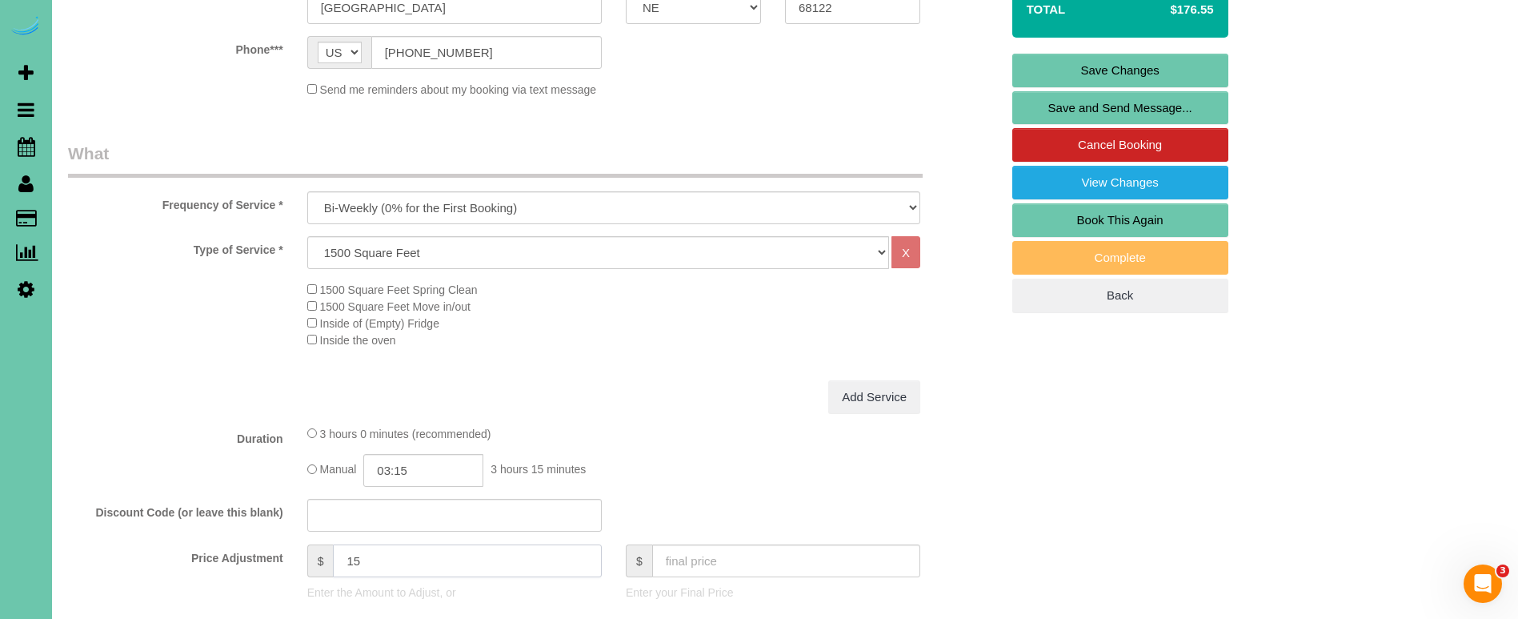
drag, startPoint x: 340, startPoint y: 551, endPoint x: 326, endPoint y: 549, distance: 14.6
click at [326, 549] on div "$ 15" at bounding box center [454, 560] width 294 height 33
type input "35"
drag, startPoint x: 422, startPoint y: 467, endPoint x: 403, endPoint y: 463, distance: 19.5
click at [403, 463] on input "03:15" at bounding box center [423, 470] width 120 height 33
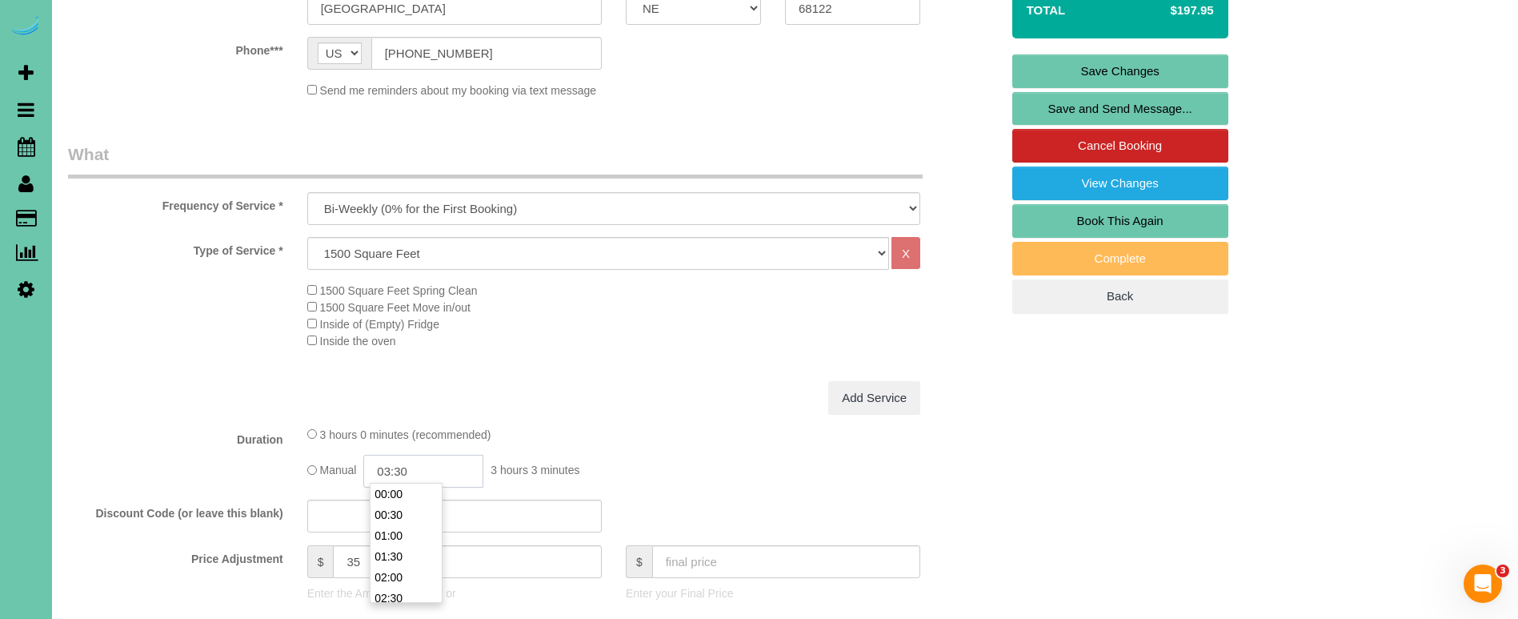
scroll to position [125, 0]
type input "03:30"
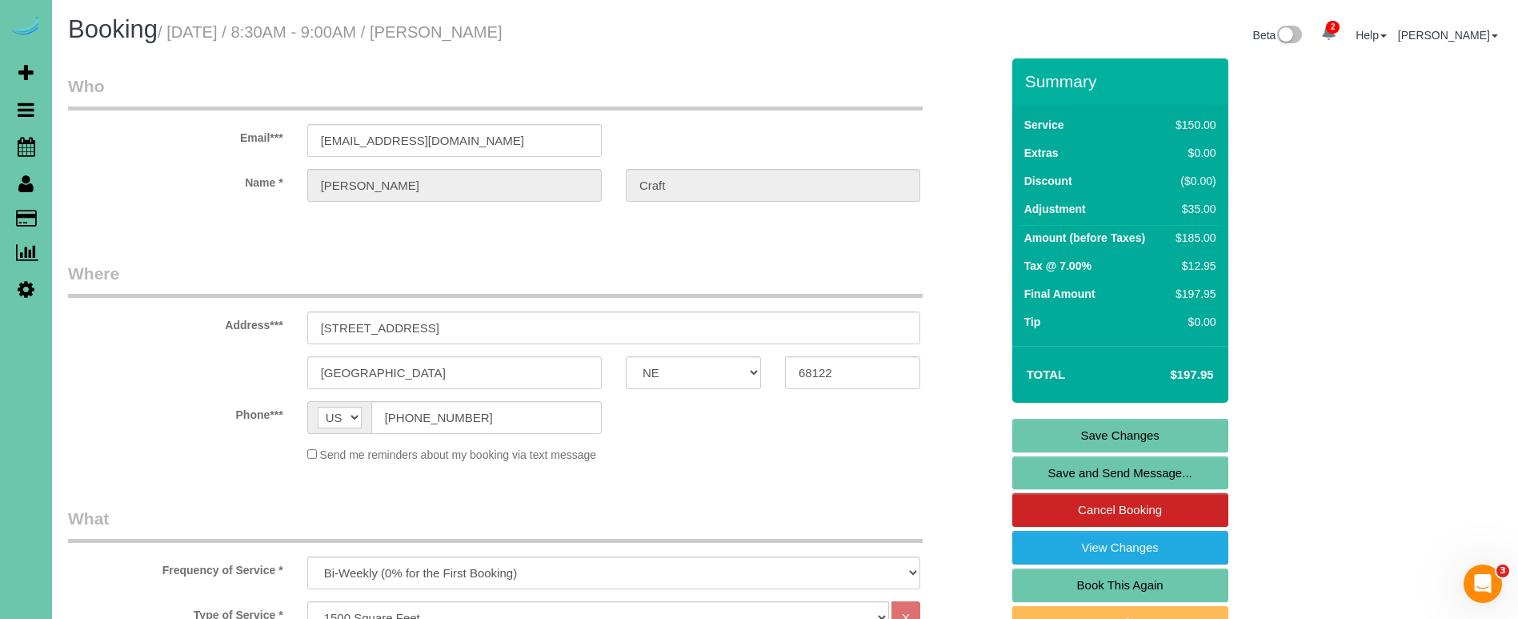
scroll to position [0, 0]
drag, startPoint x: 434, startPoint y: 138, endPoint x: 306, endPoint y: 130, distance: 128.3
click at [307, 130] on input "[EMAIL_ADDRESS][DOMAIN_NAME]" at bounding box center [454, 140] width 294 height 33
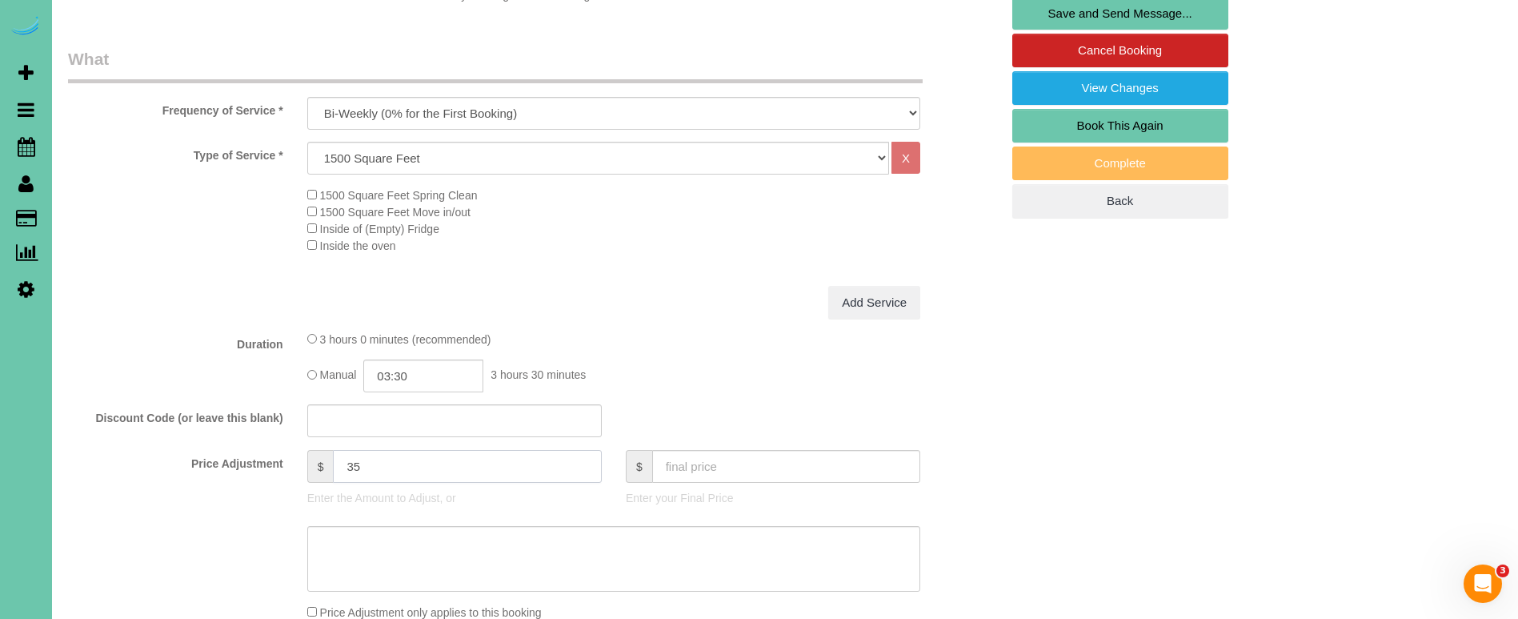
click at [389, 475] on input "35" at bounding box center [467, 466] width 268 height 33
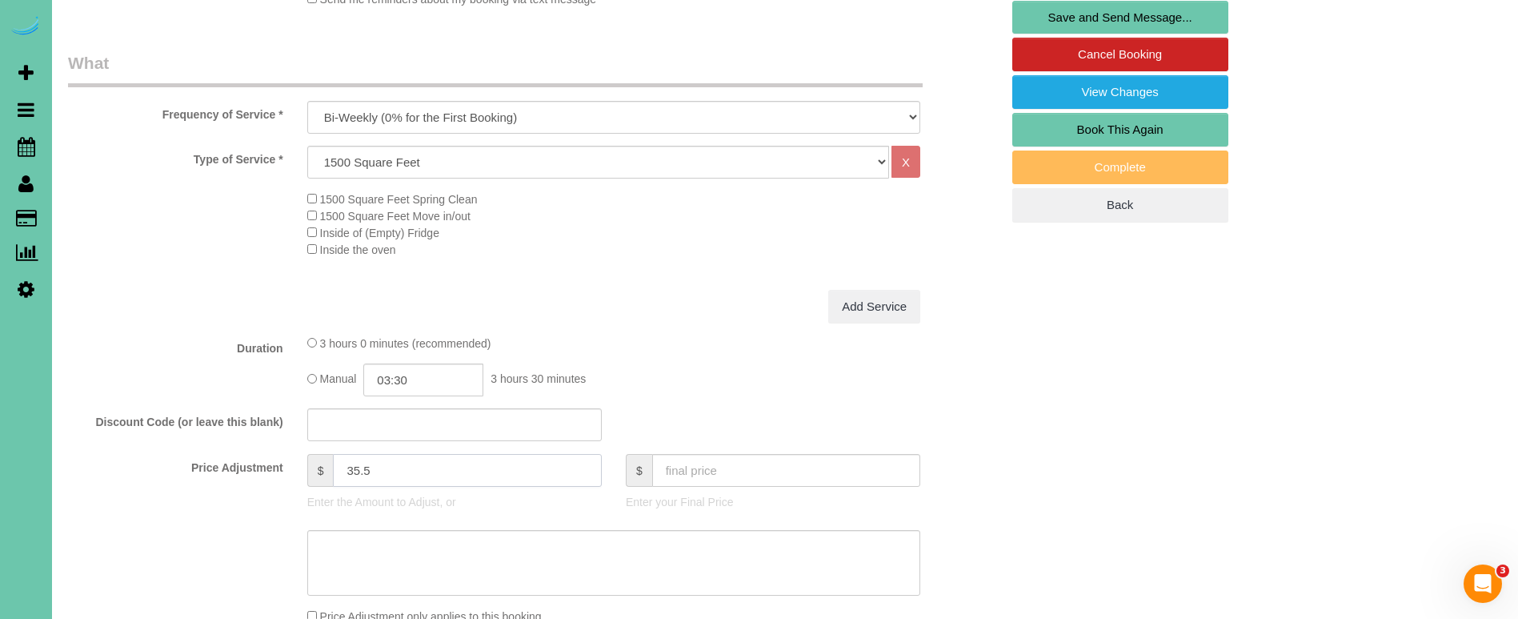
type input "35.5"
click at [391, 547] on textarea at bounding box center [613, 563] width 613 height 66
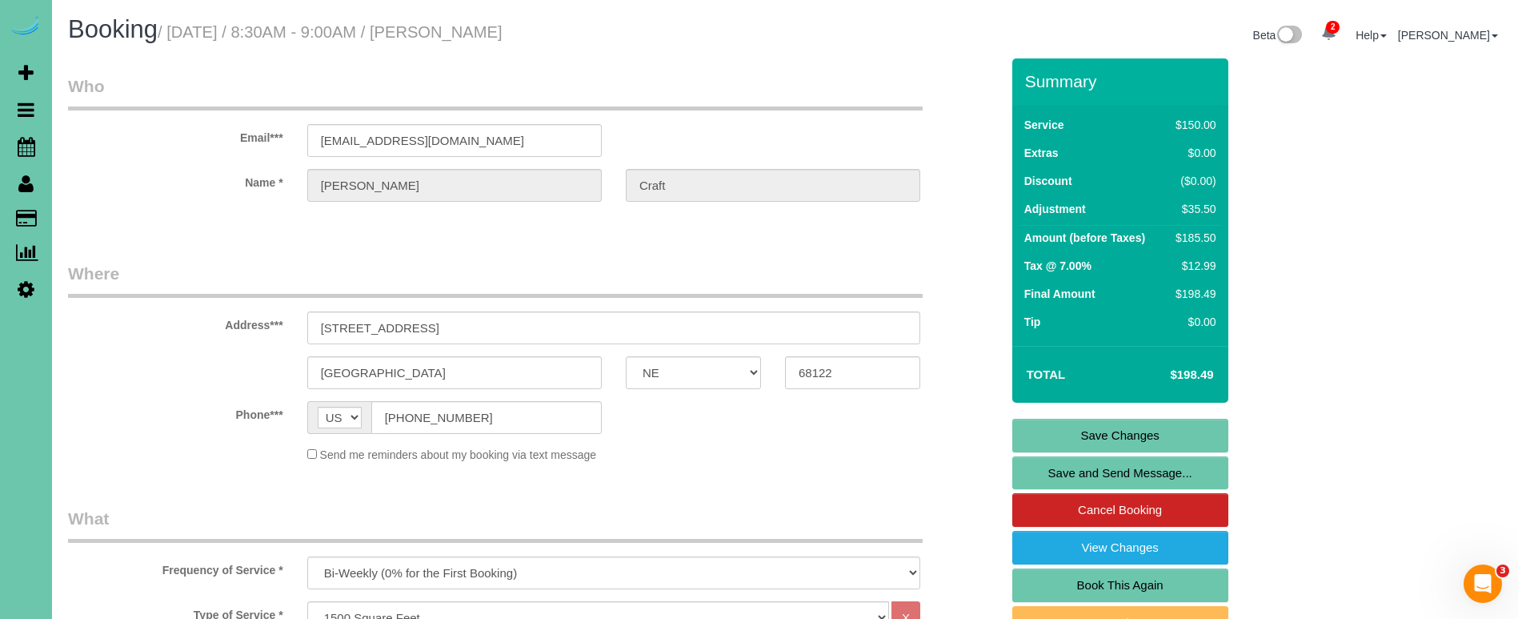
scroll to position [0, 0]
type textarea "new rate - [DATE]"
click at [1105, 431] on link "Save Changes" at bounding box center [1120, 435] width 216 height 34
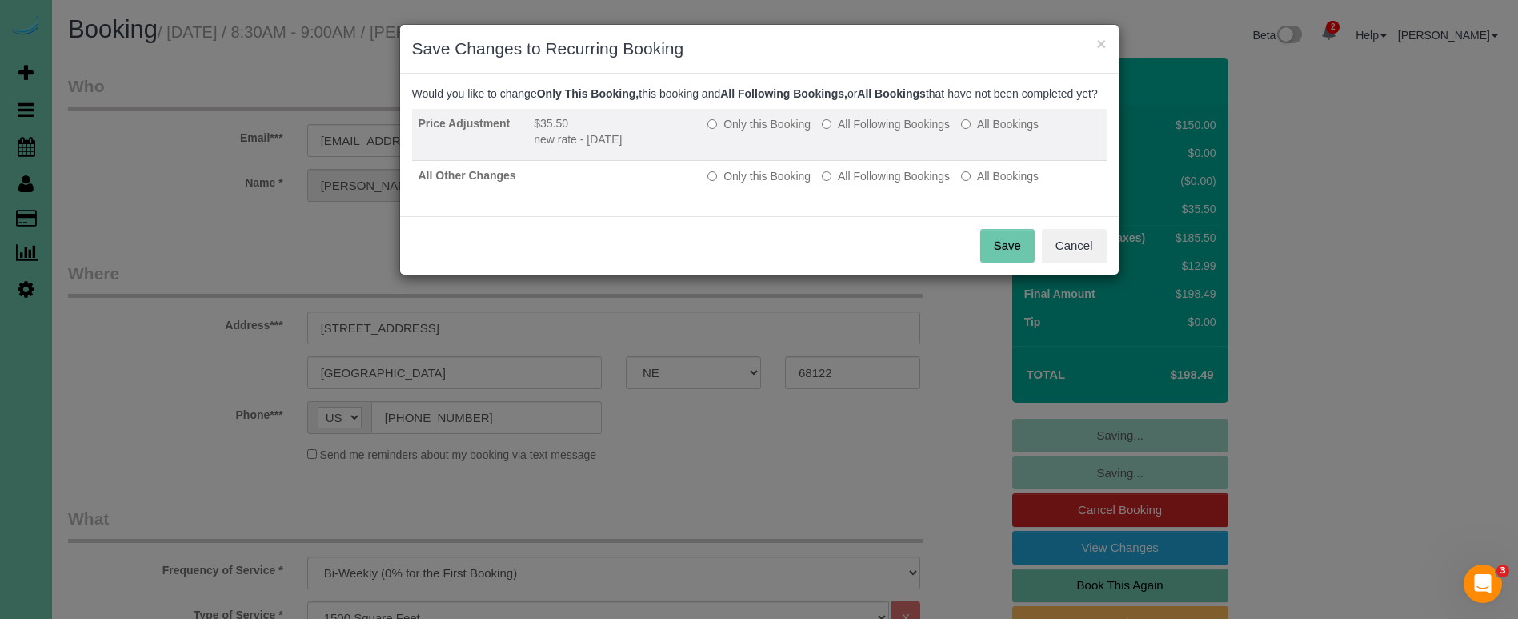
click at [873, 132] on label "All Following Bookings" at bounding box center [886, 124] width 128 height 16
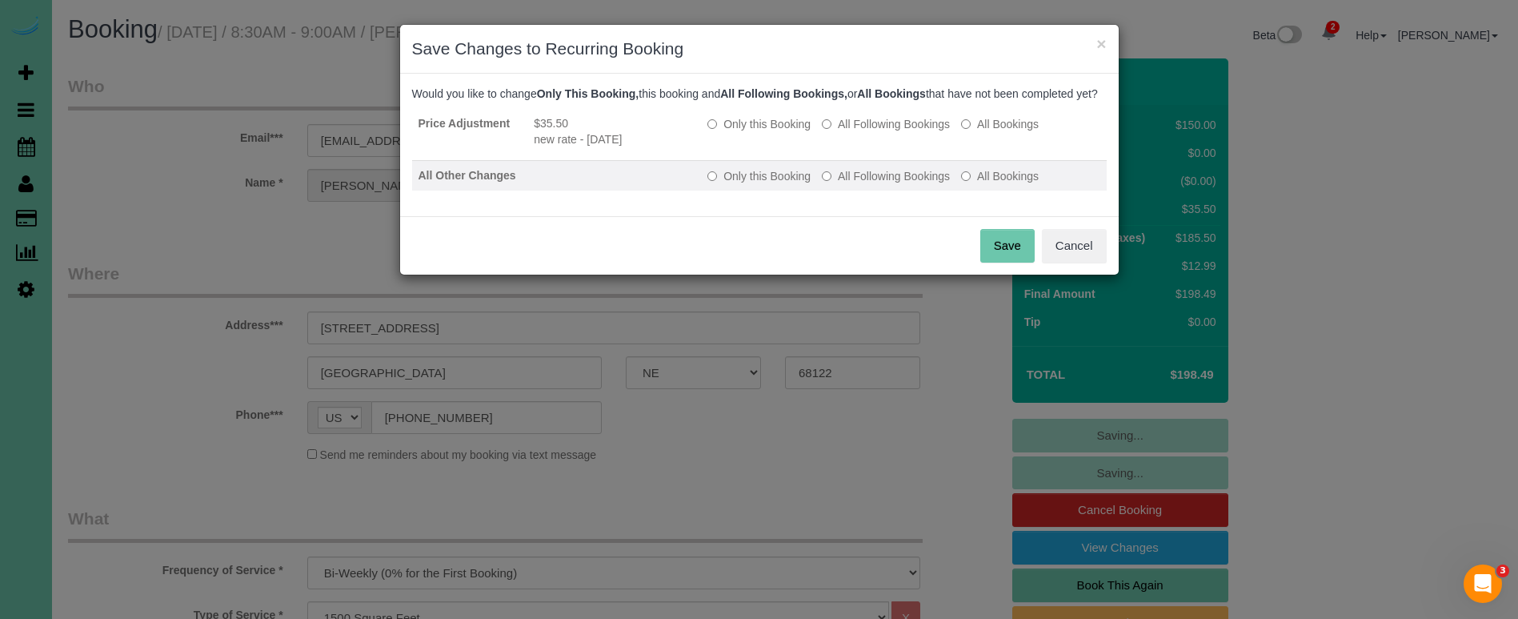
click at [880, 184] on label "All Following Bookings" at bounding box center [886, 176] width 128 height 16
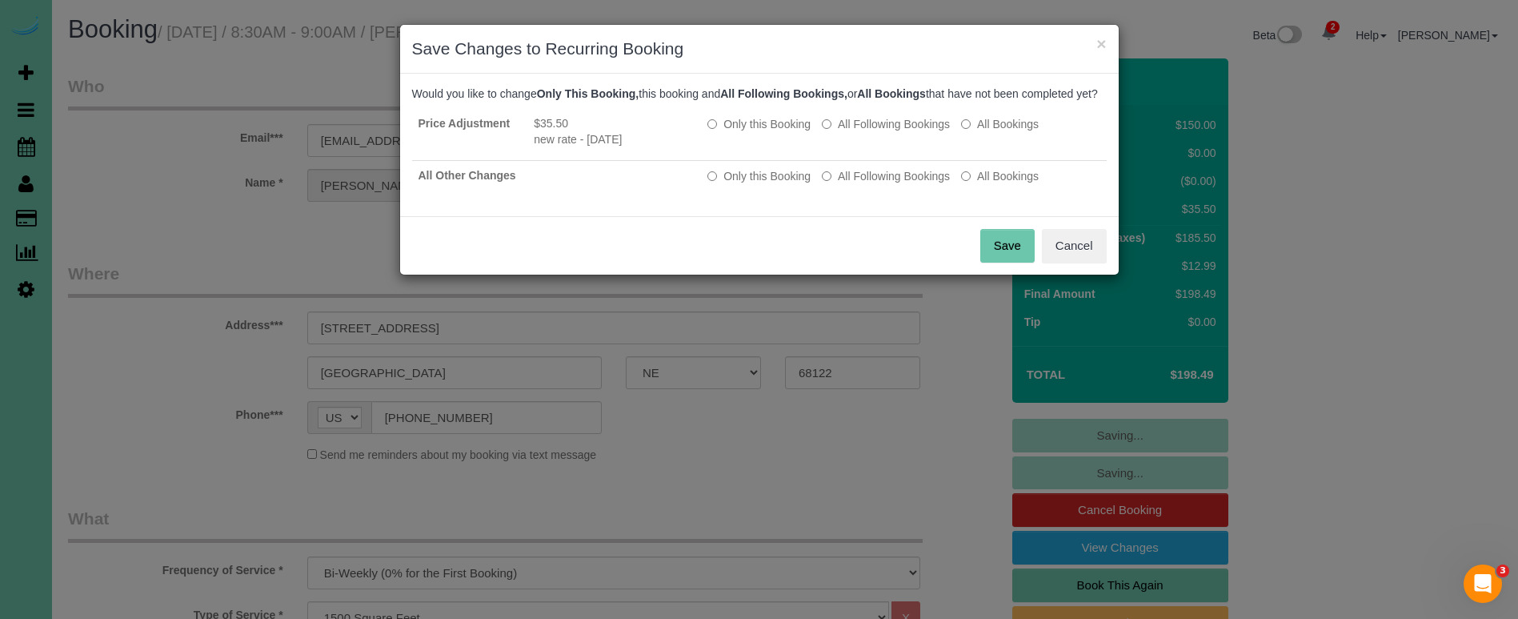
click at [1007, 262] on button "Save" at bounding box center [1007, 246] width 54 height 34
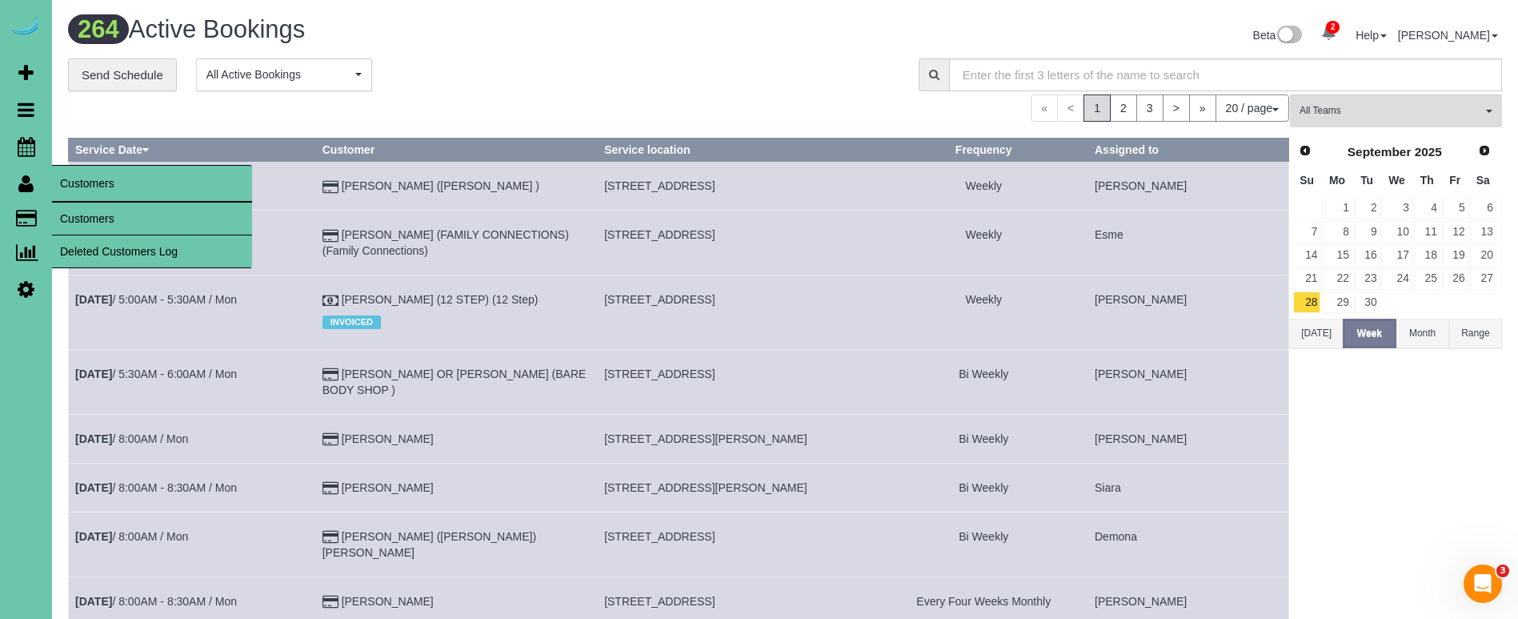
drag, startPoint x: 74, startPoint y: 215, endPoint x: 62, endPoint y: 222, distance: 14.0
click at [73, 215] on link "Customers" at bounding box center [152, 218] width 200 height 32
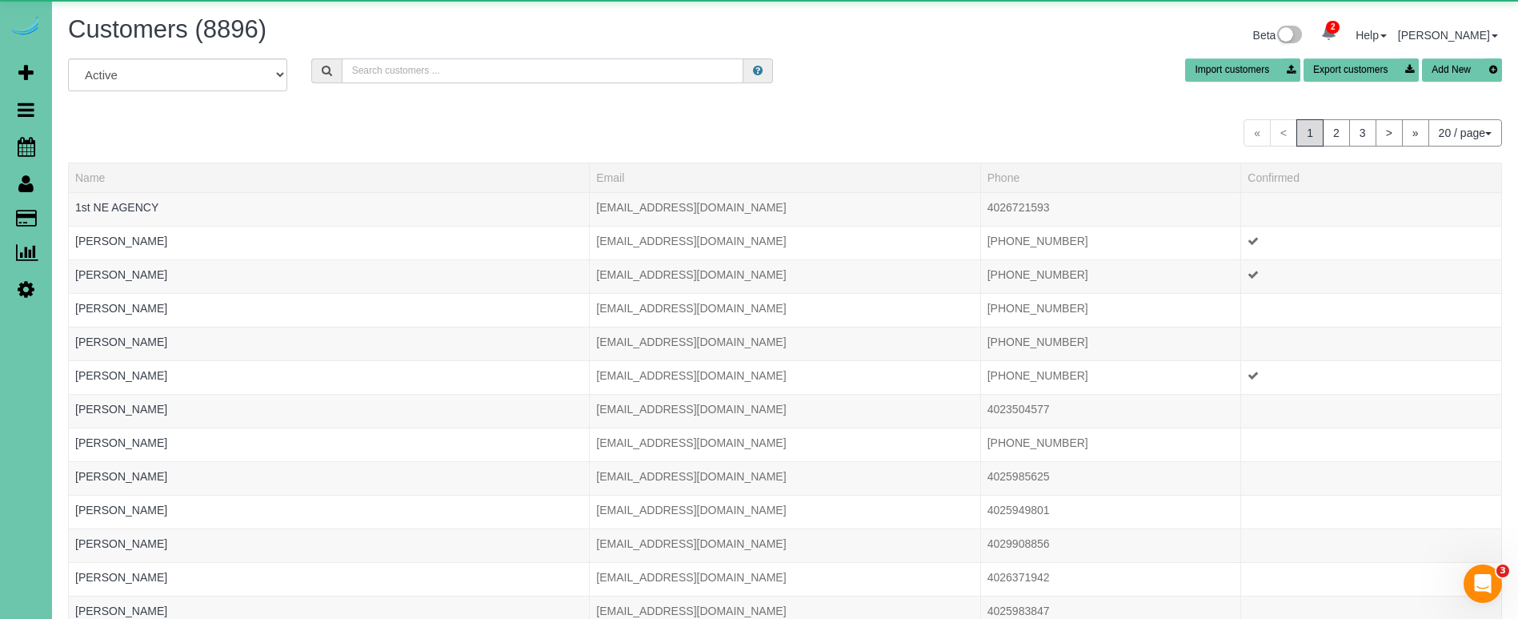
click at [422, 70] on input "text" at bounding box center [543, 70] width 402 height 25
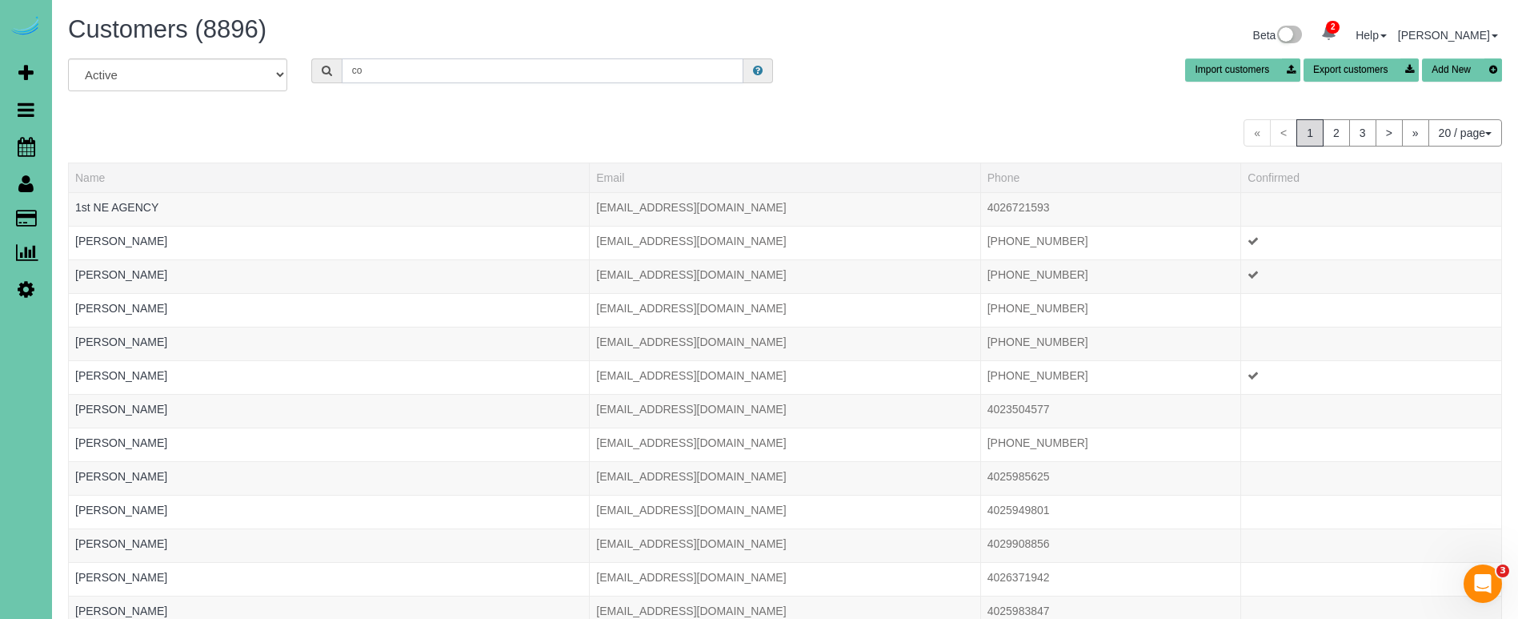
type input "c"
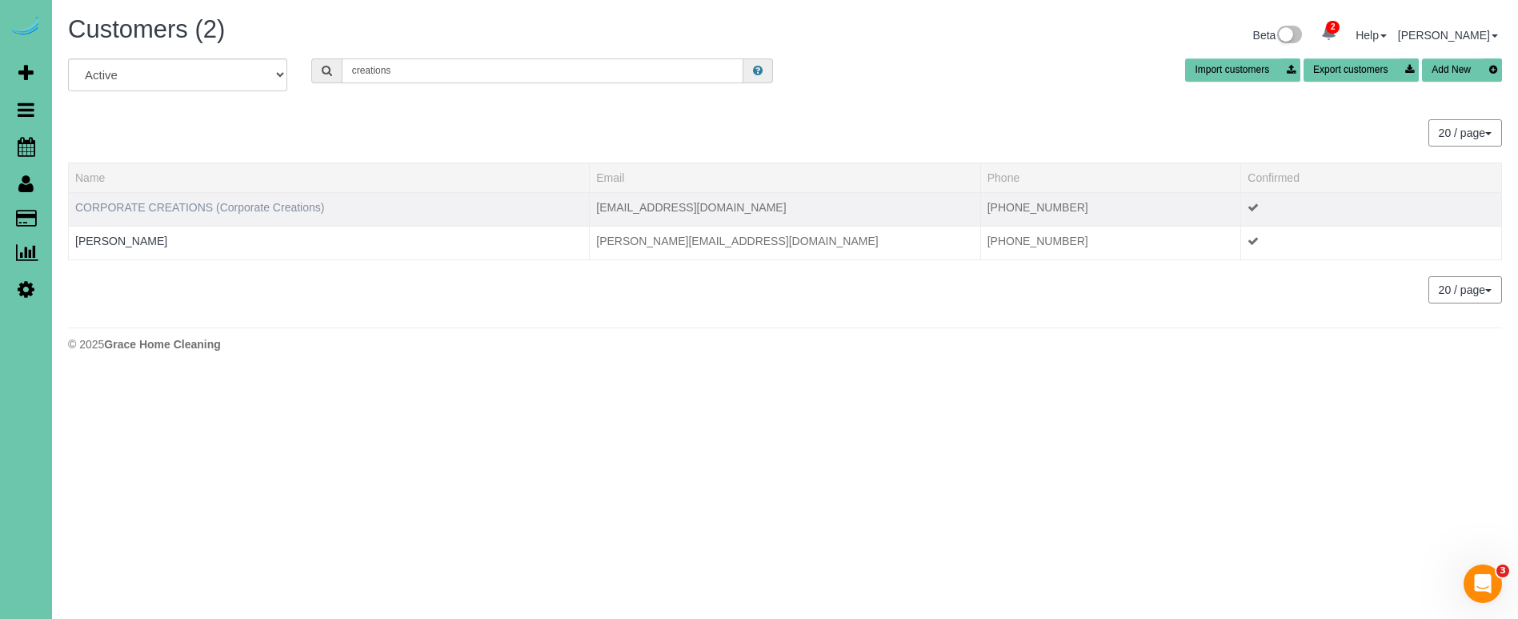
type input "creations"
click at [231, 211] on link "CORPORATE CREATIONS (Corporate Creations)" at bounding box center [199, 207] width 249 height 13
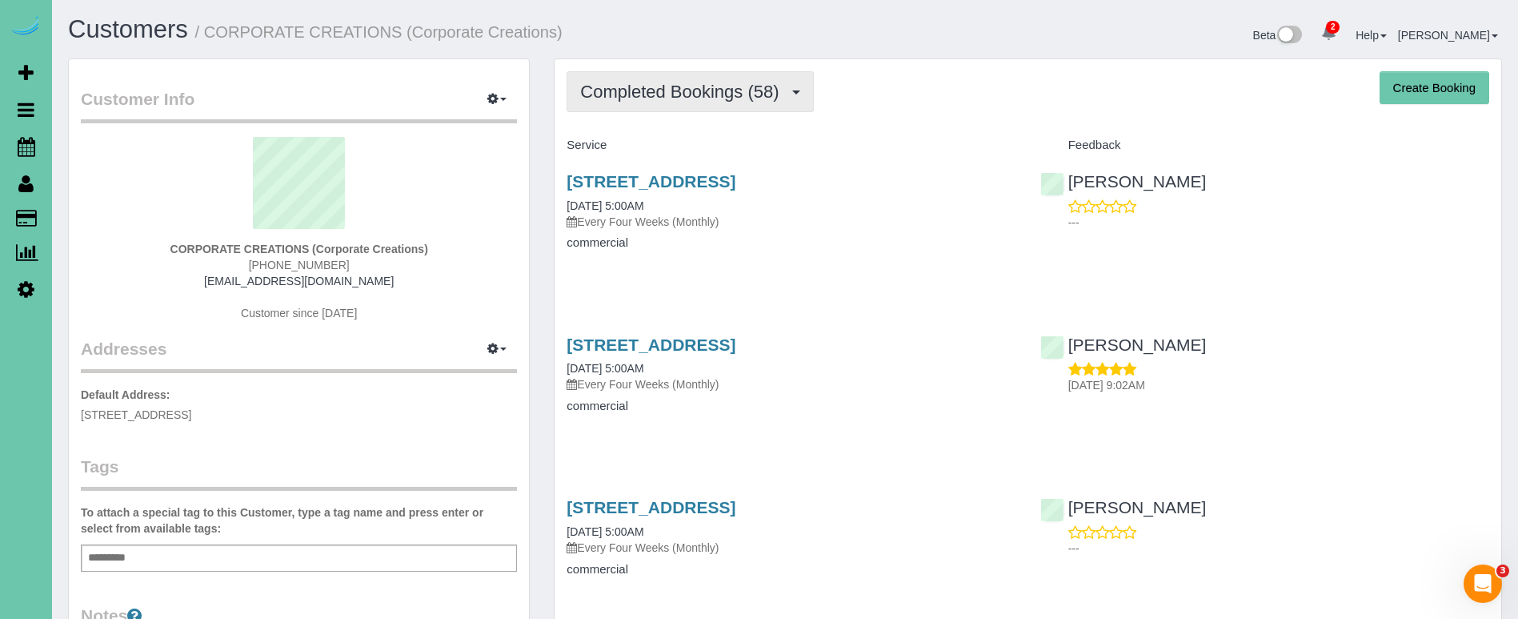
drag, startPoint x: 739, startPoint y: 83, endPoint x: 728, endPoint y: 111, distance: 30.2
click at [739, 84] on span "Completed Bookings (58)" at bounding box center [683, 92] width 206 height 20
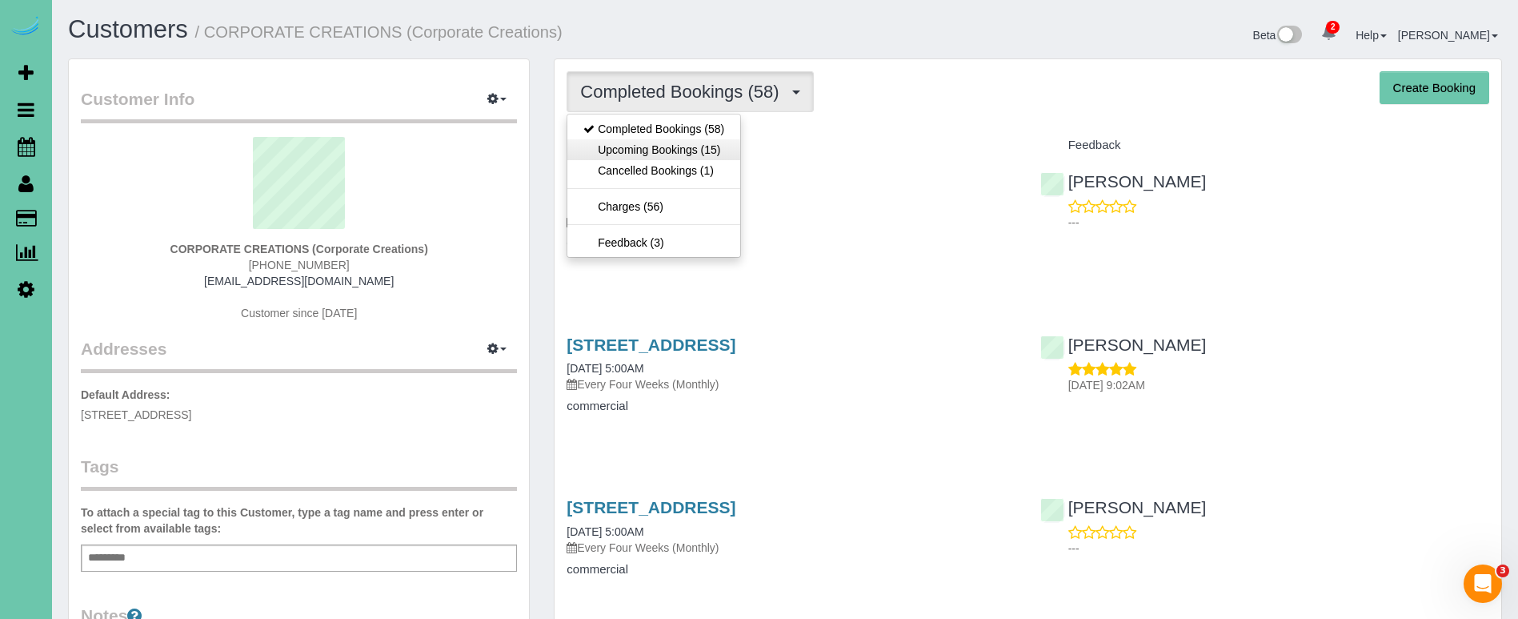
click at [717, 150] on link "Upcoming Bookings (15)" at bounding box center [653, 149] width 173 height 21
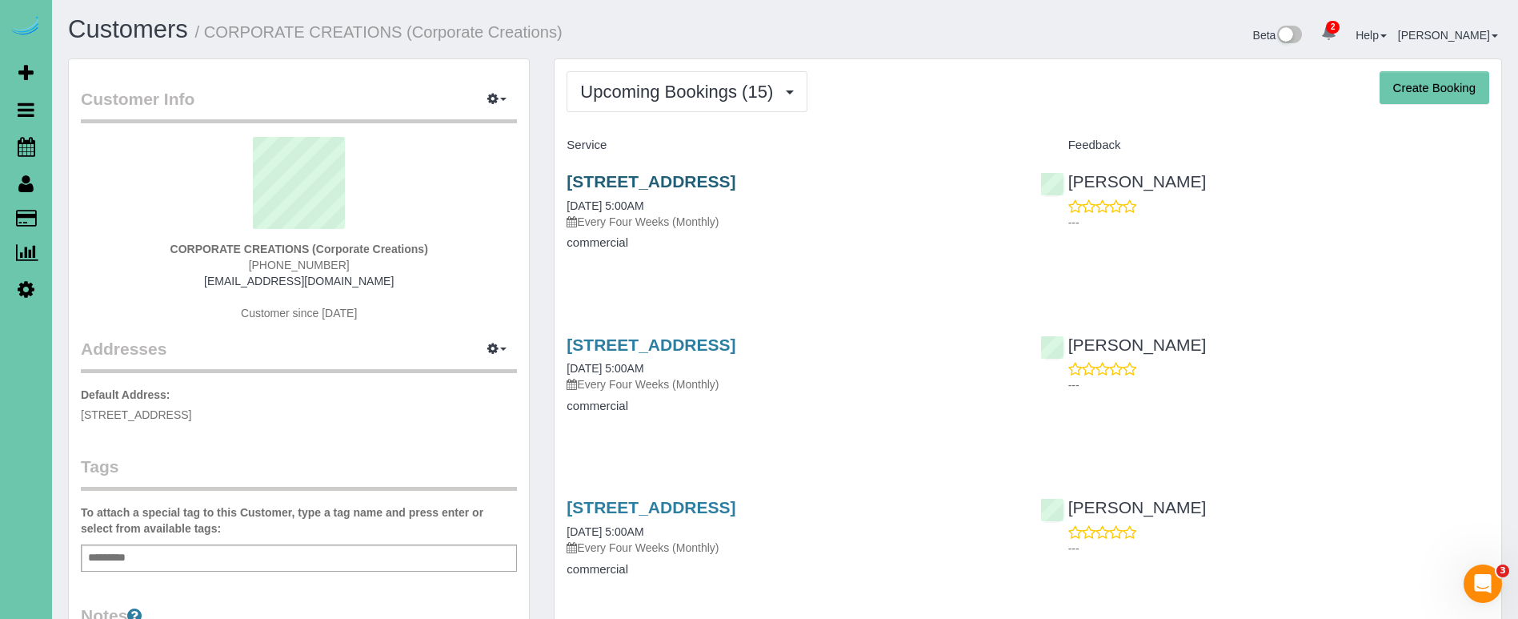
click at [689, 180] on link "[STREET_ADDRESS]" at bounding box center [651, 181] width 169 height 18
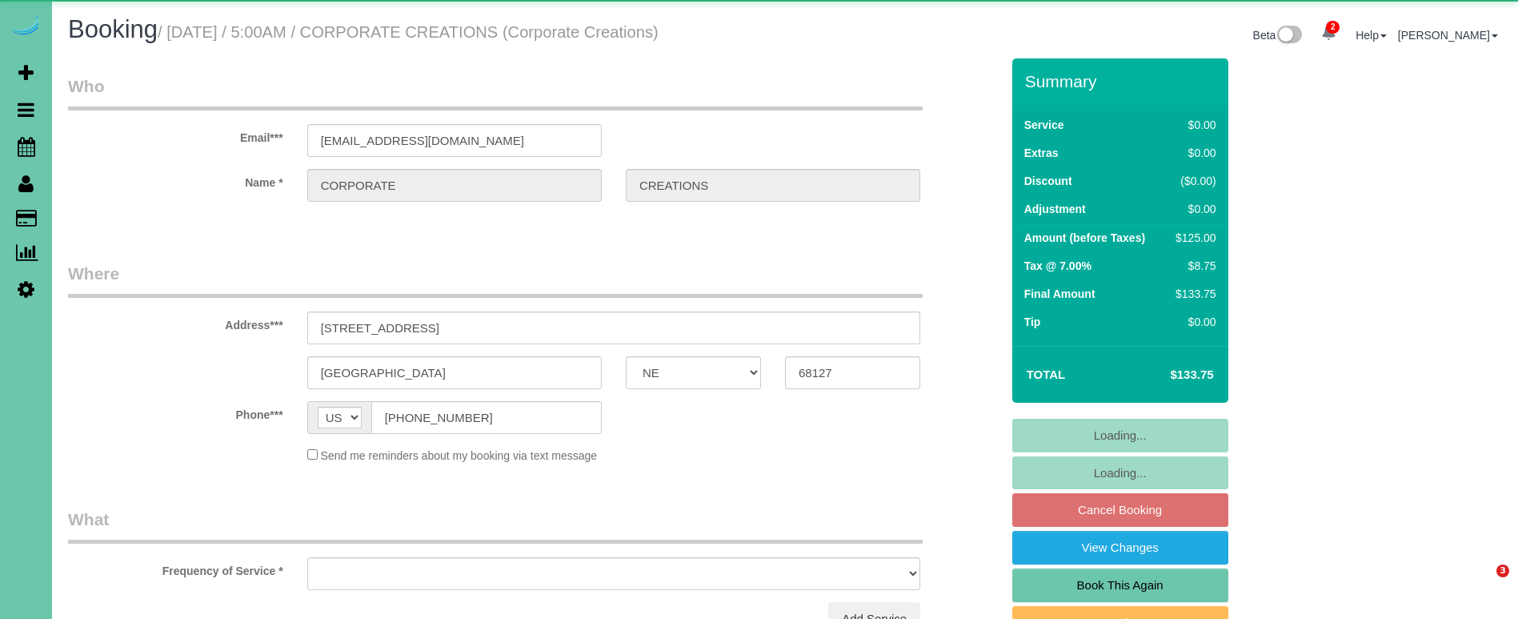
select select "NE"
select select "object:891"
select select "string:fspay-9ef65780-2fbb-4a01-859c-3e954798a972"
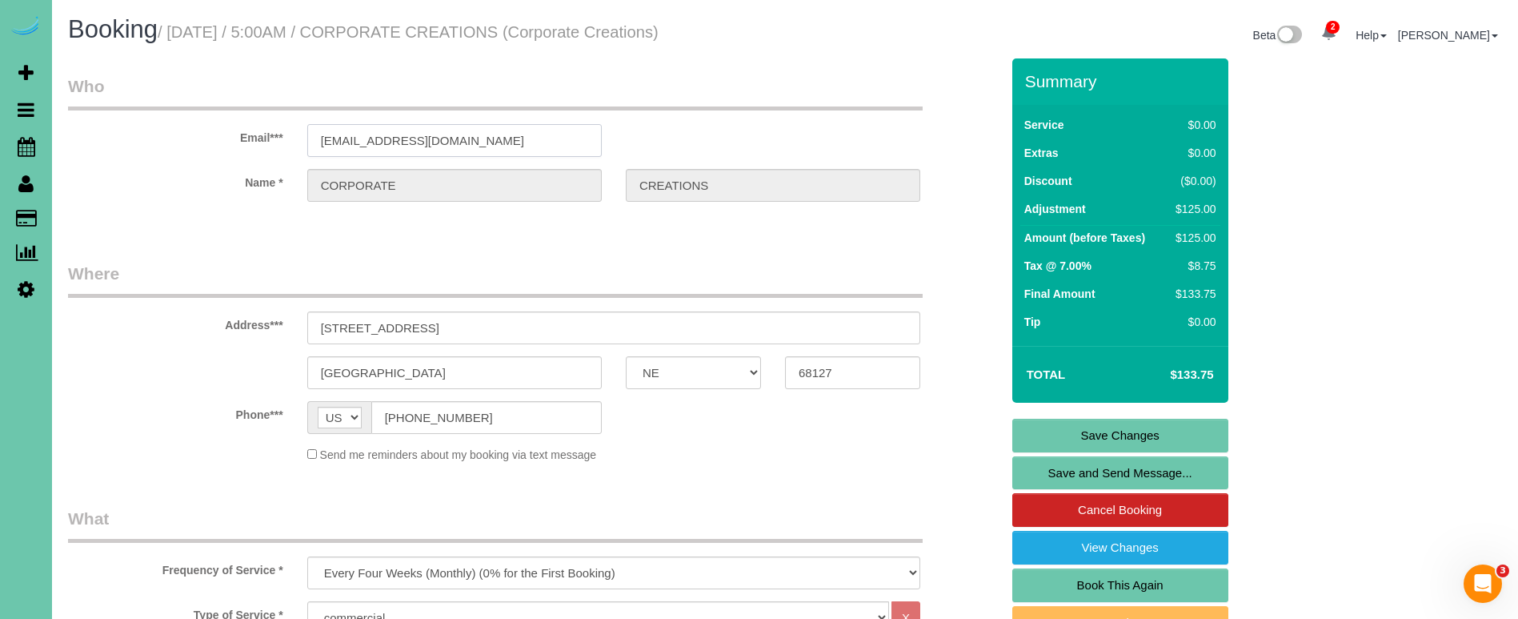
drag, startPoint x: 511, startPoint y: 131, endPoint x: 529, endPoint y: 165, distance: 38.3
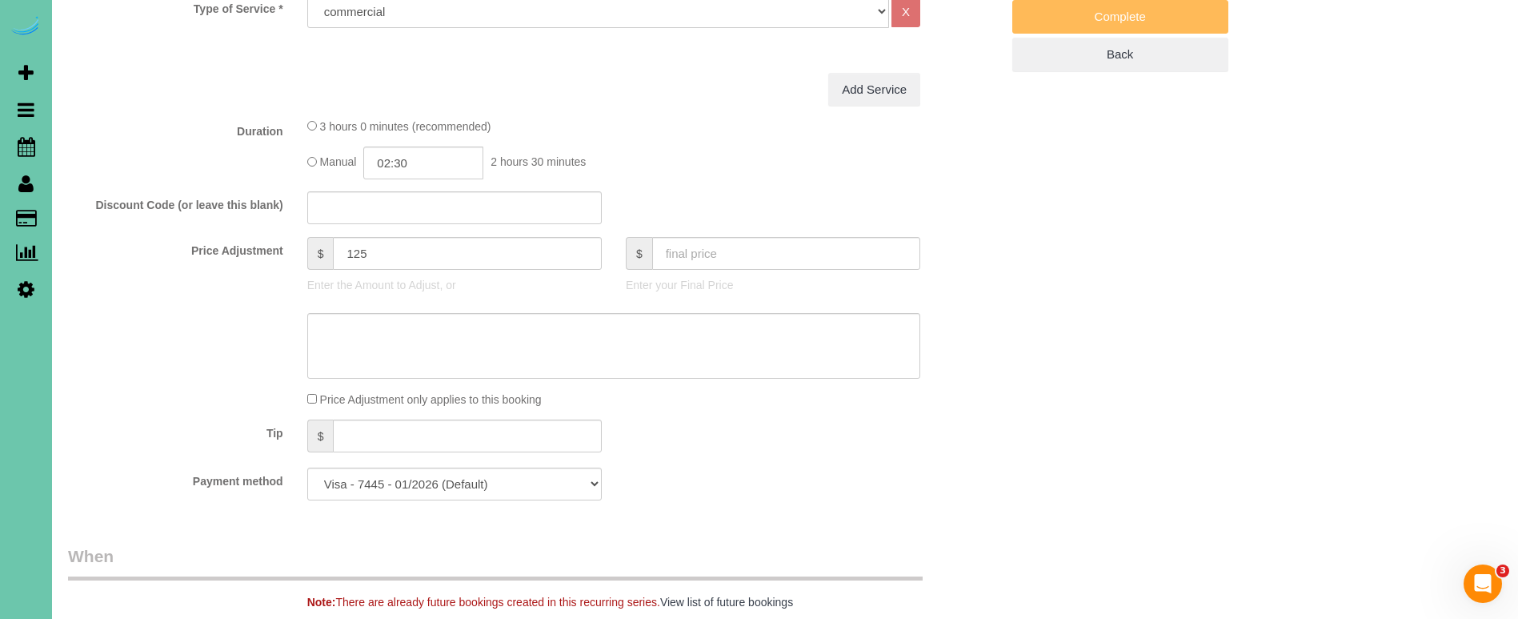
scroll to position [612, 0]
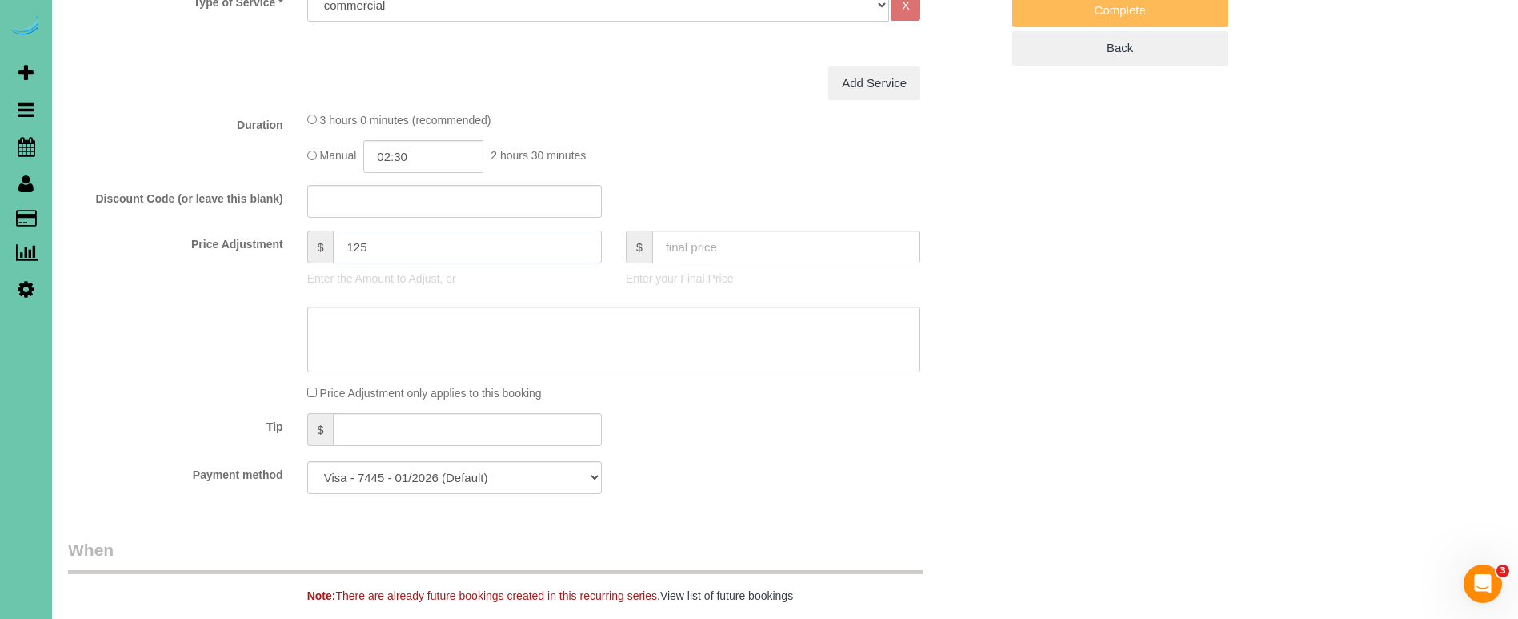
drag, startPoint x: 358, startPoint y: 246, endPoint x: 380, endPoint y: 250, distance: 22.1
click at [358, 246] on input "125" at bounding box center [467, 246] width 268 height 33
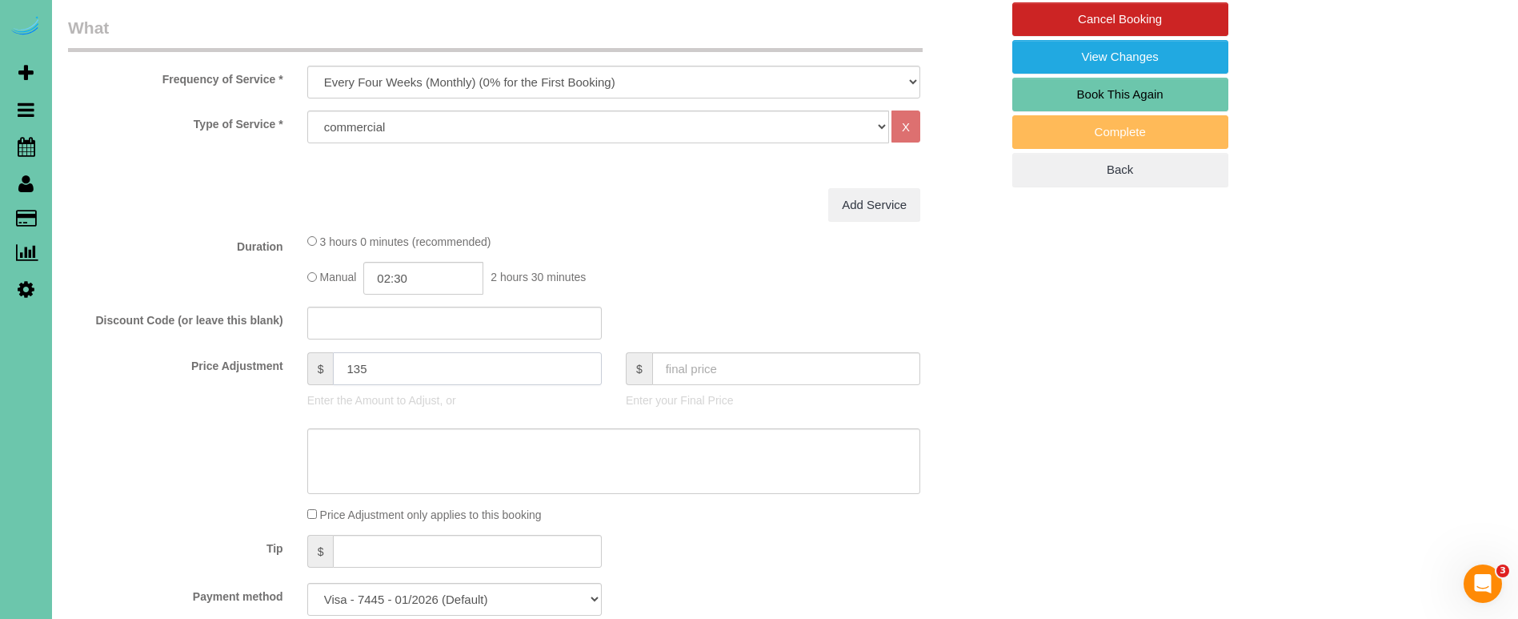
scroll to position [495, 0]
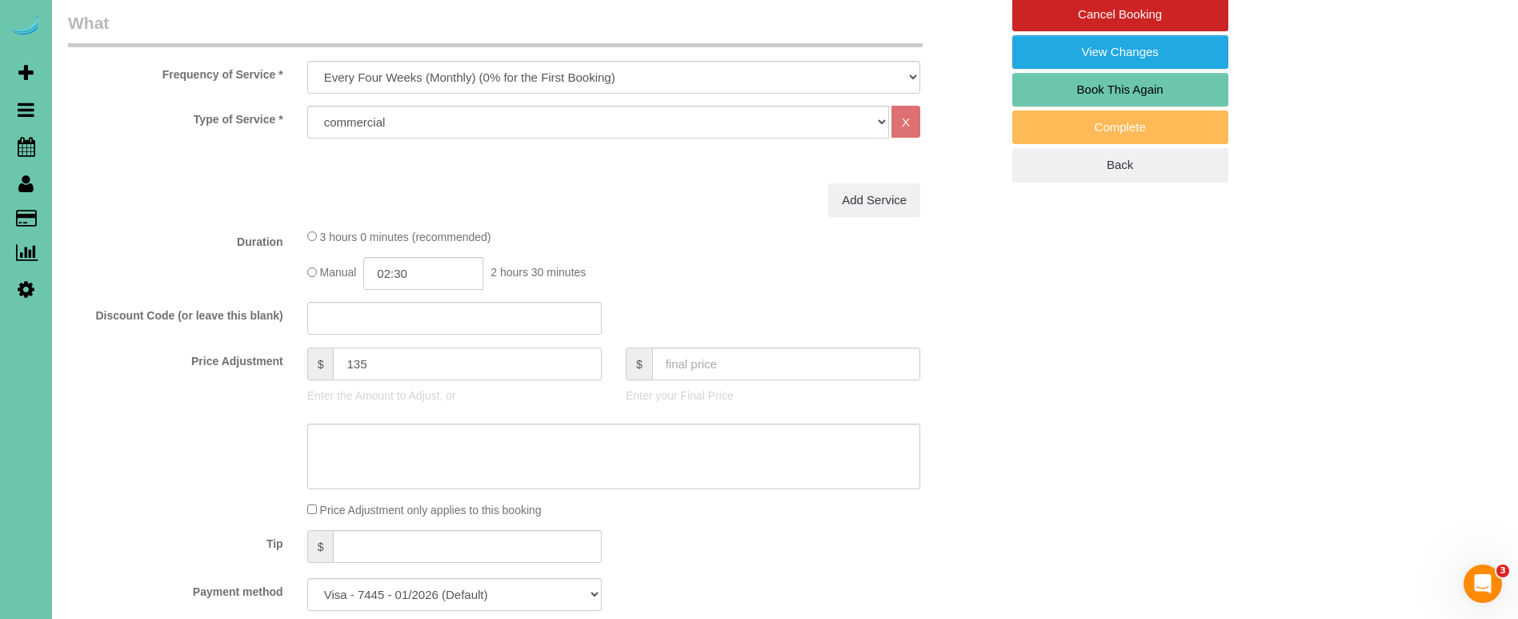
type input "135"
click at [449, 448] on textarea at bounding box center [613, 456] width 613 height 66
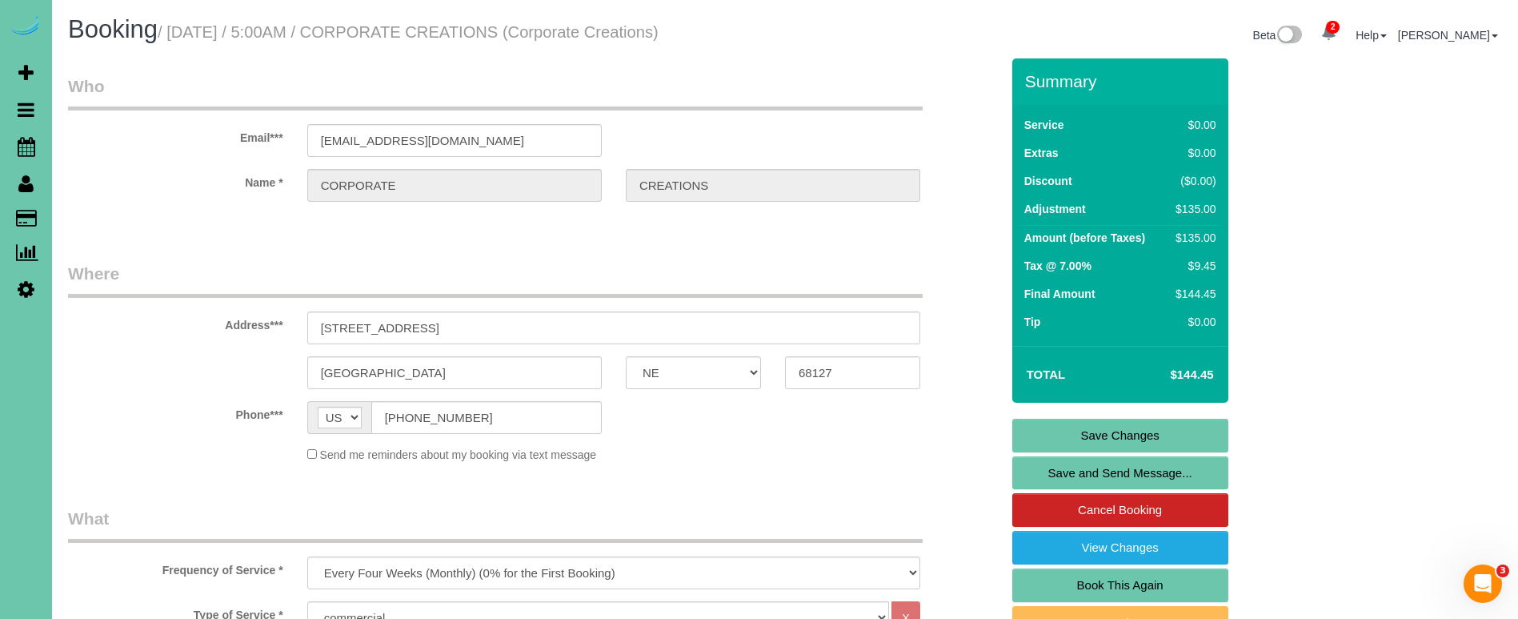
scroll to position [0, 0]
type textarea "new rate - [DATE]"
click at [1067, 432] on link "Save Changes" at bounding box center [1120, 435] width 216 height 34
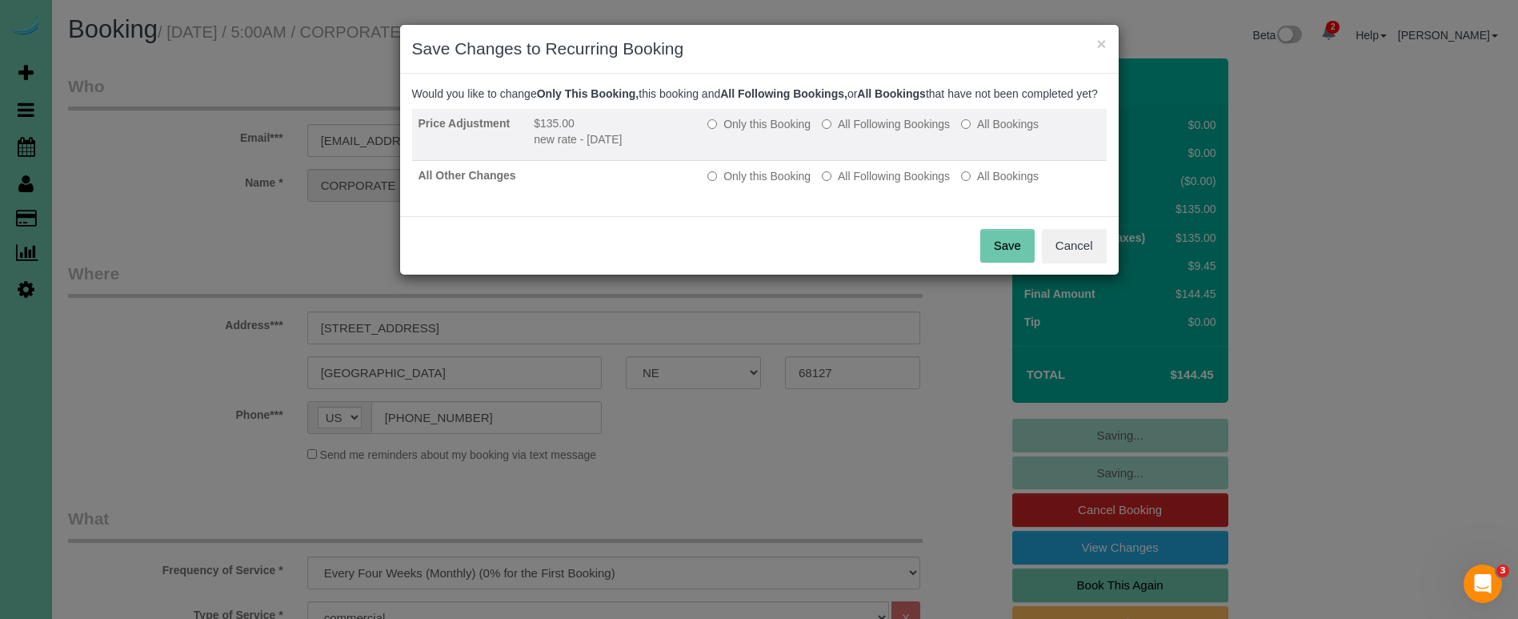
click at [863, 132] on label "All Following Bookings" at bounding box center [886, 124] width 128 height 16
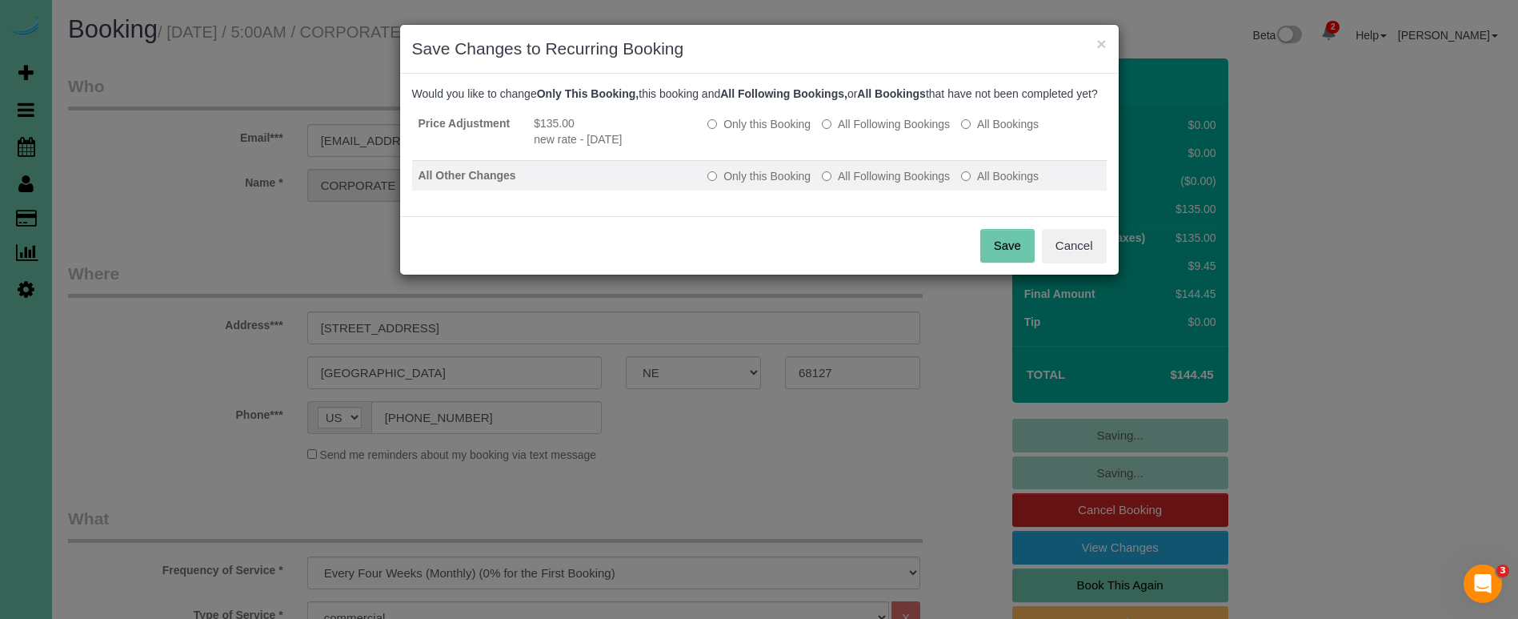
click at [847, 184] on label "All Following Bookings" at bounding box center [886, 176] width 128 height 16
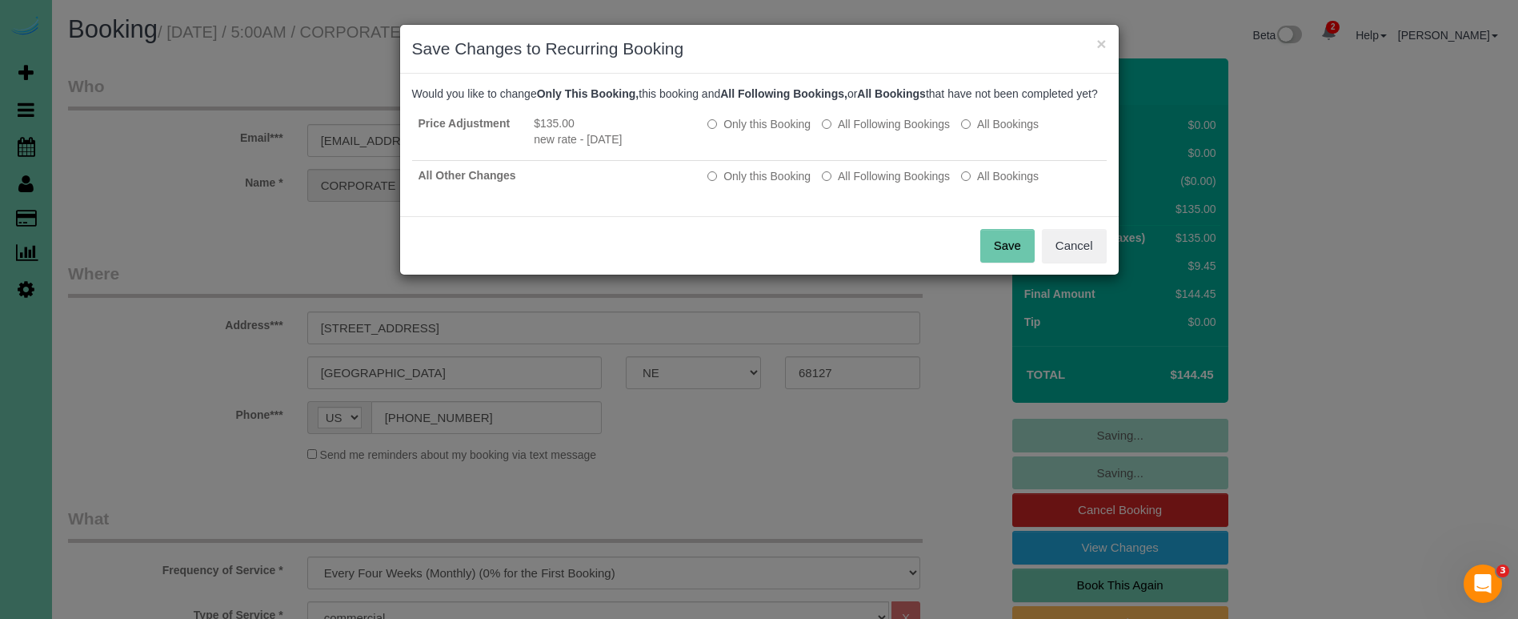
click at [1006, 262] on button "Save" at bounding box center [1007, 246] width 54 height 34
